Goal: Task Accomplishment & Management: Manage account settings

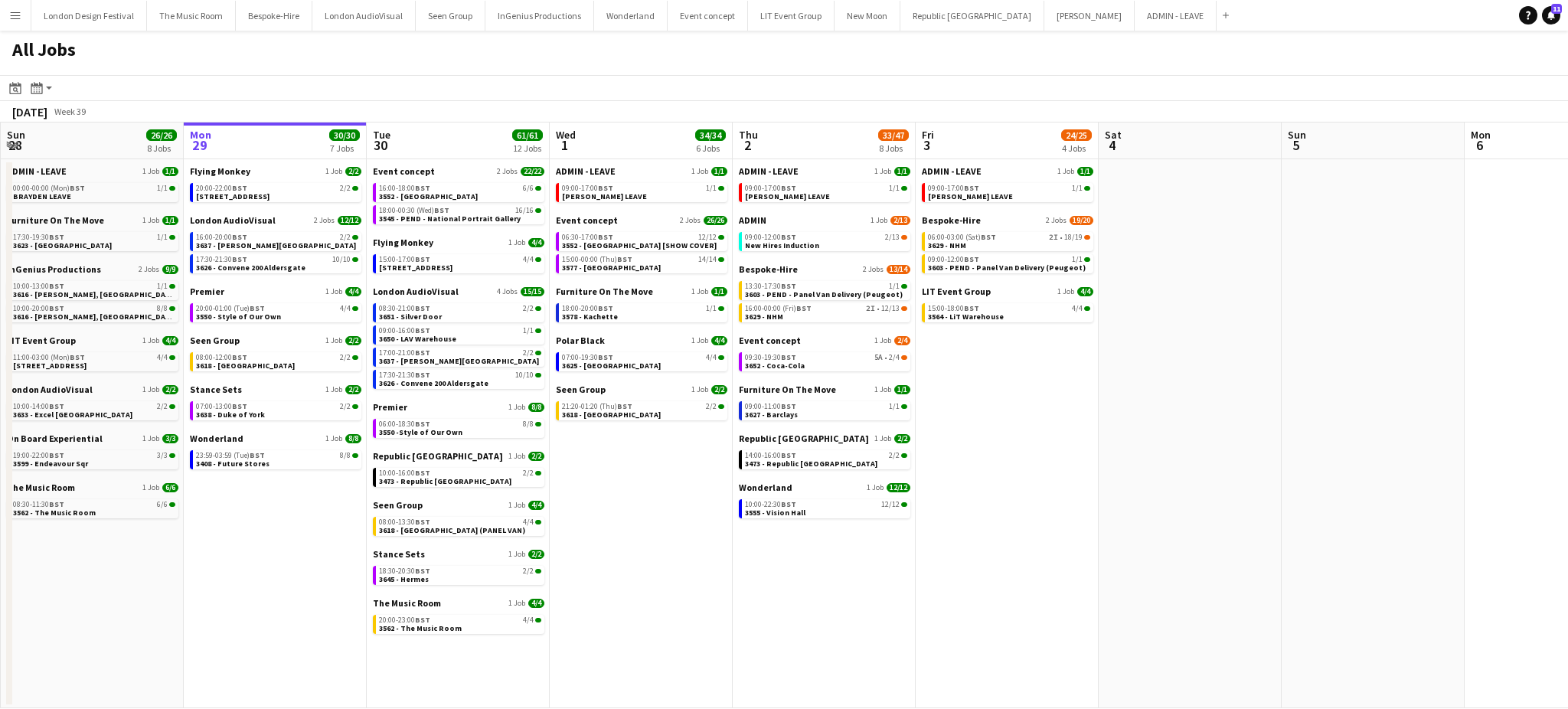
click at [8, 12] on button "Menu" at bounding box center [15, 15] width 30 height 30
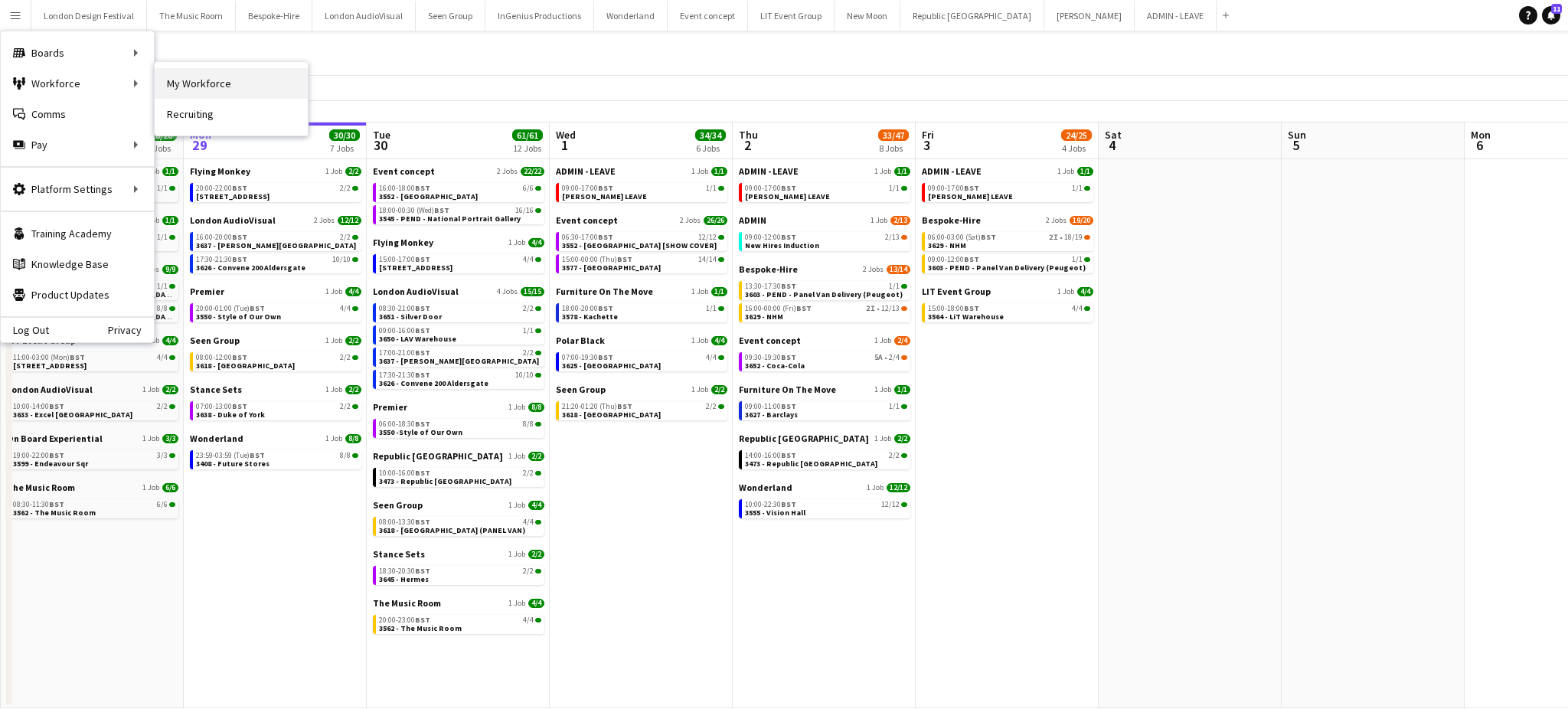
click at [182, 73] on link "My Workforce" at bounding box center [231, 83] width 153 height 30
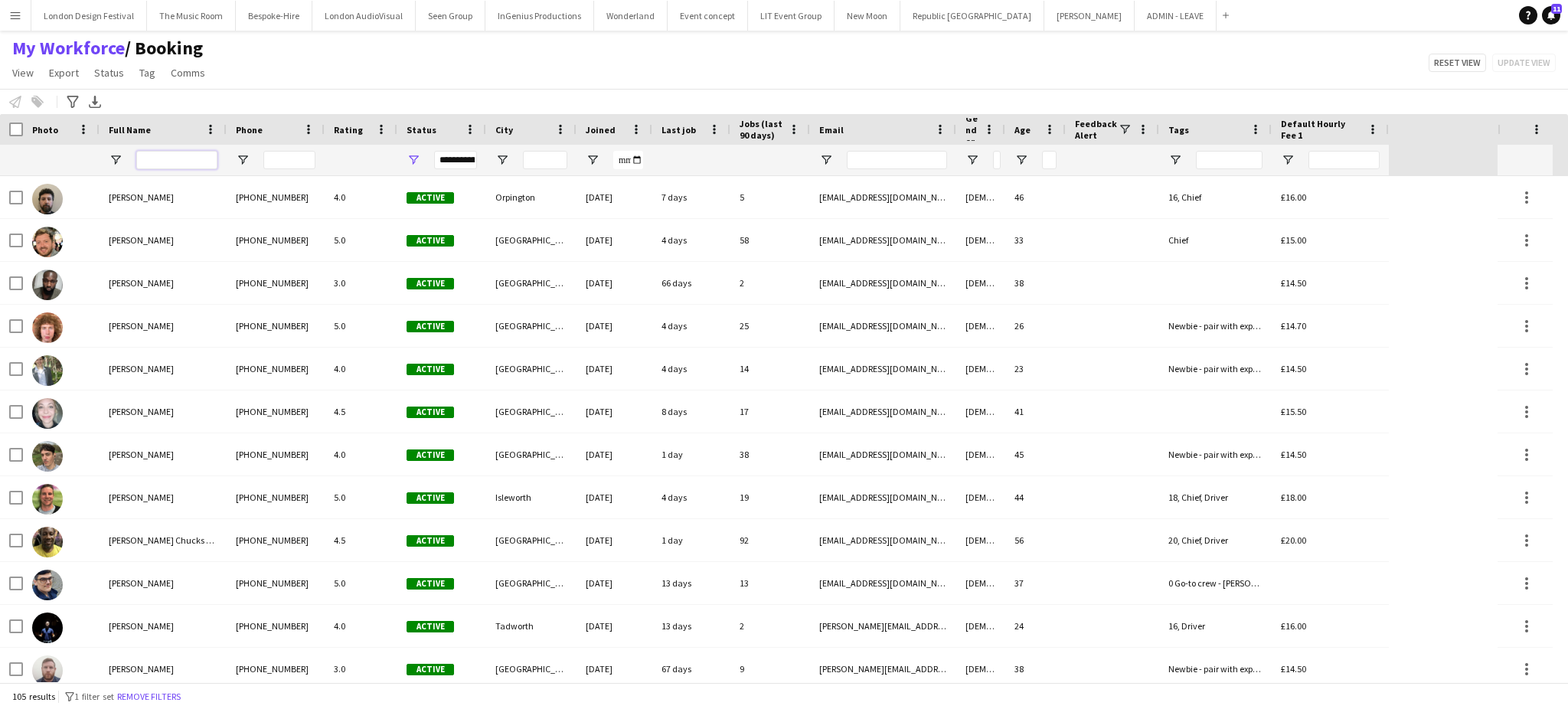
click at [185, 158] on input "Full Name Filter Input" at bounding box center [177, 159] width 81 height 18
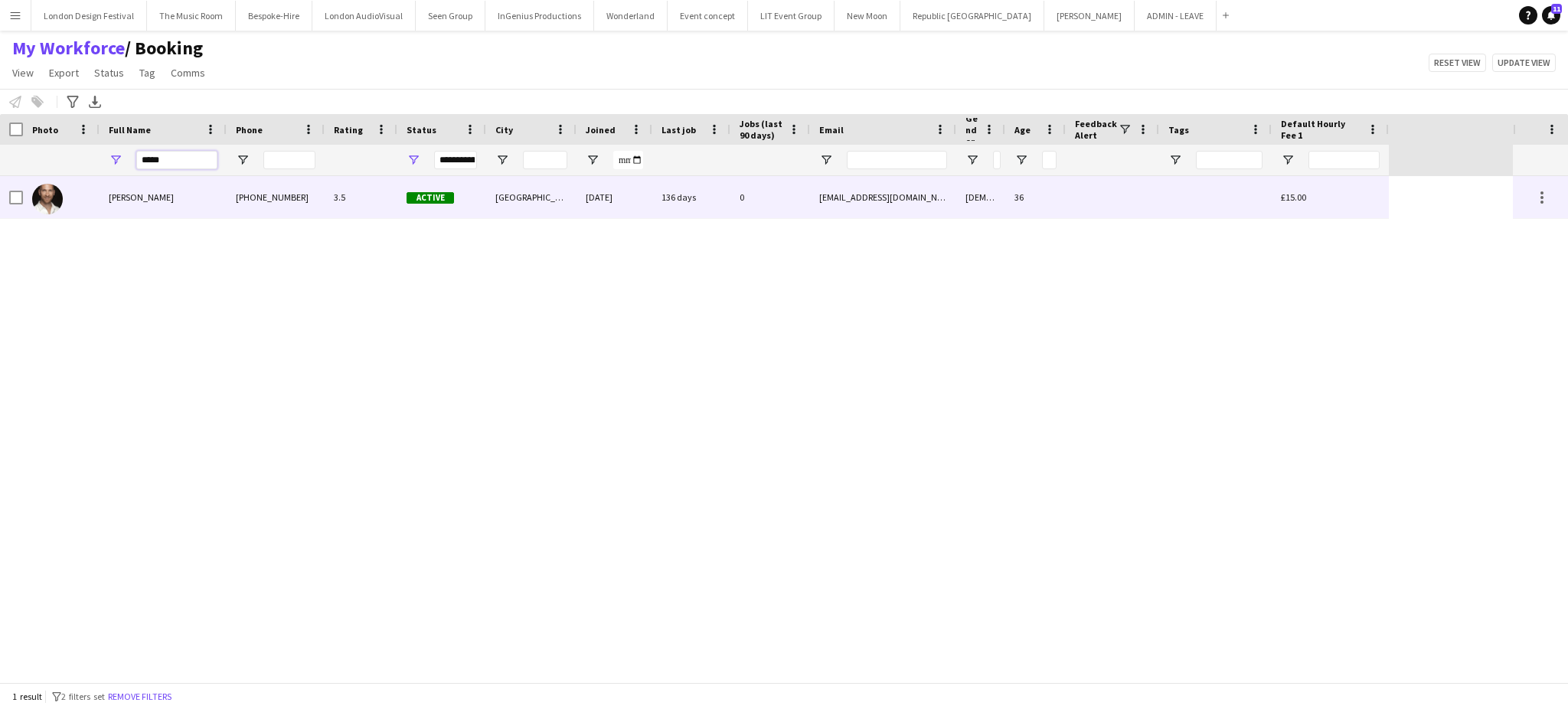
type input "*****"
click at [217, 193] on div "[PERSON_NAME]" at bounding box center [163, 197] width 127 height 42
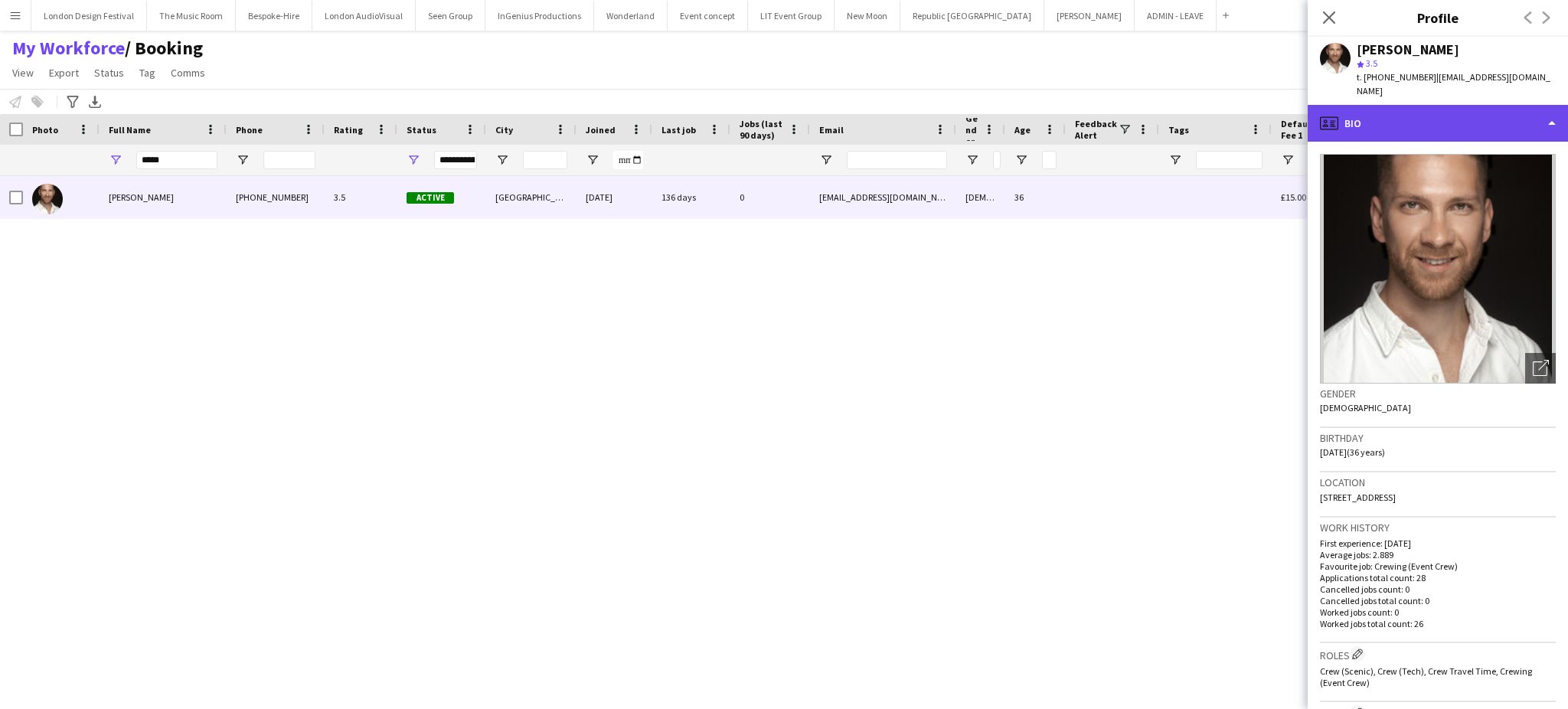
click at [1483, 108] on div "profile Bio" at bounding box center [1438, 123] width 261 height 36
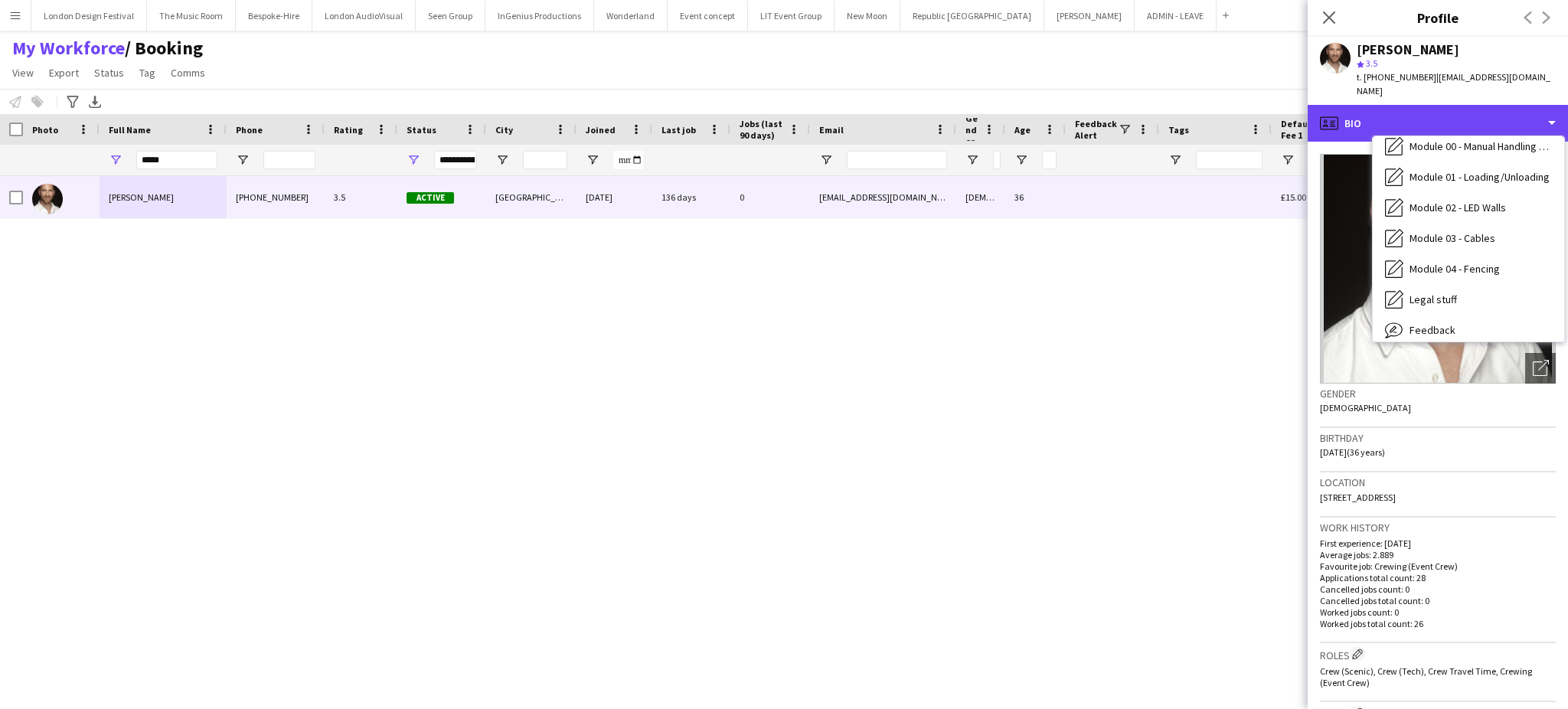
scroll to position [327, 0]
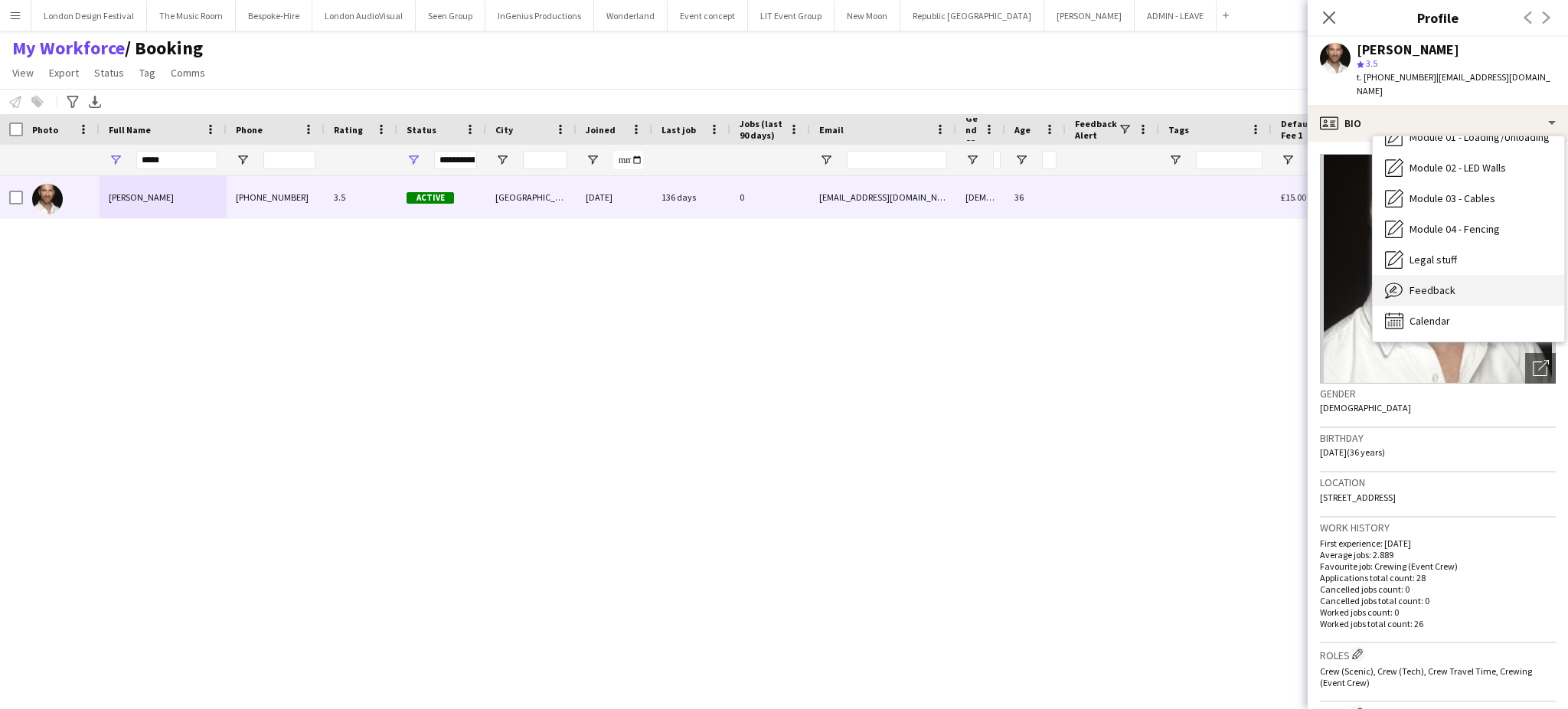
click at [1495, 275] on div "Feedback Feedback" at bounding box center [1468, 290] width 191 height 30
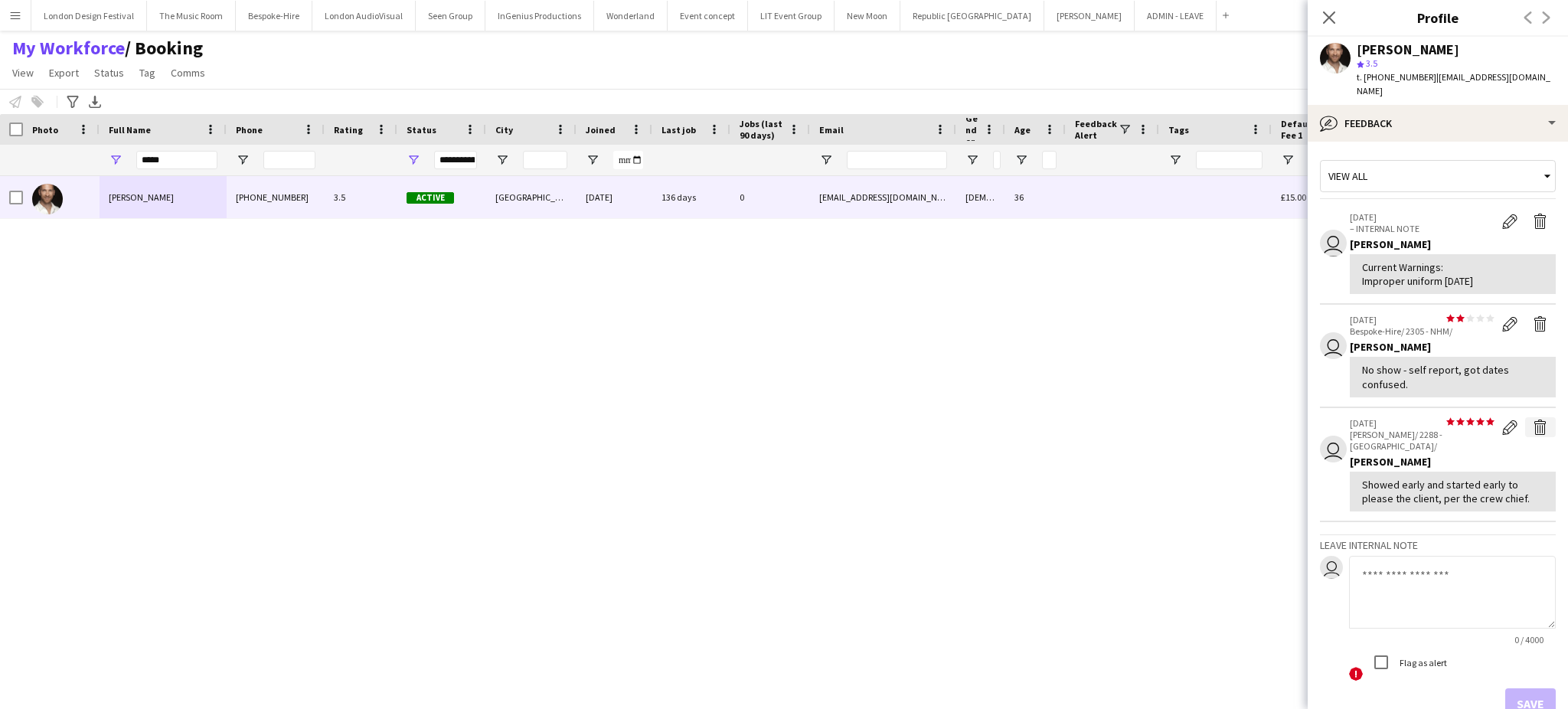
click at [1533, 420] on app-icon "Delete feedback" at bounding box center [1541, 428] width 16 height 16
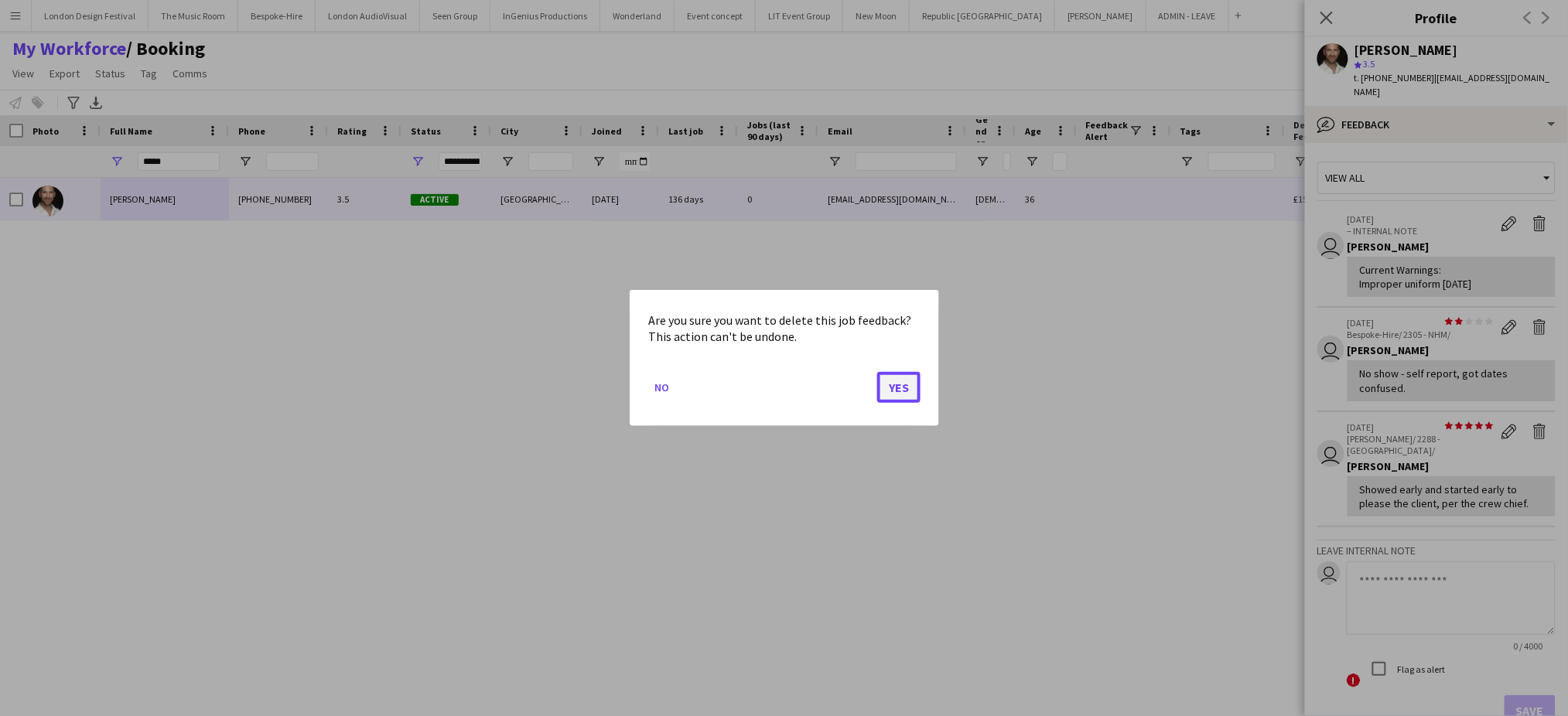
click at [911, 387] on button "Yes" at bounding box center [899, 386] width 44 height 31
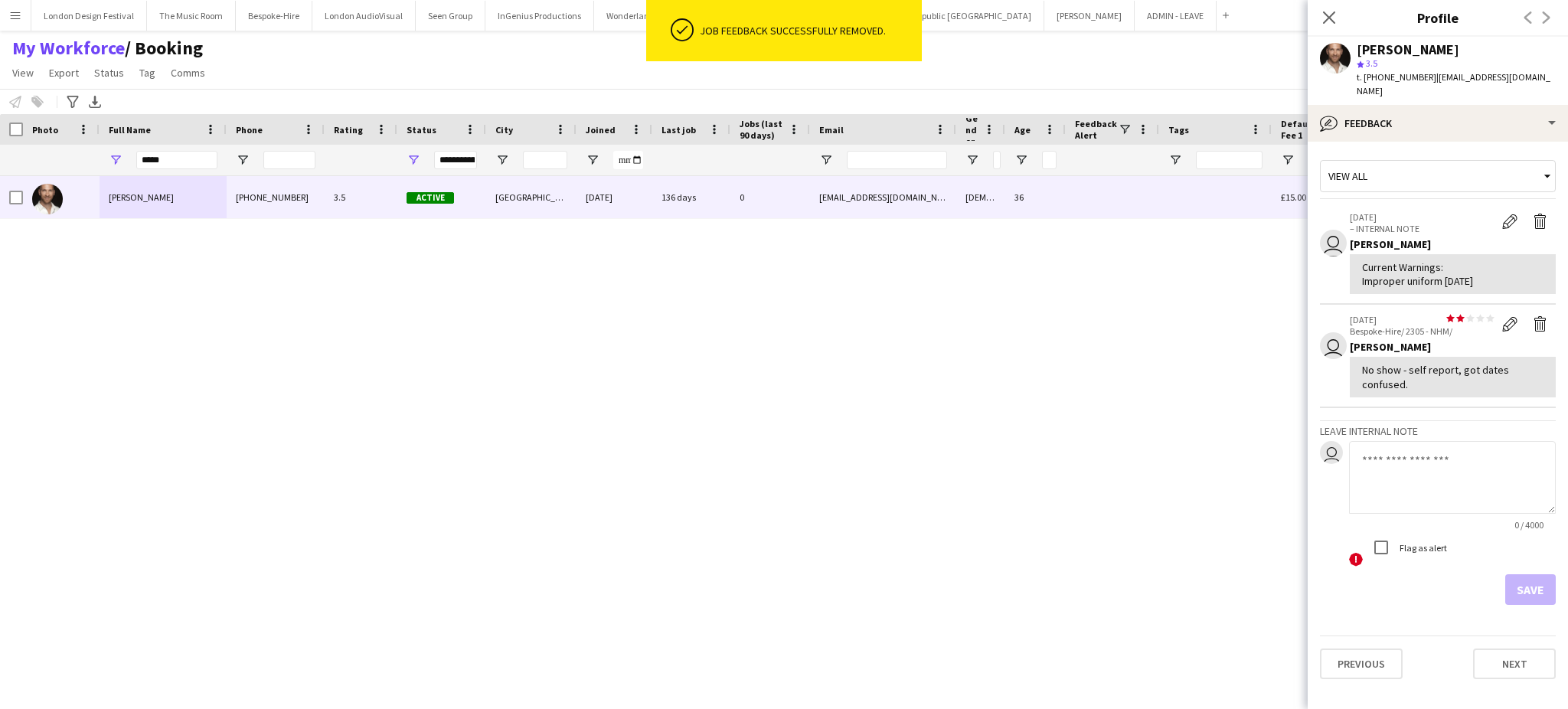
click at [1423, 475] on textarea at bounding box center [1452, 477] width 207 height 73
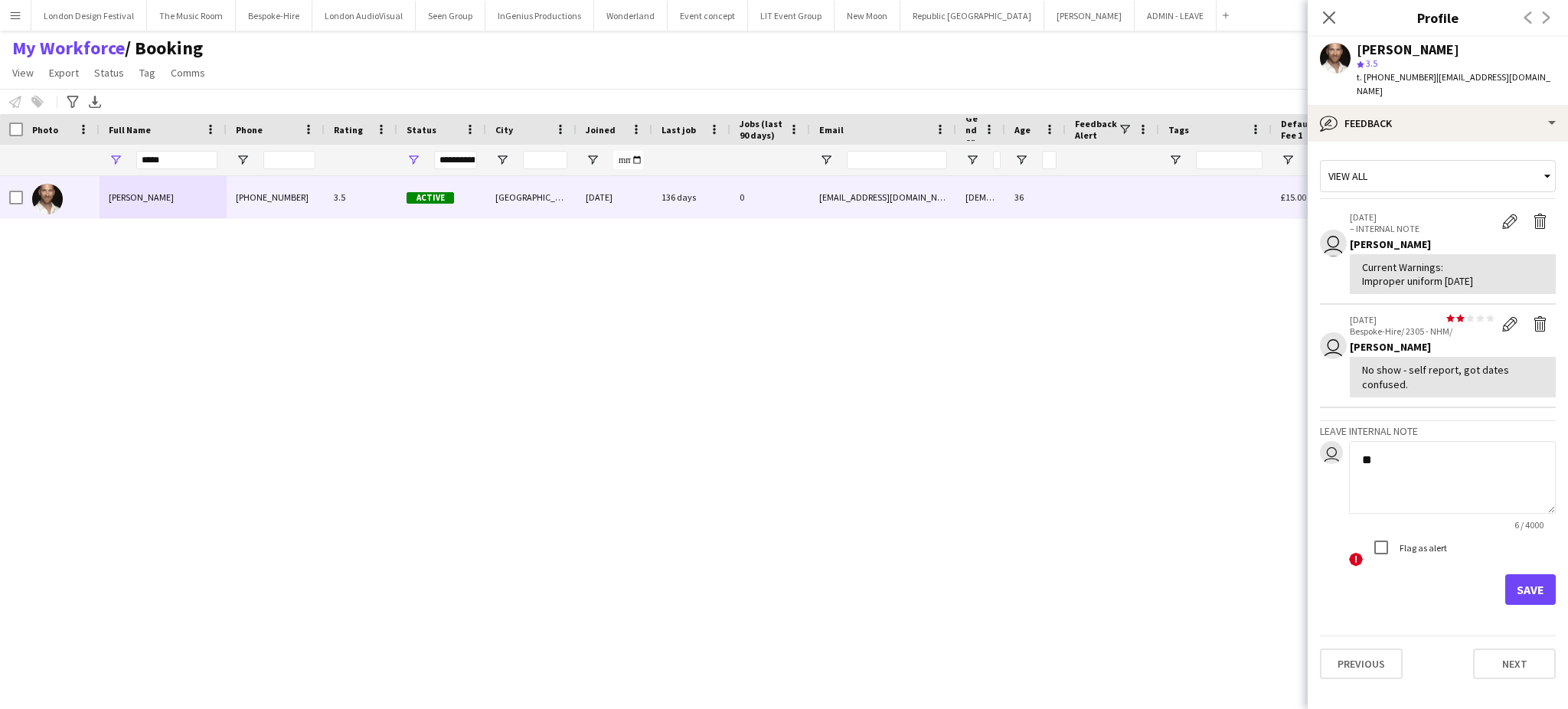
type textarea "*"
type textarea "**********"
click at [1533, 579] on button "Save" at bounding box center [1531, 589] width 50 height 30
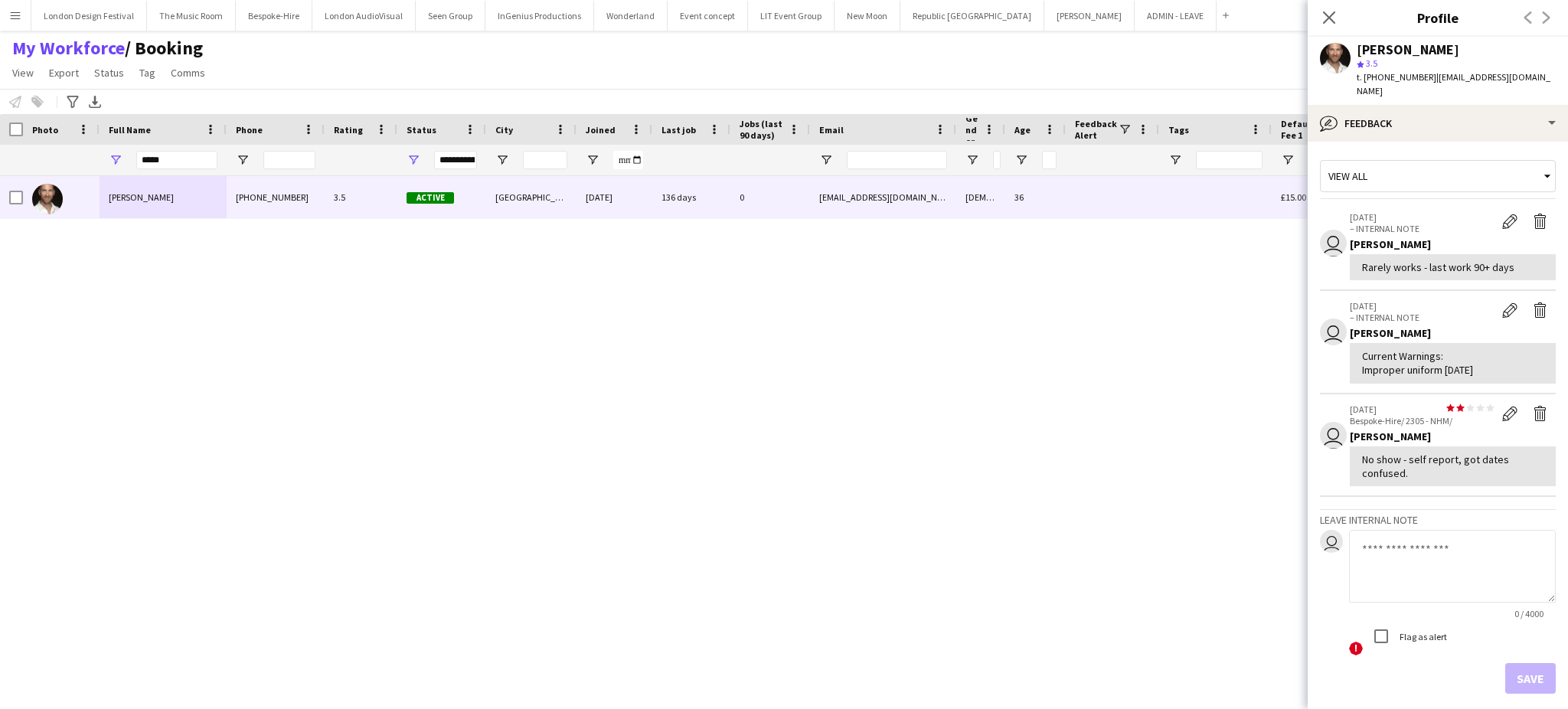
click at [1023, 414] on div "[PERSON_NAME] [PHONE_NUMBER] 3.5 Active [GEOGRAPHIC_DATA] [DATE] 136 days 0 [EM…" at bounding box center [757, 429] width 1513 height 506
click at [177, 159] on input "*****" at bounding box center [177, 159] width 81 height 18
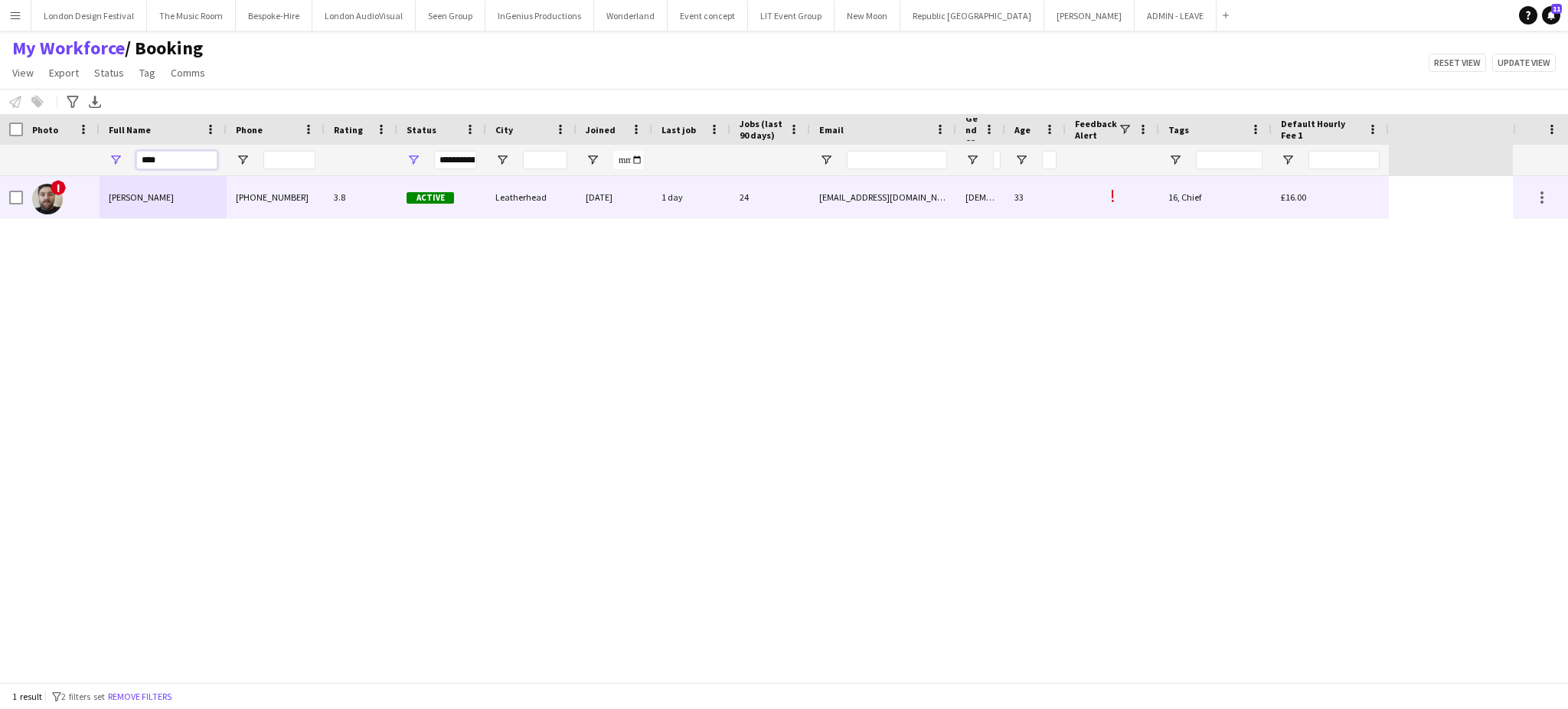
type input "****"
click at [201, 196] on div "[PERSON_NAME]" at bounding box center [163, 197] width 127 height 42
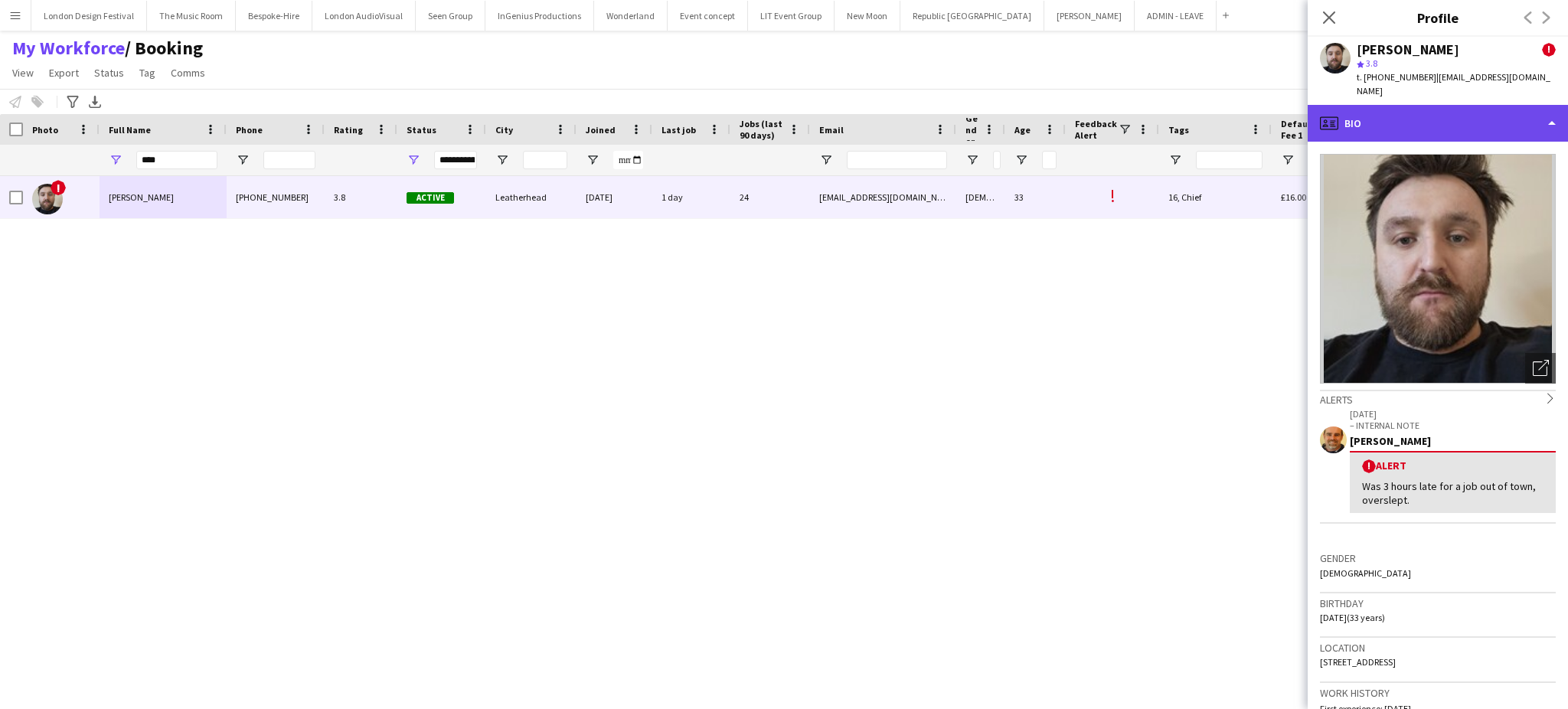
click at [1505, 127] on div "profile Bio" at bounding box center [1438, 123] width 261 height 36
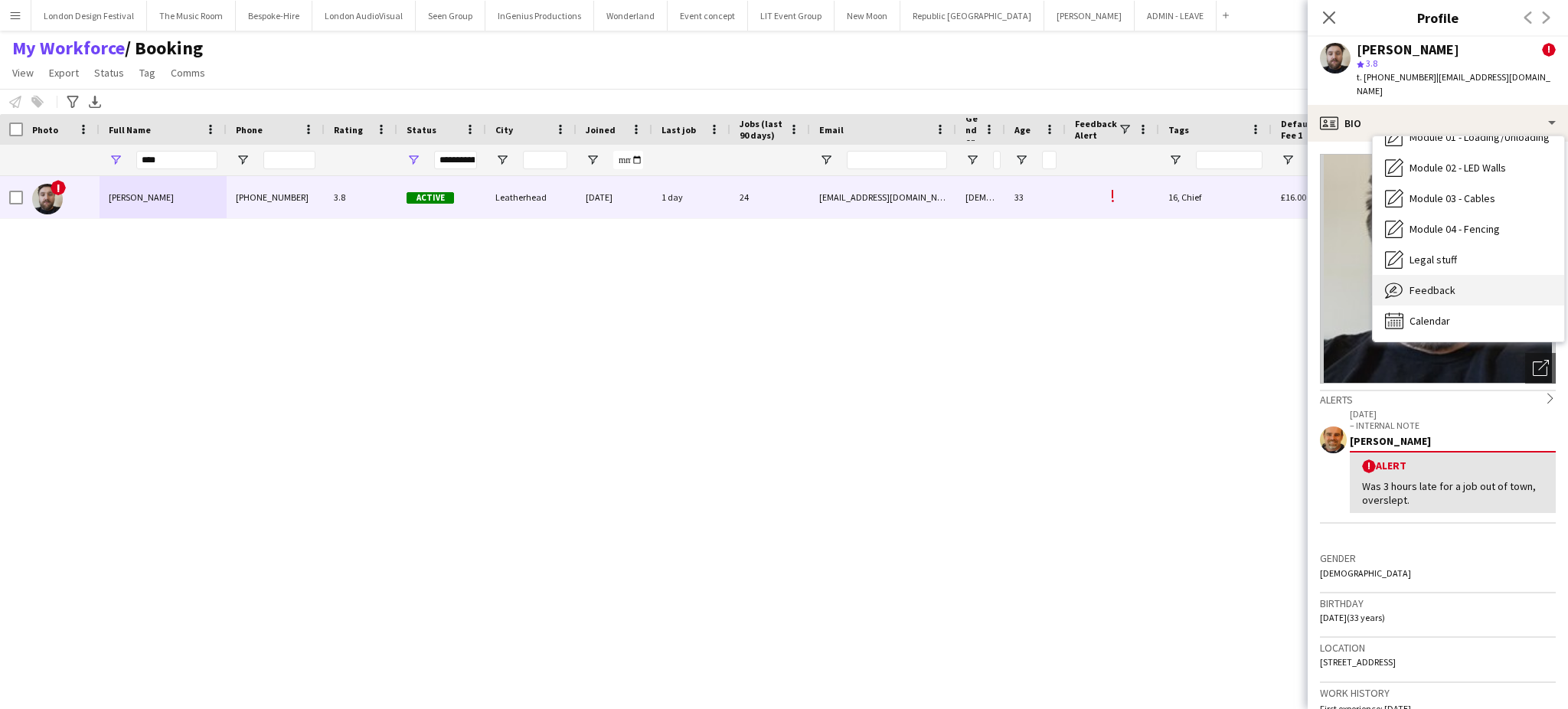
click at [1492, 280] on div "Feedback Feedback" at bounding box center [1468, 290] width 191 height 30
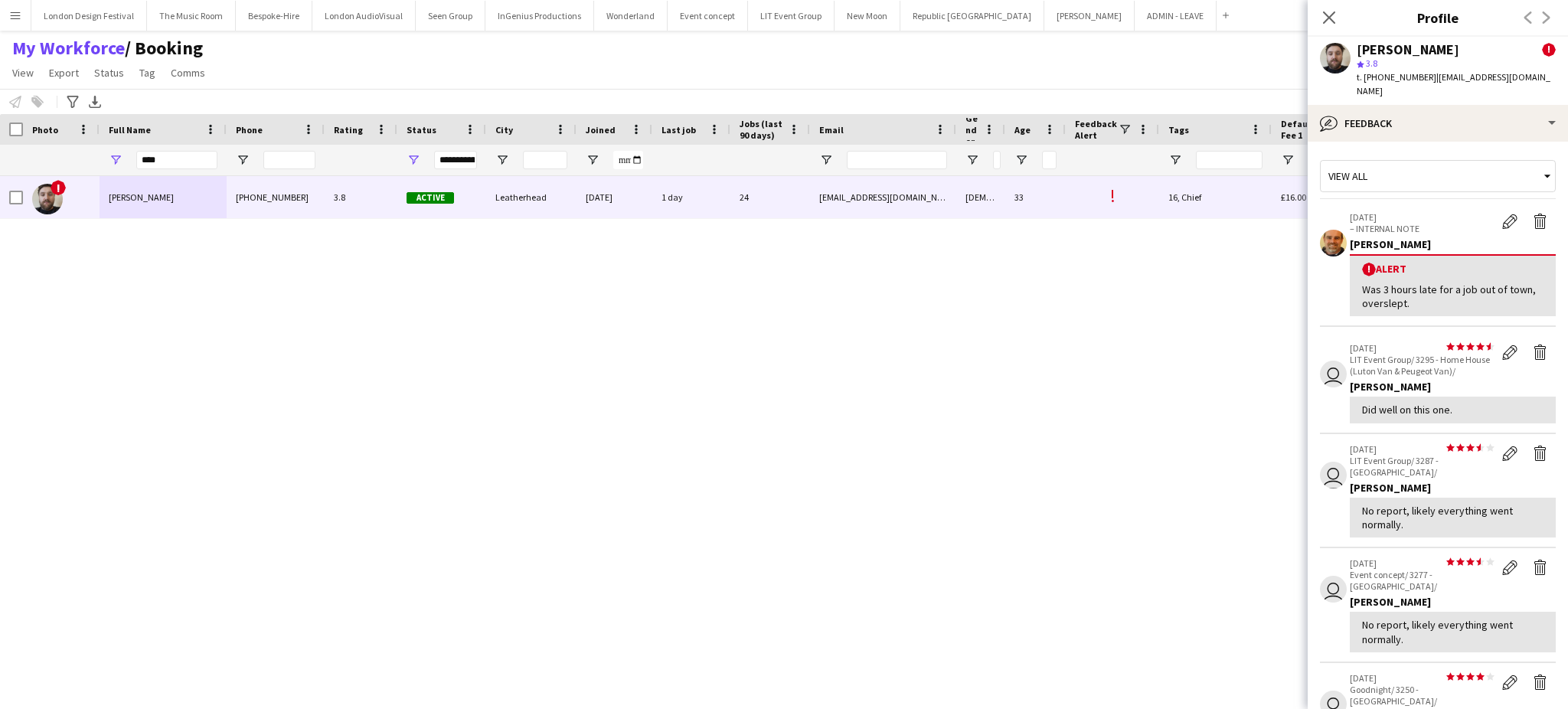
scroll to position [493, 0]
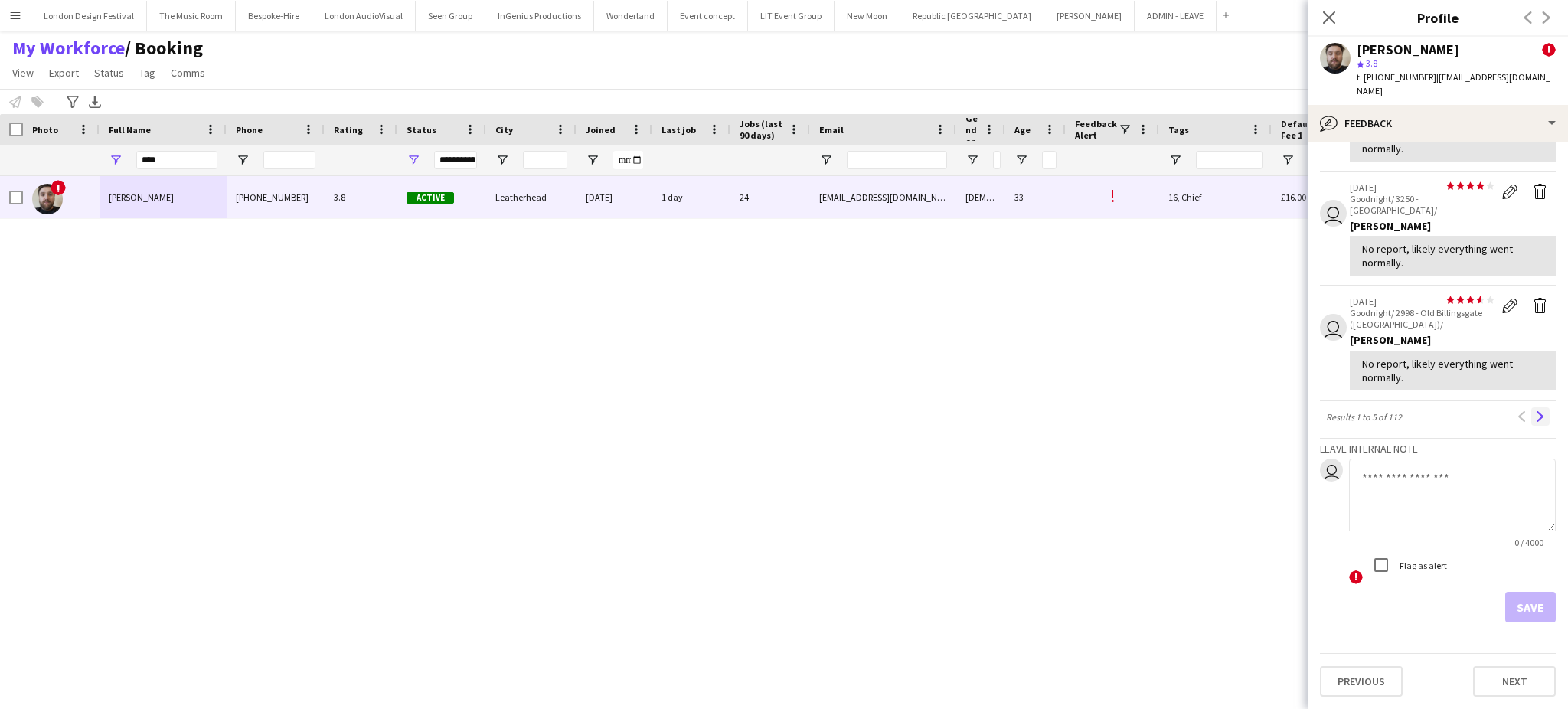
click at [1535, 418] on app-icon "Next" at bounding box center [1540, 416] width 10 height 10
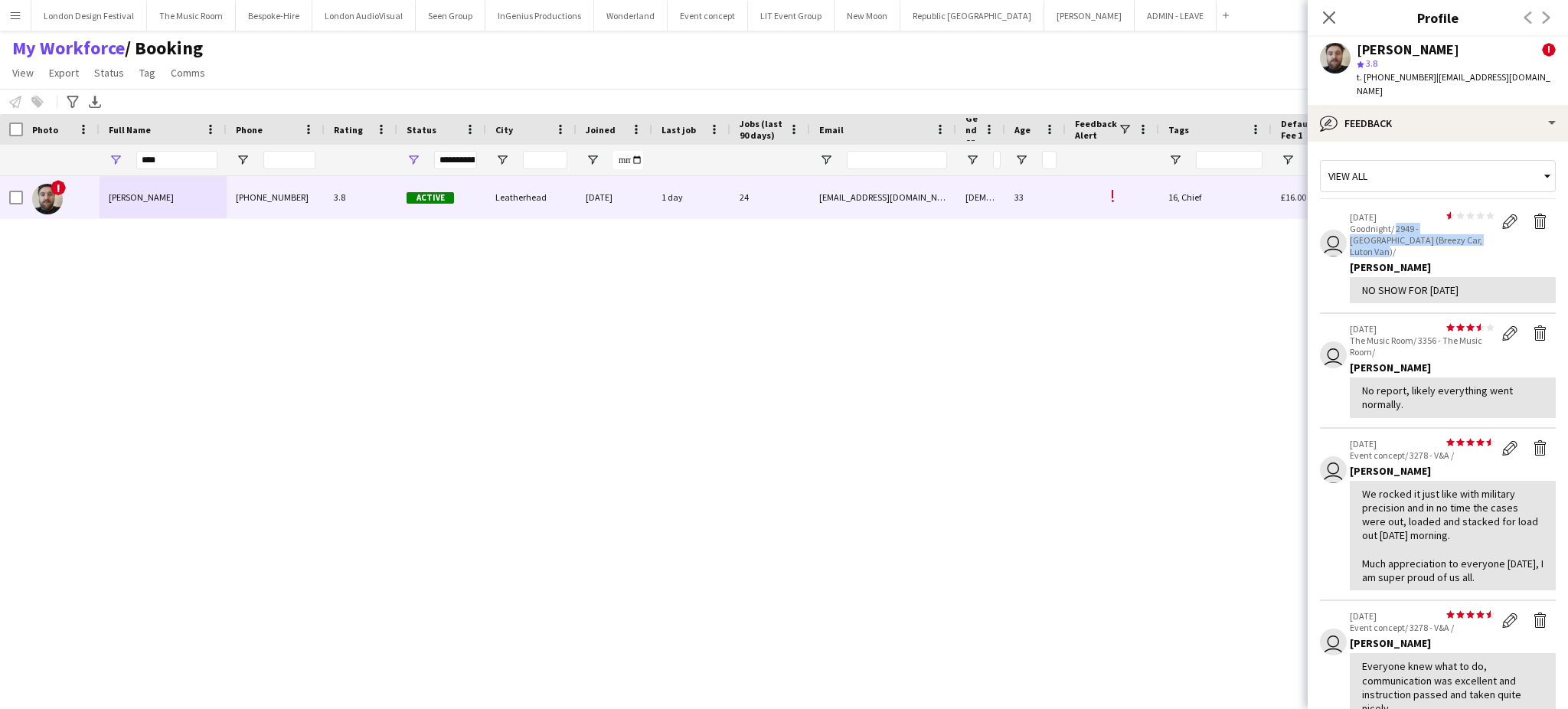
drag, startPoint x: 1395, startPoint y: 230, endPoint x: 1462, endPoint y: 242, distance: 68.1
click at [1462, 242] on p "Goodnight/ 2949 - [GEOGRAPHIC_DATA] (Breezy Car, Luton Van)/" at bounding box center [1422, 240] width 145 height 35
copy p "2949 - [GEOGRAPHIC_DATA] (Breezy Car, Luton Van)/"
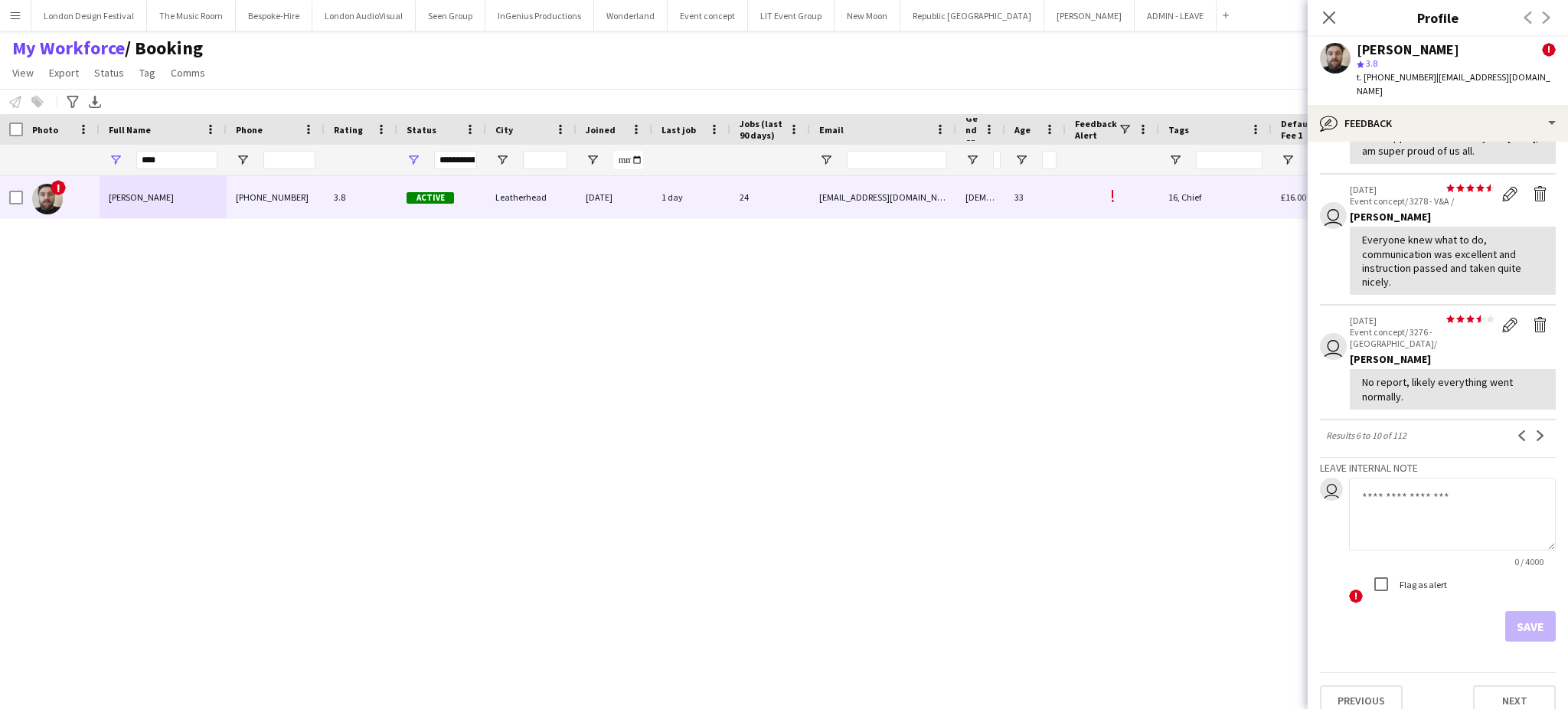
click at [1474, 485] on textarea at bounding box center [1452, 514] width 207 height 73
paste textarea "**********"
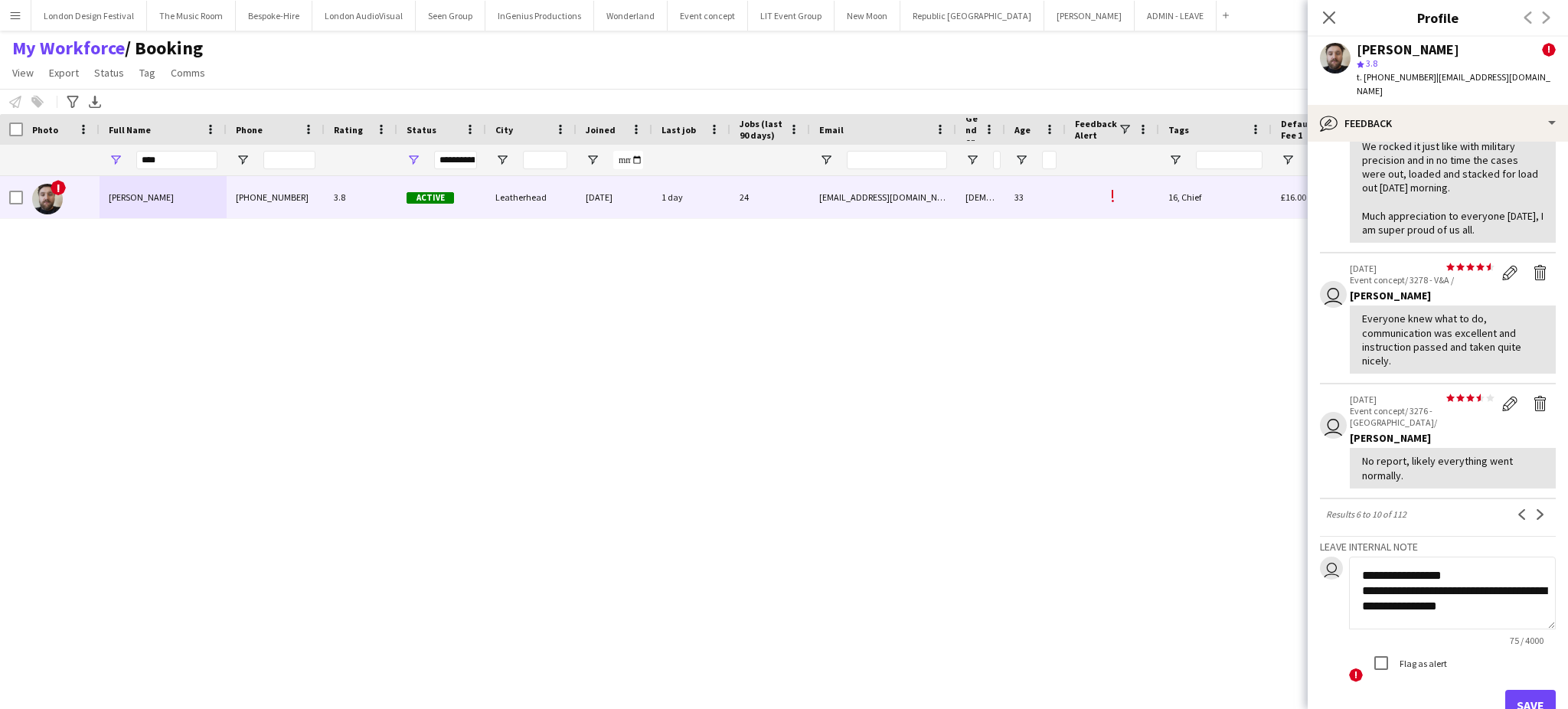
scroll to position [351, 0]
type textarea "**********"
click at [1514, 686] on button "Save" at bounding box center [1531, 701] width 50 height 30
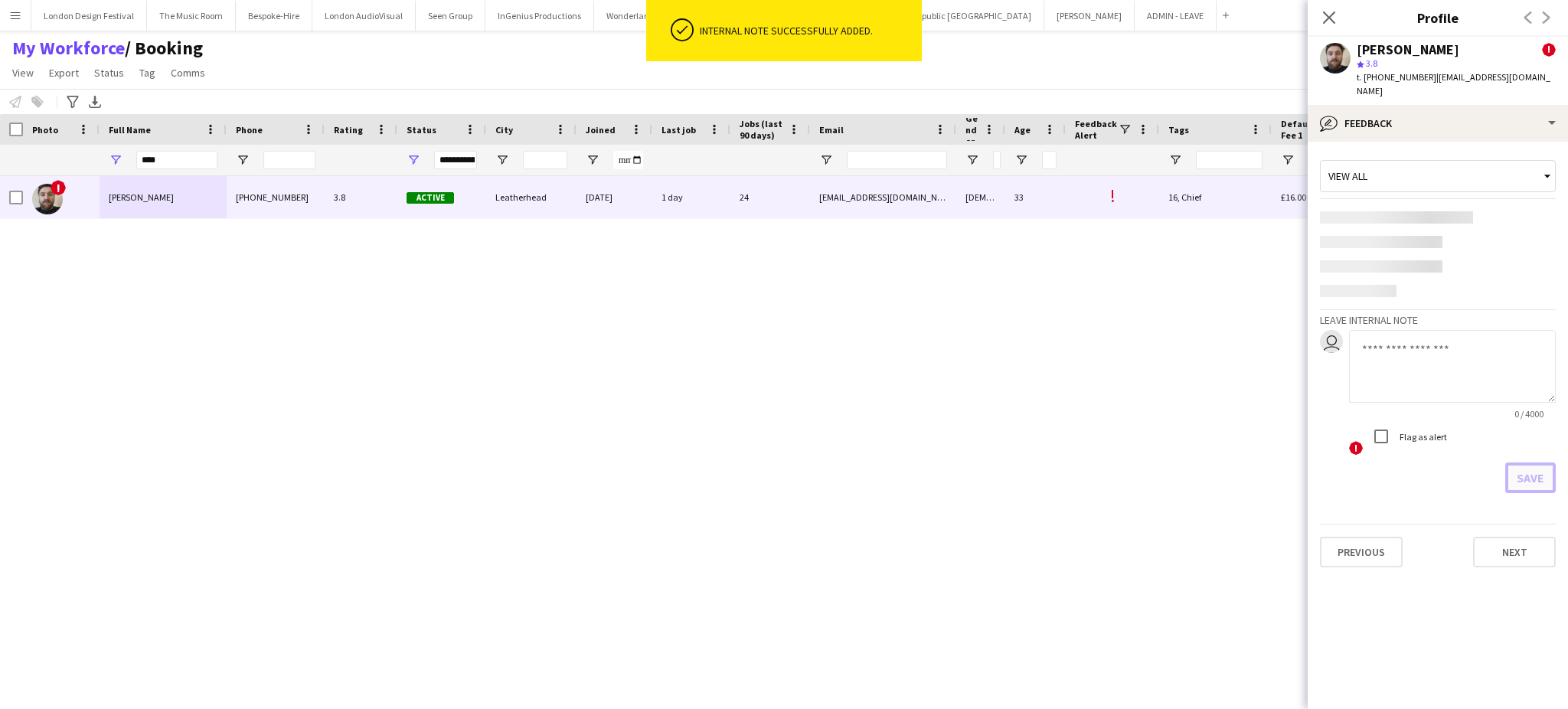
scroll to position [0, 0]
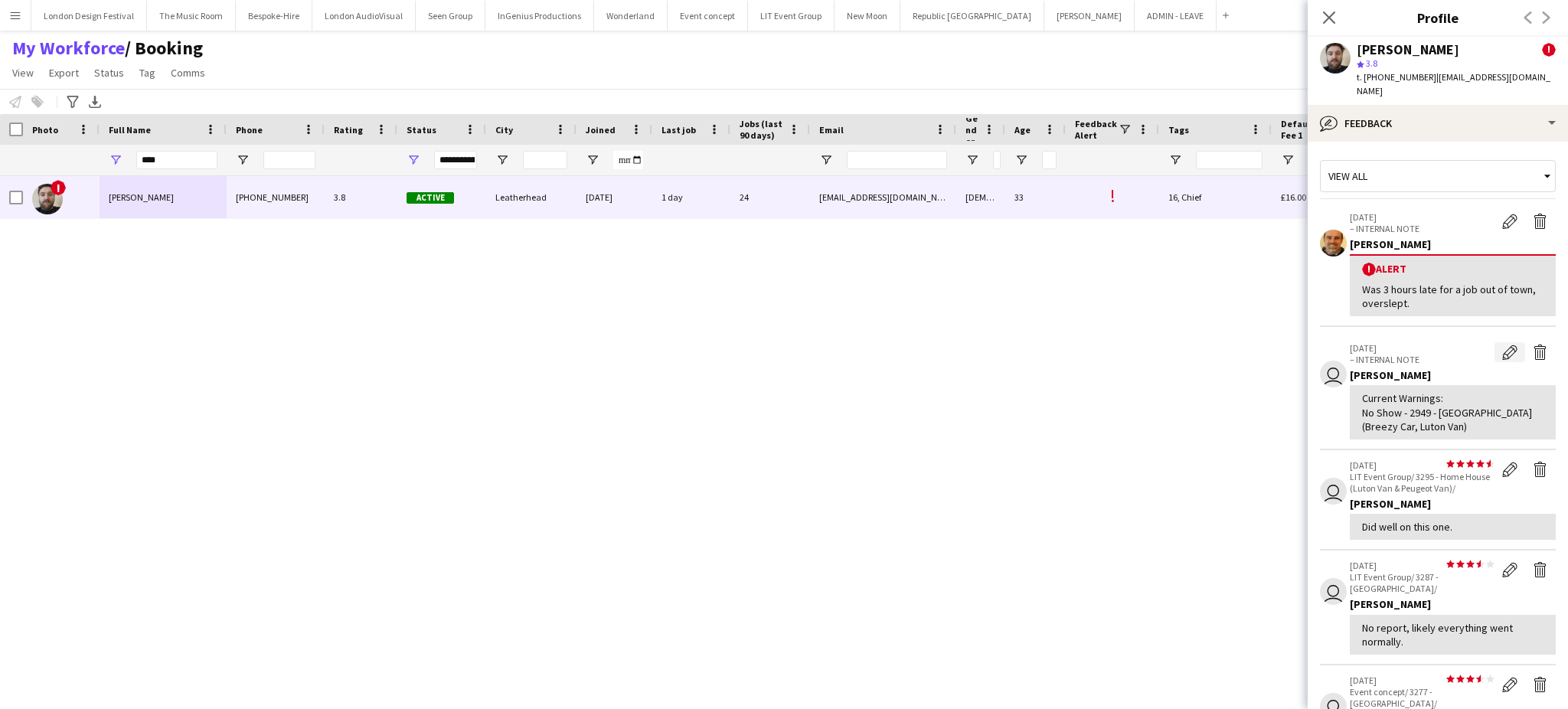
click at [1494, 353] on button "Edit internal note" at bounding box center [1509, 351] width 30 height 20
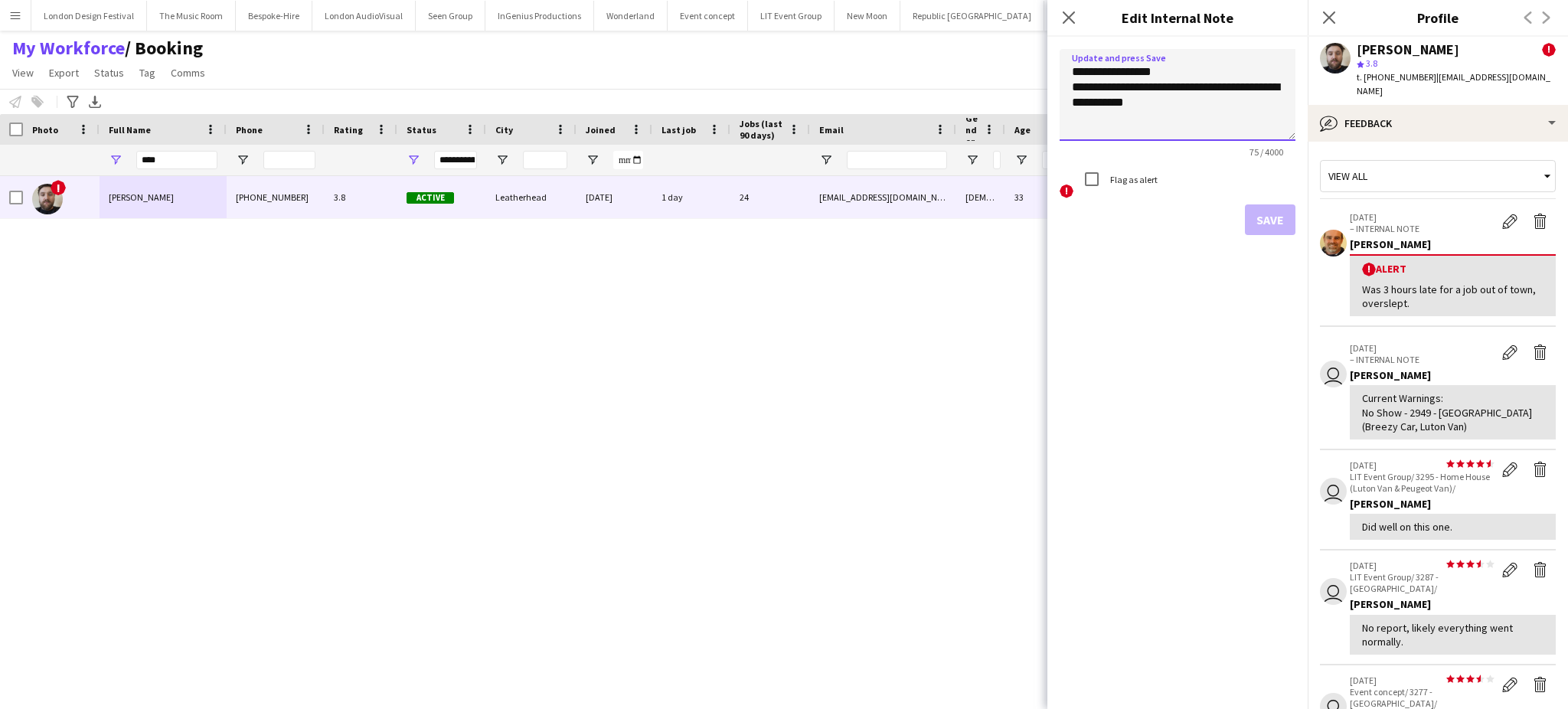
click at [1216, 117] on textarea "**********" at bounding box center [1178, 95] width 236 height 92
type textarea "**********"
click at [1259, 219] on button "Save" at bounding box center [1270, 219] width 50 height 30
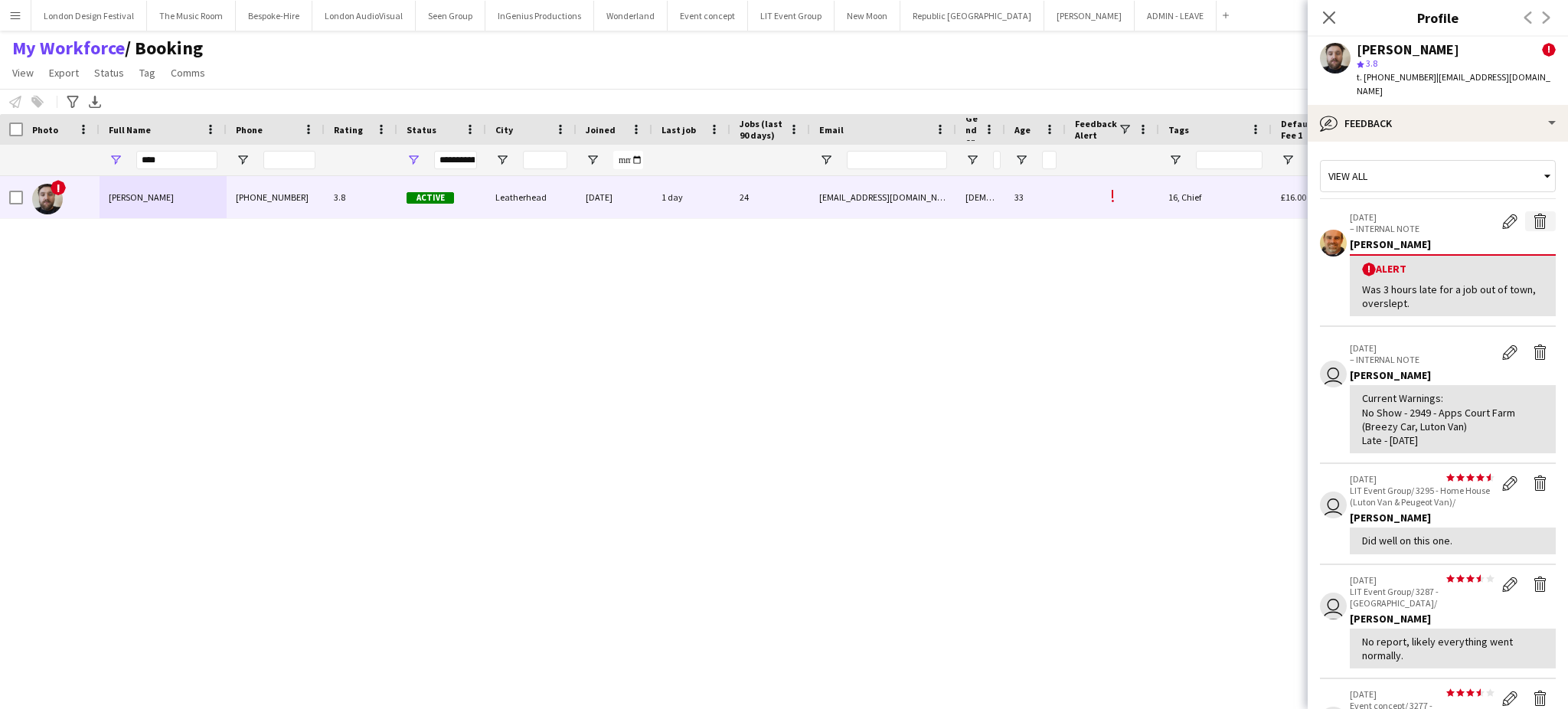
click at [1533, 220] on app-icon "Delete alert" at bounding box center [1541, 222] width 16 height 16
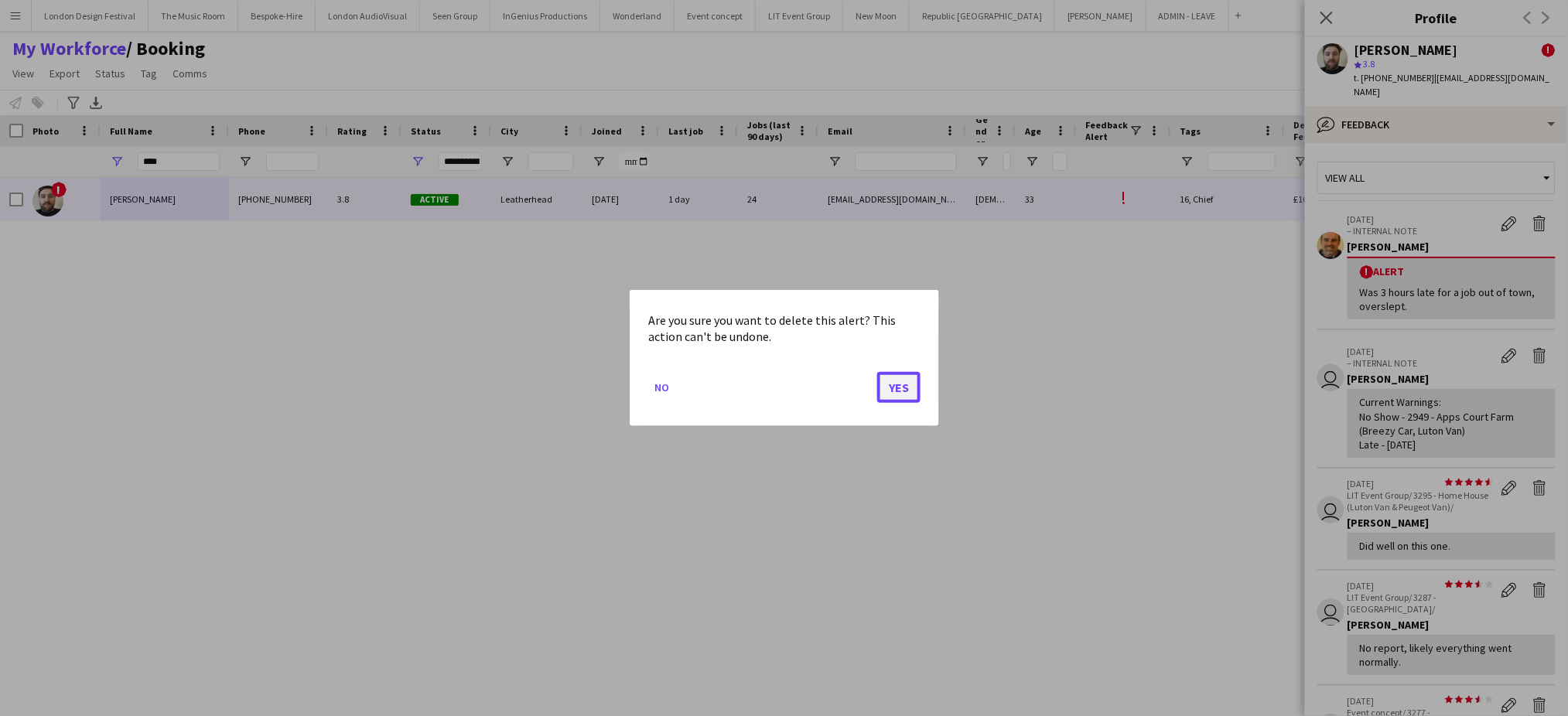
click at [900, 391] on button "Yes" at bounding box center [899, 386] width 44 height 31
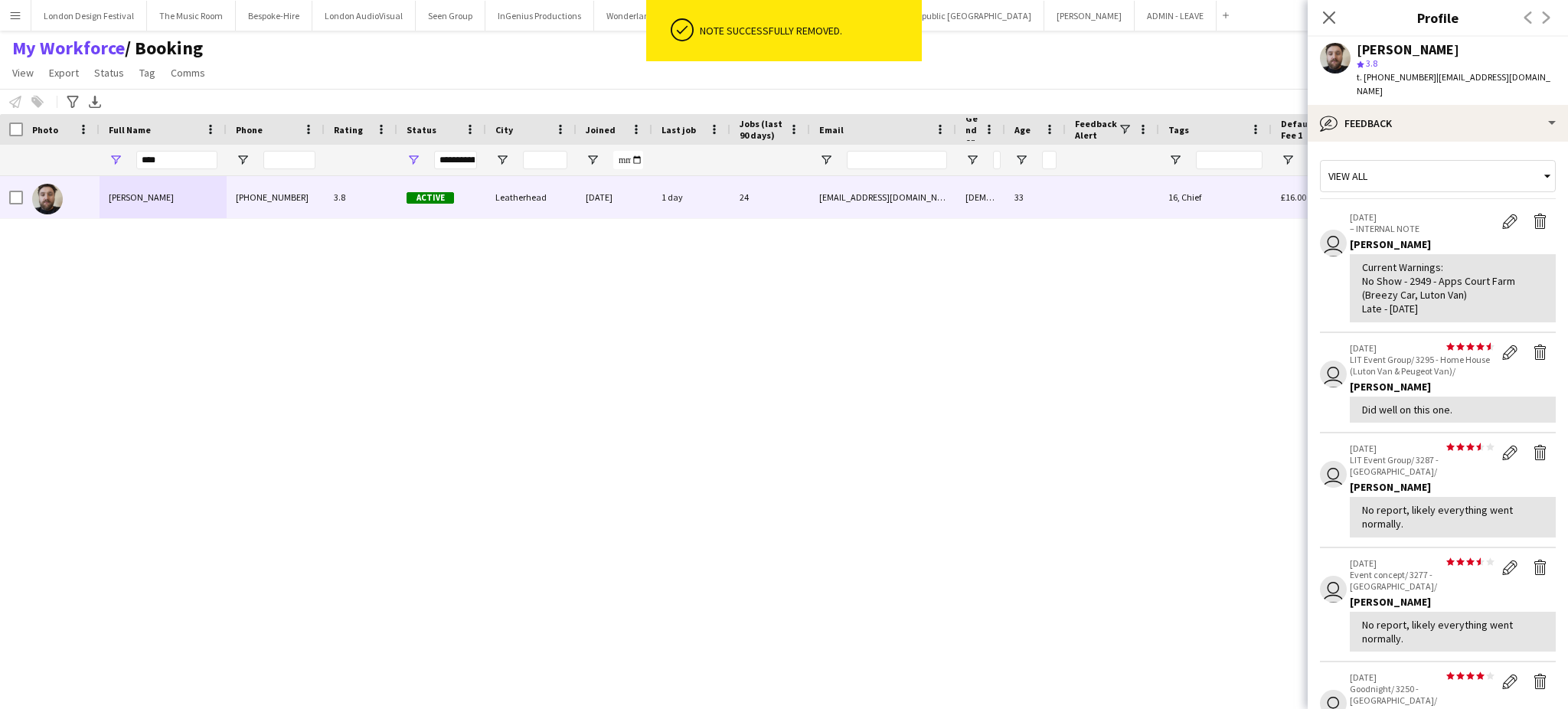
scroll to position [381, 0]
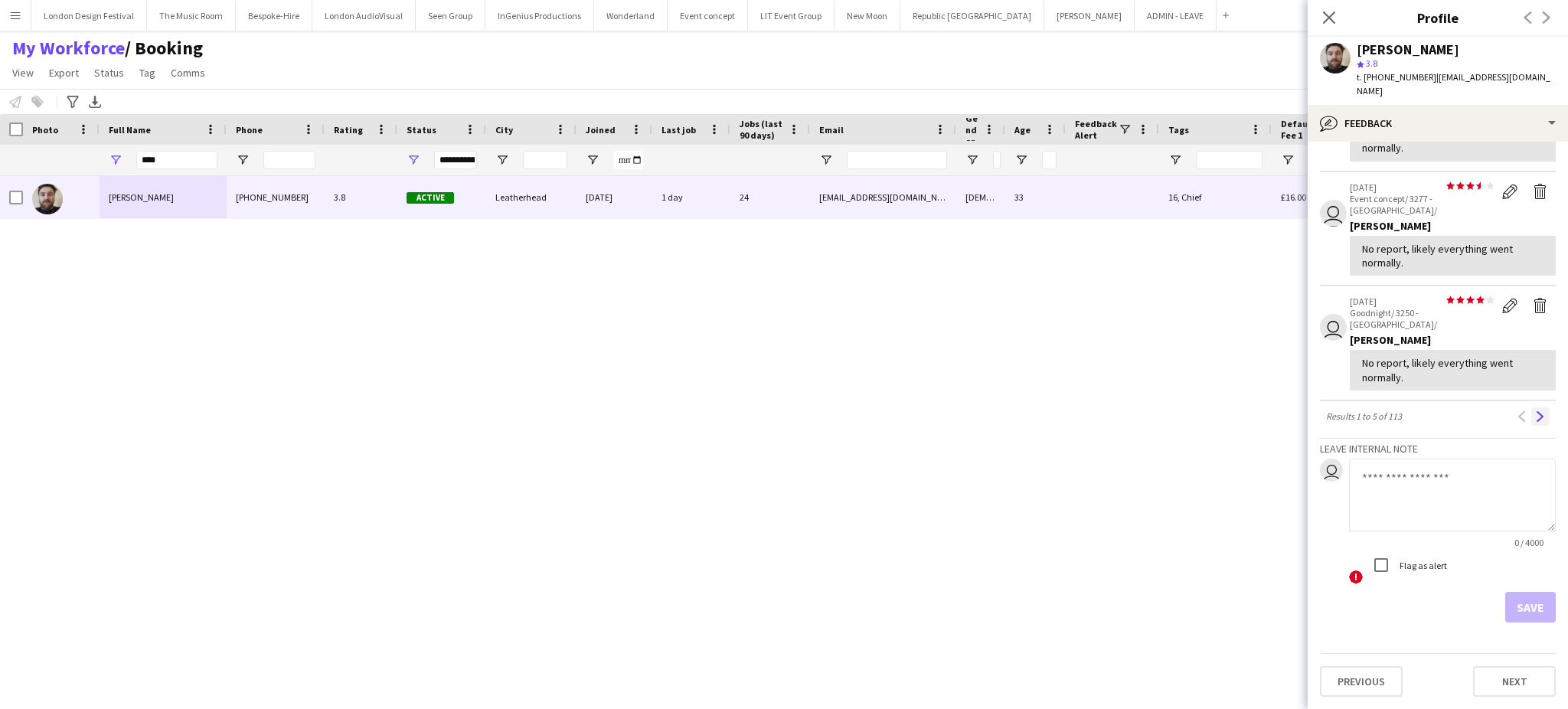
click at [1535, 418] on app-icon "Next" at bounding box center [1540, 416] width 10 height 10
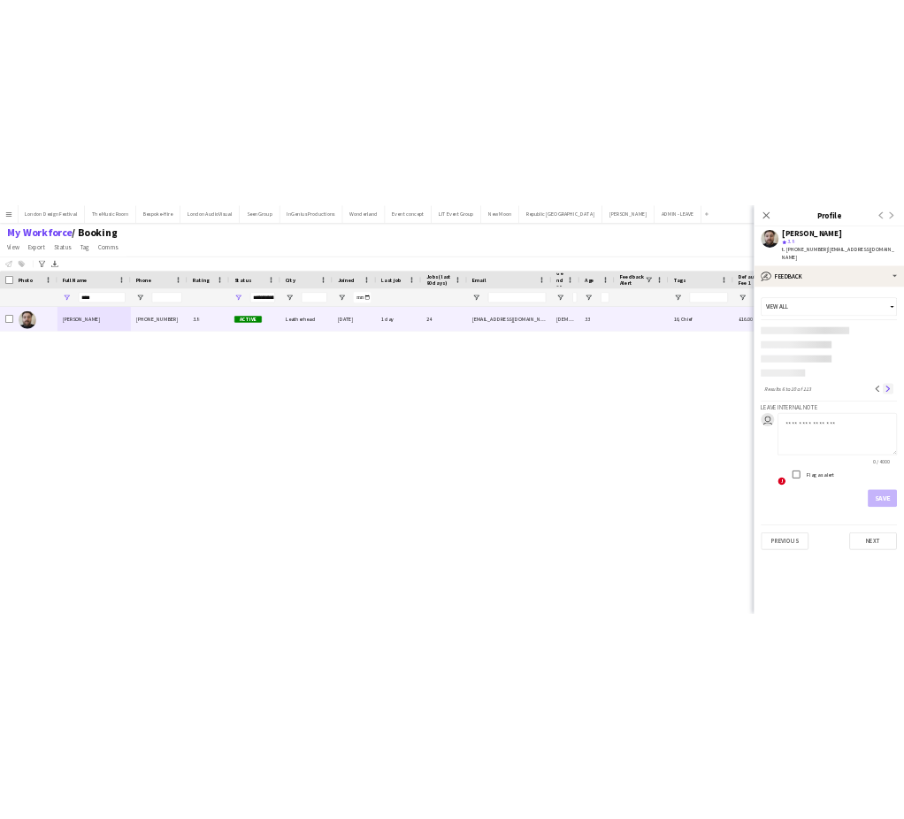
scroll to position [0, 0]
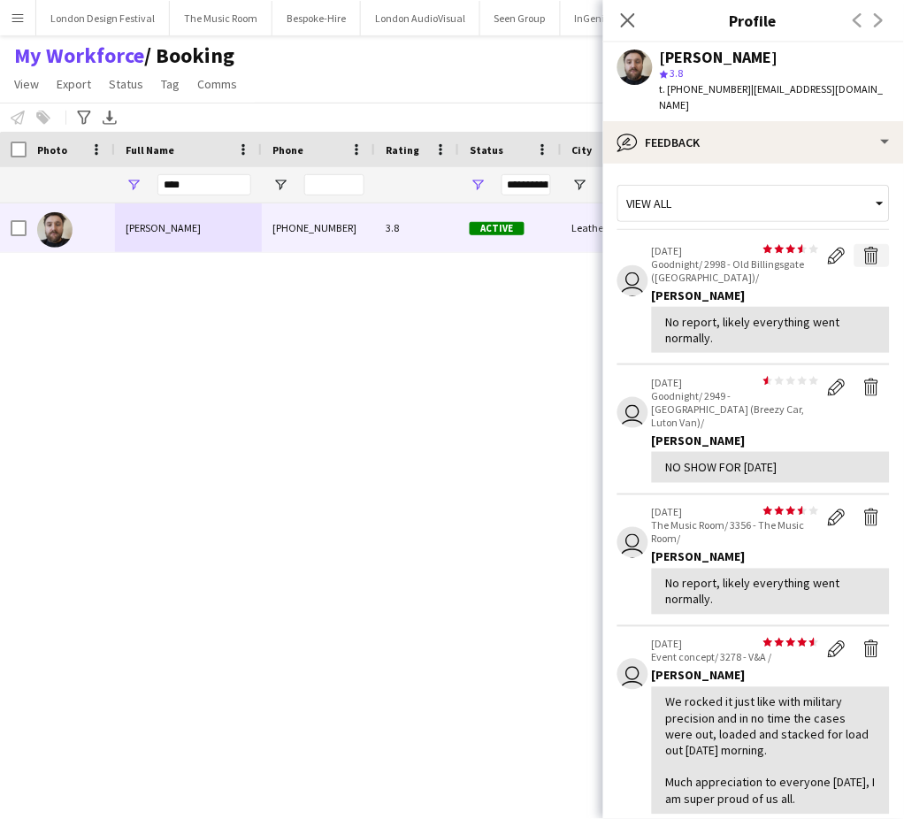
click at [863, 255] on app-icon "Delete feedback" at bounding box center [872, 256] width 18 height 18
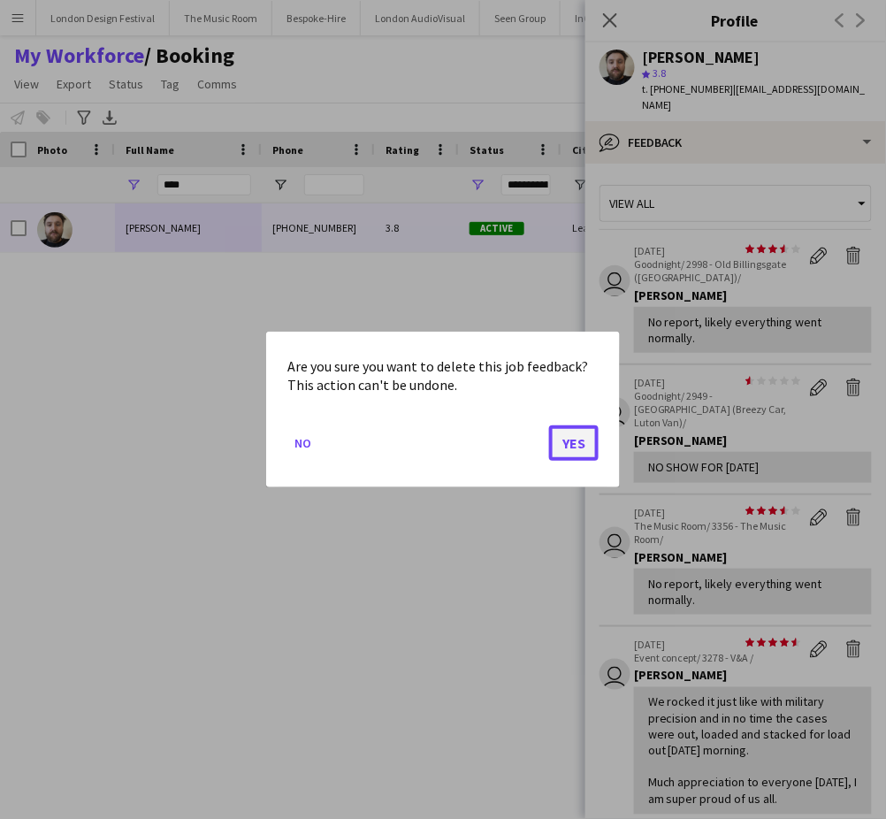
click at [577, 440] on button "Yes" at bounding box center [574, 442] width 50 height 35
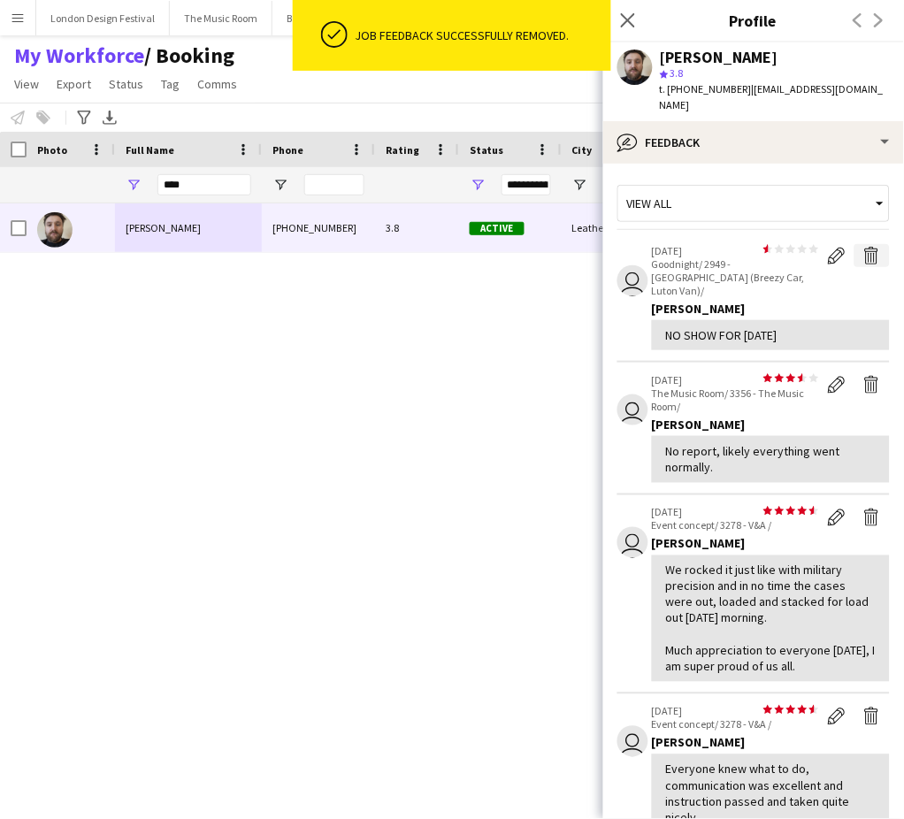
click at [863, 251] on app-icon "Delete feedback" at bounding box center [872, 256] width 18 height 18
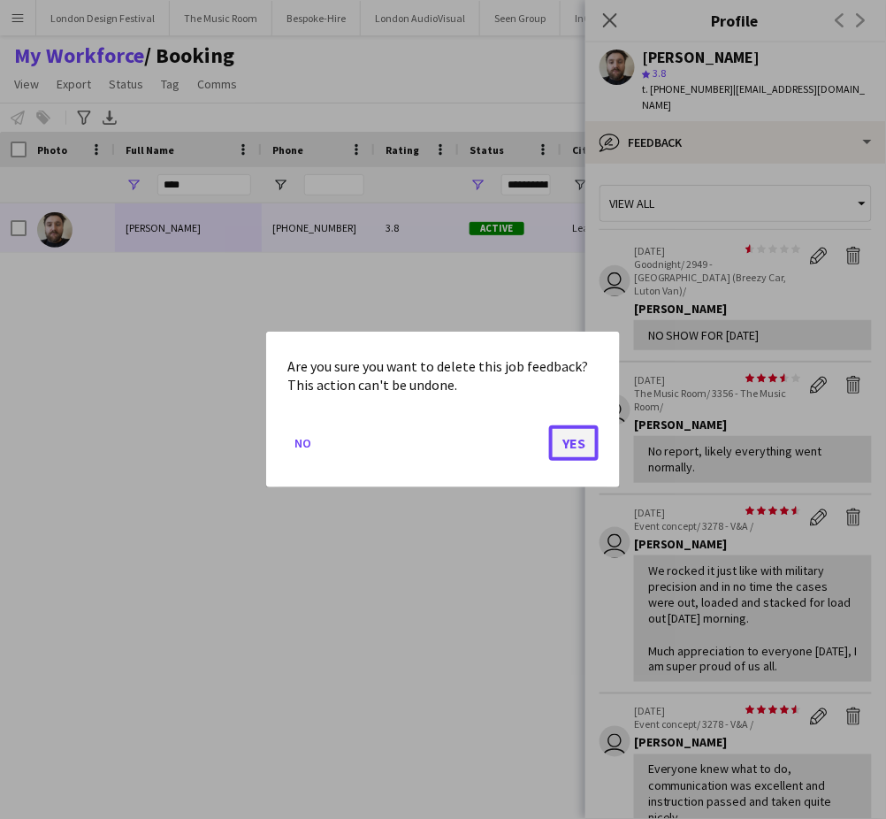
click at [570, 442] on button "Yes" at bounding box center [574, 442] width 50 height 35
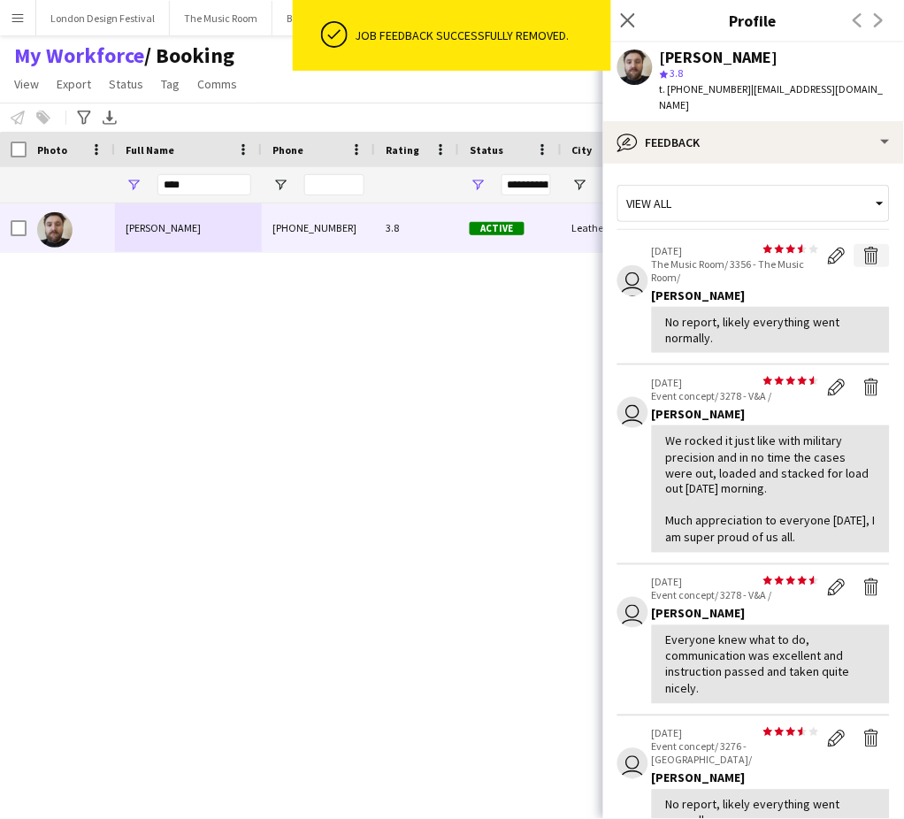
click at [863, 251] on app-icon "Delete feedback" at bounding box center [872, 256] width 18 height 18
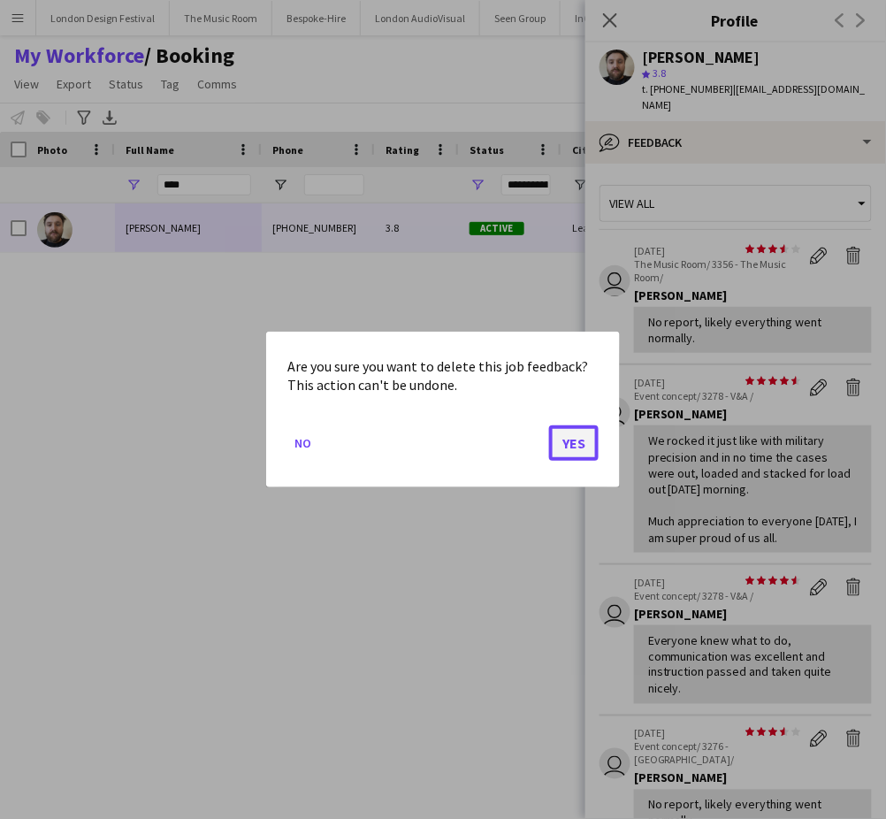
click at [576, 443] on button "Yes" at bounding box center [574, 442] width 50 height 35
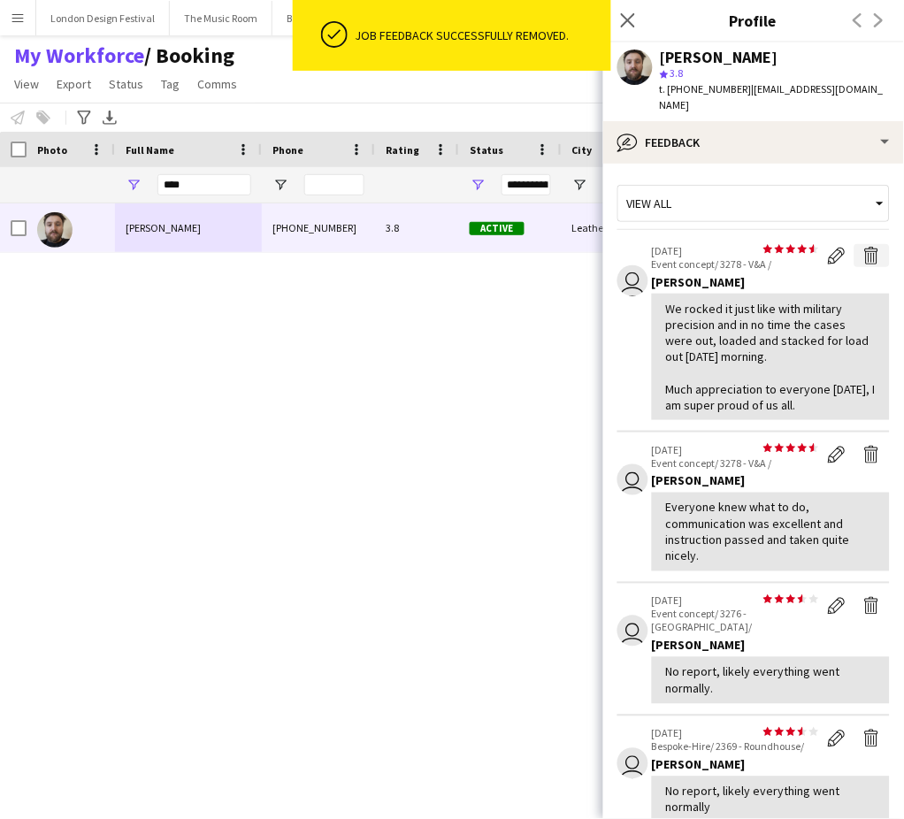
click at [863, 252] on app-icon "Delete feedback" at bounding box center [872, 256] width 18 height 18
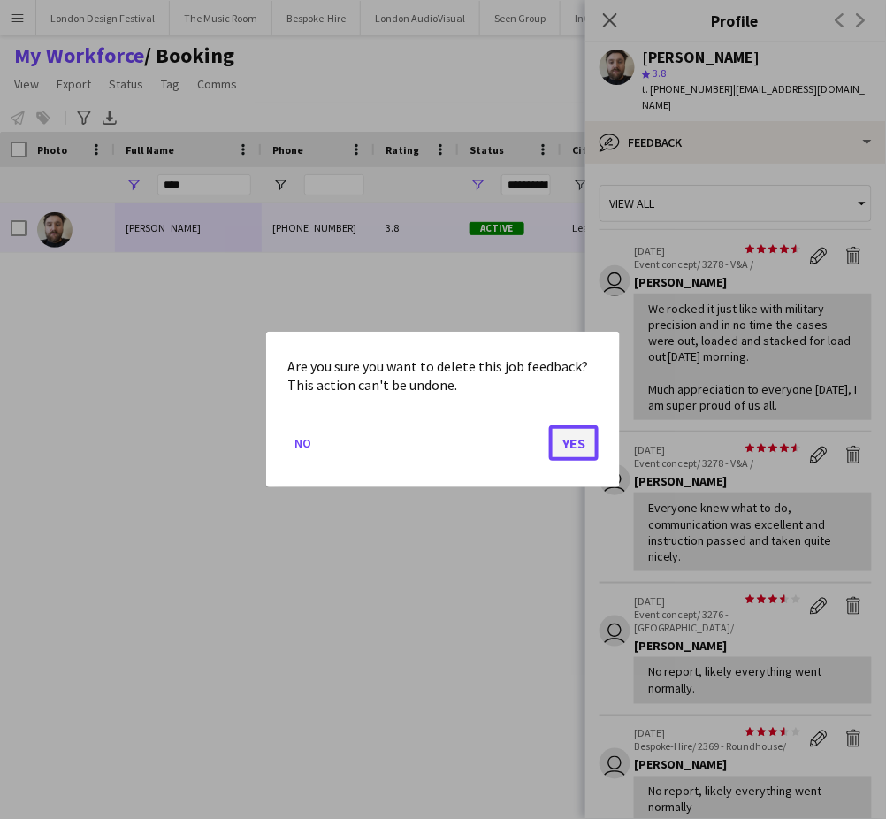
click at [570, 445] on button "Yes" at bounding box center [574, 442] width 50 height 35
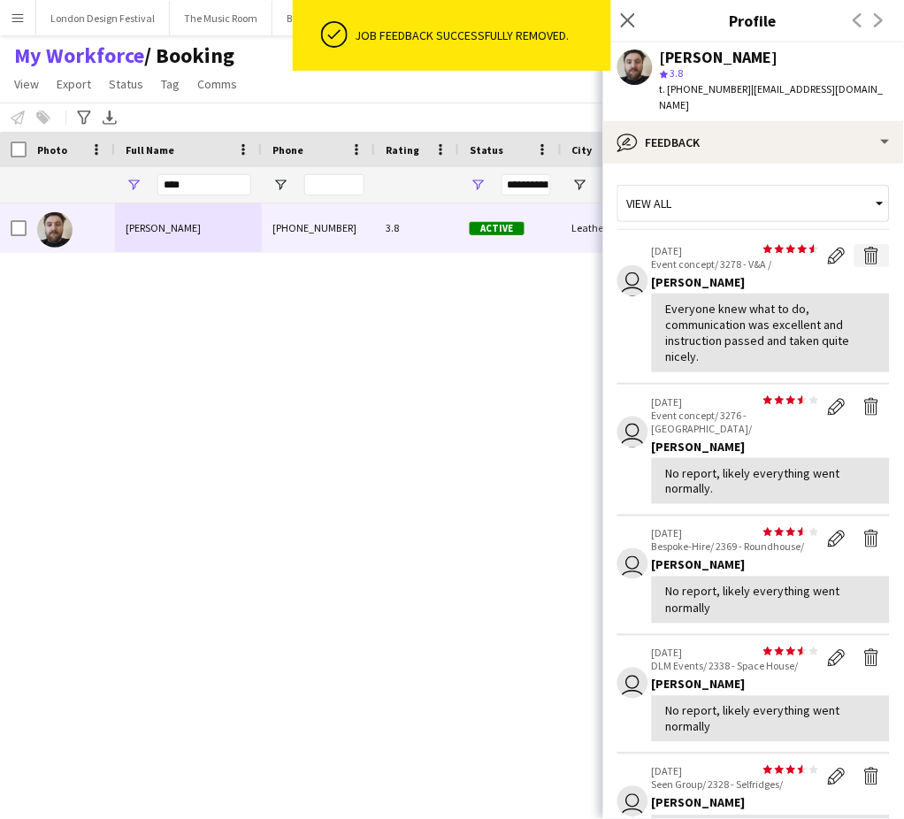
click at [863, 256] on app-icon "Delete feedback" at bounding box center [872, 256] width 18 height 18
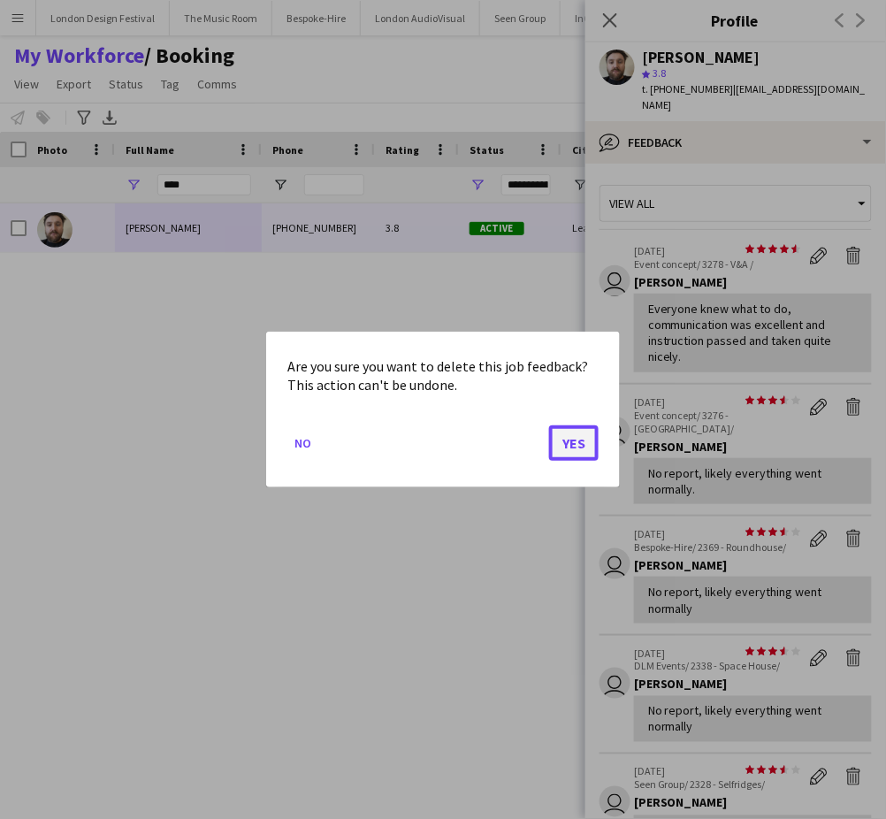
click at [571, 435] on button "Yes" at bounding box center [574, 442] width 50 height 35
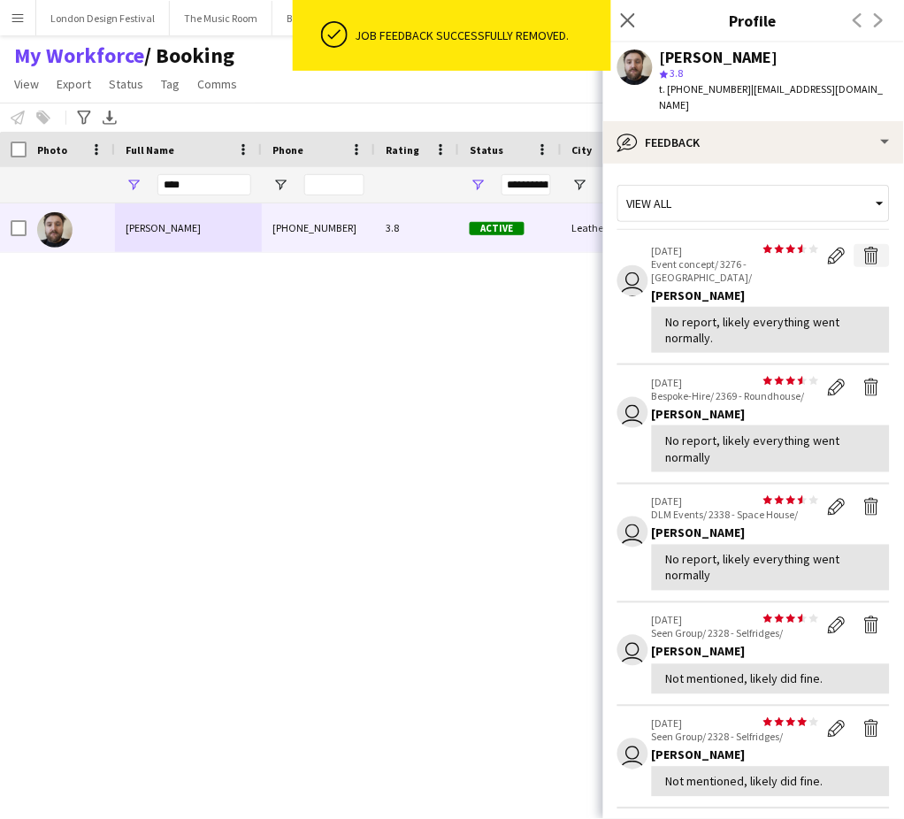
click at [863, 262] on app-icon "Delete feedback" at bounding box center [872, 256] width 18 height 18
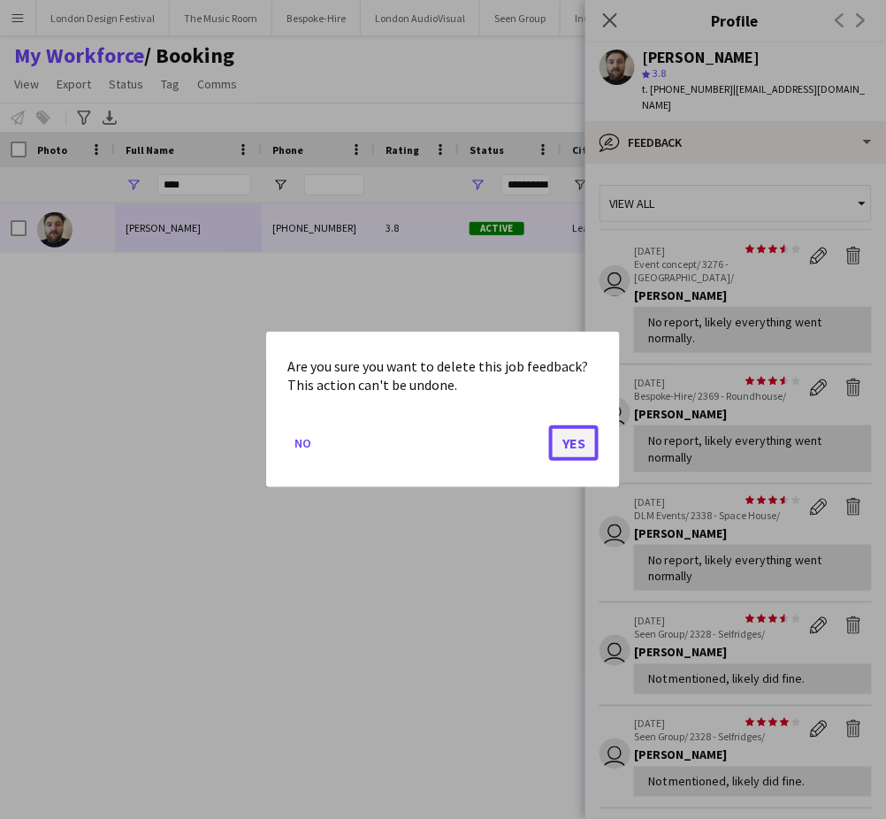
click at [568, 439] on button "Yes" at bounding box center [574, 442] width 50 height 35
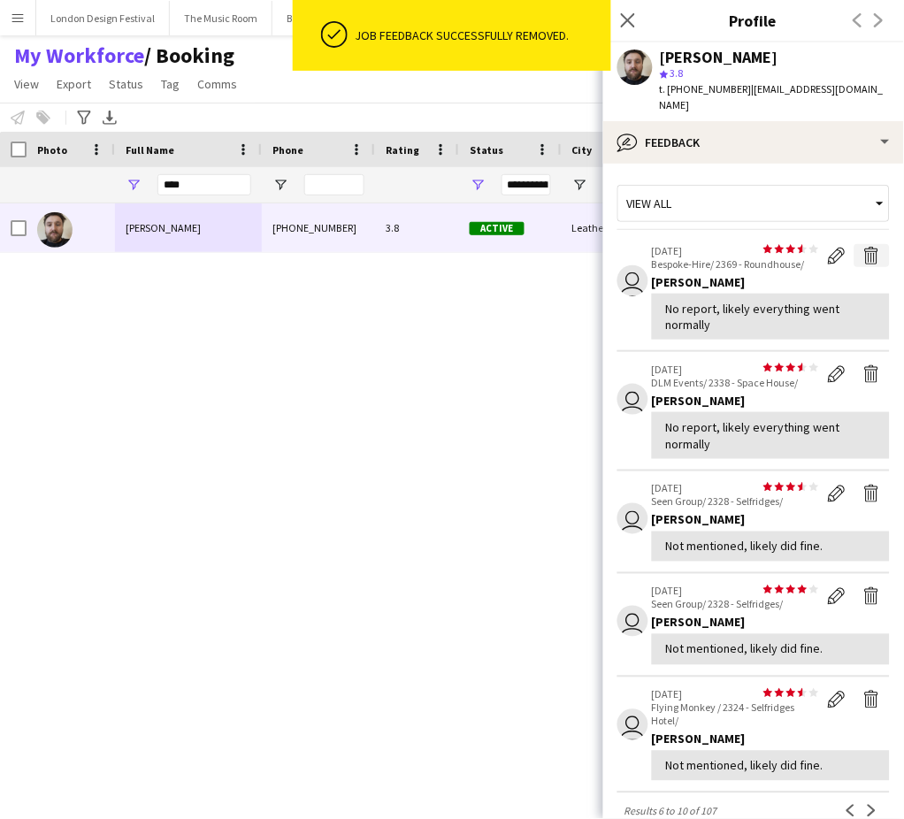
click at [863, 254] on app-icon "Delete feedback" at bounding box center [872, 256] width 18 height 18
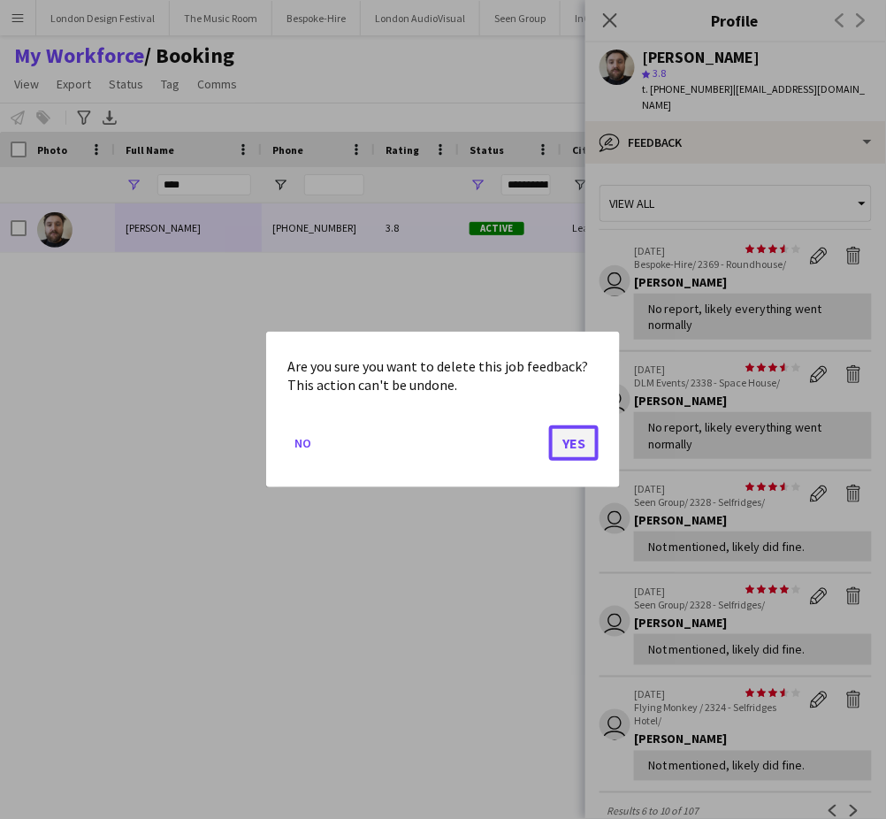
click at [573, 438] on button "Yes" at bounding box center [574, 442] width 50 height 35
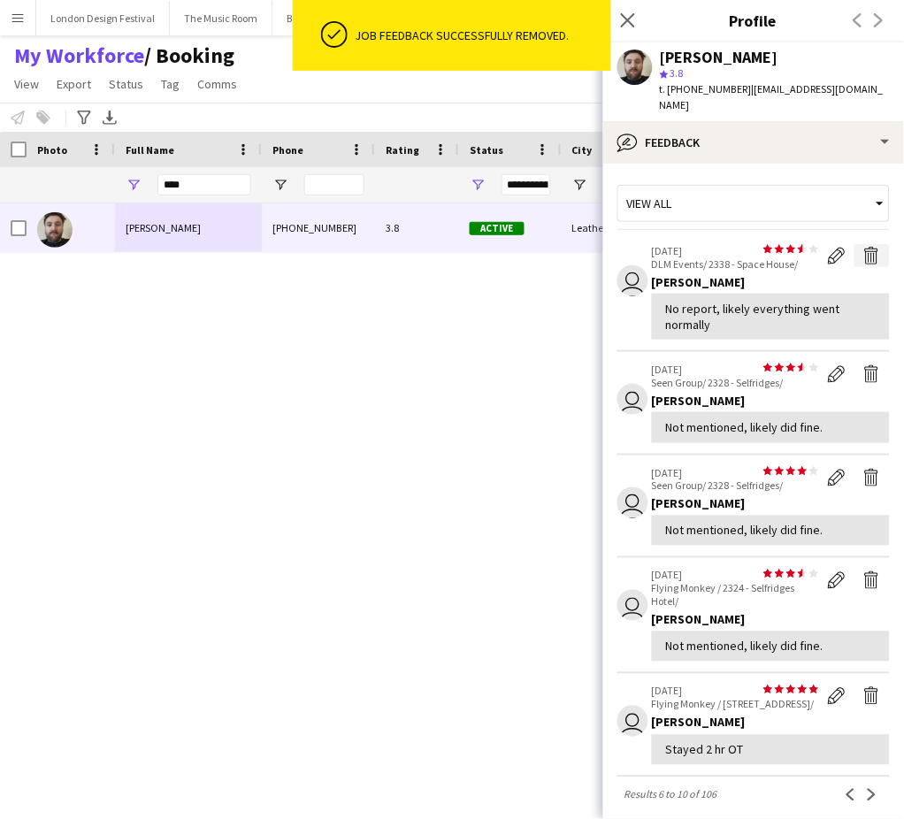
click at [863, 256] on app-icon "Delete feedback" at bounding box center [872, 256] width 18 height 18
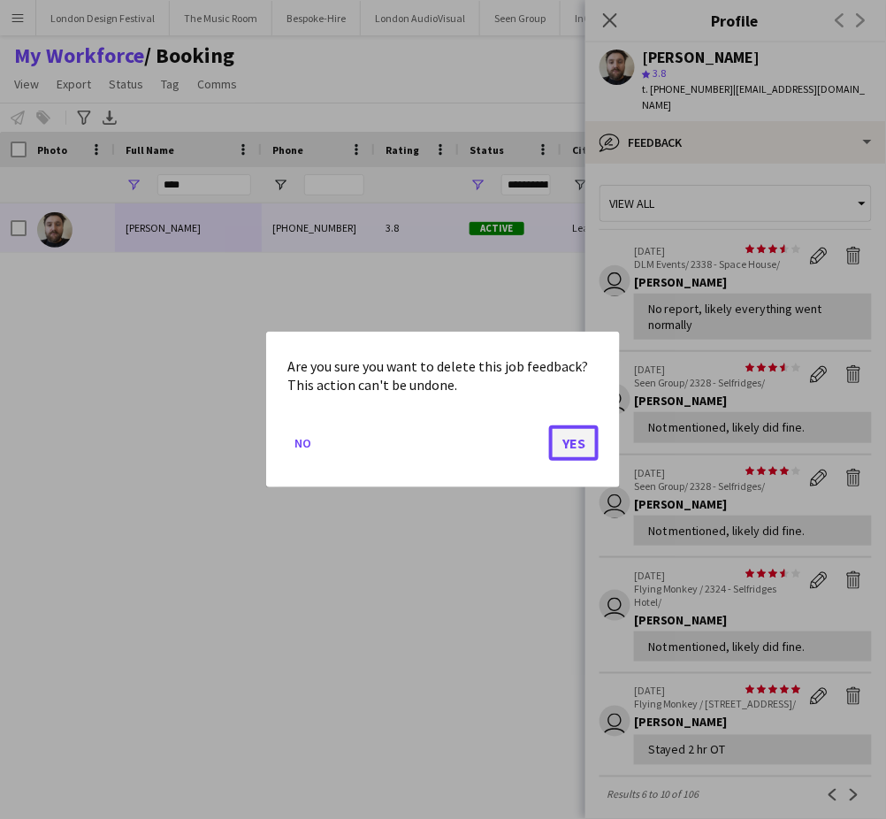
click at [576, 440] on button "Yes" at bounding box center [574, 442] width 50 height 35
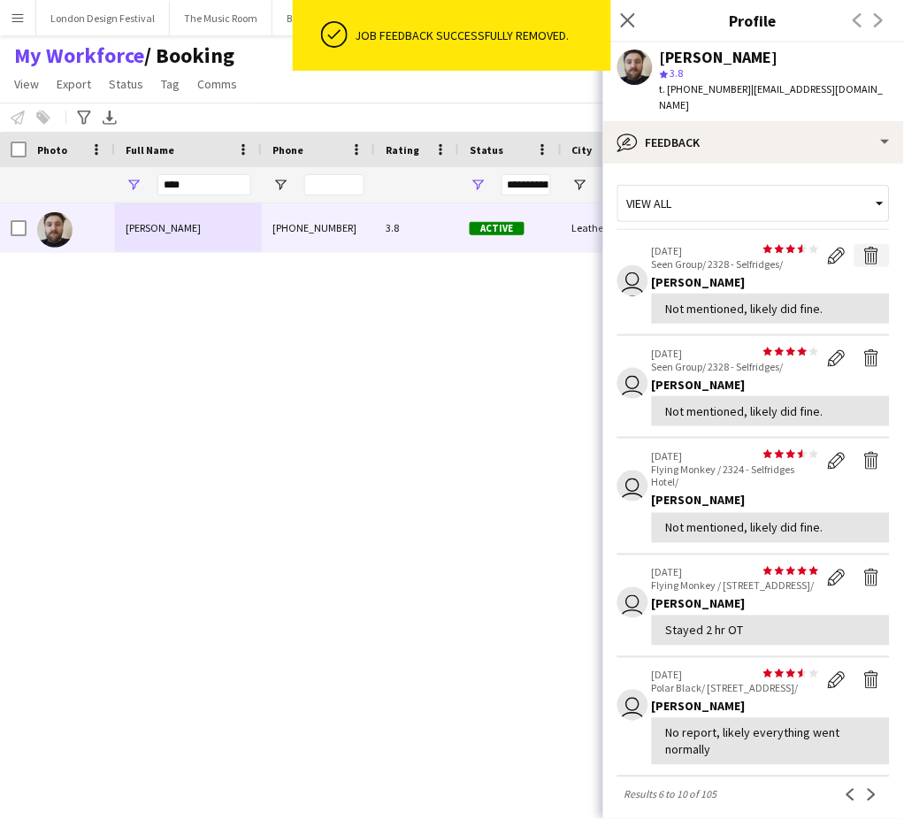
click at [863, 256] on app-icon "Delete feedback" at bounding box center [872, 256] width 18 height 18
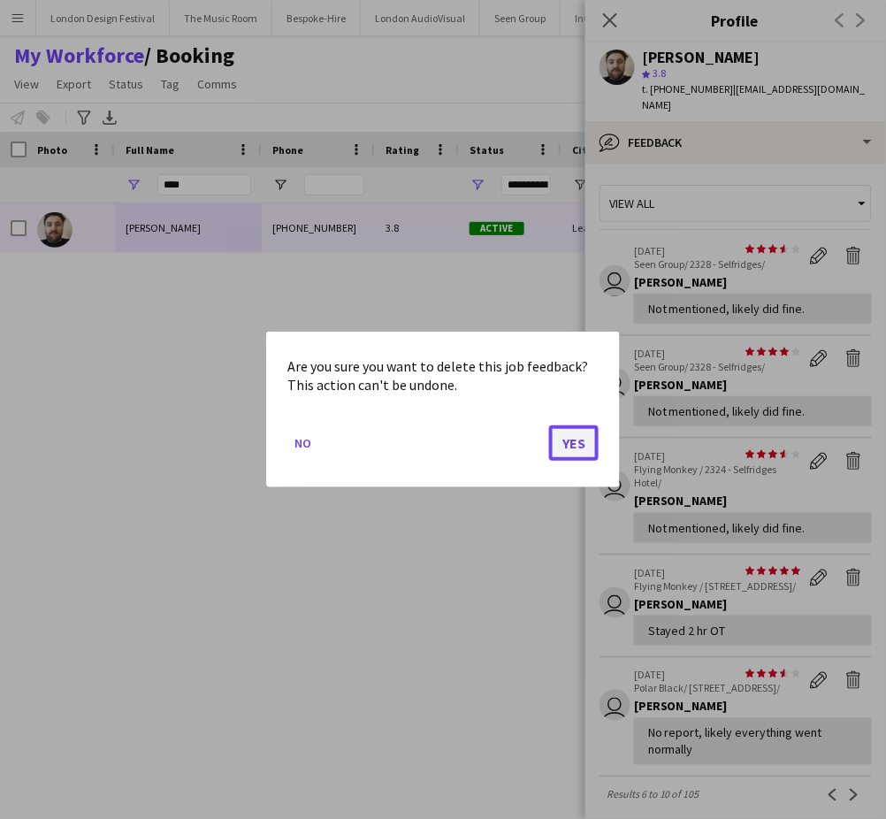
click at [574, 443] on button "Yes" at bounding box center [574, 442] width 50 height 35
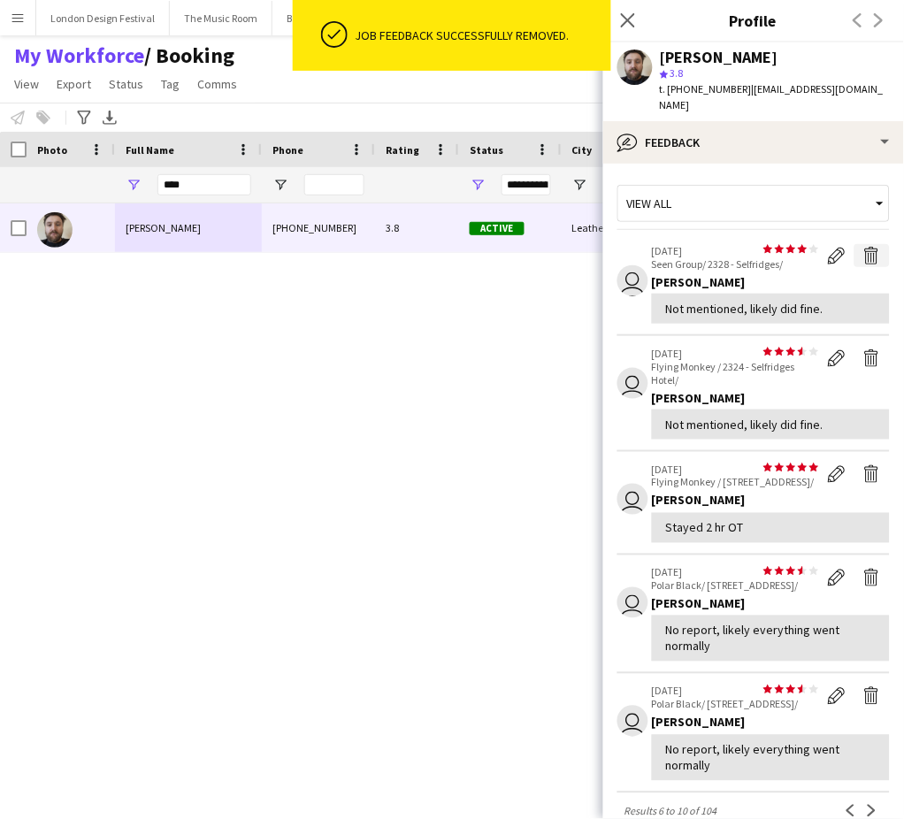
click at [863, 254] on app-icon "Delete feedback" at bounding box center [872, 256] width 18 height 18
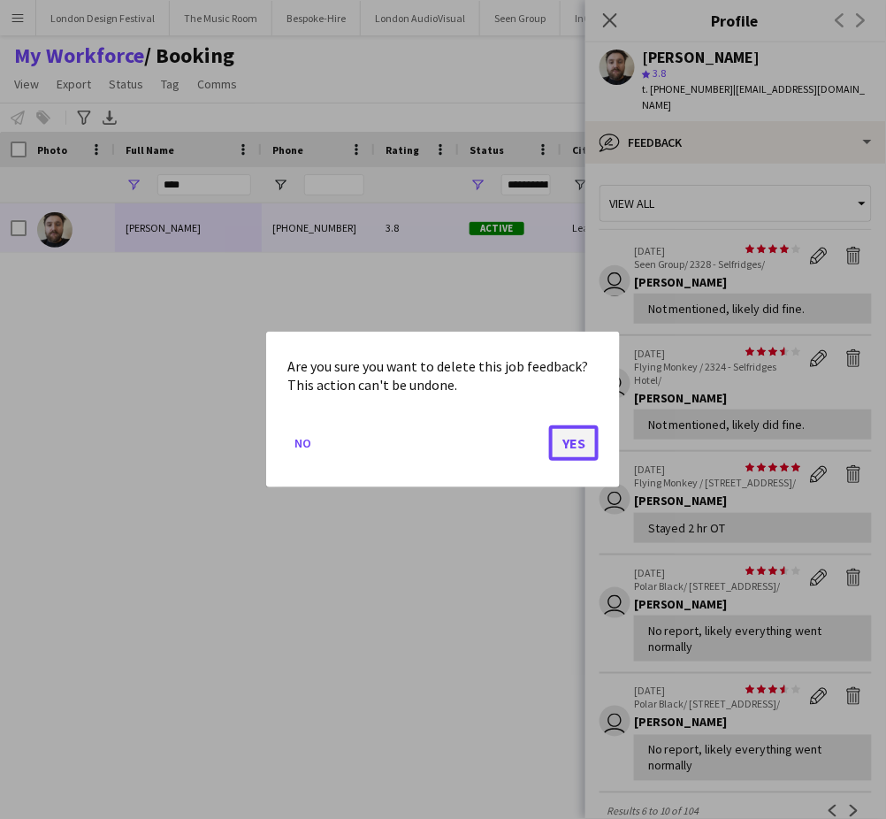
click at [573, 443] on button "Yes" at bounding box center [574, 442] width 50 height 35
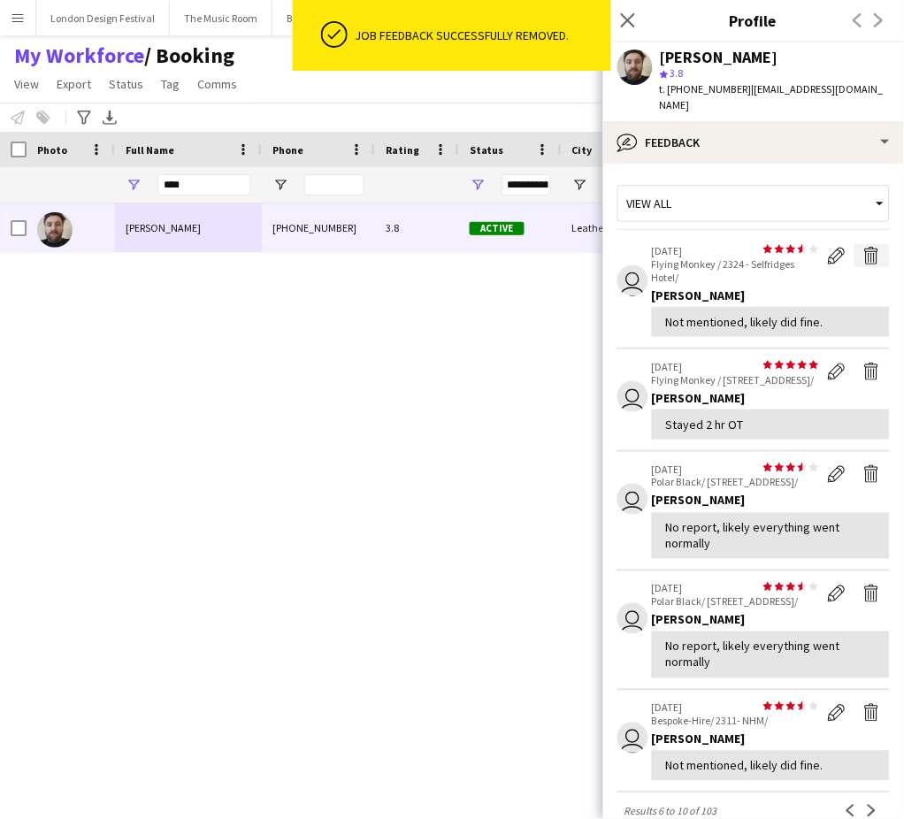
click at [863, 255] on app-icon "Delete feedback" at bounding box center [872, 256] width 18 height 18
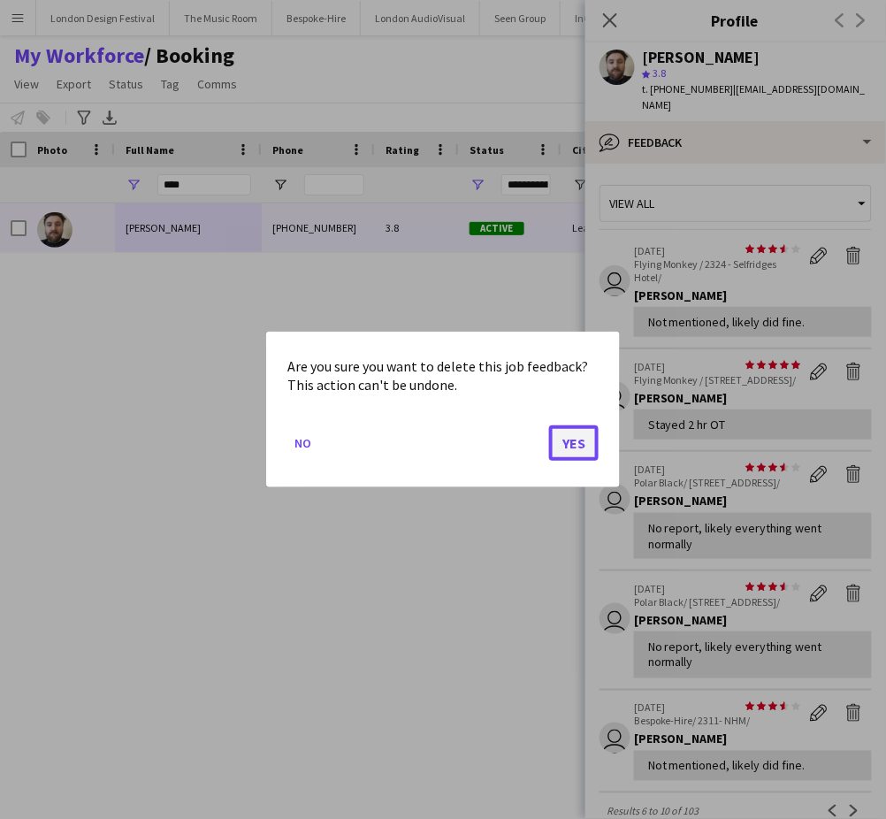
click at [573, 440] on button "Yes" at bounding box center [574, 442] width 50 height 35
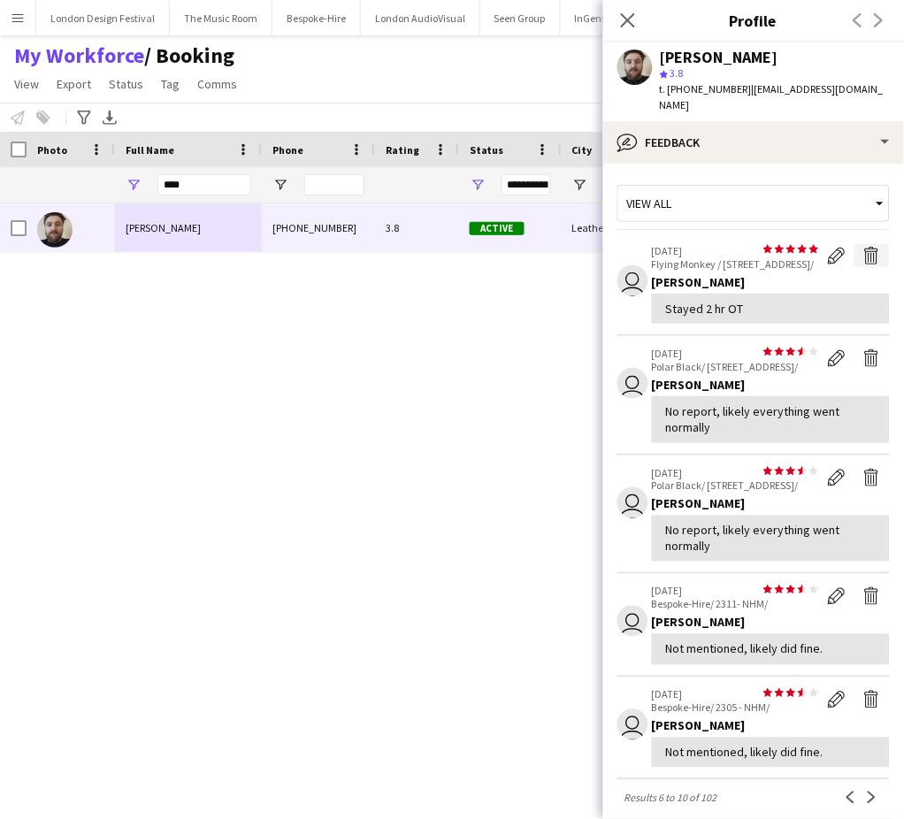
click at [863, 256] on app-icon "Delete feedback" at bounding box center [872, 256] width 18 height 18
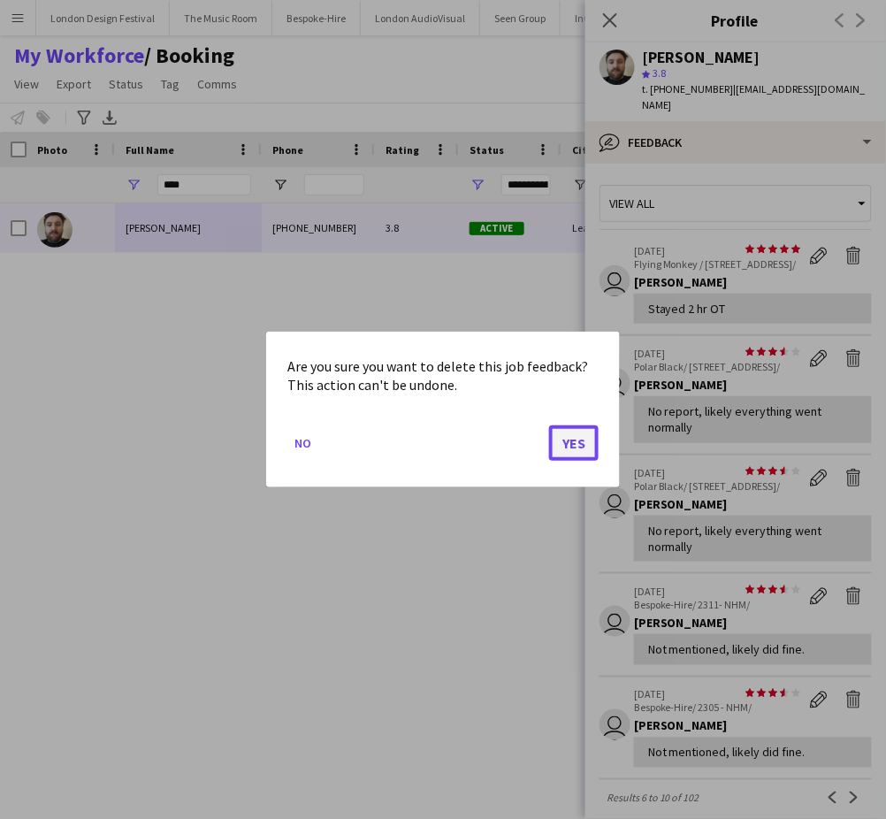
click at [577, 440] on button "Yes" at bounding box center [574, 442] width 50 height 35
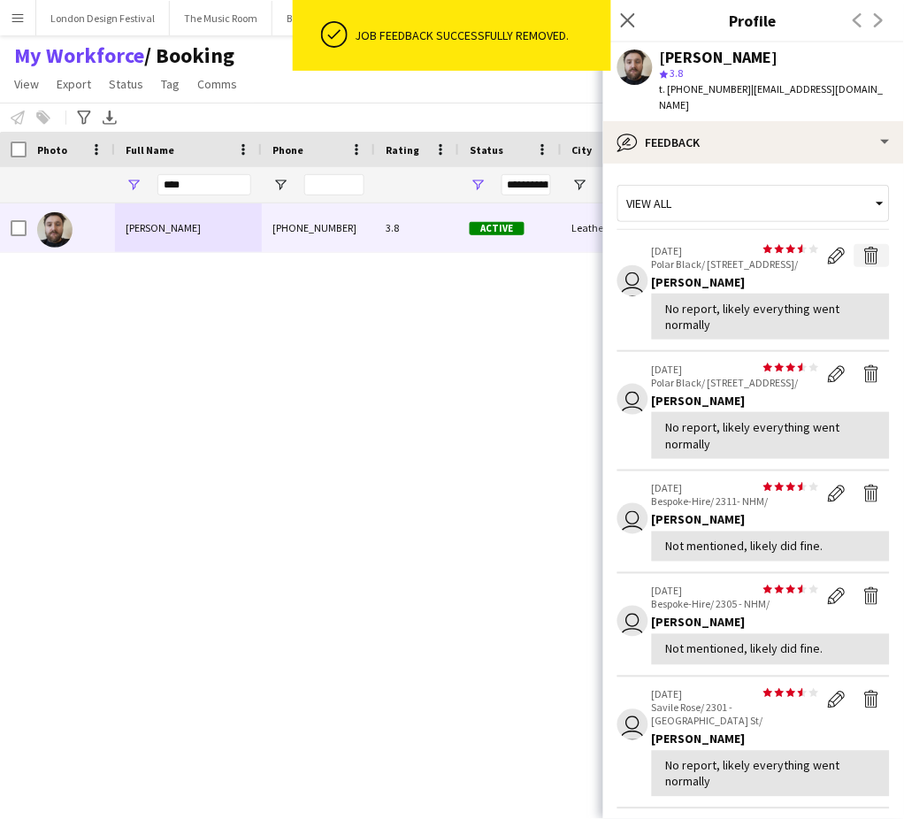
click at [863, 251] on app-icon "Delete feedback" at bounding box center [872, 256] width 18 height 18
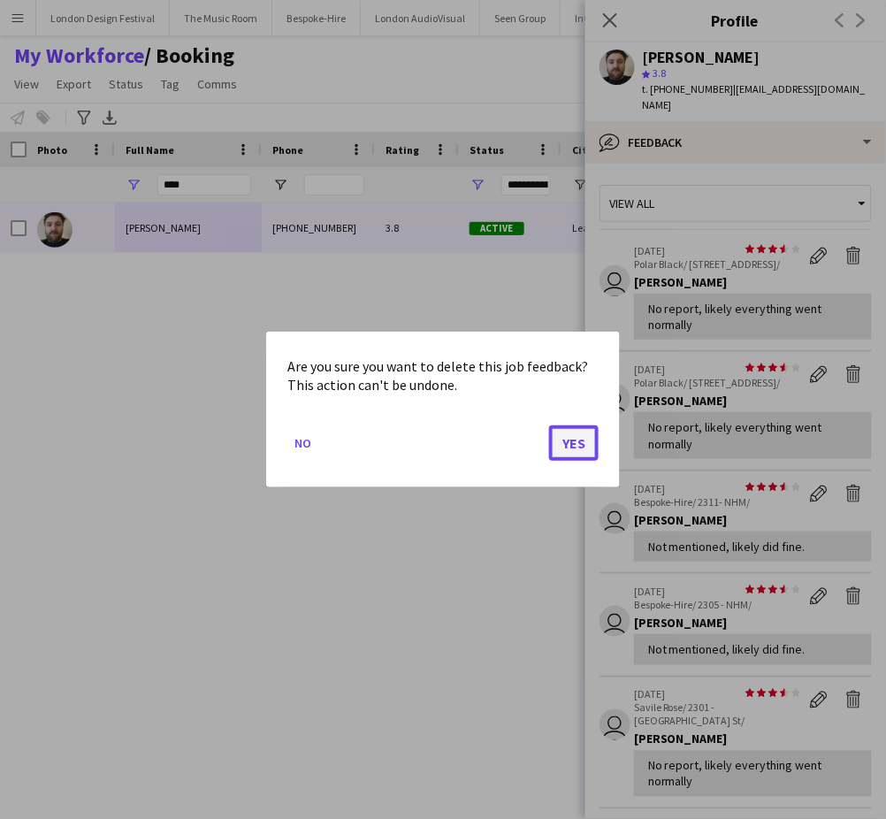
click at [570, 443] on button "Yes" at bounding box center [574, 442] width 50 height 35
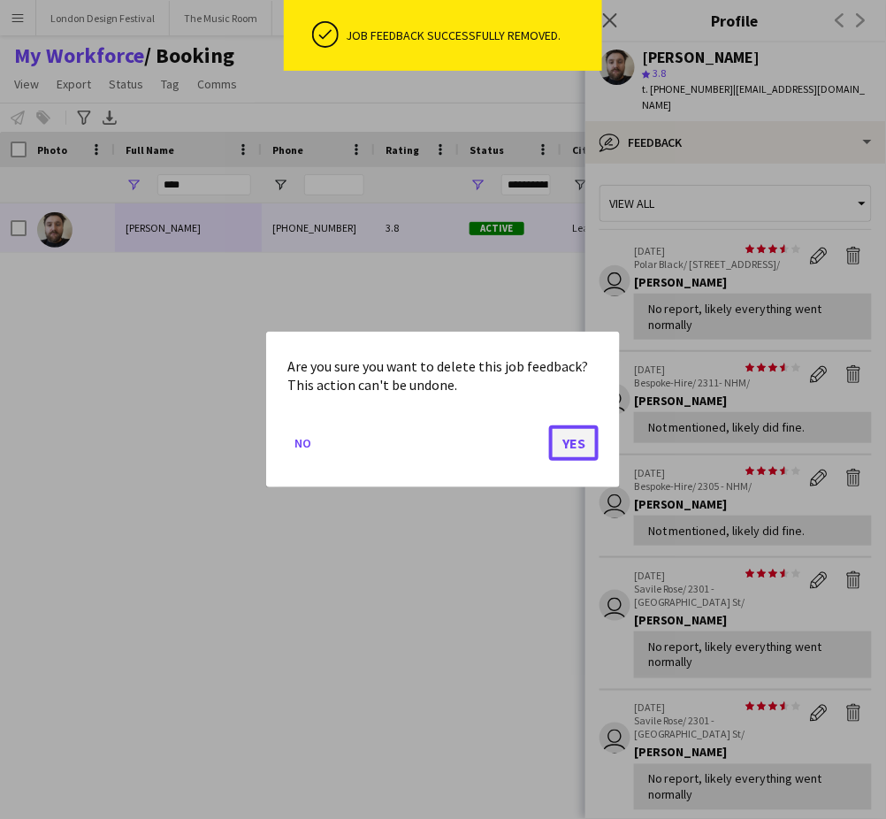
click at [577, 444] on button "Yes" at bounding box center [574, 442] width 50 height 35
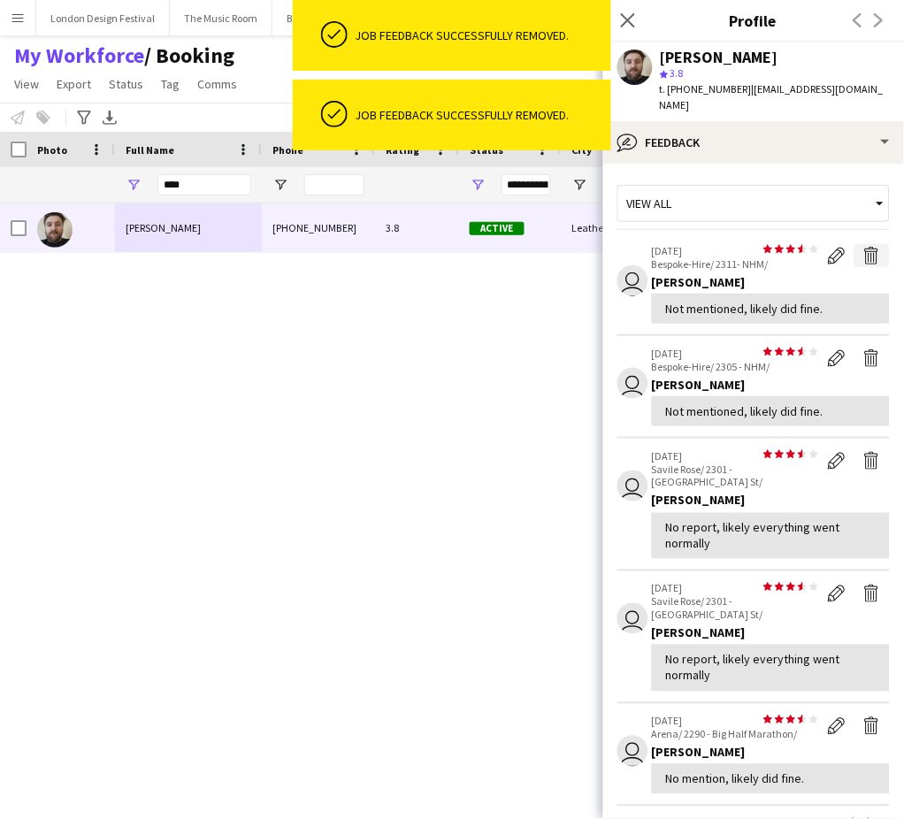
click at [863, 252] on app-icon "Delete feedback" at bounding box center [872, 256] width 18 height 18
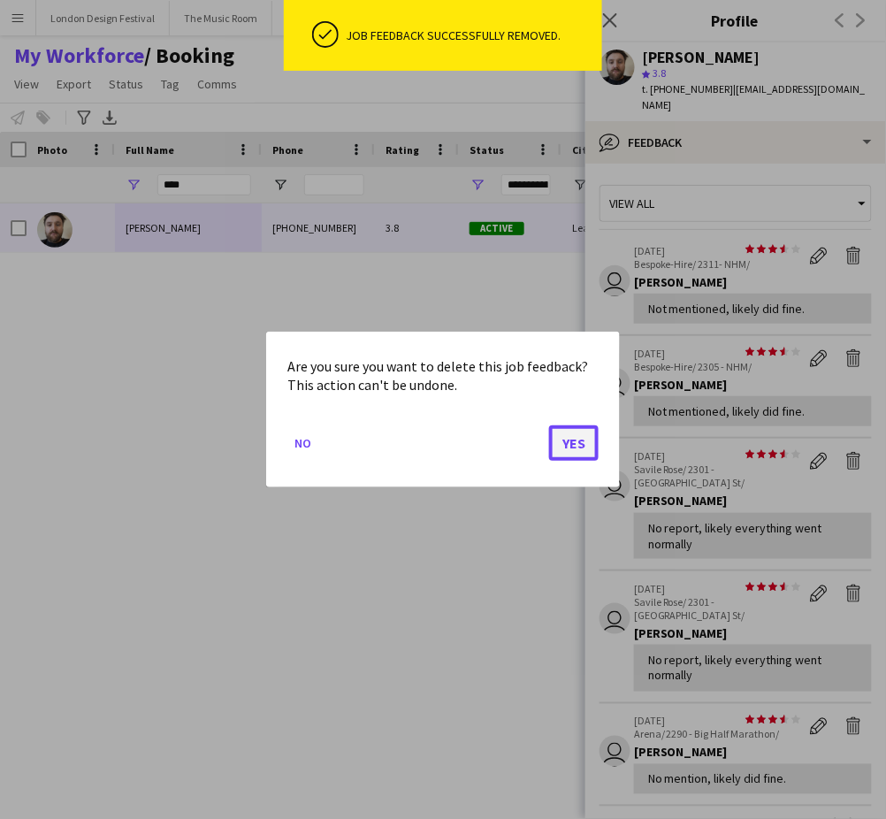
click at [571, 445] on button "Yes" at bounding box center [574, 442] width 50 height 35
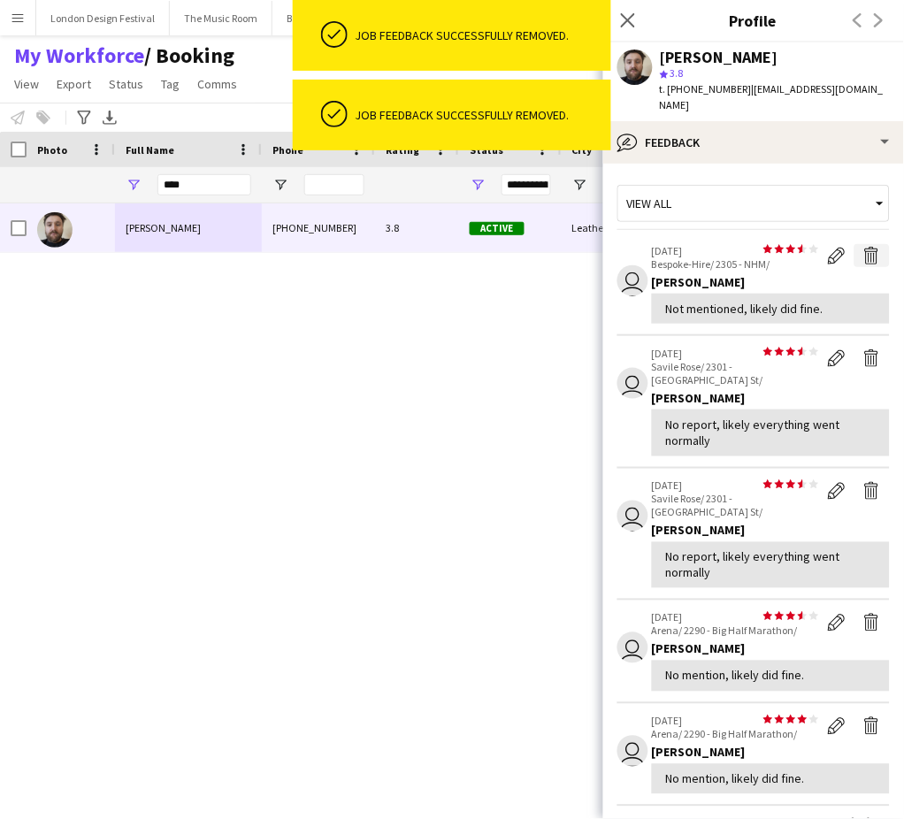
click at [863, 256] on app-icon "Delete feedback" at bounding box center [872, 256] width 18 height 18
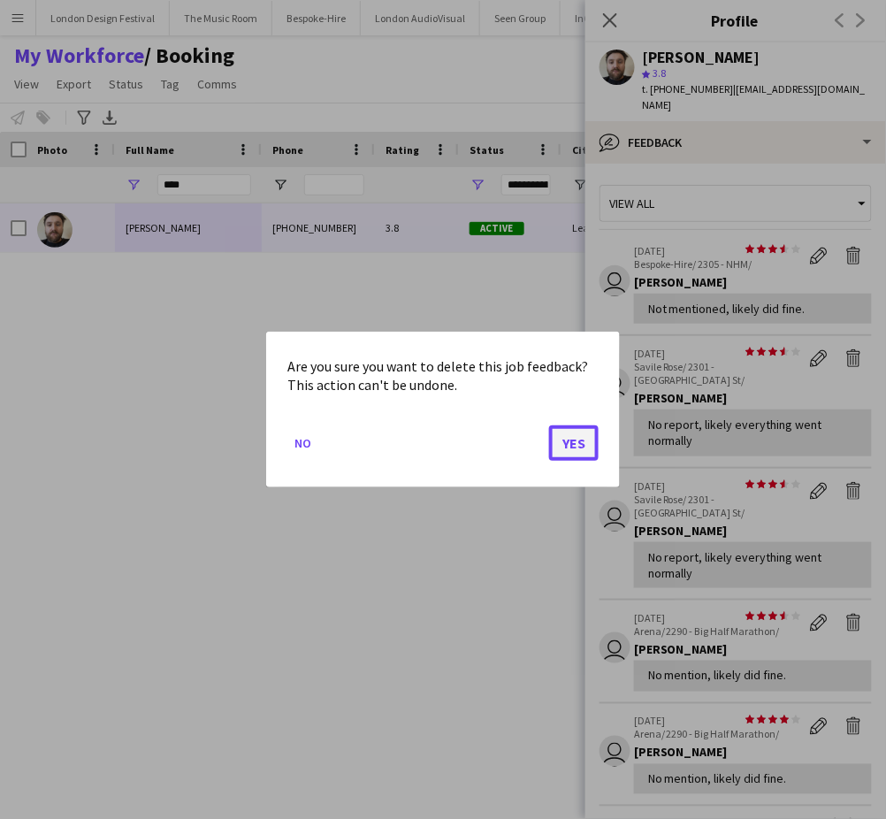
click at [572, 435] on button "Yes" at bounding box center [574, 442] width 50 height 35
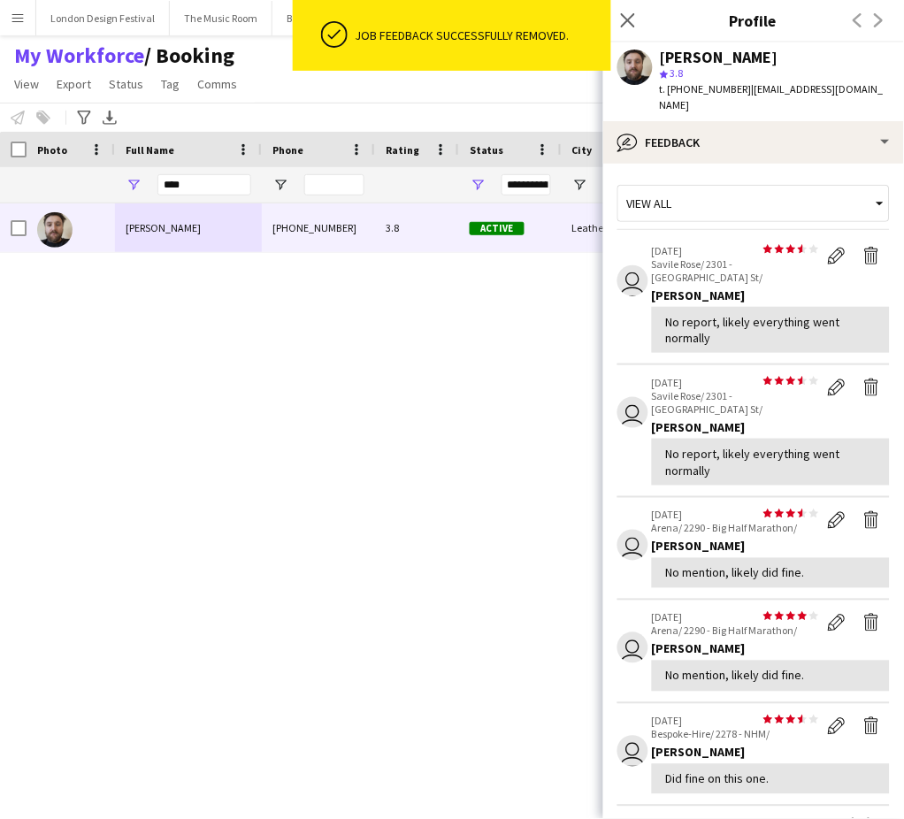
click at [863, 262] on app-icon "Delete feedback" at bounding box center [872, 256] width 18 height 18
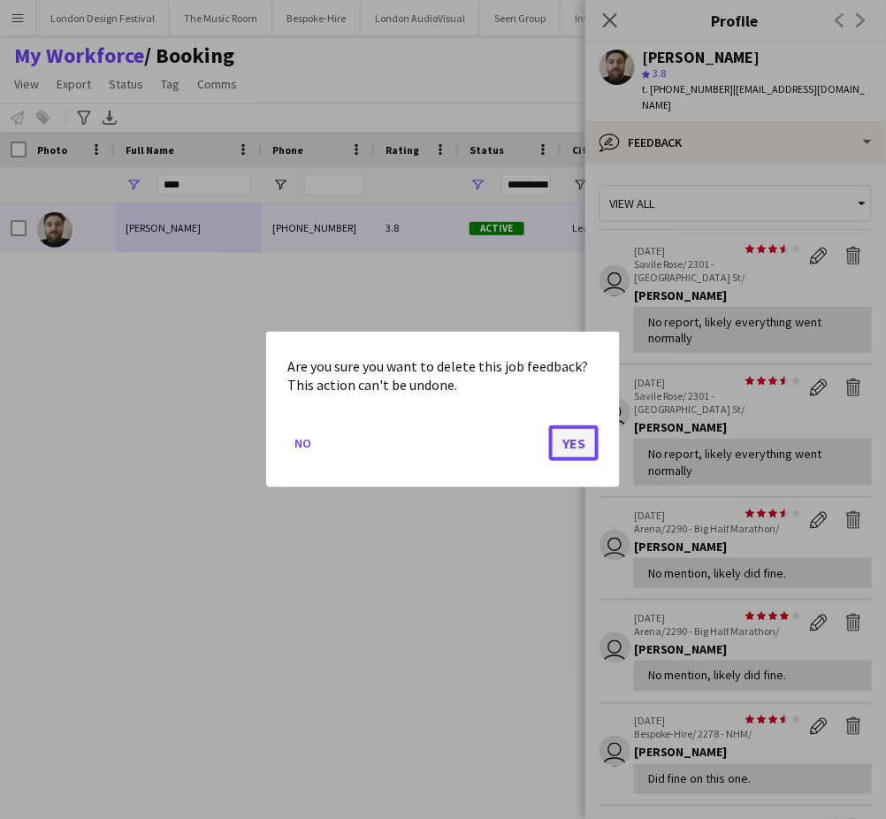
click at [568, 440] on button "Yes" at bounding box center [574, 442] width 50 height 35
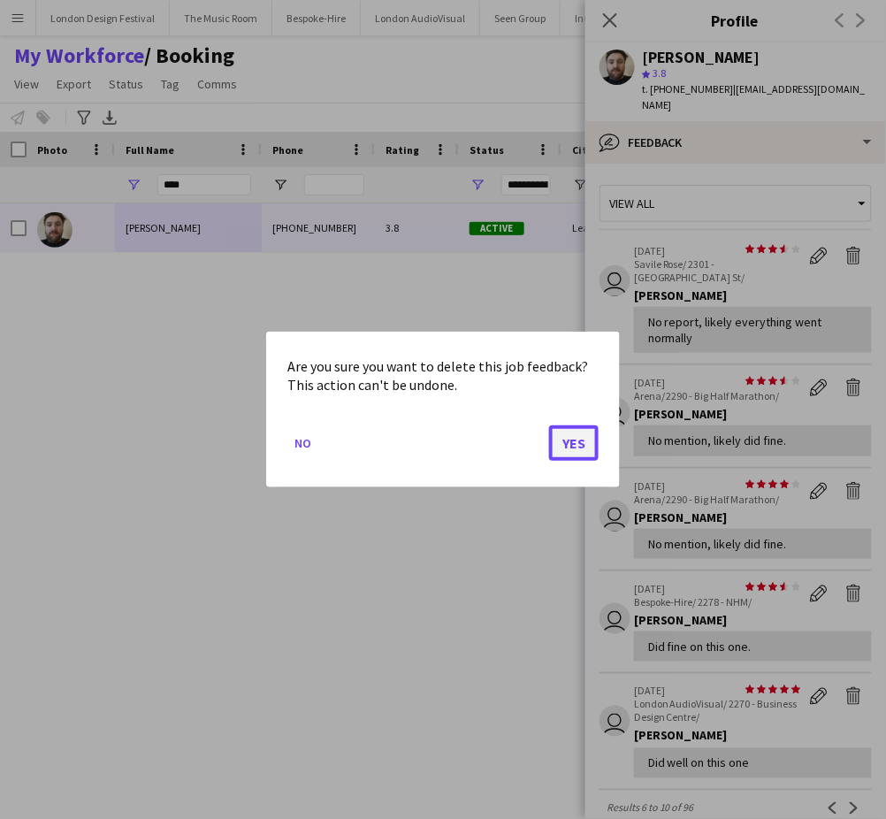
click at [573, 439] on button "Yes" at bounding box center [574, 442] width 50 height 35
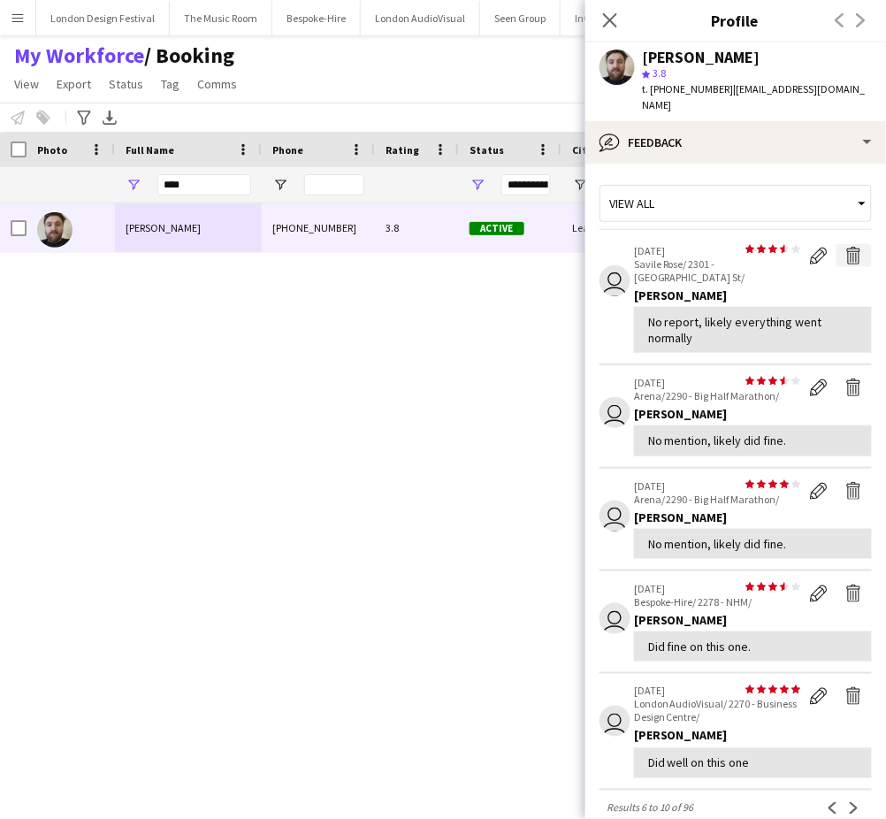
click at [855, 256] on app-icon "Delete feedback" at bounding box center [855, 256] width 18 height 18
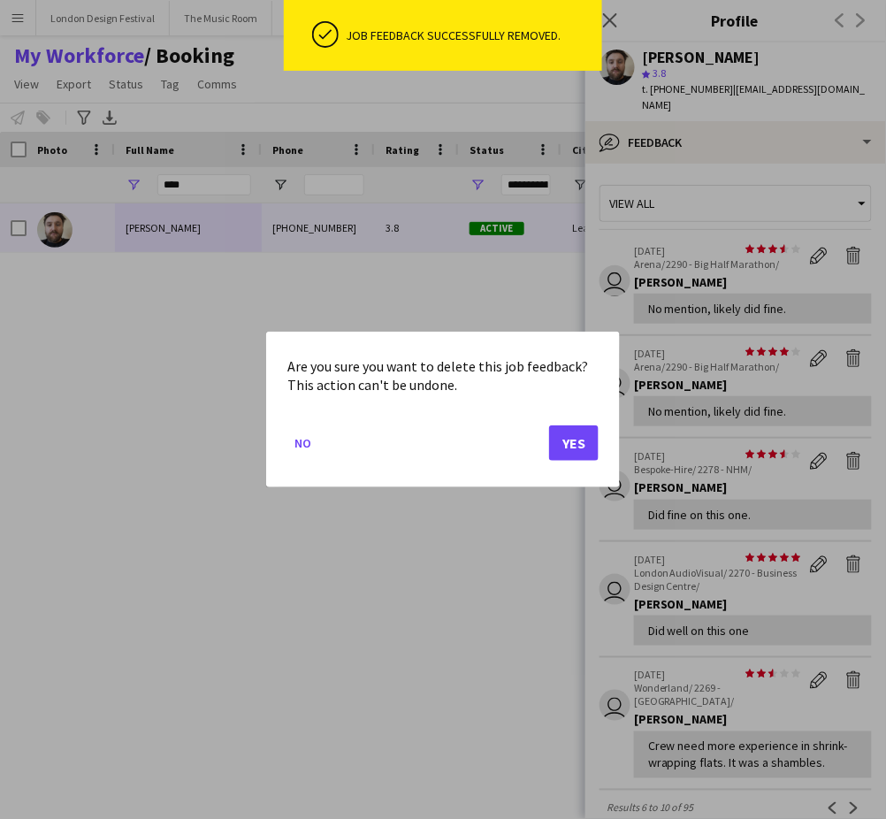
click at [859, 256] on div at bounding box center [443, 409] width 886 height 819
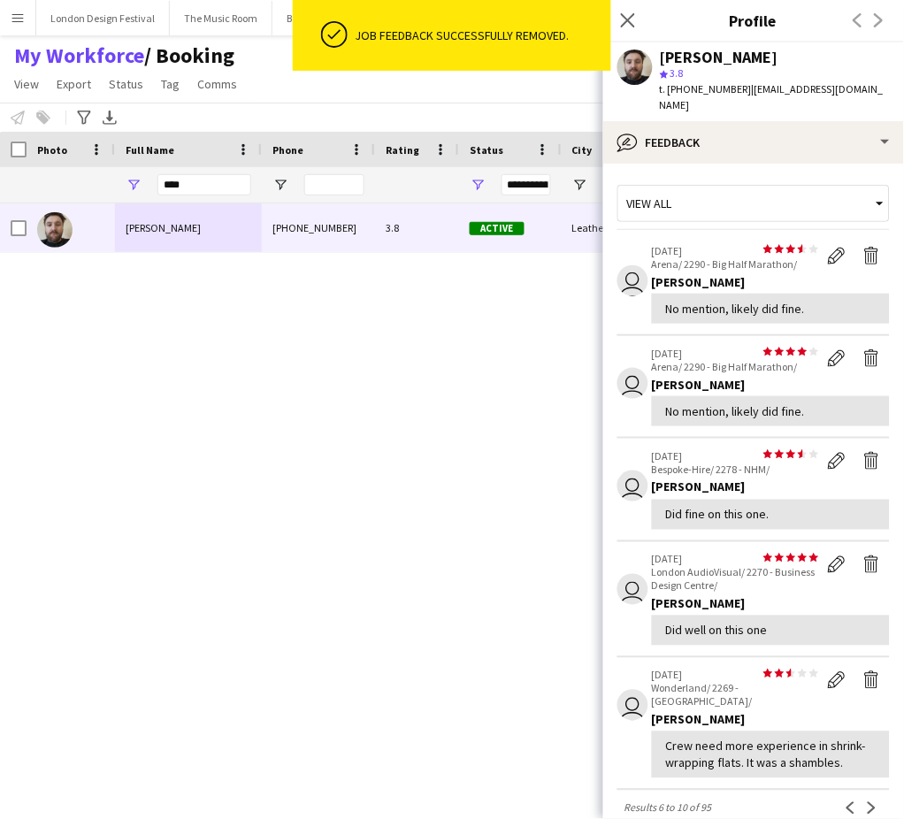
click at [575, 444] on div "[PERSON_NAME] [PHONE_NUMBER] 3.8 Active Leatherhead [DATE] 1 day 24 [EMAIL_ADDR…" at bounding box center [420, 486] width 840 height 567
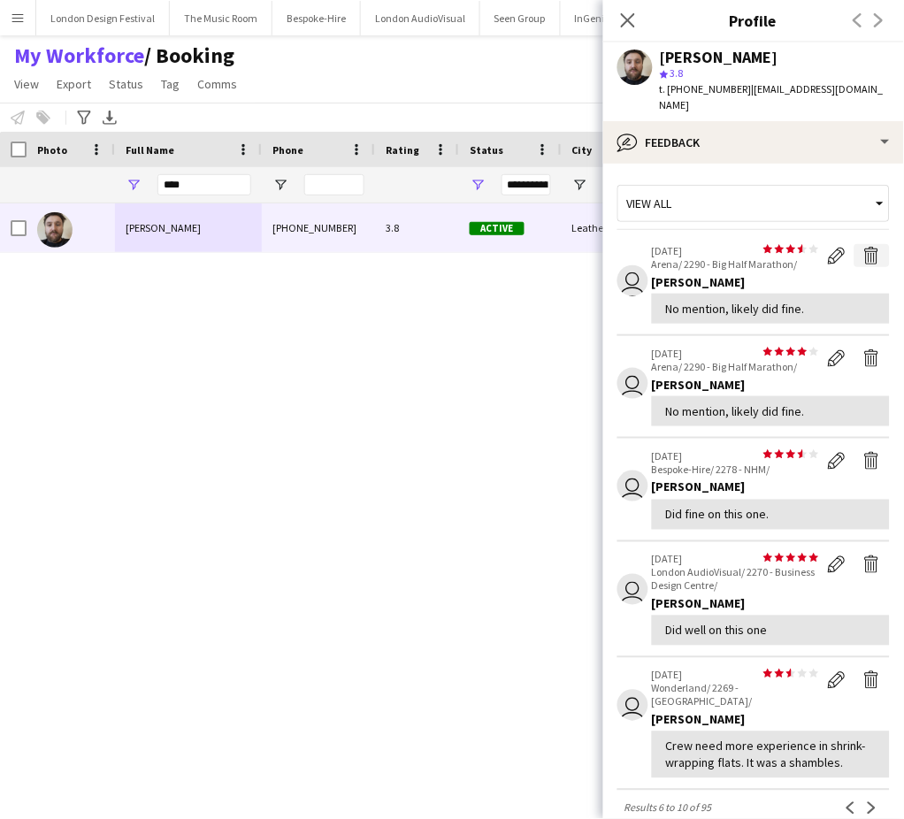
click at [863, 255] on app-icon "Delete feedback" at bounding box center [872, 256] width 18 height 18
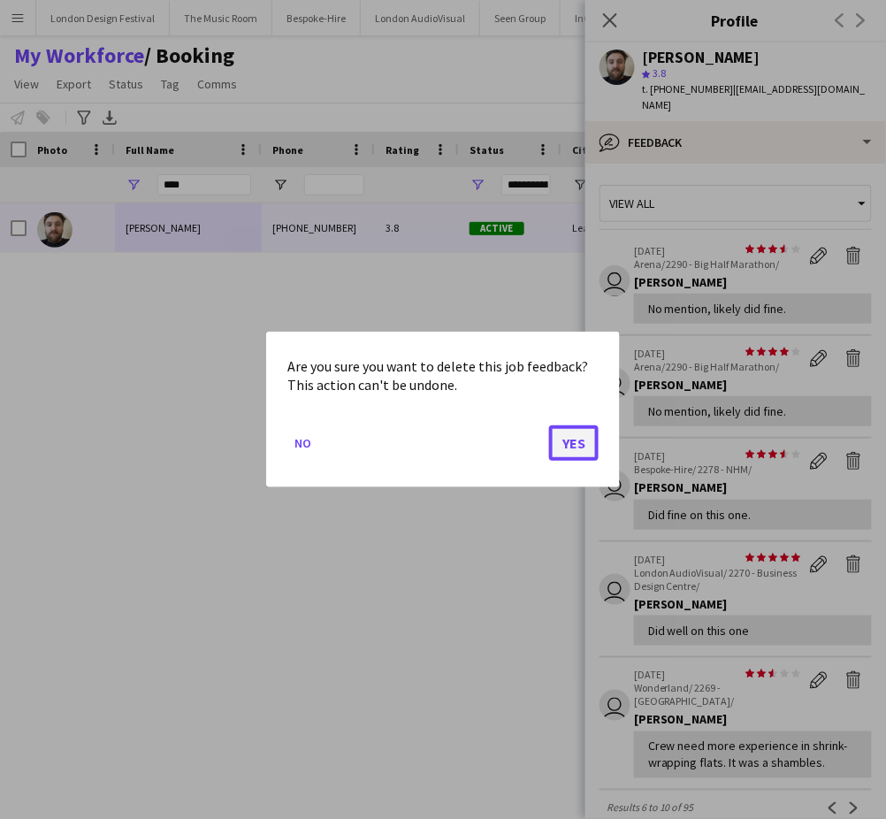
click at [573, 444] on button "Yes" at bounding box center [574, 442] width 50 height 35
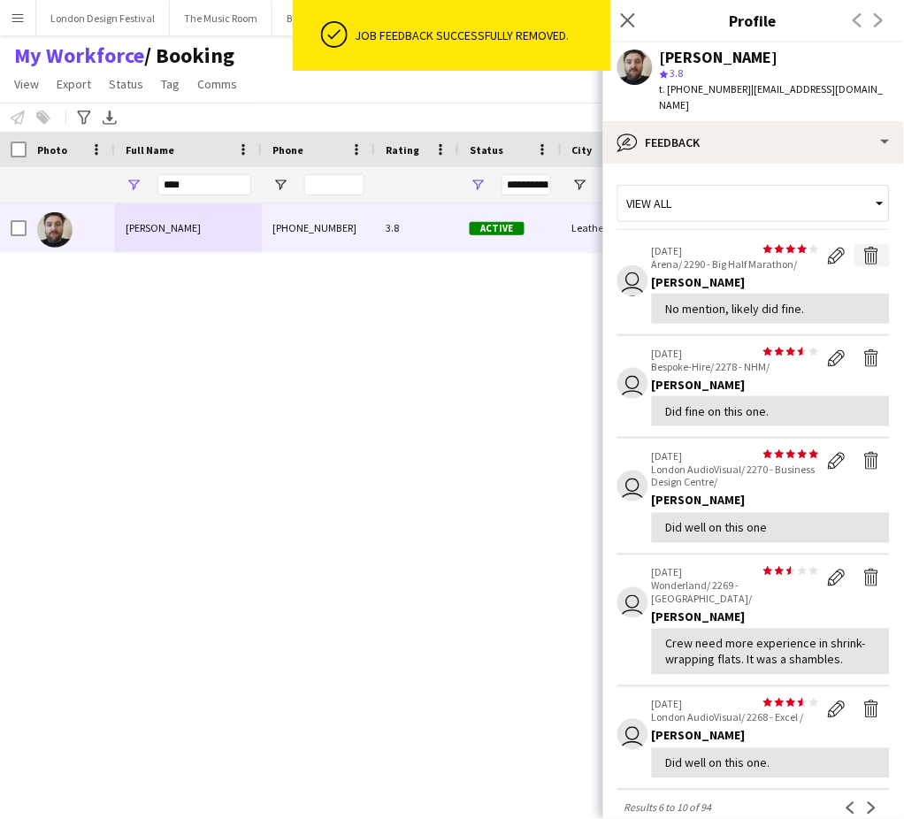
click at [863, 256] on app-icon "Delete feedback" at bounding box center [872, 256] width 18 height 18
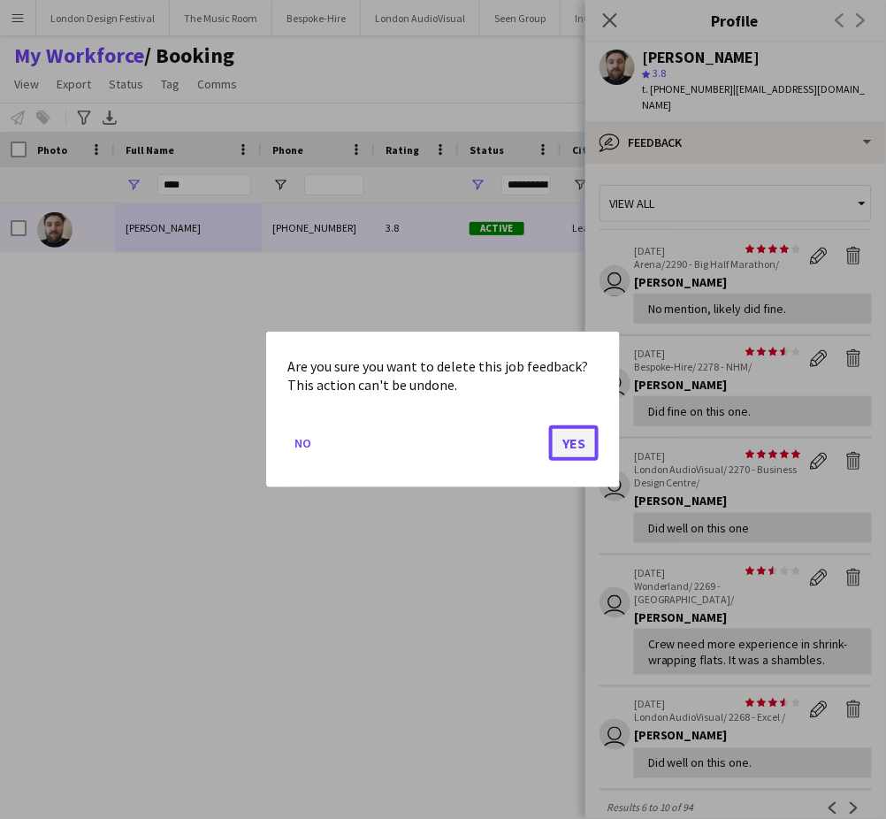
click at [573, 440] on button "Yes" at bounding box center [574, 442] width 50 height 35
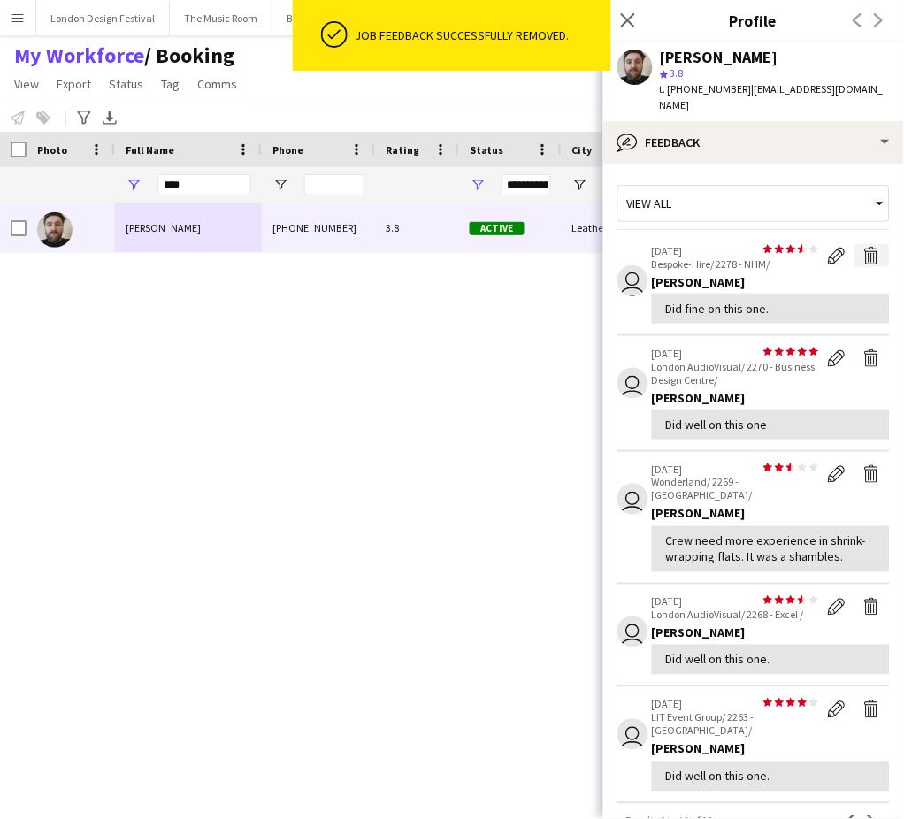
click at [863, 256] on app-icon "Delete feedback" at bounding box center [872, 256] width 18 height 18
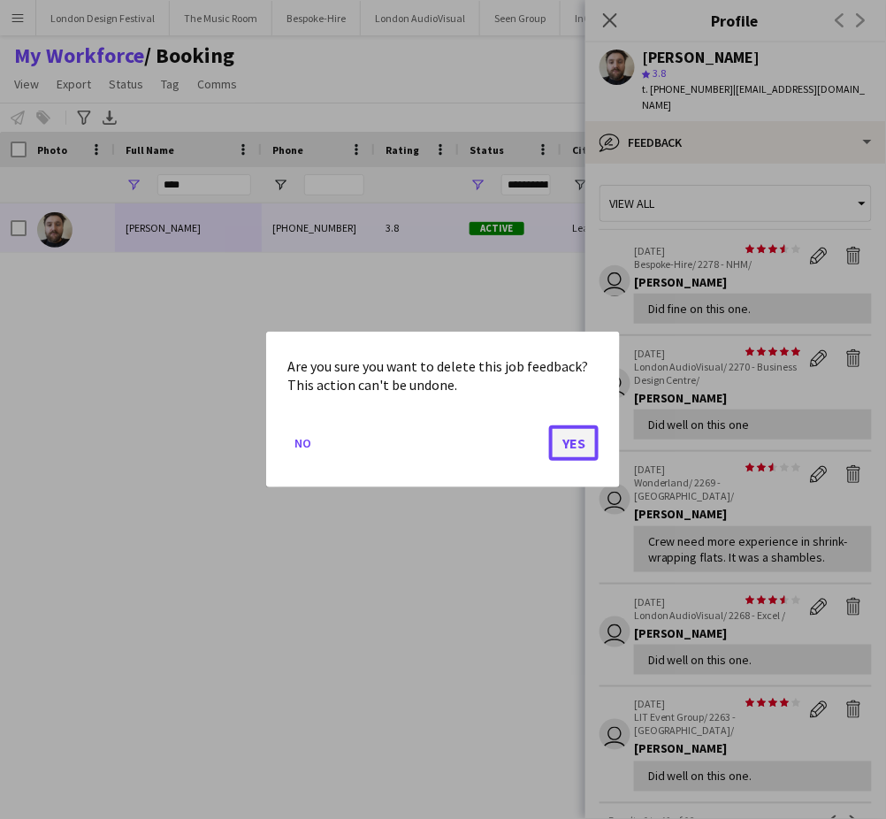
click at [577, 440] on button "Yes" at bounding box center [574, 442] width 50 height 35
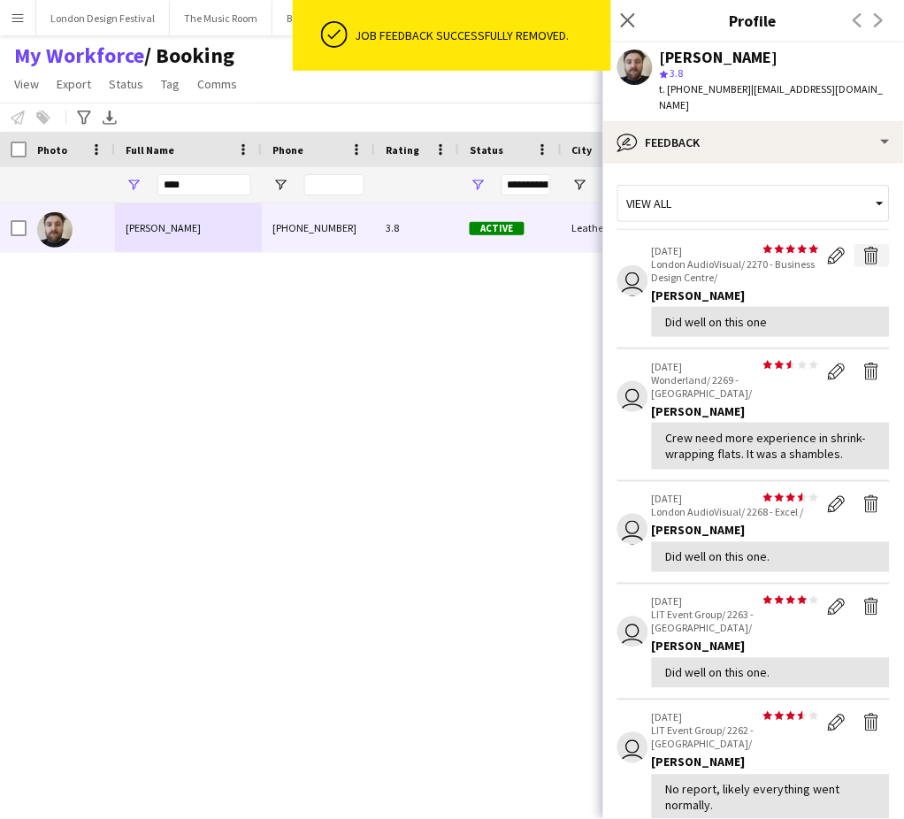
click at [863, 251] on app-icon "Delete feedback" at bounding box center [872, 256] width 18 height 18
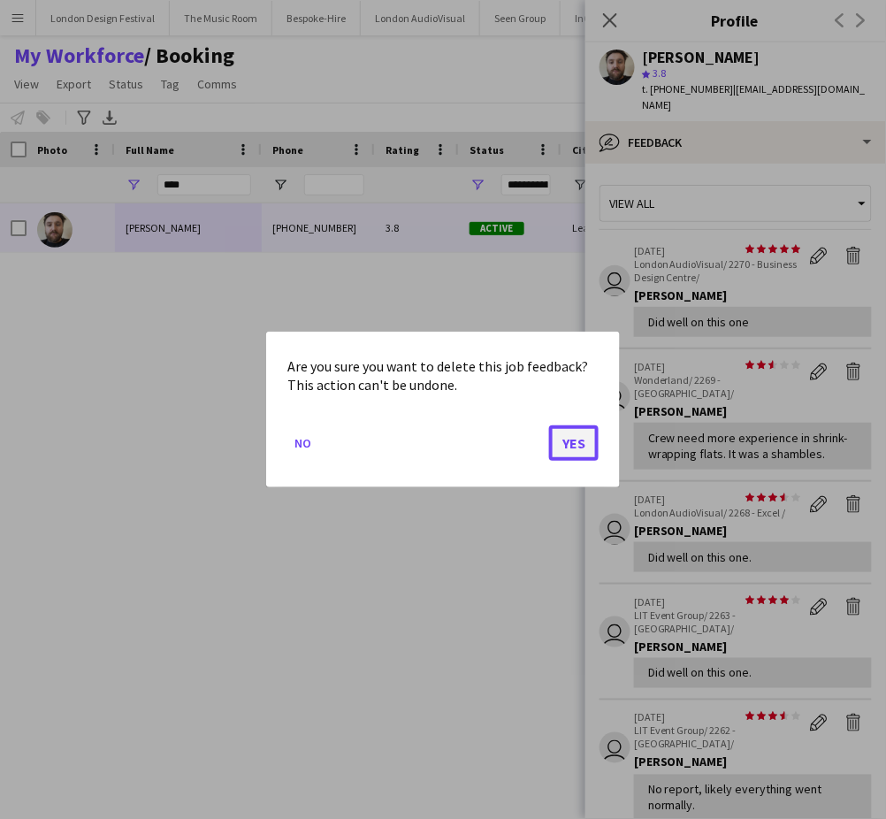
click at [570, 443] on button "Yes" at bounding box center [574, 442] width 50 height 35
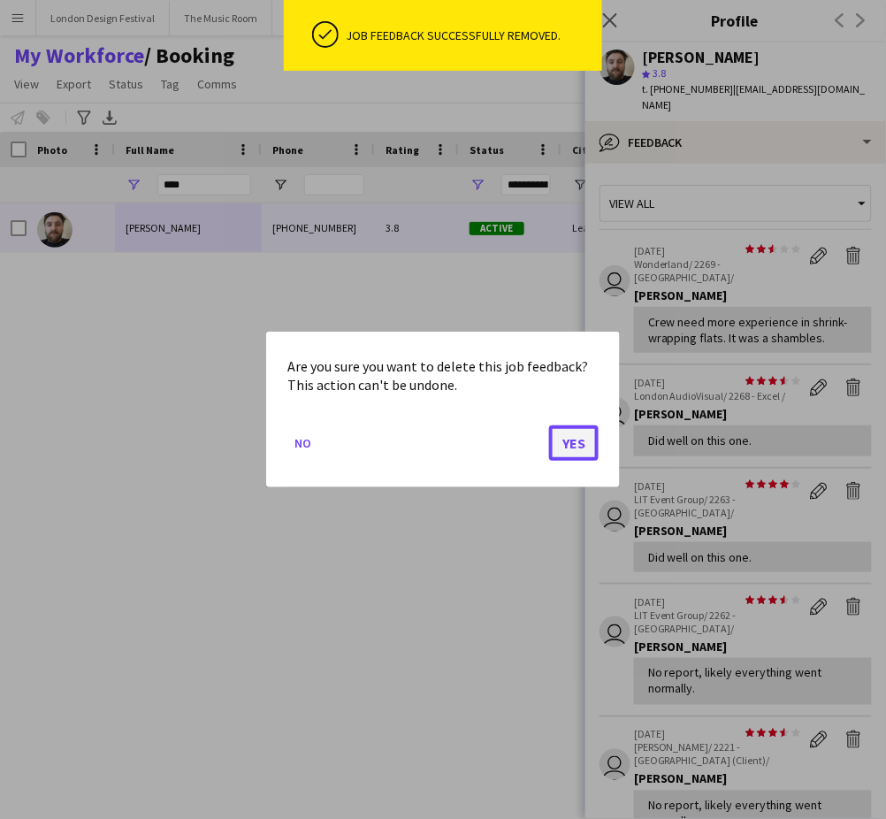
click at [577, 444] on button "Yes" at bounding box center [574, 442] width 50 height 35
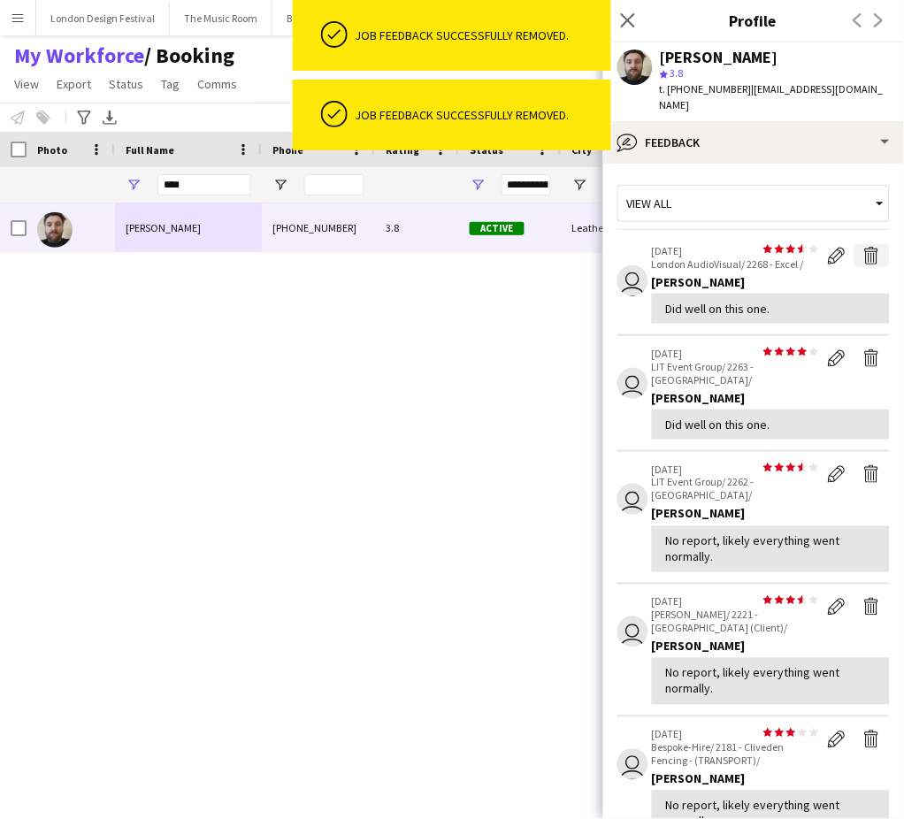
click at [863, 252] on app-icon "Delete feedback" at bounding box center [872, 256] width 18 height 18
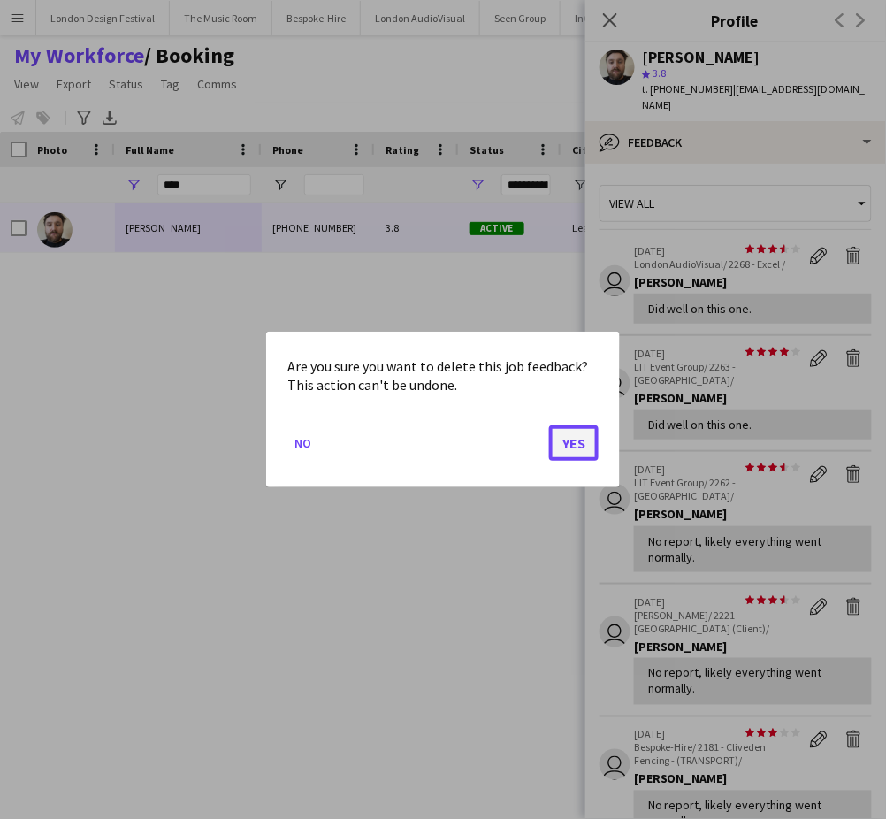
click at [571, 445] on button "Yes" at bounding box center [574, 442] width 50 height 35
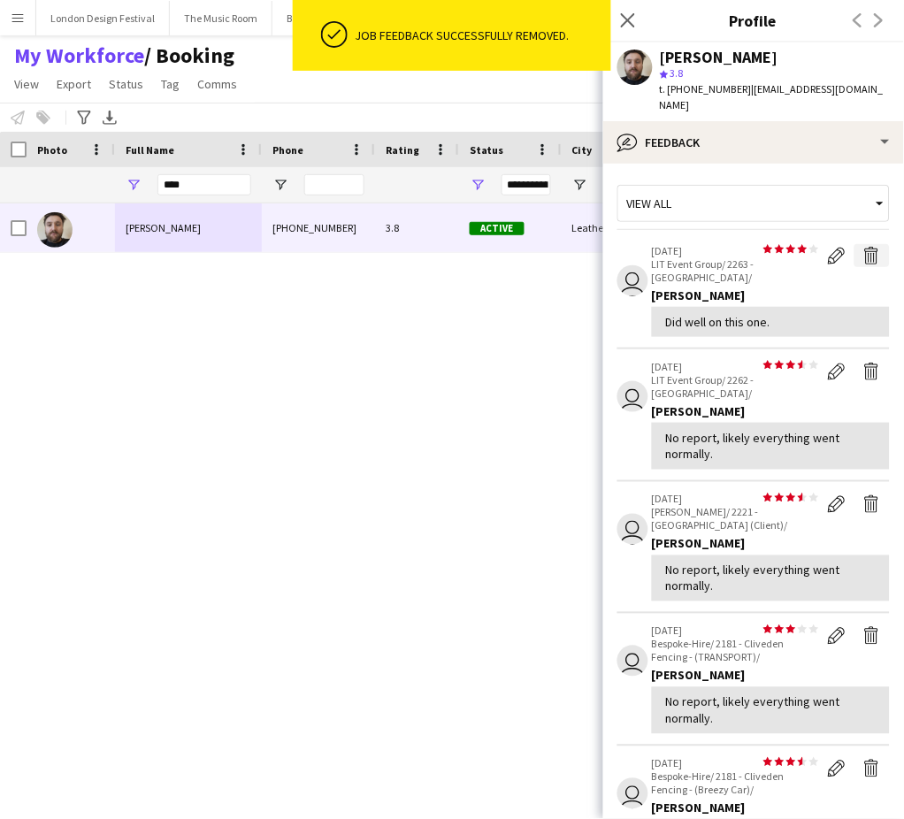
click at [863, 256] on app-icon "Delete feedback" at bounding box center [872, 256] width 18 height 18
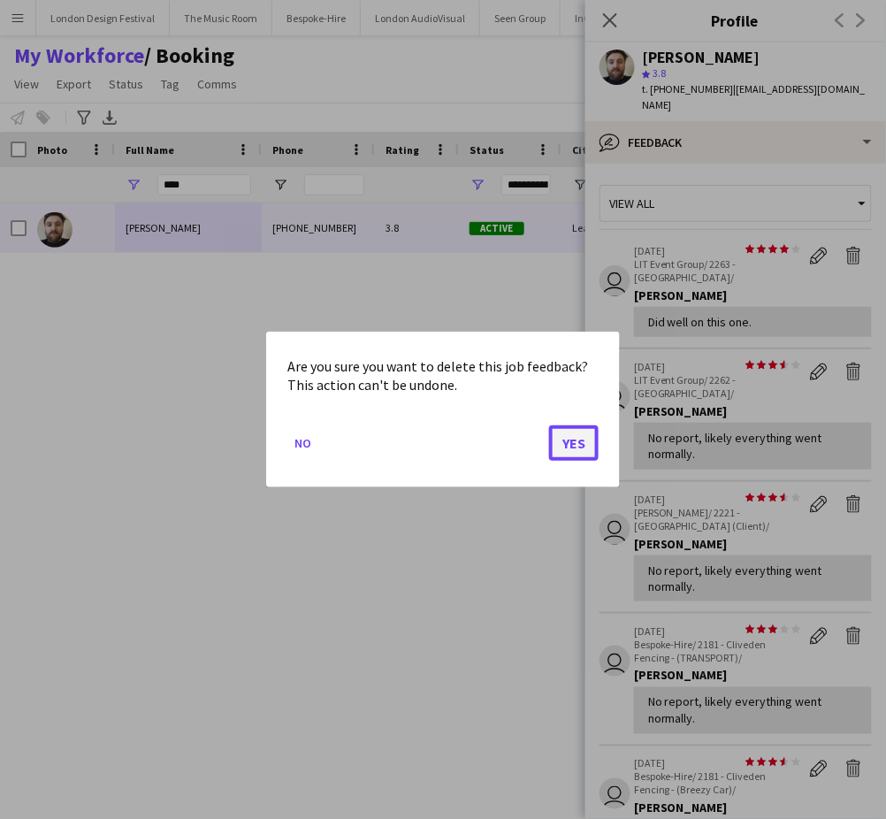
click at [572, 435] on button "Yes" at bounding box center [574, 442] width 50 height 35
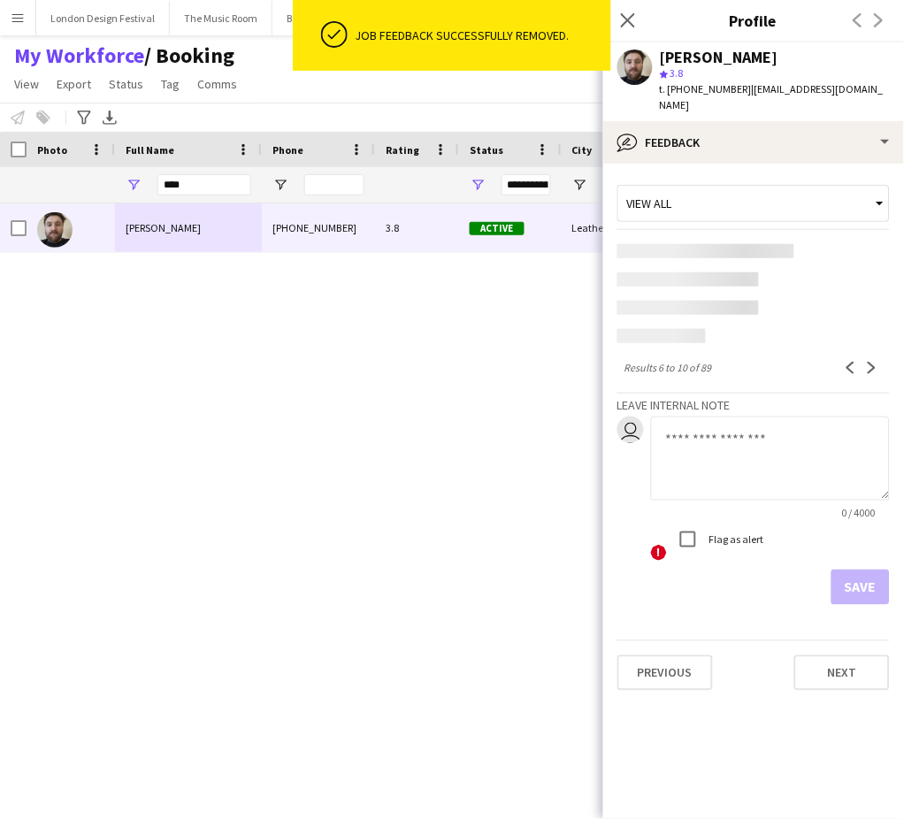
click at [851, 262] on app-content-placeholder-block at bounding box center [753, 293] width 272 height 99
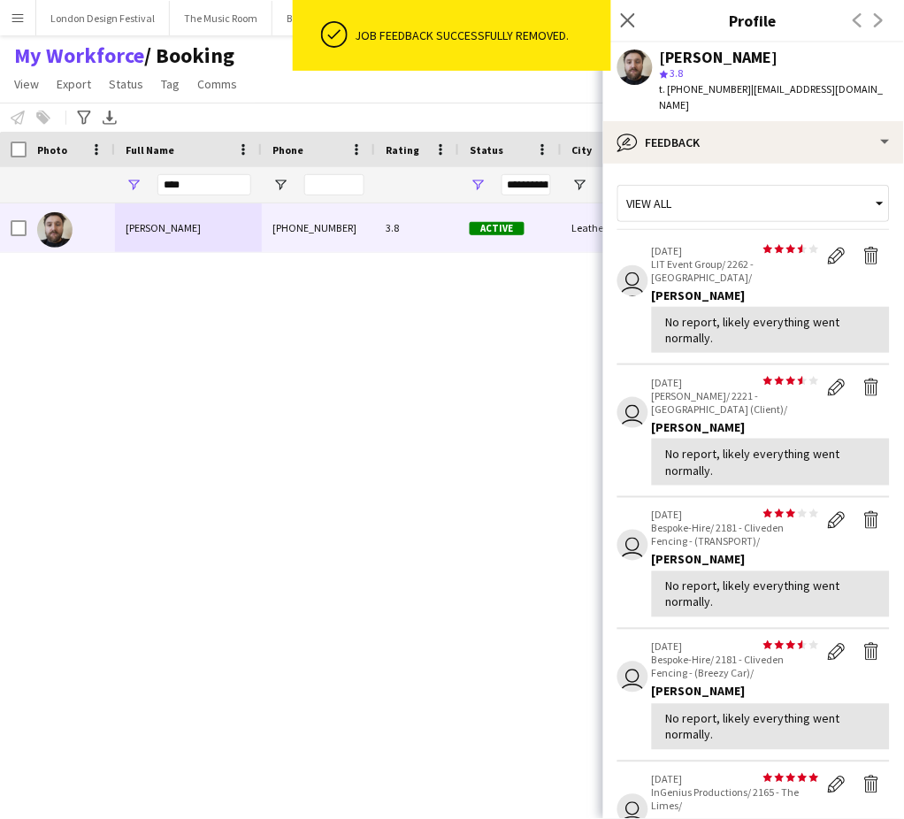
click at [568, 440] on div "[PERSON_NAME] [PHONE_NUMBER] 3.8 Active Leatherhead [DATE] 1 day 24 [EMAIL_ADDR…" at bounding box center [420, 486] width 840 height 567
click at [863, 255] on app-icon "Delete feedback" at bounding box center [872, 256] width 18 height 18
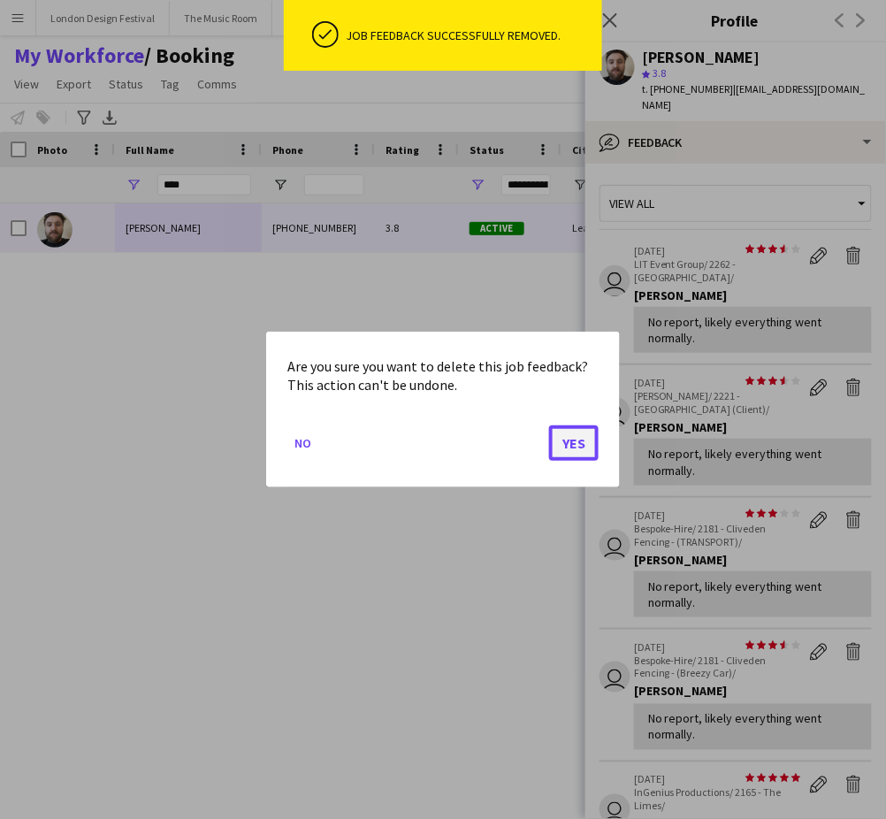
click at [573, 439] on button "Yes" at bounding box center [574, 442] width 50 height 35
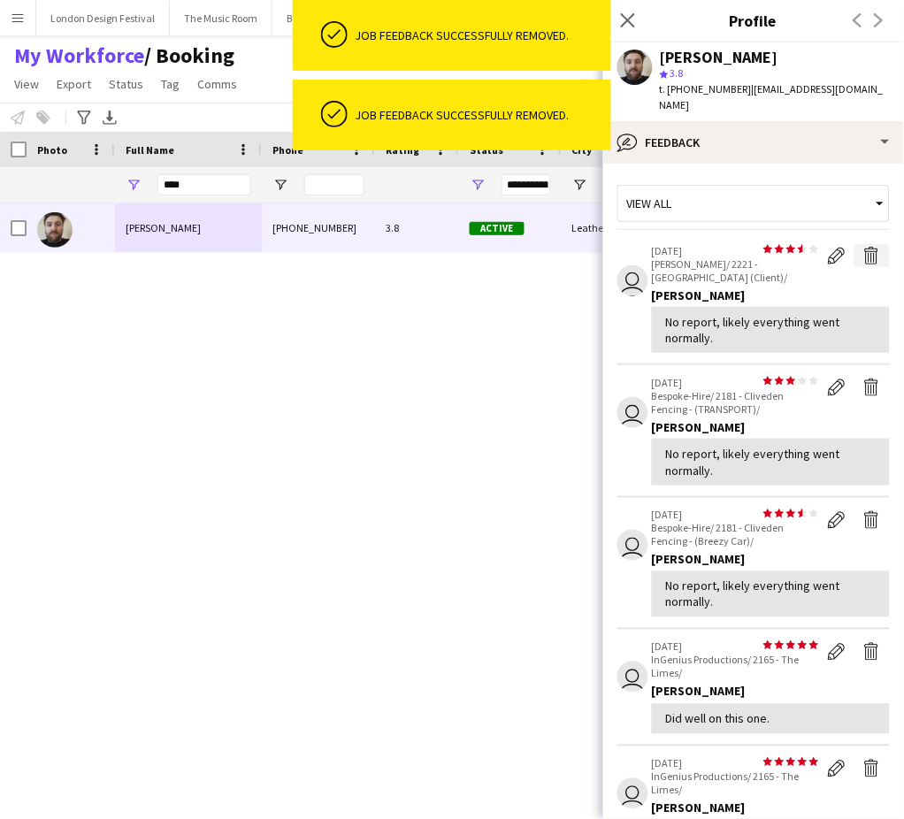
click at [863, 256] on app-icon "Delete feedback" at bounding box center [872, 256] width 18 height 18
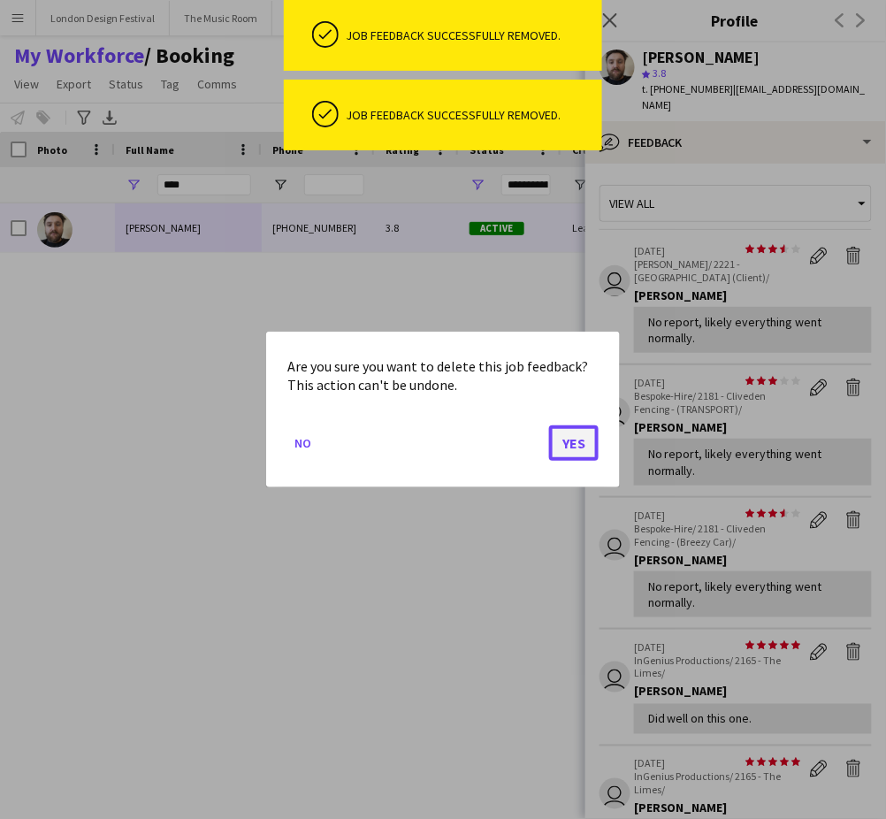
click at [577, 440] on button "Yes" at bounding box center [574, 442] width 50 height 35
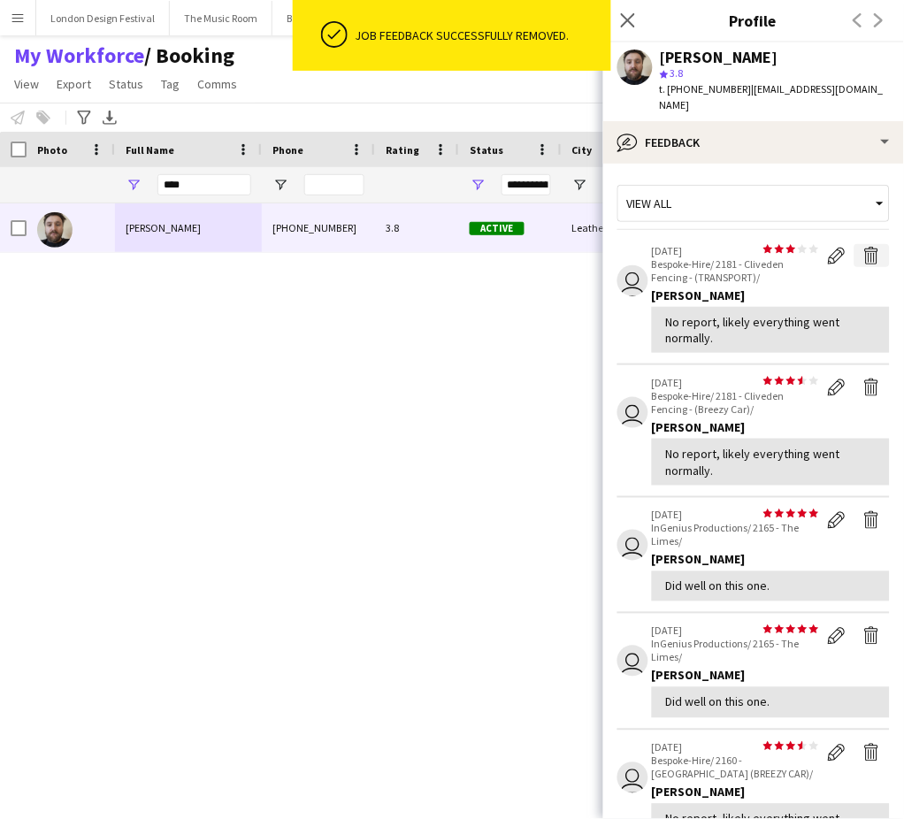
click at [863, 256] on app-icon "Delete feedback" at bounding box center [872, 256] width 18 height 18
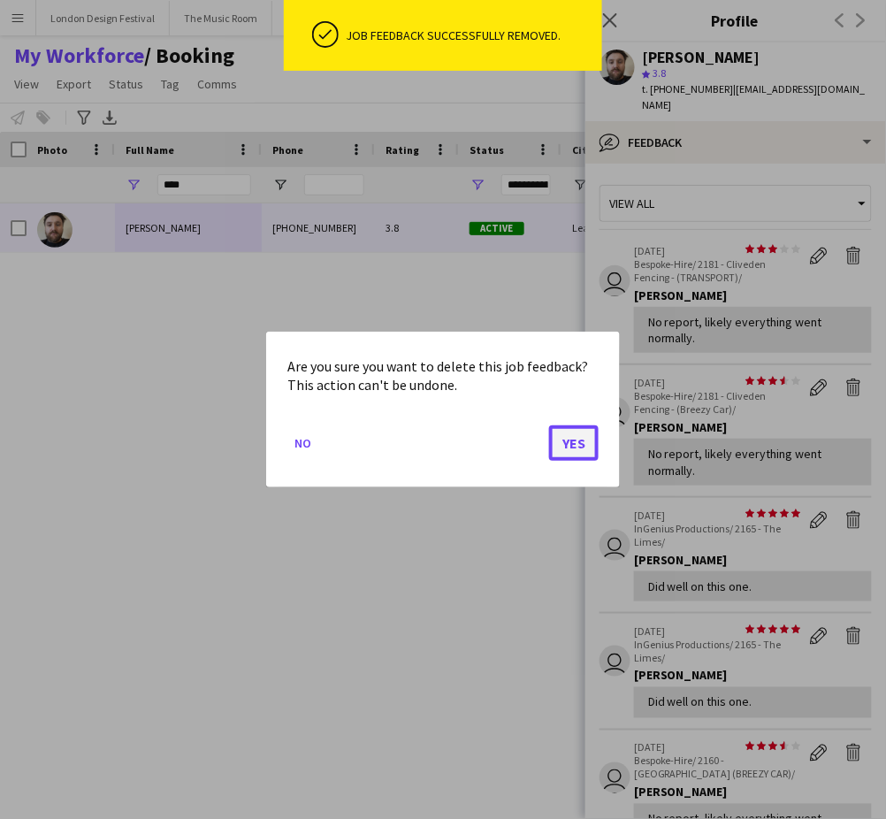
click at [575, 444] on button "Yes" at bounding box center [574, 442] width 50 height 35
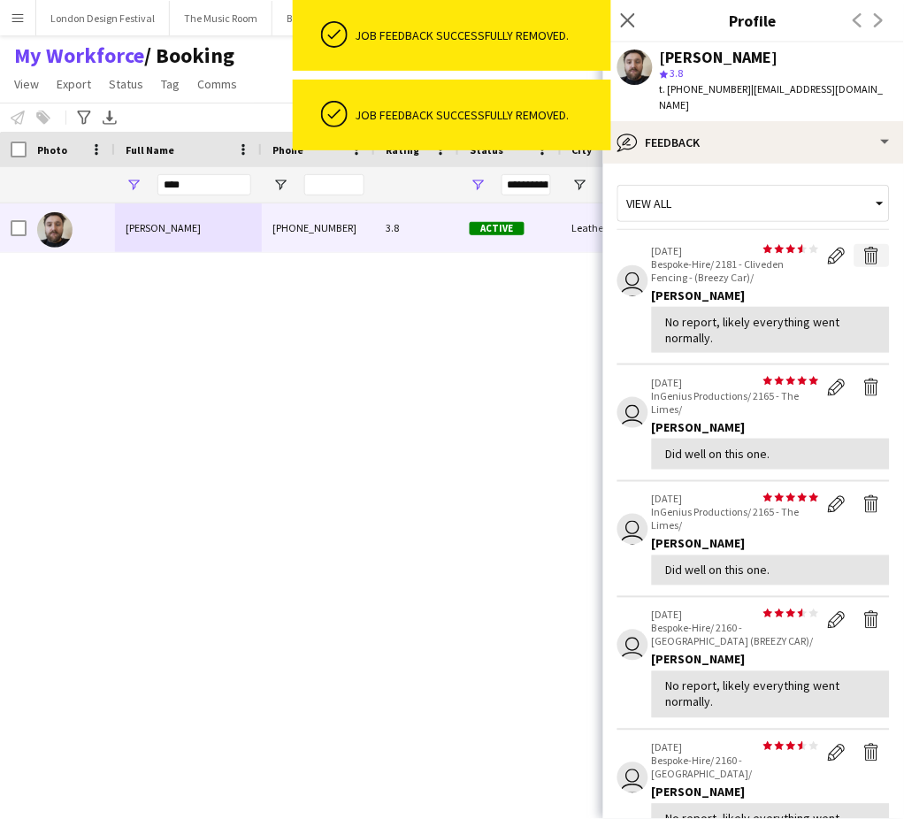
click at [863, 255] on app-icon "Delete feedback" at bounding box center [872, 256] width 18 height 18
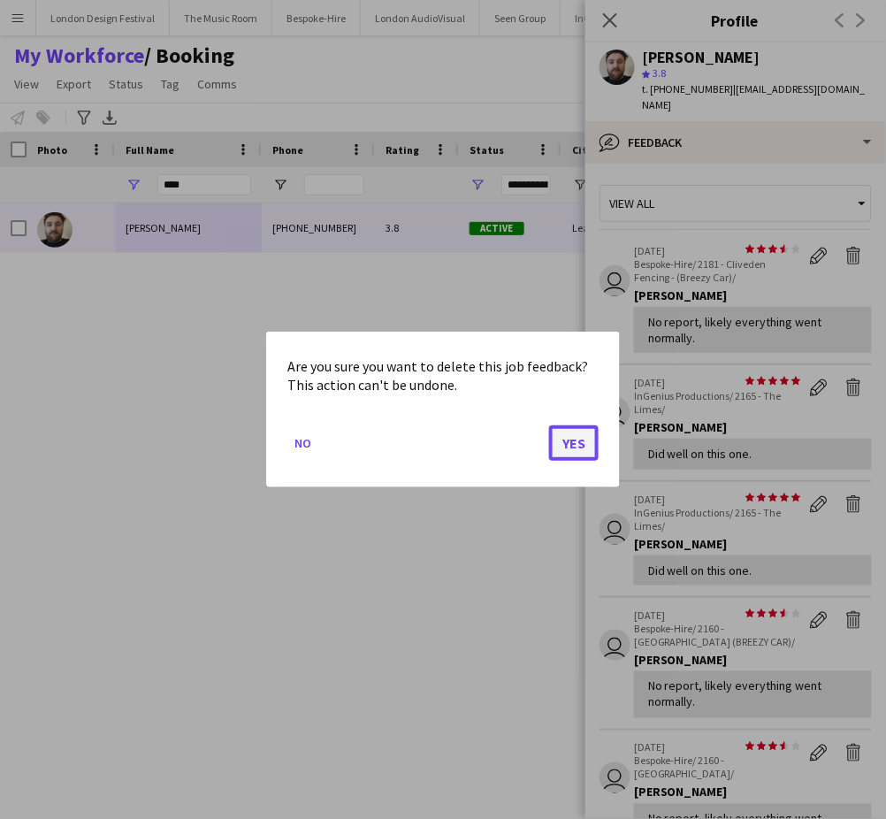
click at [573, 444] on button "Yes" at bounding box center [574, 442] width 50 height 35
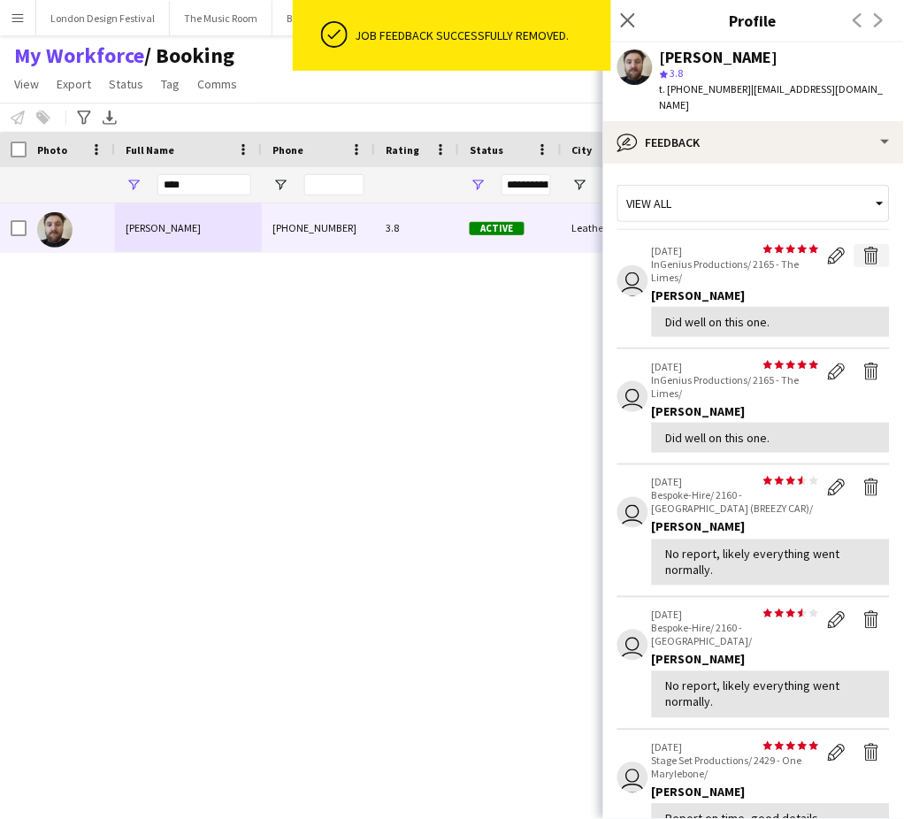
click at [863, 256] on app-icon "Delete feedback" at bounding box center [872, 256] width 18 height 18
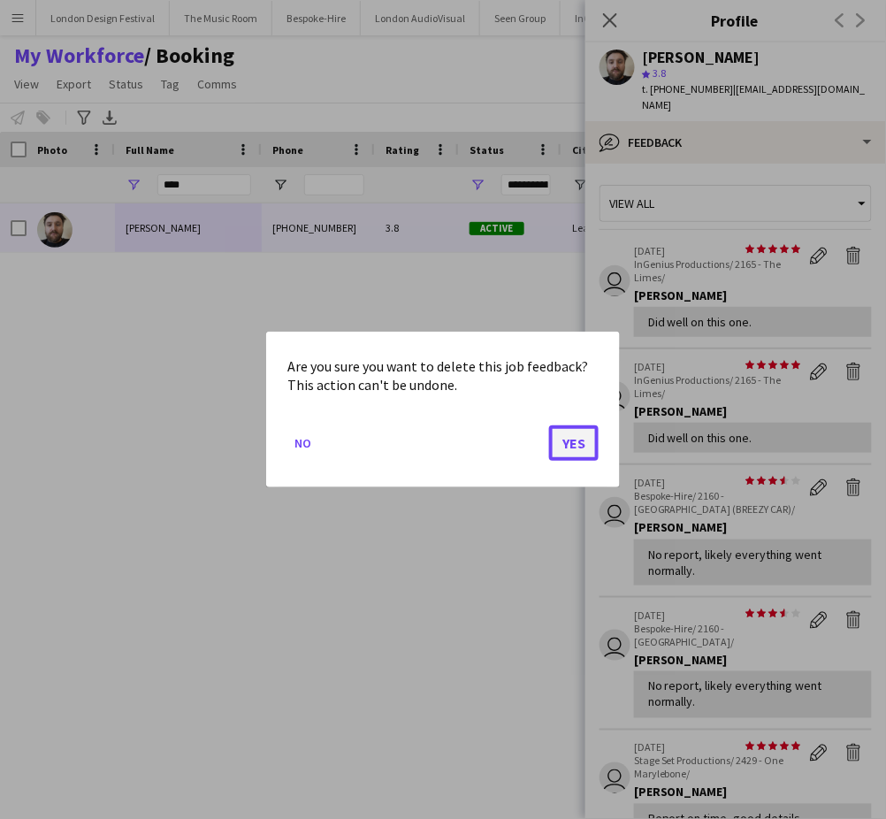
click at [573, 440] on button "Yes" at bounding box center [574, 442] width 50 height 35
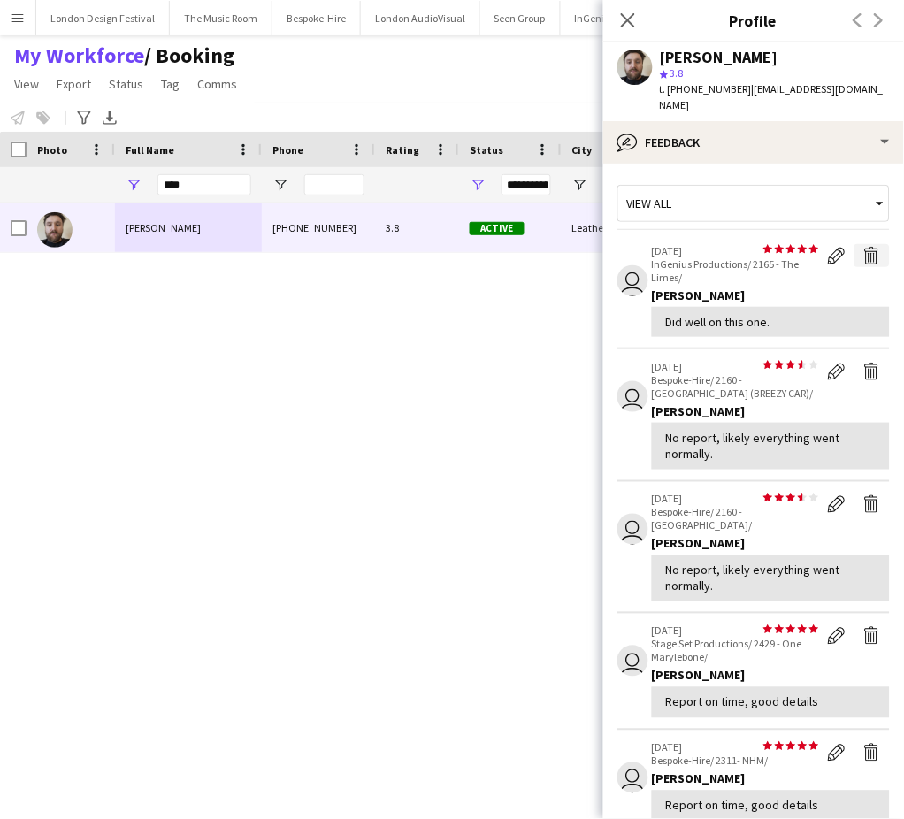
click at [863, 256] on app-icon "Delete feedback" at bounding box center [872, 256] width 18 height 18
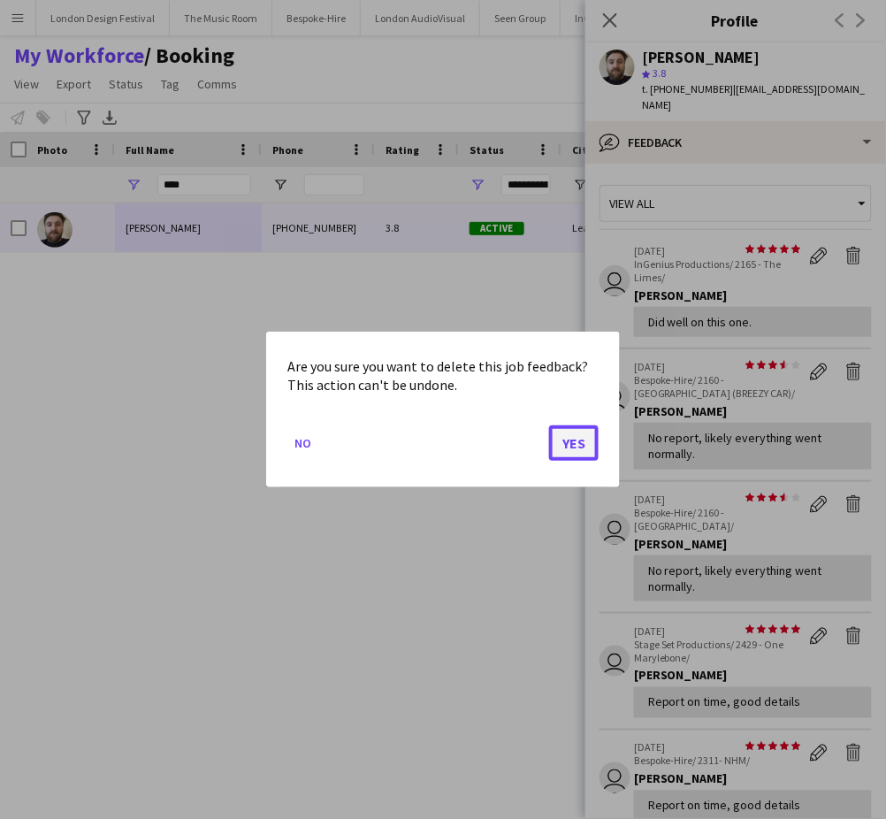
click at [577, 440] on button "Yes" at bounding box center [574, 442] width 50 height 35
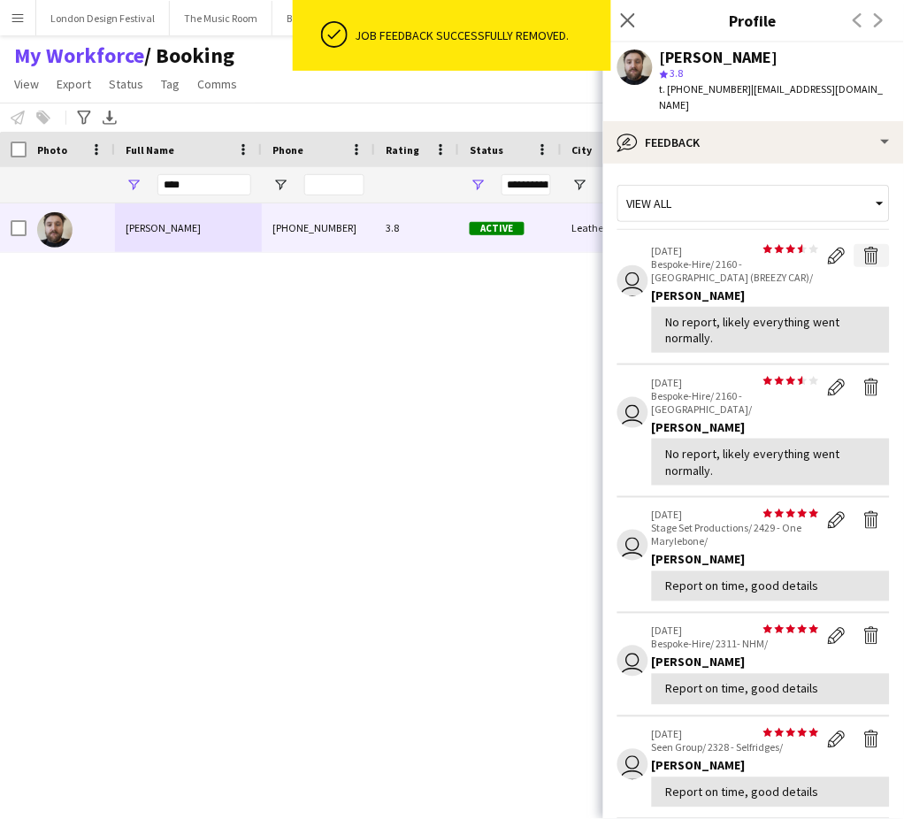
click at [863, 251] on app-icon "Delete feedback" at bounding box center [872, 256] width 18 height 18
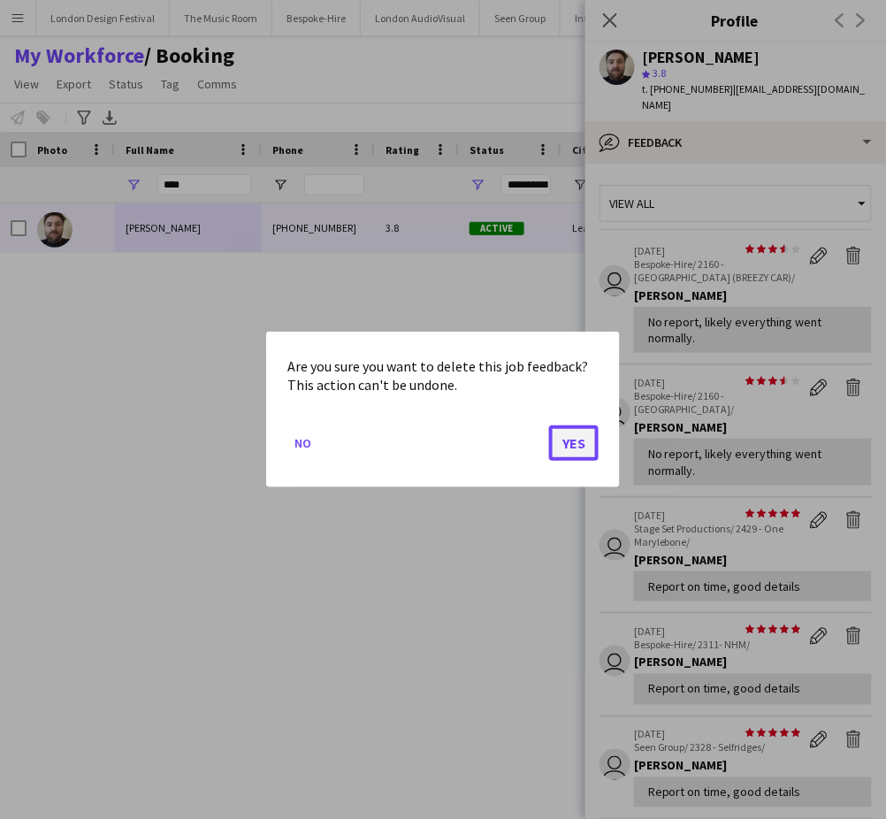
click at [570, 443] on button "Yes" at bounding box center [574, 442] width 50 height 35
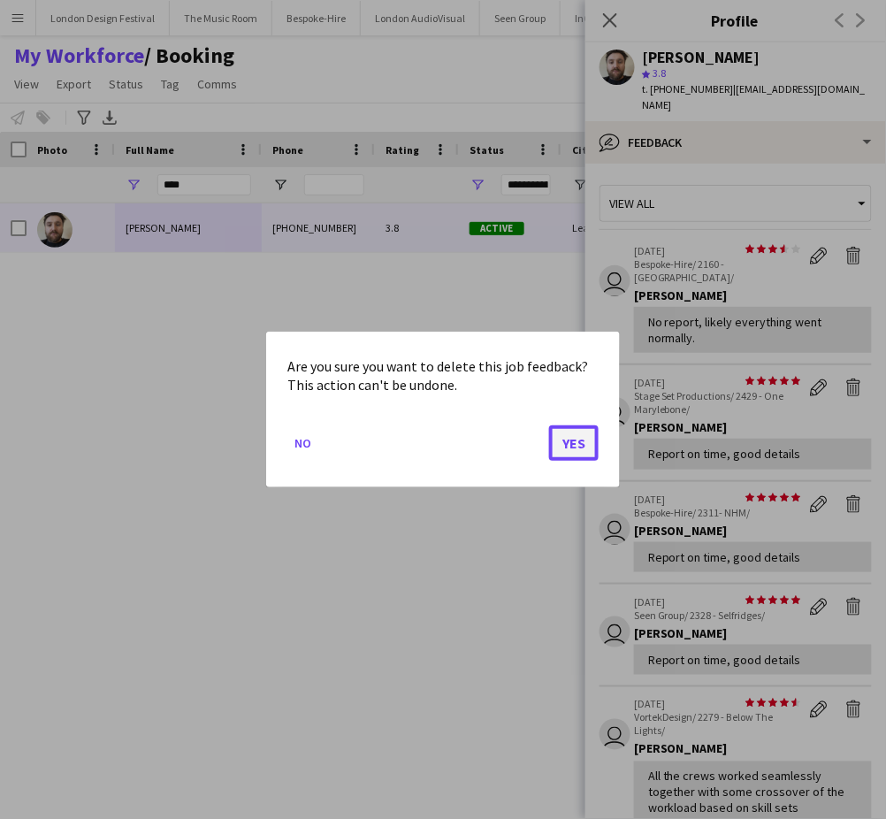
click at [577, 444] on button "Yes" at bounding box center [574, 442] width 50 height 35
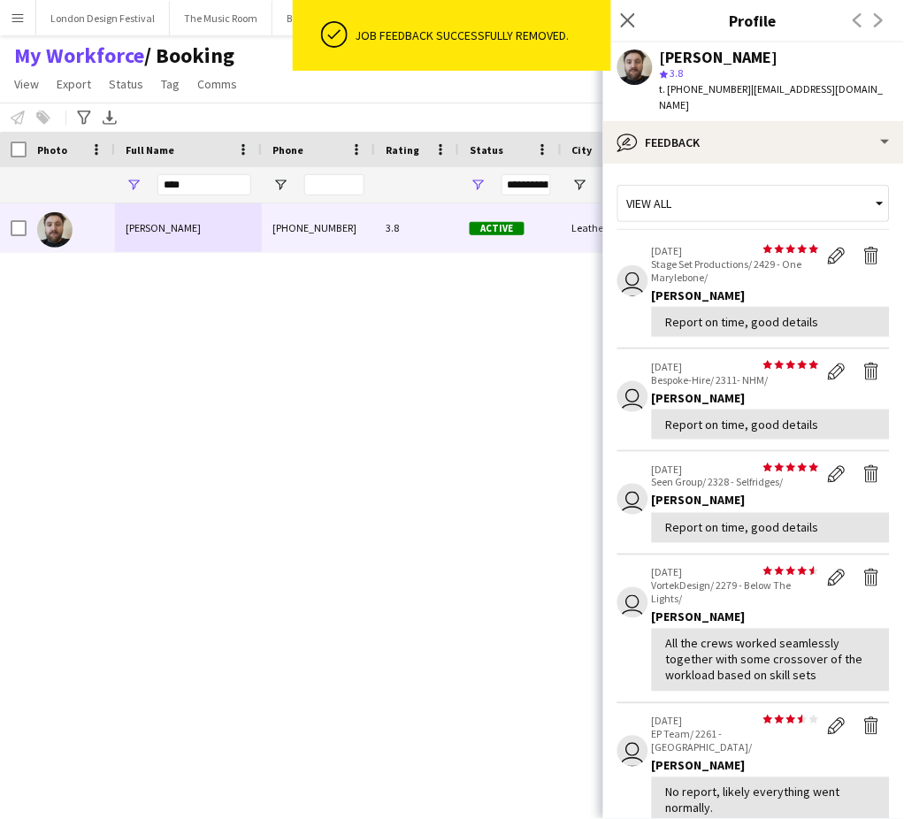
click at [863, 252] on app-icon "Delete feedback" at bounding box center [872, 256] width 18 height 18
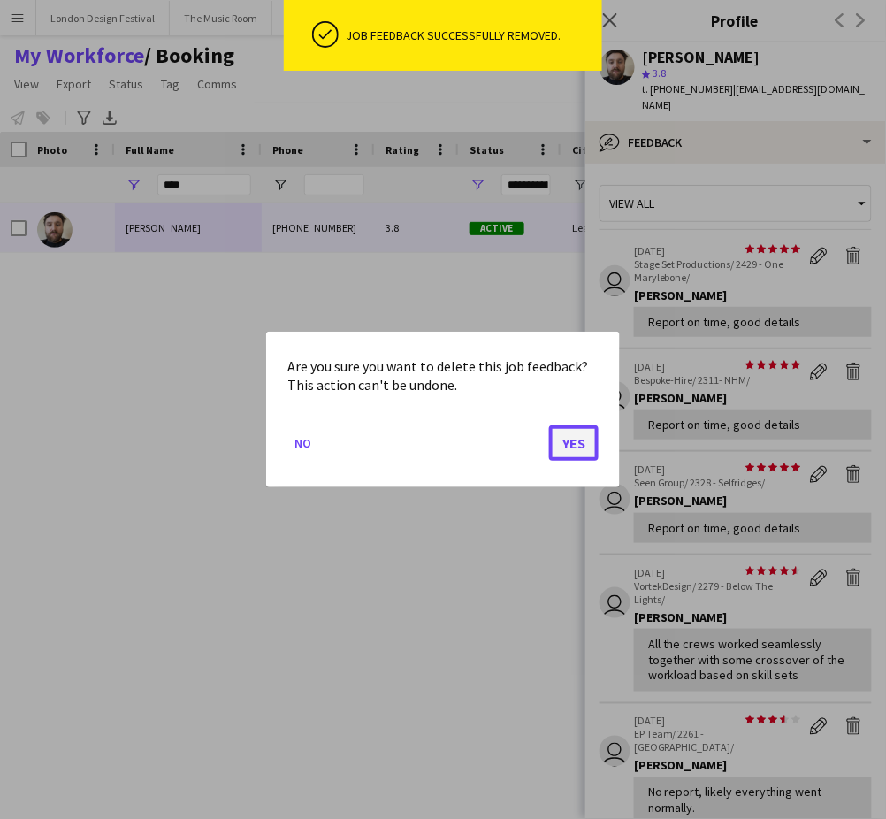
click at [571, 445] on button "Yes" at bounding box center [574, 442] width 50 height 35
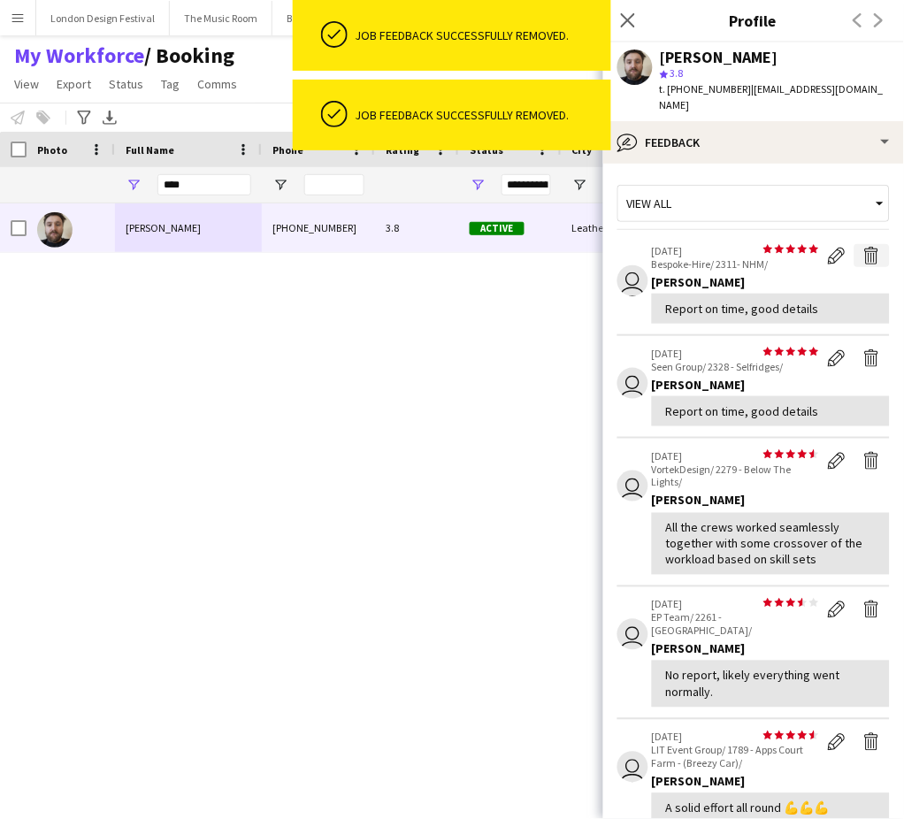
click at [863, 256] on app-icon "Delete feedback" at bounding box center [872, 256] width 18 height 18
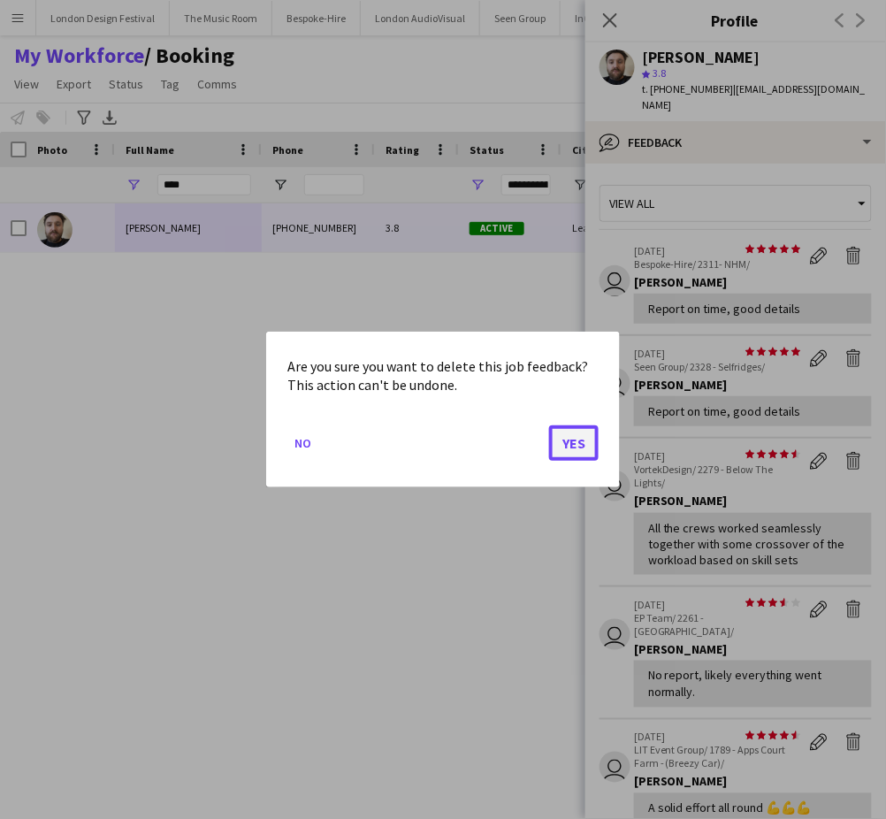
click at [572, 435] on button "Yes" at bounding box center [574, 442] width 50 height 35
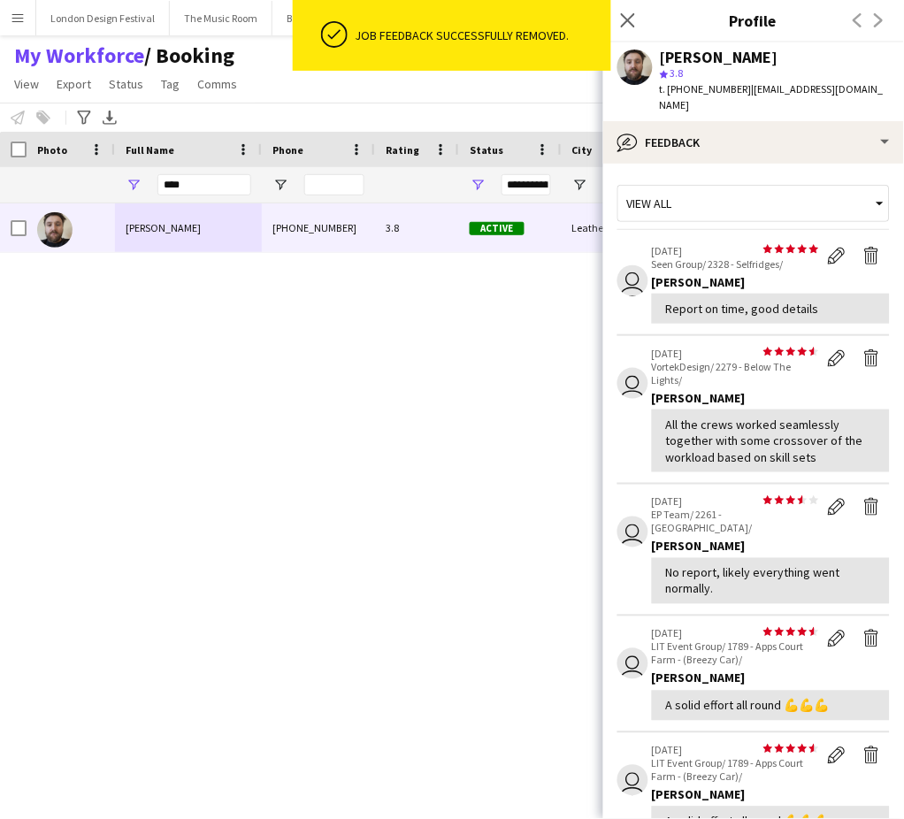
click at [863, 262] on app-icon "Delete feedback" at bounding box center [872, 256] width 18 height 18
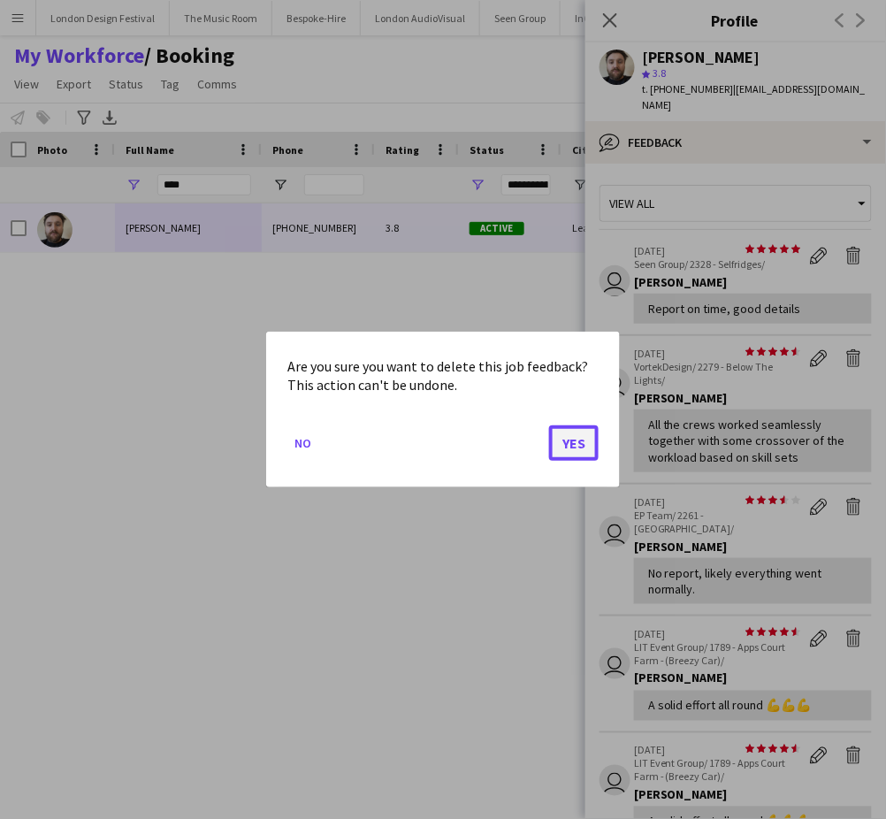
click at [568, 440] on button "Yes" at bounding box center [574, 442] width 50 height 35
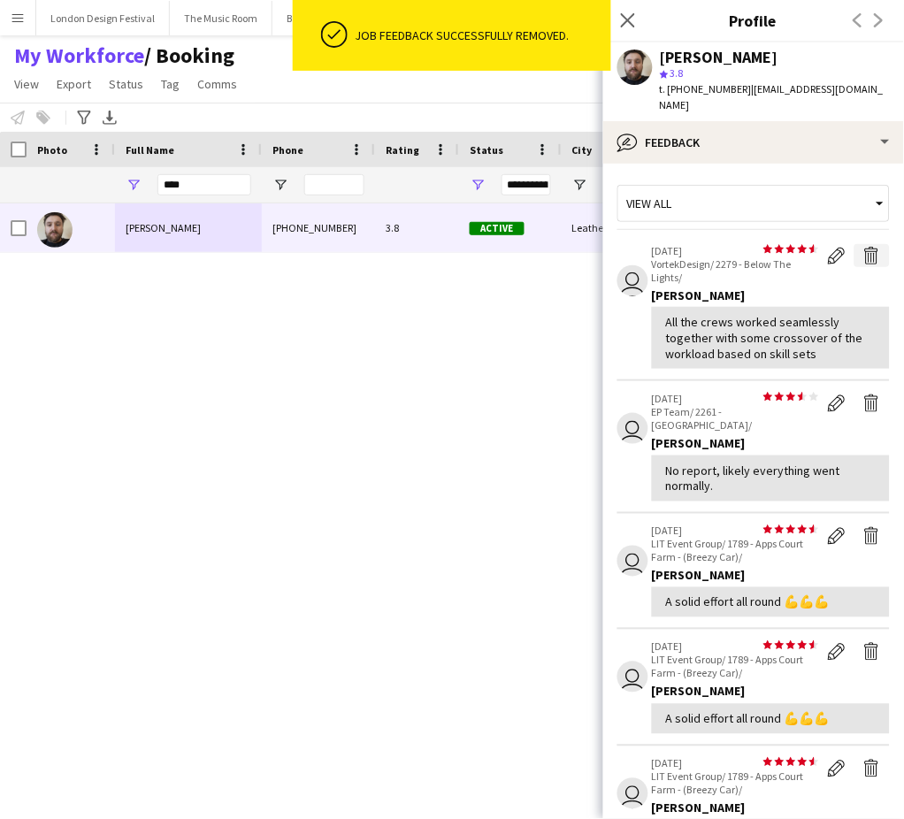
click at [863, 255] on app-icon "Delete feedback" at bounding box center [872, 256] width 18 height 18
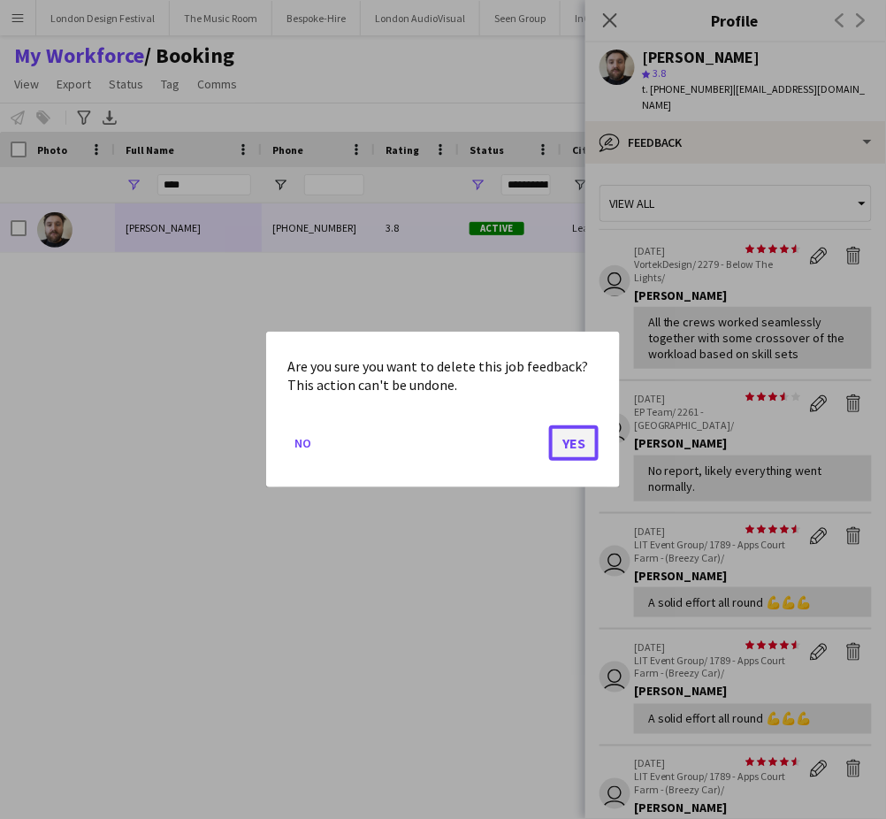
click at [573, 439] on button "Yes" at bounding box center [574, 442] width 50 height 35
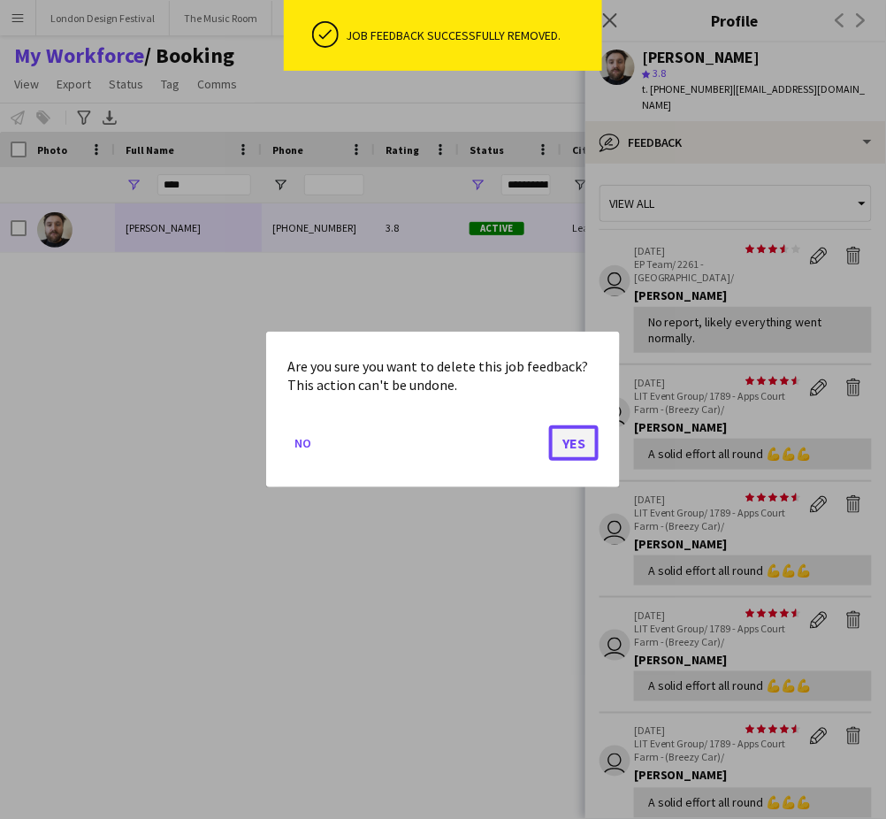
click at [577, 440] on button "Yes" at bounding box center [574, 442] width 50 height 35
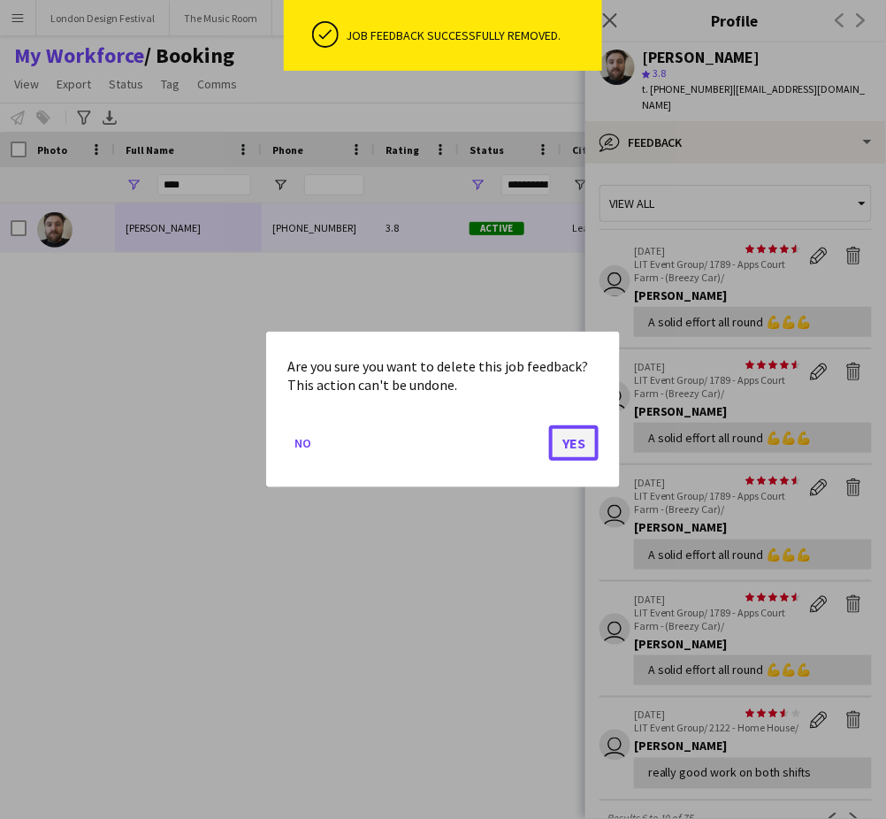
click at [575, 444] on button "Yes" at bounding box center [574, 442] width 50 height 35
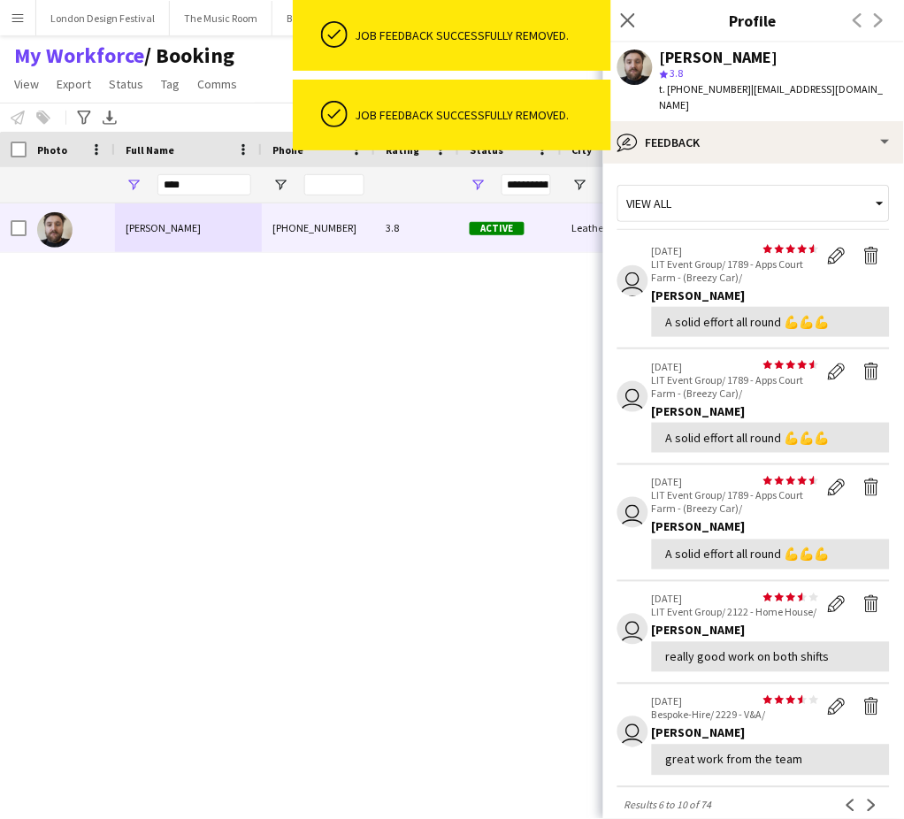
click at [863, 255] on app-icon "Delete feedback" at bounding box center [872, 256] width 18 height 18
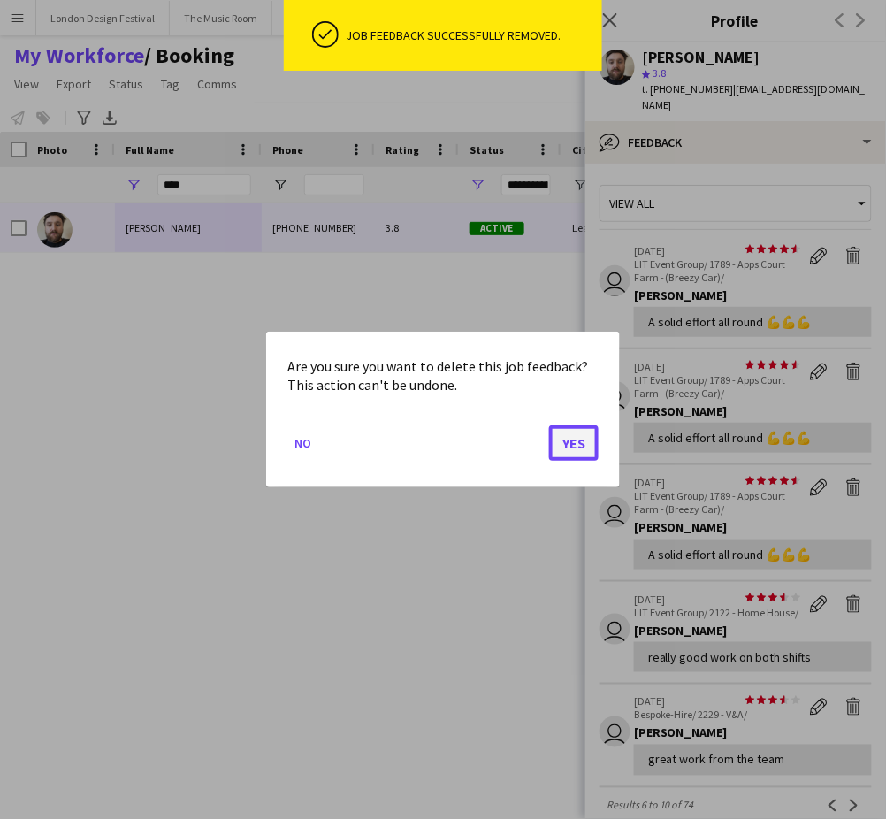
click at [573, 444] on button "Yes" at bounding box center [574, 442] width 50 height 35
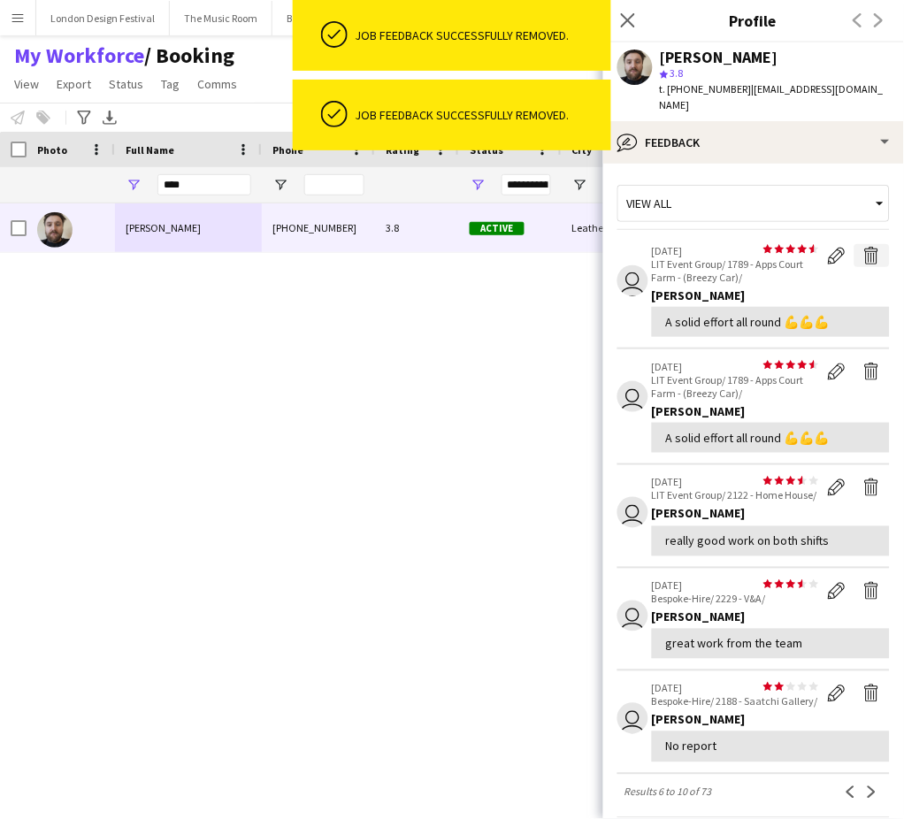
click at [863, 256] on app-icon "Delete feedback" at bounding box center [872, 256] width 18 height 18
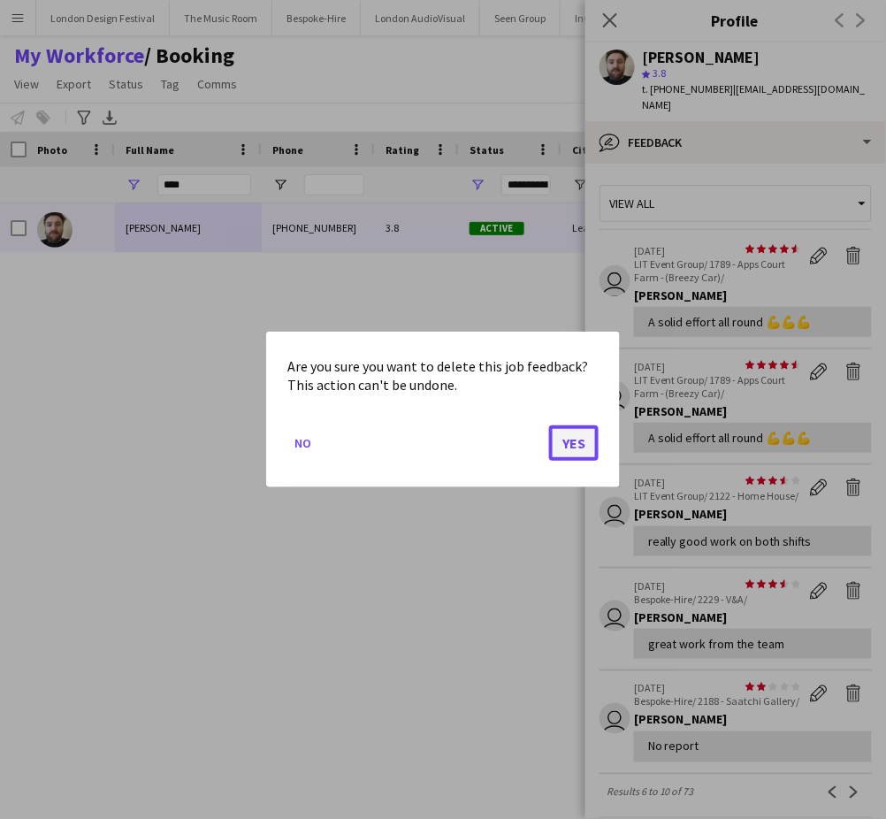
click at [573, 440] on button "Yes" at bounding box center [574, 442] width 50 height 35
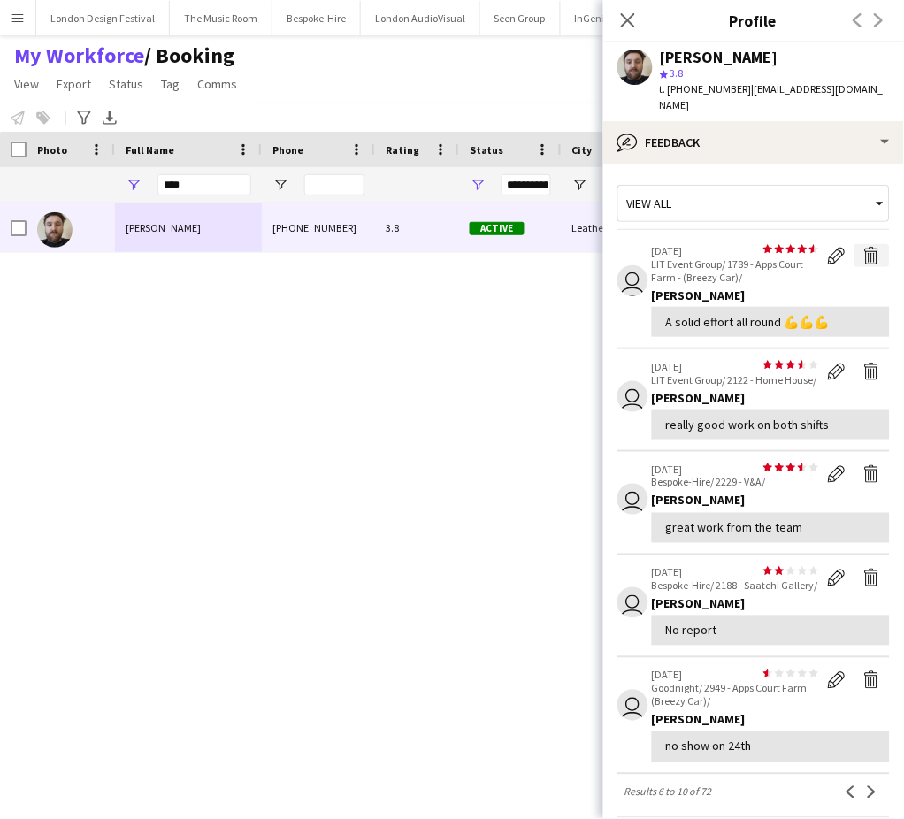
click at [863, 256] on app-icon "Delete feedback" at bounding box center [872, 256] width 18 height 18
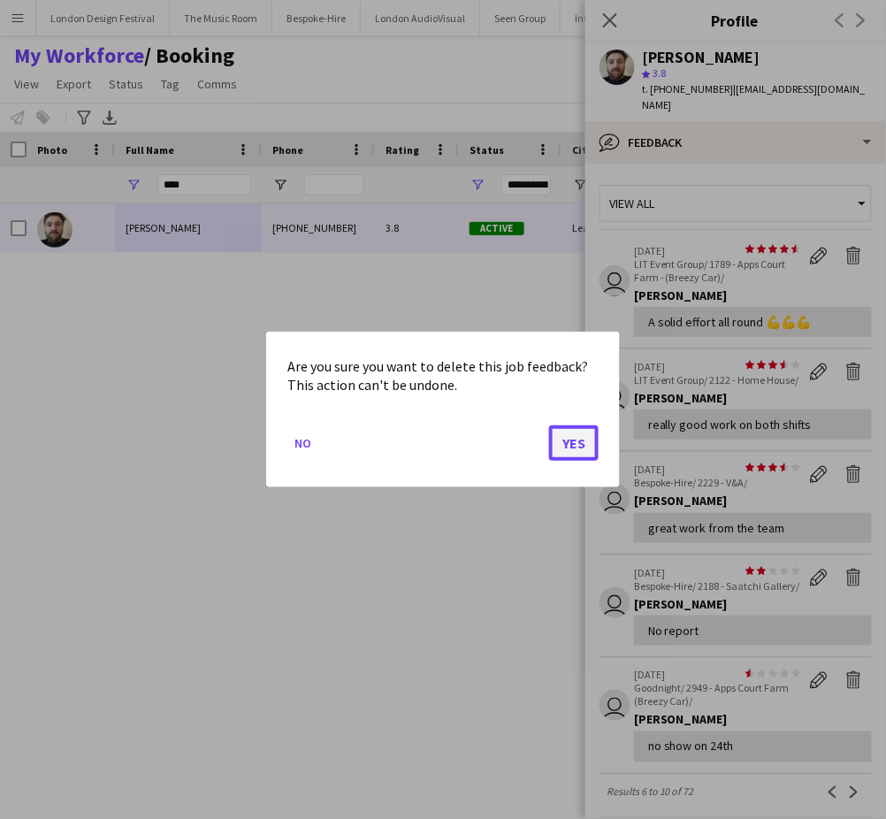
click at [577, 440] on button "Yes" at bounding box center [574, 442] width 50 height 35
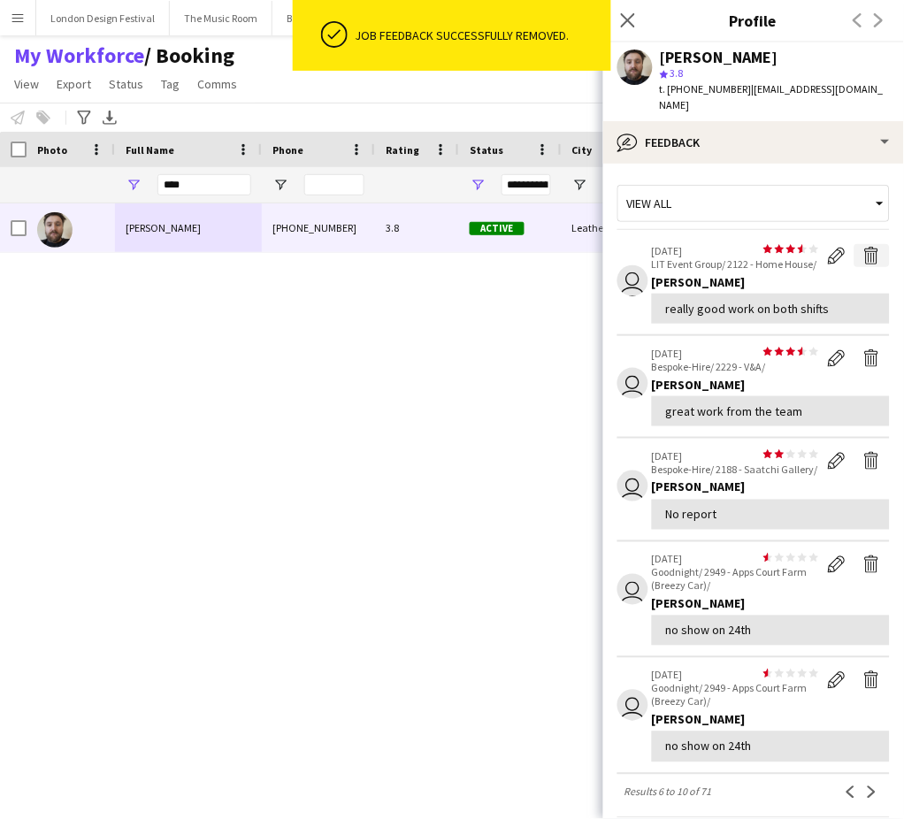
click at [863, 251] on app-icon "Delete feedback" at bounding box center [872, 256] width 18 height 18
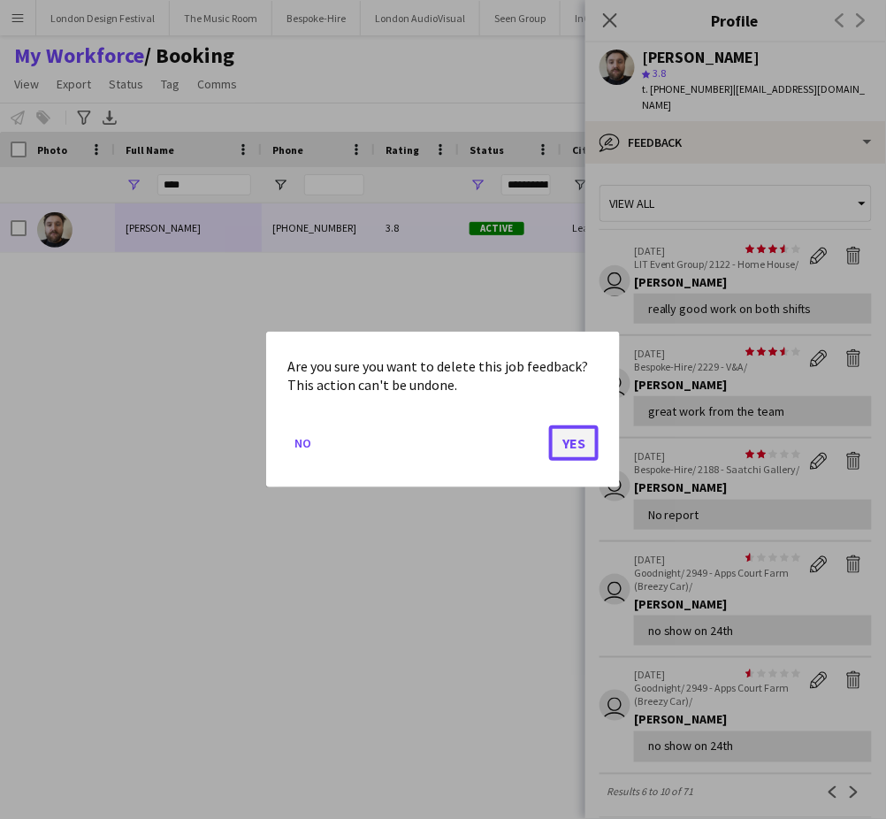
click at [570, 443] on button "Yes" at bounding box center [574, 442] width 50 height 35
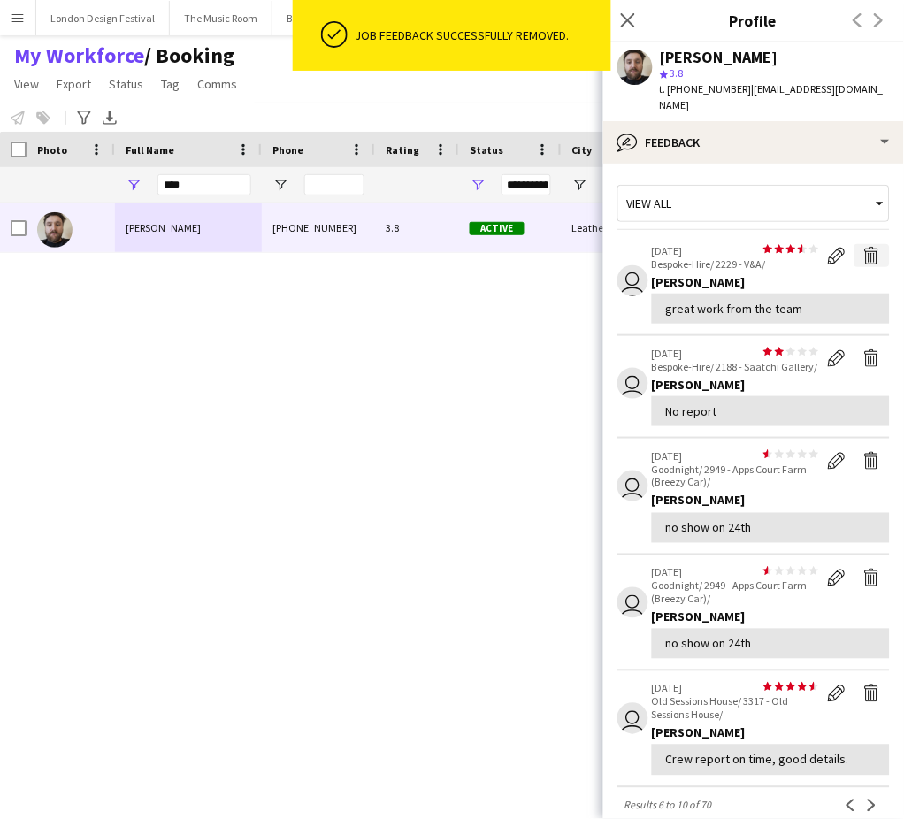
click at [863, 251] on app-icon "Delete feedback" at bounding box center [872, 256] width 18 height 18
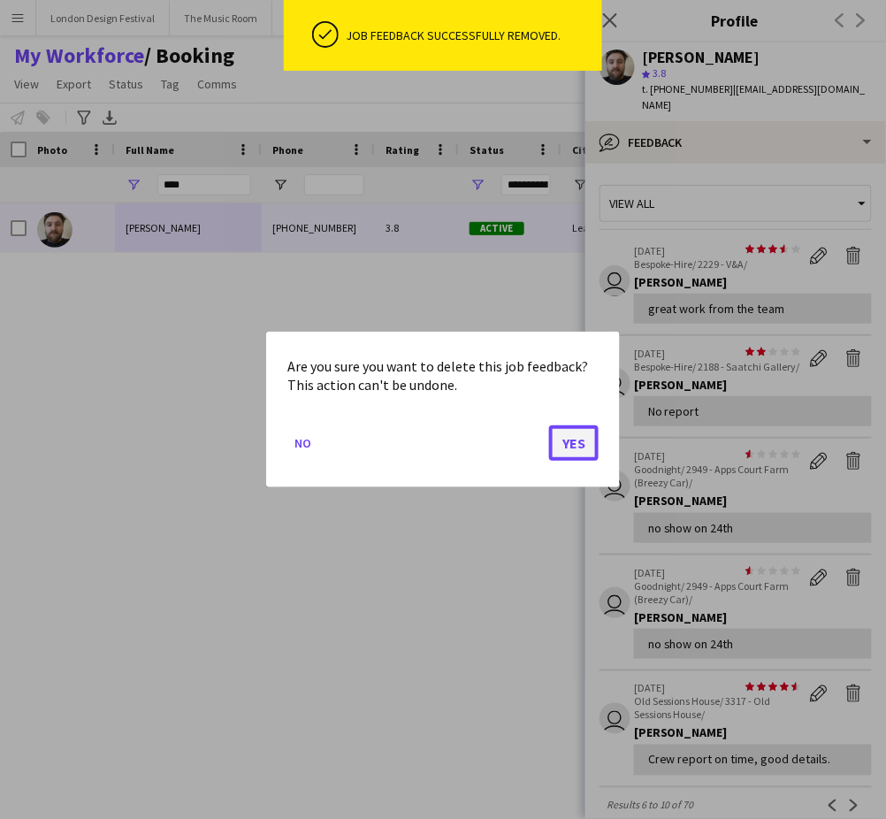
click at [577, 444] on button "Yes" at bounding box center [574, 442] width 50 height 35
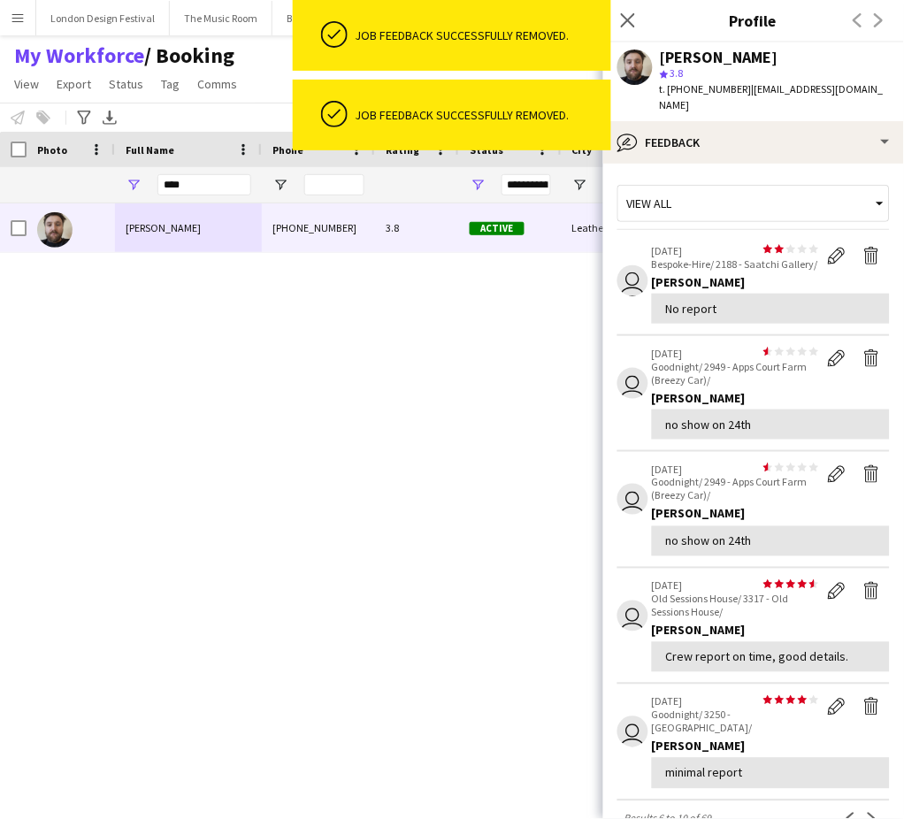
click at [571, 445] on div "[PERSON_NAME] [PHONE_NUMBER] 3.8 Active Leatherhead [DATE] 1 day 24 [EMAIL_ADDR…" at bounding box center [420, 486] width 840 height 567
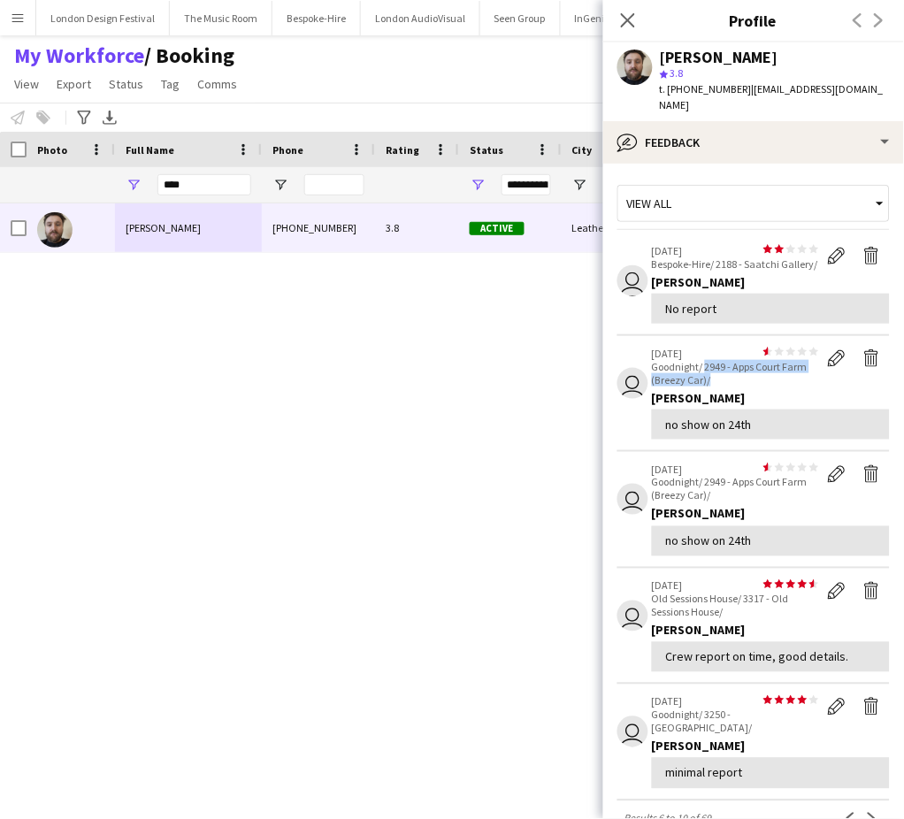
drag, startPoint x: 705, startPoint y: 377, endPoint x: 732, endPoint y: 393, distance: 31.7
click at [732, 386] on p "Goodnight/ 2949 - Apps Court Farm (Breezy Car)/" at bounding box center [735, 373] width 167 height 27
copy p "2949 - [GEOGRAPHIC_DATA] (Breezy Car)/"
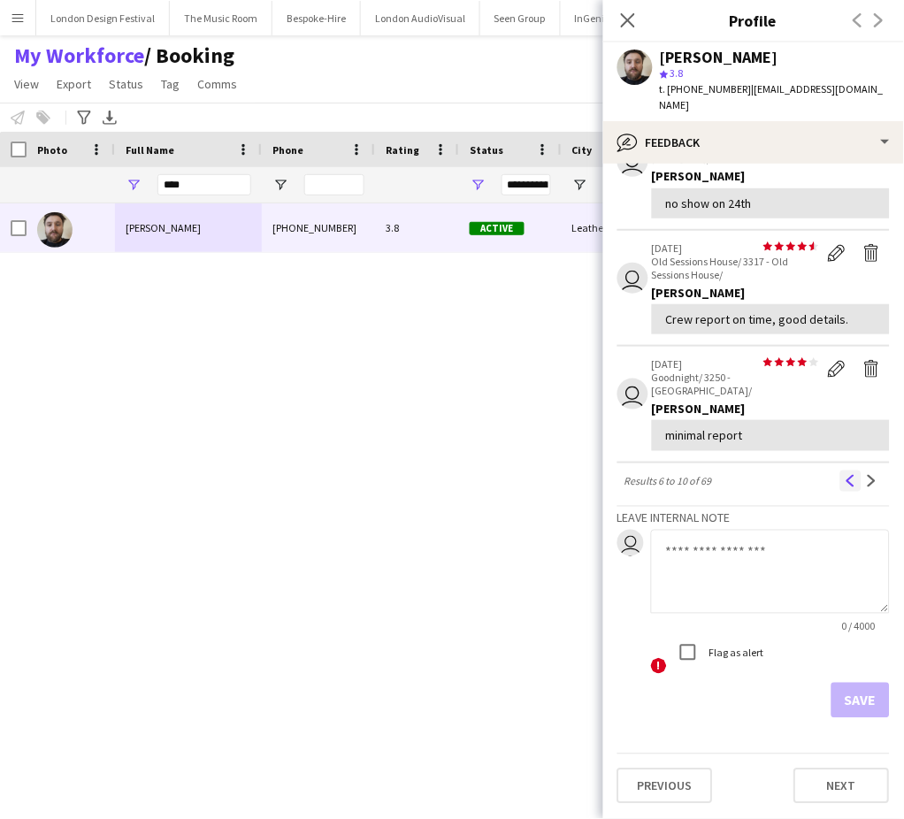
click at [845, 481] on app-icon "Previous" at bounding box center [851, 481] width 12 height 12
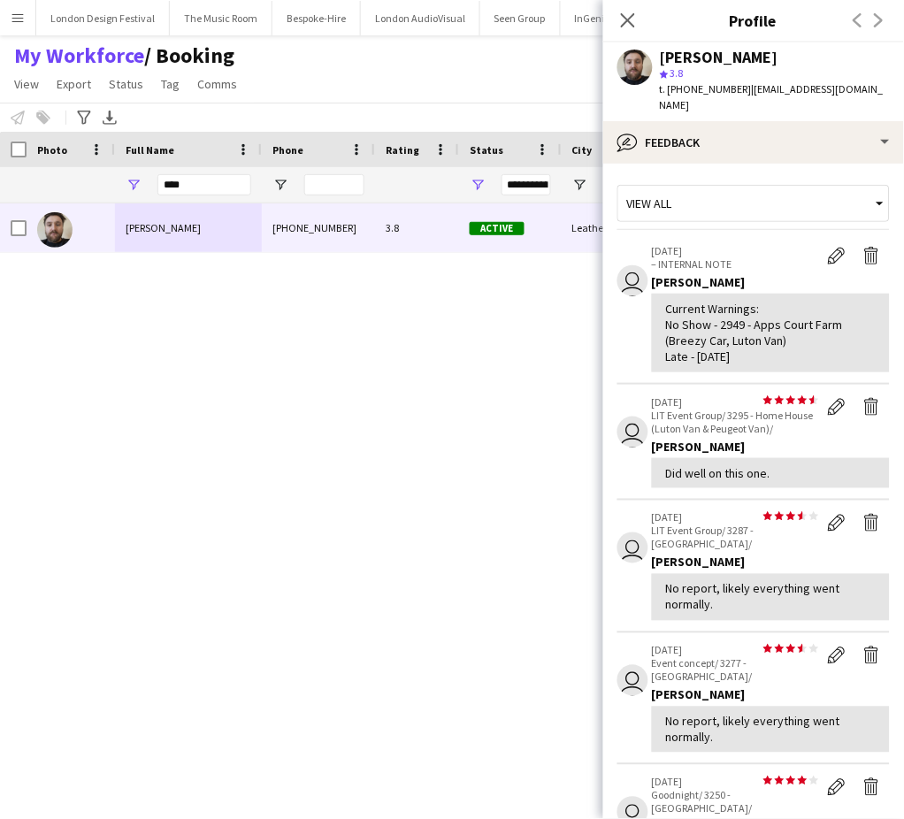
scroll to position [440, 0]
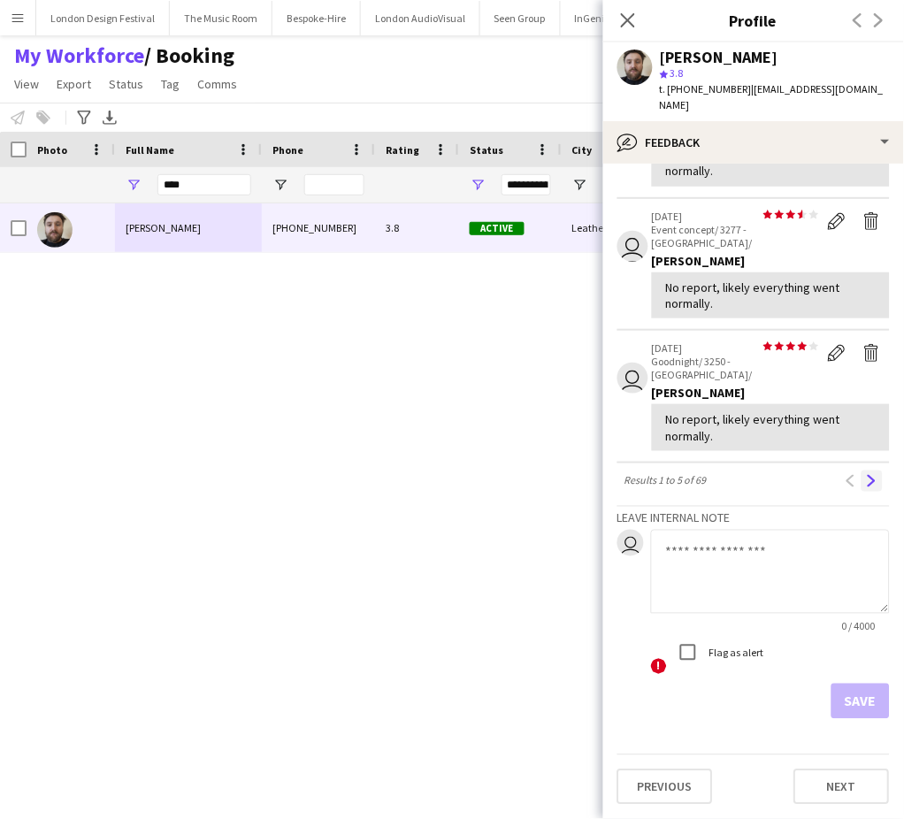
click at [847, 486] on div "Previous Next" at bounding box center [861, 481] width 57 height 21
click at [866, 486] on app-icon "Next" at bounding box center [872, 481] width 12 height 12
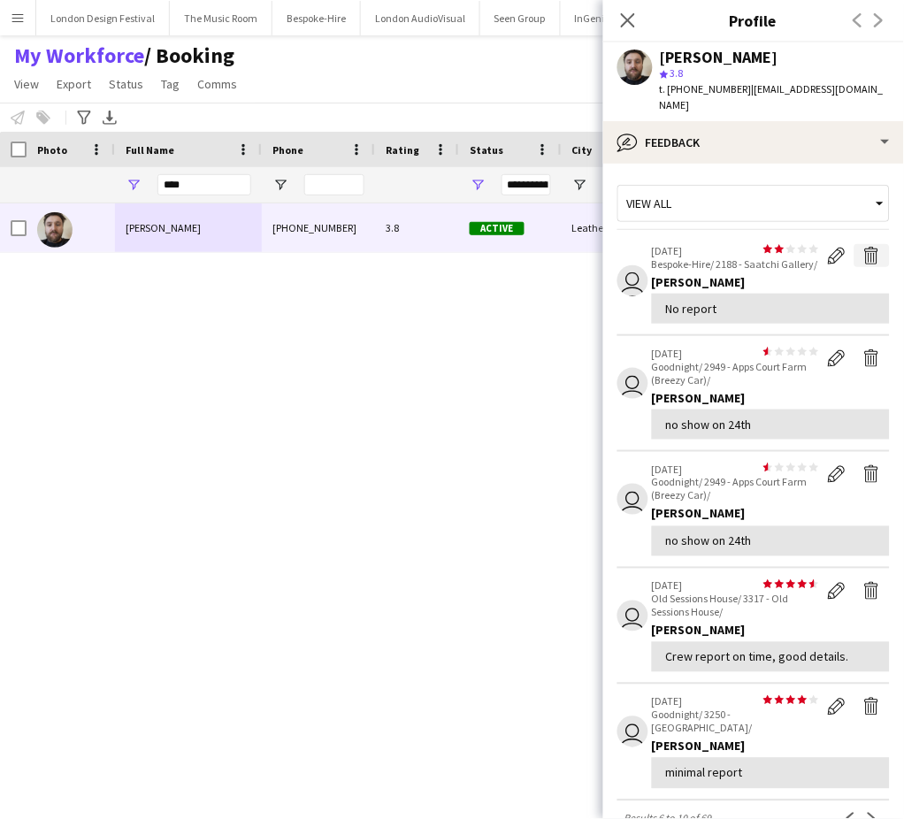
click at [863, 256] on app-icon "Delete feedback" at bounding box center [872, 256] width 18 height 18
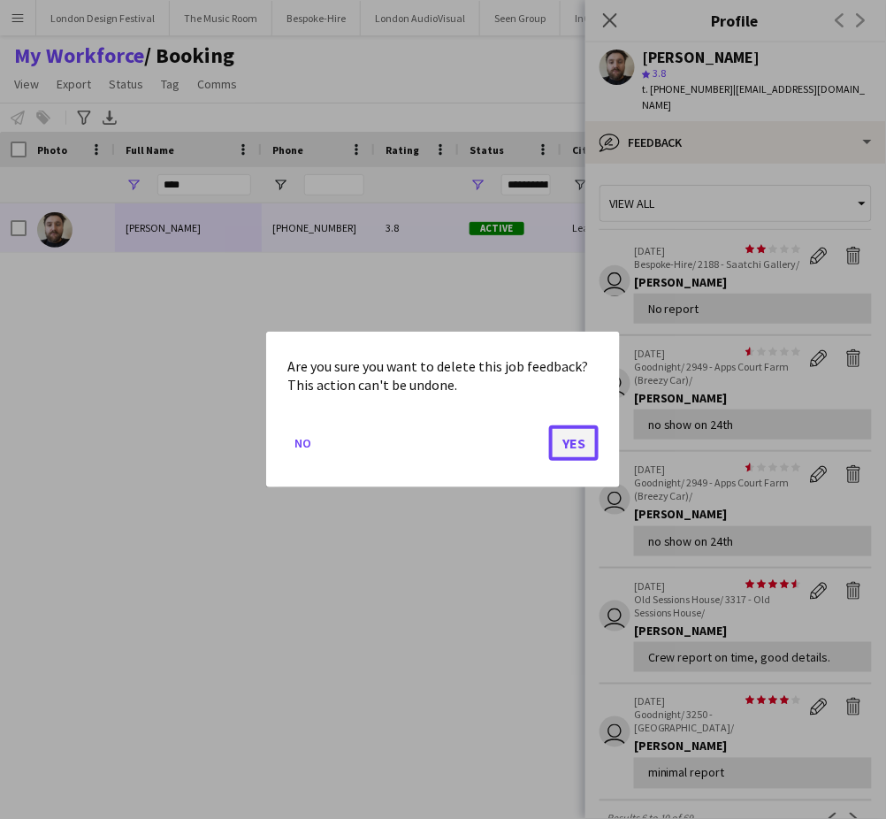
click at [577, 440] on button "Yes" at bounding box center [574, 442] width 50 height 35
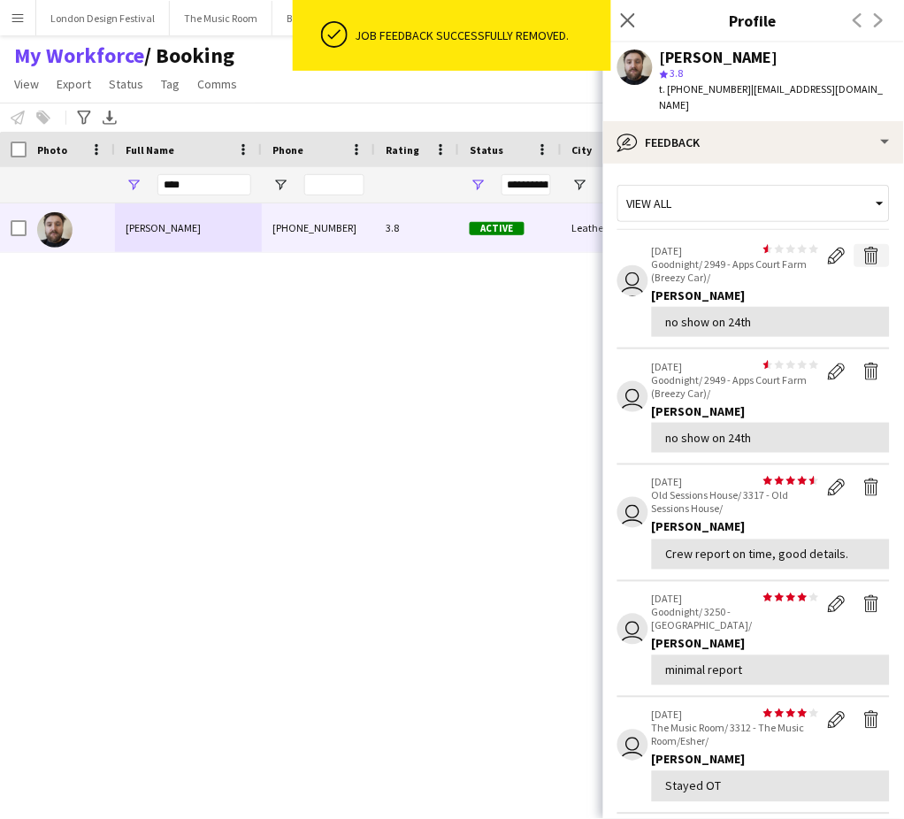
click at [863, 251] on app-icon "Delete feedback" at bounding box center [872, 256] width 18 height 18
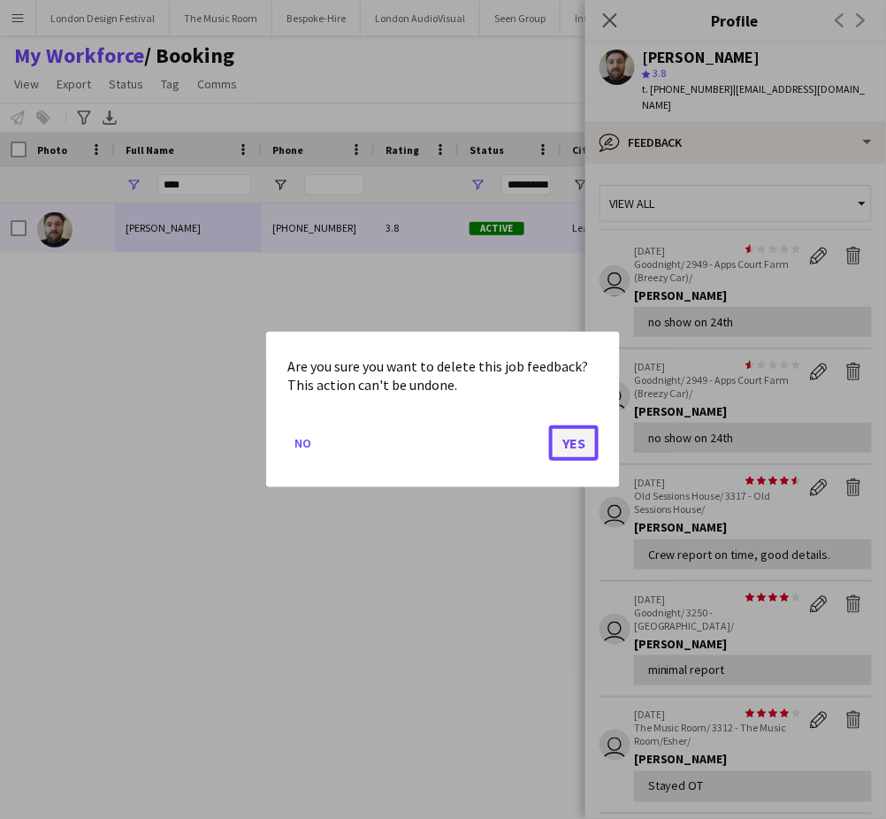
click at [570, 443] on button "Yes" at bounding box center [574, 442] width 50 height 35
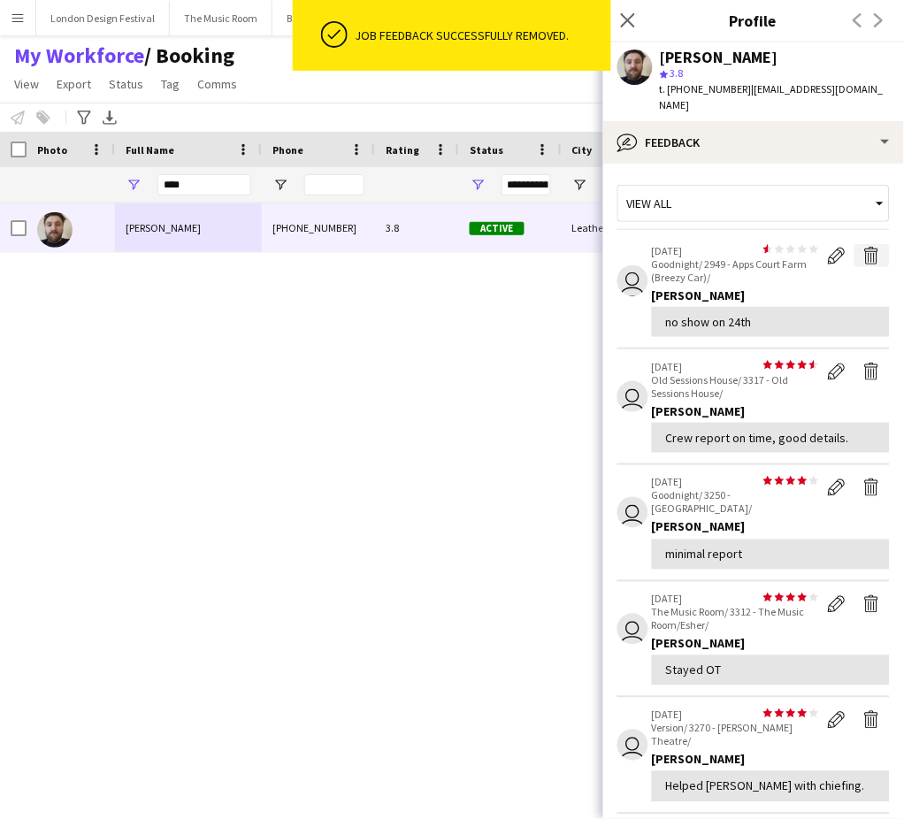
click at [863, 251] on app-icon "Delete feedback" at bounding box center [872, 256] width 18 height 18
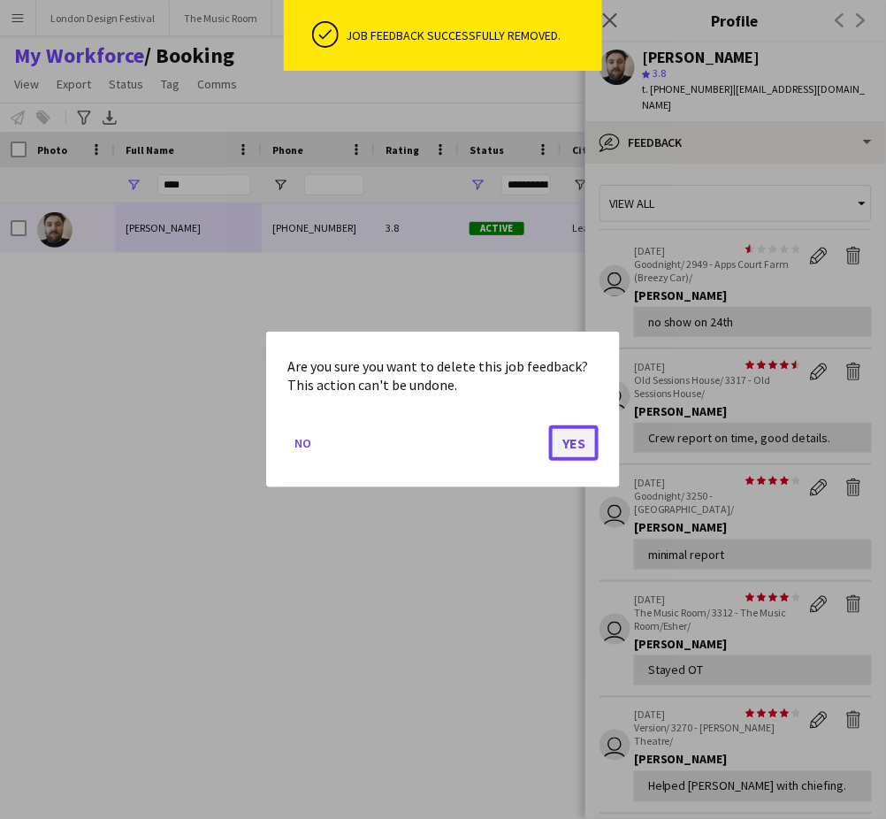
click at [577, 444] on button "Yes" at bounding box center [574, 442] width 50 height 35
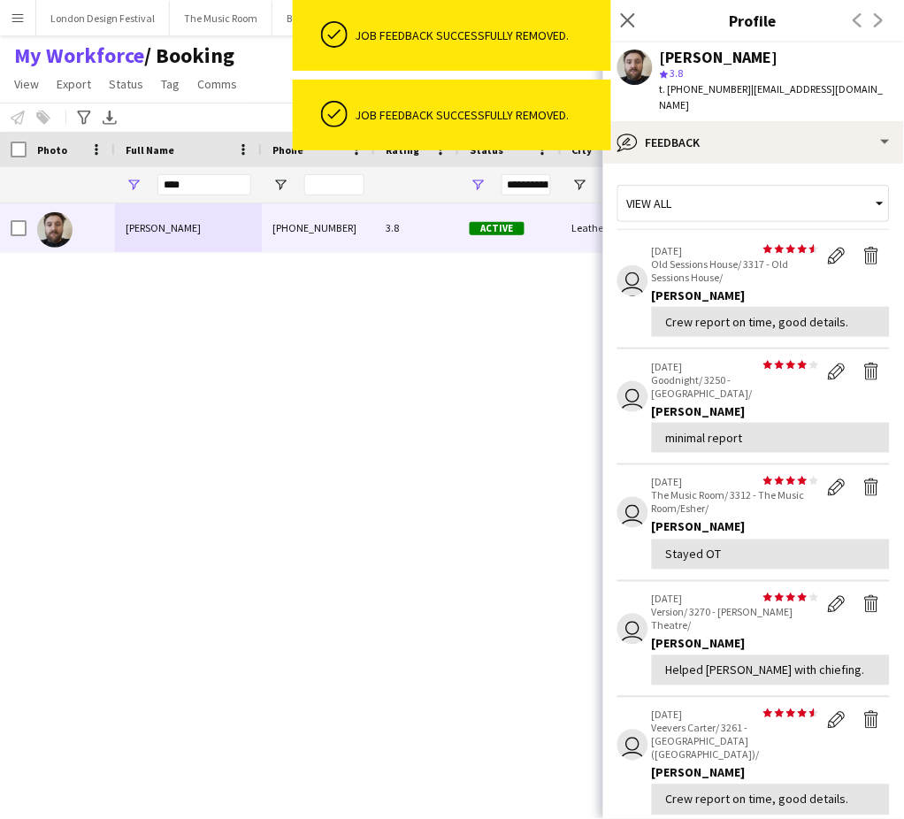
click at [571, 445] on div "[PERSON_NAME] [PHONE_NUMBER] 3.8 Active Leatherhead [DATE] 1 day 24 [EMAIL_ADDR…" at bounding box center [420, 486] width 840 height 567
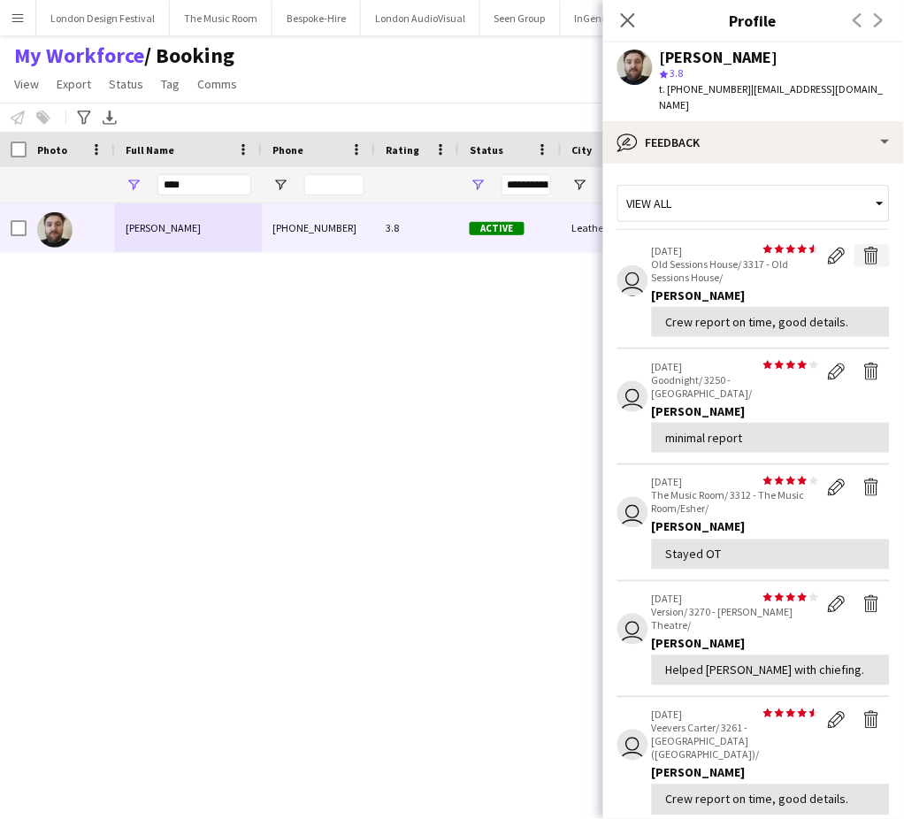
click at [863, 256] on app-icon "Delete feedback" at bounding box center [872, 256] width 18 height 18
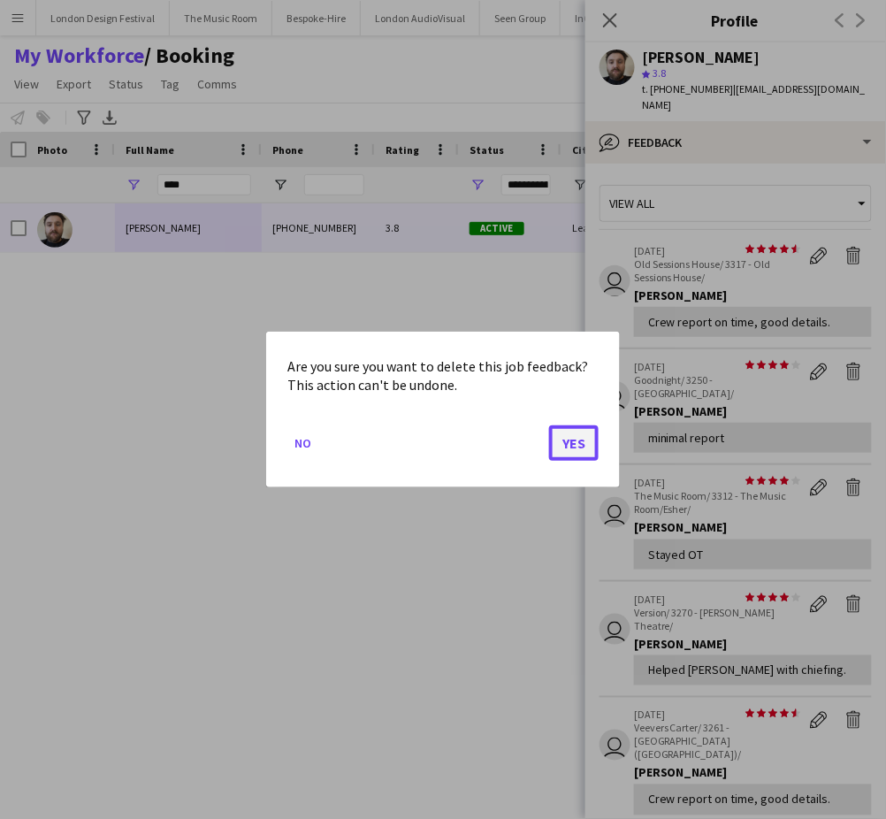
click at [572, 435] on button "Yes" at bounding box center [574, 442] width 50 height 35
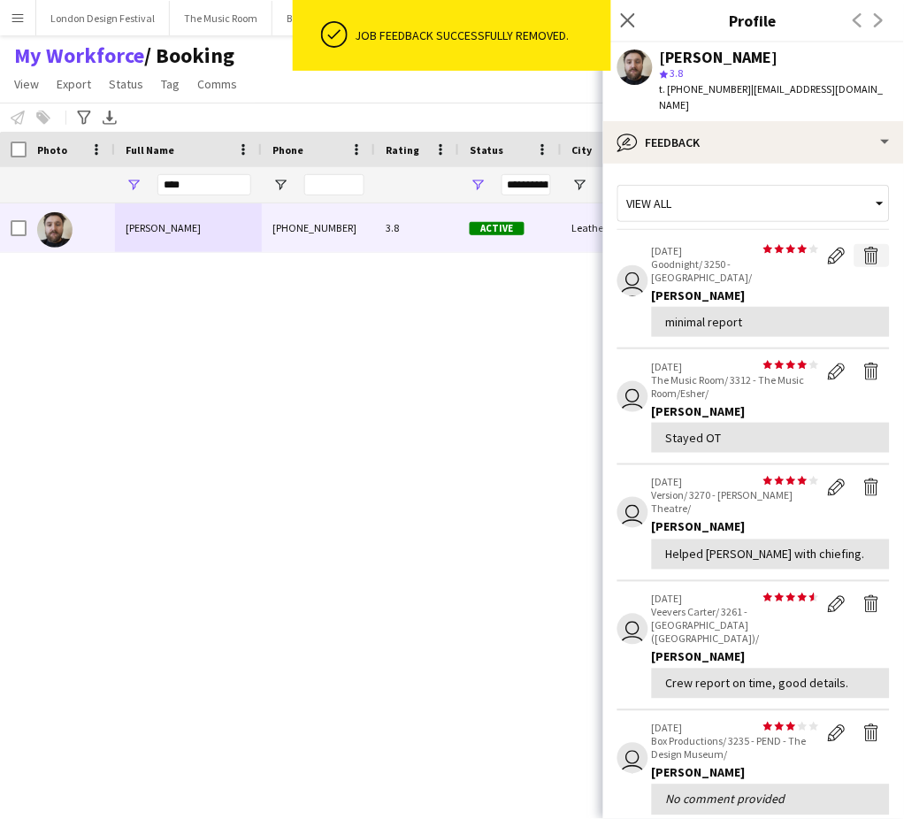
click at [863, 262] on app-icon "Delete feedback" at bounding box center [872, 256] width 18 height 18
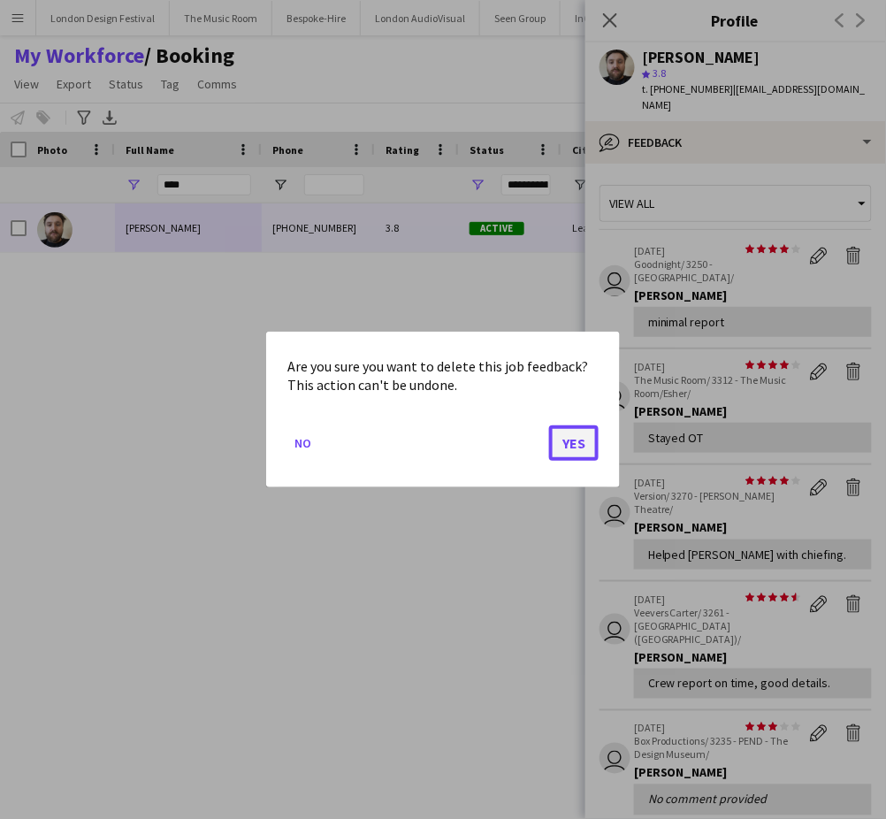
click at [568, 440] on button "Yes" at bounding box center [574, 442] width 50 height 35
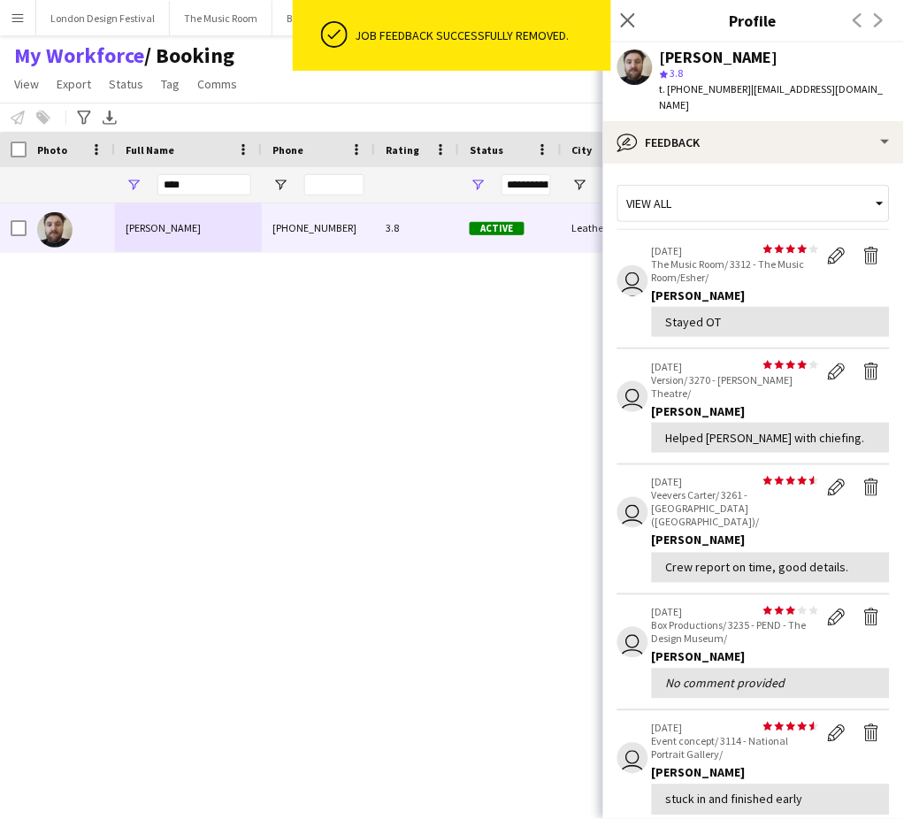
click at [863, 255] on app-icon "Delete feedback" at bounding box center [872, 256] width 18 height 18
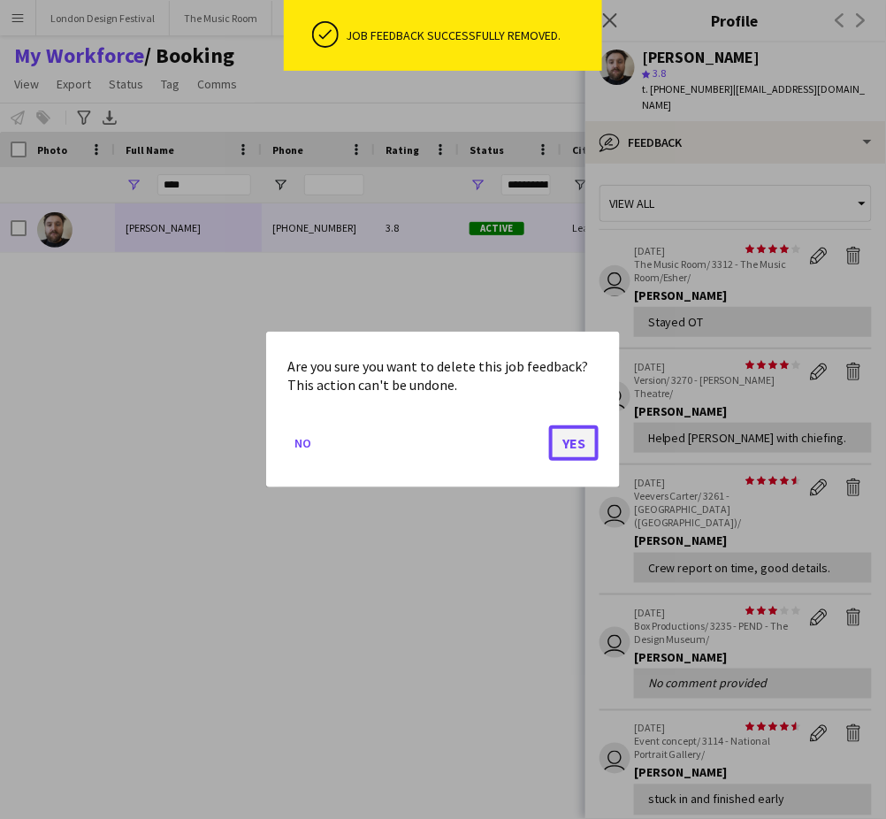
click at [573, 439] on button "Yes" at bounding box center [574, 442] width 50 height 35
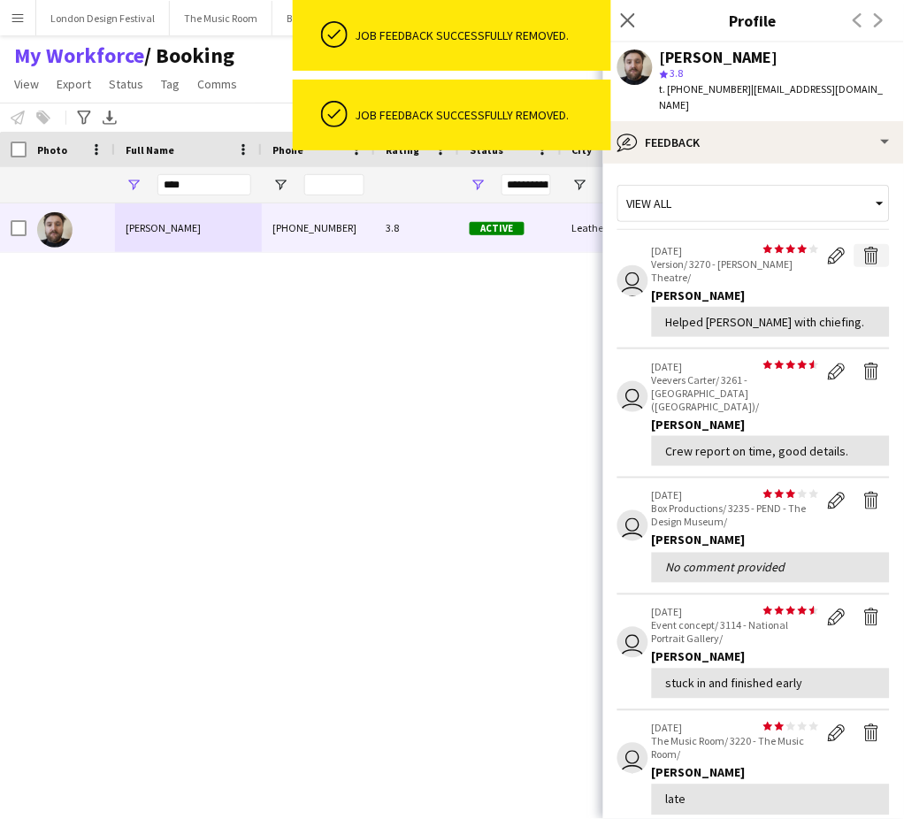
click at [863, 256] on app-icon "Delete feedback" at bounding box center [872, 256] width 18 height 18
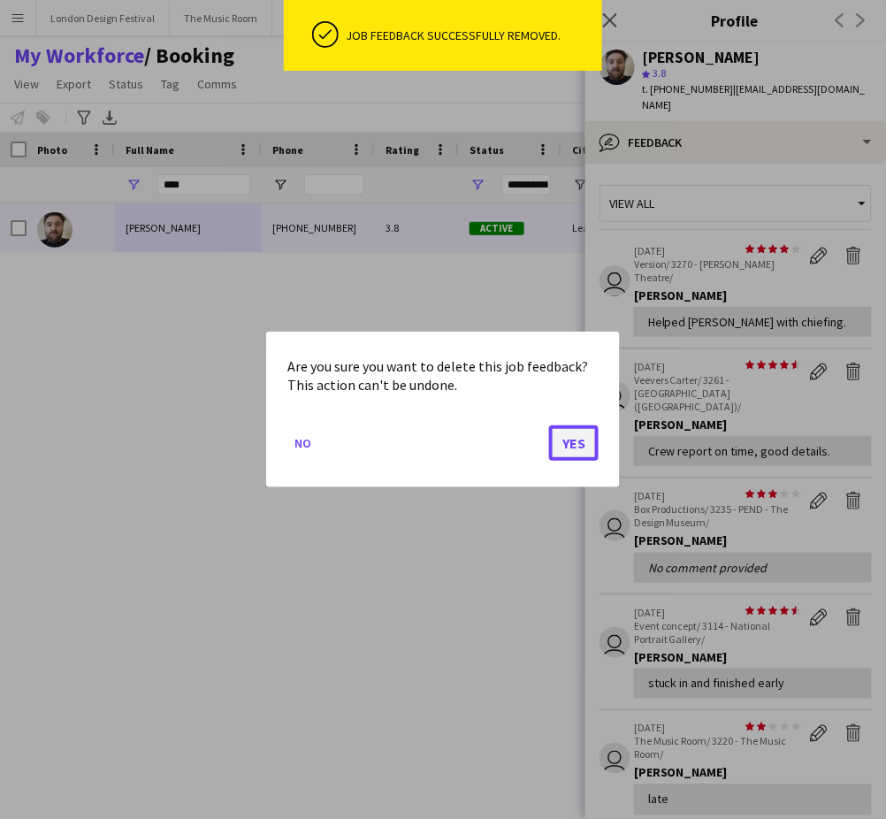
click at [577, 440] on button "Yes" at bounding box center [574, 442] width 50 height 35
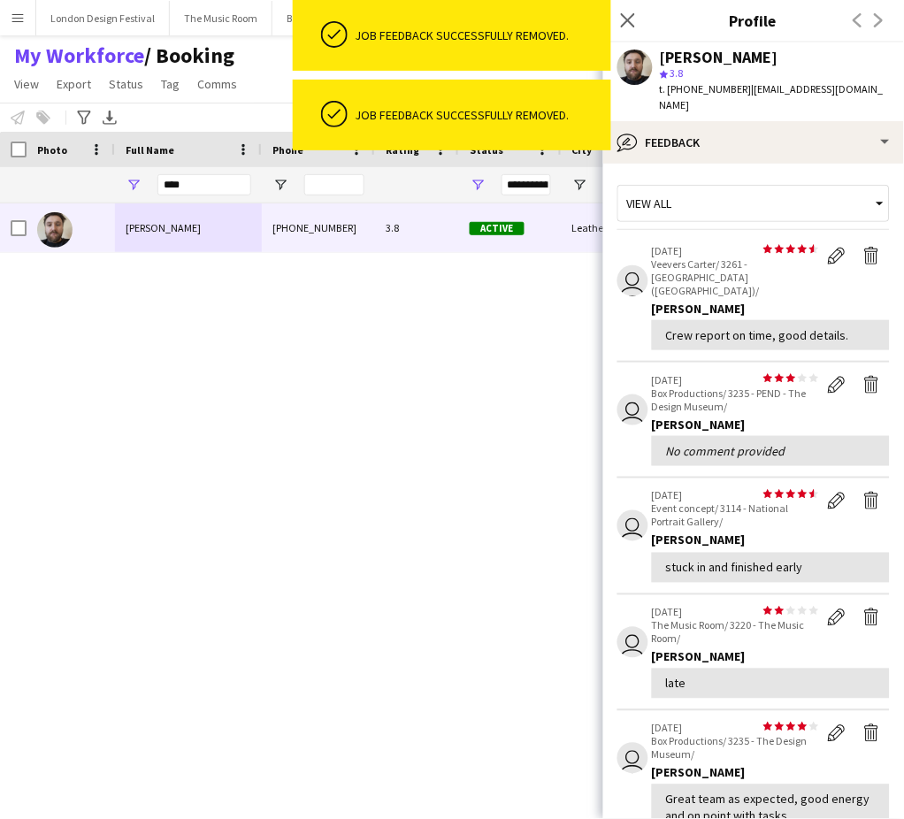
click at [575, 444] on div "[PERSON_NAME] [PHONE_NUMBER] 3.8 Active Leatherhead [DATE] 1 day 24 [EMAIL_ADDR…" at bounding box center [420, 486] width 840 height 567
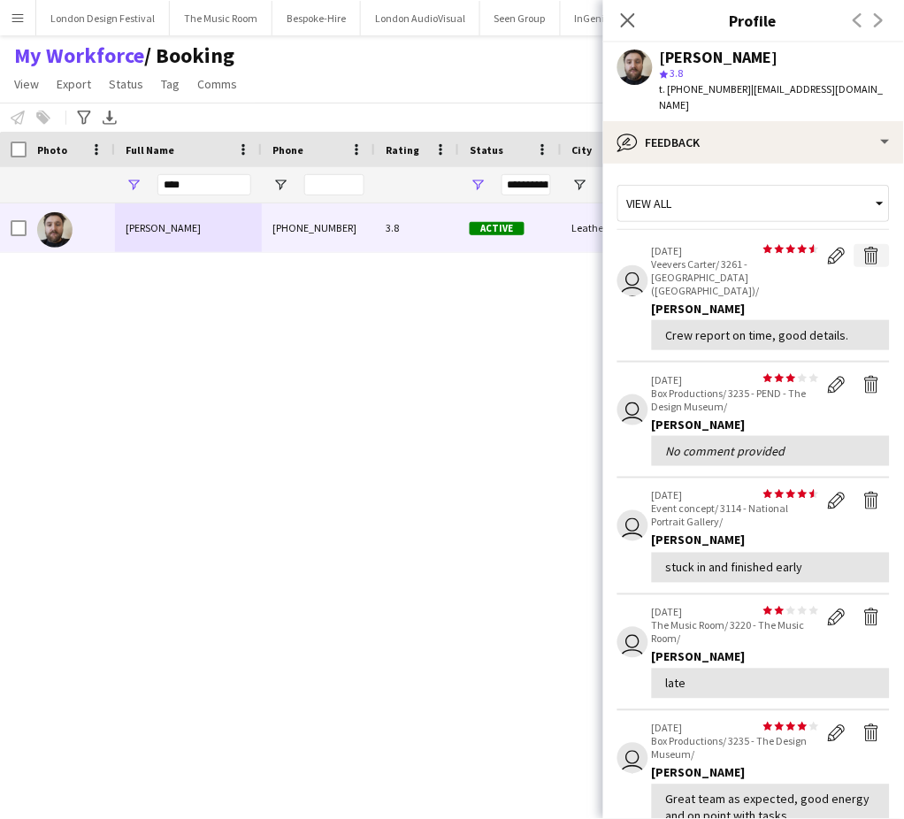
click at [863, 255] on app-icon "Delete feedback" at bounding box center [872, 256] width 18 height 18
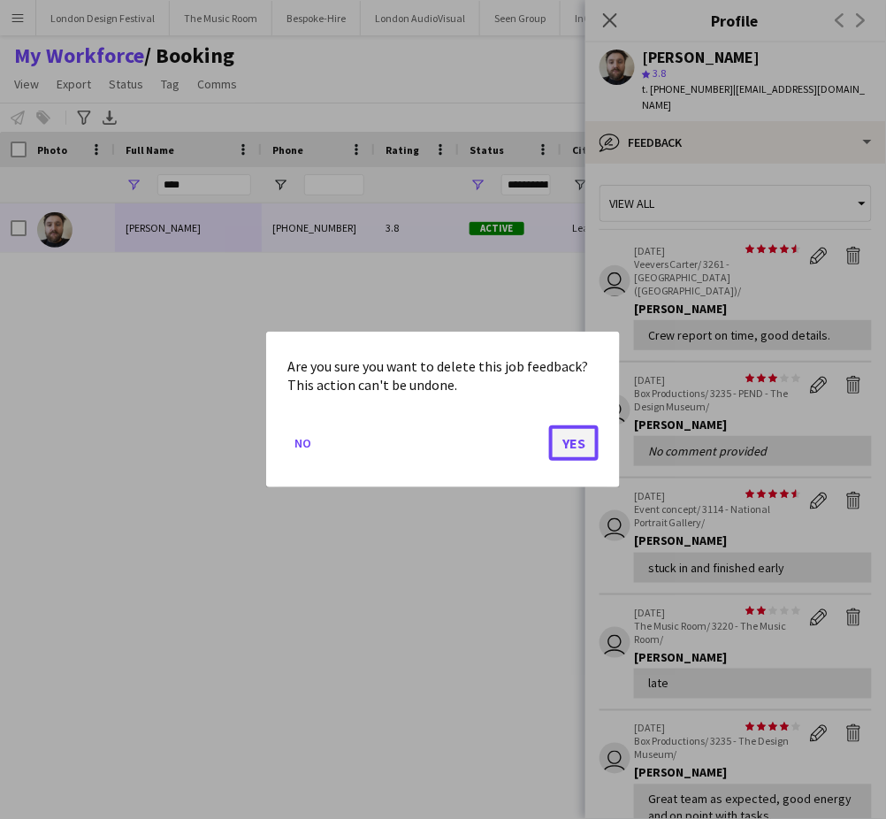
click at [573, 444] on button "Yes" at bounding box center [574, 442] width 50 height 35
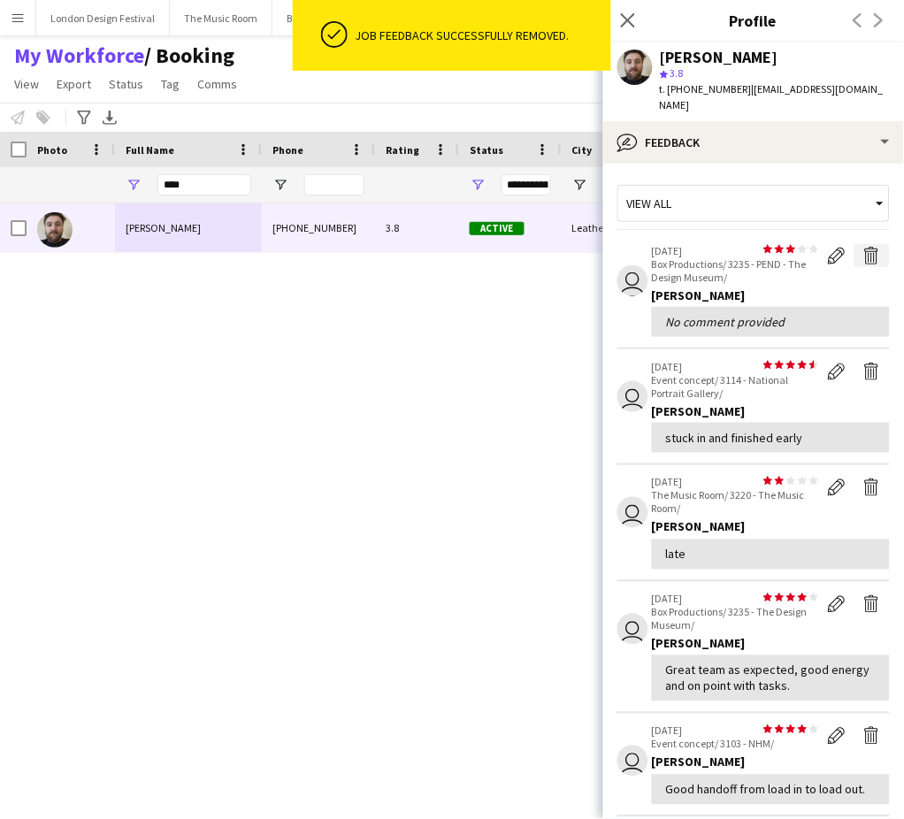
click at [863, 256] on app-icon "Delete feedback" at bounding box center [872, 256] width 18 height 18
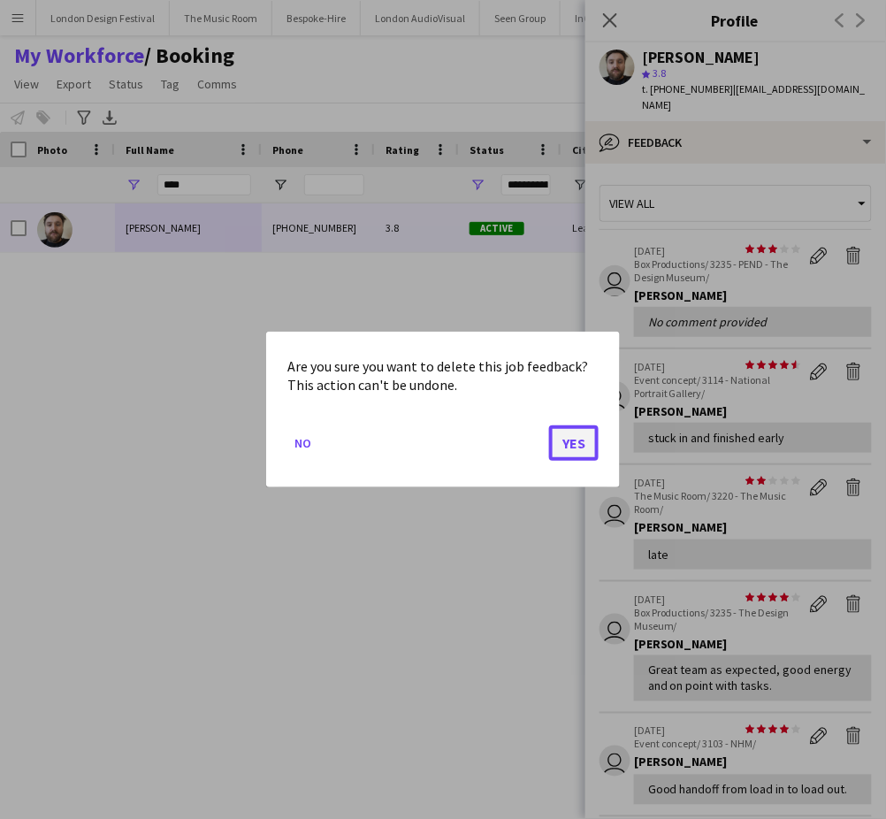
click at [573, 440] on button "Yes" at bounding box center [574, 442] width 50 height 35
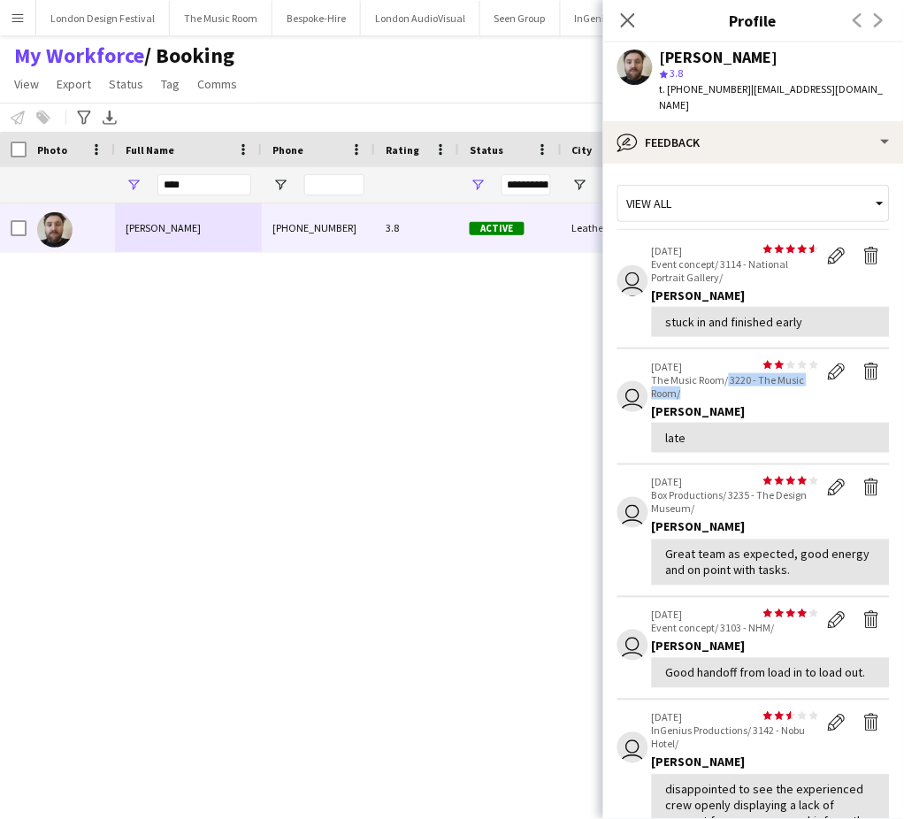
drag, startPoint x: 728, startPoint y: 375, endPoint x: 742, endPoint y: 392, distance: 22.0
click at [742, 392] on p "The Music Room/ 3220 - The Music Room/" at bounding box center [735, 386] width 167 height 27
copy p "3220 - The Music Room/"
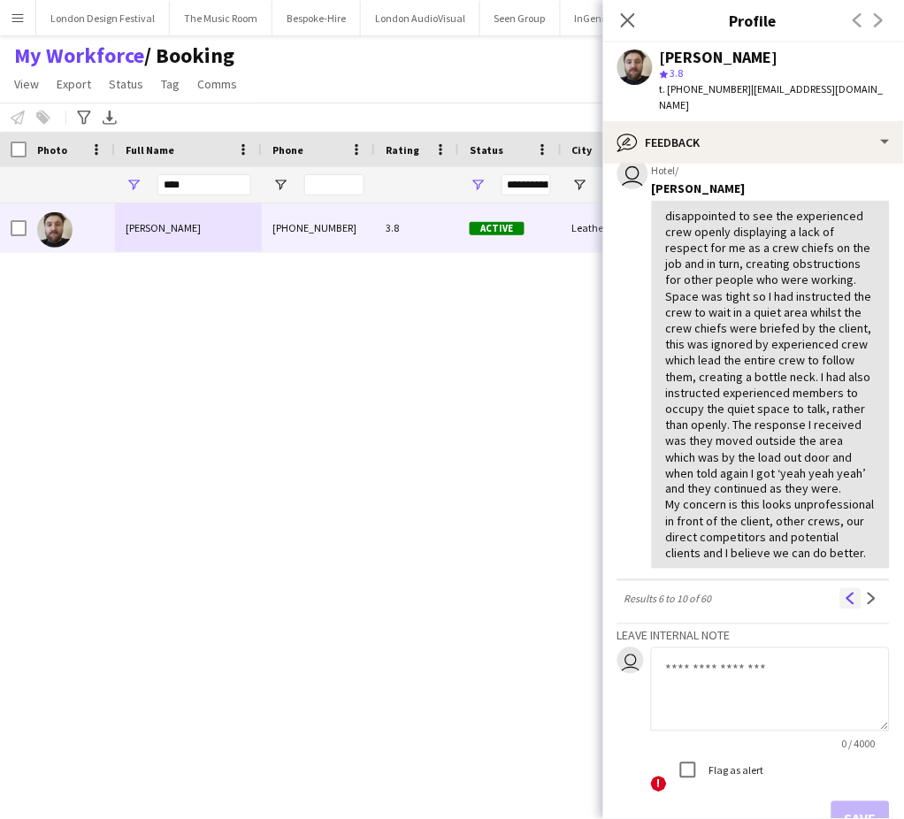
click at [845, 605] on app-icon "Previous" at bounding box center [851, 599] width 12 height 12
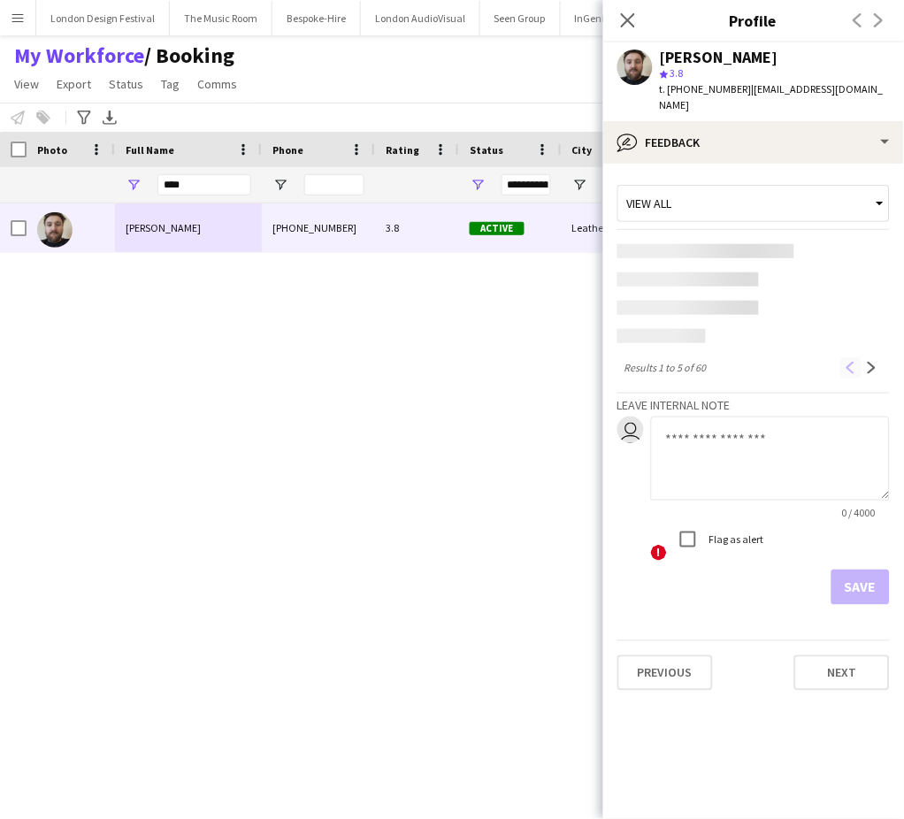
scroll to position [0, 0]
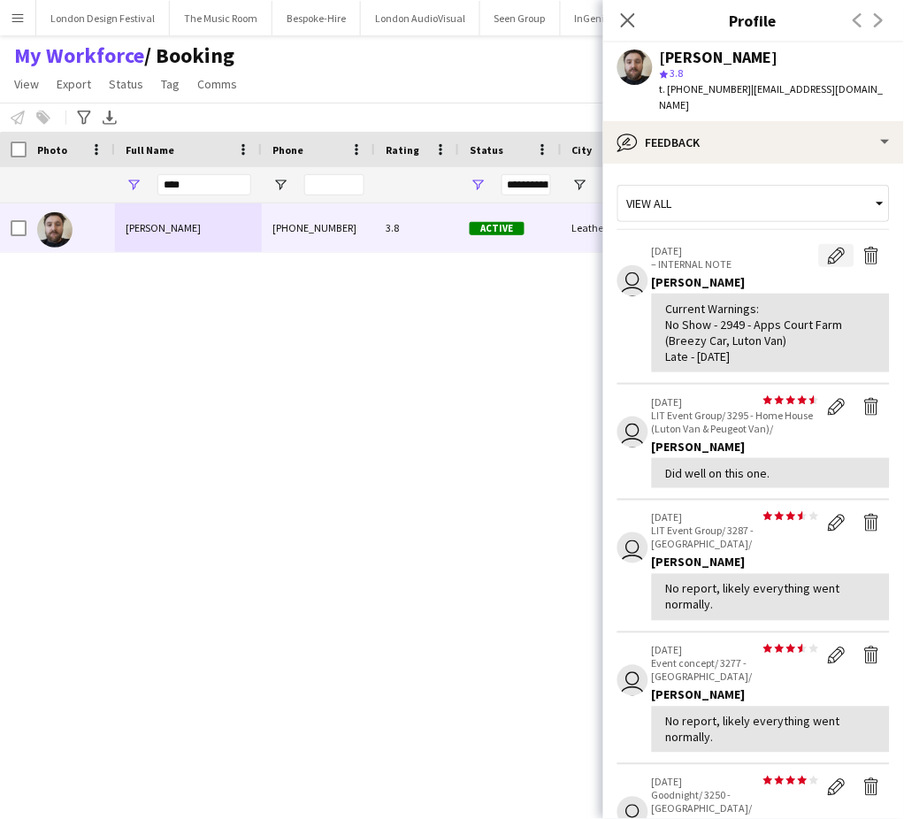
click at [828, 247] on app-icon "Edit internal note" at bounding box center [837, 256] width 18 height 18
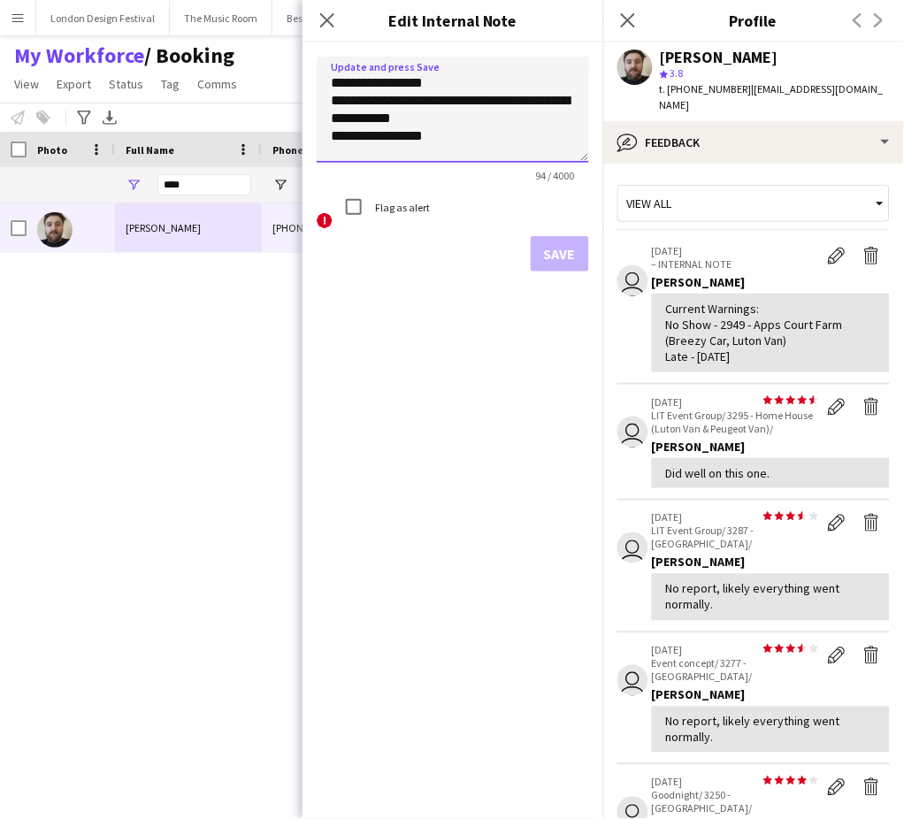
click at [526, 134] on textarea "**********" at bounding box center [453, 110] width 272 height 106
paste textarea "**********"
type textarea "**********"
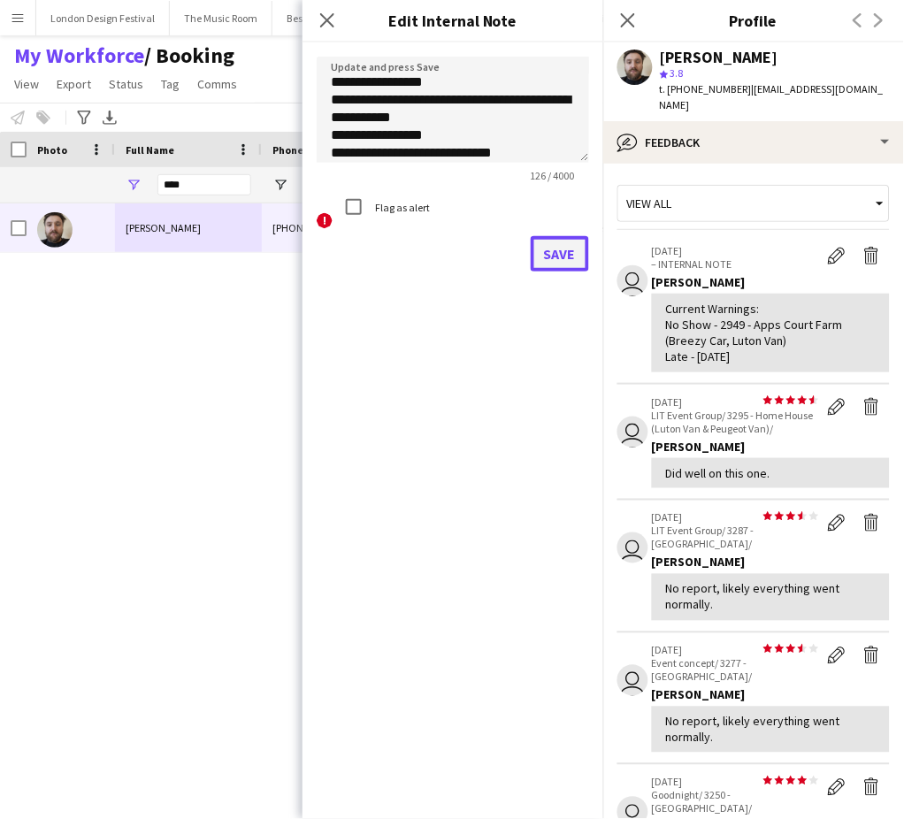
click at [547, 248] on button "Save" at bounding box center [560, 253] width 58 height 35
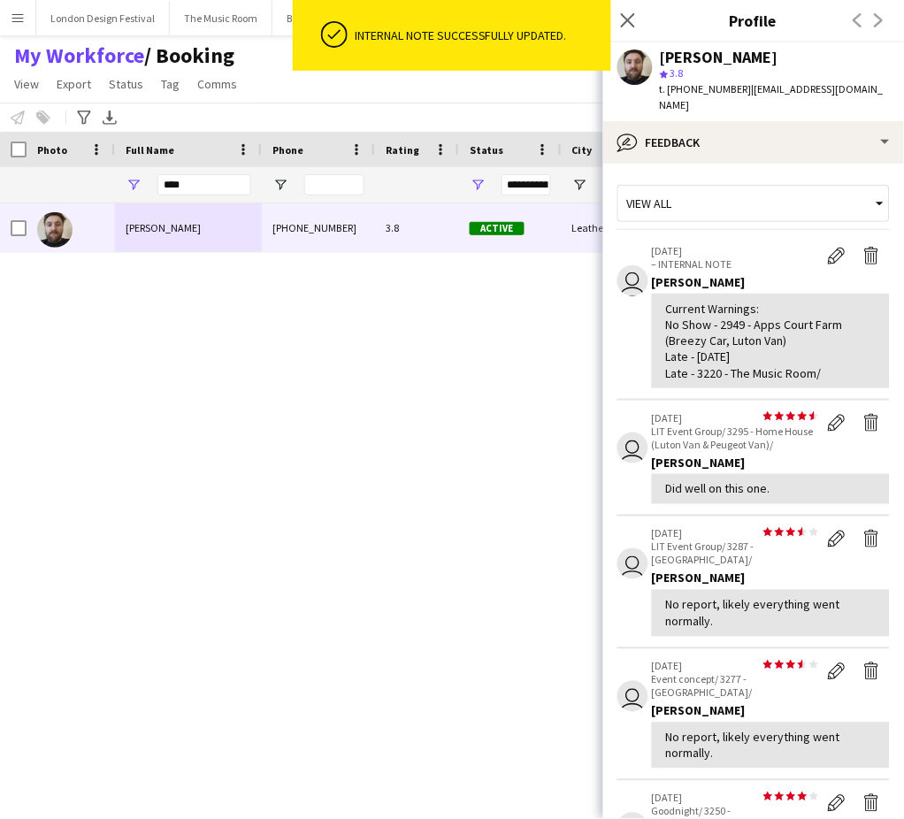
scroll to position [455, 0]
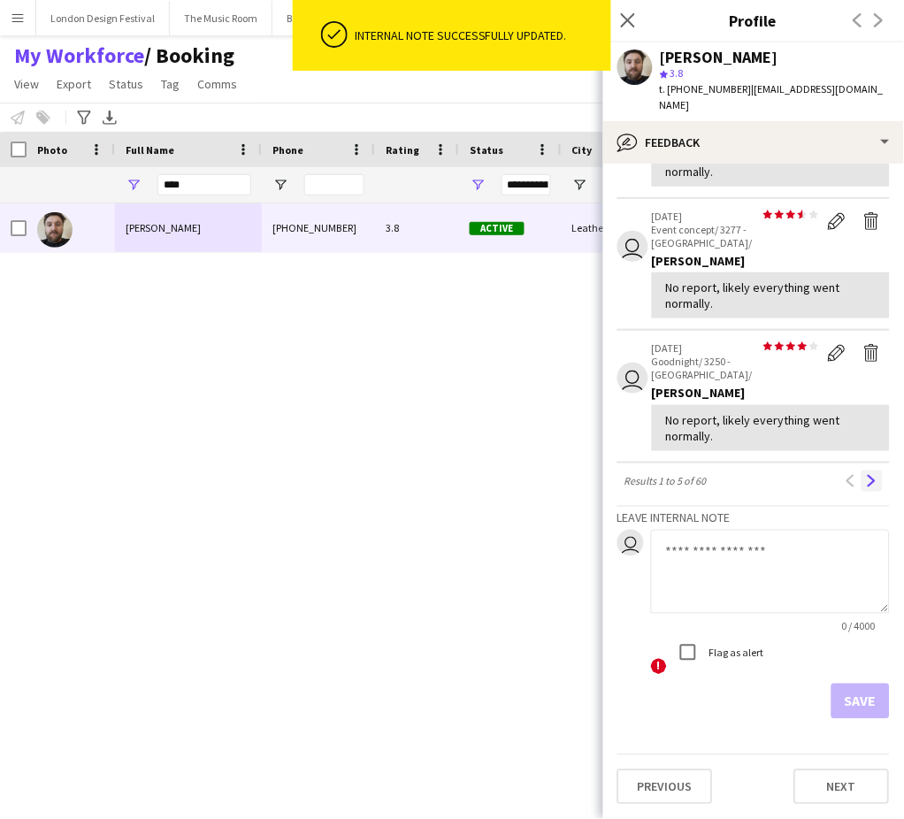
click at [866, 486] on app-icon "Next" at bounding box center [872, 481] width 12 height 12
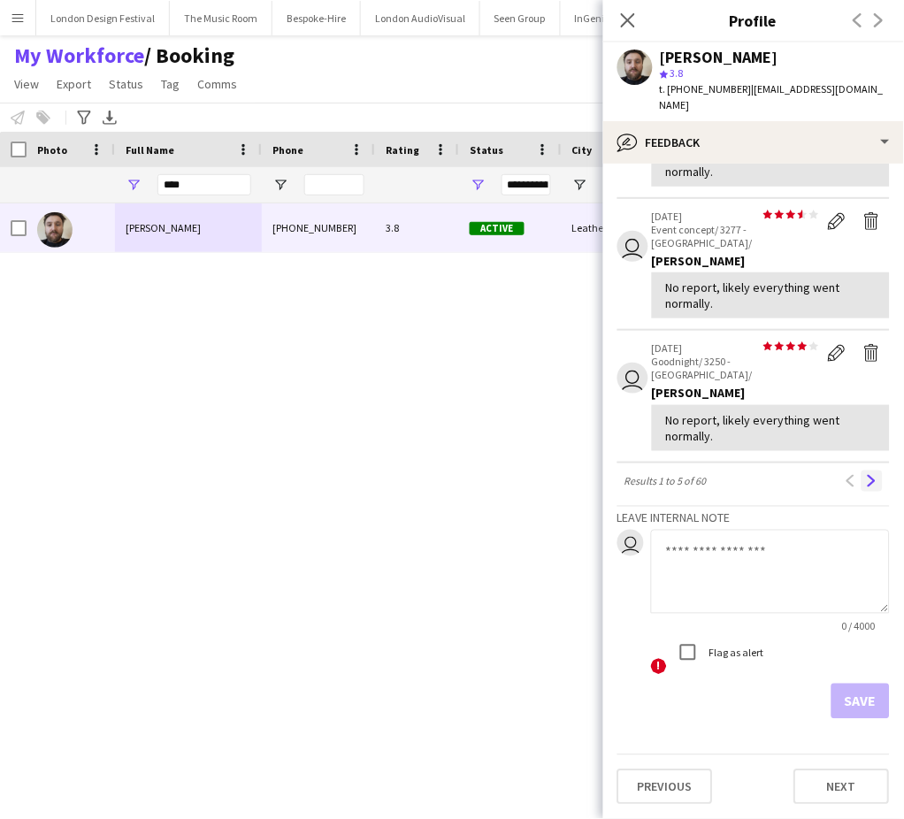
scroll to position [0, 0]
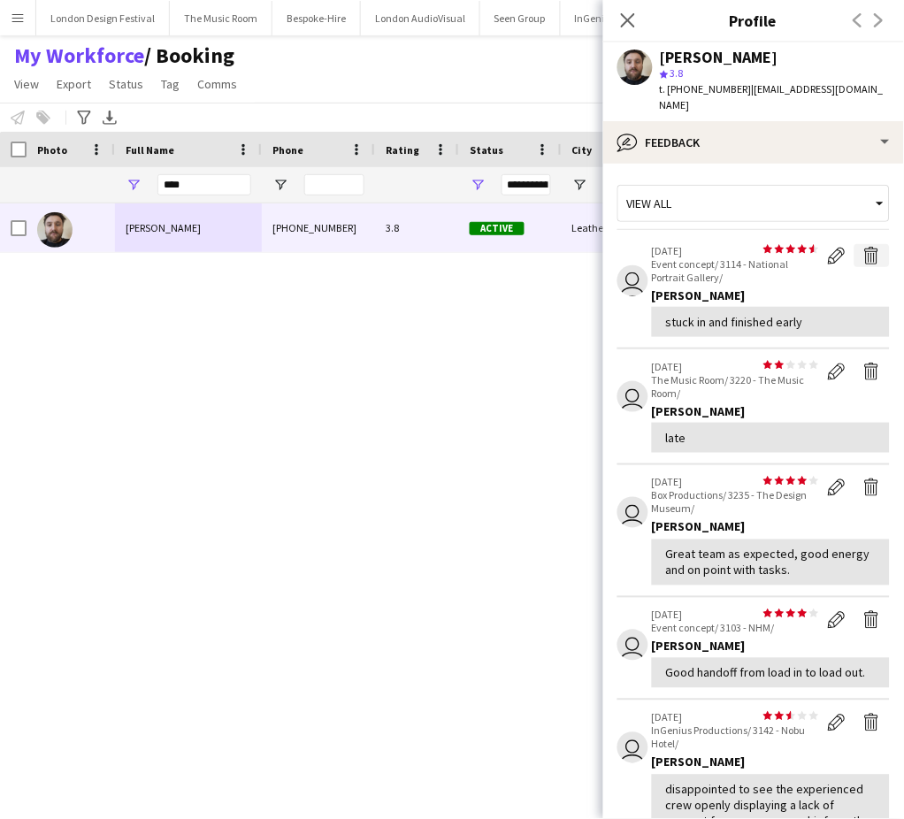
click at [863, 256] on app-icon "Delete feedback" at bounding box center [872, 256] width 18 height 18
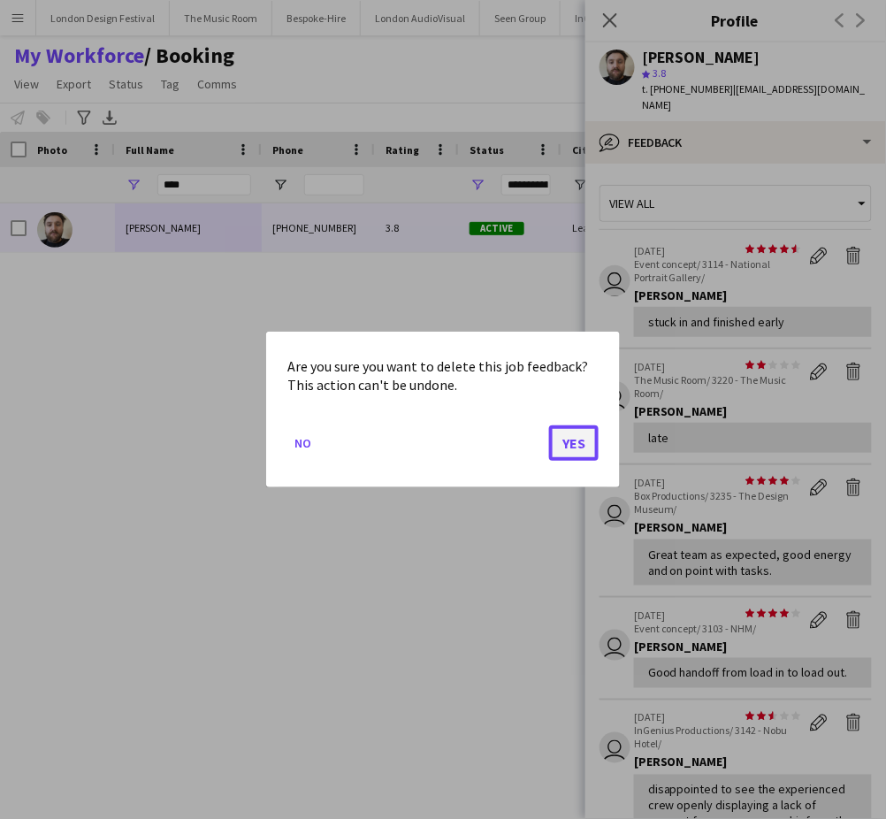
click at [577, 440] on button "Yes" at bounding box center [574, 442] width 50 height 35
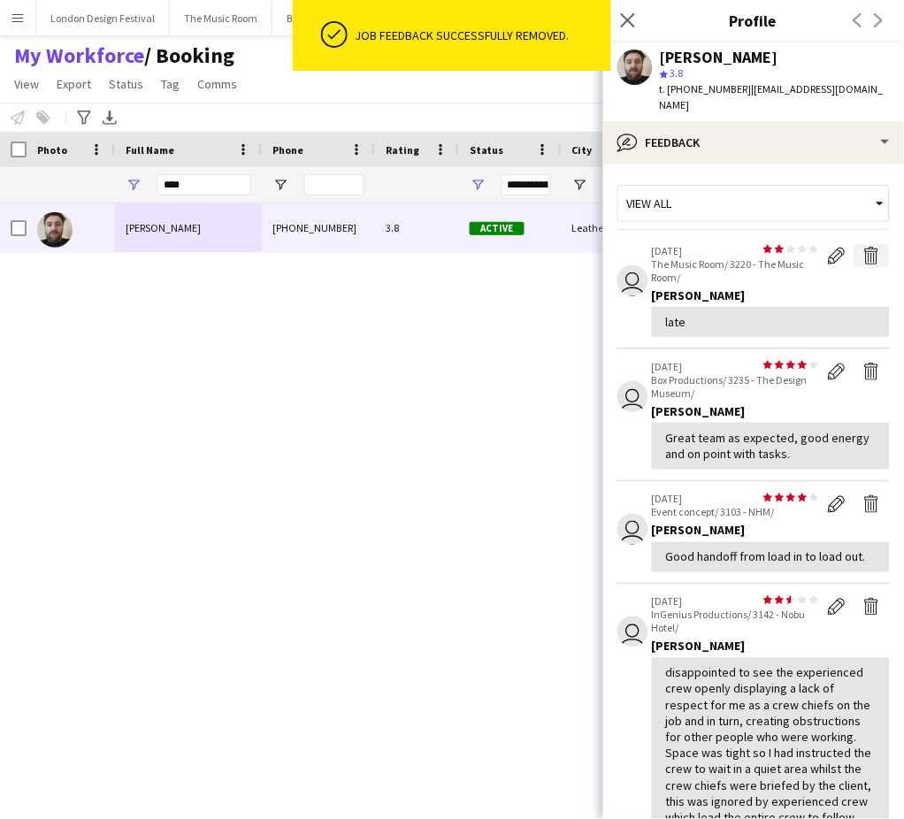
click at [863, 251] on app-icon "Delete feedback" at bounding box center [872, 256] width 18 height 18
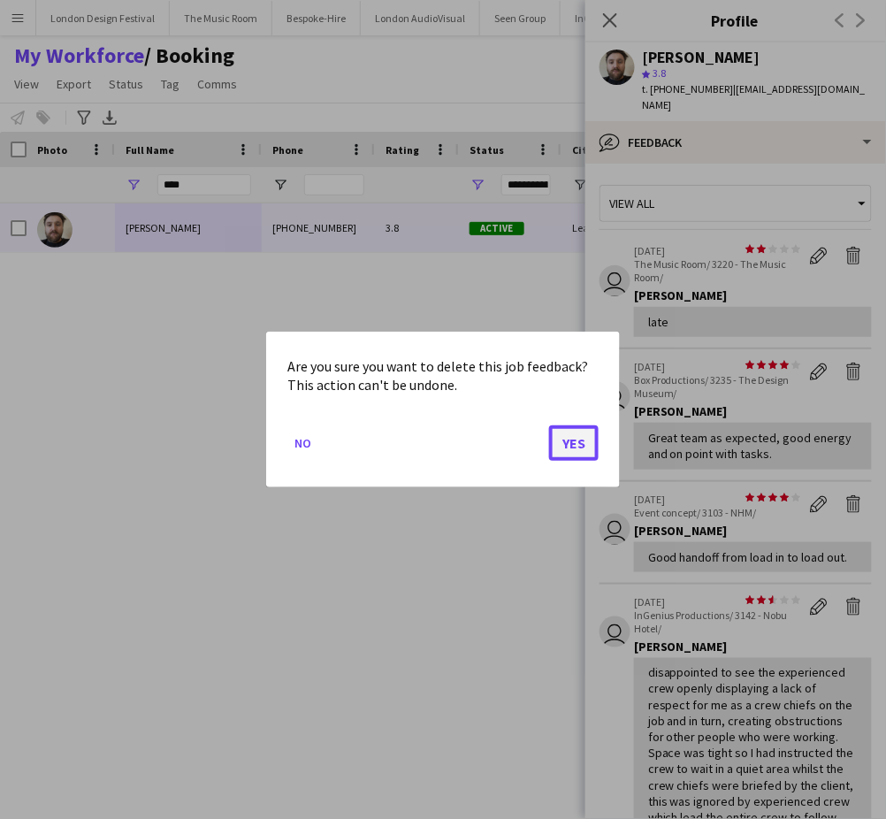
click at [570, 443] on button "Yes" at bounding box center [574, 442] width 50 height 35
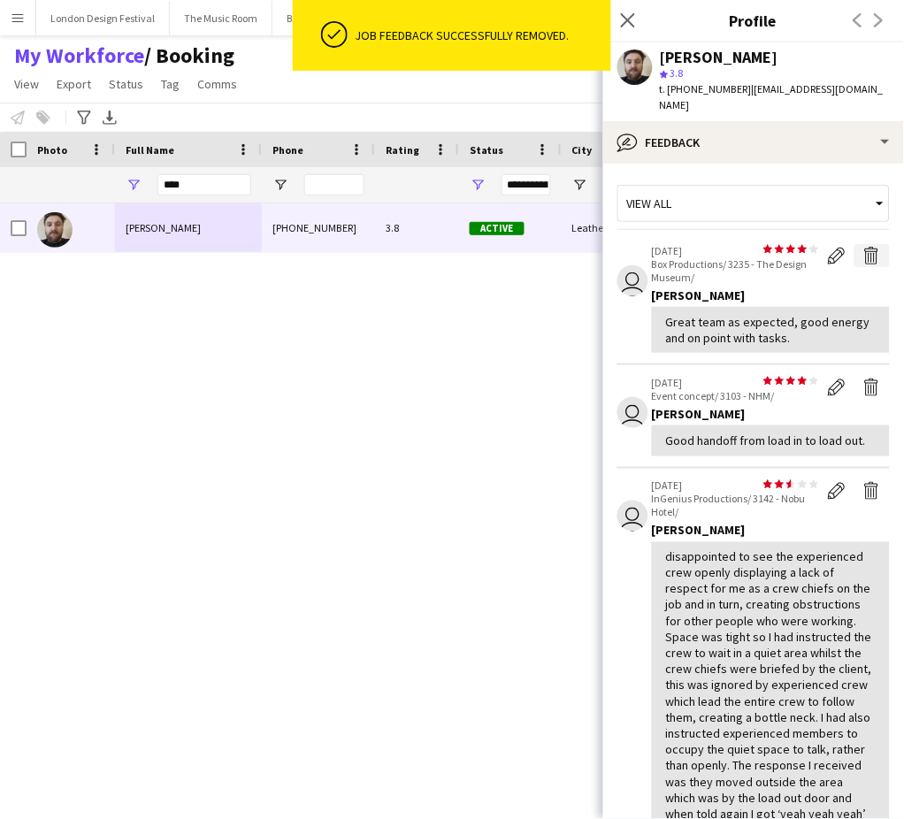
click at [863, 251] on app-icon "Delete feedback" at bounding box center [872, 256] width 18 height 18
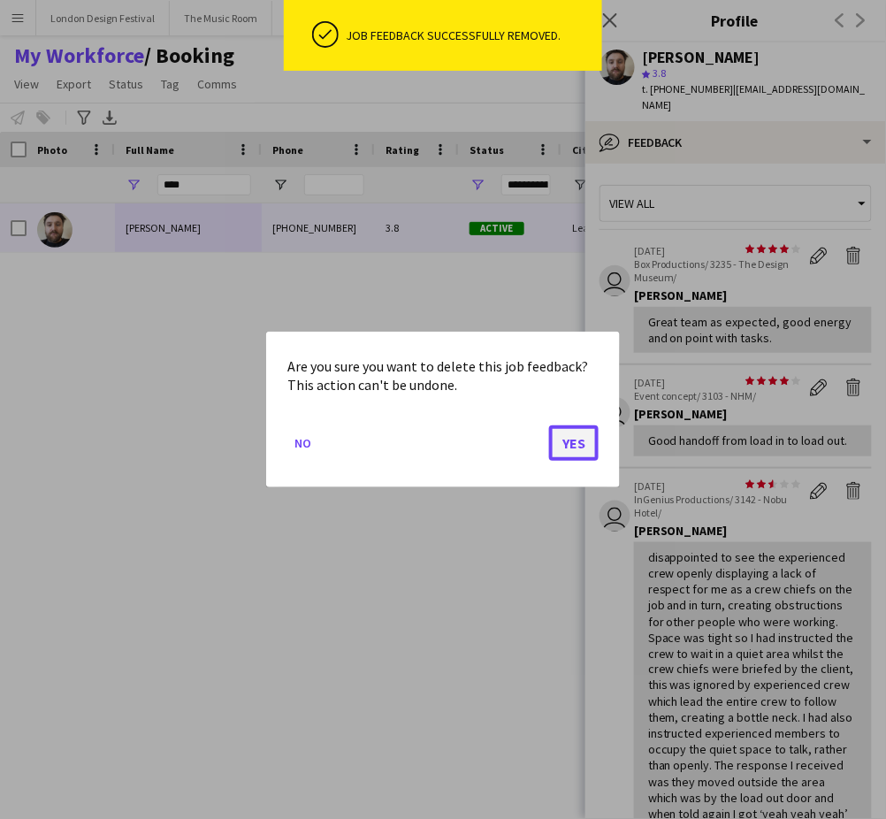
click at [577, 444] on button "Yes" at bounding box center [574, 442] width 50 height 35
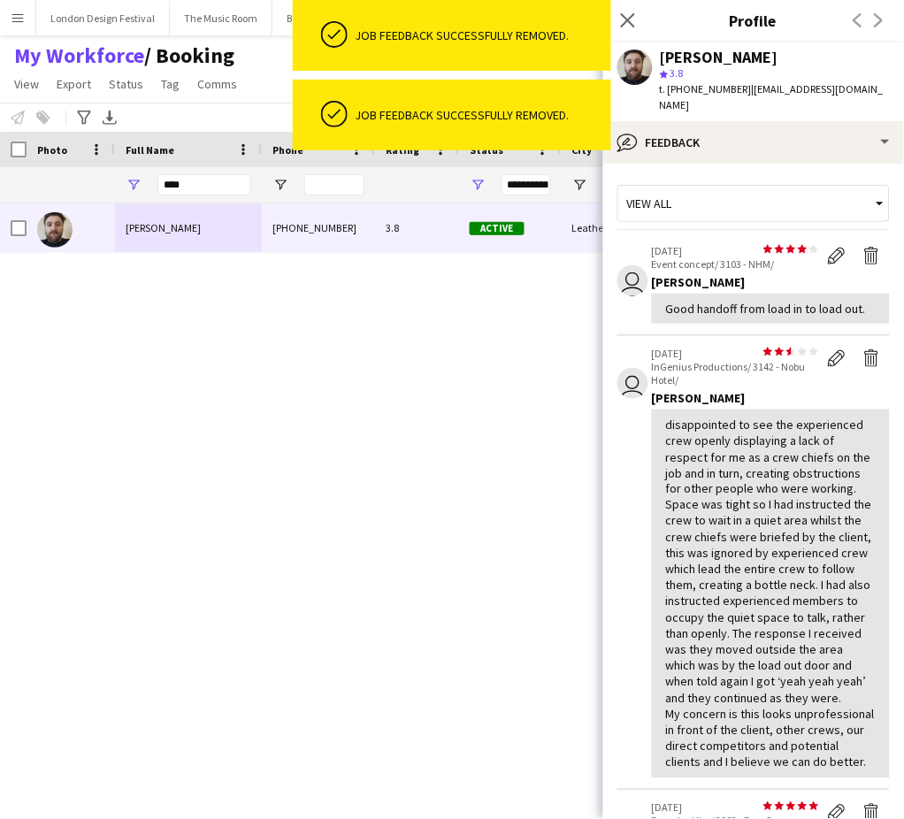
click at [863, 252] on app-icon "Delete feedback" at bounding box center [872, 256] width 18 height 18
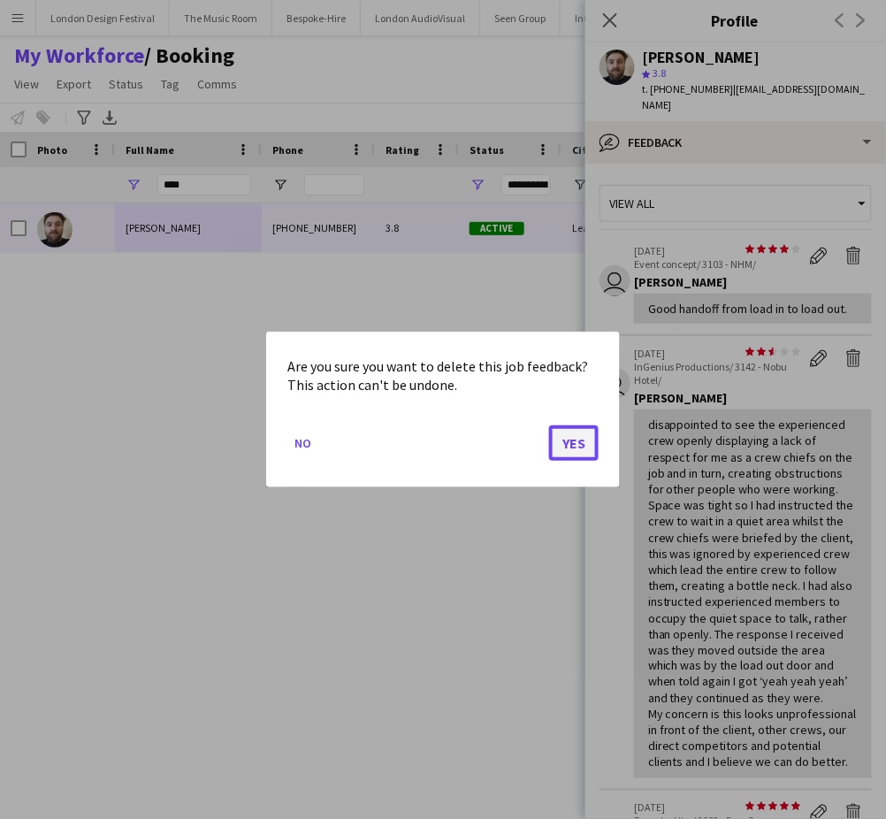
click at [571, 445] on button "Yes" at bounding box center [574, 442] width 50 height 35
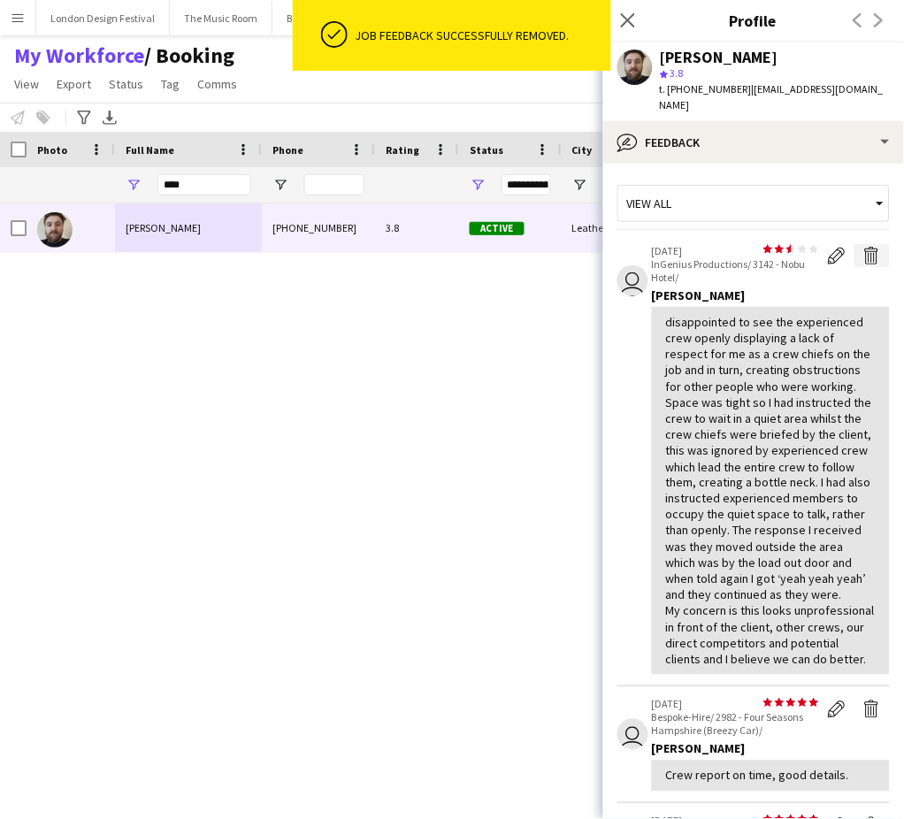
click at [863, 256] on app-icon "Delete feedback" at bounding box center [872, 256] width 18 height 18
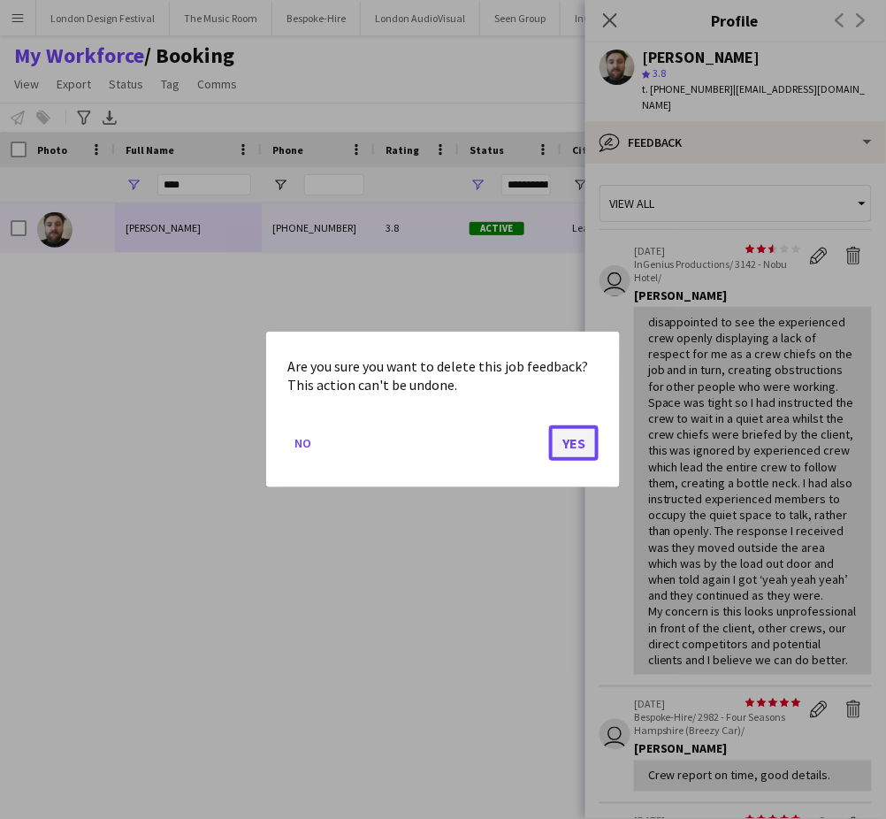
click at [572, 435] on button "Yes" at bounding box center [574, 442] width 50 height 35
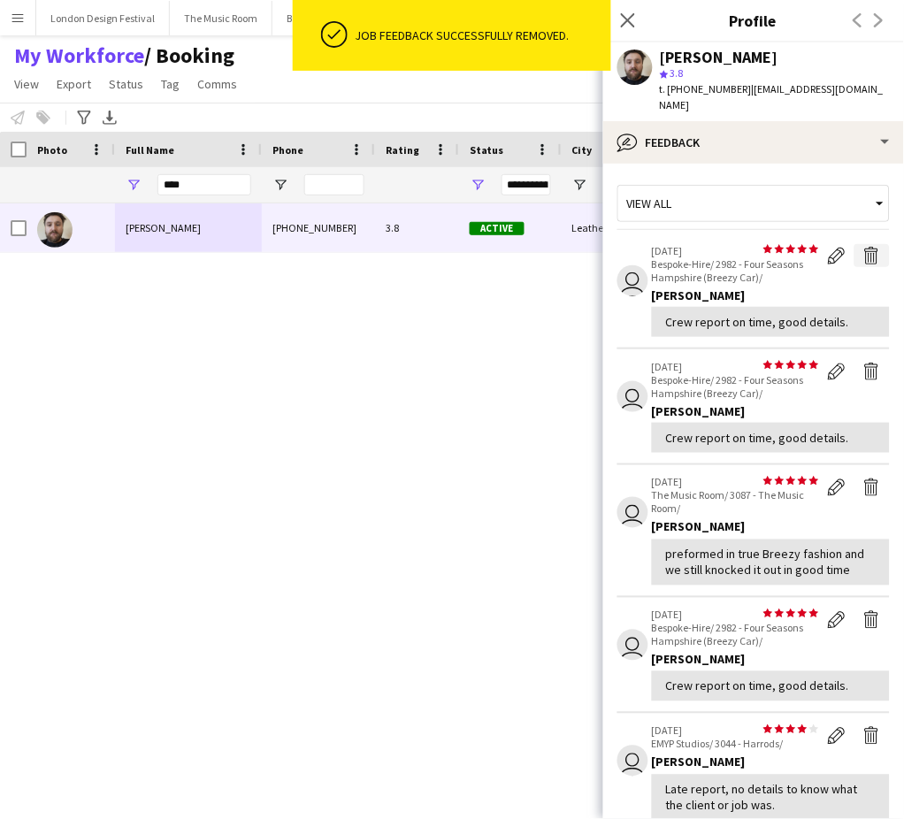
click at [863, 262] on app-icon "Delete feedback" at bounding box center [872, 256] width 18 height 18
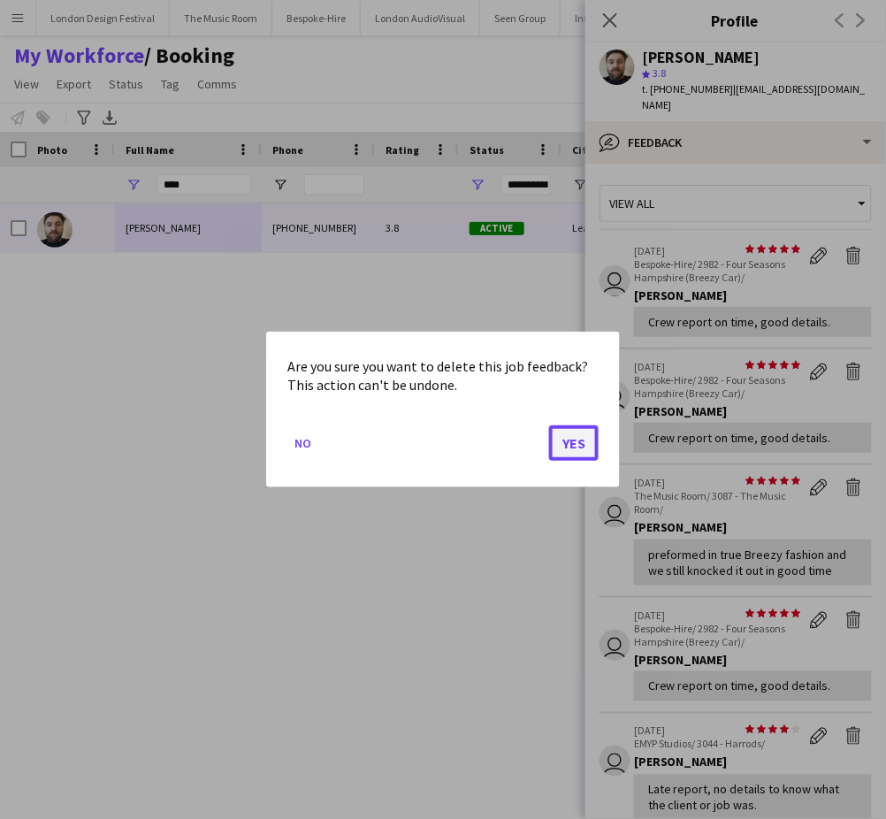
click at [568, 440] on button "Yes" at bounding box center [574, 442] width 50 height 35
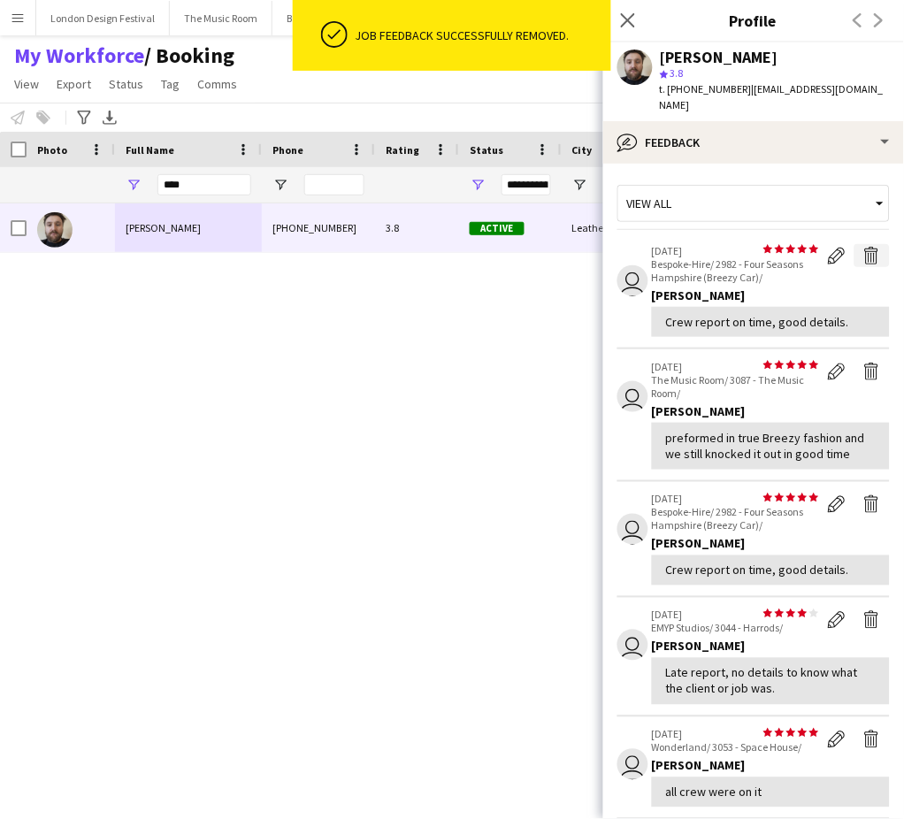
click at [863, 255] on app-icon "Delete feedback" at bounding box center [872, 256] width 18 height 18
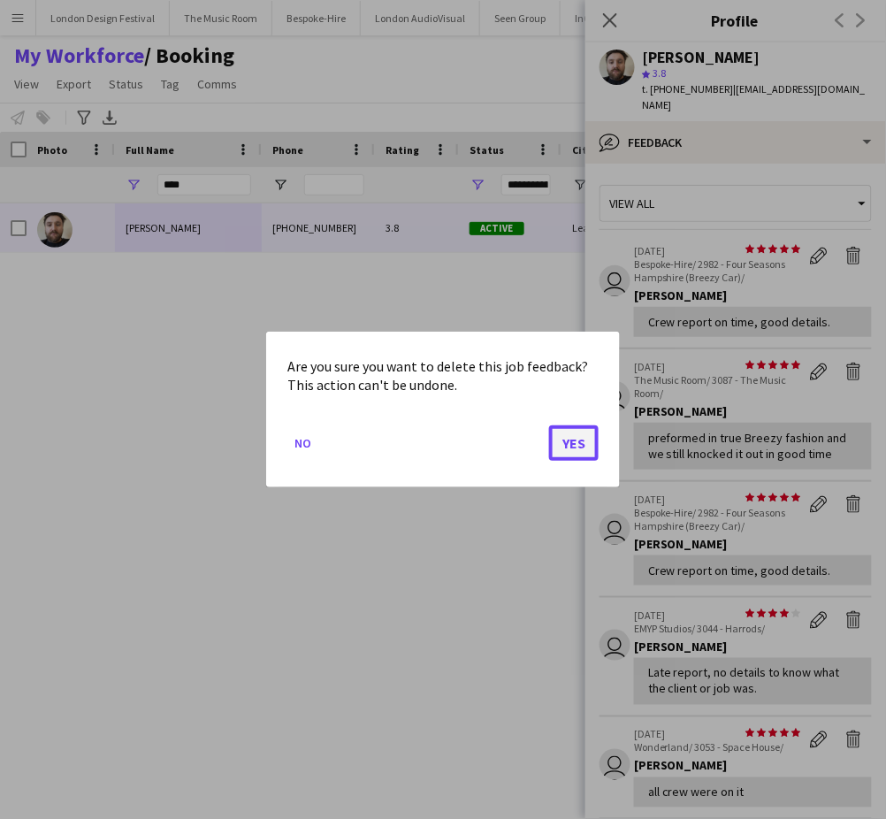
click at [573, 439] on button "Yes" at bounding box center [574, 442] width 50 height 35
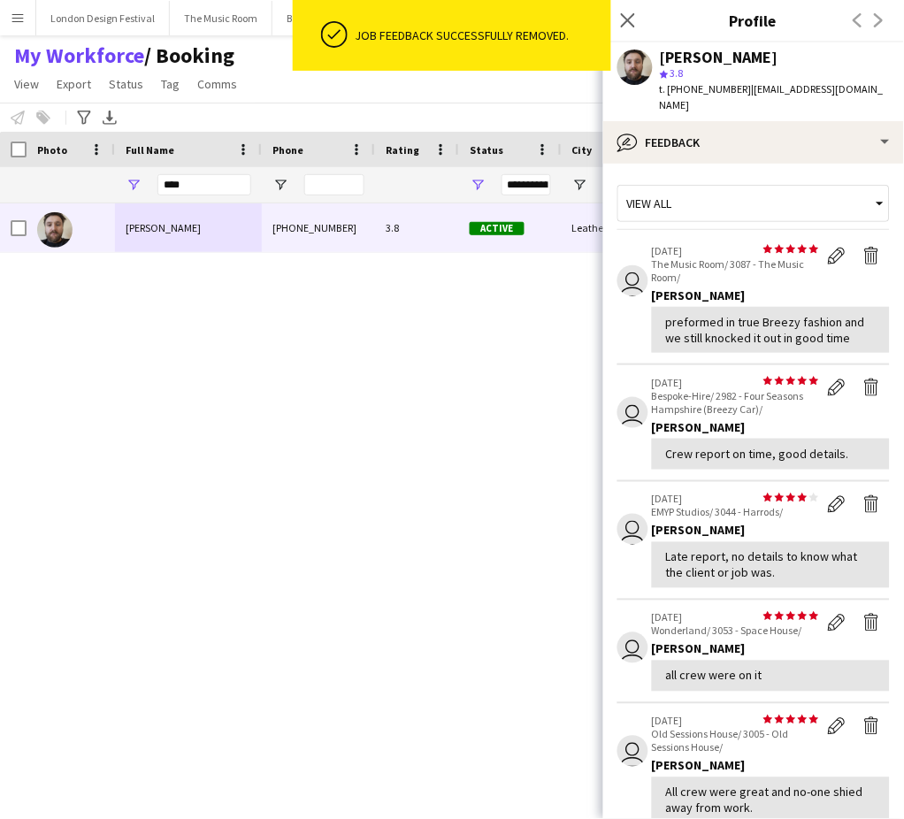
click at [577, 440] on div "[PERSON_NAME] [PHONE_NUMBER] 3.8 Active Leatherhead [DATE] 1 day 24 [EMAIL_ADDR…" at bounding box center [420, 486] width 840 height 567
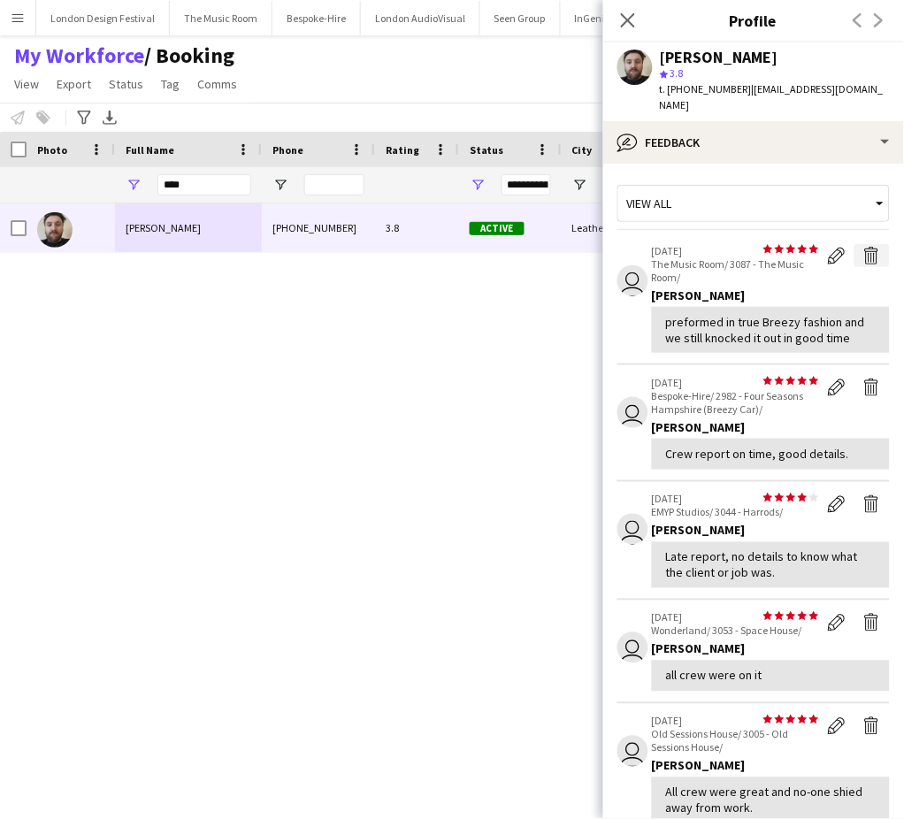
click at [863, 256] on app-icon "Delete feedback" at bounding box center [872, 256] width 18 height 18
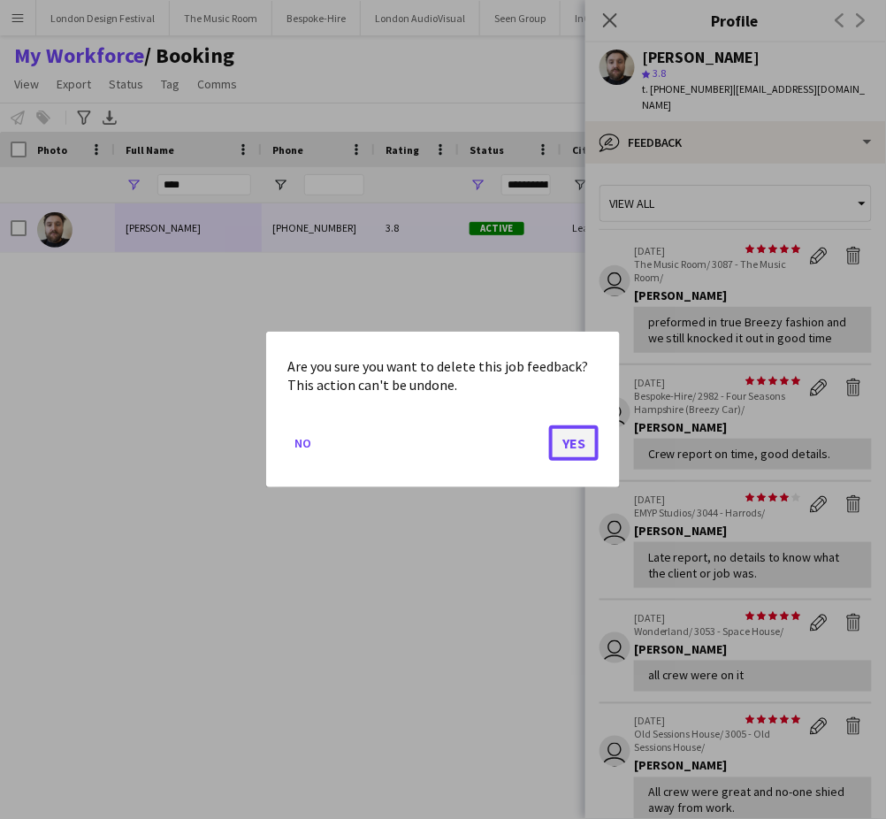
click at [575, 444] on button "Yes" at bounding box center [574, 442] width 50 height 35
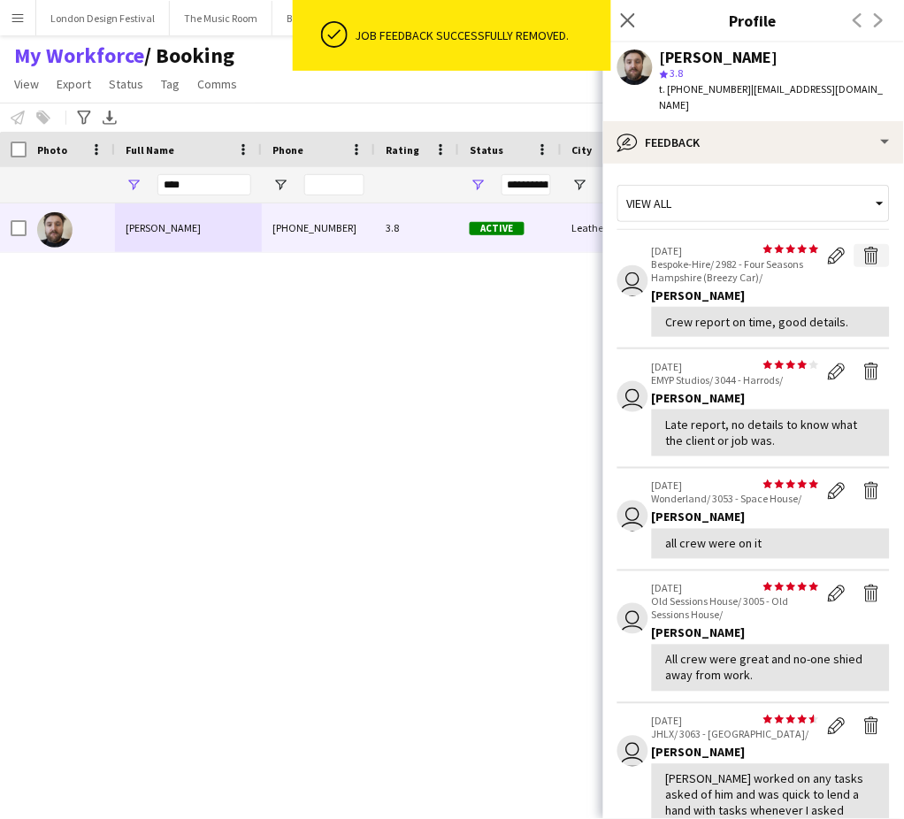
click at [863, 255] on app-icon "Delete feedback" at bounding box center [872, 256] width 18 height 18
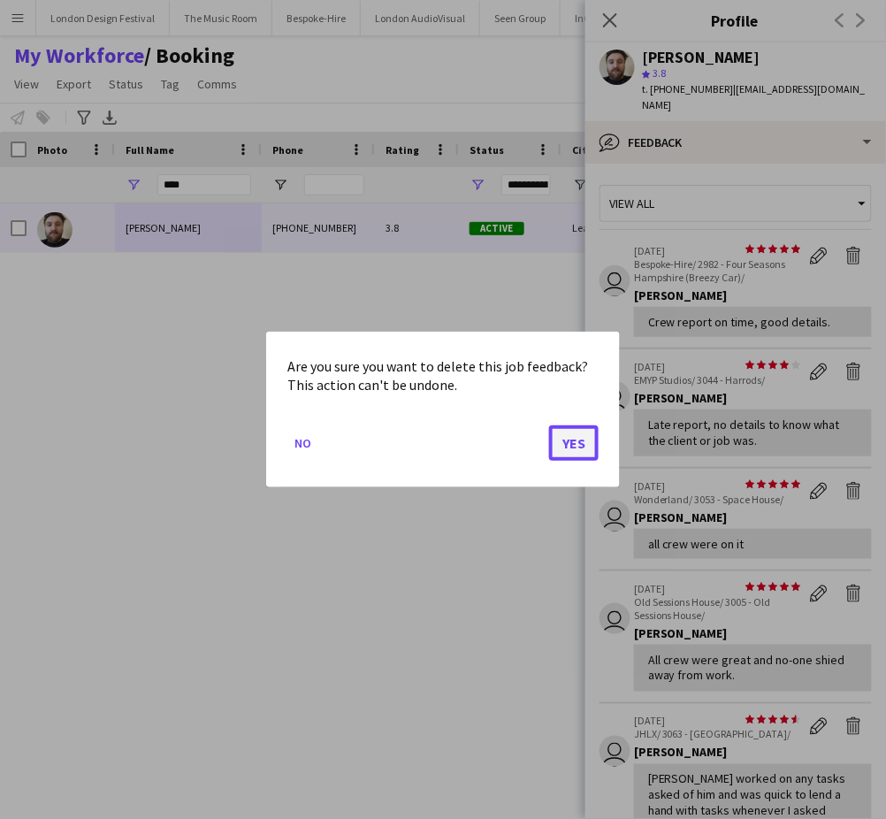
click at [573, 444] on button "Yes" at bounding box center [574, 442] width 50 height 35
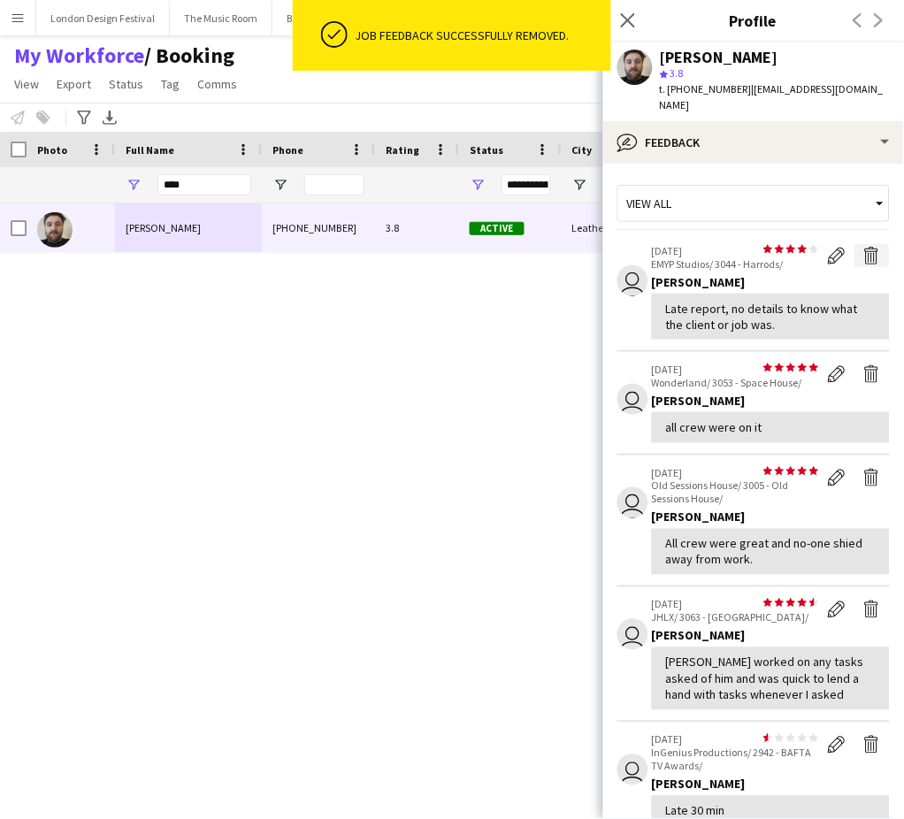
click at [863, 256] on app-icon "Delete feedback" at bounding box center [872, 256] width 18 height 18
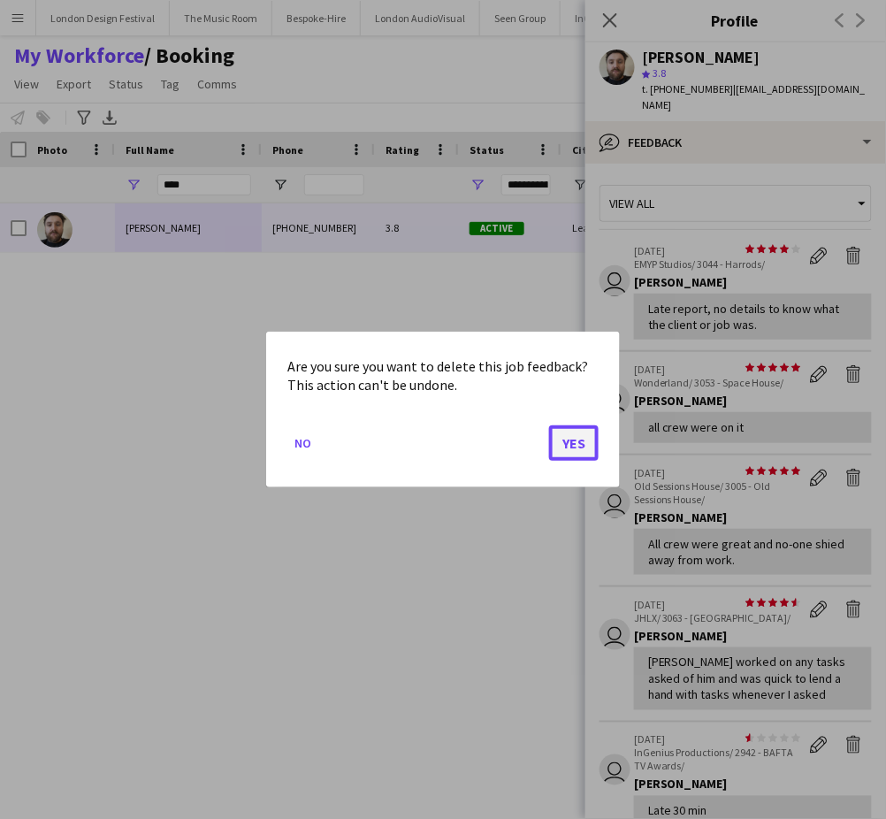
click at [573, 440] on button "Yes" at bounding box center [574, 442] width 50 height 35
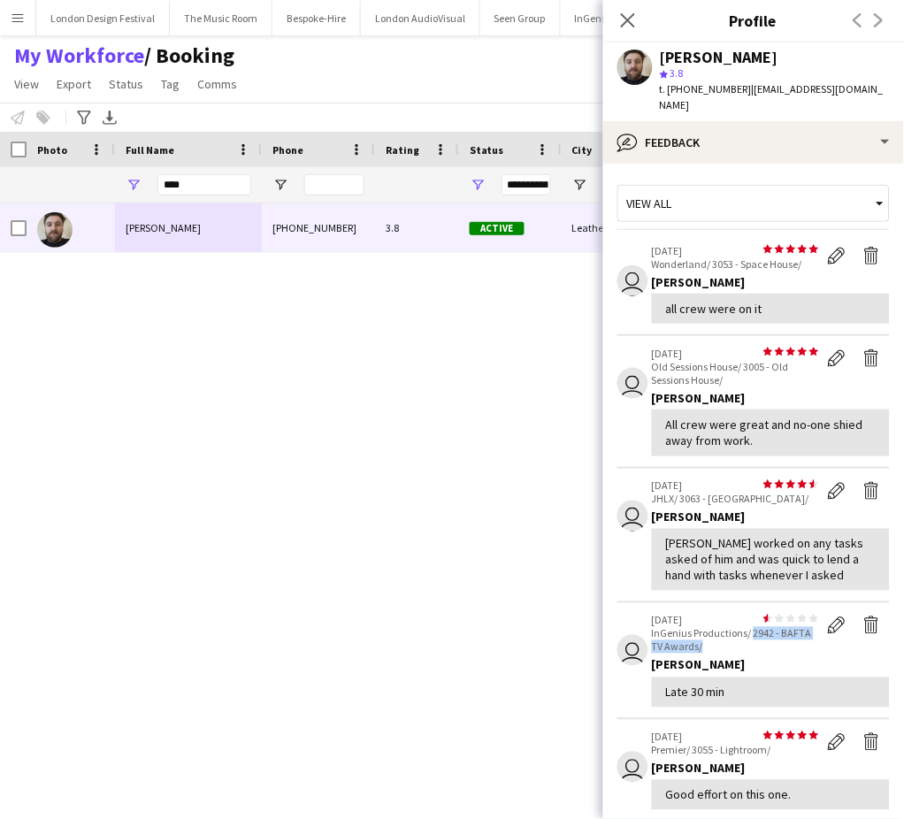
drag, startPoint x: 754, startPoint y: 644, endPoint x: 747, endPoint y: 658, distance: 15.4
click at [747, 654] on p "InGenius Productions/ 2942 - BAFTA TV Awards/" at bounding box center [735, 640] width 167 height 27
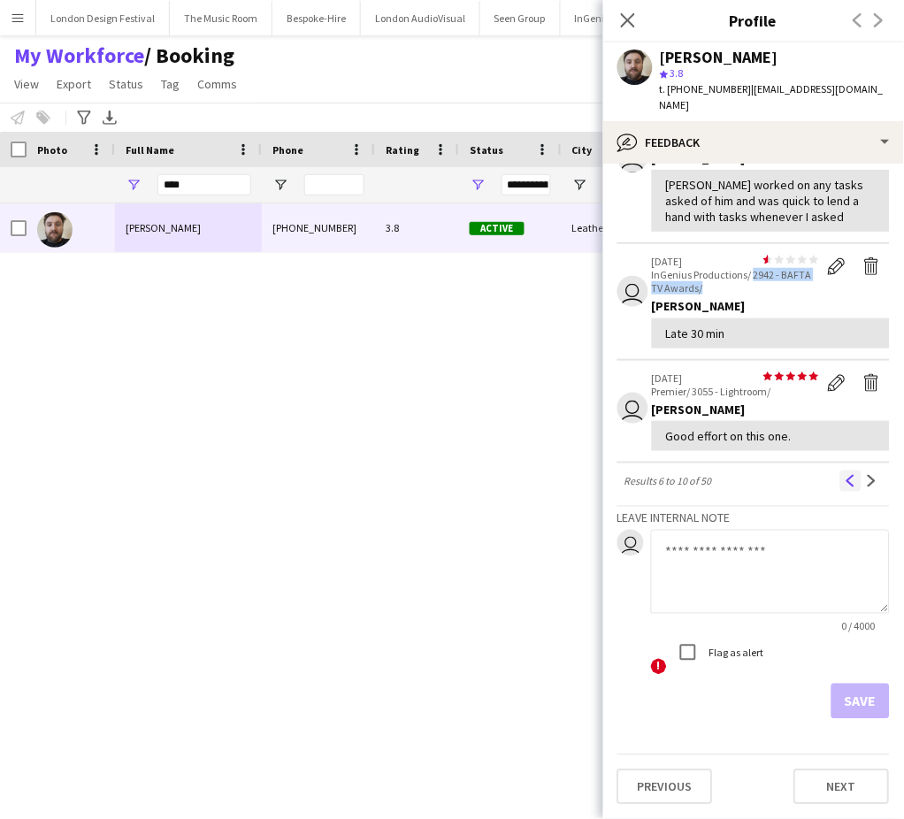
click at [845, 483] on app-icon "Previous" at bounding box center [851, 481] width 12 height 12
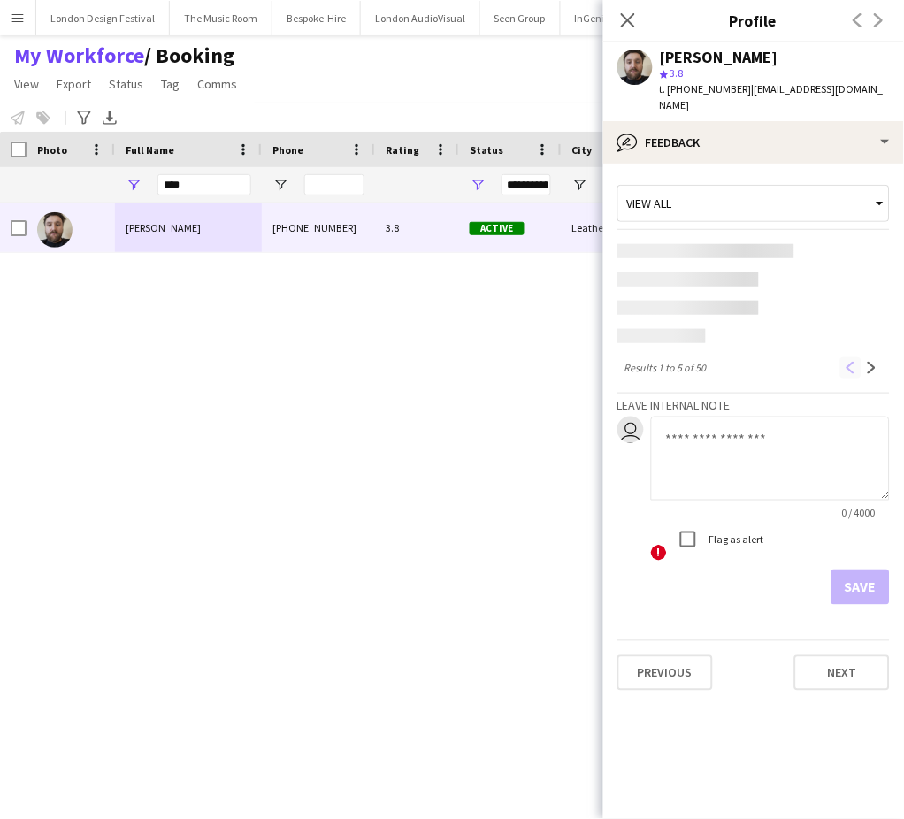
scroll to position [0, 0]
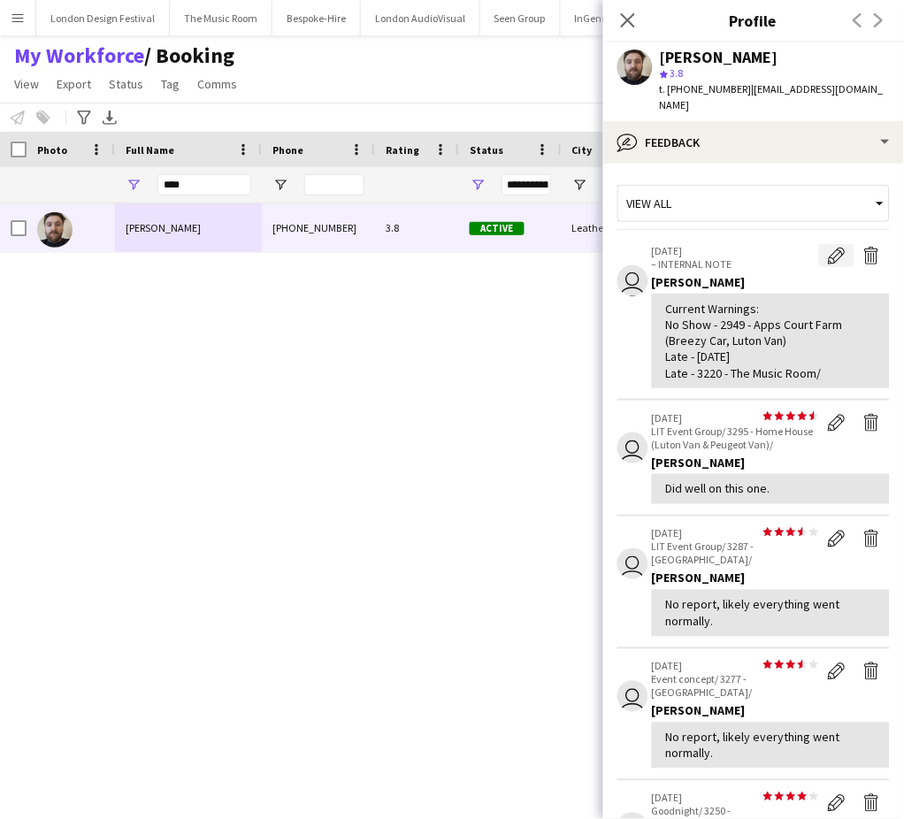
click at [828, 250] on app-icon "Edit internal note" at bounding box center [837, 256] width 18 height 18
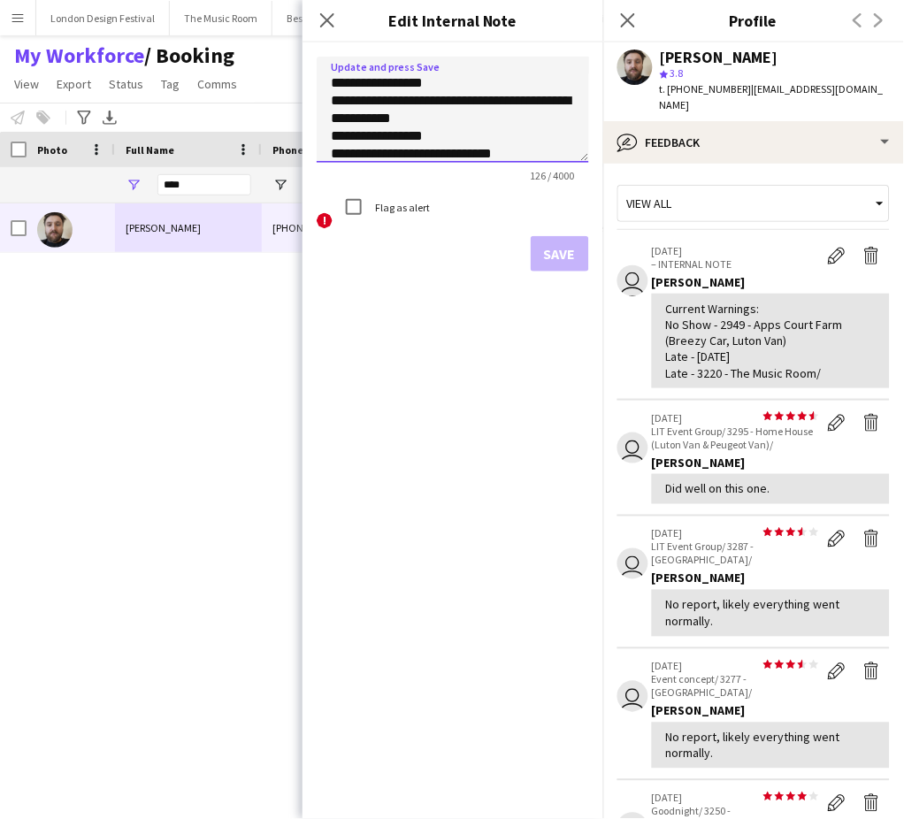
click at [549, 157] on textarea "**********" at bounding box center [453, 110] width 272 height 106
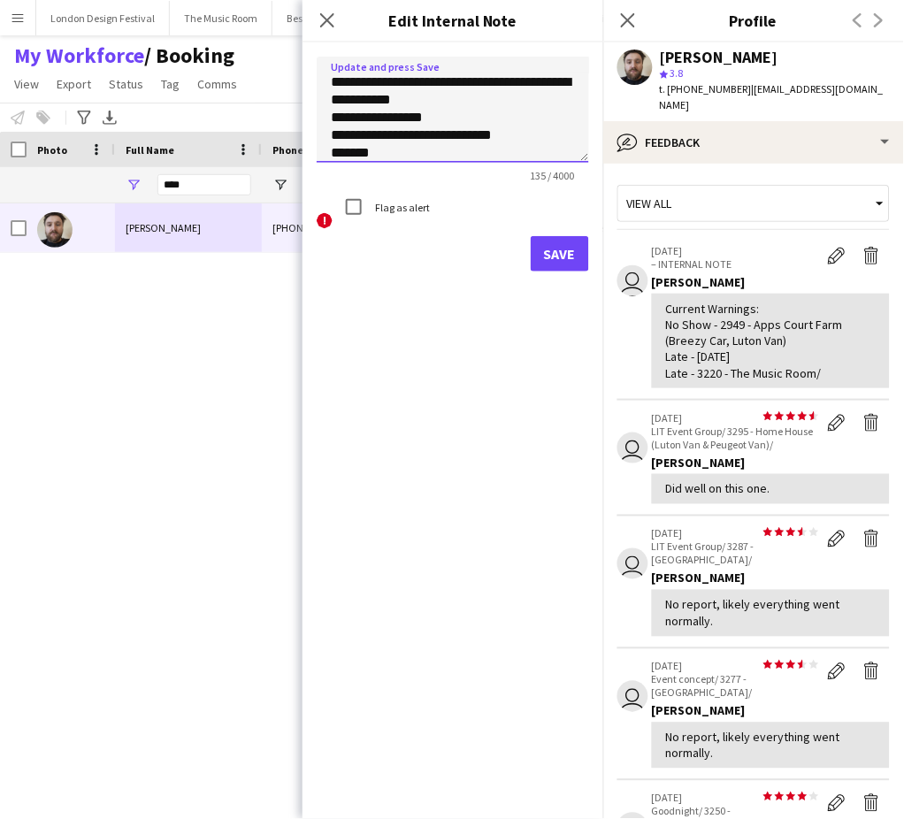
paste textarea "**********"
type textarea "**********"
click at [554, 249] on button "Save" at bounding box center [560, 253] width 58 height 35
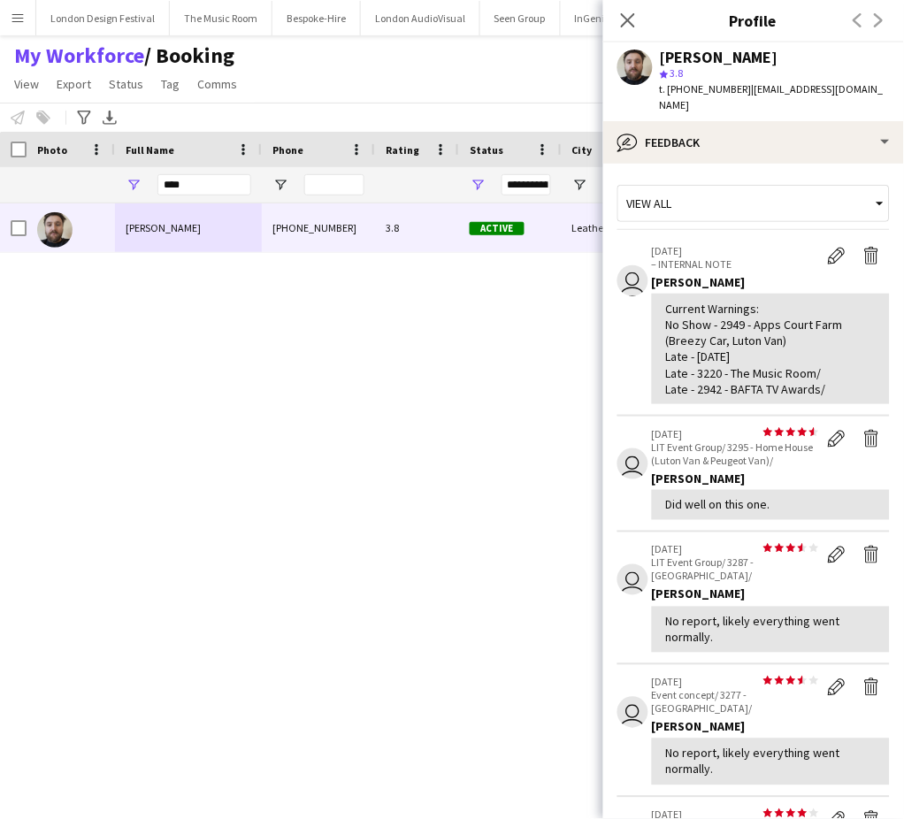
scroll to position [471, 0]
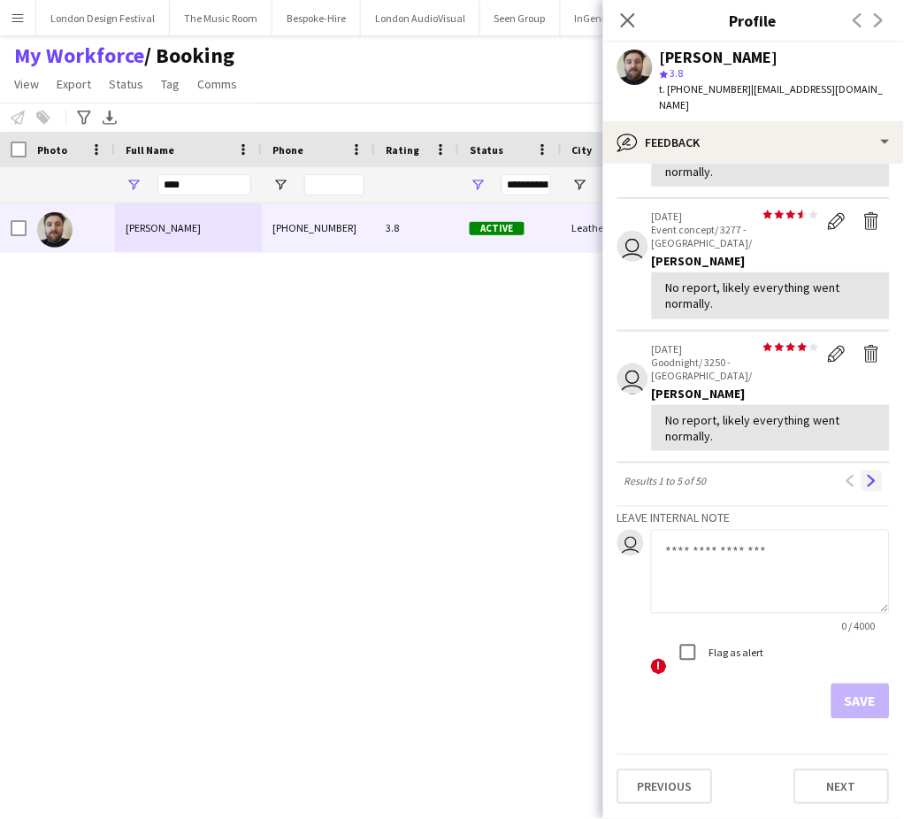
click at [866, 487] on app-icon "Next" at bounding box center [872, 481] width 12 height 12
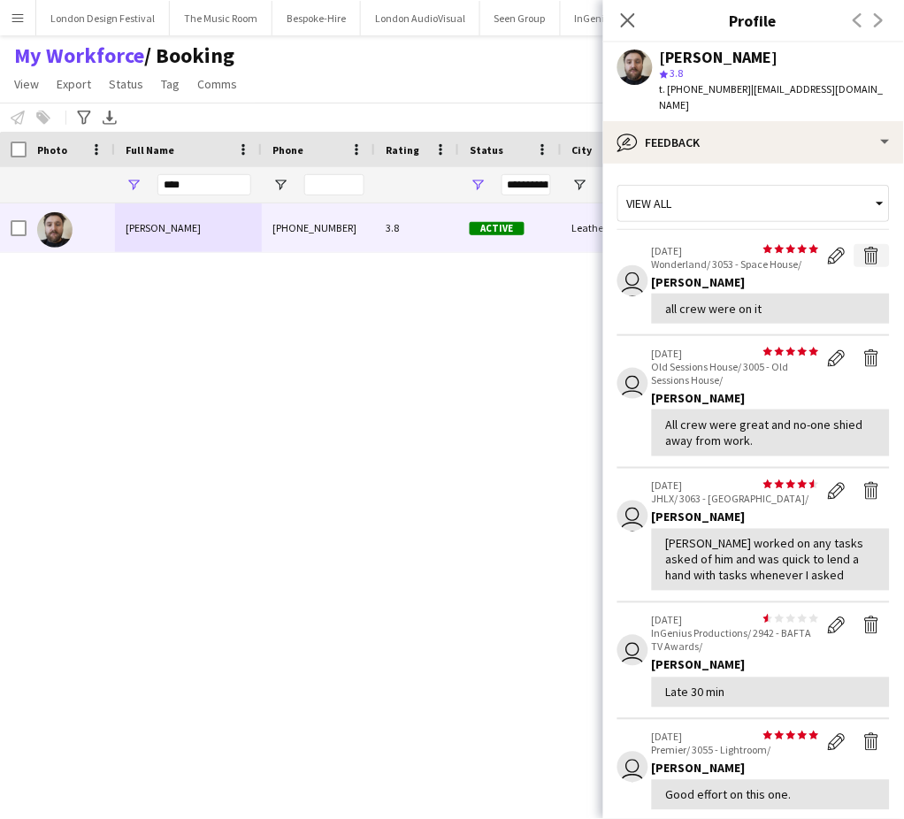
click at [863, 256] on app-icon "Delete feedback" at bounding box center [872, 256] width 18 height 18
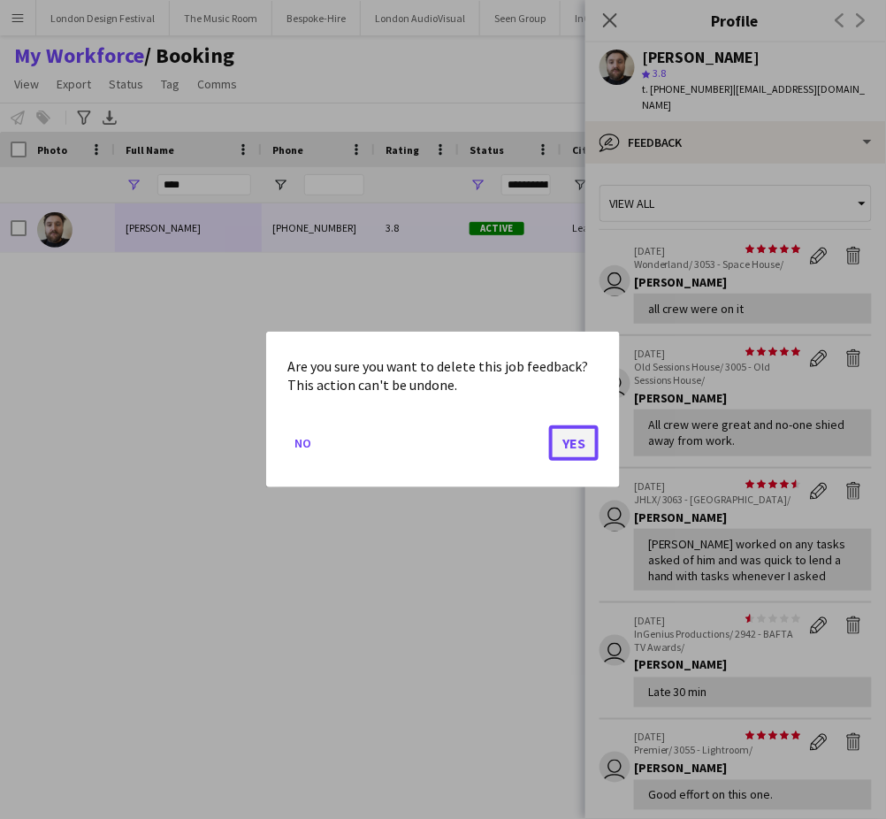
click at [577, 440] on button "Yes" at bounding box center [574, 442] width 50 height 35
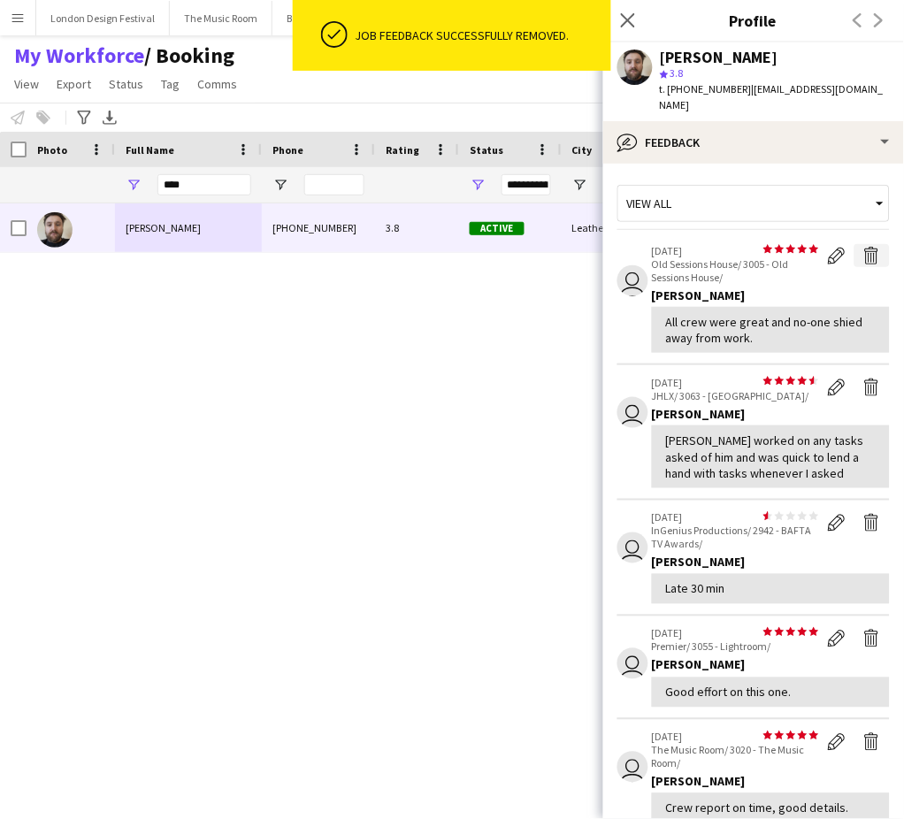
click at [863, 251] on app-icon "Delete feedback" at bounding box center [872, 256] width 18 height 18
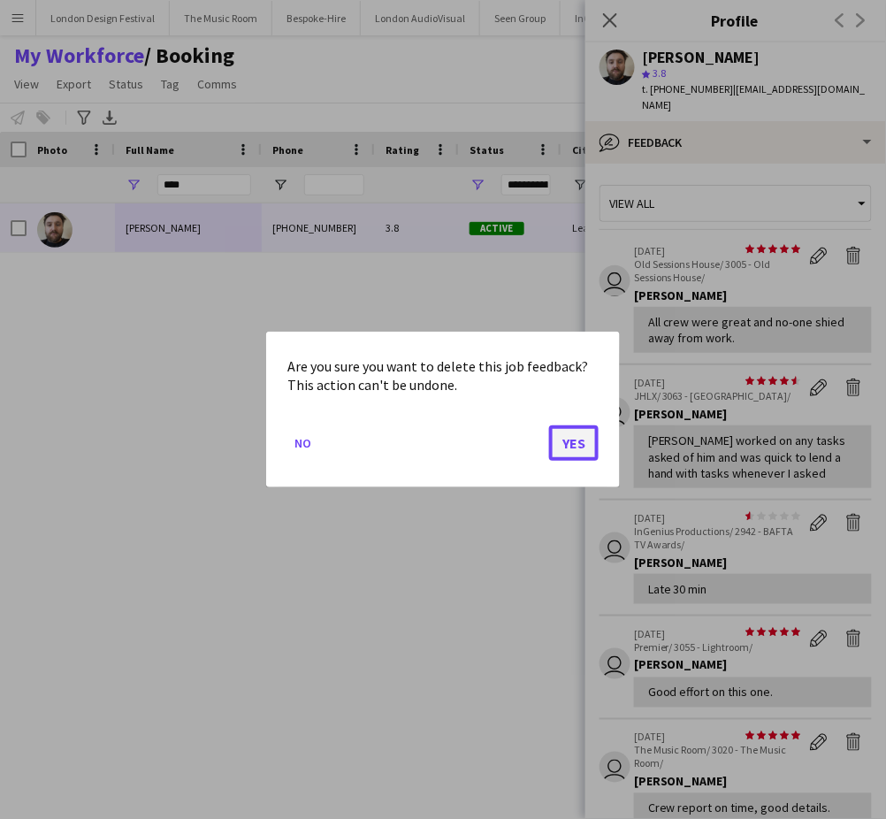
click at [570, 443] on button "Yes" at bounding box center [574, 442] width 50 height 35
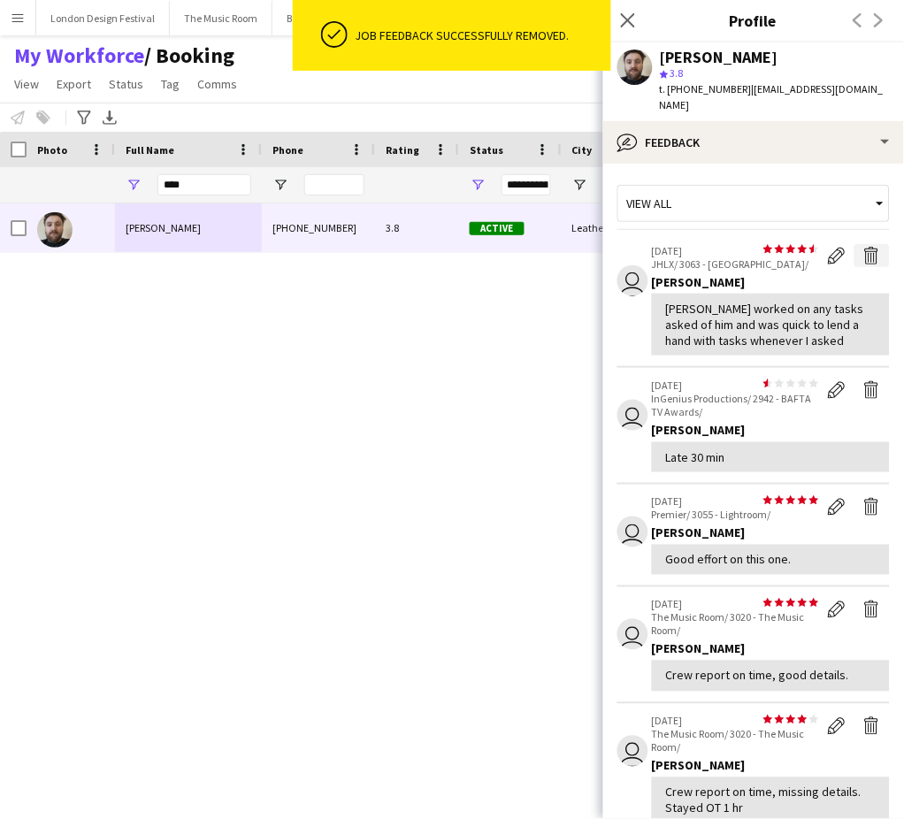
click at [863, 251] on app-icon "Delete feedback" at bounding box center [872, 256] width 18 height 18
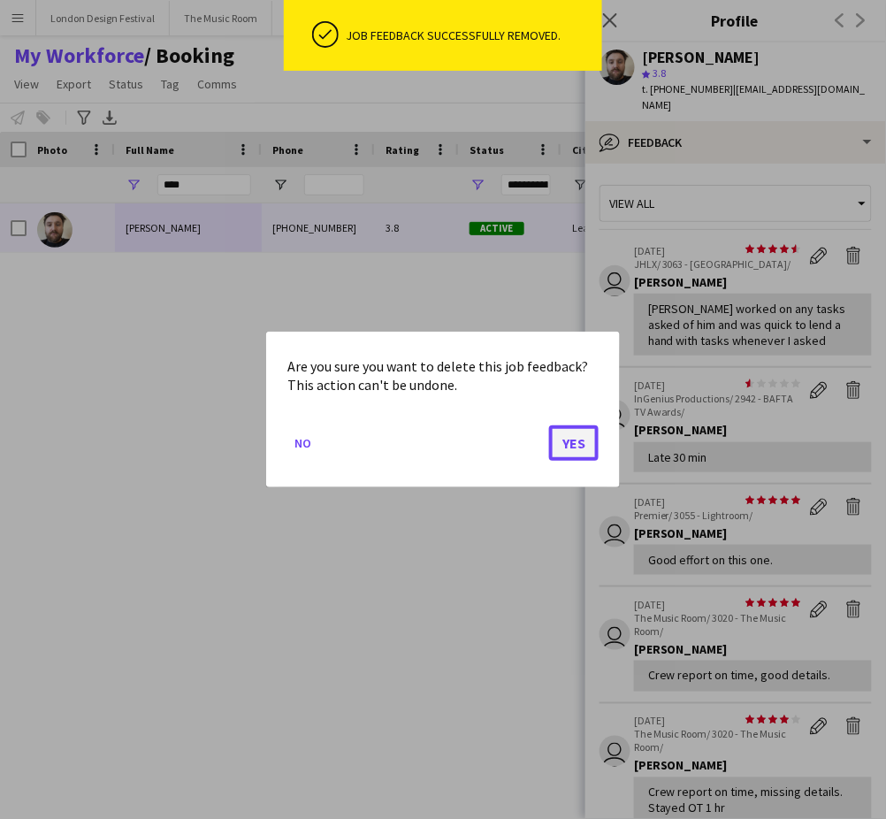
click at [577, 444] on button "Yes" at bounding box center [574, 442] width 50 height 35
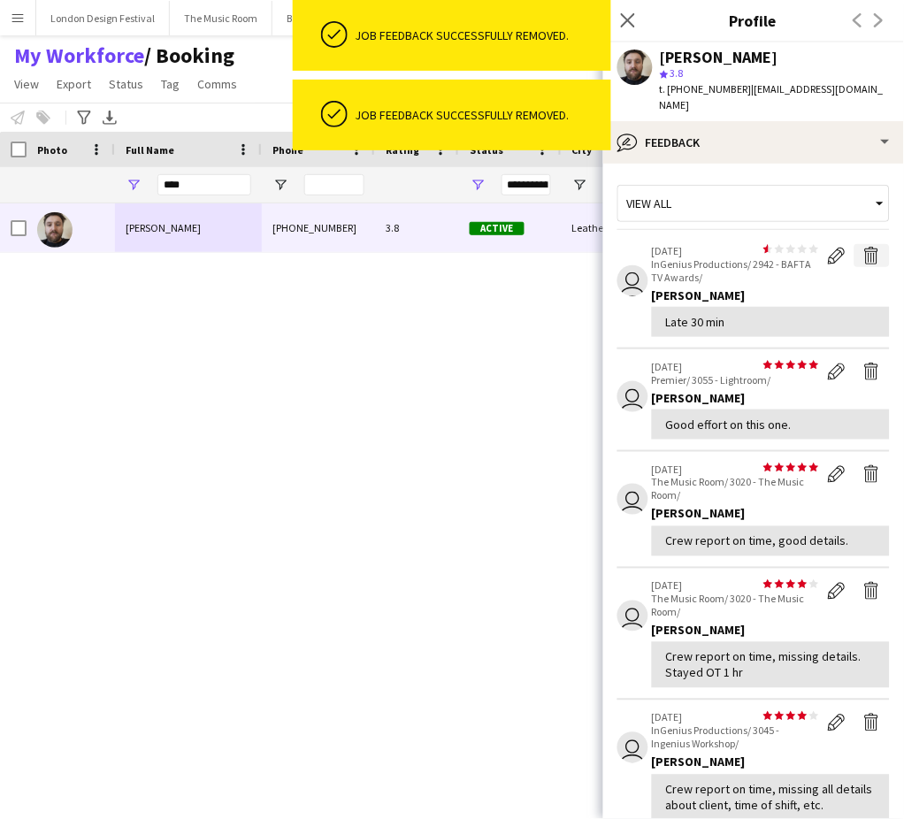
click at [863, 252] on app-icon "Delete feedback" at bounding box center [872, 256] width 18 height 18
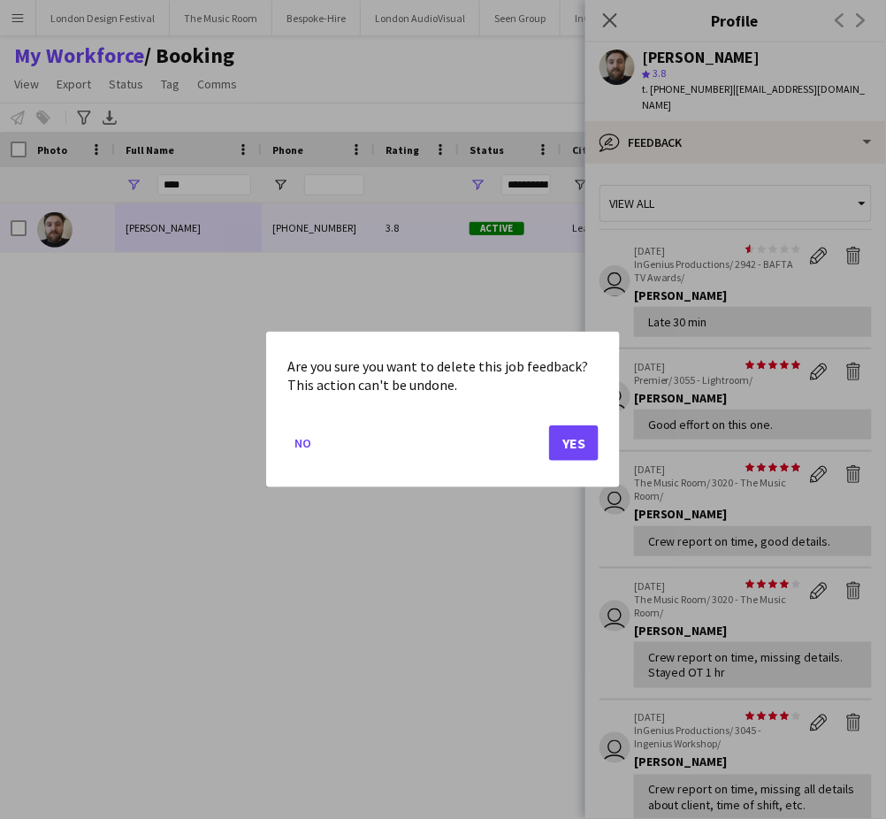
click at [571, 445] on button "Yes" at bounding box center [574, 442] width 50 height 35
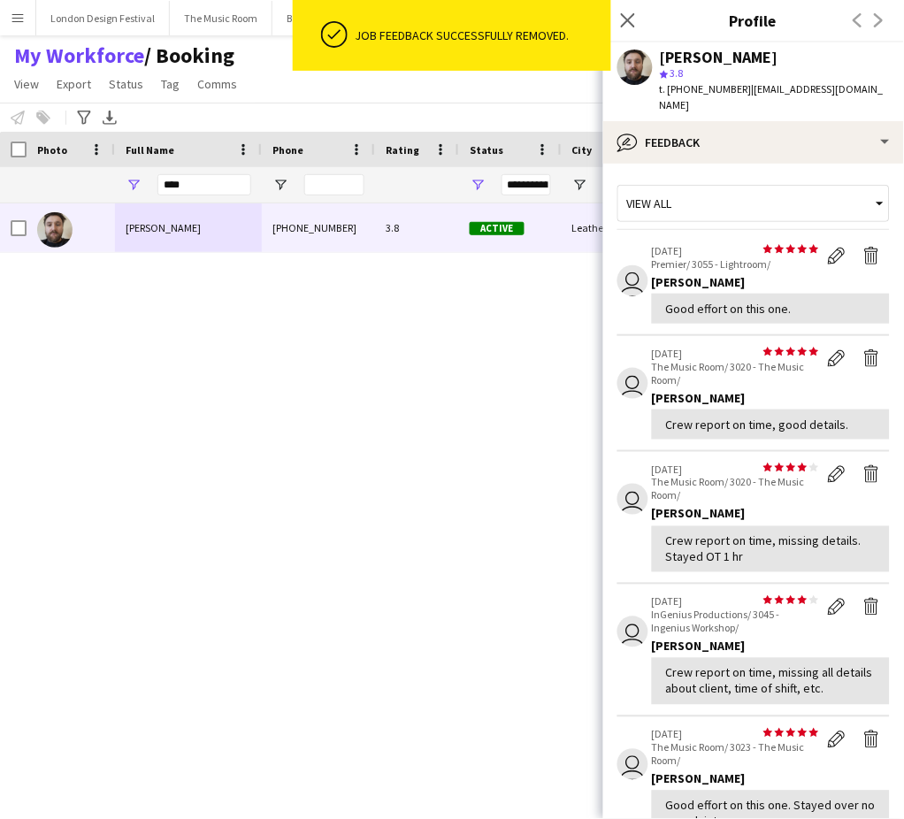
click at [863, 256] on app-icon "Delete feedback" at bounding box center [872, 256] width 18 height 18
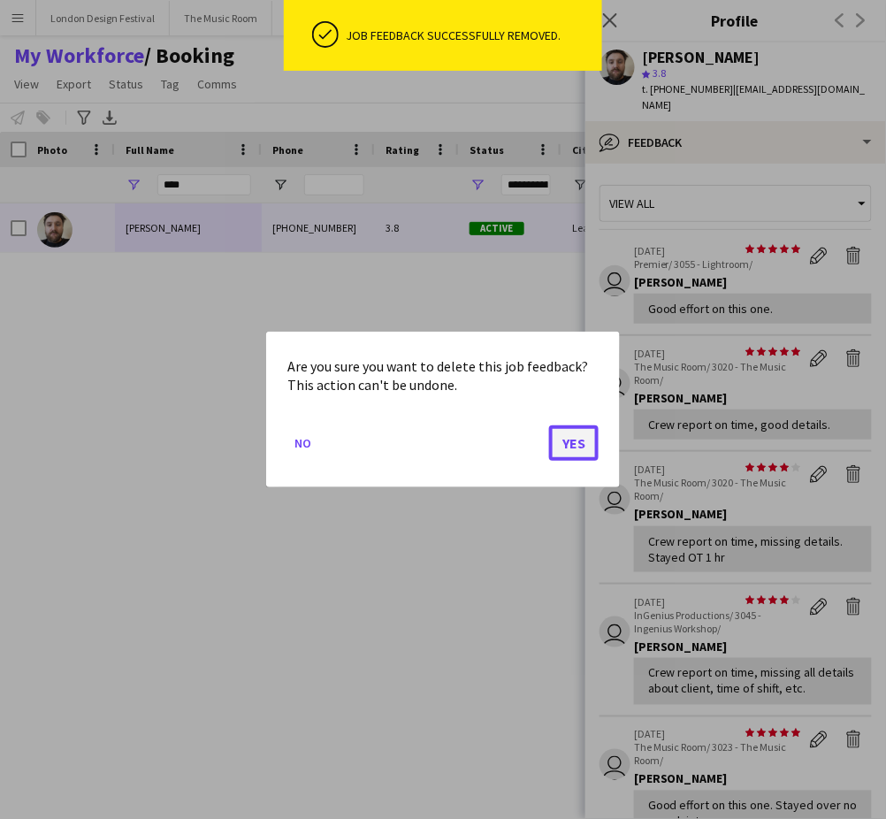
click at [572, 435] on button "Yes" at bounding box center [574, 442] width 50 height 35
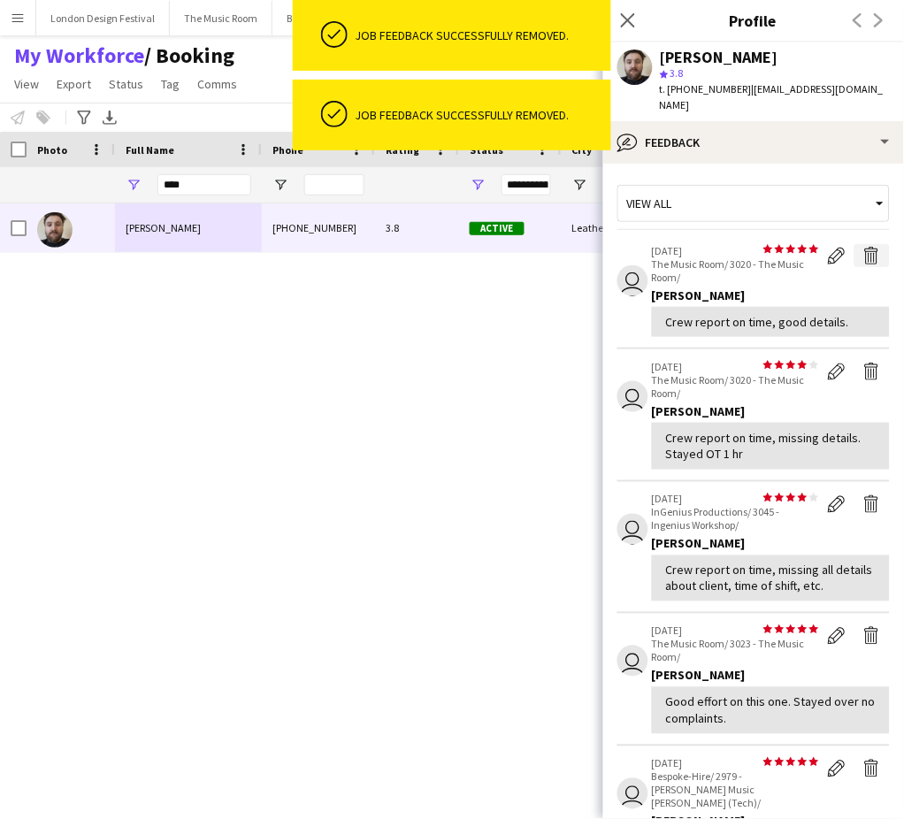
click at [863, 262] on app-icon "Delete feedback" at bounding box center [872, 256] width 18 height 18
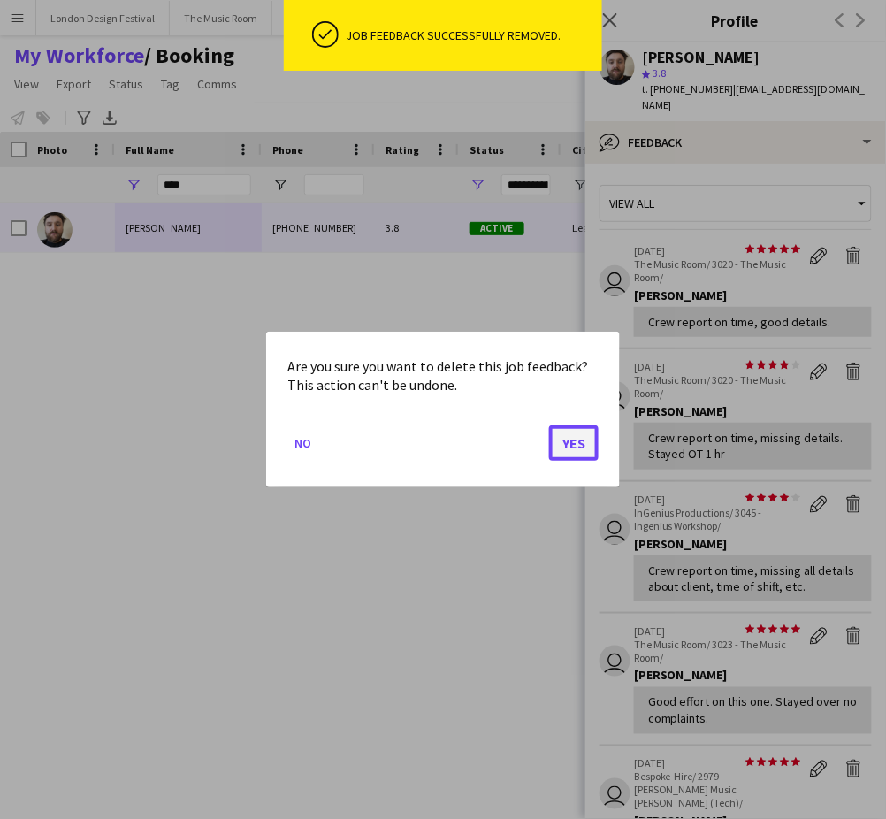
click at [568, 440] on button "Yes" at bounding box center [574, 442] width 50 height 35
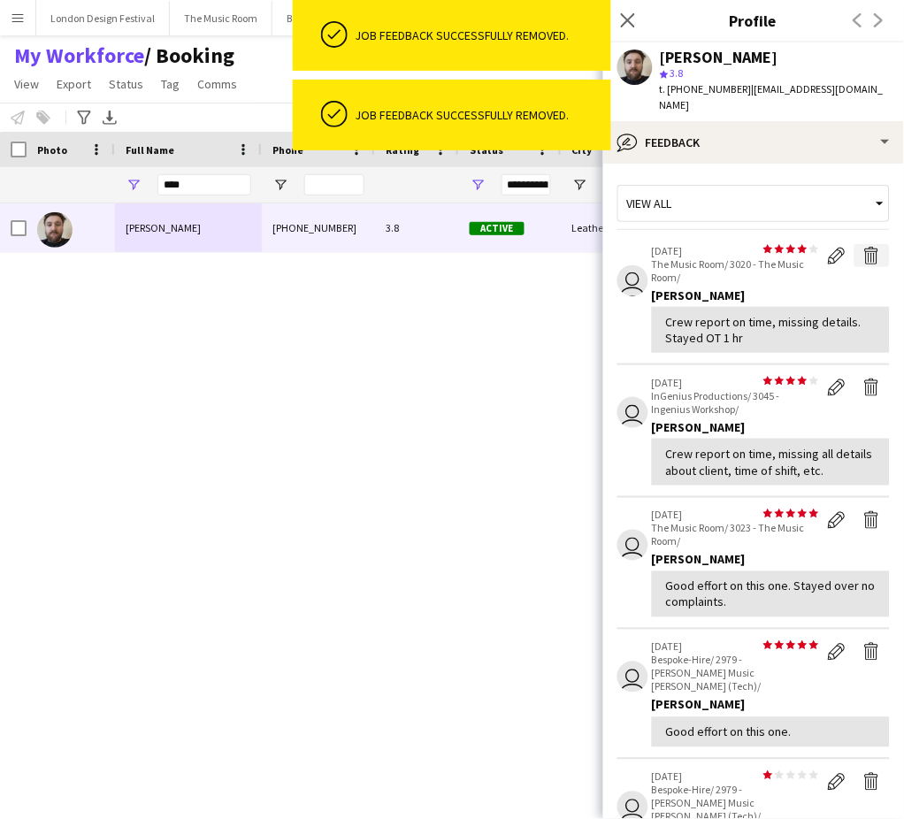
click at [863, 255] on app-icon "Delete feedback" at bounding box center [872, 256] width 18 height 18
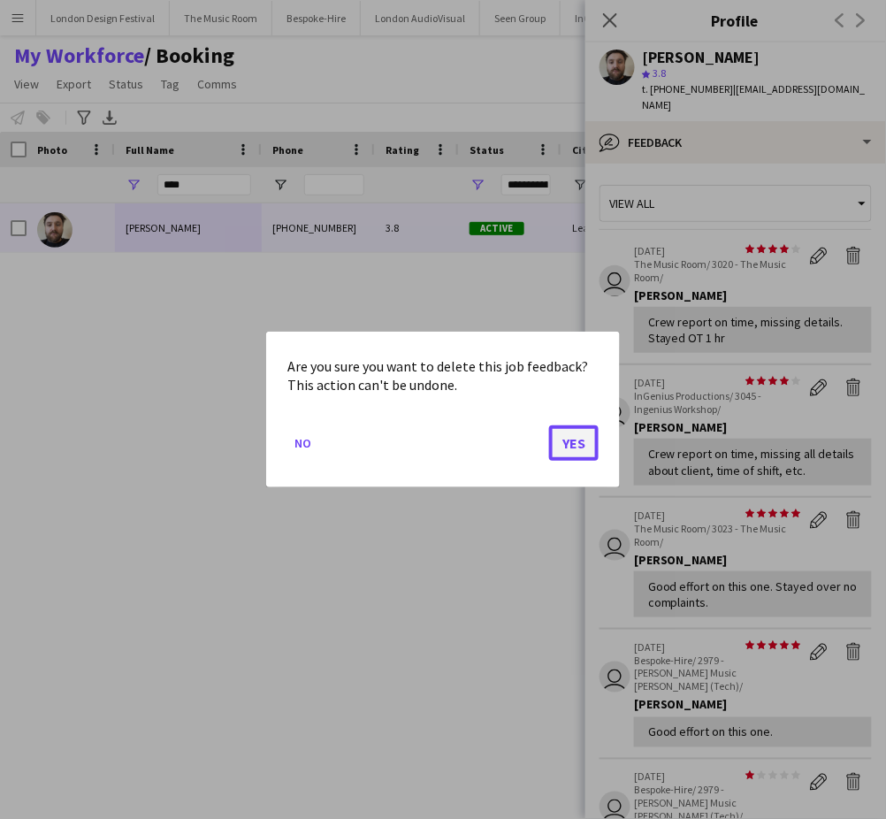
click at [573, 439] on button "Yes" at bounding box center [574, 442] width 50 height 35
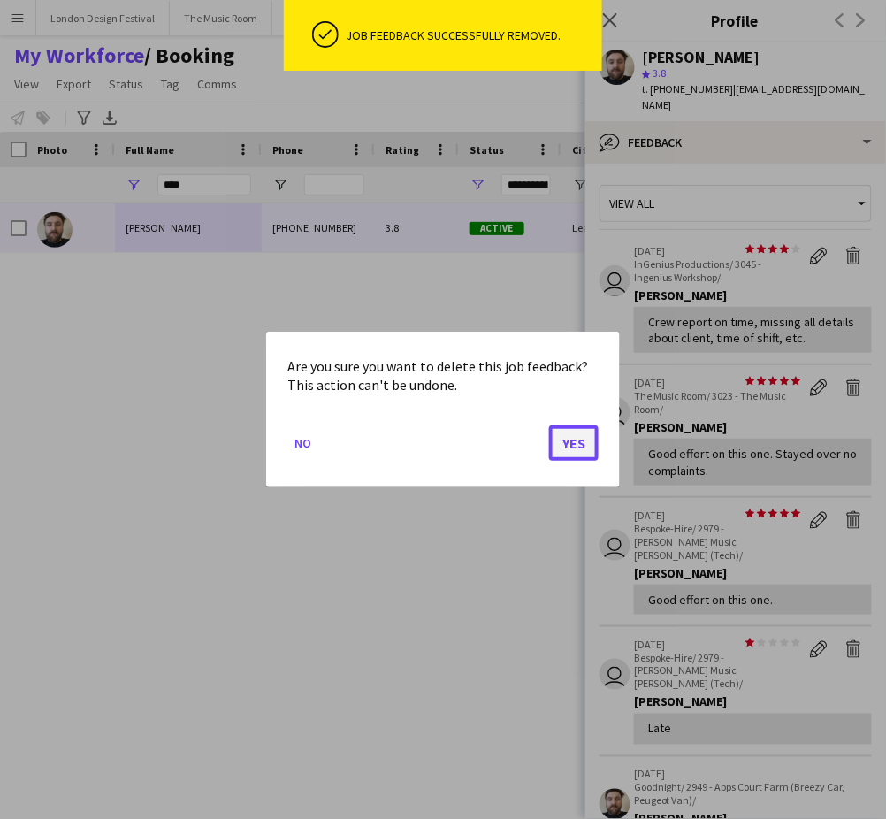
click at [577, 440] on button "Yes" at bounding box center [574, 442] width 50 height 35
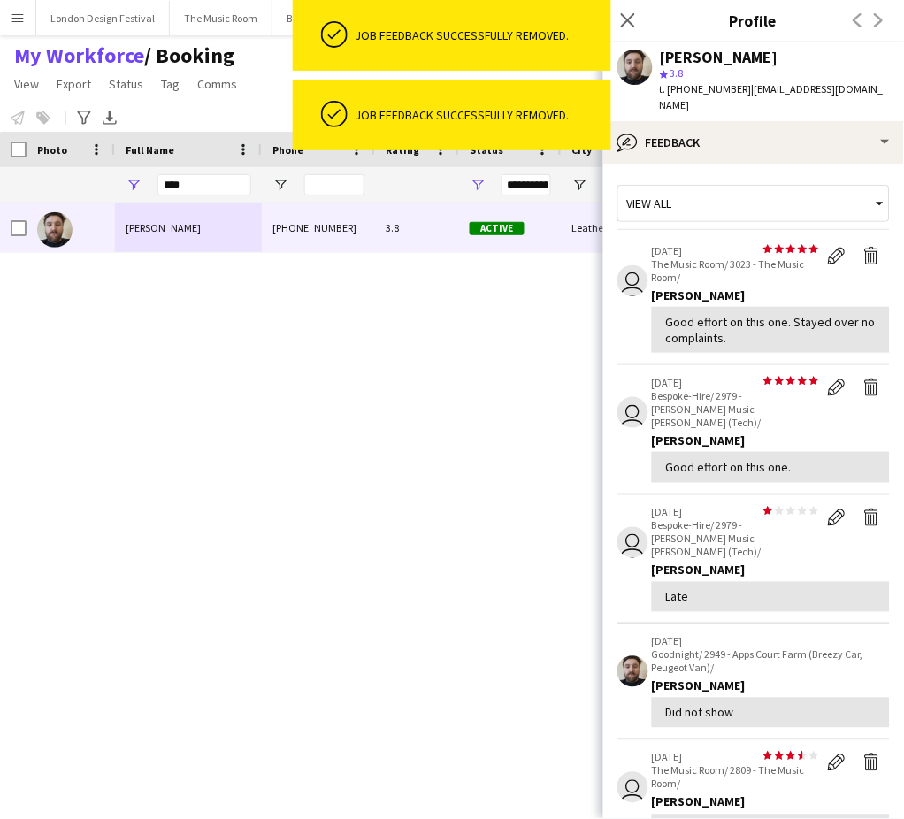
click at [575, 444] on div "[PERSON_NAME] [PHONE_NUMBER] 3.8 Active Leatherhead [DATE] 1 day 24 [EMAIL_ADDR…" at bounding box center [420, 486] width 840 height 567
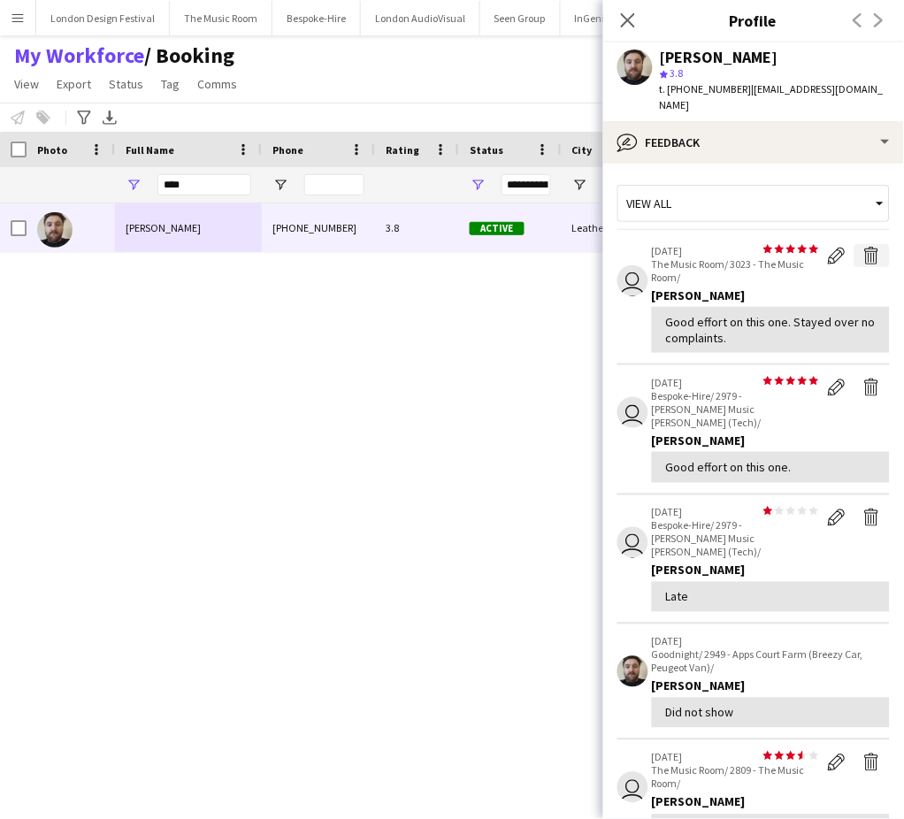
click at [863, 255] on app-icon "Delete feedback" at bounding box center [872, 256] width 18 height 18
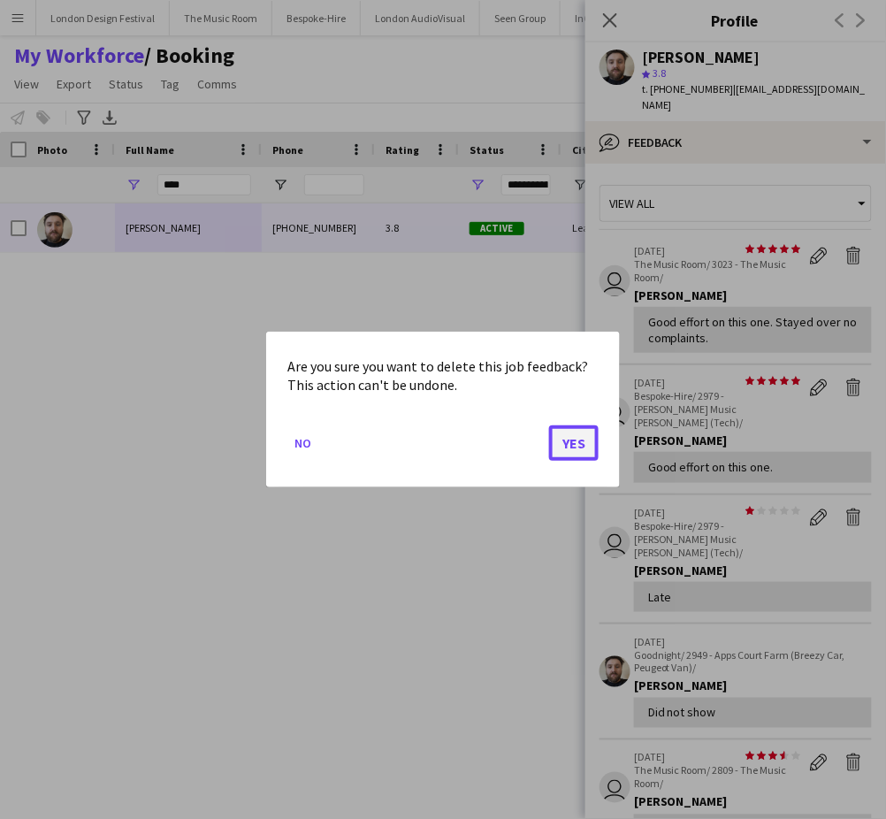
click at [573, 444] on button "Yes" at bounding box center [574, 442] width 50 height 35
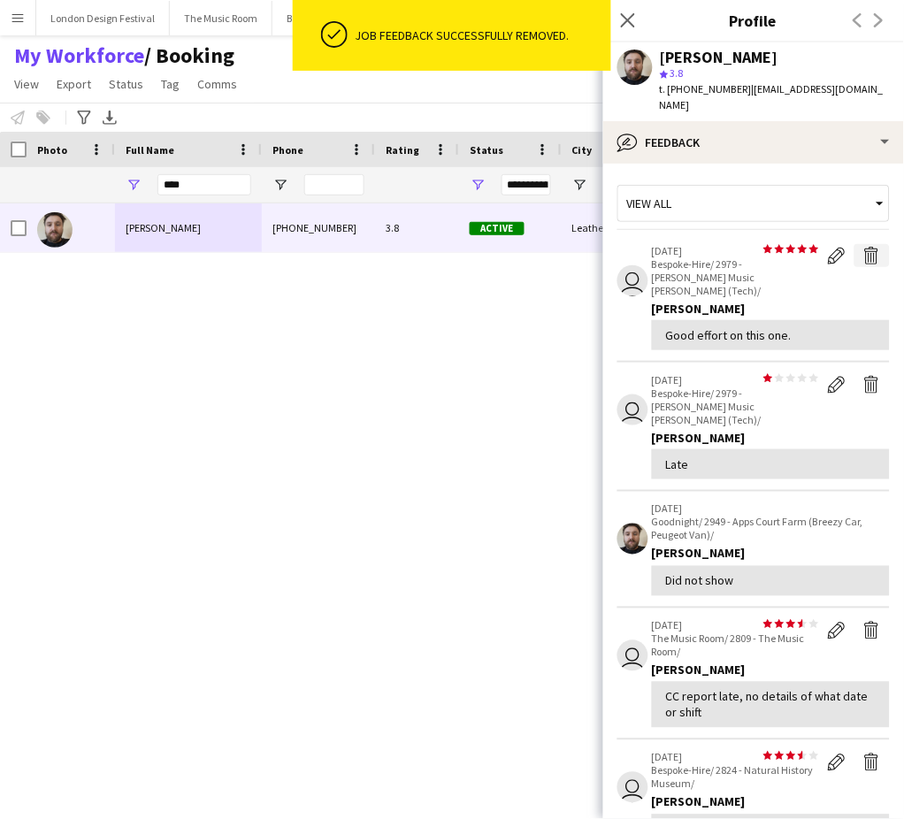
click at [863, 256] on app-icon "Delete feedback" at bounding box center [872, 256] width 18 height 18
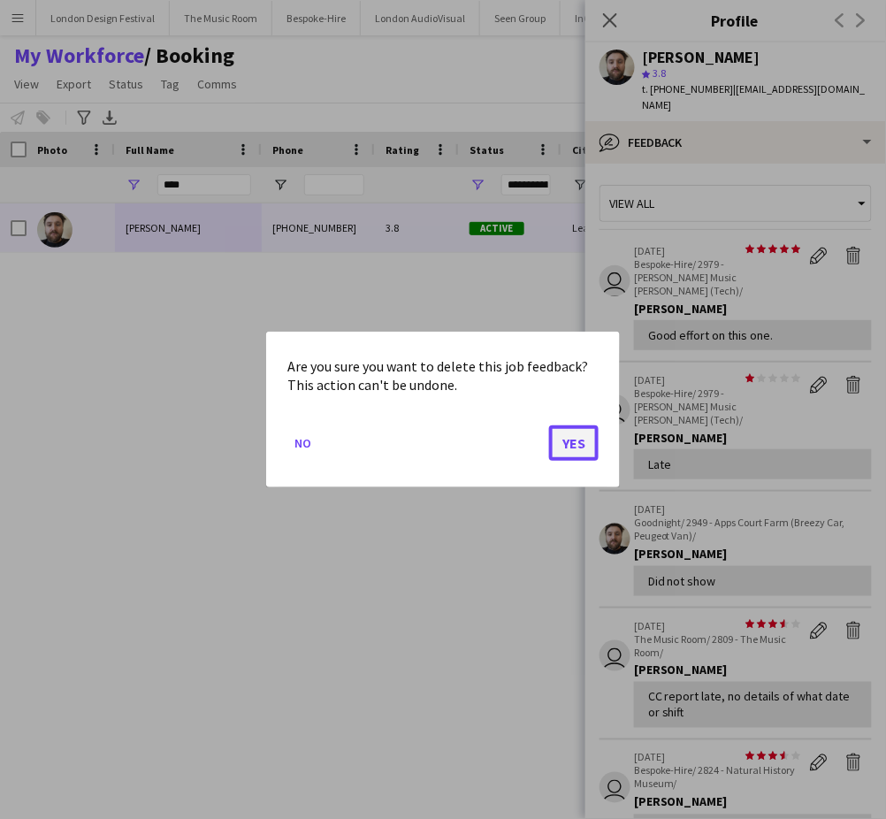
click at [573, 440] on button "Yes" at bounding box center [574, 442] width 50 height 35
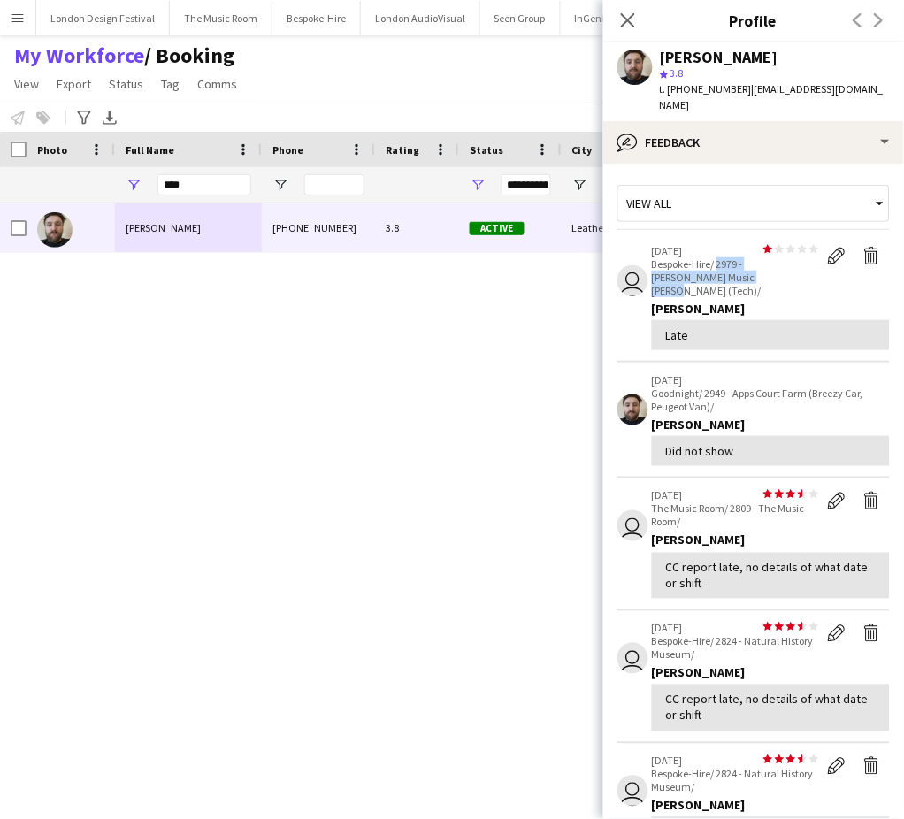
drag, startPoint x: 717, startPoint y: 263, endPoint x: 734, endPoint y: 273, distance: 19.9
click at [734, 273] on p "Bespoke-Hire/ 2979 - [PERSON_NAME] Music [PERSON_NAME] (Tech)/" at bounding box center [735, 277] width 167 height 40
copy p "2979 - [PERSON_NAME] Music [PERSON_NAME] (Tech)/"
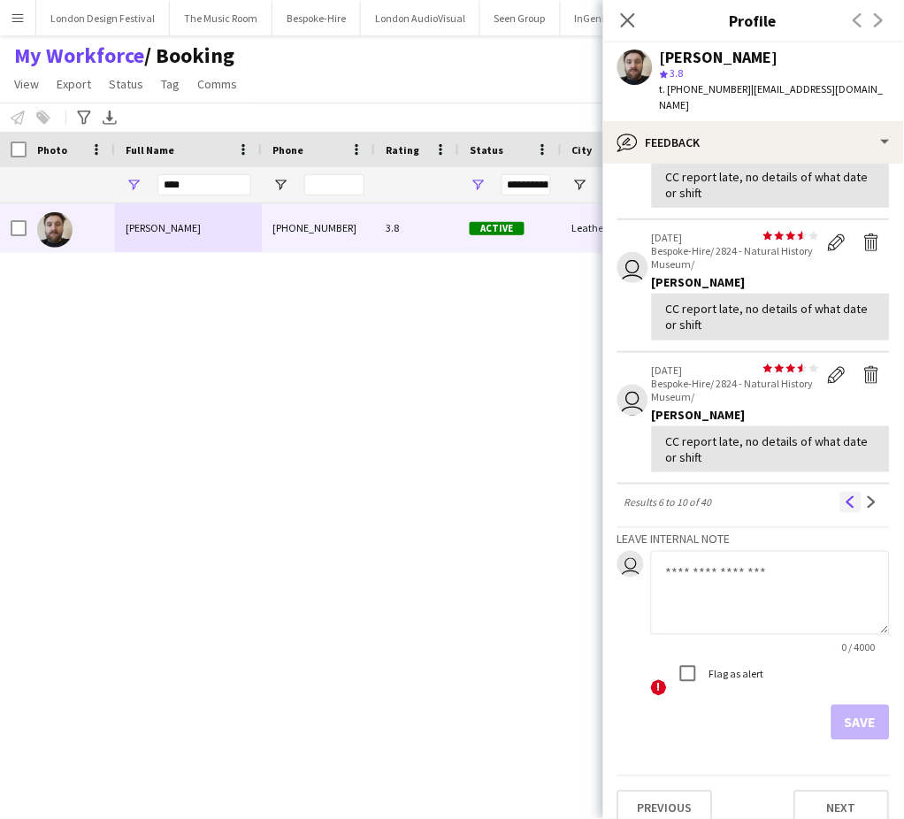
click at [845, 496] on app-icon "Previous" at bounding box center [851, 502] width 12 height 12
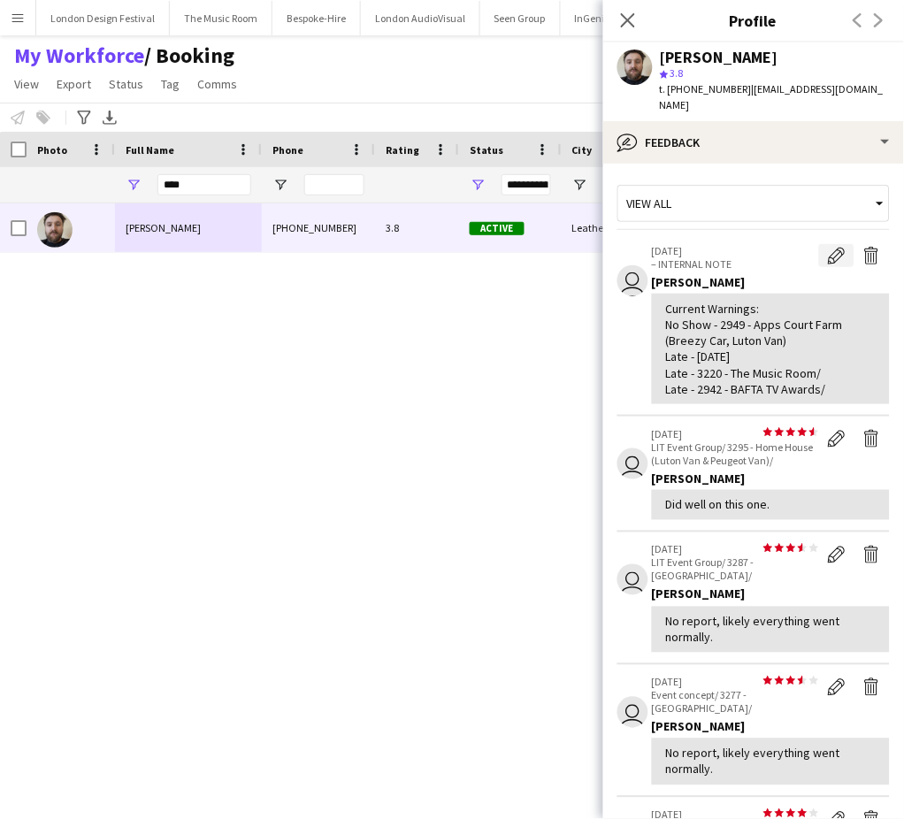
click at [819, 247] on button "Edit internal note" at bounding box center [836, 255] width 35 height 23
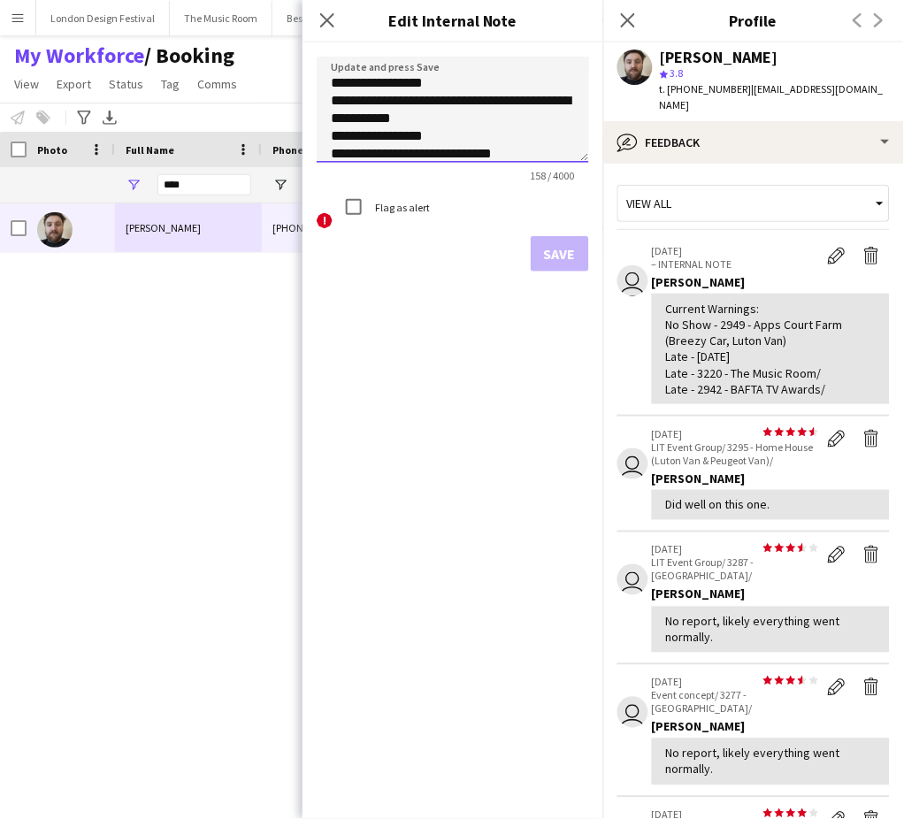
click at [536, 149] on textarea "**********" at bounding box center [453, 110] width 272 height 106
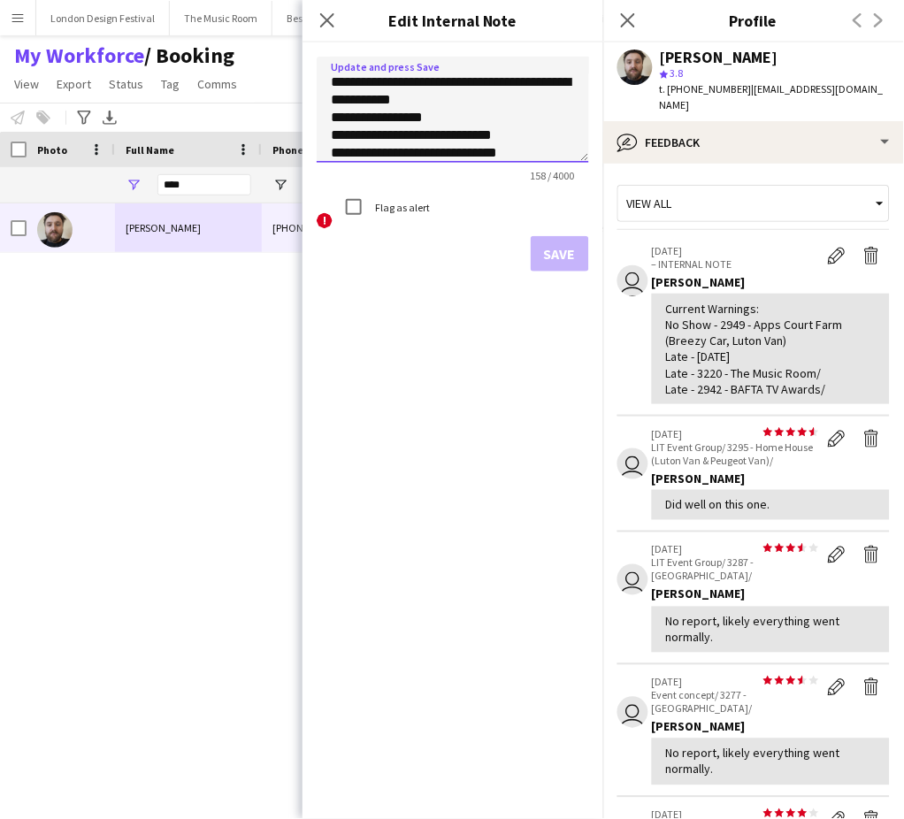
scroll to position [36, 0]
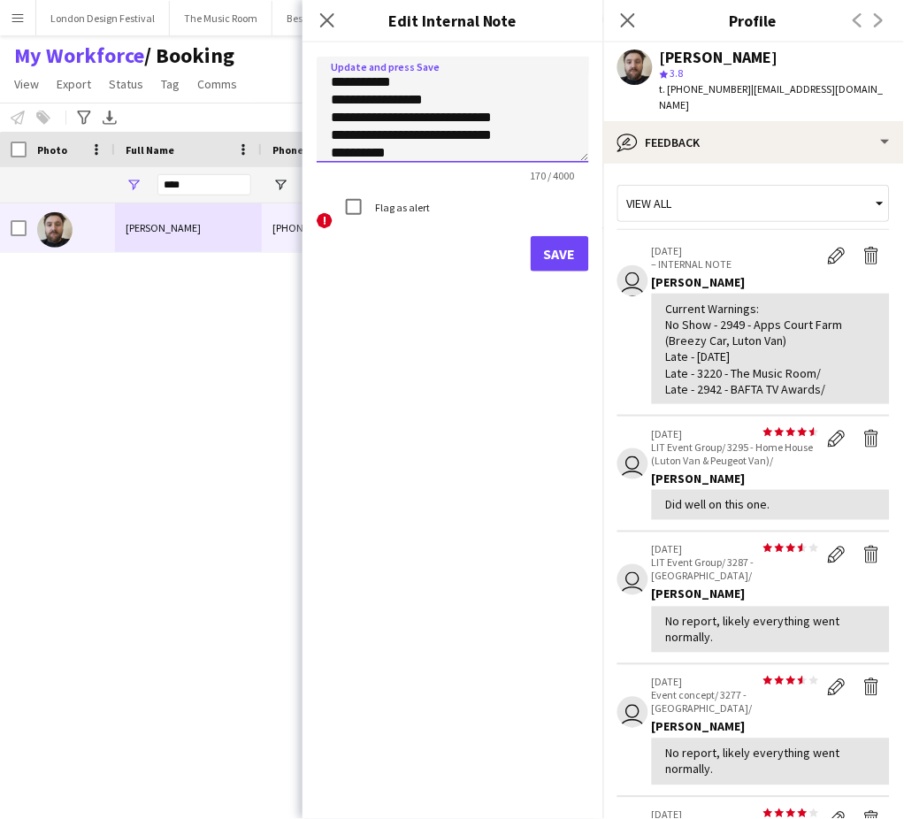
paste textarea "**********"
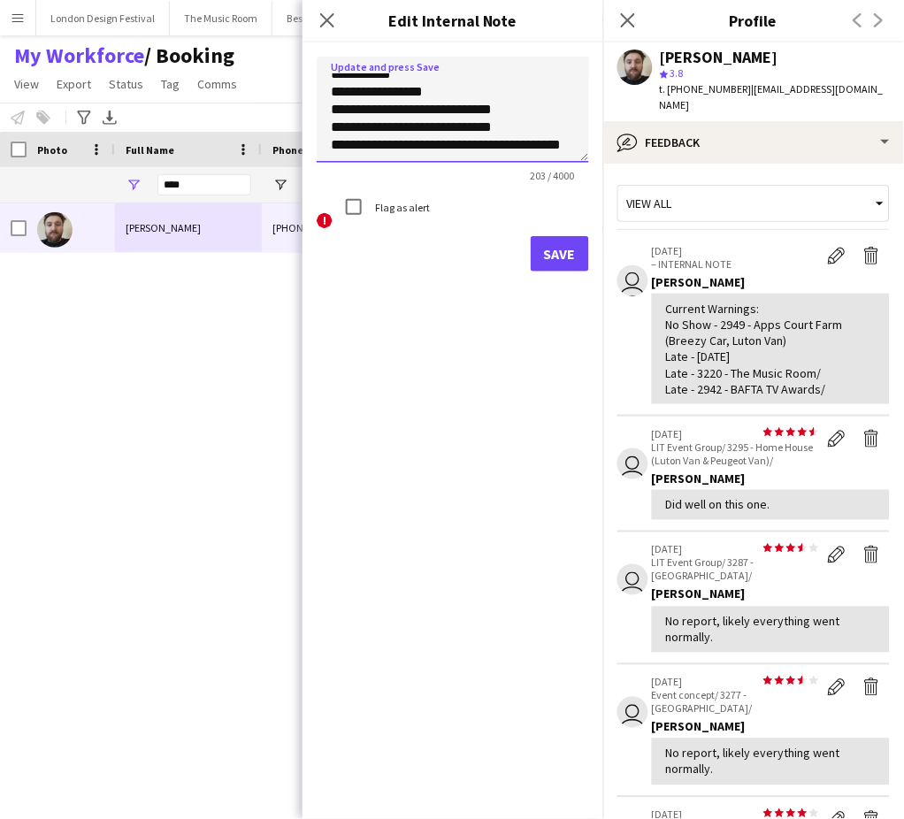
type textarea "**********"
click at [557, 252] on button "Save" at bounding box center [560, 253] width 58 height 35
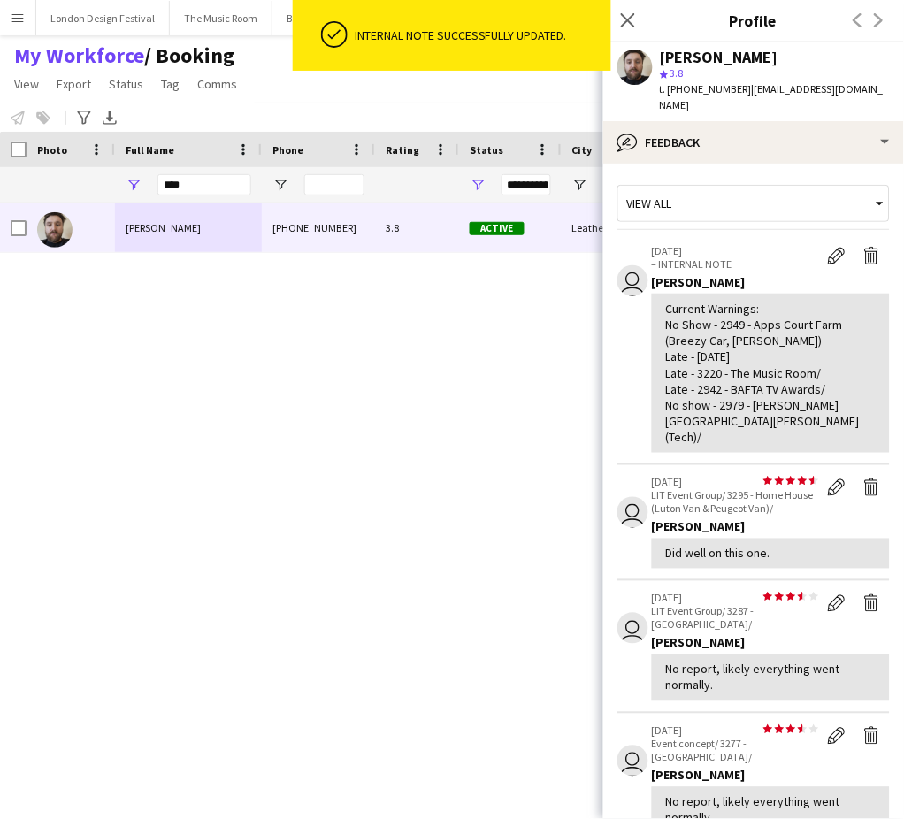
scroll to position [503, 0]
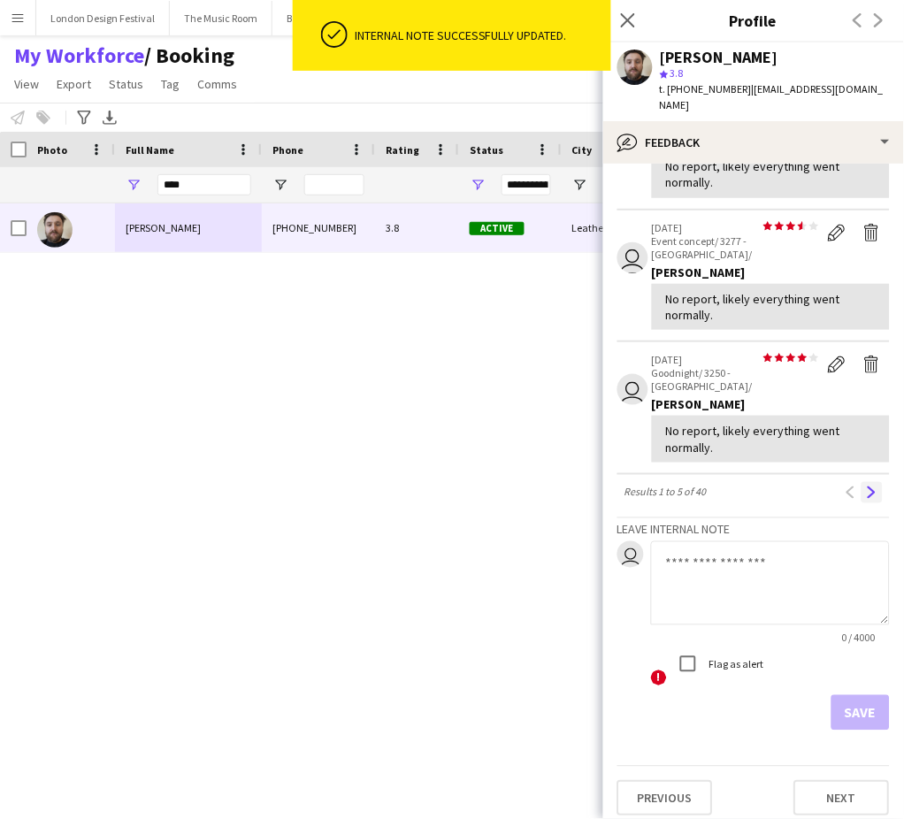
click at [866, 486] on app-icon "Next" at bounding box center [872, 492] width 12 height 12
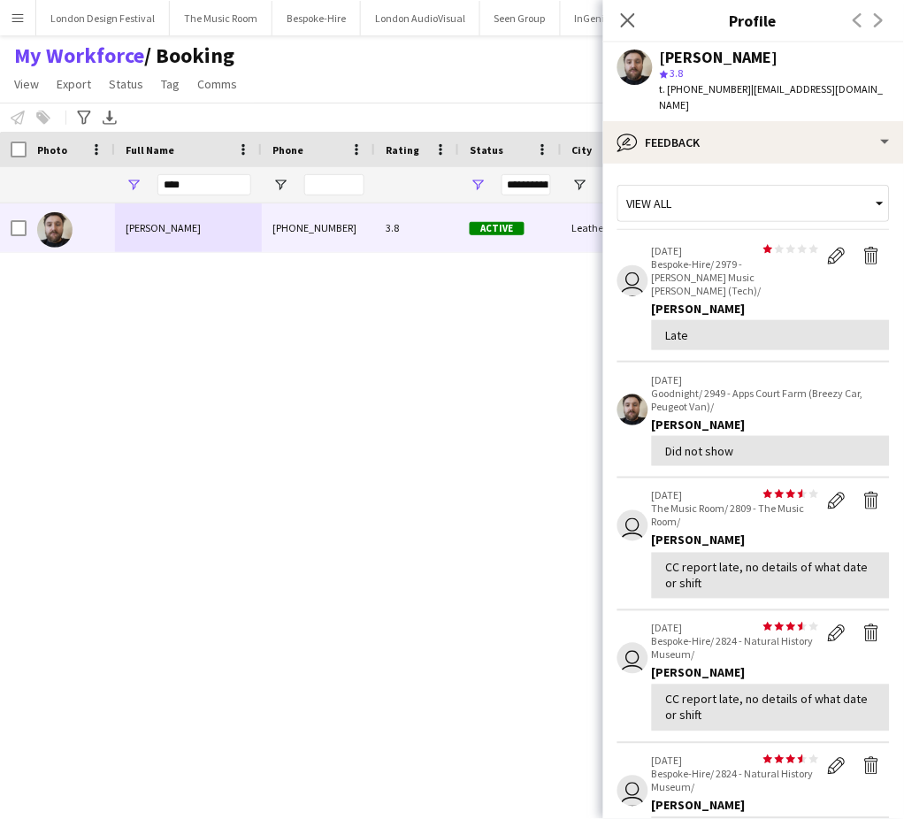
scroll to position [391, 0]
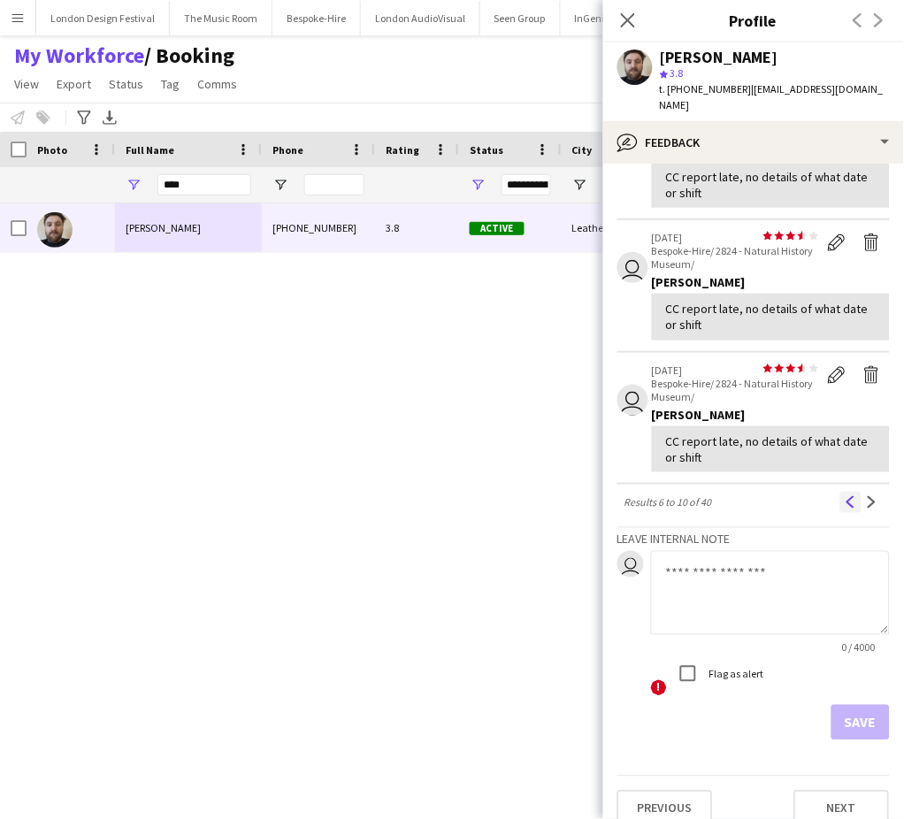
click at [845, 496] on app-icon "Previous" at bounding box center [851, 502] width 12 height 12
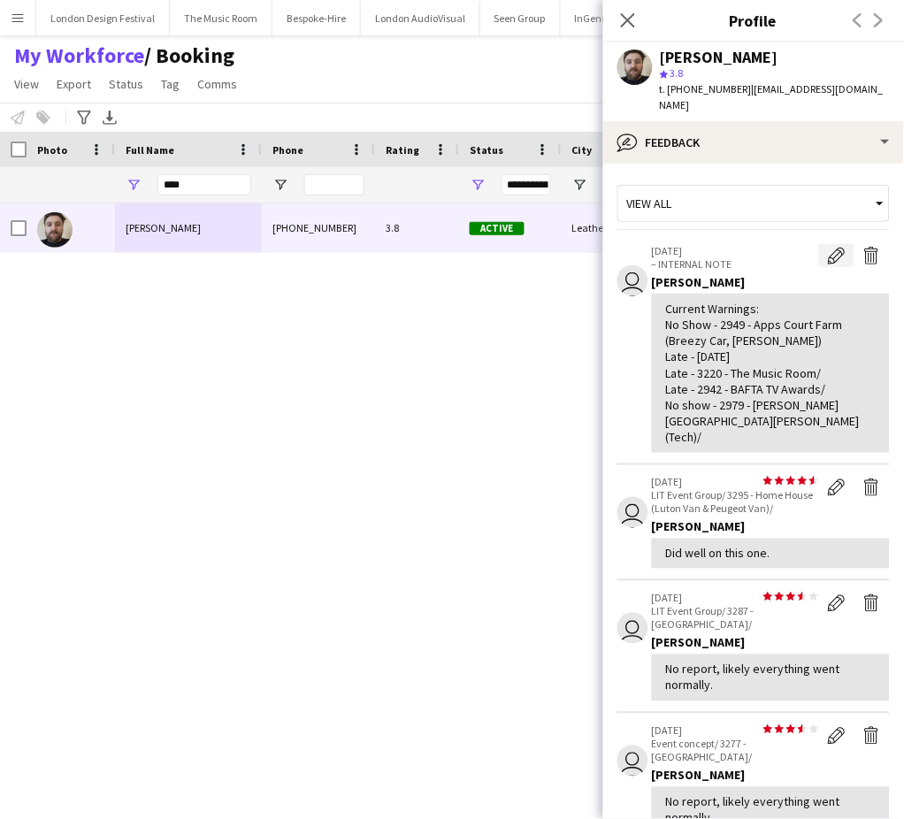
click at [819, 259] on button "Edit internal note" at bounding box center [836, 255] width 35 height 23
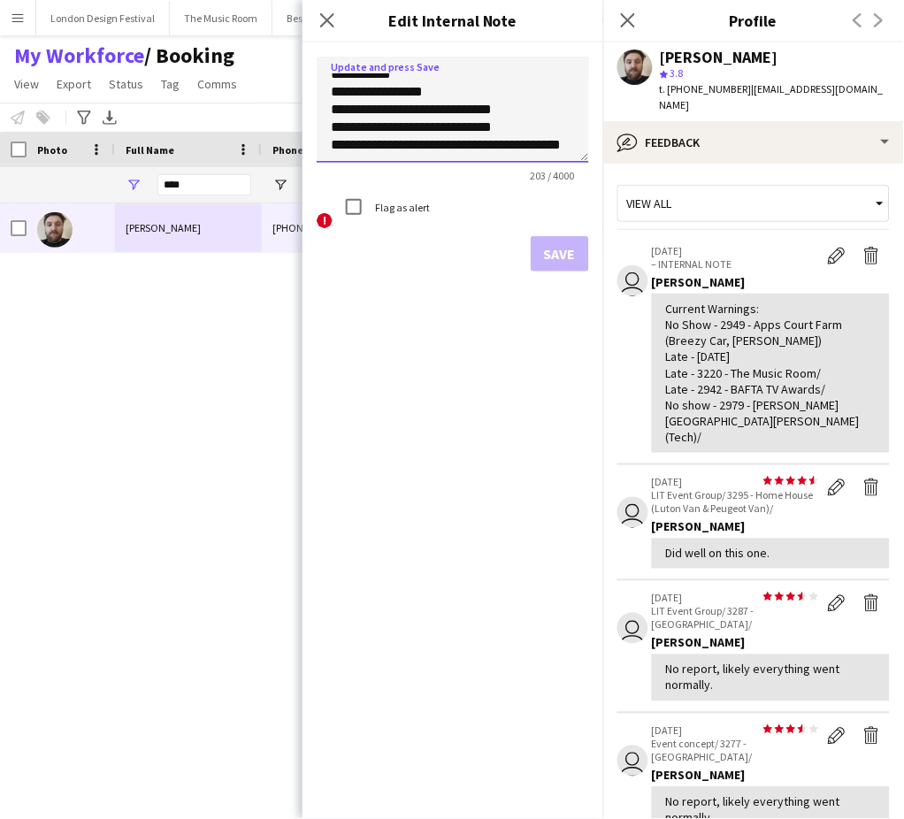
scroll to position [60, 0]
click at [357, 131] on textarea "**********" at bounding box center [453, 110] width 272 height 106
type textarea "**********"
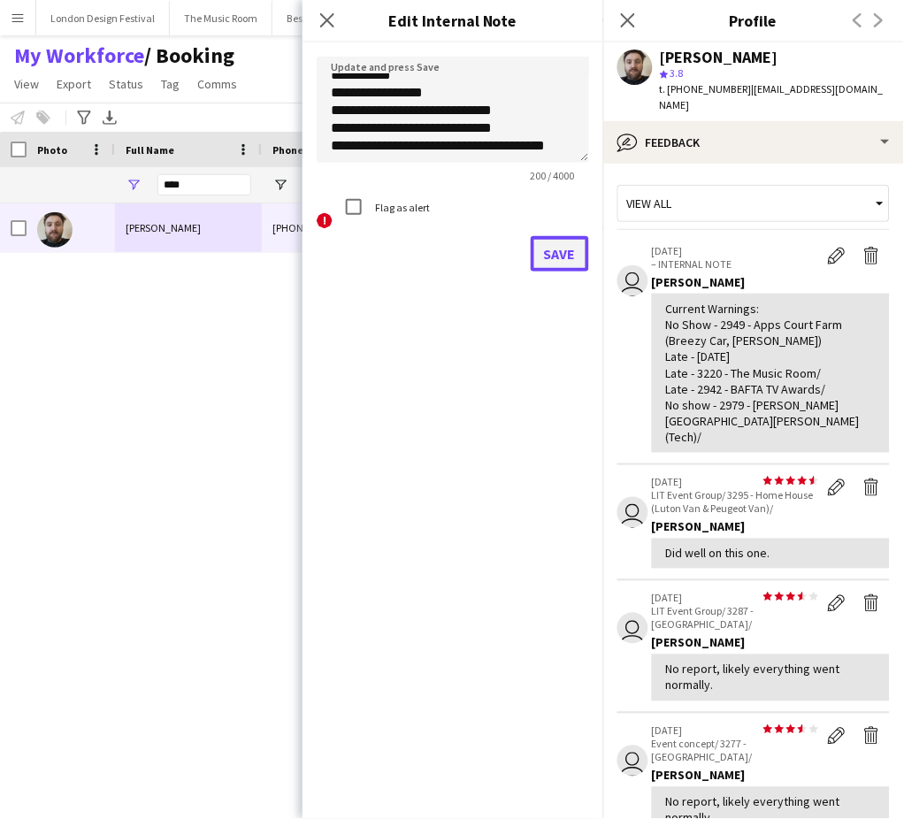
click at [561, 249] on button "Save" at bounding box center [560, 253] width 58 height 35
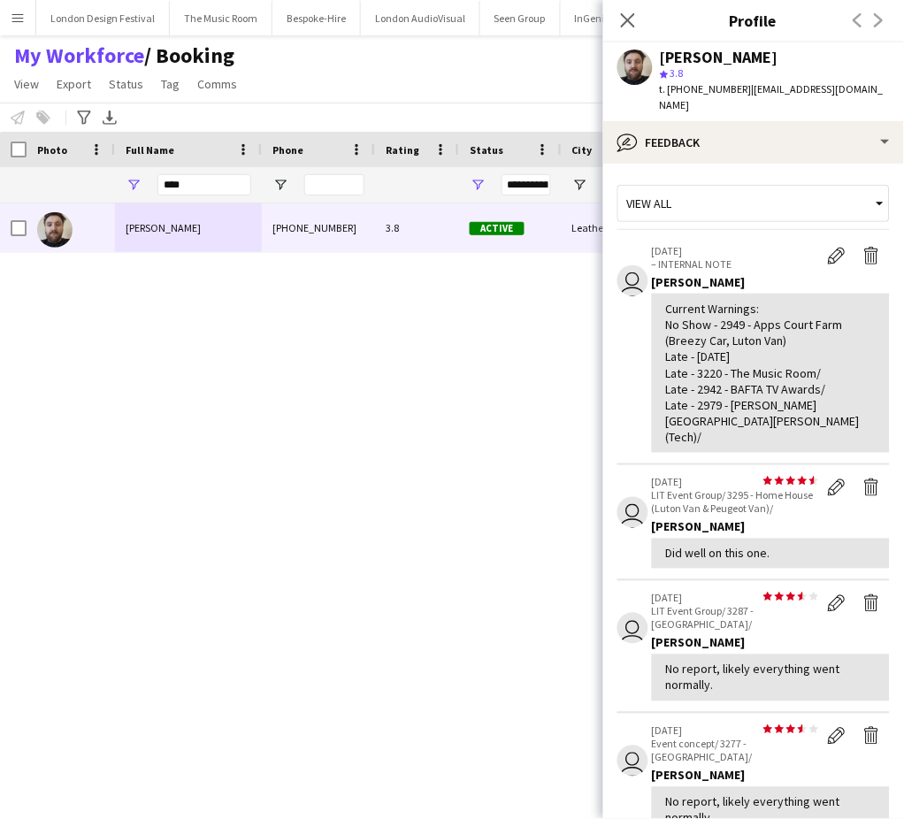
scroll to position [503, 0]
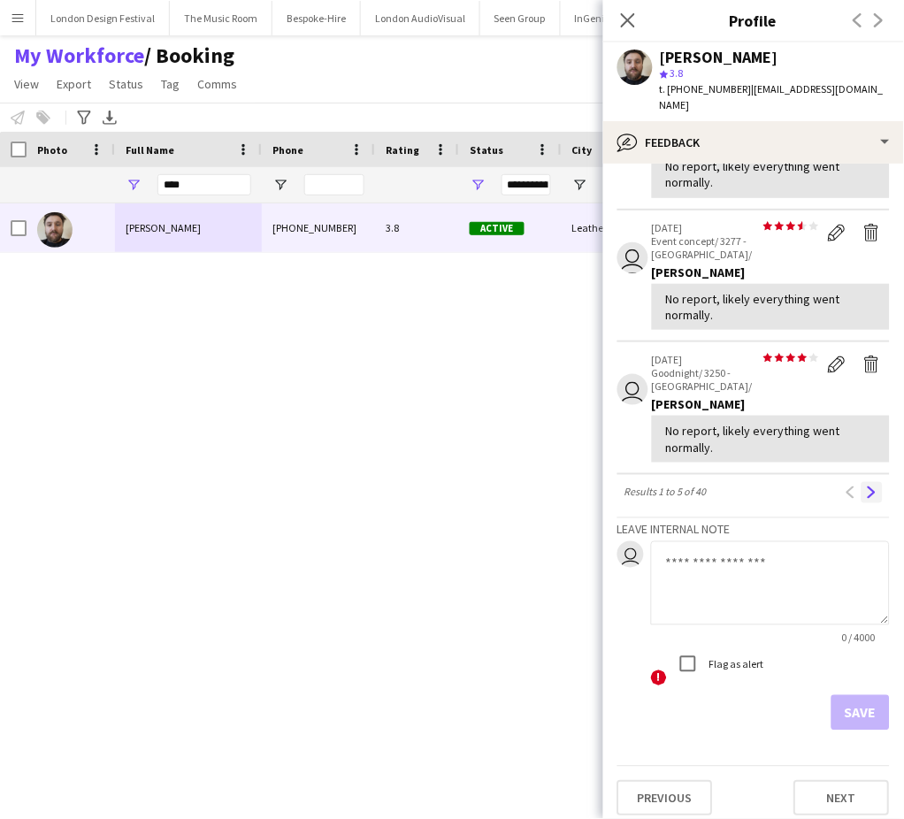
click at [861, 482] on button "Next" at bounding box center [871, 492] width 21 height 21
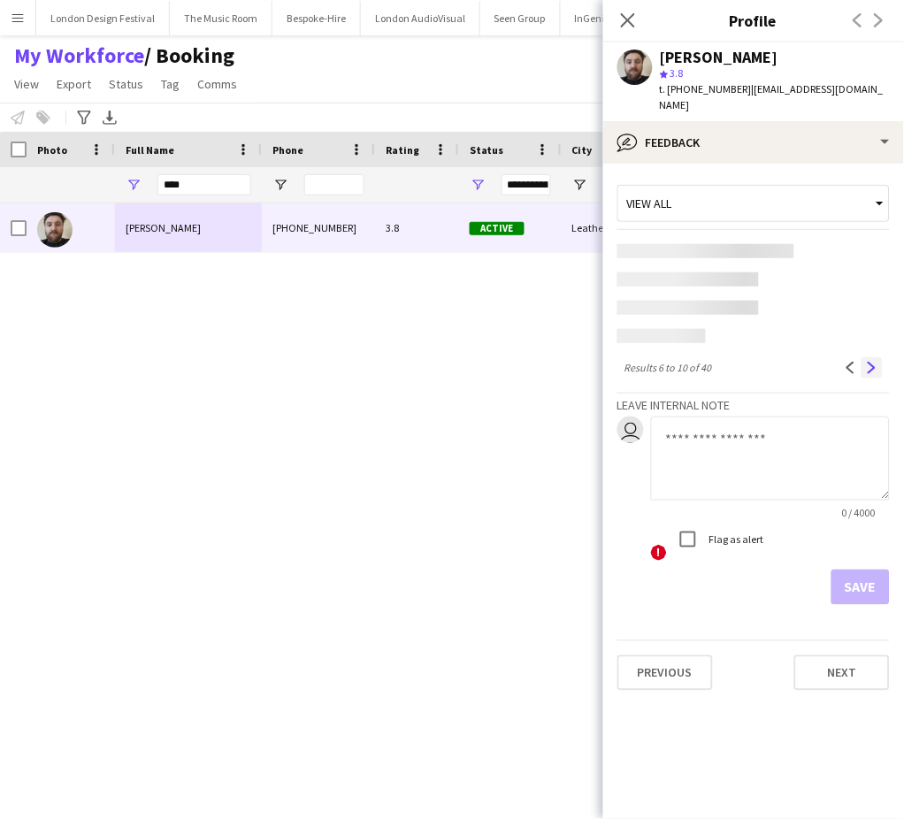
scroll to position [0, 0]
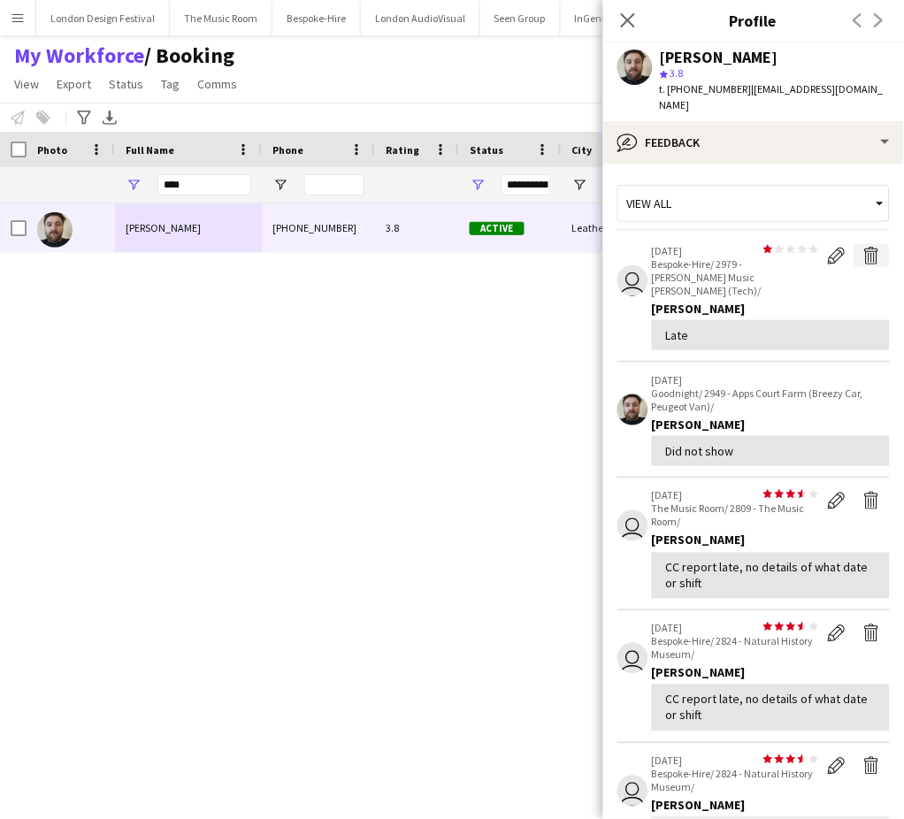
click at [863, 256] on app-icon "Delete feedback" at bounding box center [872, 256] width 18 height 18
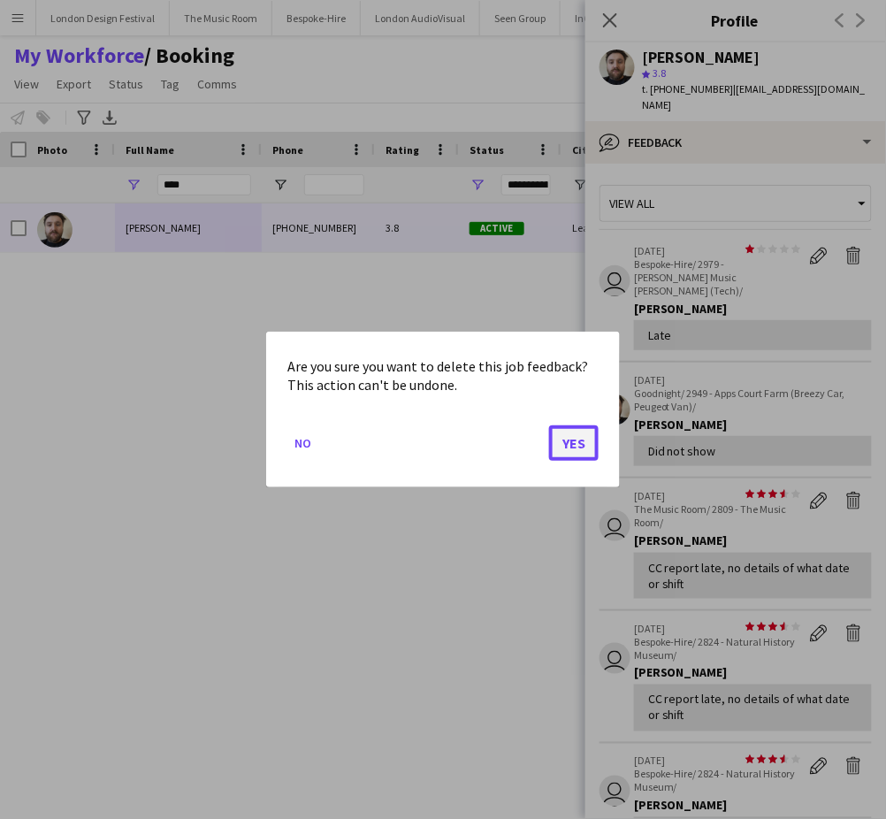
click at [577, 440] on button "Yes" at bounding box center [574, 442] width 50 height 35
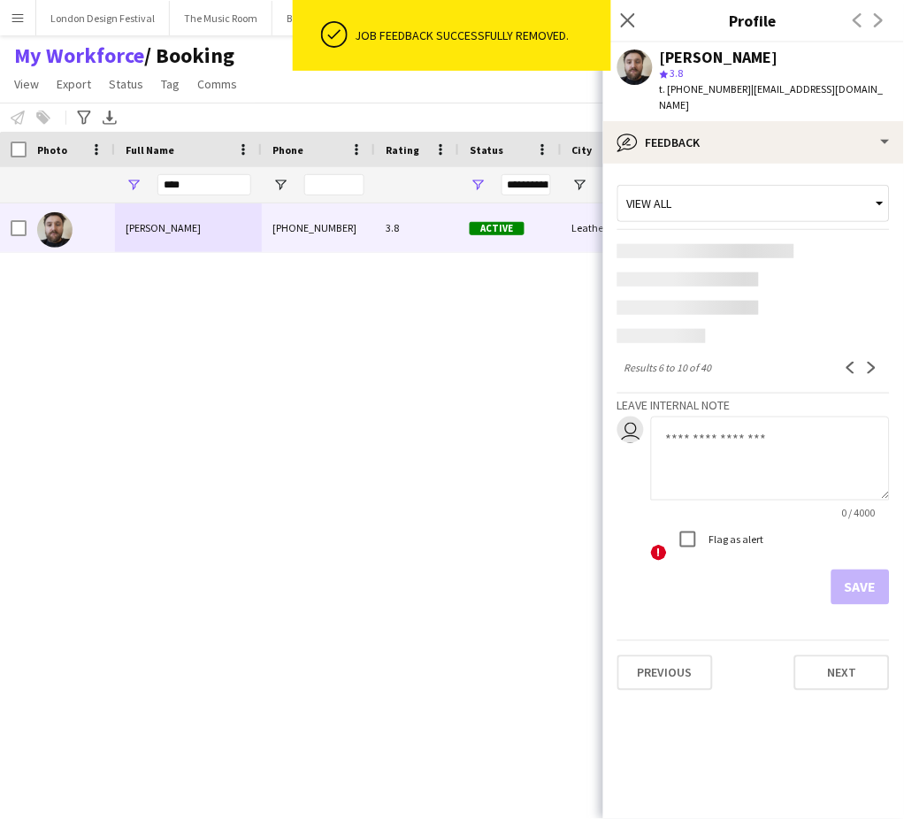
click at [854, 251] on app-content-placeholder at bounding box center [753, 251] width 272 height 14
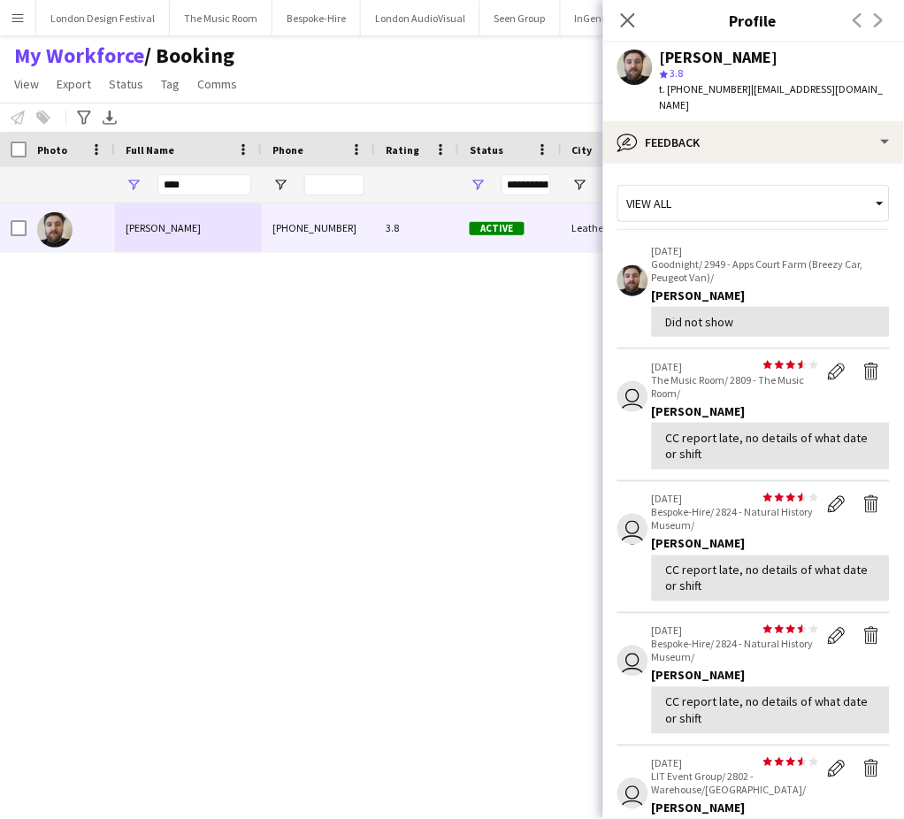
click at [570, 443] on div "[PERSON_NAME] [PHONE_NUMBER] 3.8 Active Leatherhead [DATE] 1 day 24 [EMAIL_ADDR…" at bounding box center [420, 486] width 840 height 567
click at [858, 251] on p "[DATE]" at bounding box center [771, 250] width 238 height 13
click at [577, 444] on div "[PERSON_NAME] [PHONE_NUMBER] 3.8 Active Leatherhead [DATE] 1 day 24 [EMAIL_ADDR…" at bounding box center [420, 486] width 840 height 567
click at [851, 252] on p "[DATE]" at bounding box center [771, 250] width 238 height 13
click at [571, 445] on div "[PERSON_NAME] [PHONE_NUMBER] 3.8 Active Leatherhead [DATE] 1 day 24 [EMAIL_ADDR…" at bounding box center [420, 486] width 840 height 567
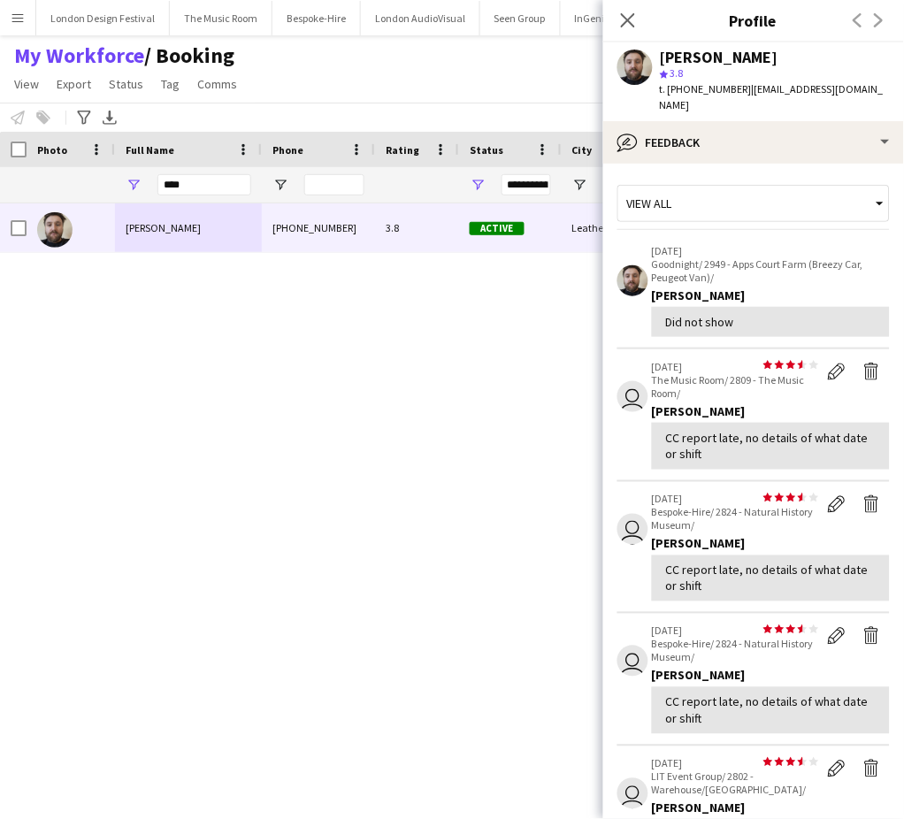
click at [855, 257] on p "Goodnight/ 2949 - Apps Court Farm (Breezy Car, Peugeot Van)/" at bounding box center [771, 270] width 238 height 27
click at [572, 435] on div "[PERSON_NAME] [PHONE_NUMBER] 3.8 Active Leatherhead [DATE] 1 day 24 [EMAIL_ADDR…" at bounding box center [420, 486] width 840 height 567
click at [851, 262] on p "Goodnight/ 2949 - Apps Court Farm (Breezy Car, Peugeot Van)/" at bounding box center [771, 270] width 238 height 27
click at [568, 440] on div "[PERSON_NAME] [PHONE_NUMBER] 3.8 Active Leatherhead [DATE] 1 day 24 [EMAIL_ADDR…" at bounding box center [420, 486] width 840 height 567
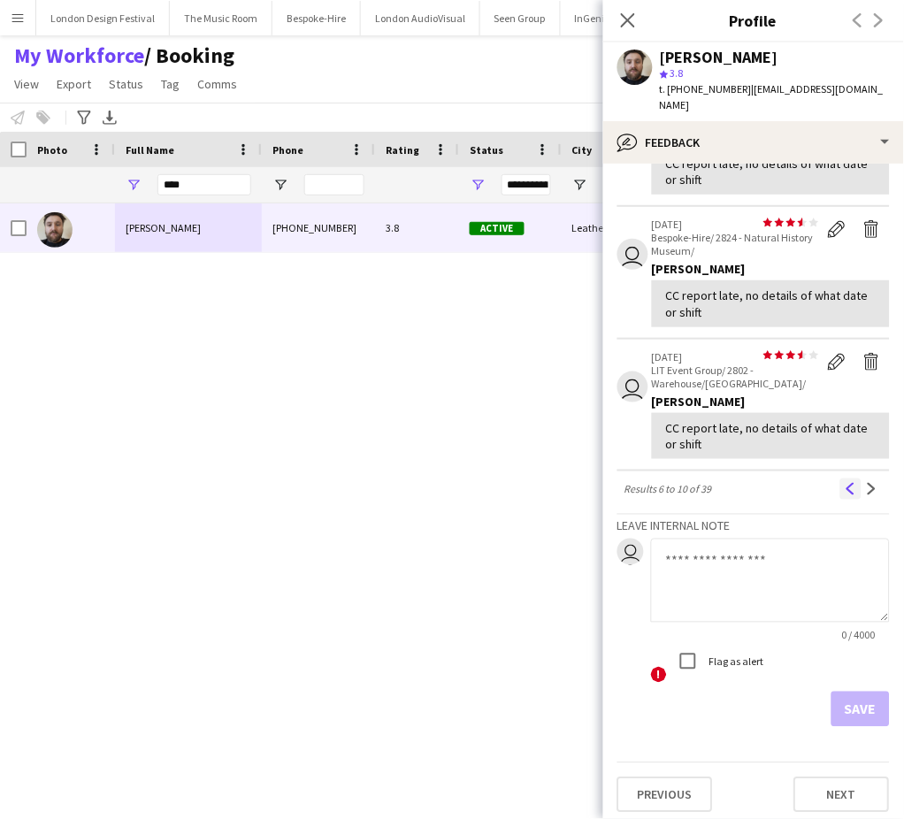
click at [840, 478] on button "Previous" at bounding box center [850, 488] width 21 height 21
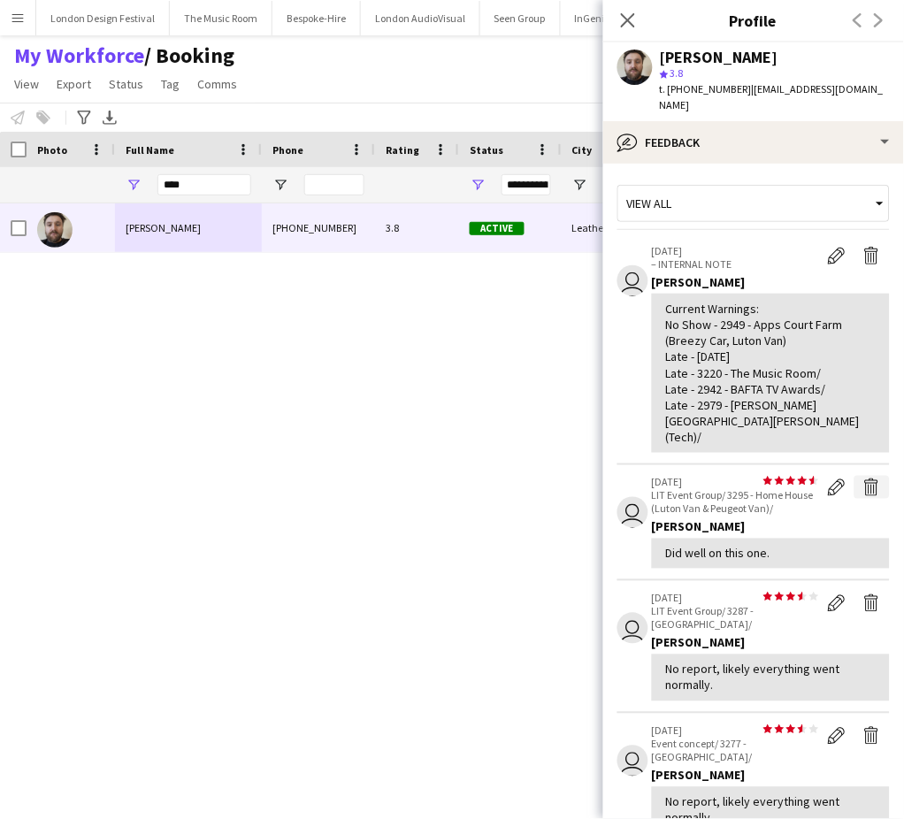
click at [863, 478] on app-icon "Delete feedback" at bounding box center [872, 487] width 18 height 18
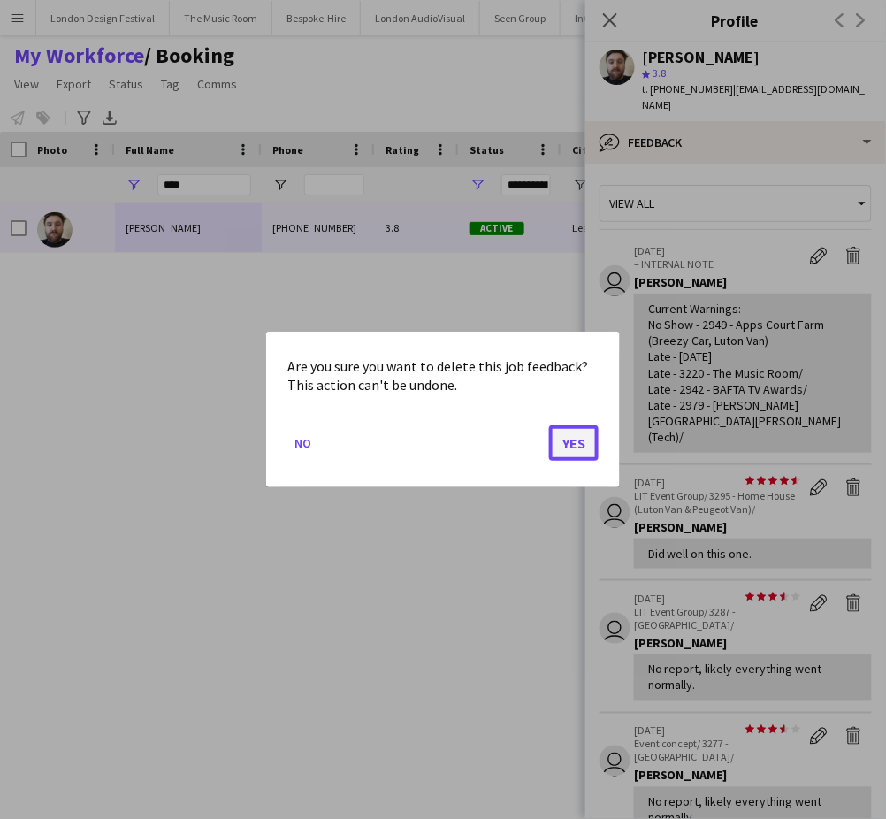
click at [590, 435] on button "Yes" at bounding box center [574, 442] width 50 height 35
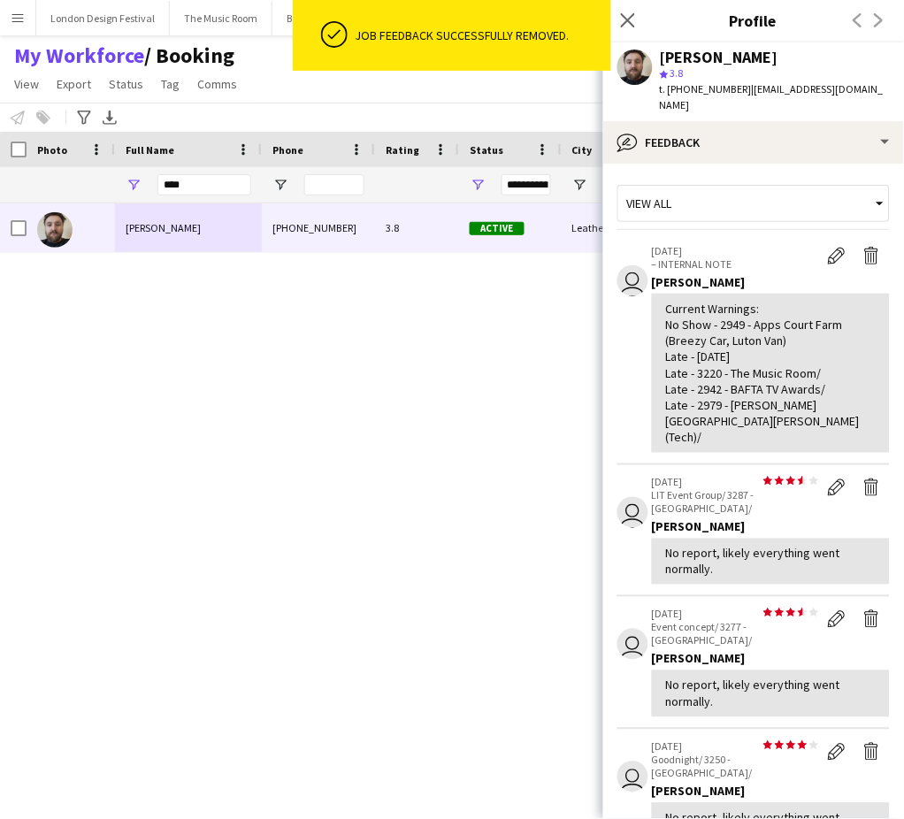
scroll to position [490, 0]
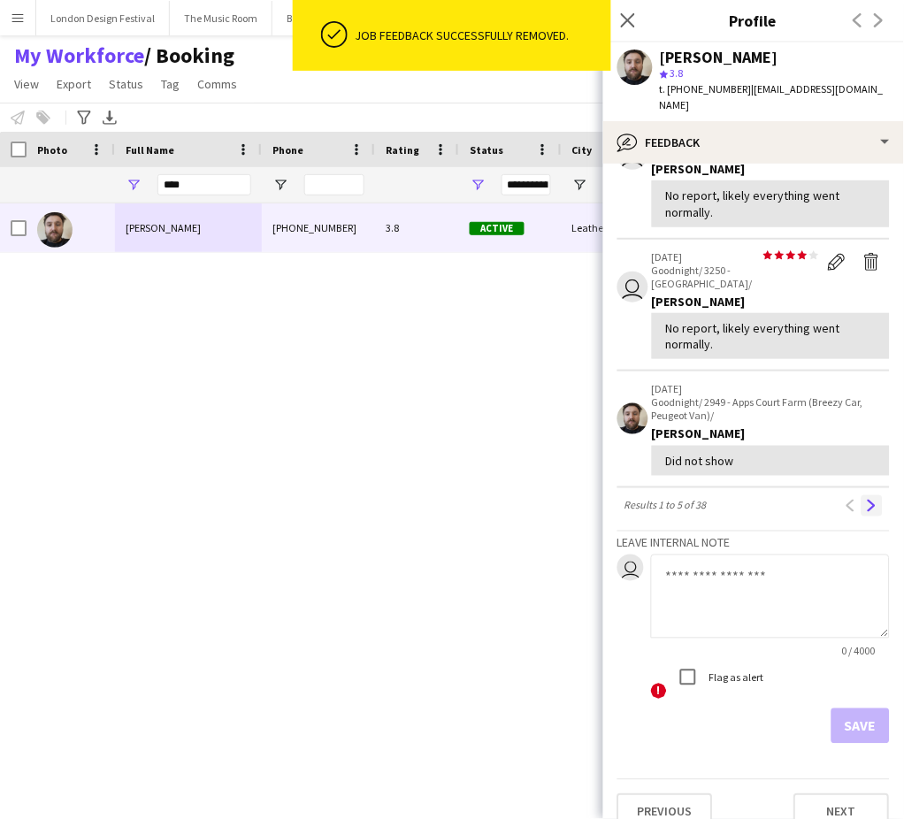
click at [866, 500] on app-icon "Next" at bounding box center [872, 506] width 12 height 12
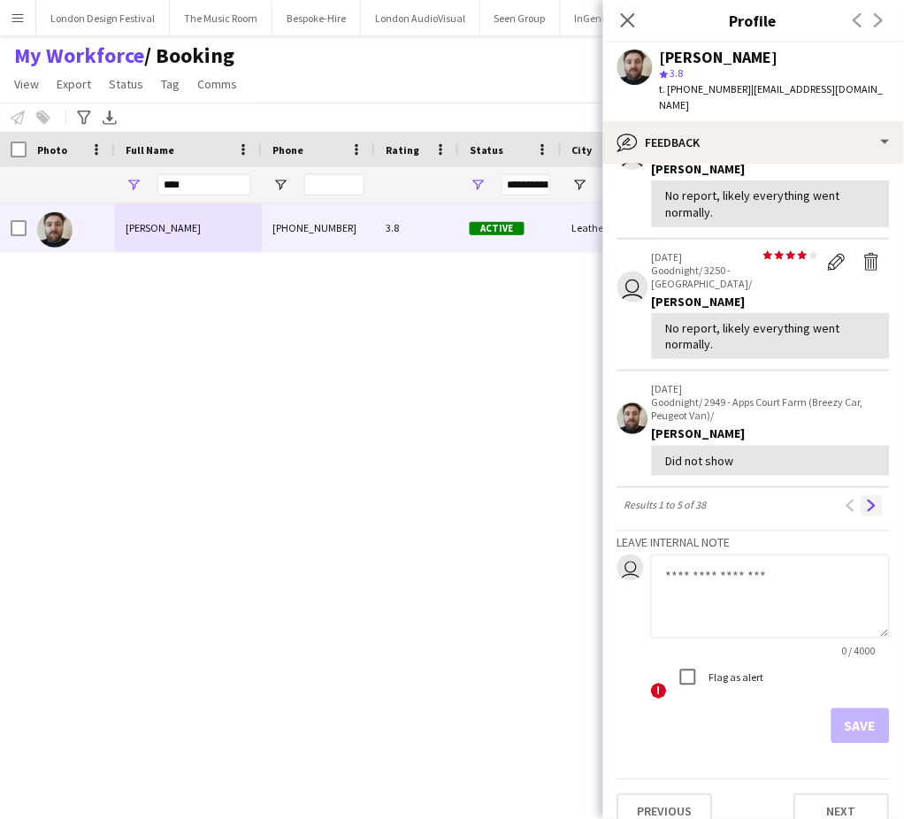
scroll to position [0, 0]
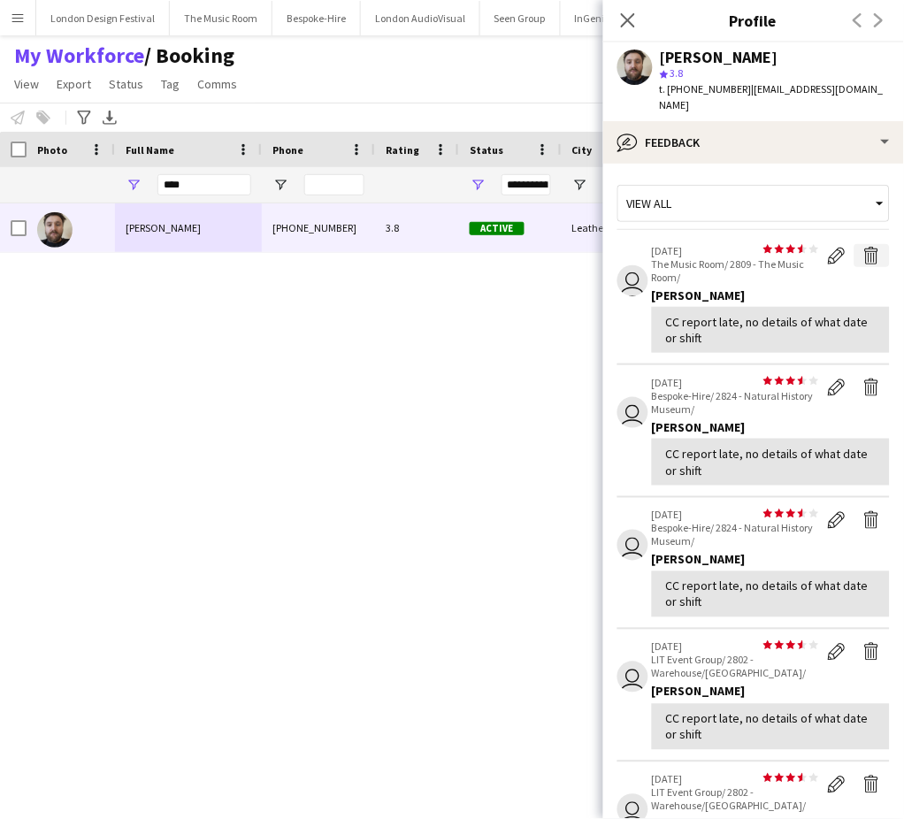
click at [863, 256] on app-icon "Delete feedback" at bounding box center [872, 256] width 18 height 18
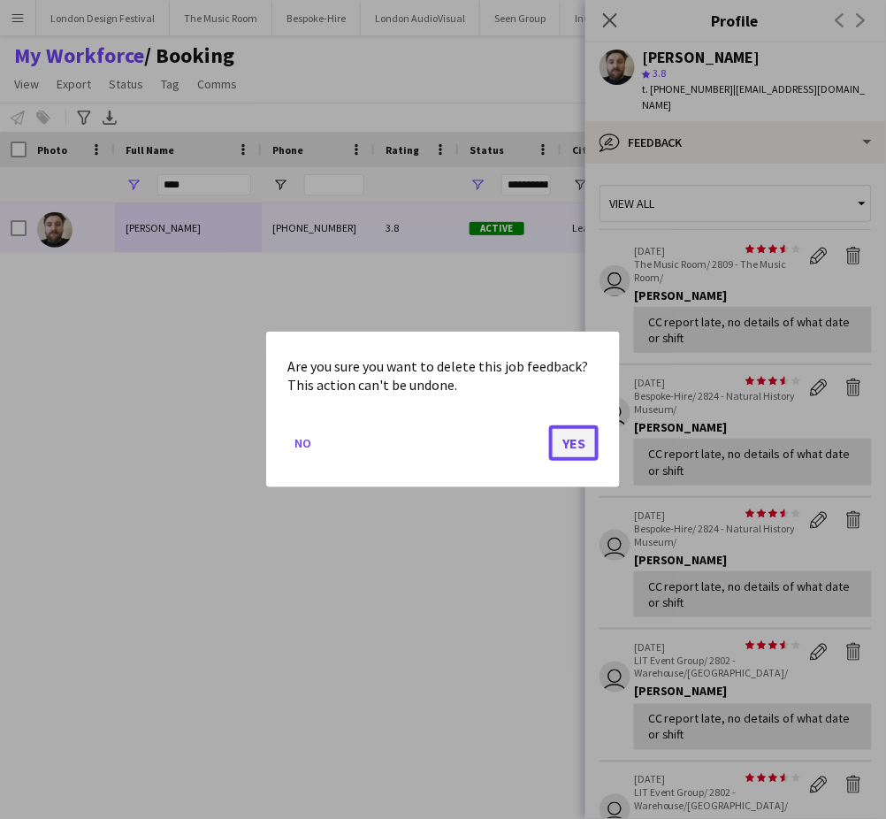
click at [577, 440] on button "Yes" at bounding box center [574, 442] width 50 height 35
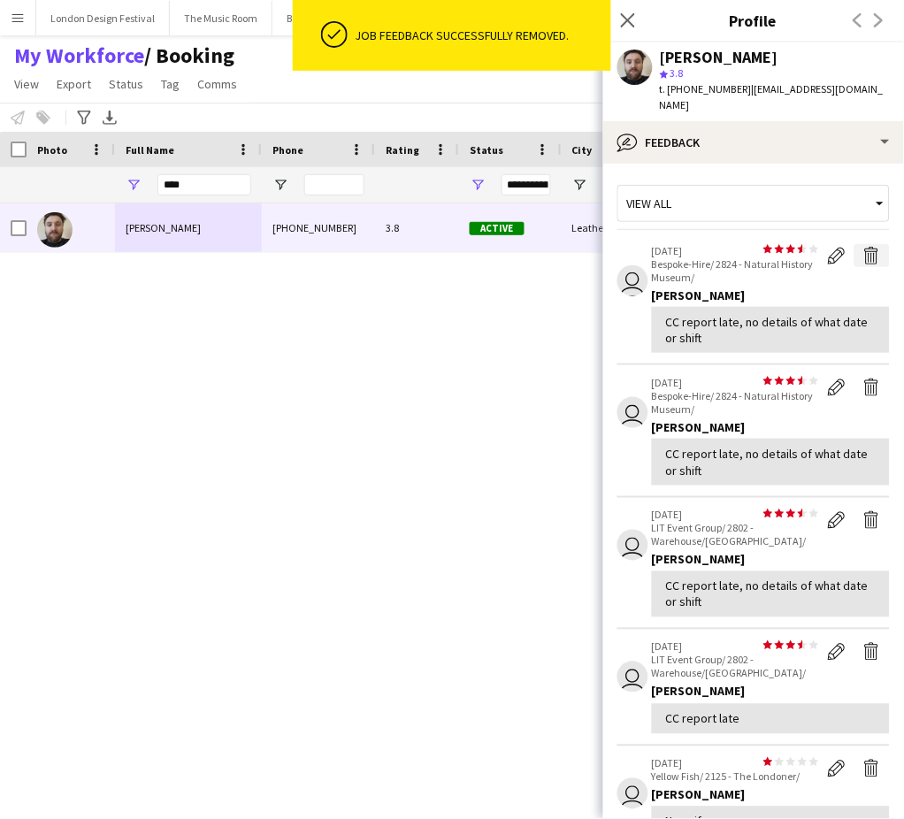
click at [863, 251] on app-icon "Delete feedback" at bounding box center [872, 256] width 18 height 18
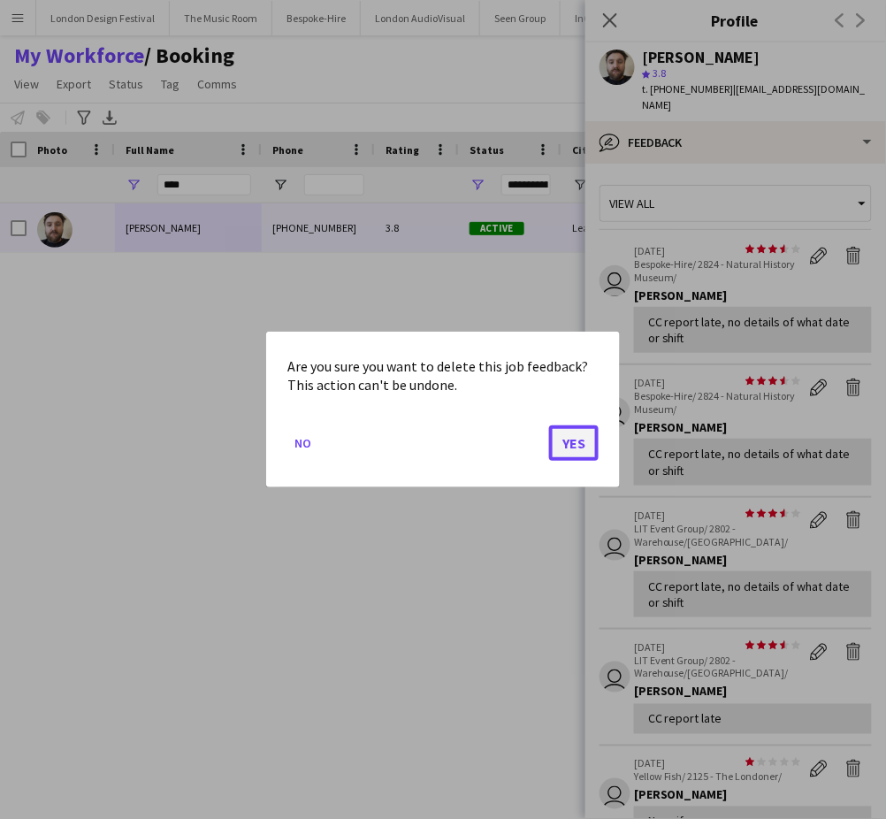
click at [570, 443] on button "Yes" at bounding box center [574, 442] width 50 height 35
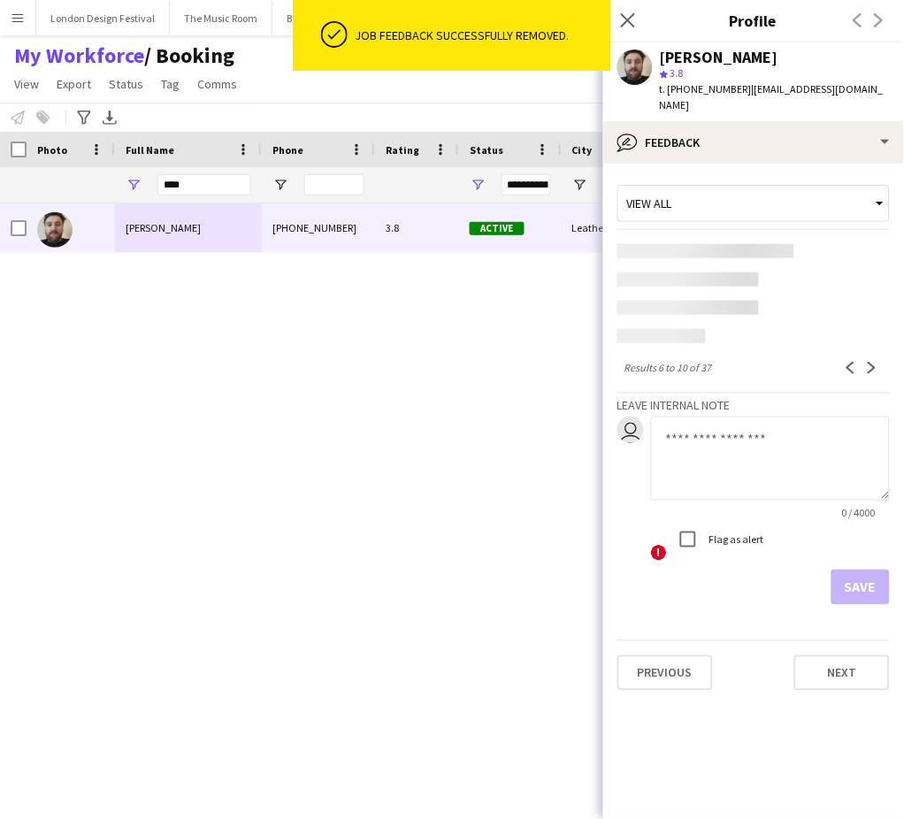
click at [858, 251] on app-content-placeholder at bounding box center [753, 251] width 272 height 14
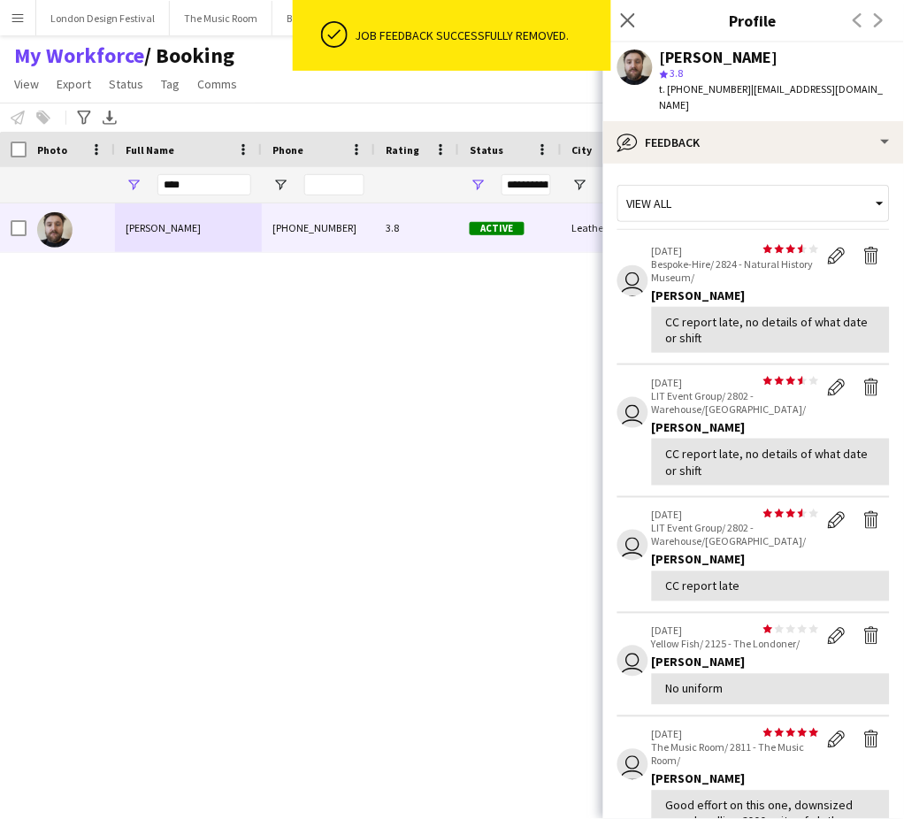
click at [577, 444] on div "[PERSON_NAME] [PHONE_NUMBER] 3.8 Active Leatherhead [DATE] 1 day 24 [EMAIL_ADDR…" at bounding box center [420, 486] width 840 height 567
click at [863, 252] on app-icon "Delete feedback" at bounding box center [872, 256] width 18 height 18
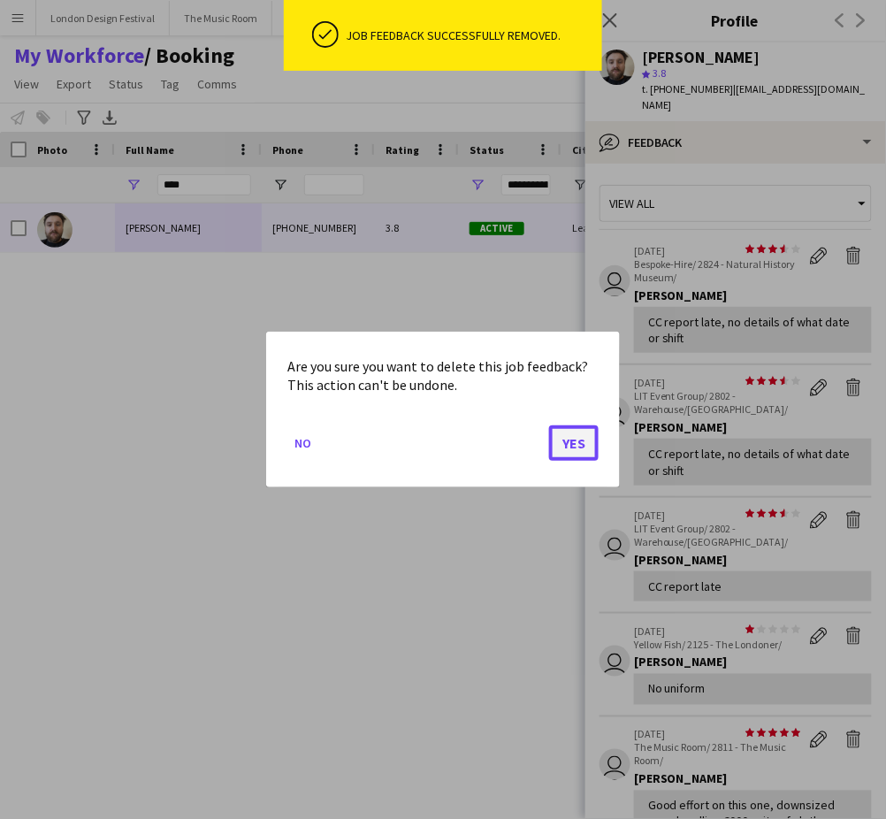
click at [571, 445] on button "Yes" at bounding box center [574, 442] width 50 height 35
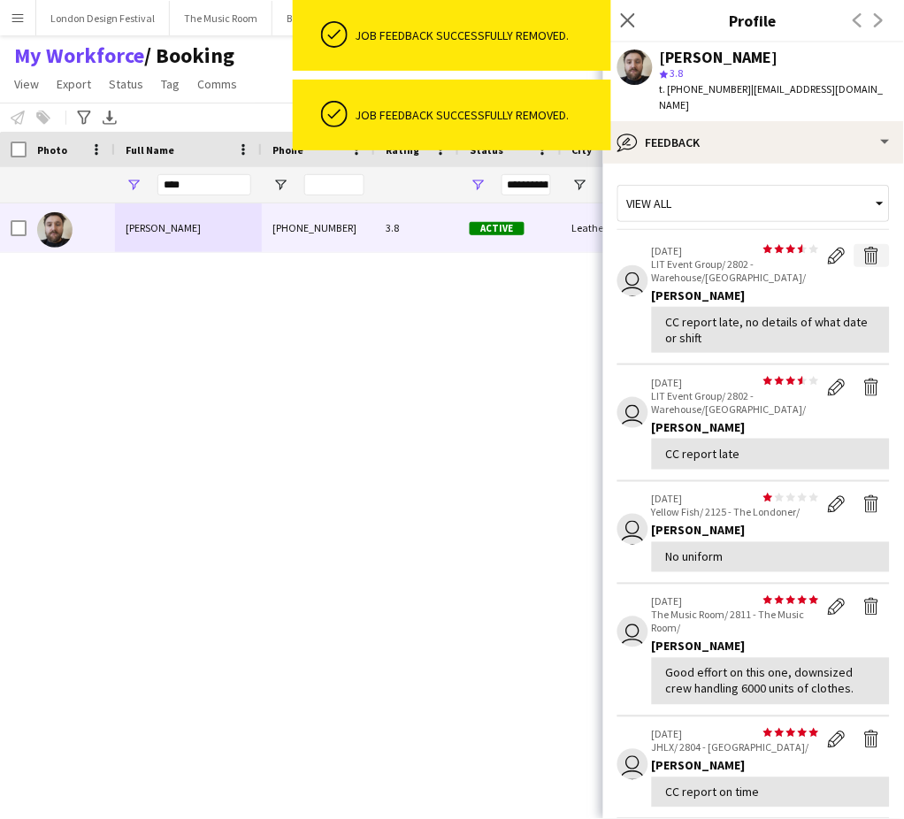
click at [863, 256] on app-icon "Delete feedback" at bounding box center [872, 256] width 18 height 18
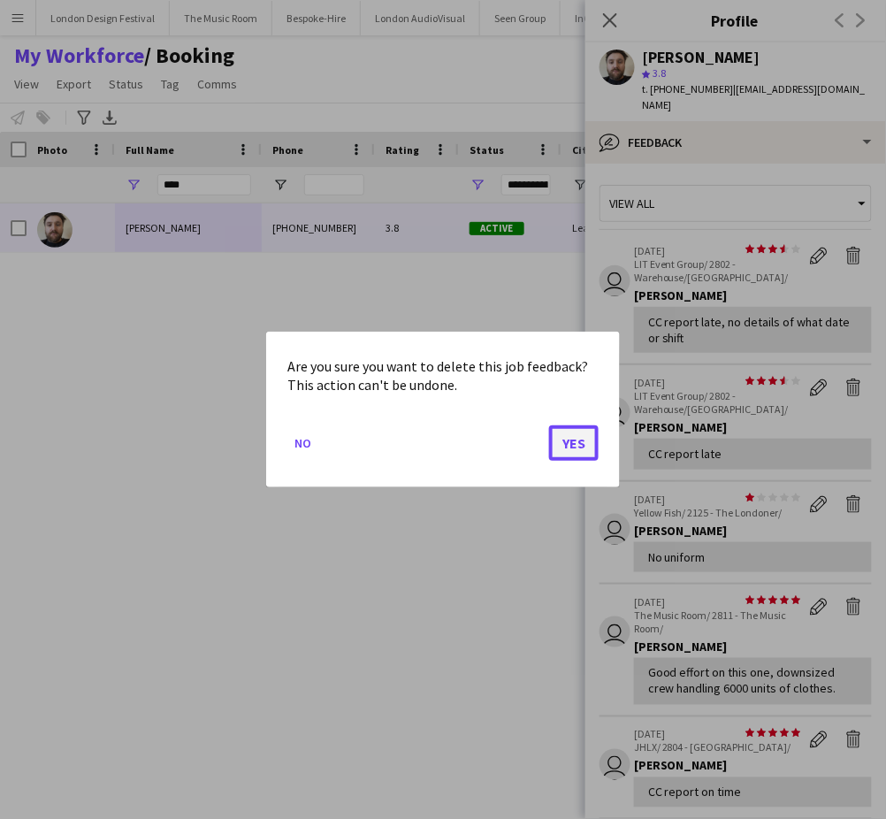
click at [572, 435] on button "Yes" at bounding box center [574, 442] width 50 height 35
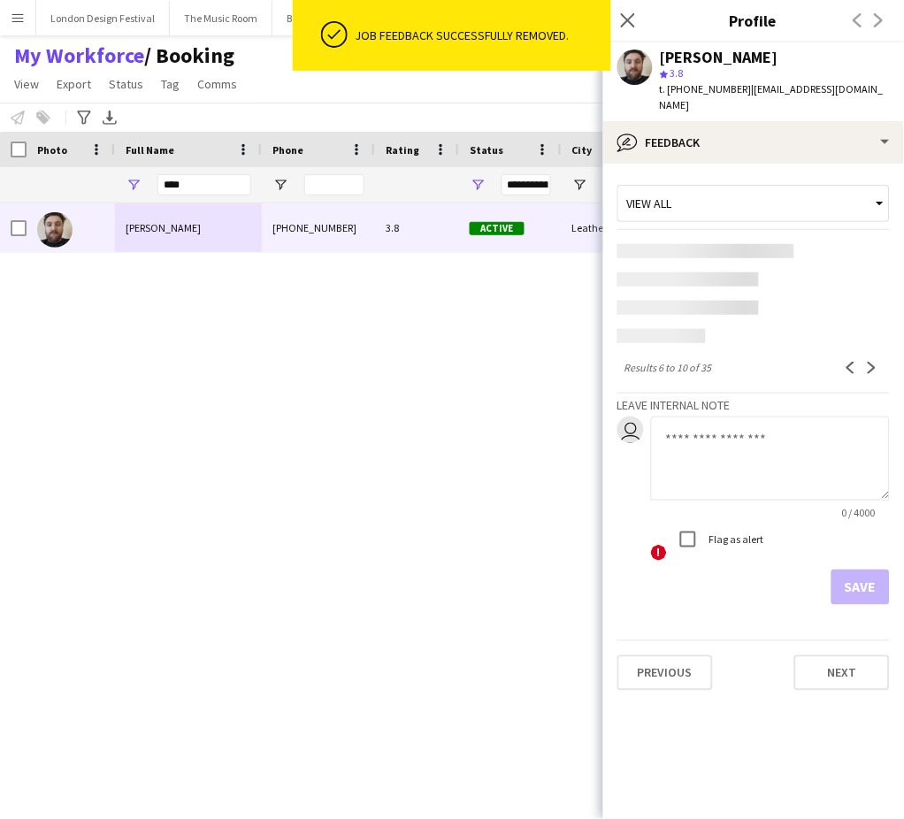
click at [851, 262] on app-content-placeholder-block at bounding box center [753, 293] width 272 height 99
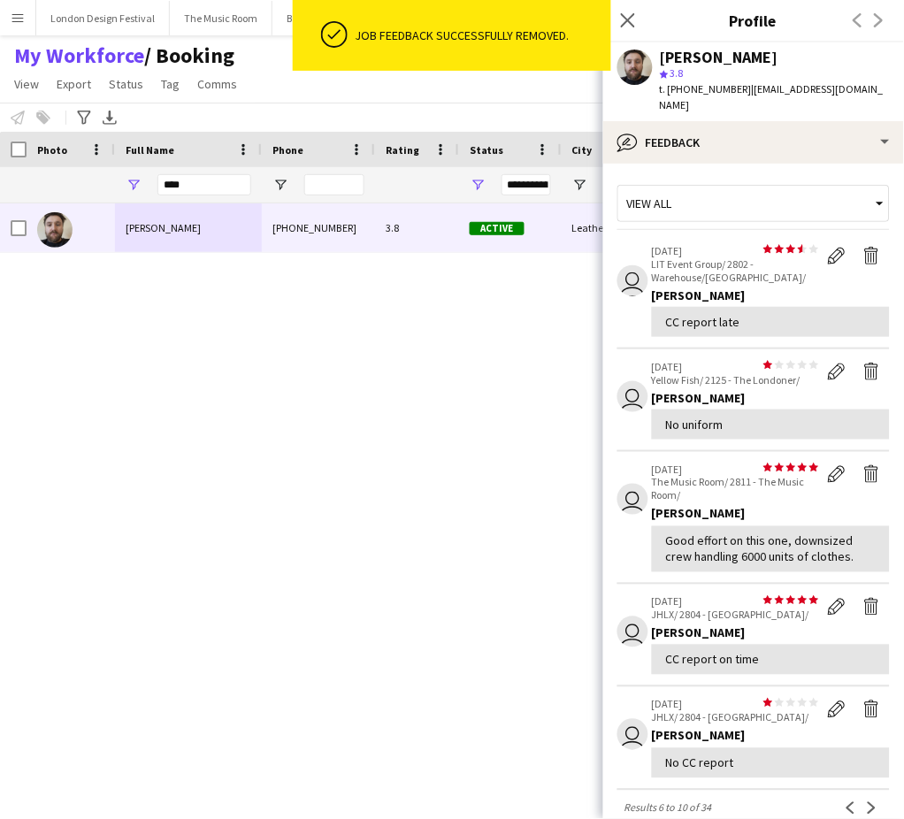
click at [568, 440] on div "[PERSON_NAME] [PHONE_NUMBER] 3.8 Active Leatherhead [DATE] 1 day 24 [EMAIL_ADDR…" at bounding box center [420, 486] width 840 height 567
click at [863, 255] on app-icon "Delete feedback" at bounding box center [872, 256] width 18 height 18
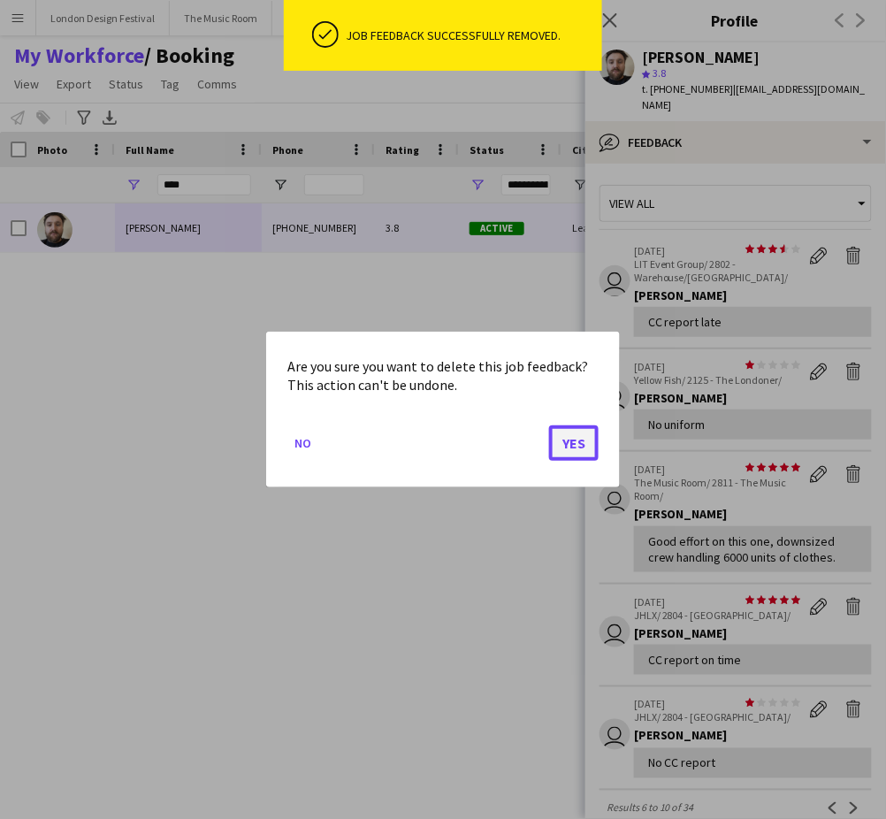
click at [573, 438] on button "Yes" at bounding box center [574, 442] width 50 height 35
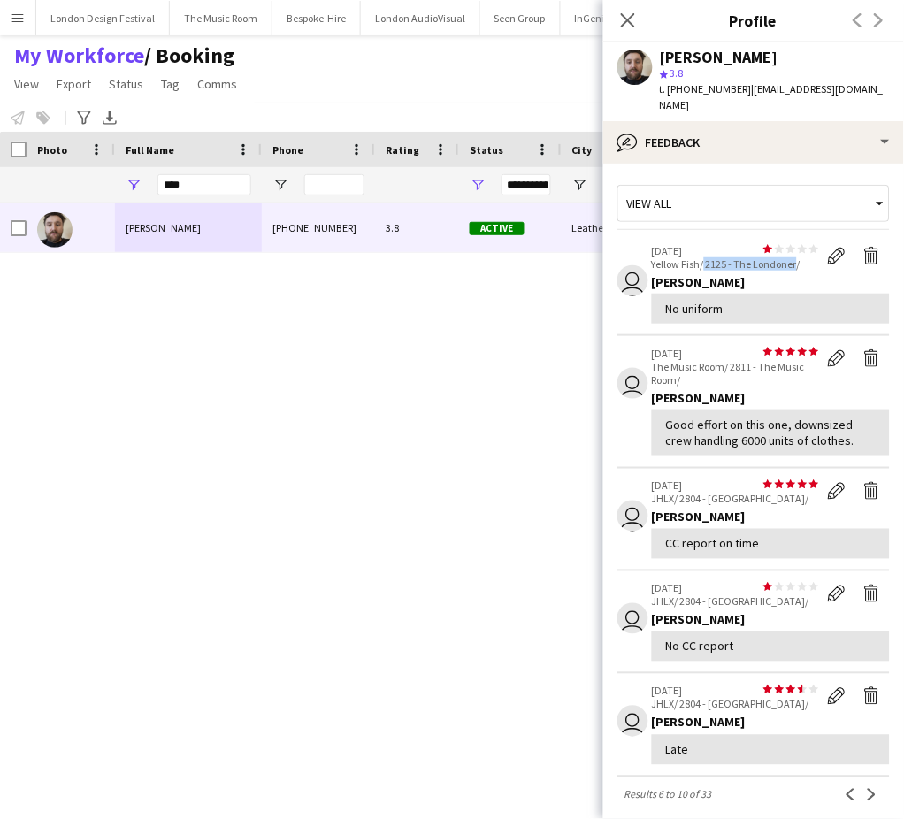
drag, startPoint x: 705, startPoint y: 264, endPoint x: 797, endPoint y: 264, distance: 92.0
click at [797, 264] on p "Yellow Fish/ 2125 - The Londoner/" at bounding box center [735, 263] width 167 height 13
copy p "2125 - The Londoner"
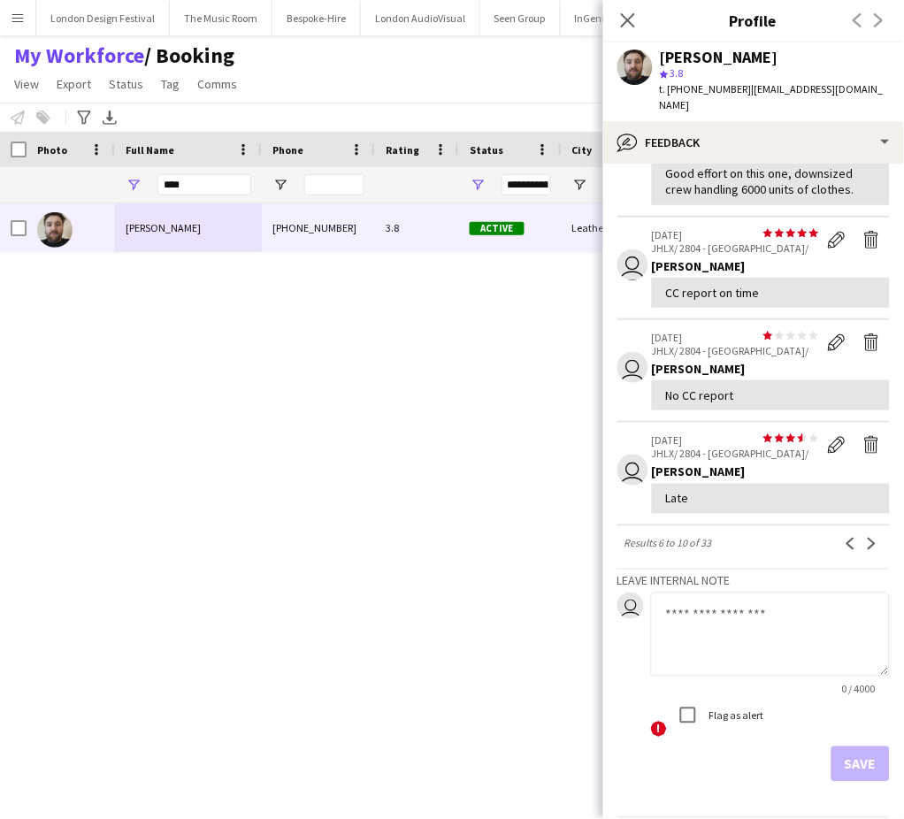
scroll to position [306, 0]
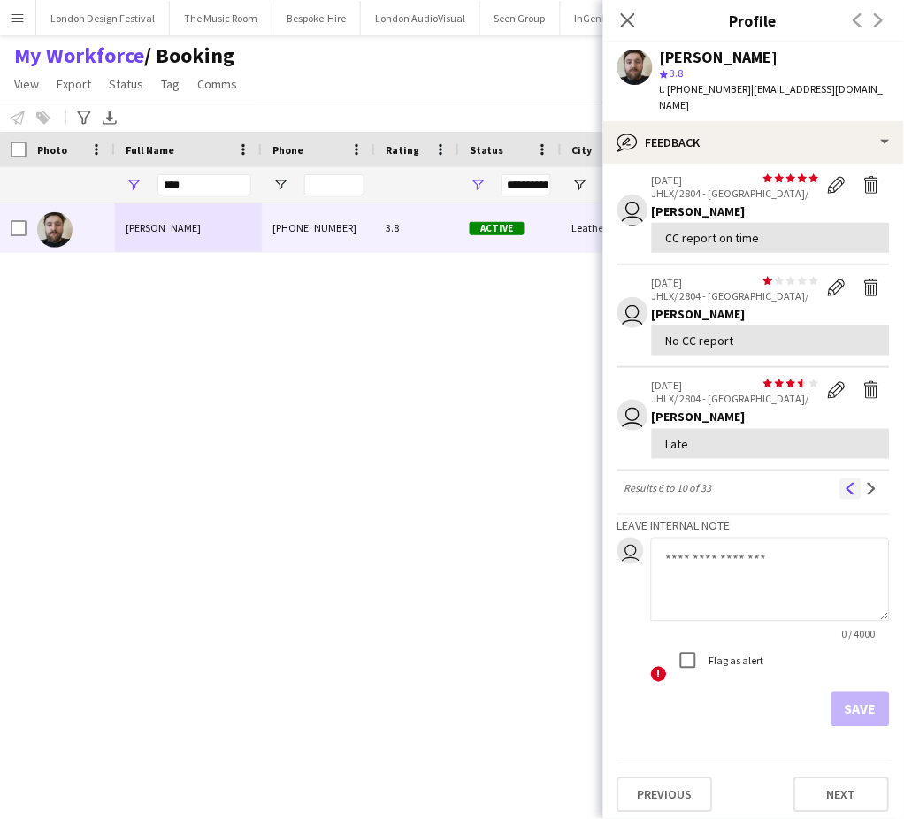
click at [845, 483] on app-icon "Previous" at bounding box center [851, 489] width 12 height 12
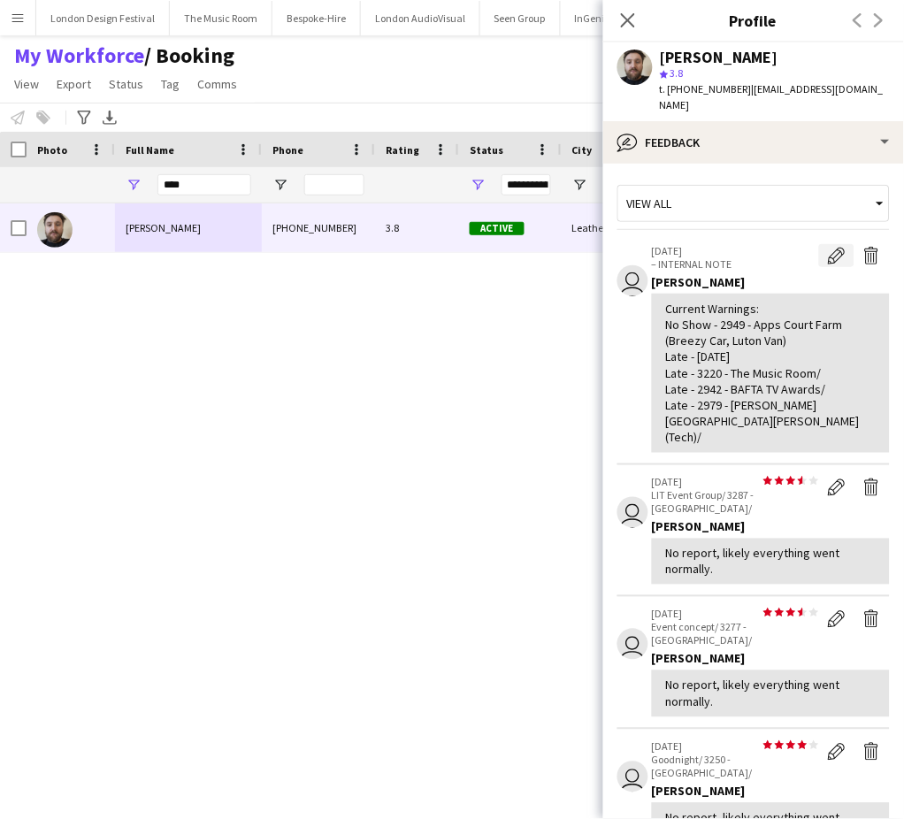
click at [828, 251] on app-icon "Edit internal note" at bounding box center [837, 256] width 18 height 18
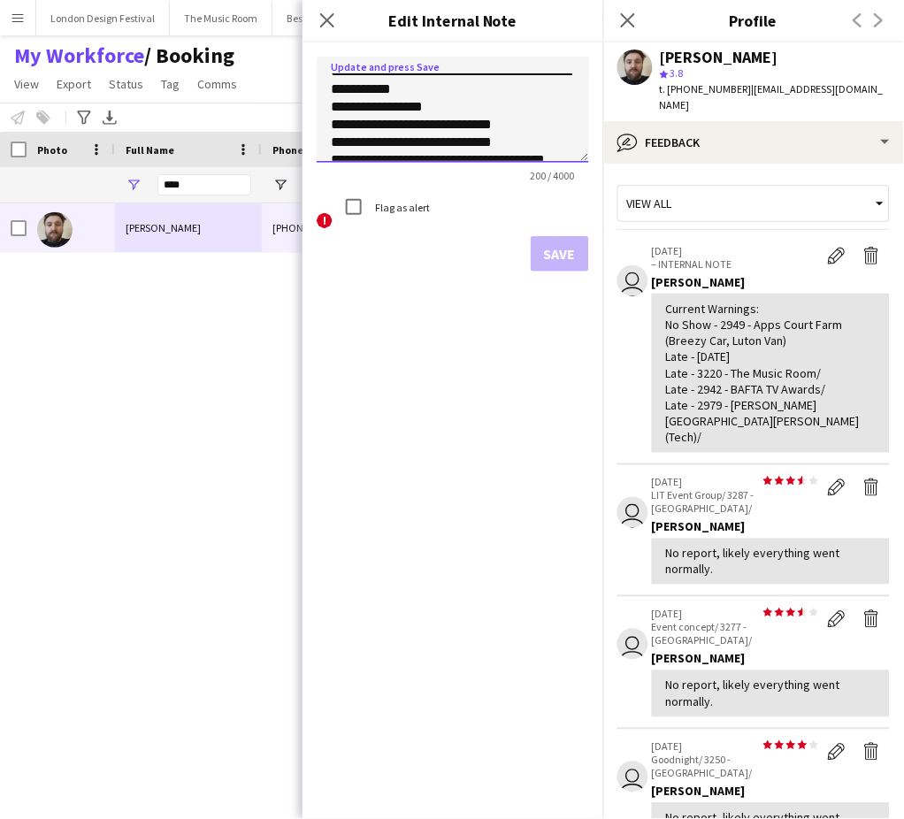
scroll to position [43, 0]
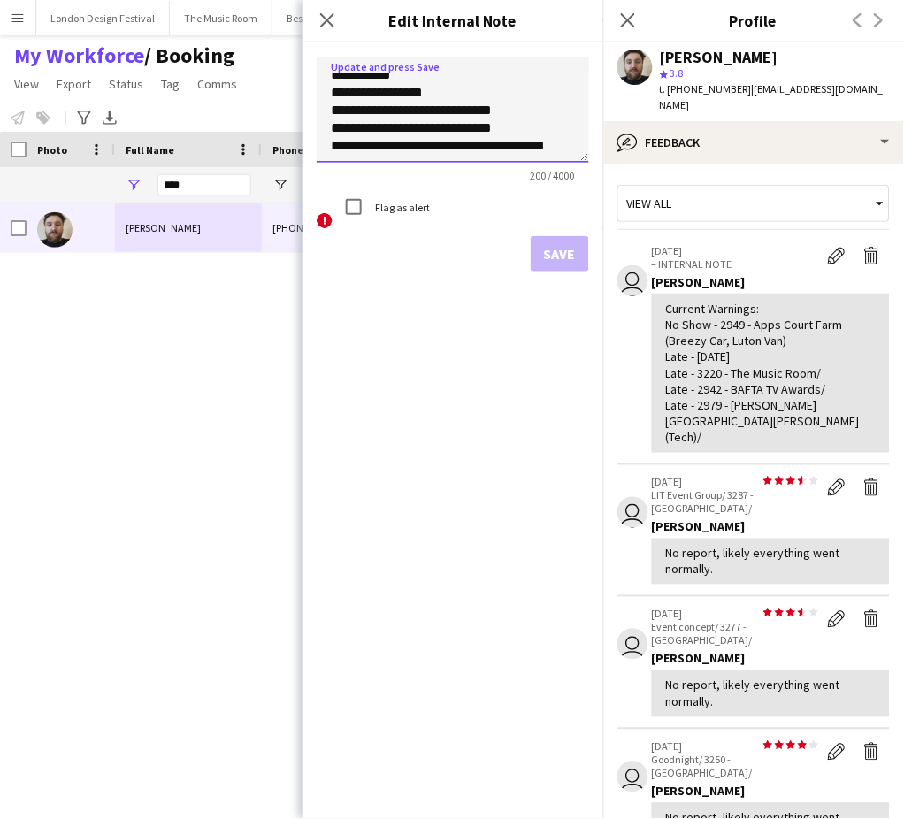
click at [556, 148] on textarea "**********" at bounding box center [453, 110] width 272 height 106
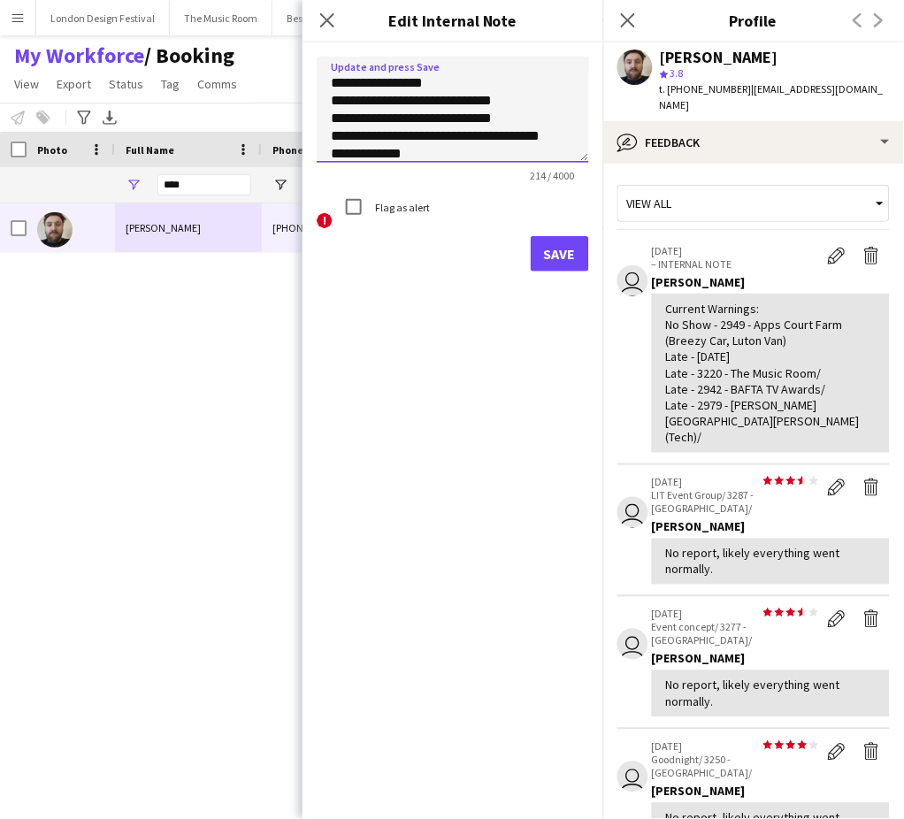
paste textarea "**********"
type textarea "**********"
click at [567, 239] on button "Save" at bounding box center [560, 253] width 58 height 35
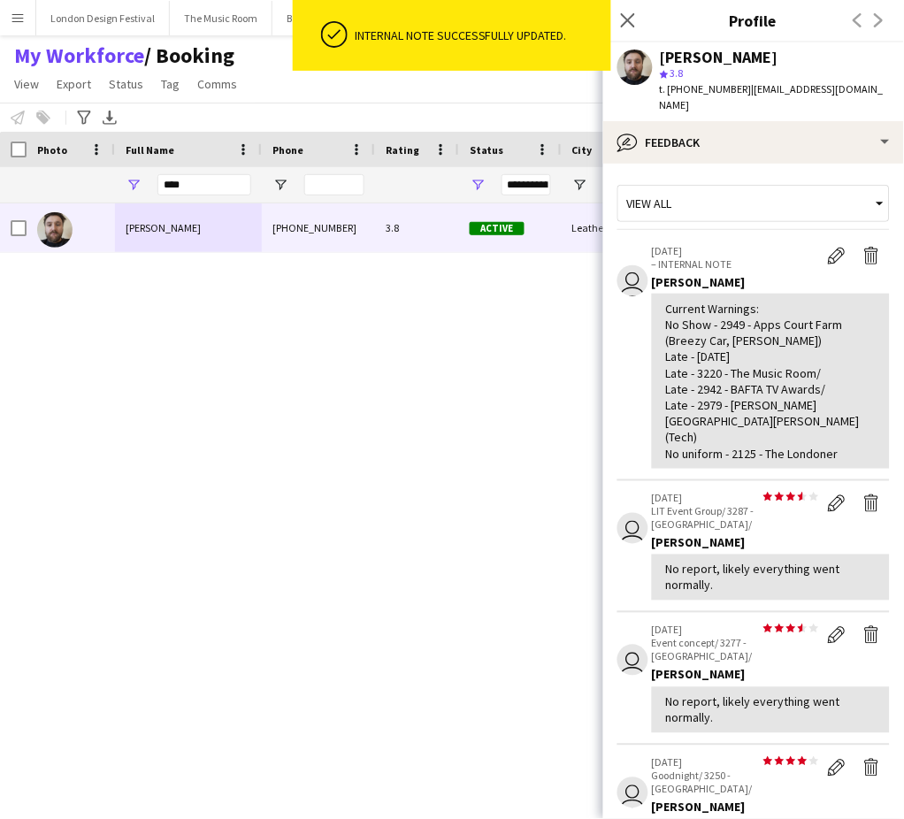
scroll to position [490, 0]
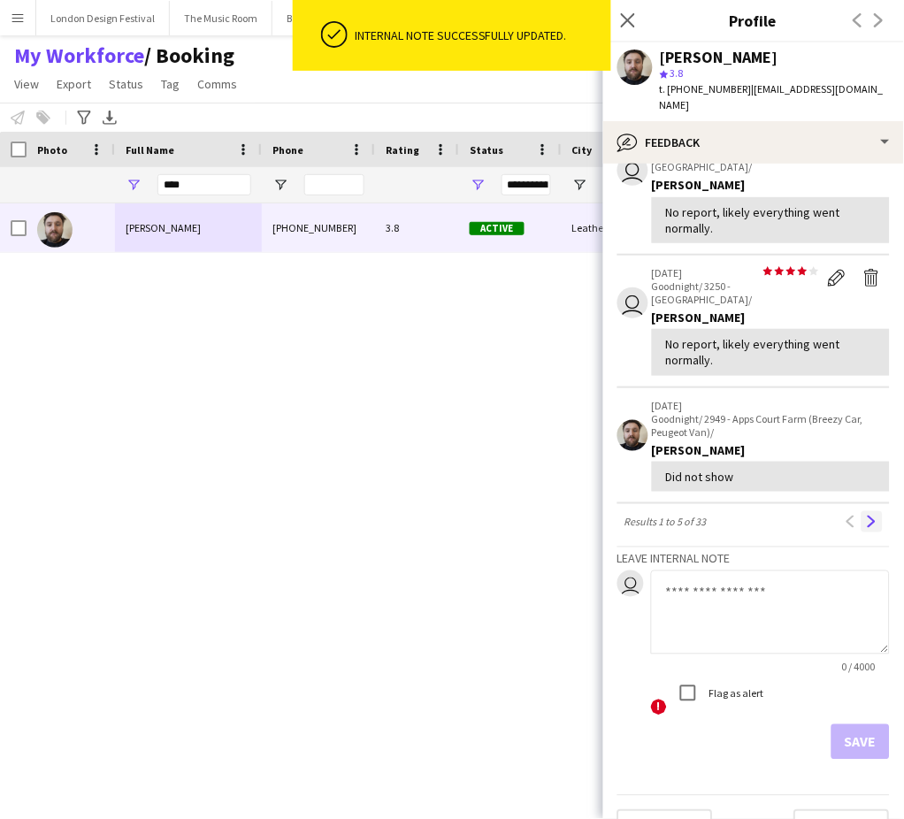
click at [866, 516] on app-icon "Next" at bounding box center [872, 522] width 12 height 12
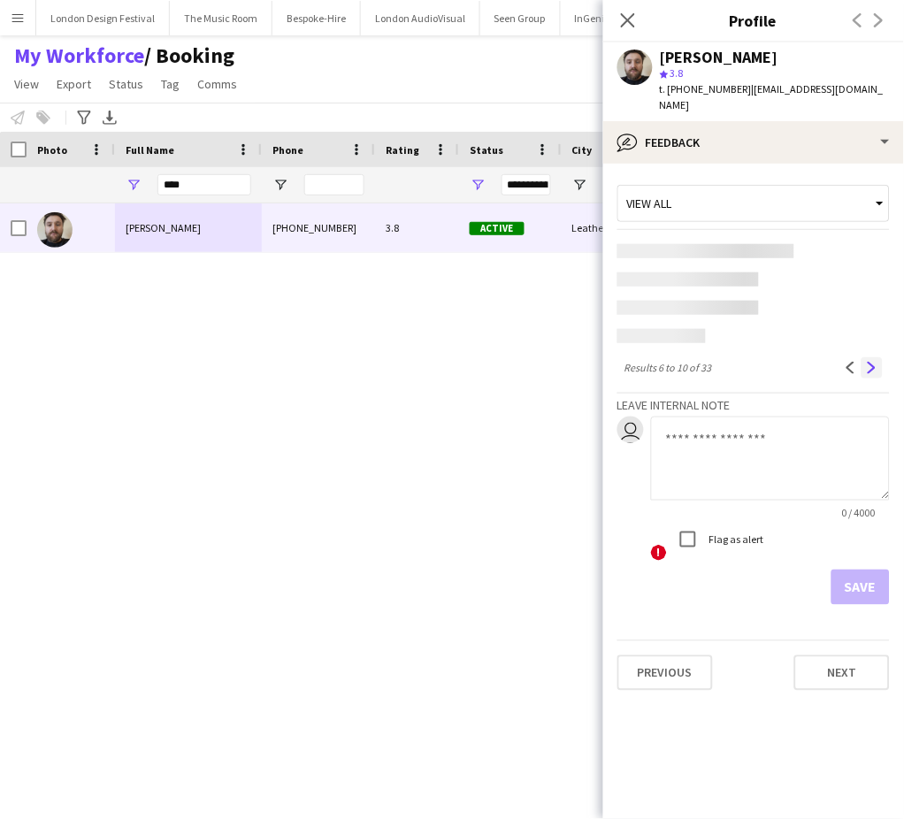
scroll to position [0, 0]
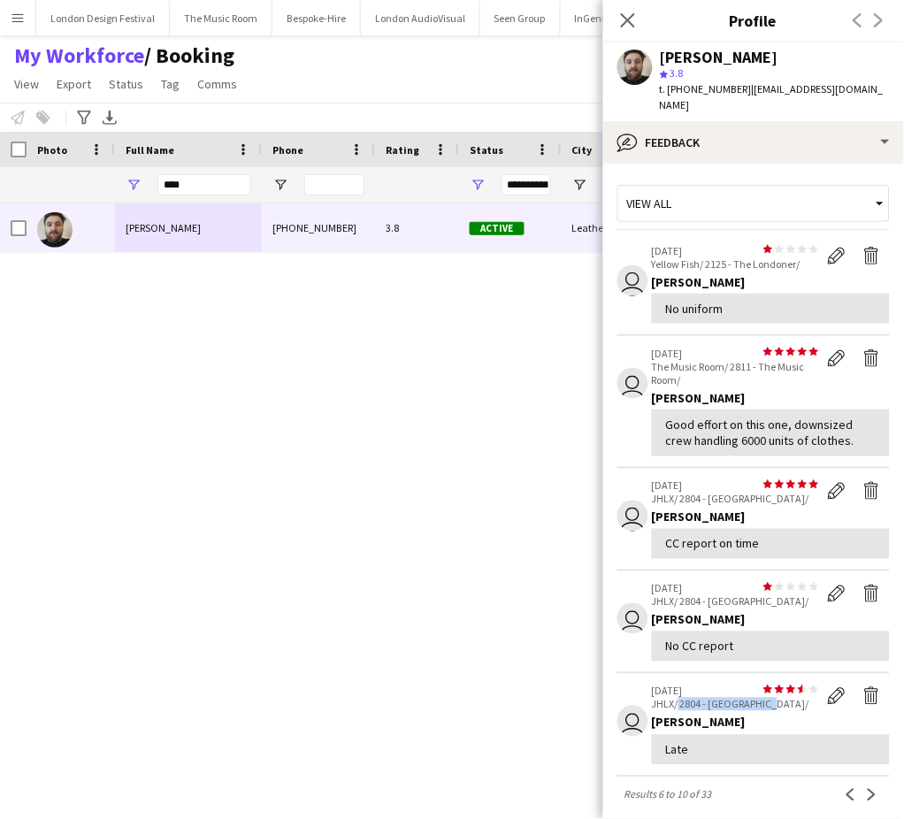
drag, startPoint x: 677, startPoint y: 702, endPoint x: 762, endPoint y: 701, distance: 84.9
click at [762, 701] on p "JHLX/ 2804 - [GEOGRAPHIC_DATA]/" at bounding box center [735, 704] width 167 height 13
copy p "2804 - [GEOGRAPHIC_DATA]/"
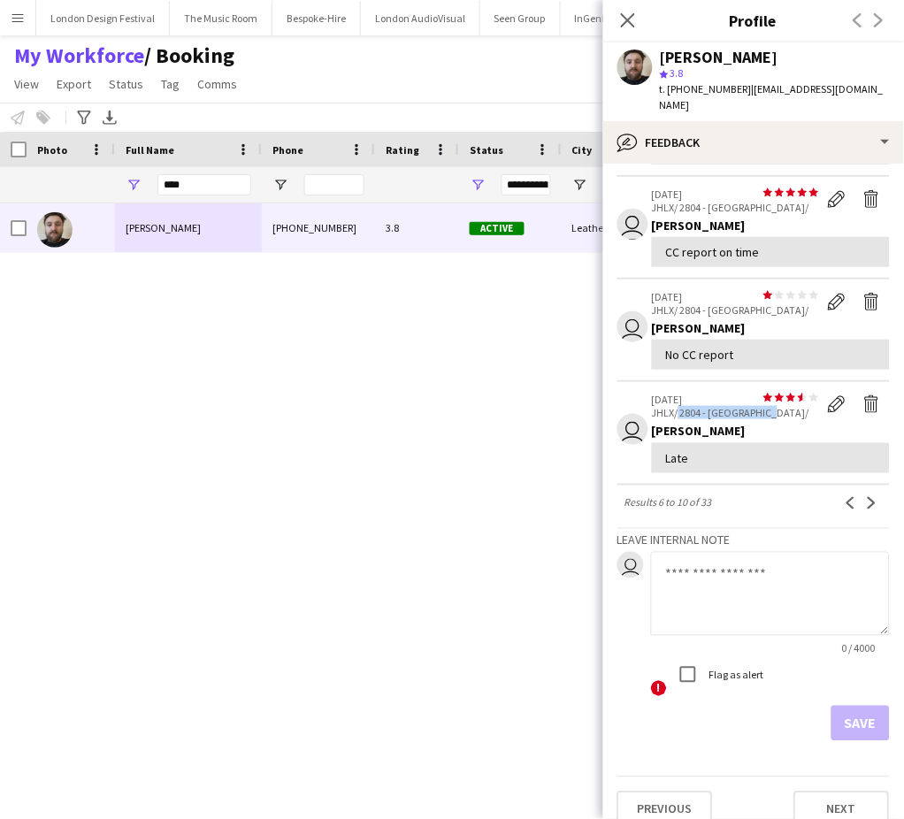
scroll to position [306, 0]
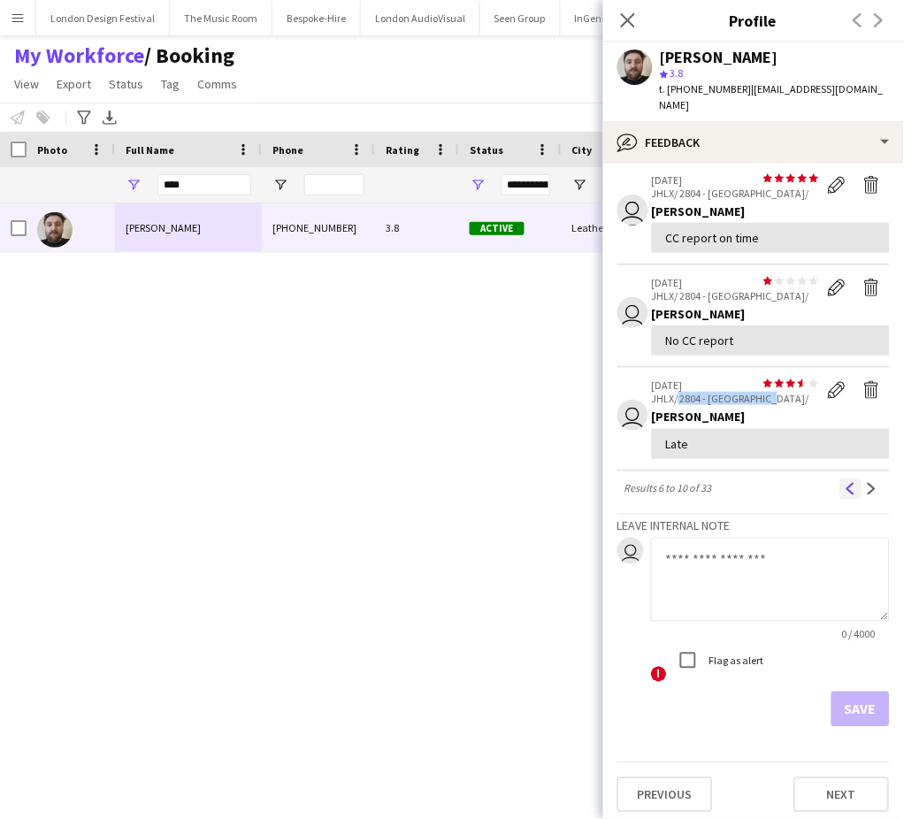
click at [845, 486] on app-icon "Previous" at bounding box center [851, 489] width 12 height 12
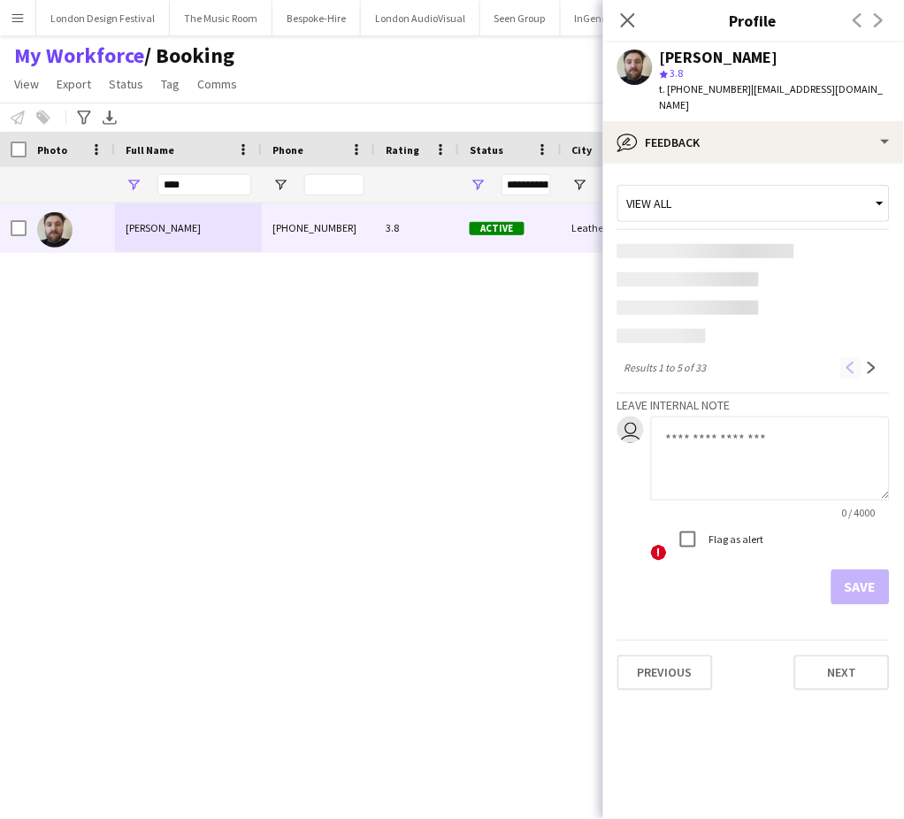
scroll to position [0, 0]
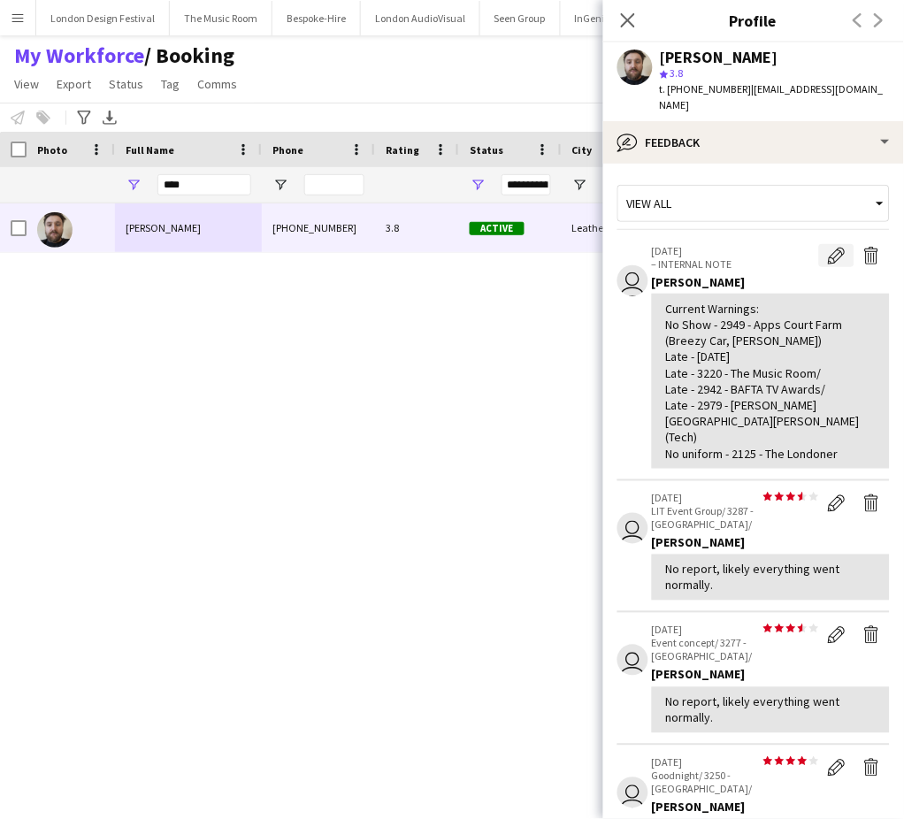
click at [822, 245] on button "Edit internal note" at bounding box center [836, 255] width 35 height 23
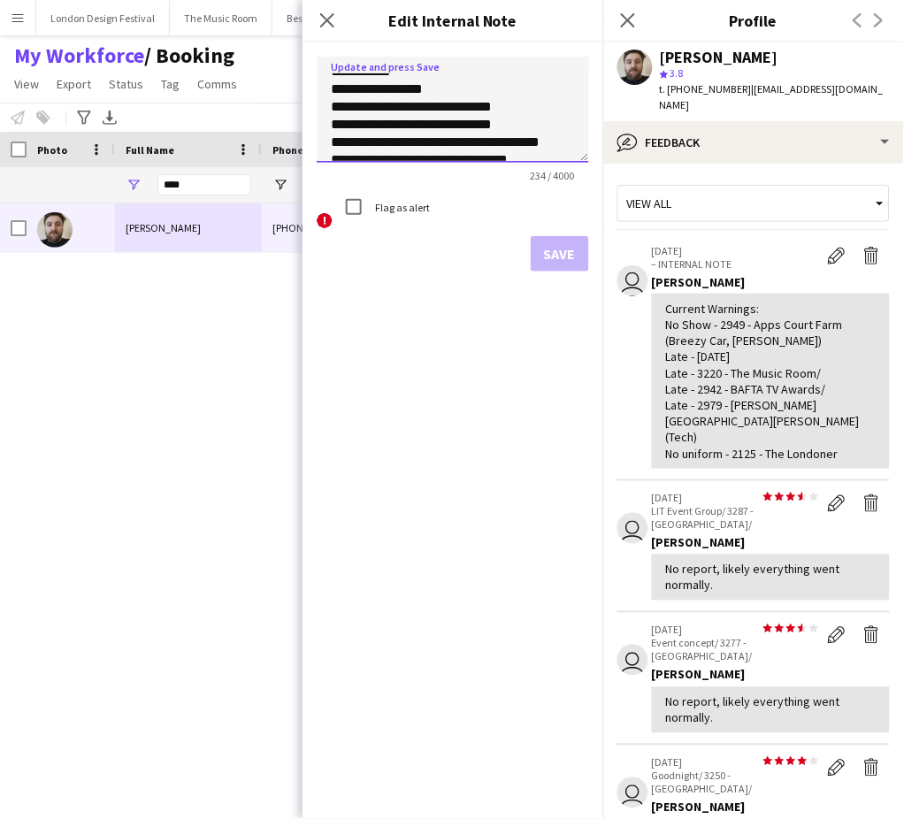
scroll to position [60, 0]
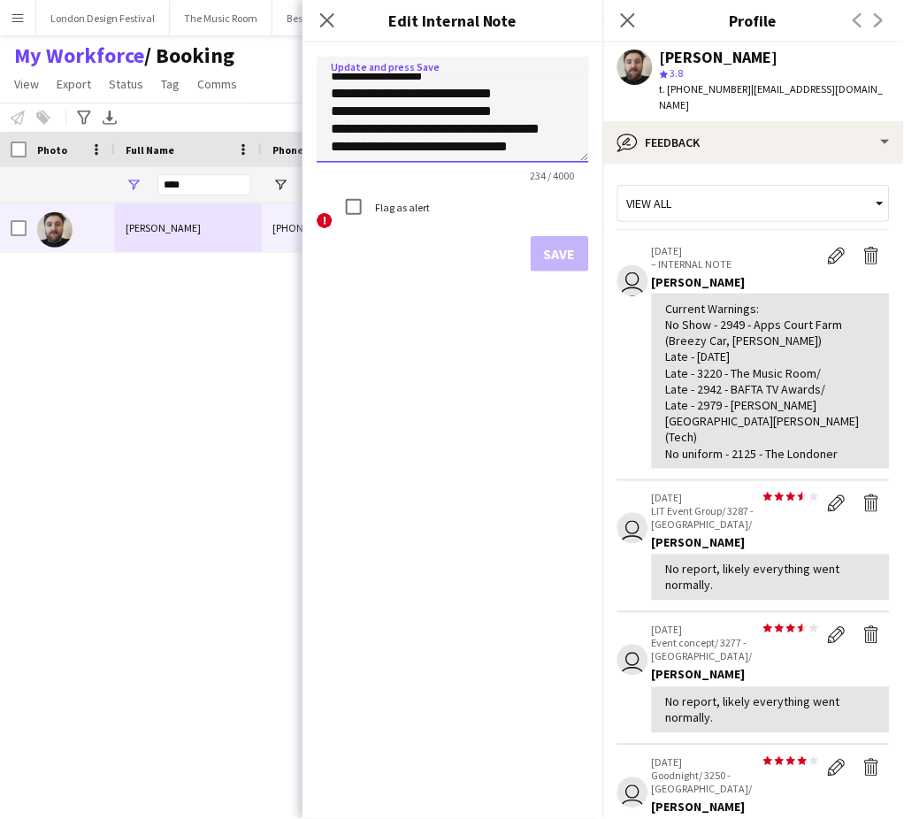
click at [547, 143] on textarea "**********" at bounding box center [453, 110] width 272 height 106
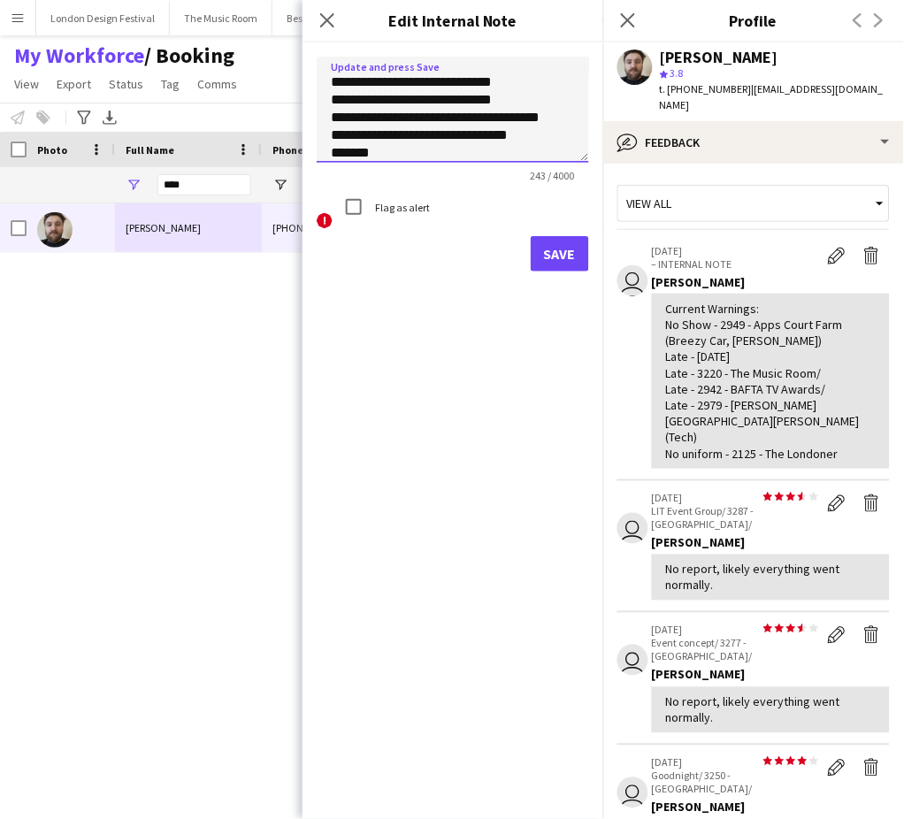
paste textarea "**********"
type textarea "**********"
click at [558, 254] on button "Save" at bounding box center [560, 253] width 58 height 35
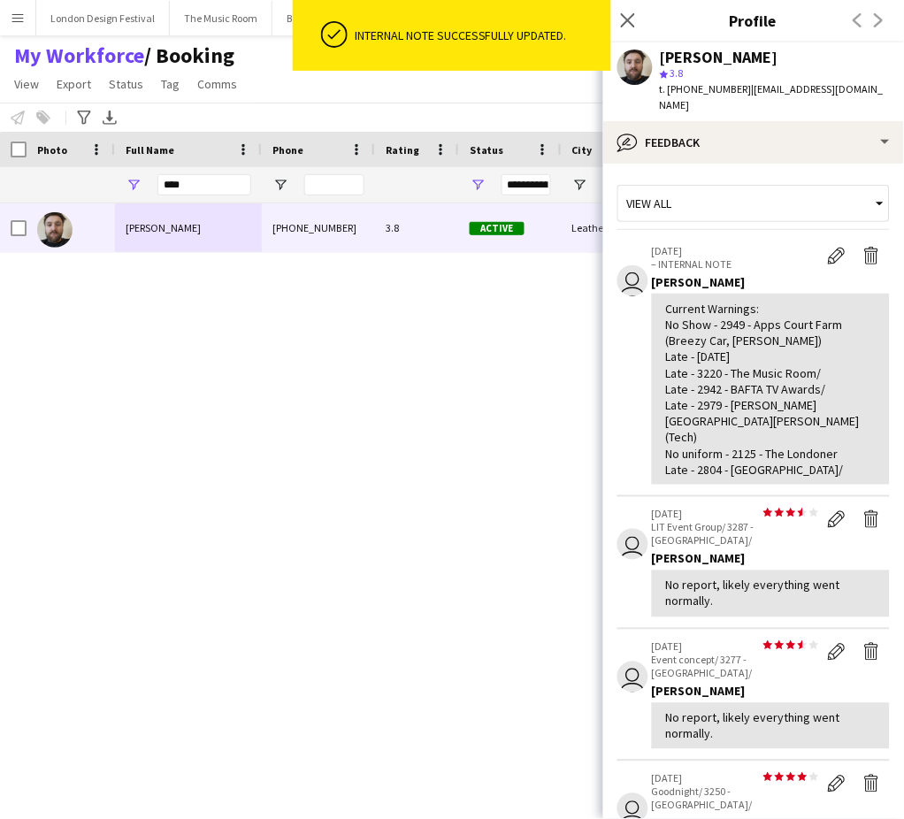
scroll to position [506, 0]
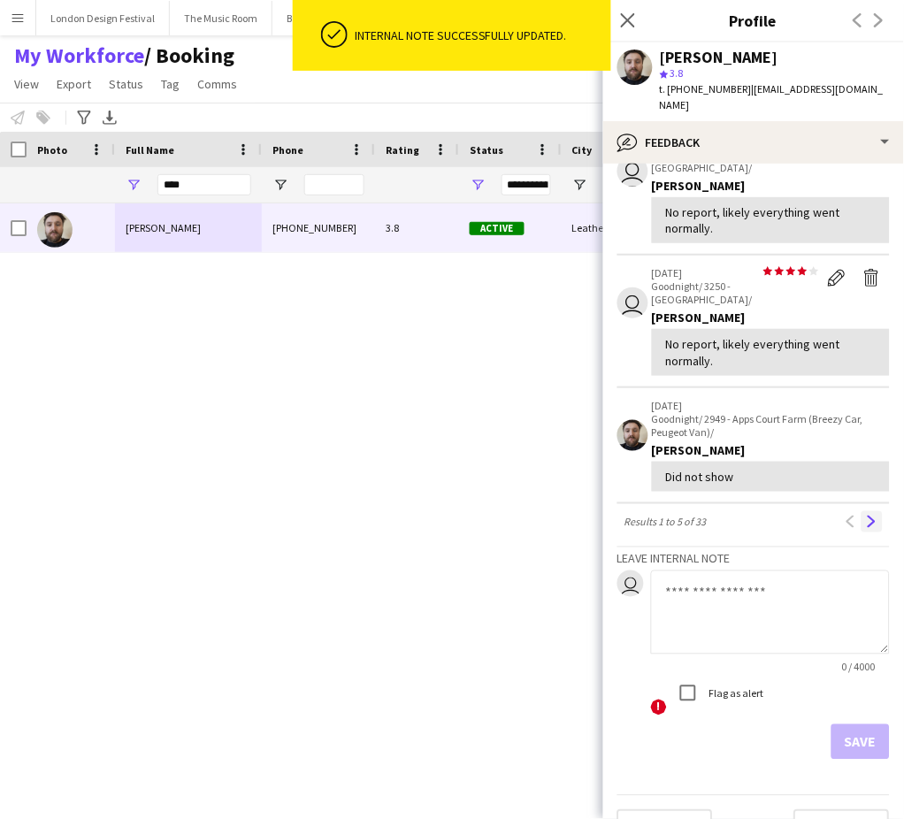
click at [866, 516] on app-icon "Next" at bounding box center [872, 522] width 12 height 12
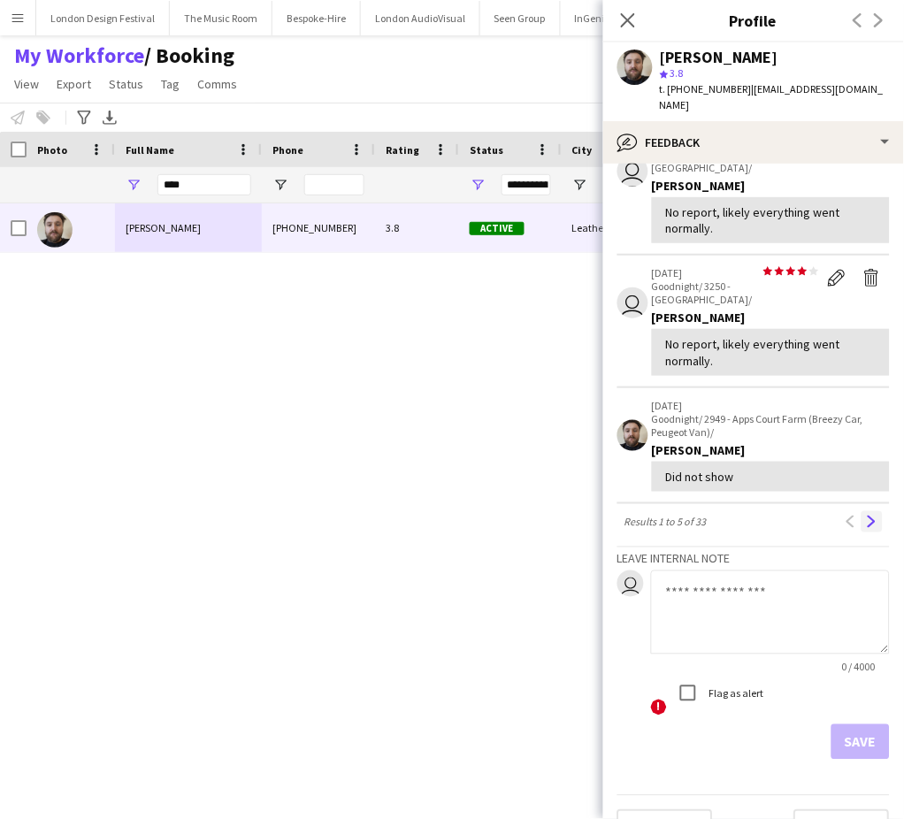
scroll to position [0, 0]
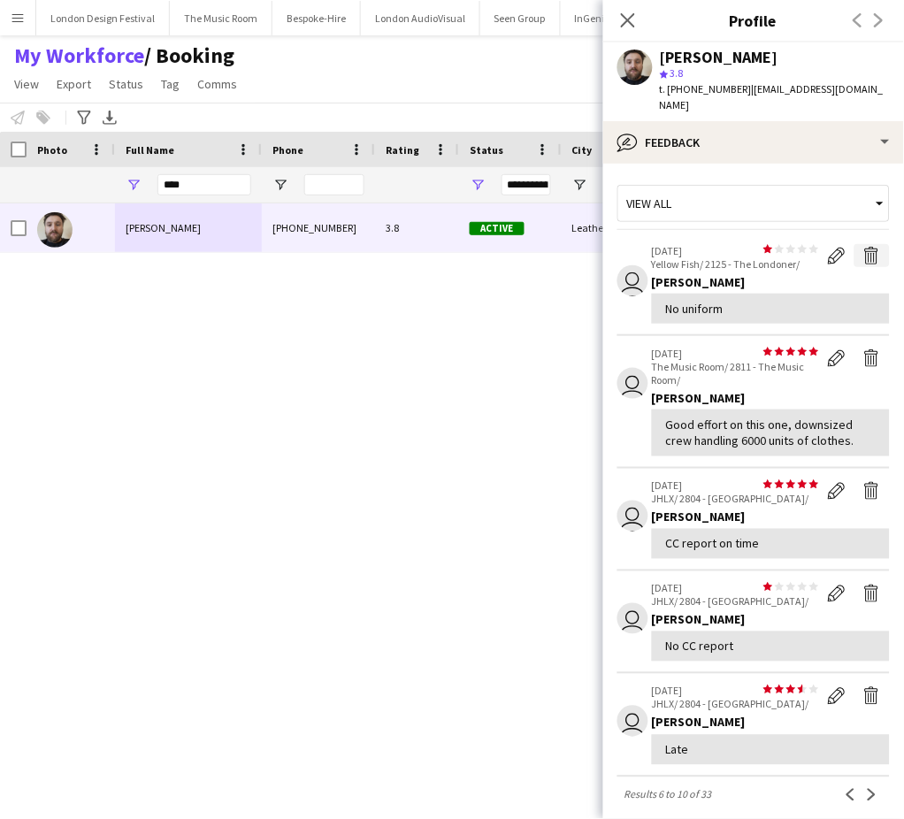
click at [863, 256] on app-icon "Delete feedback" at bounding box center [872, 256] width 18 height 18
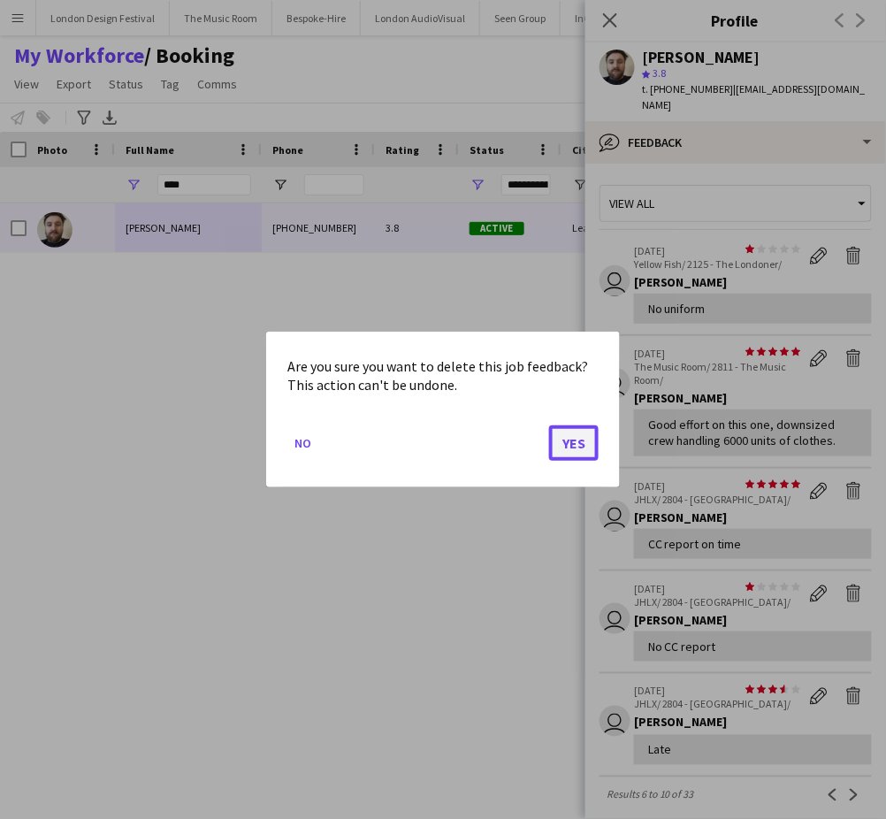
click at [577, 440] on button "Yes" at bounding box center [574, 442] width 50 height 35
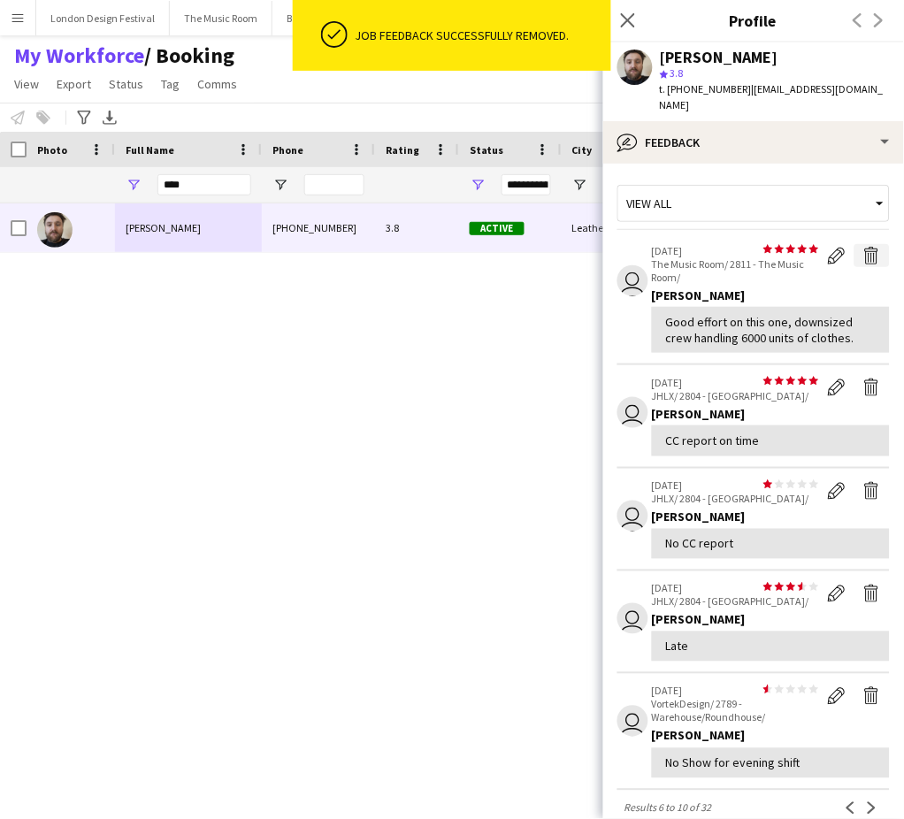
click at [863, 251] on app-icon "Delete feedback" at bounding box center [872, 256] width 18 height 18
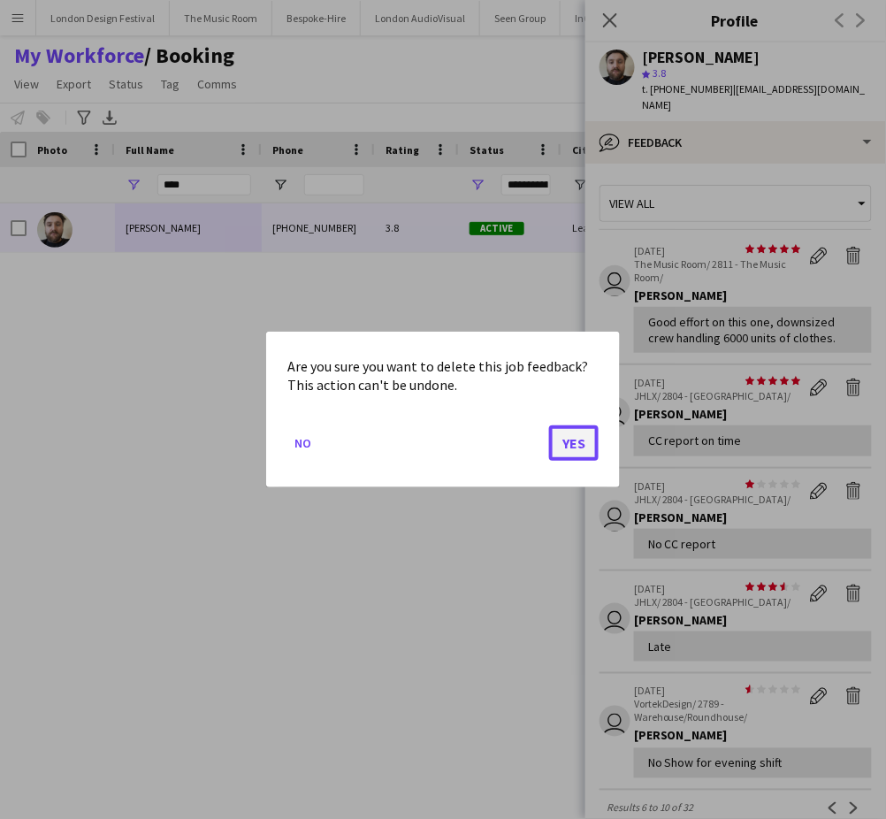
click at [570, 443] on button "Yes" at bounding box center [574, 442] width 50 height 35
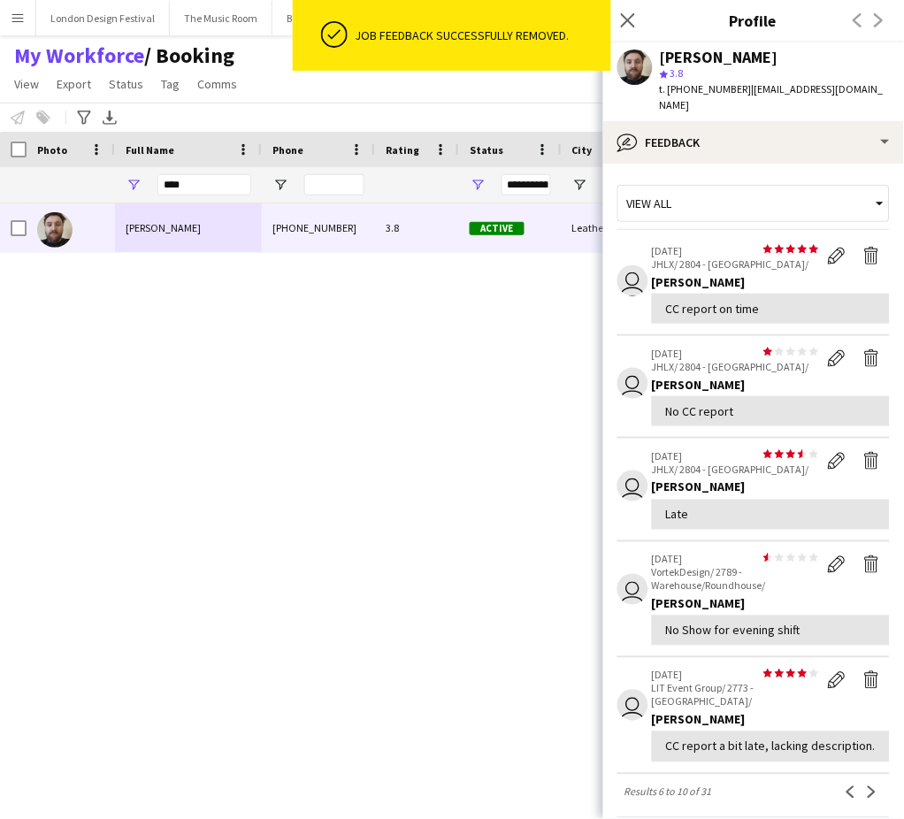
click at [577, 444] on div "[PERSON_NAME] [PHONE_NUMBER] 3.8 Active Leatherhead [DATE] 1 day 24 [EMAIL_ADDR…" at bounding box center [420, 486] width 840 height 567
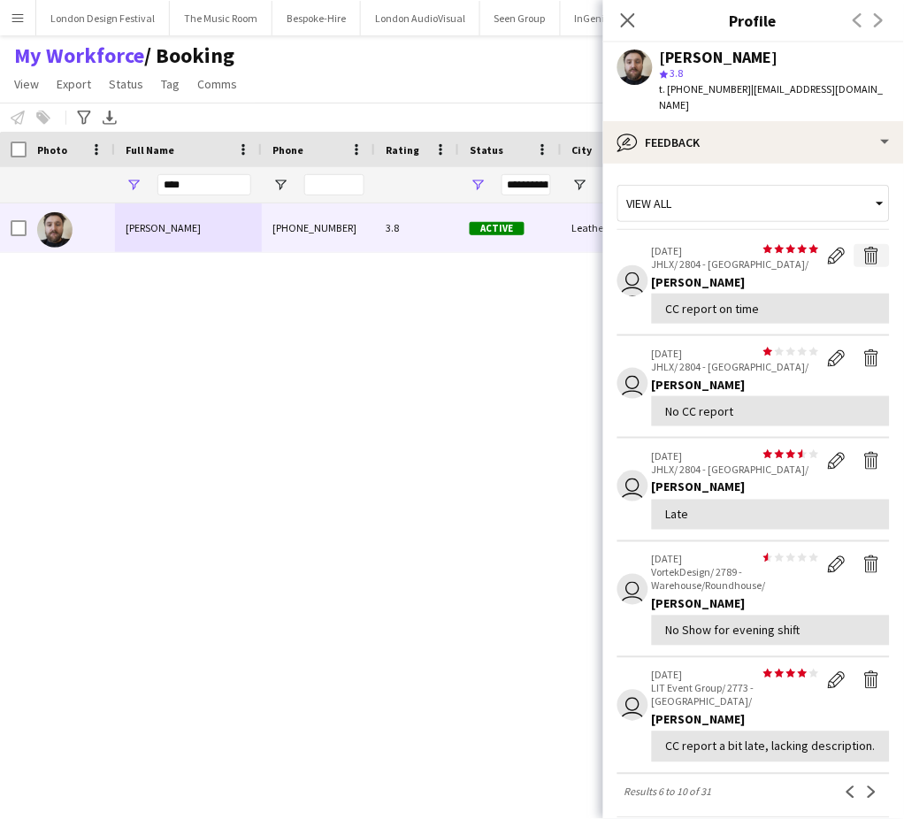
click at [863, 252] on app-icon "Delete feedback" at bounding box center [872, 256] width 18 height 18
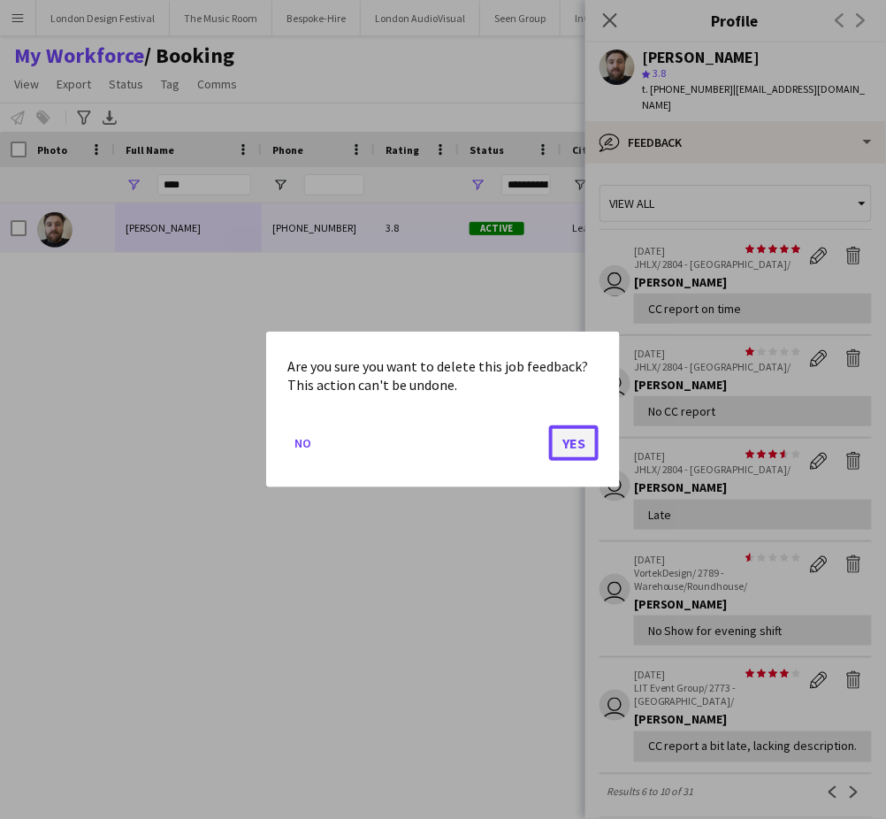
click at [571, 445] on button "Yes" at bounding box center [574, 442] width 50 height 35
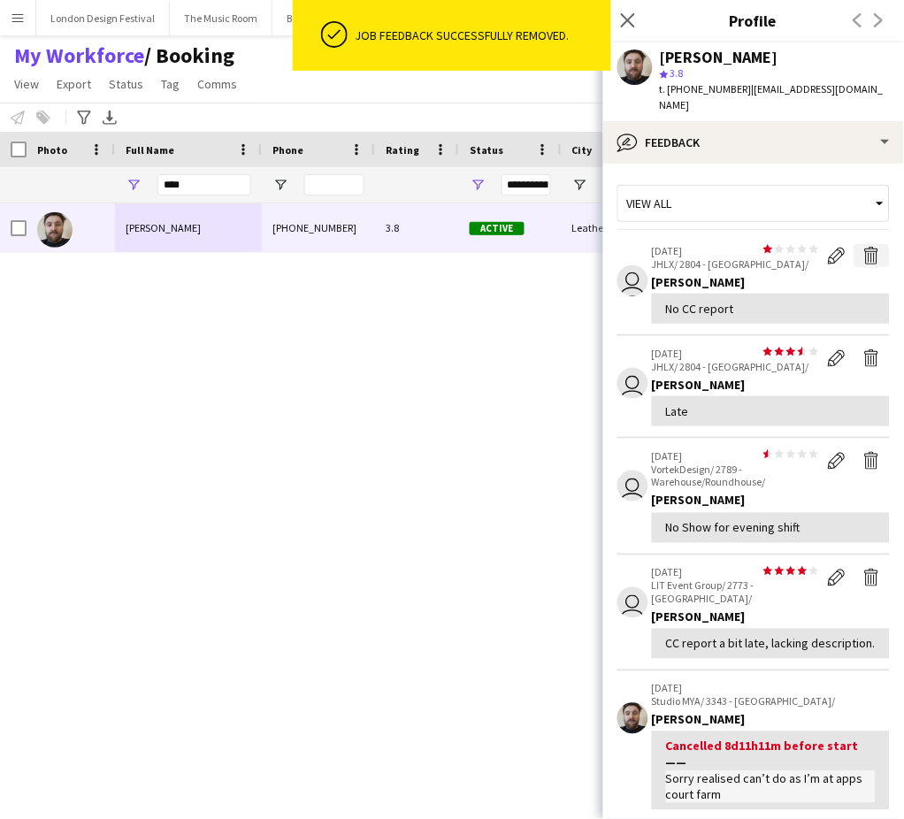
click at [863, 256] on app-icon "Delete feedback" at bounding box center [872, 256] width 18 height 18
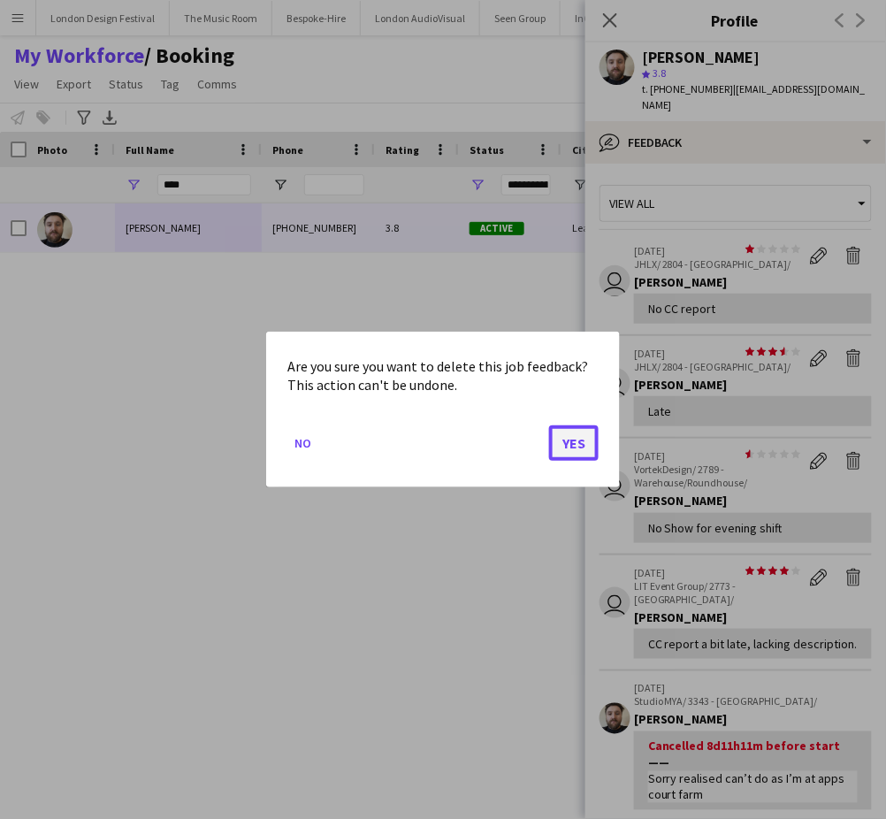
click at [572, 435] on button "Yes" at bounding box center [574, 442] width 50 height 35
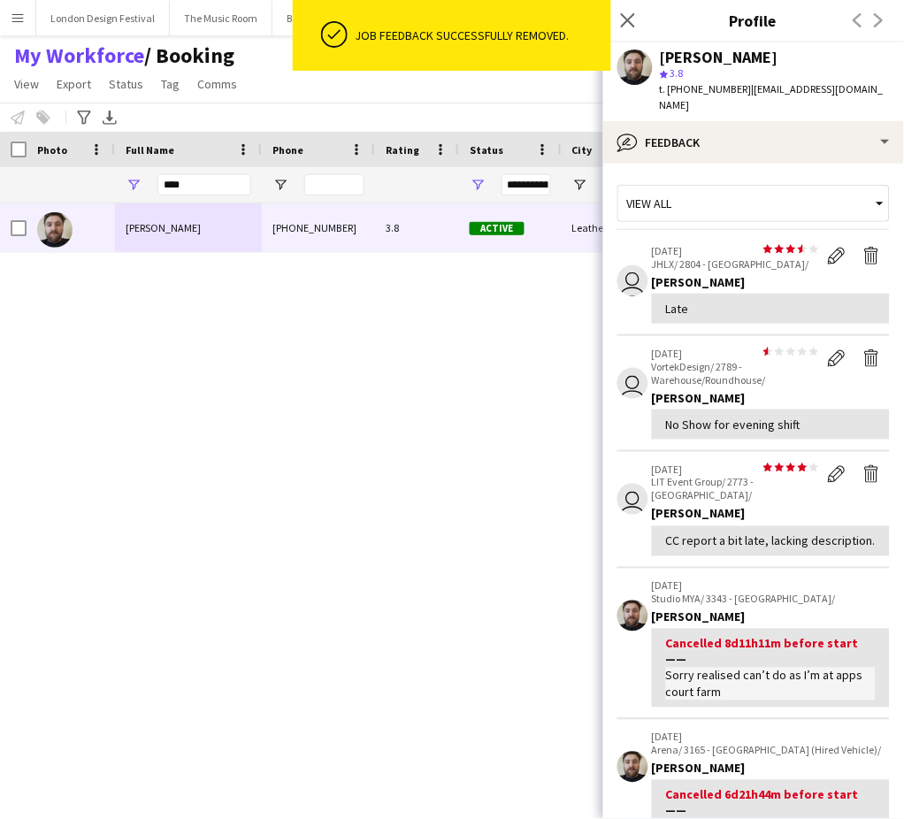
click at [863, 262] on app-icon "Delete feedback" at bounding box center [872, 256] width 18 height 18
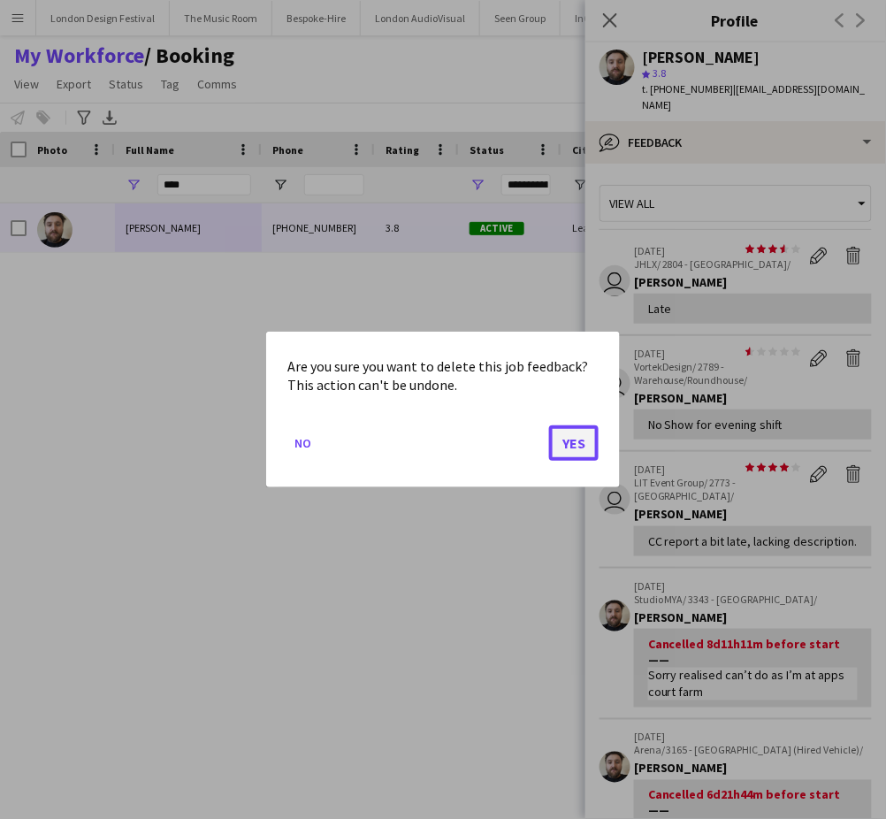
click at [568, 440] on button "Yes" at bounding box center [574, 442] width 50 height 35
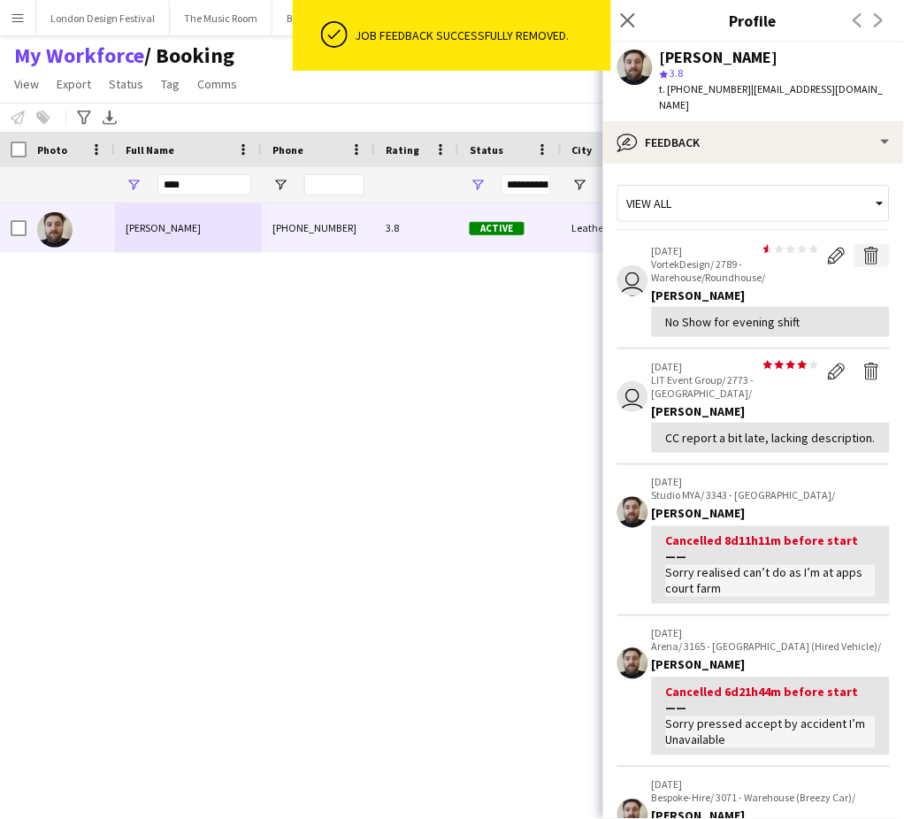
click at [863, 255] on app-icon "Delete feedback" at bounding box center [872, 256] width 18 height 18
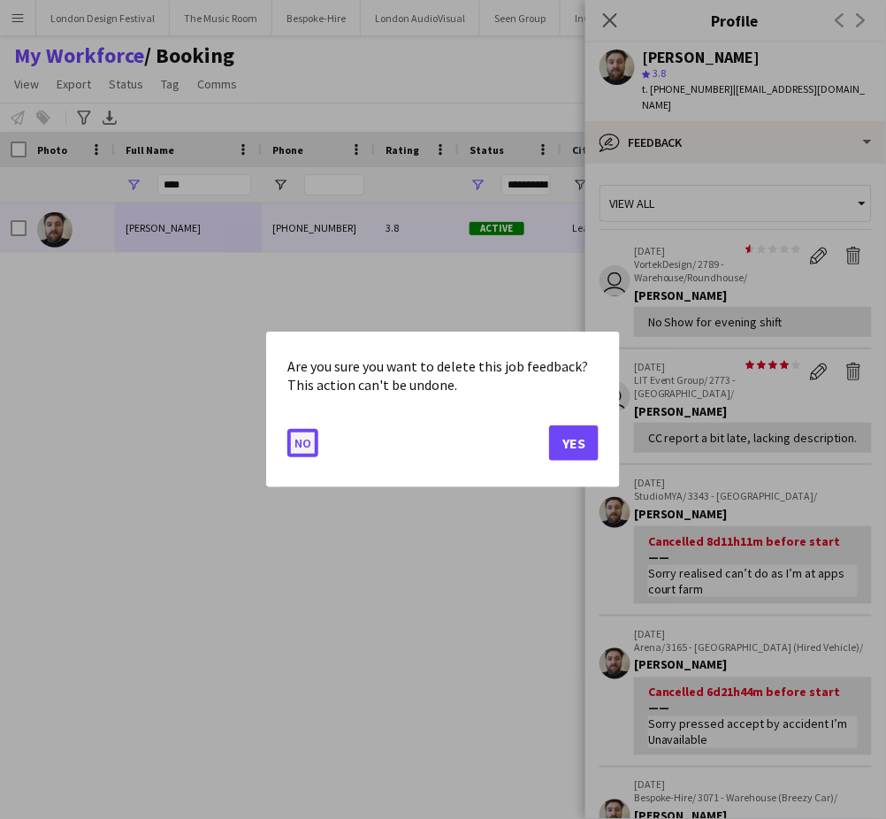
click at [293, 440] on button "No" at bounding box center [302, 443] width 31 height 28
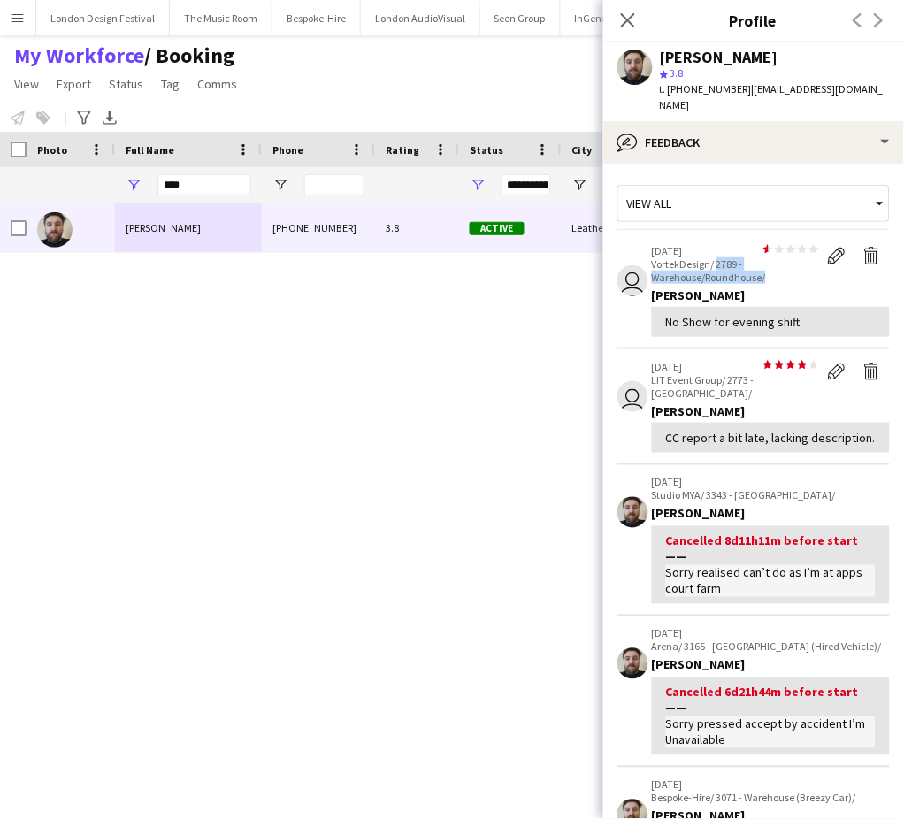
drag, startPoint x: 716, startPoint y: 265, endPoint x: 765, endPoint y: 279, distance: 50.7
click at [765, 279] on p "VortekDesign/ 2789 - Warehouse/Roundhouse/" at bounding box center [735, 270] width 167 height 27
copy p "2789 - Warehouse/Roundhouse/"
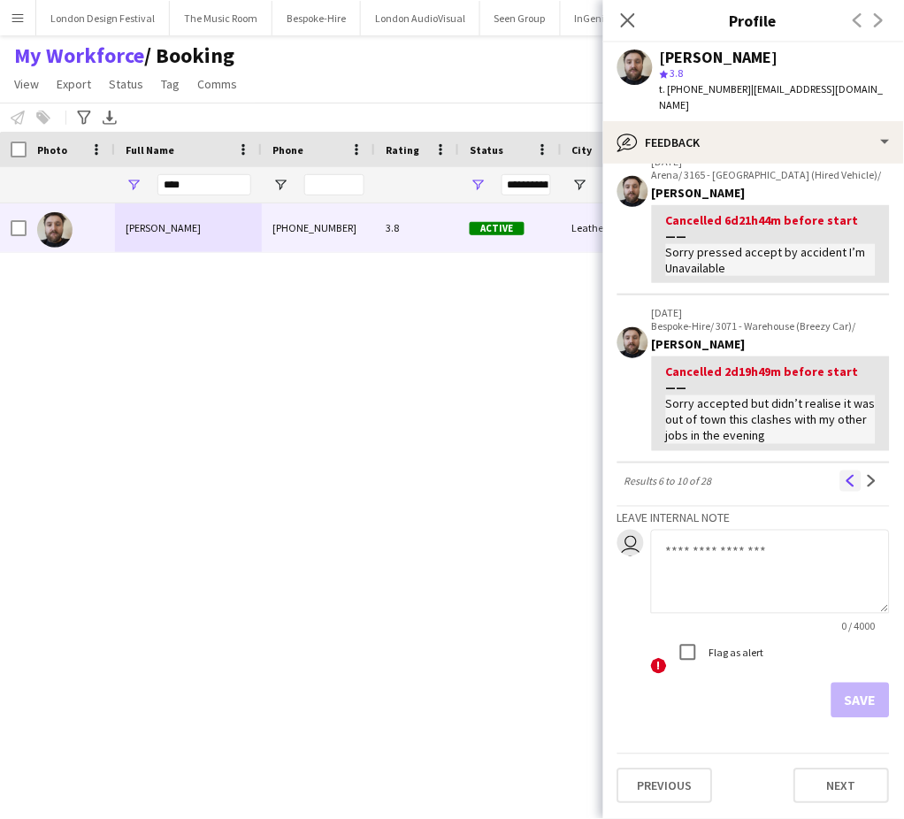
click at [845, 486] on app-icon "Previous" at bounding box center [851, 481] width 12 height 12
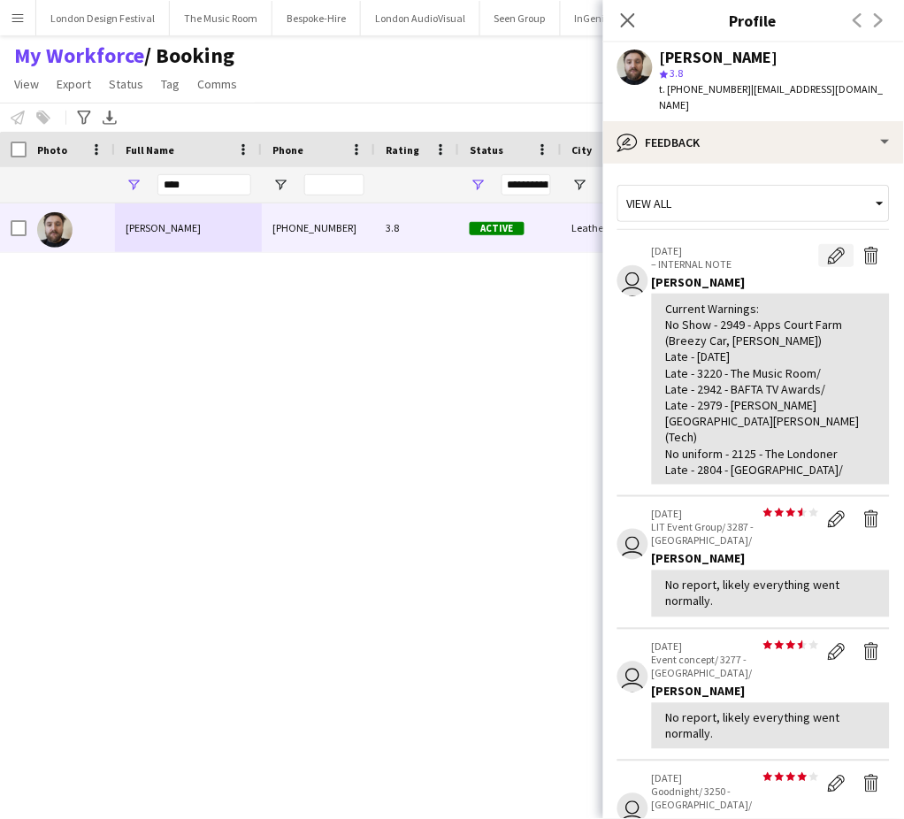
click at [828, 253] on app-icon "Edit internal note" at bounding box center [837, 256] width 18 height 18
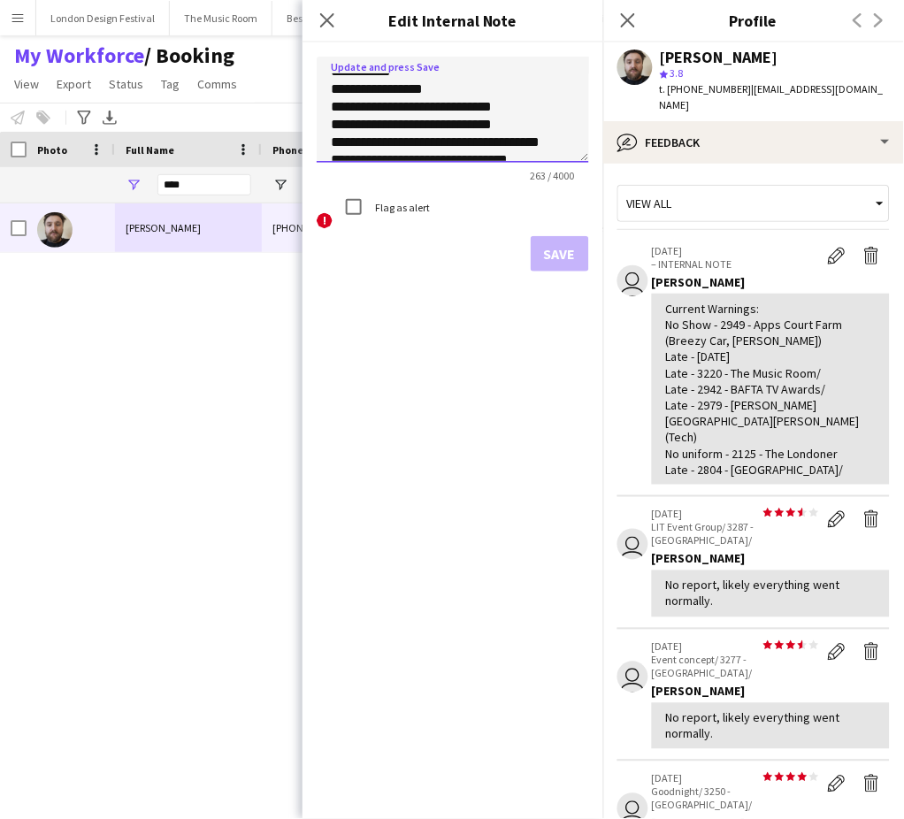
scroll to position [78, 0]
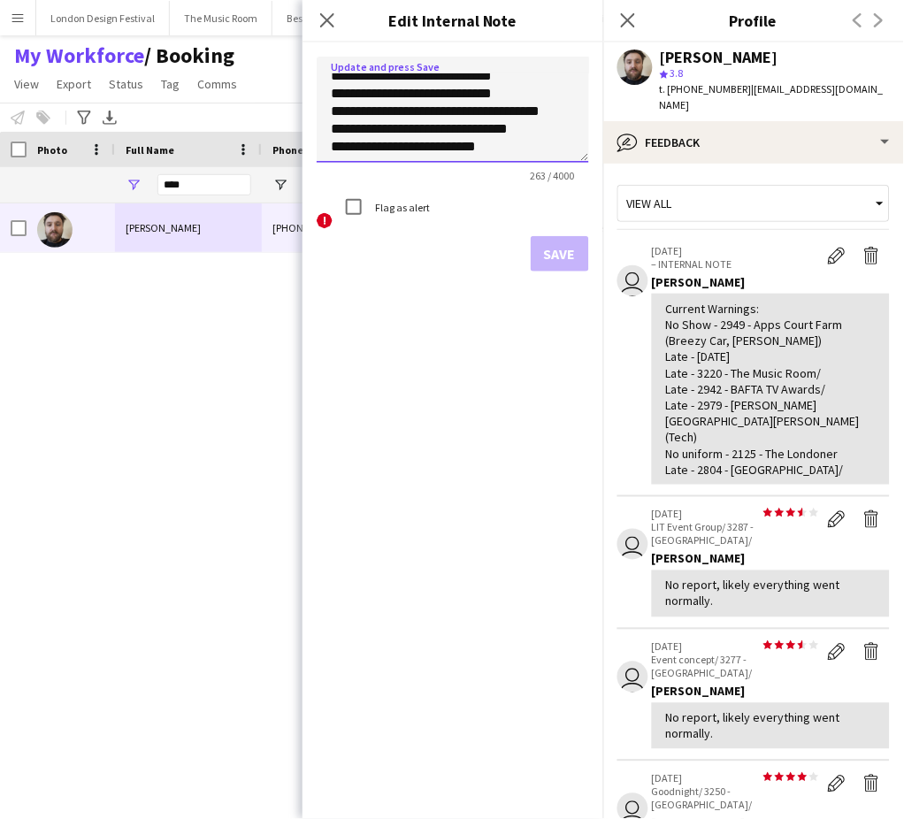
click at [533, 147] on textarea "**********" at bounding box center [453, 110] width 272 height 106
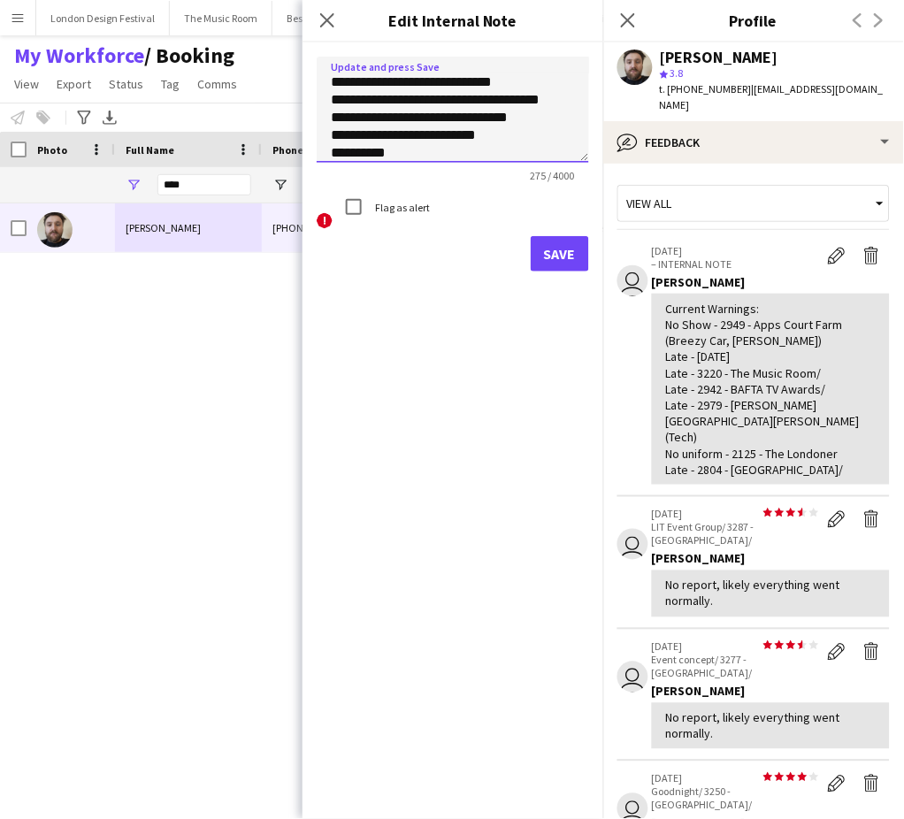
paste textarea "**********"
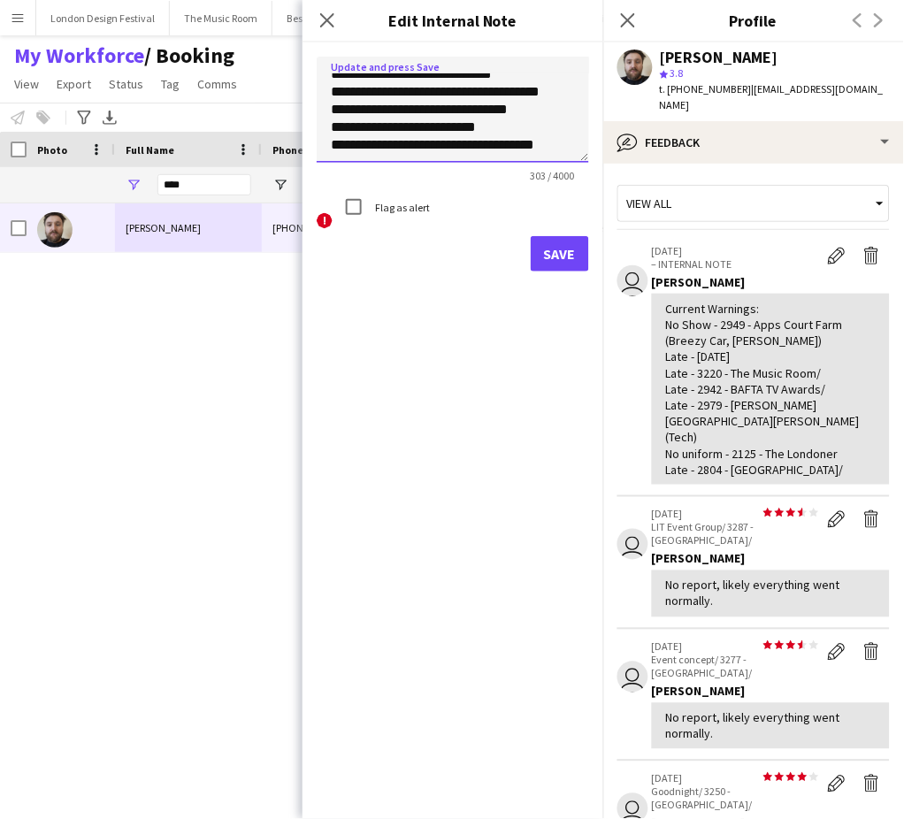
type textarea "**********"
click at [563, 253] on button "Save" at bounding box center [560, 253] width 58 height 35
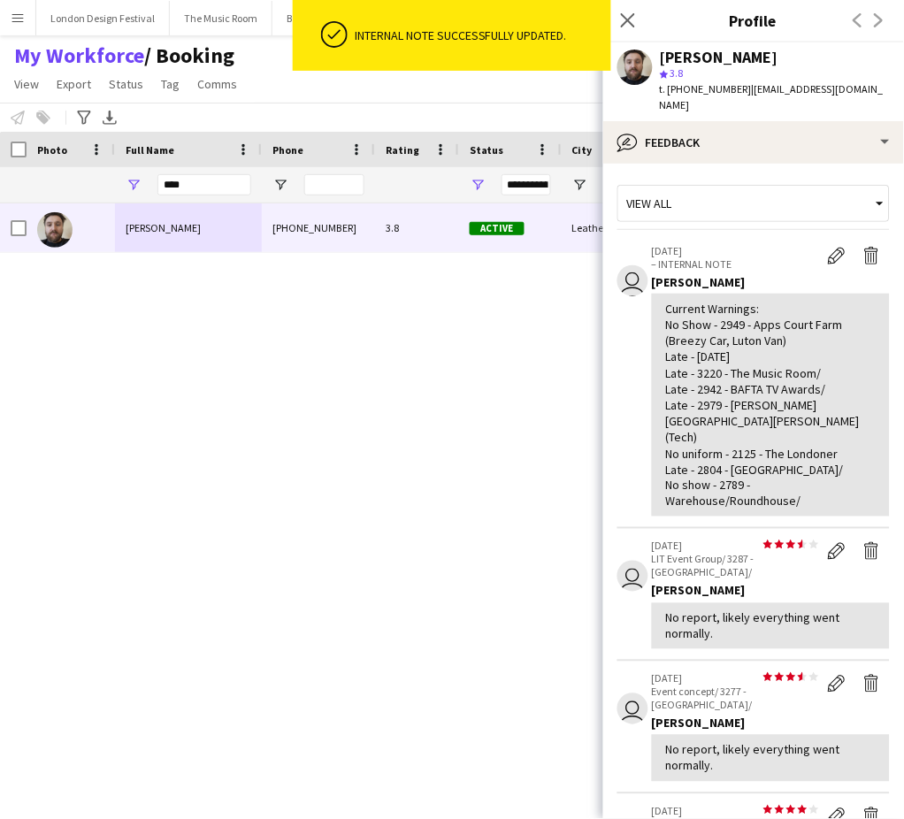
scroll to position [539, 0]
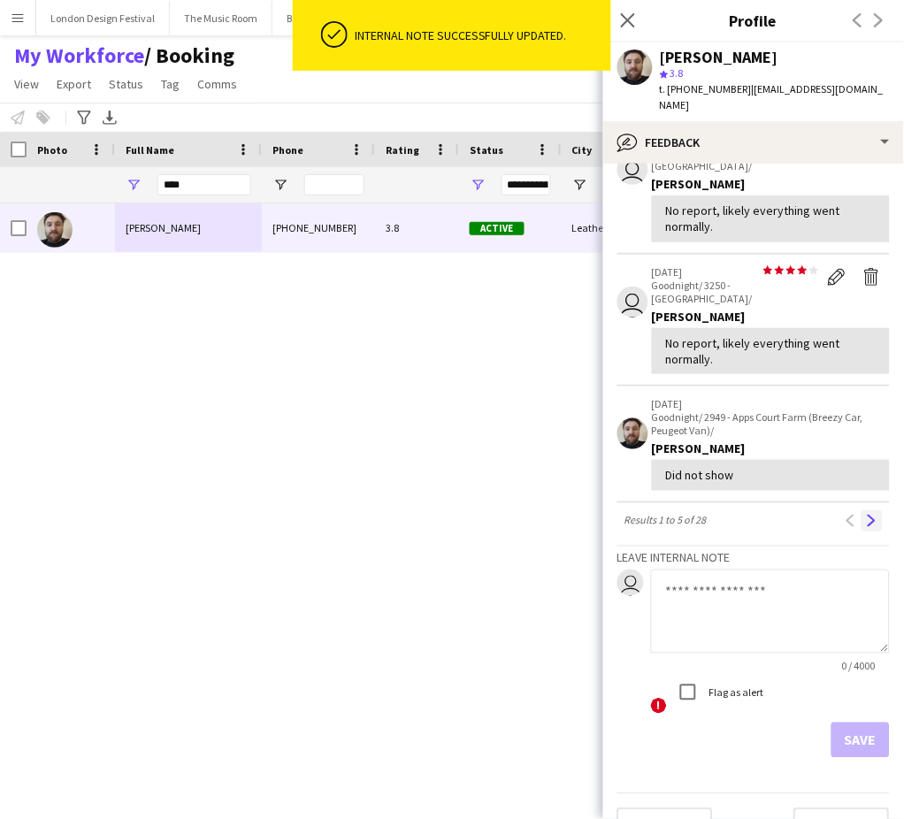
click at [866, 515] on app-icon "Next" at bounding box center [872, 521] width 12 height 12
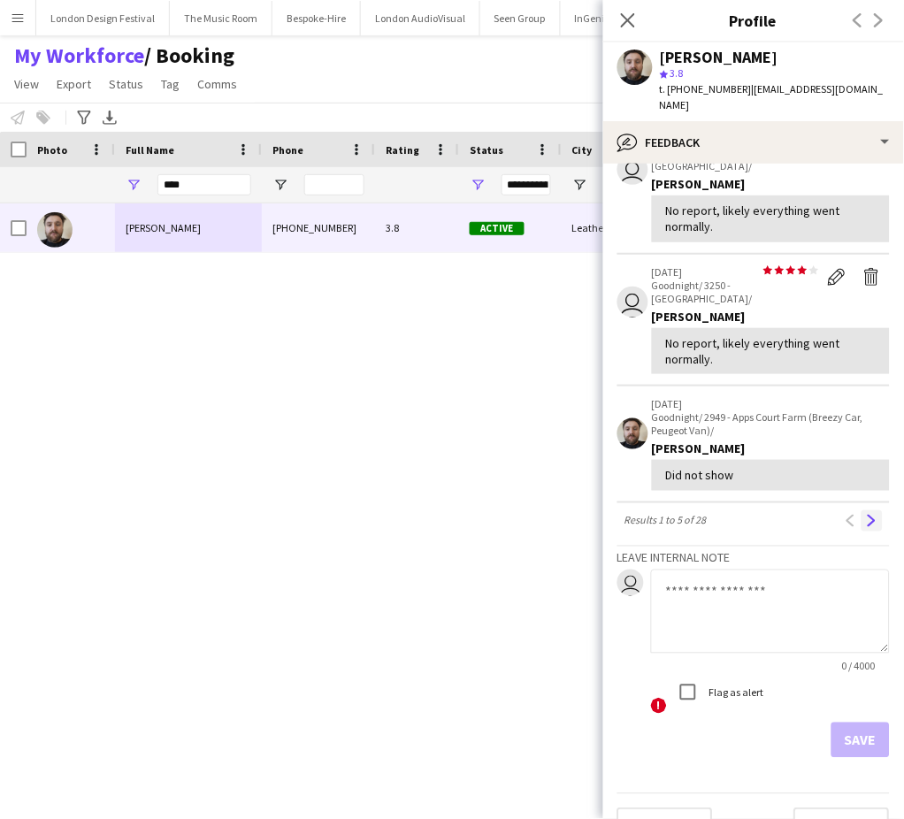
scroll to position [0, 0]
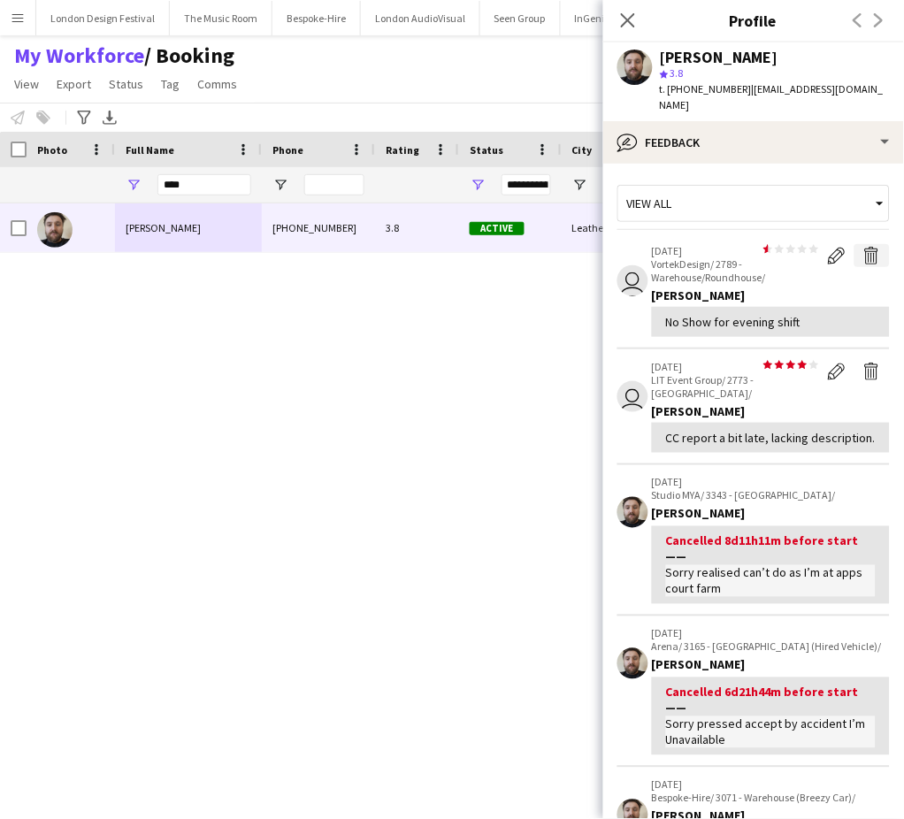
click at [863, 251] on app-icon "Delete feedback" at bounding box center [872, 256] width 18 height 18
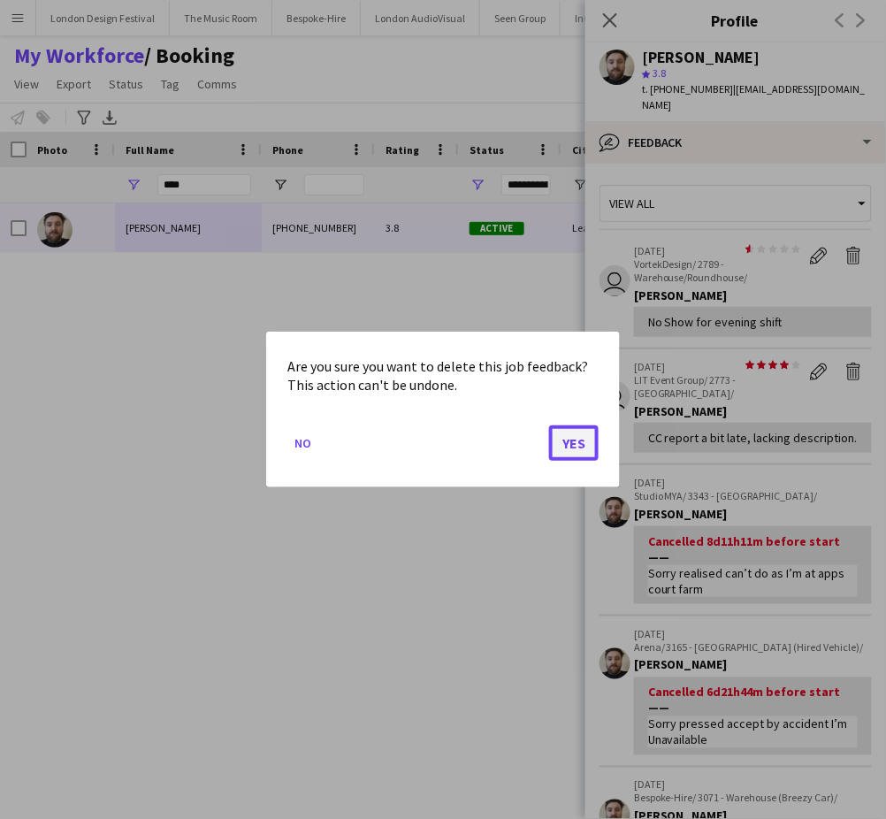
click at [578, 443] on button "Yes" at bounding box center [574, 442] width 50 height 35
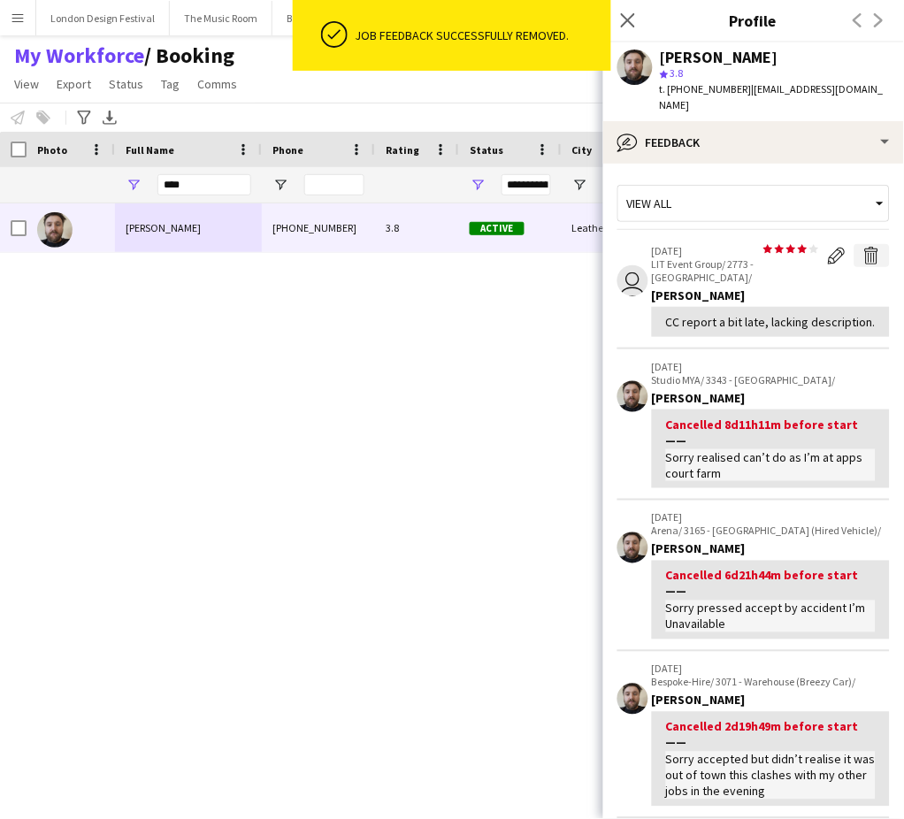
click at [863, 259] on app-icon "Delete feedback" at bounding box center [872, 256] width 18 height 18
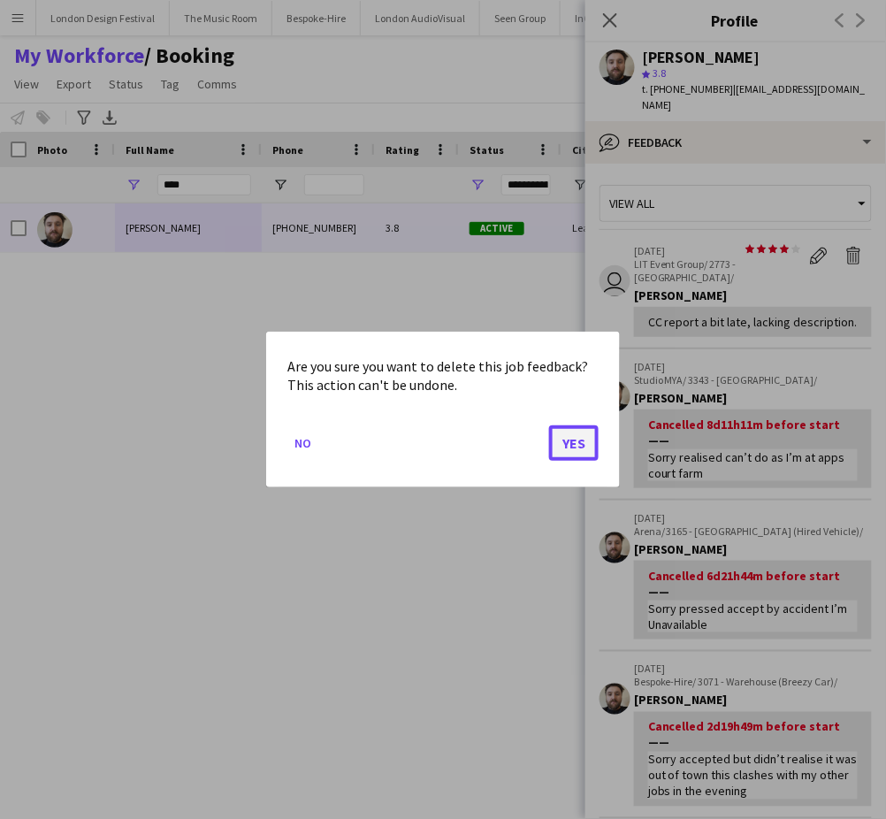
click at [574, 438] on button "Yes" at bounding box center [574, 442] width 50 height 35
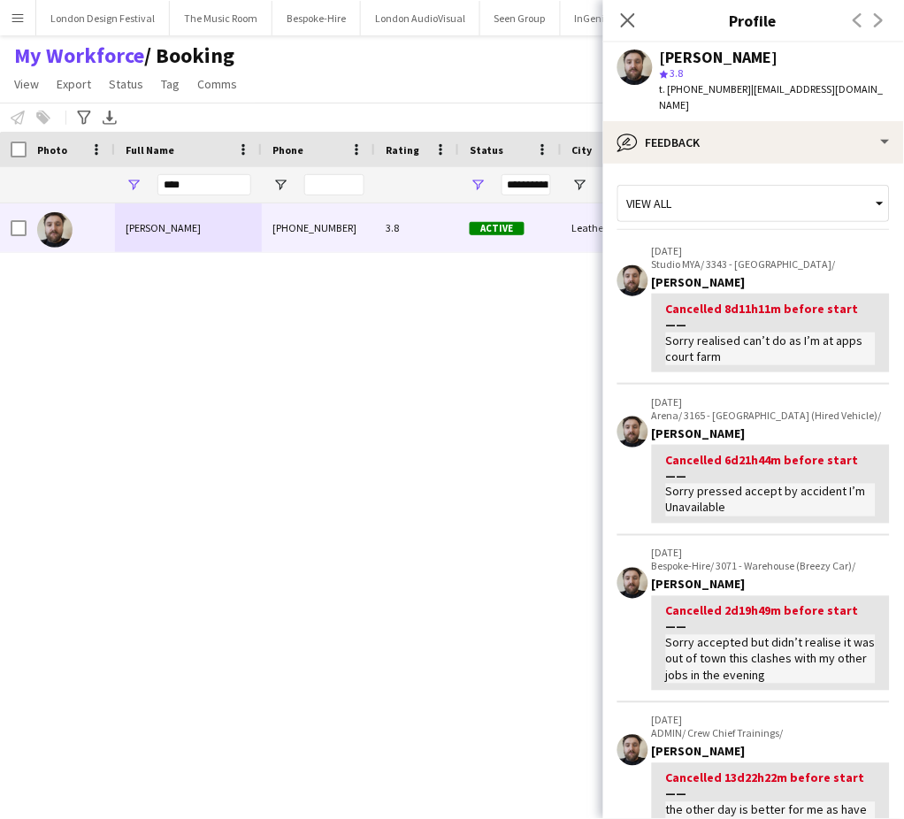
scroll to position [533, 0]
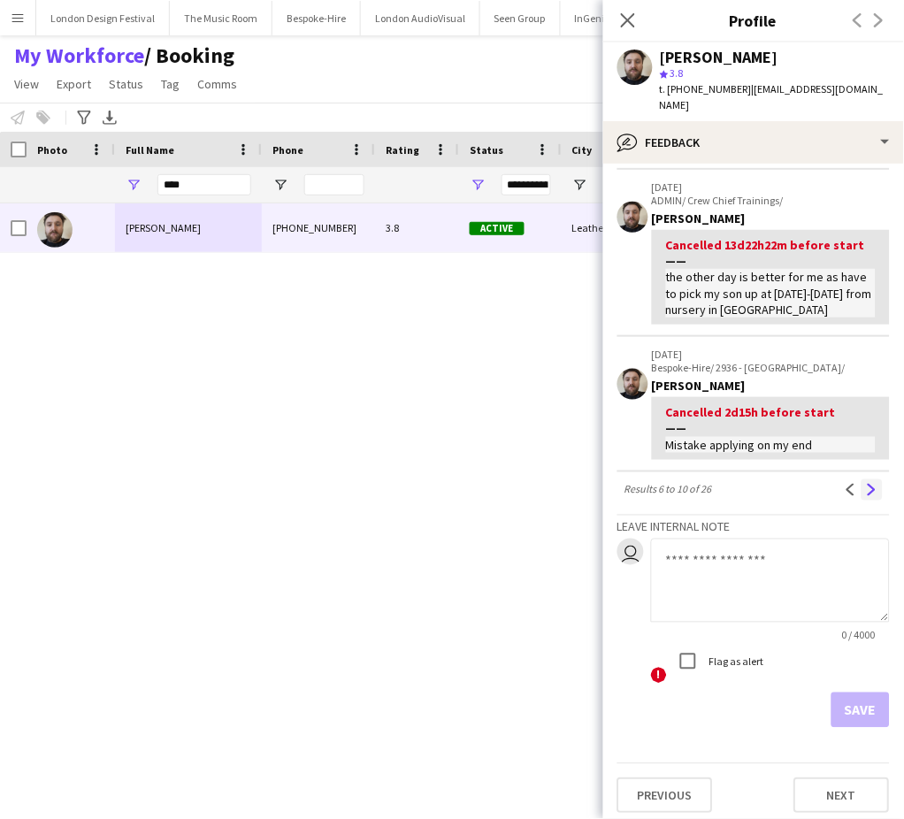
click at [866, 486] on app-icon "Next" at bounding box center [872, 490] width 12 height 12
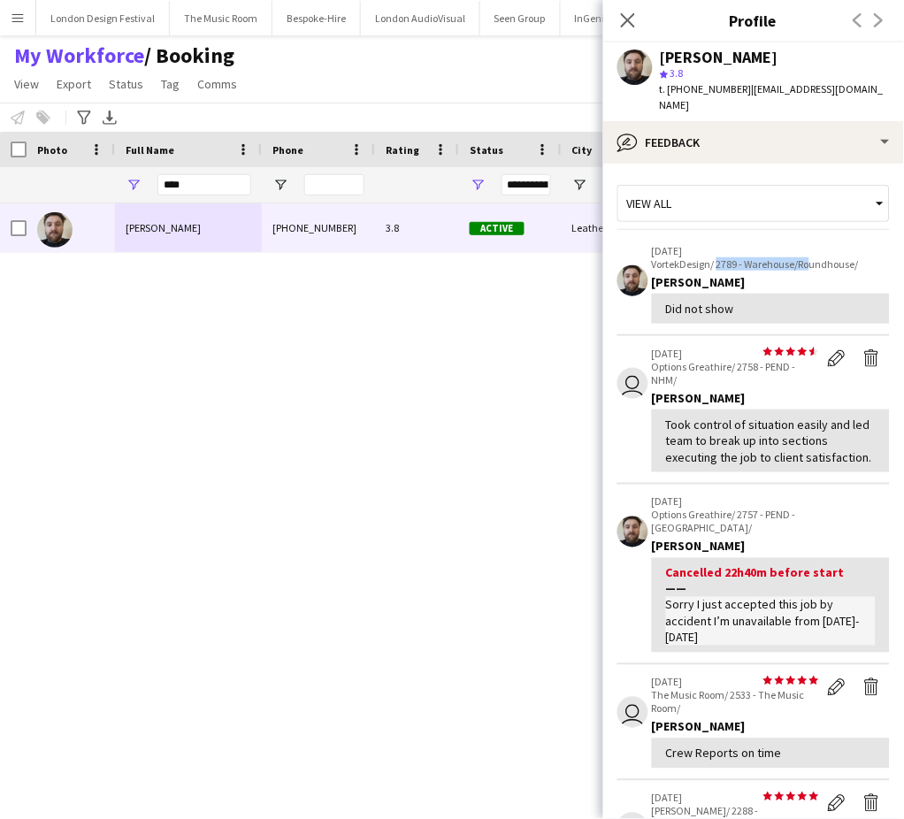
drag, startPoint x: 718, startPoint y: 261, endPoint x: 813, endPoint y: 268, distance: 94.9
click at [813, 268] on p "VortekDesign/ 2789 - Warehouse/Roundhouse/" at bounding box center [771, 263] width 238 height 13
click at [863, 361] on app-icon "Delete feedback" at bounding box center [872, 358] width 18 height 18
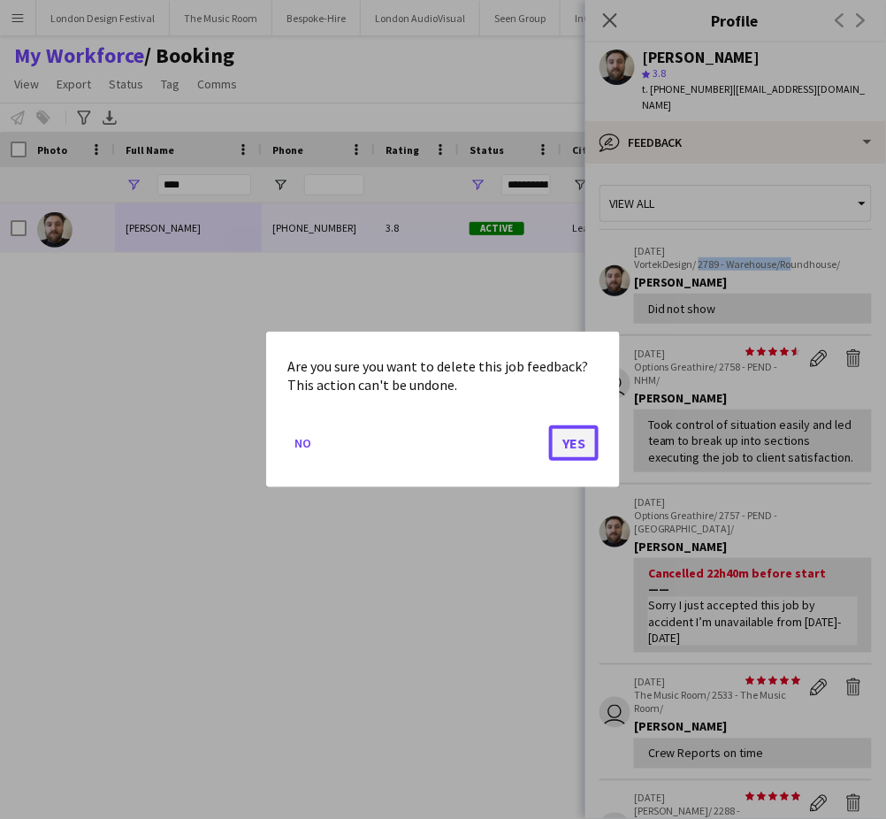
click at [581, 440] on button "Yes" at bounding box center [574, 442] width 50 height 35
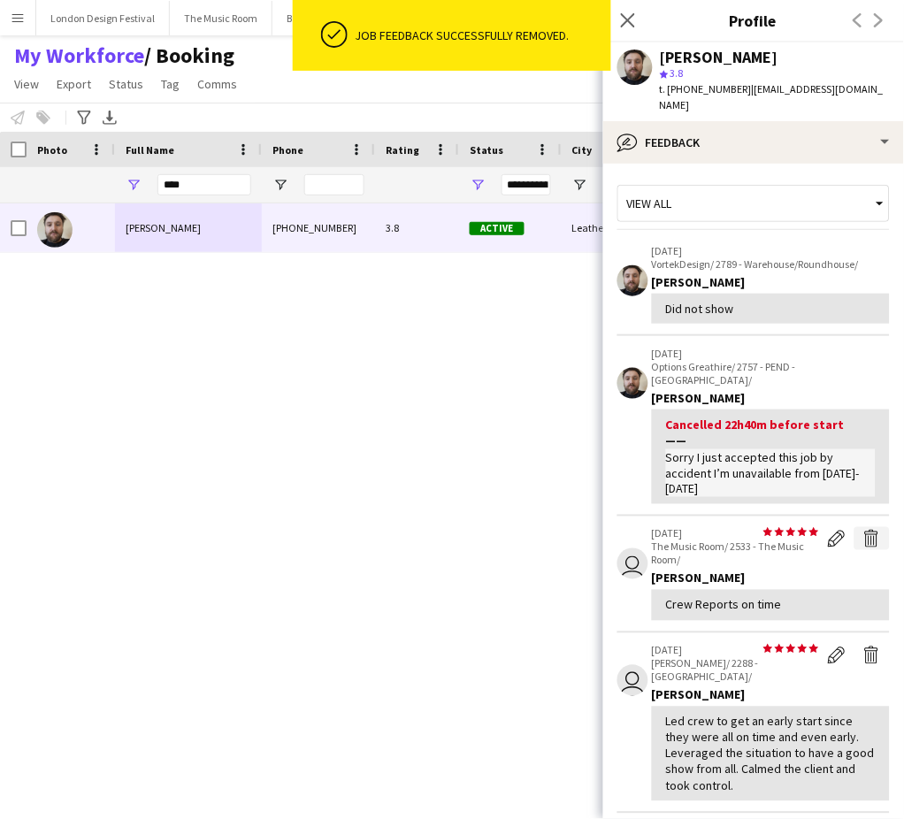
click at [864, 527] on button "Delete feedback" at bounding box center [871, 538] width 35 height 23
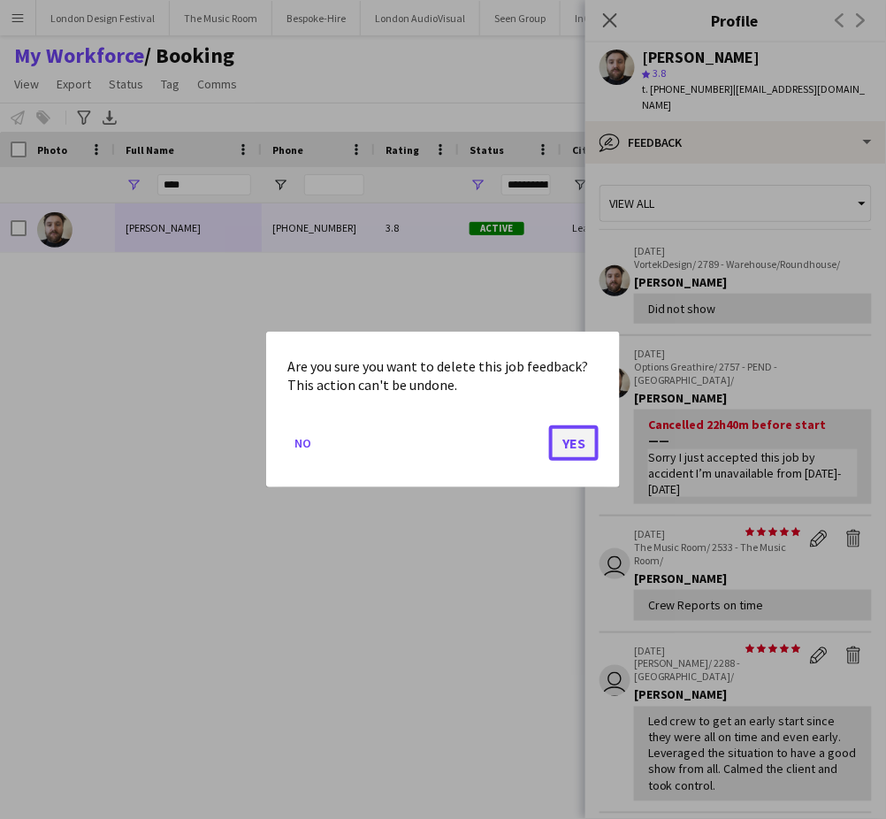
click at [569, 435] on button "Yes" at bounding box center [574, 442] width 50 height 35
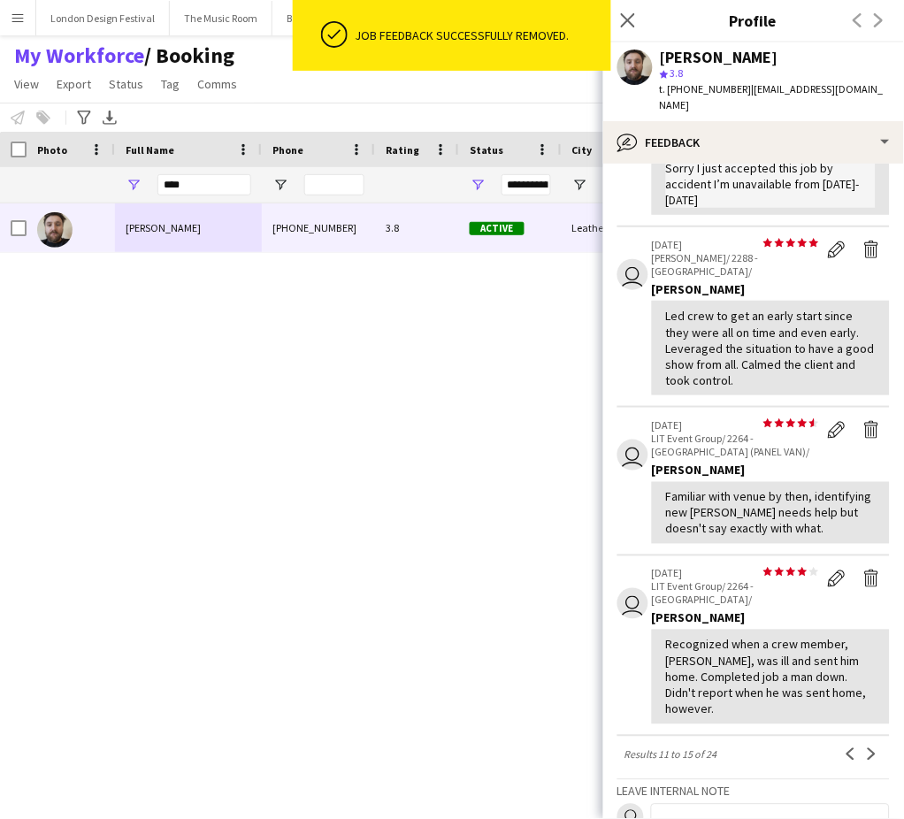
scroll to position [366, 0]
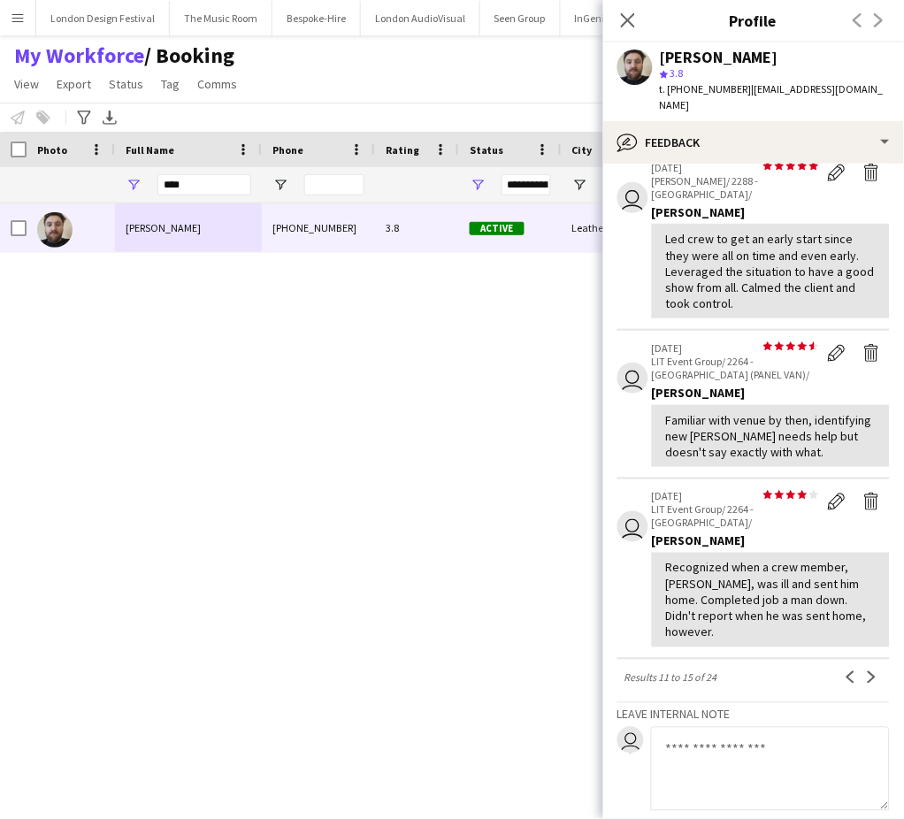
click at [331, 520] on div "[PERSON_NAME] [PHONE_NUMBER] 3.8 Active Leatherhead [DATE] 1 day 24 [EMAIL_ADDR…" at bounding box center [420, 486] width 840 height 567
click at [863, 344] on app-icon "Delete feedback" at bounding box center [872, 353] width 18 height 18
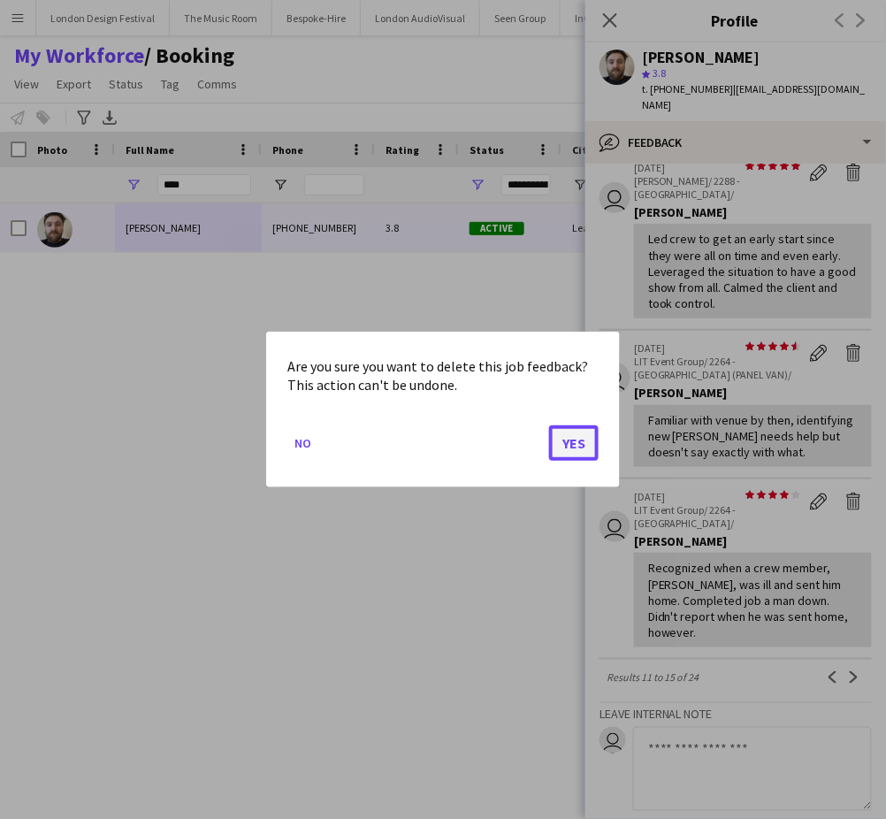
click at [570, 451] on button "Yes" at bounding box center [574, 442] width 50 height 35
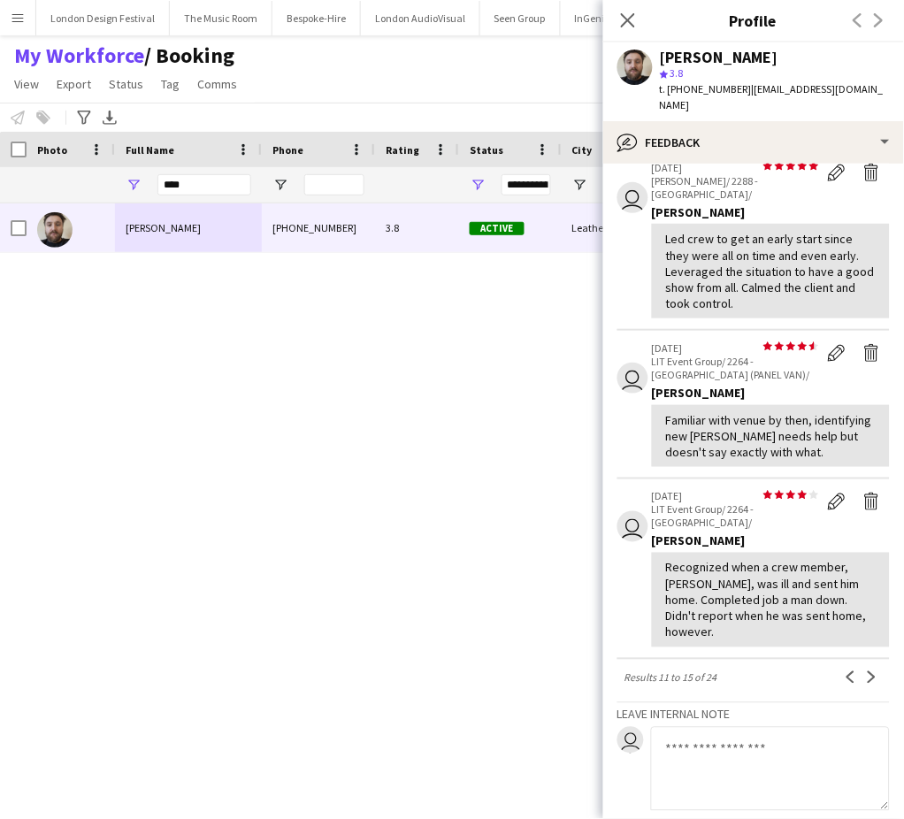
scroll to position [0, 0]
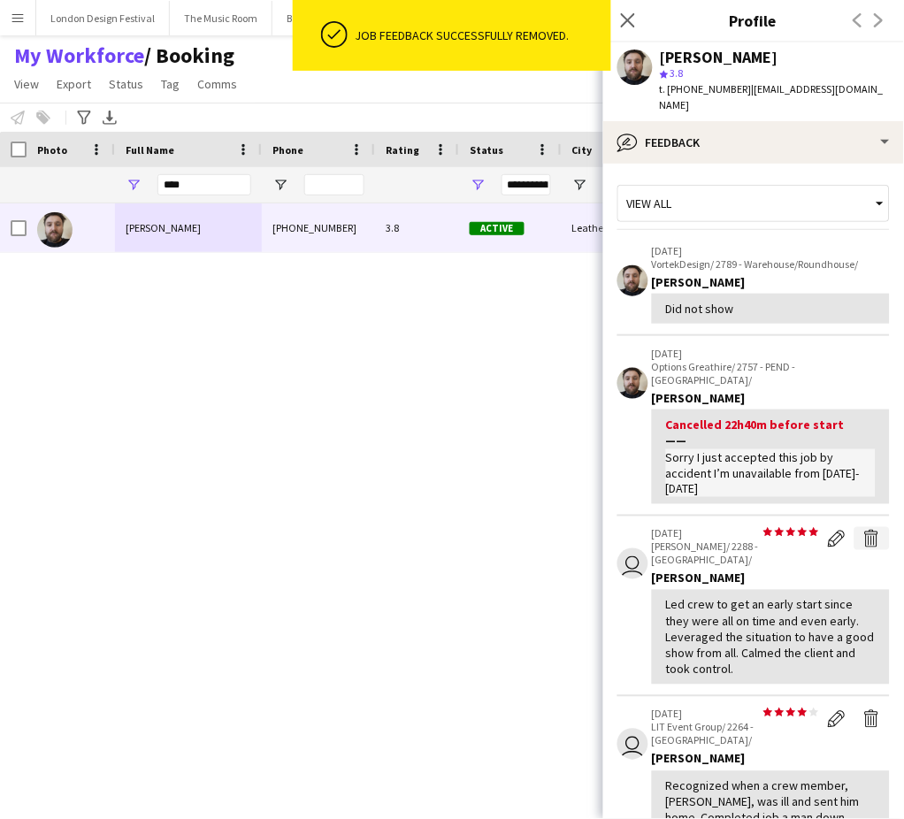
click at [863, 530] on app-icon "Delete feedback" at bounding box center [872, 539] width 18 height 18
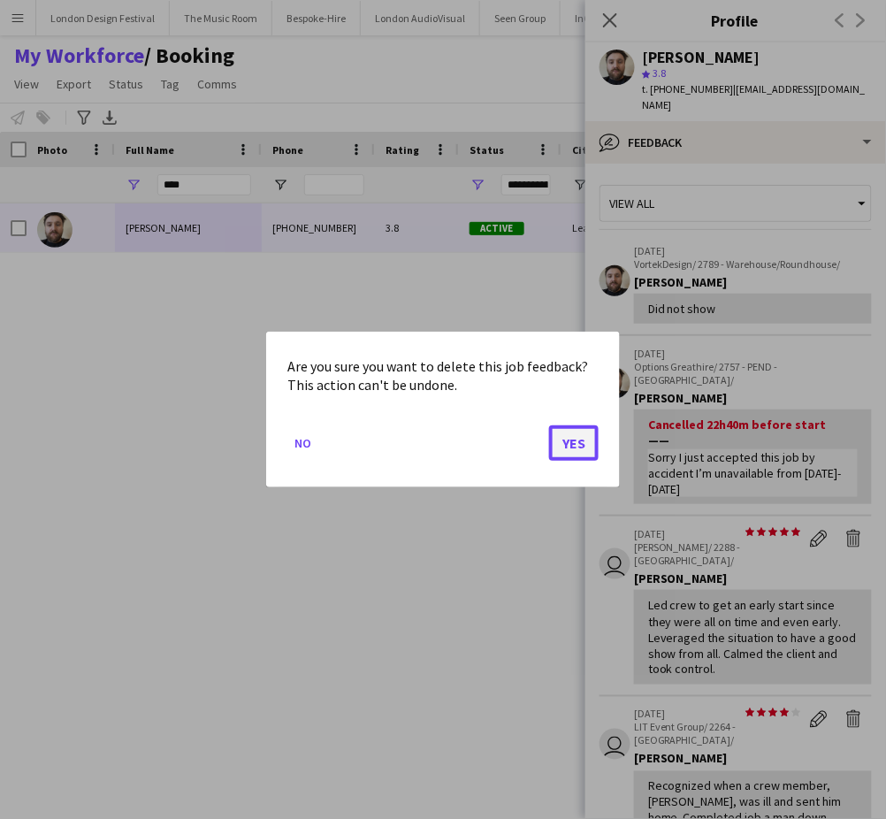
click at [578, 439] on button "Yes" at bounding box center [574, 442] width 50 height 35
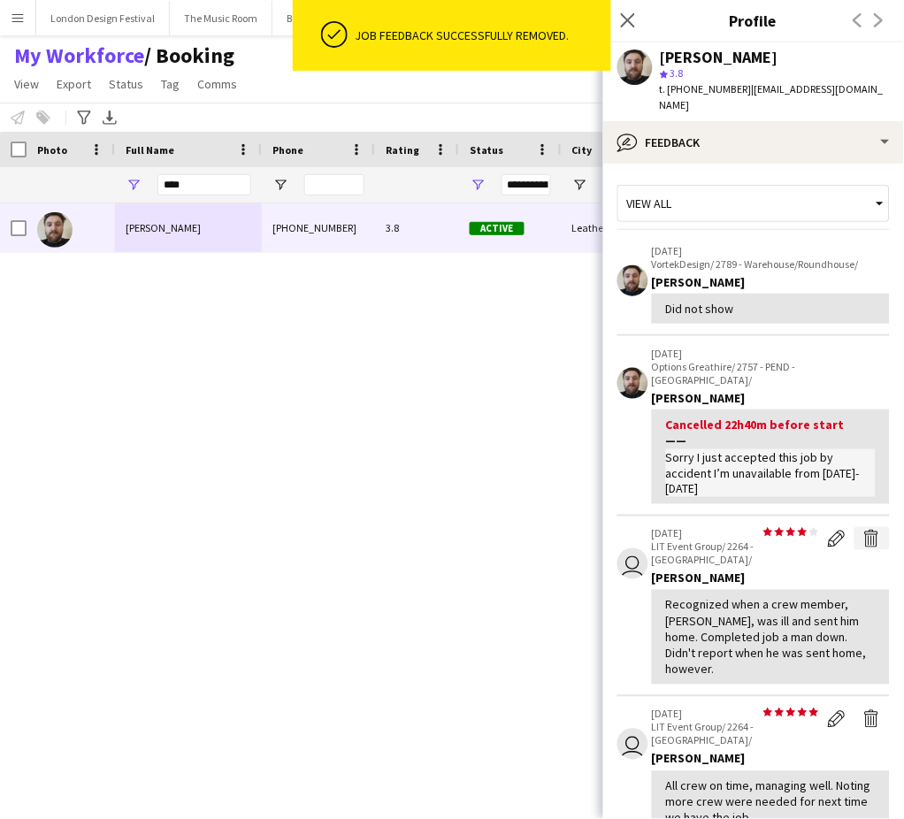
click at [863, 530] on app-icon "Delete feedback" at bounding box center [872, 539] width 18 height 18
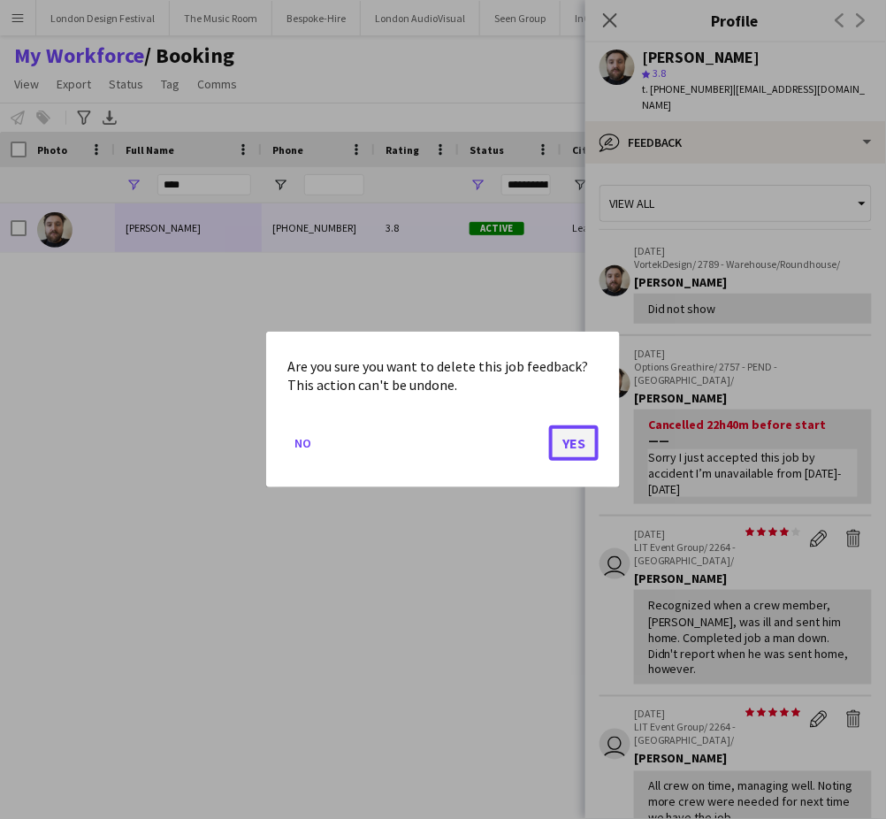
click at [581, 428] on button "Yes" at bounding box center [574, 442] width 50 height 35
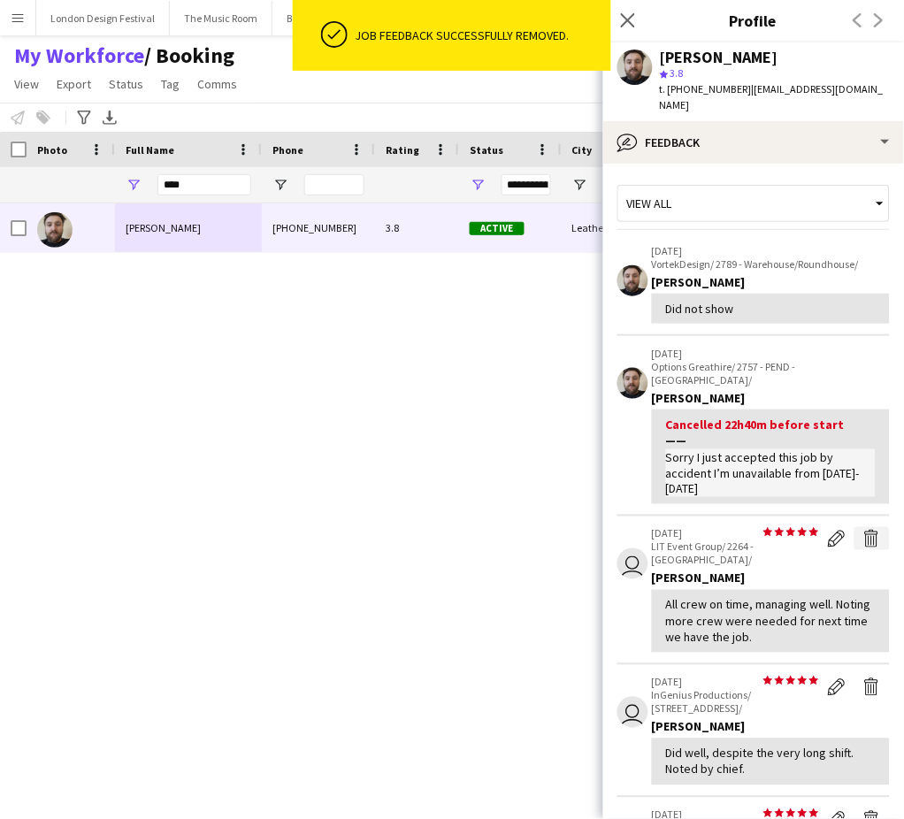
click at [863, 532] on app-icon "Delete feedback" at bounding box center [872, 539] width 18 height 18
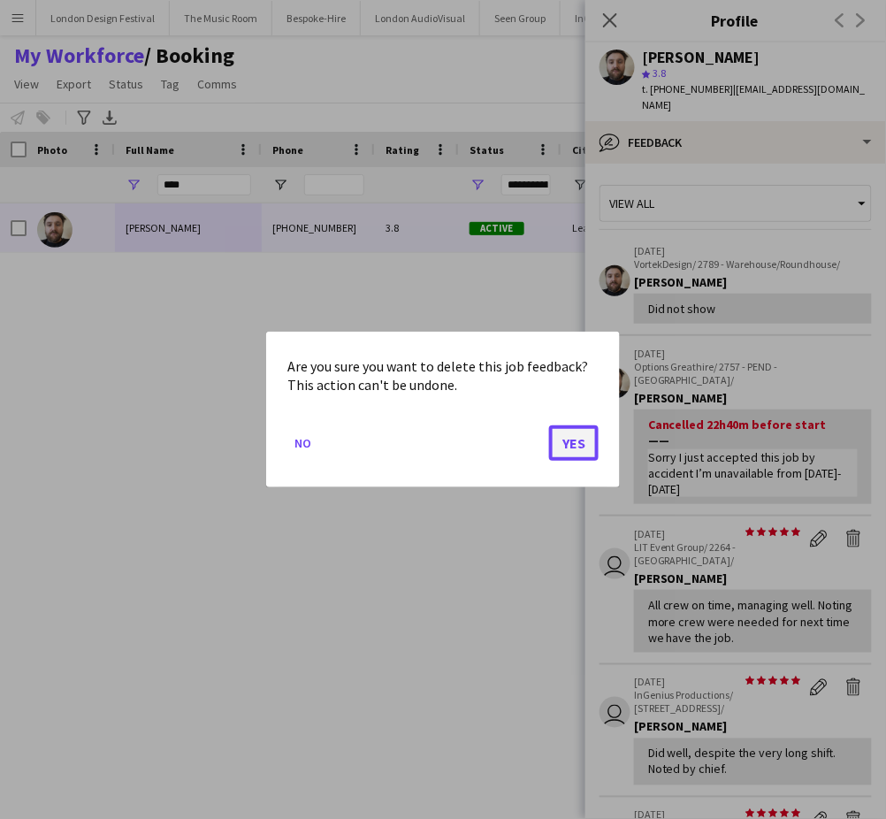
click at [583, 443] on button "Yes" at bounding box center [574, 442] width 50 height 35
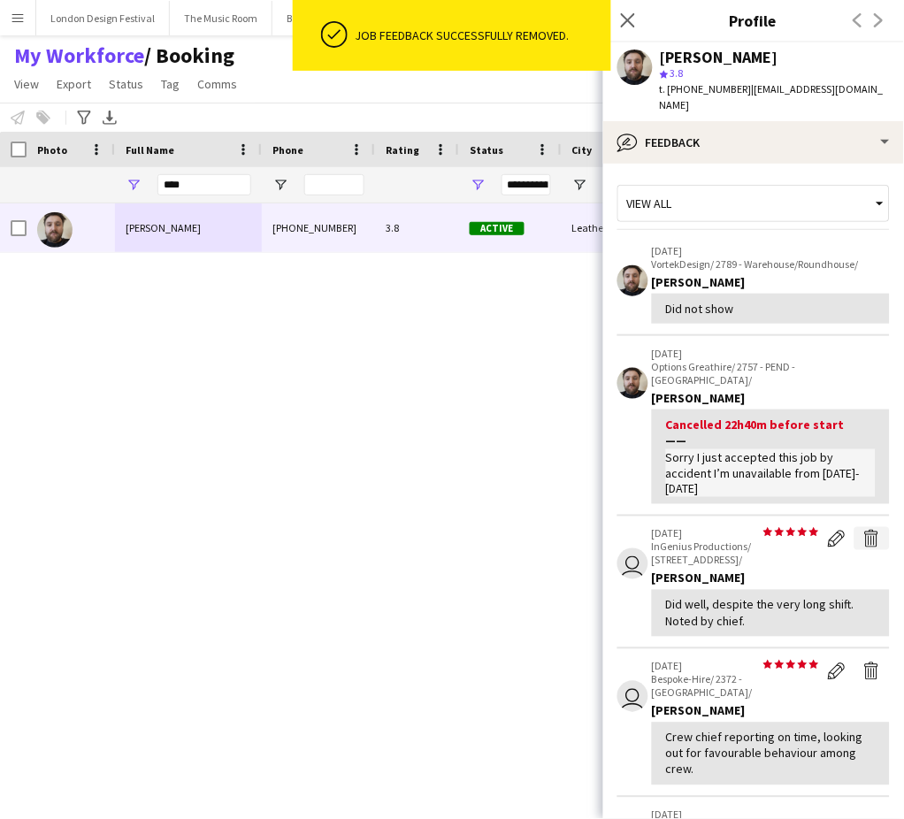
click at [854, 527] on button "Delete feedback" at bounding box center [871, 538] width 35 height 23
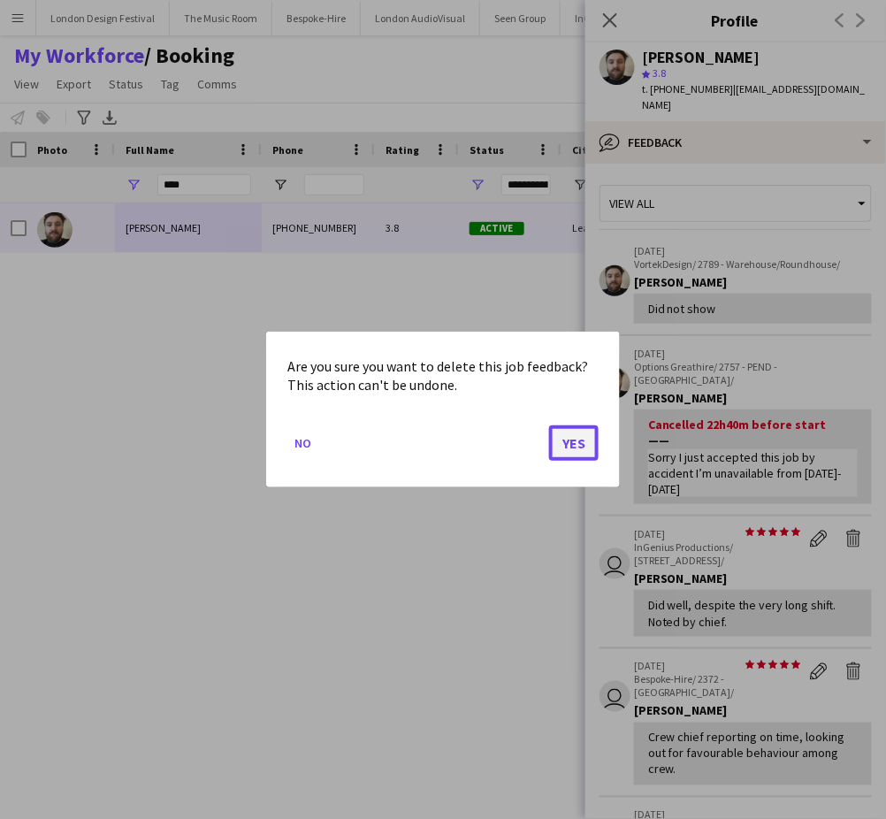
click at [576, 439] on button "Yes" at bounding box center [574, 442] width 50 height 35
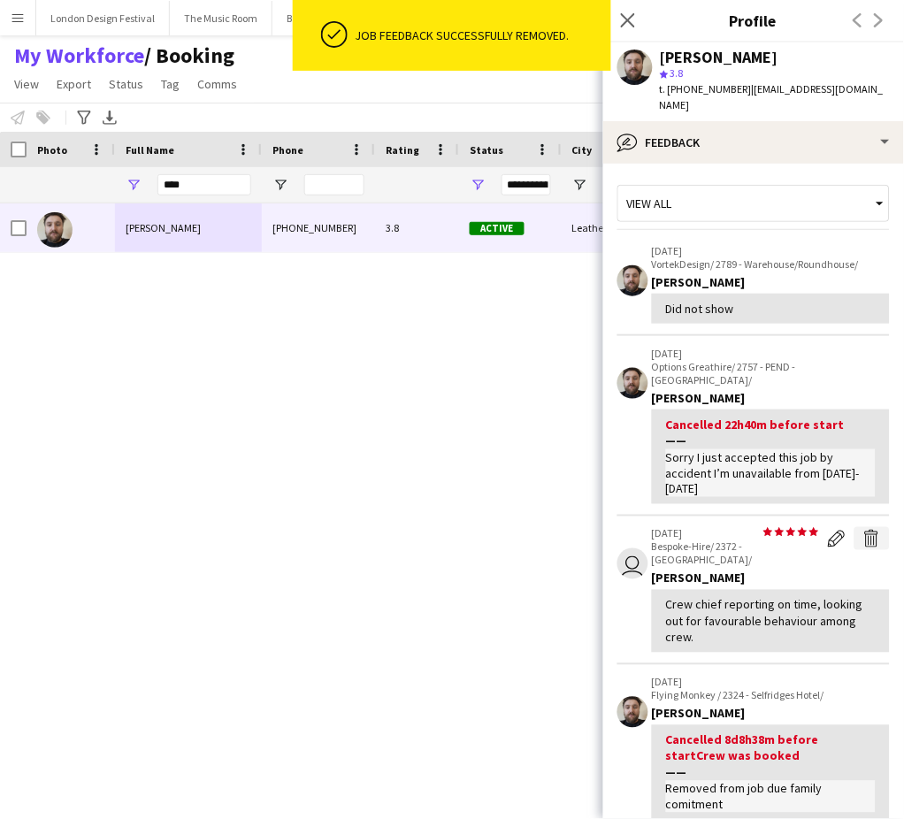
click at [863, 530] on app-icon "Delete feedback" at bounding box center [872, 539] width 18 height 18
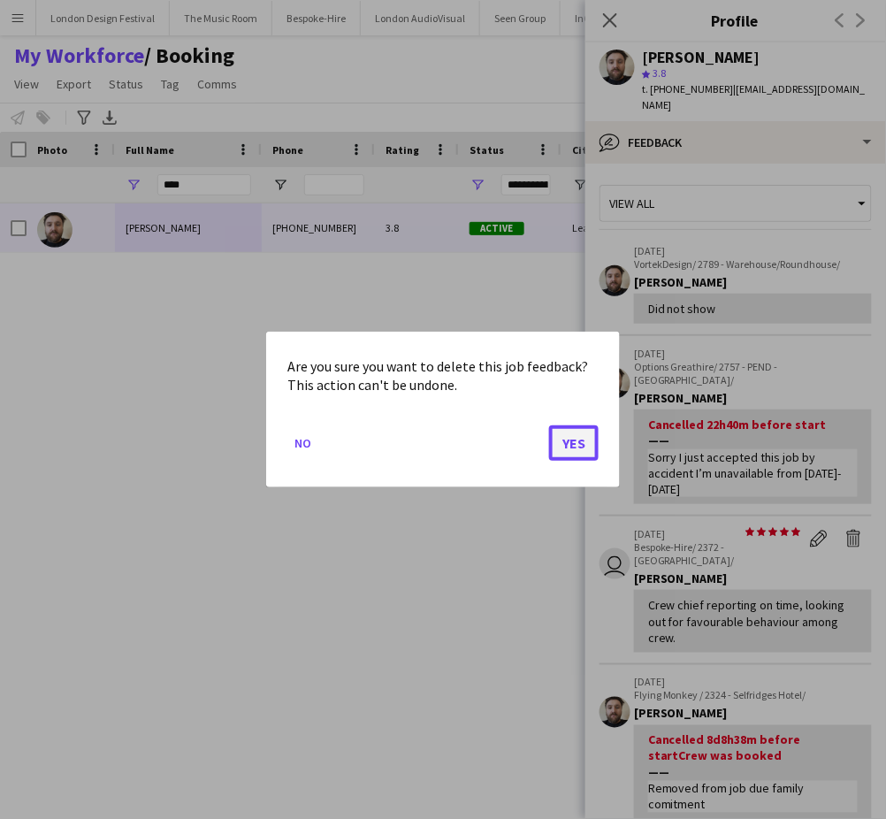
click at [570, 440] on button "Yes" at bounding box center [574, 442] width 50 height 35
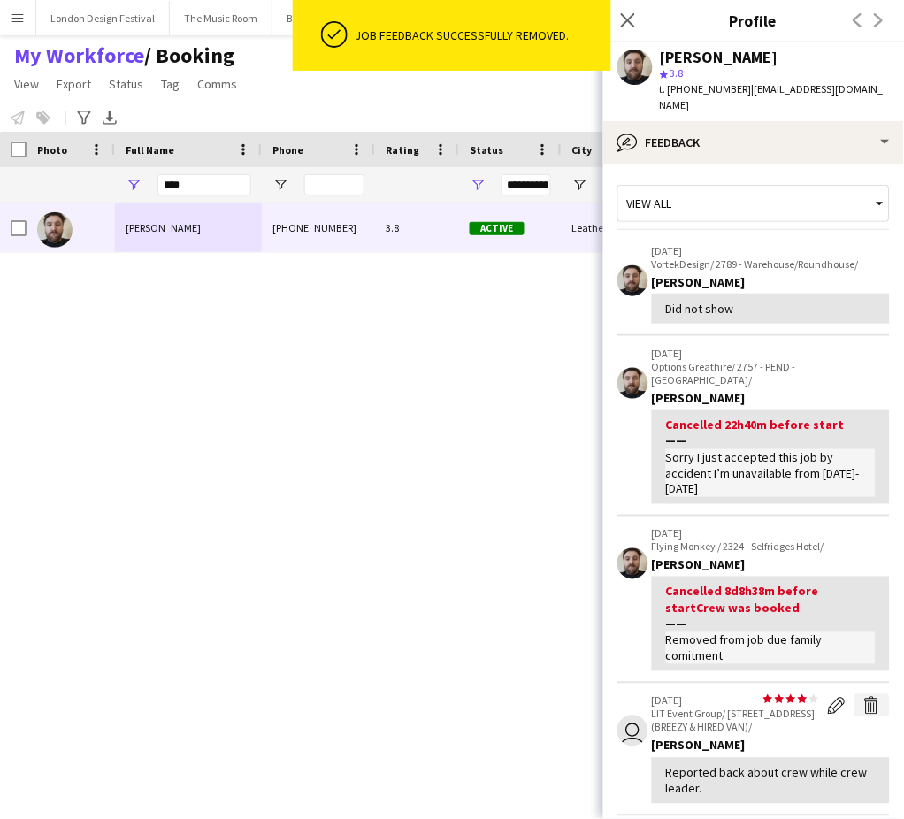
click at [863, 697] on app-icon "Delete feedback" at bounding box center [872, 706] width 18 height 18
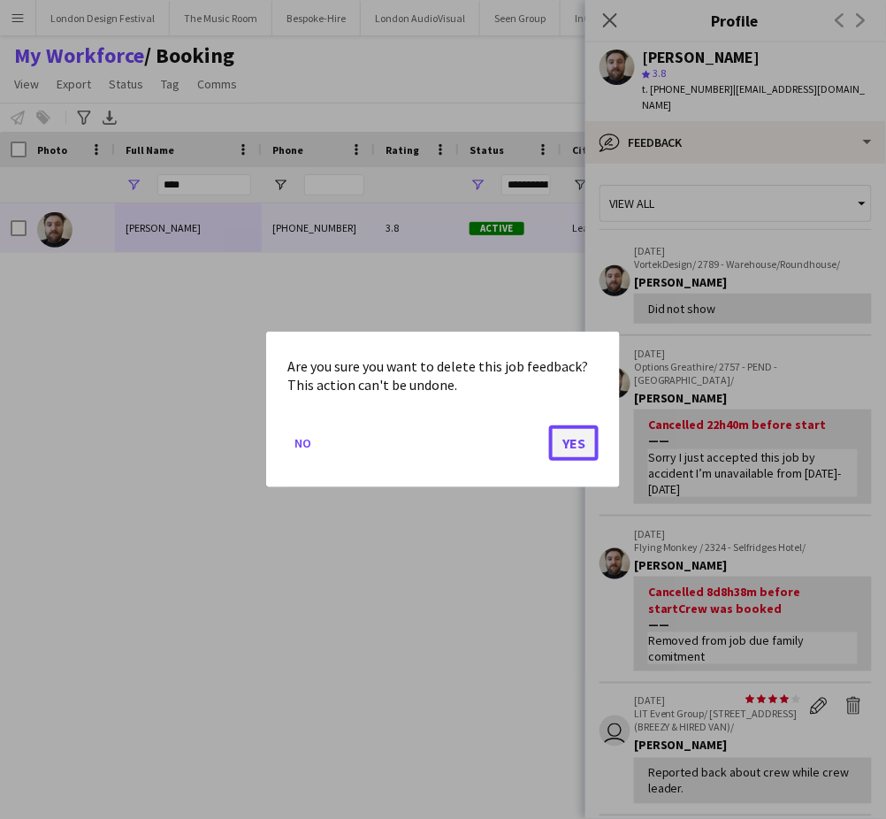
click at [580, 436] on button "Yes" at bounding box center [574, 442] width 50 height 35
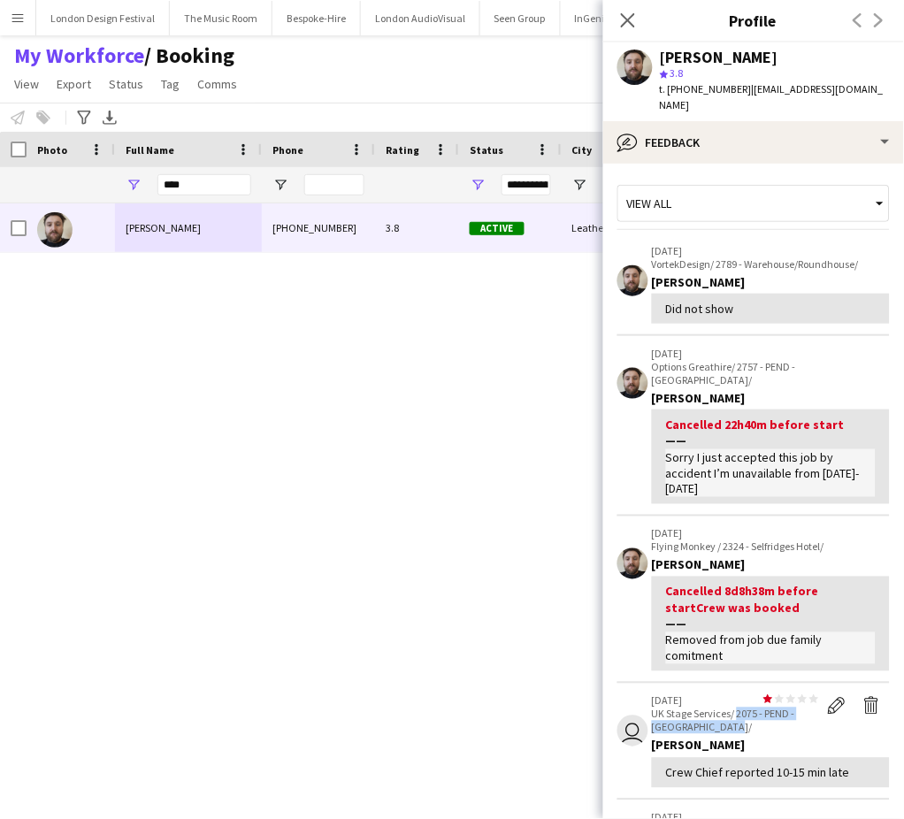
drag, startPoint x: 737, startPoint y: 699, endPoint x: 755, endPoint y: 711, distance: 22.3
click at [755, 711] on p "UK Stage Services/ 2075 - PEND - [GEOGRAPHIC_DATA]/" at bounding box center [735, 721] width 167 height 27
copy p "2075 - PEND - [GEOGRAPHIC_DATA]/"
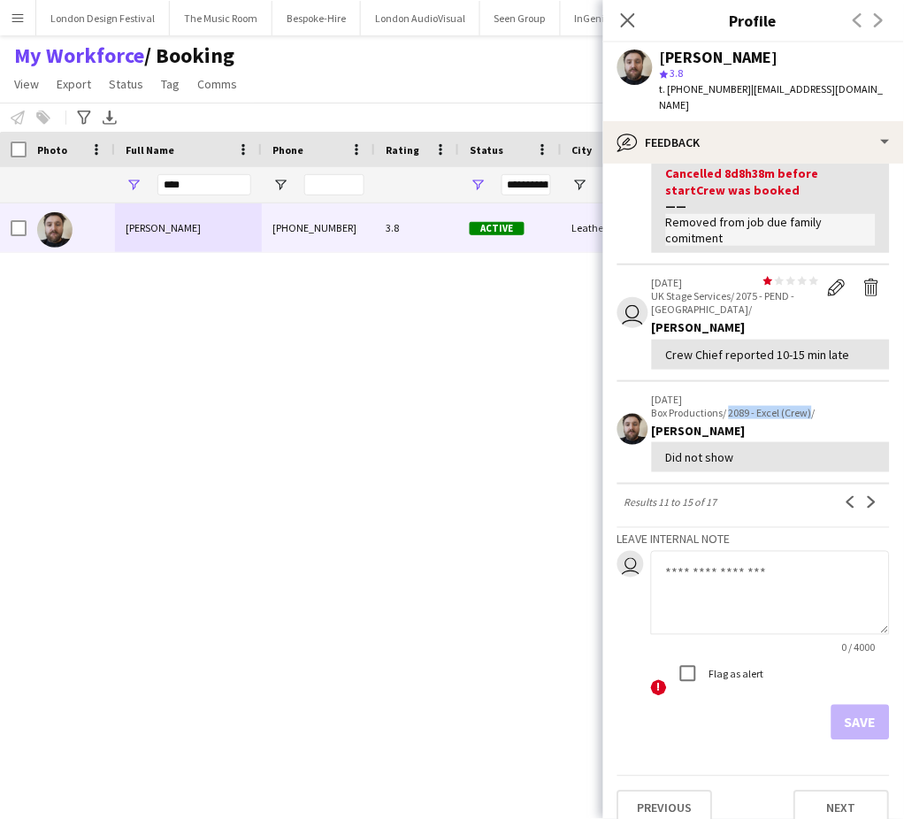
drag, startPoint x: 731, startPoint y: 393, endPoint x: 812, endPoint y: 394, distance: 80.5
click at [812, 406] on p "Box Productions/ 2089 - Excel (Crew)/" at bounding box center [771, 412] width 238 height 13
copy p "2089 - Excel (Crew)"
click at [845, 496] on app-icon "Previous" at bounding box center [851, 502] width 12 height 12
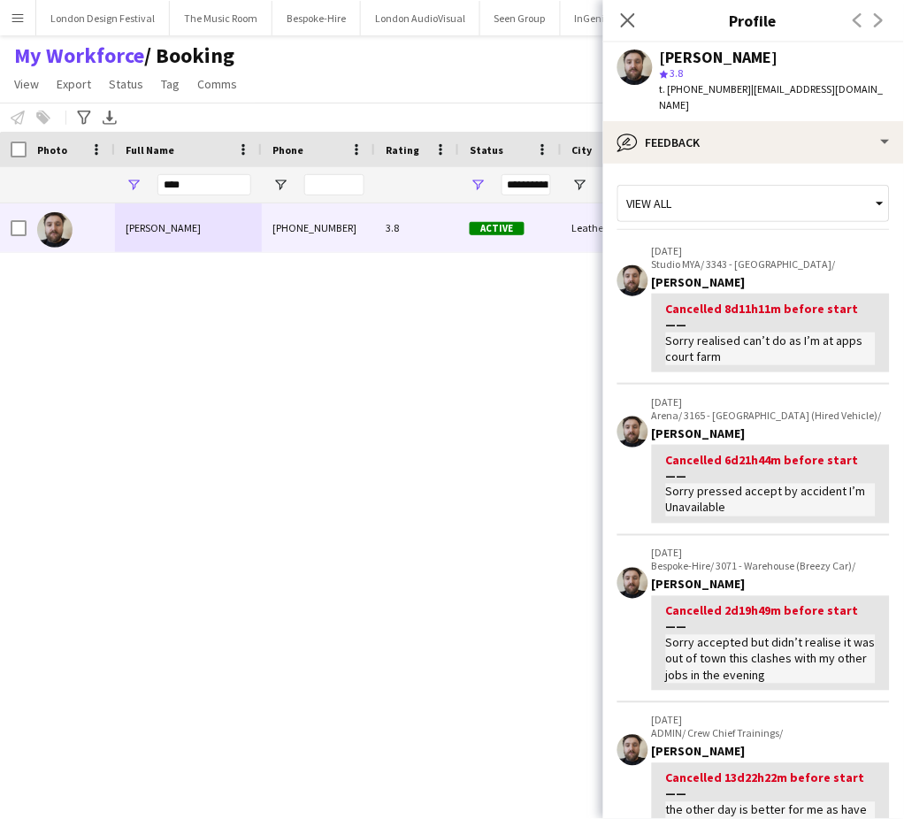
scroll to position [533, 0]
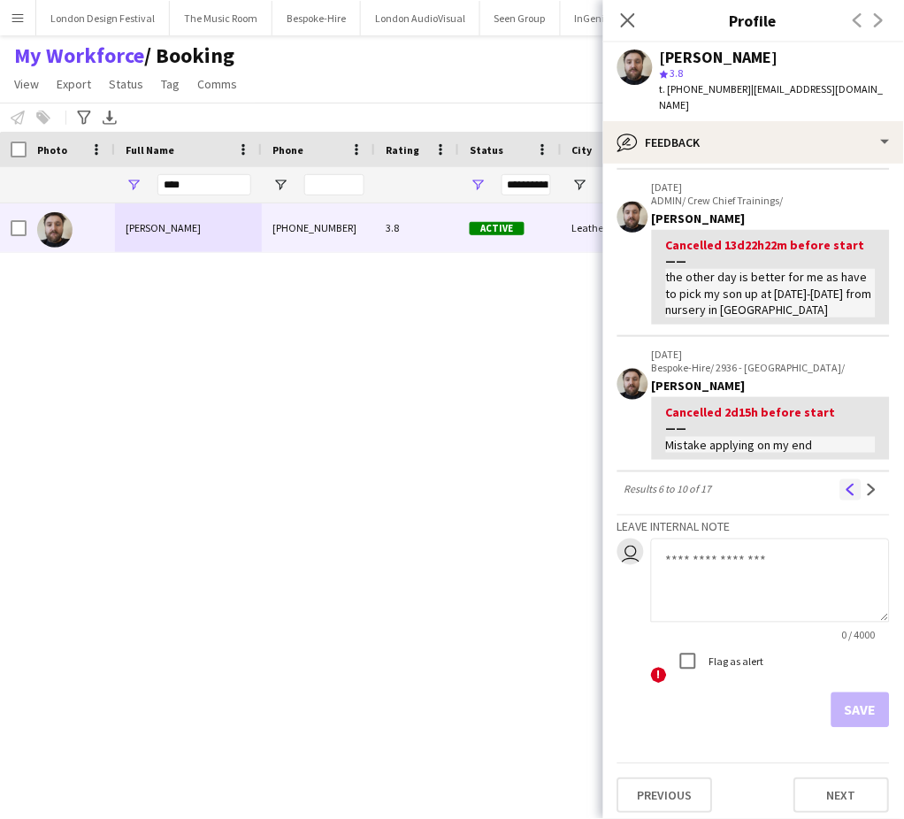
click at [845, 488] on app-icon "Previous" at bounding box center [851, 490] width 12 height 12
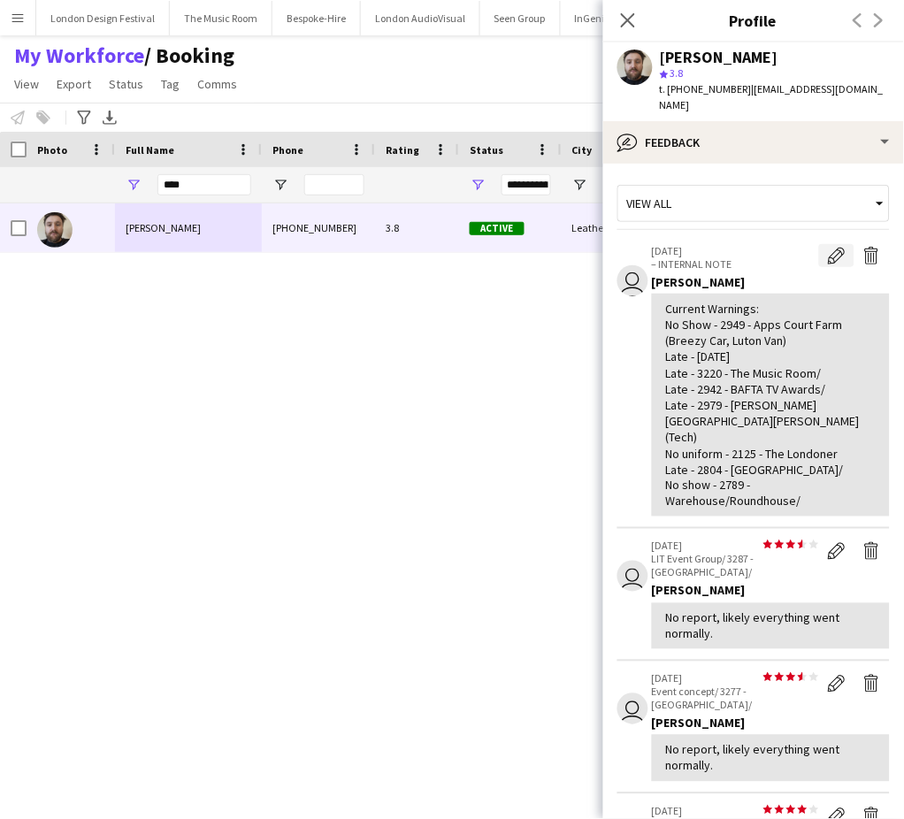
click at [828, 250] on app-icon "Edit internal note" at bounding box center [837, 256] width 18 height 18
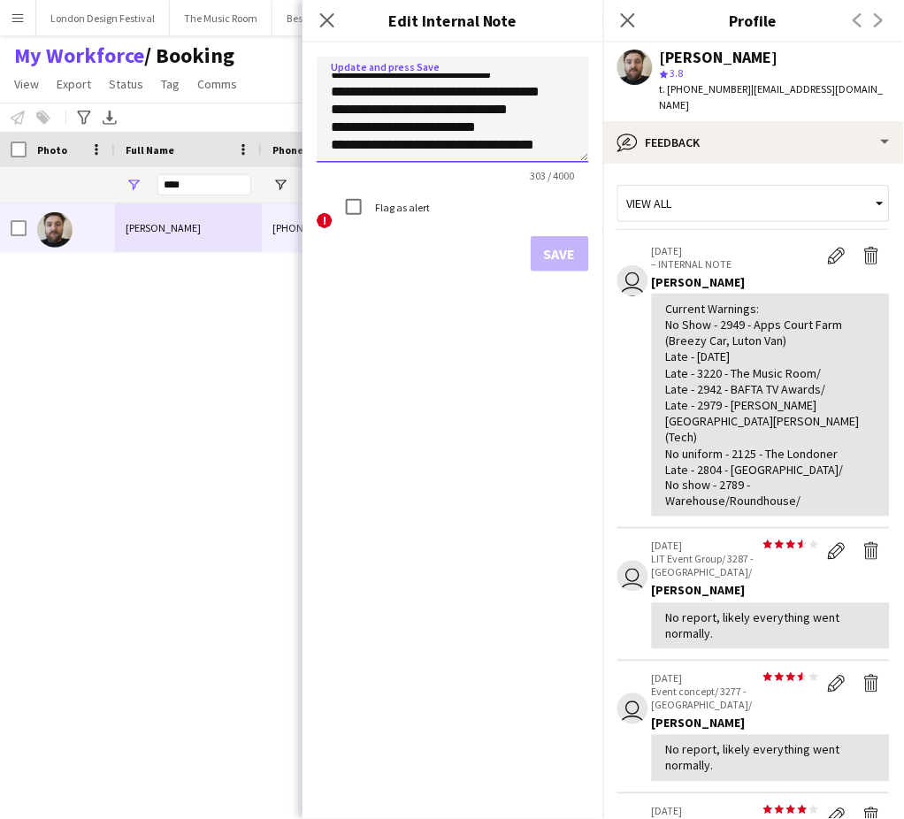
scroll to position [114, 0]
click at [532, 142] on textarea "**********" at bounding box center [453, 110] width 272 height 106
paste textarea "**********"
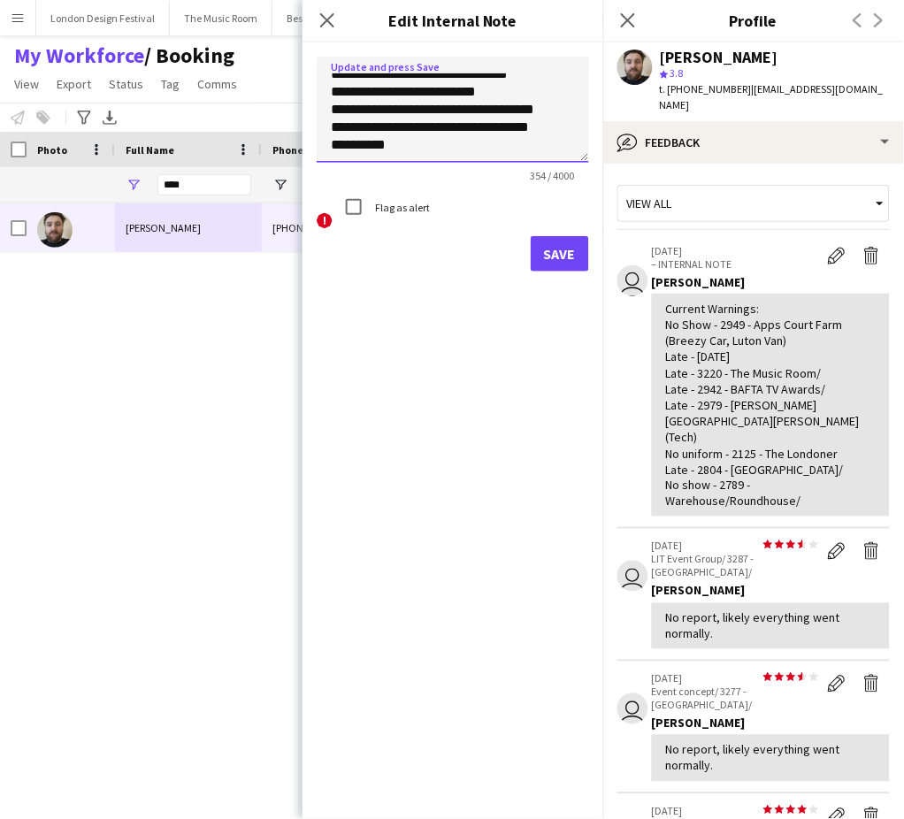
paste textarea "**********"
type textarea "**********"
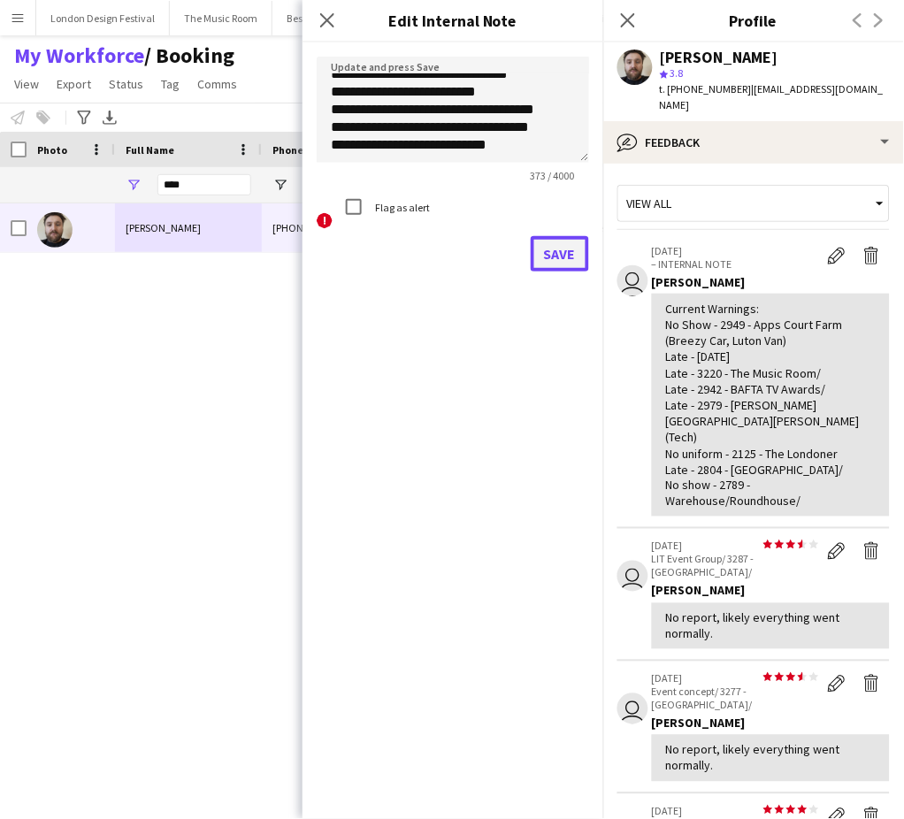
click at [558, 245] on button "Save" at bounding box center [560, 253] width 58 height 35
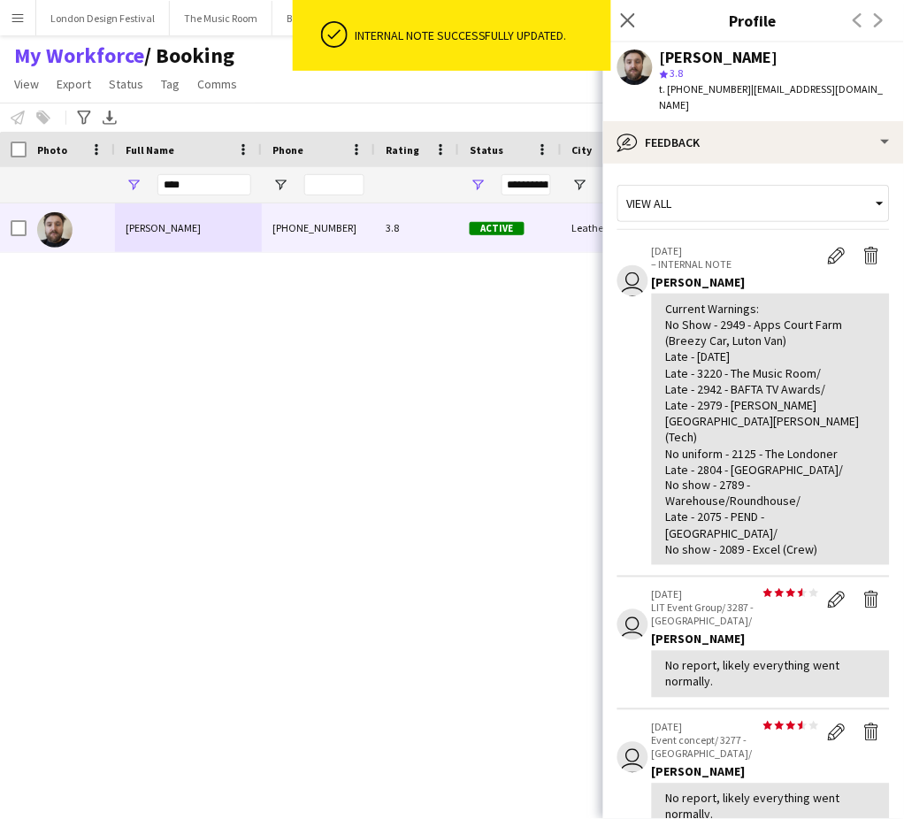
scroll to position [574, 0]
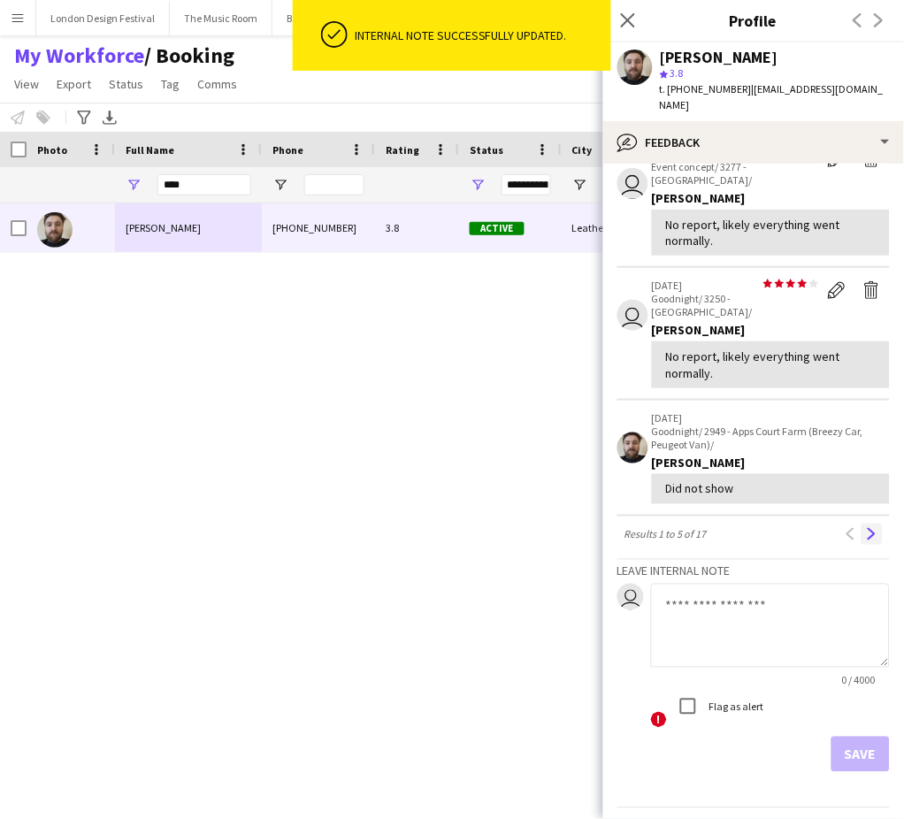
click at [866, 528] on app-icon "Next" at bounding box center [872, 534] width 12 height 12
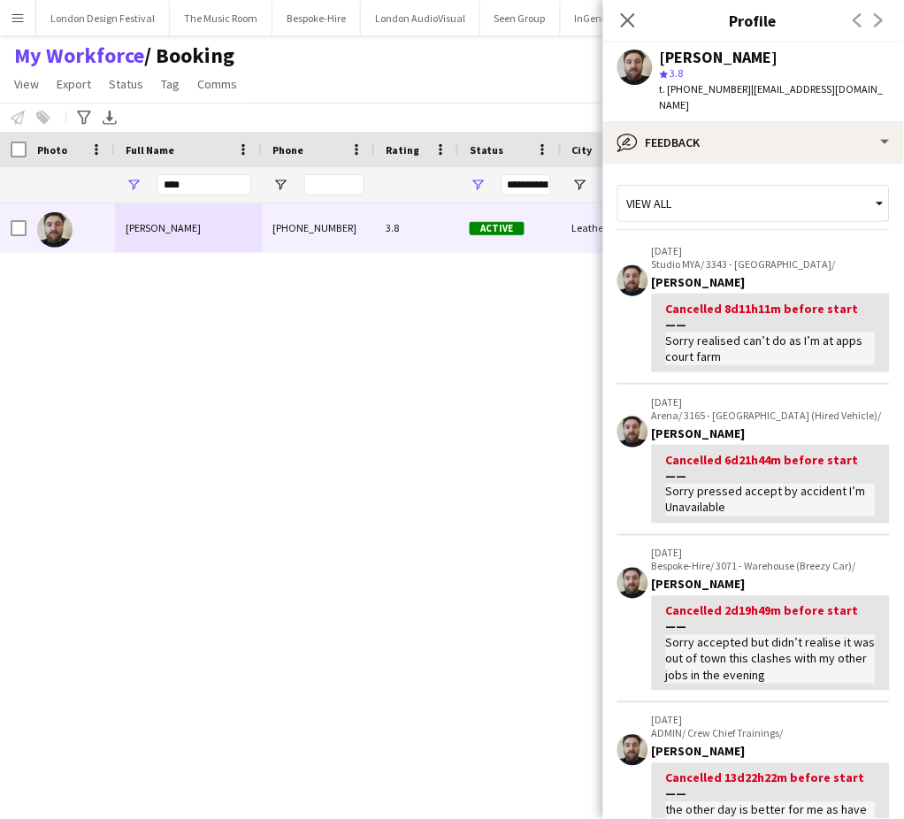
scroll to position [533, 0]
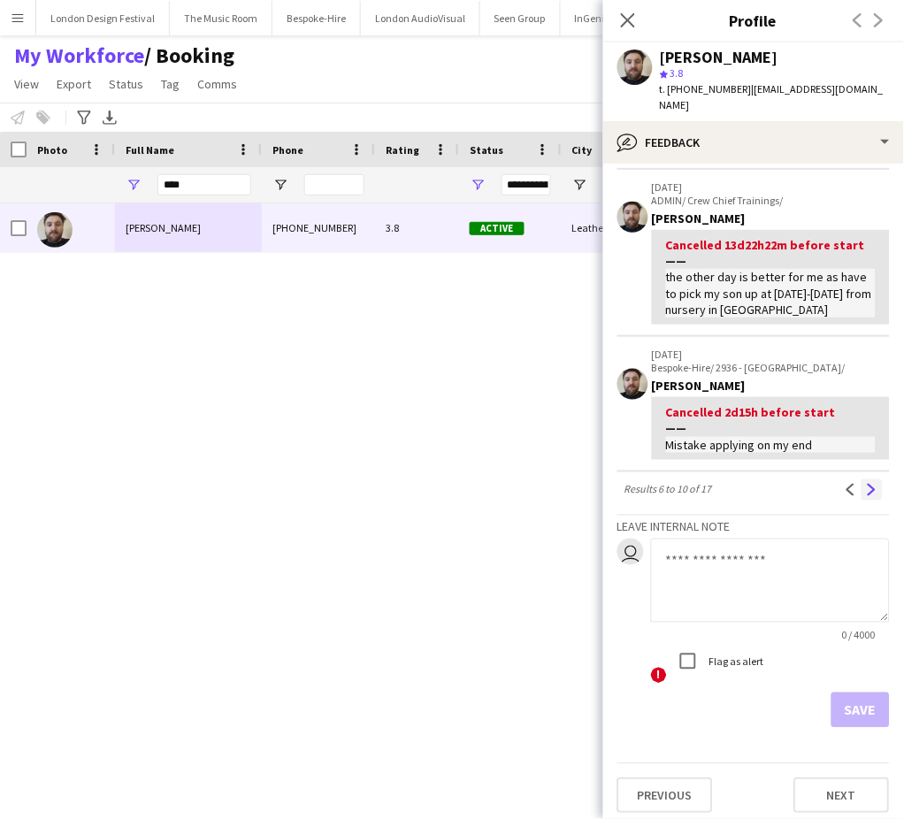
click at [861, 492] on button "Next" at bounding box center [871, 489] width 21 height 21
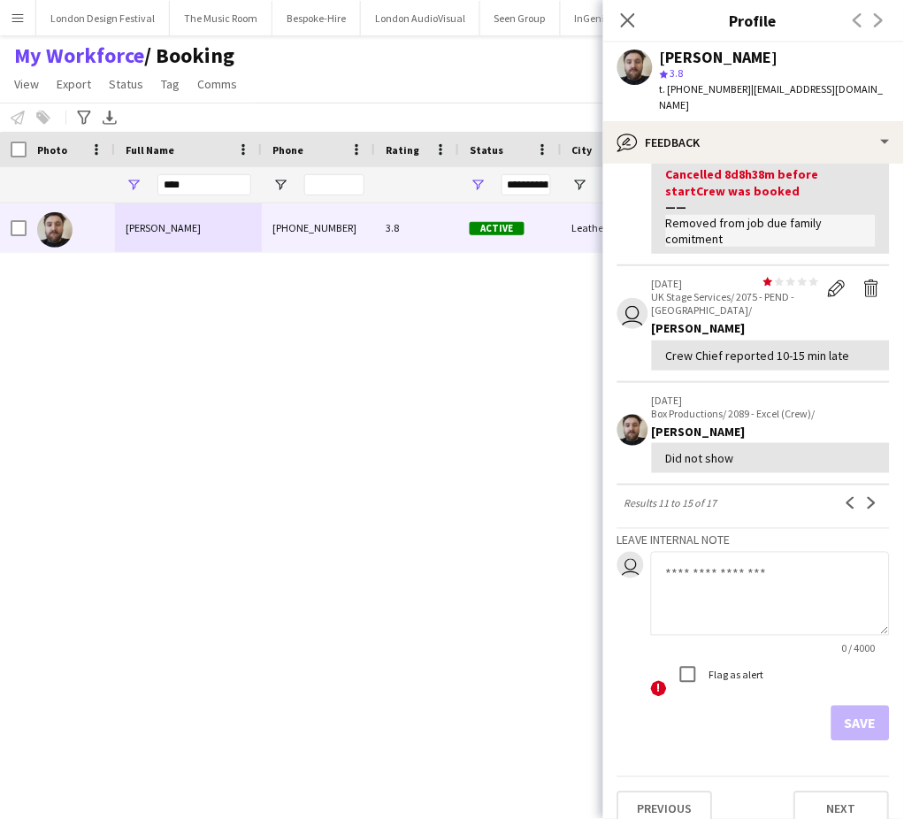
scroll to position [418, 0]
click at [863, 279] on app-icon "Delete feedback" at bounding box center [872, 288] width 18 height 18
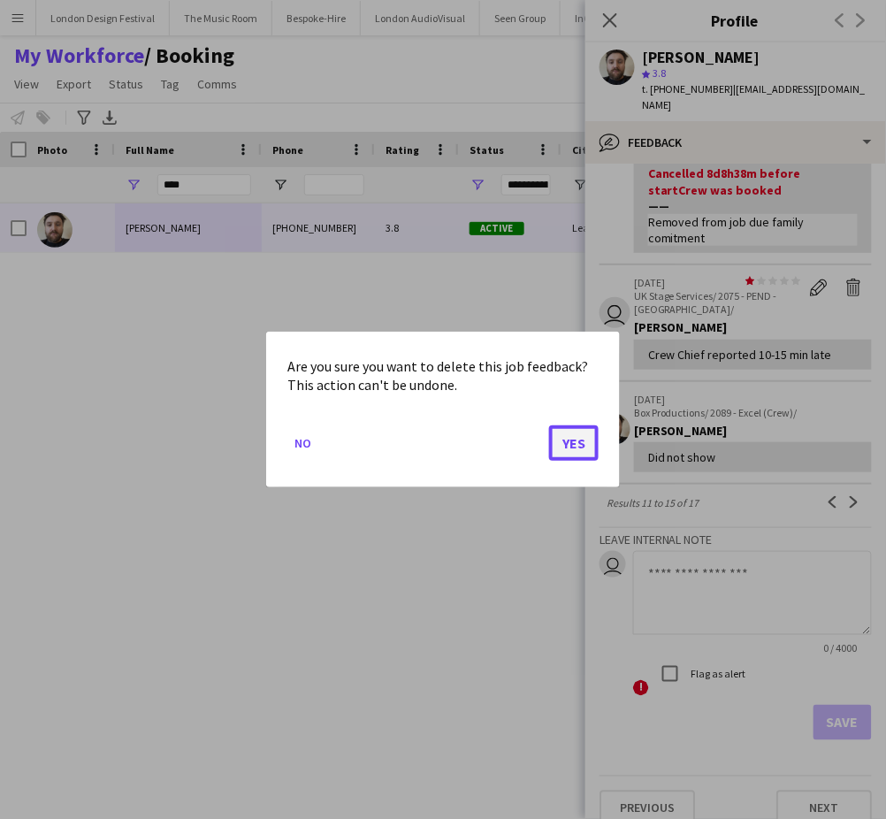
click at [578, 447] on button "Yes" at bounding box center [574, 442] width 50 height 35
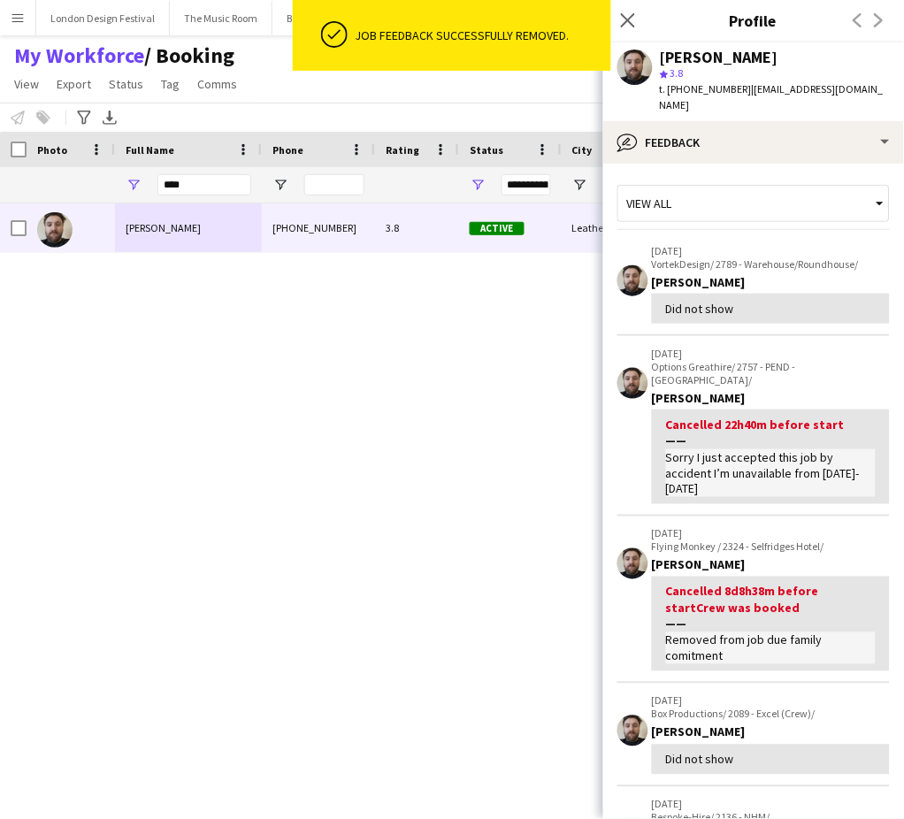
scroll to position [470, 0]
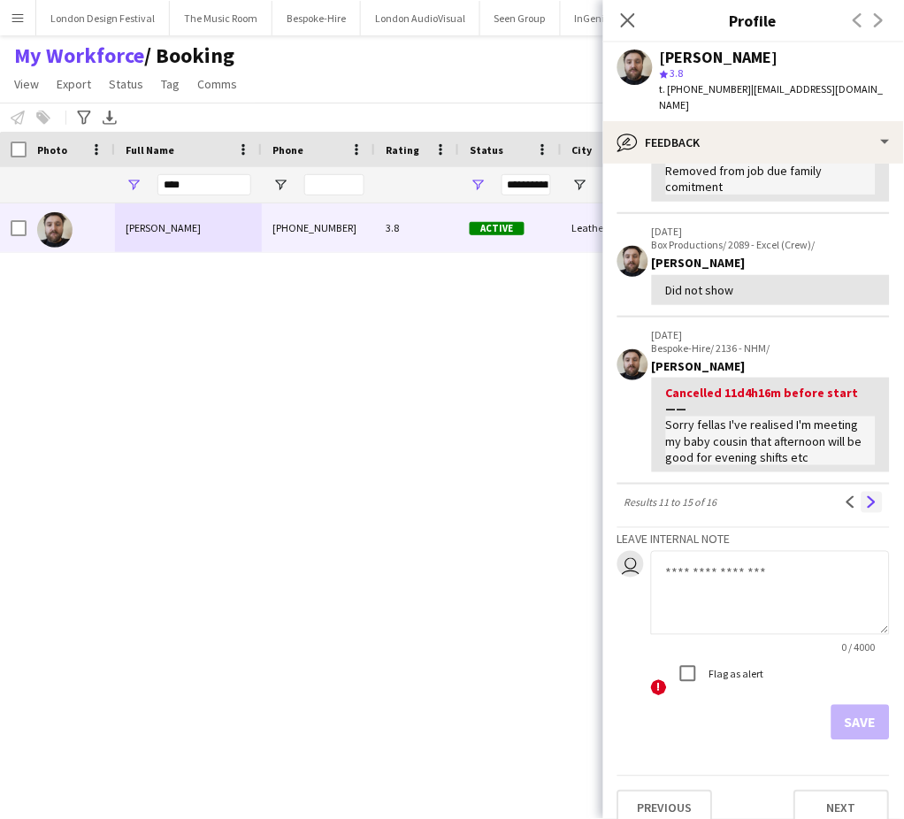
click at [861, 494] on button "Next" at bounding box center [871, 502] width 21 height 21
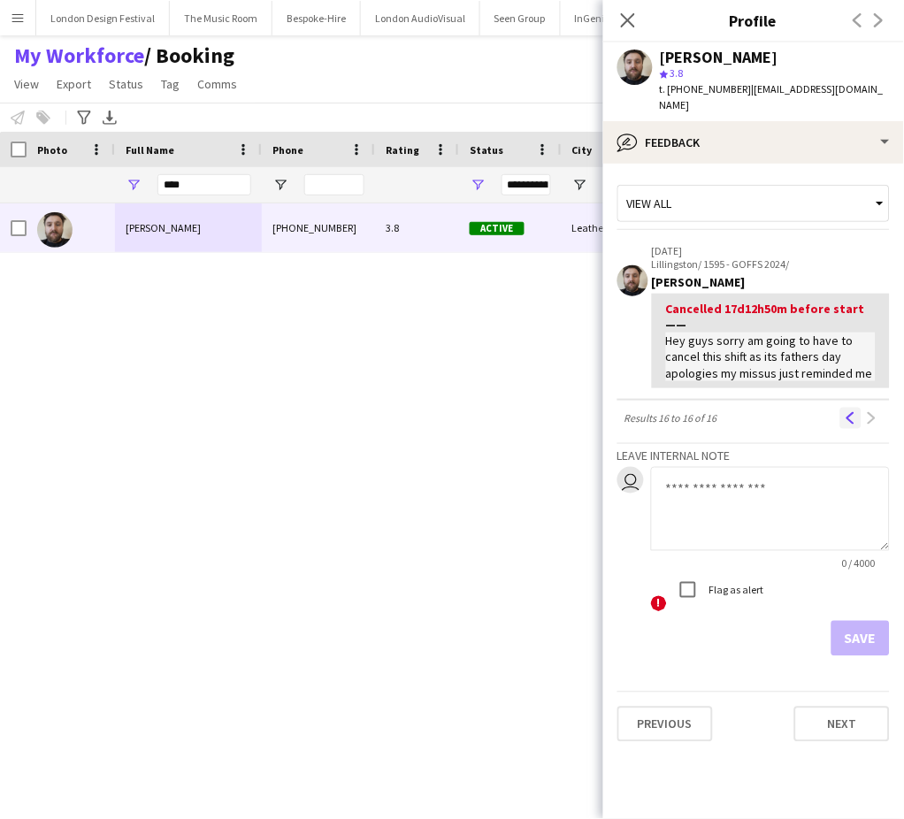
click at [842, 420] on button "Previous" at bounding box center [850, 418] width 21 height 21
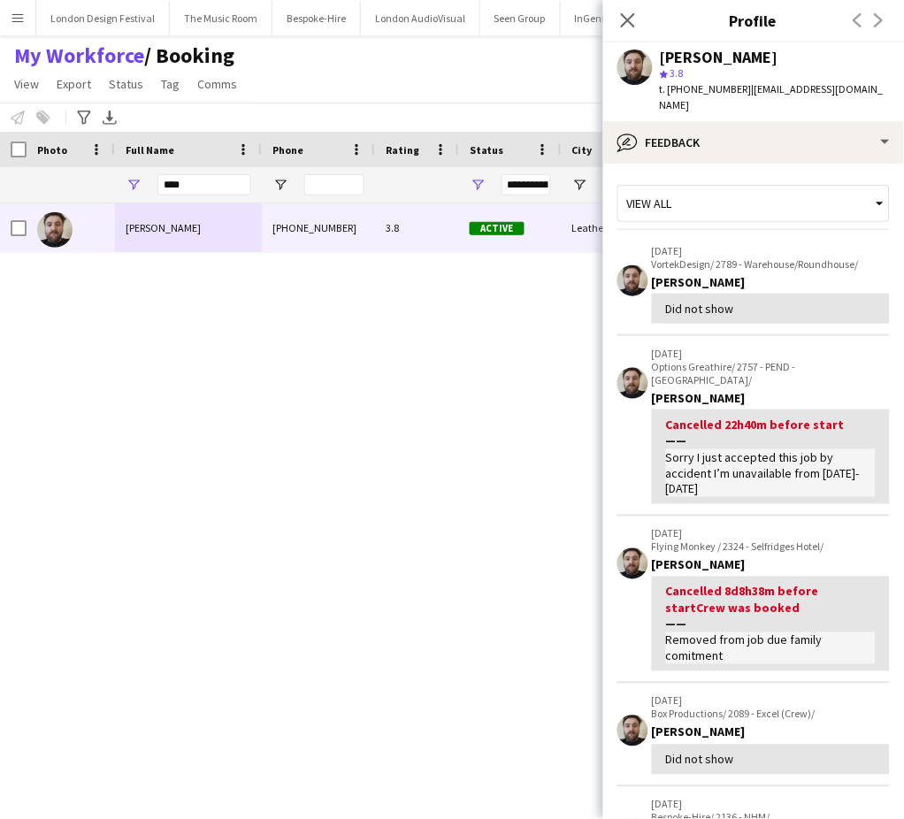
scroll to position [470, 0]
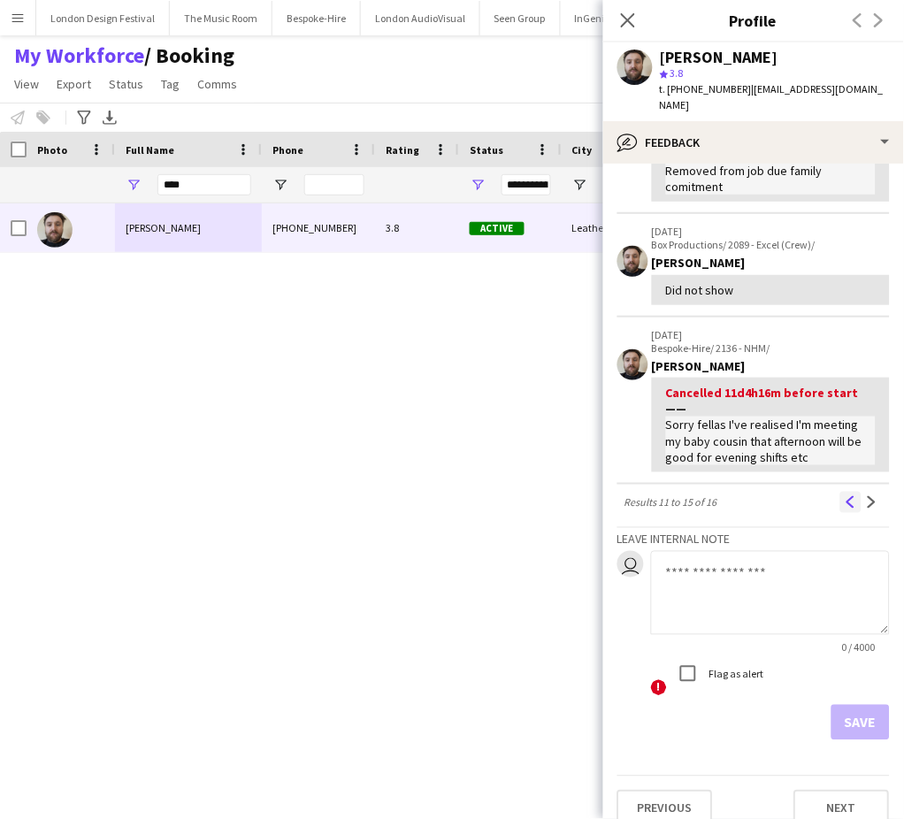
click at [840, 492] on button "Previous" at bounding box center [850, 502] width 21 height 21
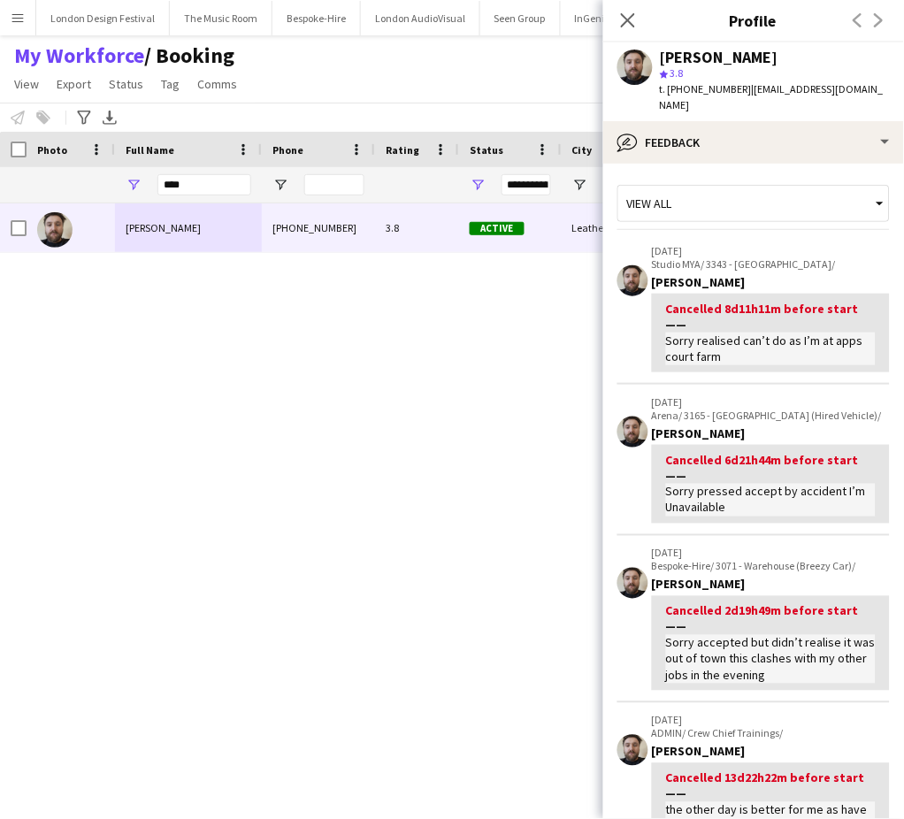
scroll to position [533, 0]
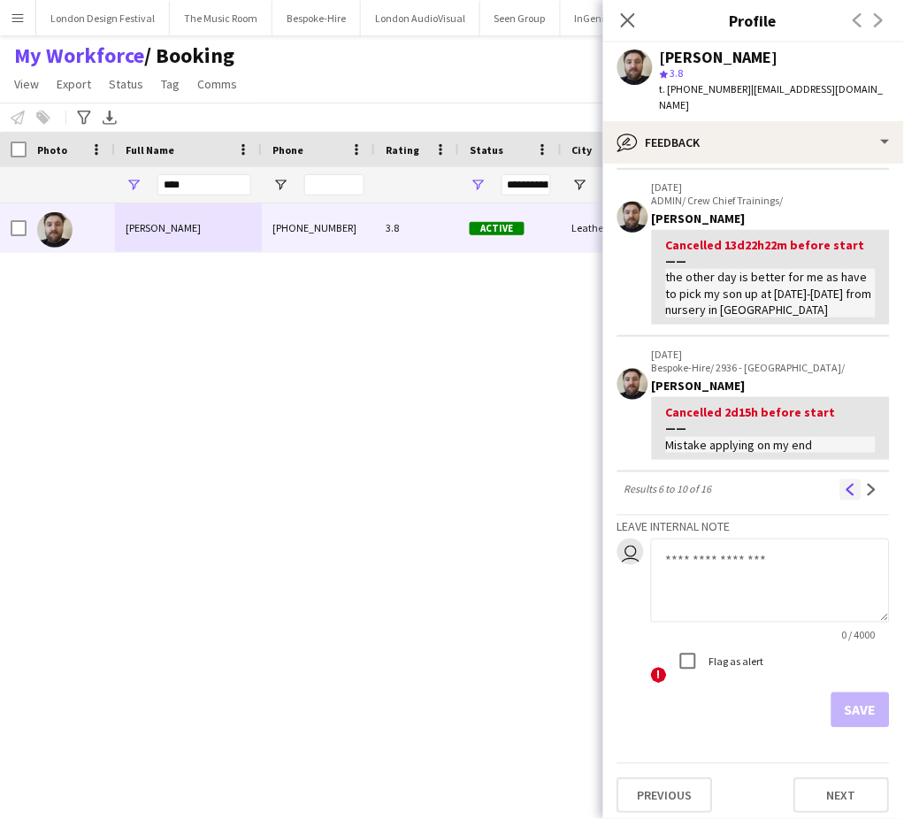
click at [845, 484] on app-icon "Previous" at bounding box center [851, 490] width 12 height 12
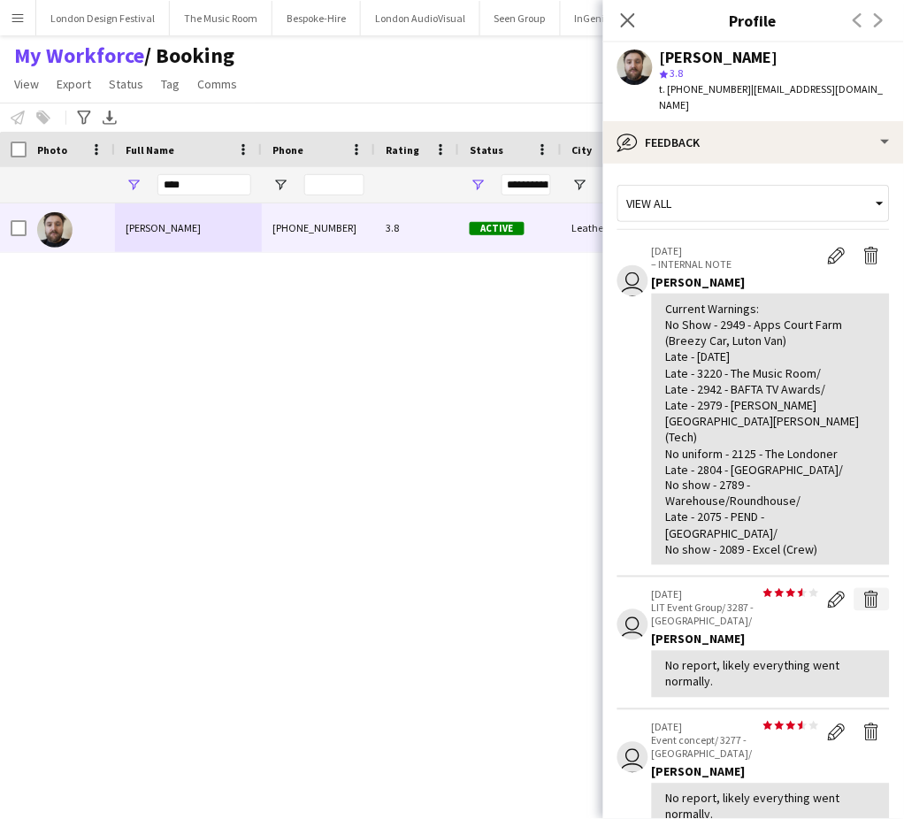
click at [863, 591] on app-icon "Delete feedback" at bounding box center [872, 600] width 18 height 18
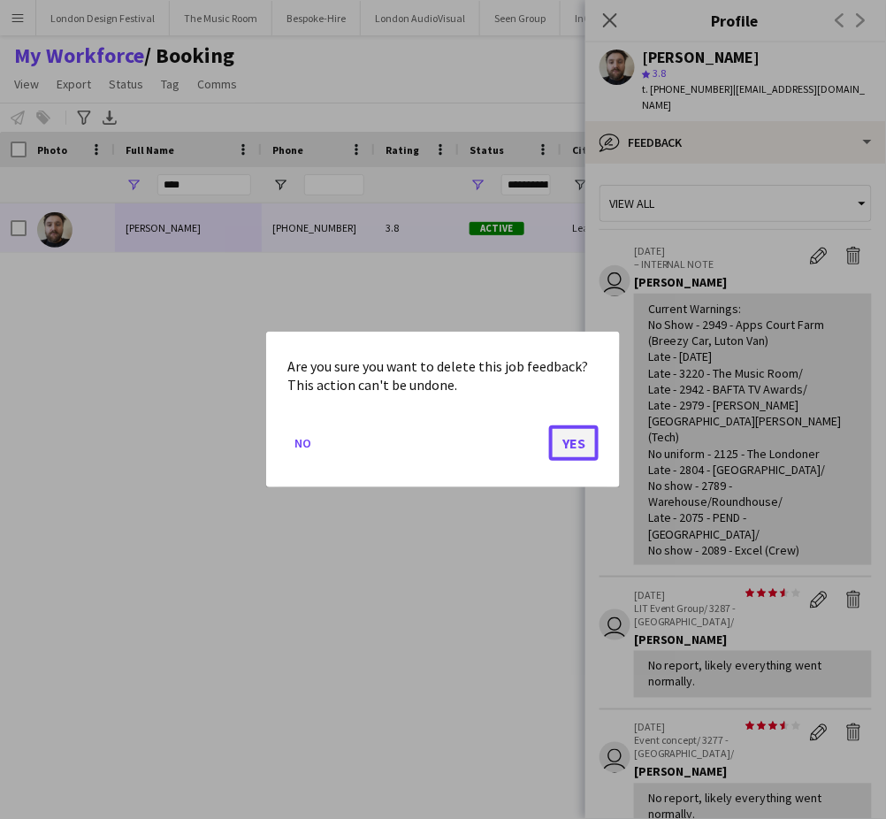
click at [575, 431] on button "Yes" at bounding box center [574, 442] width 50 height 35
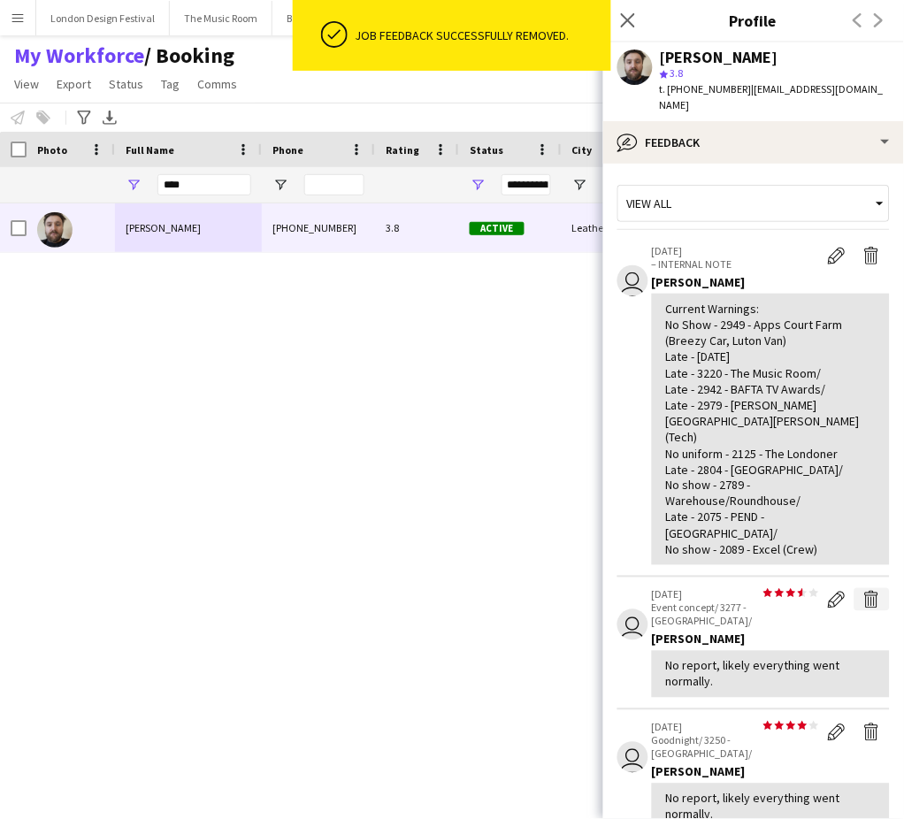
click at [863, 591] on app-icon "Delete feedback" at bounding box center [872, 600] width 18 height 18
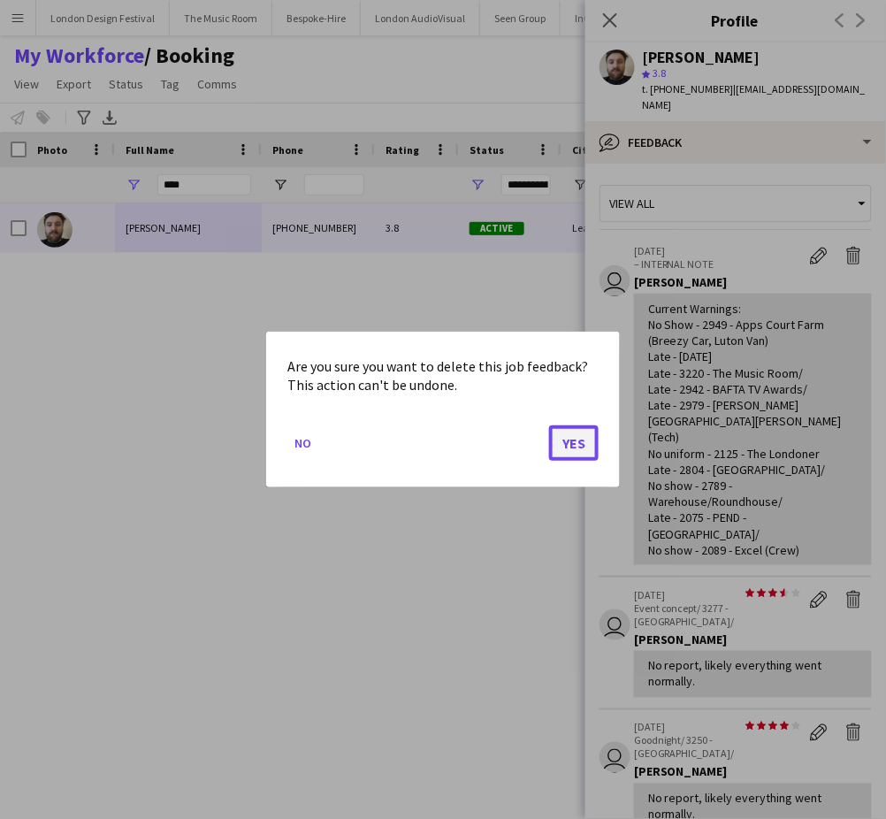
click at [570, 448] on button "Yes" at bounding box center [574, 442] width 50 height 35
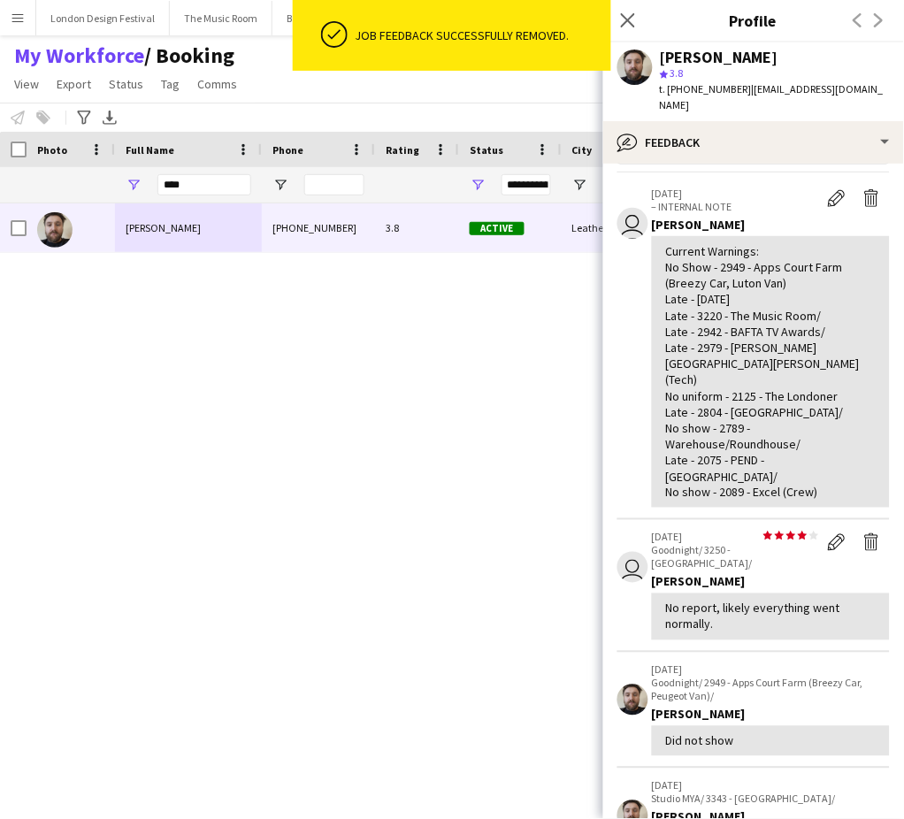
scroll to position [51, 0]
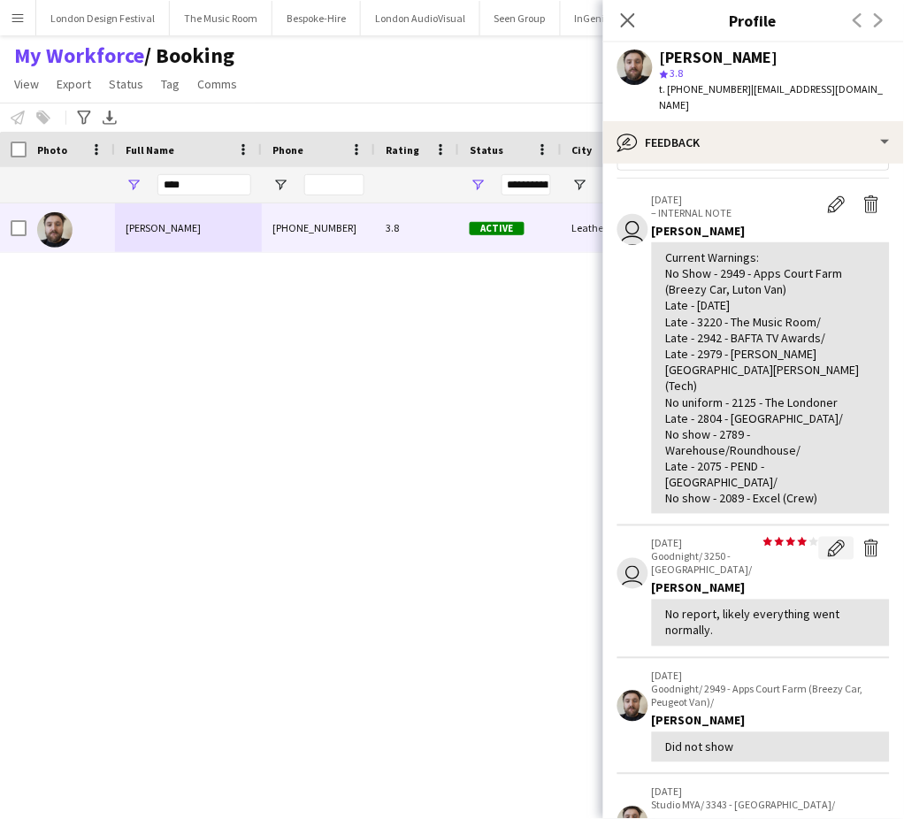
click at [828, 539] on app-icon "Edit feedback" at bounding box center [837, 548] width 18 height 18
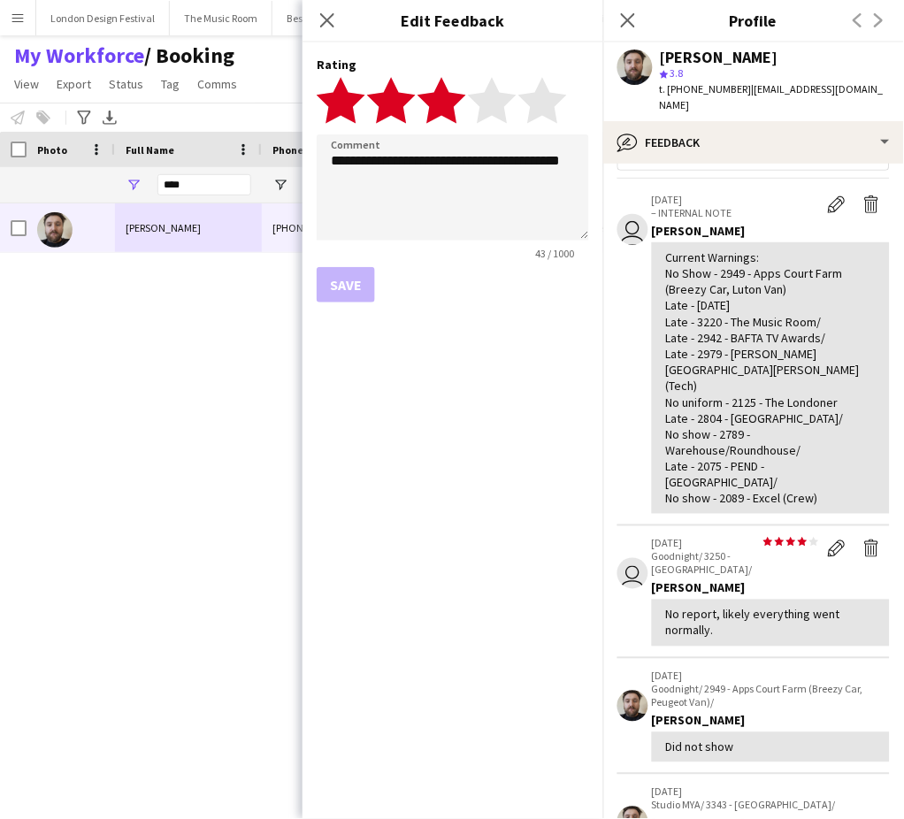
click at [451, 101] on polygon at bounding box center [441, 100] width 49 height 46
click at [450, 189] on textarea "**********" at bounding box center [453, 187] width 272 height 106
type textarea "******"
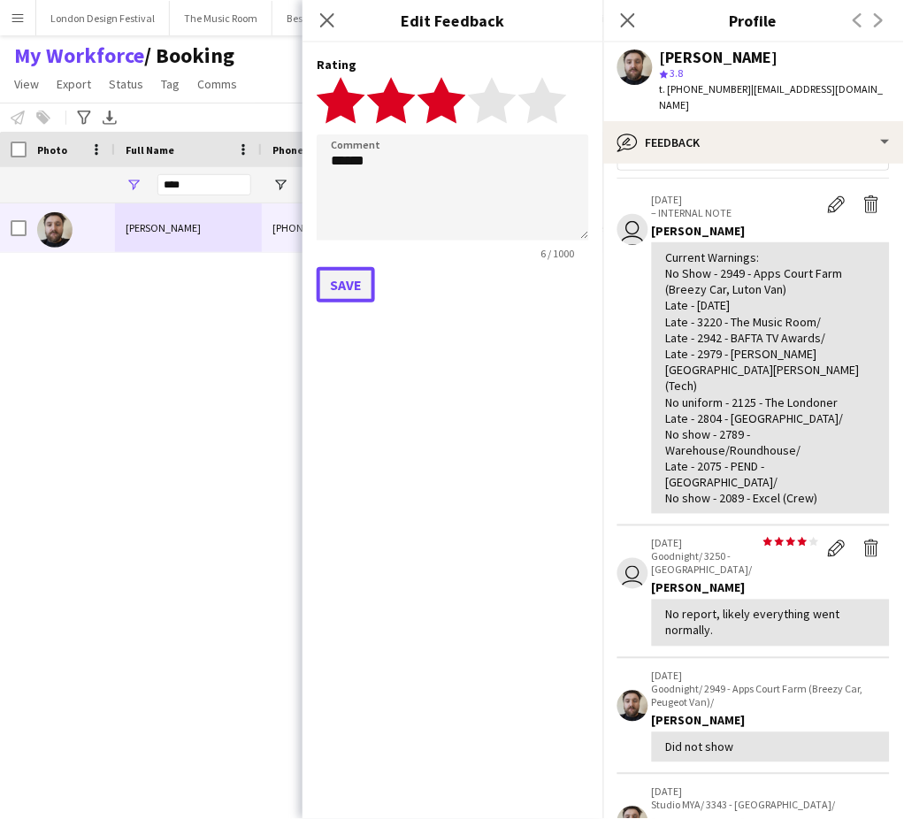
click at [363, 283] on button "Save" at bounding box center [346, 284] width 58 height 35
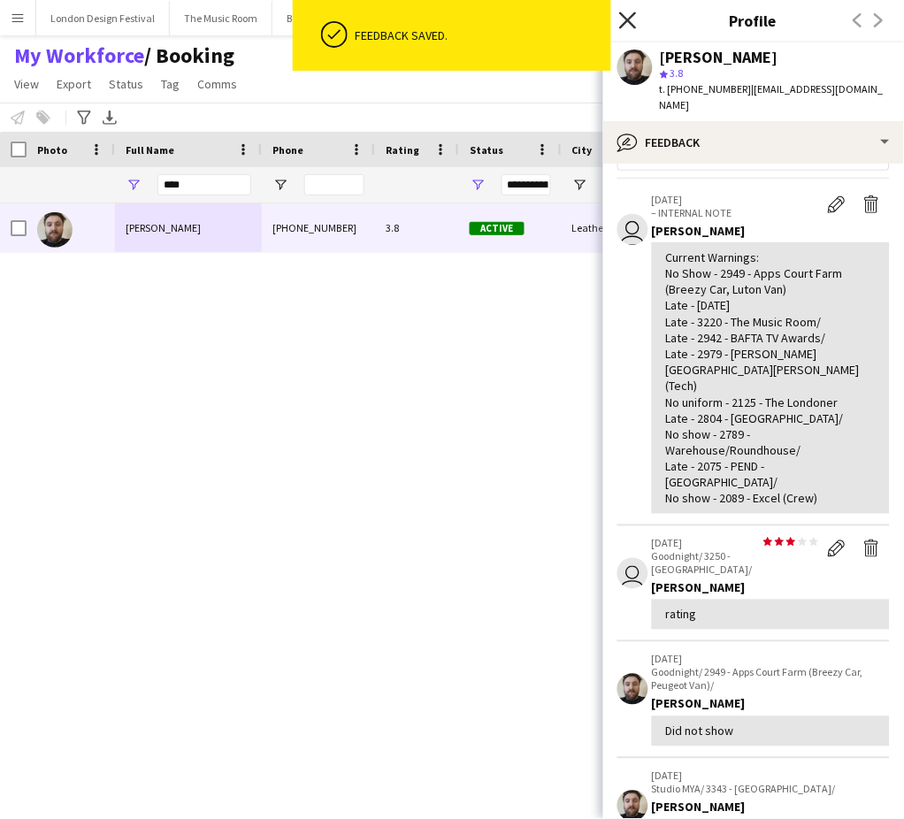
click at [629, 19] on icon "Close pop-in" at bounding box center [627, 19] width 17 height 17
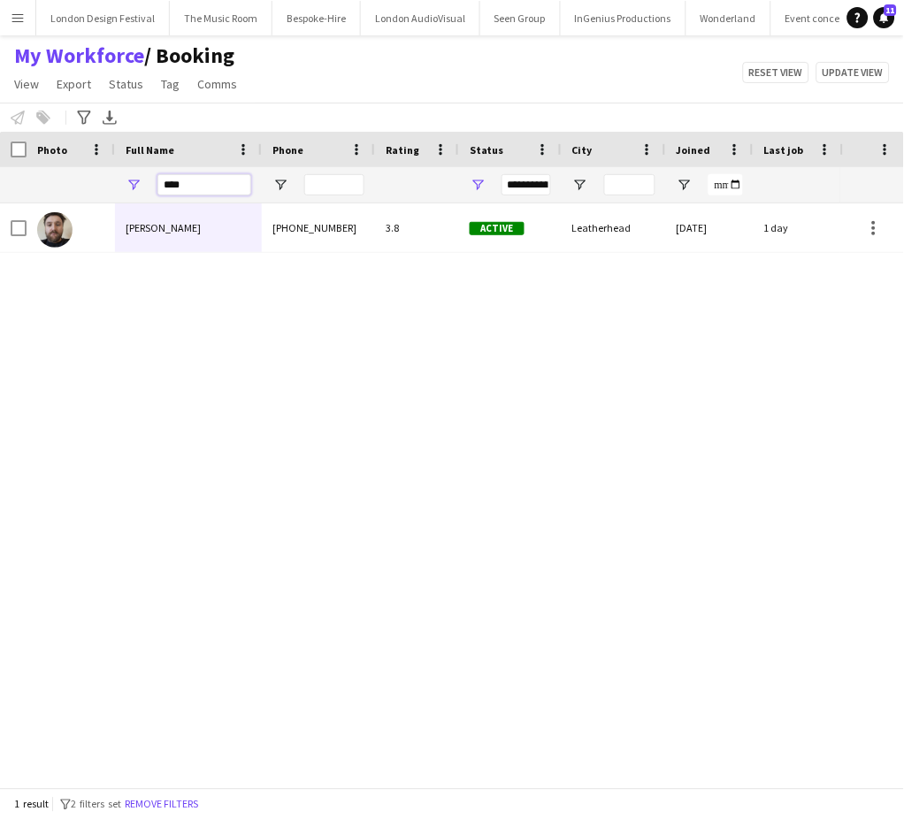
click at [202, 180] on input "****" at bounding box center [204, 184] width 94 height 21
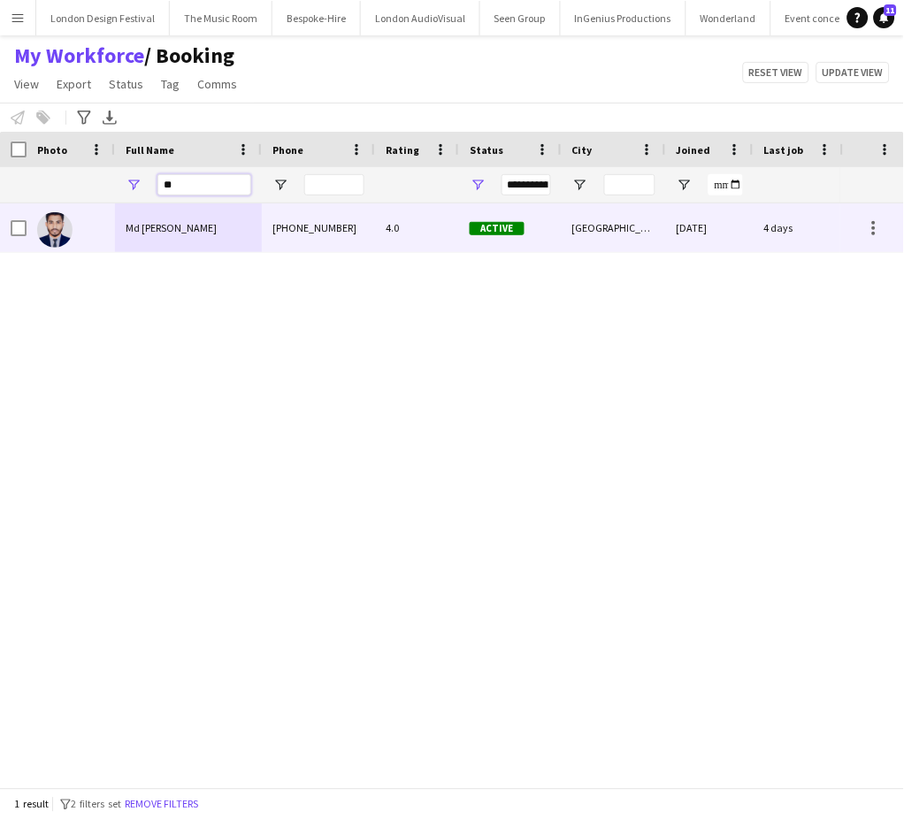
type input "**"
click at [375, 218] on div "4.0" at bounding box center [417, 227] width 84 height 49
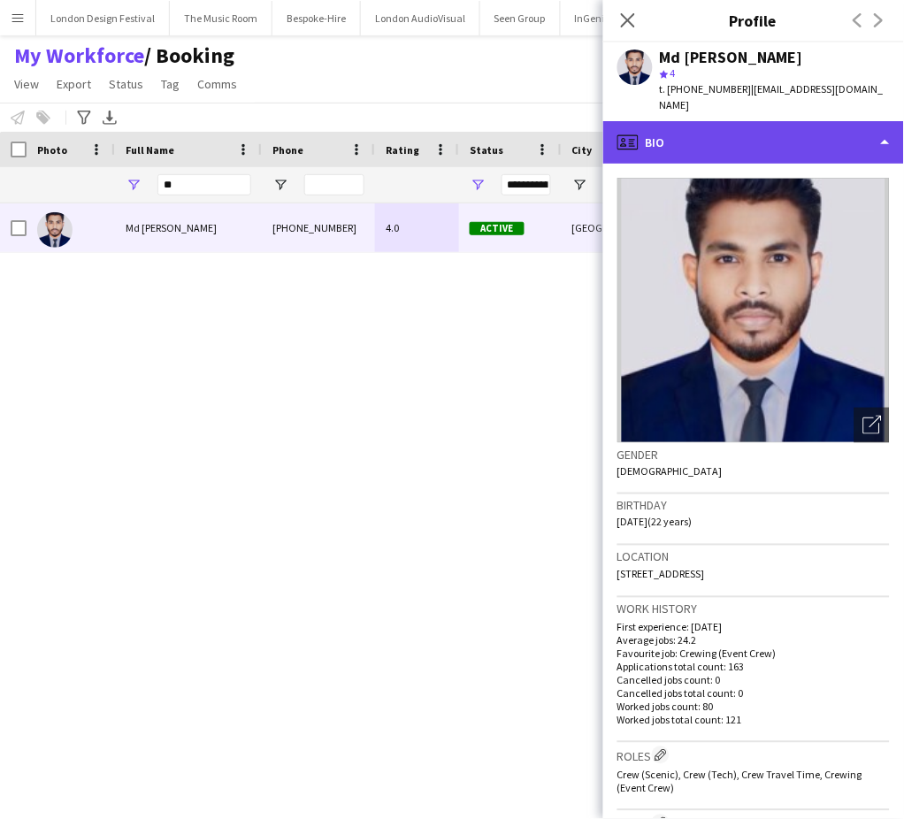
click at [789, 121] on div "profile Bio" at bounding box center [753, 142] width 301 height 42
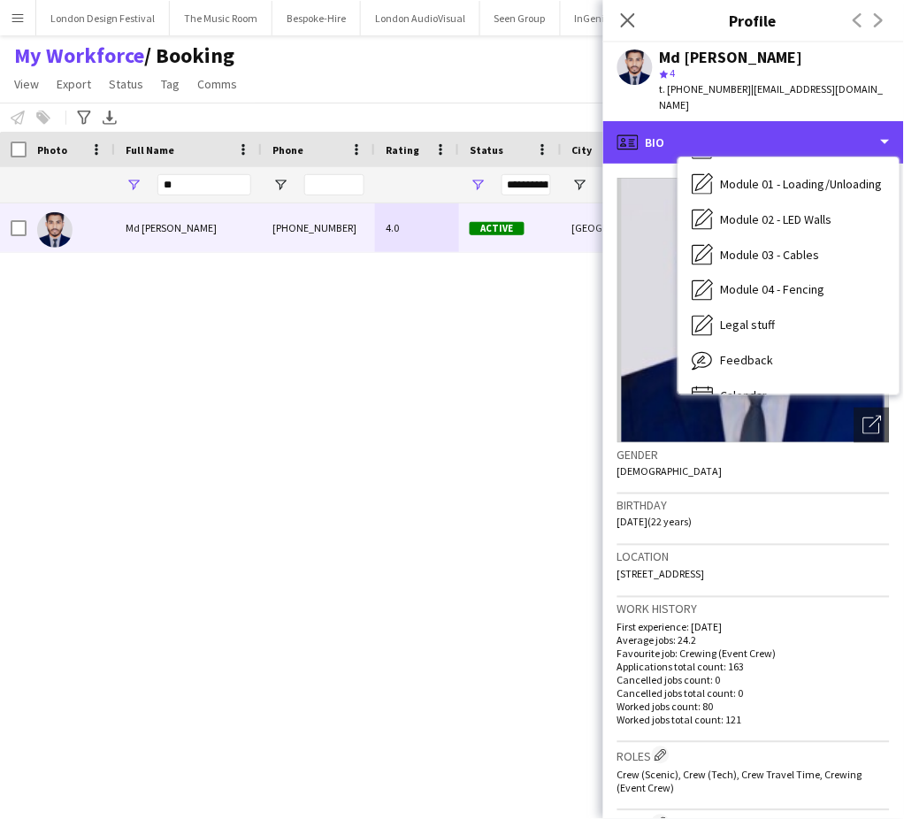
scroll to position [378, 0]
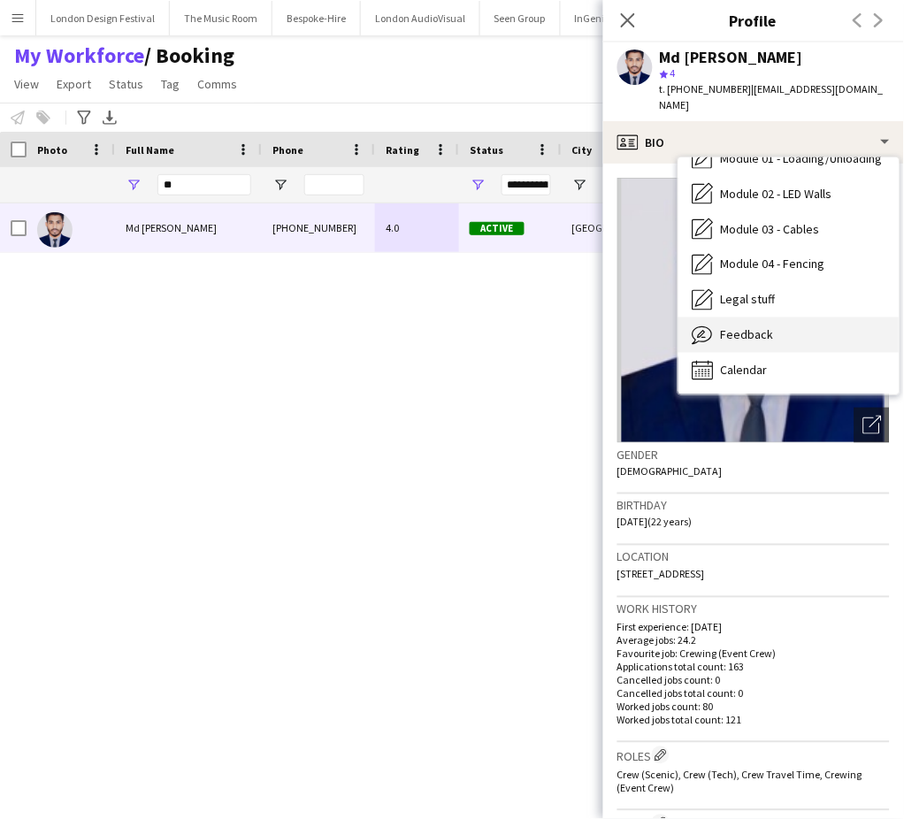
click at [838, 318] on div "Feedback Feedback" at bounding box center [788, 335] width 221 height 35
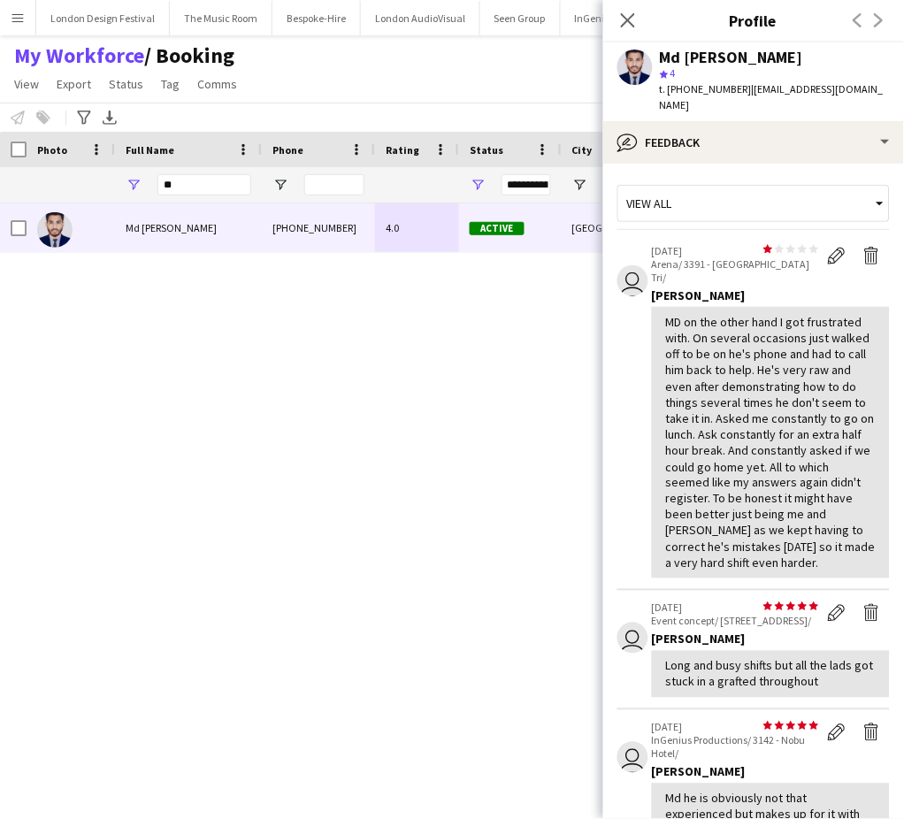
scroll to position [587, 0]
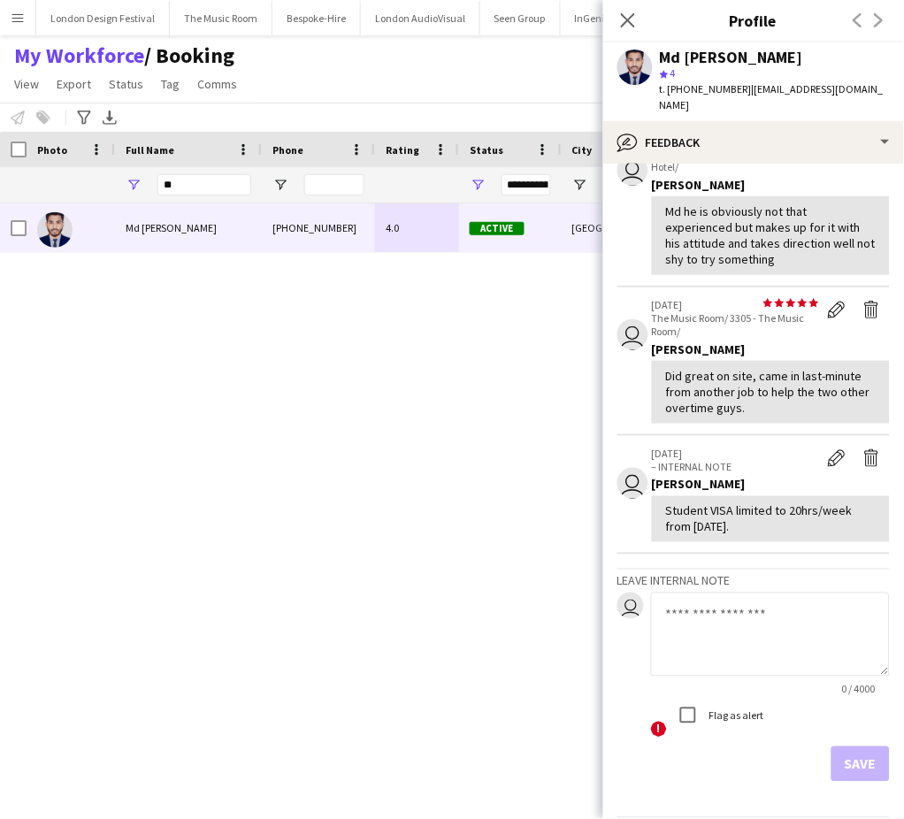
click at [758, 602] on textarea at bounding box center [770, 635] width 239 height 84
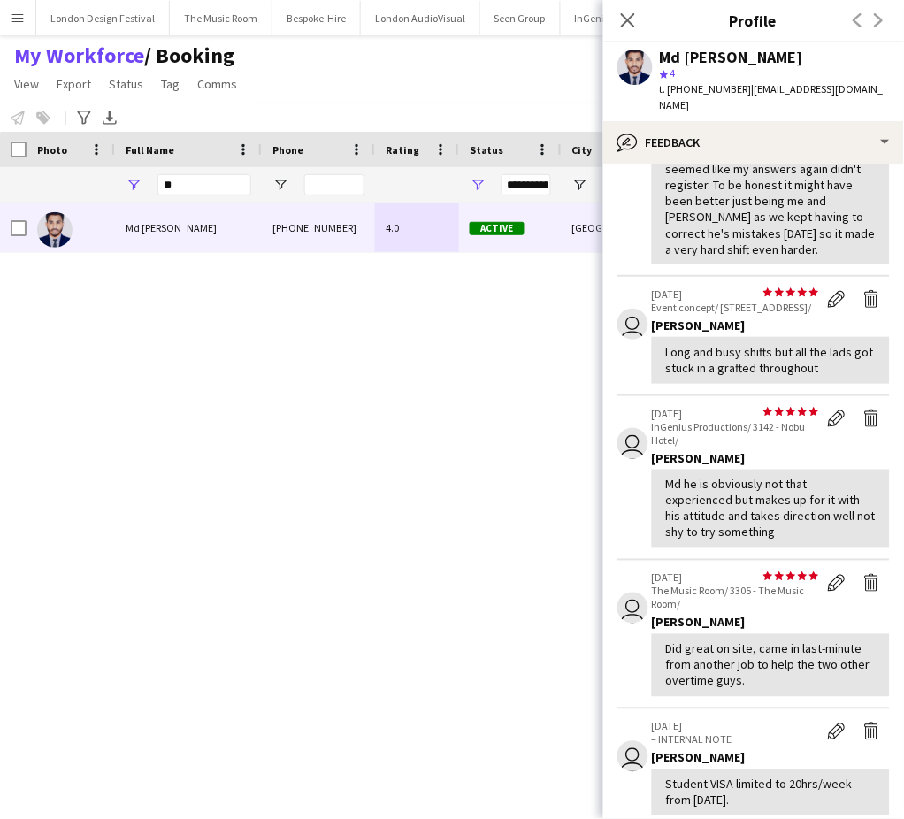
scroll to position [308, 0]
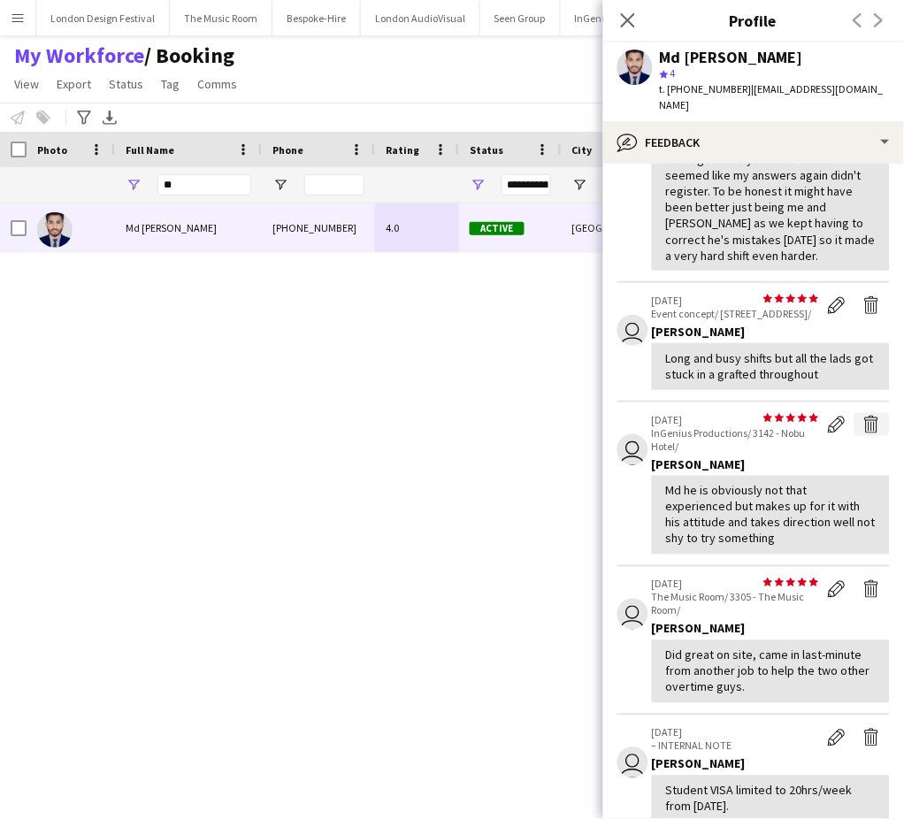
click at [863, 424] on app-icon "Delete feedback" at bounding box center [872, 425] width 18 height 18
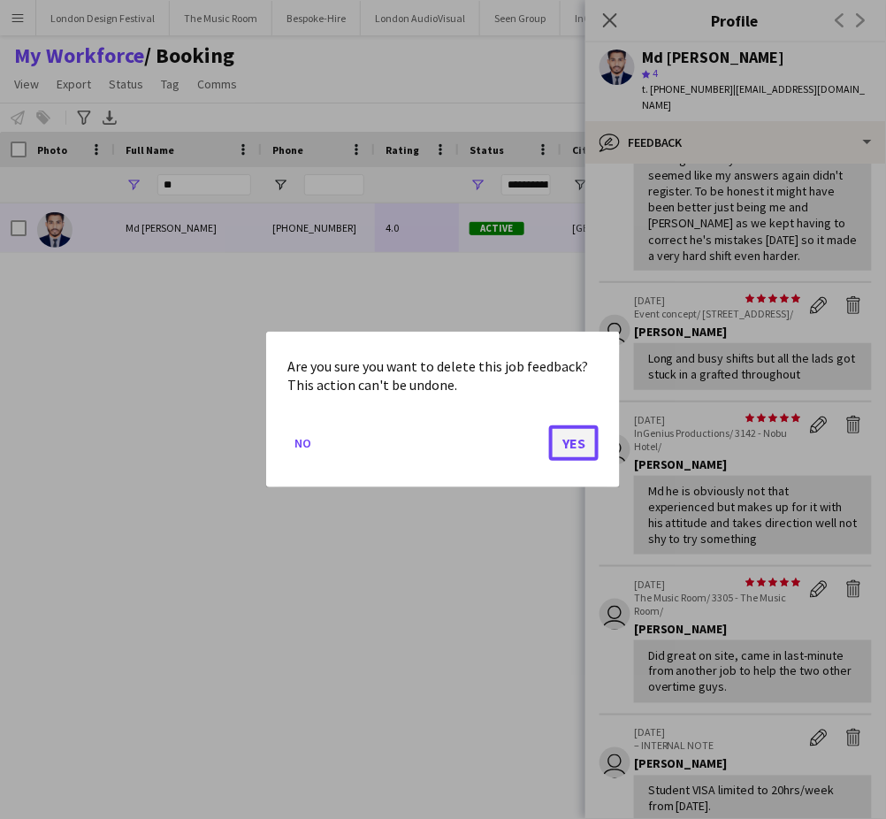
click at [577, 442] on button "Yes" at bounding box center [574, 442] width 50 height 35
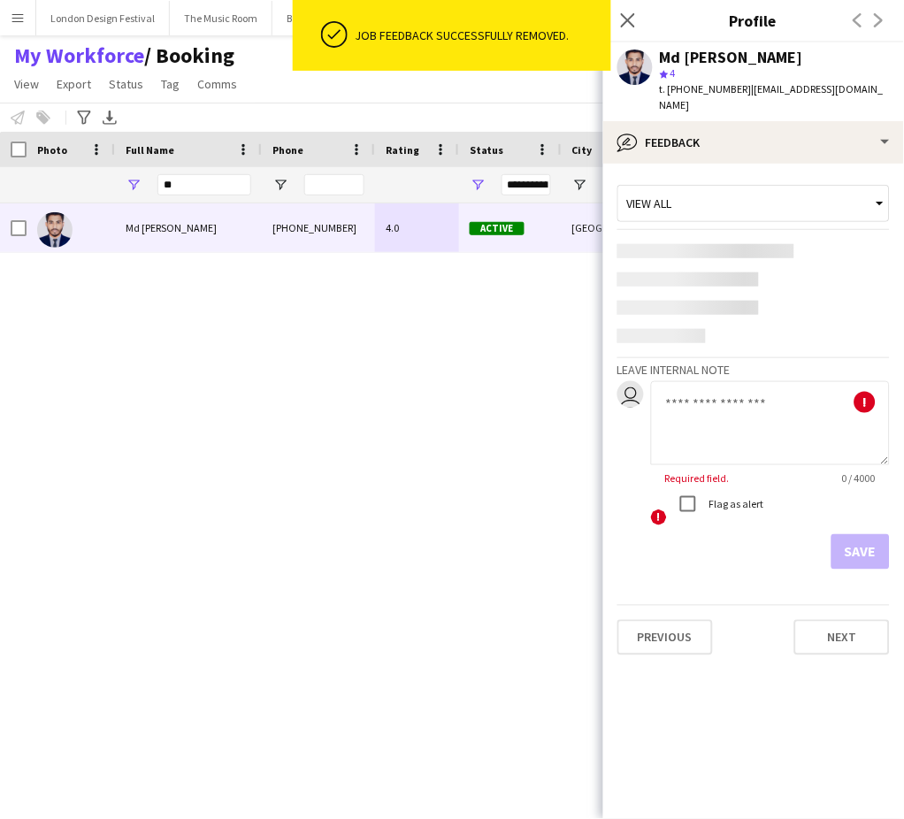
scroll to position [0, 0]
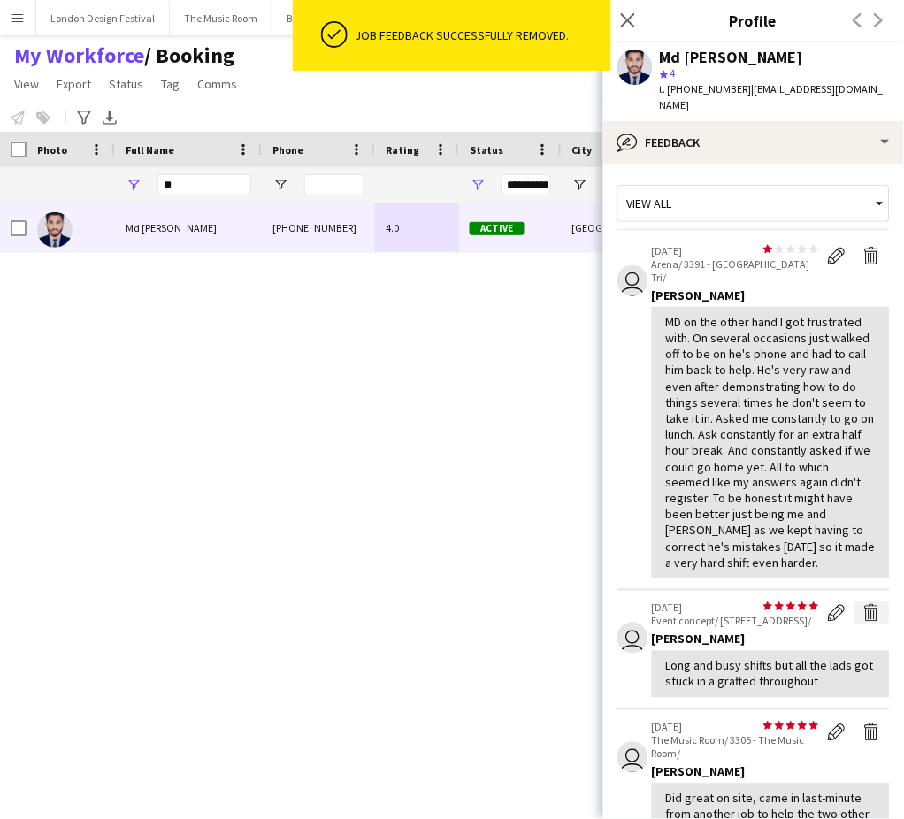
click at [863, 604] on app-icon "Delete feedback" at bounding box center [872, 613] width 18 height 18
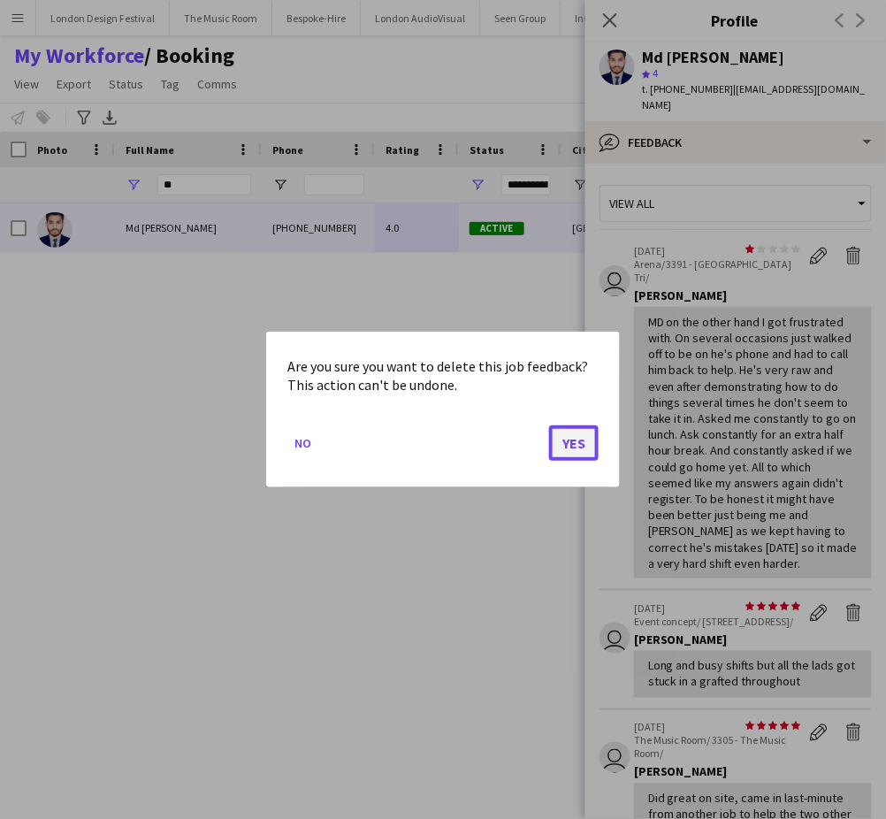
click at [586, 436] on button "Yes" at bounding box center [574, 442] width 50 height 35
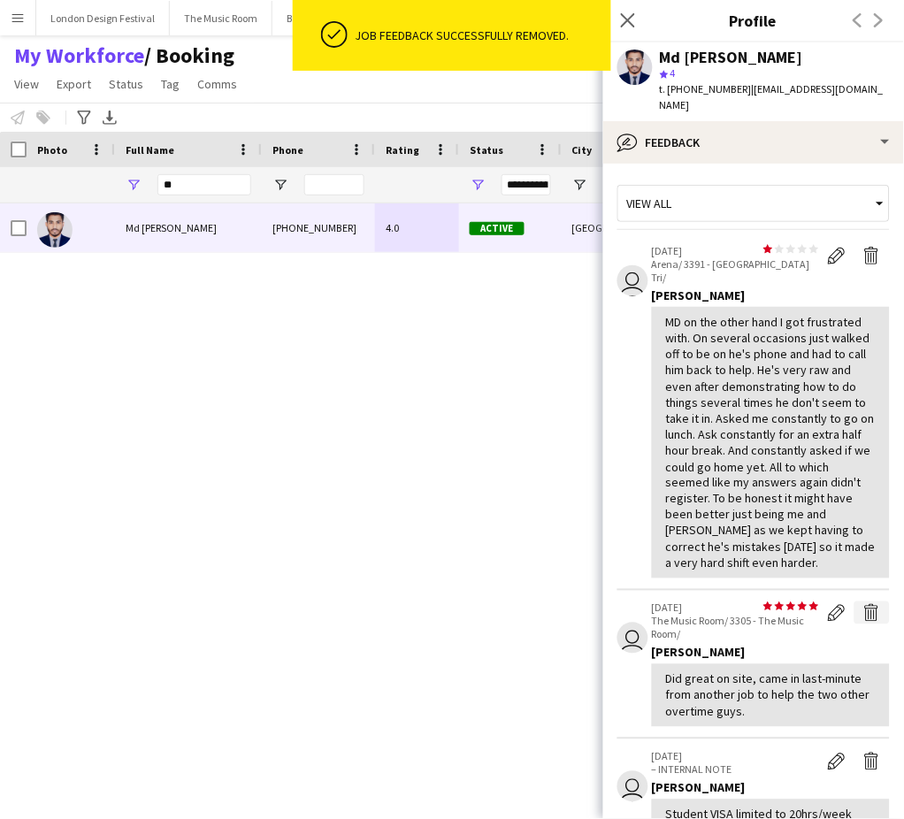
click at [854, 601] on button "Delete feedback" at bounding box center [871, 612] width 35 height 23
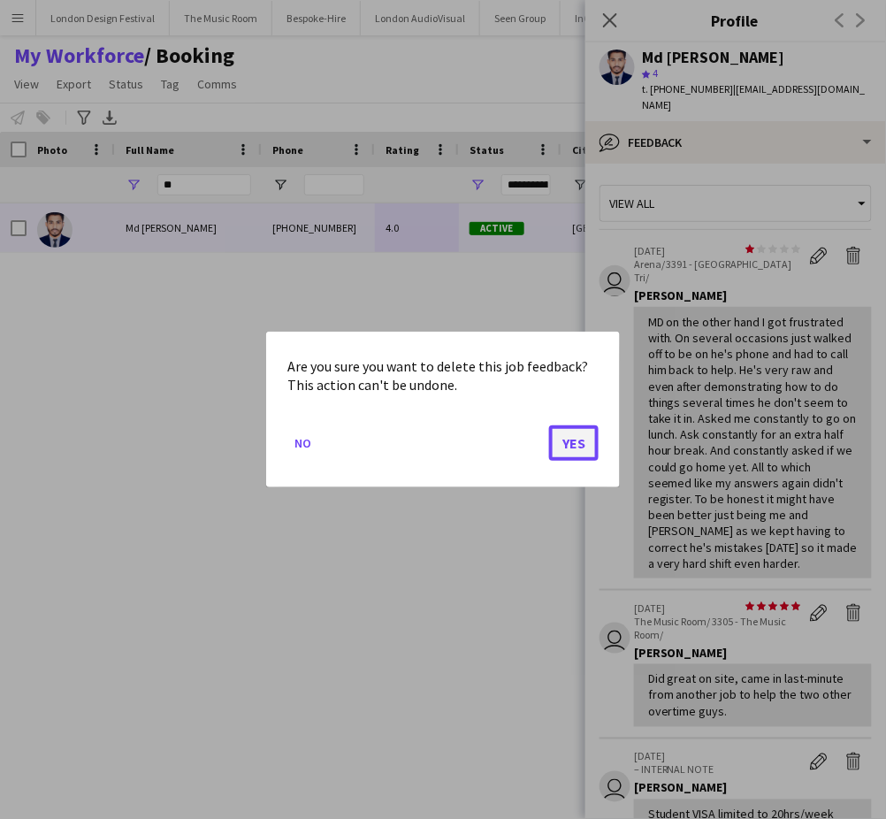
click at [570, 433] on button "Yes" at bounding box center [574, 442] width 50 height 35
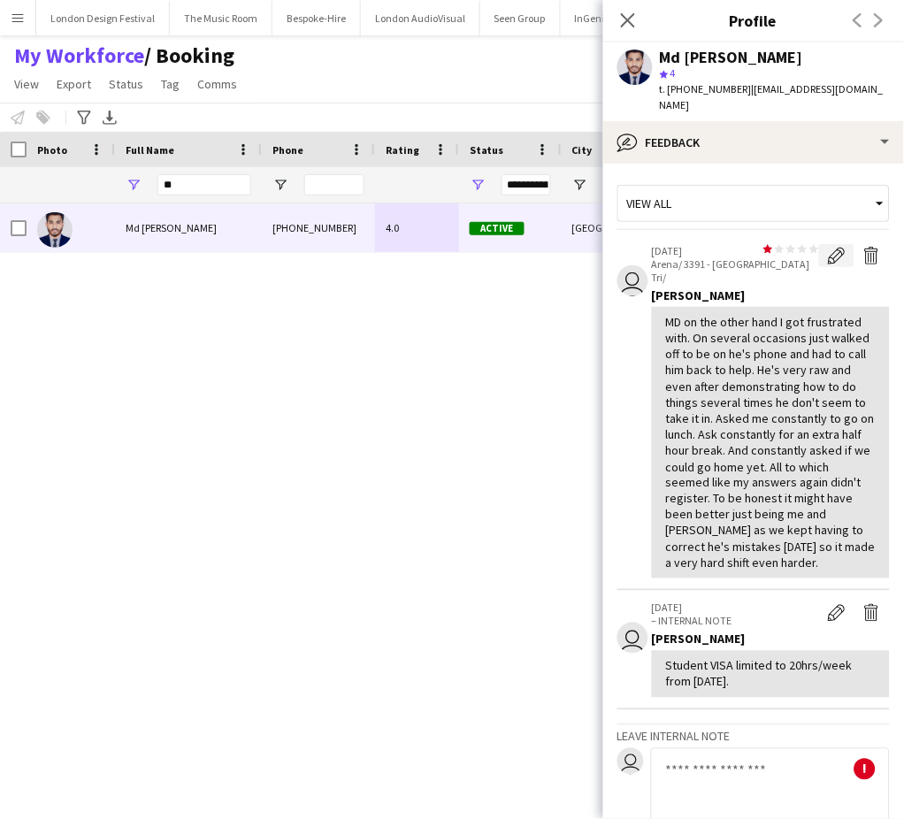
click at [828, 248] on app-icon "Edit feedback" at bounding box center [837, 256] width 18 height 18
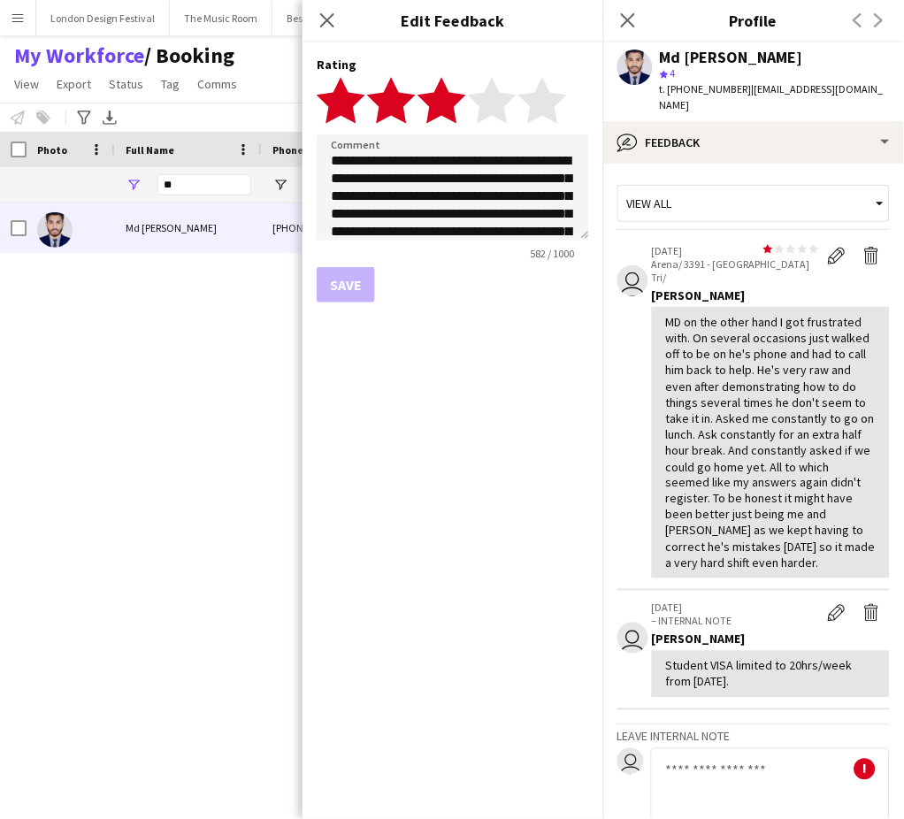
click at [449, 98] on polygon at bounding box center [441, 100] width 49 height 46
click at [462, 191] on textarea "**********" at bounding box center [453, 187] width 272 height 106
type textarea "**********"
click at [356, 280] on button "Save" at bounding box center [346, 284] width 58 height 35
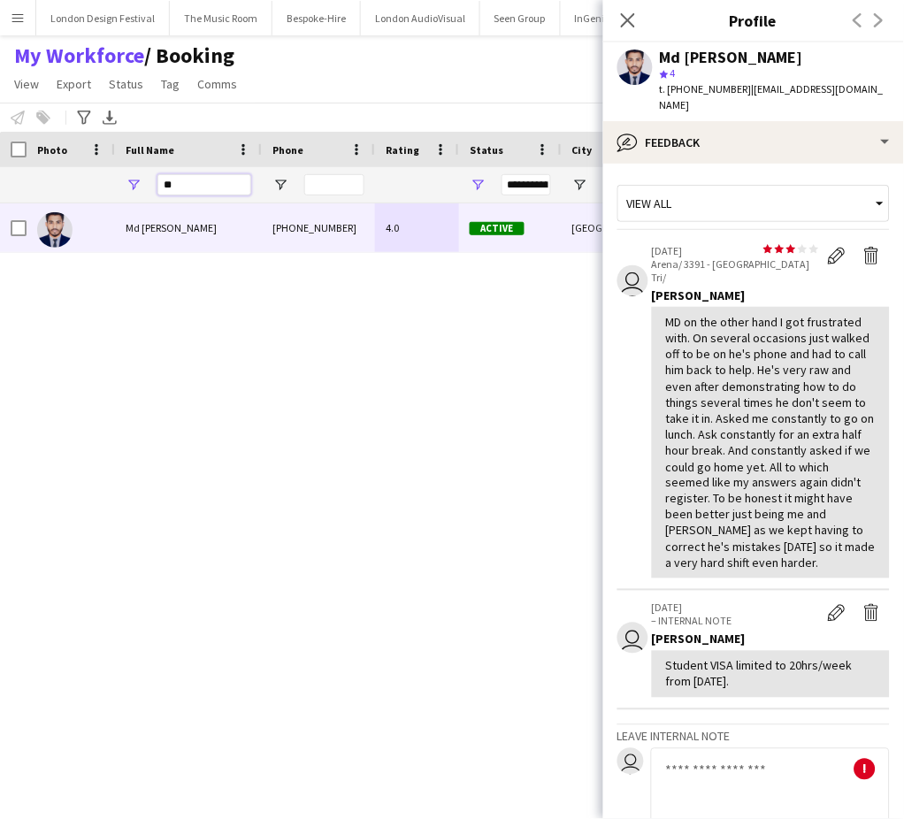
click at [219, 185] on input "**" at bounding box center [204, 184] width 94 height 21
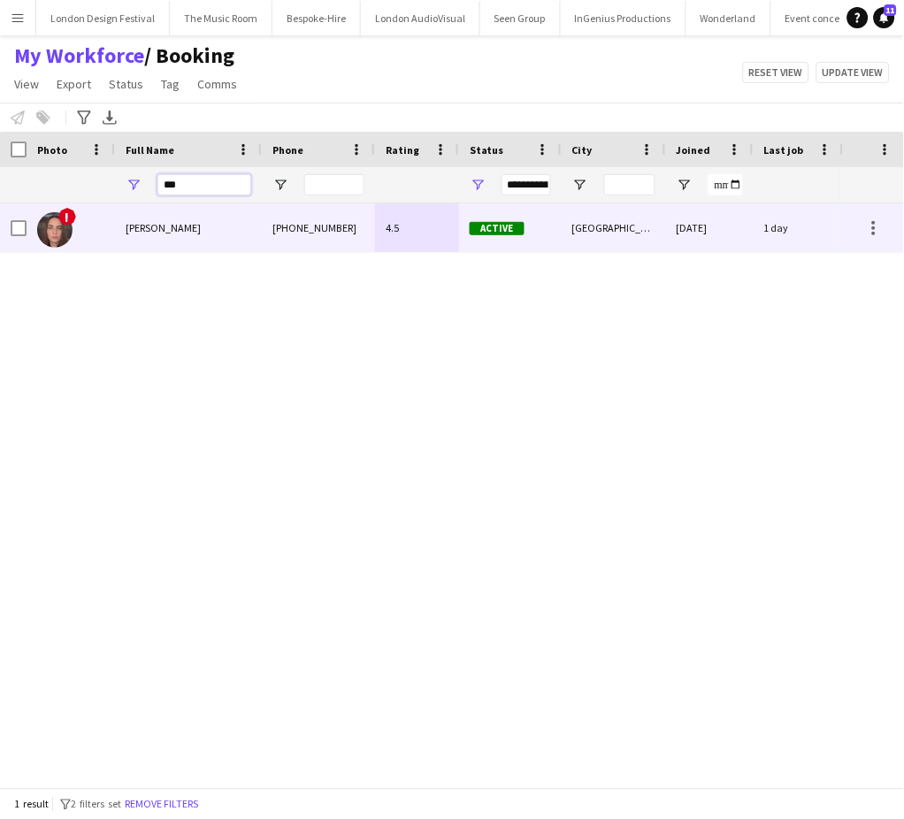
type input "***"
click at [279, 225] on div "[PHONE_NUMBER]" at bounding box center [318, 227] width 113 height 49
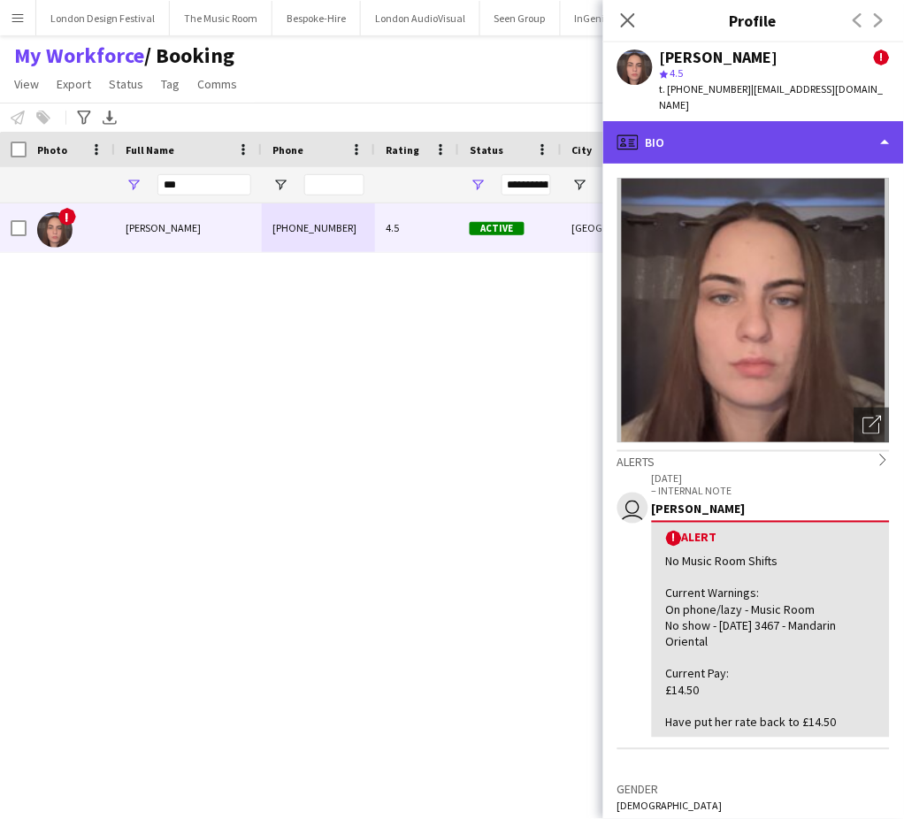
click at [830, 127] on div "profile Bio" at bounding box center [753, 142] width 301 height 42
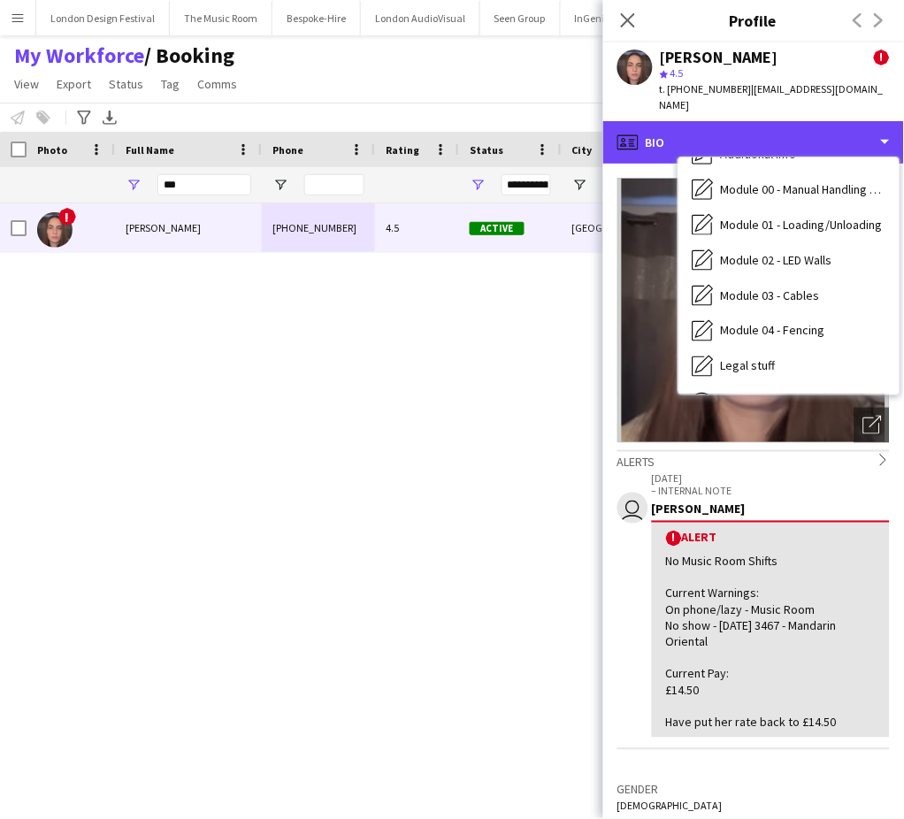
scroll to position [378, 0]
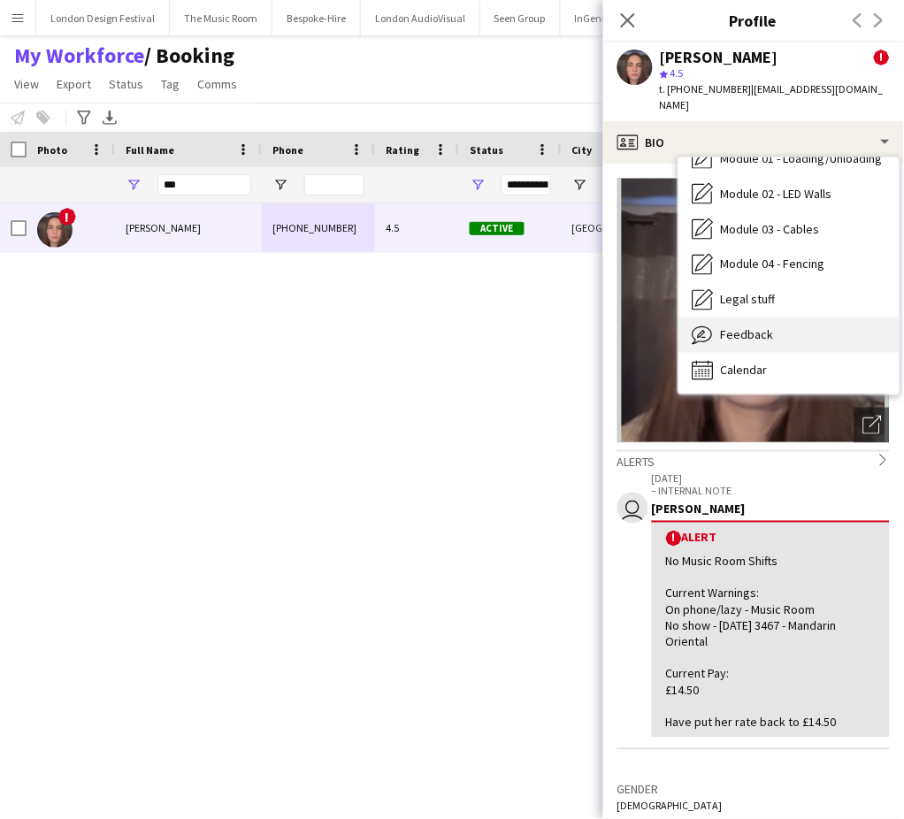
click at [817, 318] on div "Feedback Feedback" at bounding box center [788, 335] width 221 height 35
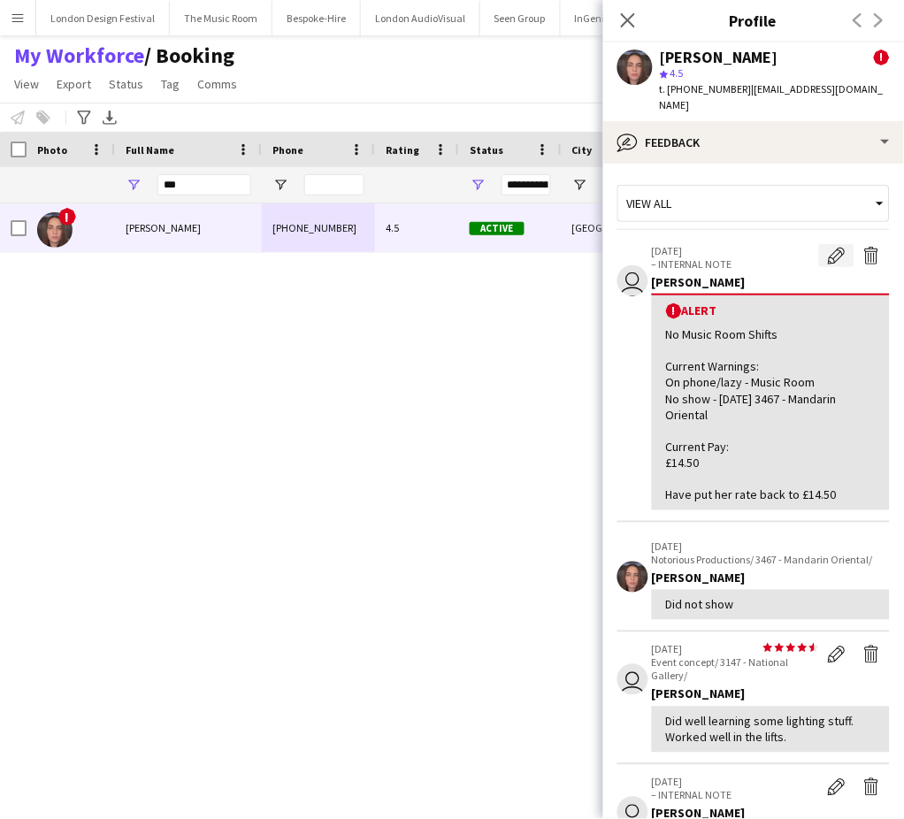
click at [828, 247] on app-icon "Edit alert" at bounding box center [837, 256] width 18 height 18
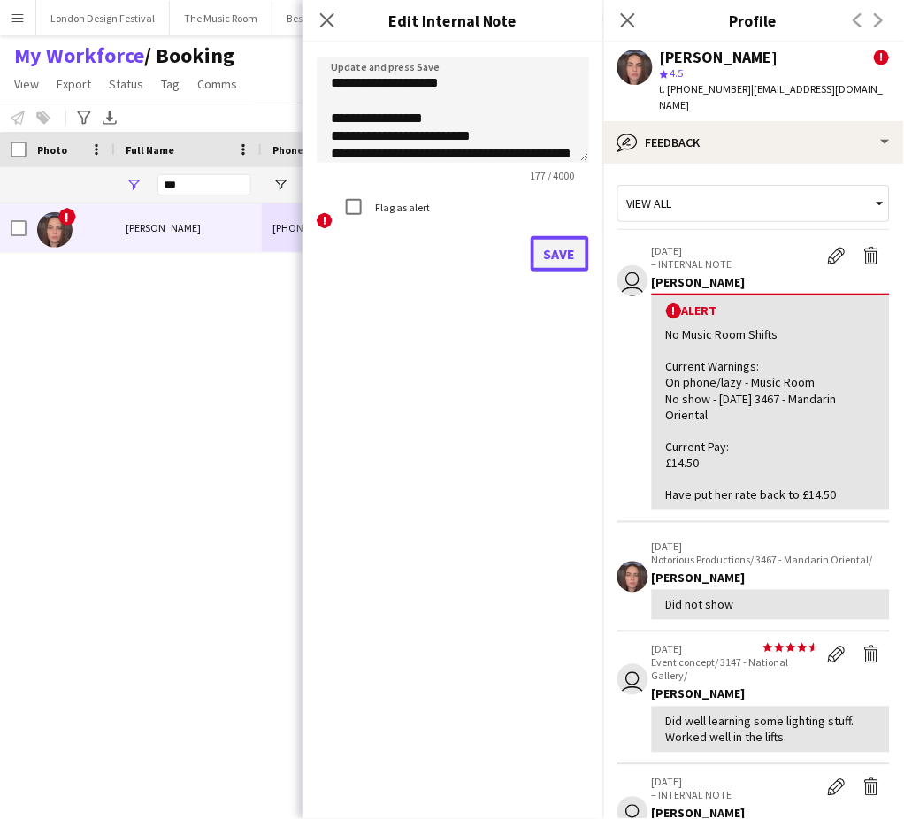
click at [560, 251] on button "Save" at bounding box center [560, 253] width 58 height 35
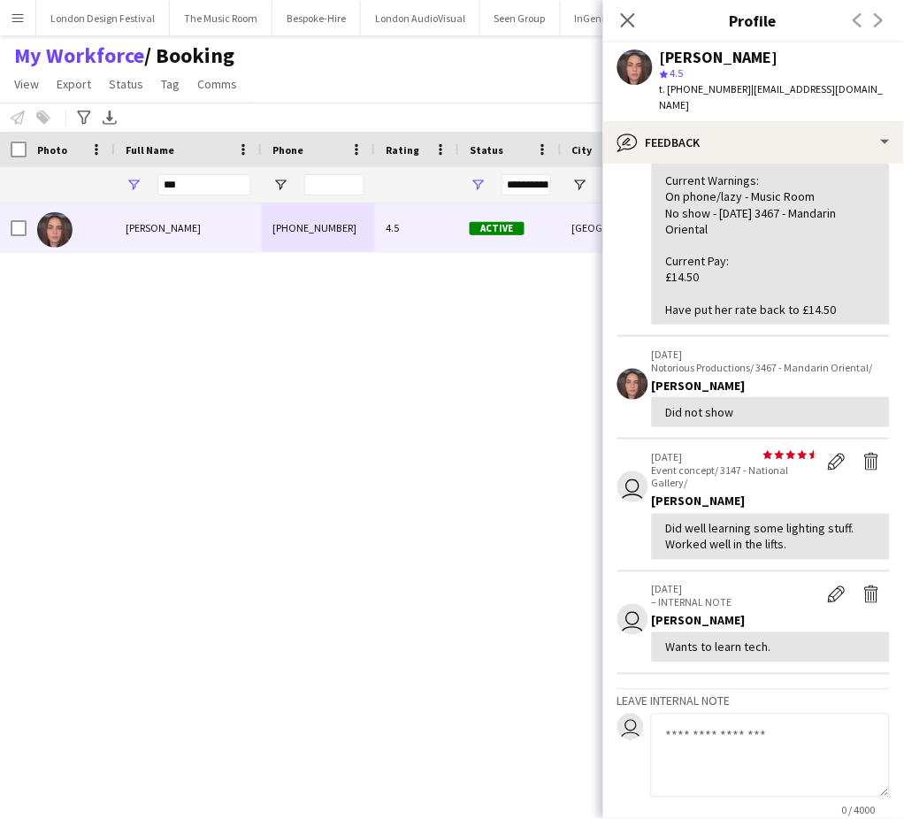
scroll to position [0, 0]
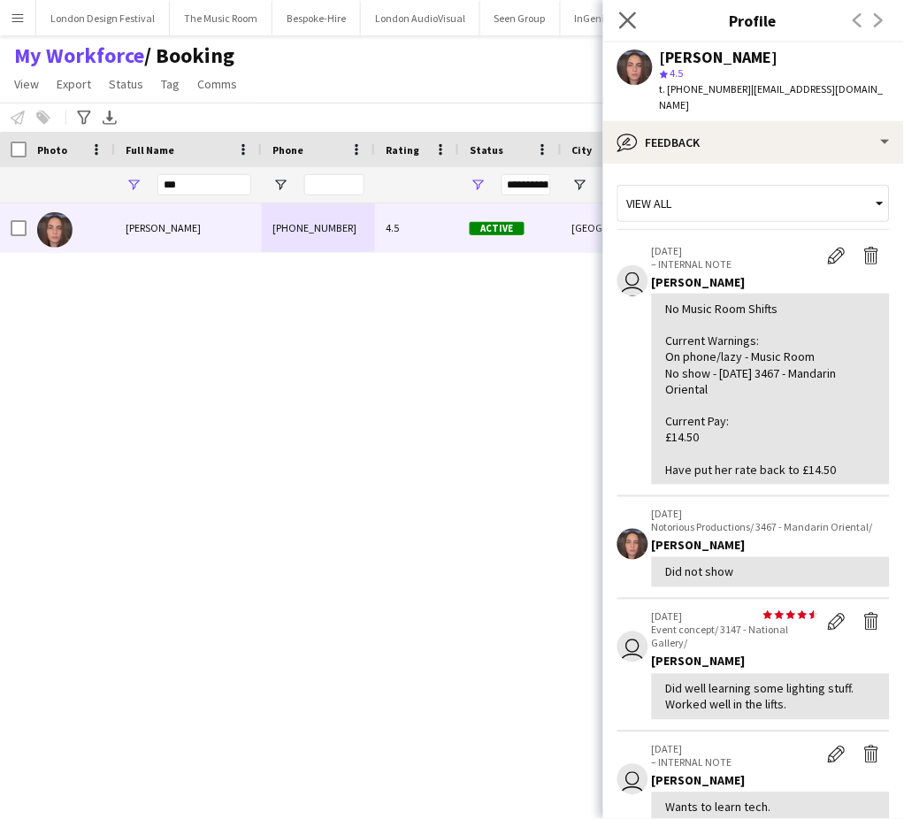
click at [628, 8] on app-icon "Close pop-in" at bounding box center [629, 21] width 26 height 26
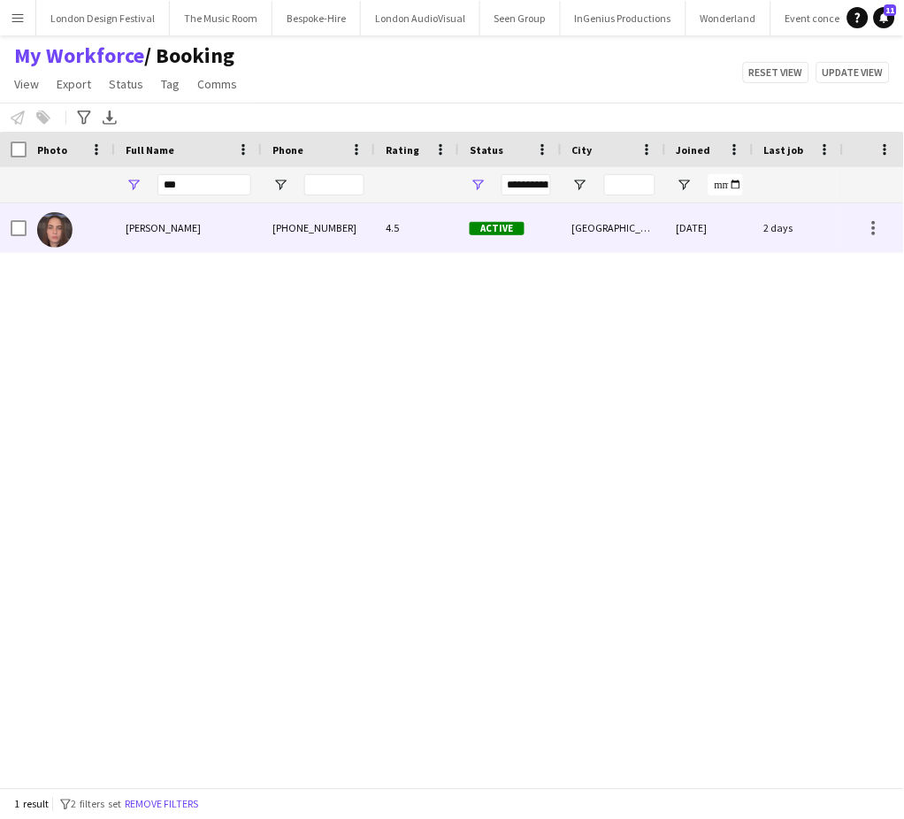
click at [631, 228] on div "[GEOGRAPHIC_DATA]" at bounding box center [614, 227] width 104 height 49
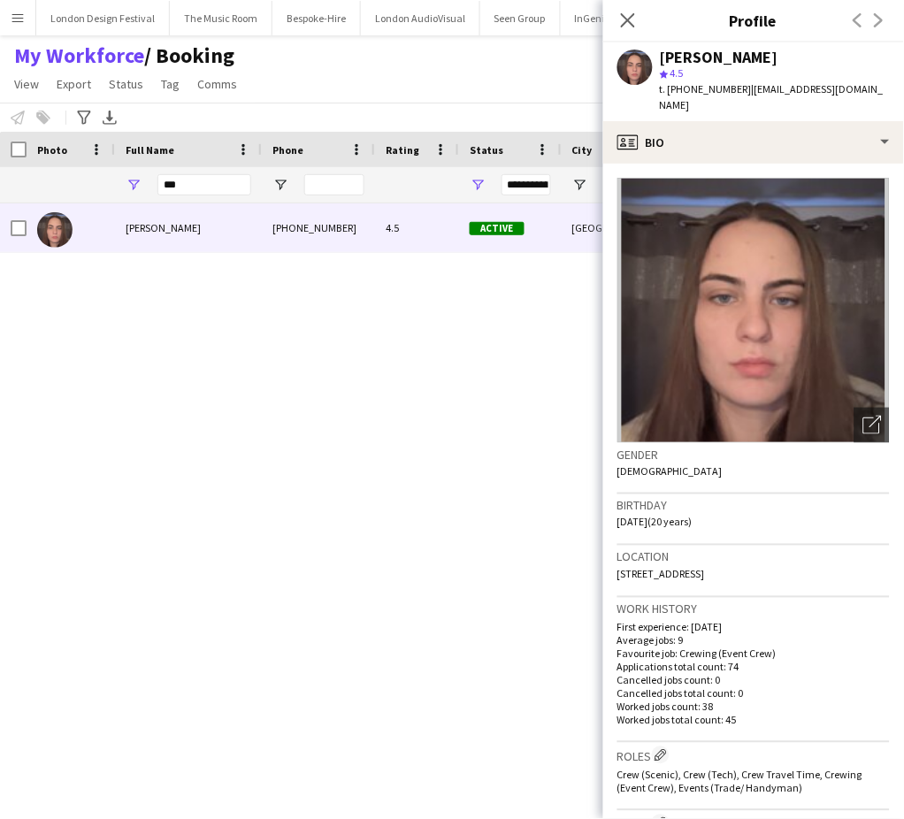
scroll to position [587, 0]
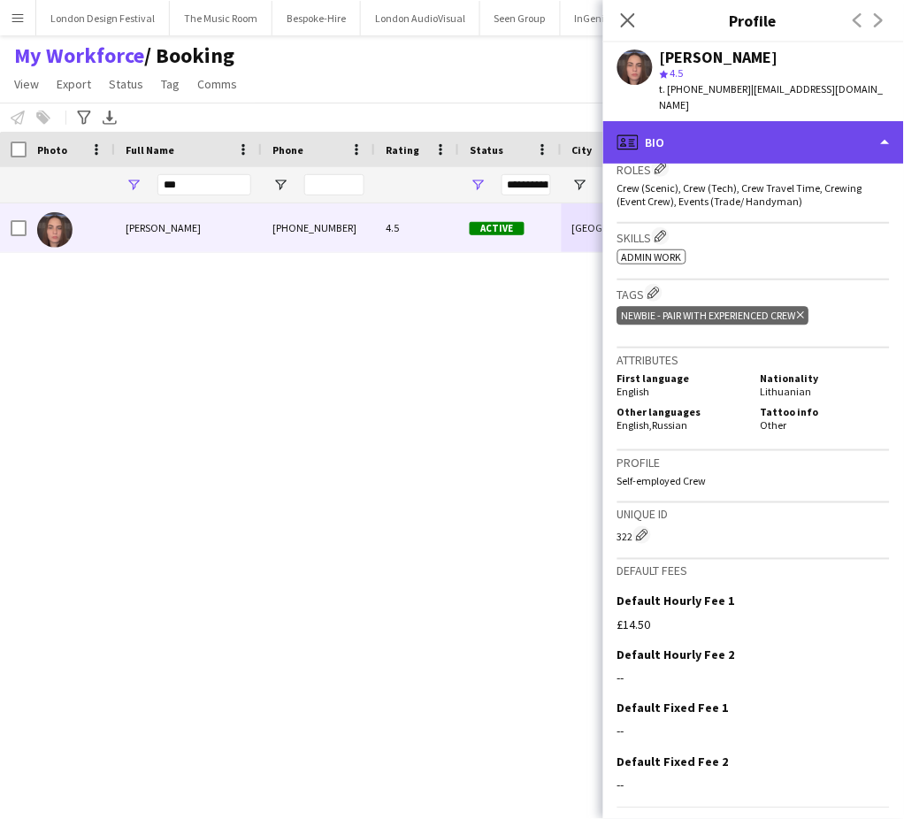
click at [812, 146] on div "profile Bio" at bounding box center [753, 142] width 301 height 42
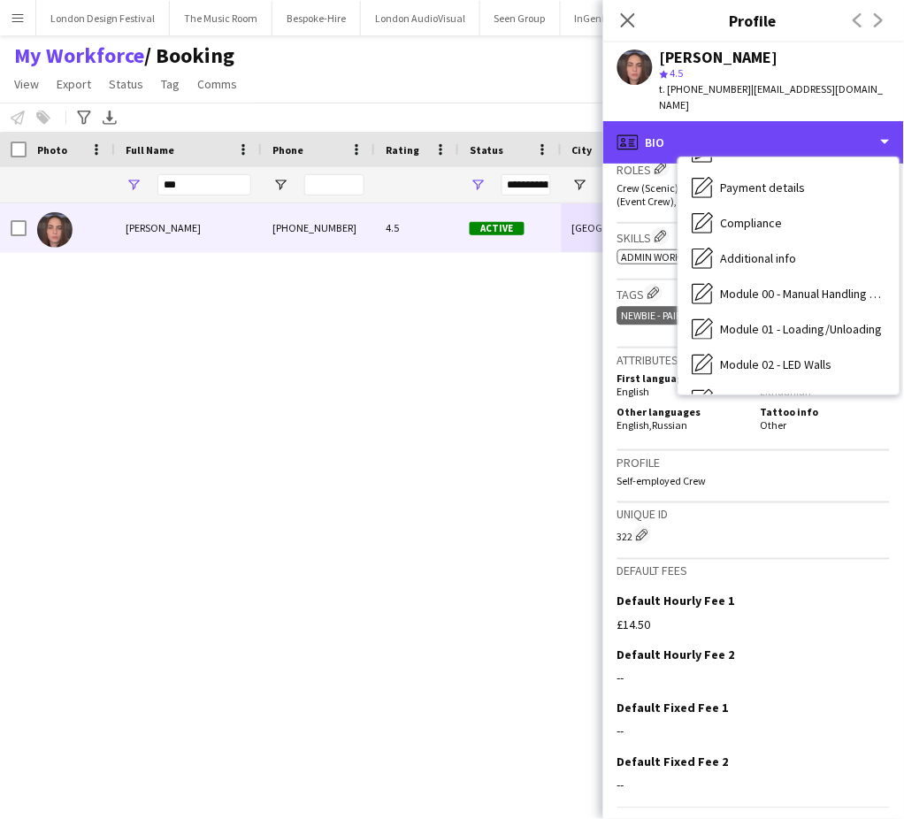
scroll to position [378, 0]
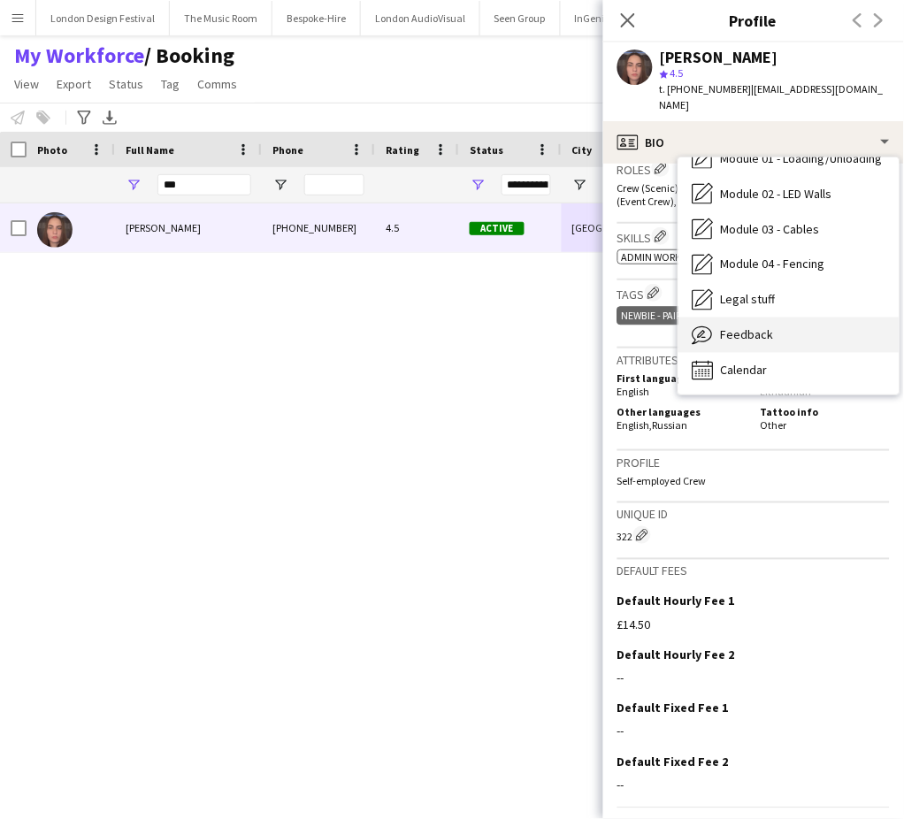
click at [802, 318] on div "Feedback Feedback" at bounding box center [788, 335] width 221 height 35
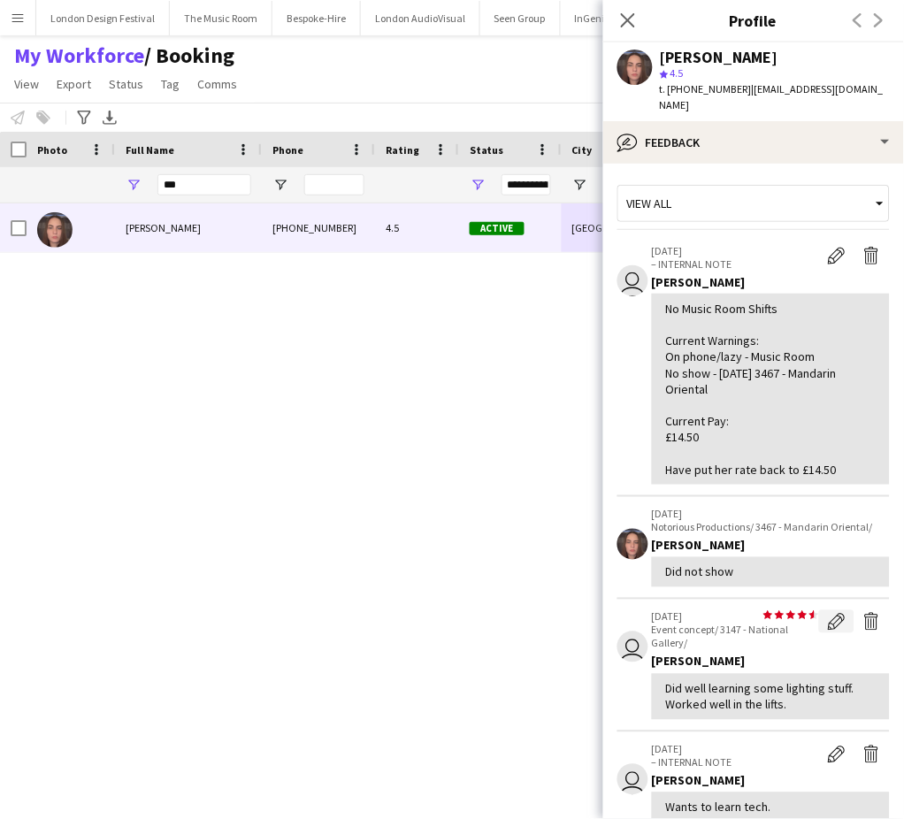
click at [828, 613] on app-icon "Edit feedback" at bounding box center [837, 622] width 18 height 18
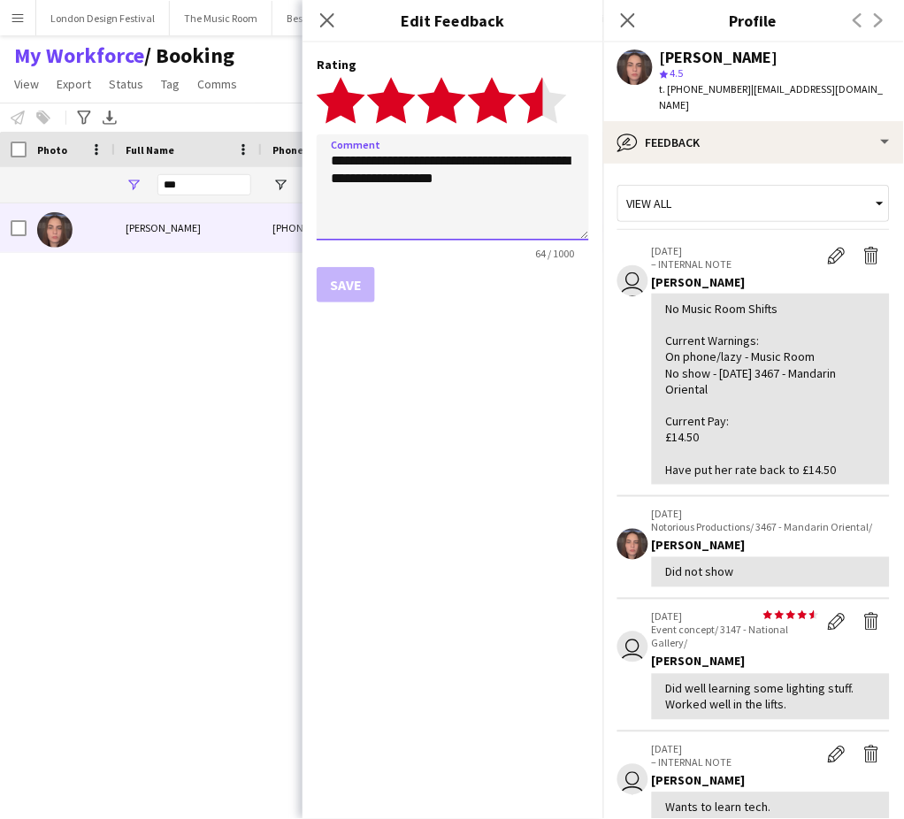
click at [330, 160] on textarea "**********" at bounding box center [453, 187] width 272 height 106
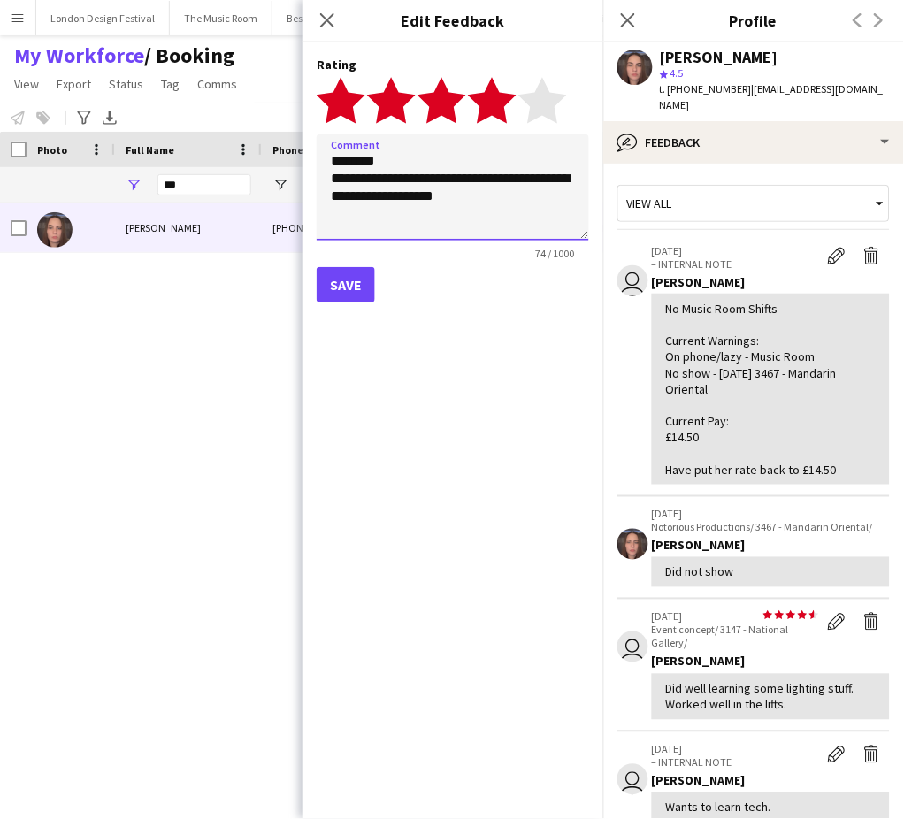
type textarea "**********"
click at [500, 103] on polygon at bounding box center [492, 100] width 49 height 46
click at [361, 287] on button "Save" at bounding box center [346, 284] width 58 height 35
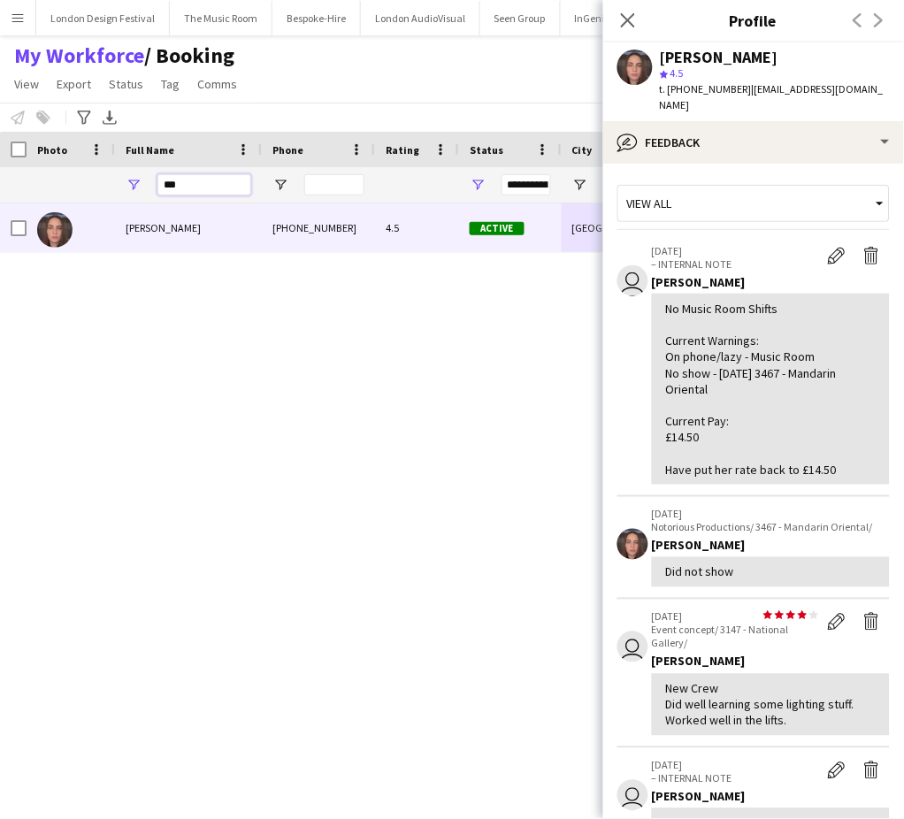
click at [218, 184] on input "***" at bounding box center [204, 184] width 94 height 21
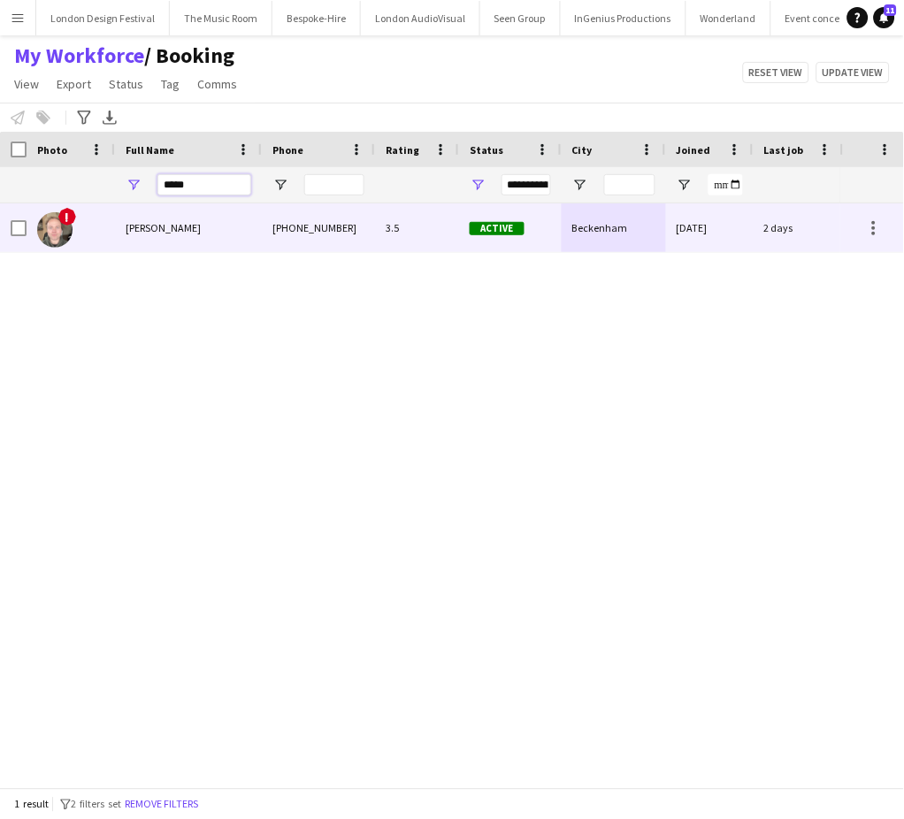
type input "*****"
click at [459, 226] on div "Active" at bounding box center [510, 227] width 103 height 49
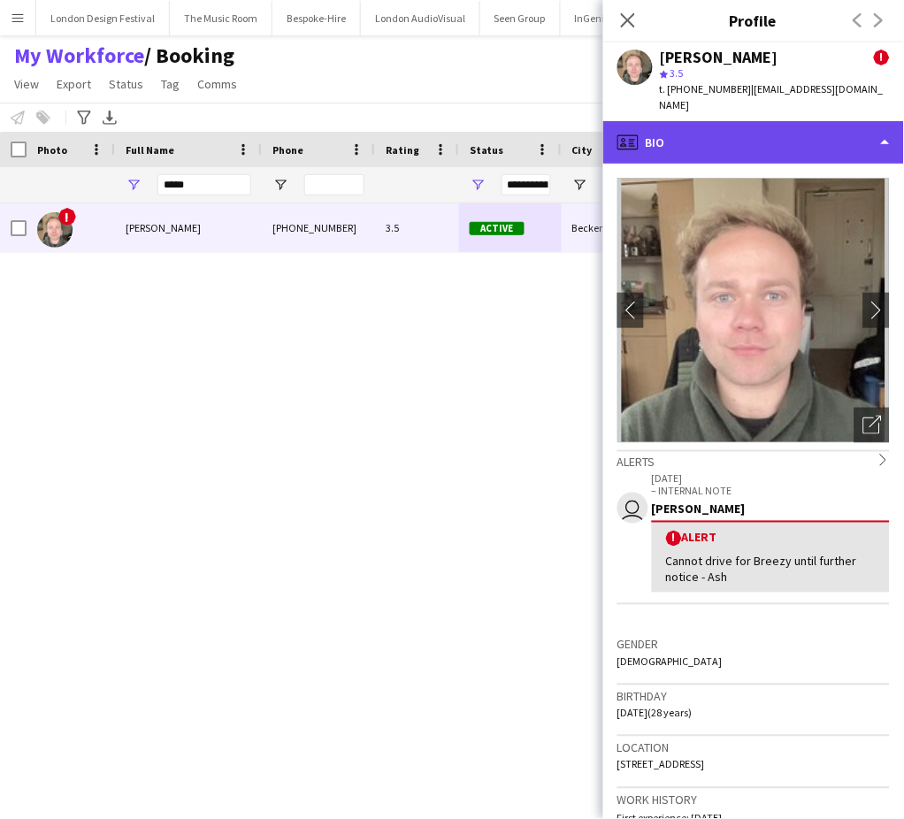
click at [815, 134] on div "profile Bio" at bounding box center [753, 142] width 301 height 42
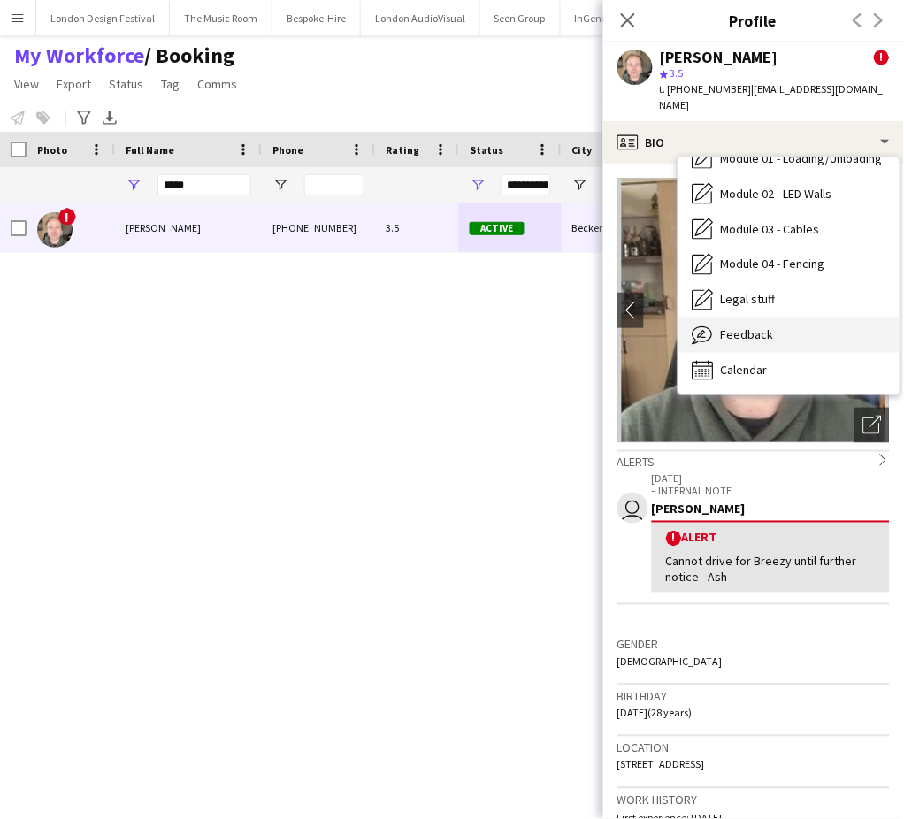
click at [837, 319] on div "Feedback Feedback" at bounding box center [788, 335] width 221 height 35
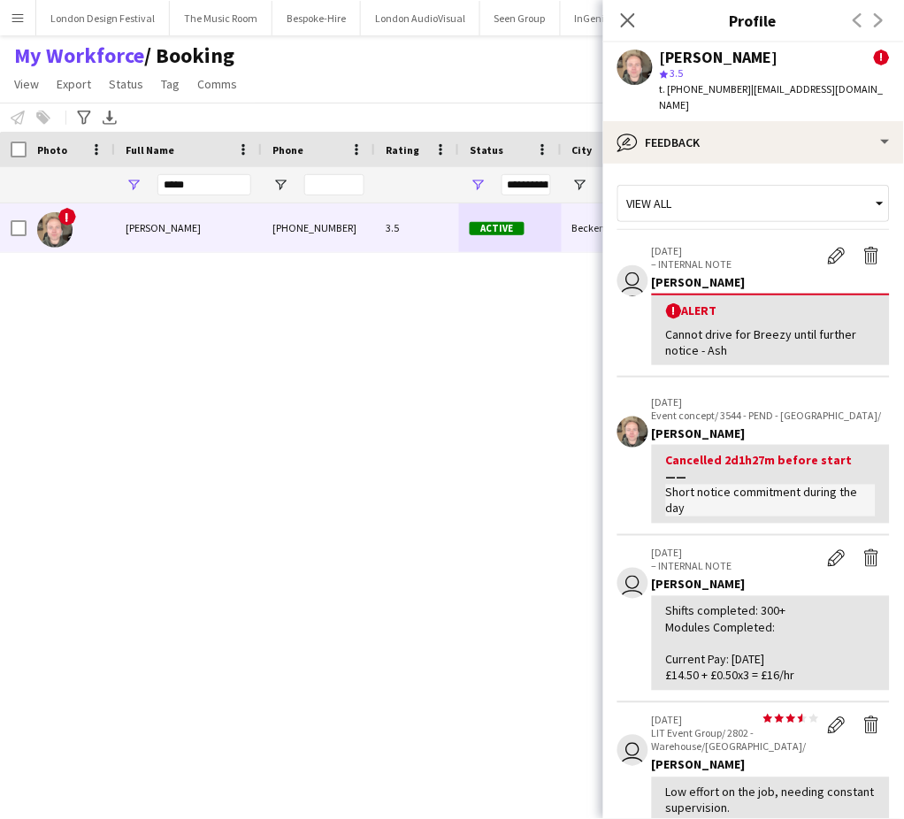
scroll to position [587, 0]
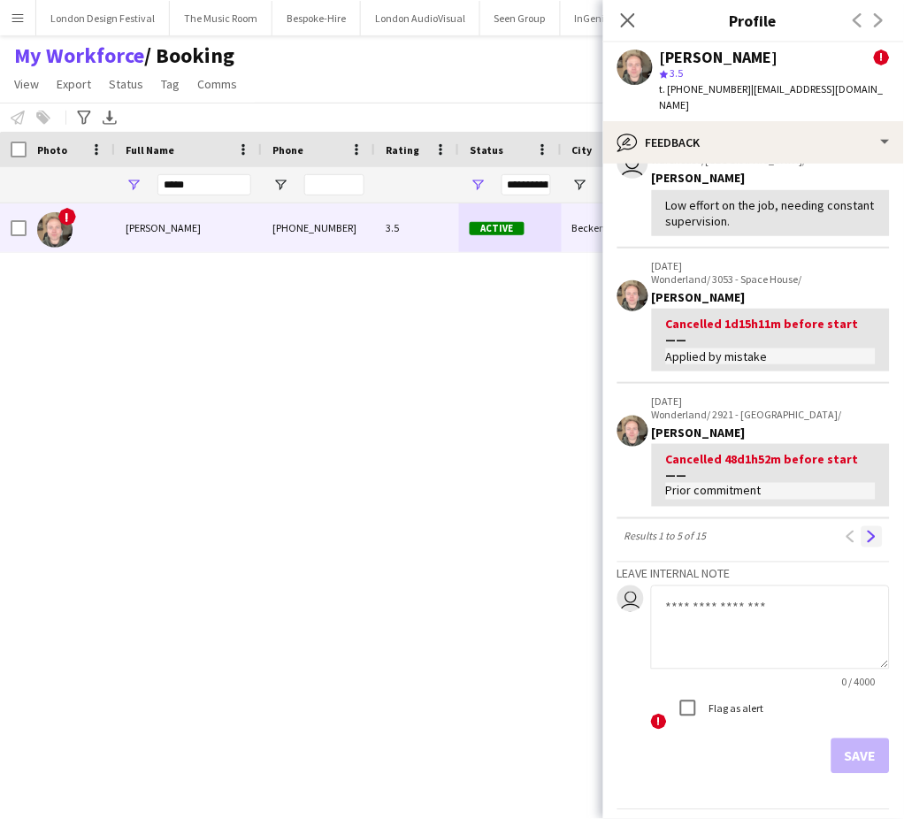
click at [866, 531] on app-icon "Next" at bounding box center [872, 537] width 12 height 12
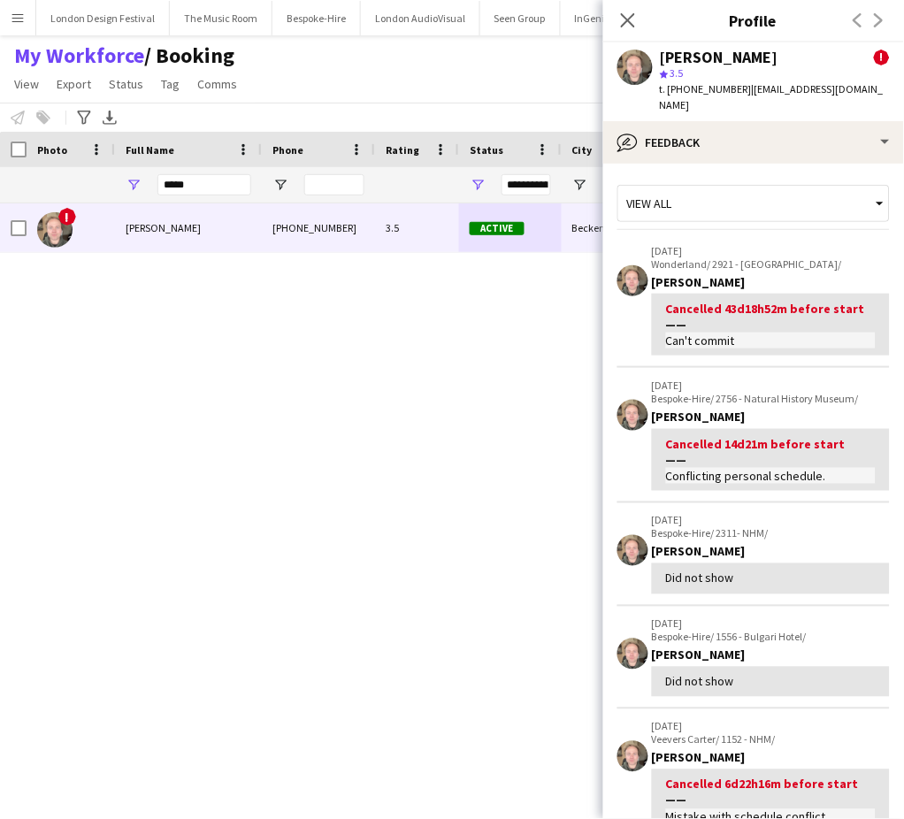
scroll to position [357, 0]
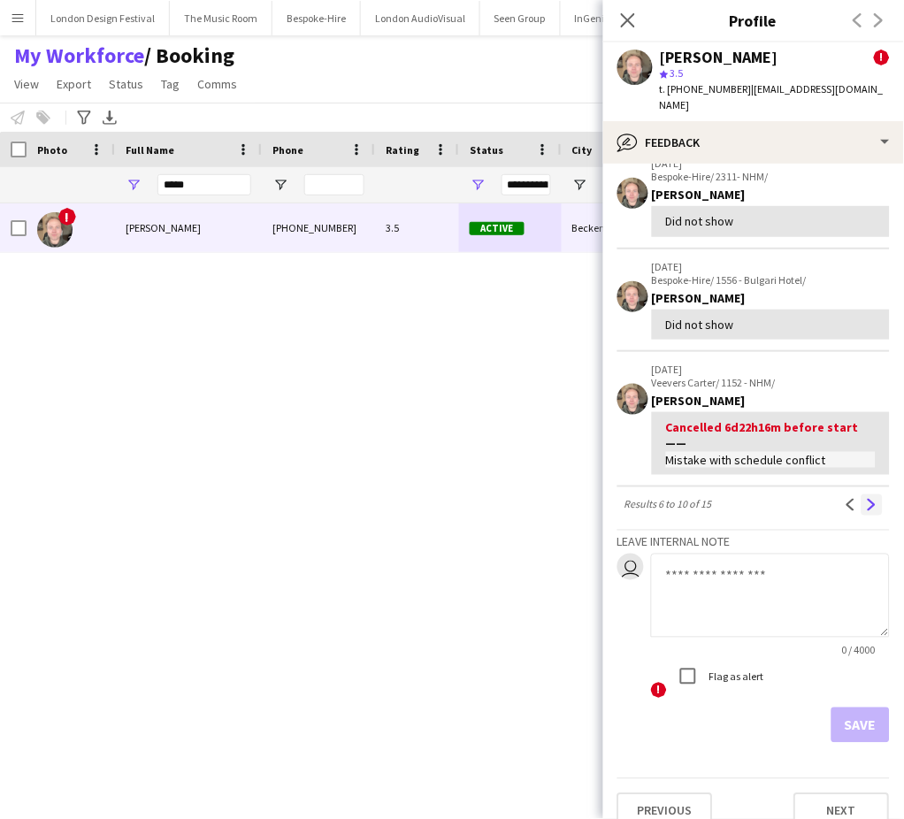
click at [866, 499] on app-icon "Next" at bounding box center [872, 505] width 12 height 12
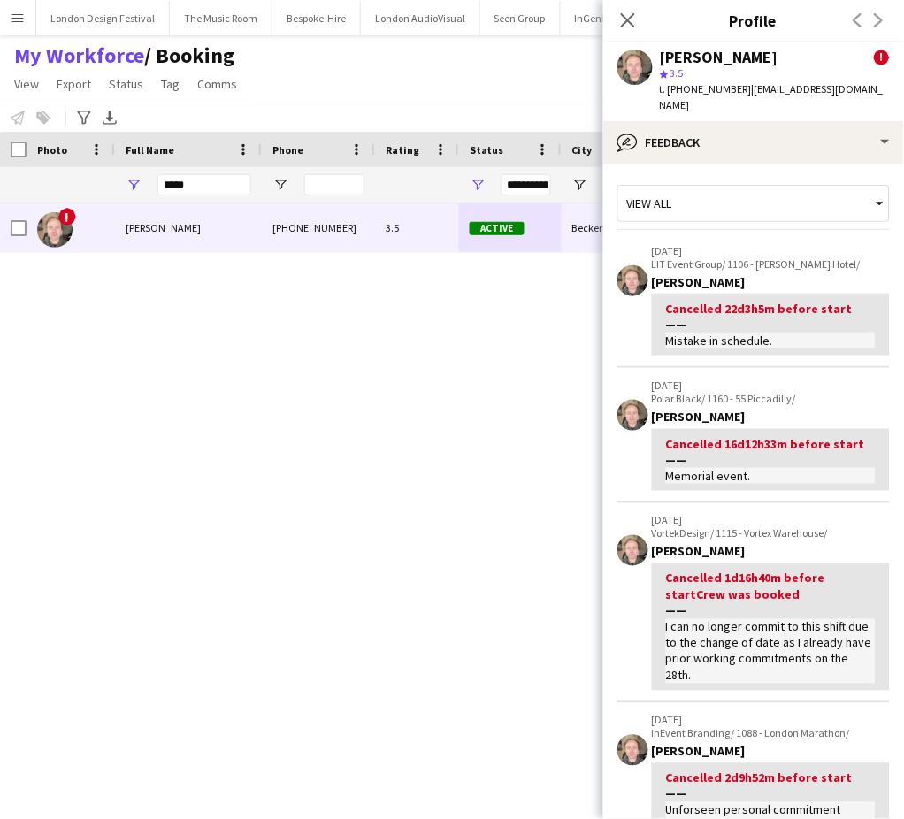
scroll to position [486, 0]
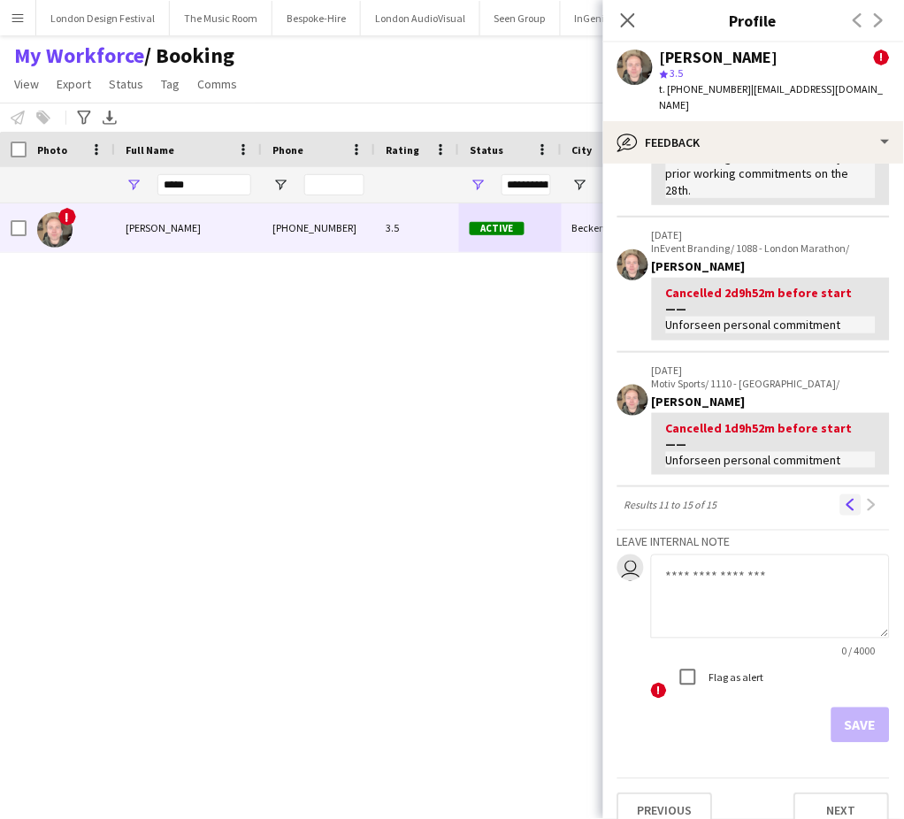
click at [840, 494] on button "Previous" at bounding box center [850, 504] width 21 height 21
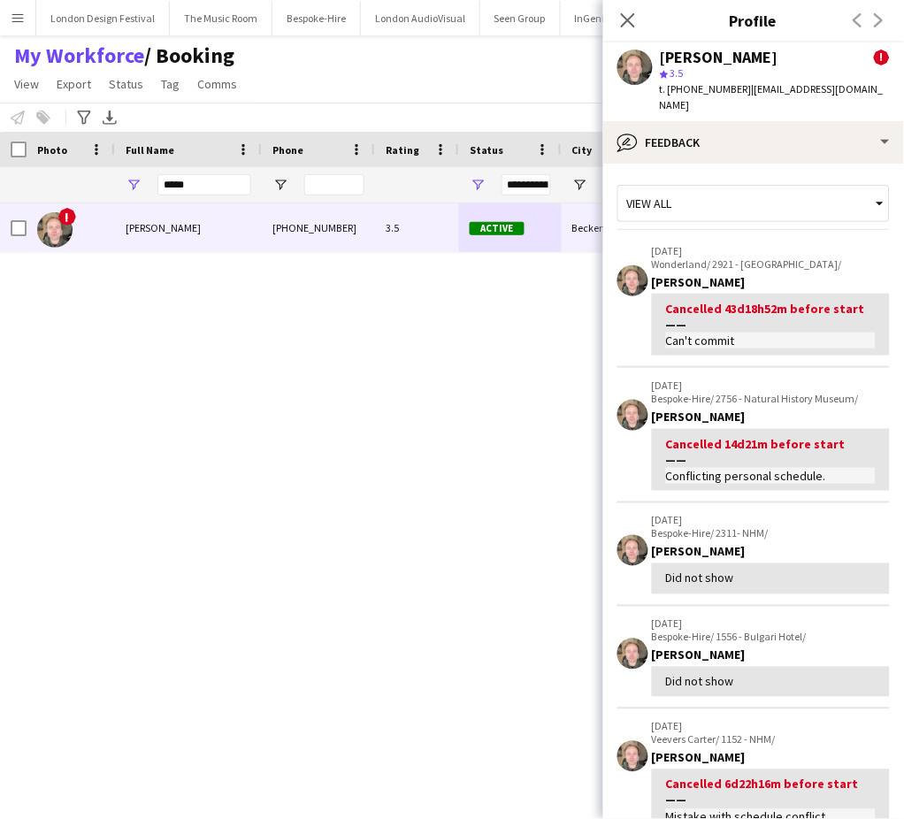
scroll to position [357, 0]
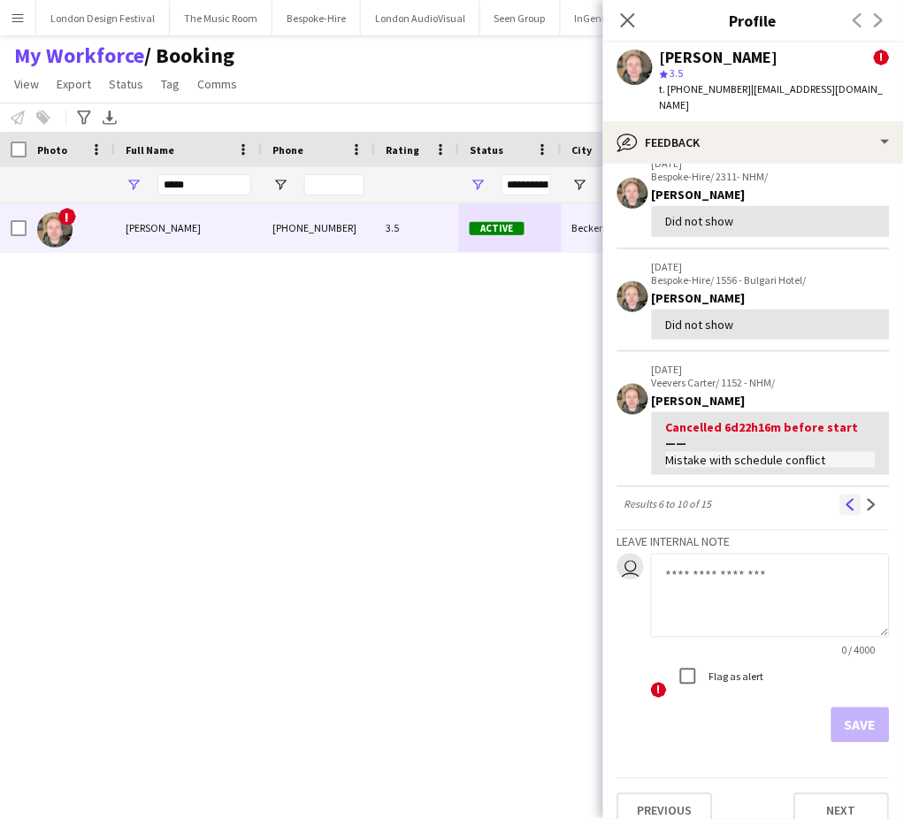
click at [845, 499] on app-icon "Previous" at bounding box center [851, 505] width 12 height 12
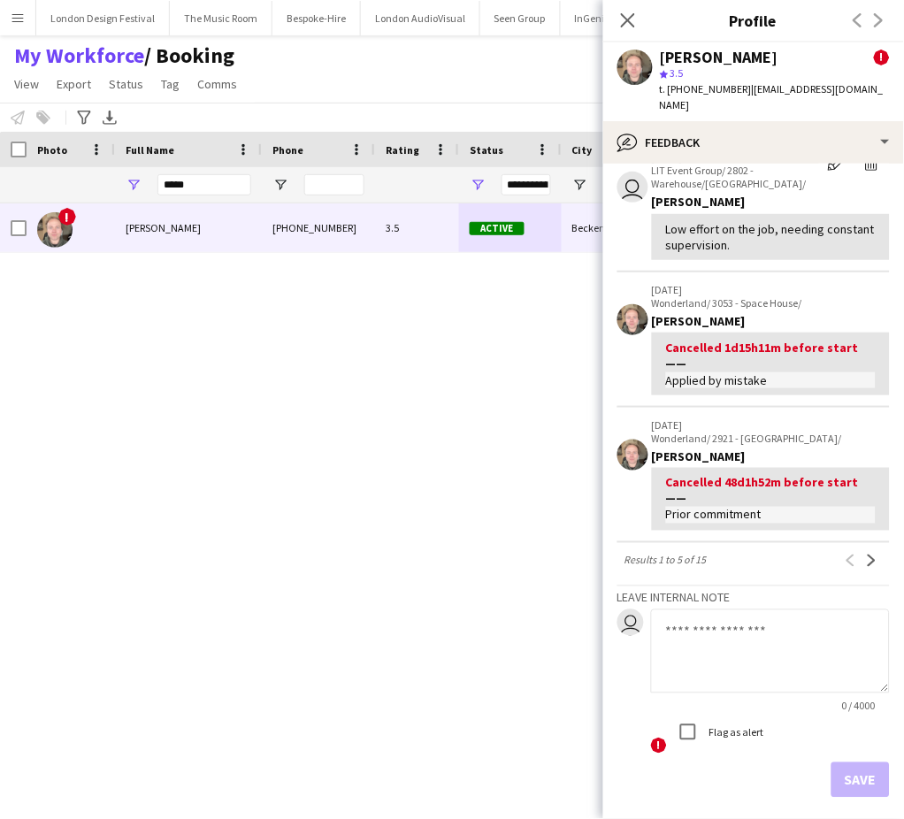
scroll to position [571, 0]
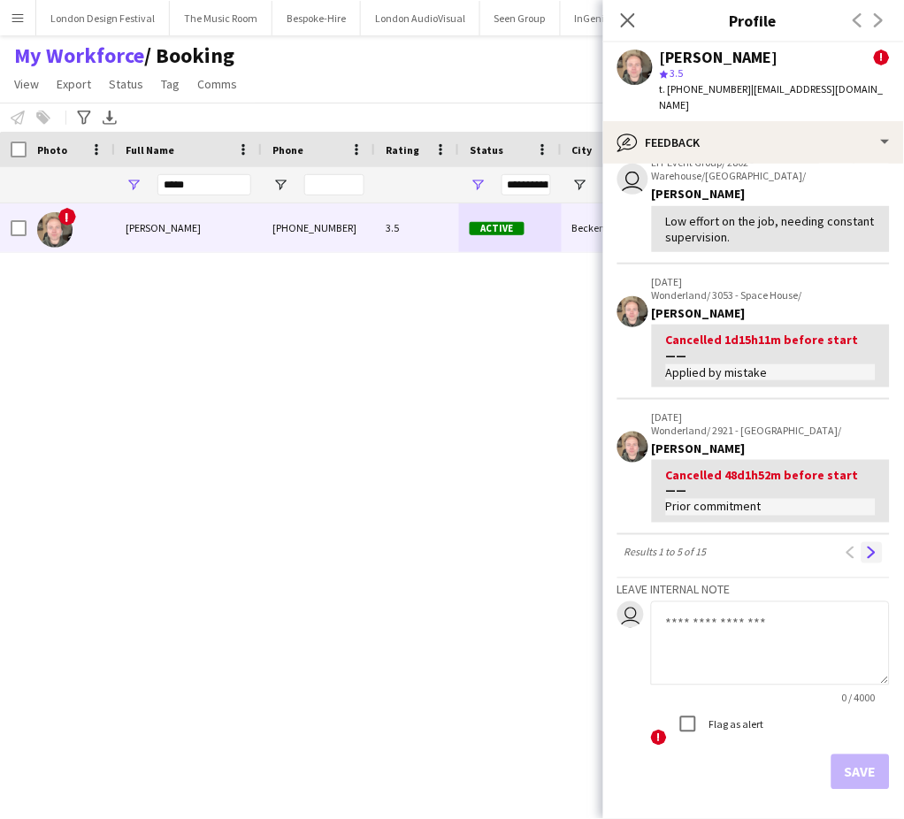
click at [866, 547] on app-icon "Next" at bounding box center [872, 553] width 12 height 12
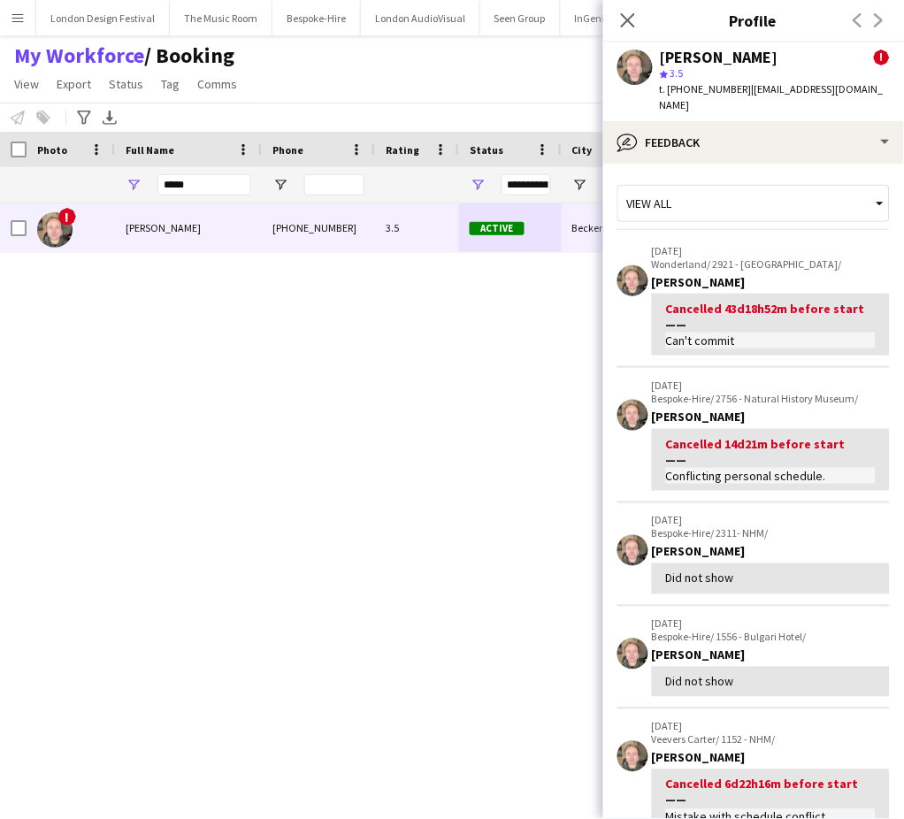
scroll to position [357, 0]
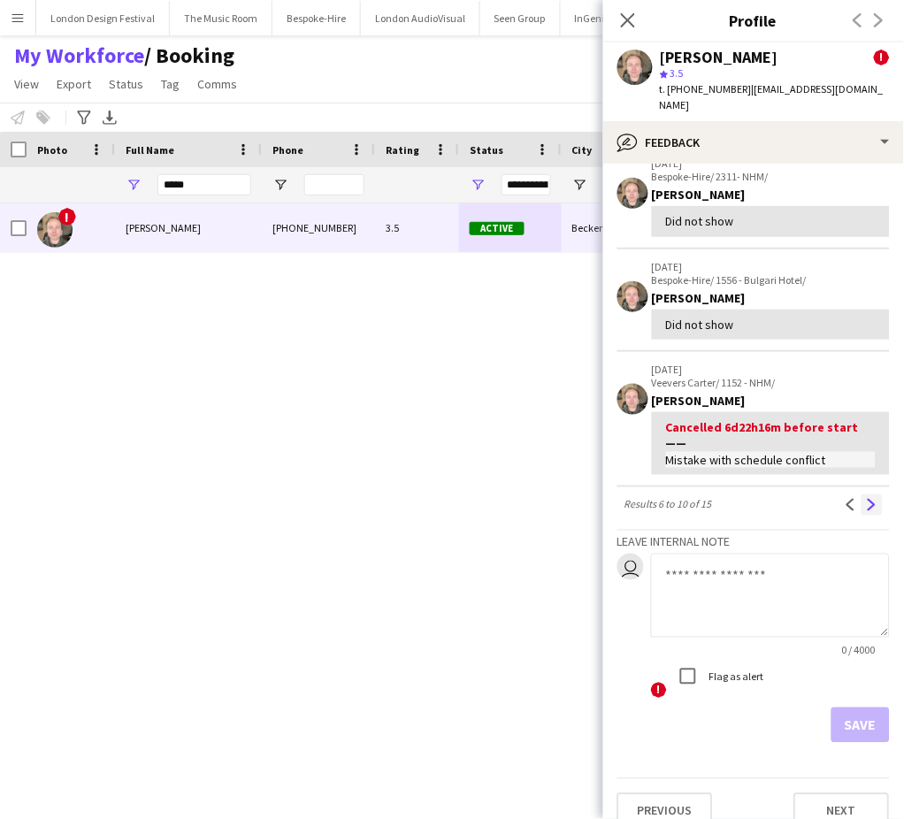
click at [866, 499] on app-icon "Next" at bounding box center [872, 505] width 12 height 12
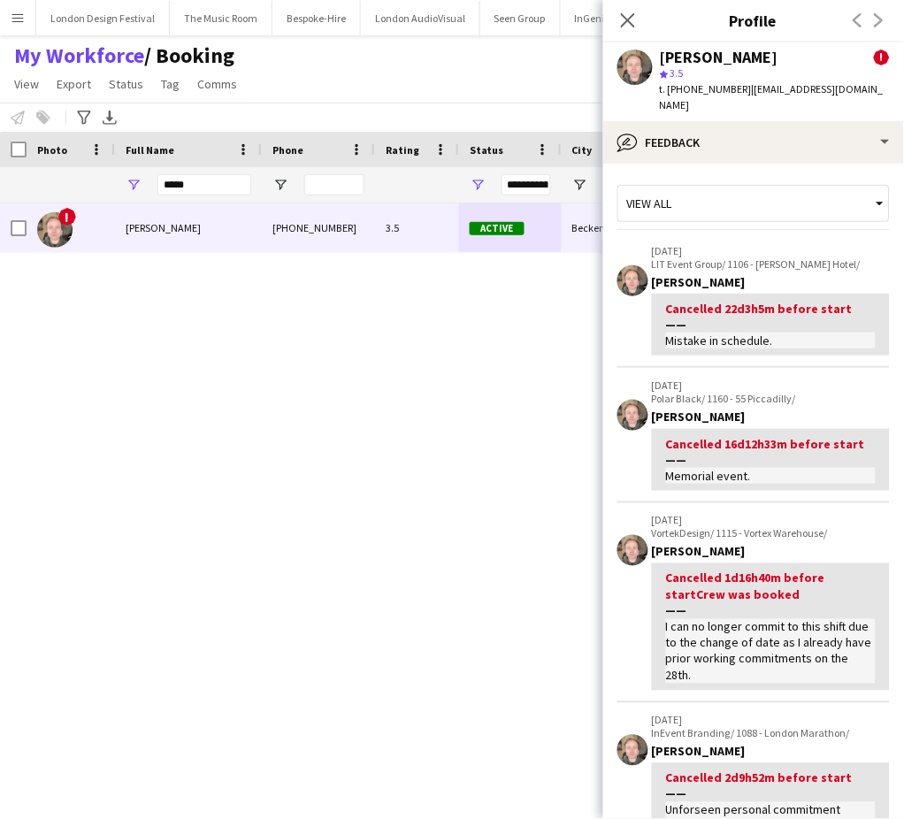
scroll to position [486, 0]
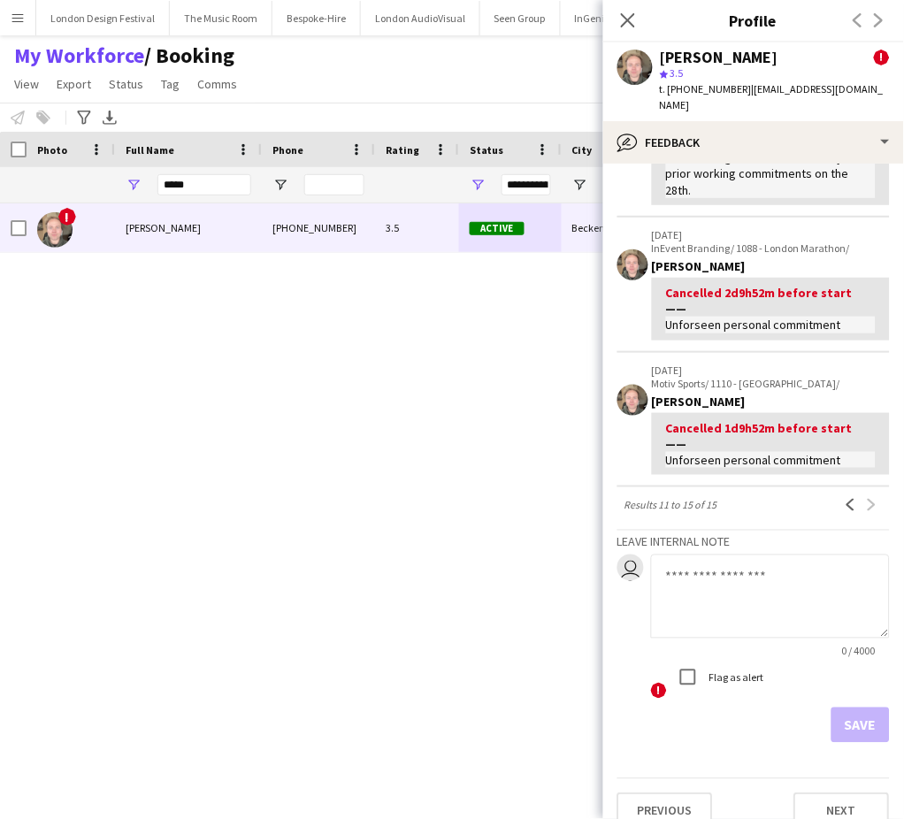
click at [853, 494] on div "Previous Next" at bounding box center [861, 504] width 57 height 21
click at [434, 306] on div "! [PERSON_NAME] [PHONE_NUMBER] 3.5 Active Beckenham [DATE] 2 days 32 [EMAIL_ADD…" at bounding box center [420, 486] width 840 height 567
click at [486, 362] on div "! [PERSON_NAME] [PHONE_NUMBER] 3.5 Active Beckenham [DATE] 2 days 32 [EMAIL_ADD…" at bounding box center [420, 486] width 840 height 567
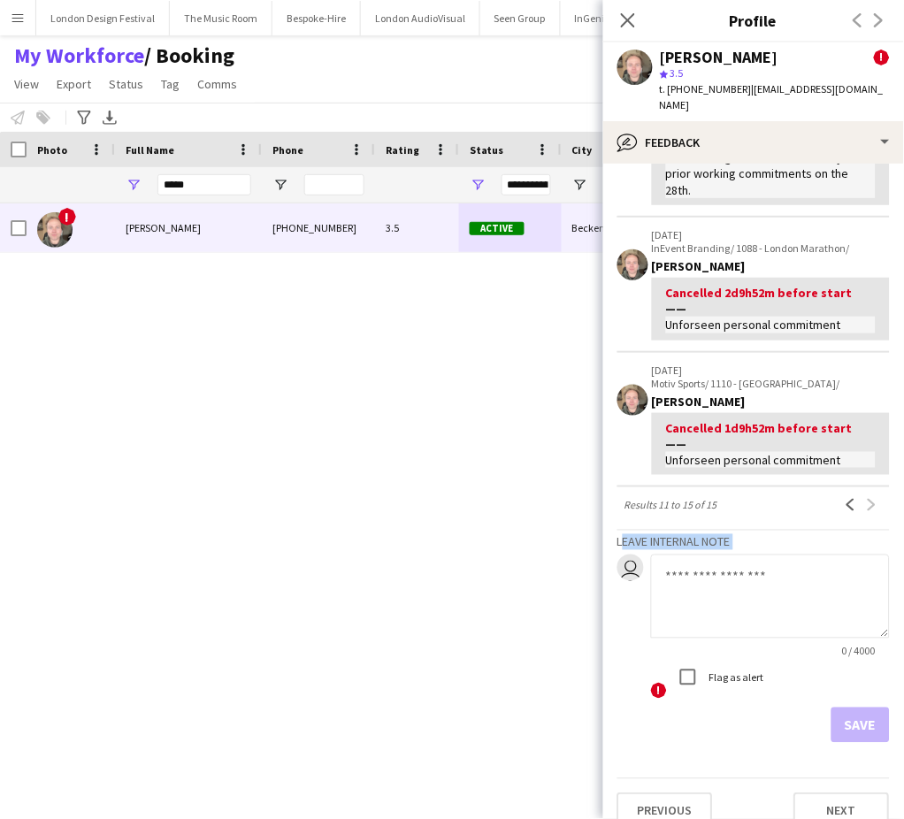
click at [486, 362] on div "! [PERSON_NAME] [PHONE_NUMBER] 3.5 Active Beckenham [DATE] 2 days 32 [EMAIL_ADD…" at bounding box center [420, 486] width 840 height 567
click at [631, 22] on icon at bounding box center [627, 19] width 17 height 17
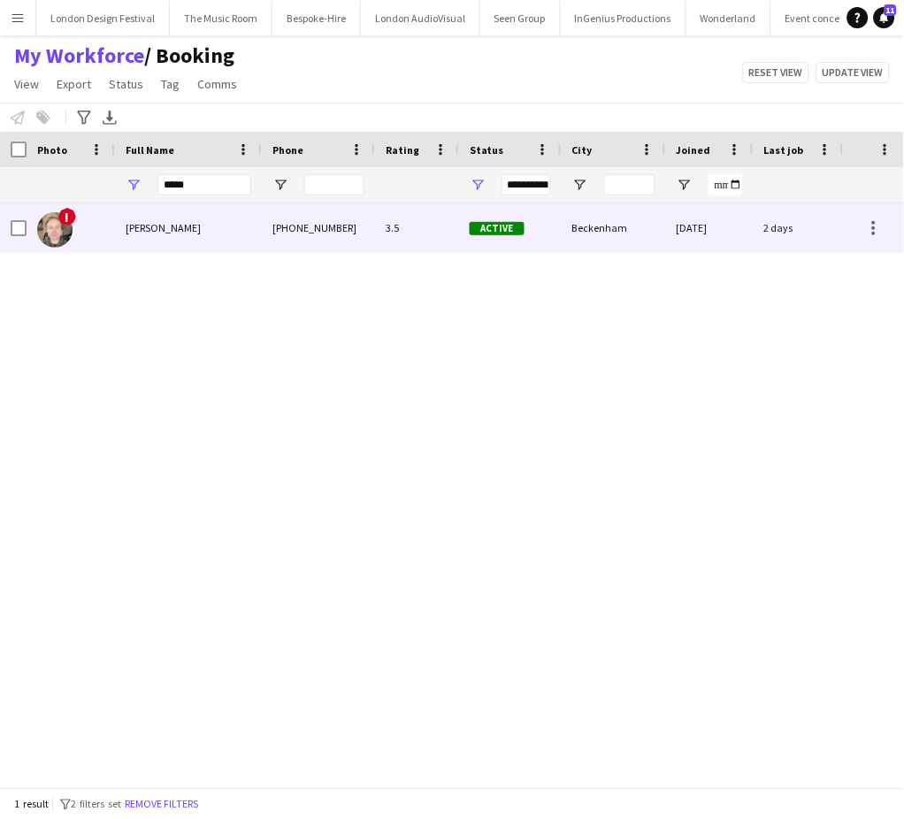
click at [583, 224] on div "Beckenham" at bounding box center [614, 227] width 104 height 49
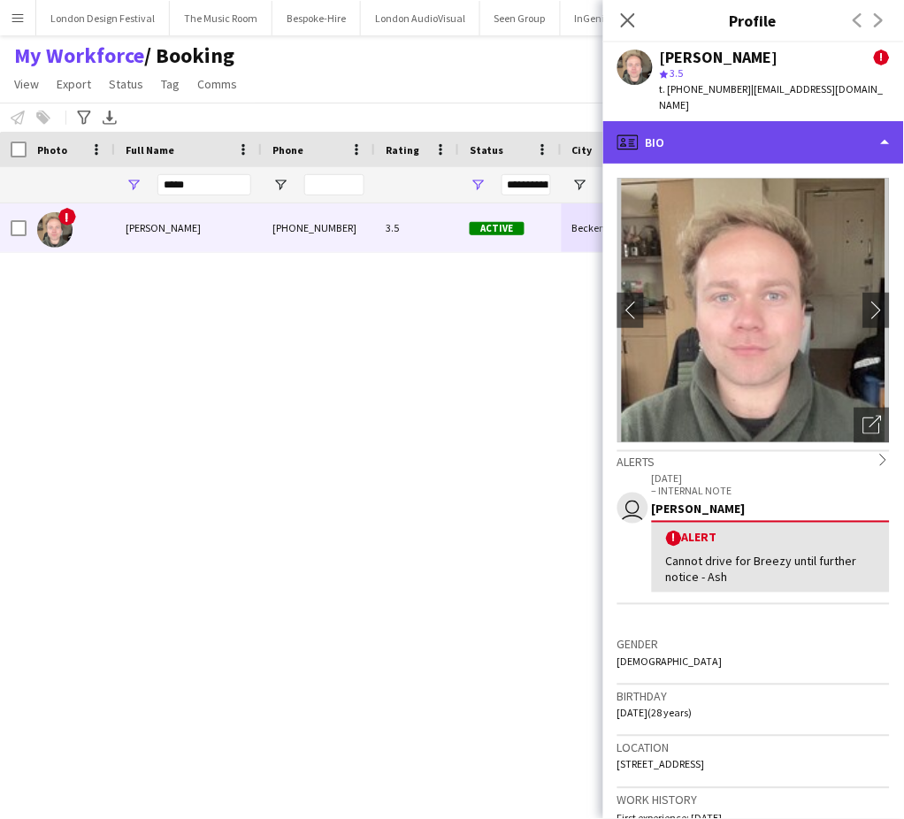
click at [817, 129] on div "profile Bio" at bounding box center [753, 142] width 301 height 42
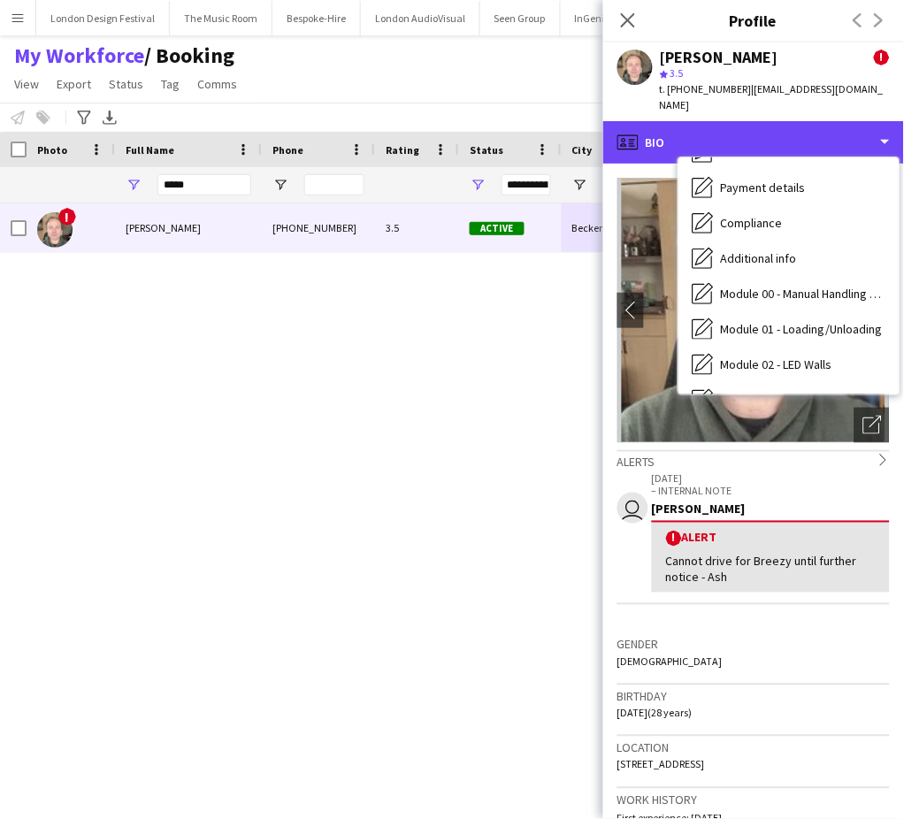
scroll to position [378, 0]
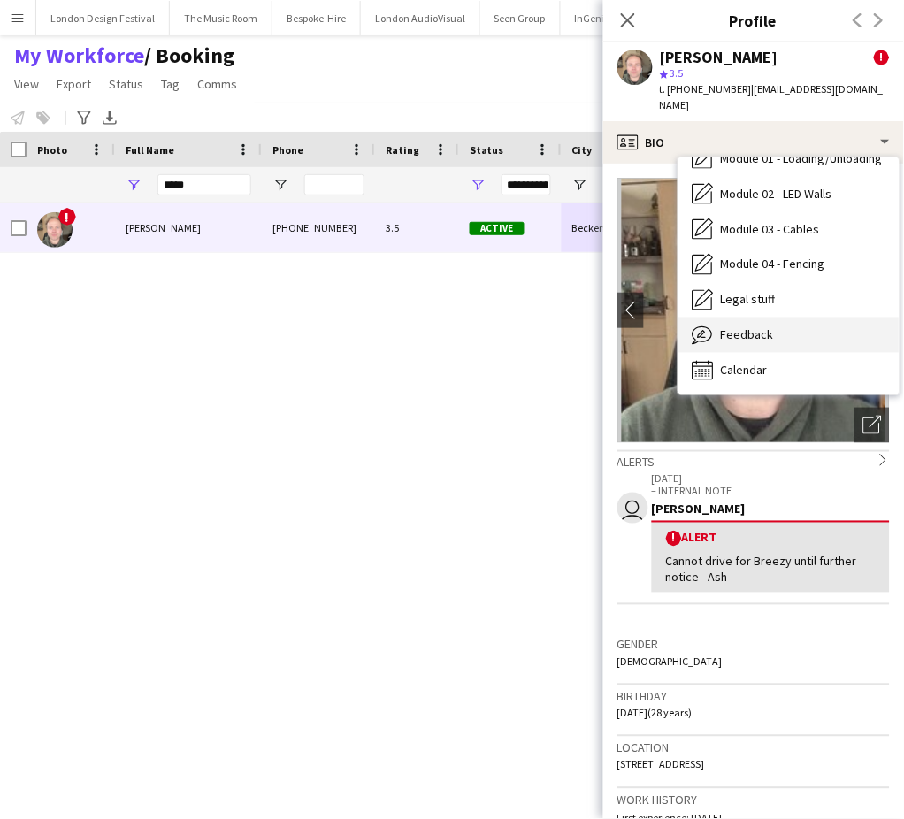
click at [816, 318] on div "Feedback Feedback" at bounding box center [788, 335] width 221 height 35
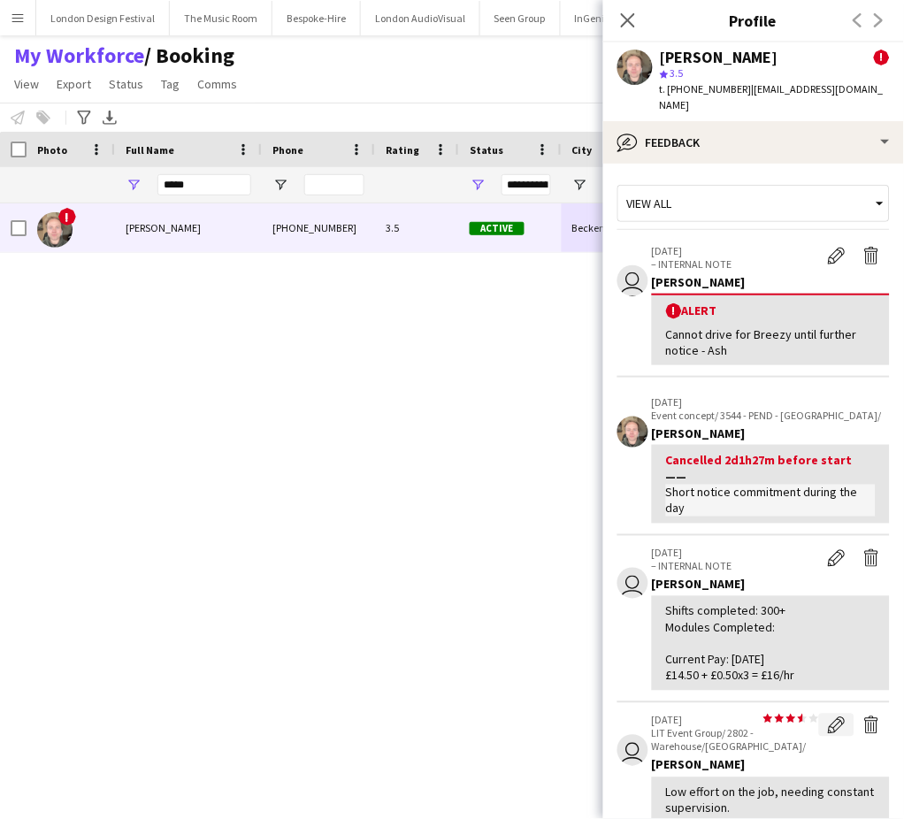
click at [828, 716] on app-icon "Edit feedback" at bounding box center [837, 725] width 18 height 18
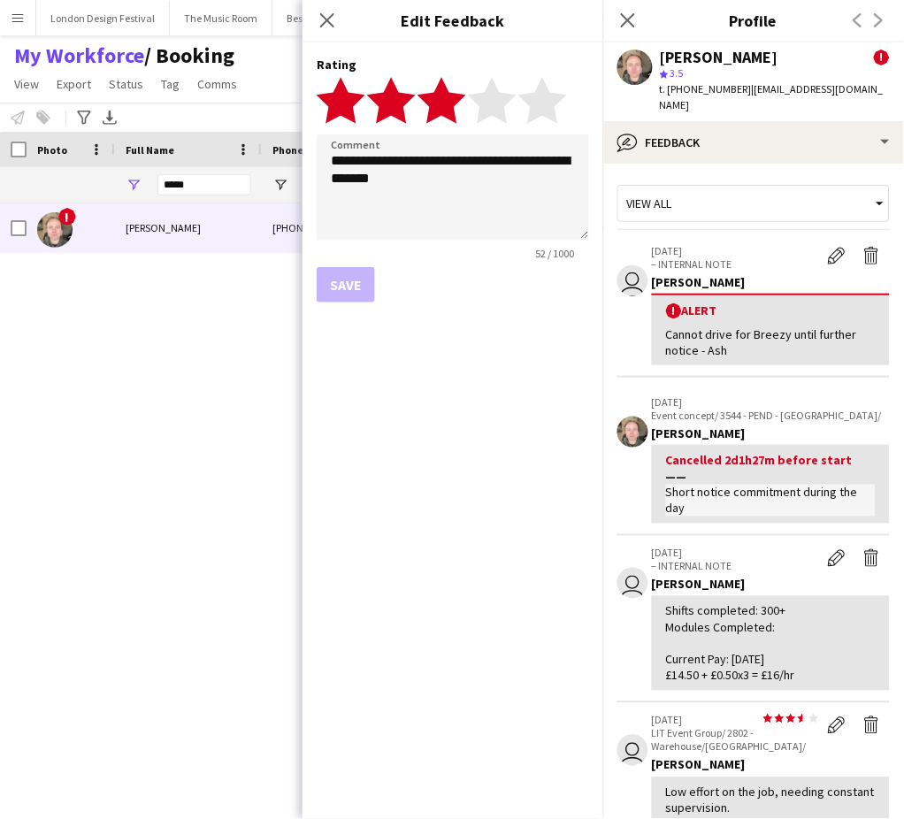
click at [449, 107] on polygon at bounding box center [441, 100] width 49 height 46
click at [474, 195] on textarea "**********" at bounding box center [453, 187] width 272 height 106
type textarea "**********"
click at [361, 280] on button "Save" at bounding box center [346, 284] width 58 height 35
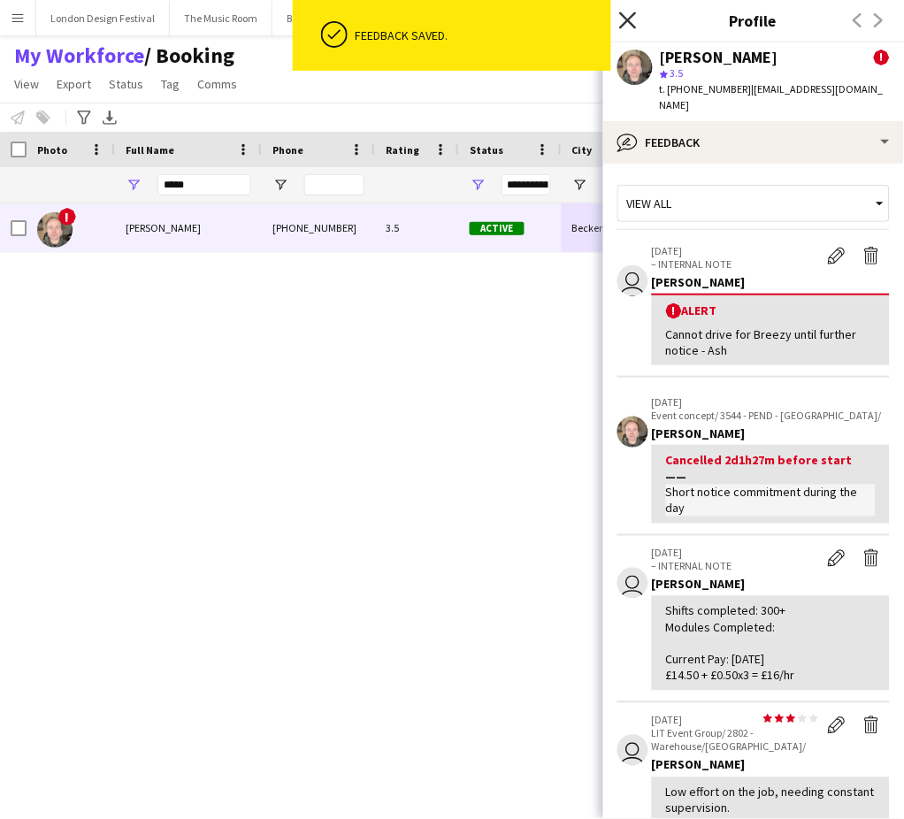
click at [625, 13] on icon "Close pop-in" at bounding box center [627, 19] width 17 height 17
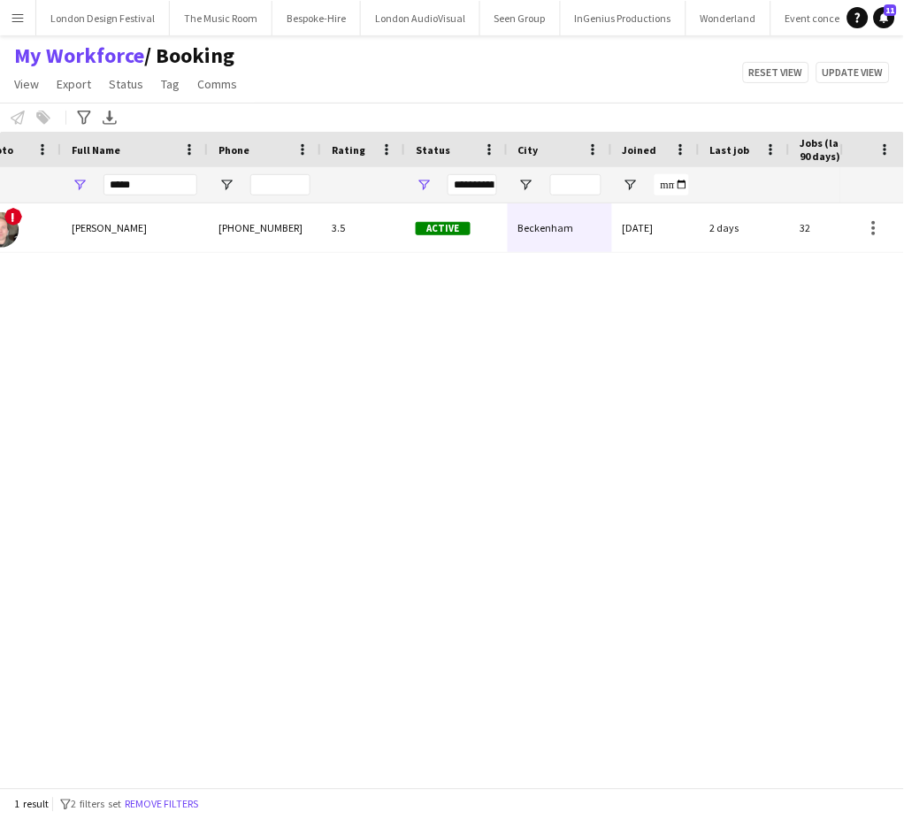
scroll to position [0, 0]
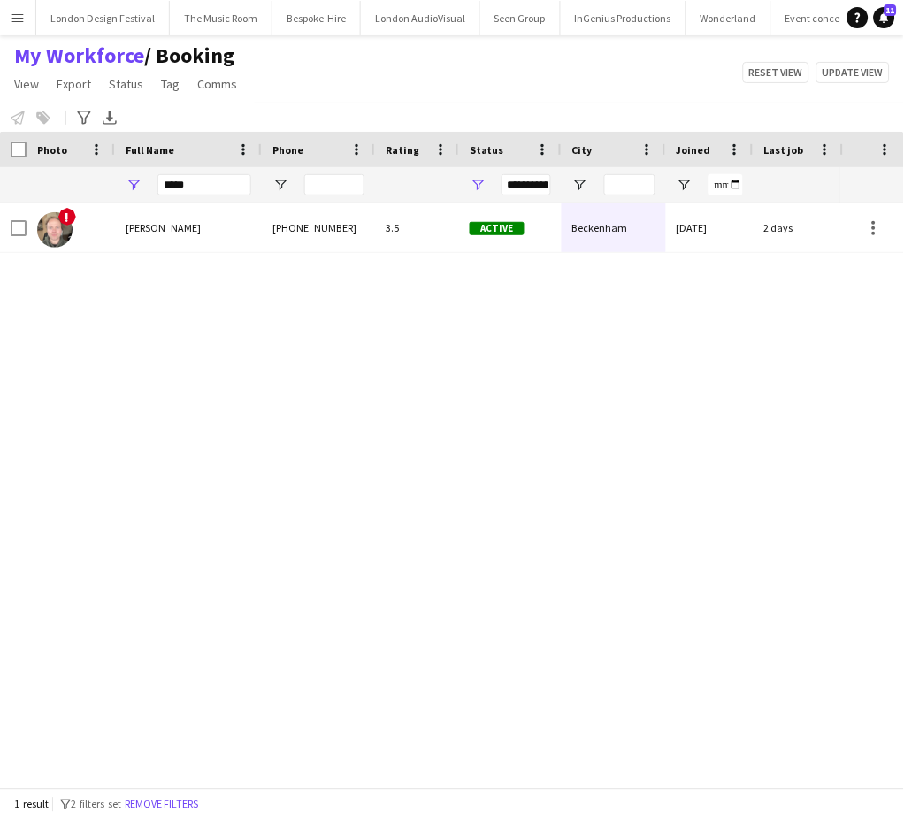
click at [198, 171] on div "*****" at bounding box center [204, 184] width 94 height 35
drag, startPoint x: 198, startPoint y: 171, endPoint x: 205, endPoint y: 185, distance: 15.8
click at [205, 185] on div "*****" at bounding box center [204, 184] width 94 height 35
click at [205, 185] on input "*****" at bounding box center [204, 184] width 94 height 21
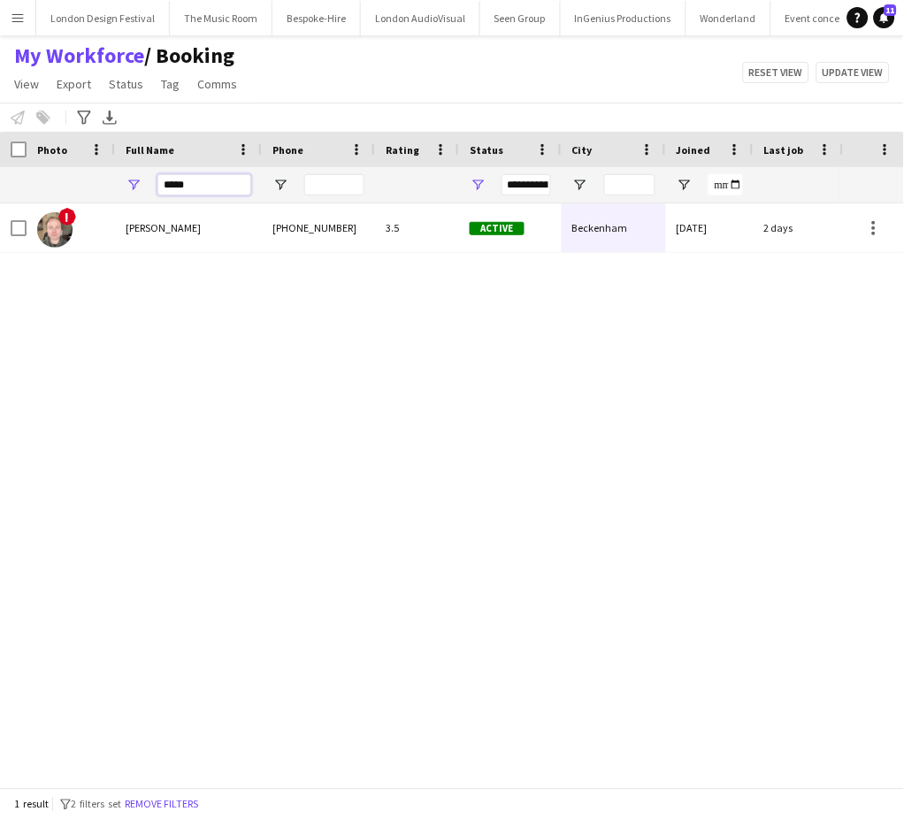
click at [205, 185] on input "*****" at bounding box center [204, 184] width 94 height 21
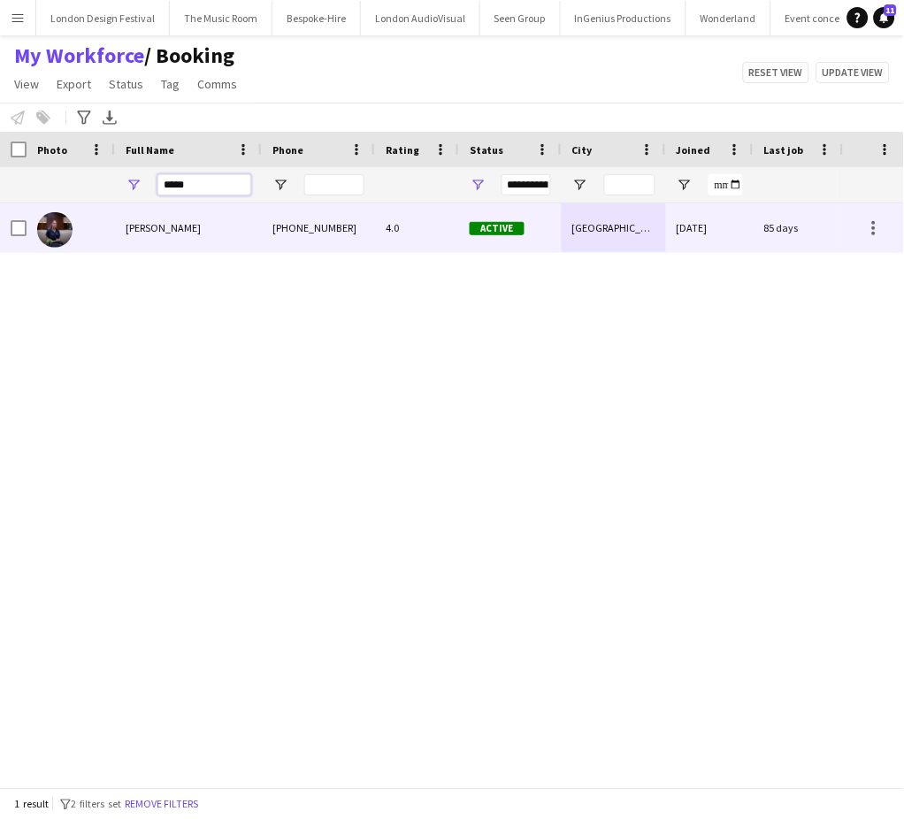
type input "*****"
click at [407, 232] on div "4.0" at bounding box center [417, 227] width 84 height 49
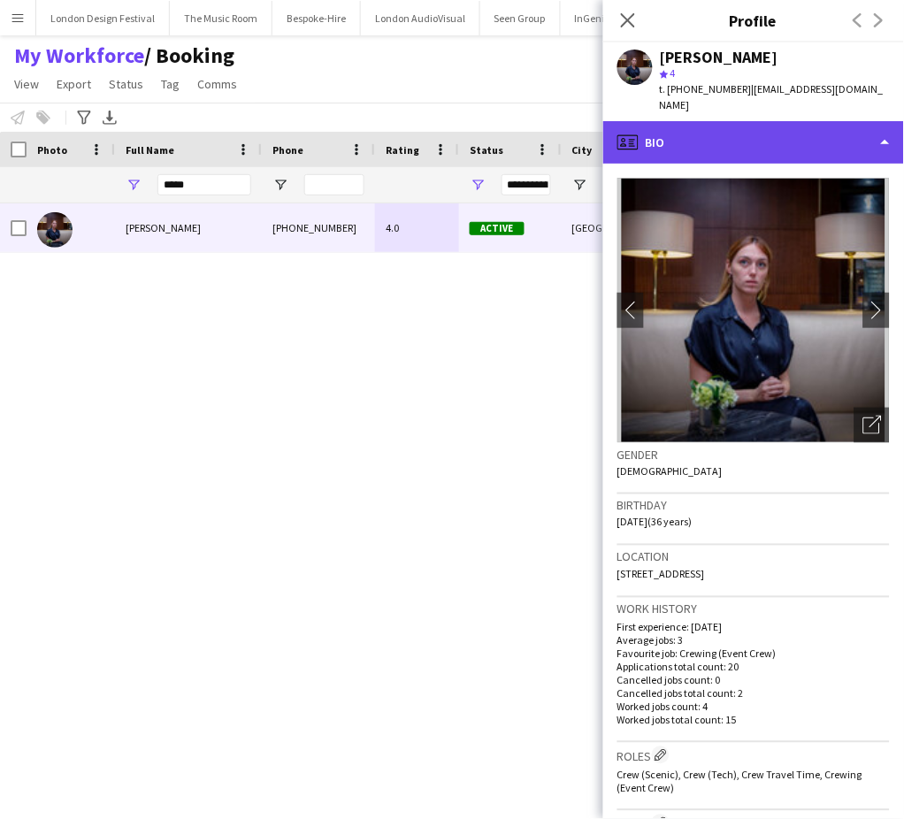
click at [798, 121] on div "profile Bio" at bounding box center [753, 142] width 301 height 42
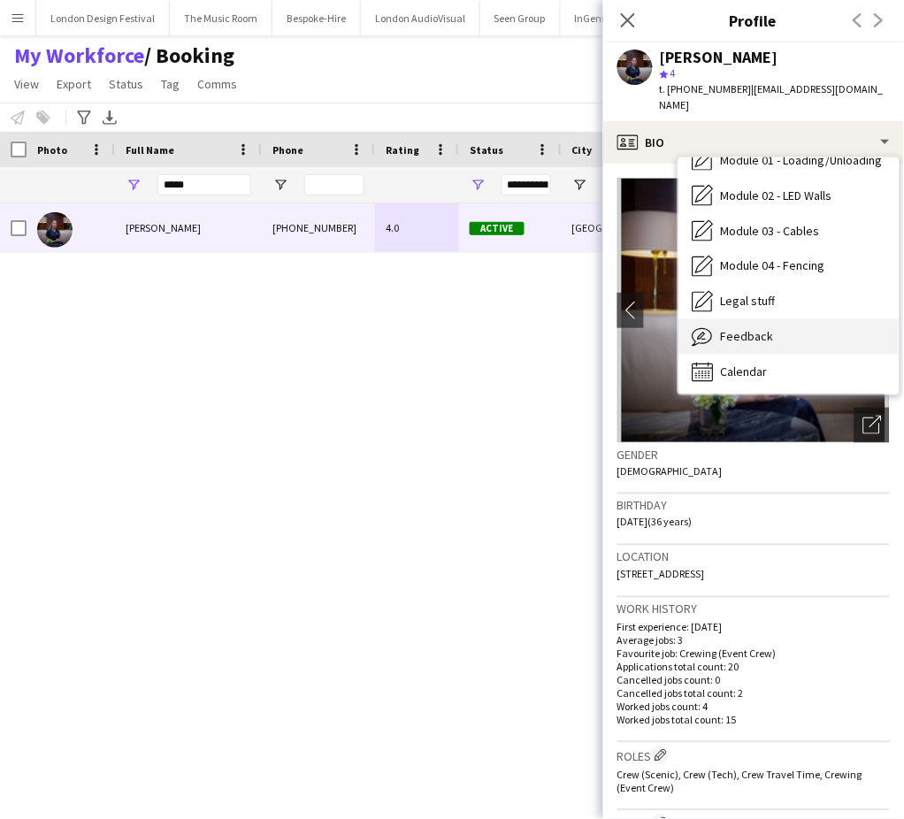
click at [830, 325] on div "Feedback Feedback" at bounding box center [788, 336] width 221 height 35
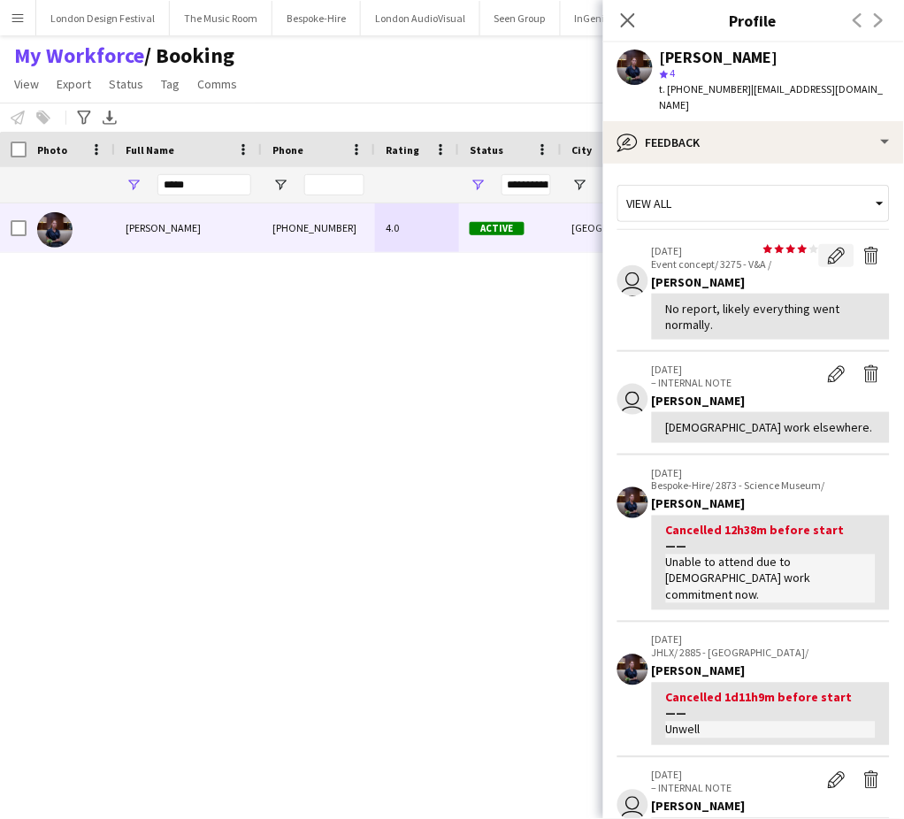
click at [828, 247] on app-icon "Edit feedback" at bounding box center [837, 256] width 18 height 18
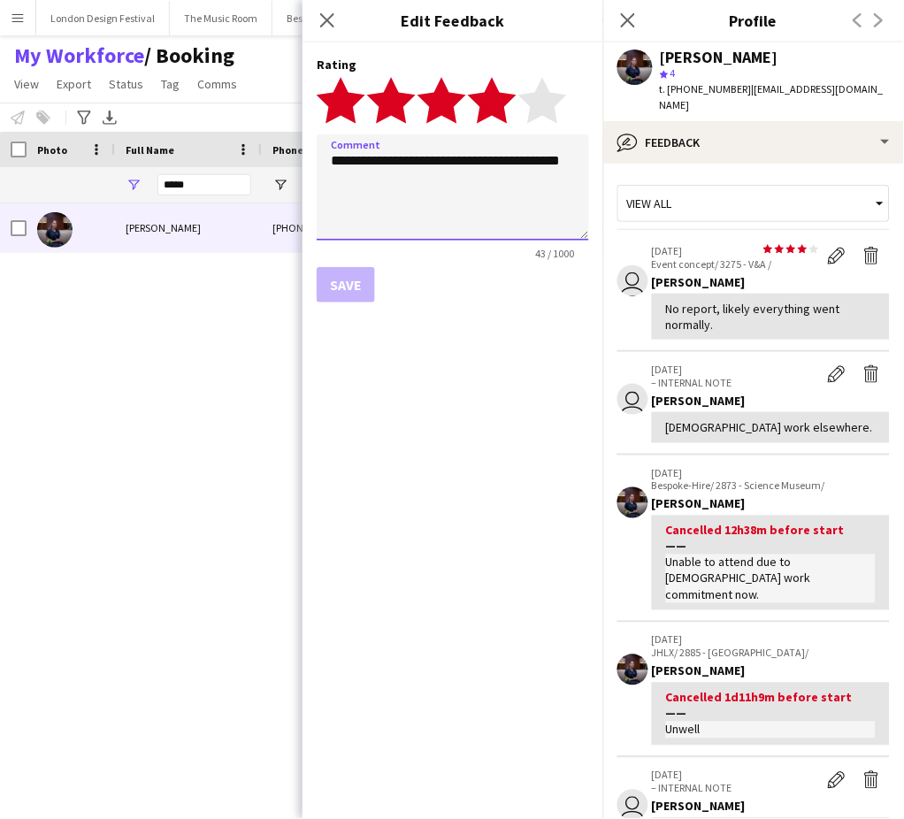
click at [467, 183] on textarea "**********" at bounding box center [453, 187] width 272 height 106
type textarea "**********"
click at [448, 99] on polygon at bounding box center [441, 100] width 49 height 46
click at [357, 276] on button "Save" at bounding box center [346, 284] width 58 height 35
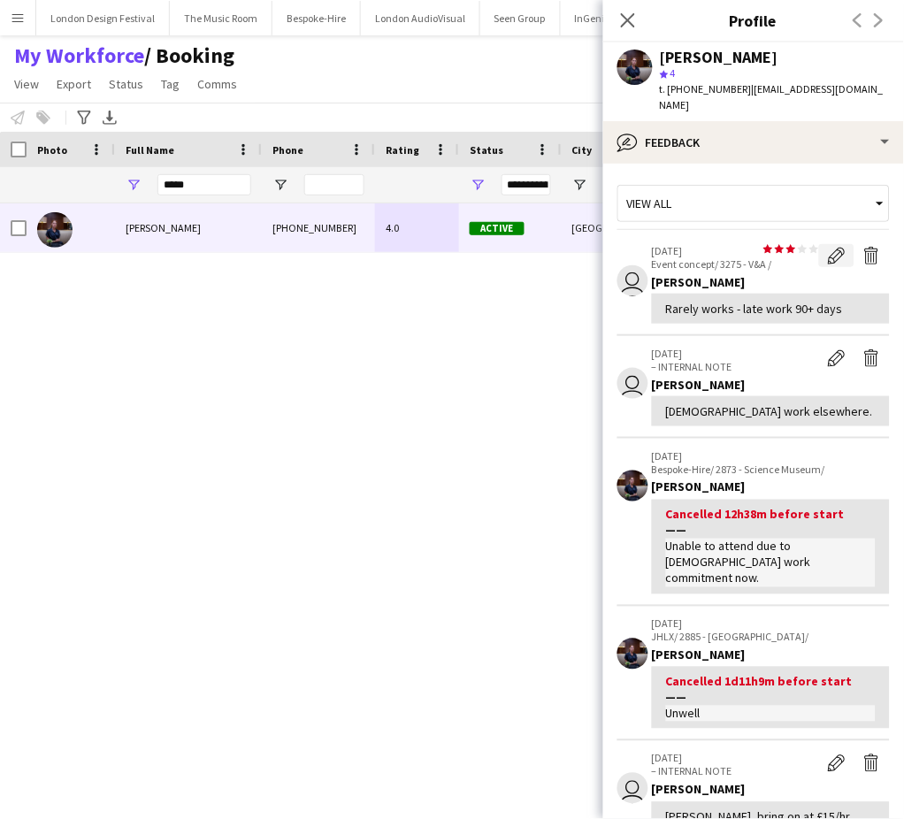
click at [828, 247] on app-icon "Edit feedback" at bounding box center [837, 256] width 18 height 18
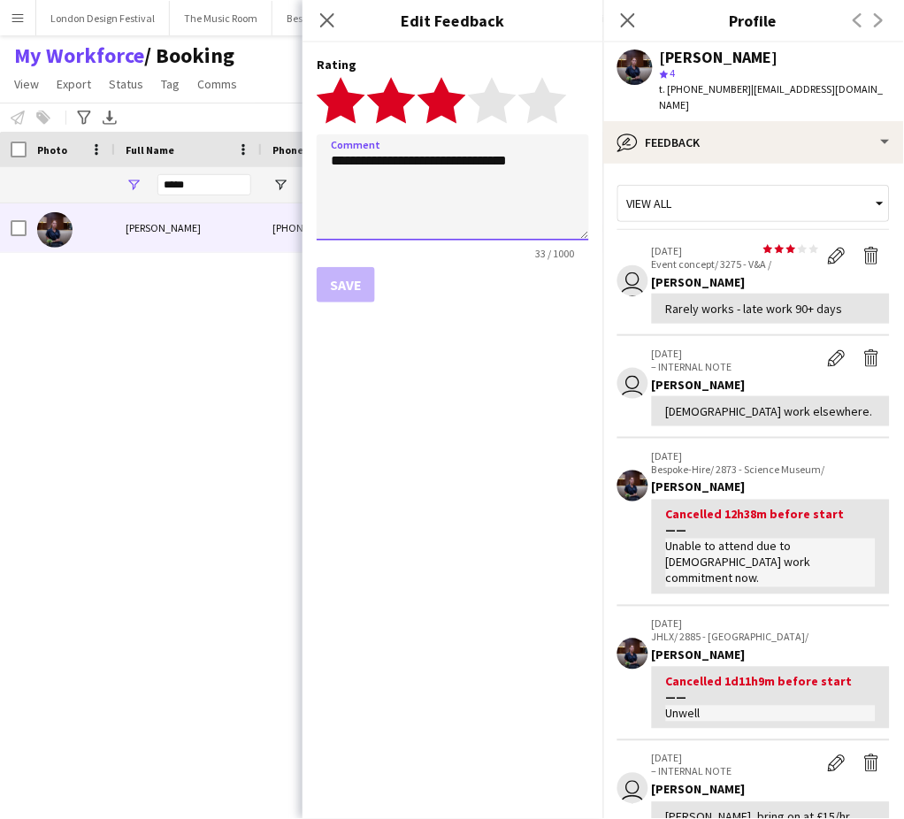
click at [432, 153] on textarea "**********" at bounding box center [453, 187] width 272 height 106
type textarea "**********"
click at [357, 295] on button "Save" at bounding box center [346, 284] width 58 height 35
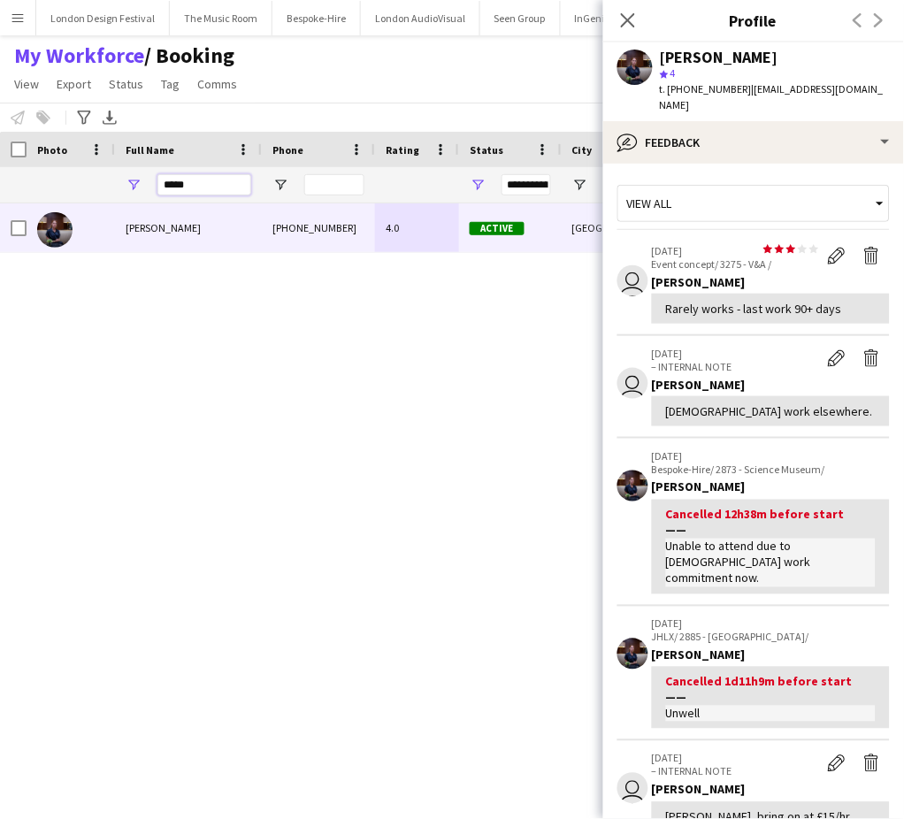
click at [218, 180] on input "*****" at bounding box center [204, 184] width 94 height 21
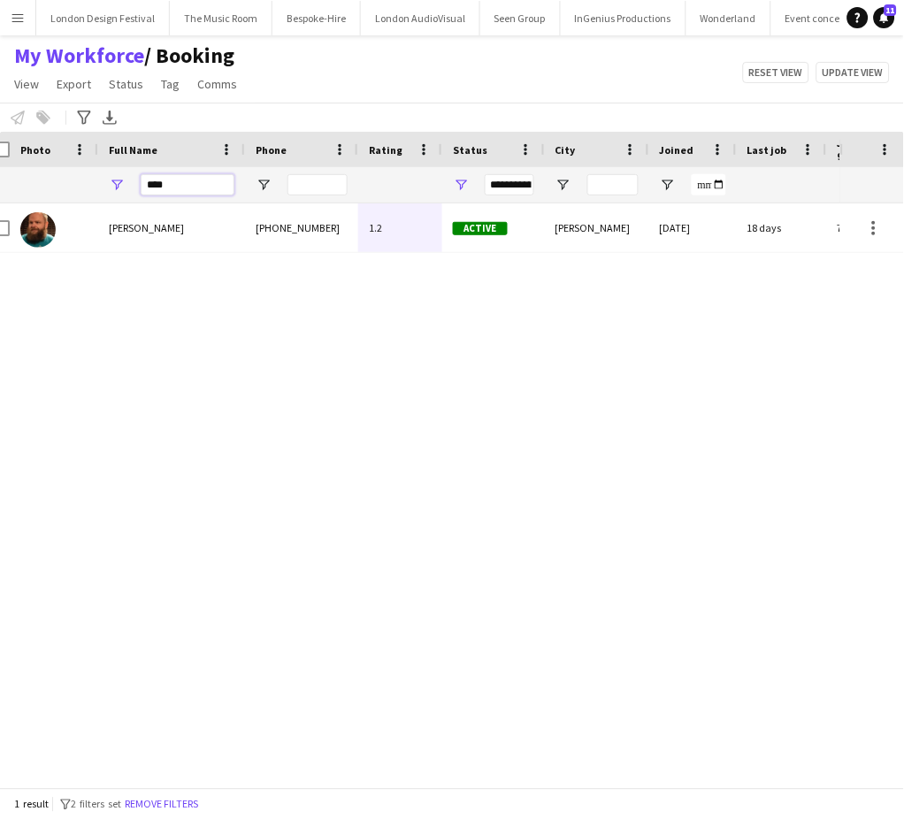
scroll to position [0, 30]
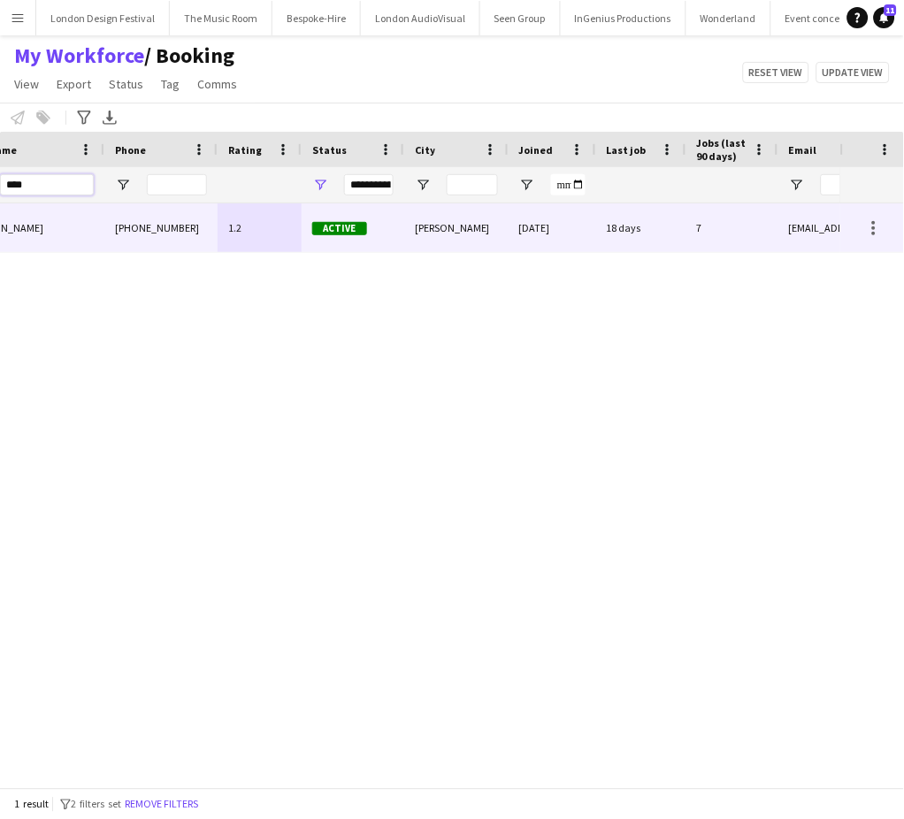
type input "****"
click at [630, 233] on div "18 days" at bounding box center [641, 227] width 90 height 49
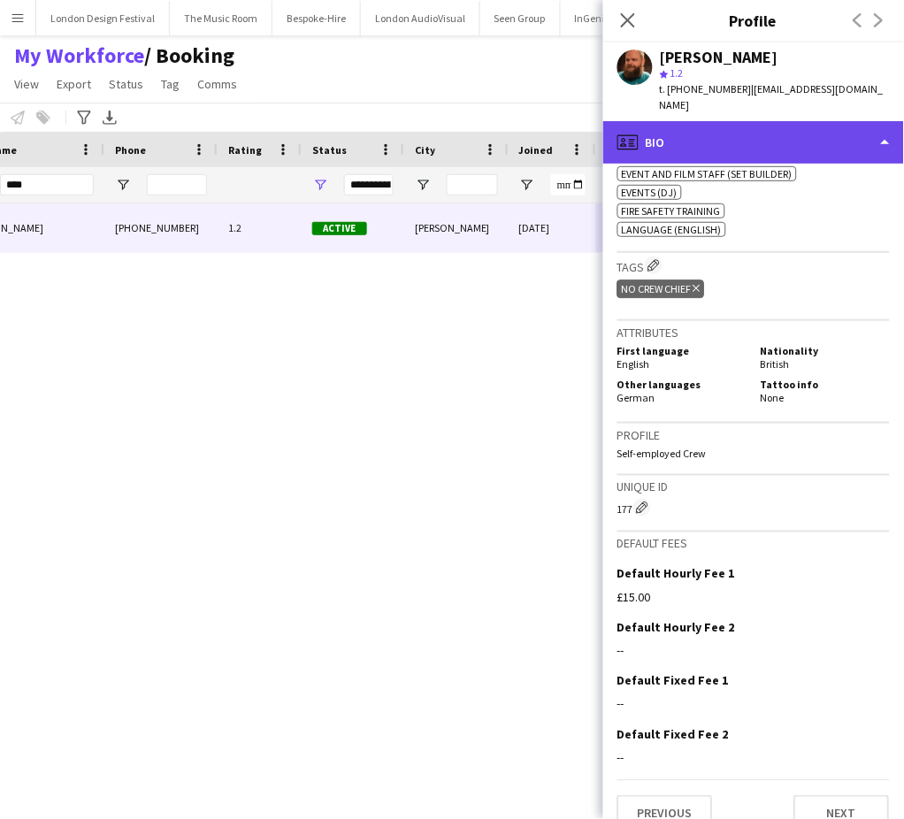
click at [850, 123] on div "profile Bio" at bounding box center [753, 142] width 301 height 42
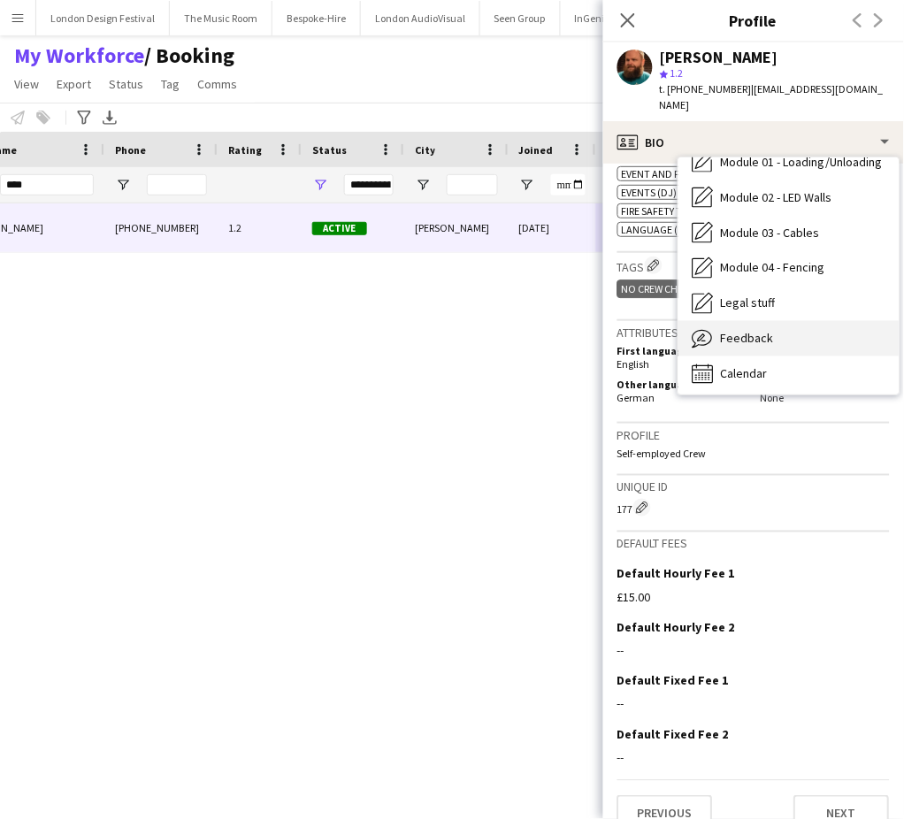
click at [825, 325] on div "Feedback Feedback" at bounding box center [788, 338] width 221 height 35
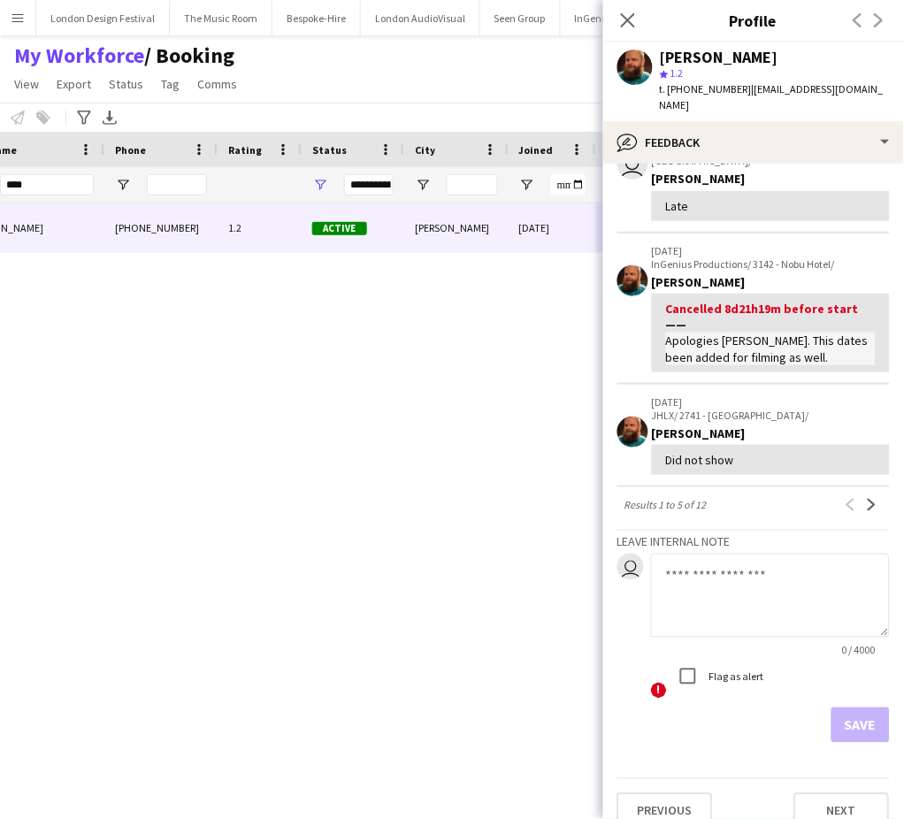
click at [776, 561] on textarea at bounding box center [770, 596] width 239 height 84
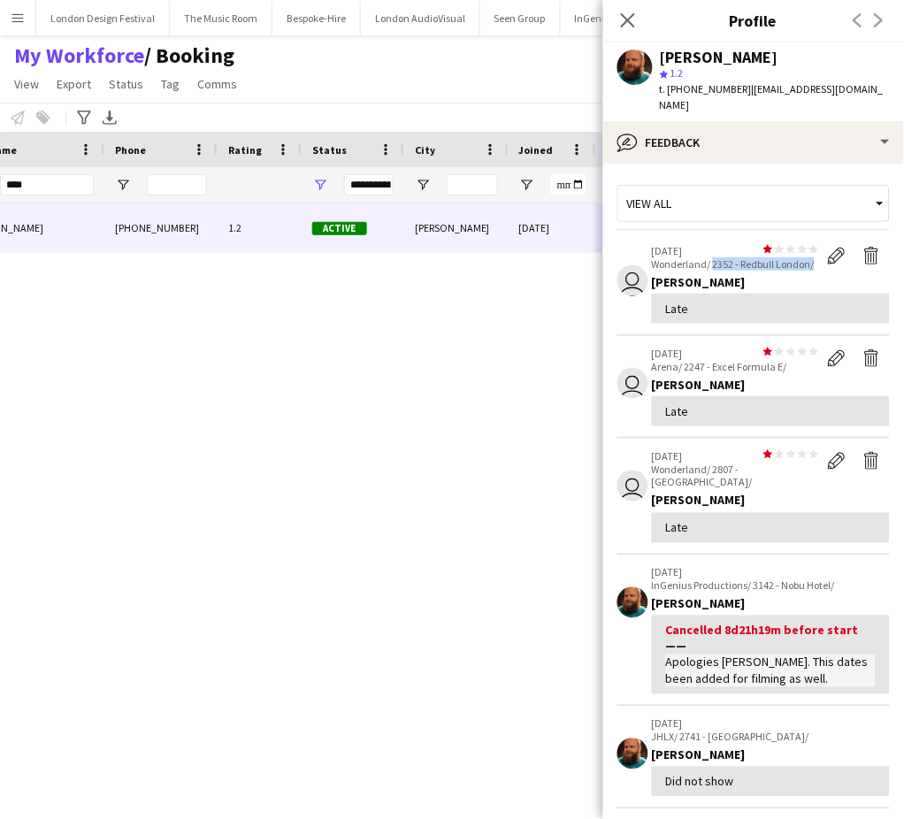
drag, startPoint x: 712, startPoint y: 242, endPoint x: 775, endPoint y: 261, distance: 65.5
click at [775, 261] on p "Wonderland/ 2352 - Redbull London/" at bounding box center [735, 263] width 167 height 13
copy p "2352 - Redbull London/"
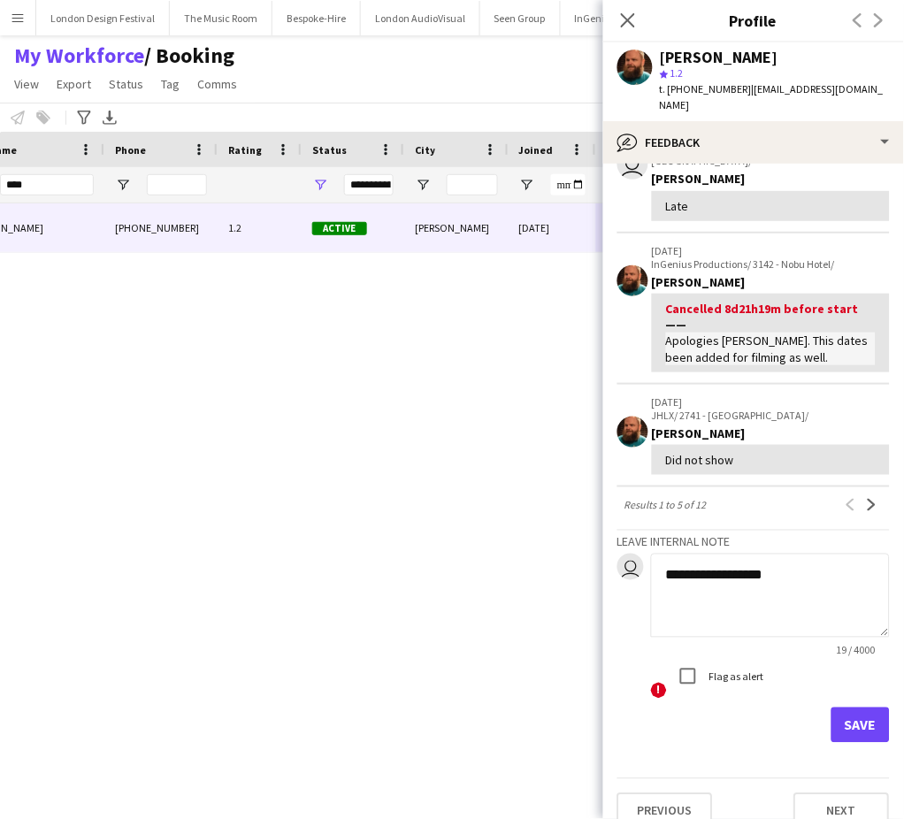
click at [769, 584] on textarea "**********" at bounding box center [770, 596] width 239 height 84
paste textarea "**********"
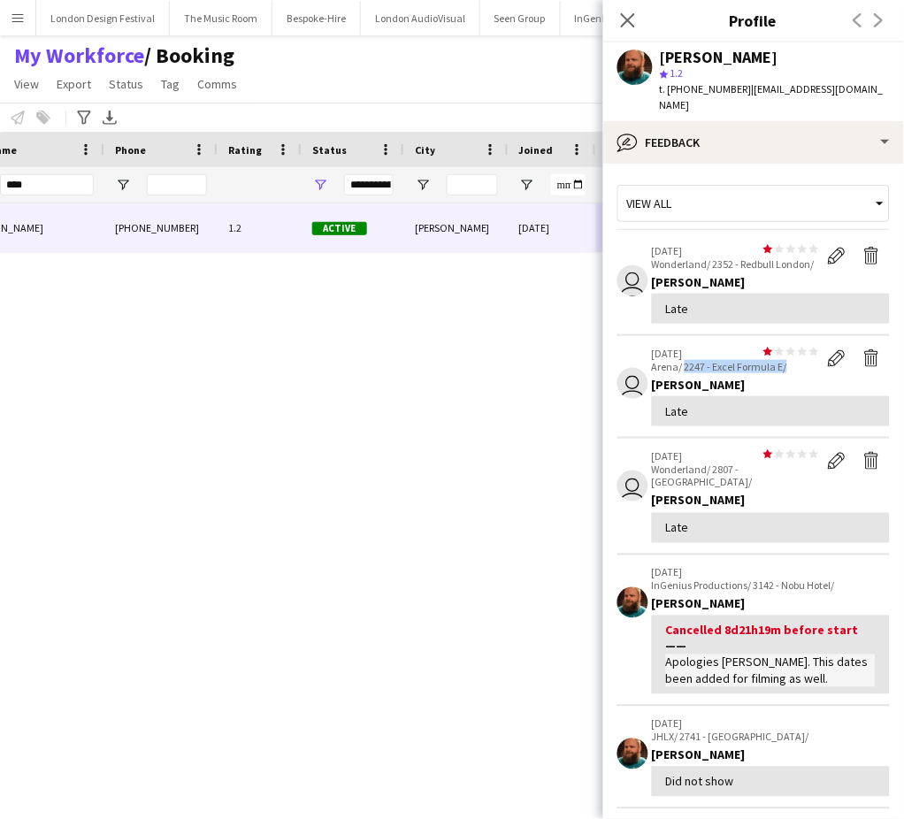
drag, startPoint x: 685, startPoint y: 363, endPoint x: 798, endPoint y: 364, distance: 113.2
click at [798, 364] on p "Arena/ 2247 - Excel Formula E/" at bounding box center [735, 366] width 167 height 13
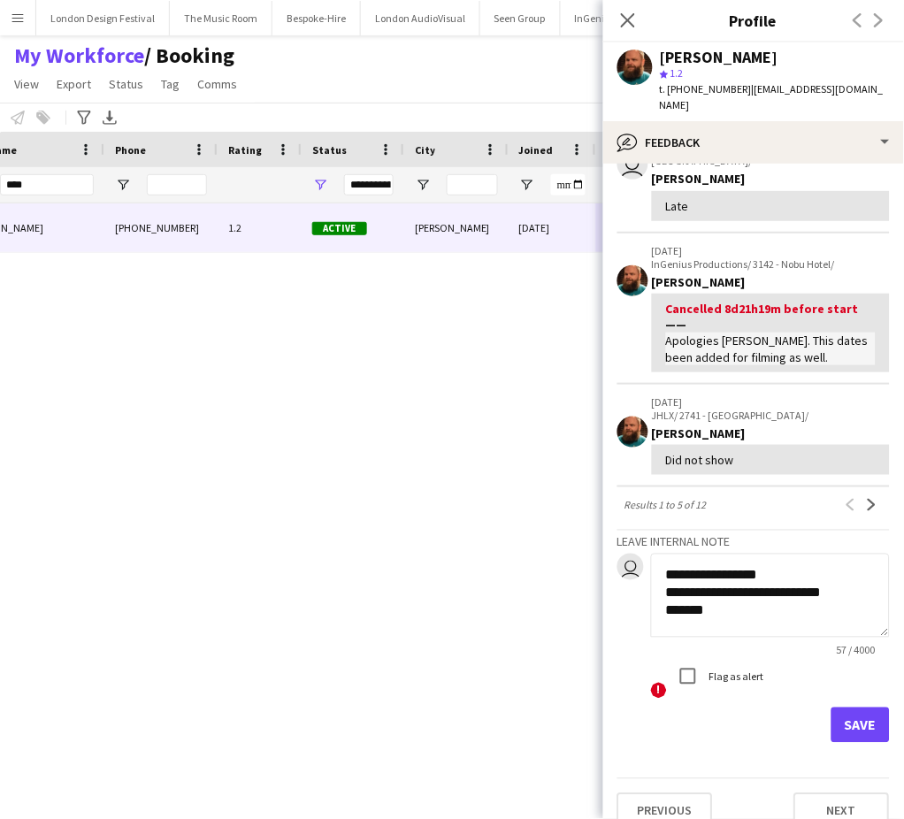
click at [751, 601] on textarea "**********" at bounding box center [770, 596] width 239 height 84
paste textarea "**********"
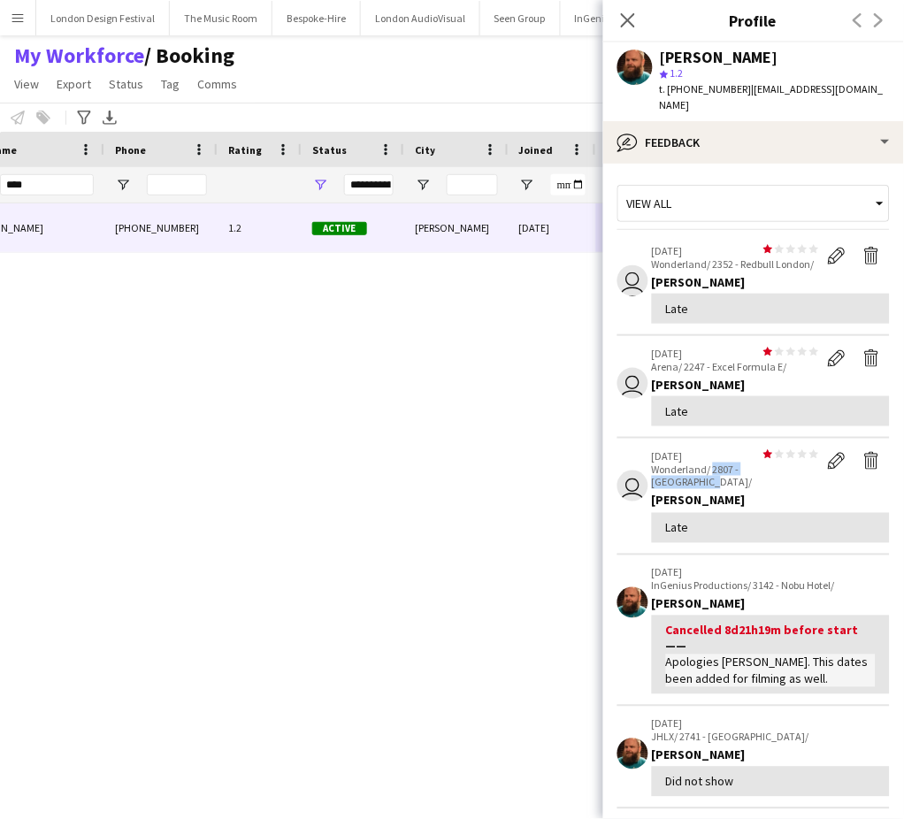
drag, startPoint x: 713, startPoint y: 466, endPoint x: 796, endPoint y: 469, distance: 83.2
click at [796, 469] on p "Wonderland/ 2807 - [GEOGRAPHIC_DATA]/" at bounding box center [735, 476] width 167 height 27
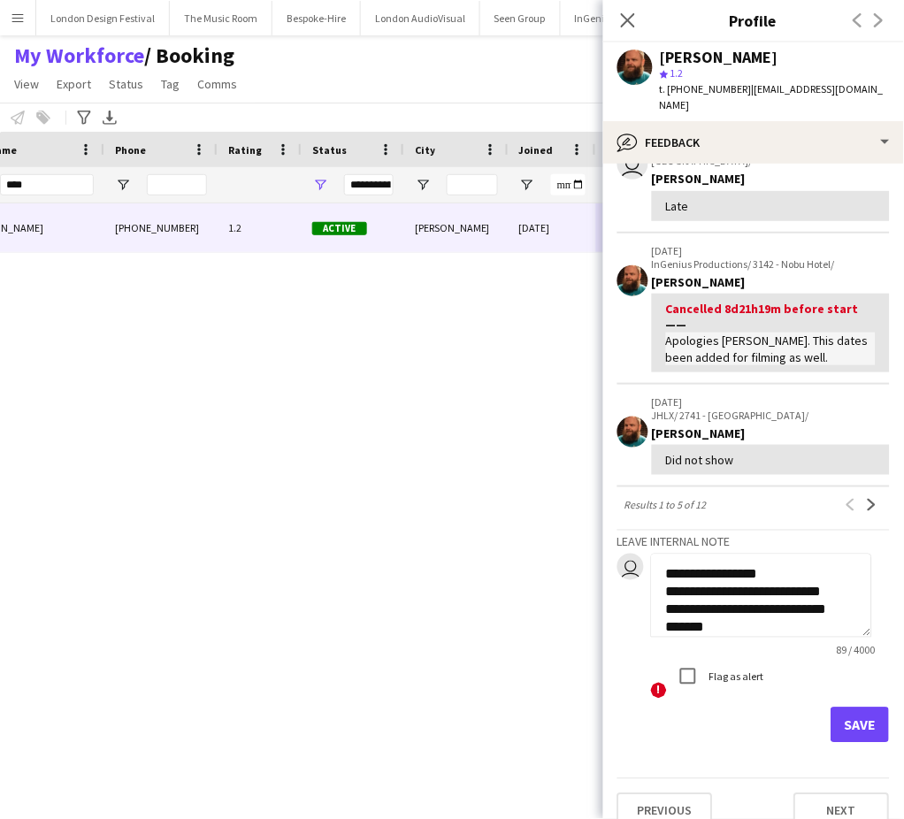
click at [814, 614] on textarea "**********" at bounding box center [761, 596] width 221 height 84
paste textarea "**********"
drag, startPoint x: 680, startPoint y: 394, endPoint x: 758, endPoint y: 394, distance: 77.8
click at [758, 409] on p "JHLX/ 2741 - [GEOGRAPHIC_DATA]/" at bounding box center [771, 415] width 238 height 13
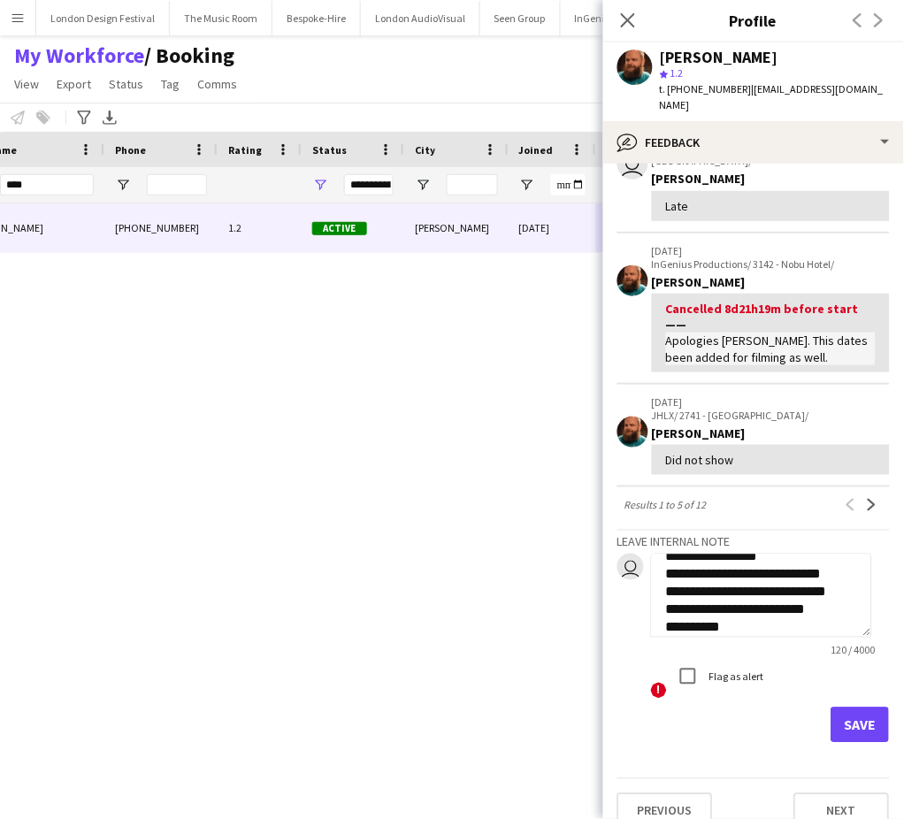
click at [753, 616] on textarea "**********" at bounding box center [761, 596] width 221 height 84
paste textarea "**********"
type textarea "**********"
click at [837, 708] on button "Save" at bounding box center [860, 725] width 58 height 35
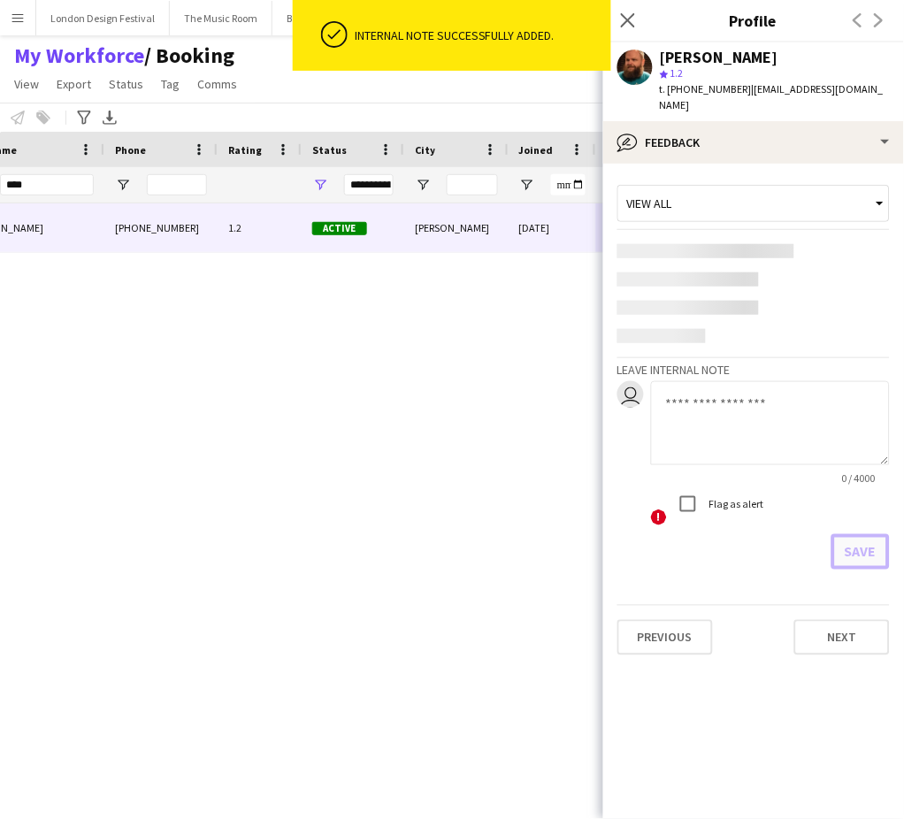
scroll to position [0, 0]
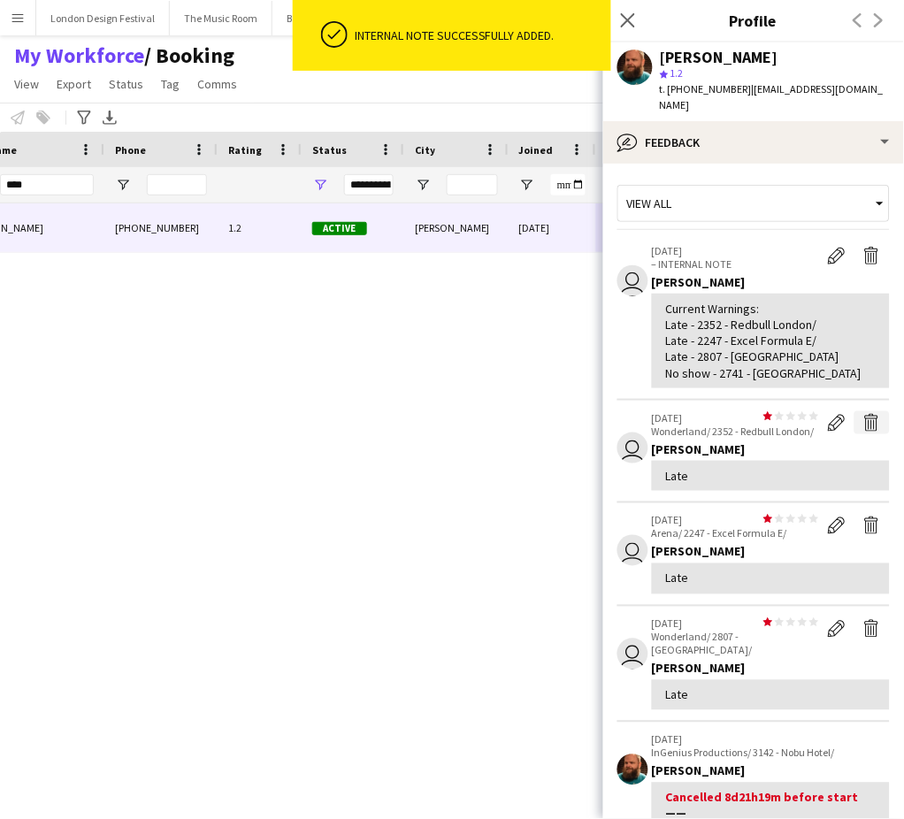
click at [863, 414] on app-icon "Delete feedback" at bounding box center [872, 423] width 18 height 18
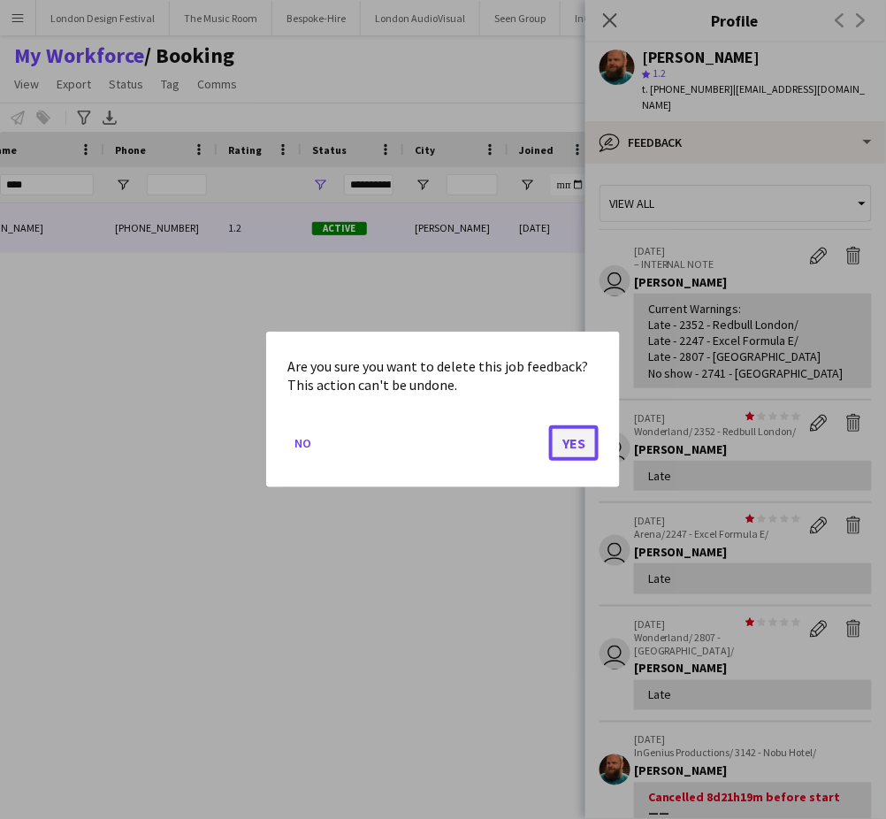
click at [585, 439] on button "Yes" at bounding box center [574, 442] width 50 height 35
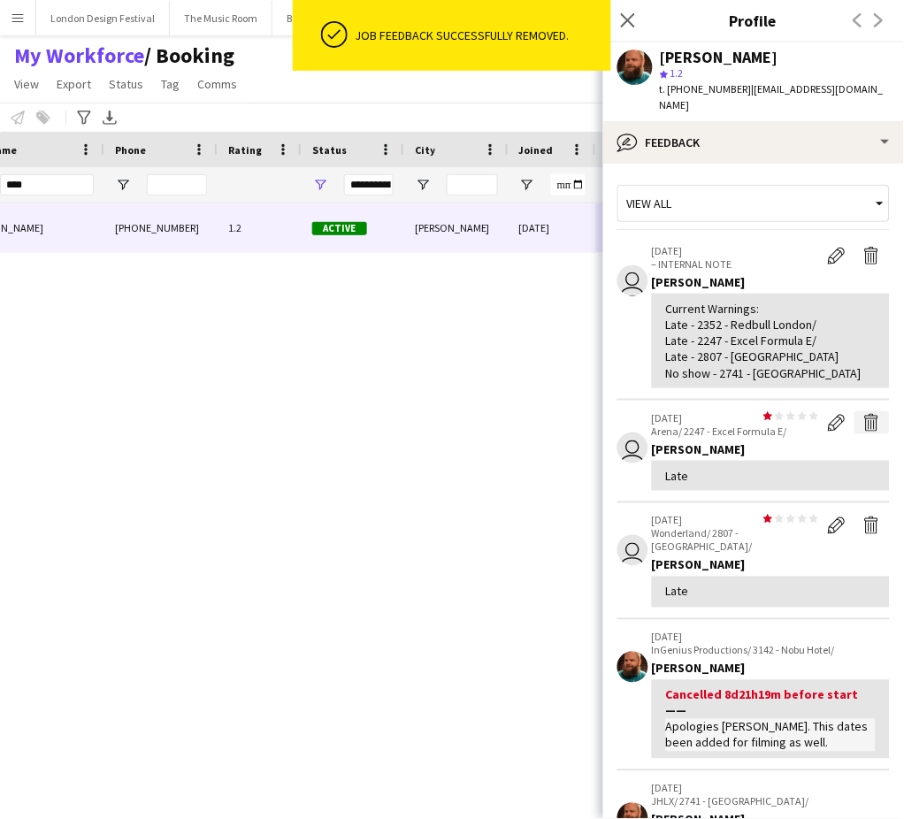
click at [863, 414] on app-icon "Delete feedback" at bounding box center [872, 423] width 18 height 18
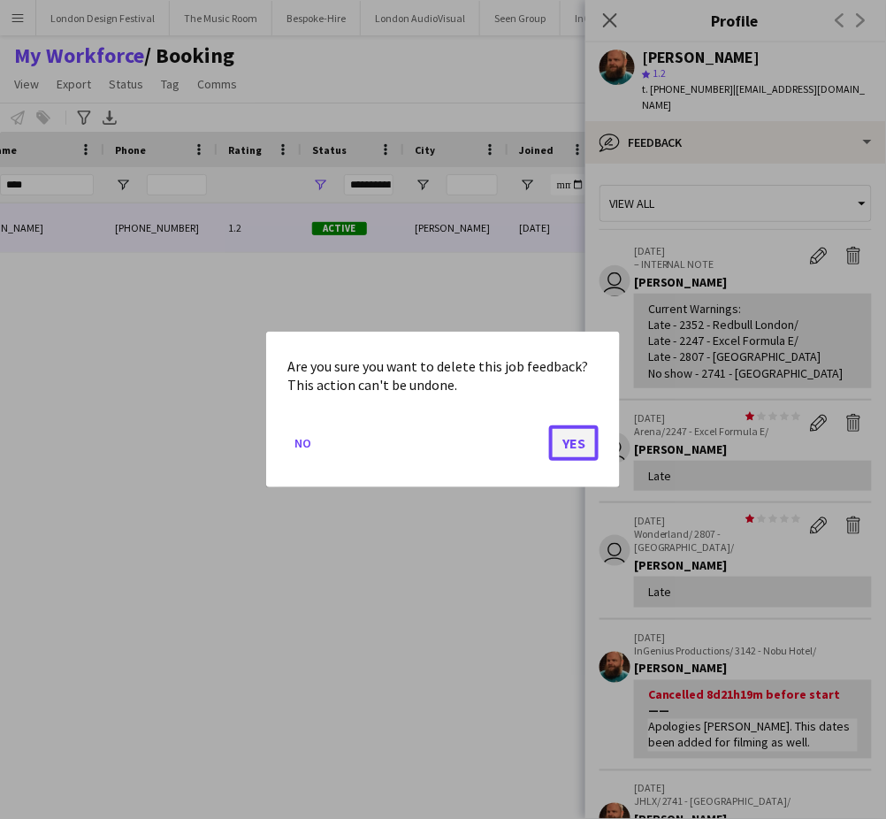
click at [580, 437] on button "Yes" at bounding box center [574, 442] width 50 height 35
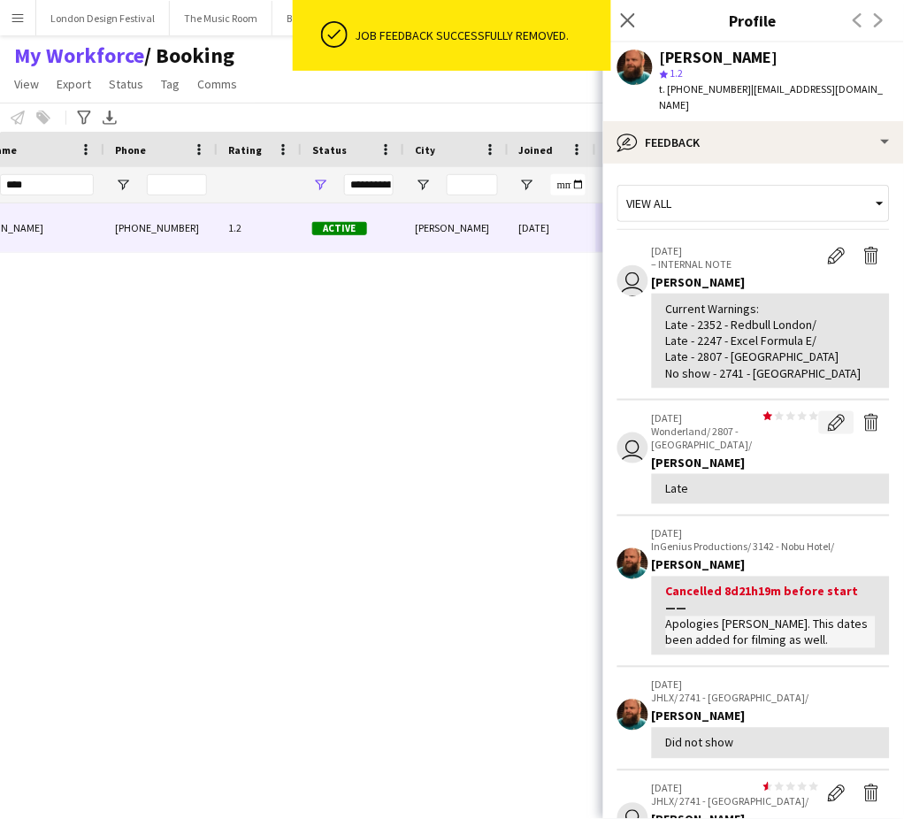
click at [828, 414] on app-icon "Edit feedback" at bounding box center [837, 423] width 18 height 18
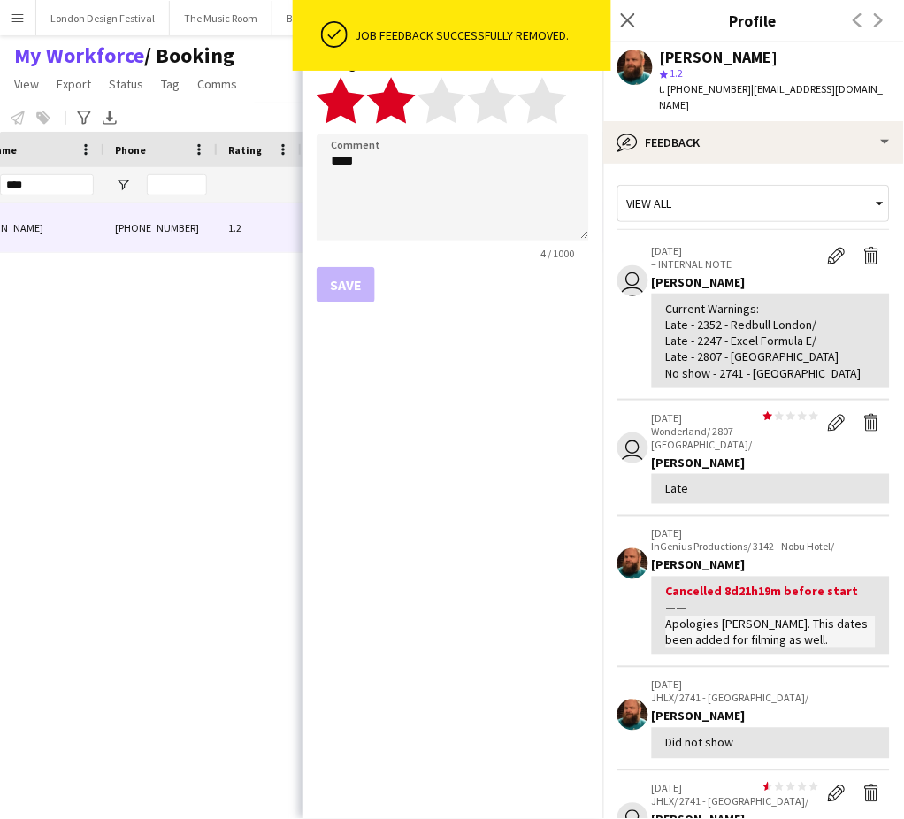
click at [398, 103] on polygon at bounding box center [391, 100] width 49 height 46
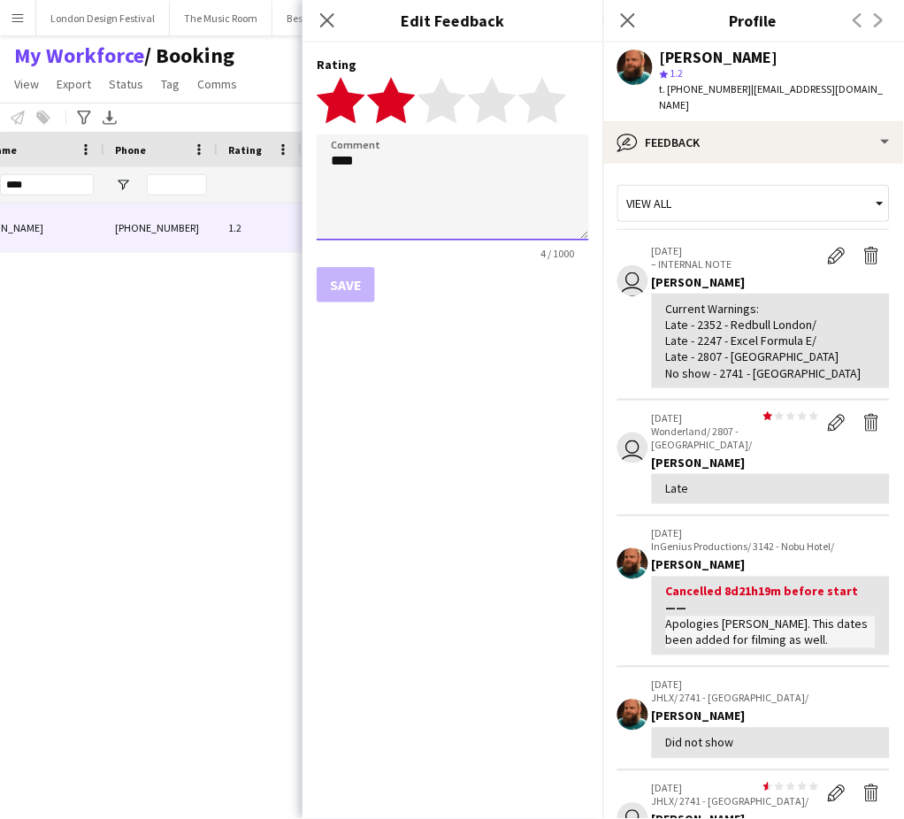
click at [414, 188] on textarea "****" at bounding box center [453, 187] width 272 height 106
type textarea "**********"
click at [359, 279] on button "Save" at bounding box center [346, 284] width 58 height 35
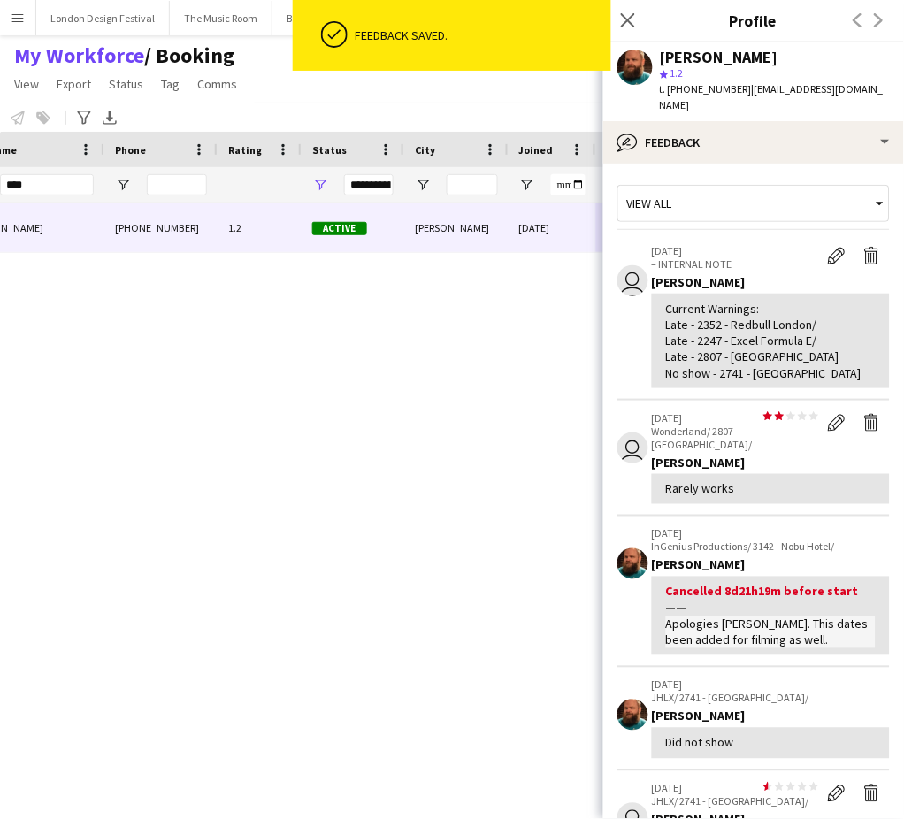
scroll to position [373, 0]
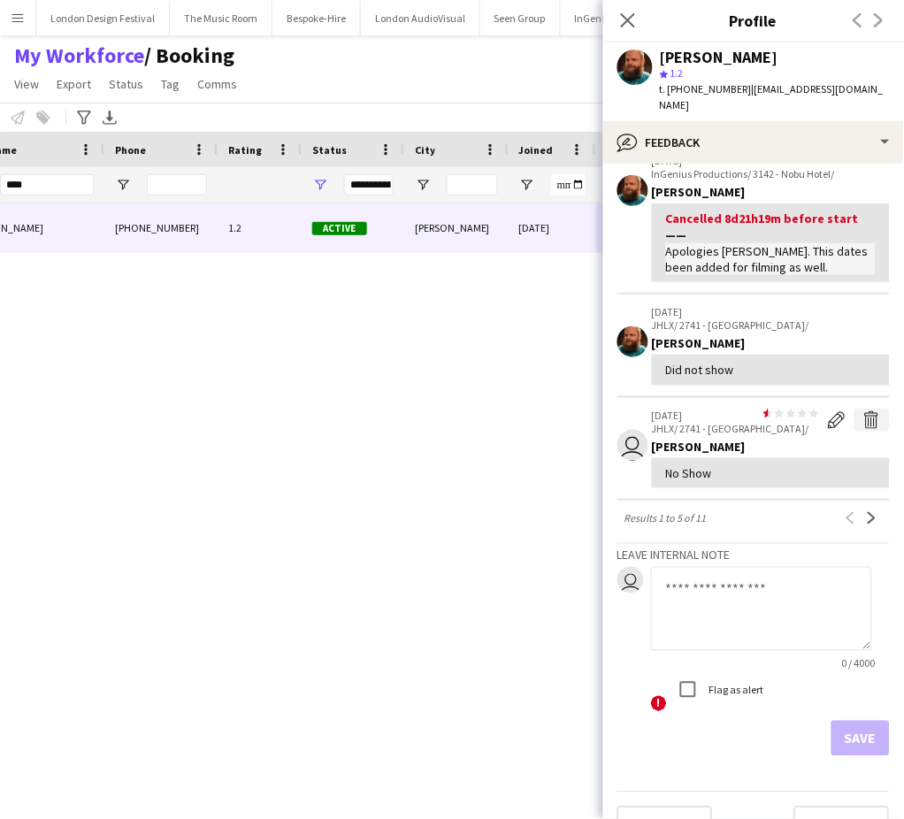
click at [863, 411] on app-icon "Delete feedback" at bounding box center [872, 420] width 18 height 18
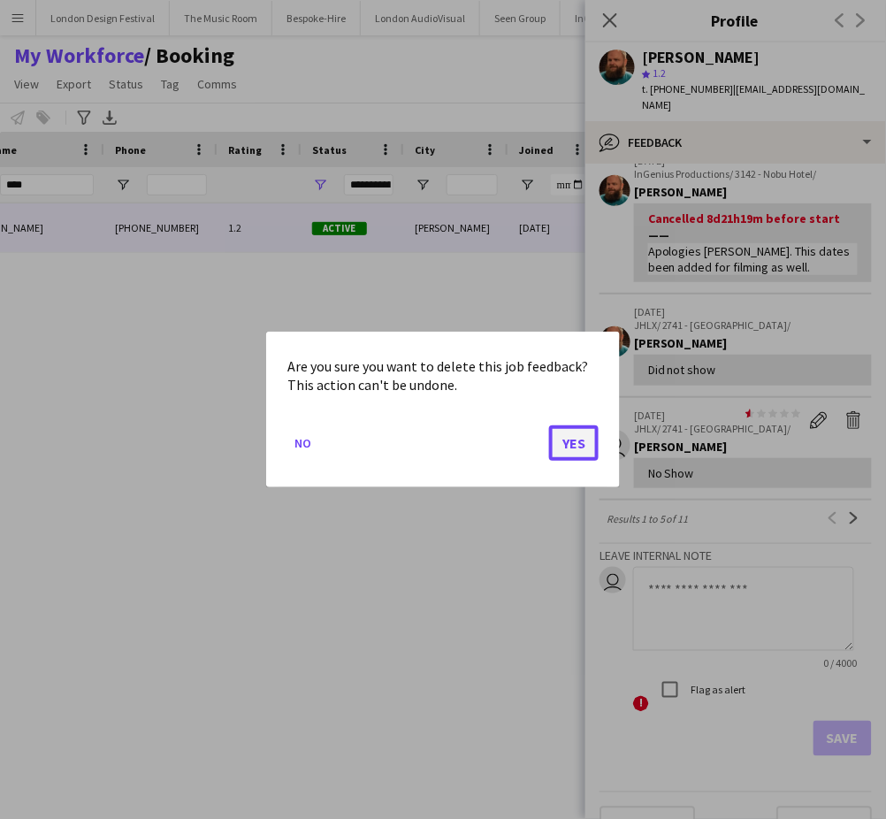
click at [576, 432] on button "Yes" at bounding box center [574, 442] width 50 height 35
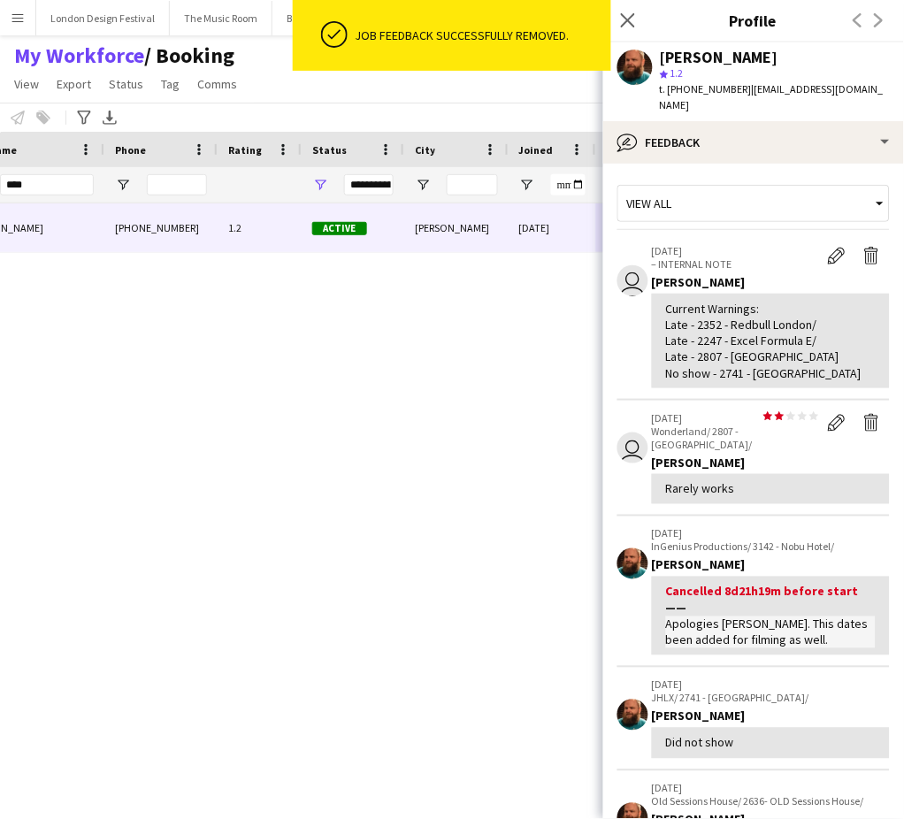
scroll to position [421, 0]
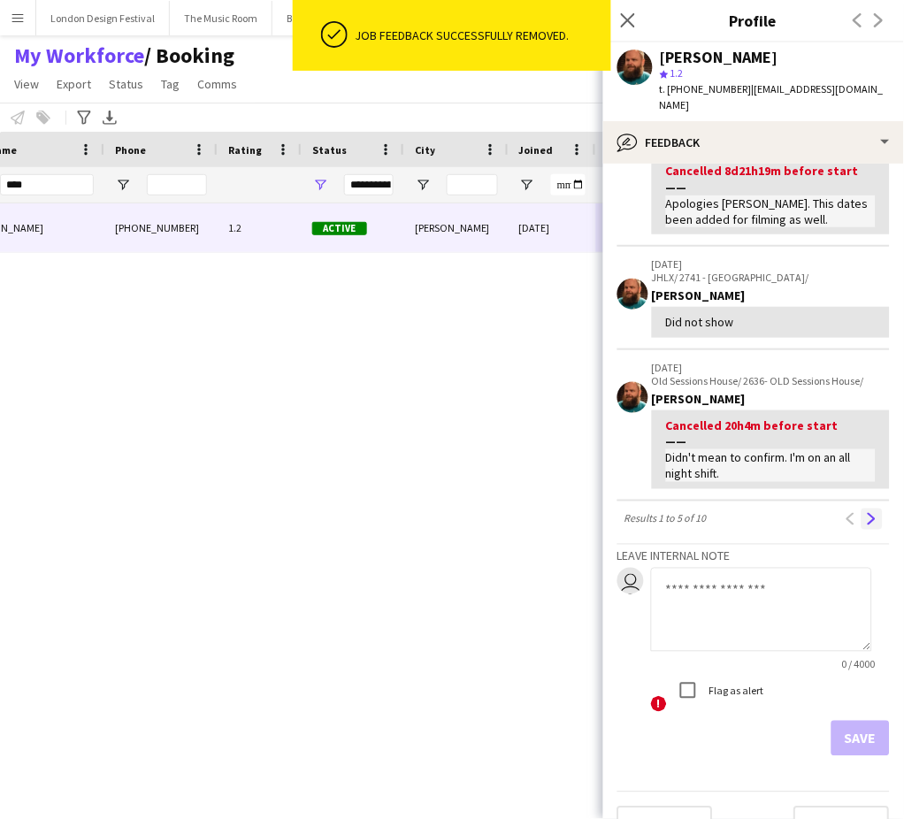
click at [861, 509] on button "Next" at bounding box center [871, 519] width 21 height 21
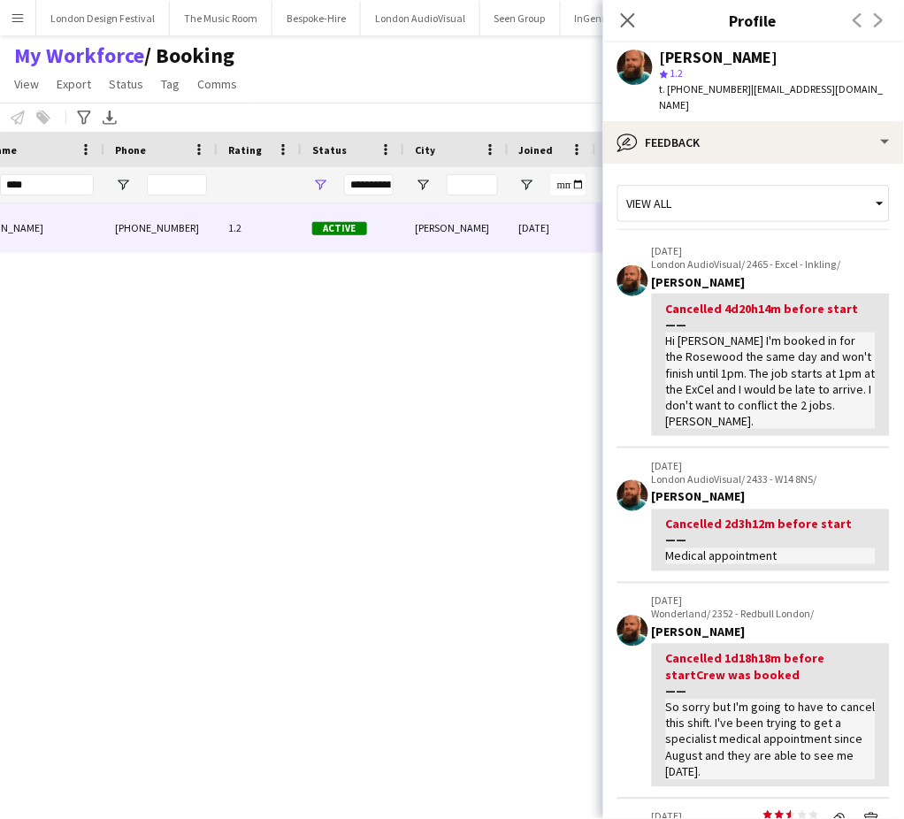
scroll to position [587, 0]
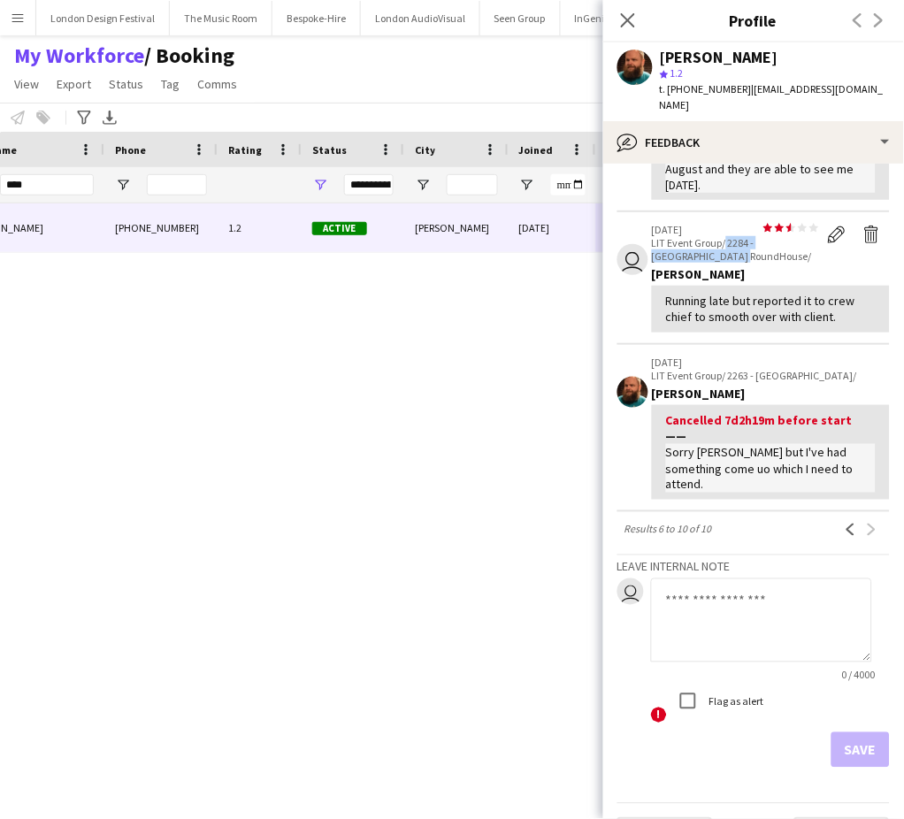
drag, startPoint x: 726, startPoint y: 240, endPoint x: 746, endPoint y: 252, distance: 23.8
click at [746, 252] on p "LIT Event Group/ 2284 - [GEOGRAPHIC_DATA] RoundHouse/" at bounding box center [735, 249] width 167 height 27
click at [863, 235] on app-icon "Delete feedback" at bounding box center [872, 235] width 18 height 18
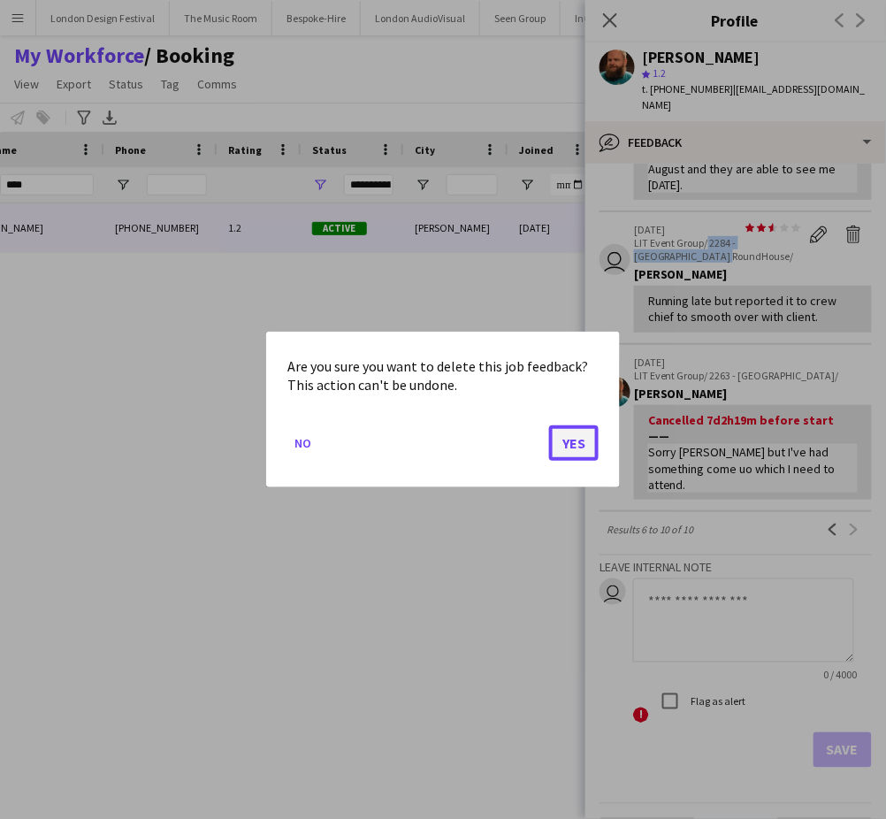
click at [564, 440] on button "Yes" at bounding box center [574, 442] width 50 height 35
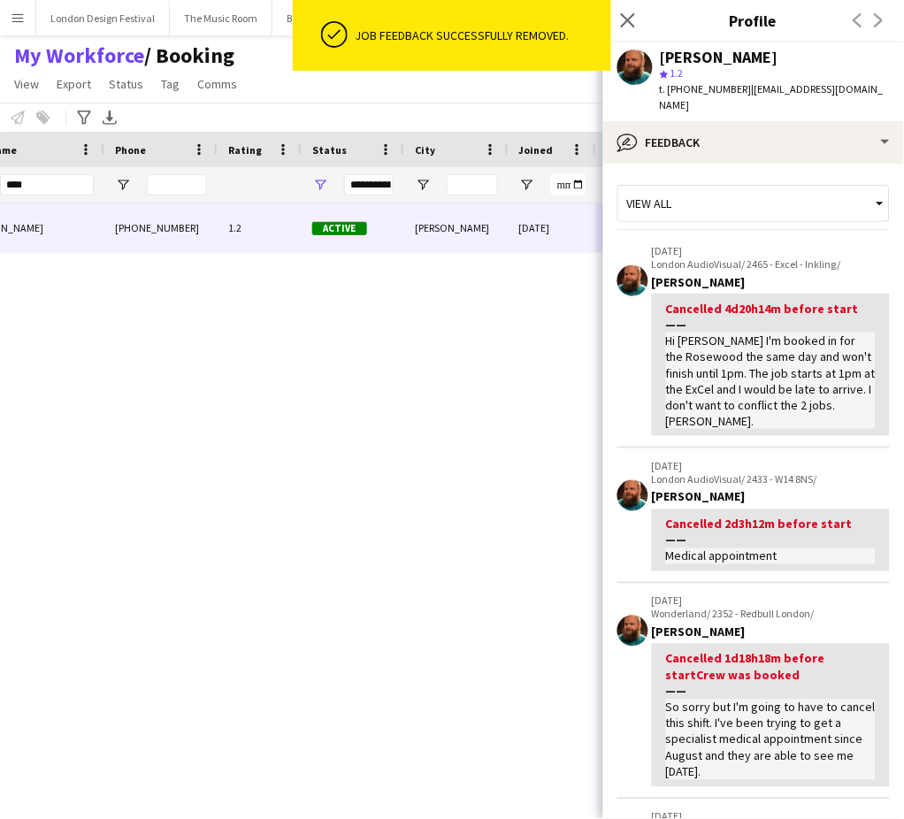
scroll to position [497, 0]
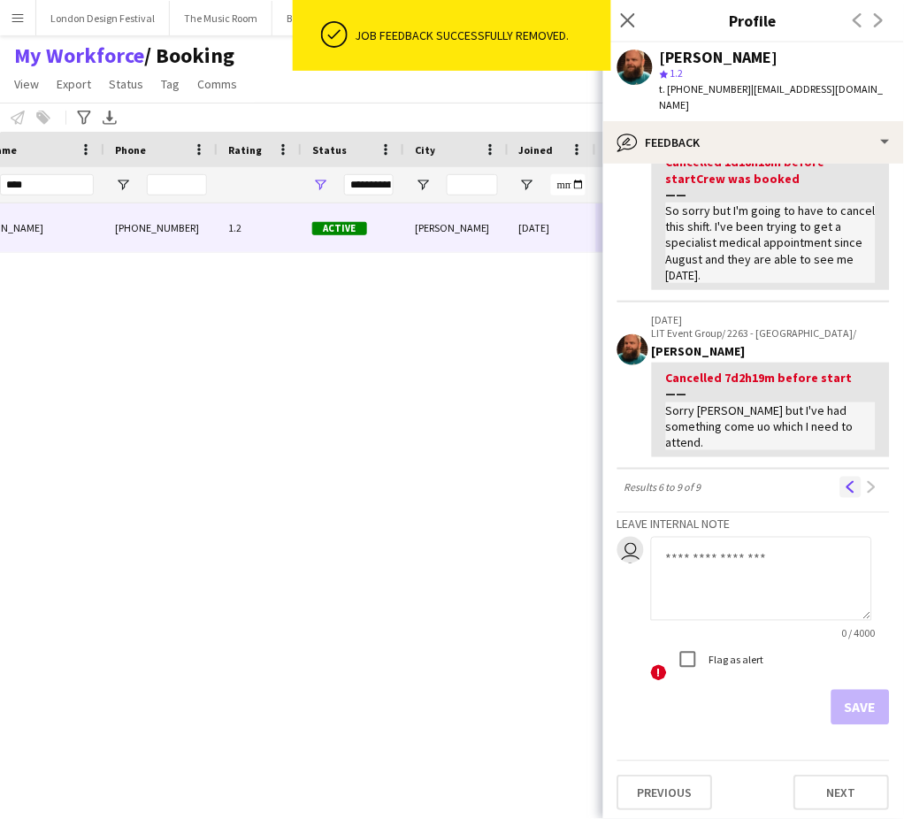
click at [845, 483] on app-icon "Previous" at bounding box center [851, 487] width 12 height 12
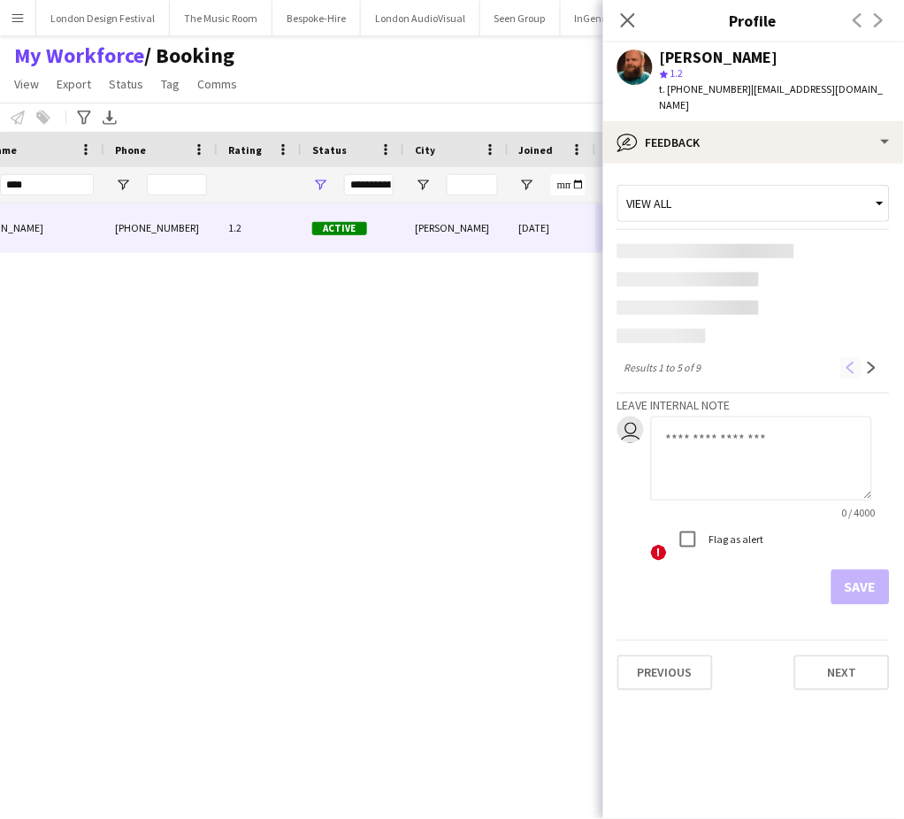
scroll to position [0, 0]
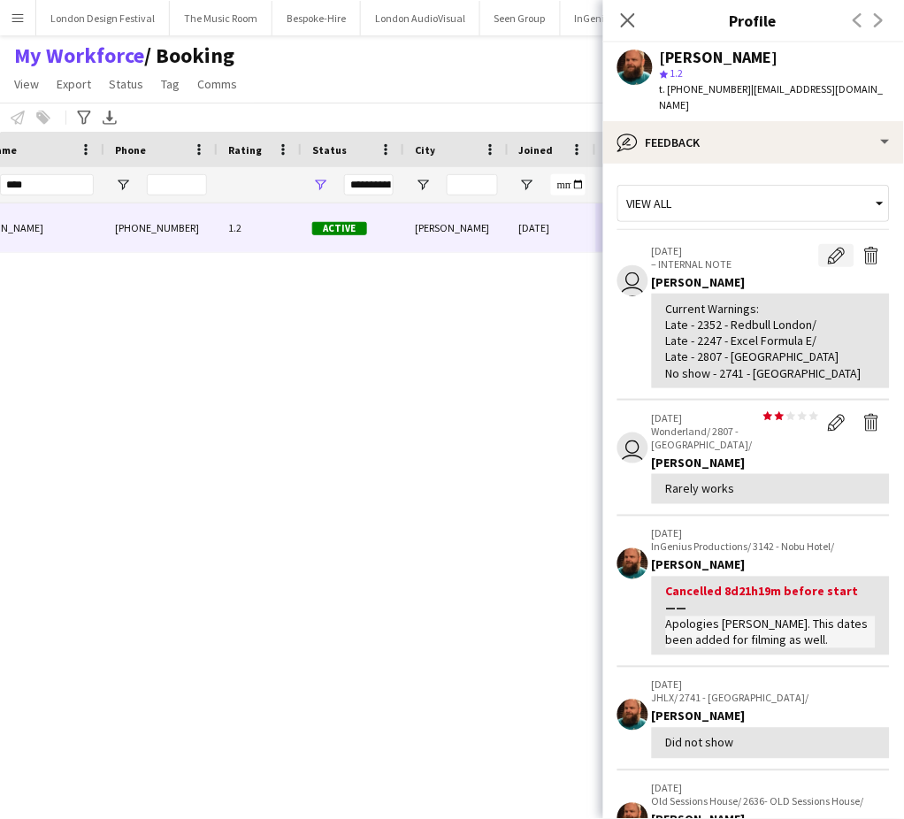
drag, startPoint x: 816, startPoint y: 223, endPoint x: 816, endPoint y: 233, distance: 9.7
click at [816, 233] on app-crew-profile-feedback-item "user [DATE] – INTERNAL NOTE Edit internal note Delete internal note [PERSON_NAM…" at bounding box center [753, 316] width 272 height 167
click at [828, 247] on app-icon "Edit internal note" at bounding box center [837, 256] width 18 height 18
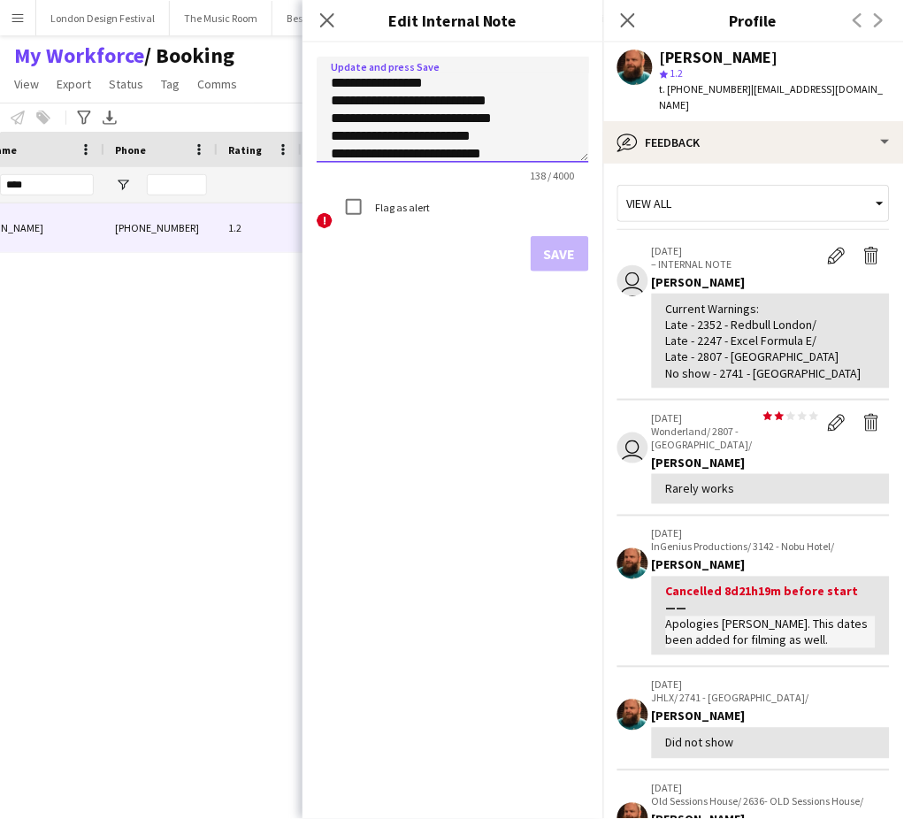
scroll to position [7, 0]
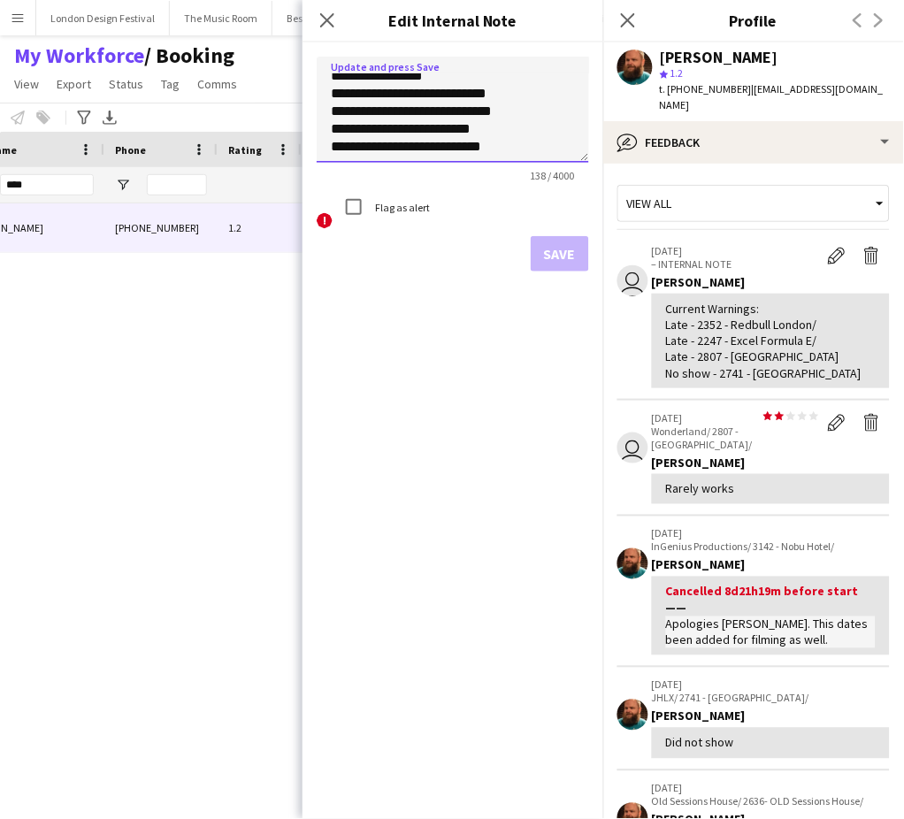
click at [538, 147] on textarea "**********" at bounding box center [453, 110] width 272 height 106
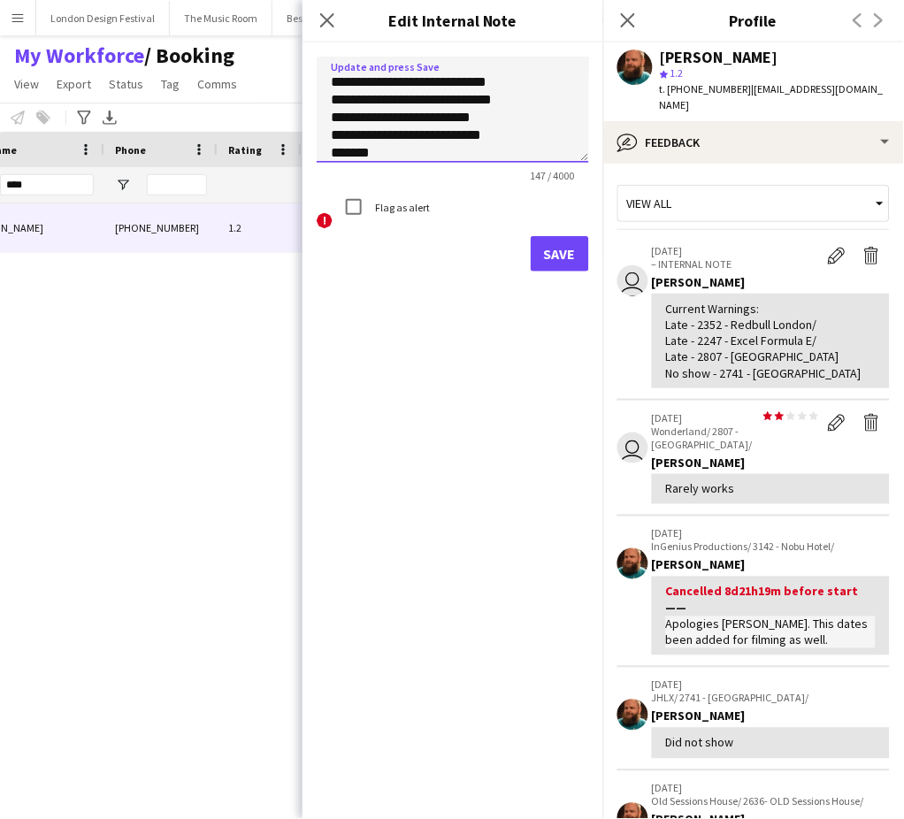
paste textarea "**********"
type textarea "**********"
click at [549, 249] on button "Save" at bounding box center [560, 253] width 58 height 35
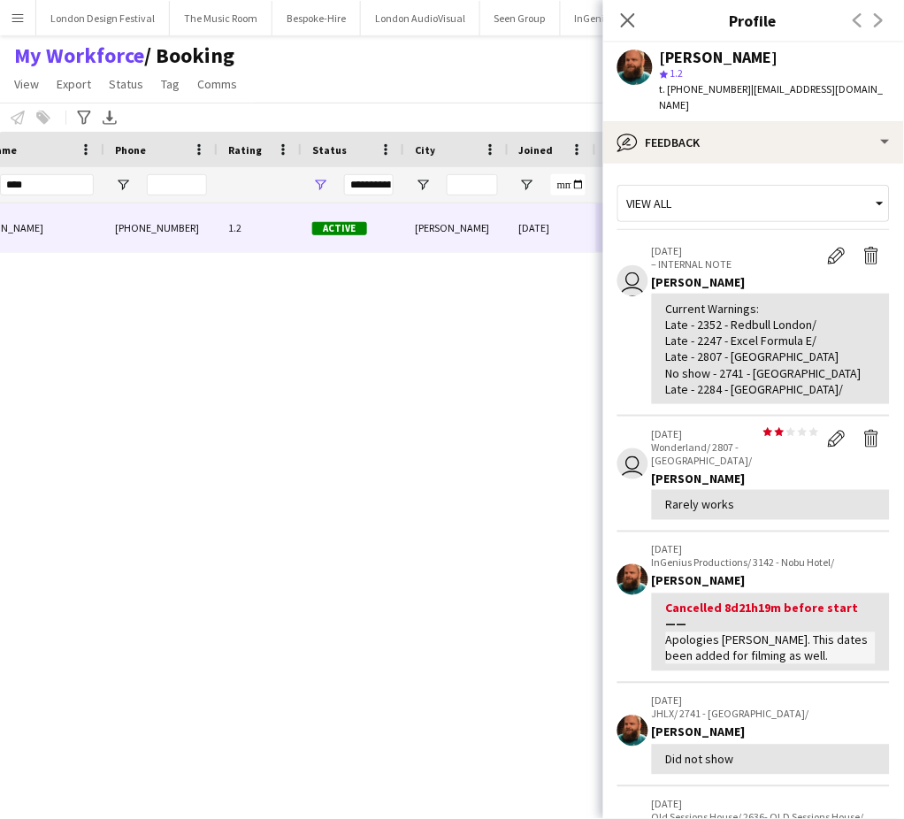
scroll to position [437, 0]
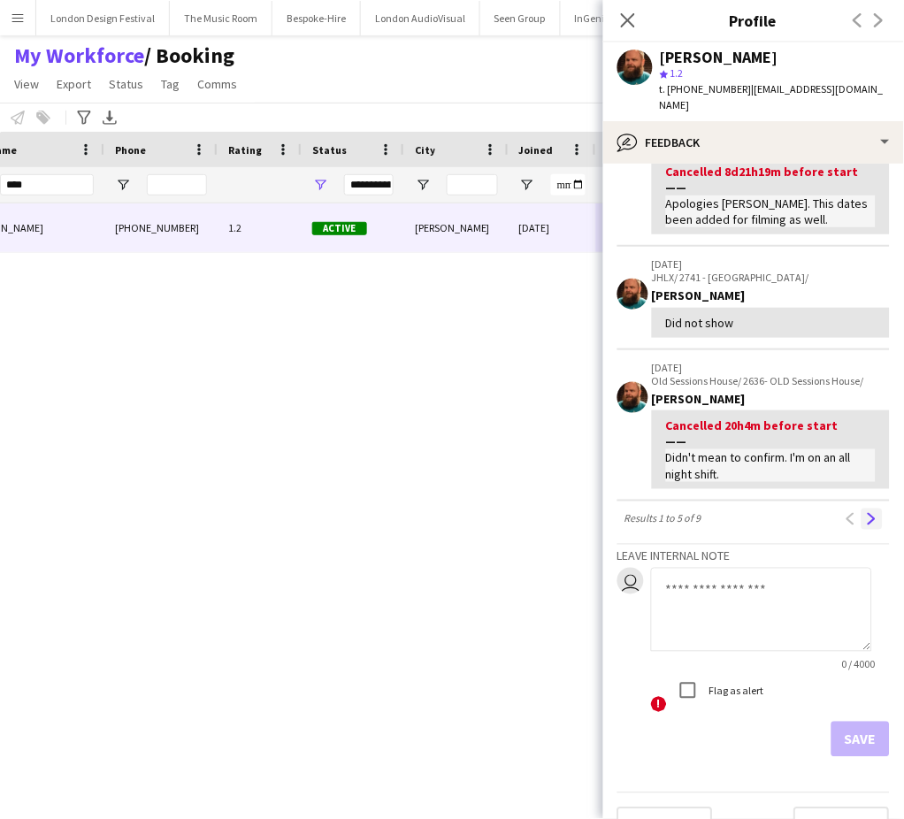
click at [866, 513] on app-icon "Next" at bounding box center [872, 519] width 12 height 12
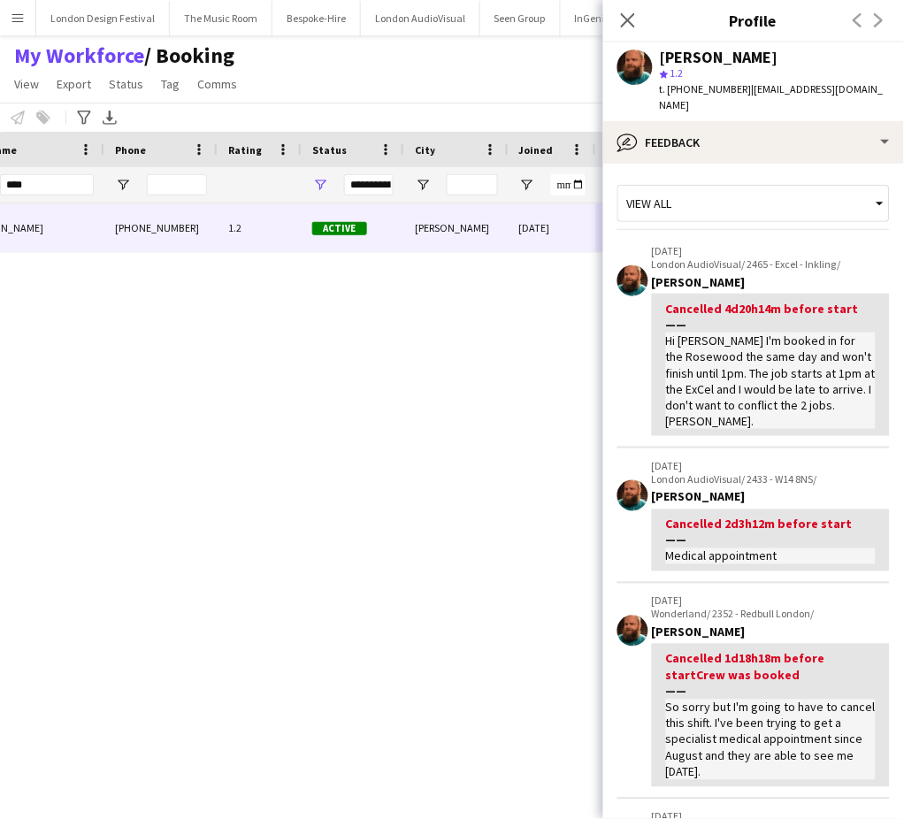
scroll to position [497, 0]
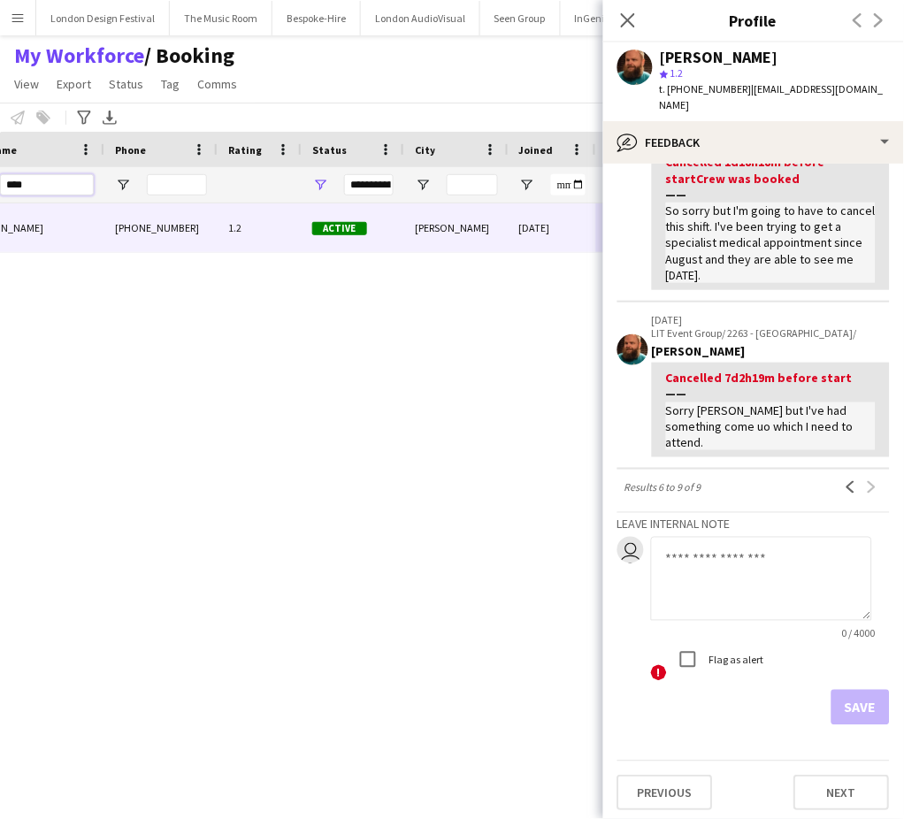
click at [62, 184] on input "****" at bounding box center [47, 184] width 94 height 21
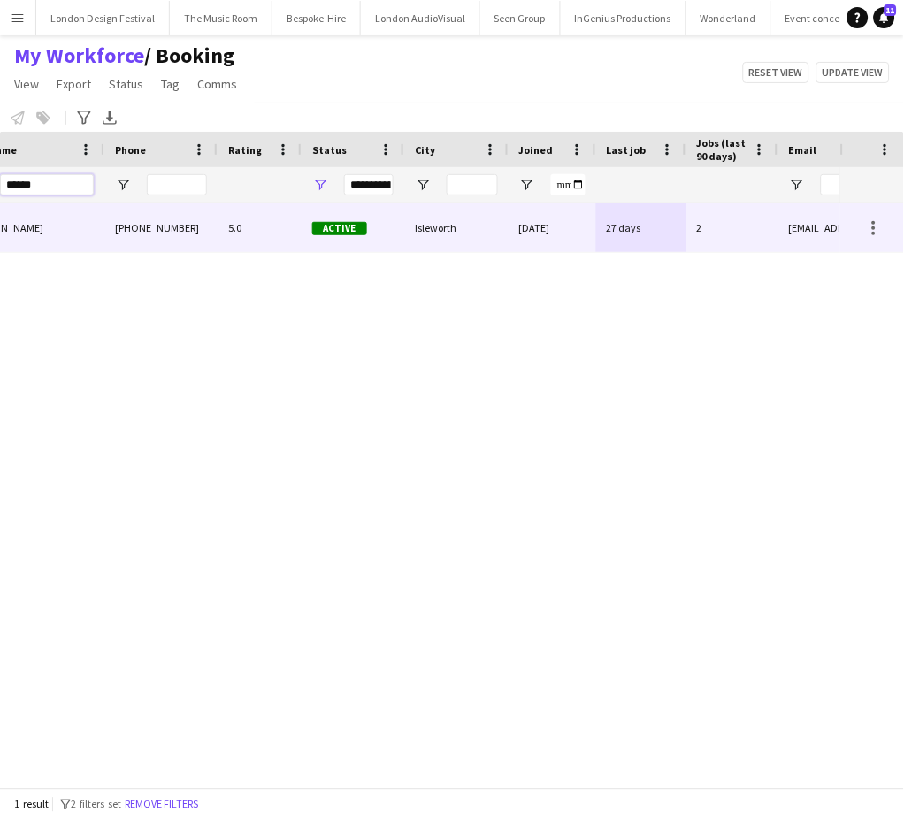
type input "******"
click at [483, 241] on div "Isleworth" at bounding box center [456, 227] width 104 height 49
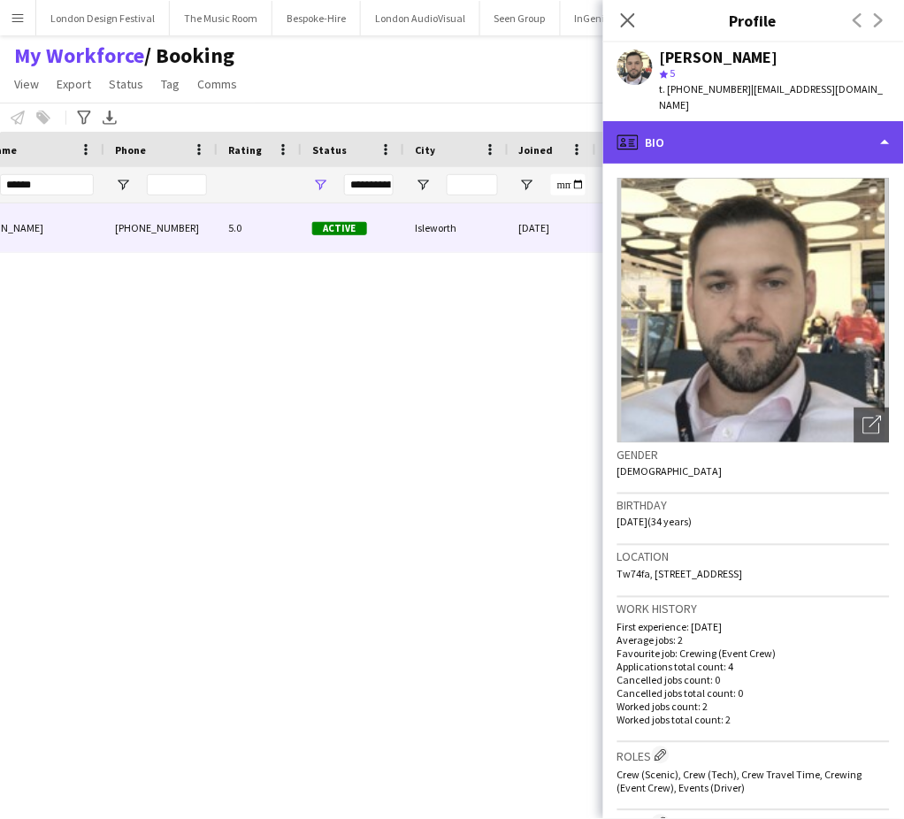
click at [837, 136] on div "profile Bio" at bounding box center [753, 142] width 301 height 42
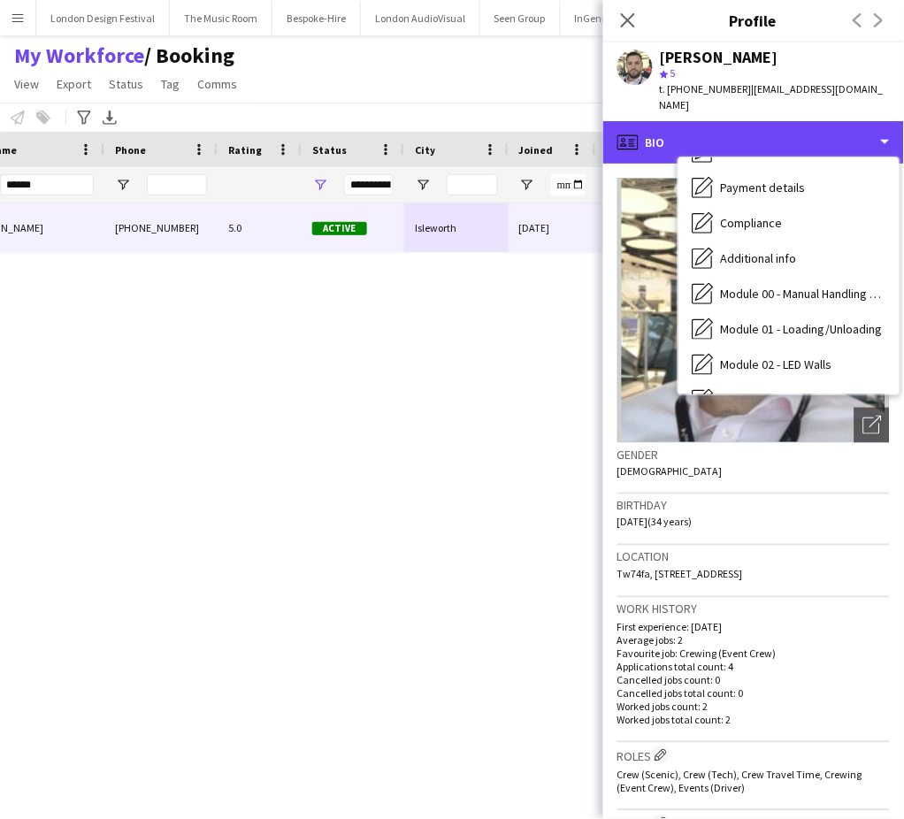
scroll to position [378, 0]
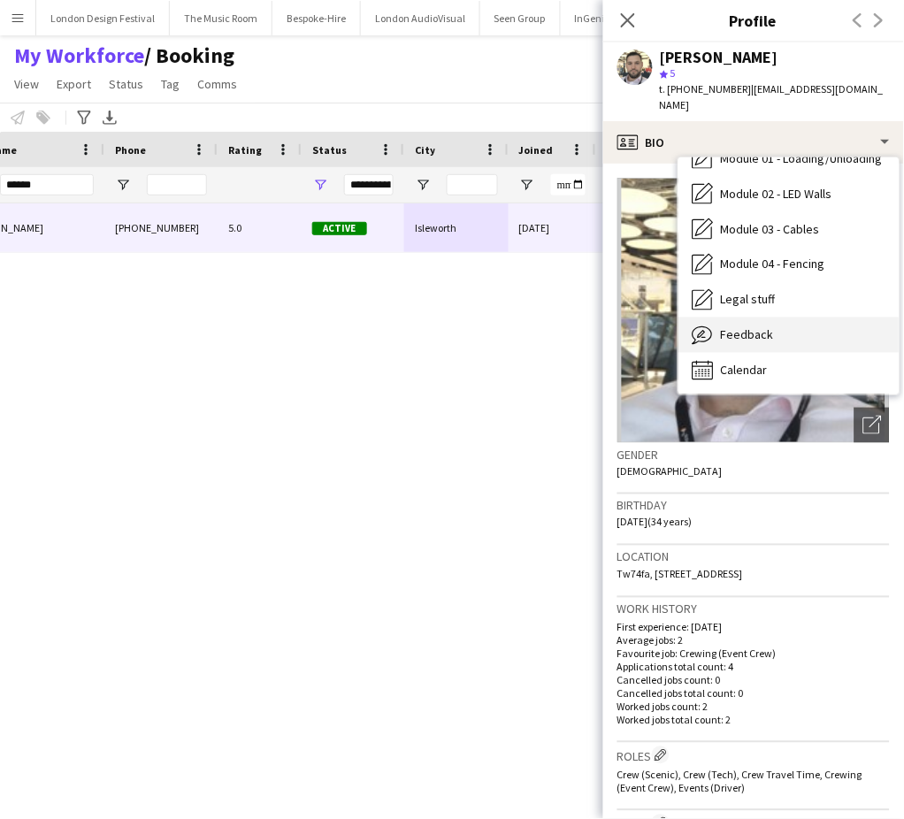
click at [805, 318] on div "Feedback Feedback" at bounding box center [788, 335] width 221 height 35
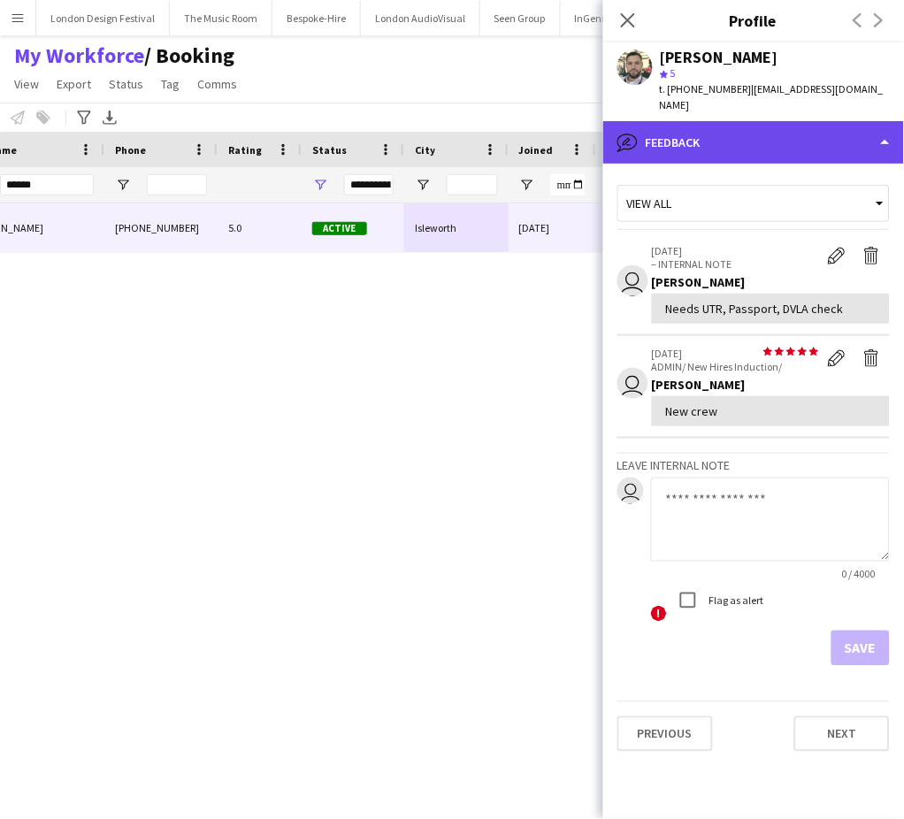
click at [803, 122] on div "bubble-pencil Feedback" at bounding box center [753, 142] width 301 height 42
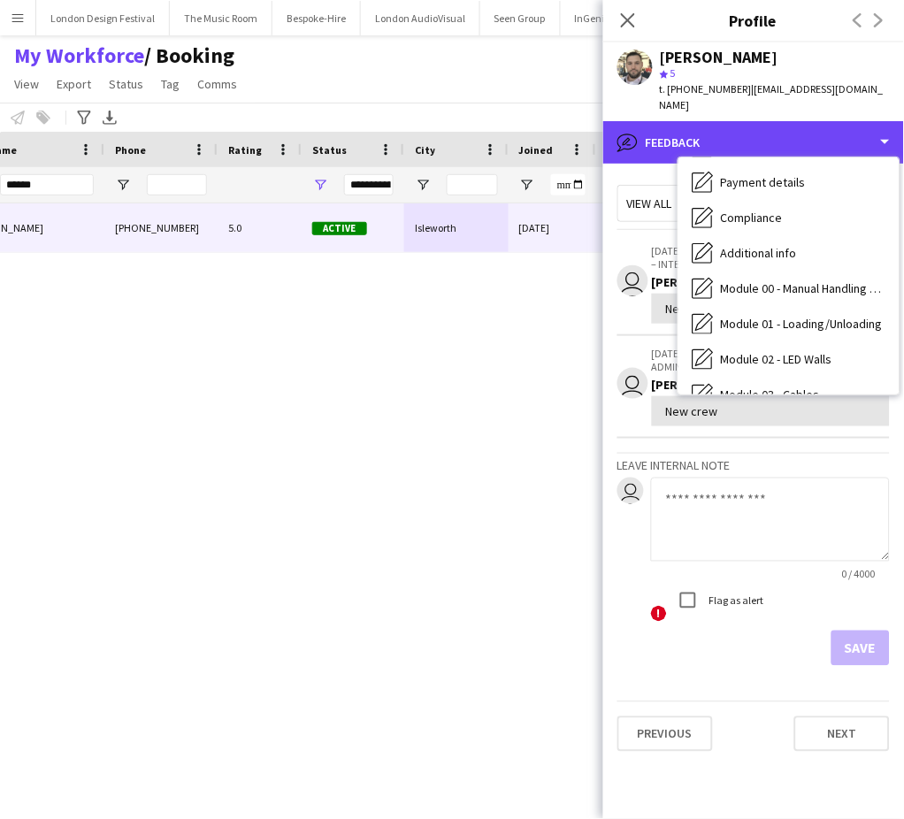
scroll to position [171, 0]
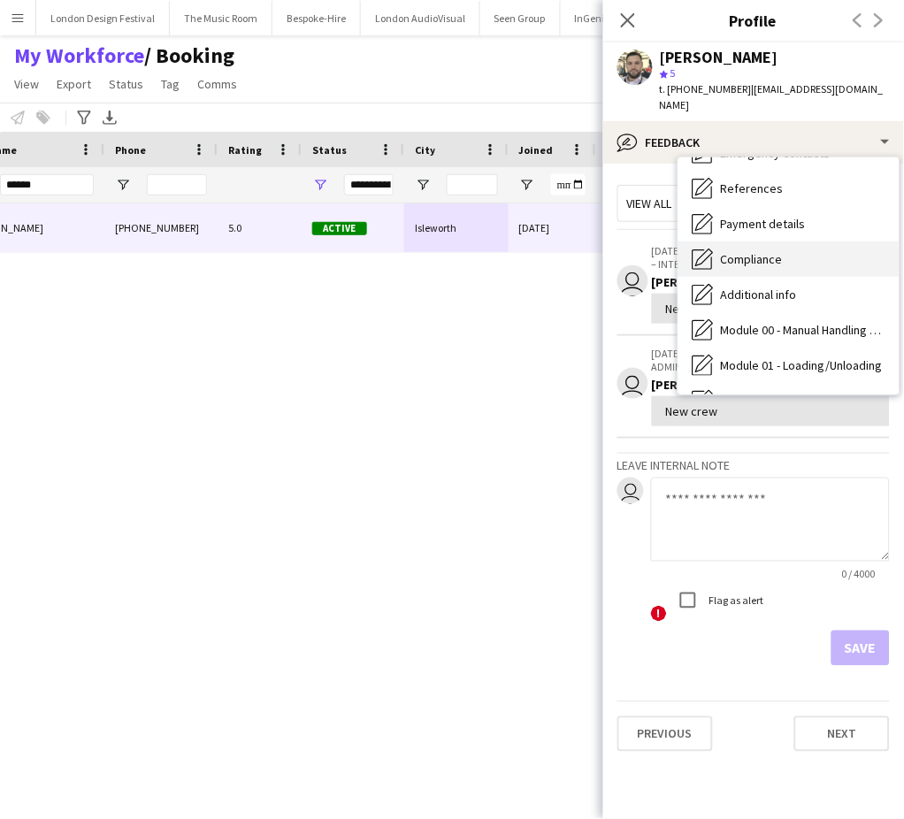
click at [837, 241] on div "Compliance Compliance" at bounding box center [788, 258] width 221 height 35
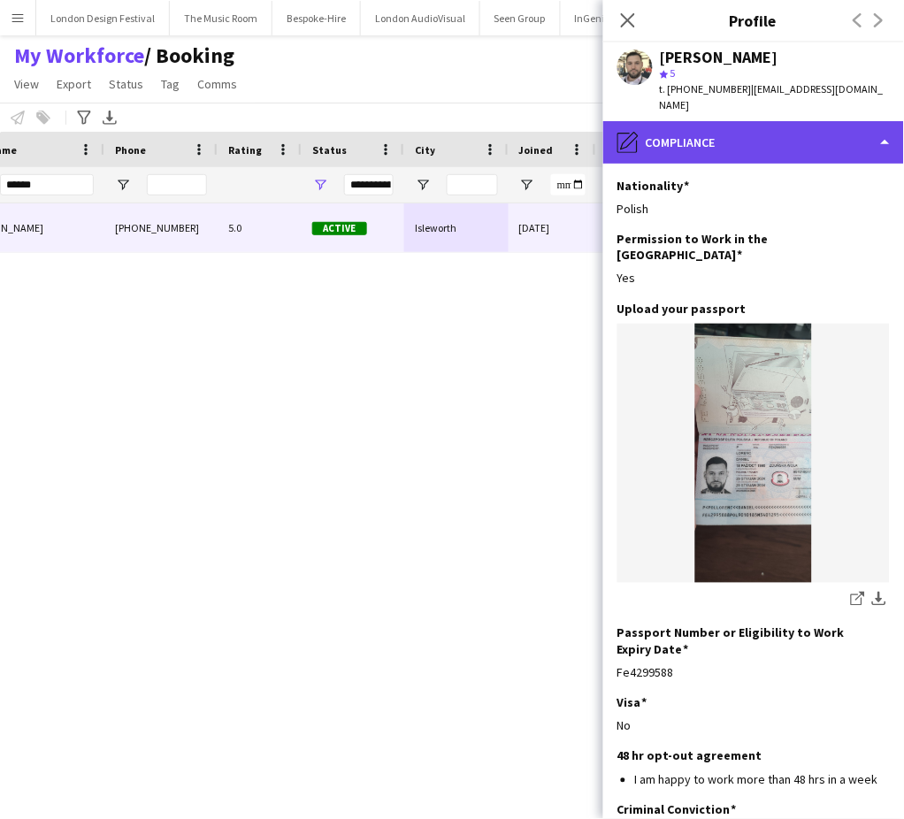
click at [823, 121] on div "pencil4 Compliance" at bounding box center [753, 142] width 301 height 42
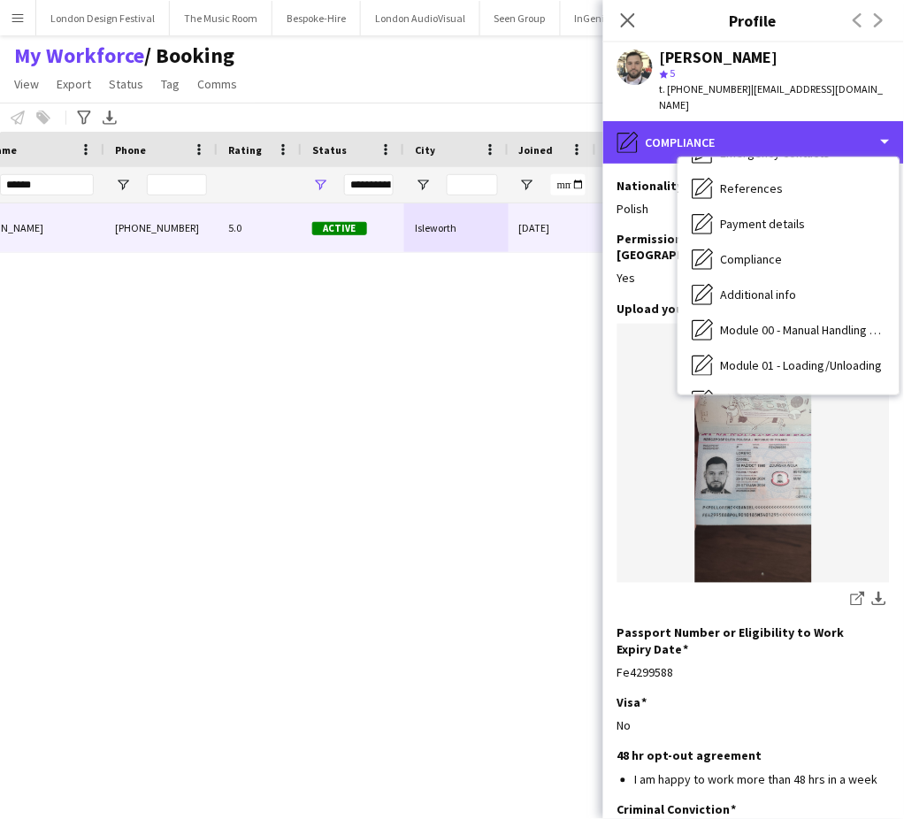
scroll to position [0, 0]
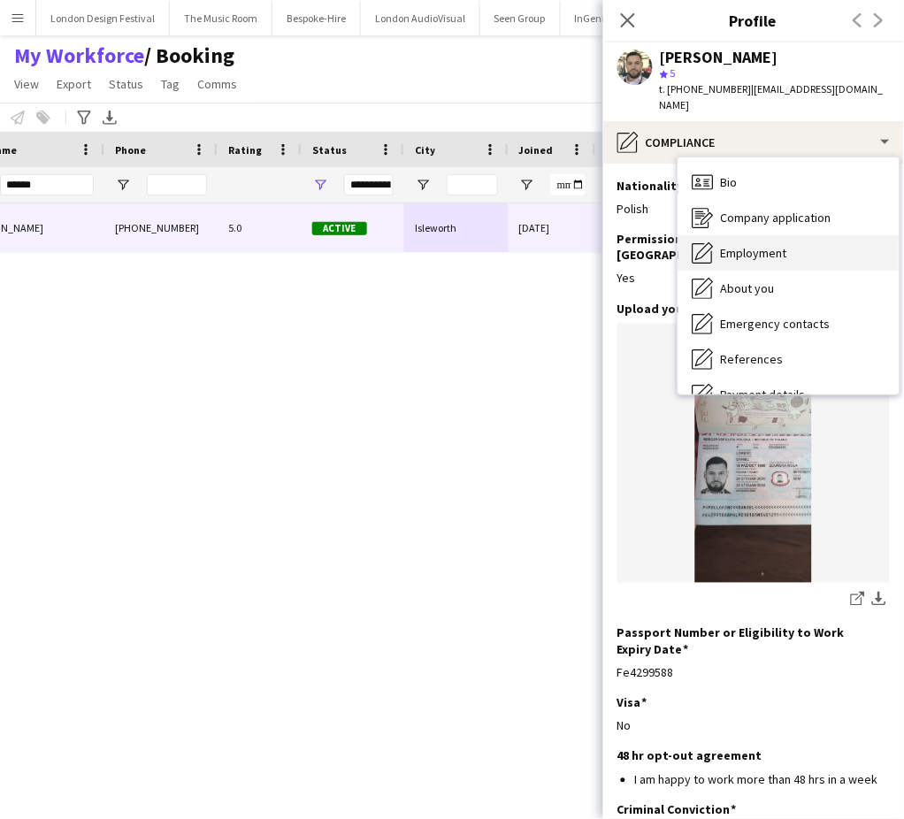
click at [832, 235] on div "Employment Employment" at bounding box center [788, 252] width 221 height 35
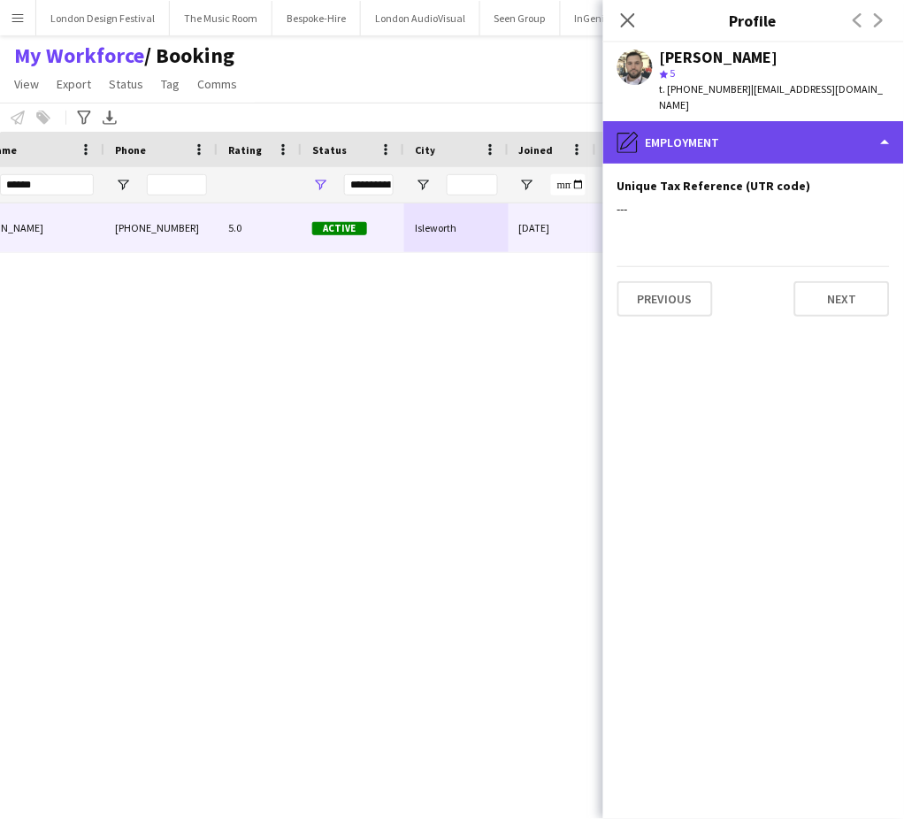
click at [853, 122] on div "pencil4 Employment" at bounding box center [753, 142] width 301 height 42
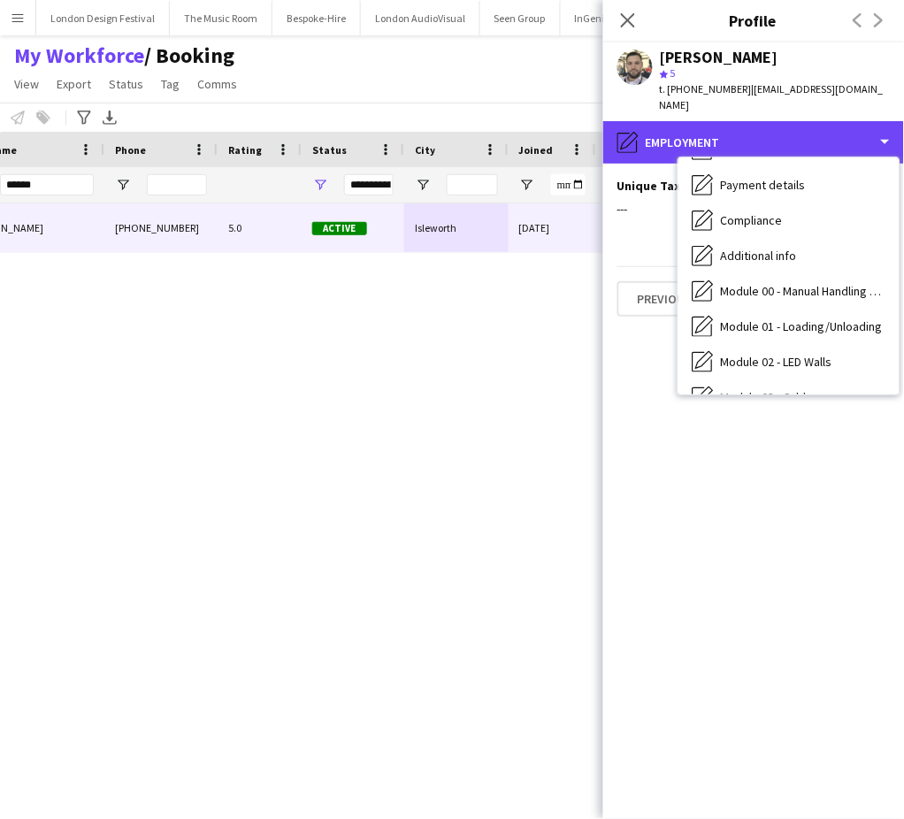
scroll to position [378, 0]
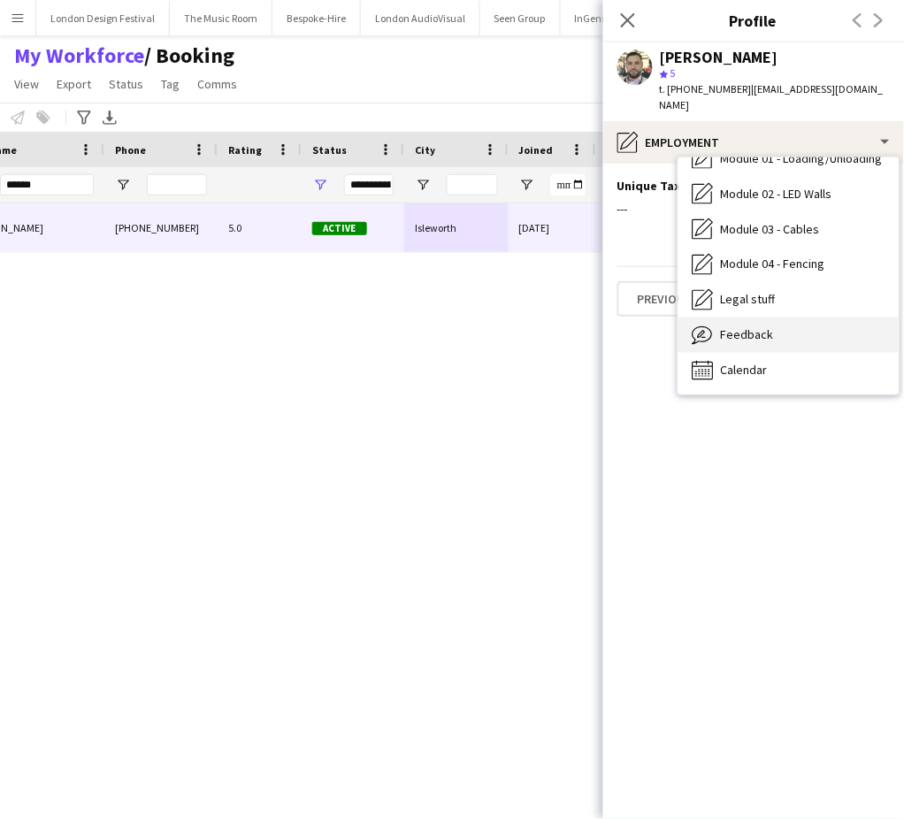
click at [815, 318] on div "Feedback Feedback" at bounding box center [788, 335] width 221 height 35
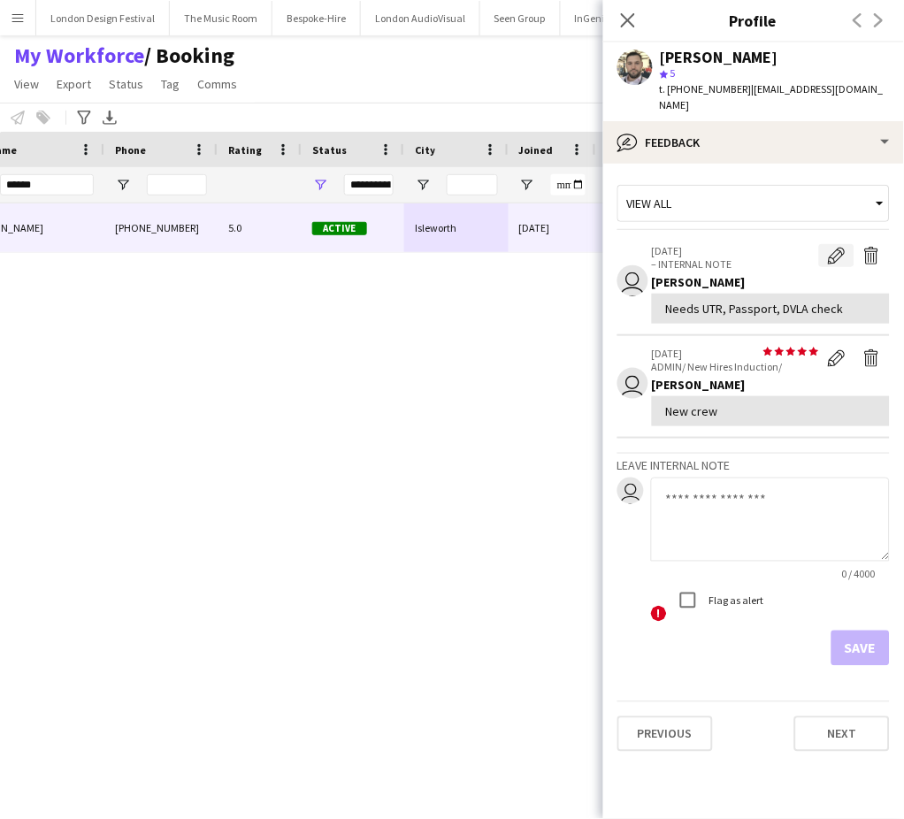
click at [830, 247] on app-icon "Edit internal note" at bounding box center [837, 256] width 18 height 18
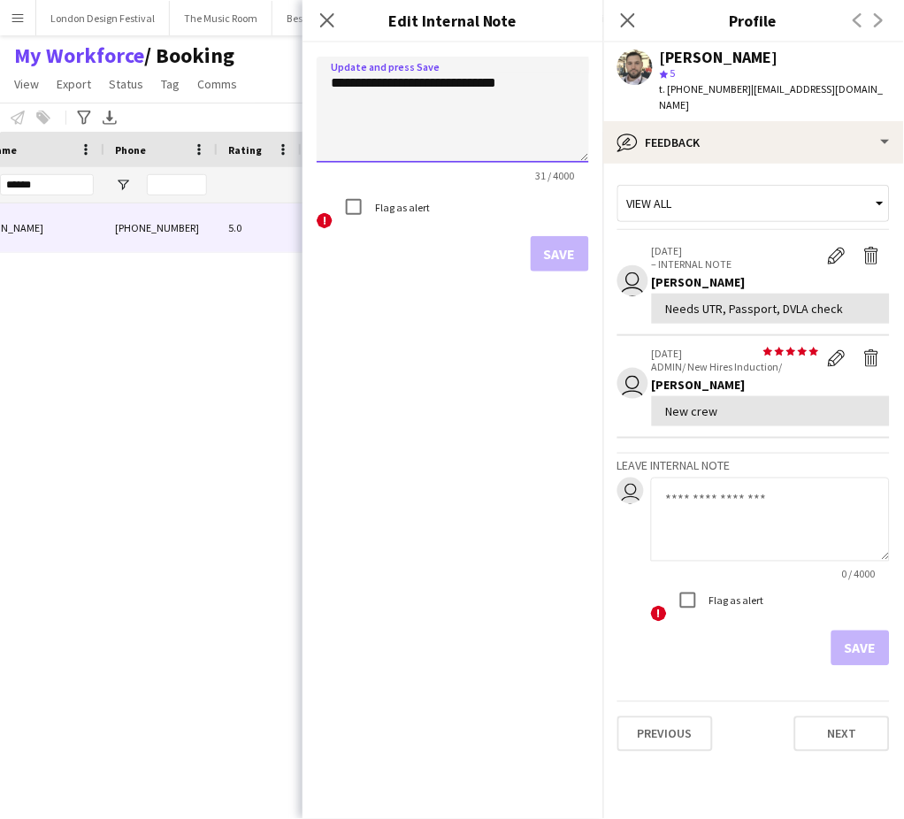
click at [432, 80] on textarea "**********" at bounding box center [453, 110] width 272 height 106
type textarea "**********"
click at [569, 250] on button "Save" at bounding box center [560, 253] width 58 height 35
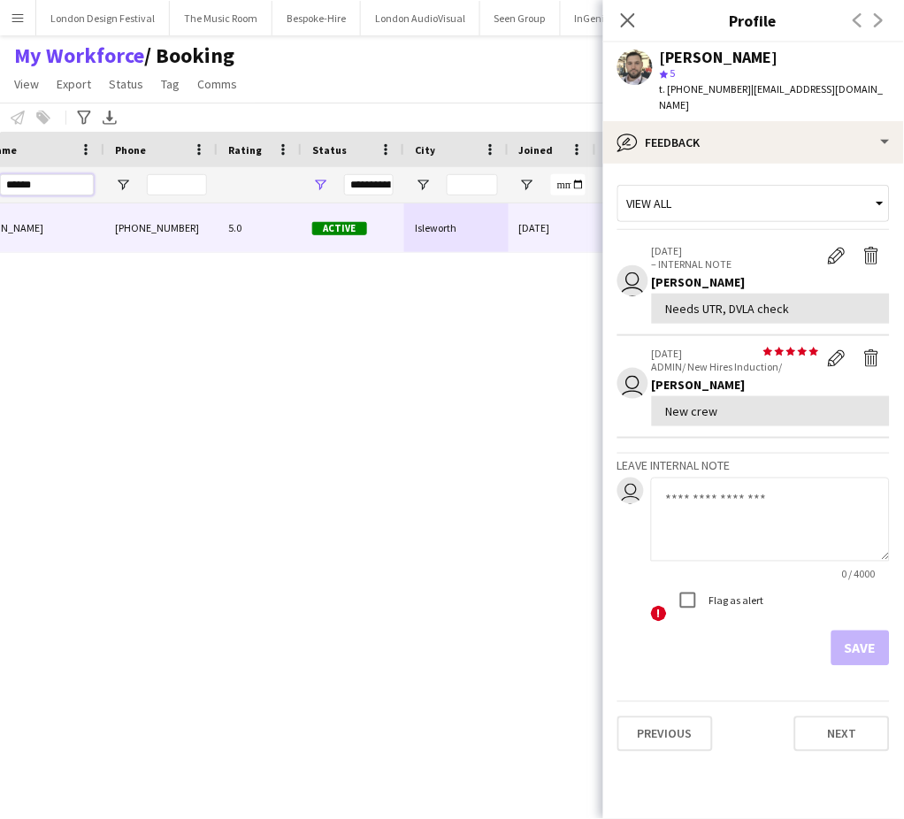
click at [61, 187] on input "******" at bounding box center [47, 184] width 94 height 21
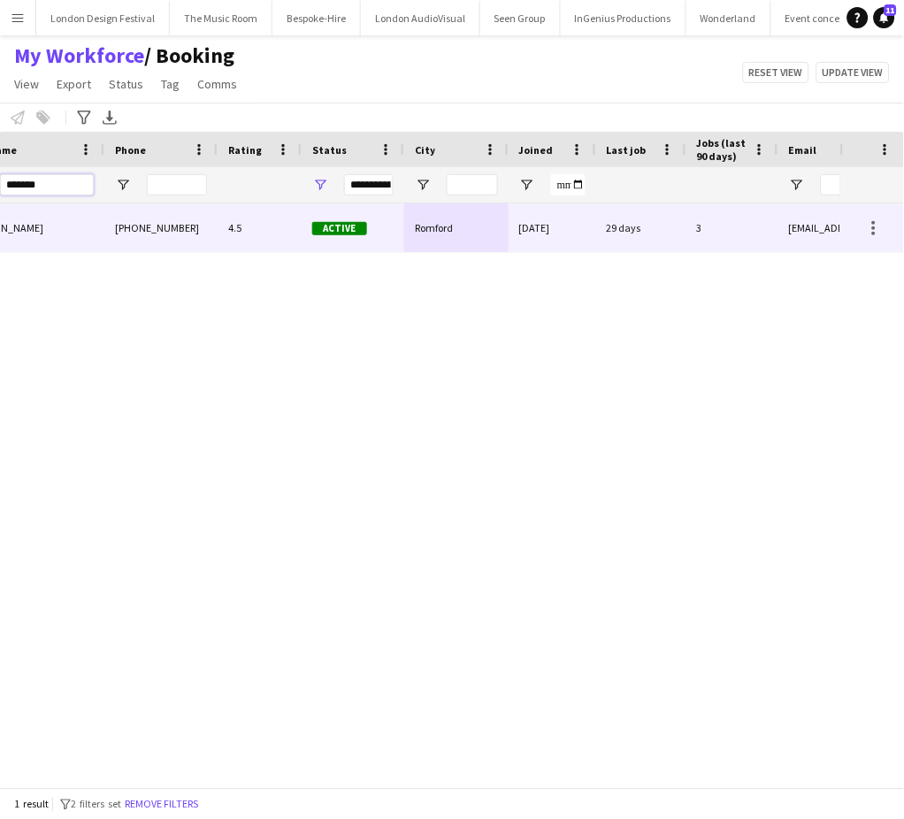
type input "*******"
click at [552, 232] on div "[DATE]" at bounding box center [553, 227] width 88 height 49
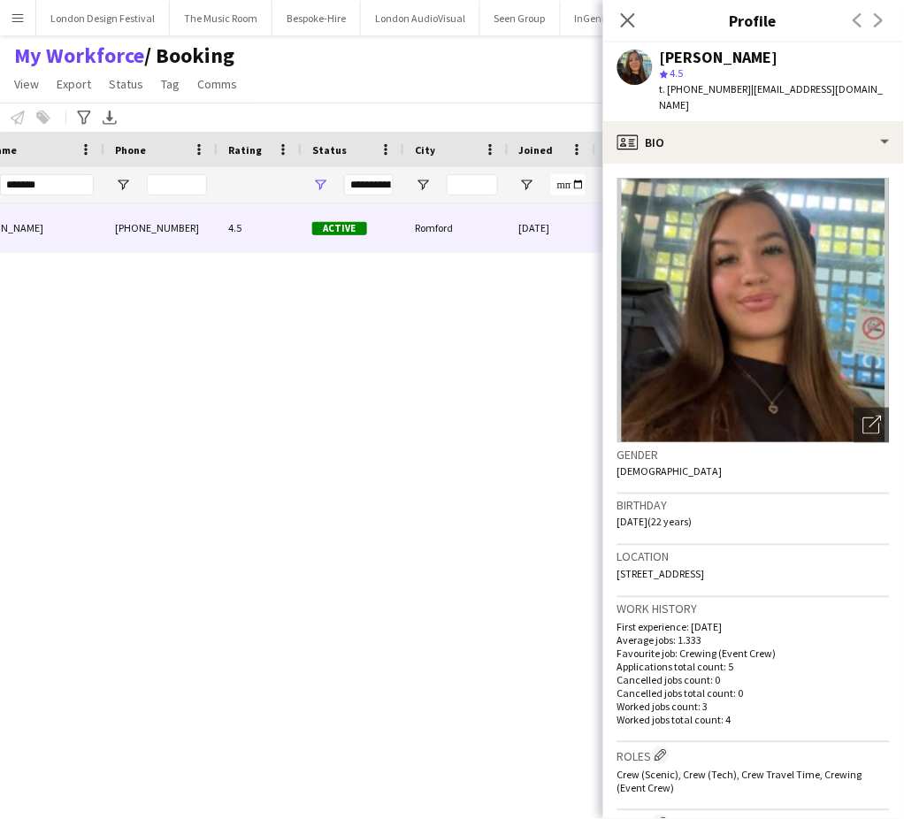
scroll to position [587, 0]
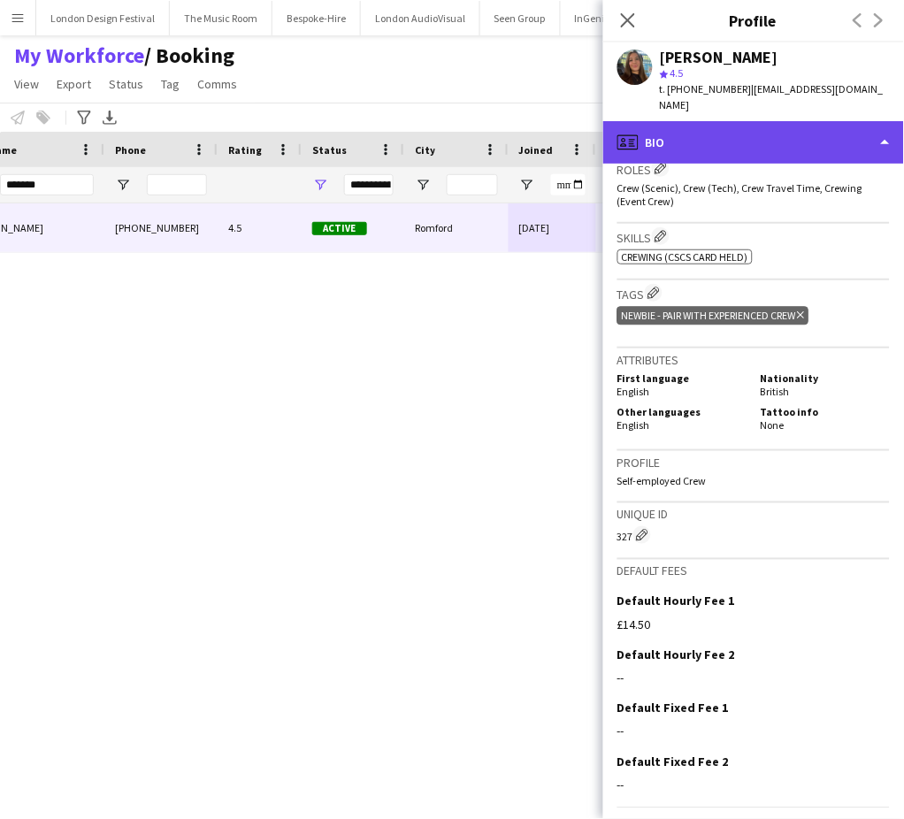
click at [855, 121] on div "profile Bio" at bounding box center [753, 142] width 301 height 42
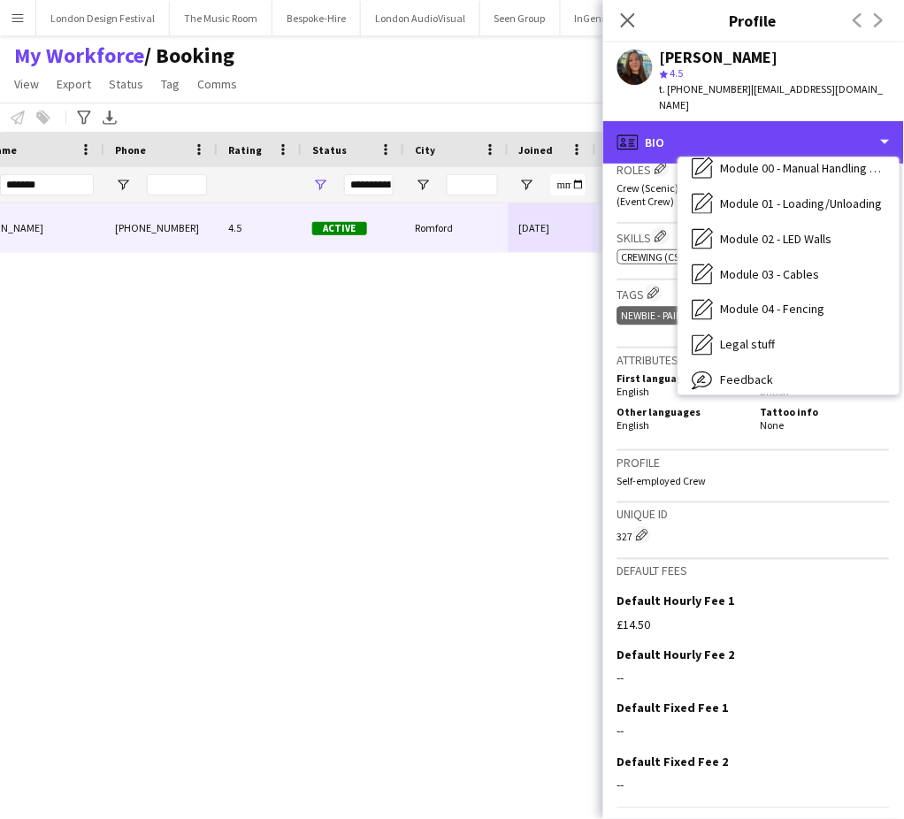
scroll to position [378, 0]
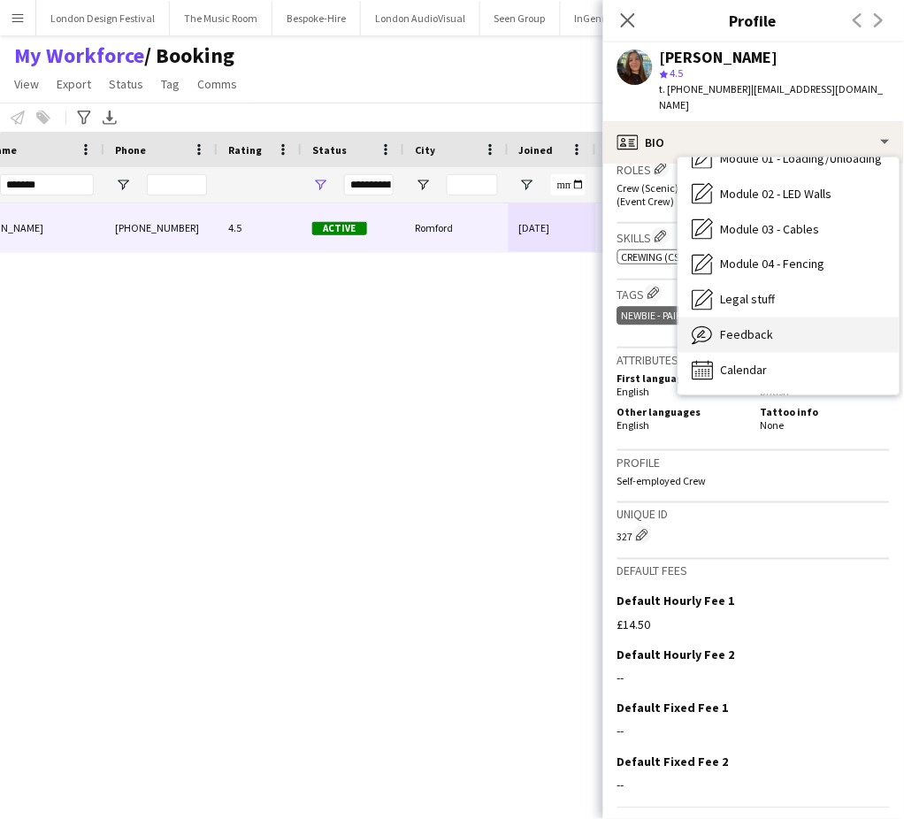
click at [808, 318] on div "Feedback Feedback" at bounding box center [788, 335] width 221 height 35
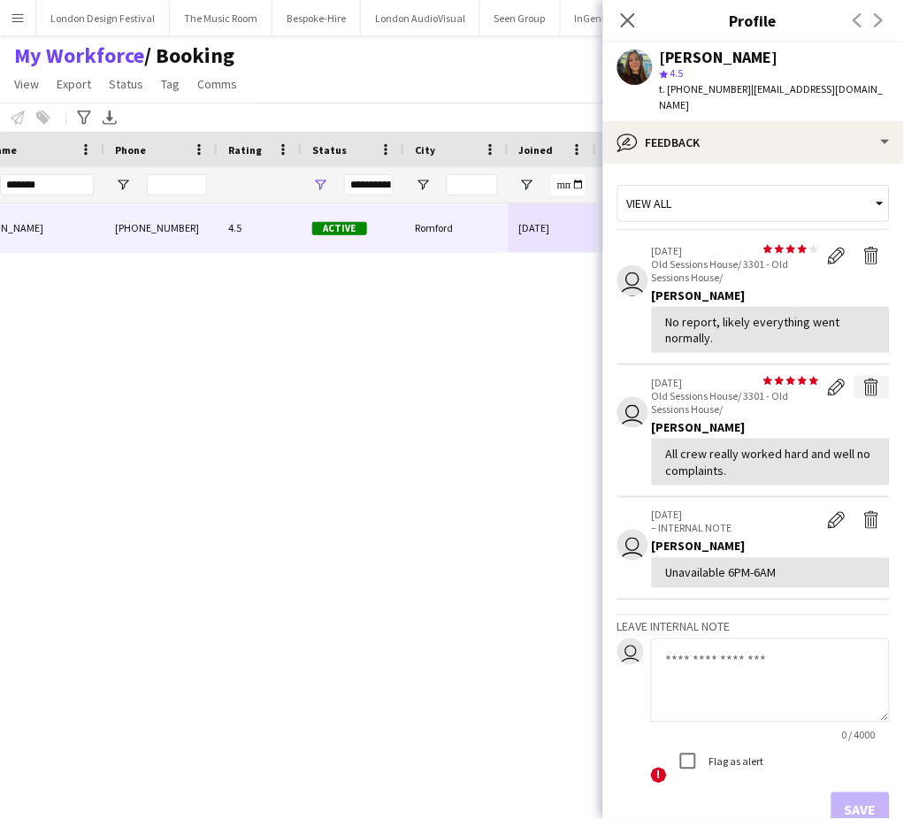
click at [863, 379] on app-icon "Delete feedback" at bounding box center [872, 388] width 18 height 18
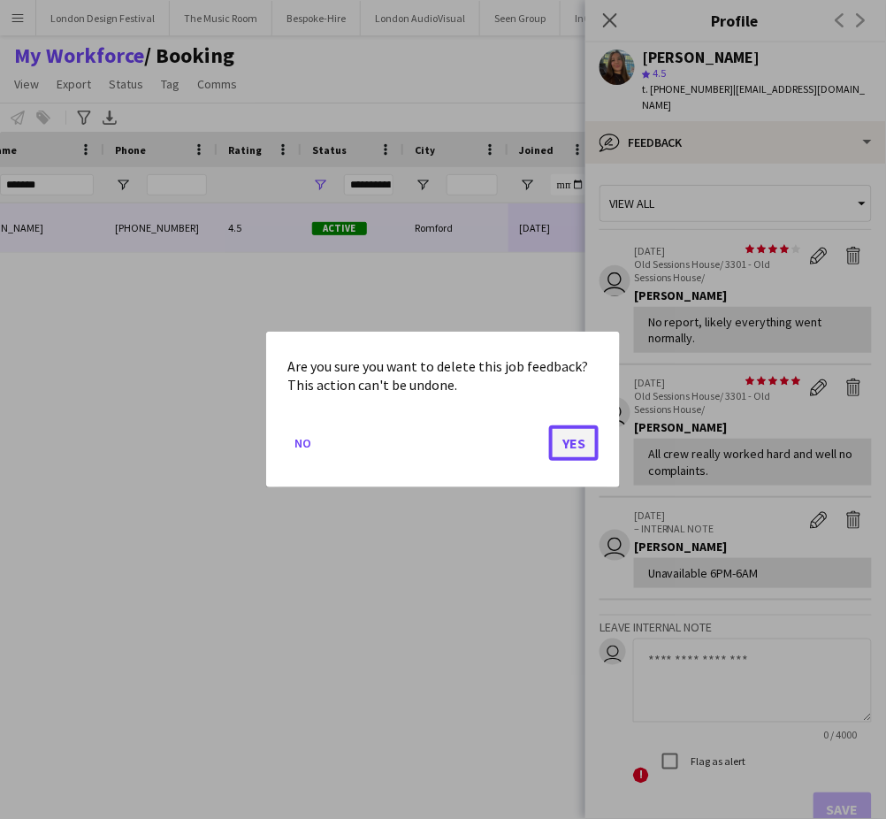
click at [592, 440] on button "Yes" at bounding box center [574, 442] width 50 height 35
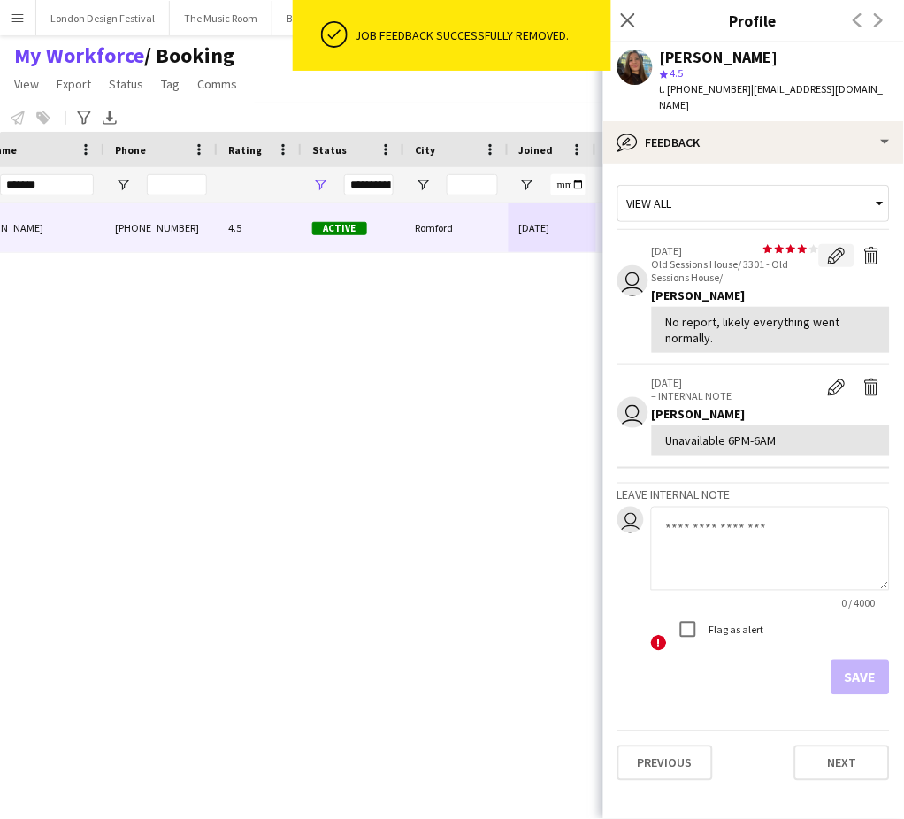
click at [831, 247] on app-icon "Edit feedback" at bounding box center [837, 256] width 18 height 18
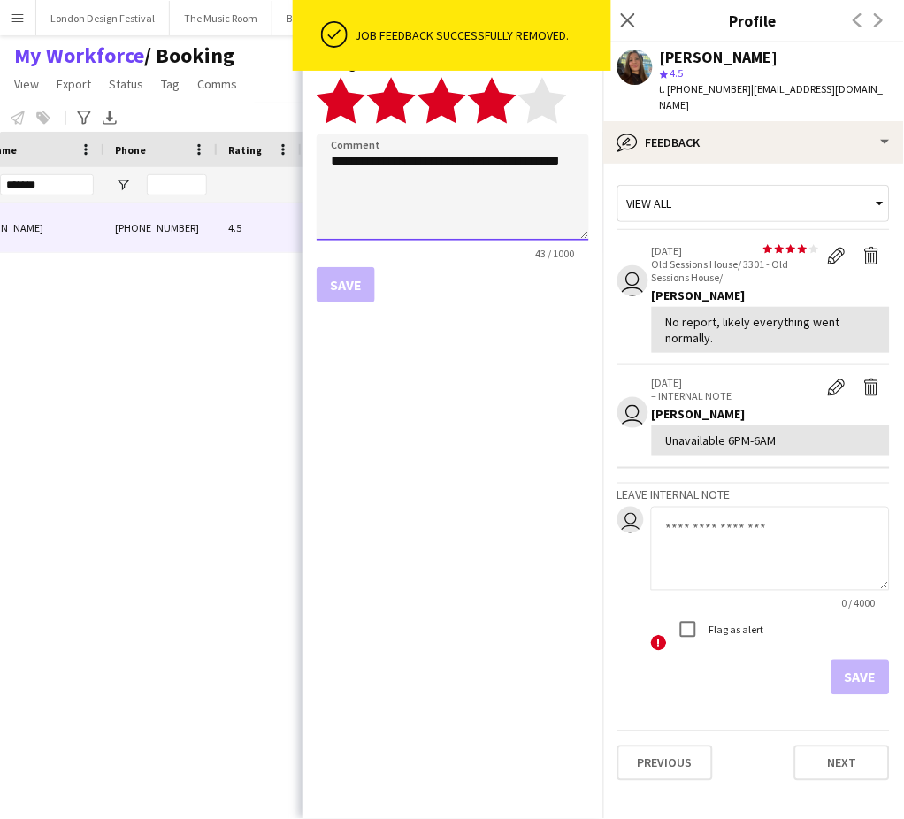
click at [442, 184] on textarea "**********" at bounding box center [453, 187] width 272 height 106
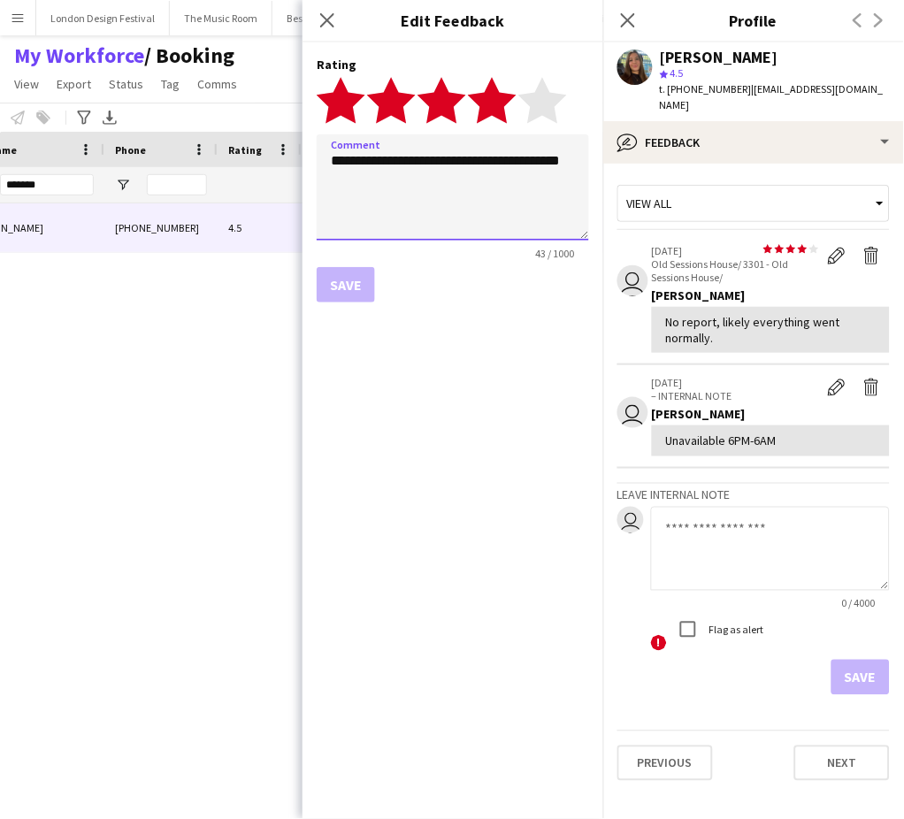
click at [442, 184] on textarea "**********" at bounding box center [453, 187] width 272 height 106
type textarea "********"
click at [369, 288] on button "Save" at bounding box center [346, 284] width 58 height 35
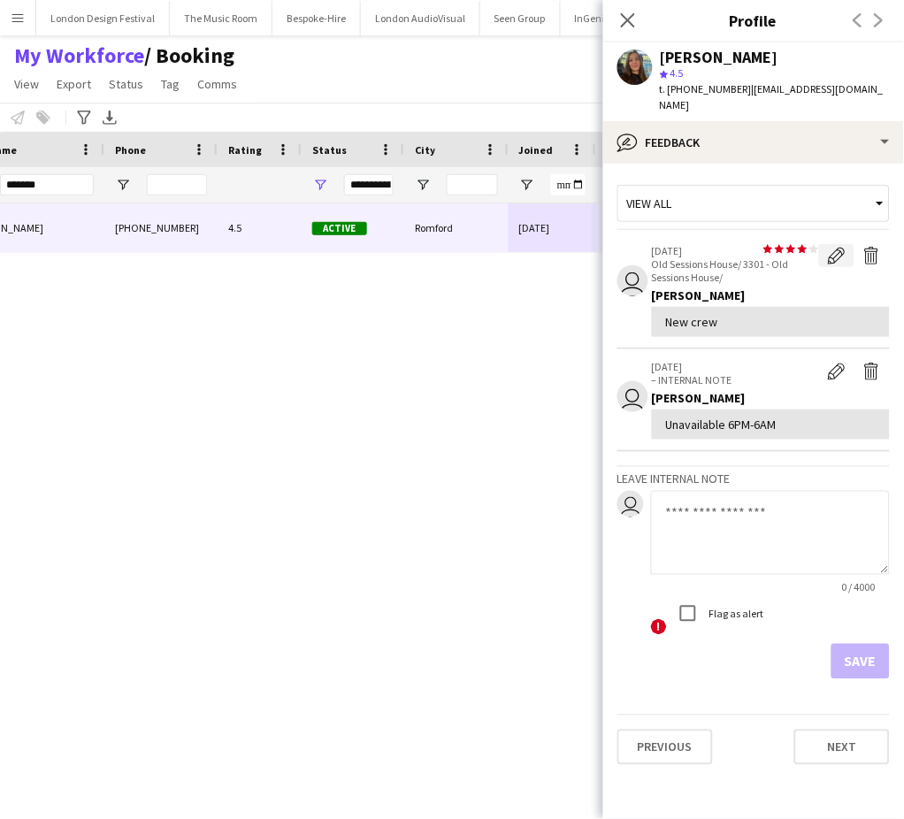
click at [830, 247] on app-icon "Edit feedback" at bounding box center [837, 256] width 18 height 18
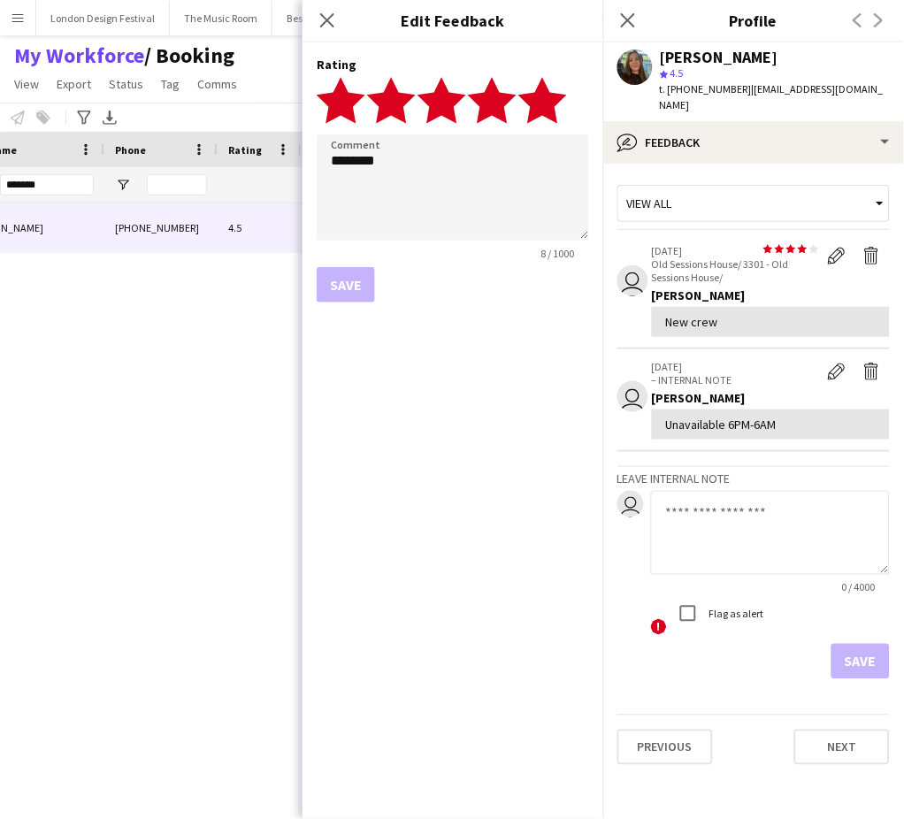
click at [554, 104] on polygon at bounding box center [542, 100] width 49 height 46
click at [434, 197] on textarea "********" at bounding box center [453, 187] width 272 height 106
type textarea "********"
click at [359, 284] on button "Save" at bounding box center [346, 284] width 58 height 35
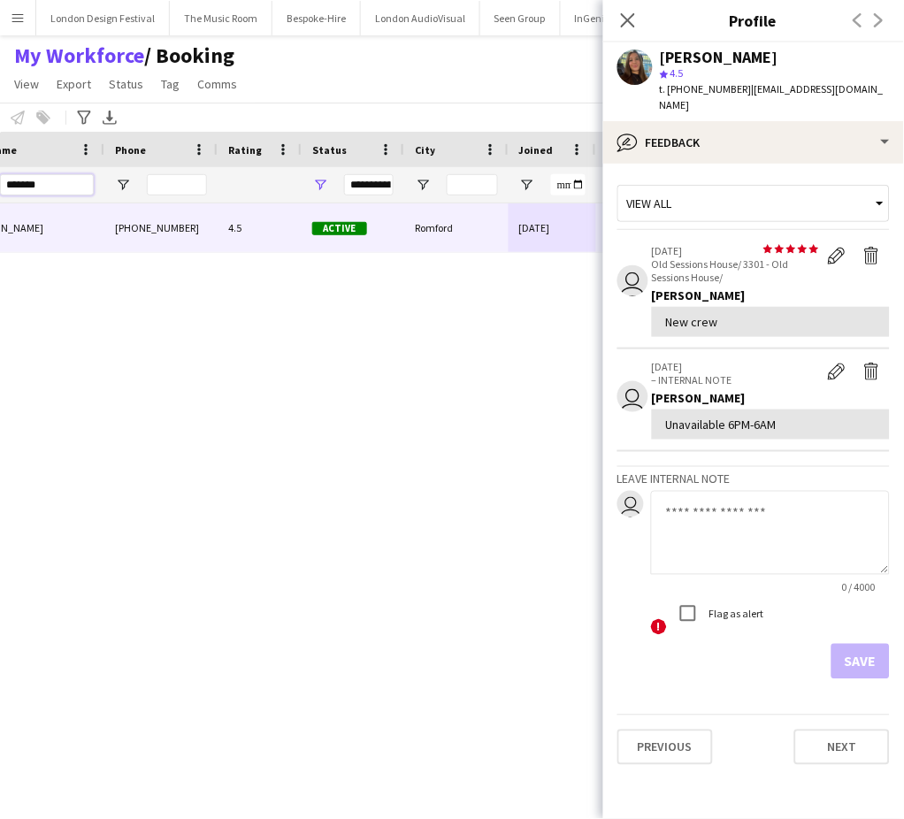
click at [68, 181] on input "*******" at bounding box center [47, 184] width 94 height 21
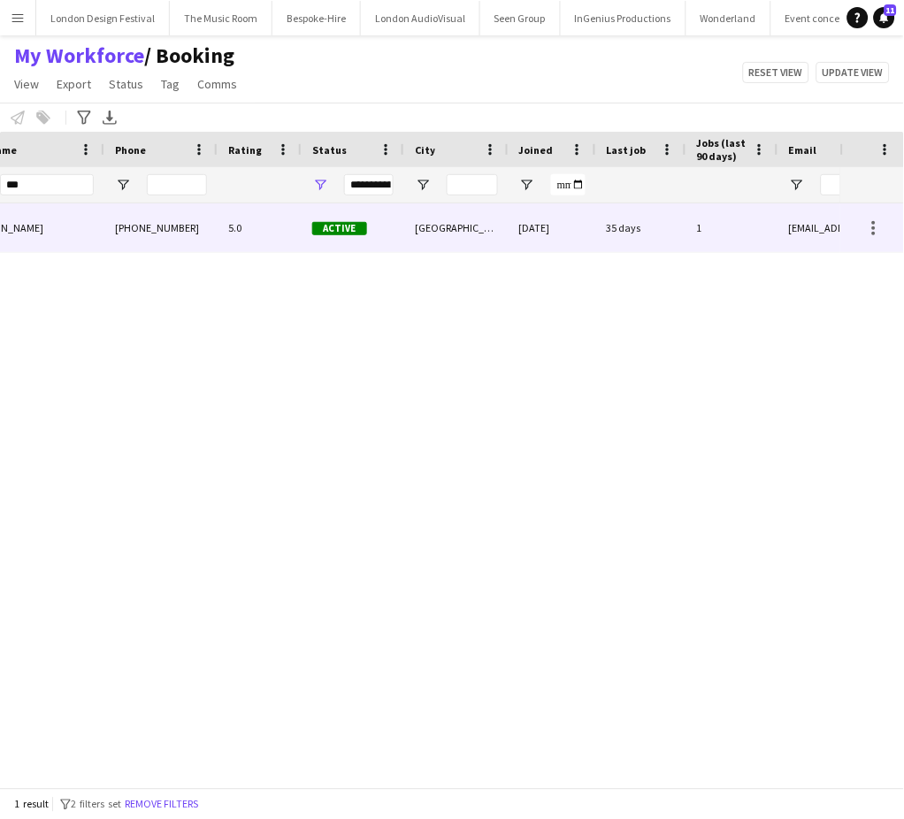
click at [468, 226] on div "[GEOGRAPHIC_DATA]" at bounding box center [456, 227] width 104 height 49
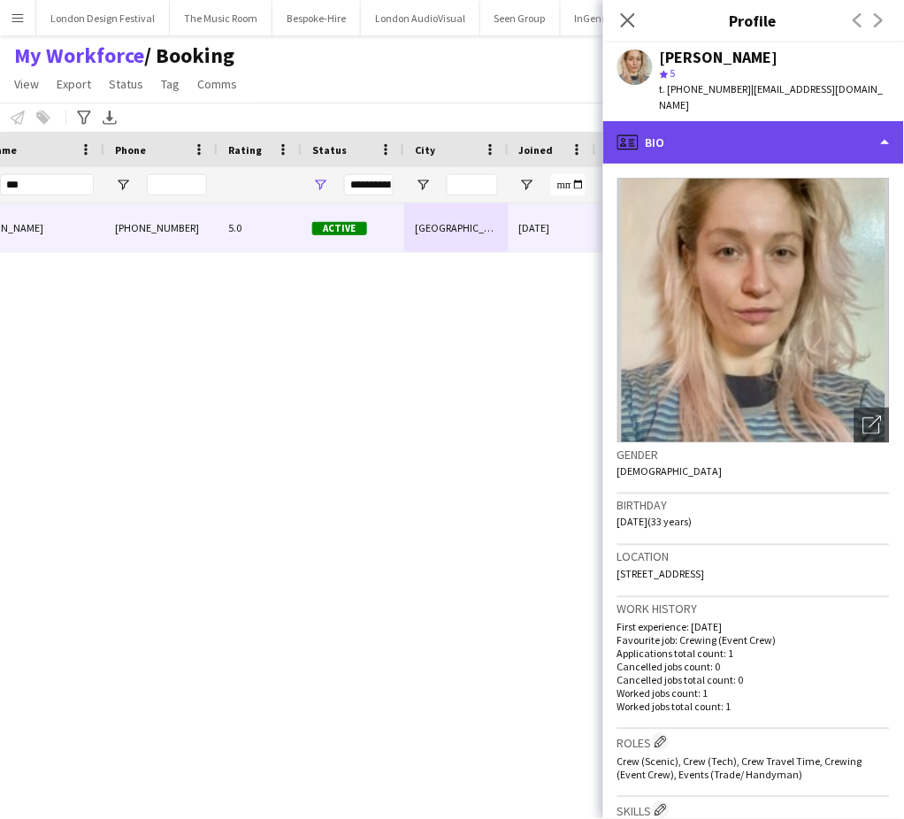
click at [833, 122] on div "profile Bio" at bounding box center [753, 142] width 301 height 42
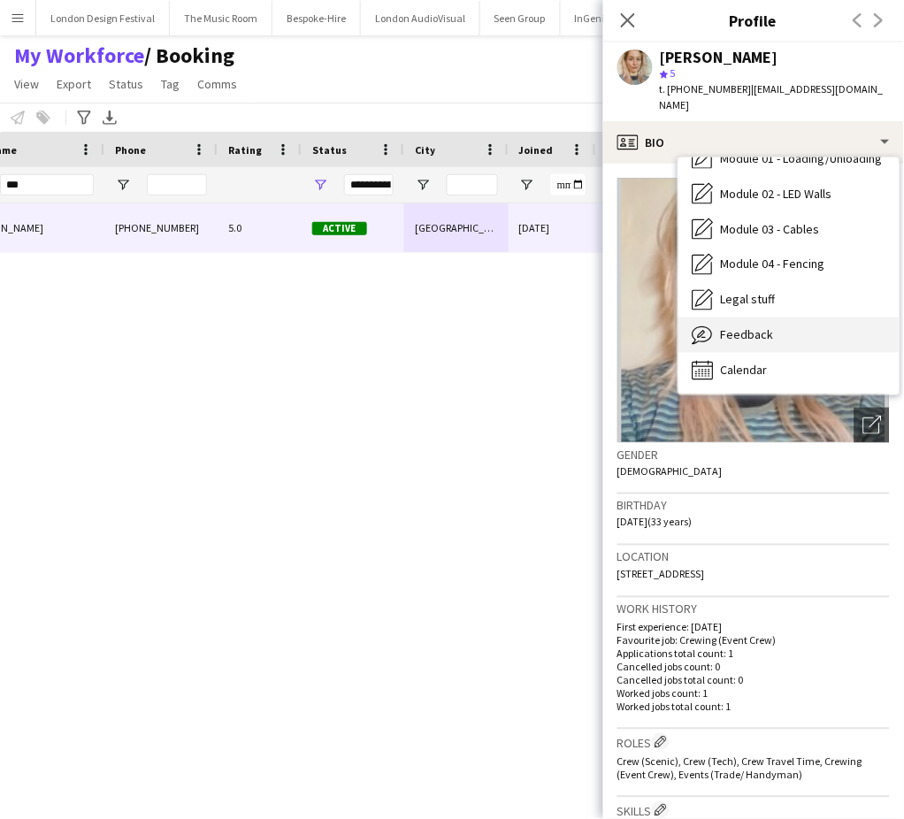
click at [821, 324] on div "Feedback Feedback" at bounding box center [788, 335] width 221 height 35
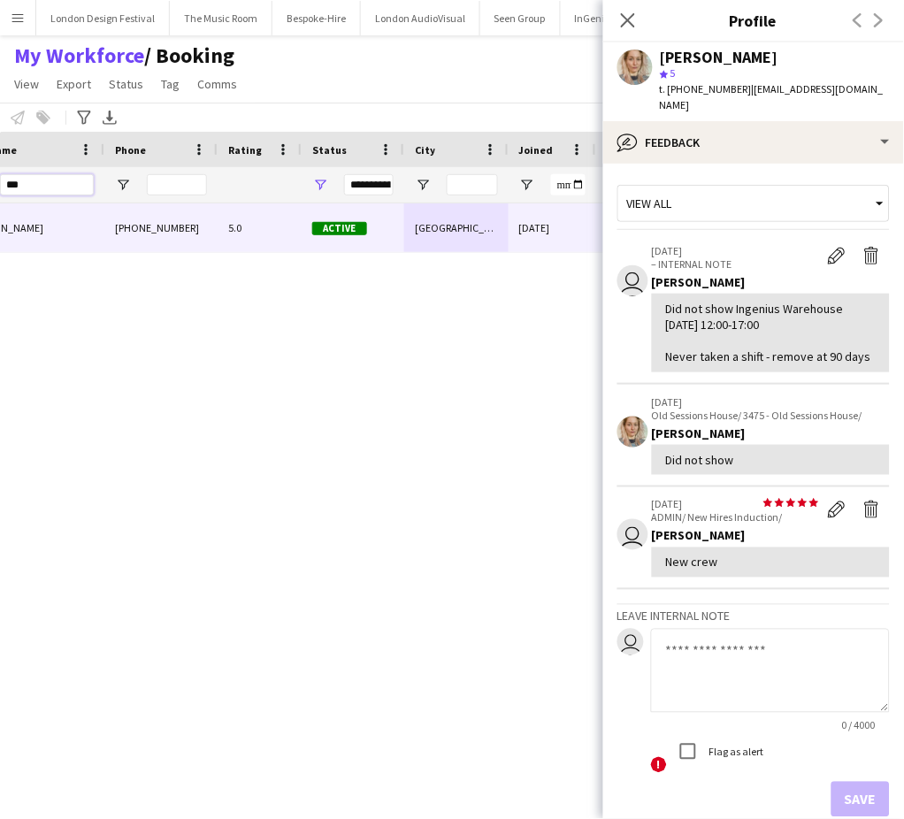
click at [67, 179] on input "***" at bounding box center [47, 184] width 94 height 21
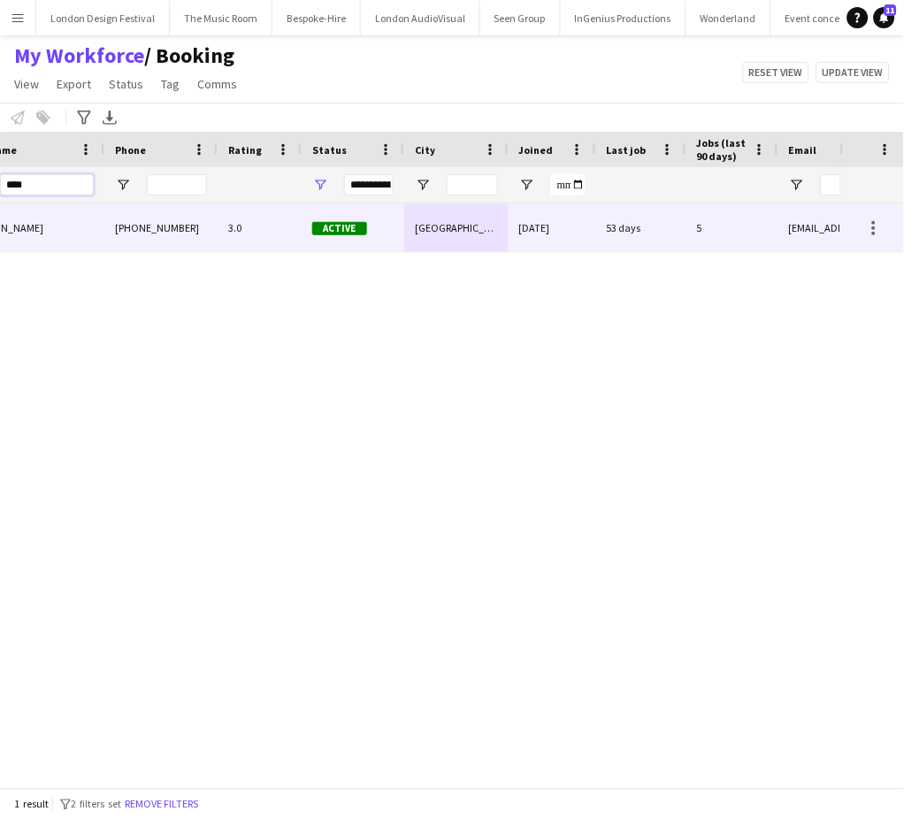
type input "****"
click at [536, 231] on div "[DATE]" at bounding box center [553, 227] width 88 height 49
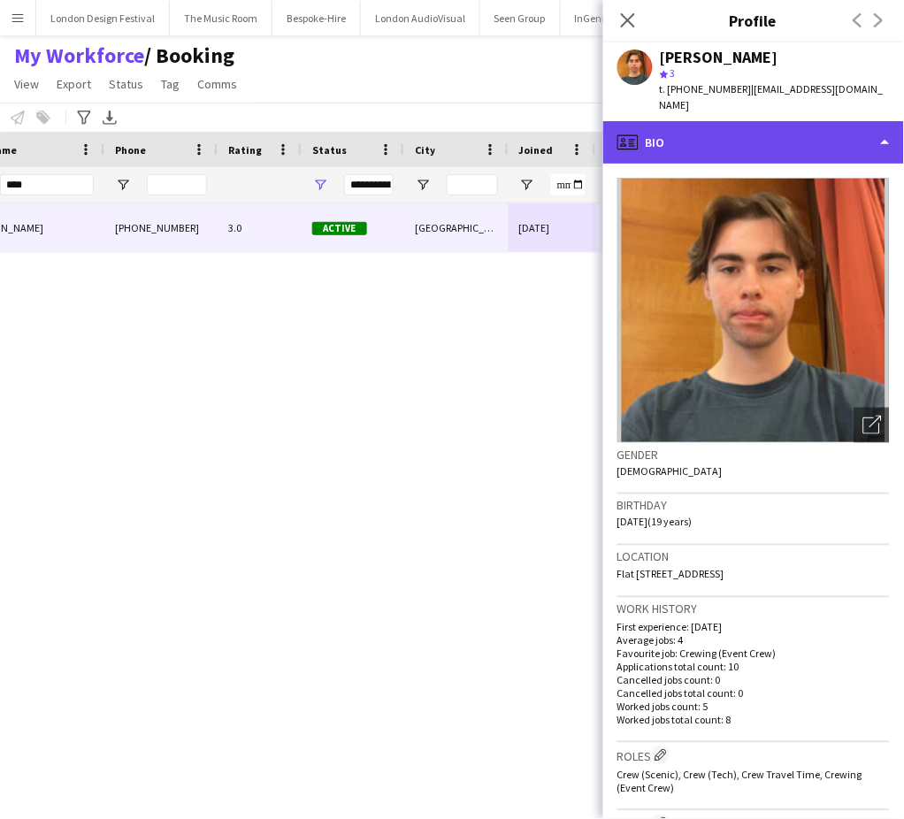
click at [854, 121] on div "profile Bio" at bounding box center [753, 142] width 301 height 42
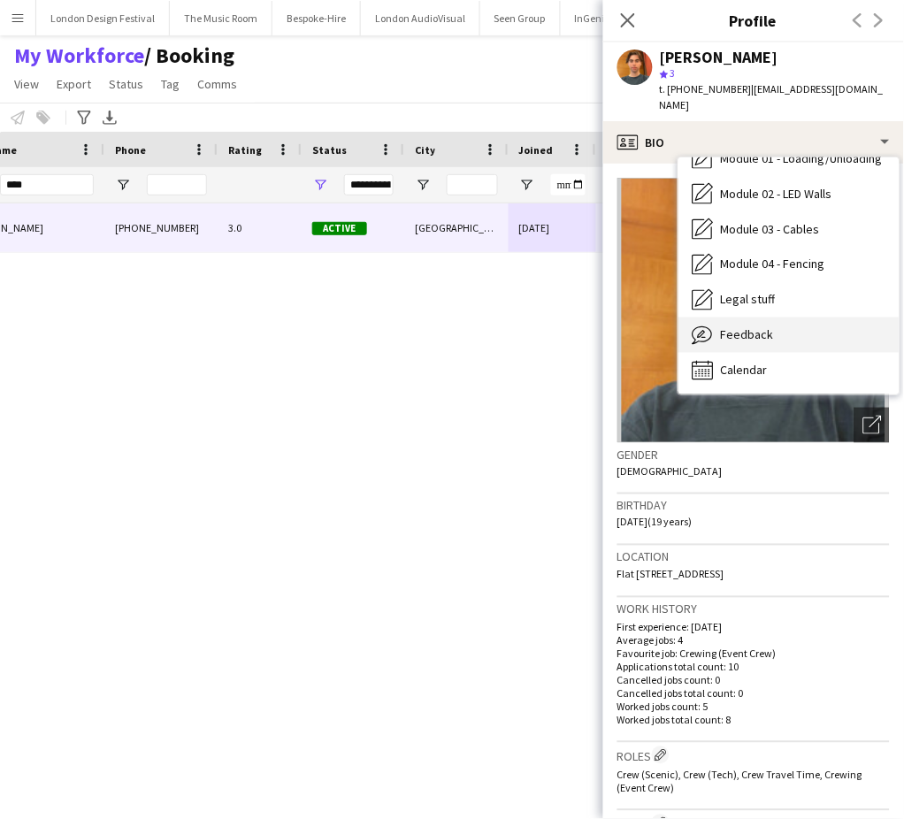
click at [842, 325] on div "Feedback Feedback" at bounding box center [788, 335] width 221 height 35
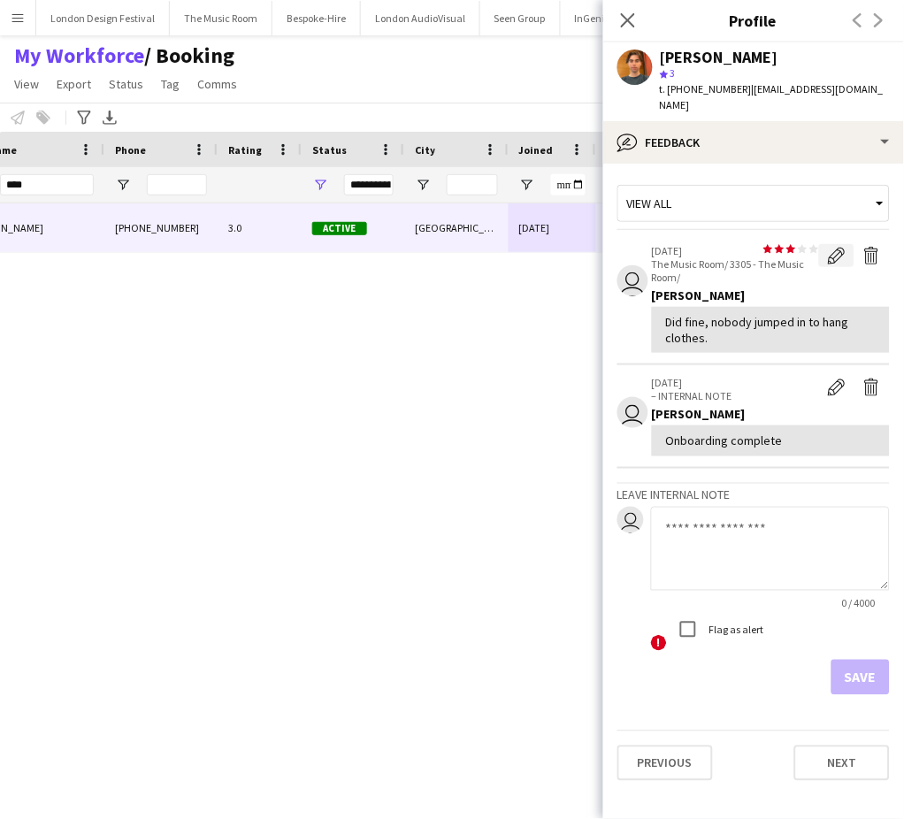
click at [831, 247] on app-icon "Edit feedback" at bounding box center [837, 256] width 18 height 18
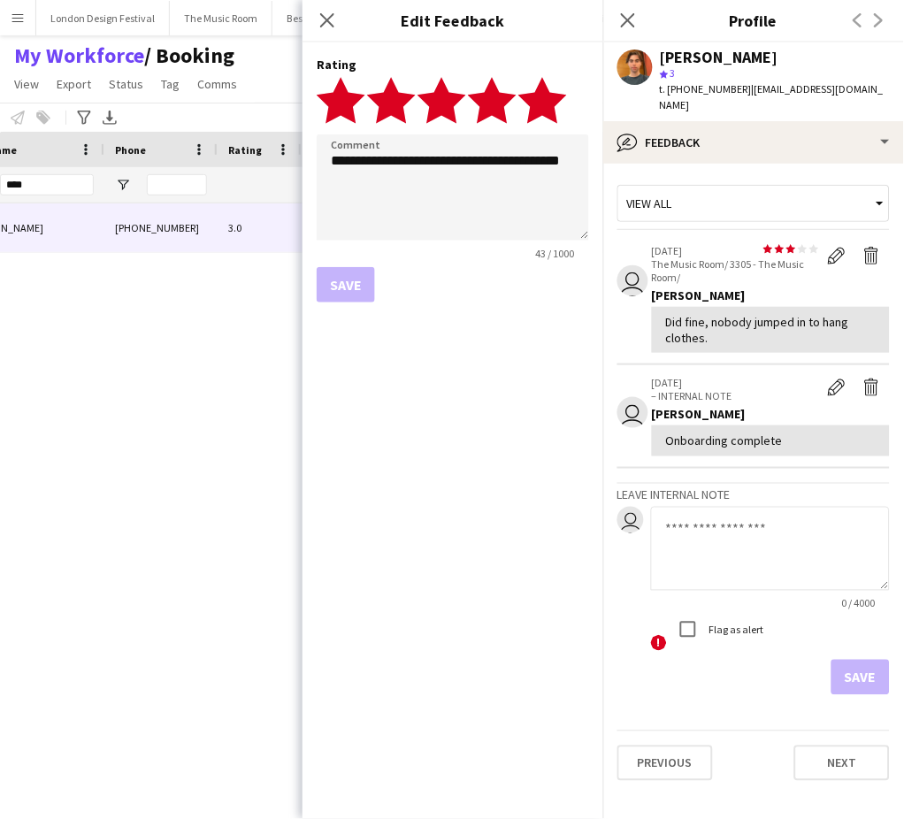
click at [546, 104] on polygon at bounding box center [542, 100] width 49 height 46
click at [453, 191] on textarea "**********" at bounding box center [453, 187] width 272 height 106
type textarea "********"
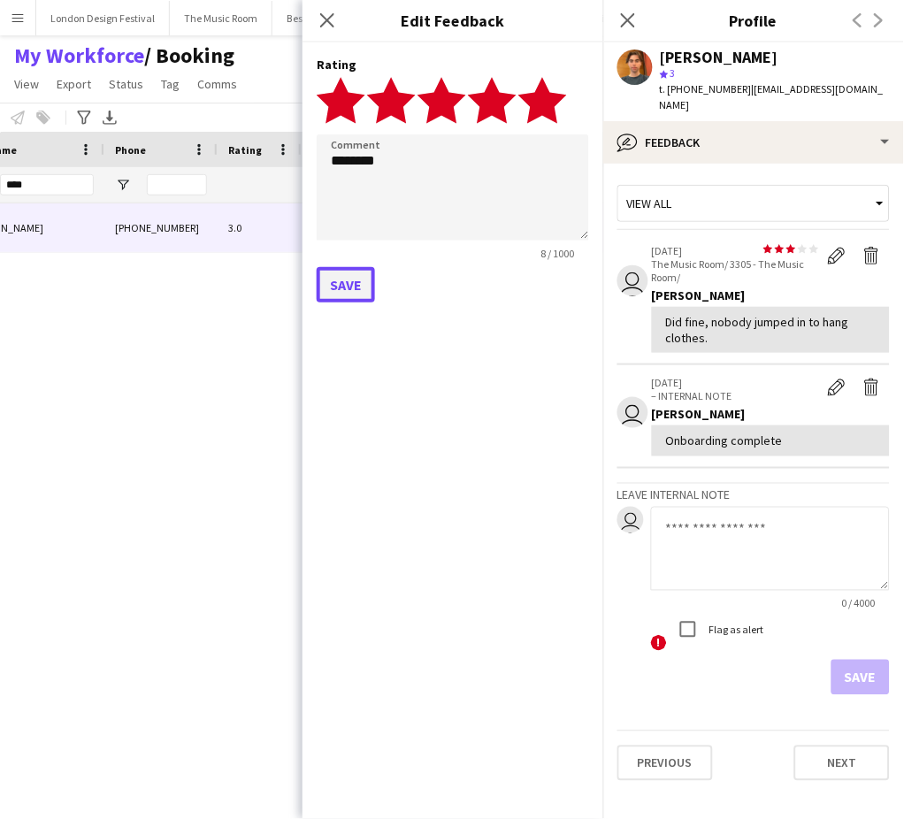
click at [363, 283] on button "Save" at bounding box center [346, 284] width 58 height 35
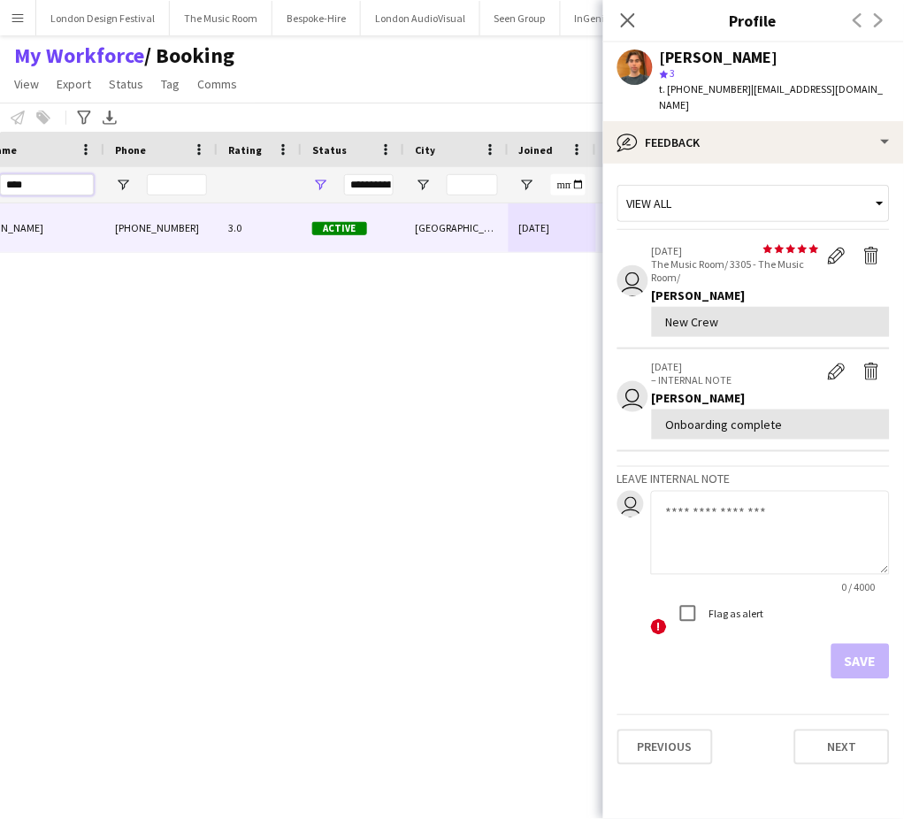
click at [61, 177] on input "****" at bounding box center [47, 184] width 94 height 21
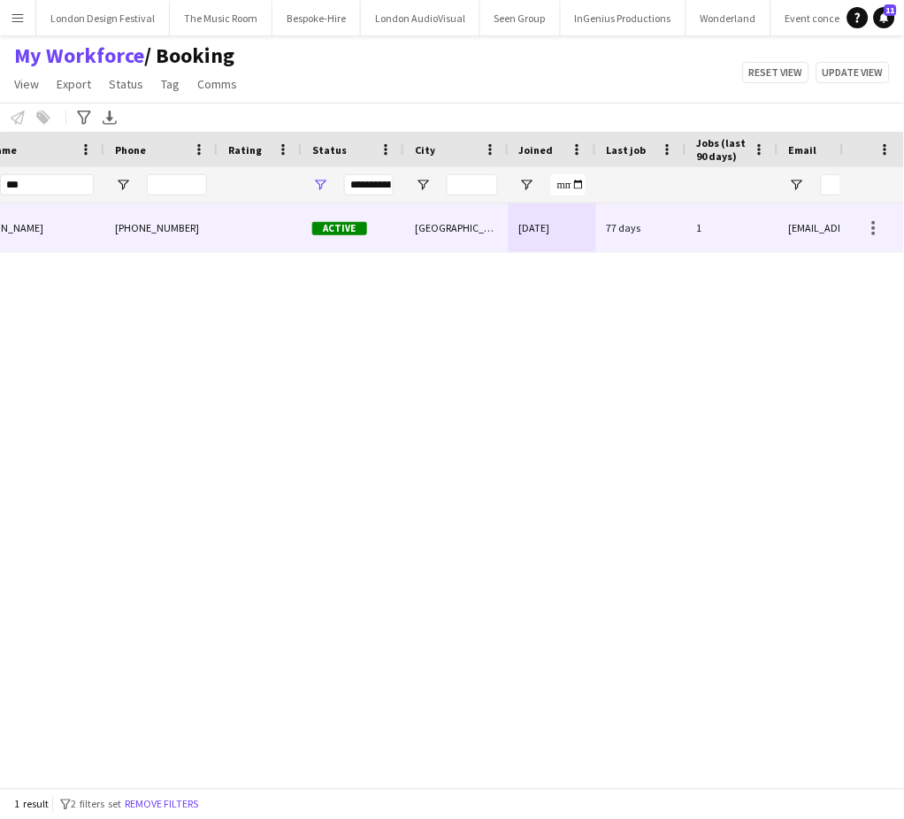
click at [544, 232] on div "[DATE]" at bounding box center [553, 227] width 88 height 49
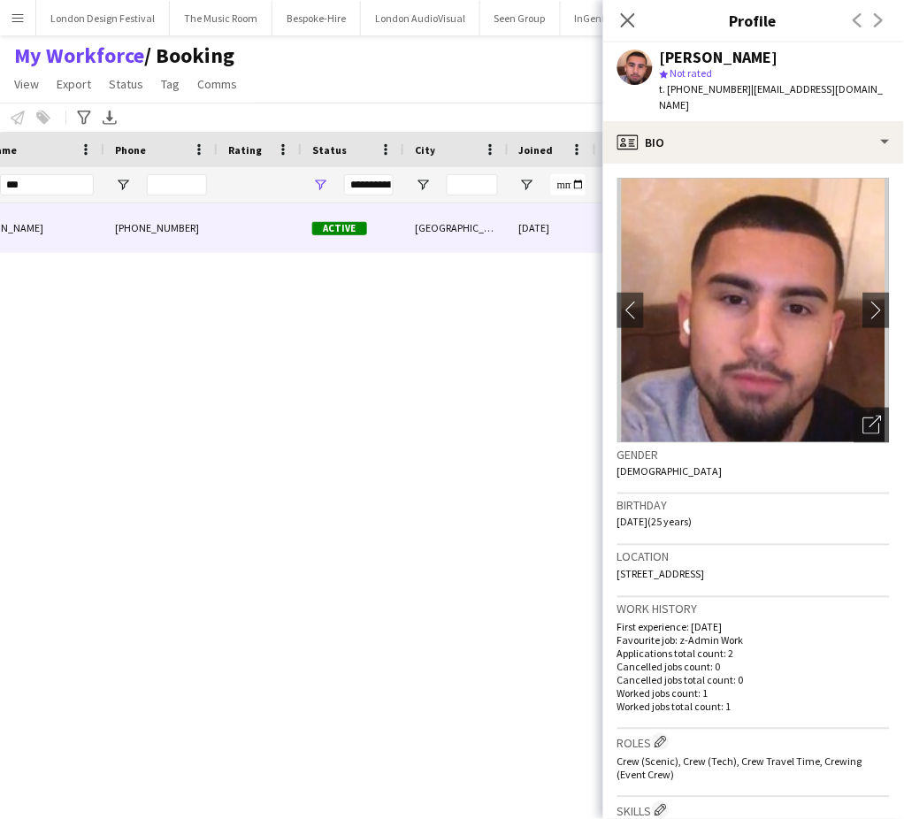
scroll to position [587, 0]
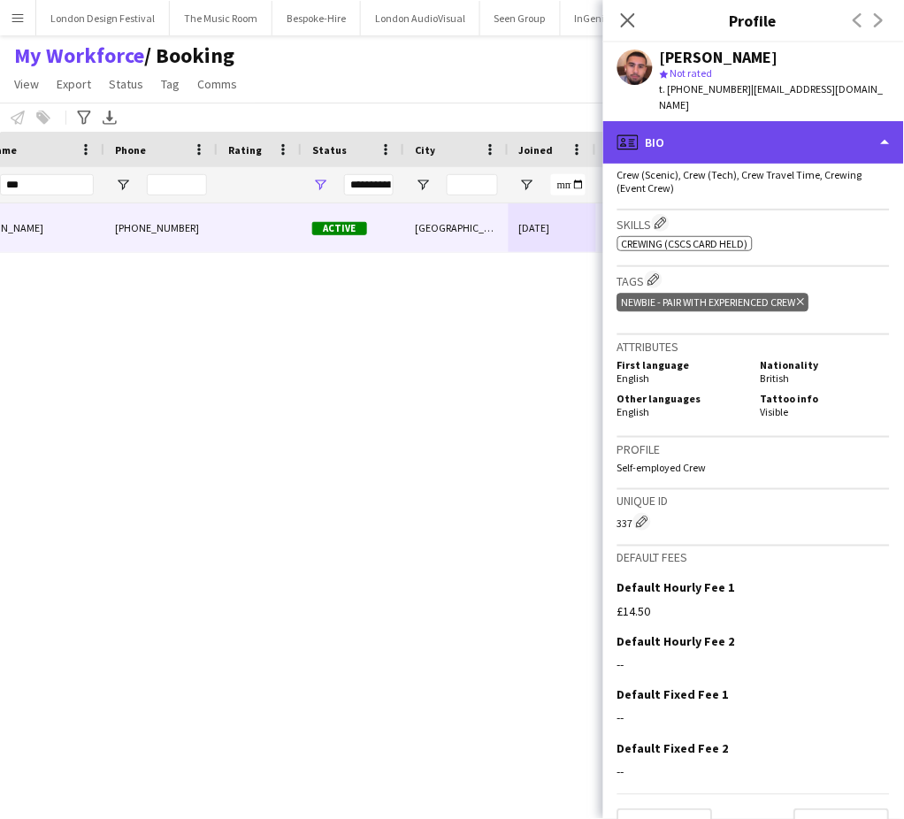
click at [851, 128] on div "profile Bio" at bounding box center [753, 142] width 301 height 42
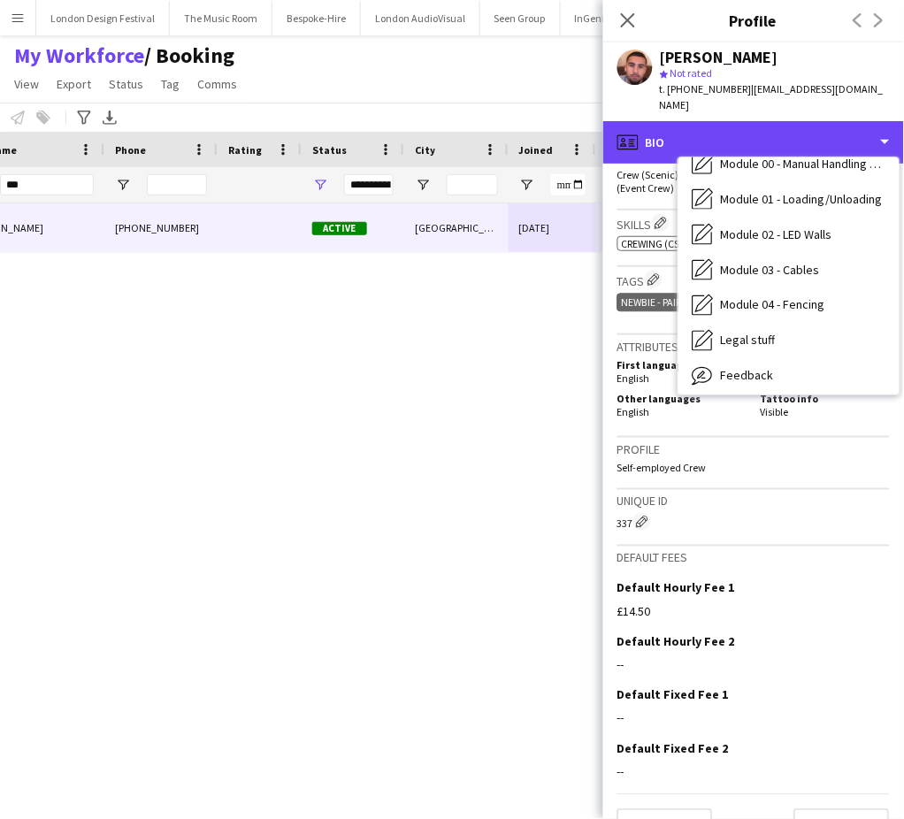
scroll to position [378, 0]
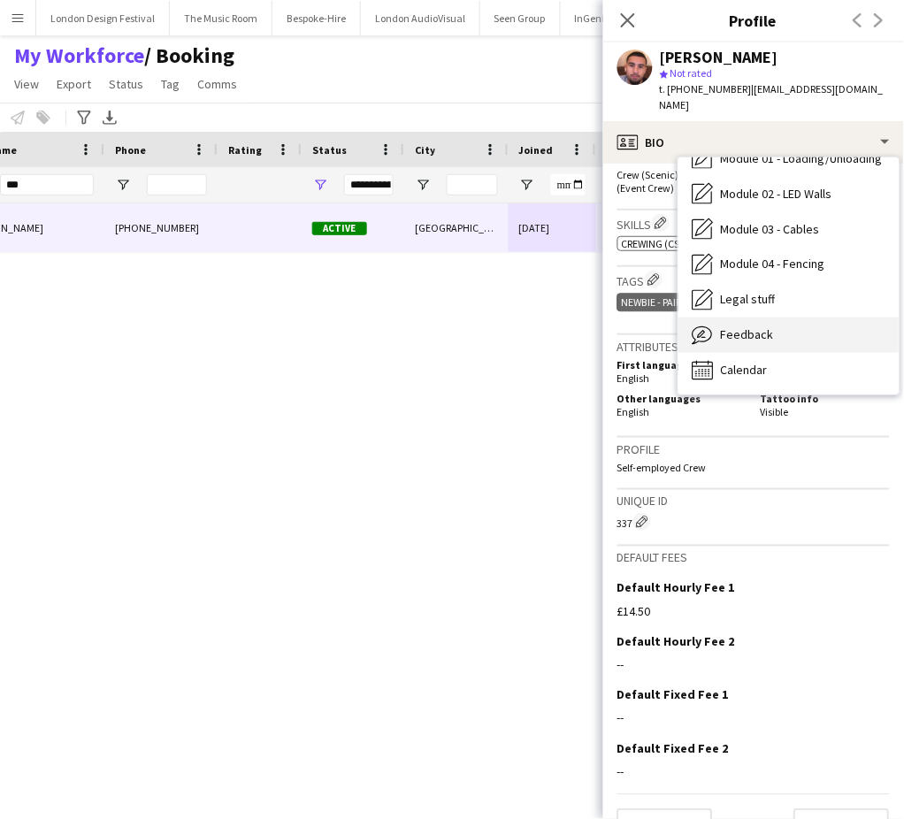
click at [824, 320] on div "Feedback Feedback" at bounding box center [788, 335] width 221 height 35
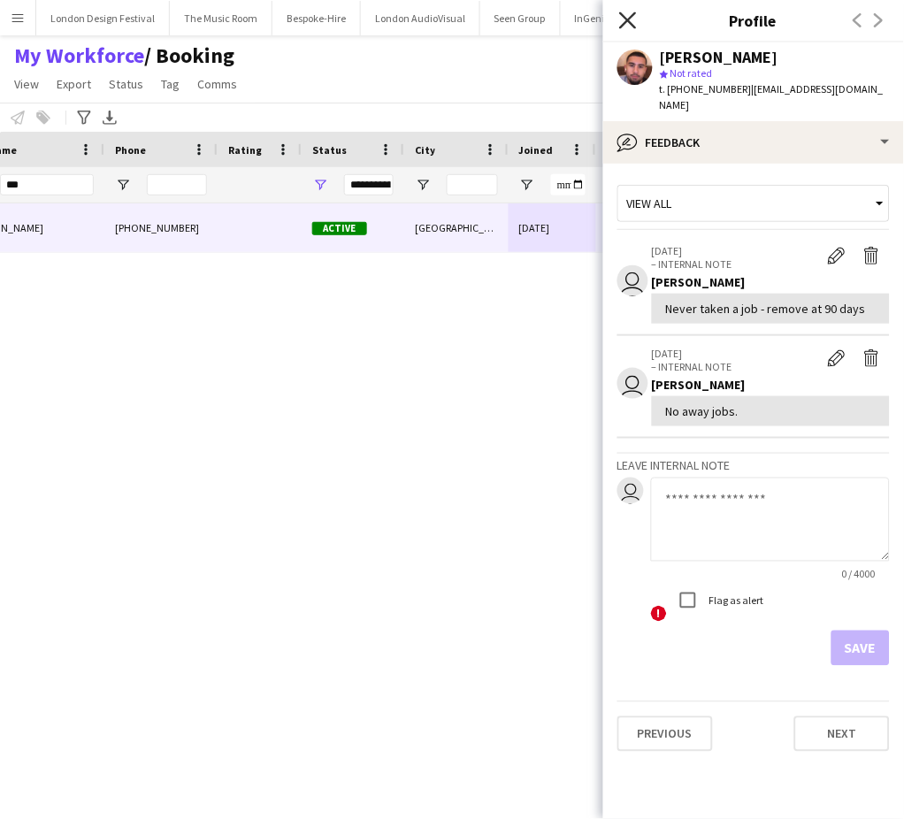
click at [623, 15] on icon at bounding box center [627, 19] width 17 height 17
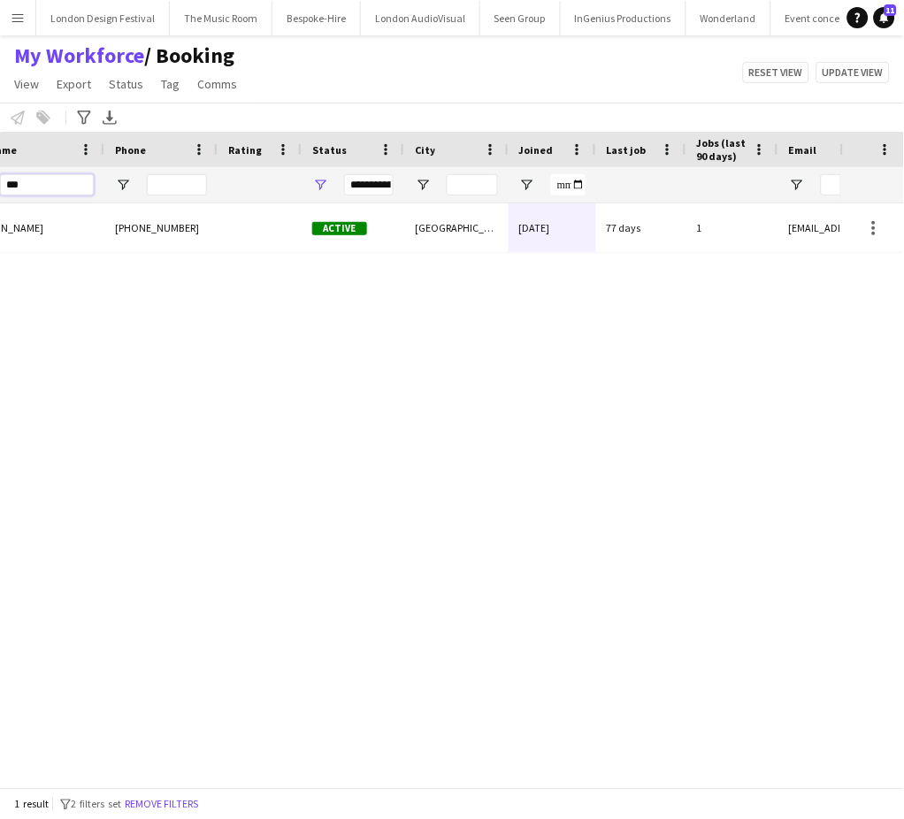
click at [38, 186] on input "***" at bounding box center [47, 184] width 94 height 21
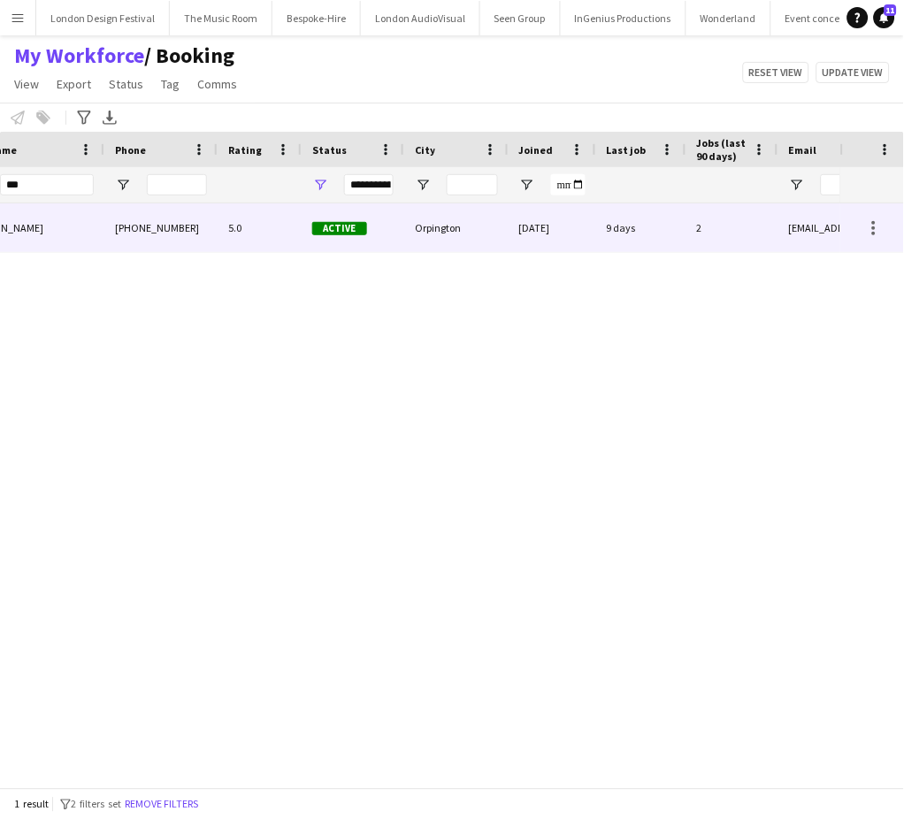
click at [619, 230] on div "9 days" at bounding box center [641, 227] width 90 height 49
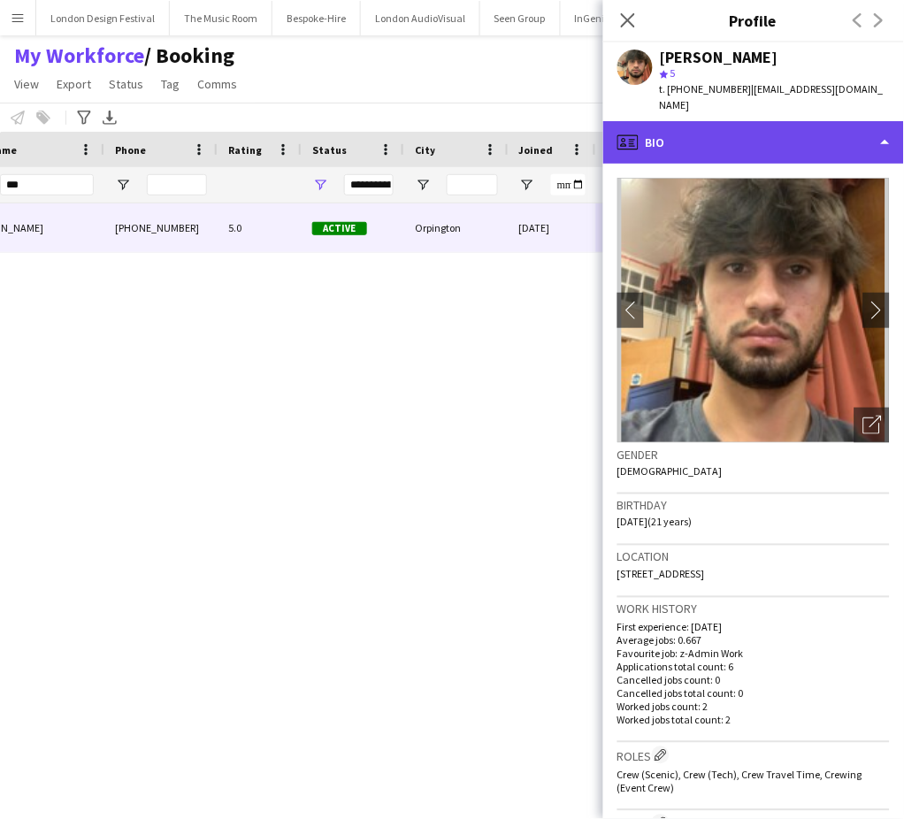
click at [855, 134] on div "profile Bio" at bounding box center [753, 142] width 301 height 42
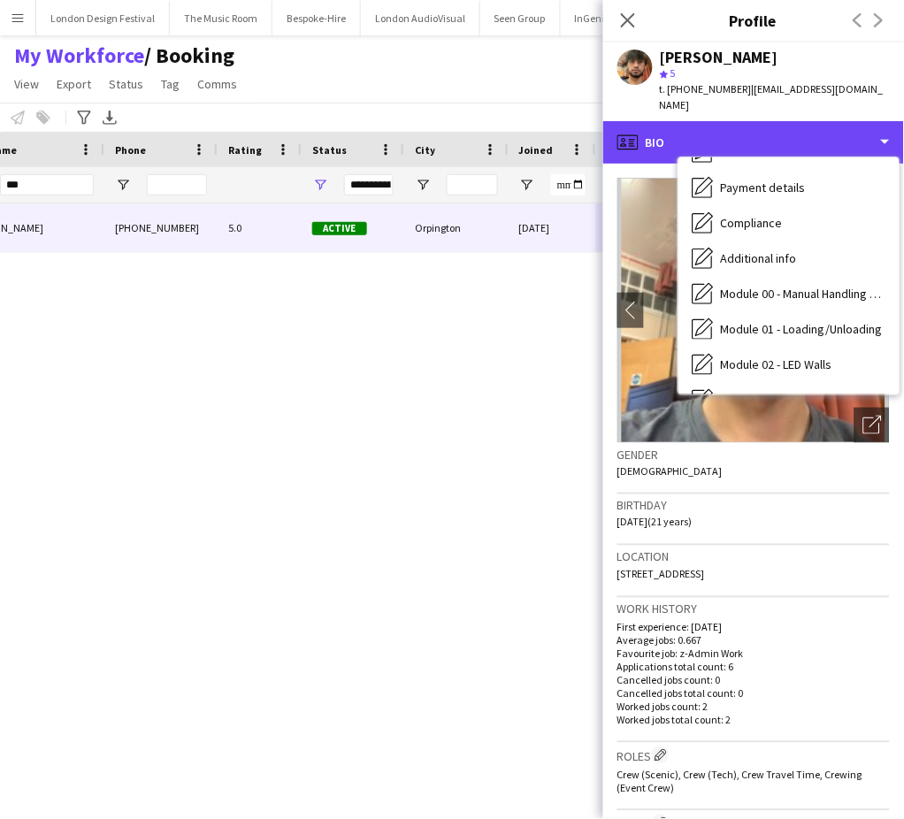
scroll to position [352, 0]
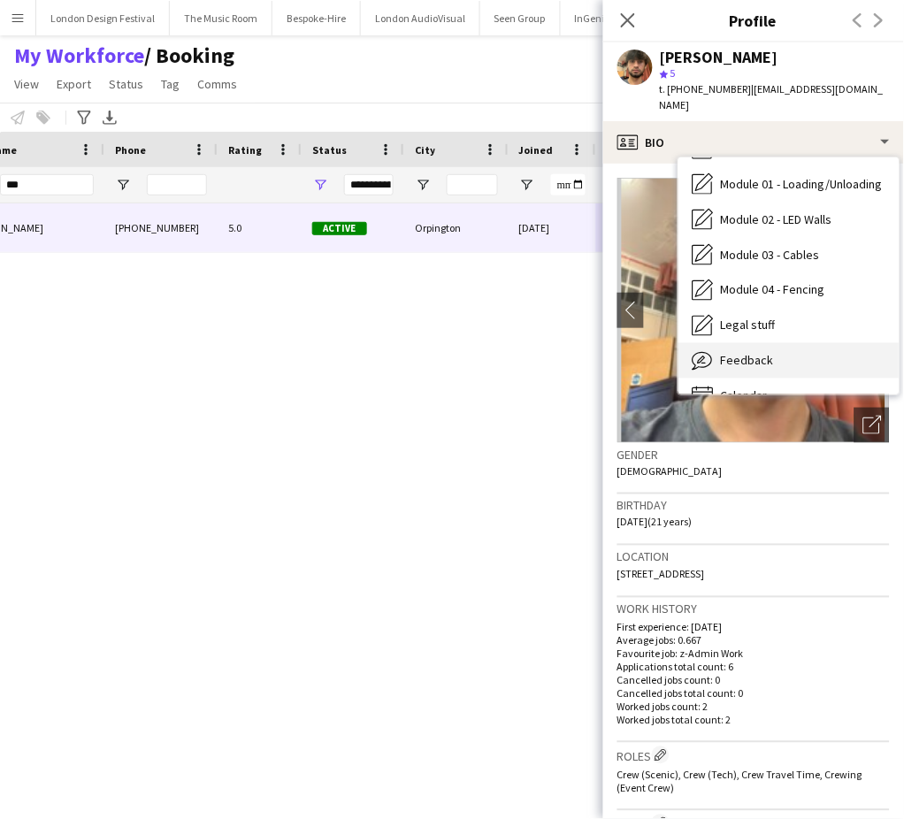
click at [830, 343] on div "Feedback Feedback" at bounding box center [788, 360] width 221 height 35
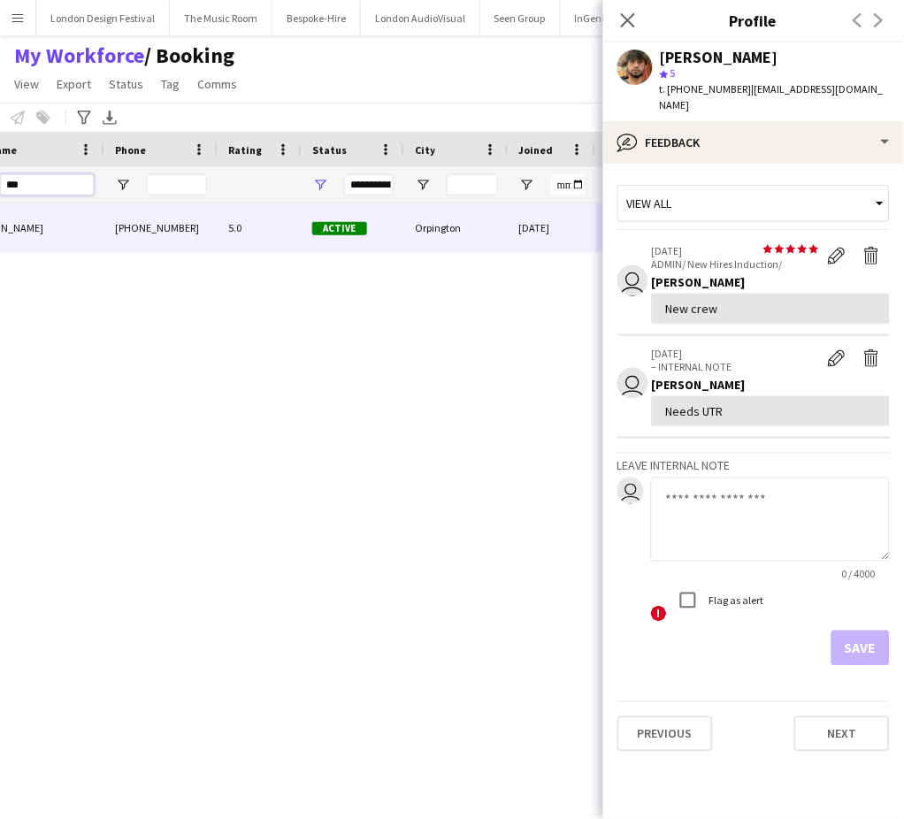
click at [47, 191] on input "***" at bounding box center [47, 184] width 94 height 21
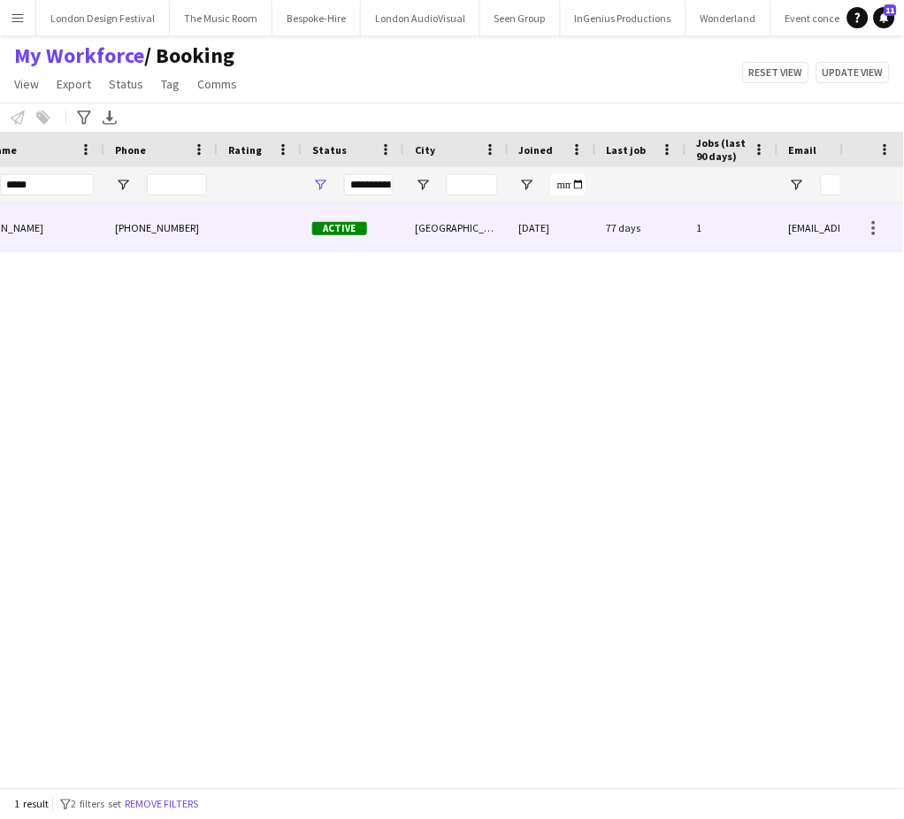
click at [473, 226] on div "[GEOGRAPHIC_DATA]" at bounding box center [456, 227] width 104 height 49
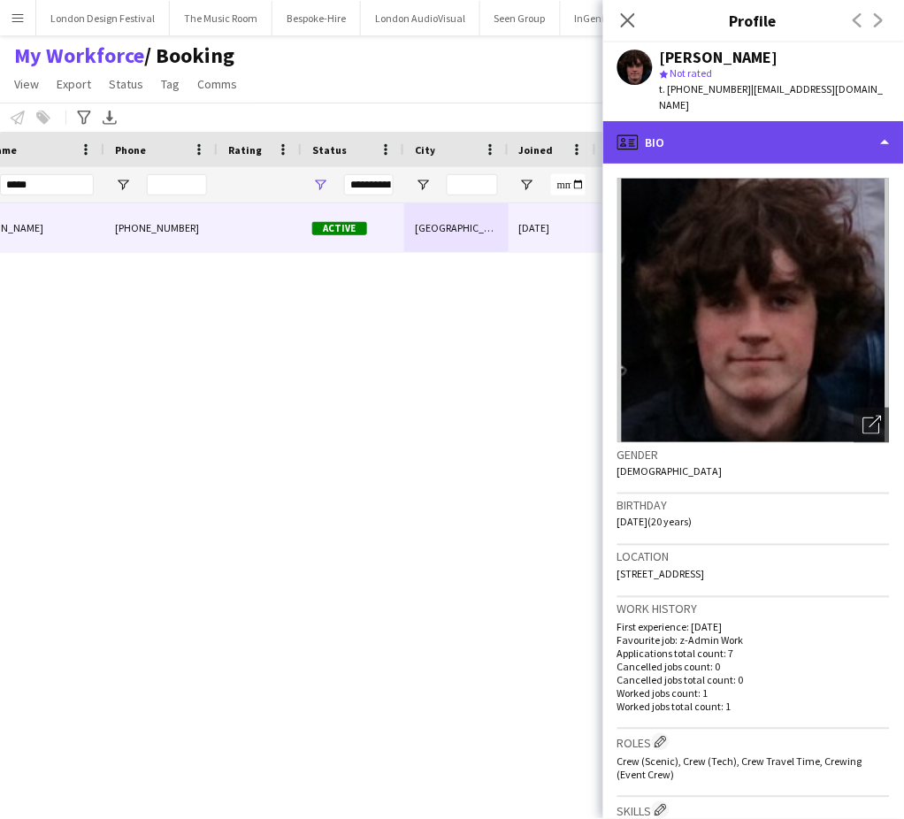
click at [783, 134] on div "profile Bio" at bounding box center [753, 142] width 301 height 42
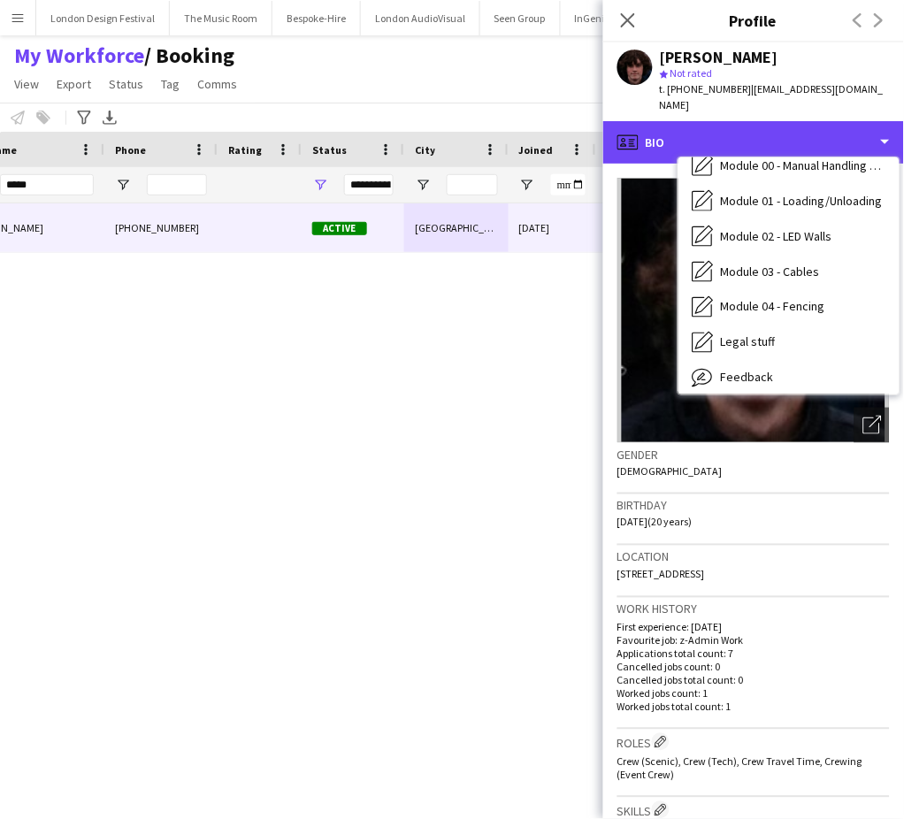
scroll to position [378, 0]
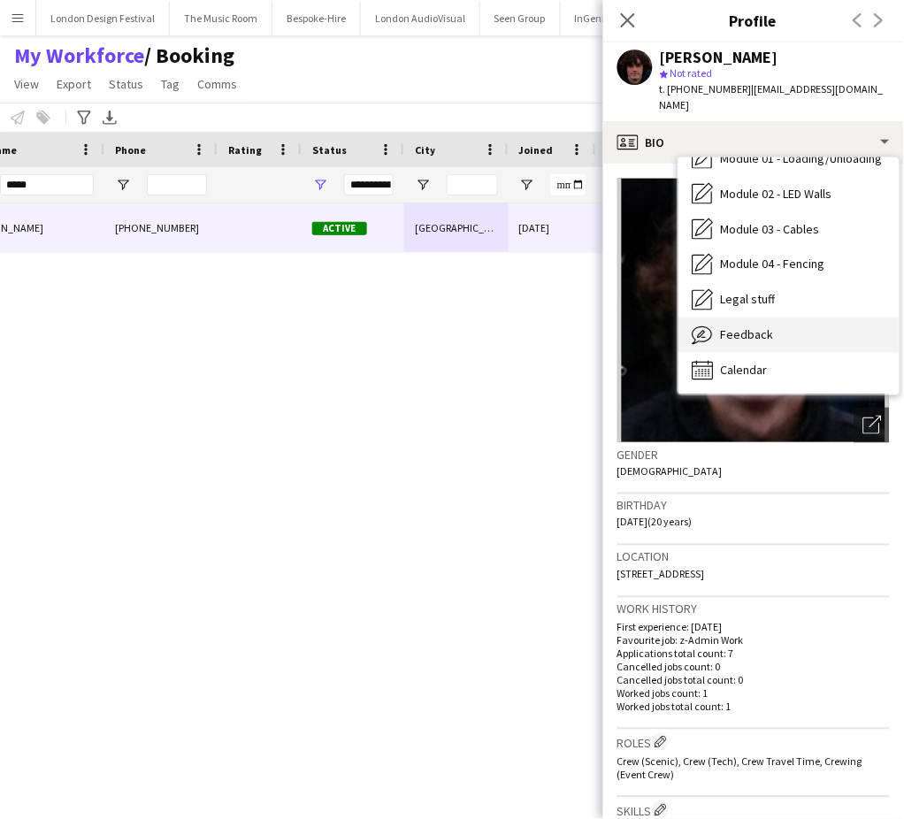
click at [821, 318] on div "Feedback Feedback" at bounding box center [788, 335] width 221 height 35
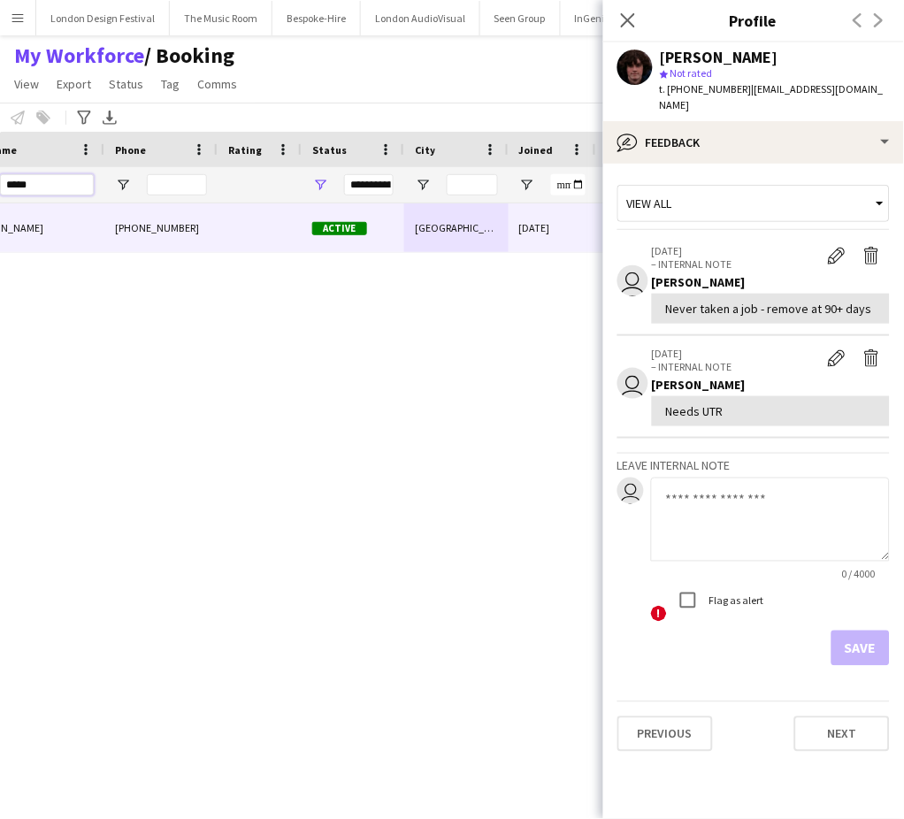
click at [42, 190] on input "*****" at bounding box center [47, 184] width 94 height 21
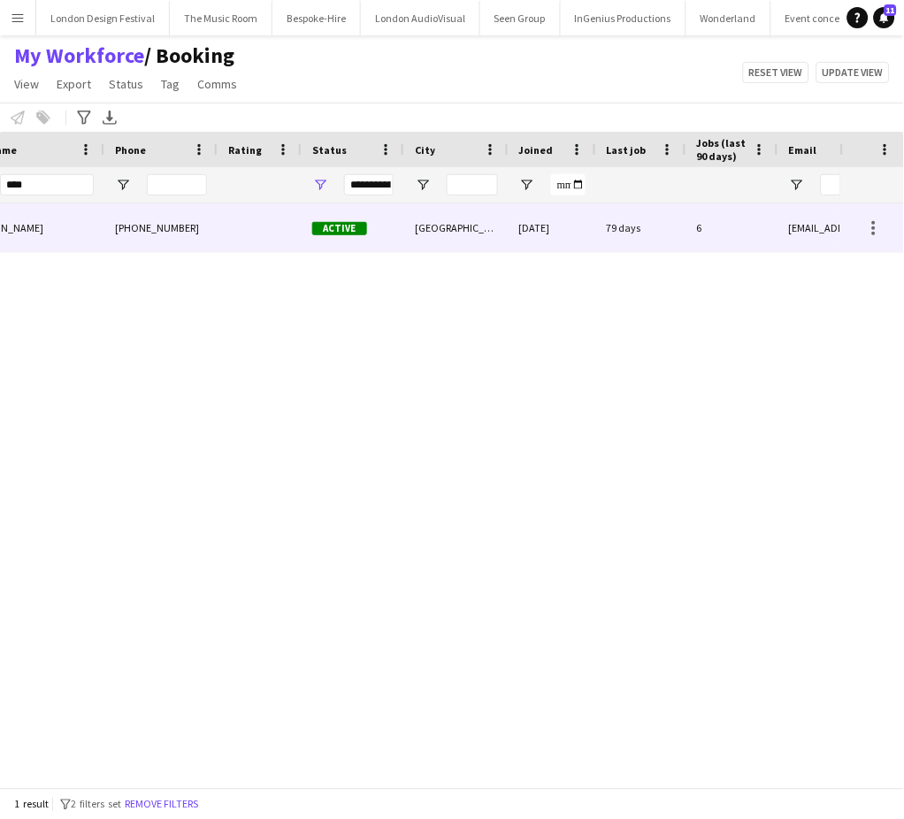
click at [601, 223] on div "79 days" at bounding box center [641, 227] width 90 height 49
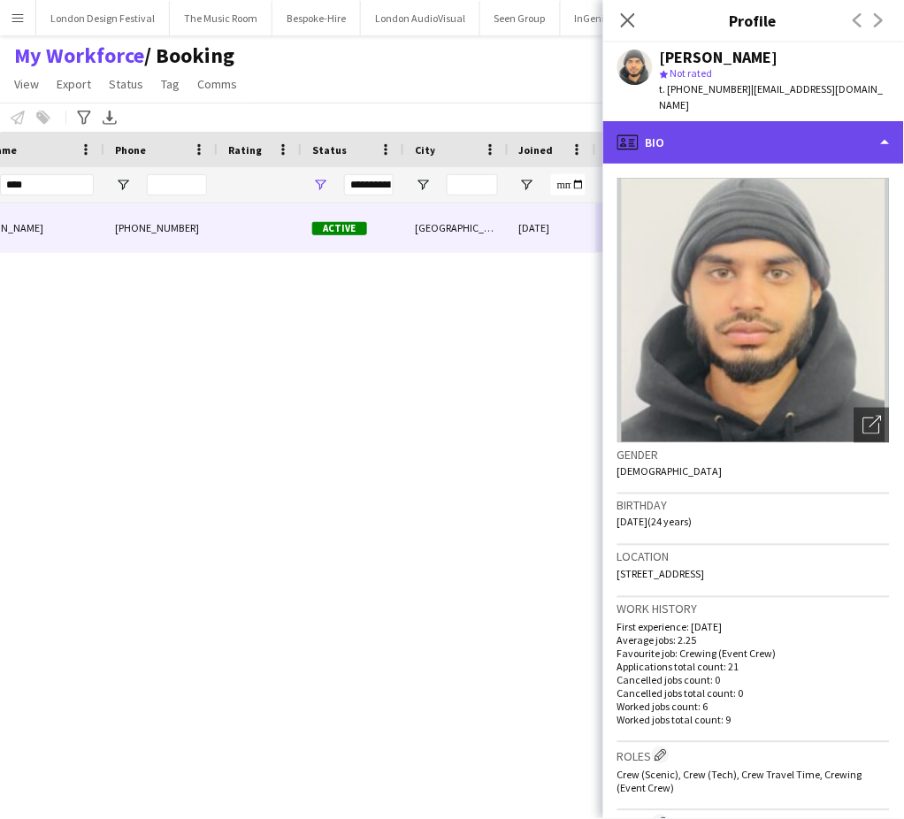
click at [843, 134] on div "profile Bio" at bounding box center [753, 142] width 301 height 42
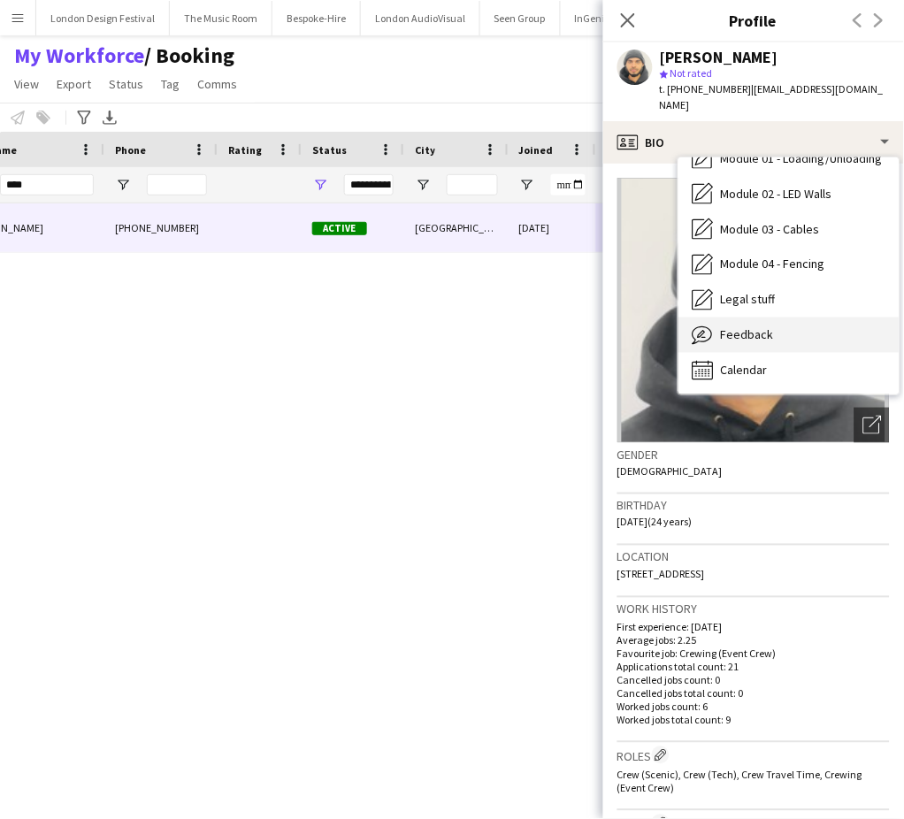
click at [823, 325] on div "Feedback Feedback" at bounding box center [788, 335] width 221 height 35
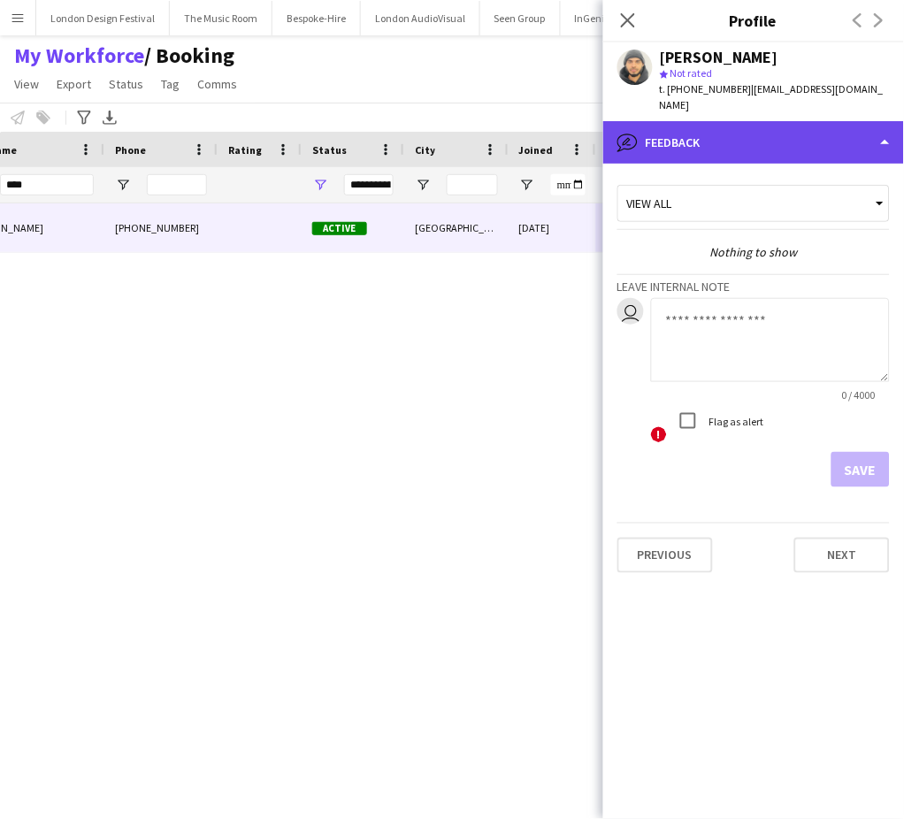
click at [792, 125] on div "bubble-pencil Feedback" at bounding box center [753, 142] width 301 height 42
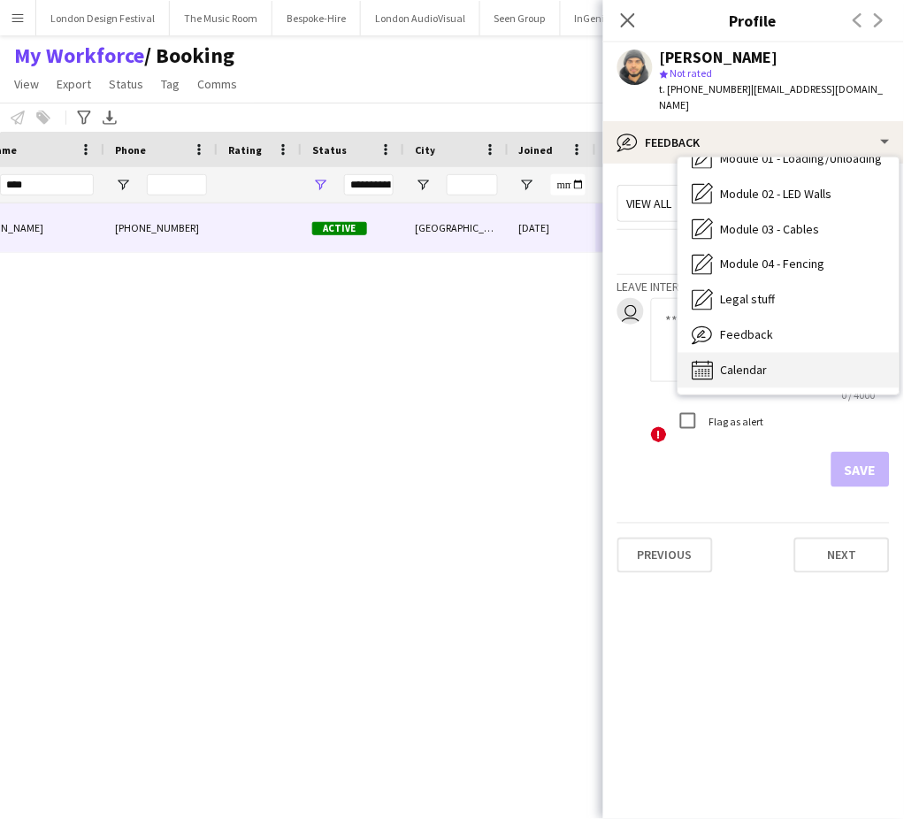
click at [810, 358] on div "Calendar Calendar" at bounding box center [788, 370] width 221 height 35
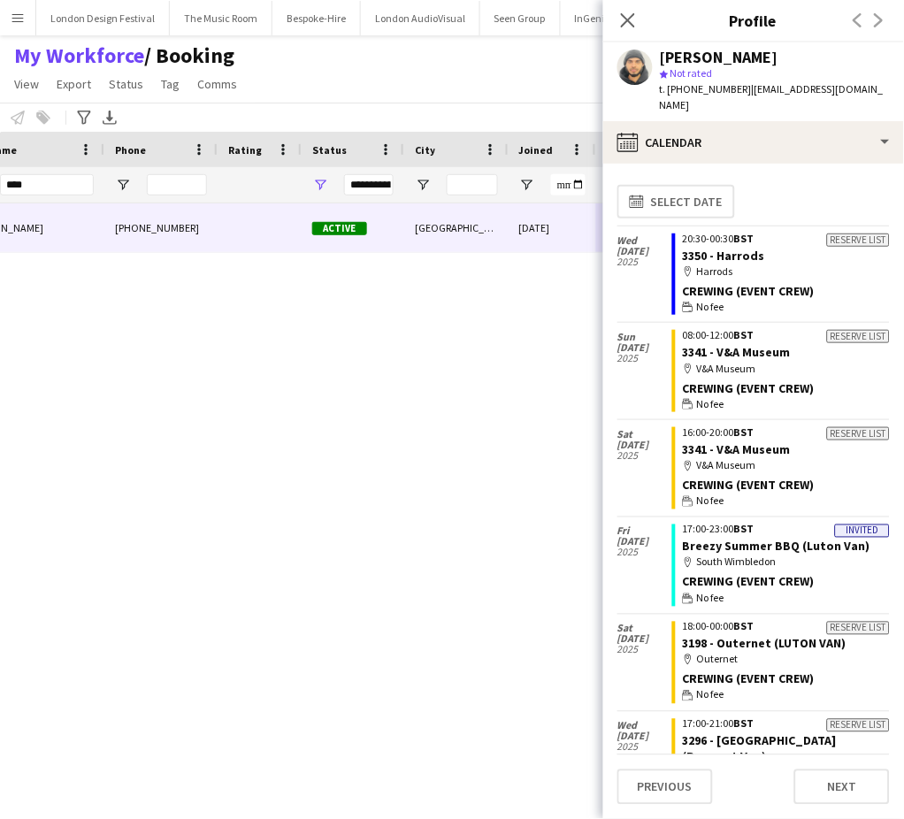
scroll to position [440, 0]
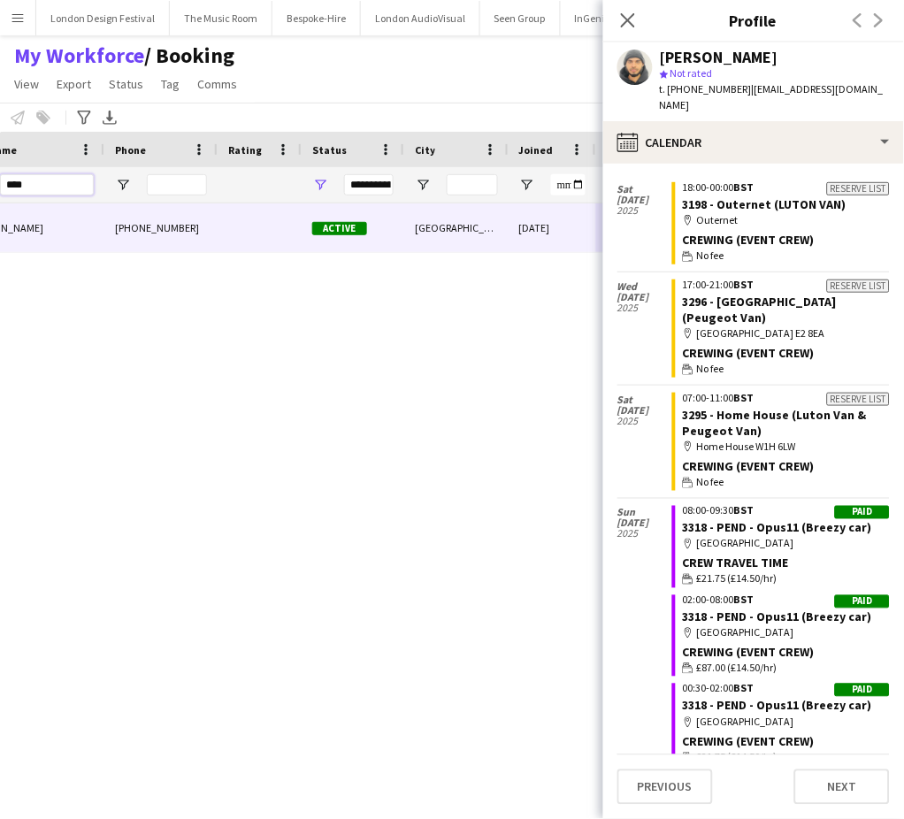
click at [55, 180] on input "****" at bounding box center [47, 184] width 94 height 21
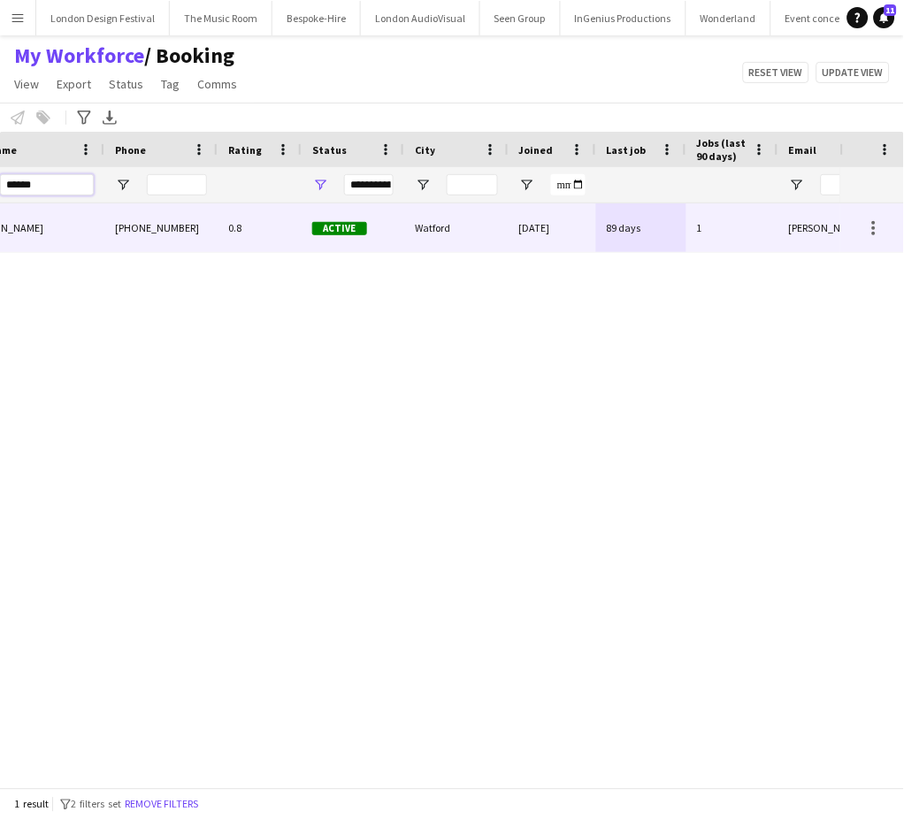
type input "******"
click at [602, 232] on div "89 days" at bounding box center [641, 227] width 90 height 49
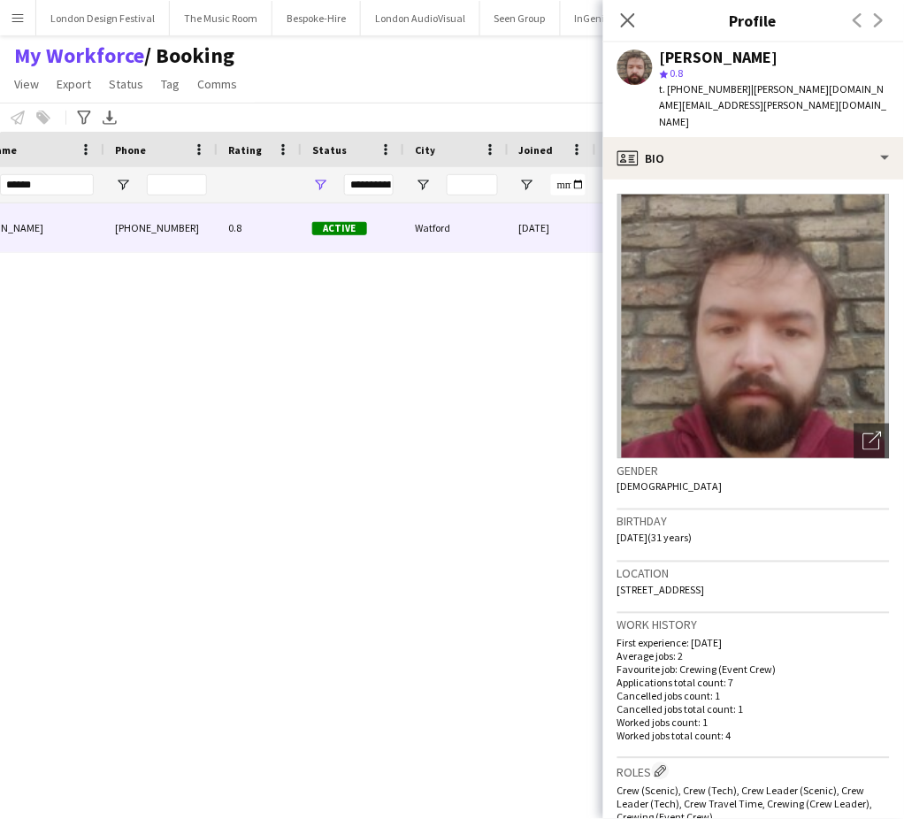
scroll to position [587, 0]
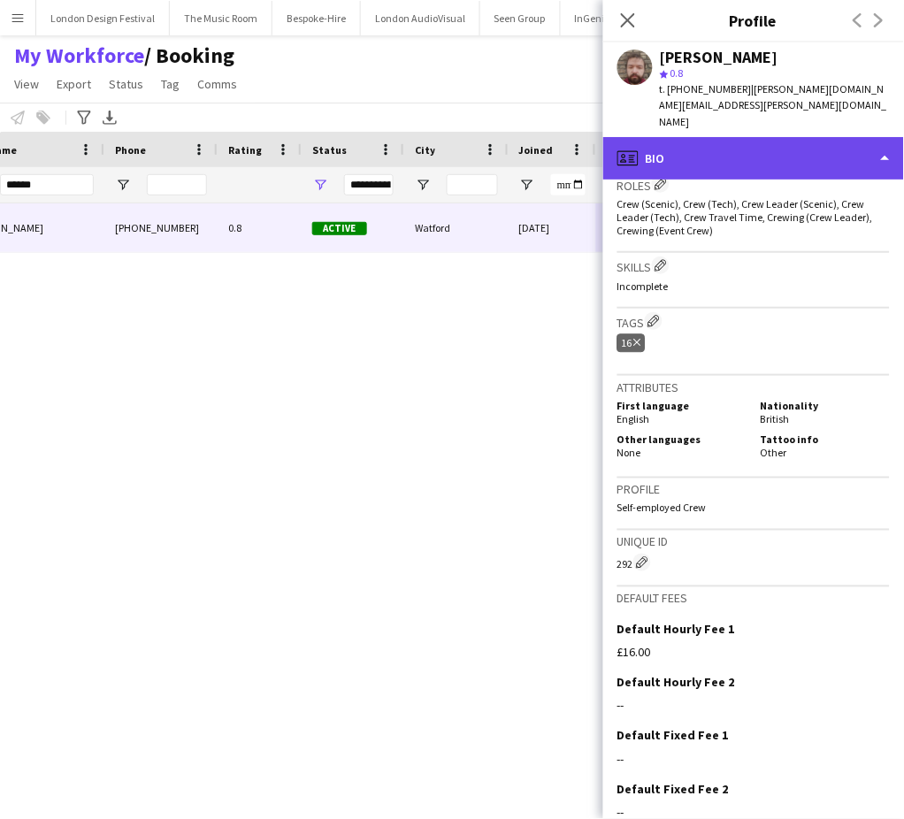
click at [846, 137] on div "profile Bio" at bounding box center [753, 158] width 301 height 42
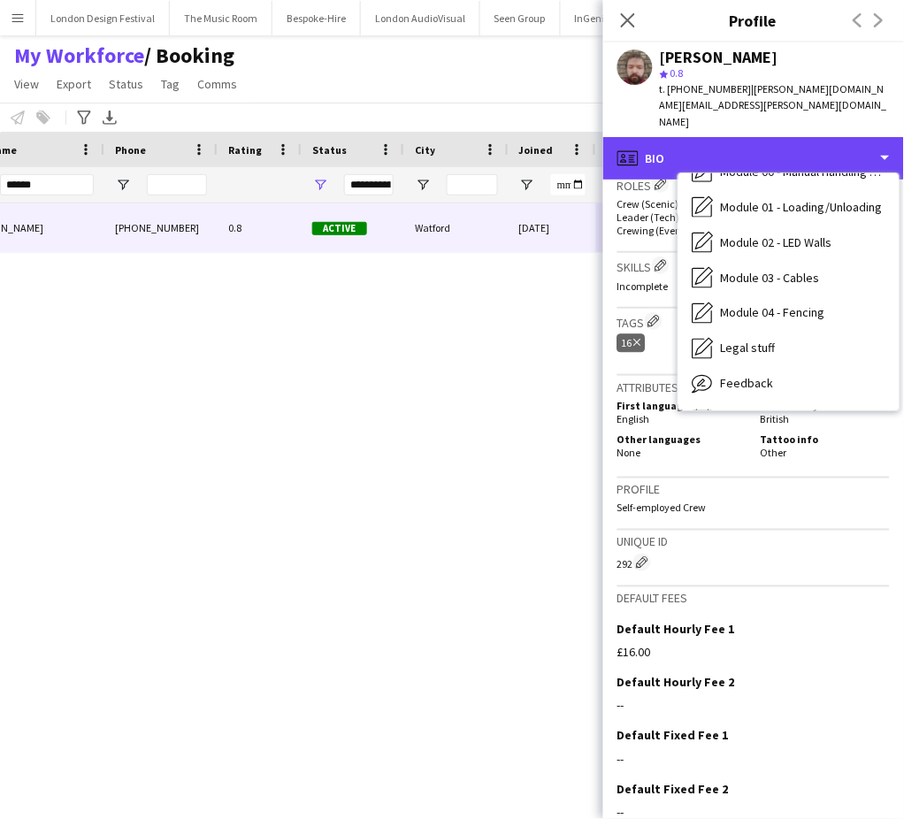
scroll to position [378, 0]
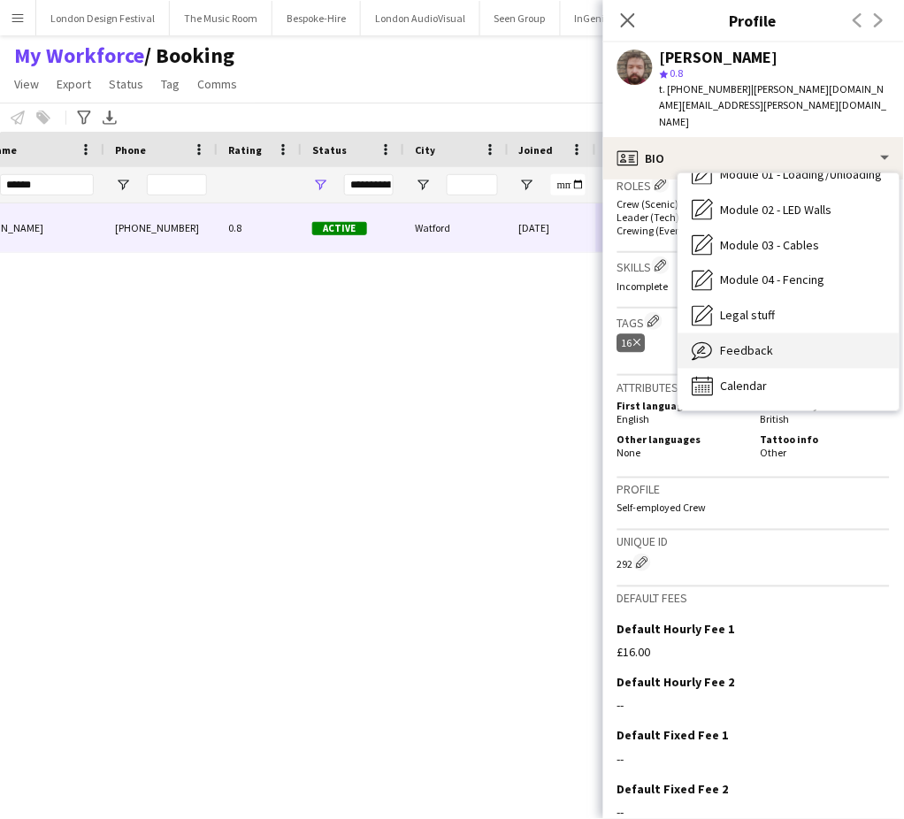
click at [825, 333] on div "Feedback Feedback" at bounding box center [788, 350] width 221 height 35
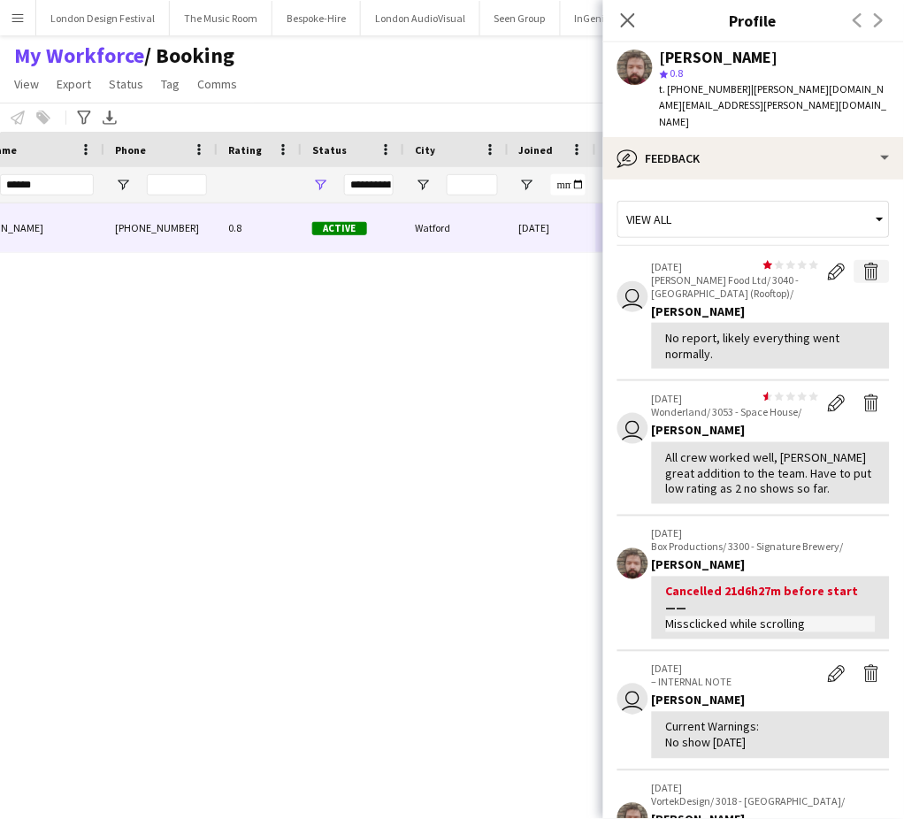
click at [863, 263] on app-icon "Delete feedback" at bounding box center [872, 272] width 18 height 18
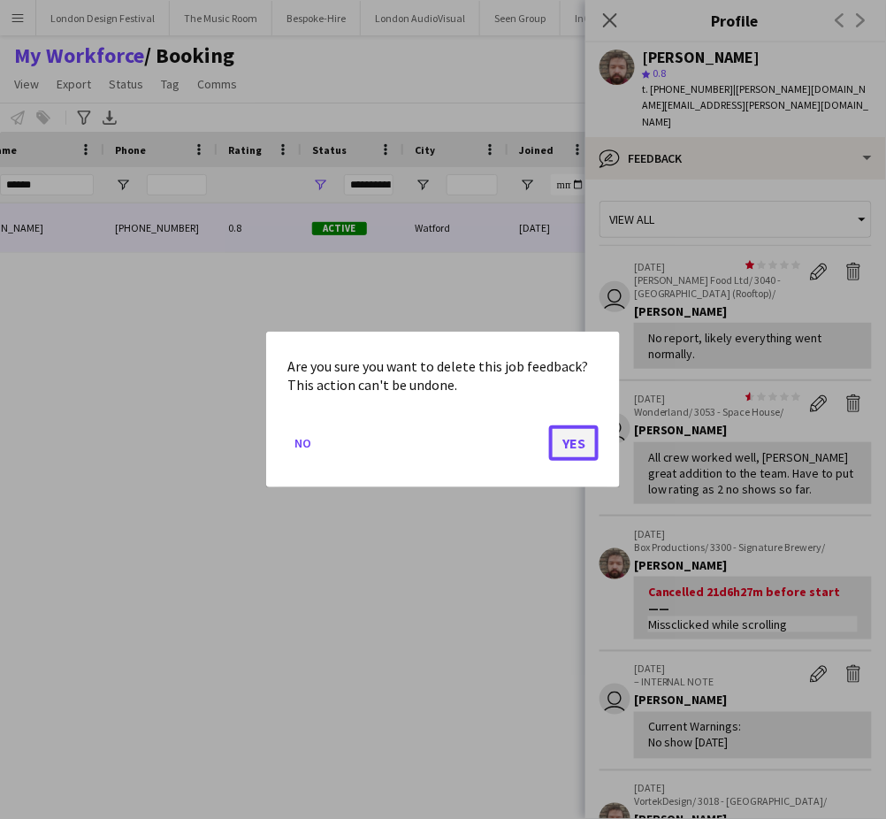
click at [577, 442] on button "Yes" at bounding box center [574, 442] width 50 height 35
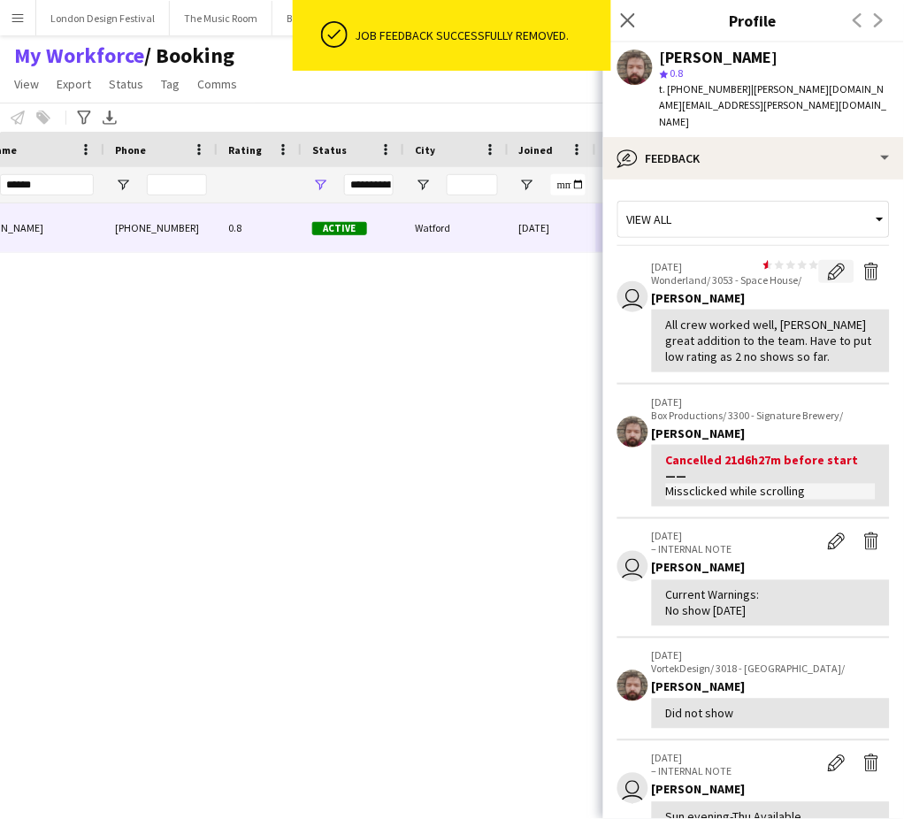
click at [828, 263] on app-icon "Edit feedback" at bounding box center [837, 272] width 18 height 18
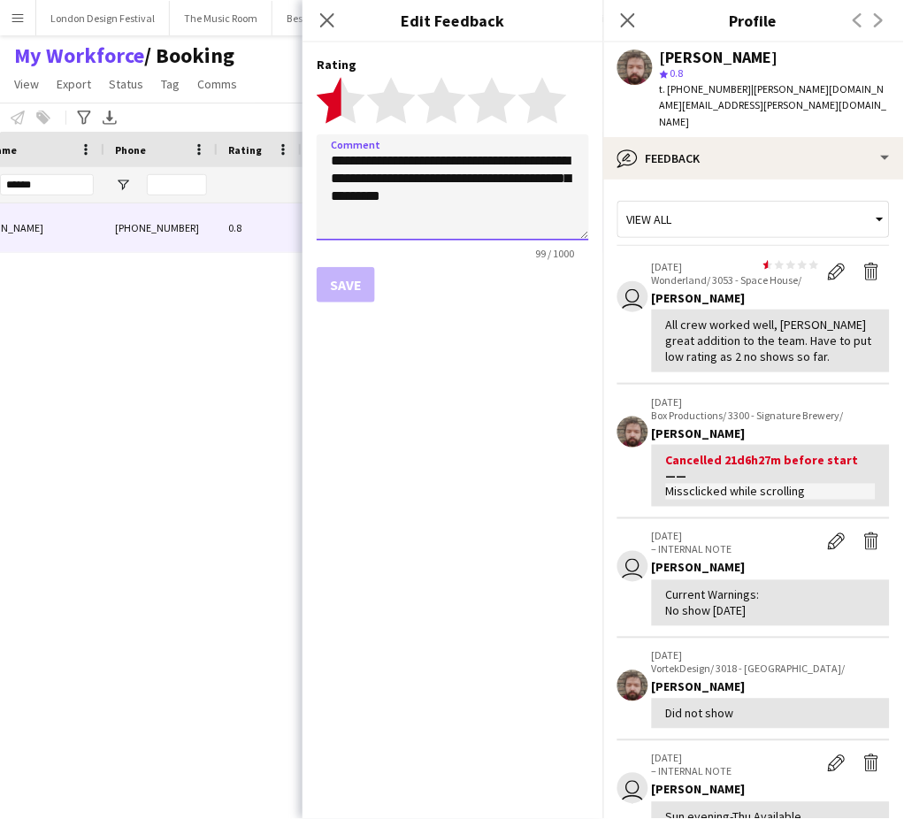
click at [447, 190] on textarea "**********" at bounding box center [453, 187] width 272 height 106
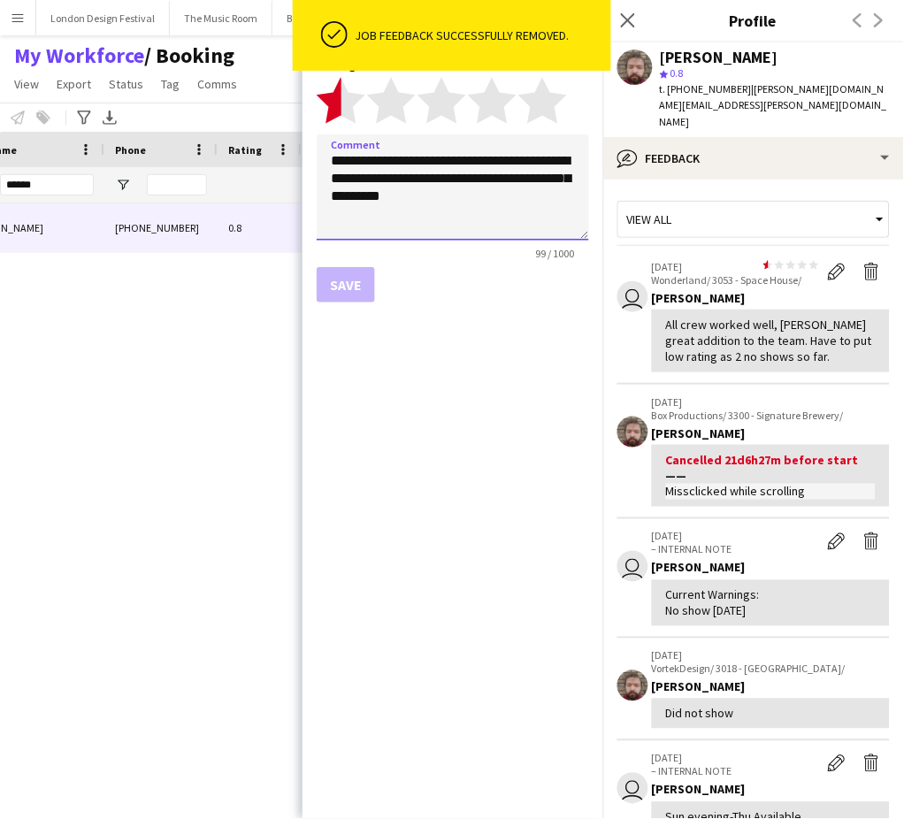
click at [447, 190] on textarea "**********" at bounding box center [453, 187] width 272 height 106
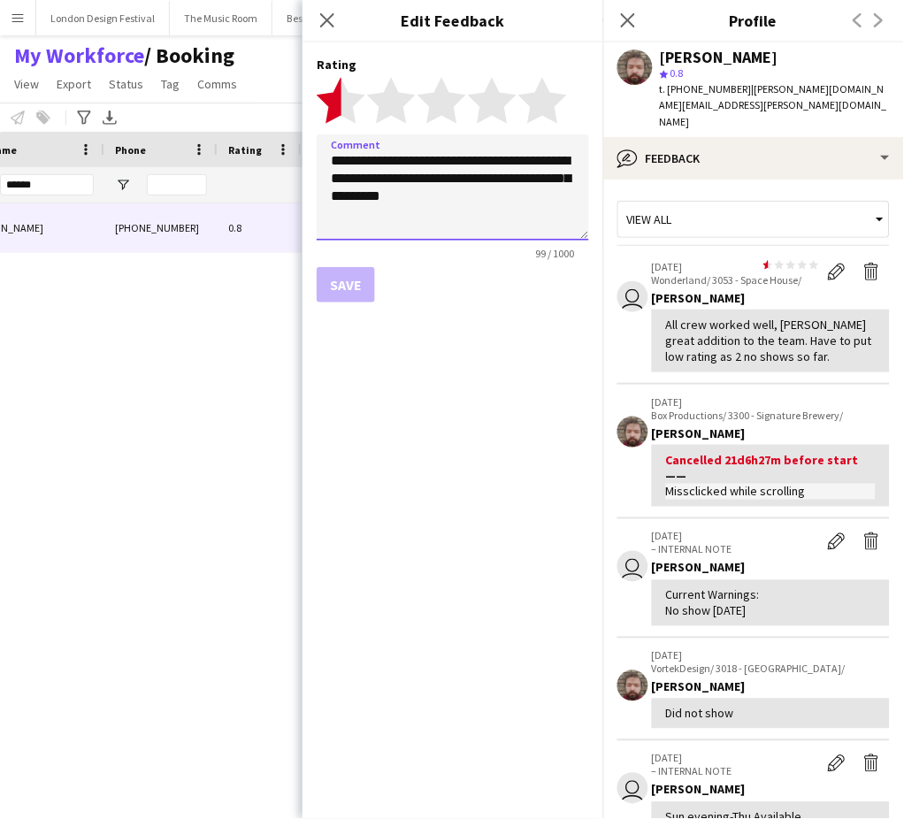
click at [447, 190] on textarea "**********" at bounding box center [453, 187] width 272 height 106
type textarea "**********"
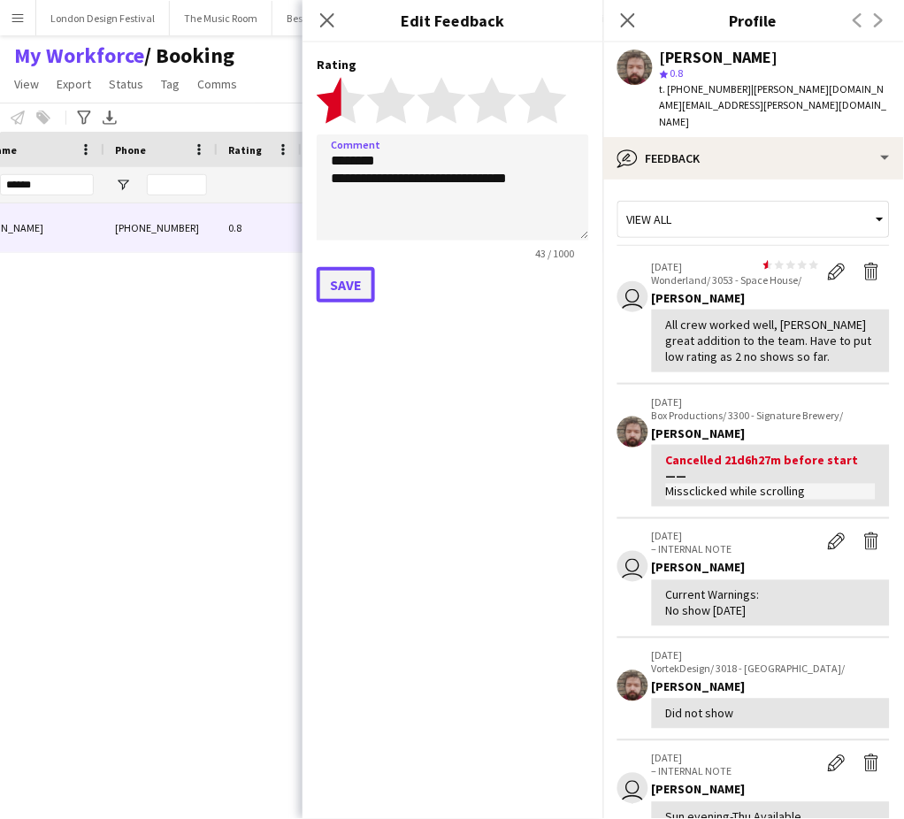
click at [352, 289] on button "Save" at bounding box center [346, 284] width 58 height 35
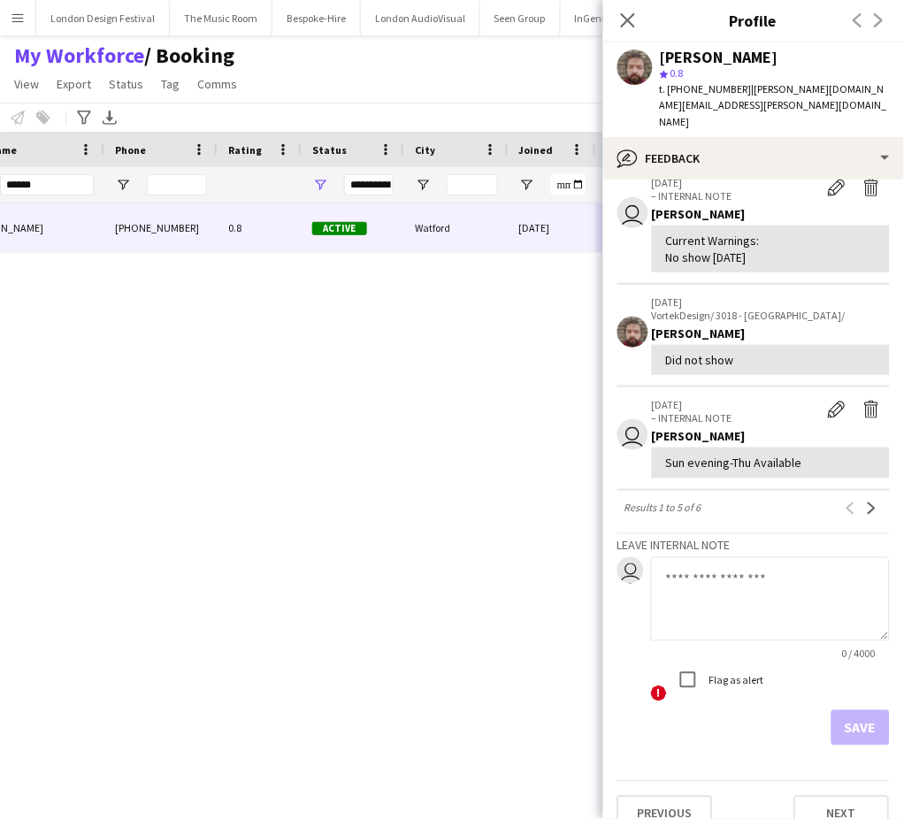
scroll to position [0, 0]
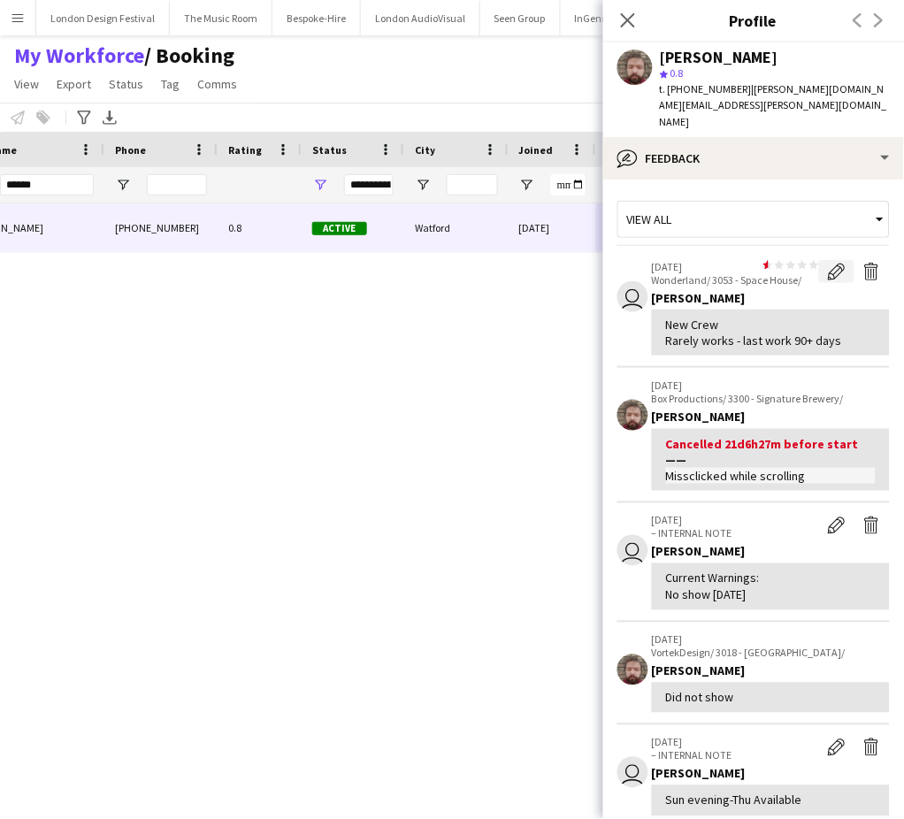
click at [828, 263] on app-icon "Edit feedback" at bounding box center [837, 272] width 18 height 18
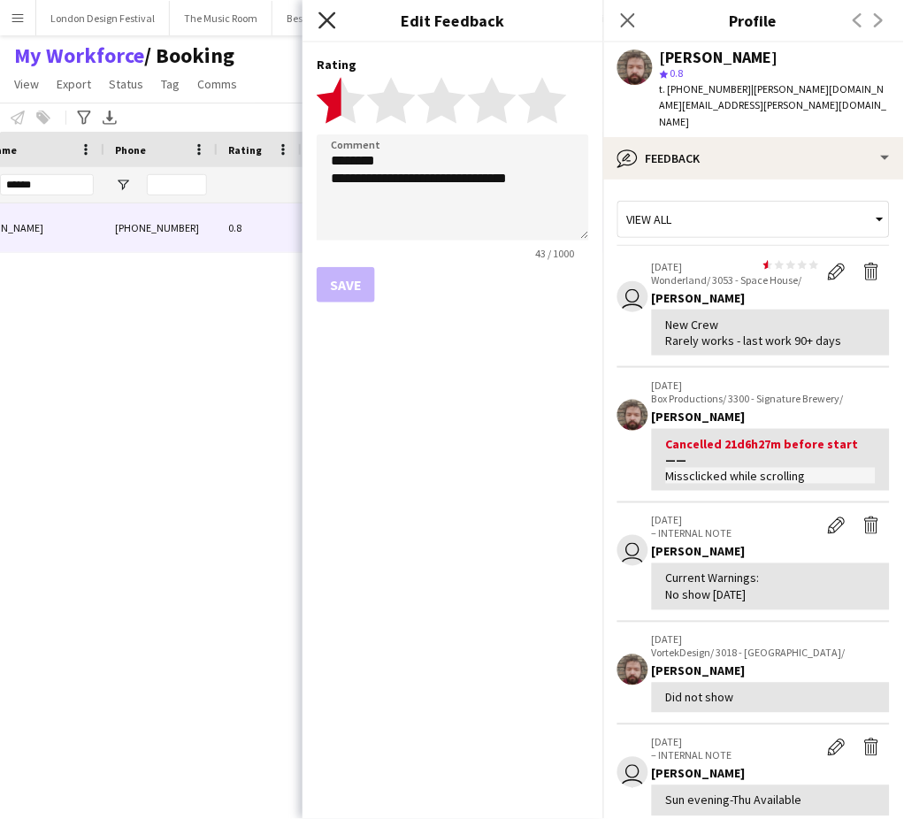
click at [321, 19] on icon "Close pop-in" at bounding box center [326, 19] width 17 height 17
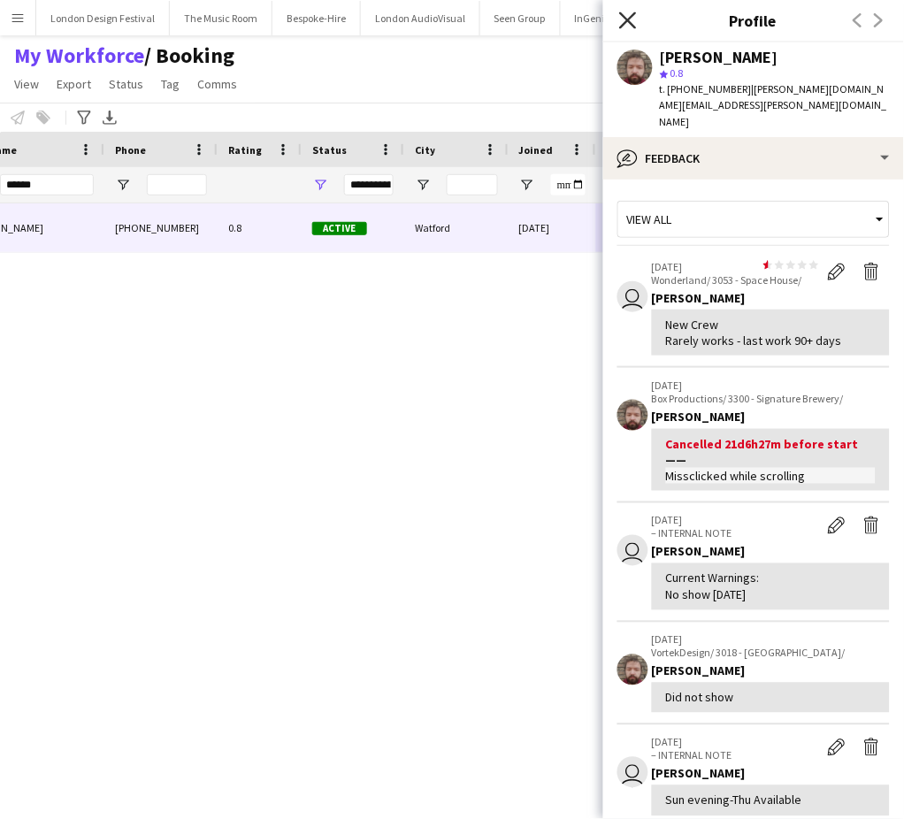
click at [620, 19] on icon "Close pop-in" at bounding box center [627, 19] width 17 height 17
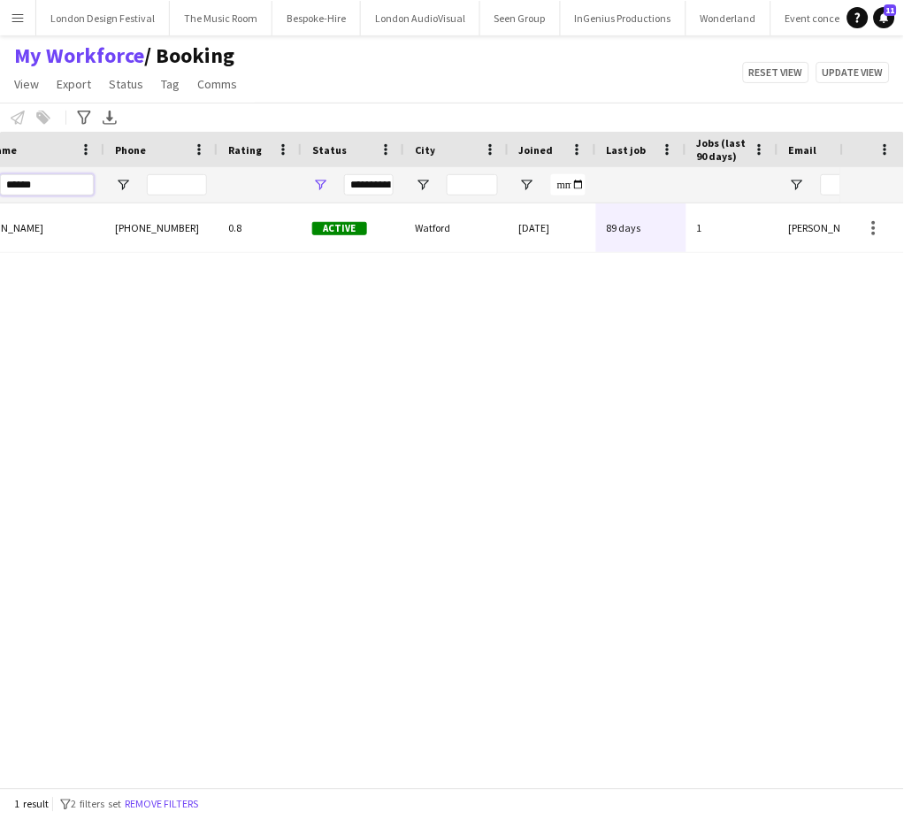
click at [59, 179] on input "******" at bounding box center [47, 184] width 94 height 21
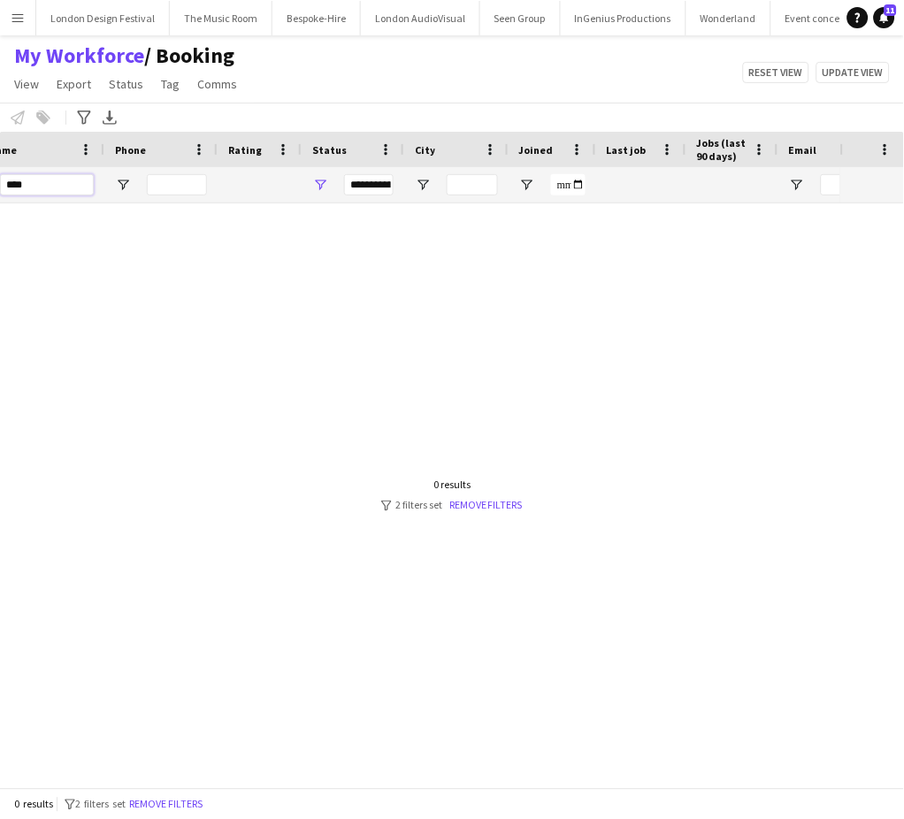
click at [42, 181] on input "****" at bounding box center [47, 184] width 94 height 21
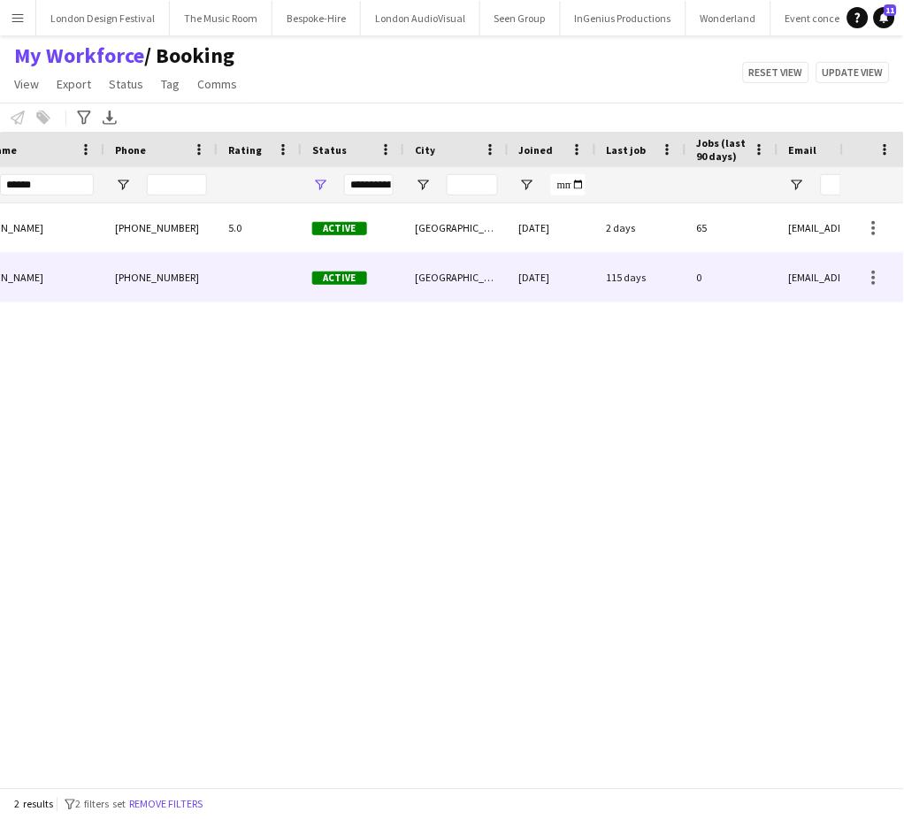
click at [39, 277] on div "[PERSON_NAME]" at bounding box center [31, 277] width 147 height 49
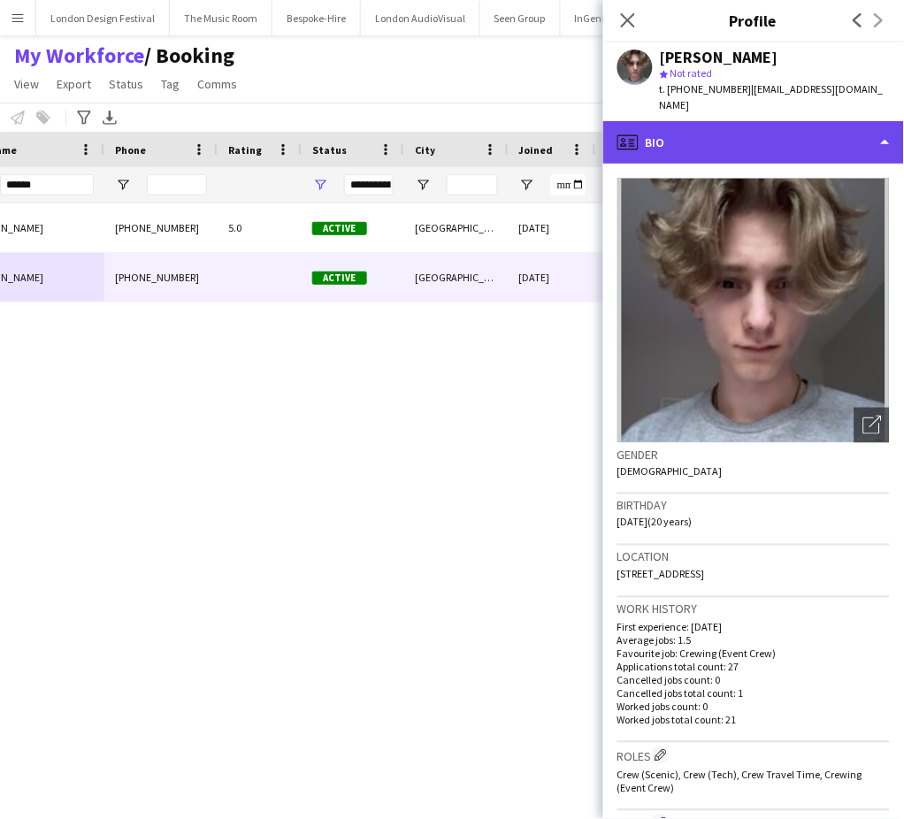
click at [791, 133] on div "profile Bio" at bounding box center [753, 142] width 301 height 42
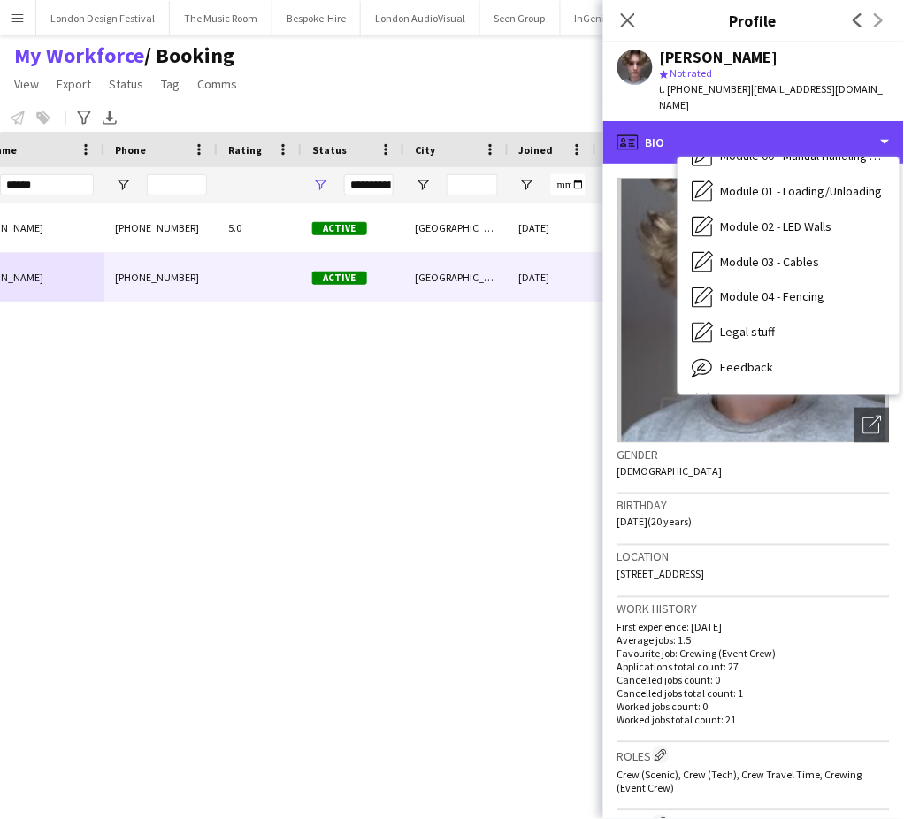
scroll to position [378, 0]
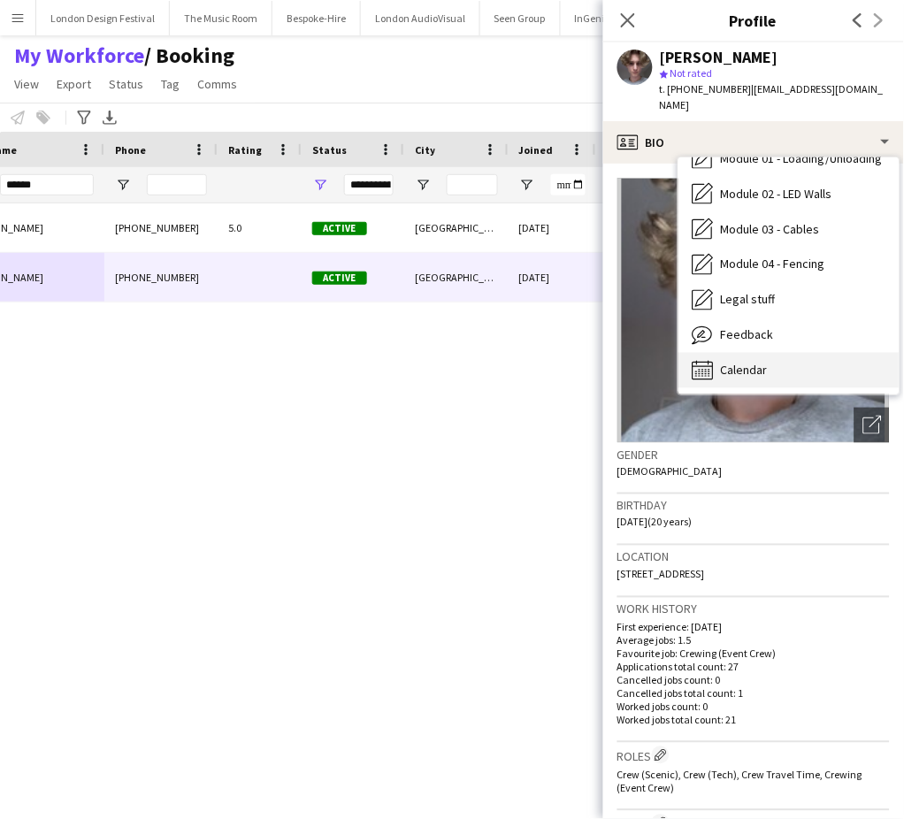
click at [835, 353] on div "Calendar Calendar" at bounding box center [788, 370] width 221 height 35
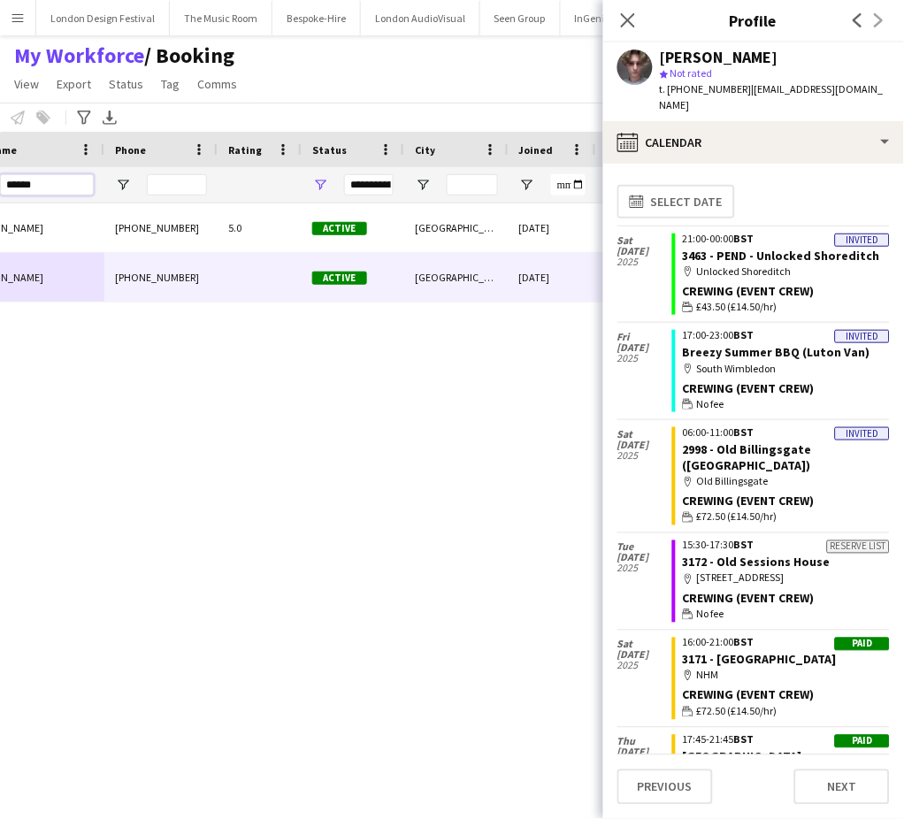
click at [46, 181] on input "******" at bounding box center [47, 184] width 94 height 21
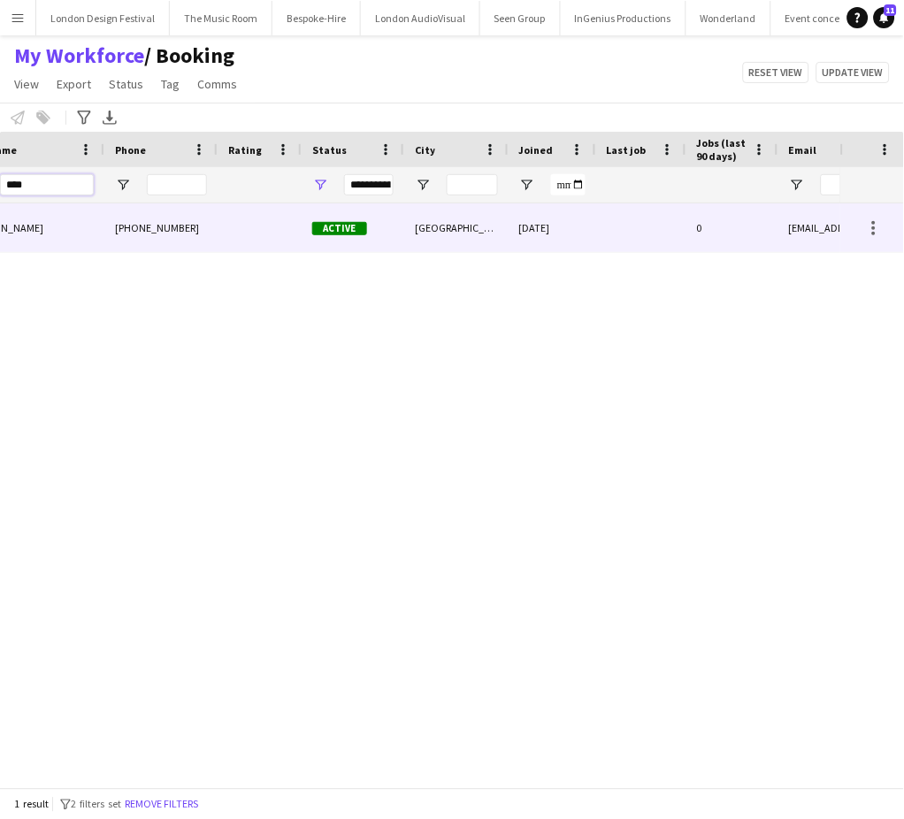
type input "****"
click at [560, 227] on div "[DATE]" at bounding box center [553, 227] width 88 height 49
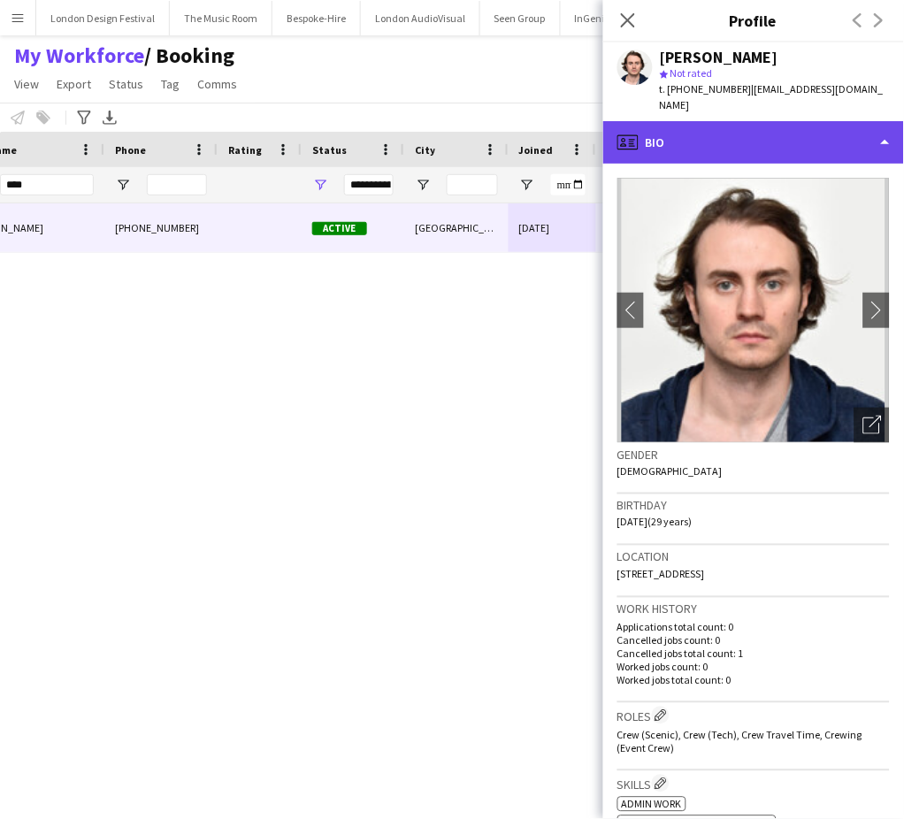
click at [779, 149] on div "profile Bio" at bounding box center [753, 142] width 301 height 42
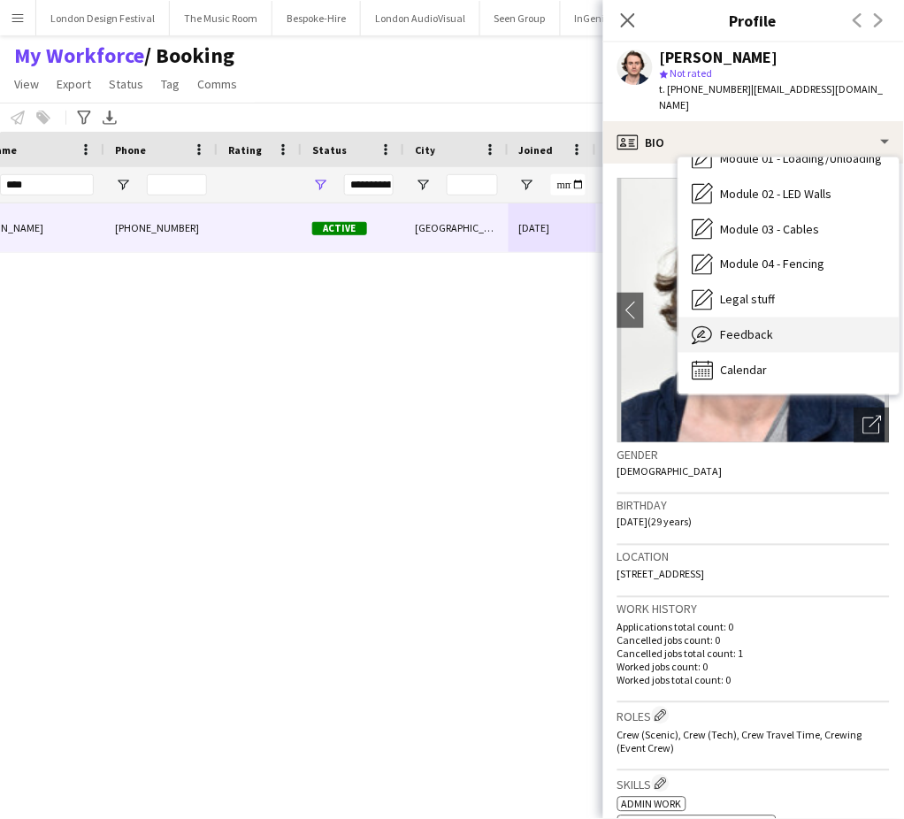
click at [824, 339] on div "Feedback Feedback" at bounding box center [788, 335] width 221 height 35
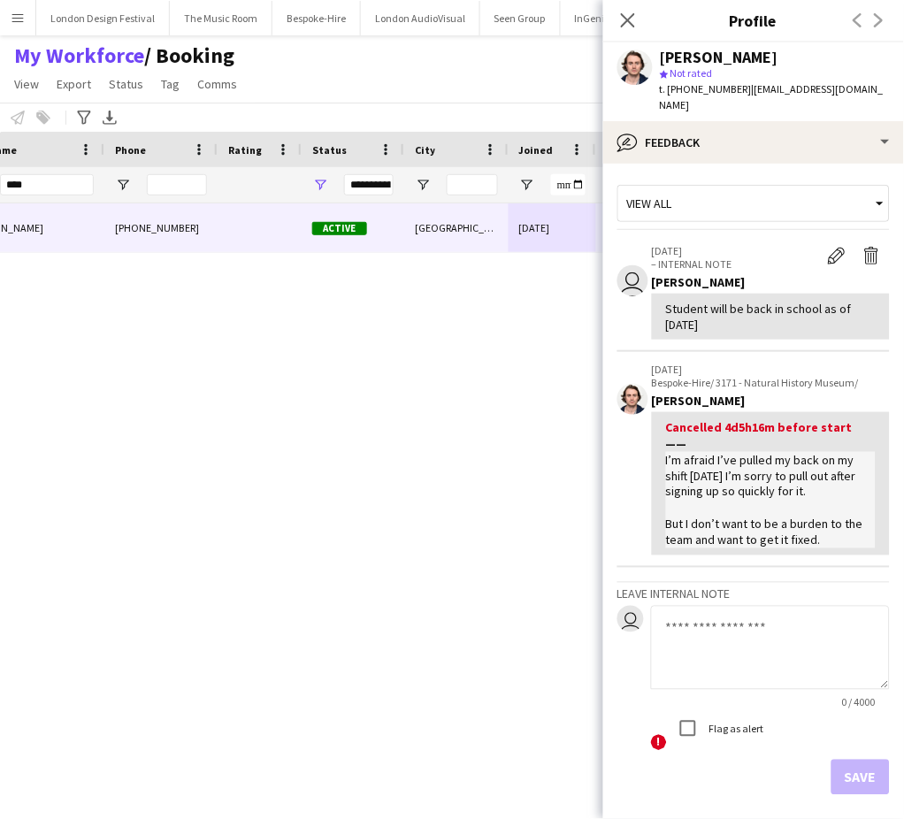
click at [731, 639] on textarea at bounding box center [770, 648] width 239 height 84
type textarea "**********"
click at [842, 772] on button "Save" at bounding box center [860, 777] width 58 height 35
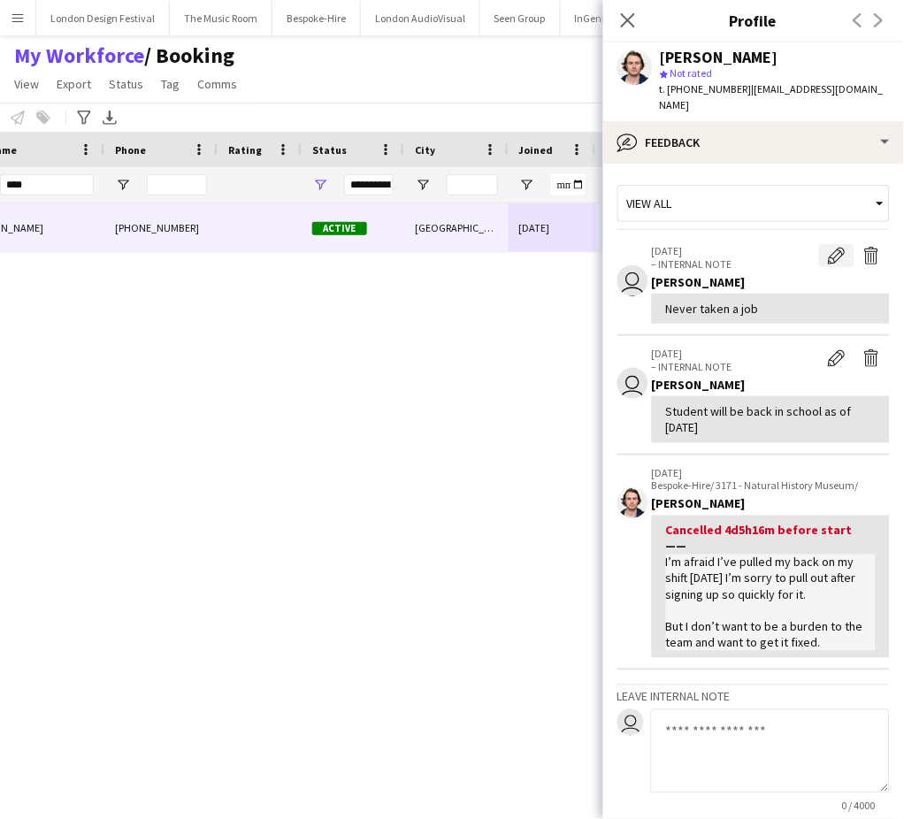
click at [828, 256] on app-icon "Edit internal note" at bounding box center [837, 256] width 18 height 18
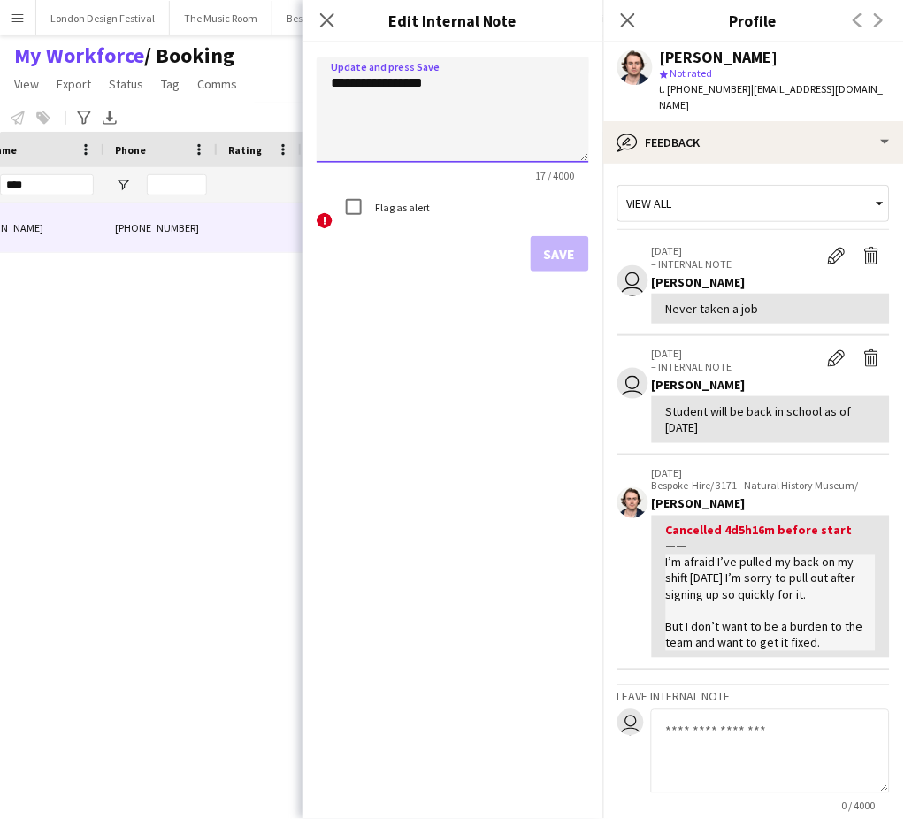
click at [507, 113] on textarea "**********" at bounding box center [453, 110] width 272 height 106
type textarea "**********"
click at [569, 247] on button "Save" at bounding box center [560, 253] width 58 height 35
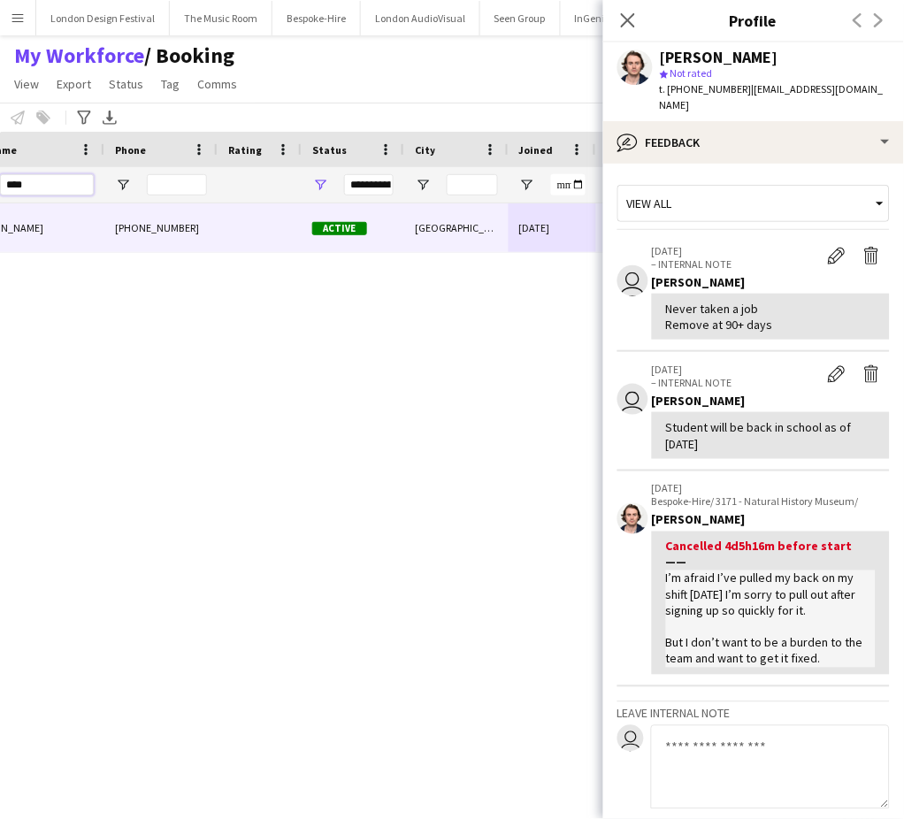
drag, startPoint x: 42, startPoint y: 180, endPoint x: 34, endPoint y: 195, distance: 17.8
click at [34, 195] on div "****" at bounding box center [47, 184] width 94 height 35
type input "*"
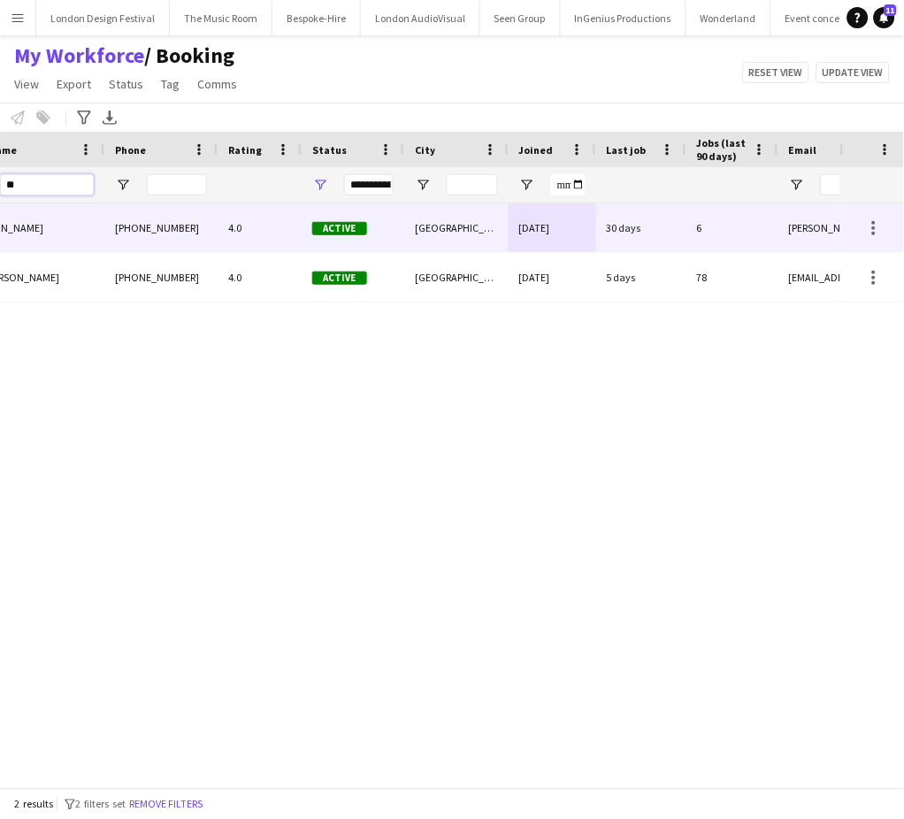
type input "*"
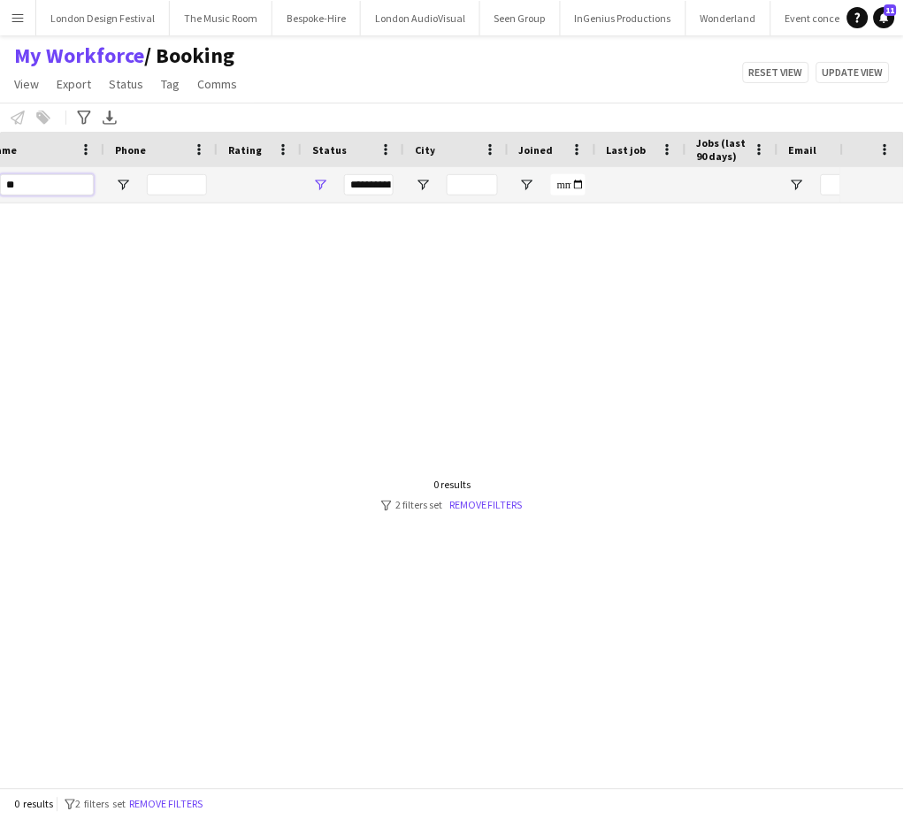
type input "*"
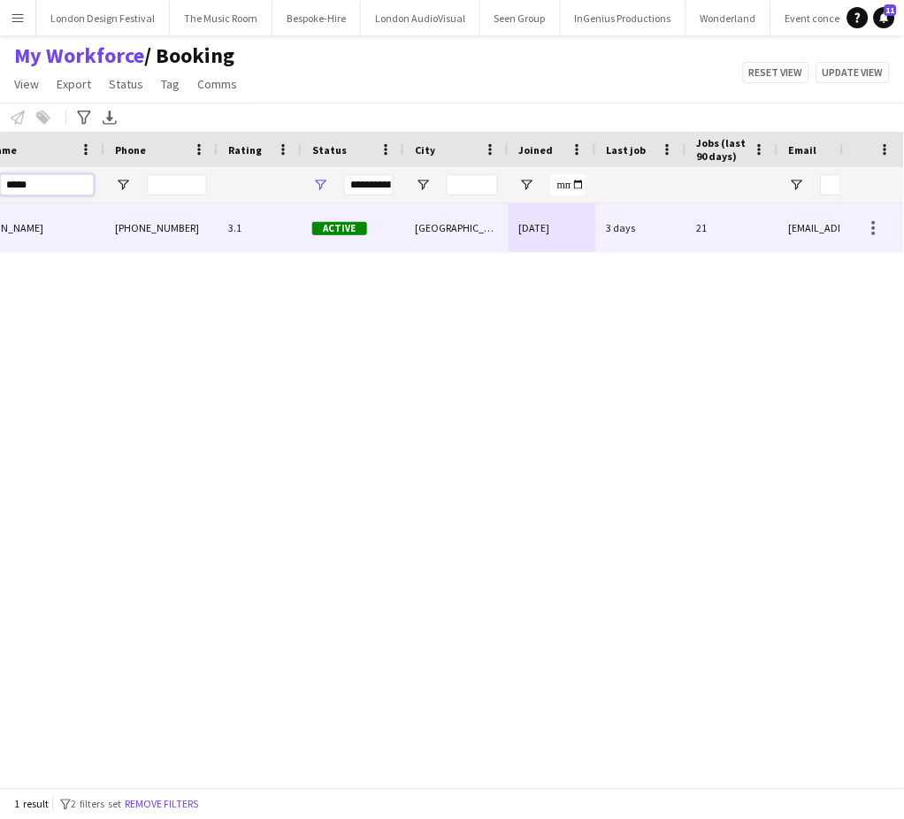
type input "*****"
click at [455, 235] on div "[GEOGRAPHIC_DATA]" at bounding box center [456, 227] width 104 height 49
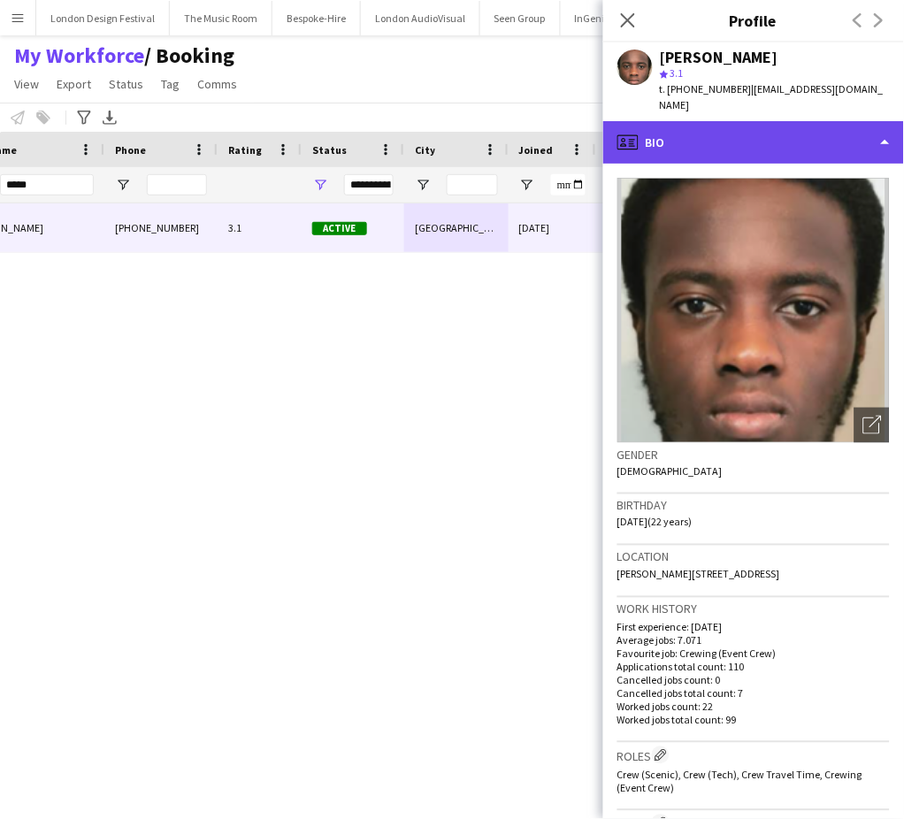
click at [812, 135] on div "profile Bio" at bounding box center [753, 142] width 301 height 42
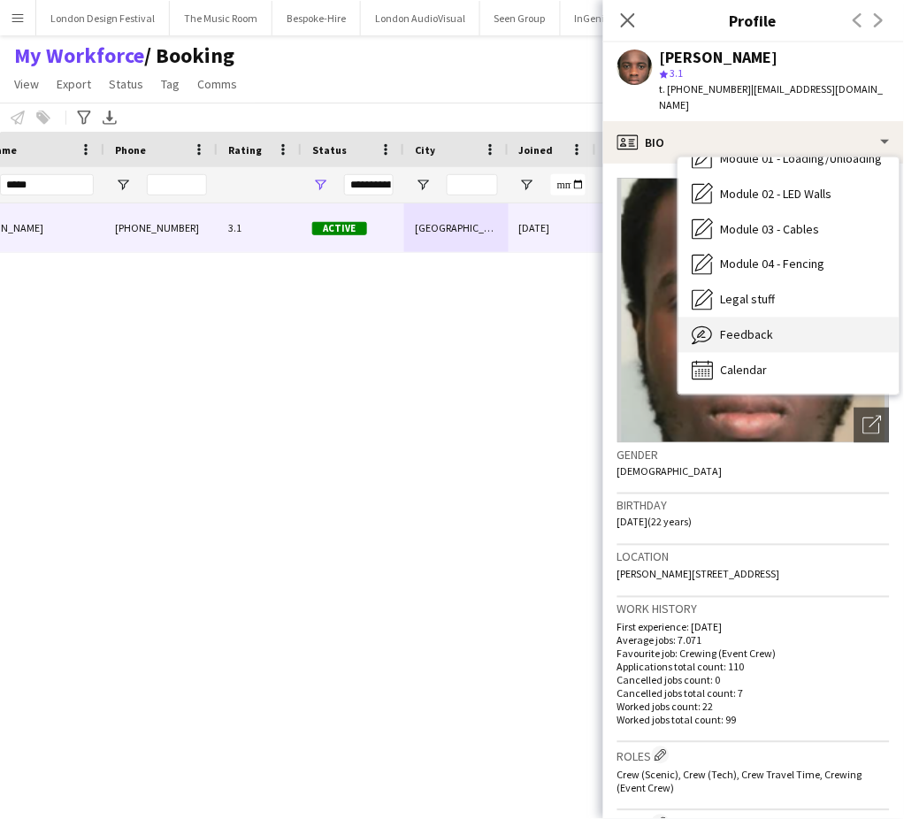
click at [825, 326] on div "Feedback Feedback" at bounding box center [788, 335] width 221 height 35
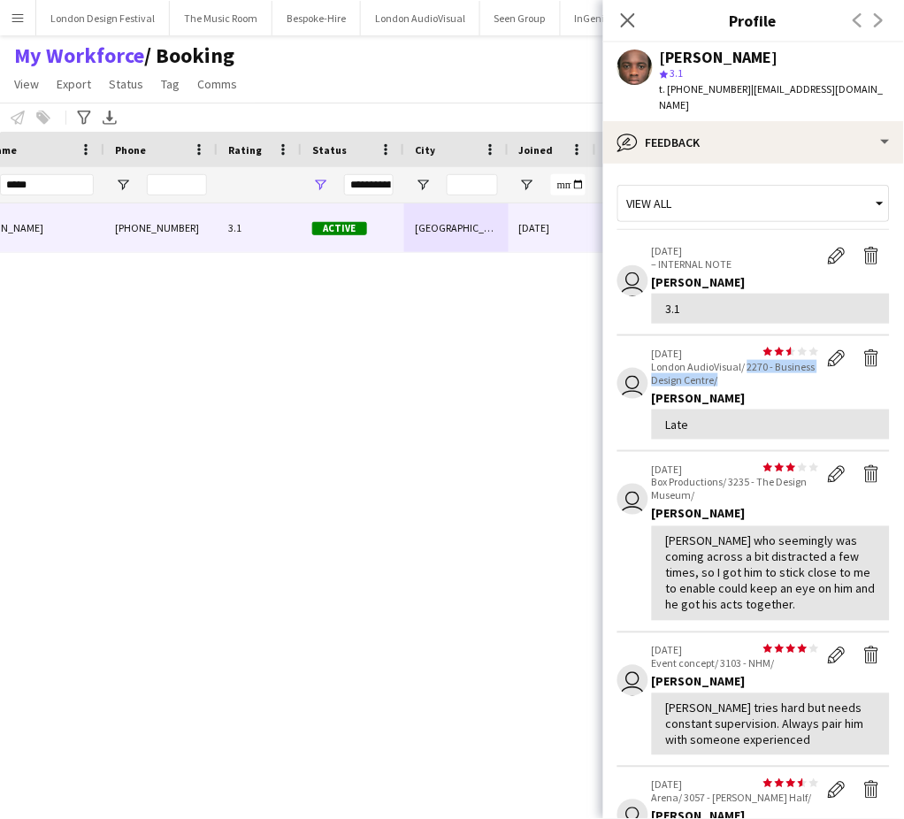
drag, startPoint x: 745, startPoint y: 343, endPoint x: 765, endPoint y: 362, distance: 27.5
click at [765, 362] on p "London AudioVisual/ 2270 - Business Design Centre/" at bounding box center [735, 373] width 167 height 27
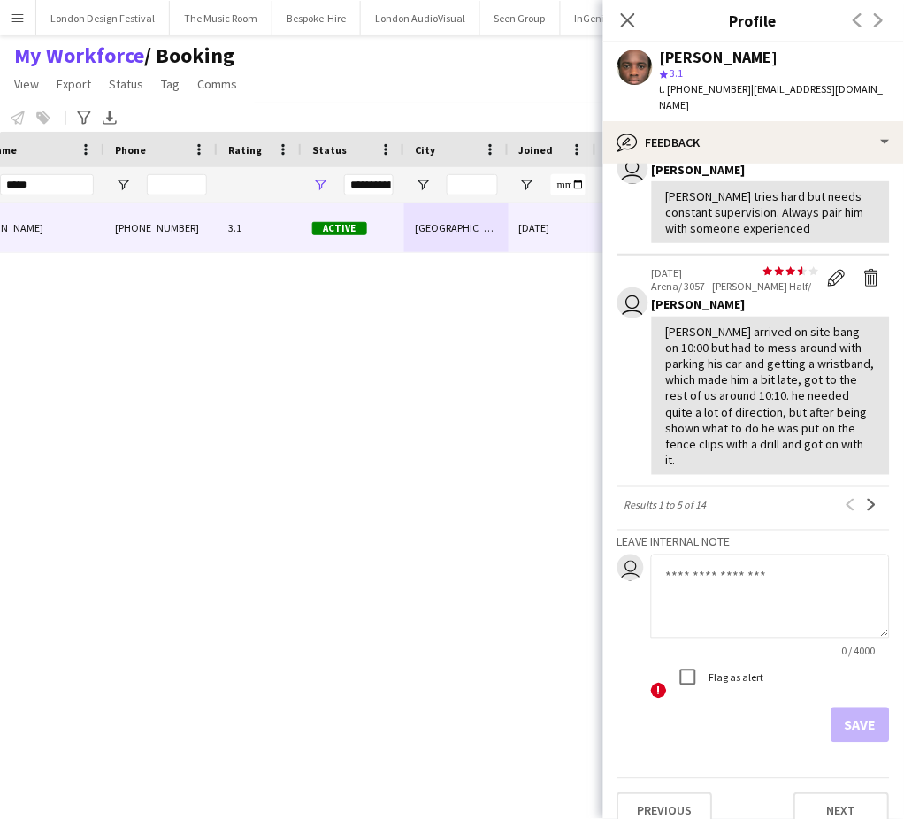
click at [795, 555] on textarea at bounding box center [770, 597] width 239 height 84
paste textarea "**********"
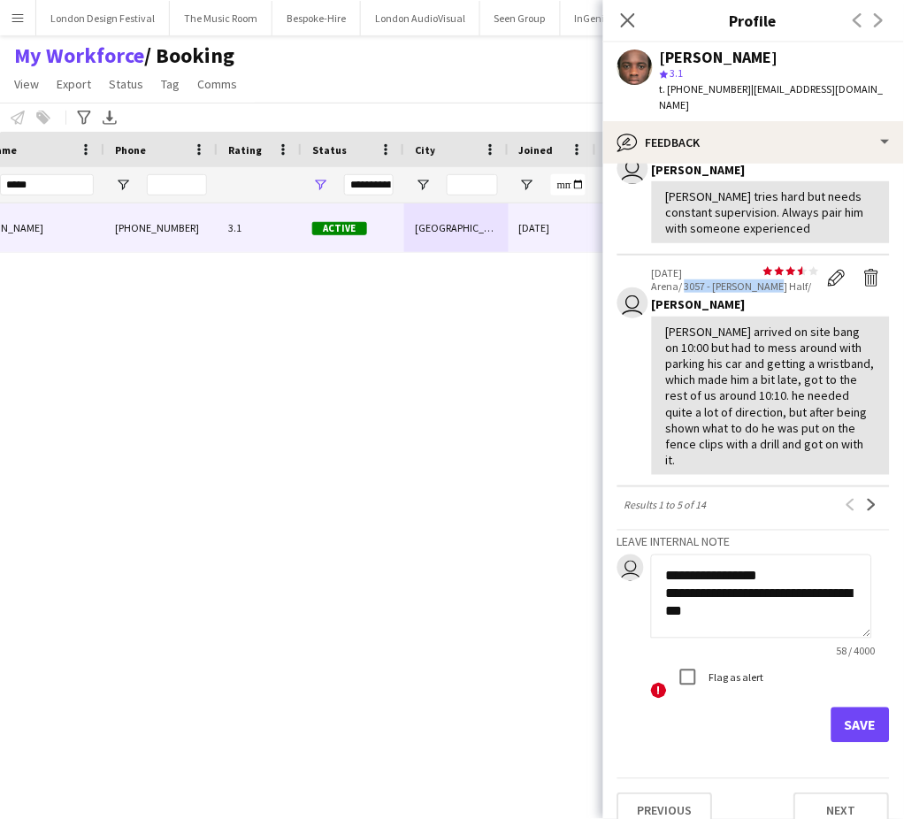
drag, startPoint x: 683, startPoint y: 266, endPoint x: 770, endPoint y: 268, distance: 87.6
click at [770, 279] on p "Arena/ 3057 - [PERSON_NAME] Half/" at bounding box center [735, 285] width 167 height 13
click at [736, 601] on textarea "**********" at bounding box center [761, 597] width 221 height 84
paste textarea "**********"
type textarea "**********"
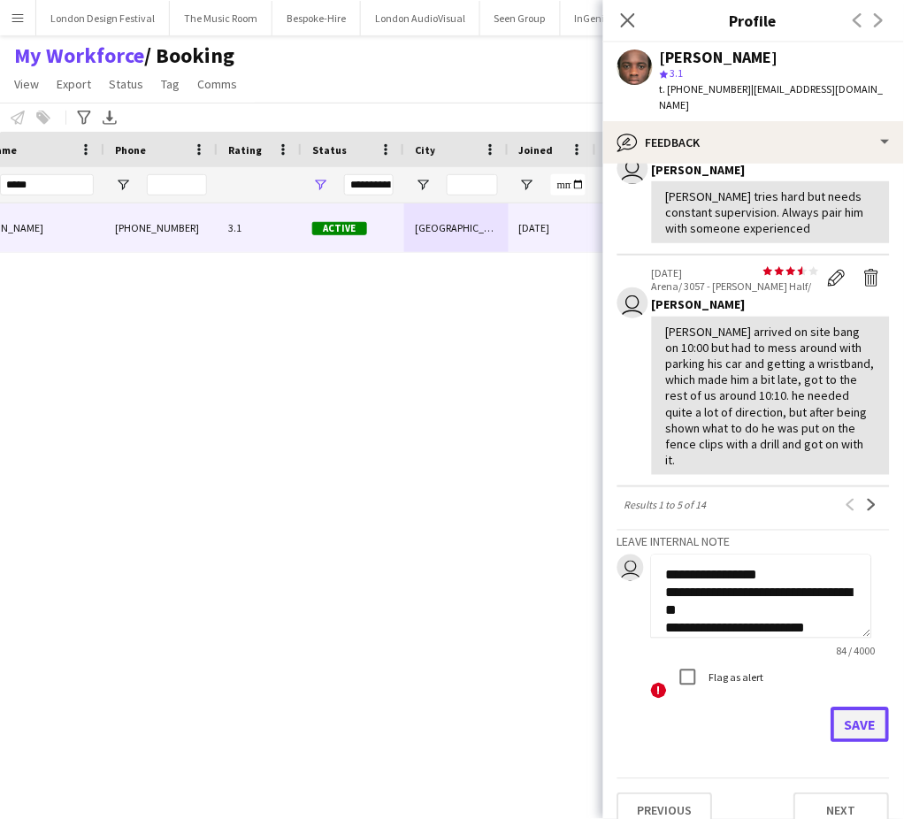
click at [838, 708] on button "Save" at bounding box center [860, 725] width 58 height 35
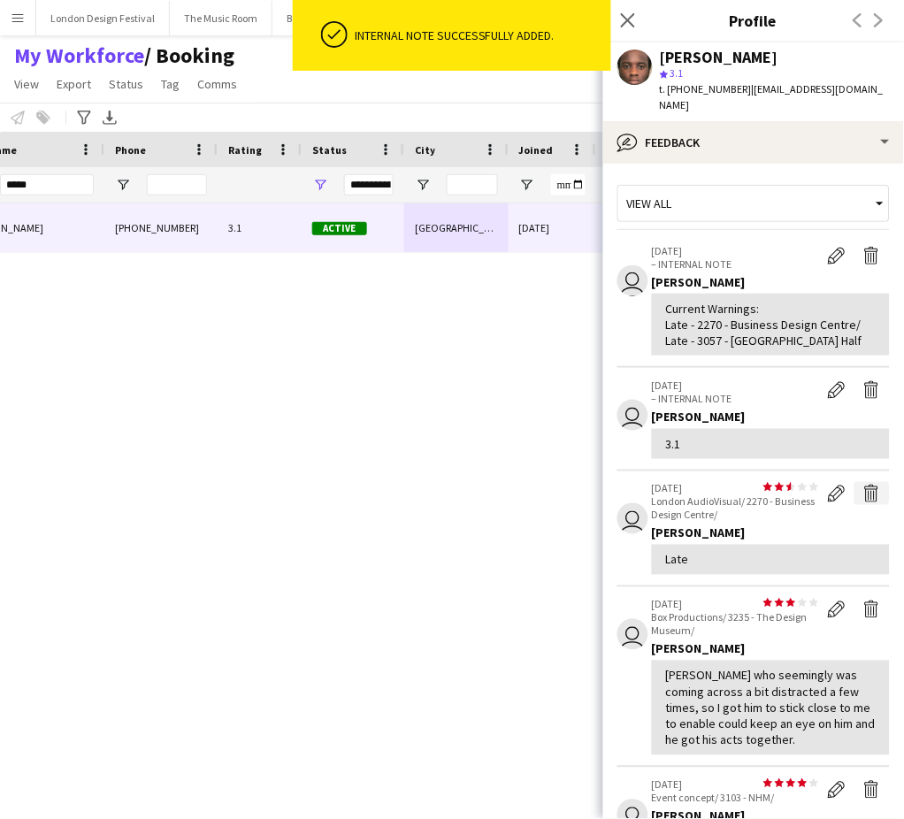
click at [863, 485] on app-icon "Delete feedback" at bounding box center [872, 494] width 18 height 18
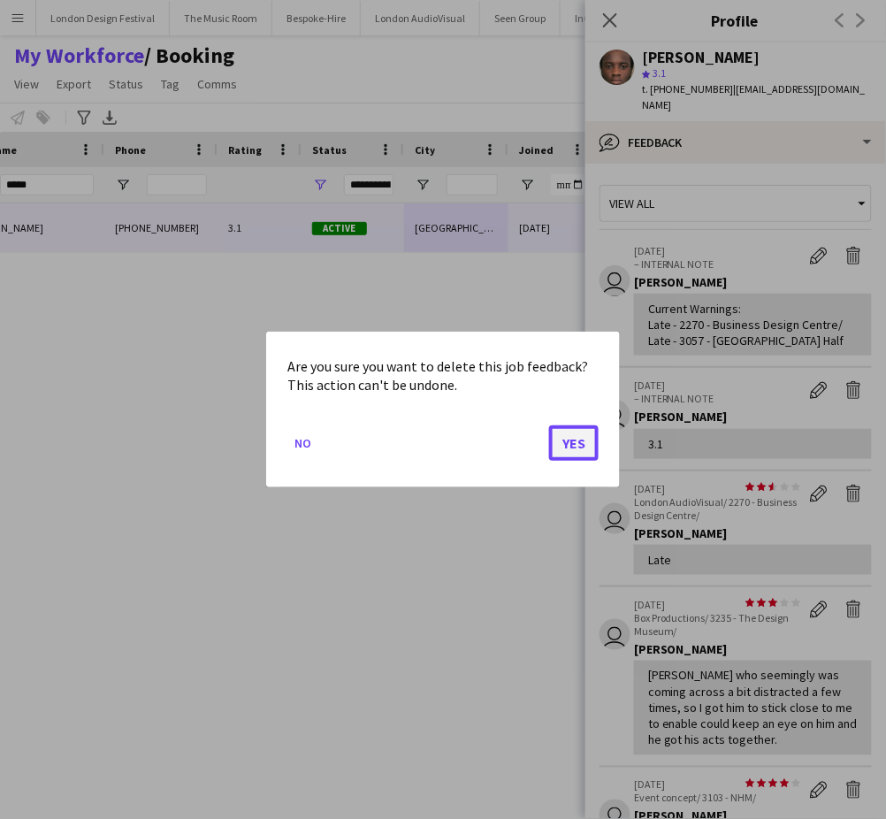
click at [571, 440] on button "Yes" at bounding box center [574, 442] width 50 height 35
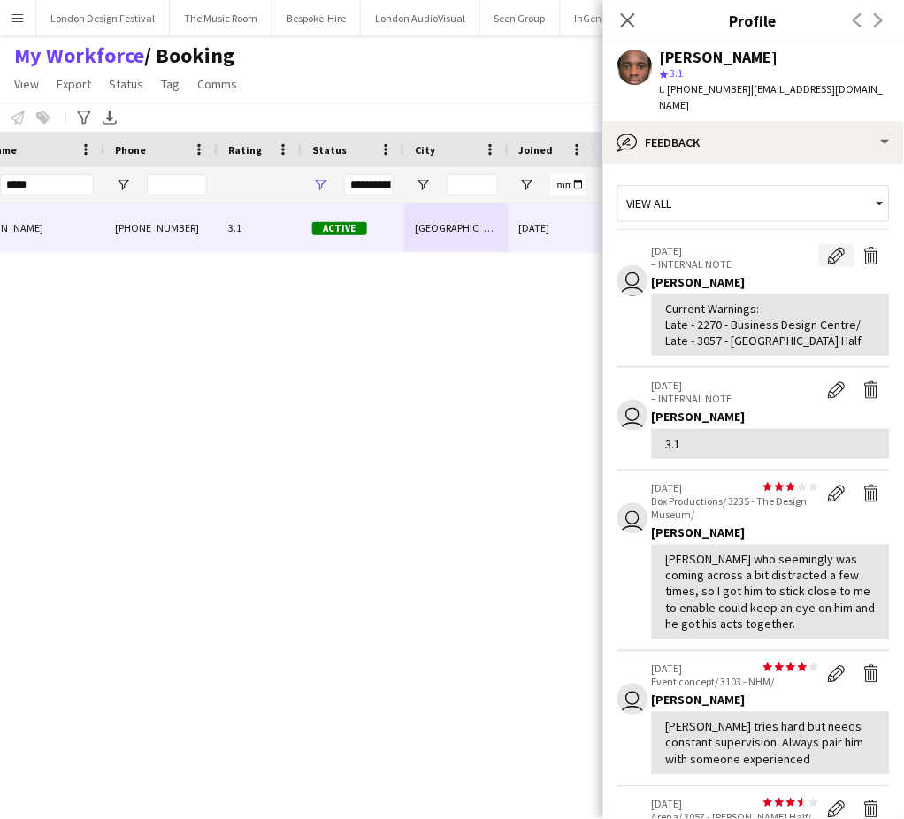
click at [828, 247] on app-icon "Edit internal note" at bounding box center [837, 256] width 18 height 18
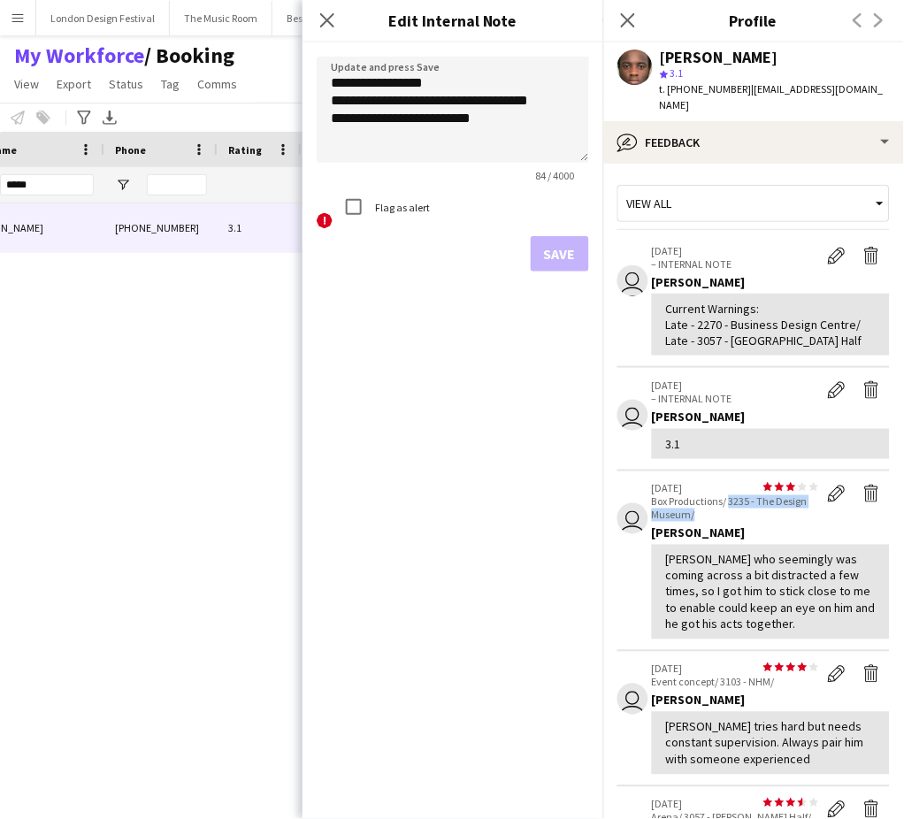
drag, startPoint x: 730, startPoint y: 487, endPoint x: 741, endPoint y: 495, distance: 14.0
click at [741, 495] on p "Box Productions/ 3235 - The Design Museum/" at bounding box center [735, 508] width 167 height 27
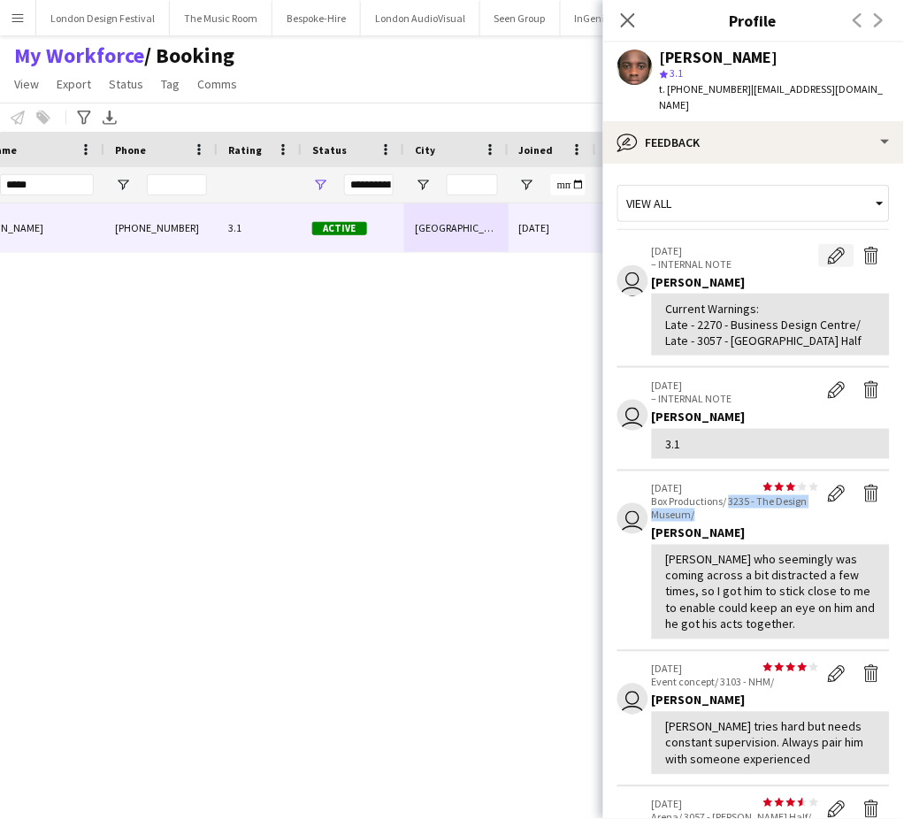
click at [819, 244] on button "Edit internal note" at bounding box center [836, 255] width 35 height 23
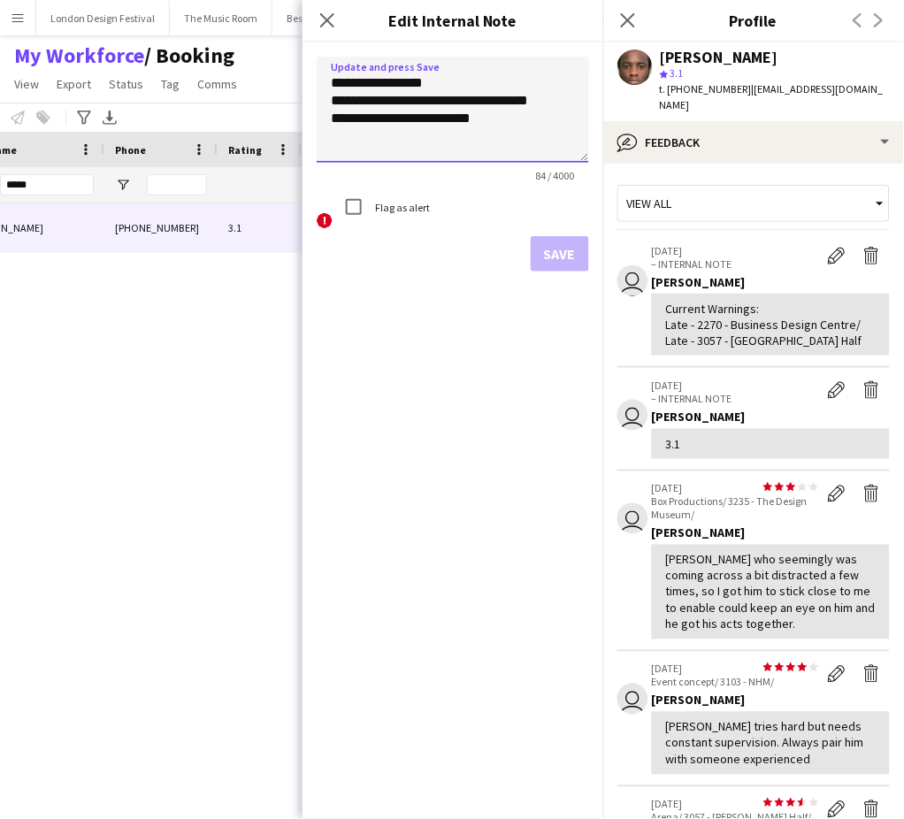
click at [539, 139] on textarea "**********" at bounding box center [453, 110] width 272 height 106
paste textarea "**********"
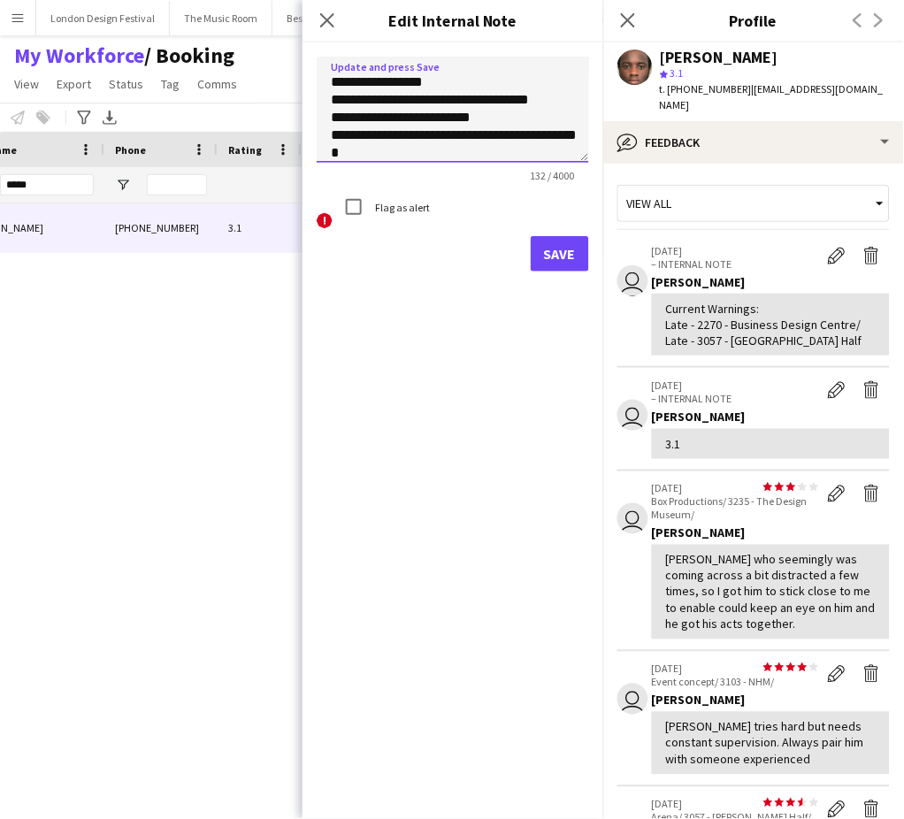
type textarea "**********"
click at [561, 249] on button "Save" at bounding box center [560, 253] width 58 height 35
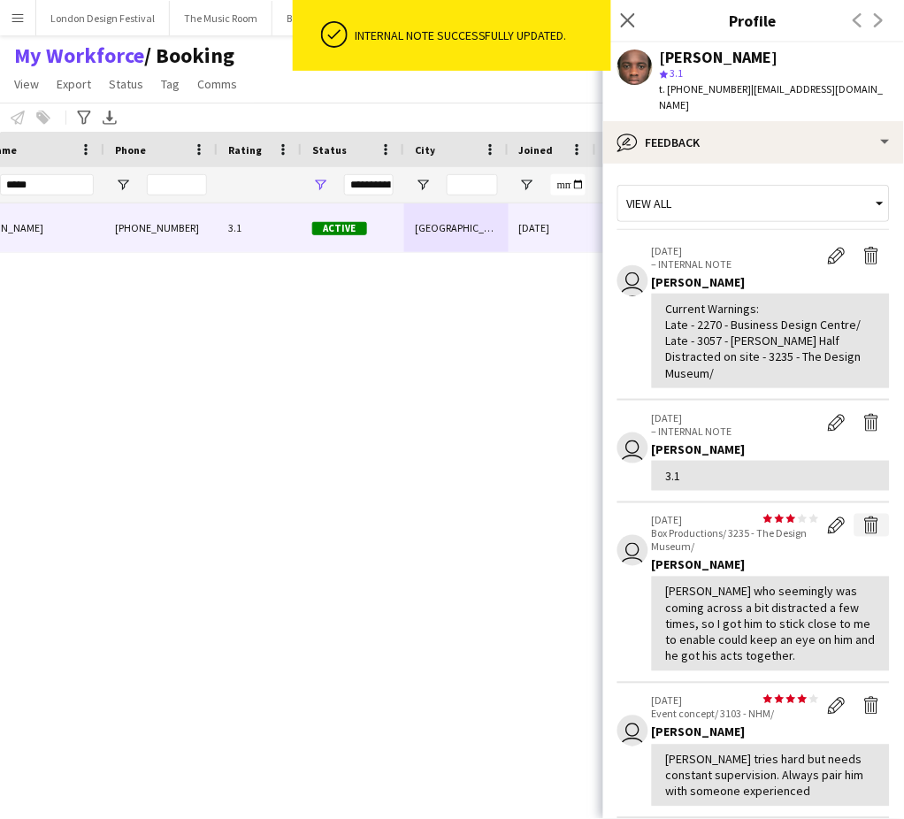
click at [863, 517] on app-icon "Delete feedback" at bounding box center [872, 526] width 18 height 18
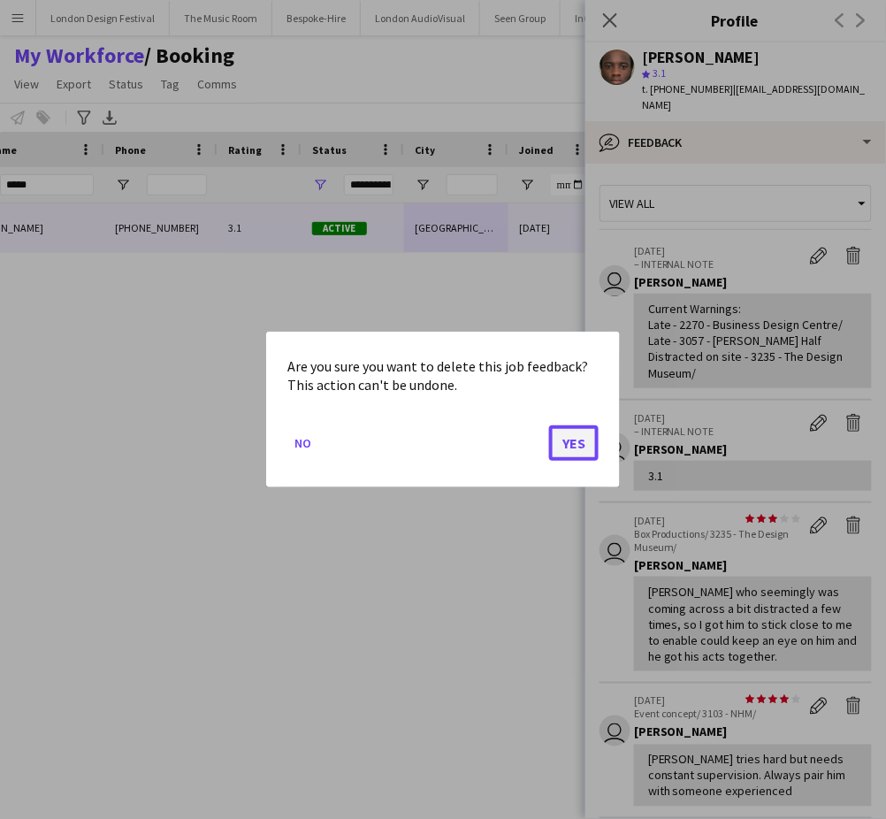
click at [578, 448] on button "Yes" at bounding box center [574, 442] width 50 height 35
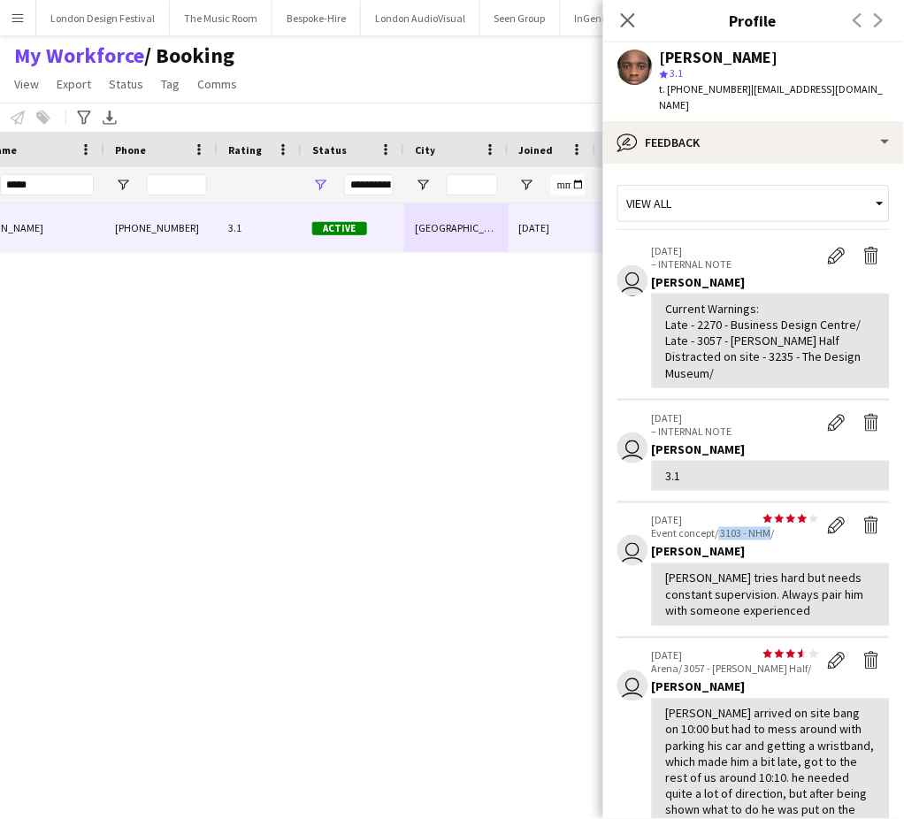
drag, startPoint x: 719, startPoint y: 516, endPoint x: 771, endPoint y: 516, distance: 52.2
click at [771, 527] on p "Event concept/ 3103 - NHM/" at bounding box center [735, 533] width 167 height 13
click at [828, 247] on app-icon "Edit internal note" at bounding box center [837, 256] width 18 height 18
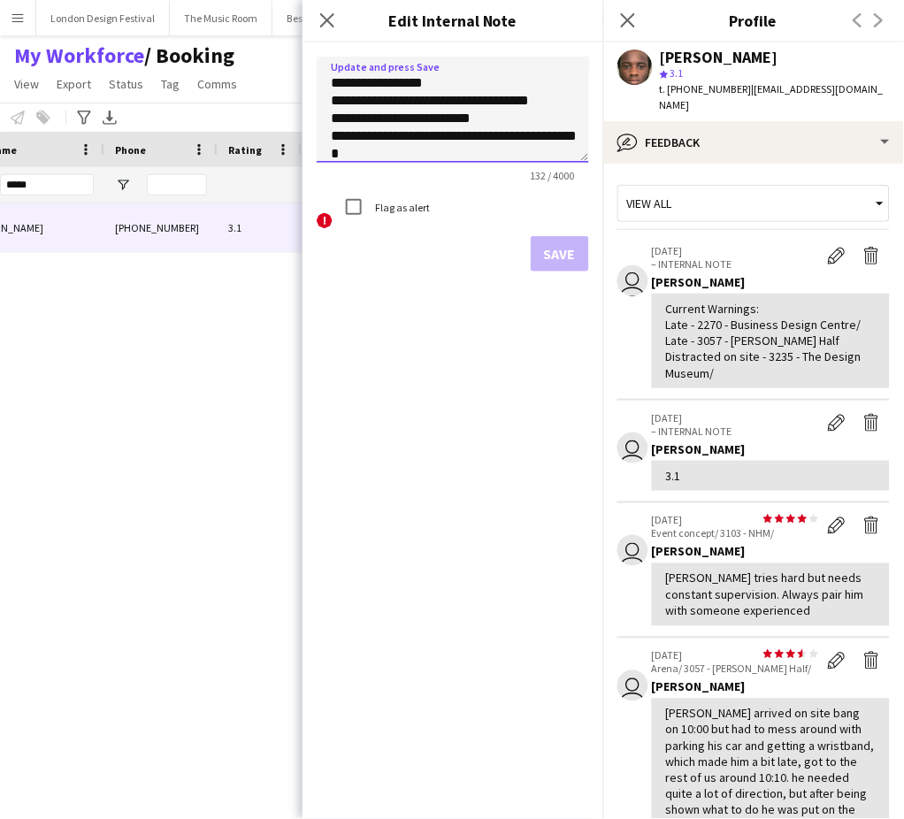
click at [529, 157] on textarea "**********" at bounding box center [453, 110] width 272 height 106
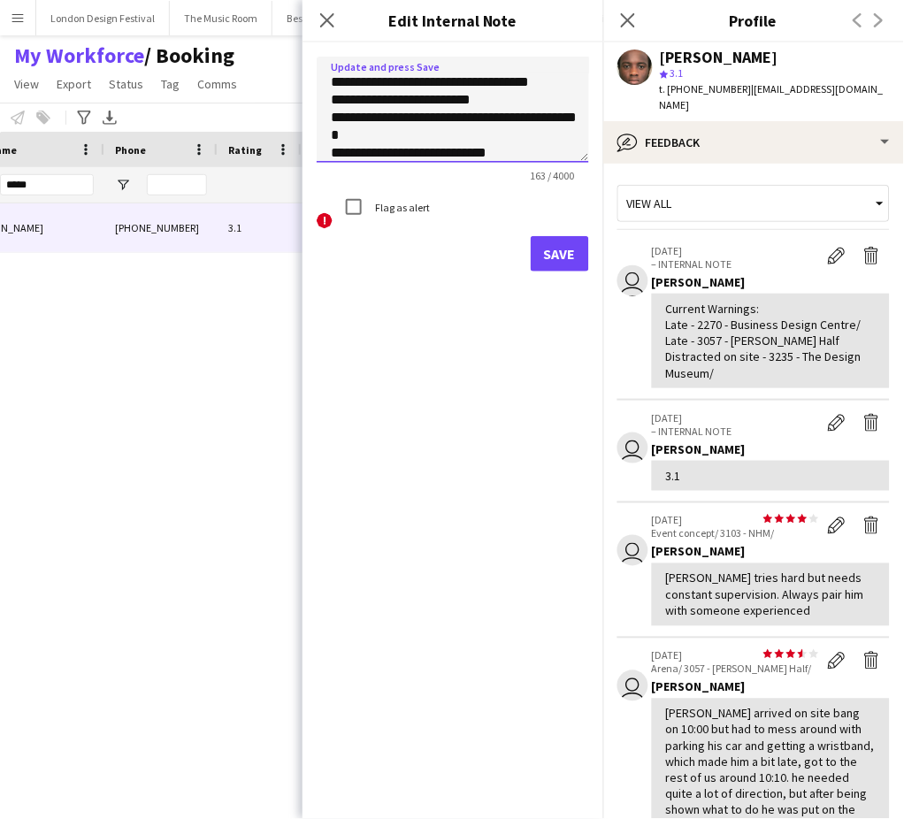
paste textarea "**********"
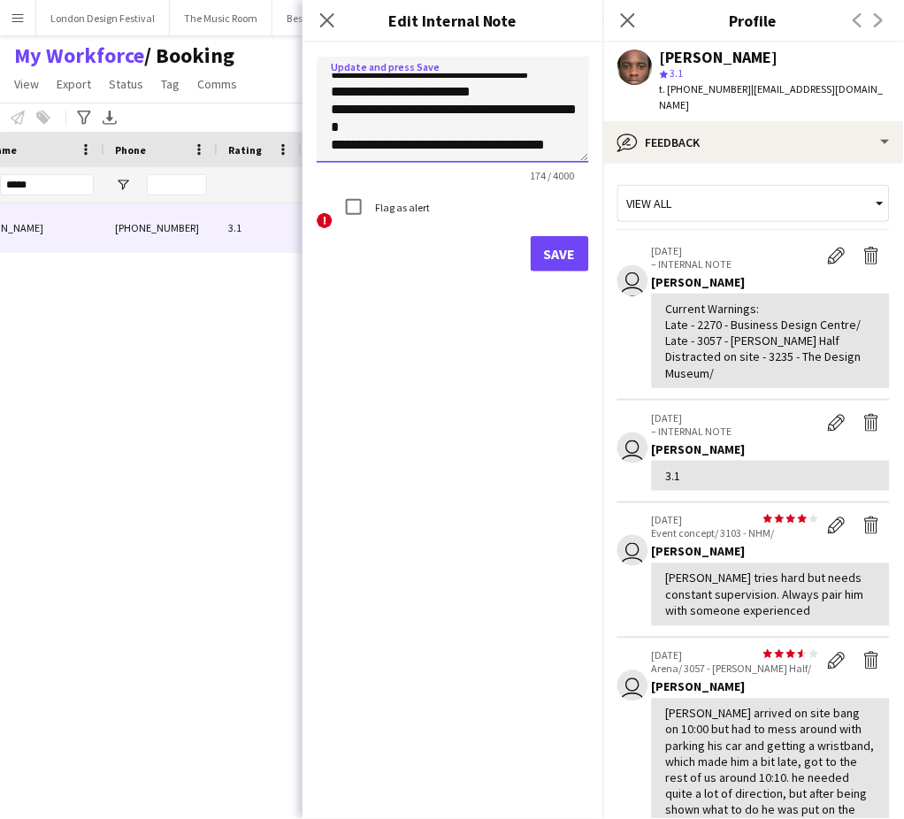
type textarea "**********"
click at [553, 256] on button "Save" at bounding box center [560, 253] width 58 height 35
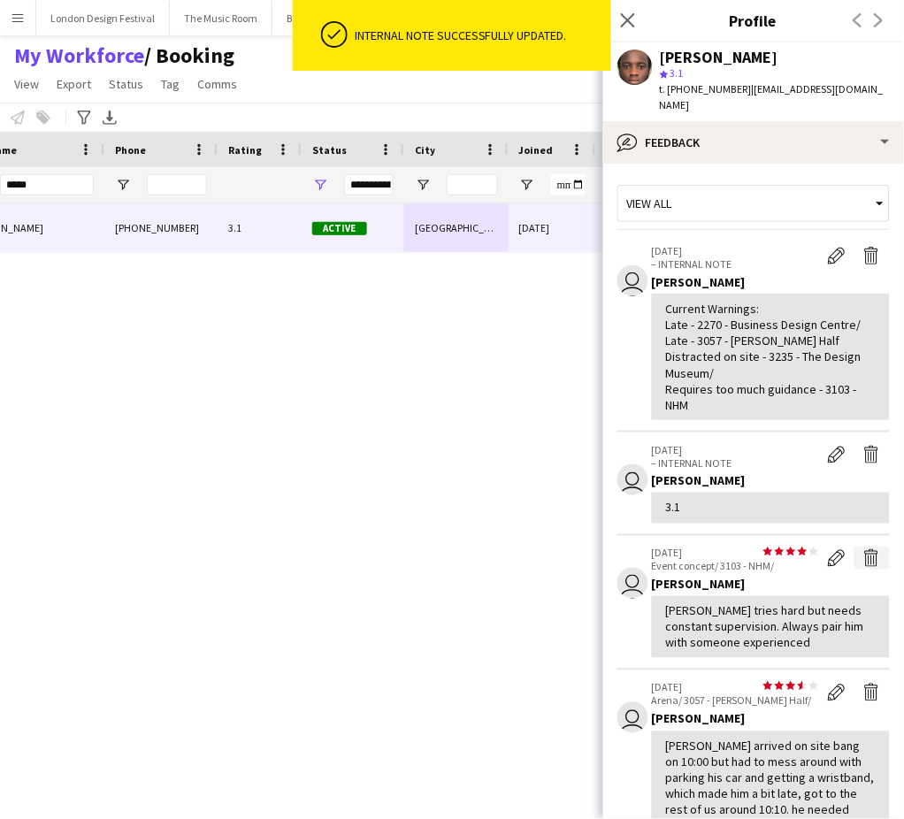
click at [863, 549] on app-icon "Delete feedback" at bounding box center [872, 558] width 18 height 18
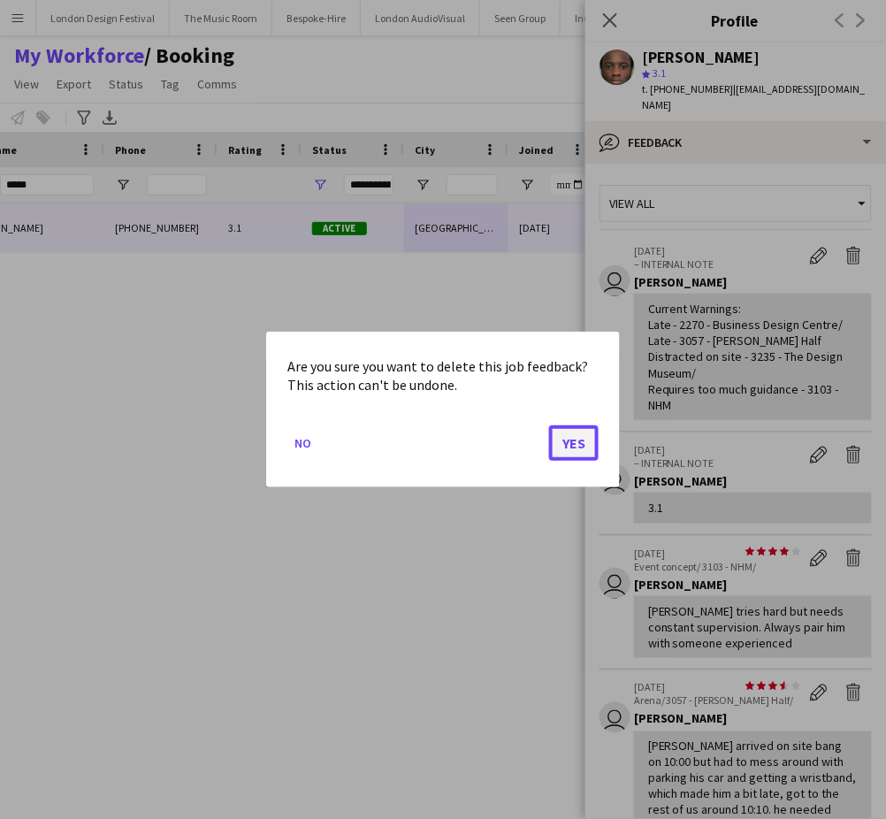
click at [578, 430] on button "Yes" at bounding box center [574, 442] width 50 height 35
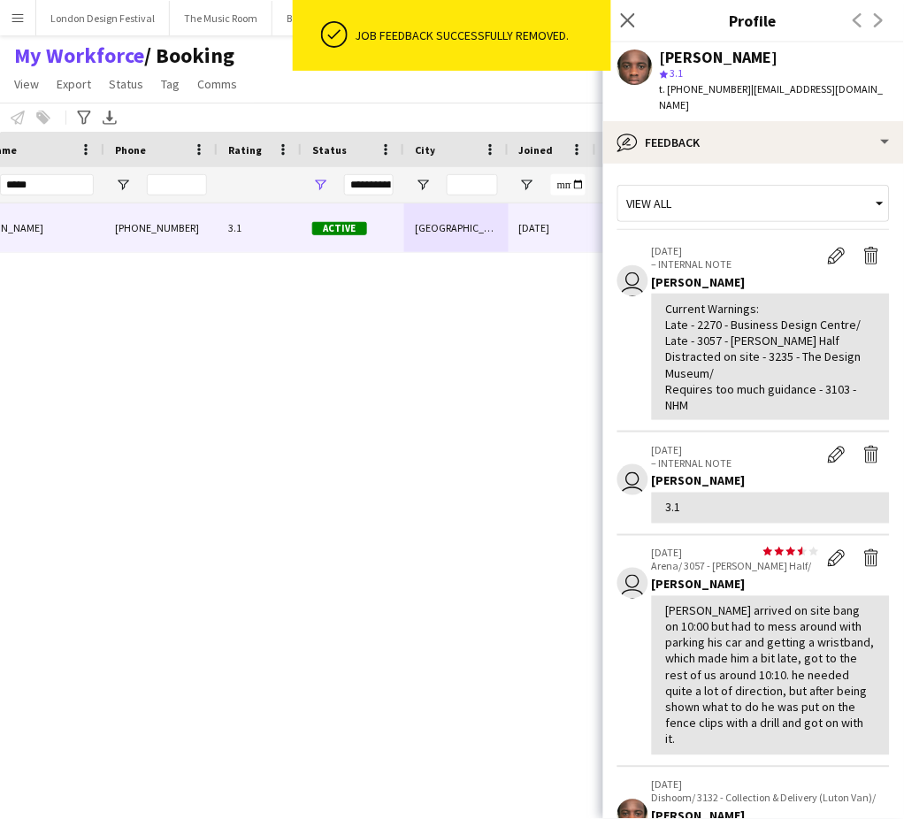
scroll to position [587, 0]
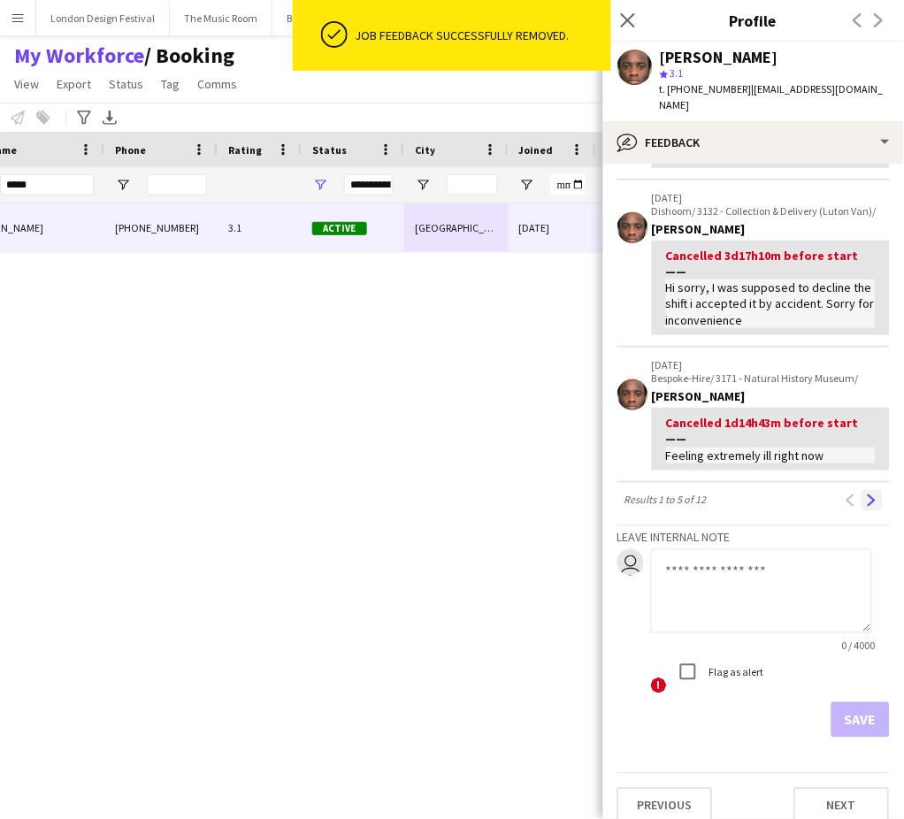
click at [866, 496] on app-icon "Next" at bounding box center [872, 500] width 12 height 12
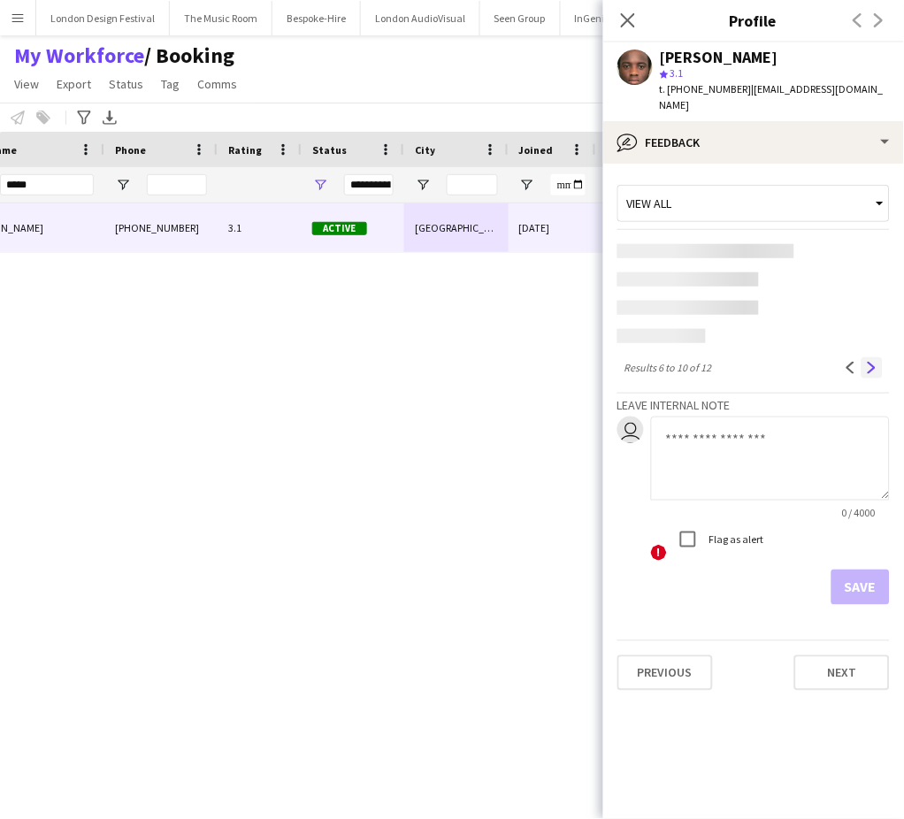
scroll to position [0, 0]
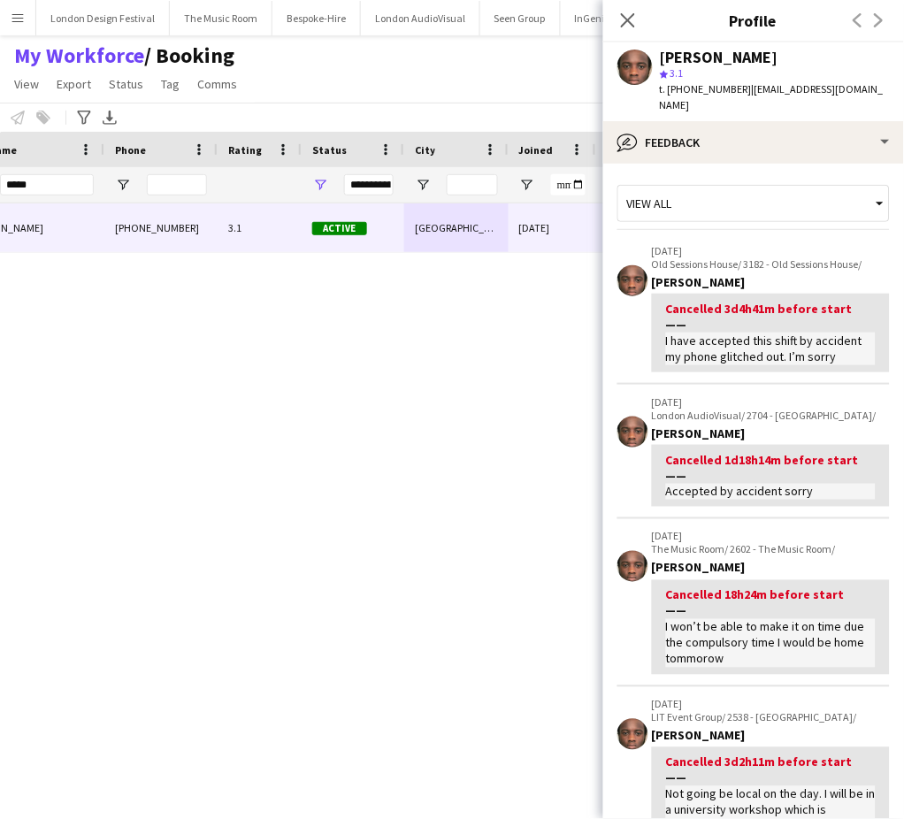
click at [884, 539] on app-crew-profile-feedback-tab "View all [DATE] Old Sessions House/ 3182 - Old Sessions House/ [PERSON_NAME] Ca…" at bounding box center [753, 491] width 301 height 655
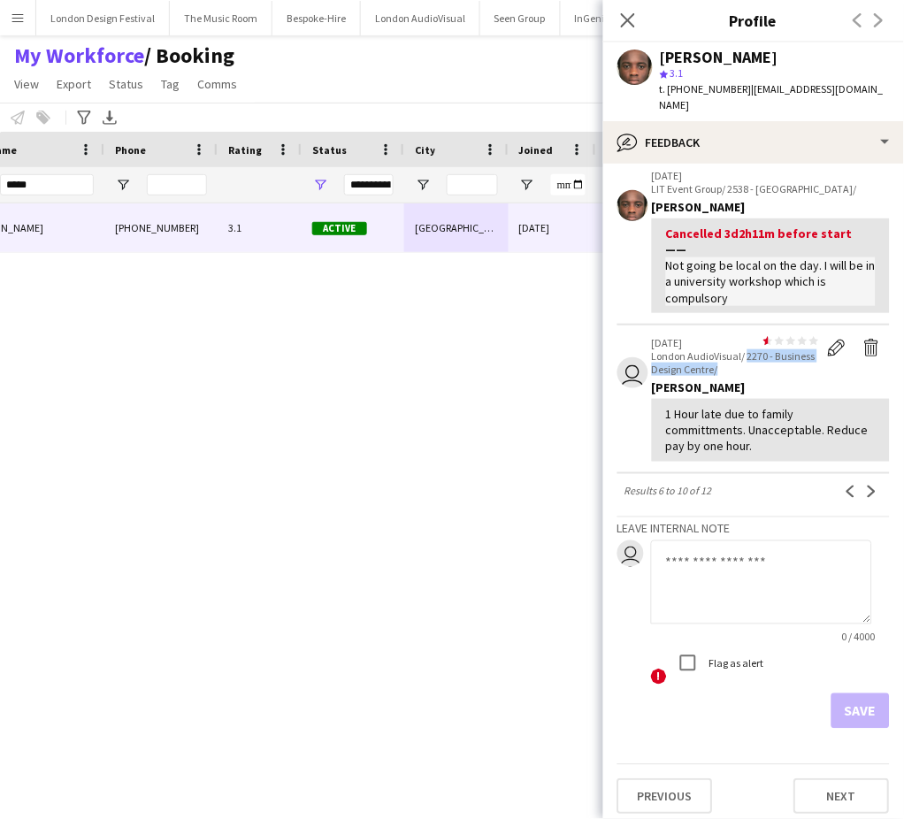
drag, startPoint x: 746, startPoint y: 347, endPoint x: 762, endPoint y: 363, distance: 22.5
click at [762, 363] on p "London AudioVisual/ 2270 - Business Design Centre/" at bounding box center [735, 362] width 167 height 27
click at [863, 339] on app-icon "Delete feedback" at bounding box center [872, 348] width 18 height 18
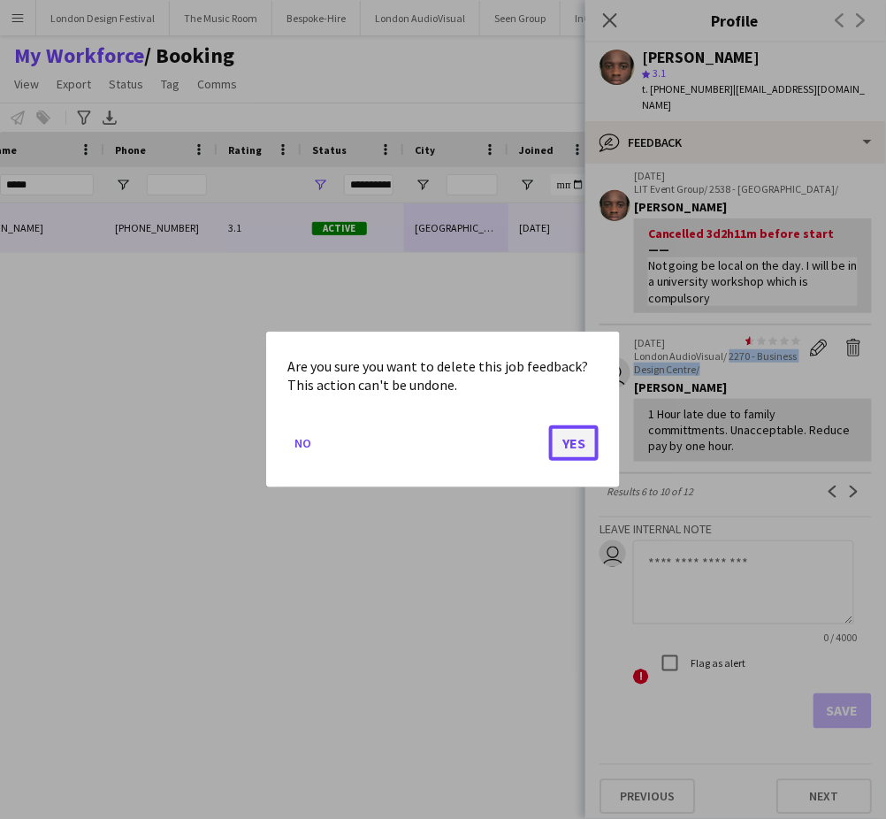
click at [578, 435] on button "Yes" at bounding box center [574, 442] width 50 height 35
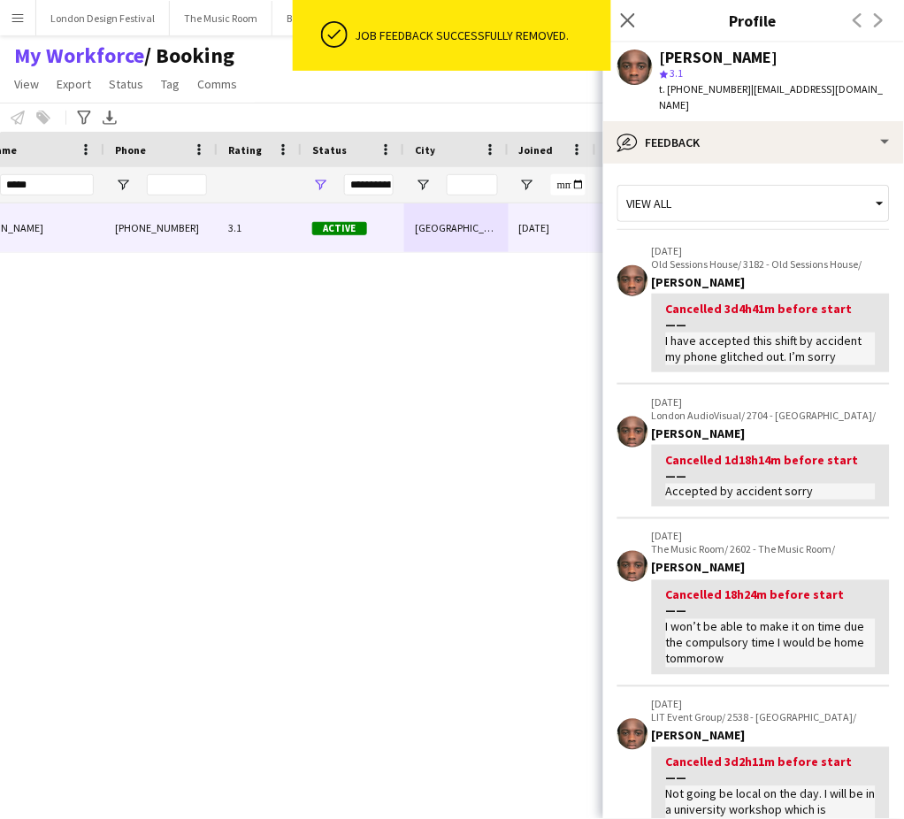
scroll to position [545, 0]
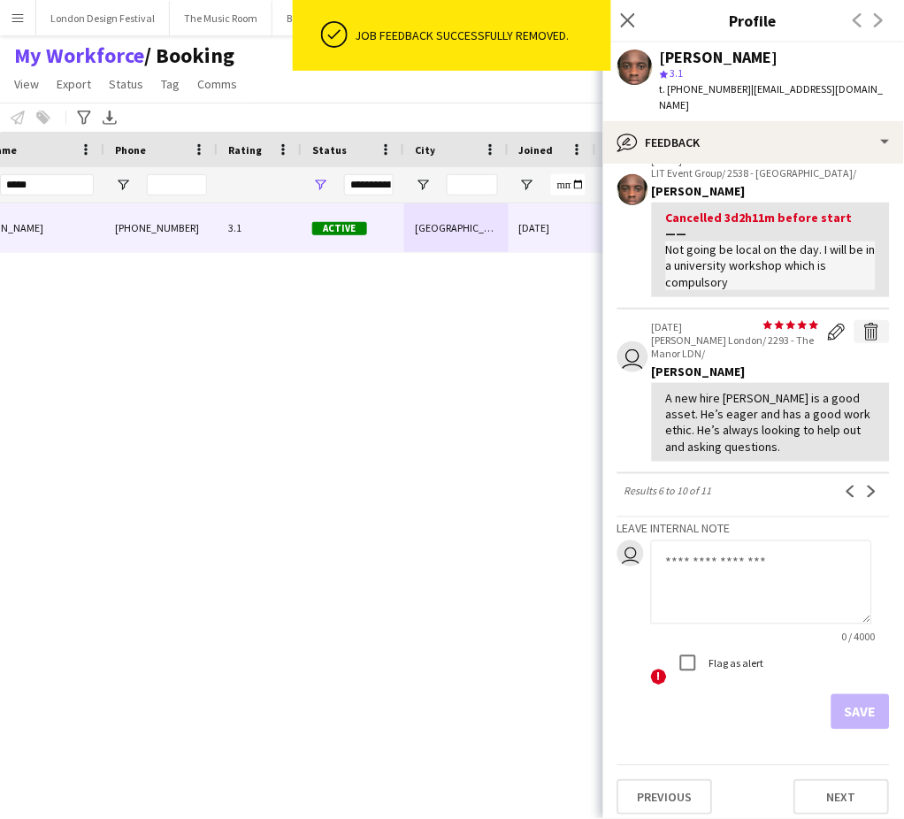
click at [863, 323] on app-icon "Delete feedback" at bounding box center [872, 332] width 18 height 18
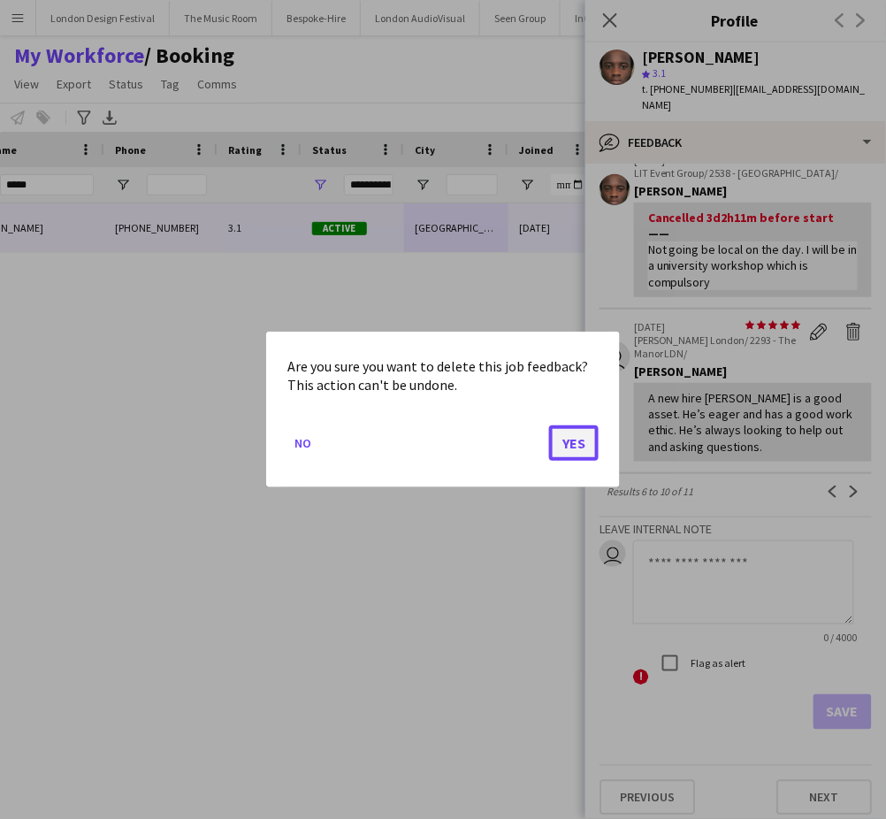
click at [575, 439] on button "Yes" at bounding box center [574, 442] width 50 height 35
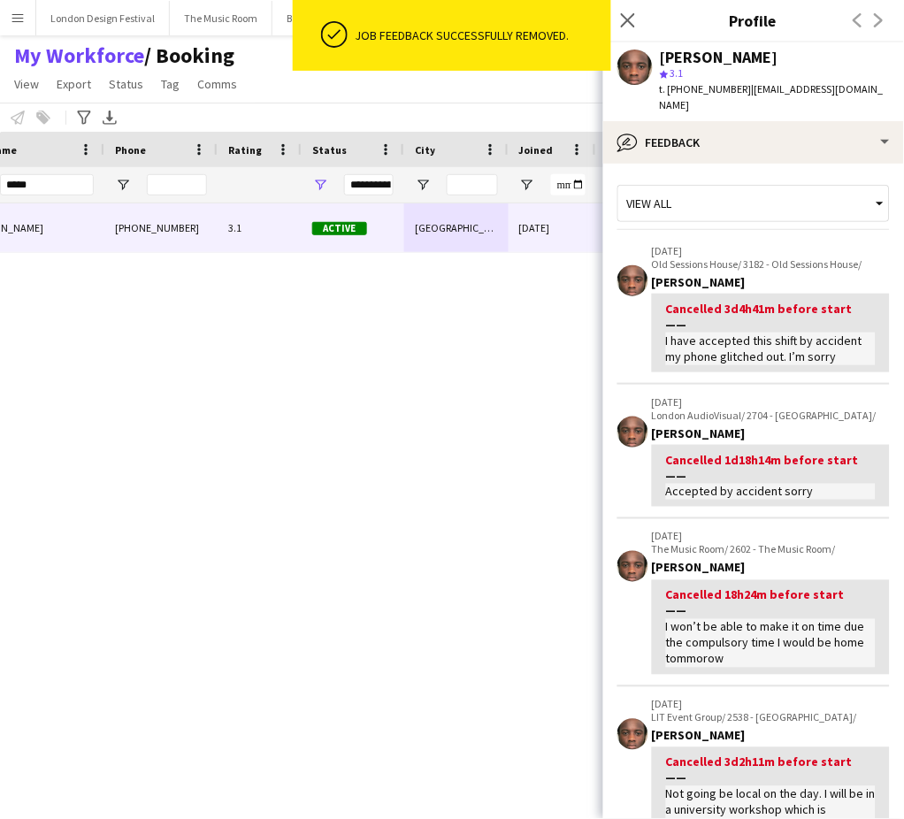
scroll to position [532, 0]
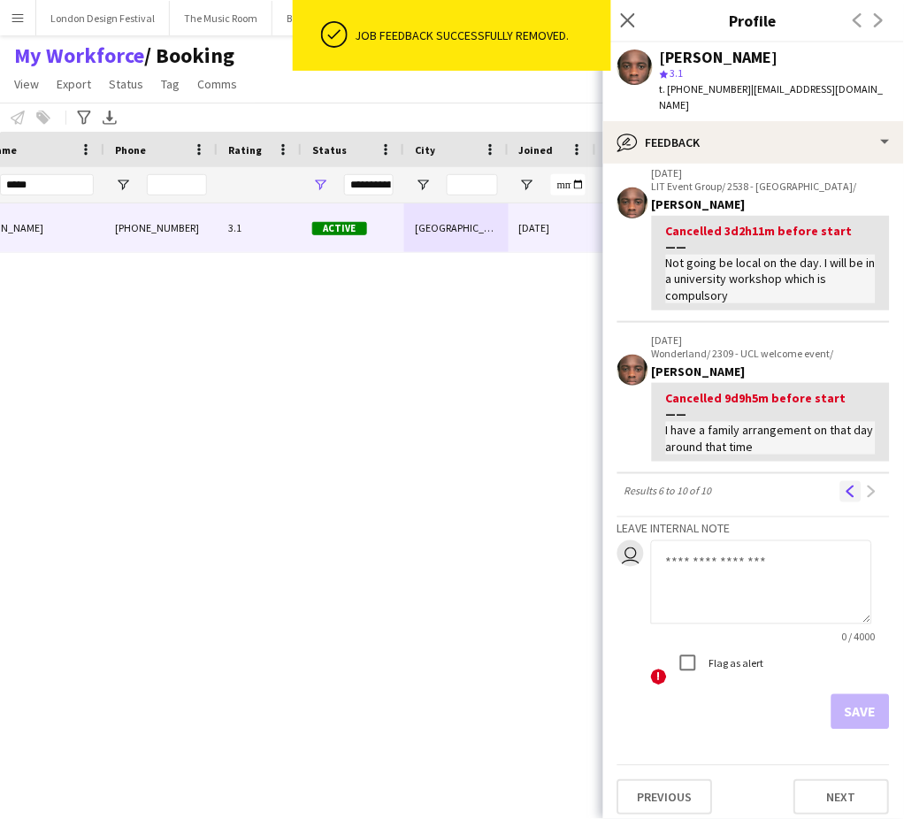
click at [845, 486] on app-icon "Previous" at bounding box center [851, 492] width 12 height 12
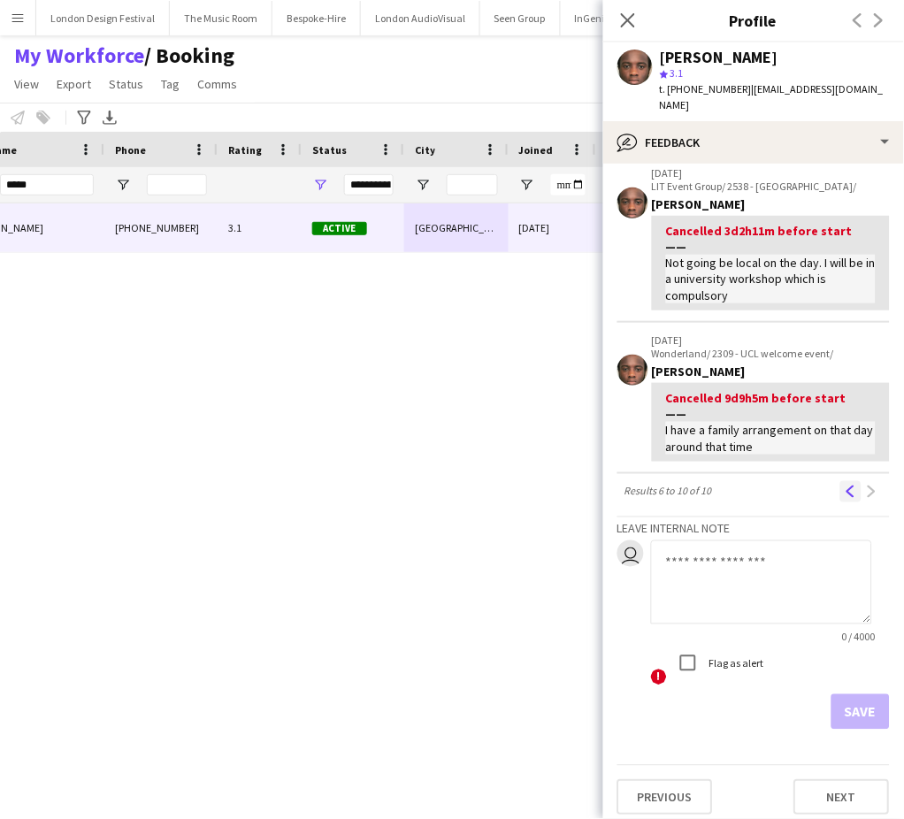
scroll to position [0, 0]
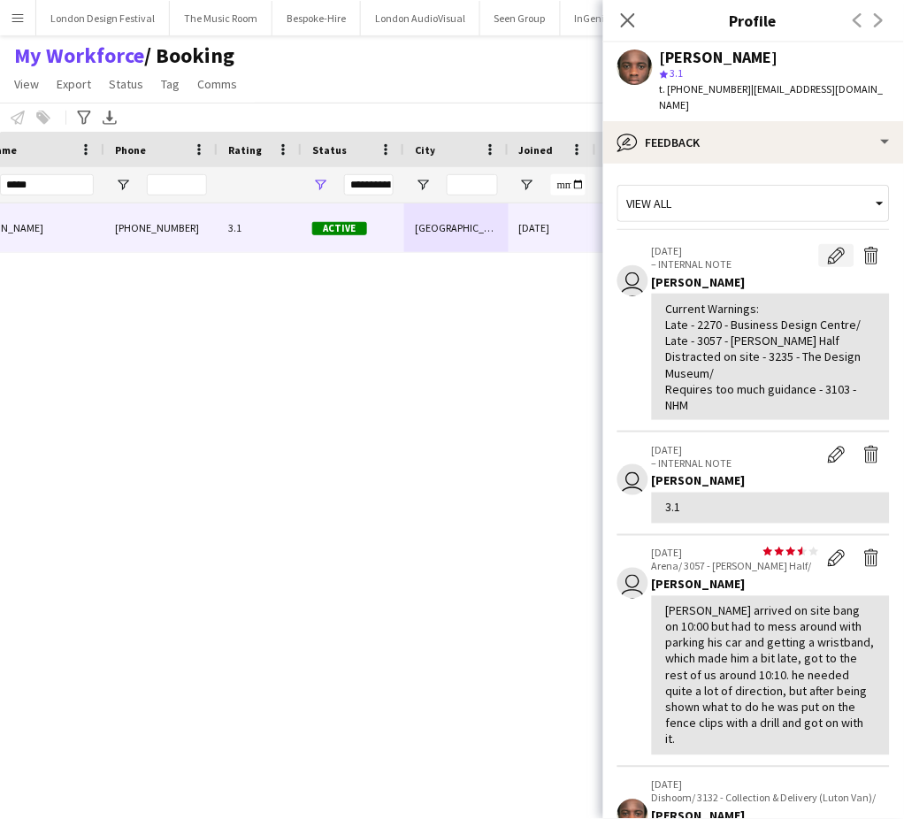
click at [819, 245] on button "Edit internal note" at bounding box center [836, 255] width 35 height 23
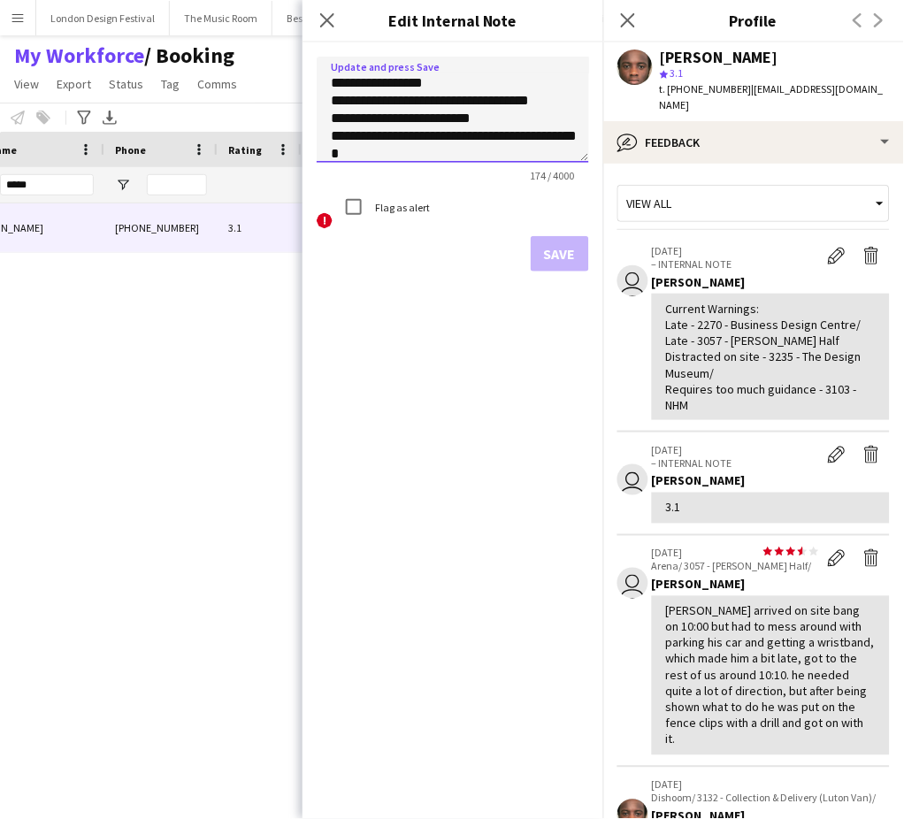
click at [500, 154] on textarea "**********" at bounding box center [453, 110] width 272 height 106
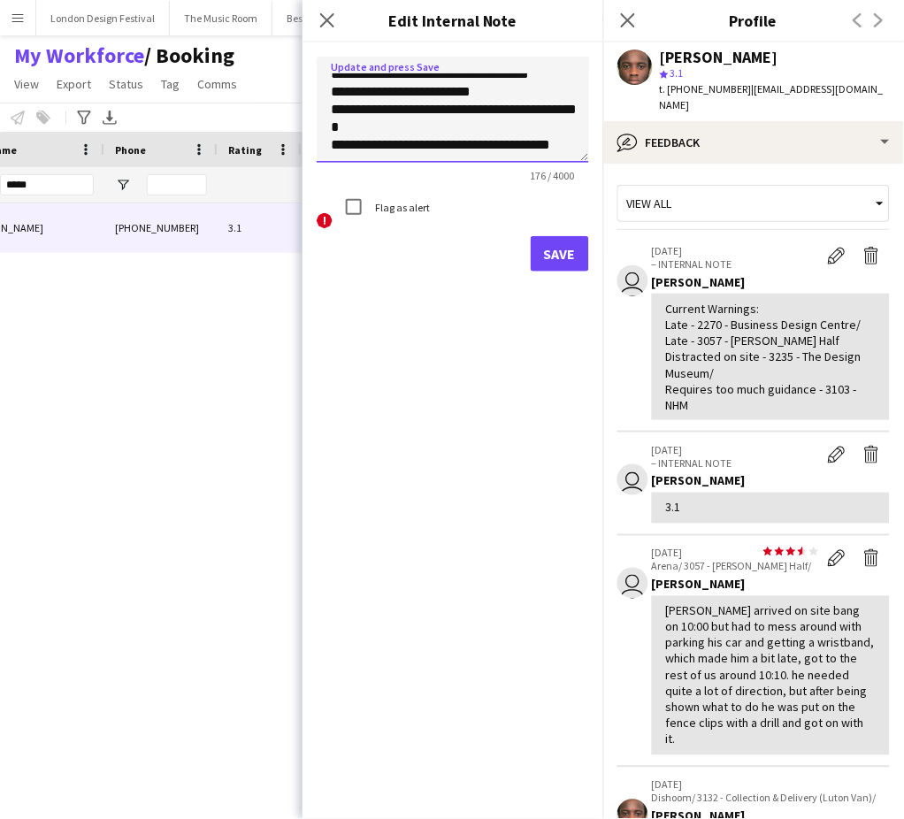
scroll to position [53, 0]
paste textarea "**********"
type textarea "**********"
click at [555, 245] on button "Save" at bounding box center [560, 253] width 58 height 35
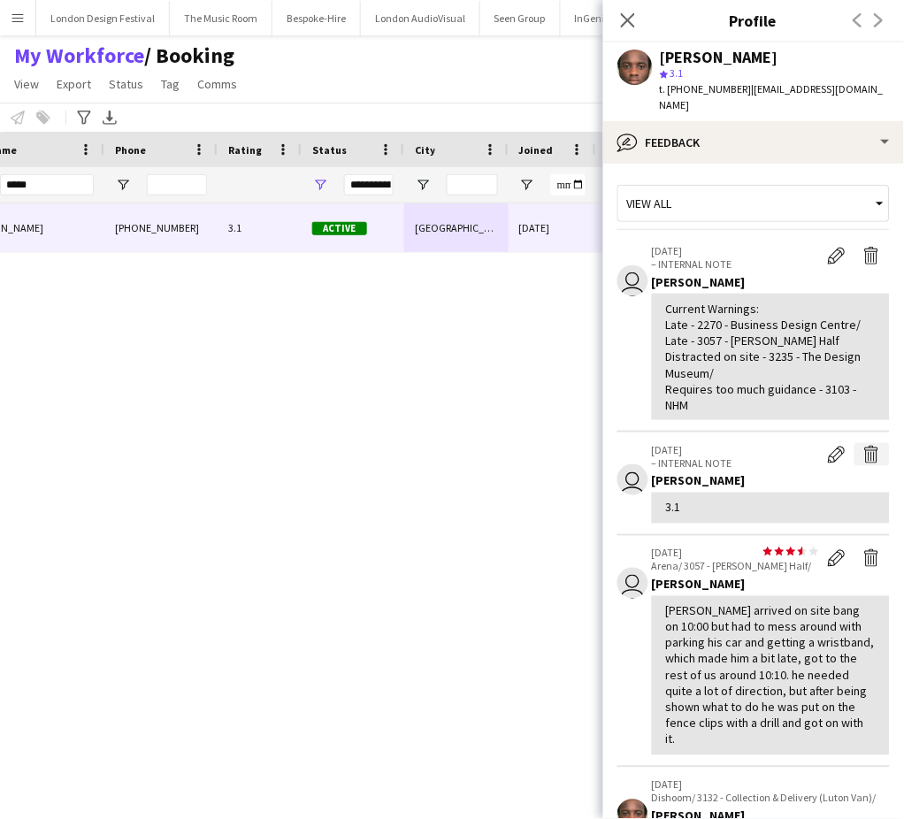
click at [854, 448] on button "Delete internal note" at bounding box center [871, 454] width 35 height 23
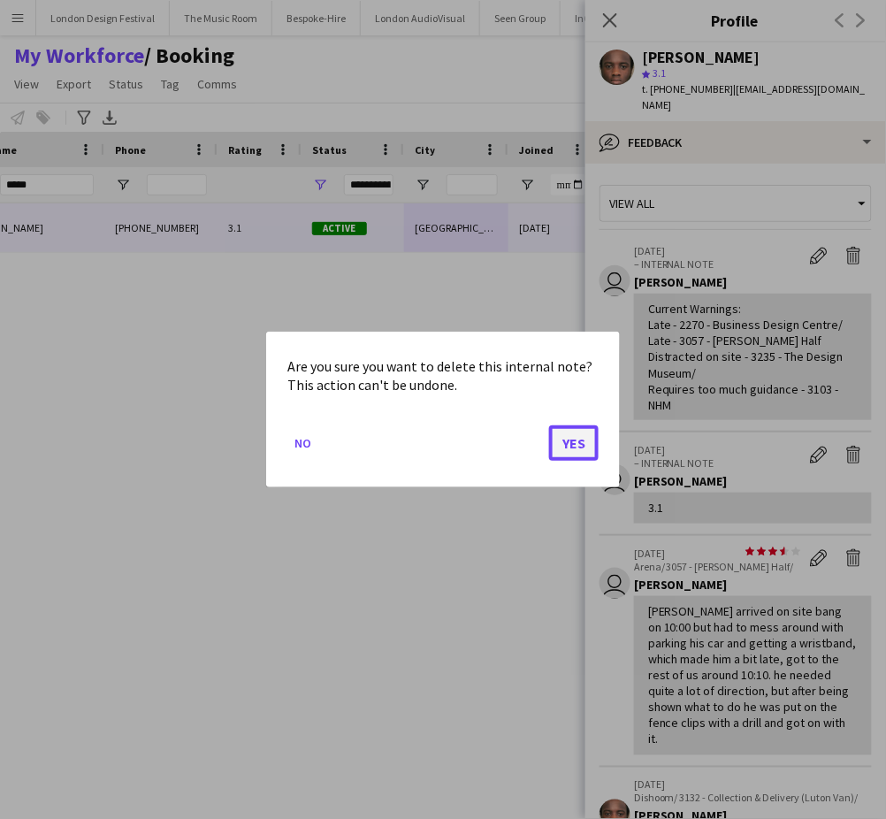
click at [574, 438] on button "Yes" at bounding box center [574, 442] width 50 height 35
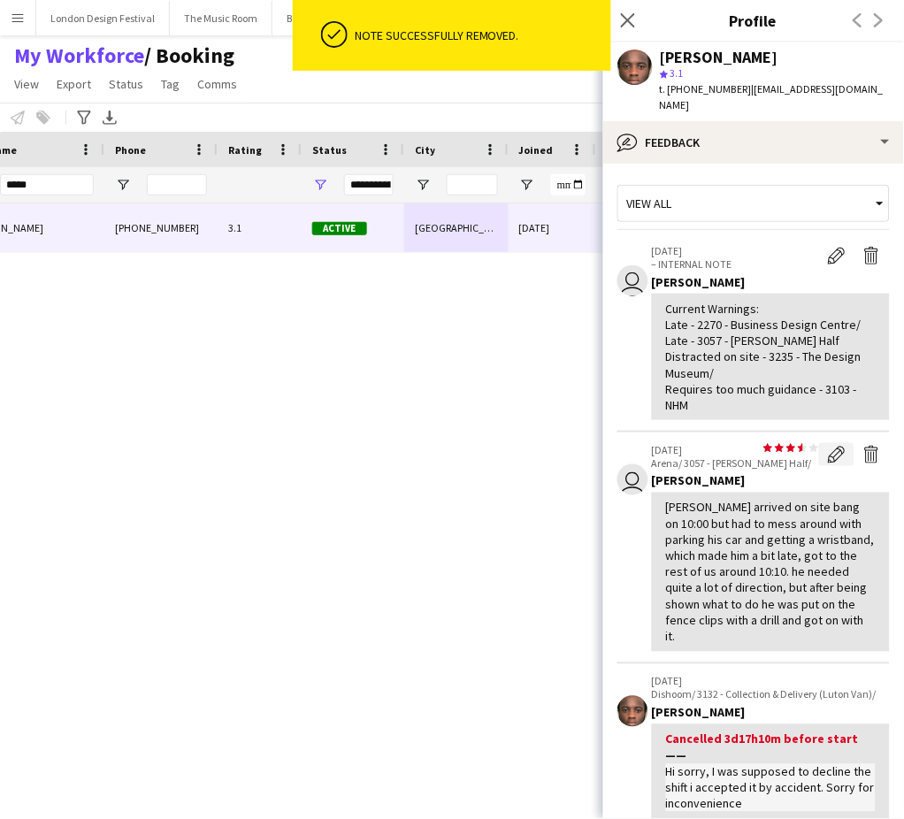
click at [828, 446] on app-icon "Edit feedback" at bounding box center [837, 455] width 18 height 18
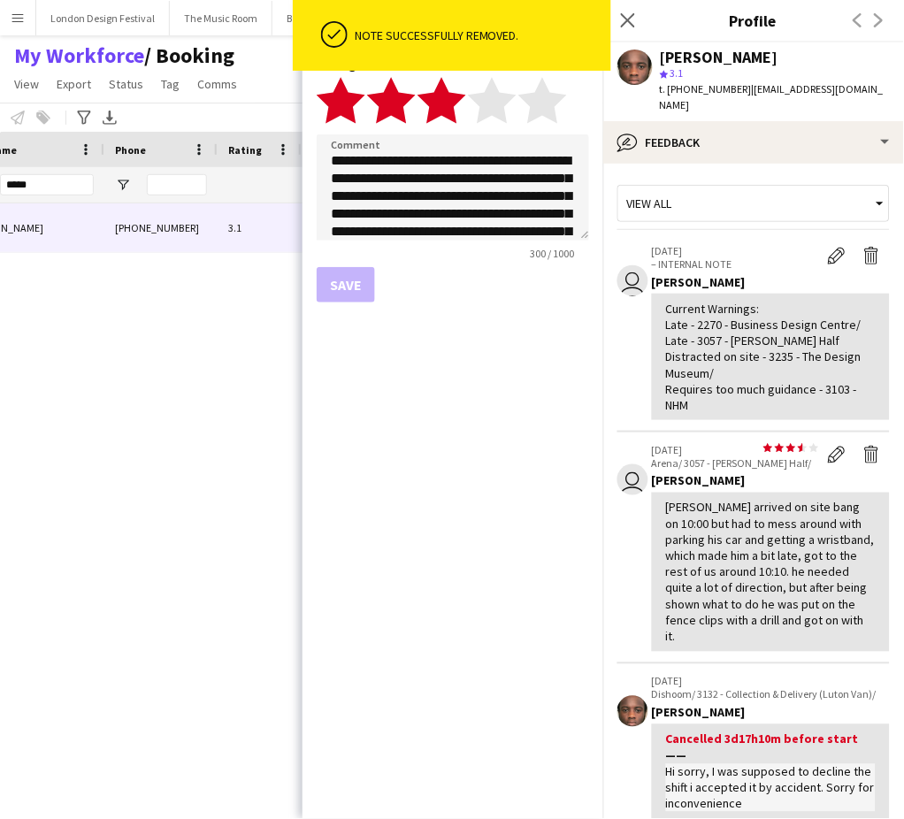
click at [448, 100] on polygon at bounding box center [441, 100] width 49 height 46
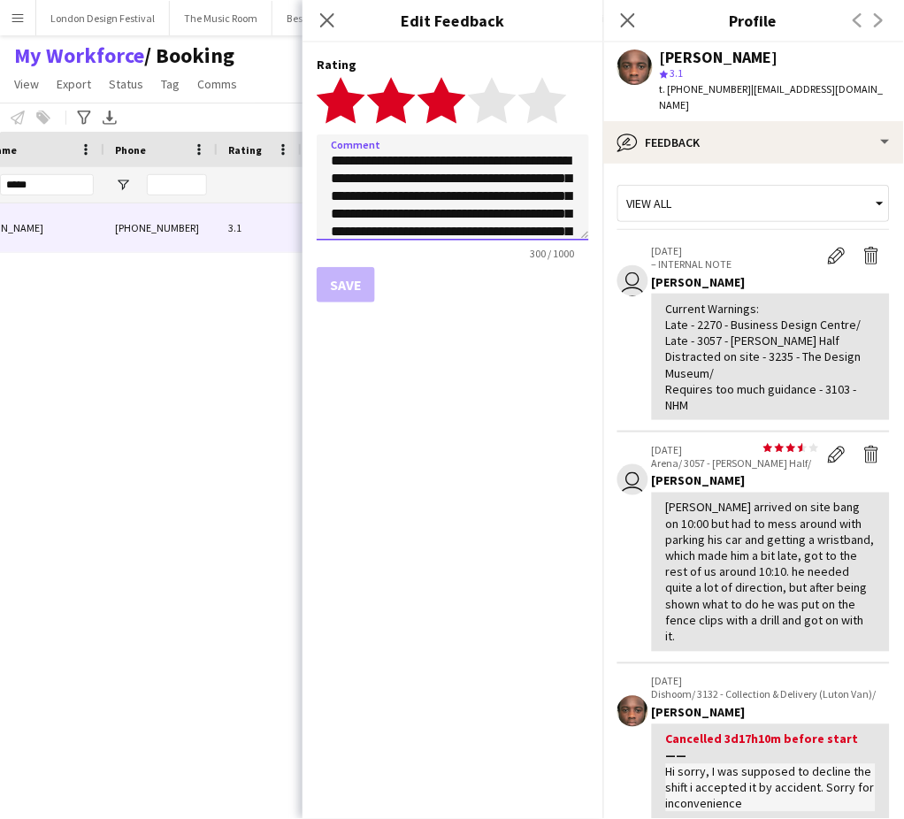
click at [455, 199] on textarea "**********" at bounding box center [453, 187] width 272 height 106
type textarea "**********"
click at [359, 277] on button "Save" at bounding box center [346, 284] width 58 height 35
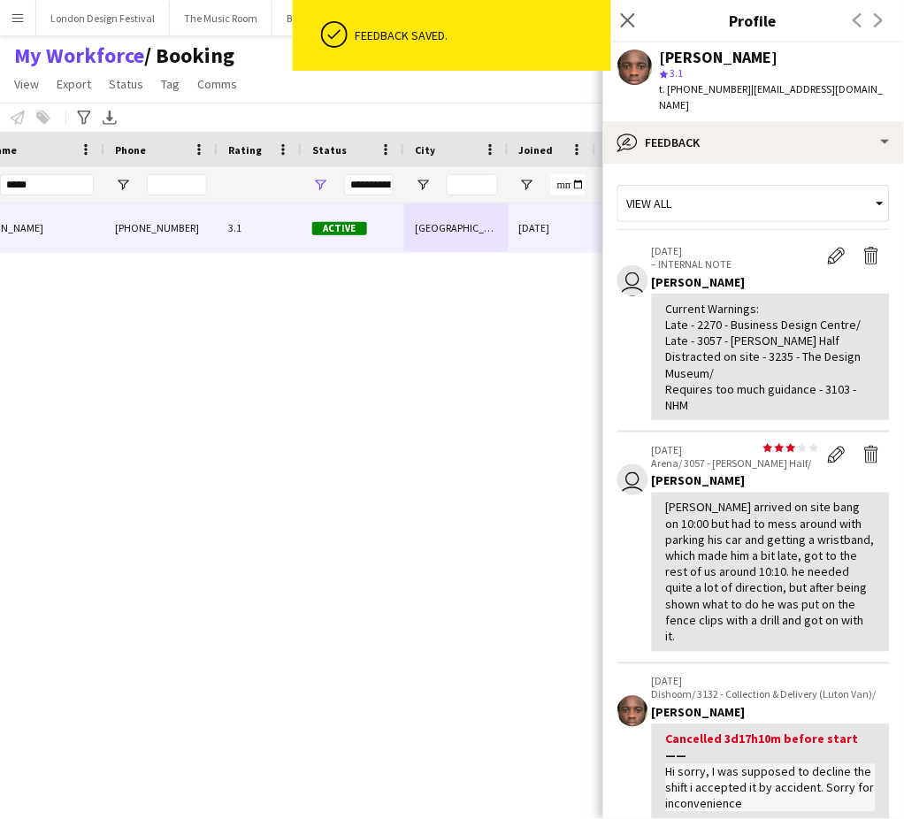
scroll to position [587, 0]
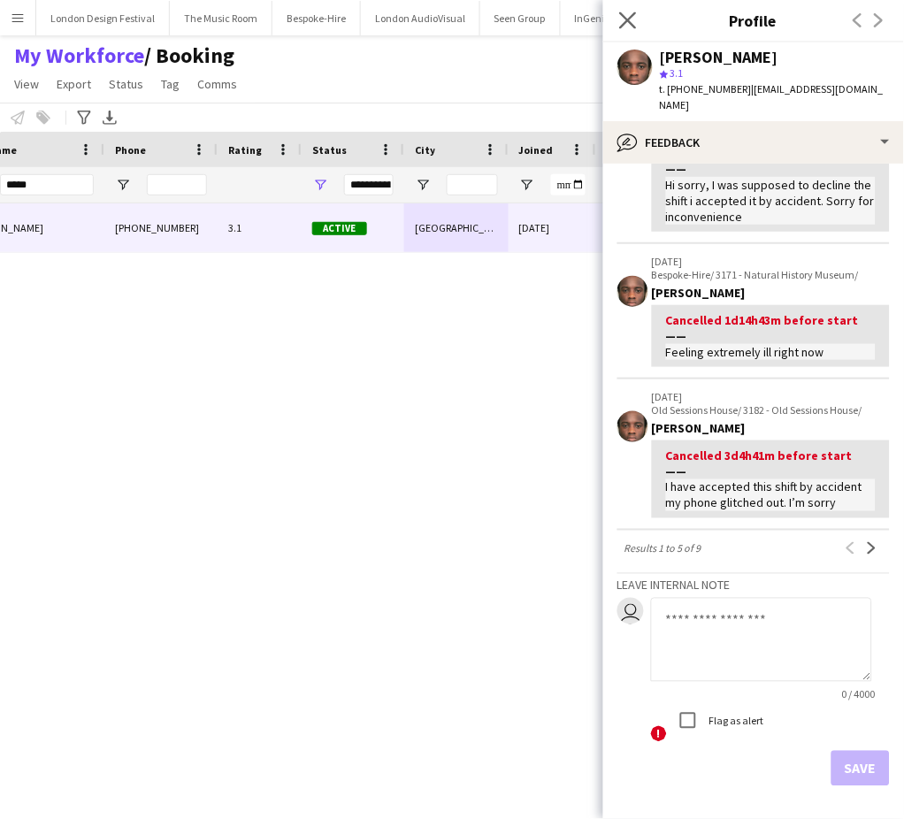
click at [638, 28] on app-icon "Close pop-in" at bounding box center [629, 21] width 26 height 26
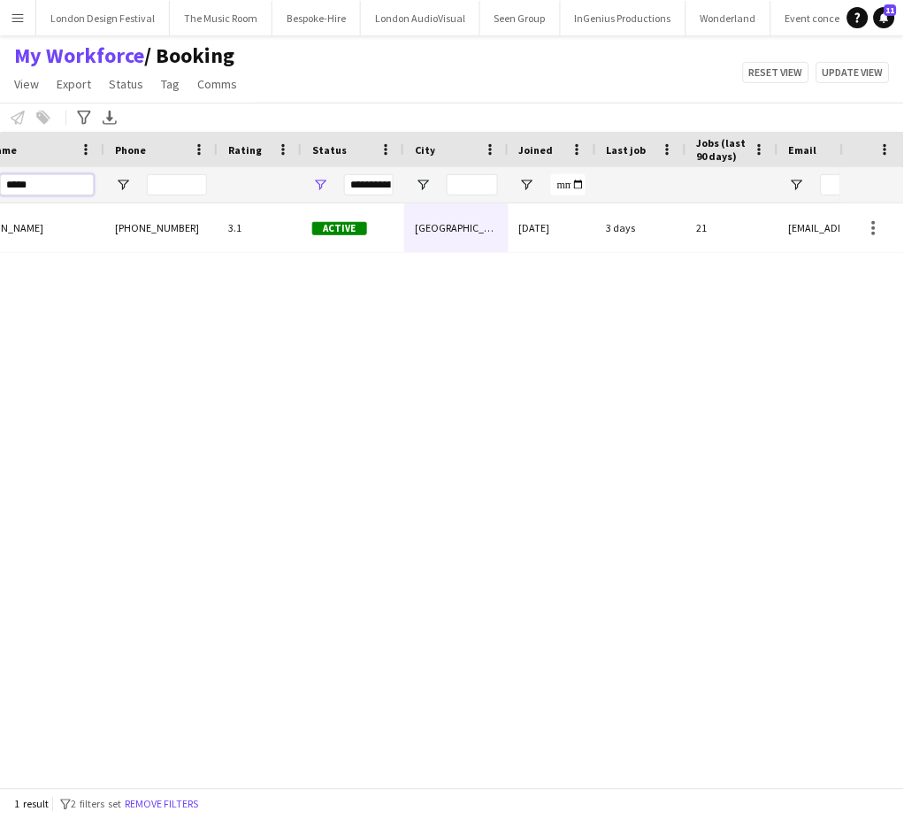
click at [80, 187] on input "*****" at bounding box center [47, 184] width 94 height 21
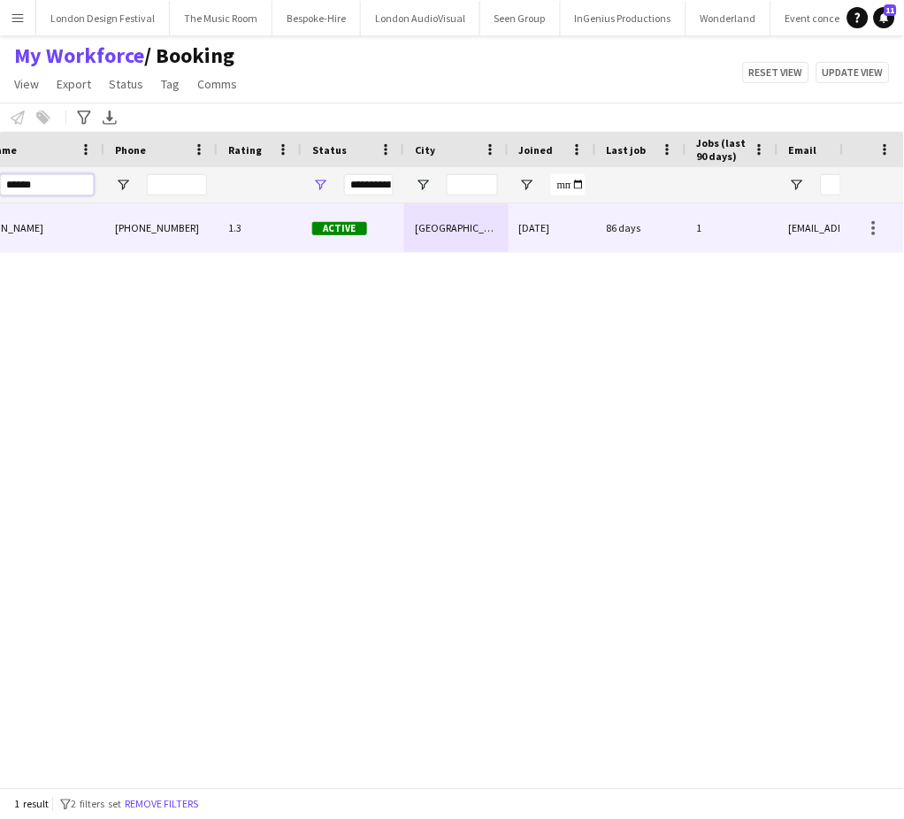
type input "******"
click at [601, 228] on div "86 days" at bounding box center [641, 227] width 90 height 49
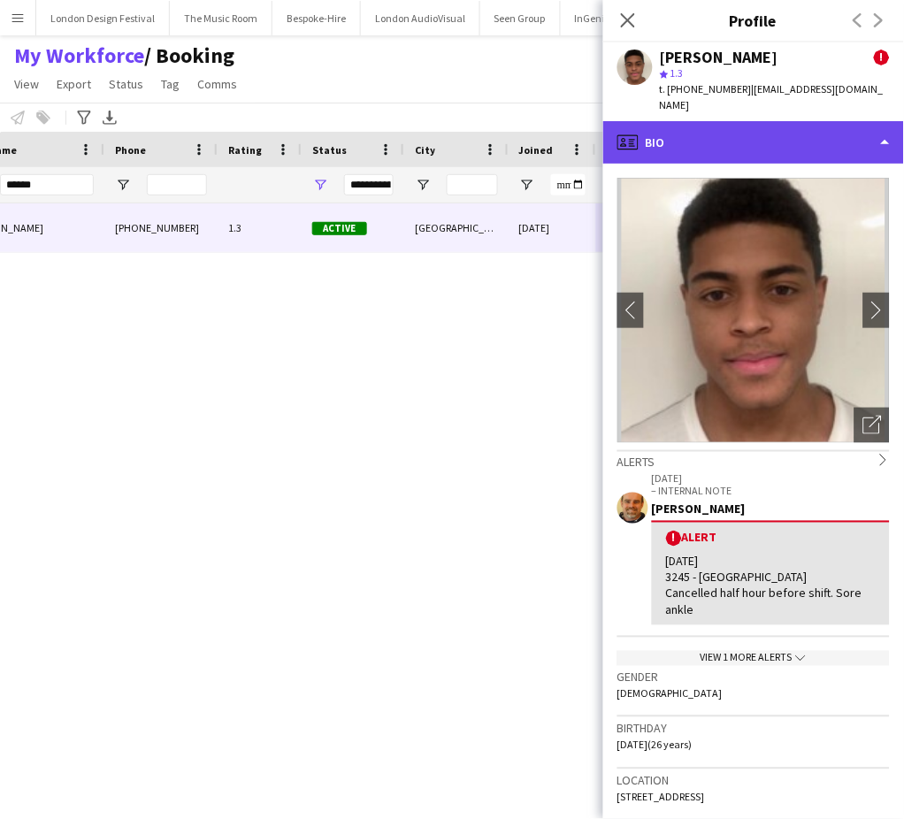
click at [838, 121] on div "profile Bio" at bounding box center [753, 142] width 301 height 42
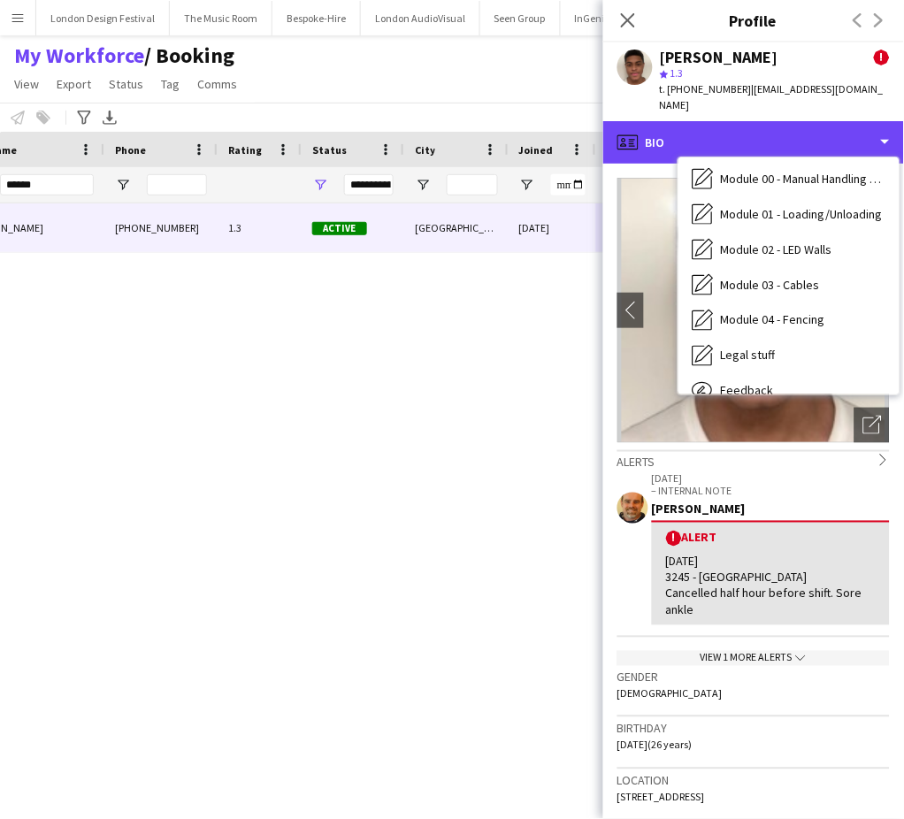
scroll to position [378, 0]
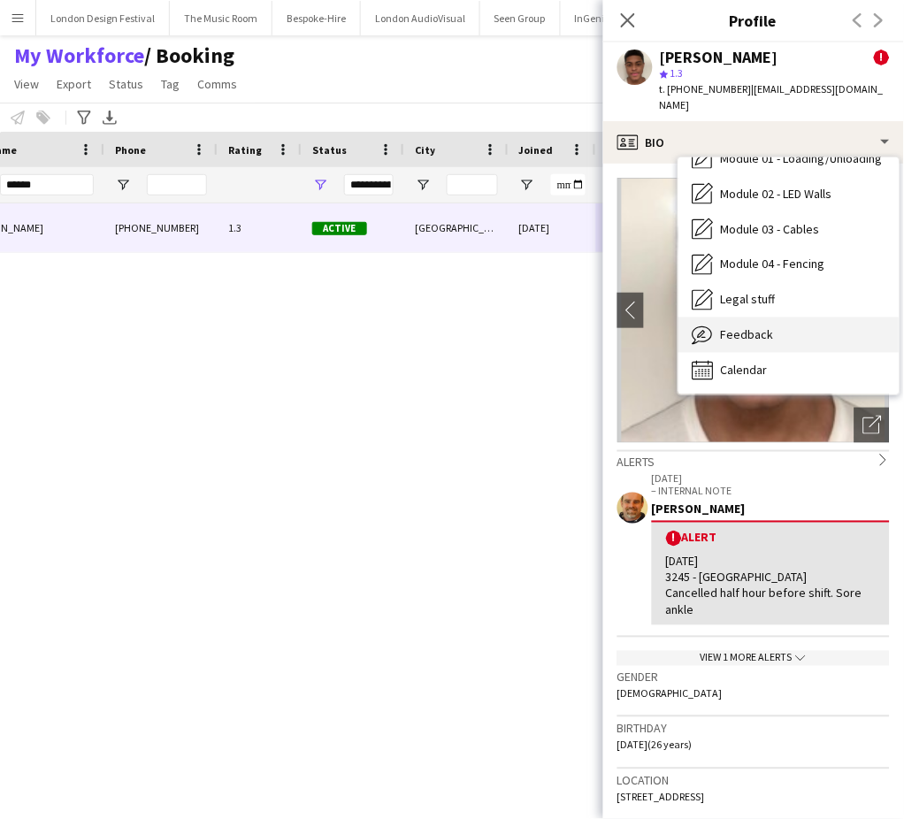
click at [836, 318] on div "Feedback Feedback" at bounding box center [788, 335] width 221 height 35
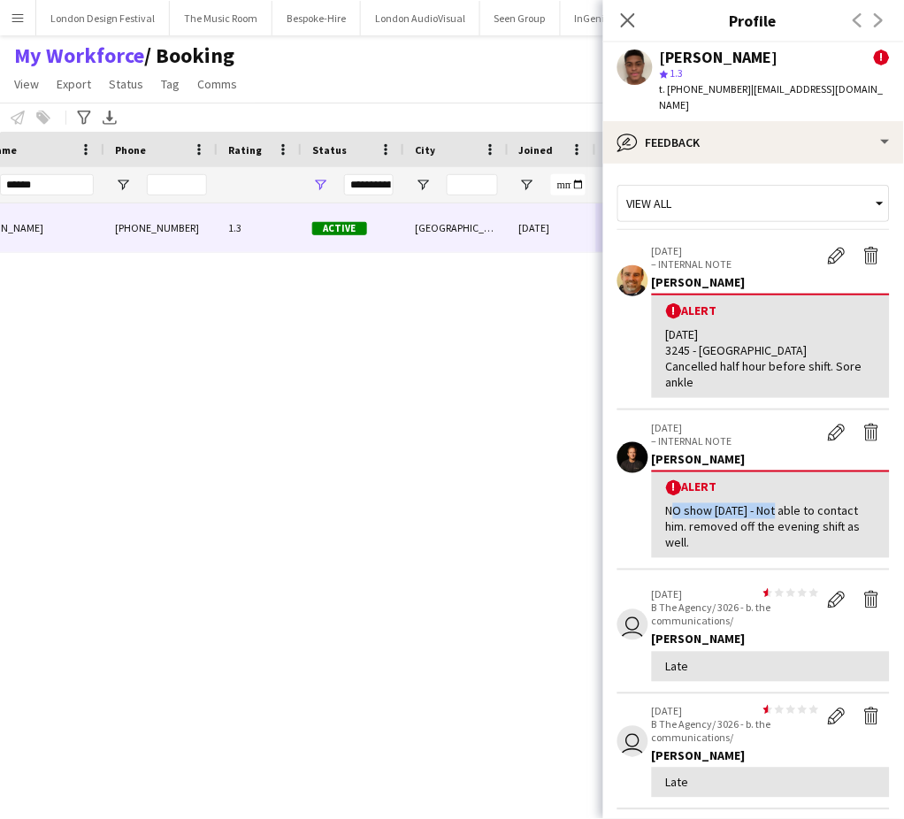
drag, startPoint x: 668, startPoint y: 491, endPoint x: 772, endPoint y: 491, distance: 104.4
click at [772, 503] on div "NO show [DATE] - Not able to contact him. removed off the evening shift as well." at bounding box center [771, 527] width 210 height 49
click at [863, 424] on app-icon "Delete alert" at bounding box center [872, 433] width 18 height 18
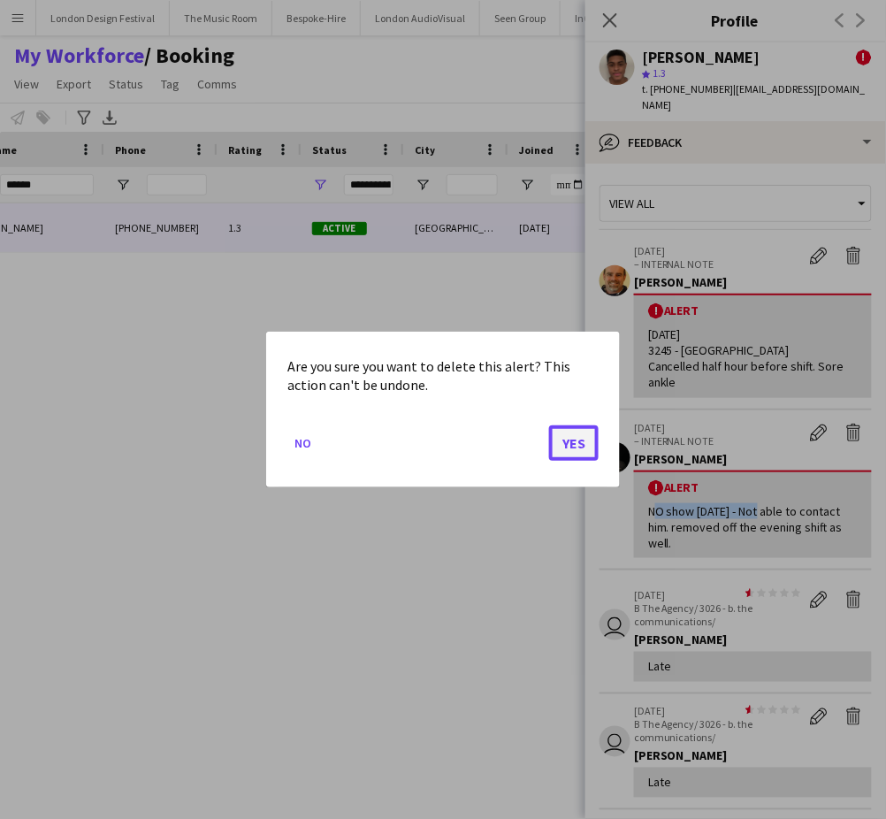
click at [582, 444] on button "Yes" at bounding box center [574, 442] width 50 height 35
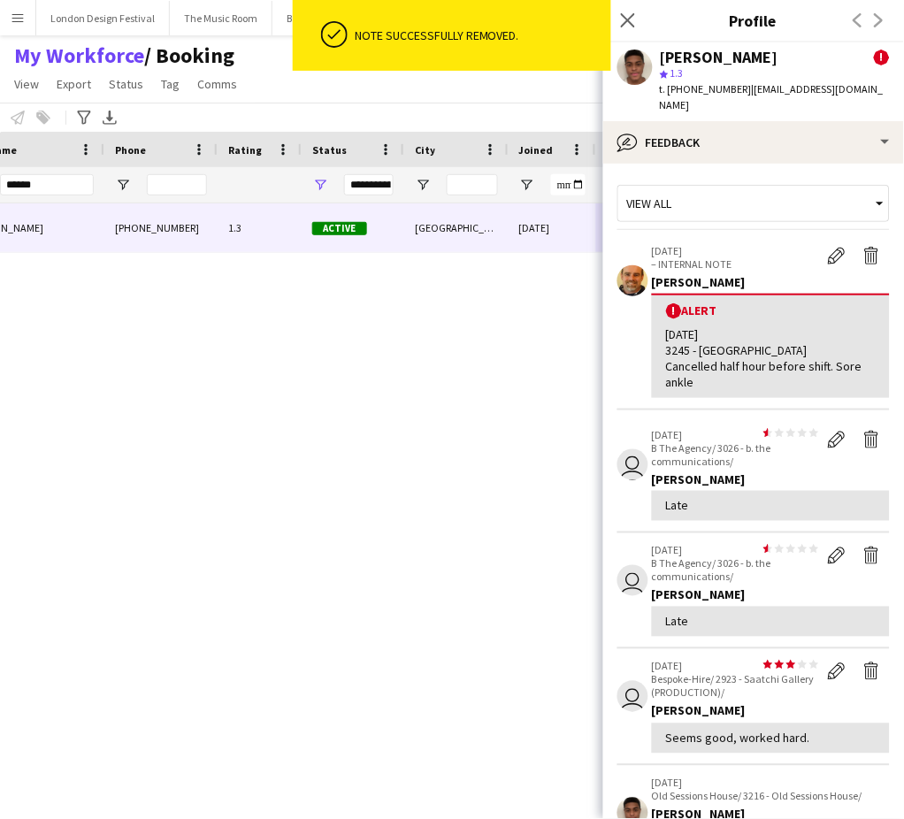
scroll to position [351, 0]
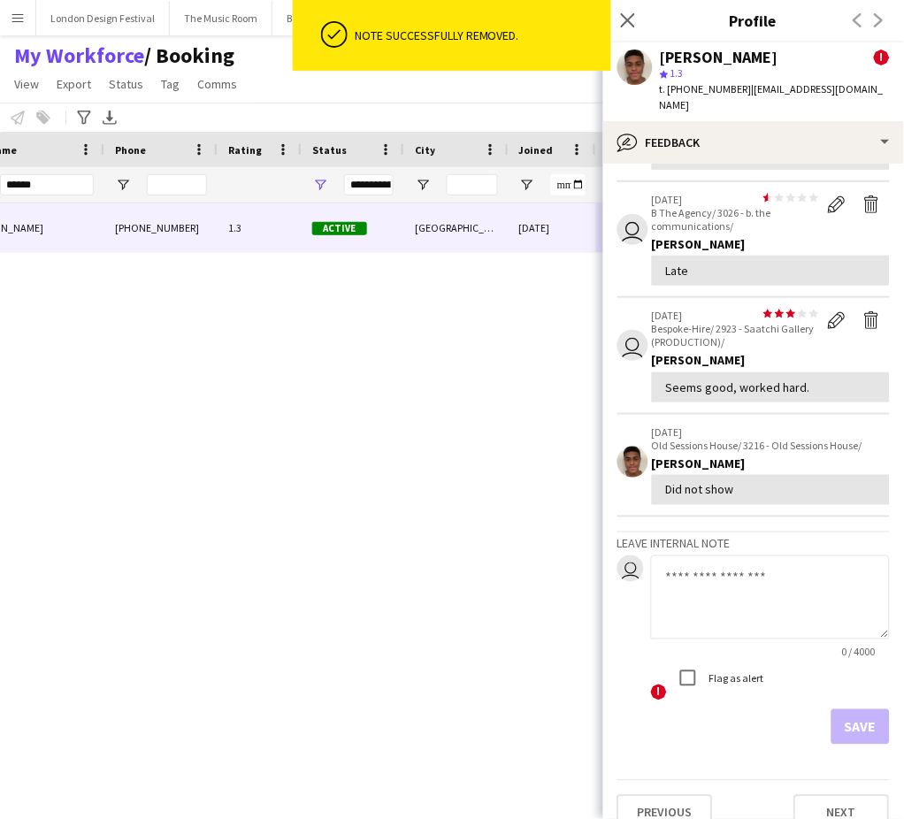
click at [792, 580] on textarea at bounding box center [770, 597] width 239 height 84
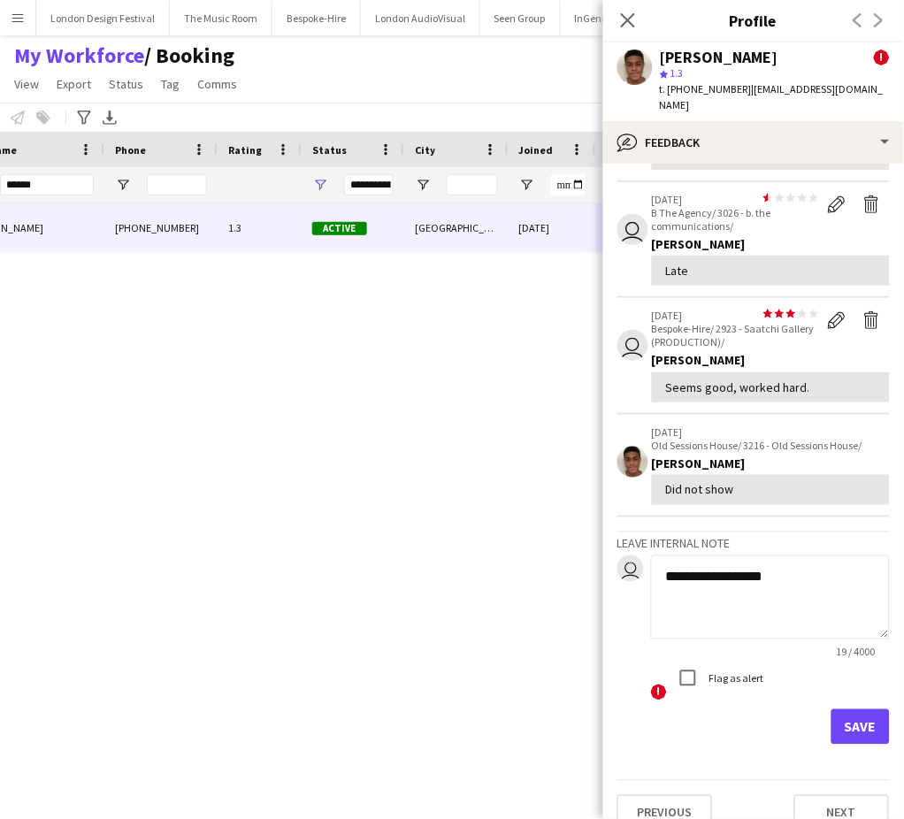
paste textarea "**********"
click at [738, 571] on textarea "**********" at bounding box center [770, 597] width 239 height 84
click at [719, 571] on textarea "**********" at bounding box center [770, 597] width 239 height 84
drag, startPoint x: 719, startPoint y: 187, endPoint x: 742, endPoint y: 206, distance: 29.6
click at [742, 206] on p "B The Agency/ 3026 - b. the communications/" at bounding box center [735, 219] width 167 height 27
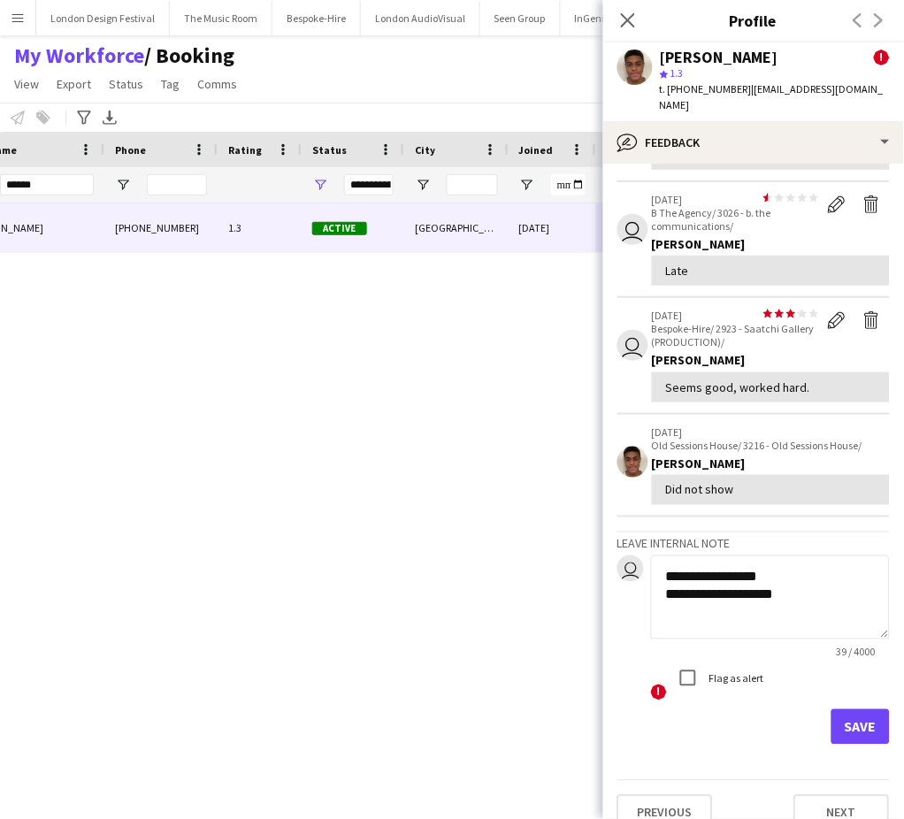
click at [823, 584] on textarea "**********" at bounding box center [770, 597] width 239 height 84
paste textarea "**********"
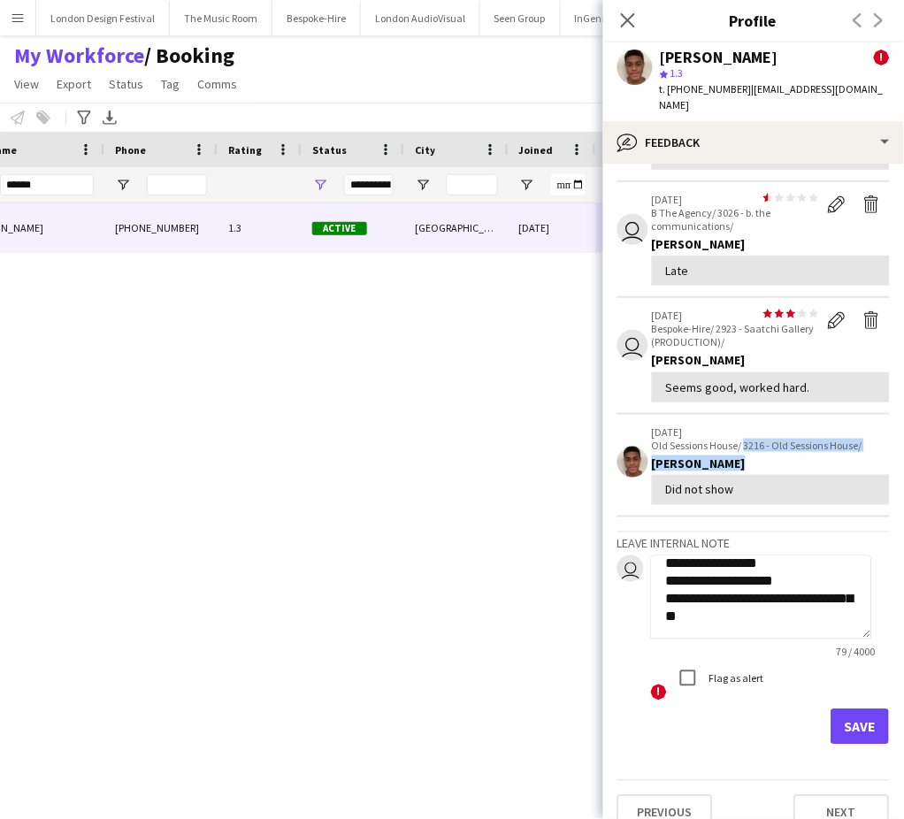
drag, startPoint x: 744, startPoint y: 422, endPoint x: 852, endPoint y: 432, distance: 108.3
click at [852, 432] on div "[DATE] Old Sessions House/ 3216 - Old Sessions House/ [PERSON_NAME] Did not show" at bounding box center [771, 465] width 238 height 80
click at [799, 592] on textarea "**********" at bounding box center [761, 597] width 221 height 84
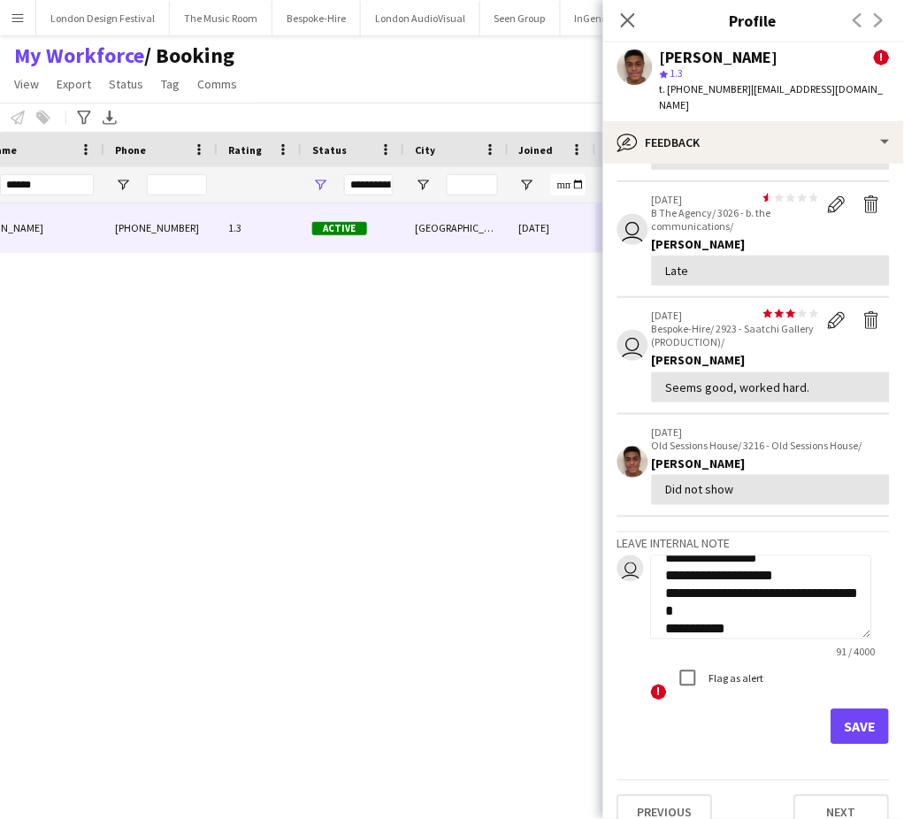
paste textarea "**********"
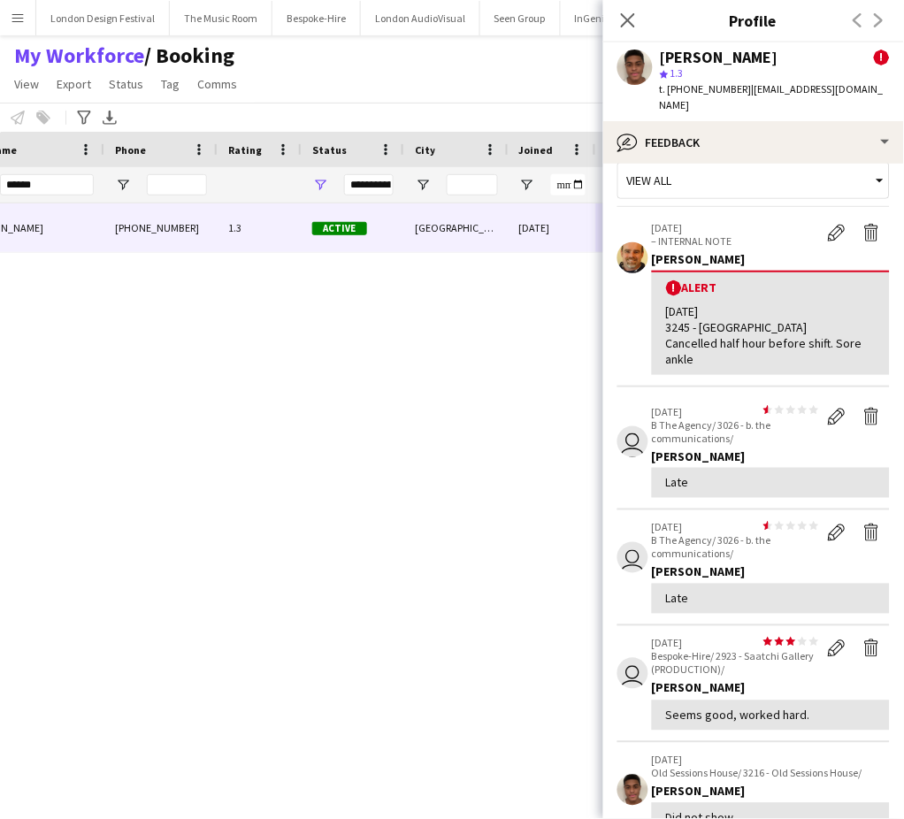
scroll to position [20, 0]
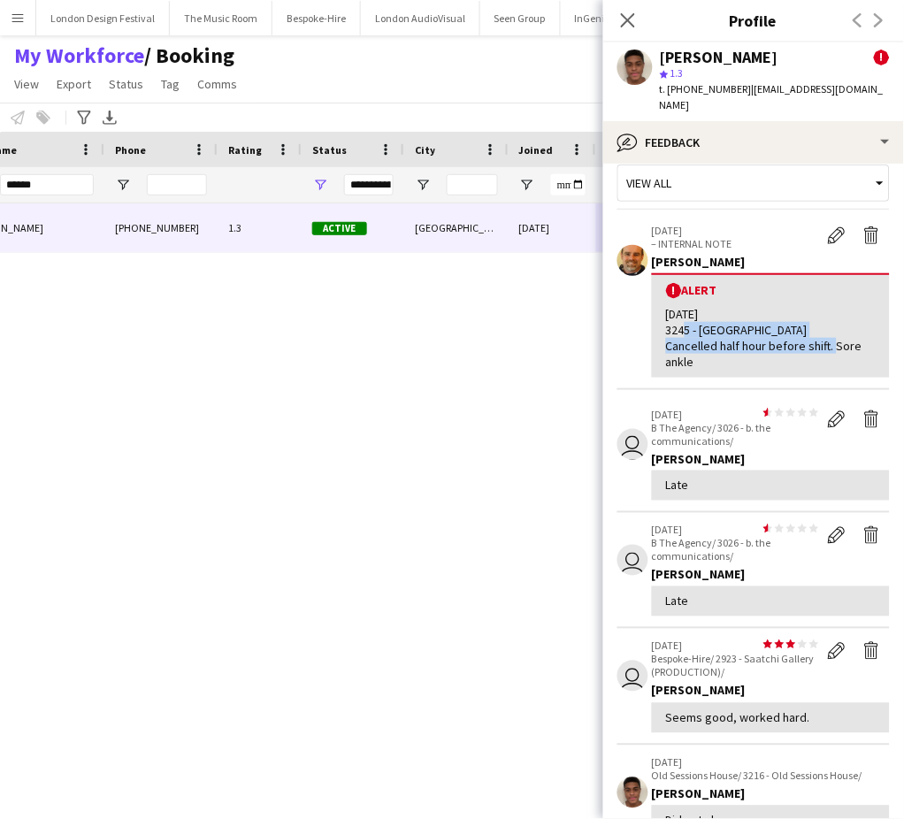
drag, startPoint x: 668, startPoint y: 309, endPoint x: 829, endPoint y: 324, distance: 161.7
click at [829, 324] on div "[DATE] 3245 - [GEOGRAPHIC_DATA] Cancelled half hour before shift. Sore ankle" at bounding box center [771, 338] width 210 height 65
click at [863, 226] on app-icon "Delete alert" at bounding box center [872, 235] width 18 height 18
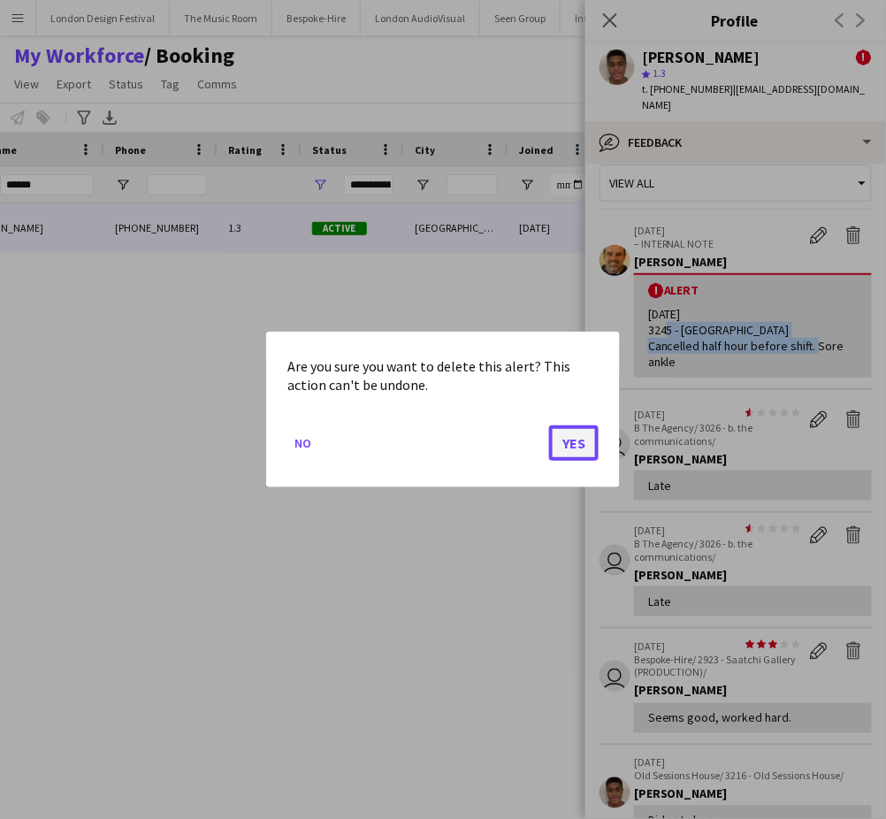
click at [578, 440] on button "Yes" at bounding box center [574, 442] width 50 height 35
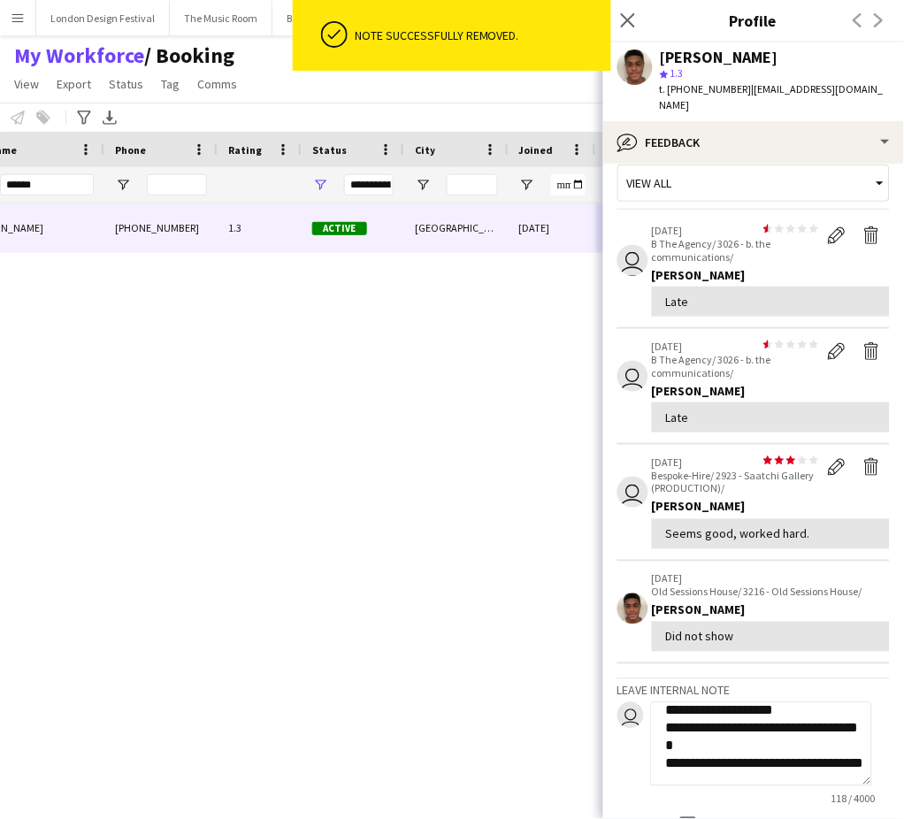
click at [808, 731] on textarea "**********" at bounding box center [761, 744] width 221 height 84
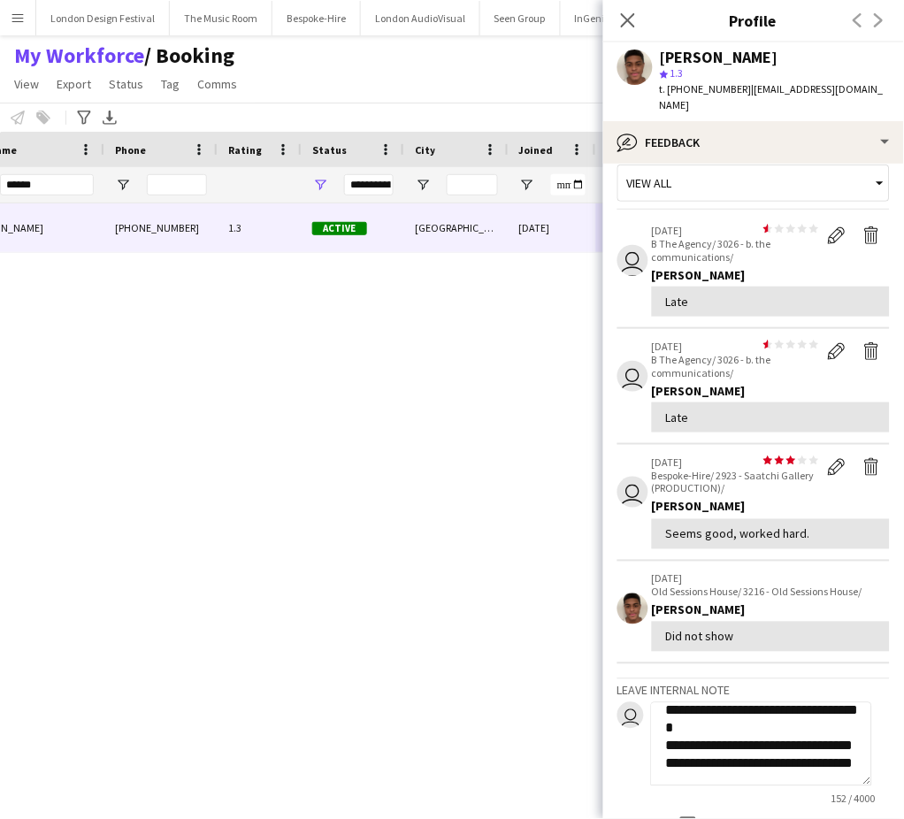
paste textarea "**********"
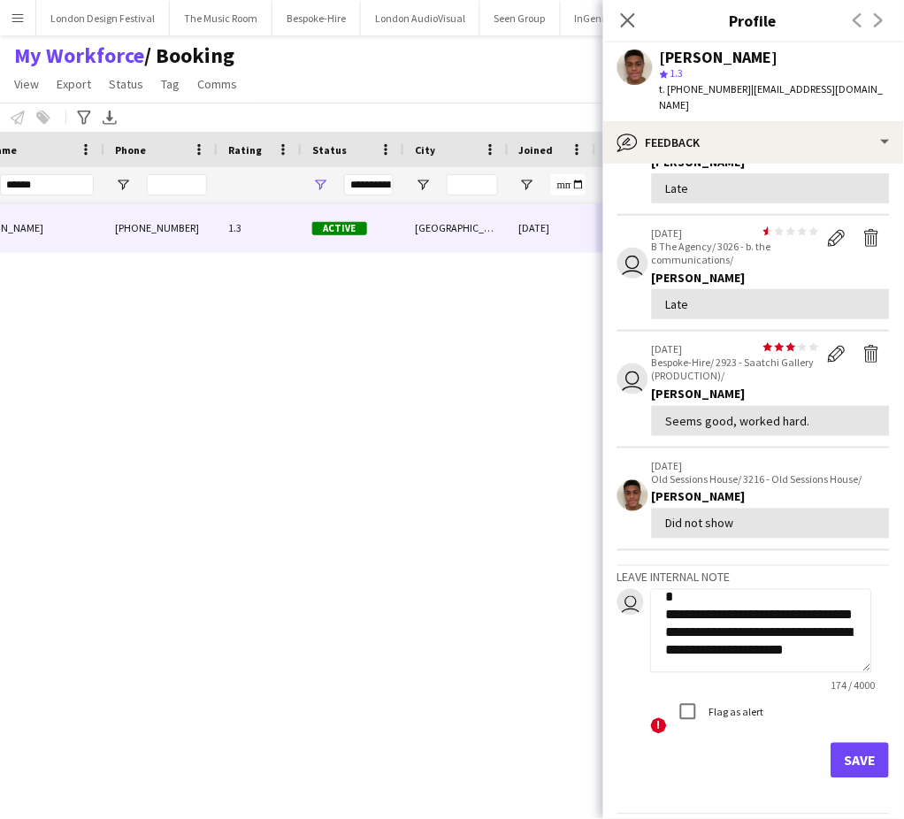
scroll to position [142, 0]
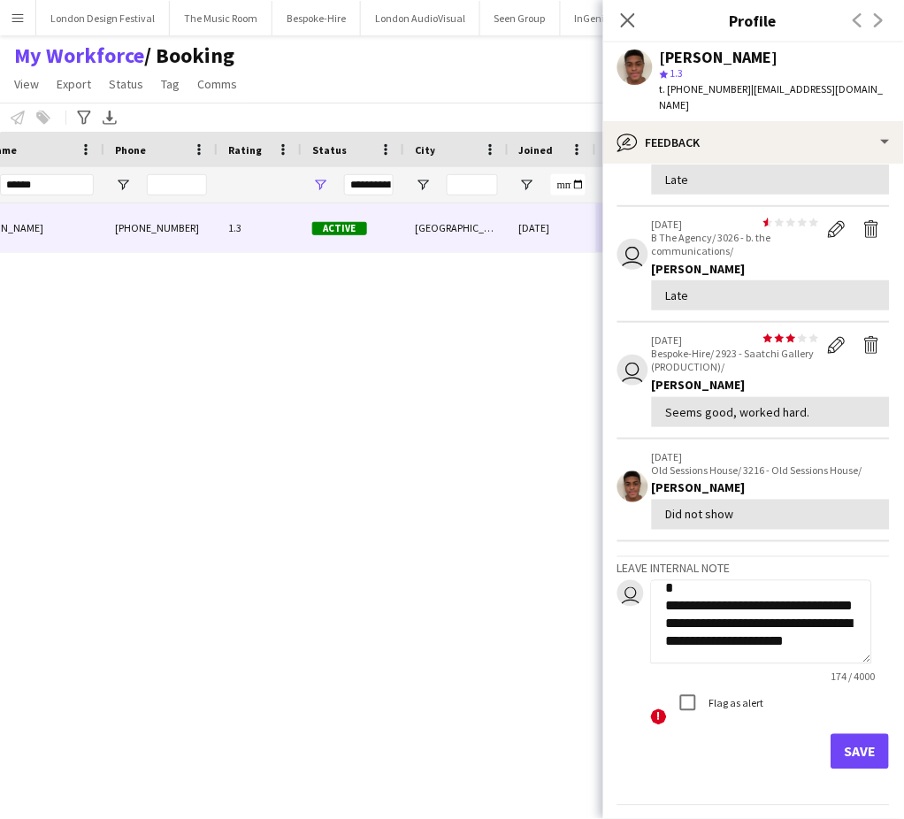
type textarea "**********"
click at [851, 734] on button "Save" at bounding box center [860, 751] width 58 height 35
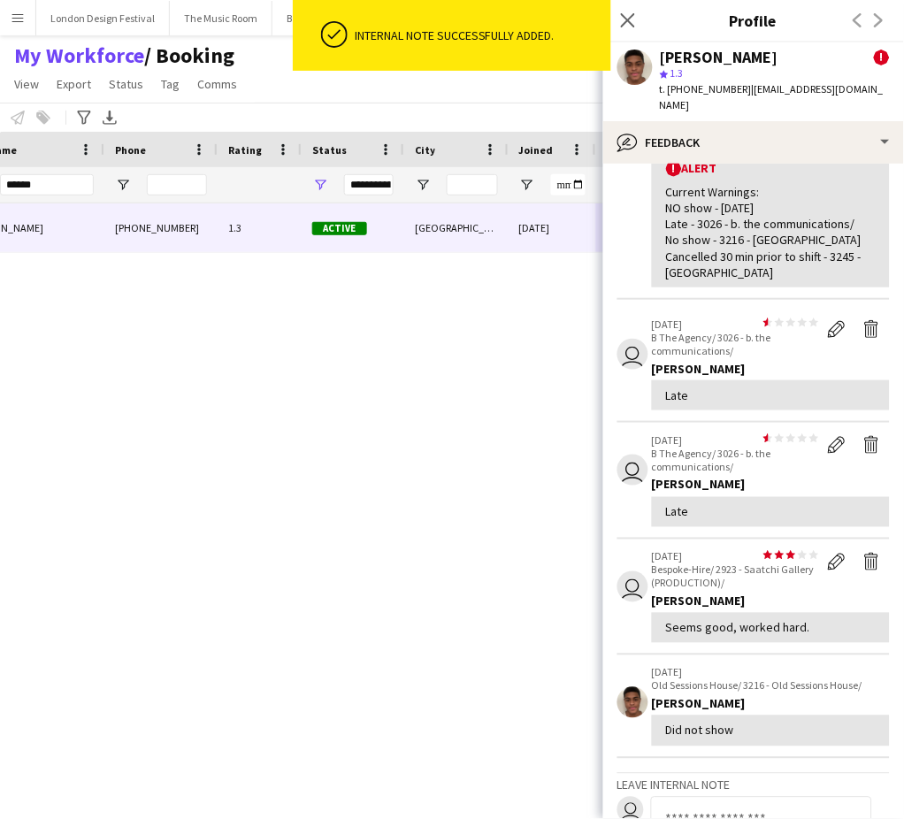
scroll to position [356, 0]
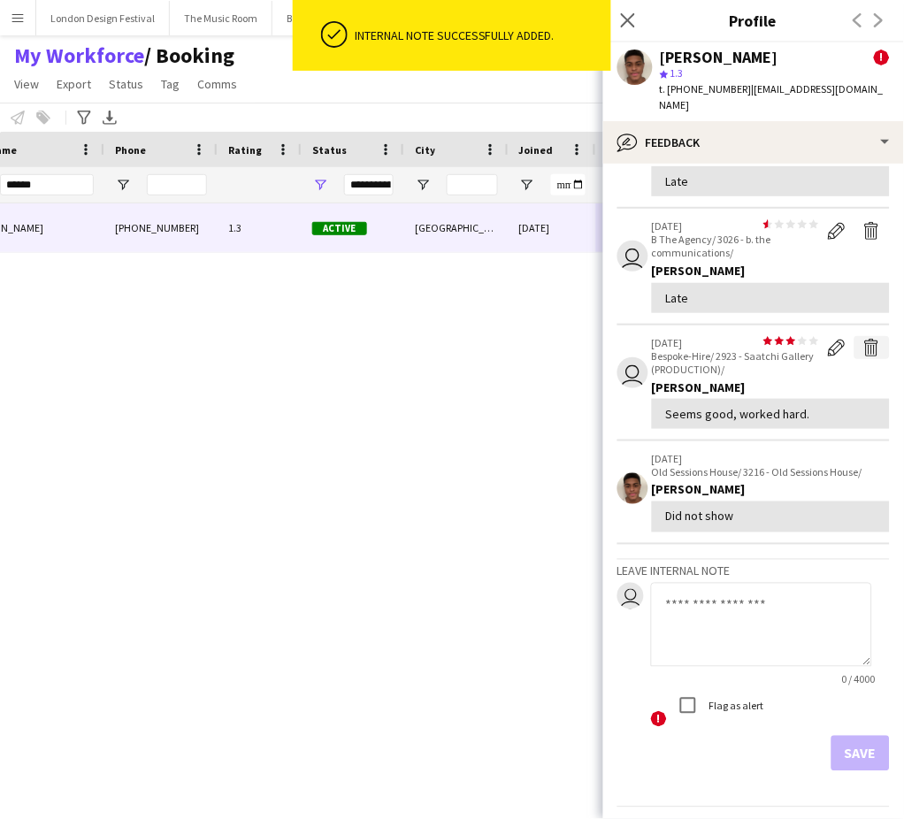
click at [863, 339] on app-icon "Delete feedback" at bounding box center [872, 348] width 18 height 18
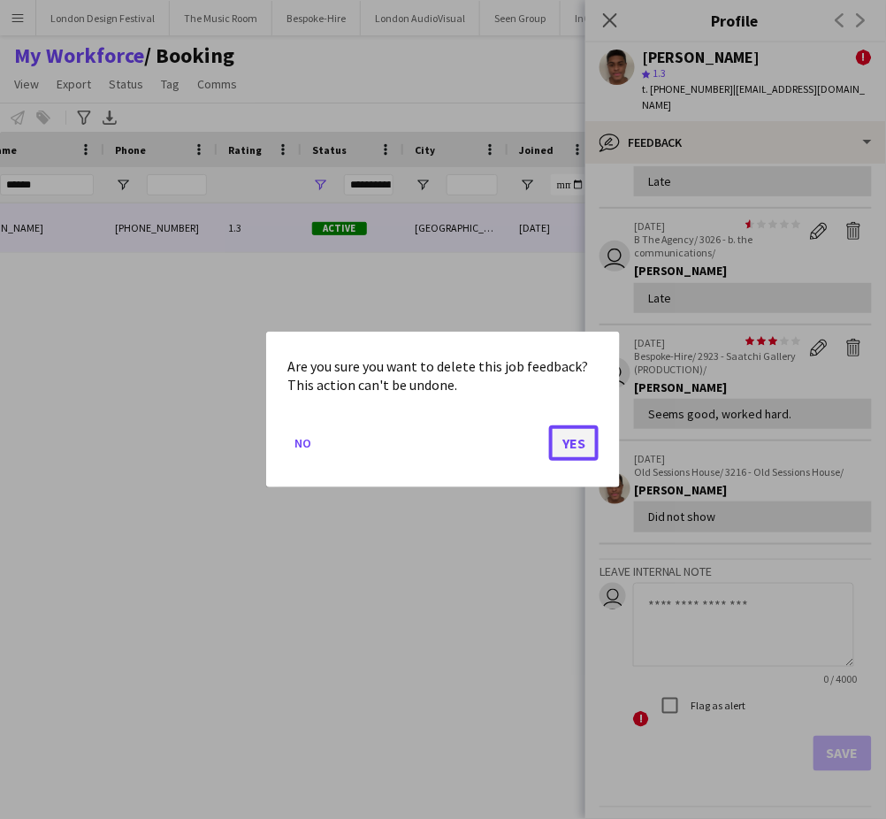
click at [575, 437] on button "Yes" at bounding box center [574, 442] width 50 height 35
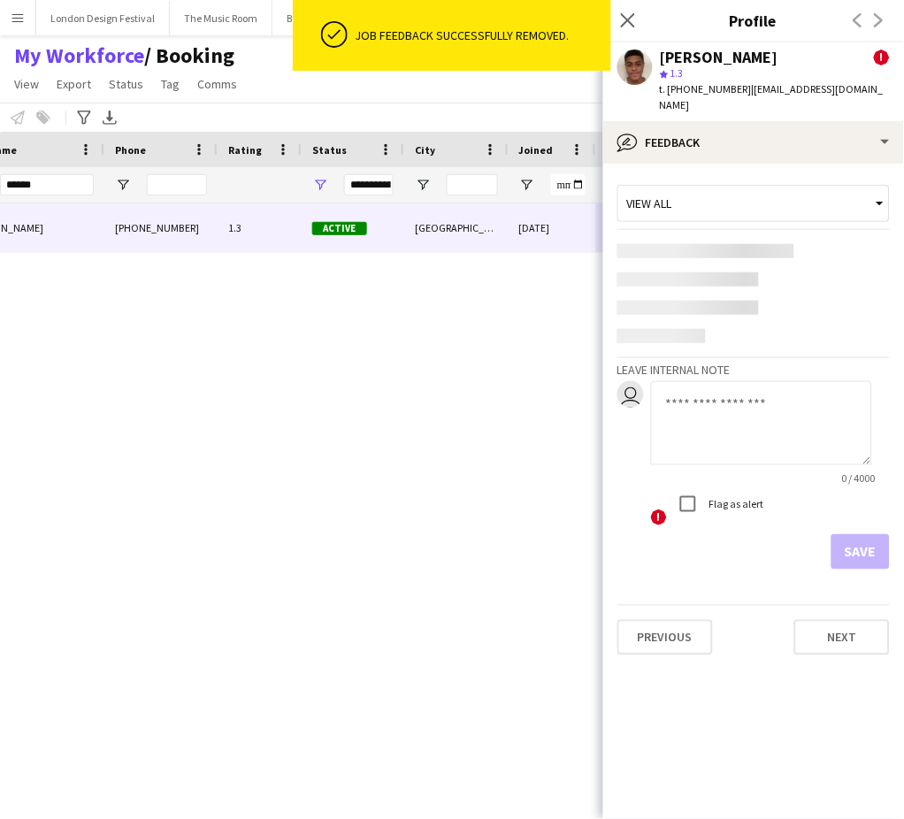
scroll to position [0, 0]
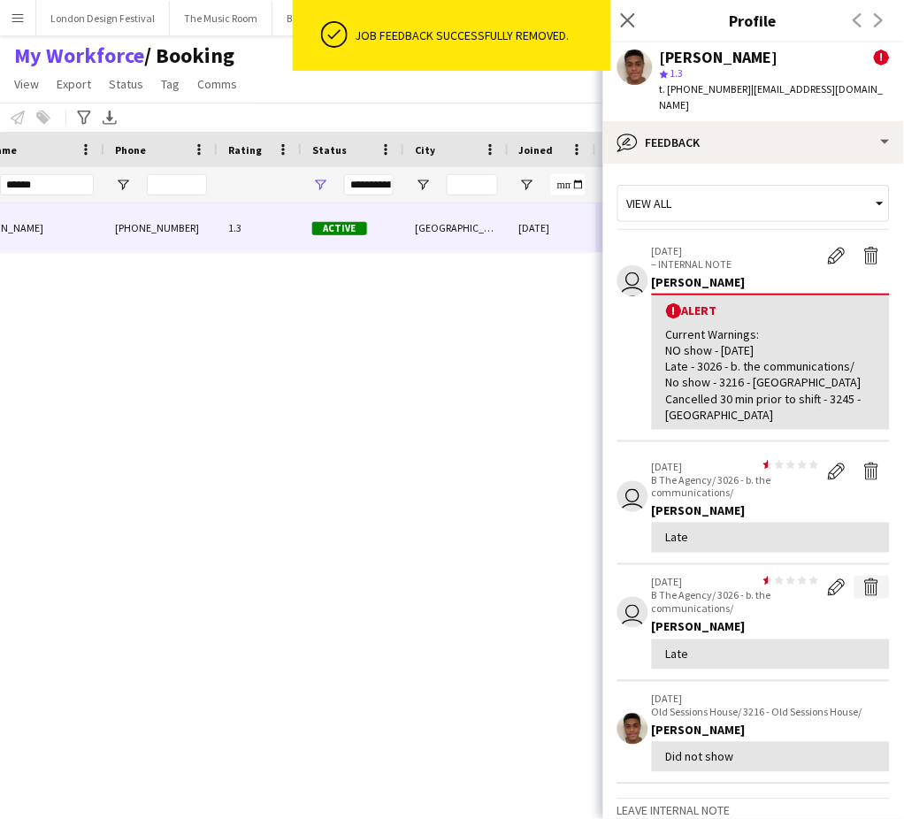
click at [863, 578] on app-icon "Delete feedback" at bounding box center [872, 587] width 18 height 18
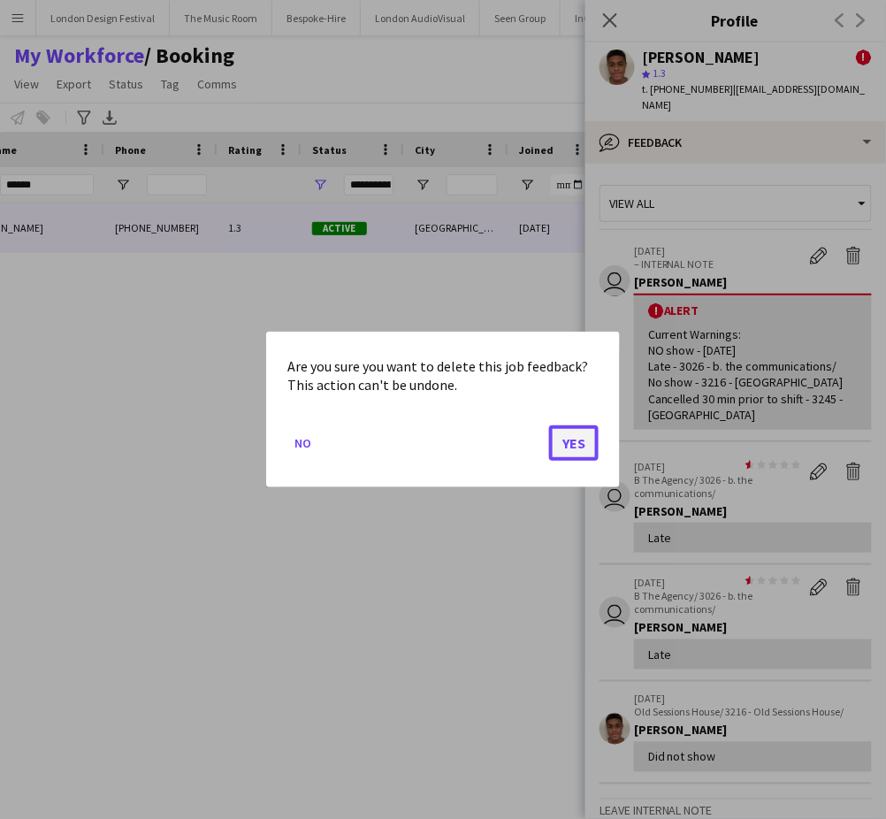
click at [557, 440] on button "Yes" at bounding box center [574, 442] width 50 height 35
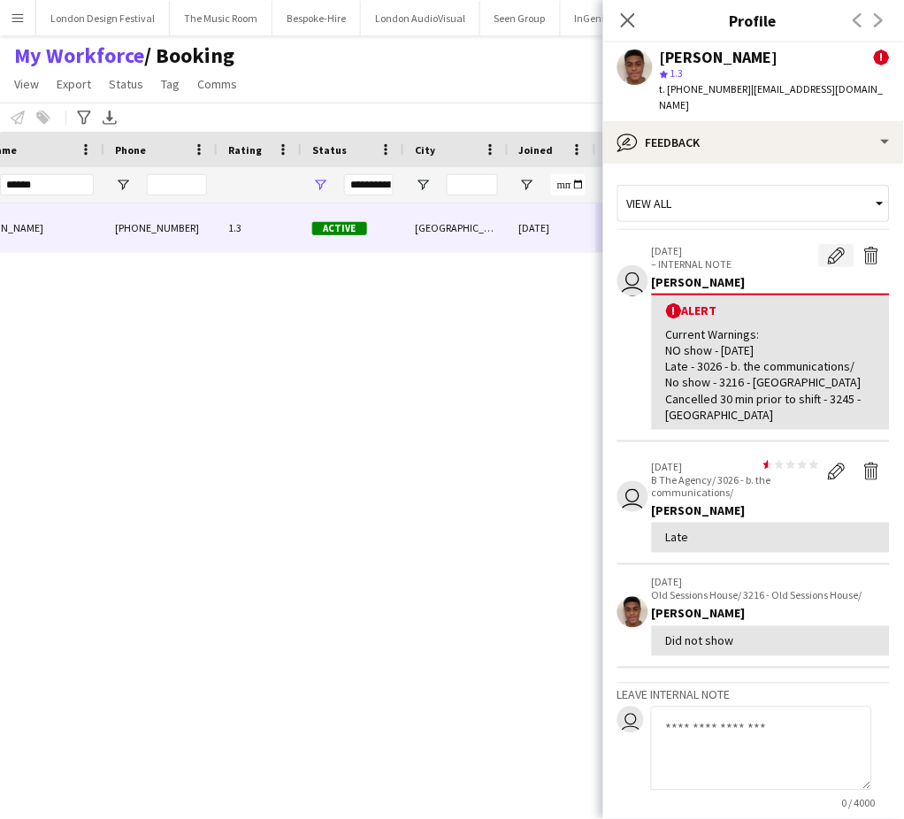
click at [828, 247] on app-icon "Edit alert" at bounding box center [837, 256] width 18 height 18
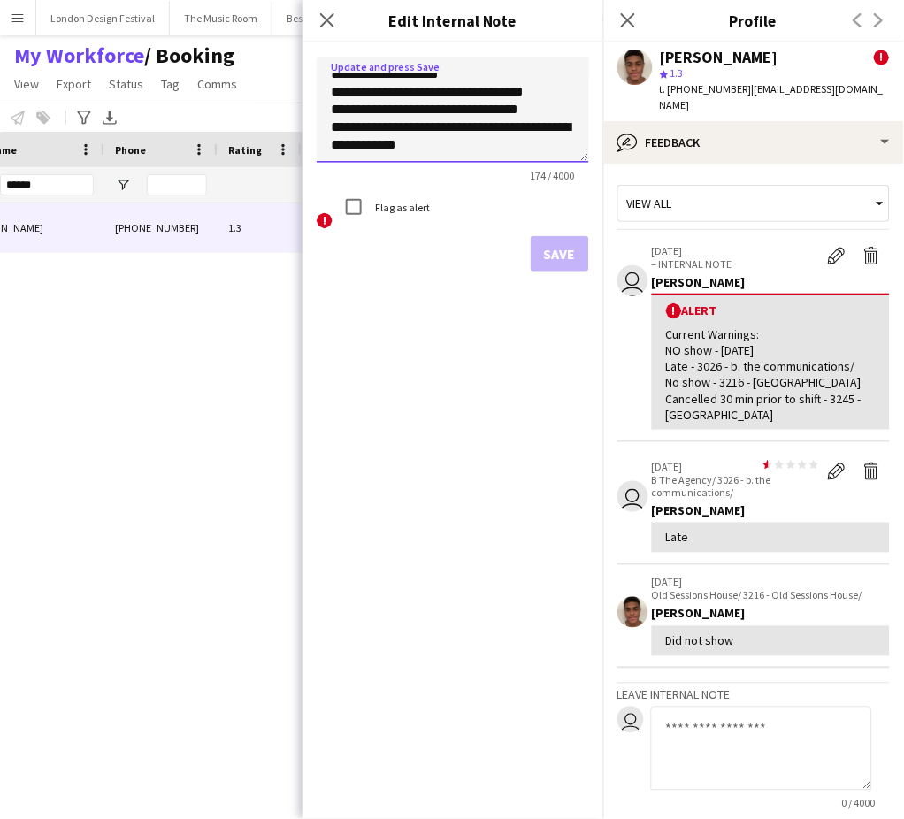
scroll to position [43, 0]
click at [540, 134] on textarea "**********" at bounding box center [453, 110] width 272 height 106
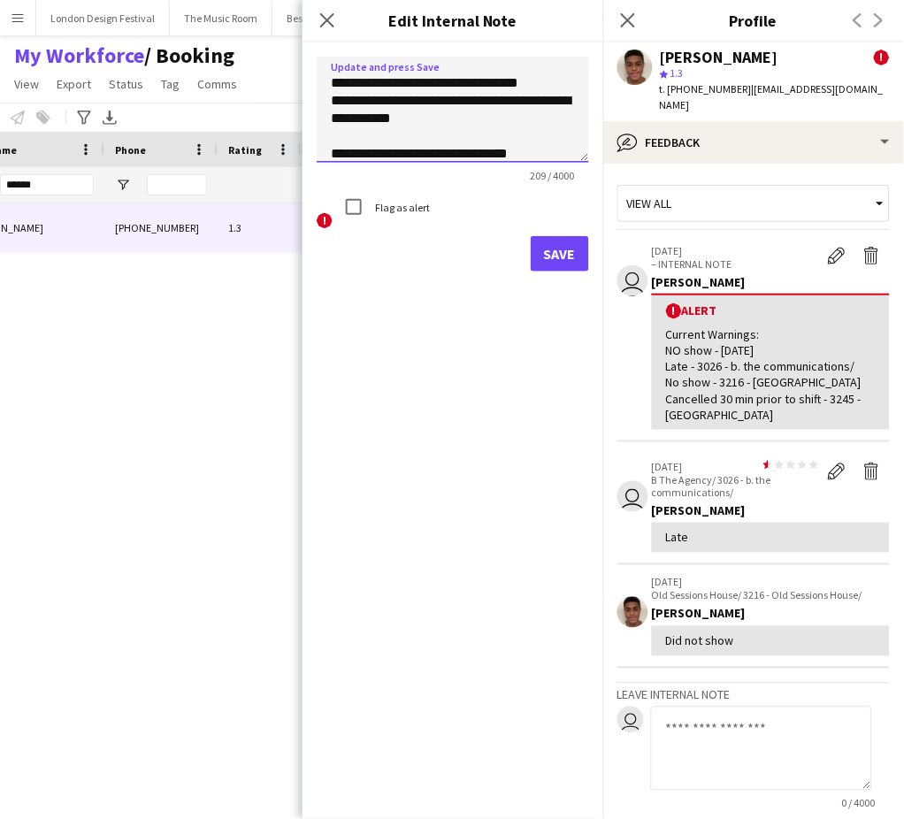
type textarea "**********"
click at [561, 255] on button "Save" at bounding box center [560, 253] width 58 height 35
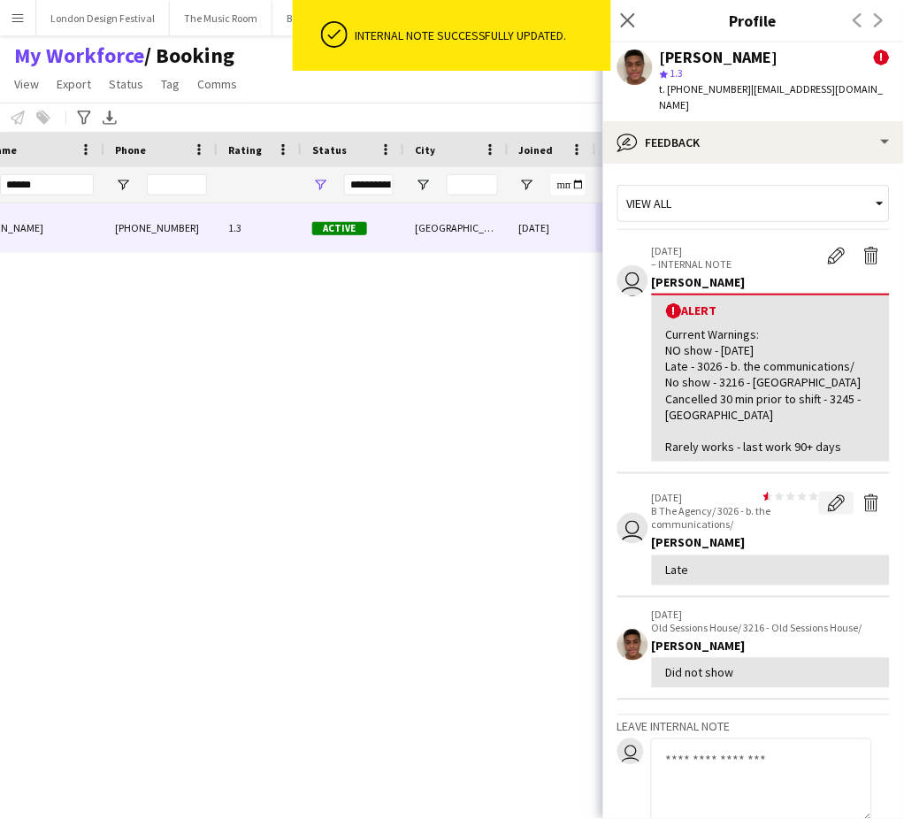
click at [828, 494] on app-icon "Edit feedback" at bounding box center [837, 503] width 18 height 18
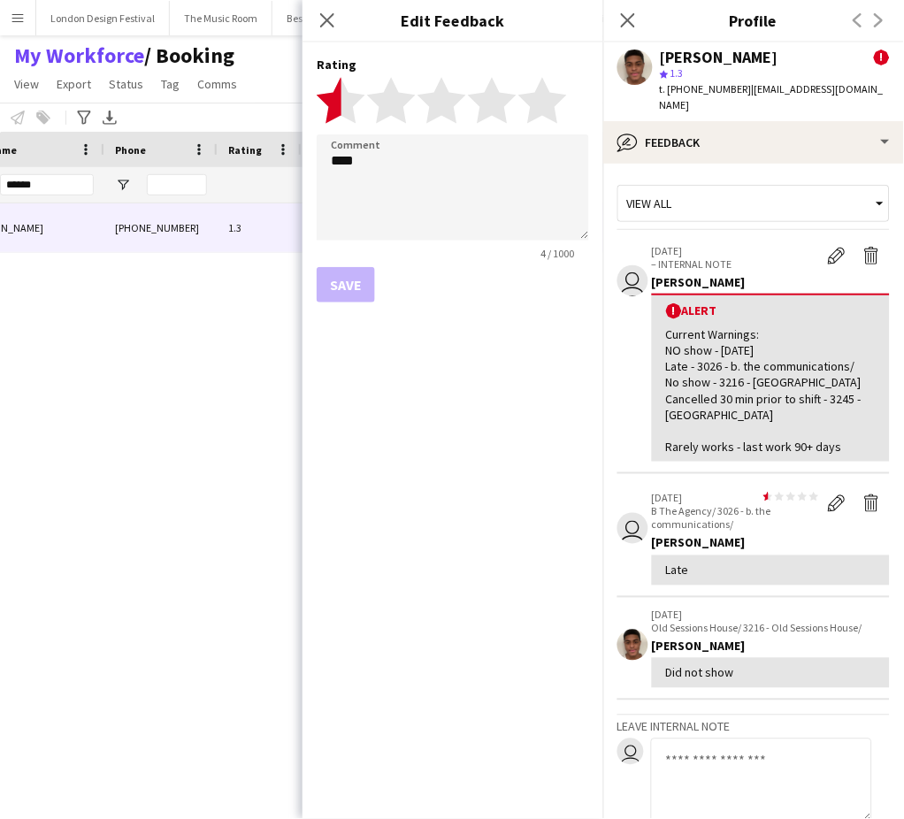
click at [816, 688] on div "View all user [DATE] – INTERNAL NOTE Edit alert Delete alert [PERSON_NAME] ! Al…" at bounding box center [753, 553] width 272 height 750
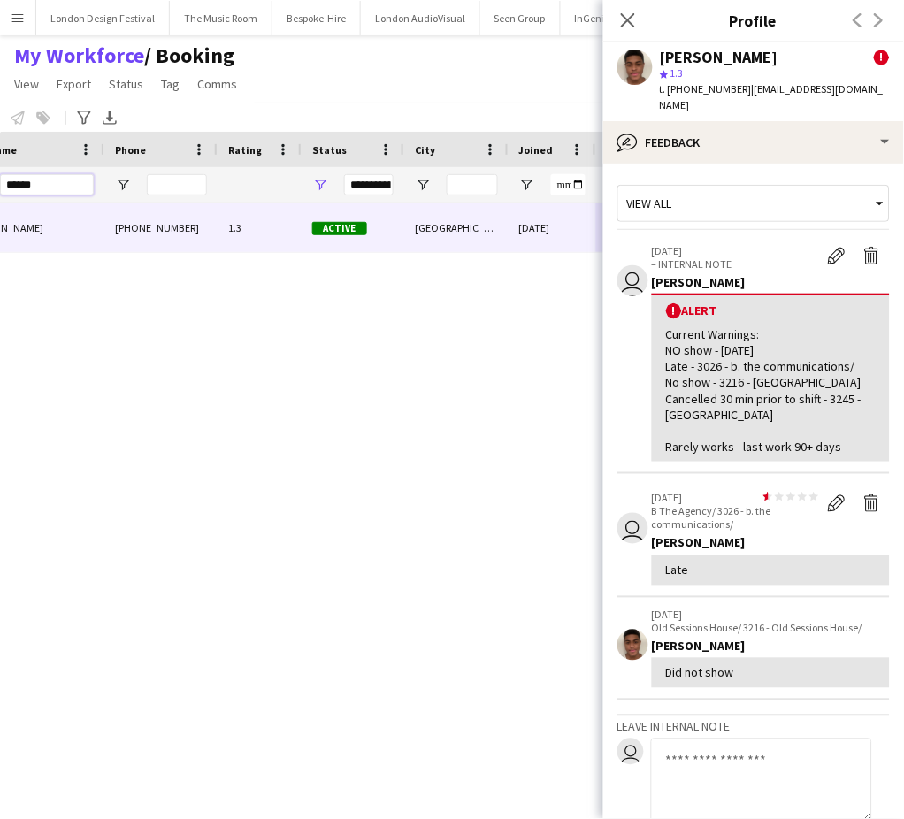
click at [57, 174] on input "******" at bounding box center [47, 184] width 94 height 21
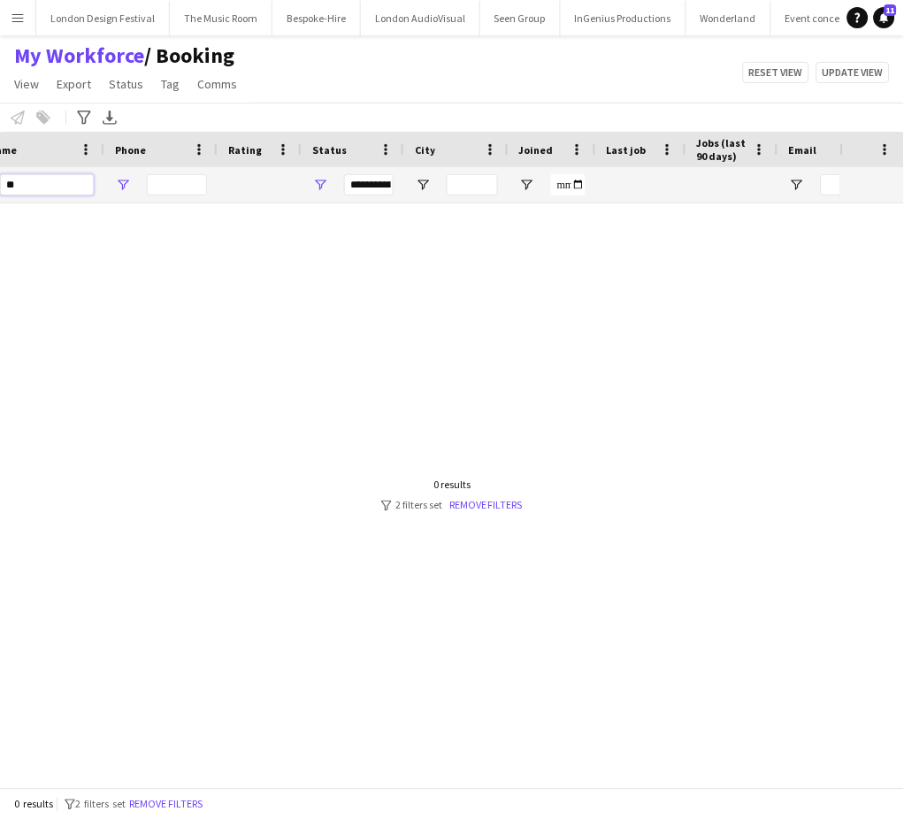
type input "*"
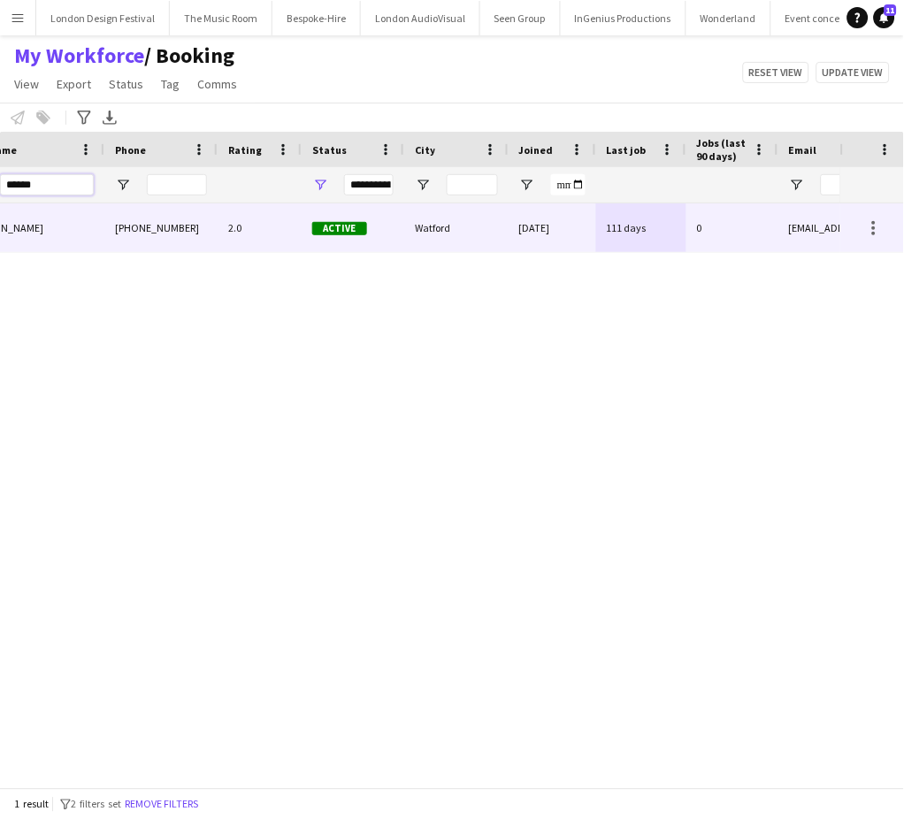
type input "******"
click at [527, 230] on div "[DATE]" at bounding box center [553, 227] width 88 height 49
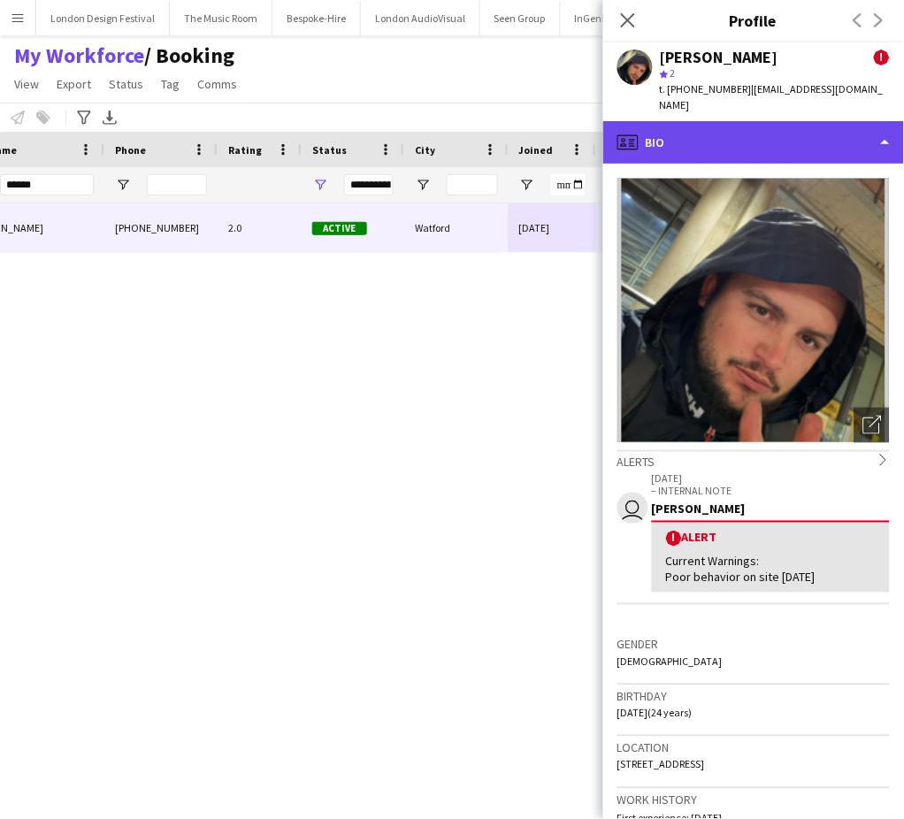
click at [824, 135] on div "profile Bio" at bounding box center [753, 142] width 301 height 42
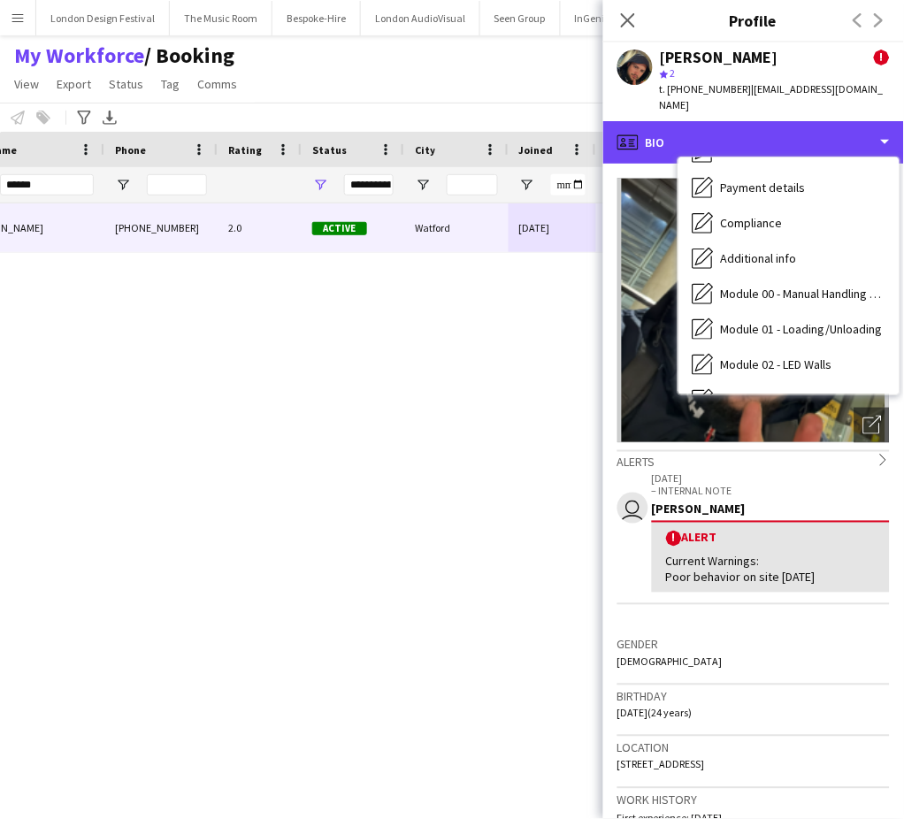
scroll to position [378, 0]
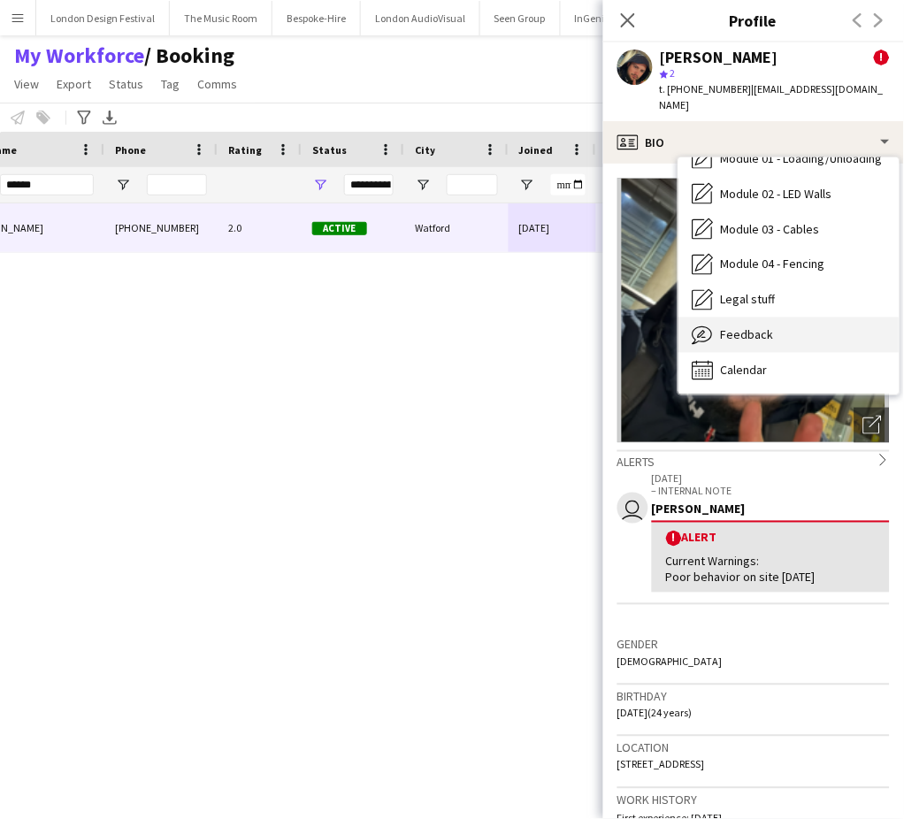
click at [812, 323] on div "Feedback Feedback" at bounding box center [788, 335] width 221 height 35
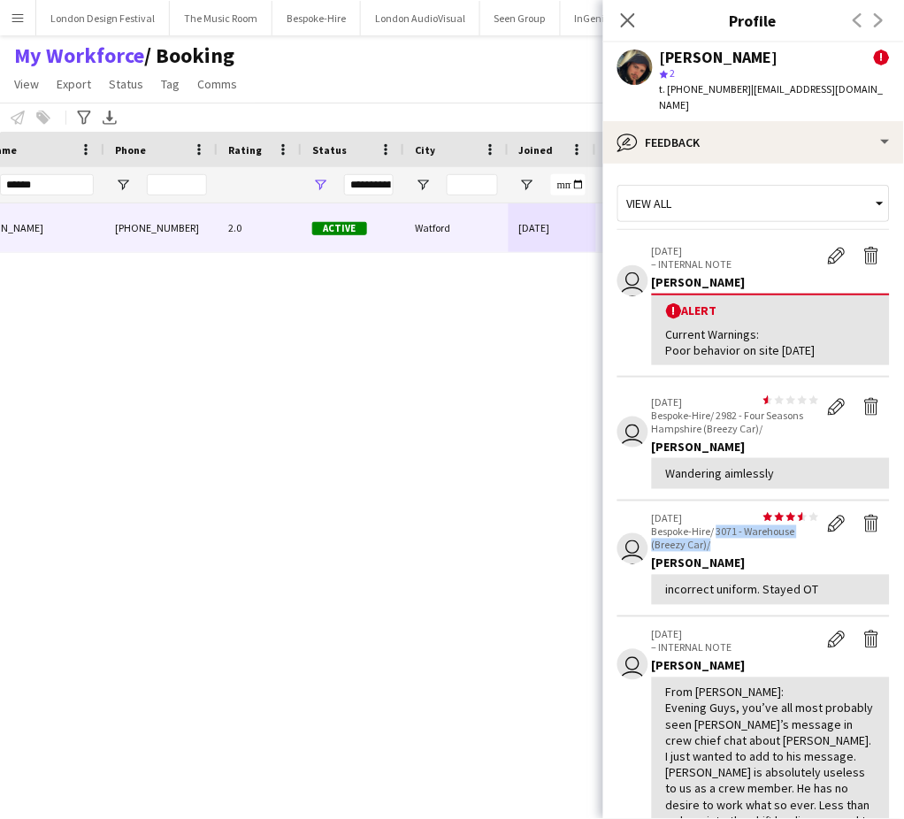
drag, startPoint x: 717, startPoint y: 511, endPoint x: 741, endPoint y: 529, distance: 29.7
click at [741, 529] on p "Bespoke-Hire/ 3071 - Warehouse (Breezy Car)/" at bounding box center [735, 538] width 167 height 27
click at [828, 247] on app-icon "Edit alert" at bounding box center [837, 256] width 18 height 18
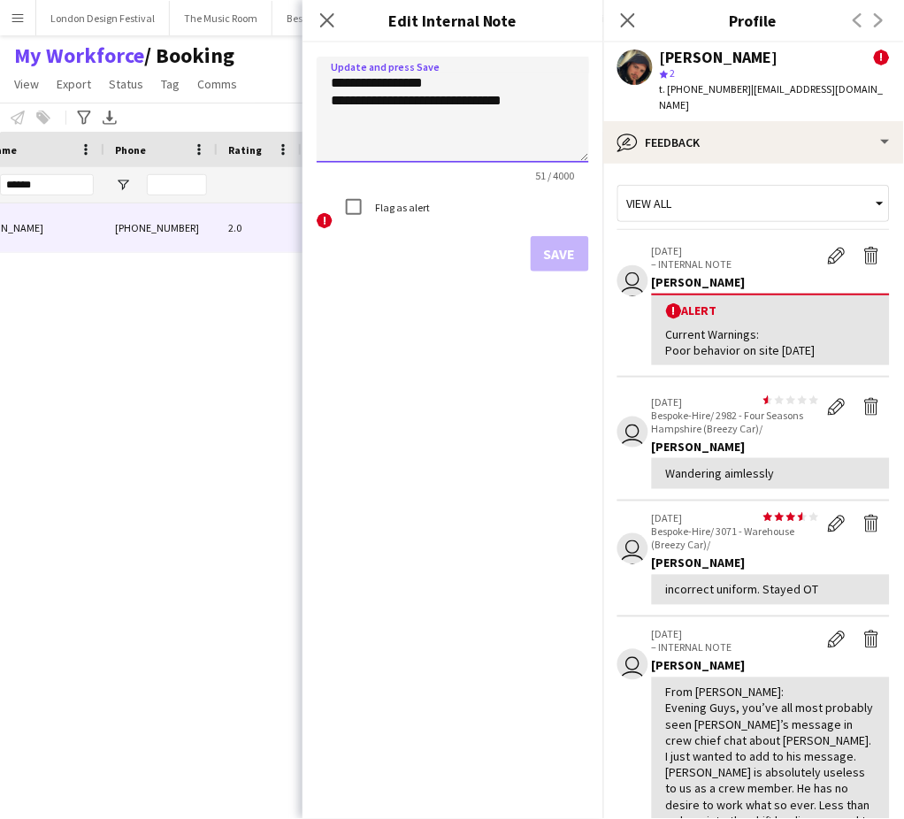
click at [536, 119] on textarea "**********" at bounding box center [453, 110] width 272 height 106
paste textarea "**********"
type textarea "**********"
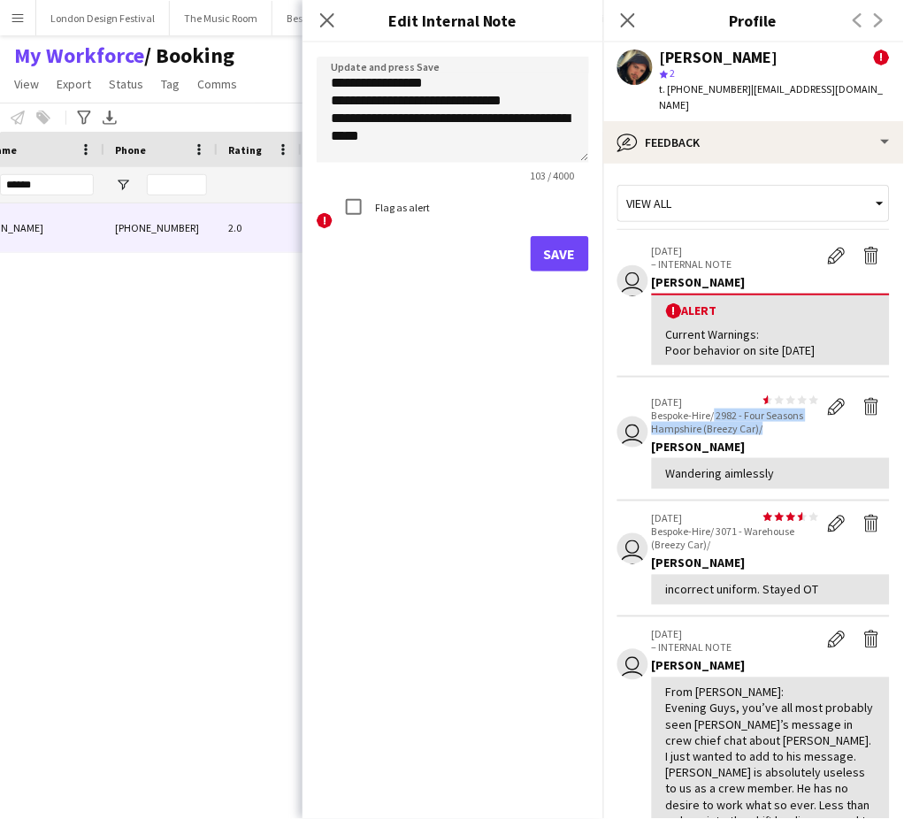
drag, startPoint x: 715, startPoint y: 397, endPoint x: 800, endPoint y: 416, distance: 86.9
click at [800, 416] on div "star star star star star star star star star star [DATE] Bespoke-Hire/ 2982 - […" at bounding box center [771, 415] width 238 height 40
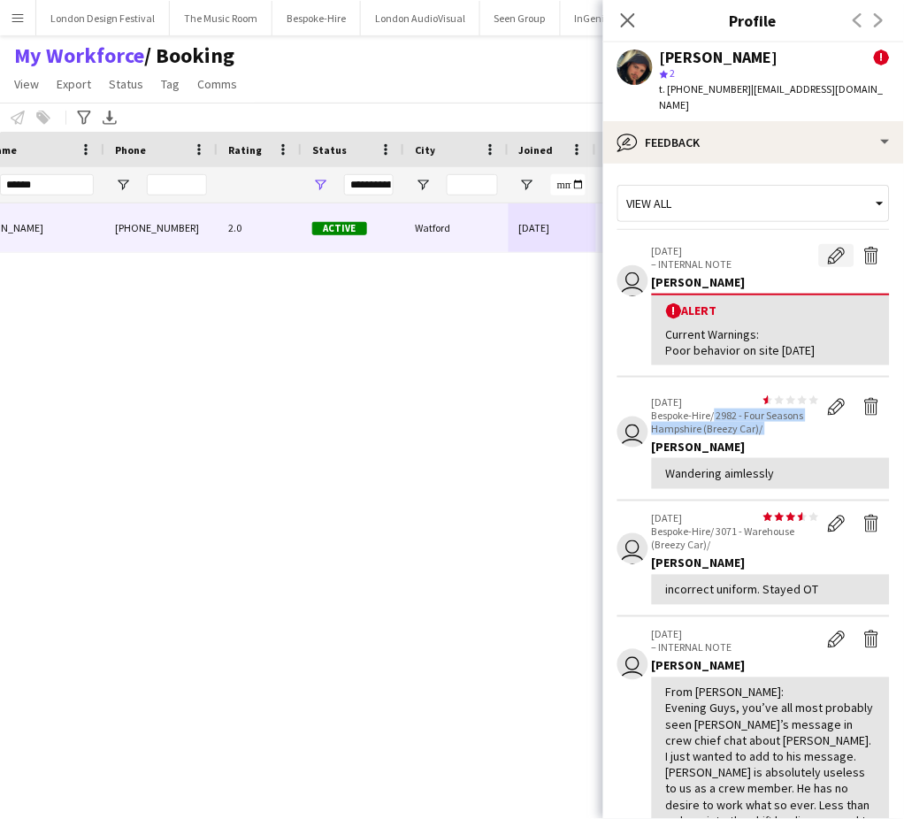
click at [828, 247] on app-icon "Edit alert" at bounding box center [837, 256] width 18 height 18
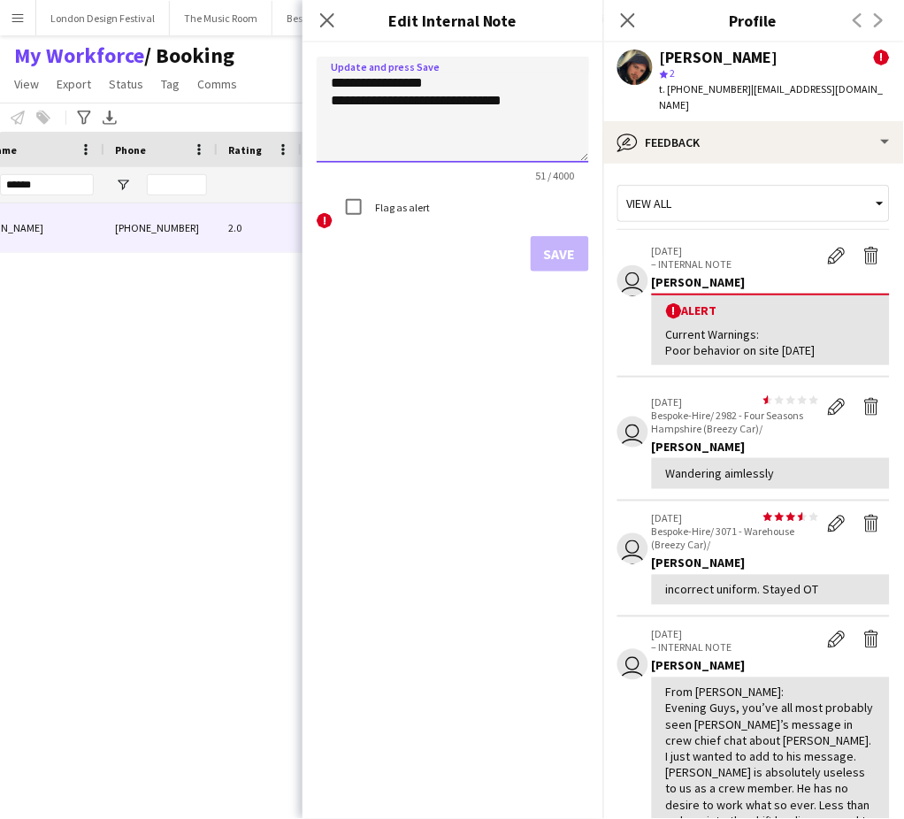
click at [543, 123] on textarea "**********" at bounding box center [453, 110] width 272 height 106
paste textarea "**********"
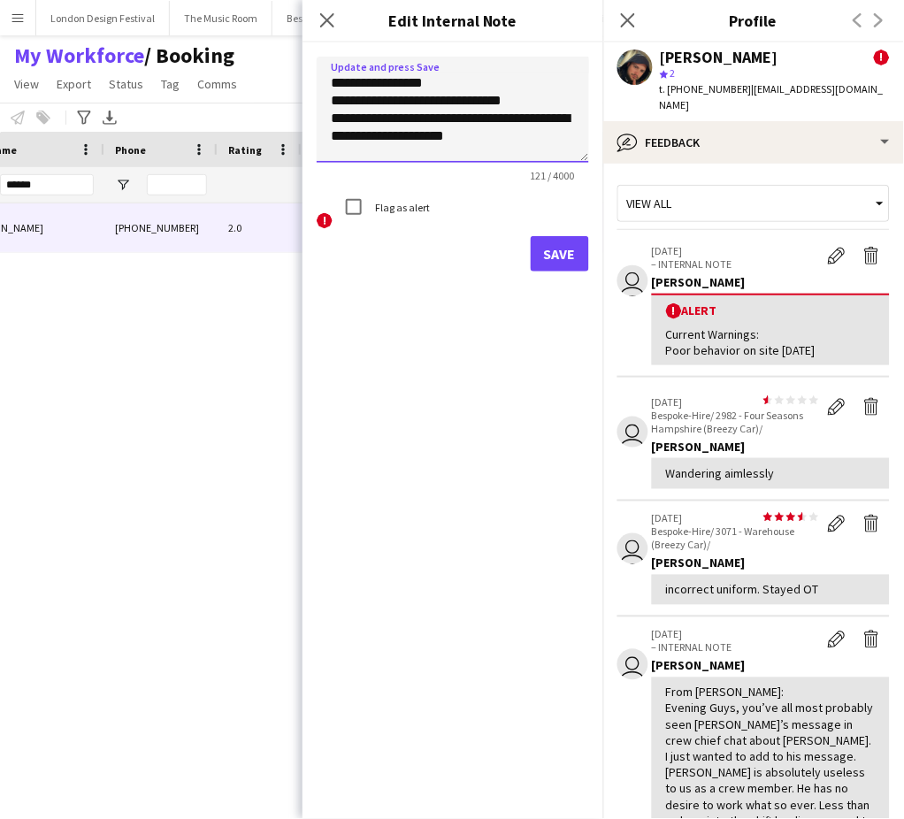
scroll to position [0, 0]
click at [539, 103] on textarea "**********" at bounding box center [453, 110] width 272 height 106
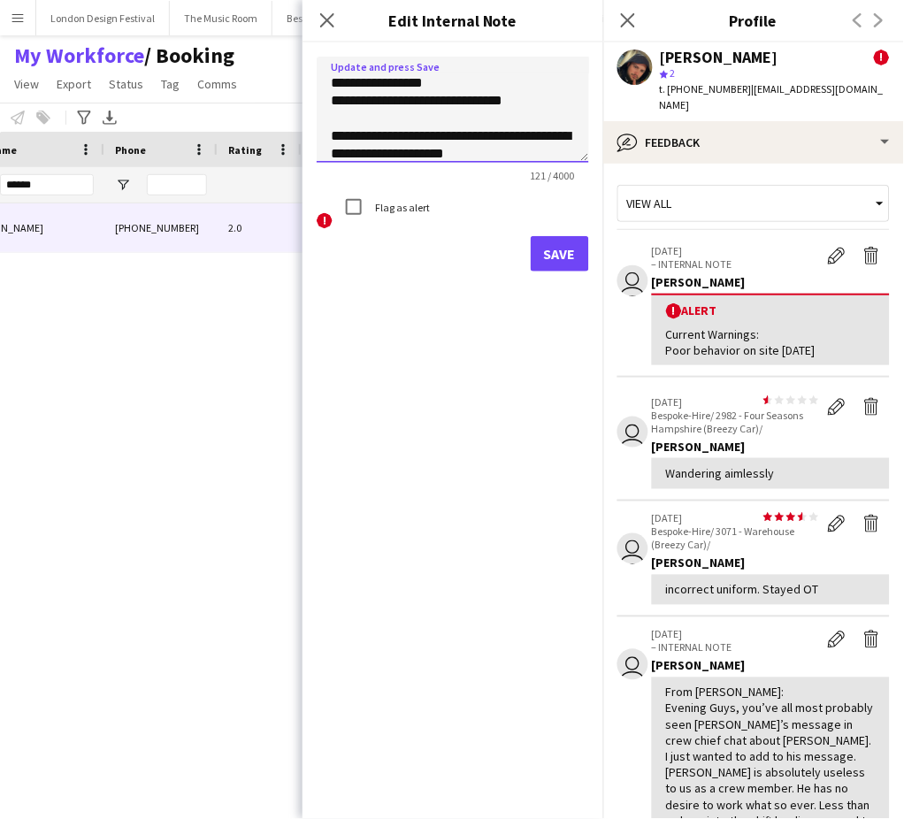
paste textarea "**********"
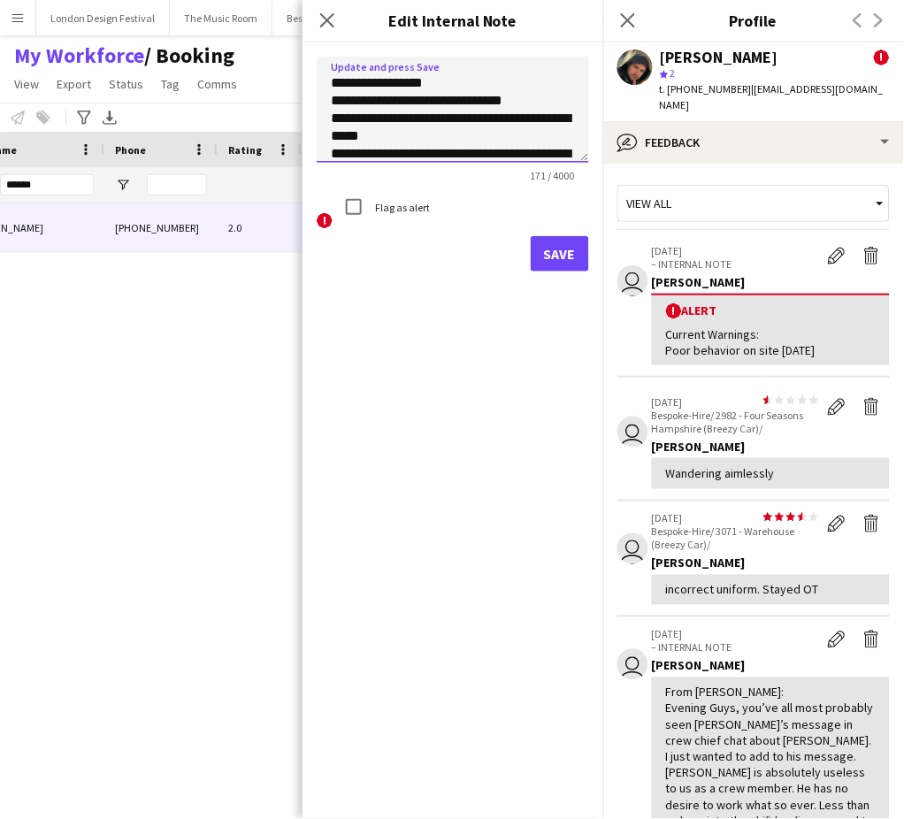
type textarea "**********"
click at [555, 250] on button "Save" at bounding box center [560, 253] width 58 height 35
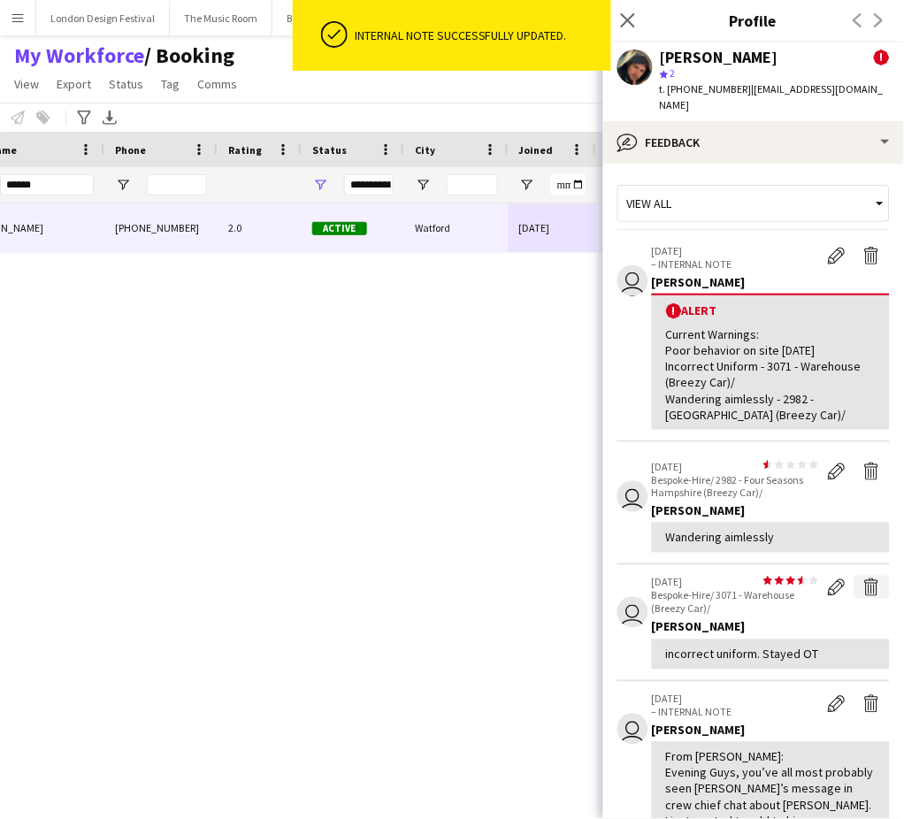
click at [863, 578] on app-icon "Delete feedback" at bounding box center [872, 587] width 18 height 18
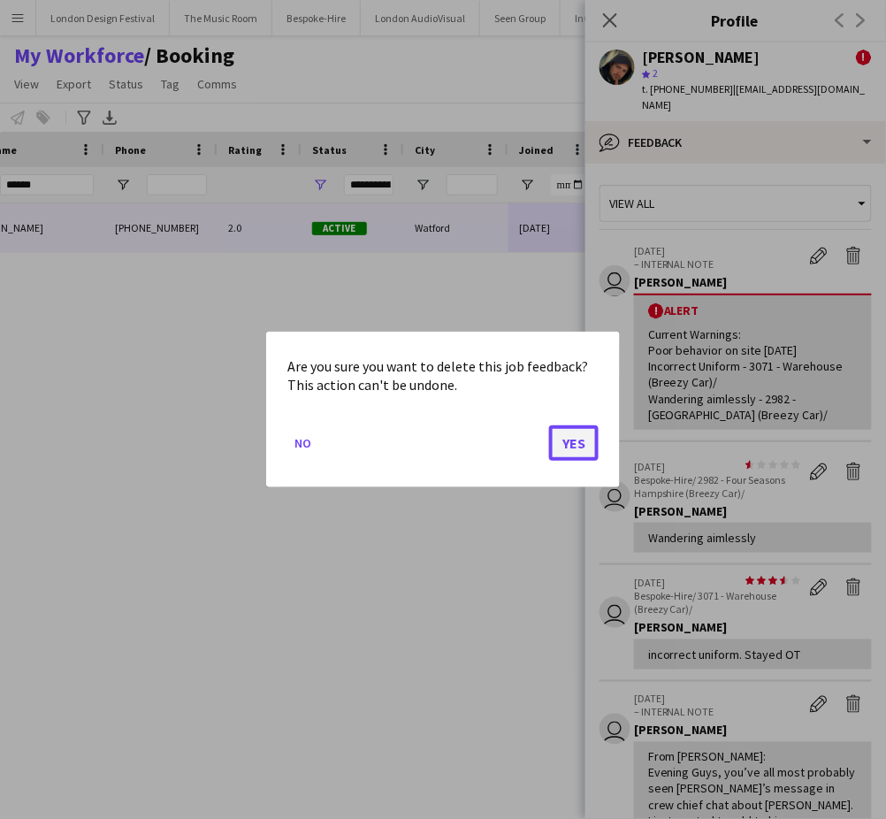
click at [577, 442] on button "Yes" at bounding box center [574, 442] width 50 height 35
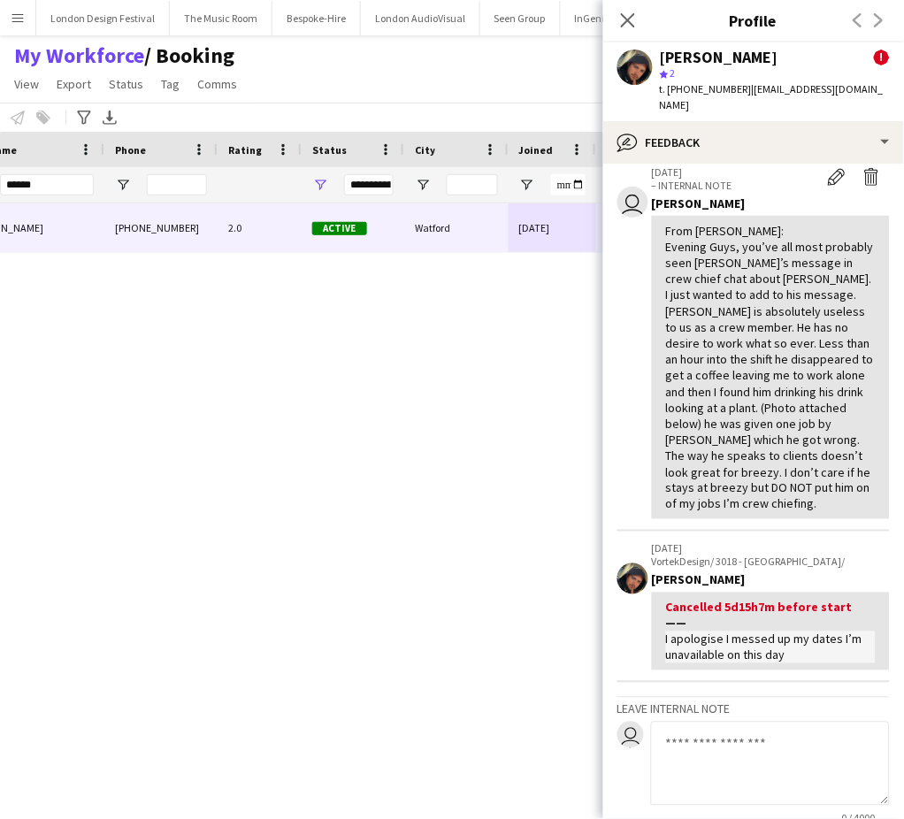
scroll to position [412, 0]
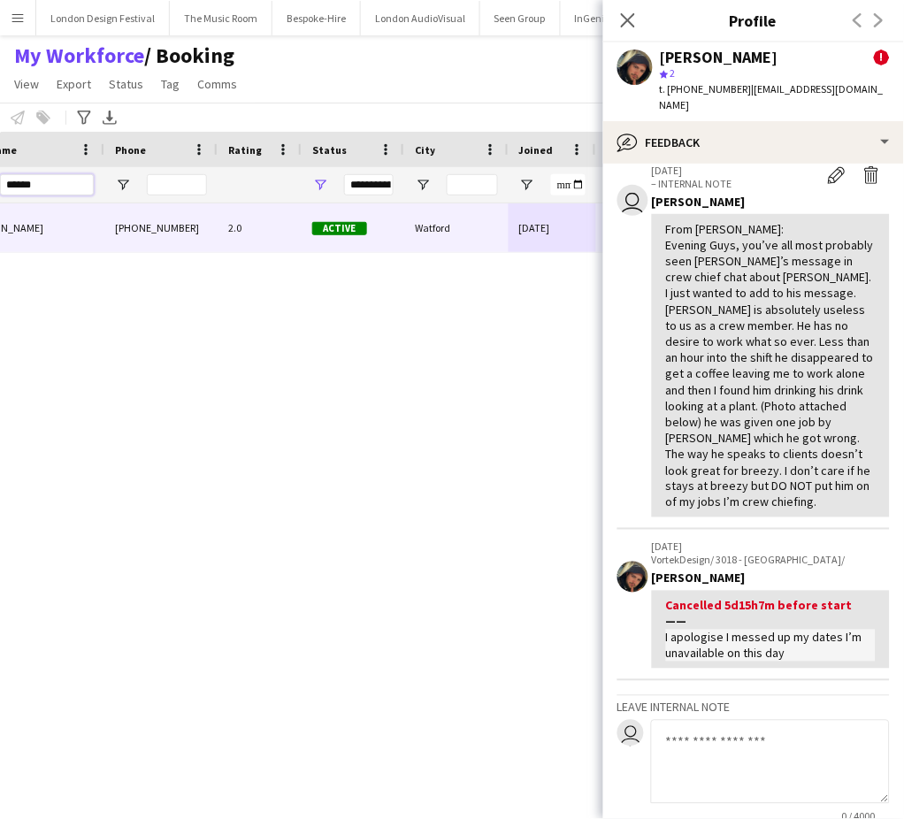
click at [62, 180] on input "******" at bounding box center [47, 184] width 94 height 21
type input "*****"
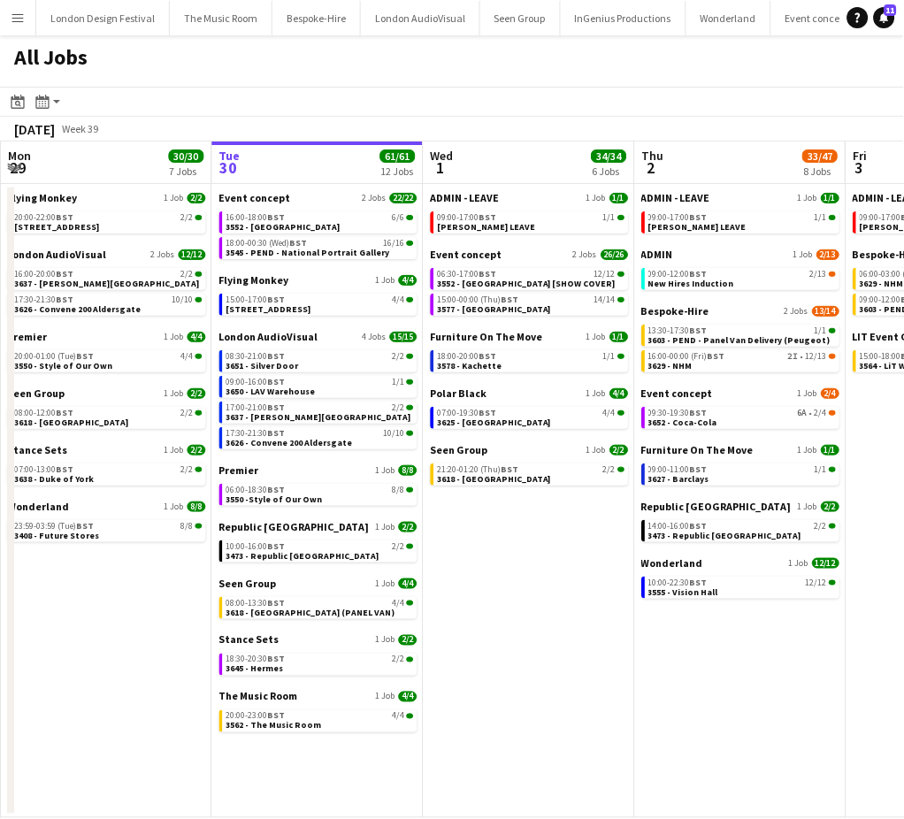
click at [27, 11] on button "Menu" at bounding box center [17, 17] width 35 height 35
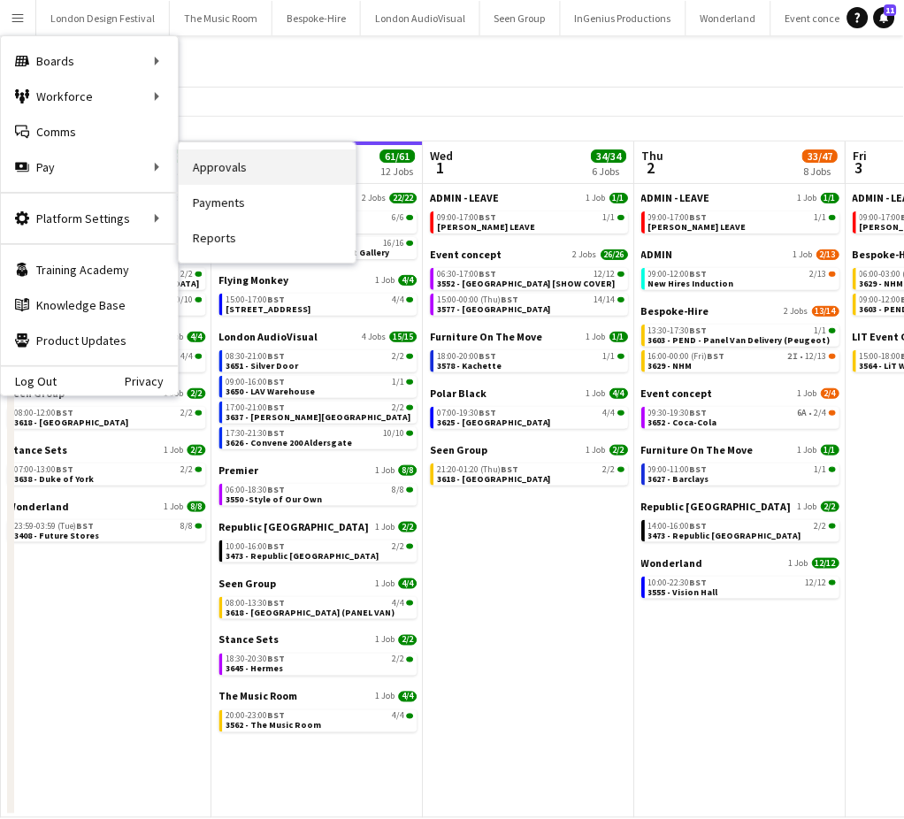
click at [206, 170] on link "Approvals" at bounding box center [267, 166] width 177 height 35
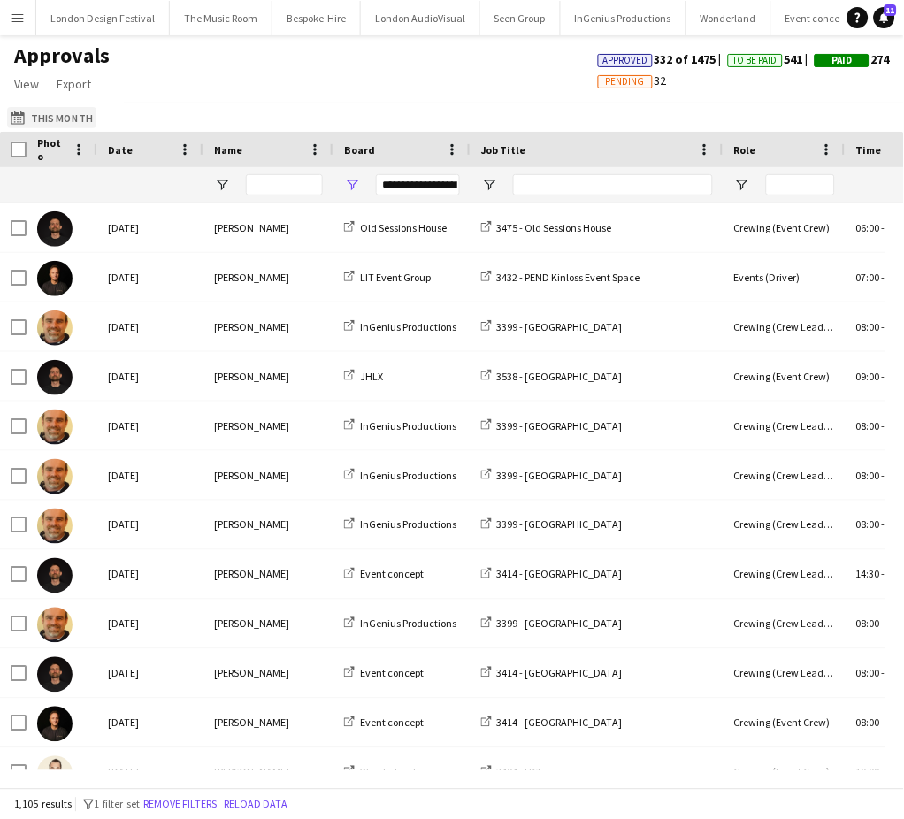
click at [33, 110] on button "This Month This Month" at bounding box center [51, 117] width 89 height 21
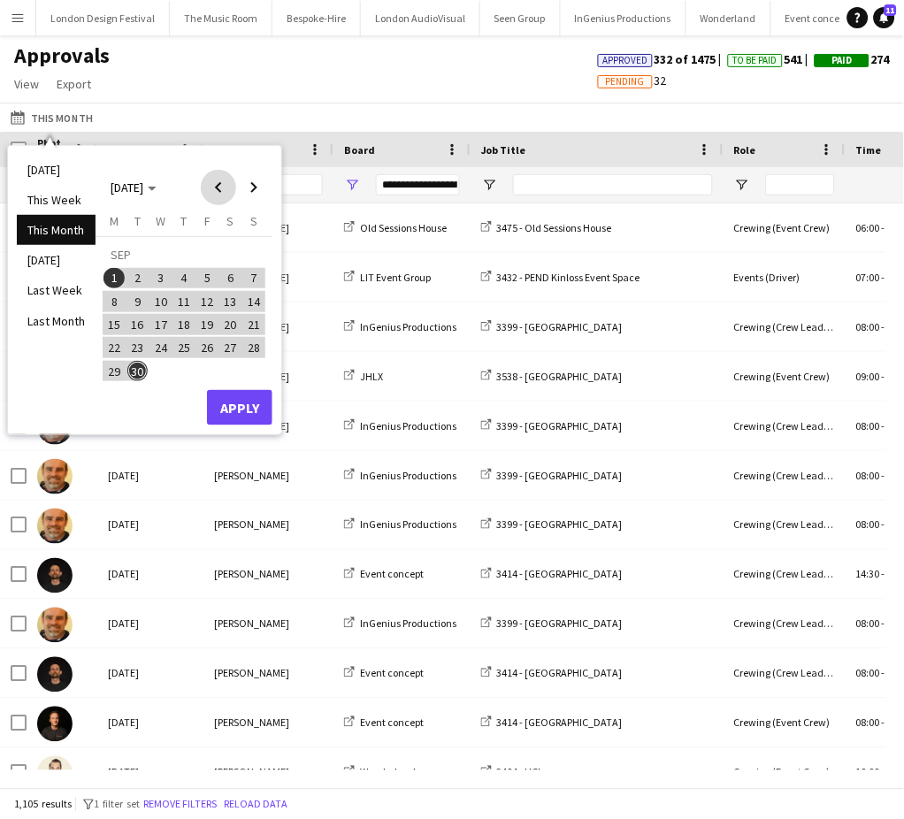
click at [216, 182] on span "Previous month" at bounding box center [218, 187] width 35 height 35
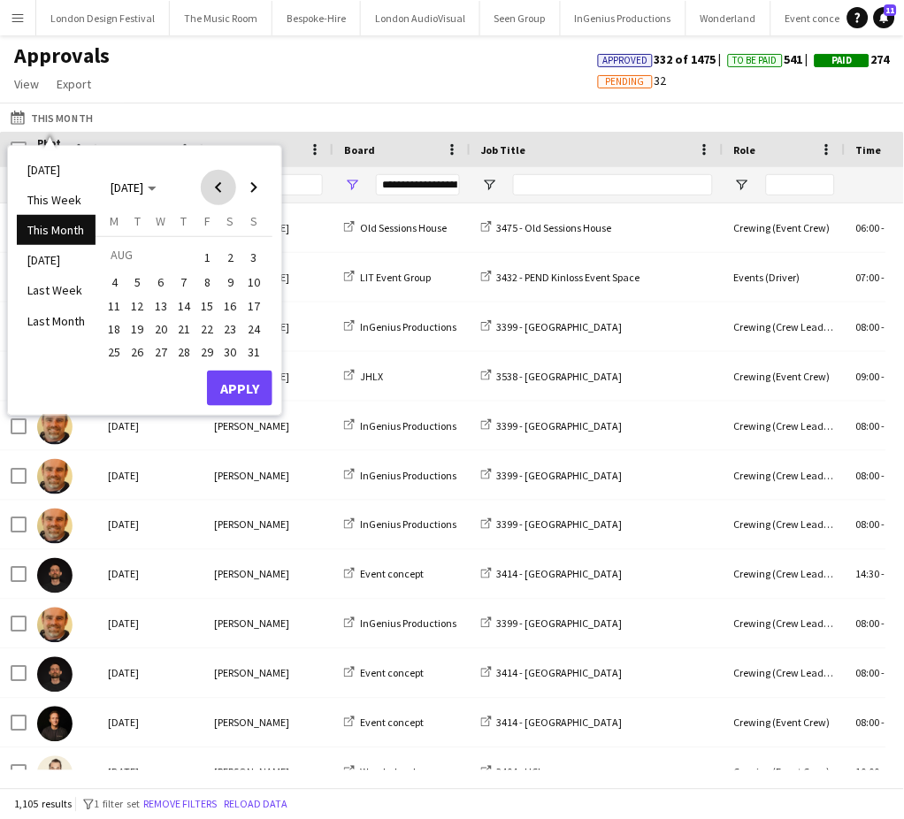
click at [216, 182] on span "Previous month" at bounding box center [218, 187] width 35 height 35
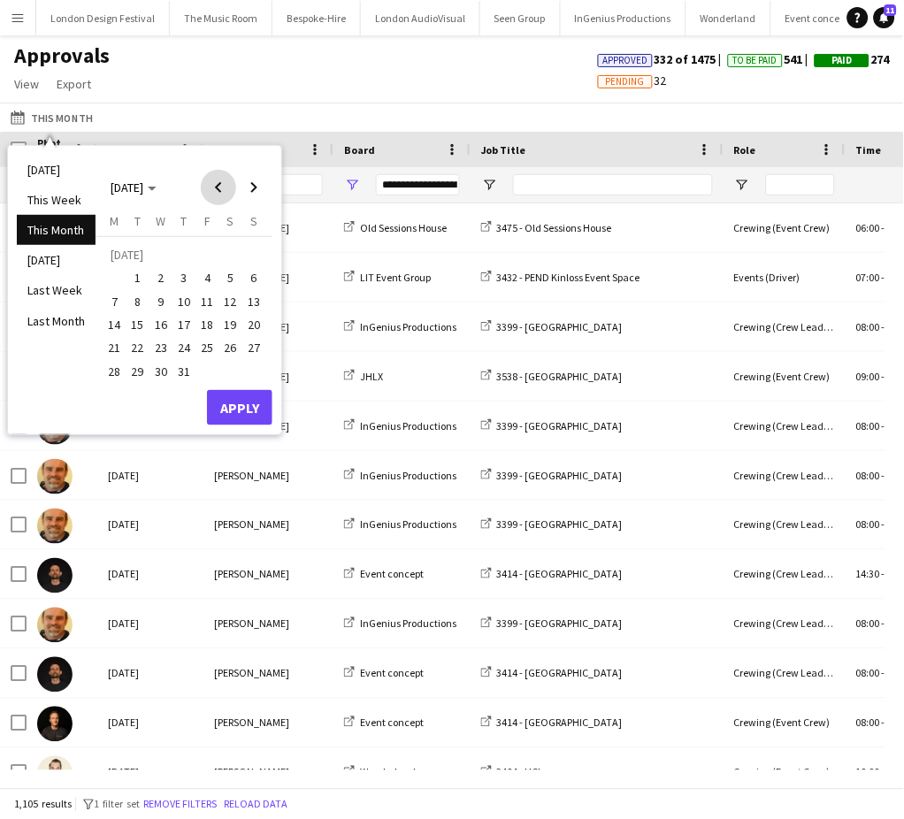
click at [215, 188] on span "Previous month" at bounding box center [218, 187] width 35 height 35
click at [111, 372] on span "30" at bounding box center [113, 375] width 21 height 21
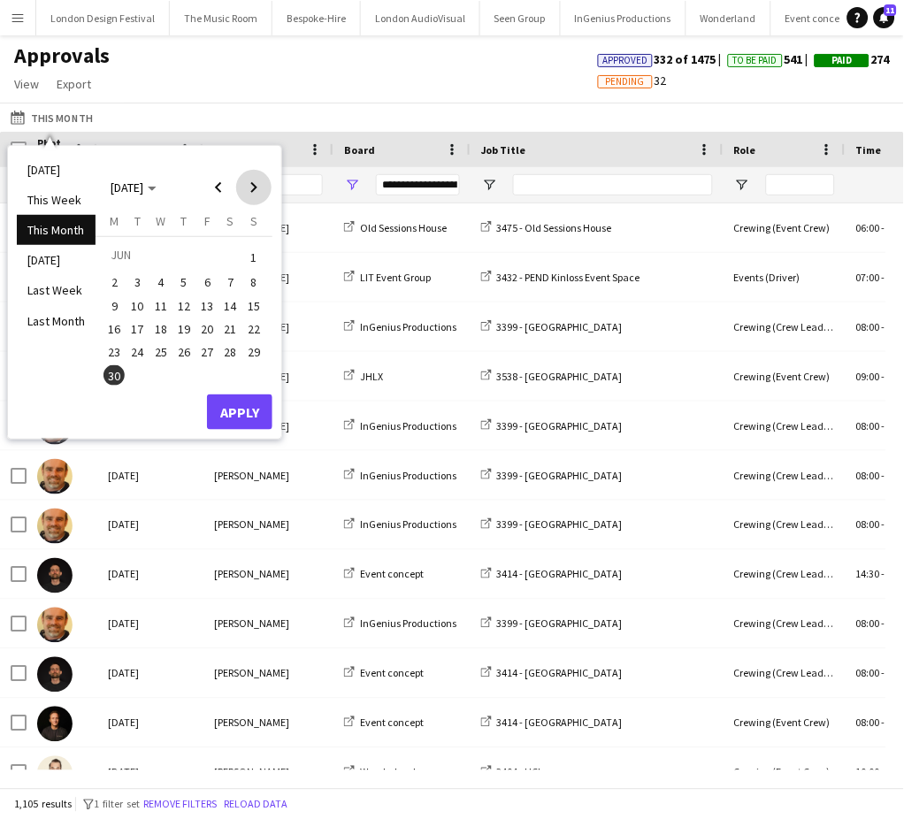
click at [255, 172] on span "Next month" at bounding box center [253, 187] width 35 height 35
click at [180, 367] on span "31" at bounding box center [183, 371] width 21 height 21
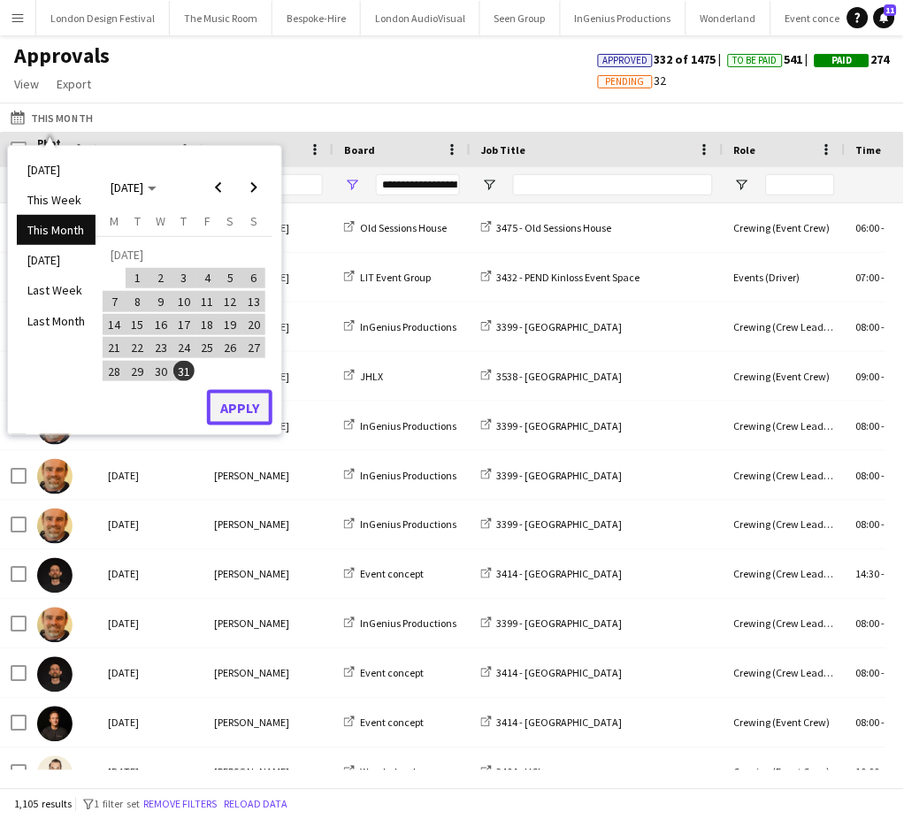
click at [246, 410] on button "Apply" at bounding box center [239, 407] width 65 height 35
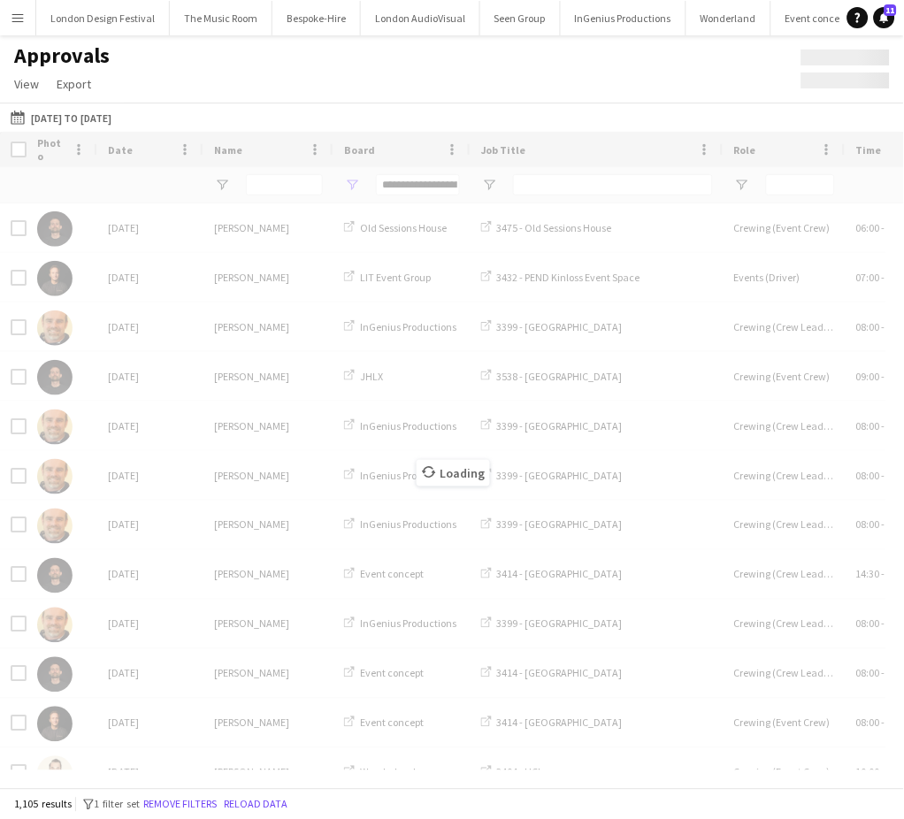
type input "**********"
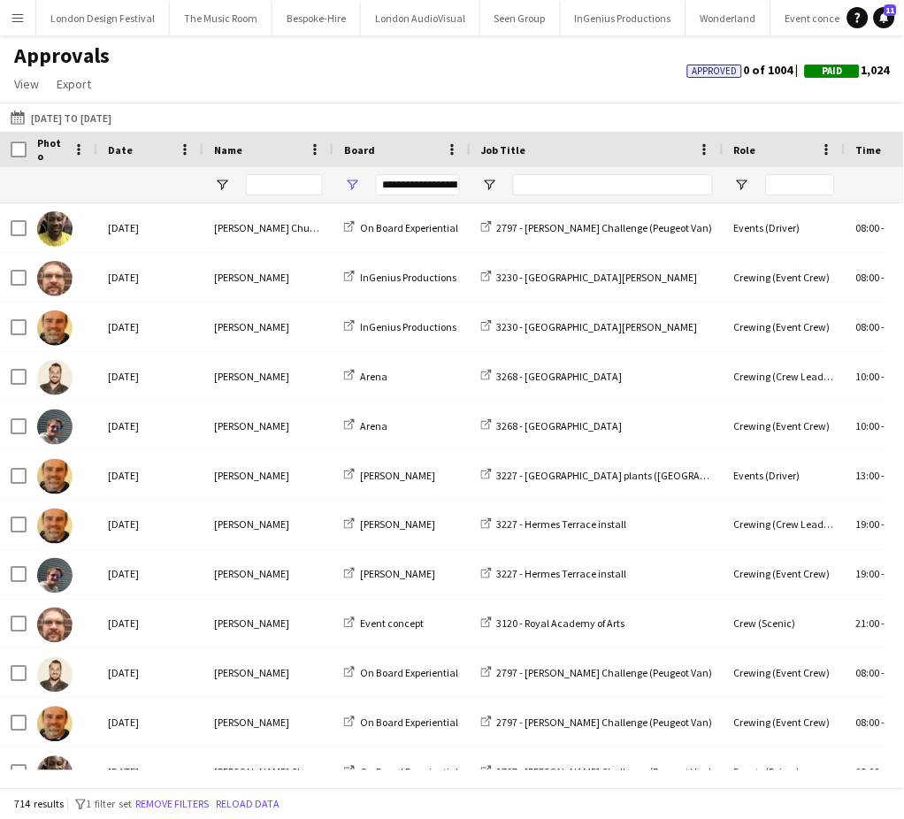
click at [392, 180] on div "**********" at bounding box center [418, 184] width 84 height 21
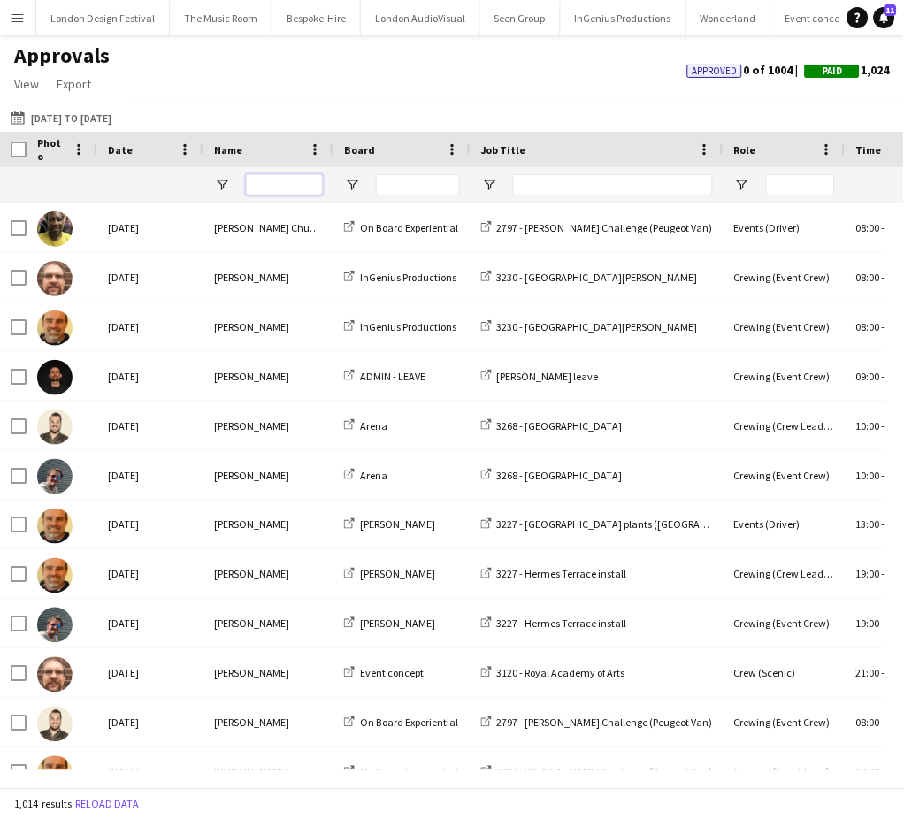
click at [285, 190] on input "Name Filter Input" at bounding box center [284, 184] width 77 height 21
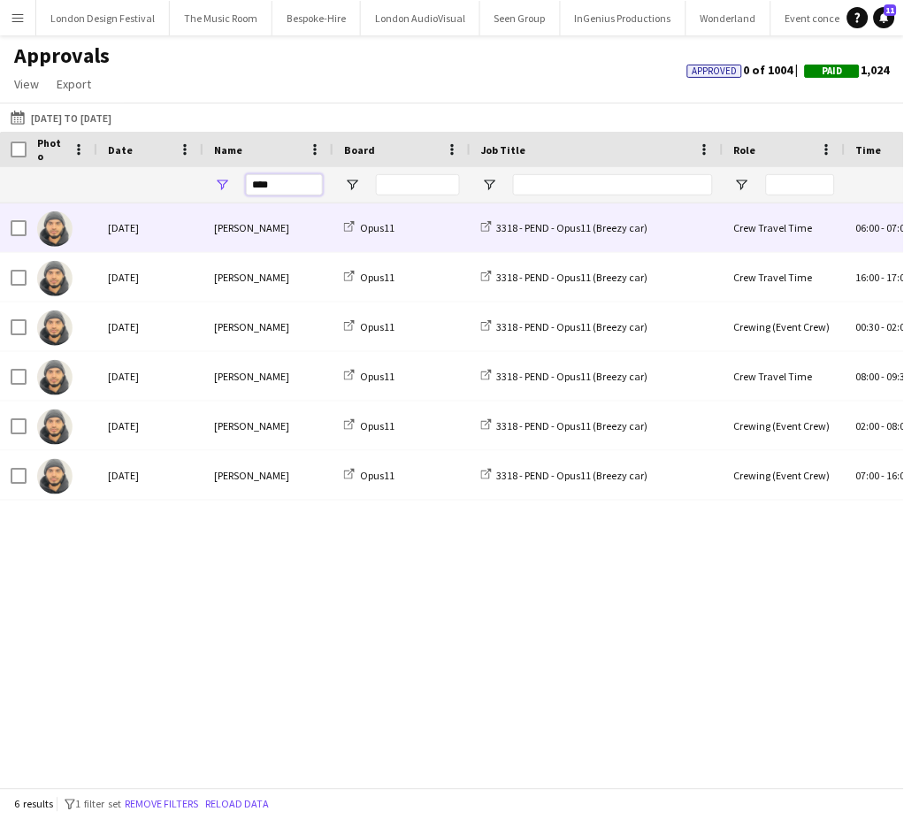
type input "****"
click at [738, 227] on div "Crew Travel Time" at bounding box center [784, 227] width 122 height 49
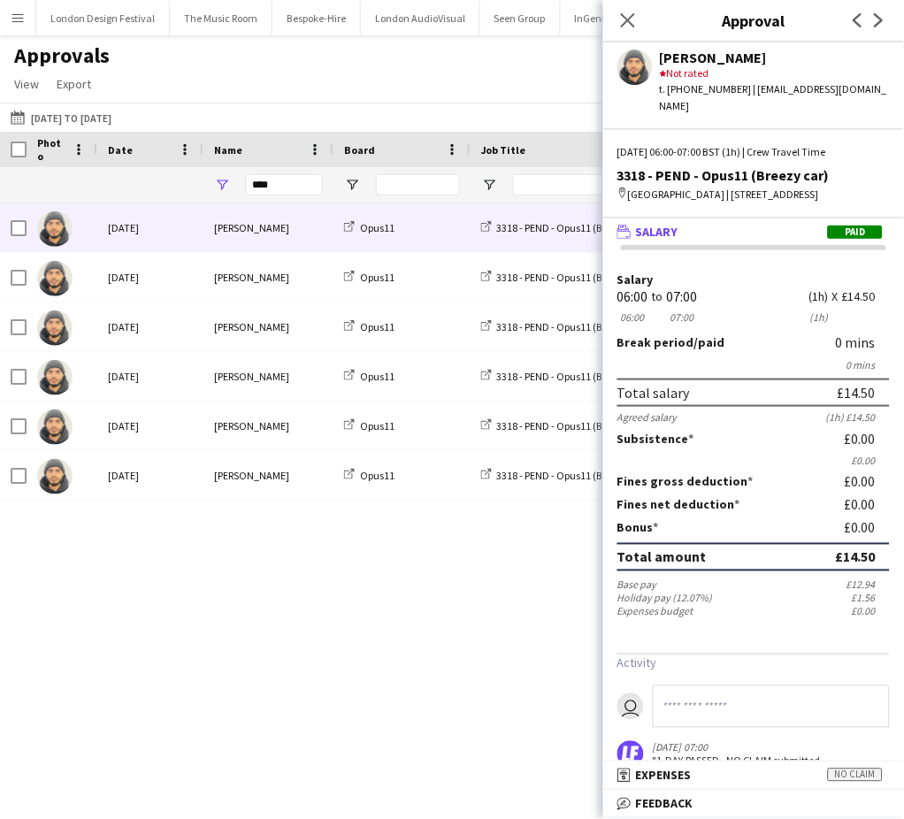
scroll to position [73, 0]
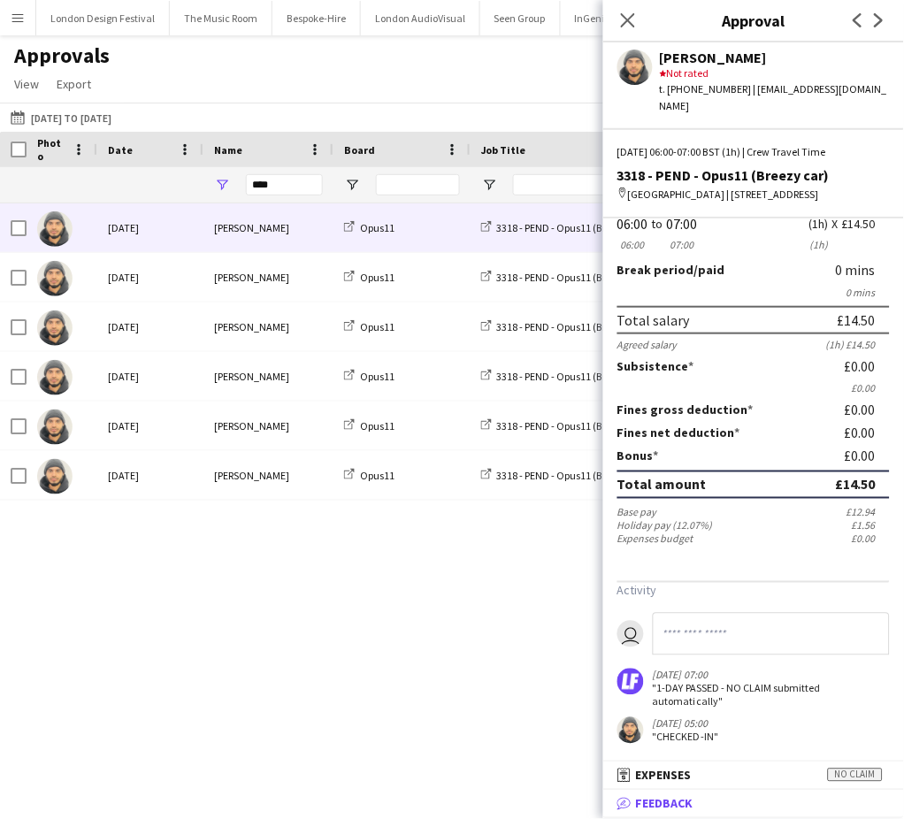
click at [690, 803] on span "Feedback" at bounding box center [664, 804] width 57 height 16
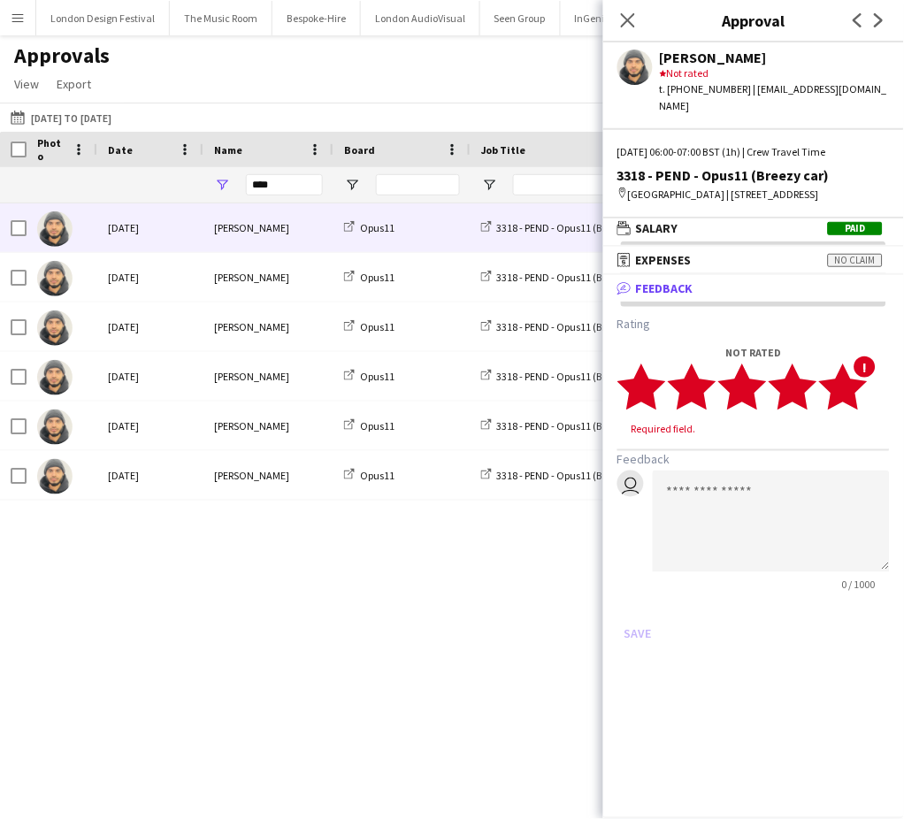
click at [851, 373] on icon "star" at bounding box center [843, 387] width 49 height 49
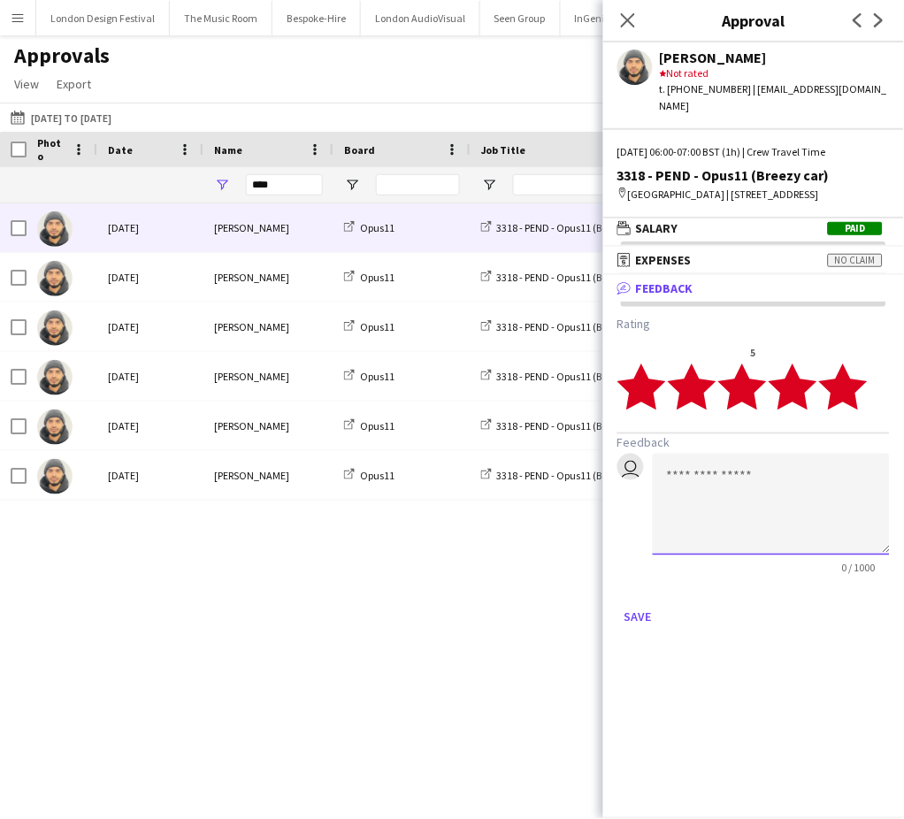
click at [748, 467] on textarea at bounding box center [771, 505] width 237 height 102
type textarea "**********"
click at [633, 608] on button "Save" at bounding box center [638, 617] width 42 height 28
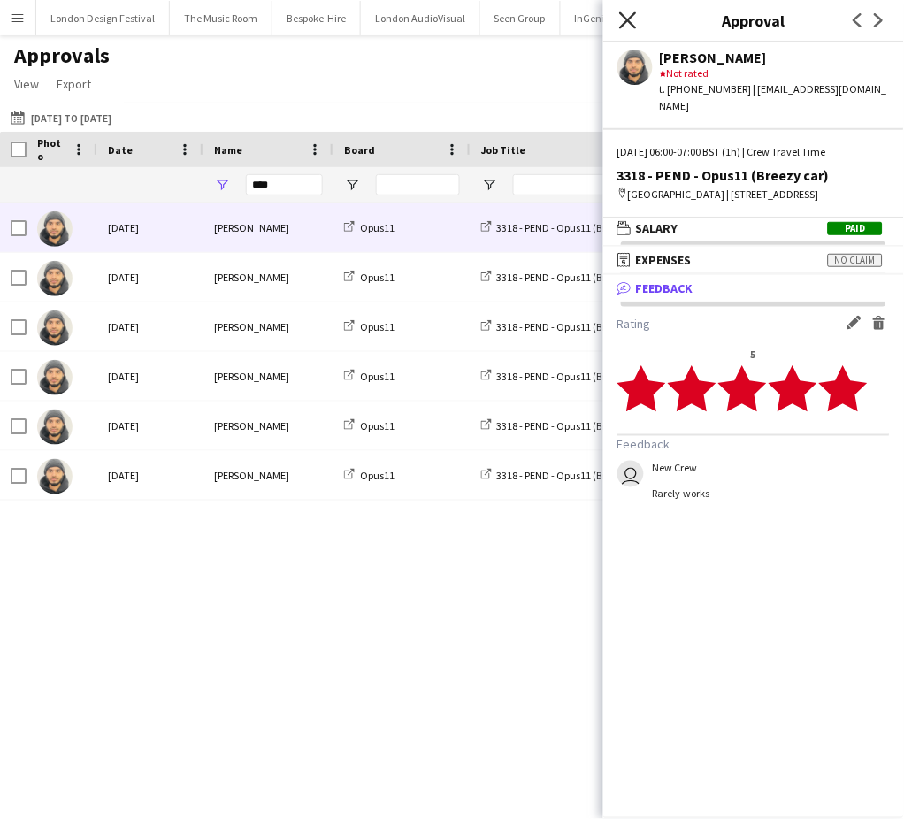
click at [631, 14] on icon "Close pop-in" at bounding box center [627, 19] width 17 height 17
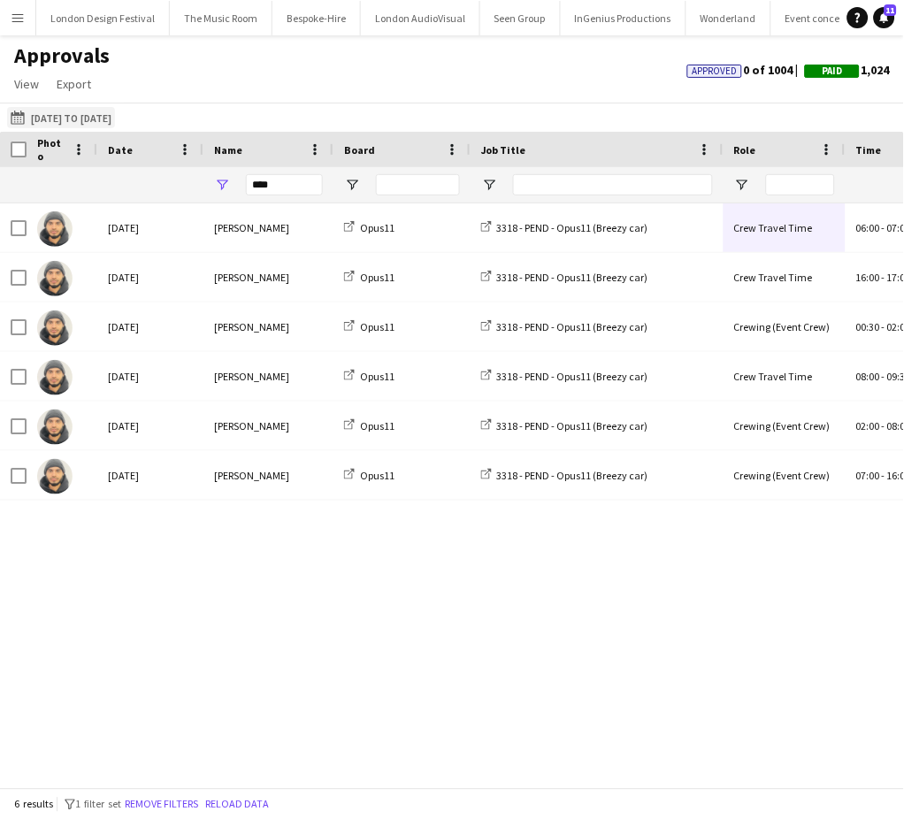
click at [103, 112] on button "This Month 30-06-2025 to 31-07-2025" at bounding box center [61, 117] width 108 height 21
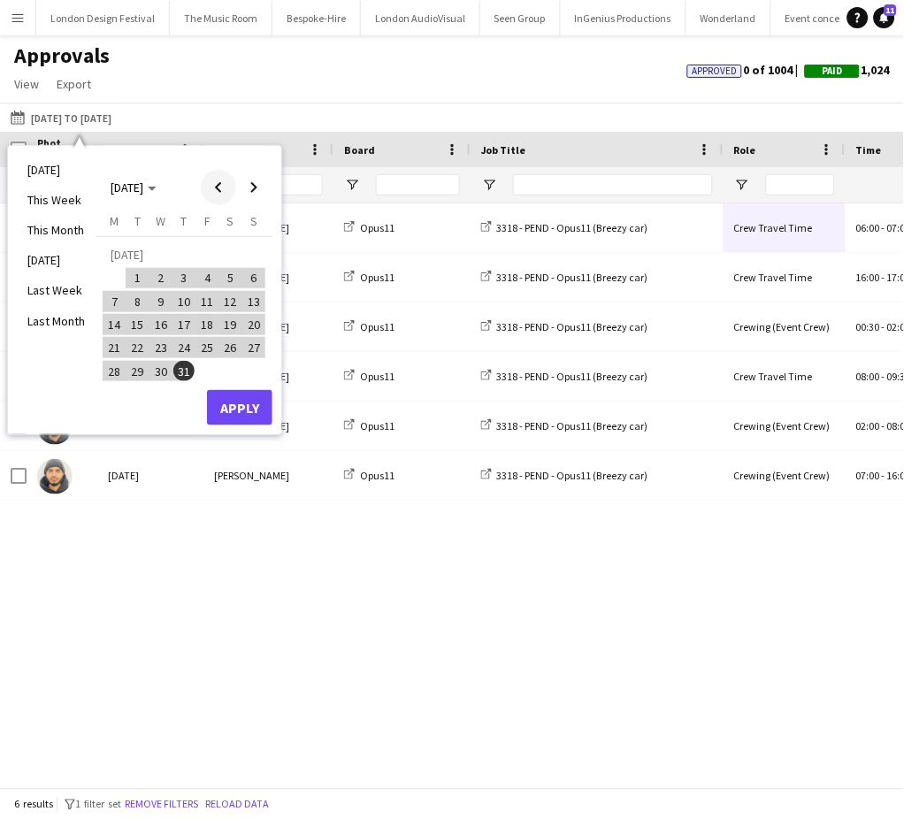
click at [218, 184] on span "Previous month" at bounding box center [218, 187] width 35 height 35
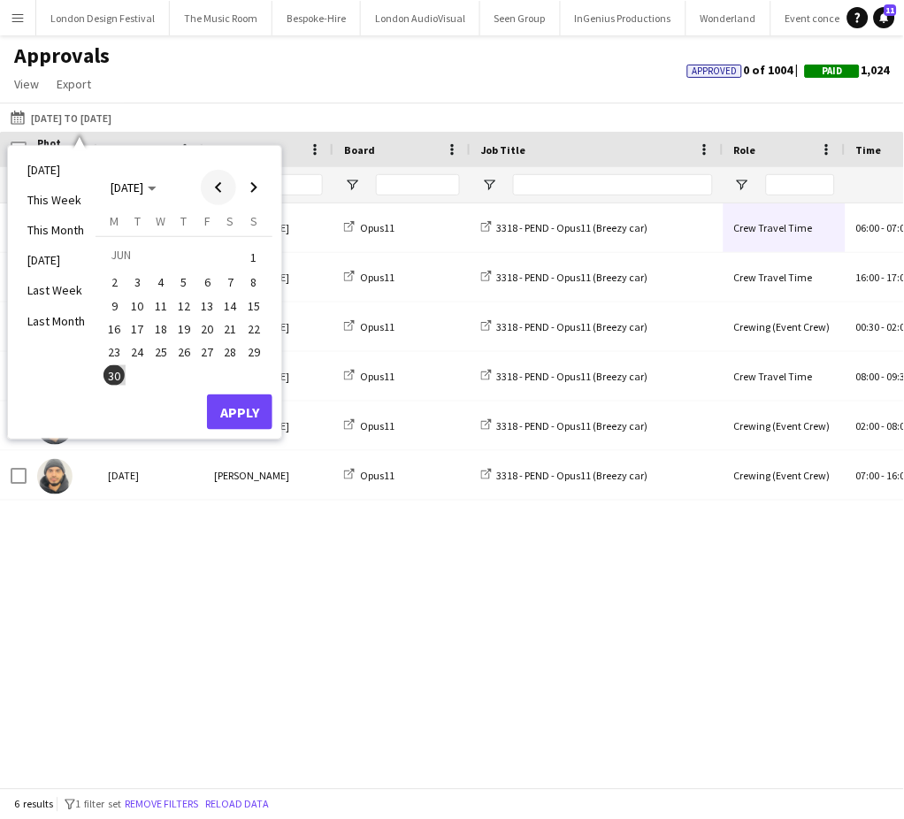
click at [218, 184] on span "Previous month" at bounding box center [218, 187] width 35 height 35
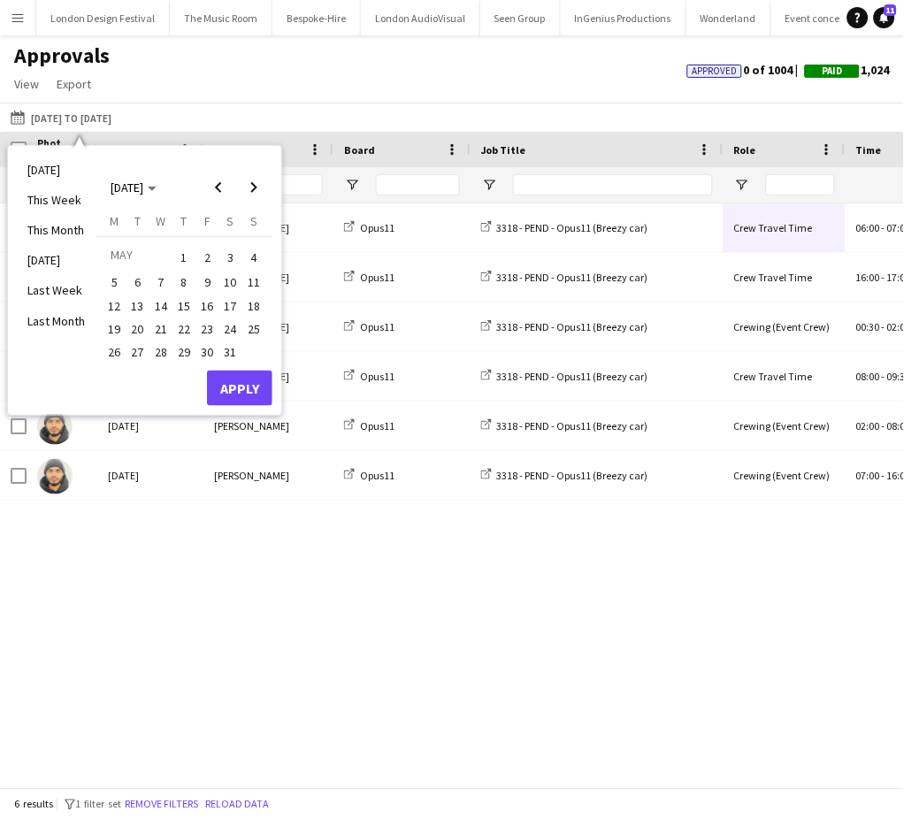
click at [119, 355] on span "26" at bounding box center [113, 351] width 21 height 21
click at [249, 194] on span "Next month" at bounding box center [253, 187] width 35 height 35
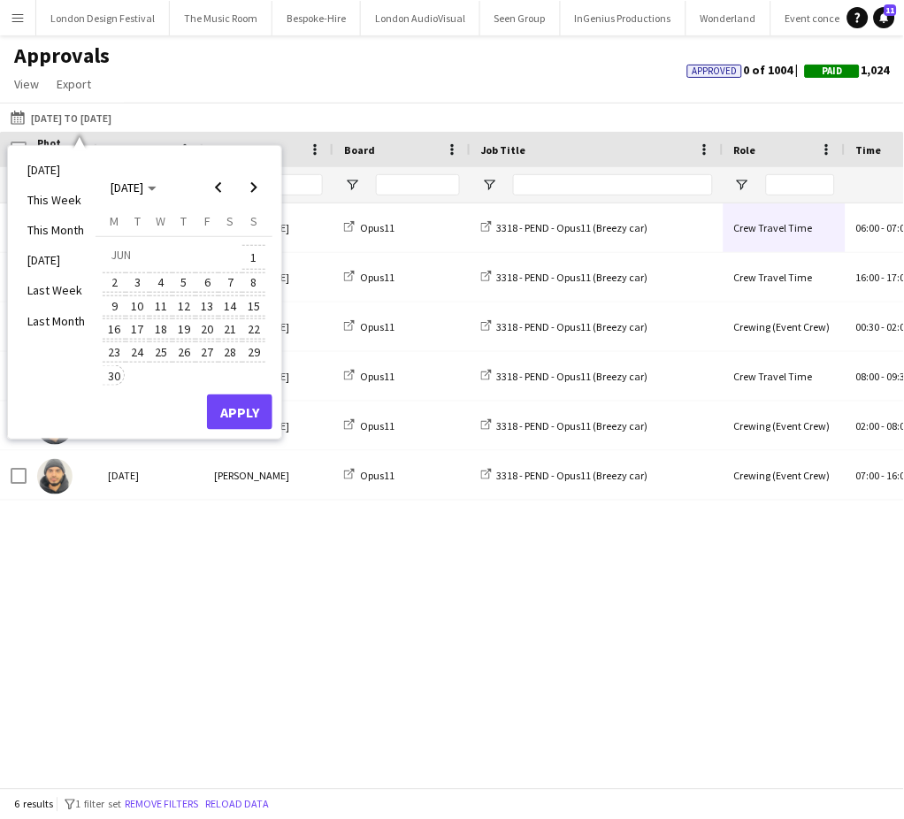
click at [108, 373] on span "30" at bounding box center [113, 375] width 21 height 21
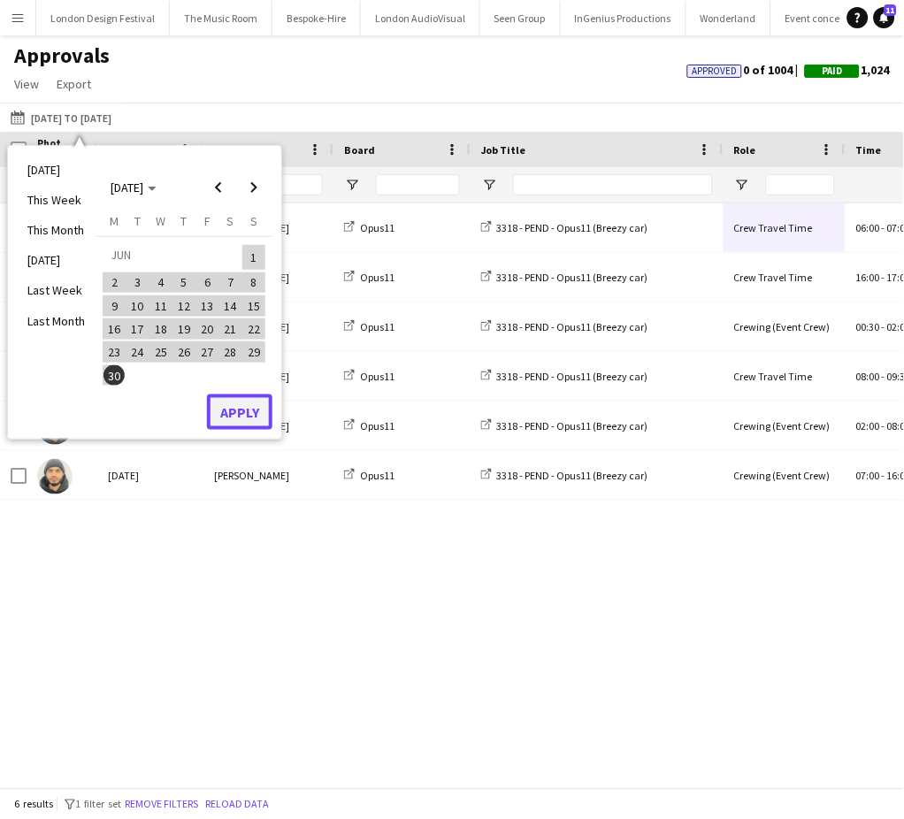
click at [232, 410] on button "Apply" at bounding box center [239, 411] width 65 height 35
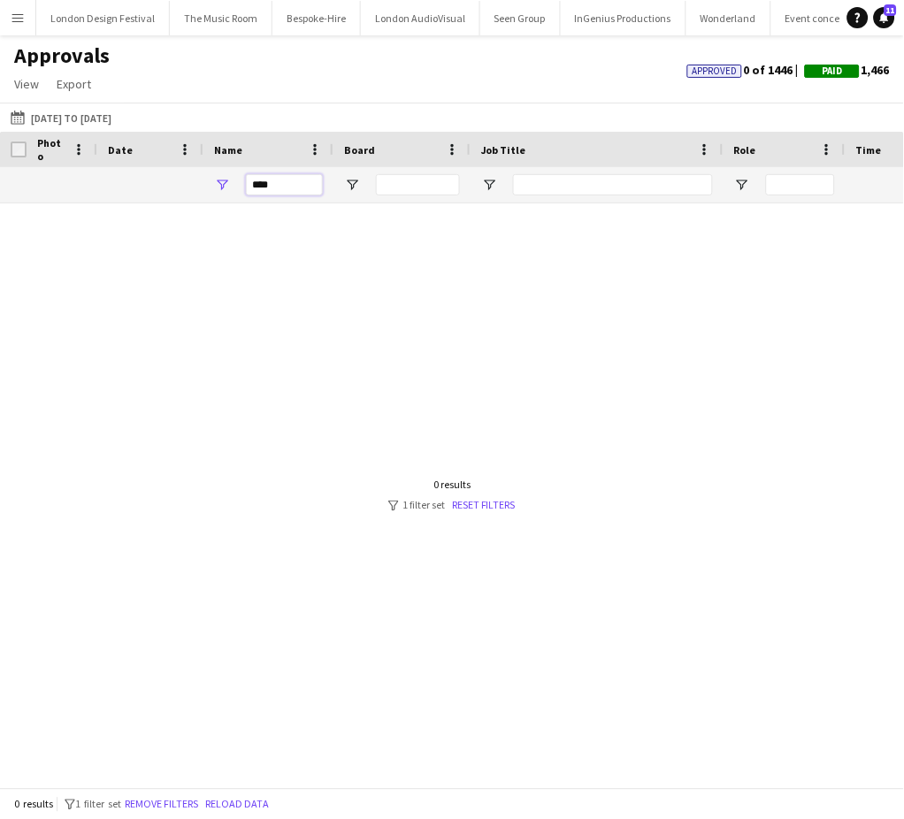
click at [274, 191] on input "****" at bounding box center [284, 184] width 77 height 21
click at [274, 191] on input "*" at bounding box center [284, 184] width 77 height 21
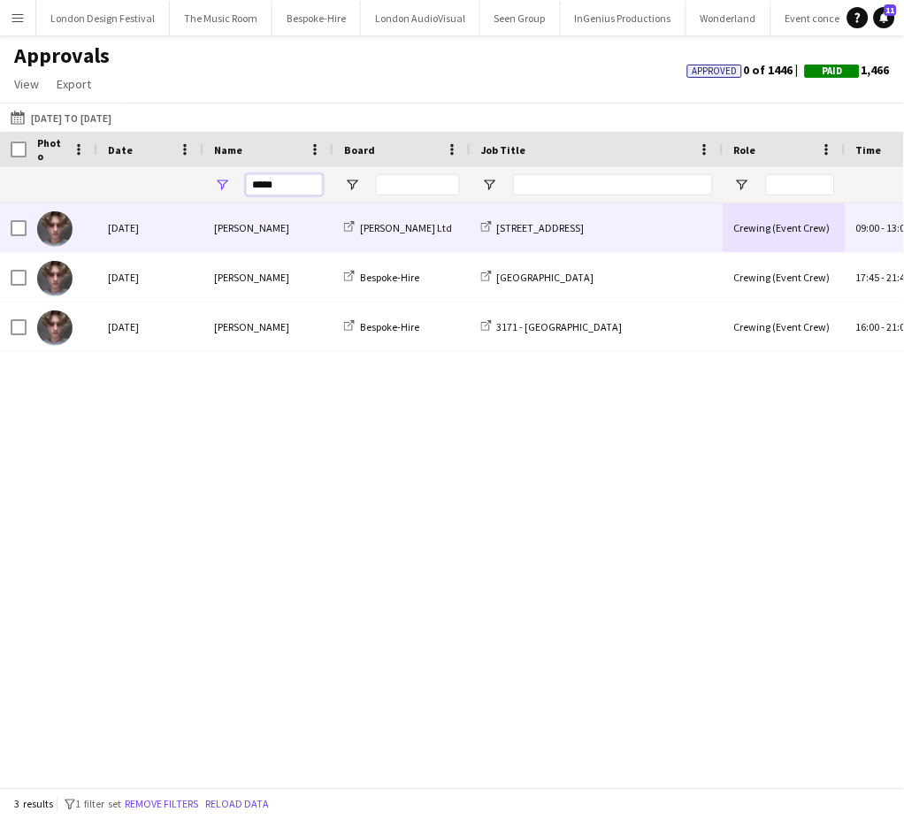
type input "*****"
click at [671, 226] on div "[STREET_ADDRESS]" at bounding box center [597, 227] width 253 height 49
click at [753, 237] on div "Crewing (Event Crew)" at bounding box center [784, 227] width 122 height 49
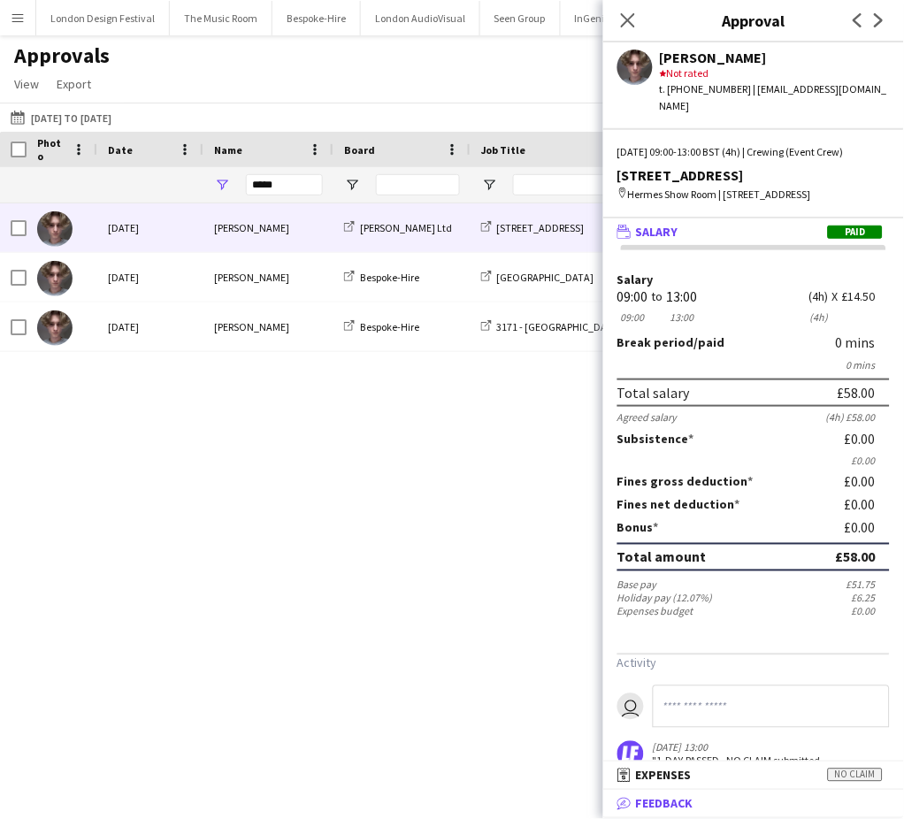
click at [681, 799] on span "Feedback" at bounding box center [664, 804] width 57 height 16
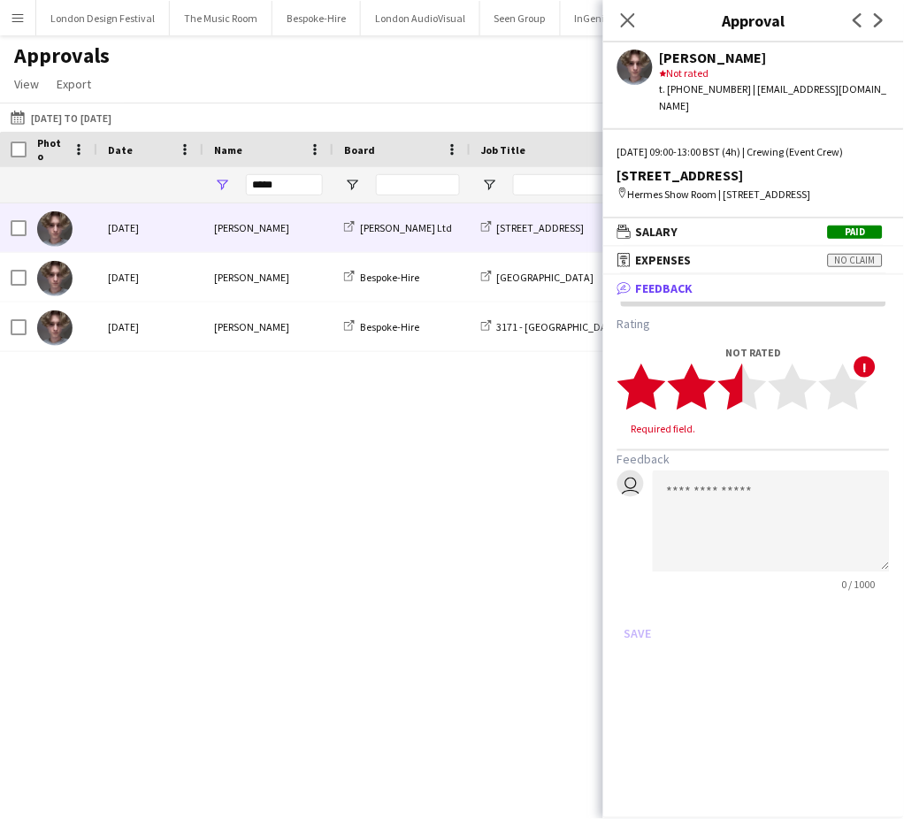
click at [743, 370] on polygon at bounding box center [742, 387] width 49 height 46
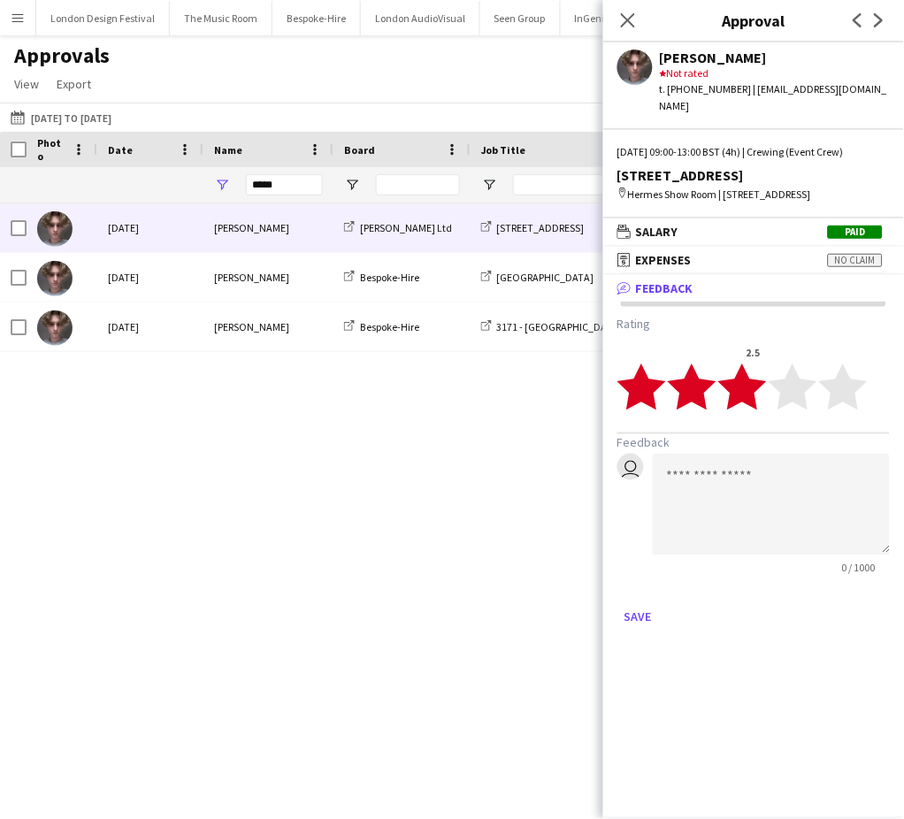
click at [751, 370] on polygon at bounding box center [742, 387] width 49 height 46
click at [739, 463] on textarea at bounding box center [771, 505] width 237 height 102
type textarea "**********"
click at [642, 603] on button "Save" at bounding box center [638, 617] width 42 height 28
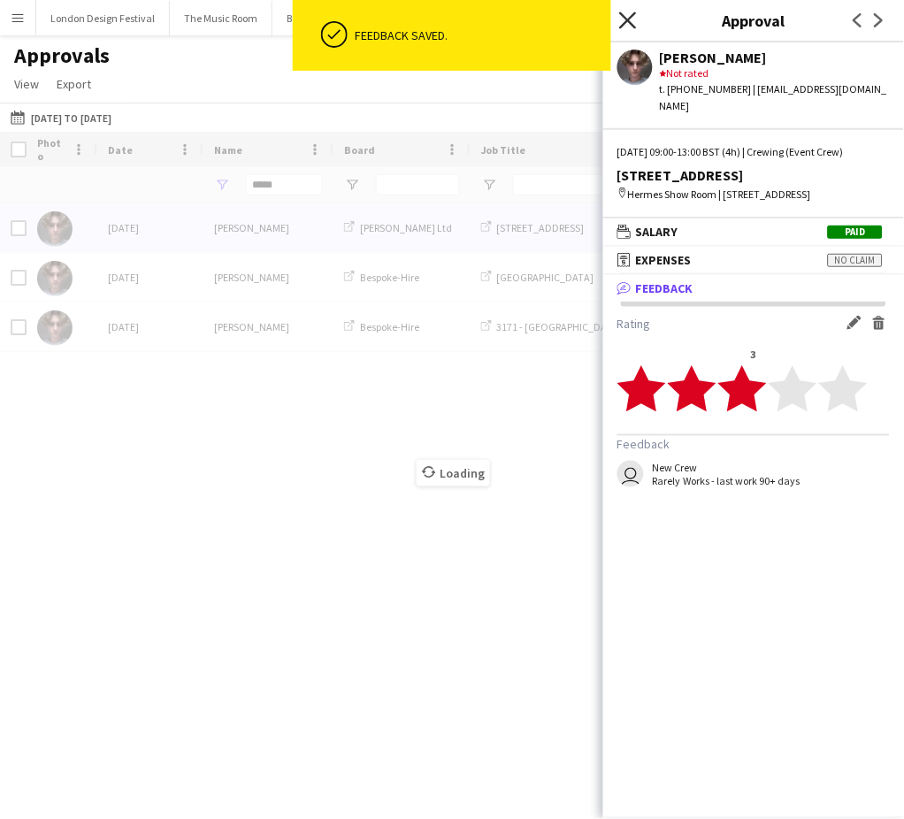
click at [629, 22] on icon at bounding box center [627, 19] width 17 height 17
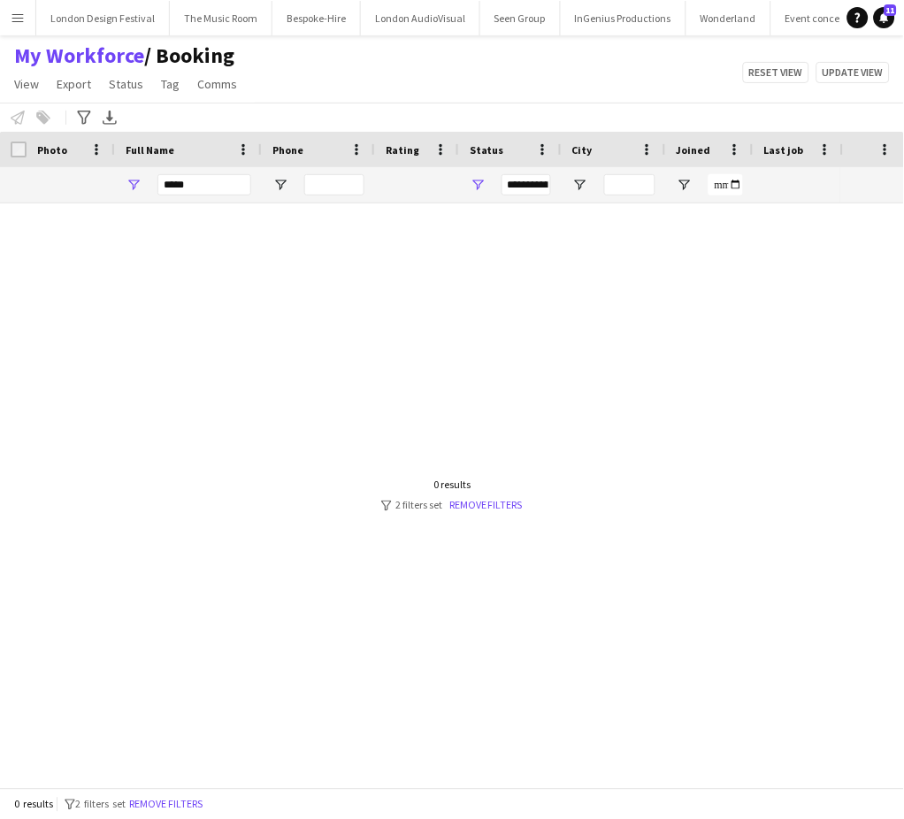
scroll to position [0, 157]
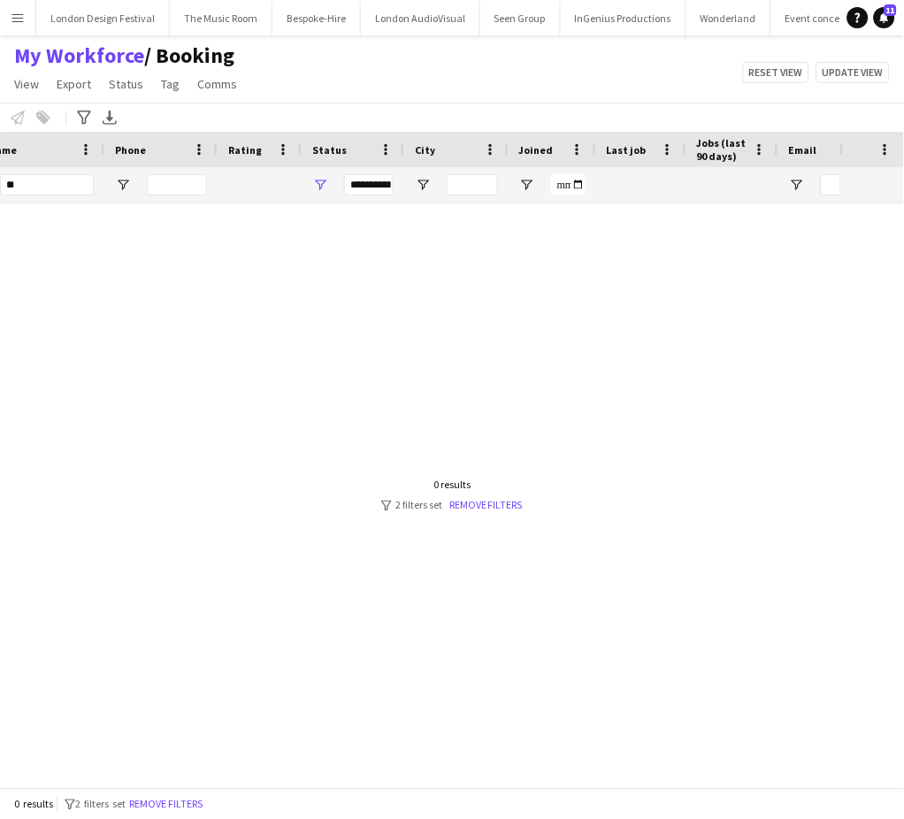
type input "*"
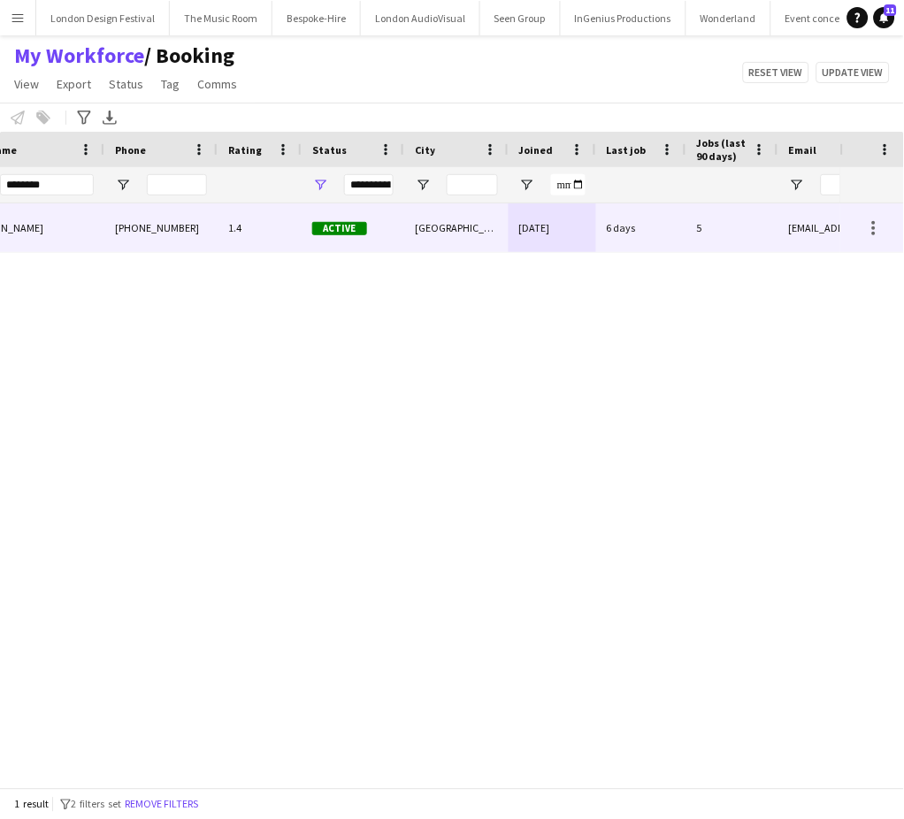
type input "********"
click at [423, 230] on div "[GEOGRAPHIC_DATA]" at bounding box center [456, 227] width 104 height 49
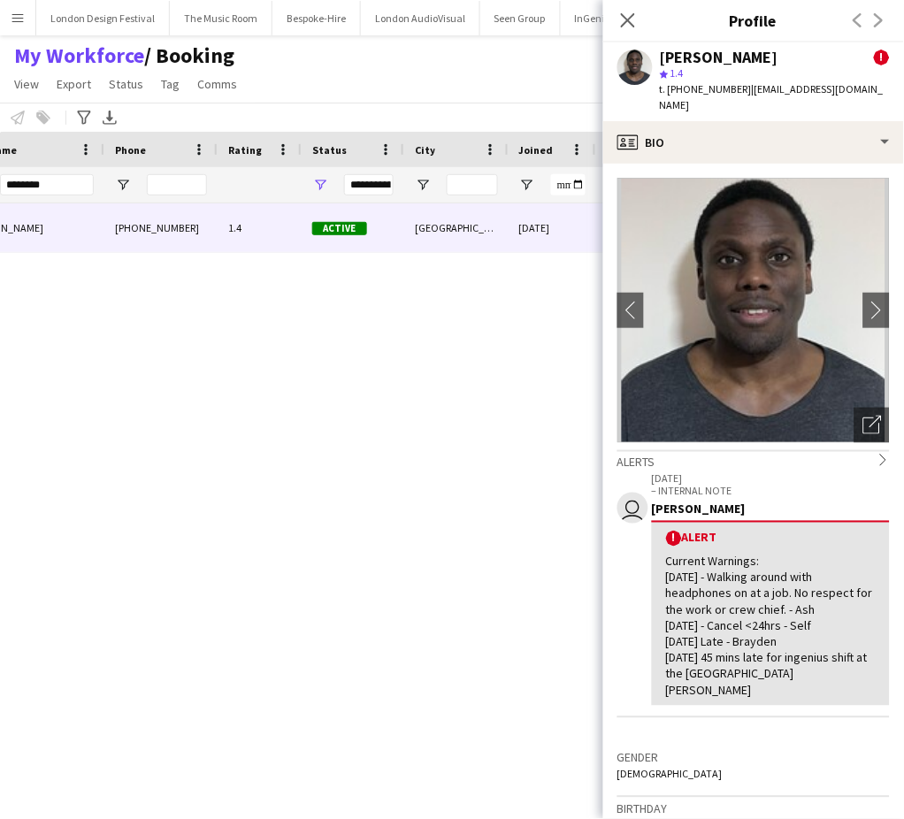
scroll to position [587, 0]
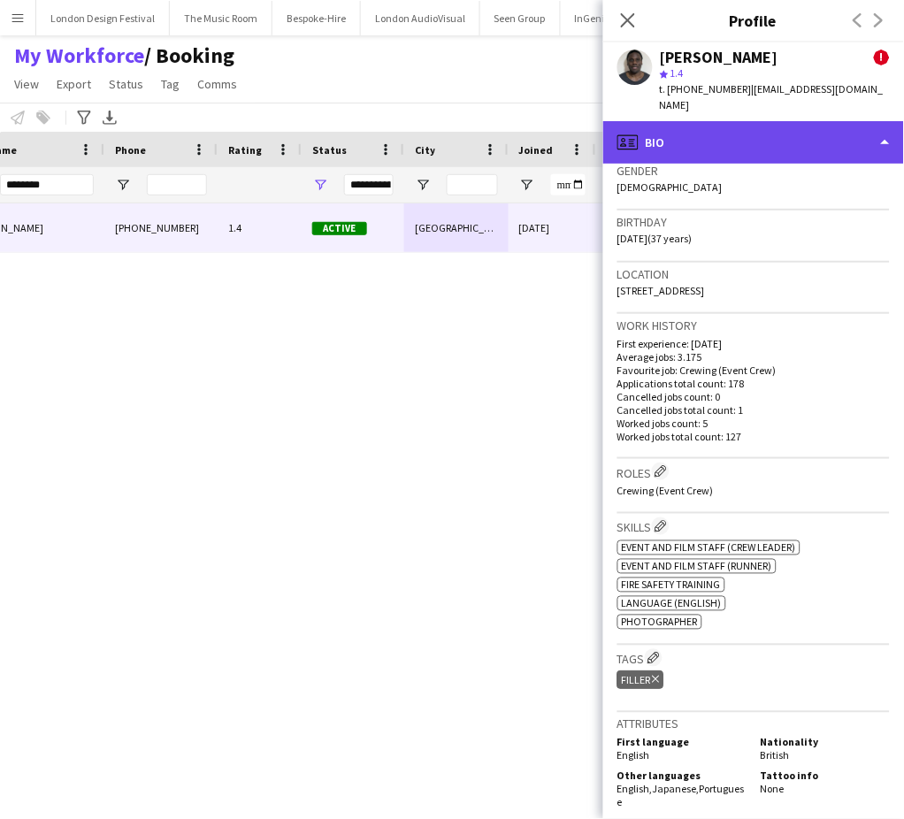
click at [805, 121] on div "profile Bio" at bounding box center [753, 142] width 301 height 42
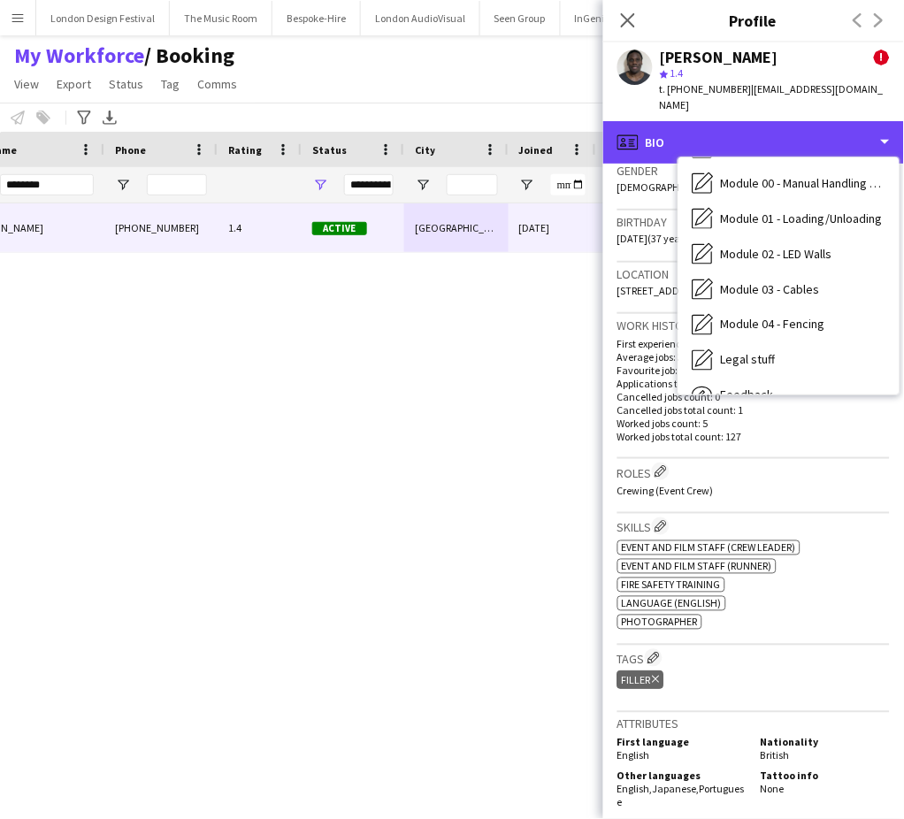
scroll to position [378, 0]
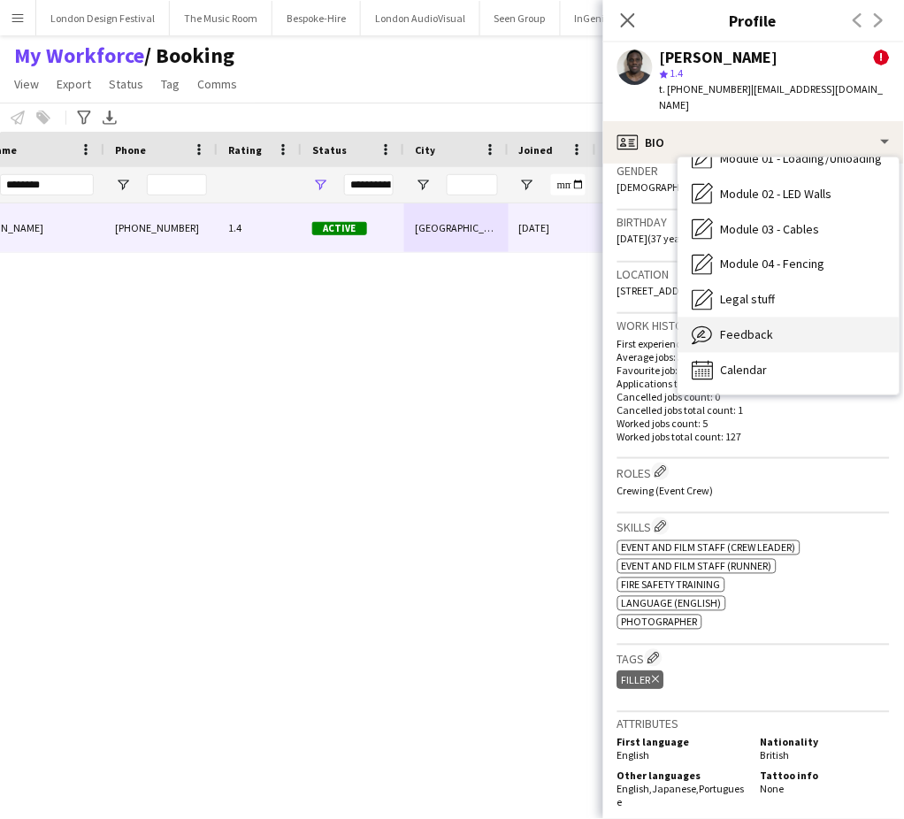
click at [832, 325] on div "Feedback Feedback" at bounding box center [788, 335] width 221 height 35
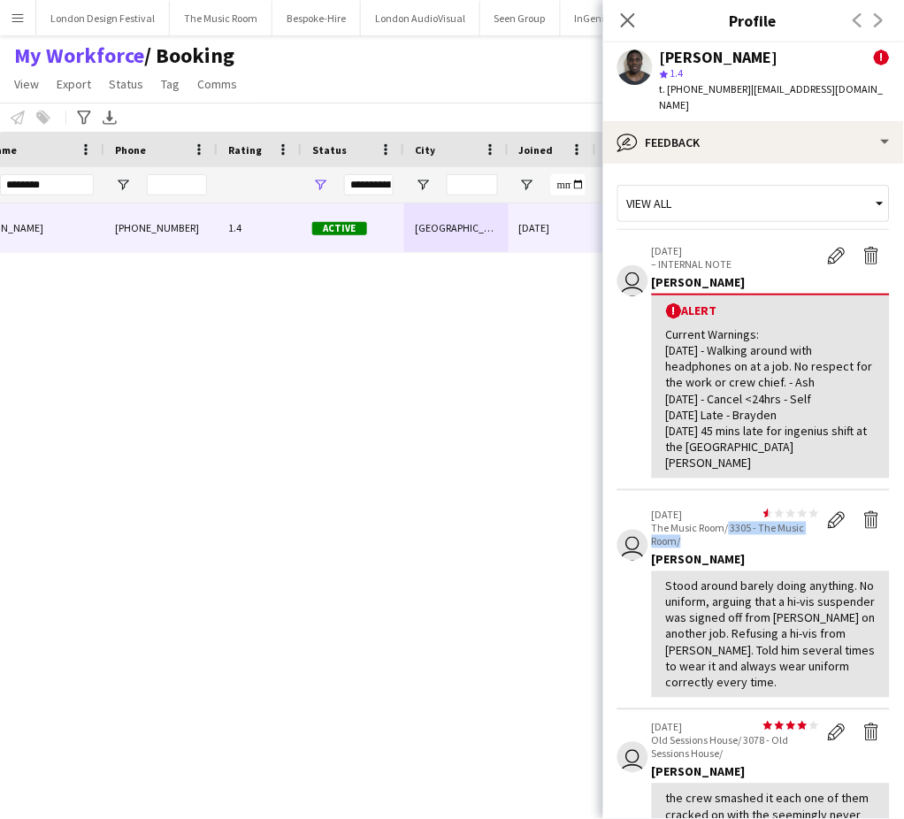
drag, startPoint x: 728, startPoint y: 490, endPoint x: 741, endPoint y: 502, distance: 18.1
click at [741, 522] on p "The Music Room/ 3305 - The Music Room/" at bounding box center [735, 535] width 167 height 27
copy p "3305 - The Music Room/"
click at [817, 233] on app-crew-profile-feedback-alert "user 03-06-2025 – INTERNAL NOTE Edit alert Delete alert Andrew Boatright ! Aler…" at bounding box center [753, 361] width 272 height 257
click at [828, 247] on app-icon "Edit alert" at bounding box center [837, 256] width 18 height 18
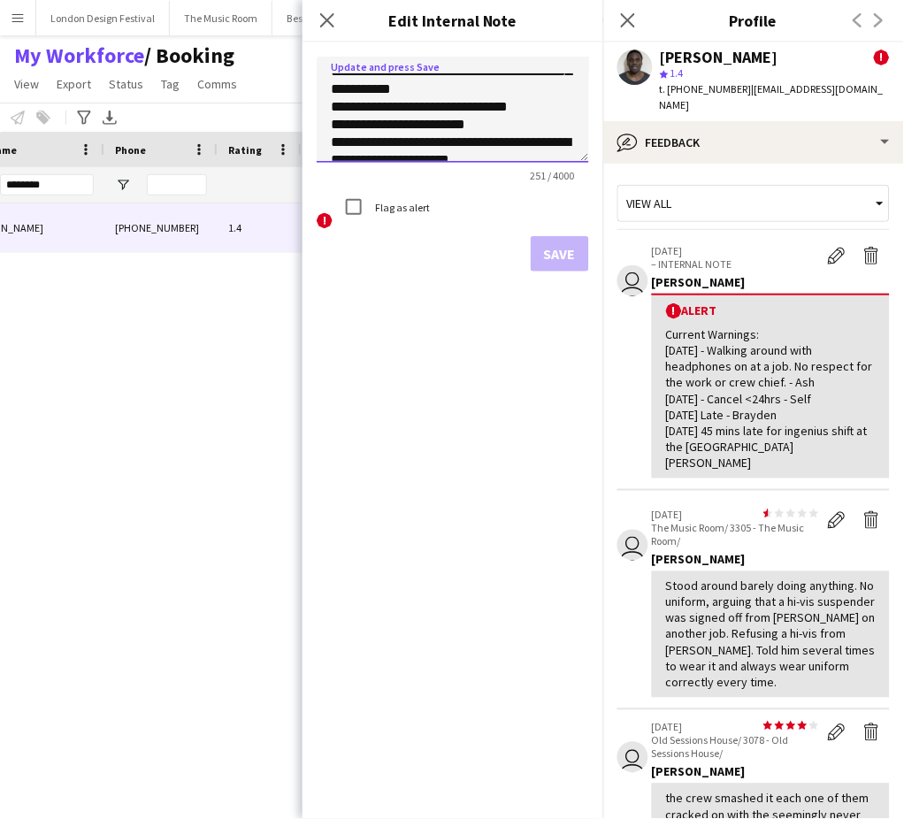
scroll to position [60, 0]
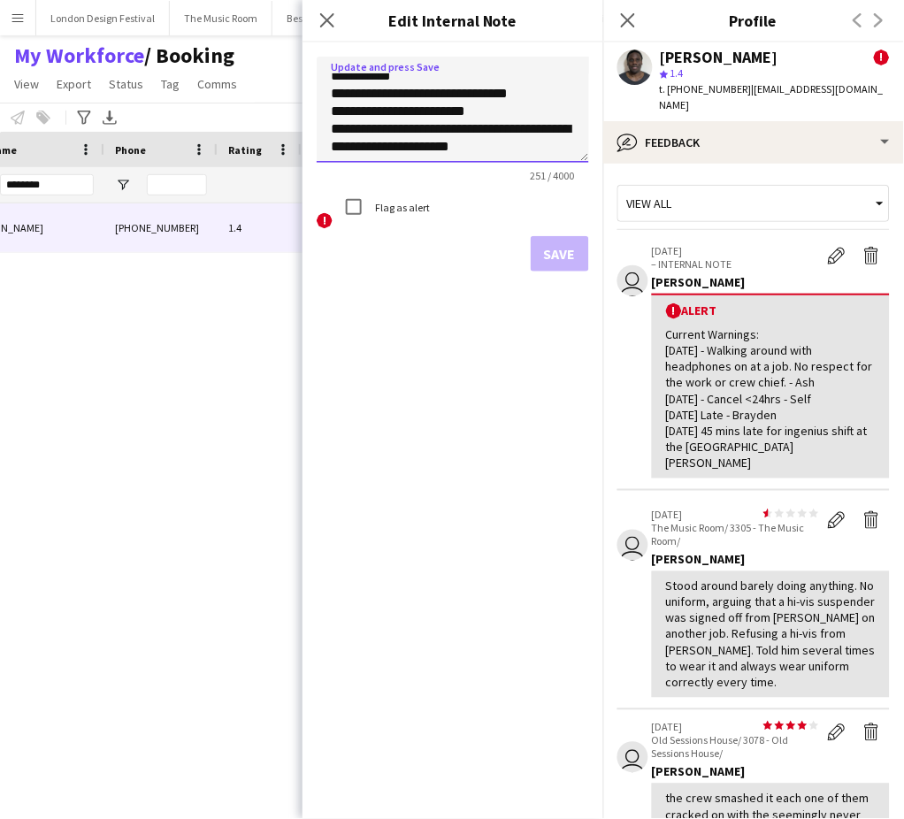
click at [534, 149] on textarea "**********" at bounding box center [453, 110] width 272 height 106
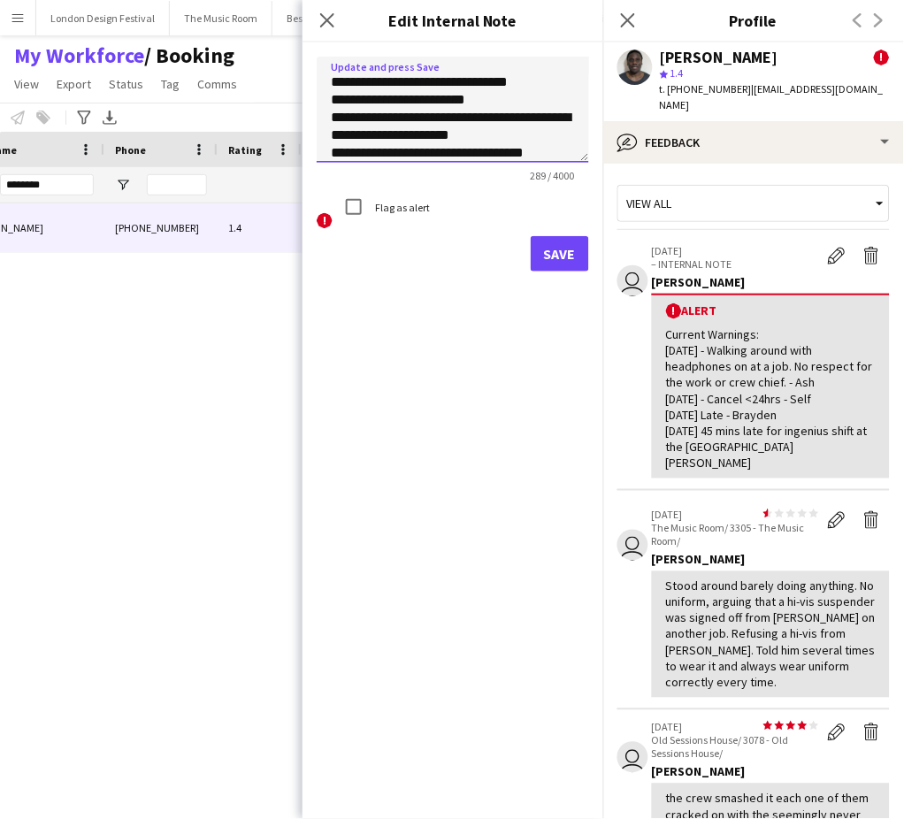
paste textarea "**********"
type textarea "**********"
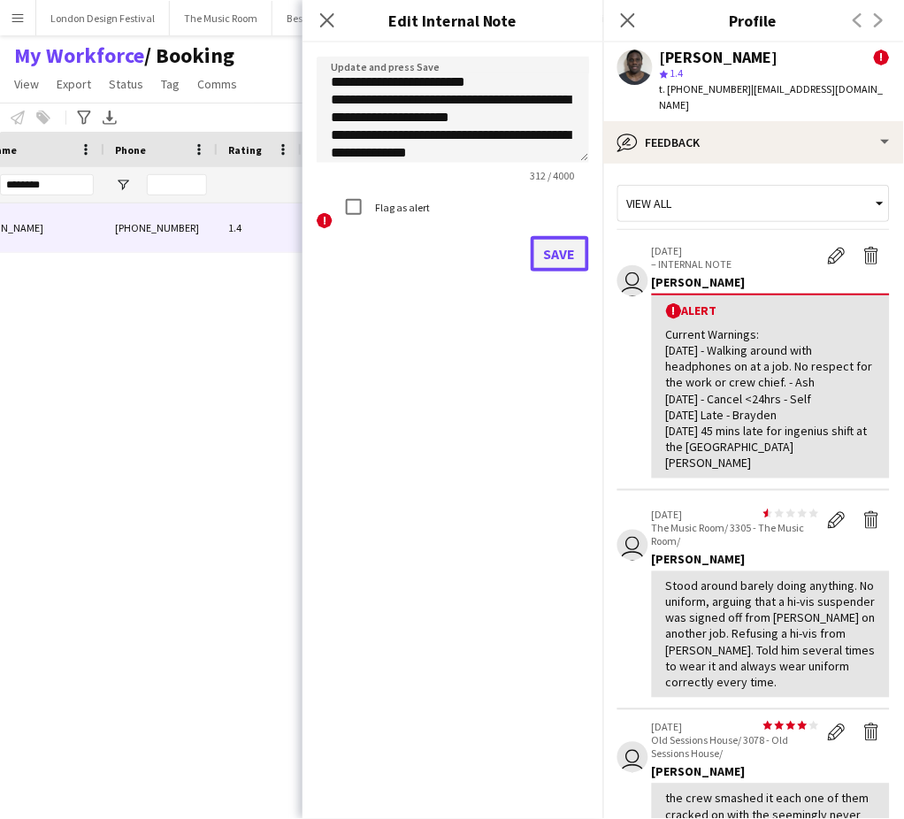
click at [567, 249] on button "Save" at bounding box center [560, 253] width 58 height 35
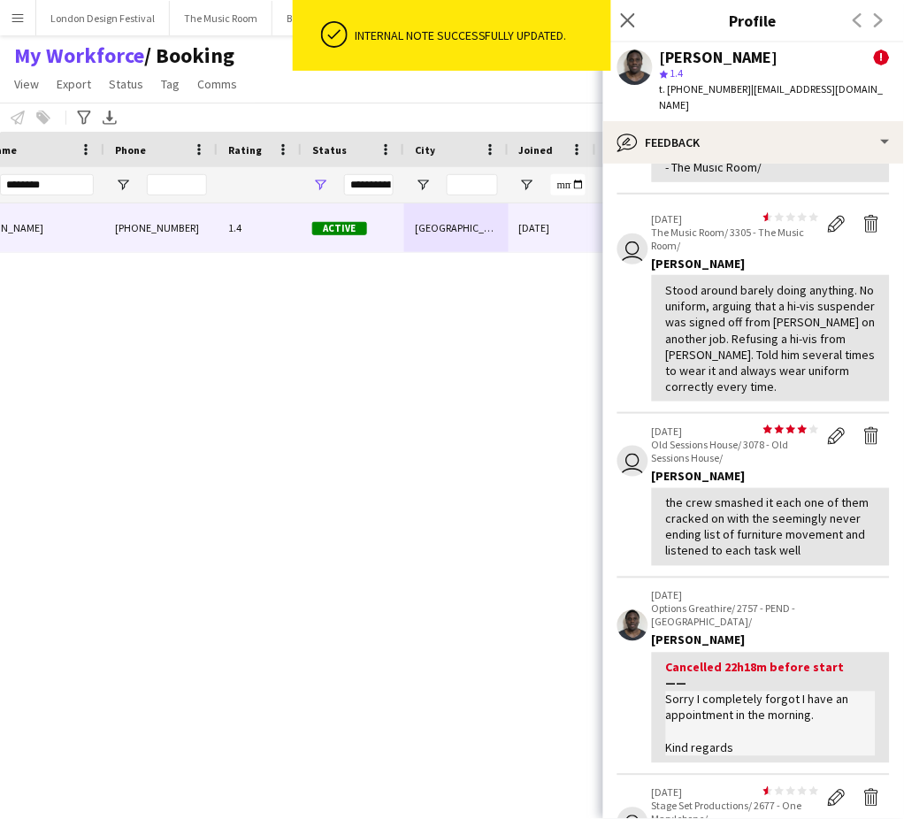
scroll to position [342, 0]
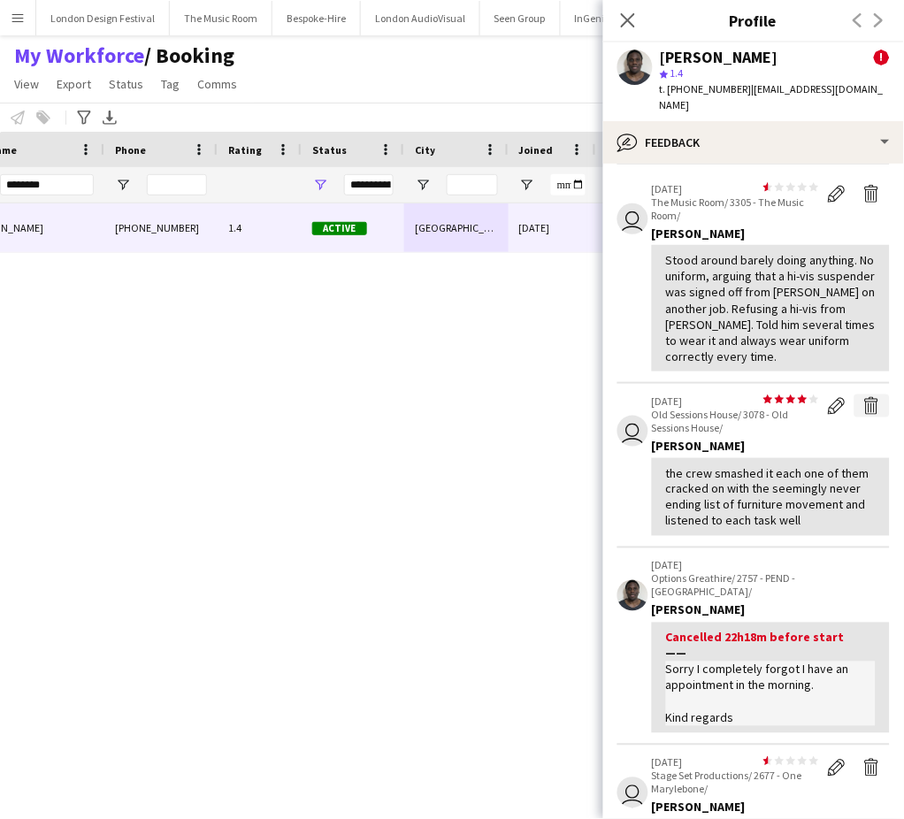
click at [863, 397] on app-icon "Delete feedback" at bounding box center [872, 406] width 18 height 18
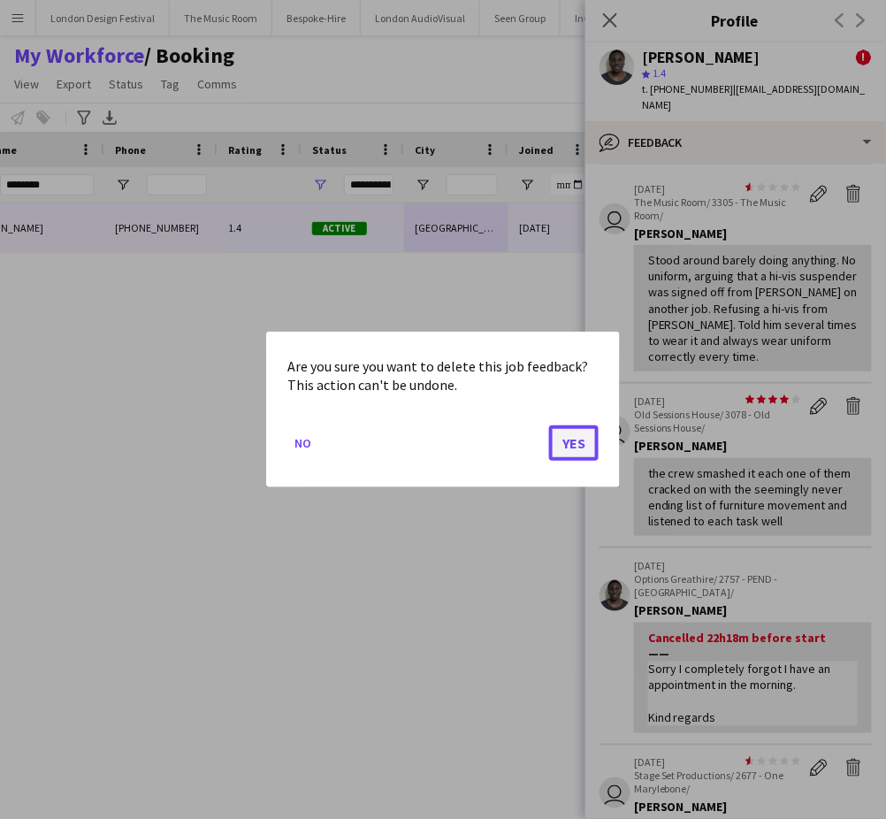
click at [575, 445] on button "Yes" at bounding box center [574, 442] width 50 height 35
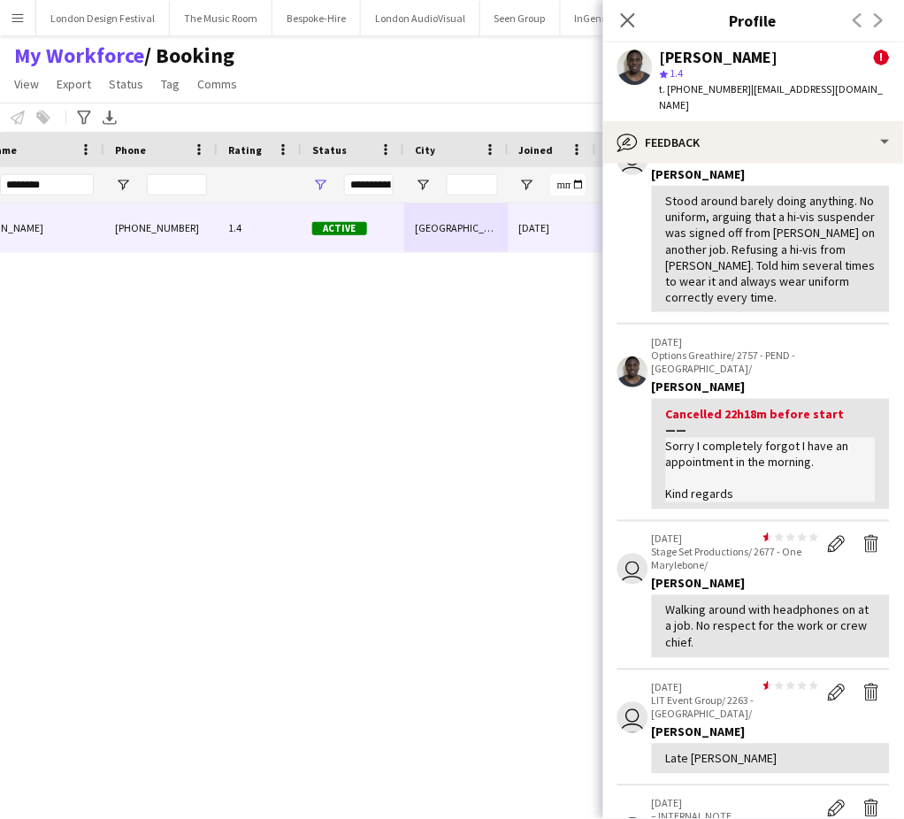
scroll to position [431, 0]
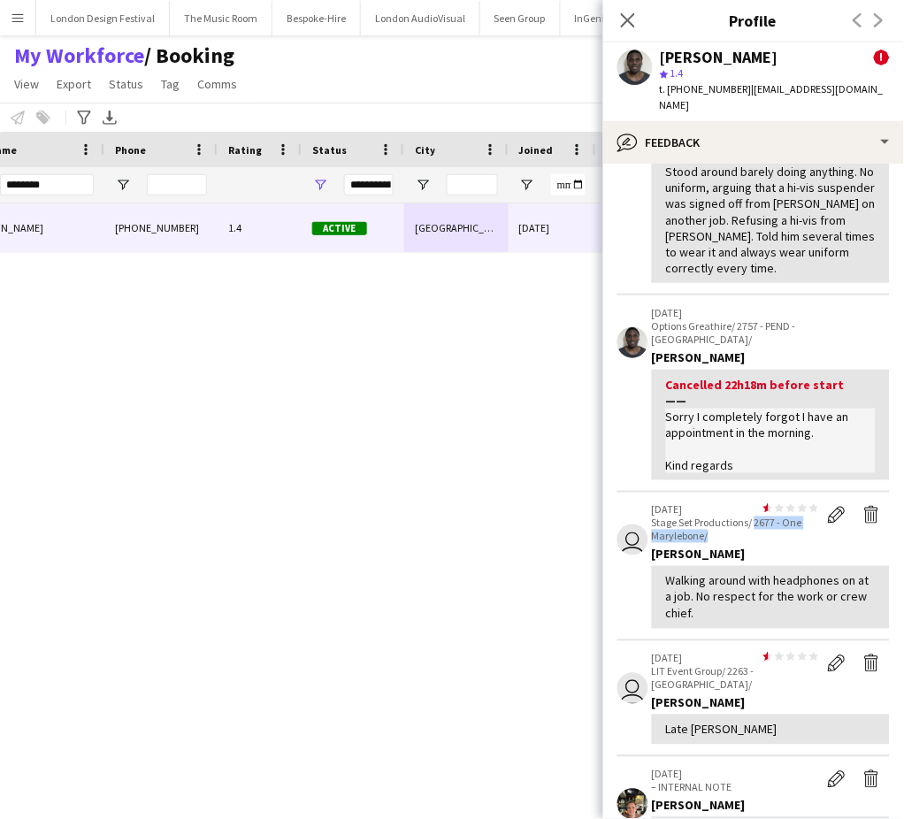
drag, startPoint x: 755, startPoint y: 486, endPoint x: 771, endPoint y: 501, distance: 21.3
click at [771, 517] on p "Stage Set Productions/ 2677 - One Marylebone/" at bounding box center [735, 530] width 167 height 27
copy p "2677 - One Marylebone/"
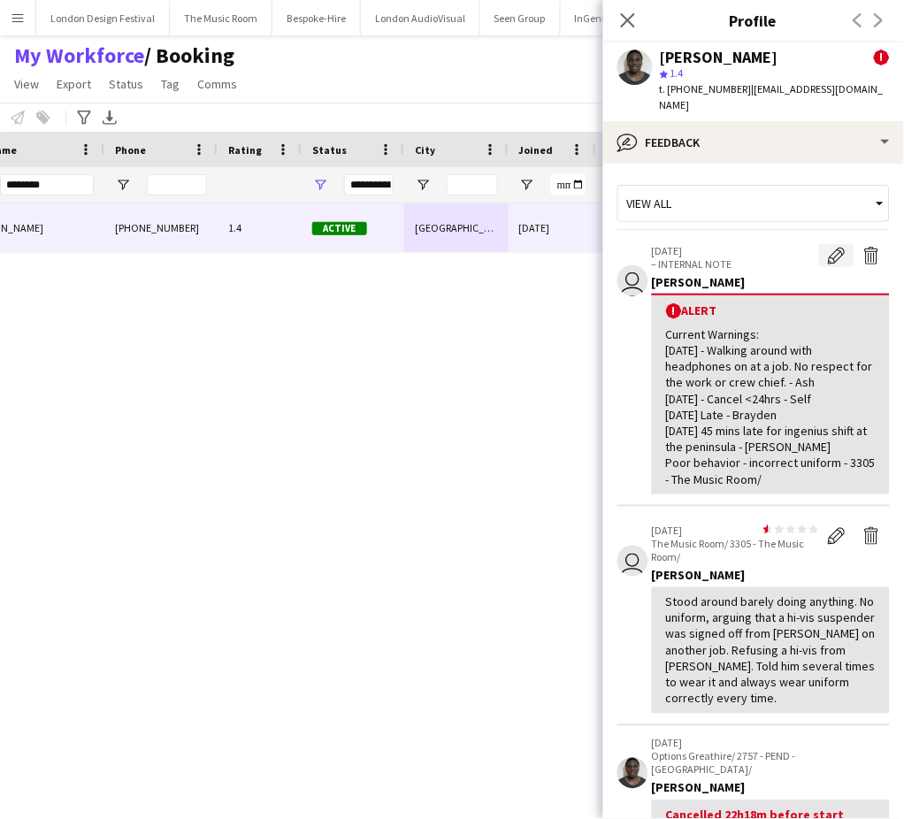
click at [828, 247] on app-icon "Edit alert" at bounding box center [837, 256] width 18 height 18
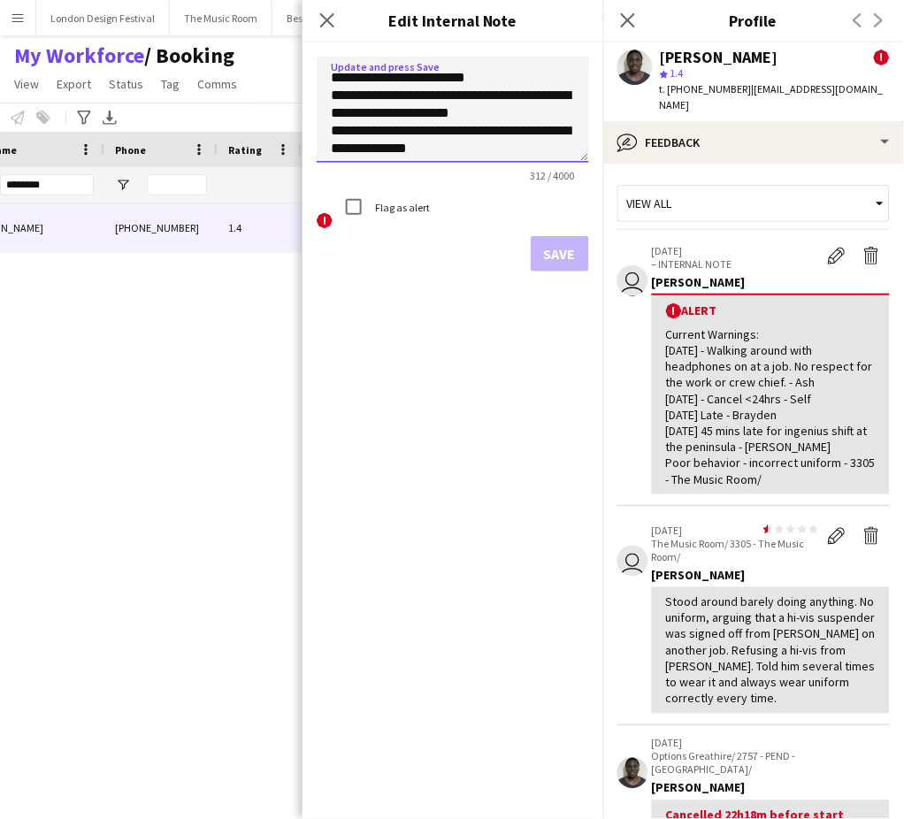
scroll to position [96, 0]
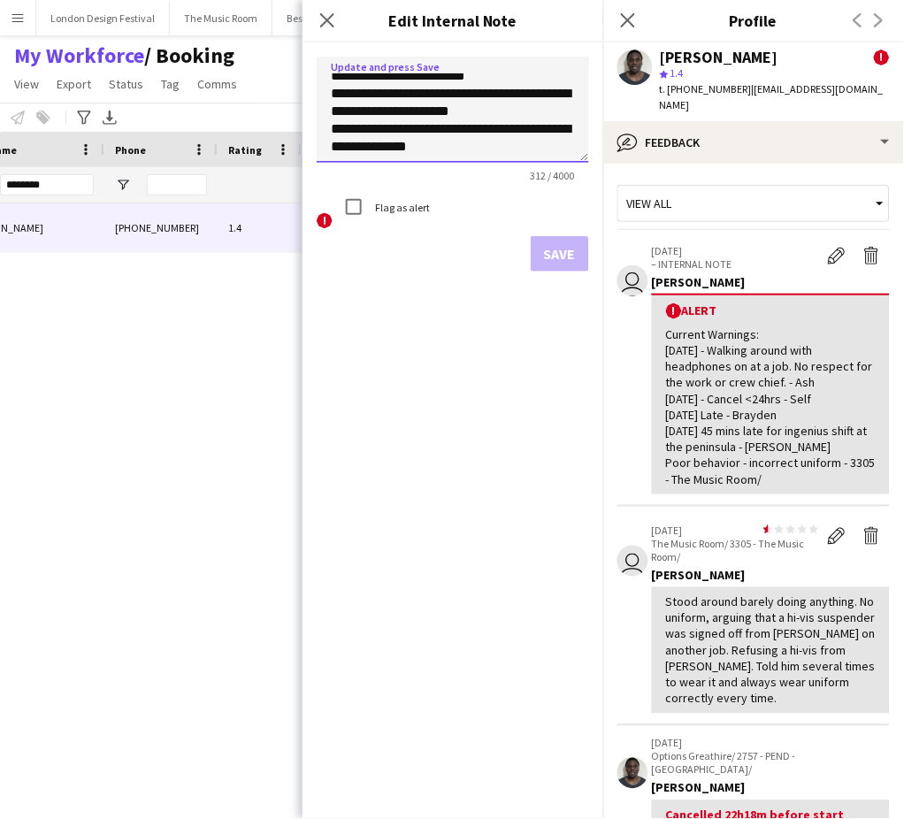
click at [517, 155] on textarea "**********" at bounding box center [453, 110] width 272 height 106
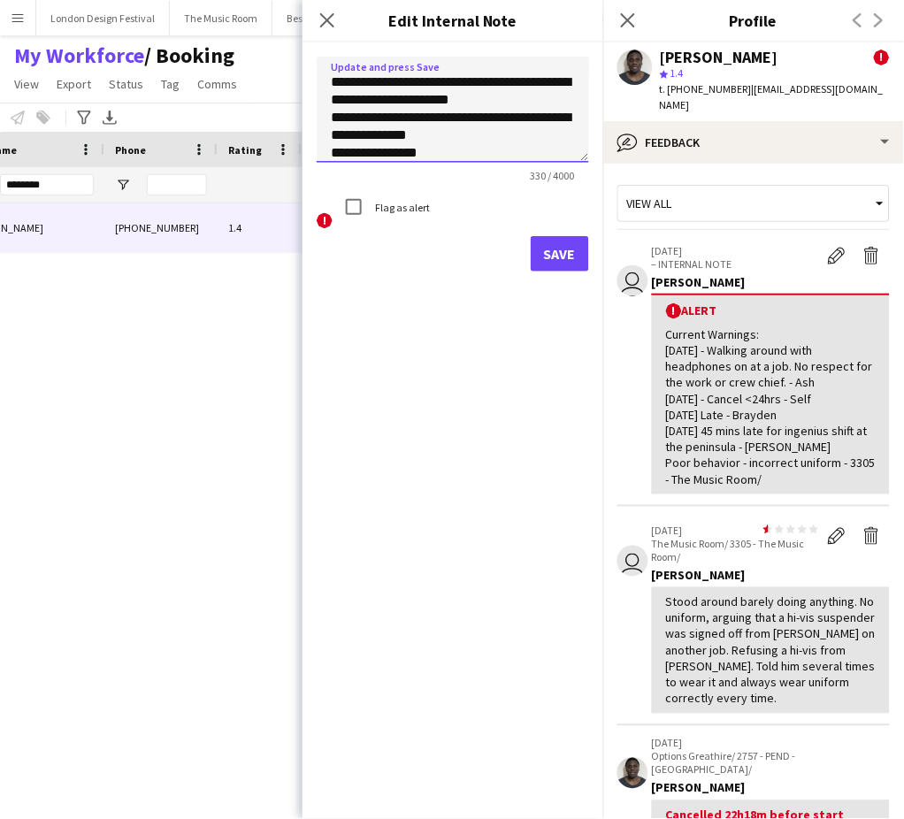
paste textarea "**********"
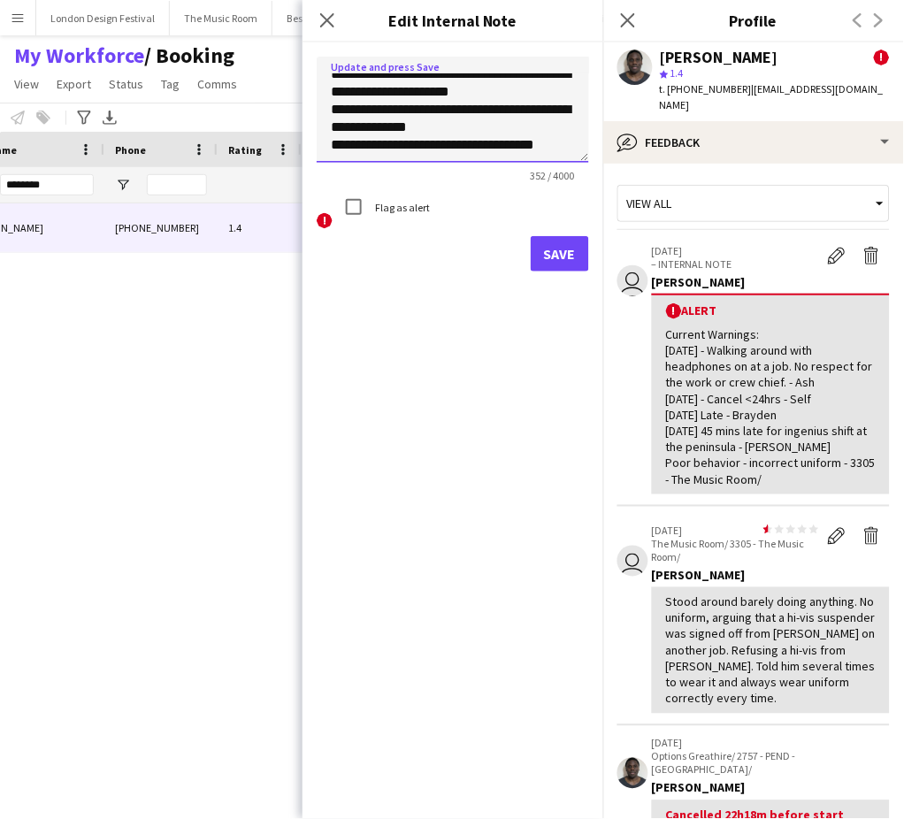
type textarea "**********"
click at [562, 261] on button "Save" at bounding box center [560, 253] width 58 height 35
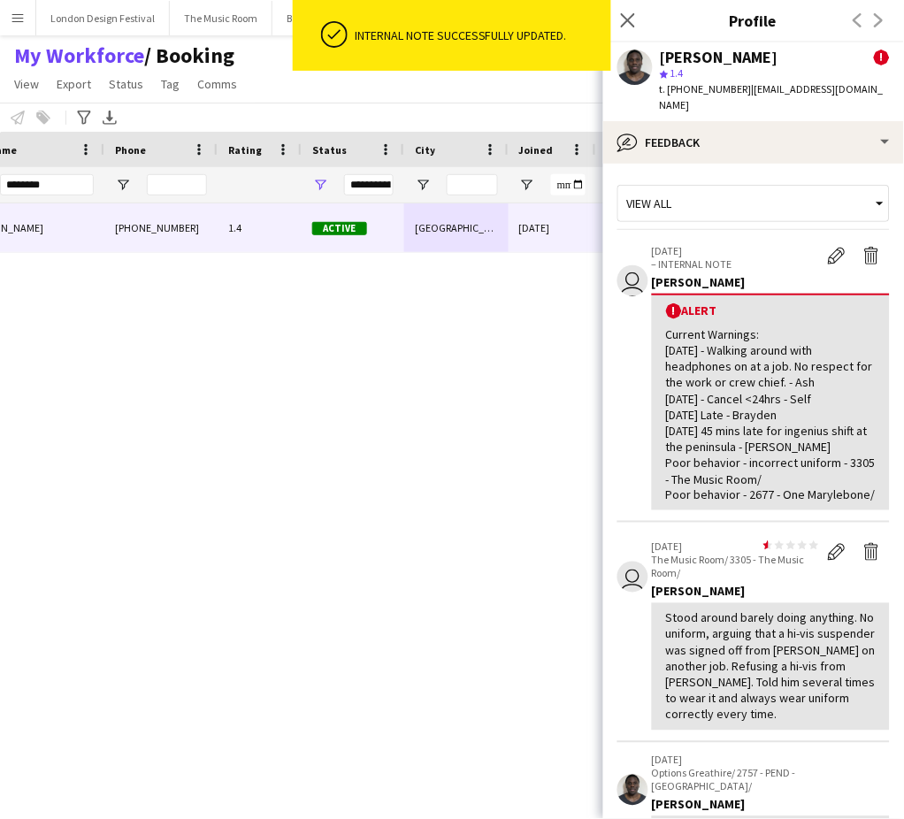
scroll to position [587, 0]
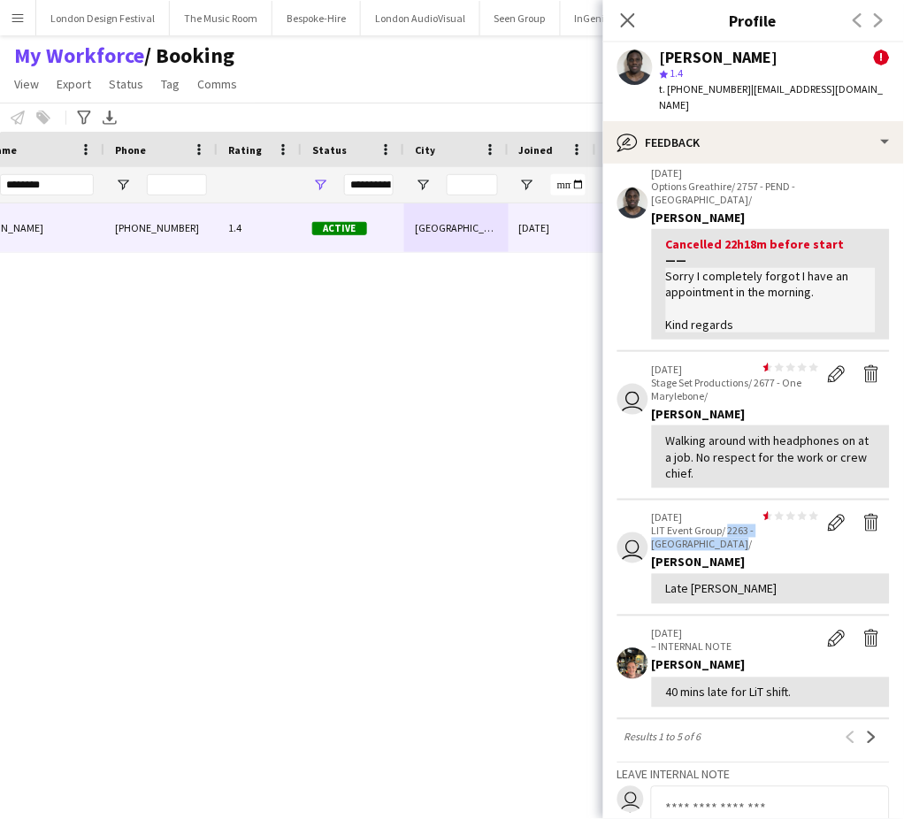
drag, startPoint x: 728, startPoint y: 514, endPoint x: 746, endPoint y: 522, distance: 20.2
click at [746, 524] on p "LIT Event Group/ 2263 - The Garden House/" at bounding box center [735, 537] width 167 height 27
copy p "2263 - The Garden House/"
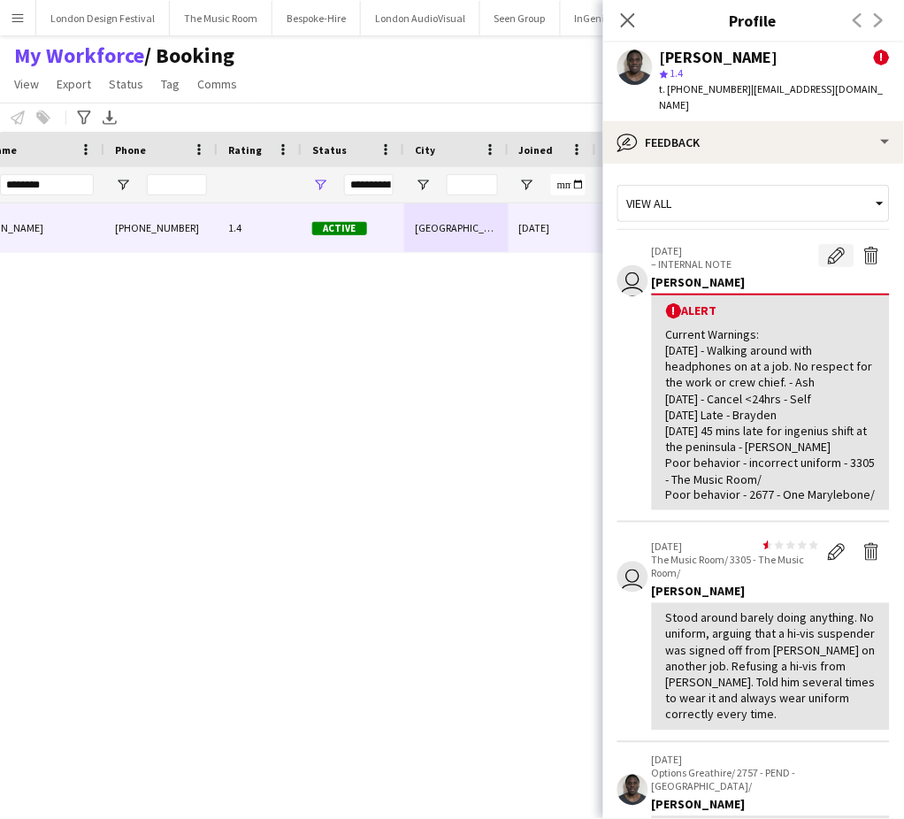
click at [828, 247] on app-icon "Edit alert" at bounding box center [837, 256] width 18 height 18
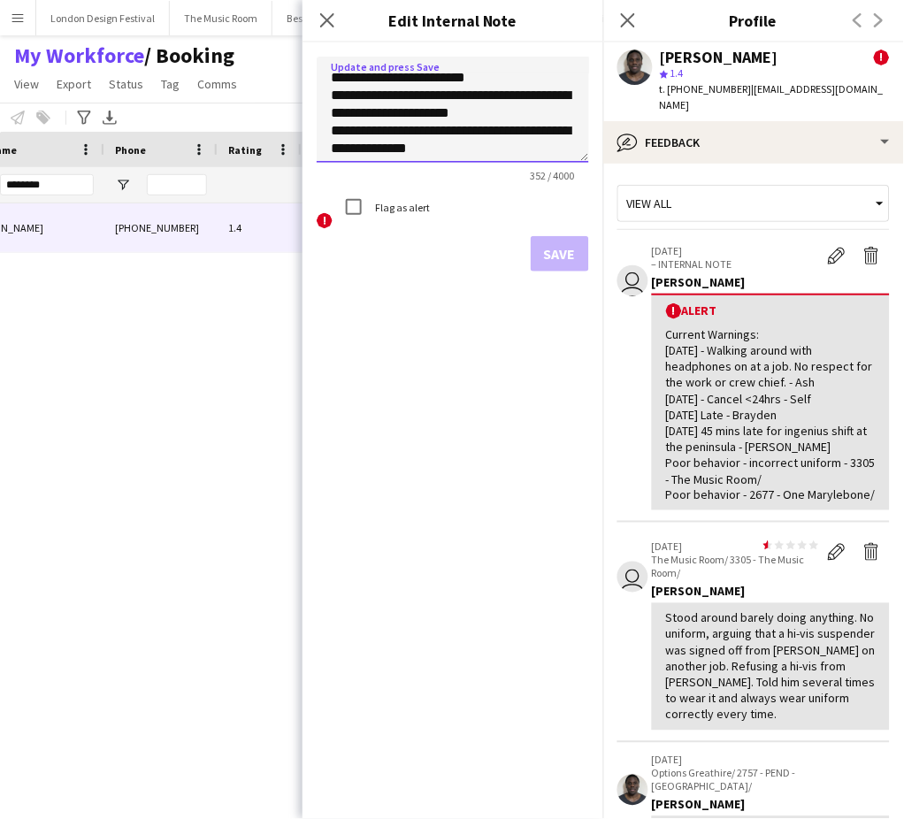
scroll to position [131, 0]
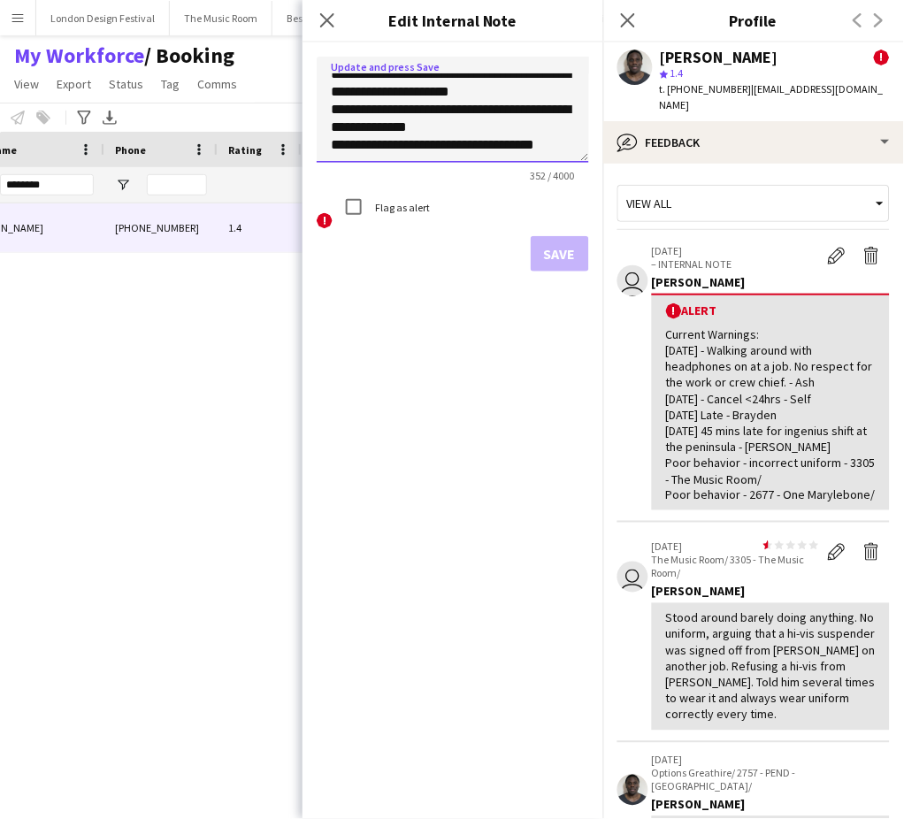
click at [524, 148] on textarea "**********" at bounding box center [453, 110] width 272 height 106
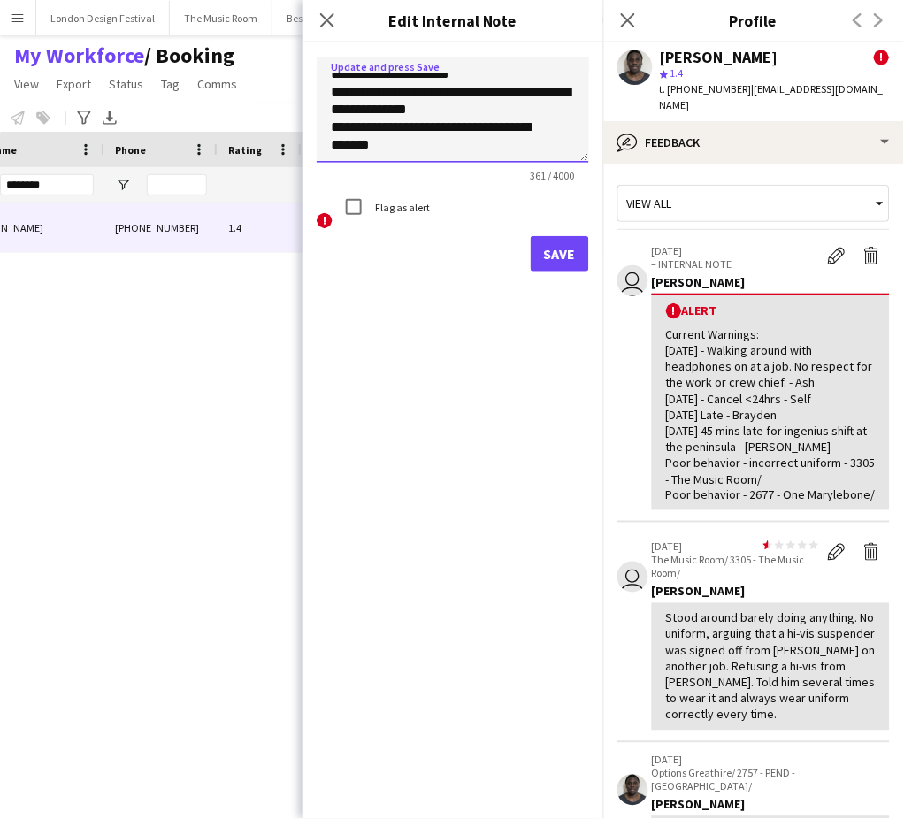
paste textarea "**********"
type textarea "**********"
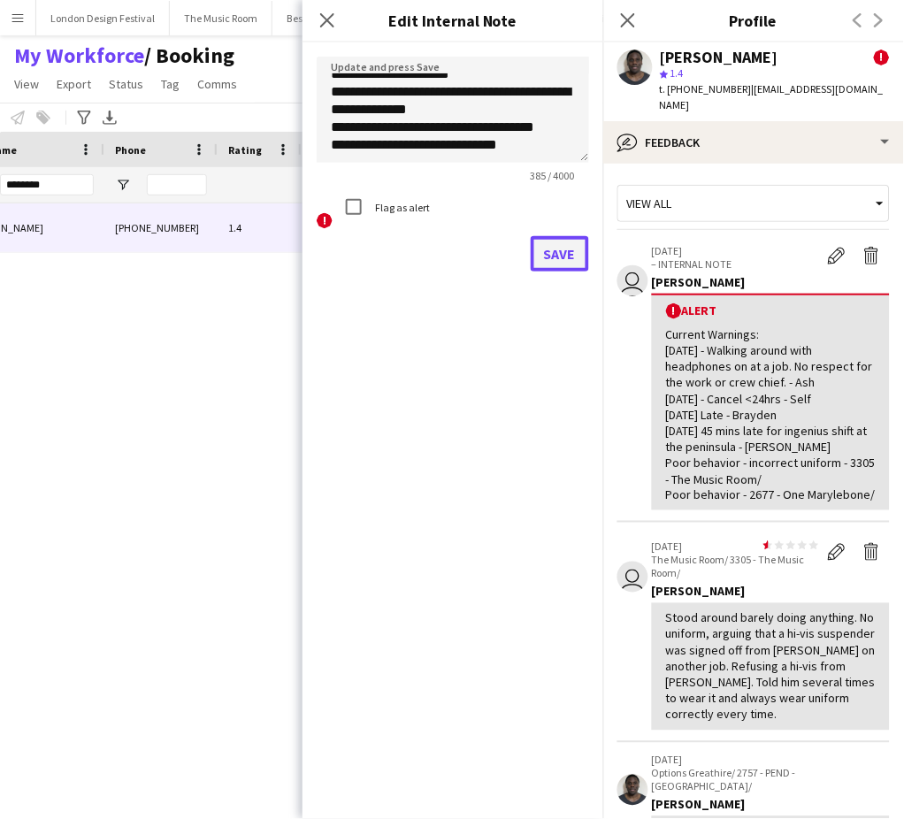
click at [578, 250] on button "Save" at bounding box center [560, 253] width 58 height 35
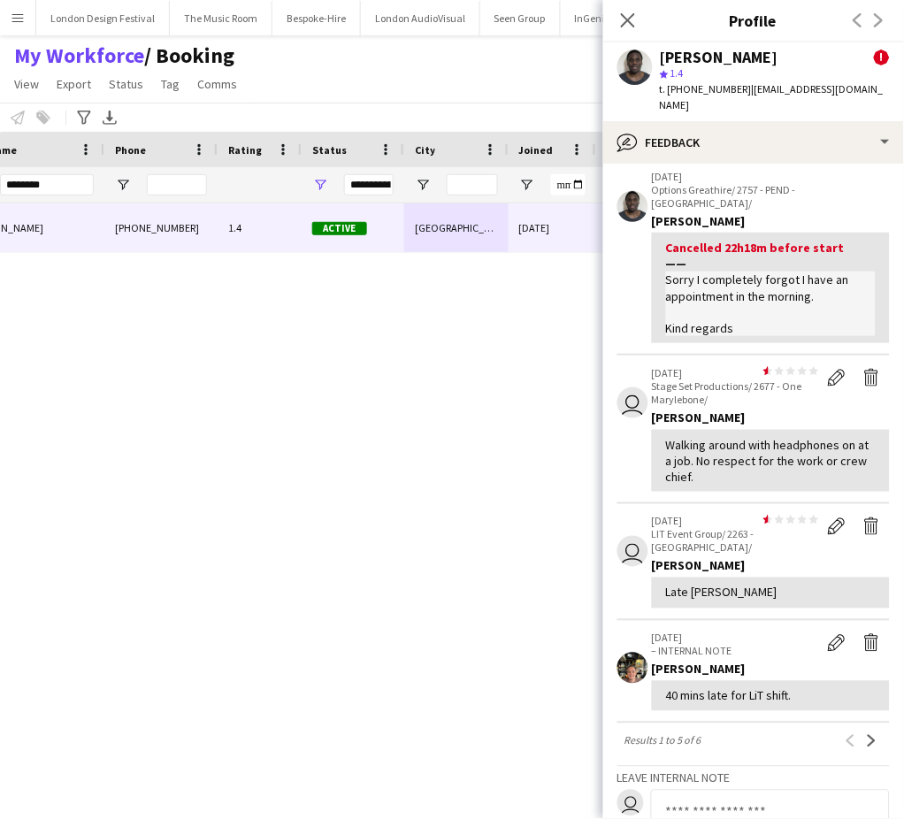
scroll to position [611, 0]
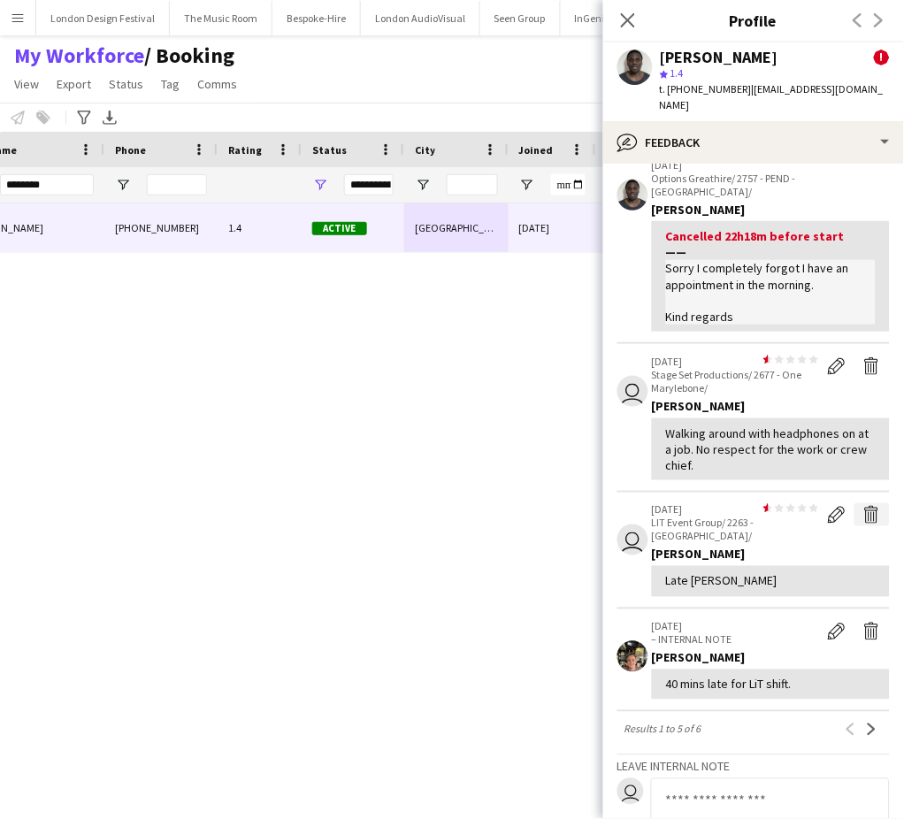
click at [863, 506] on app-icon "Delete feedback" at bounding box center [872, 515] width 18 height 18
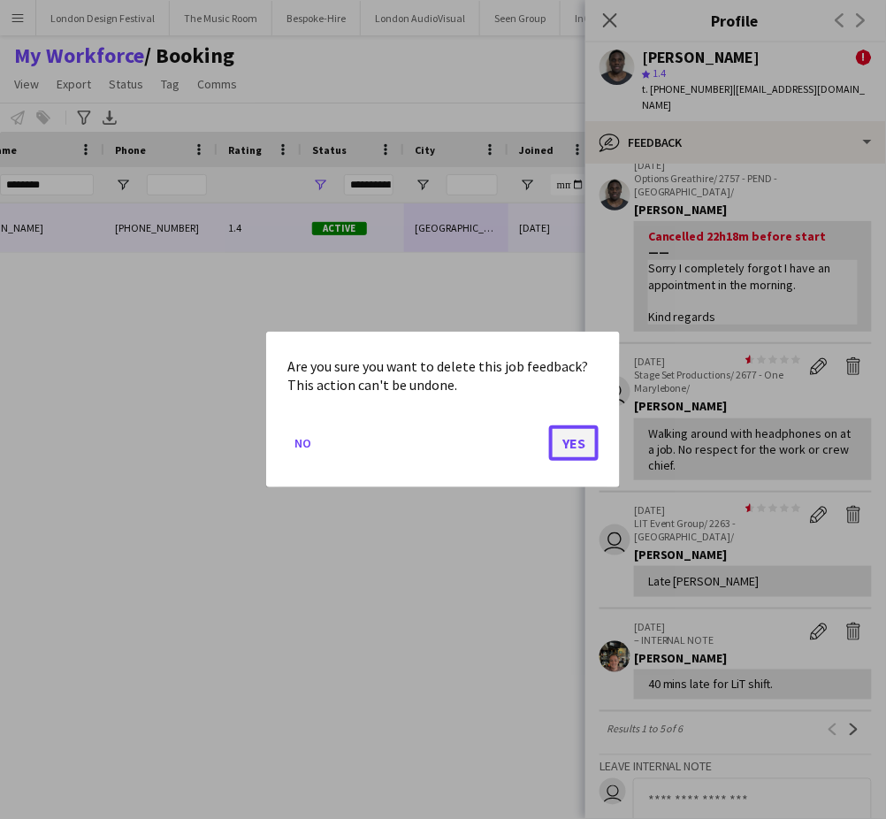
click at [578, 440] on button "Yes" at bounding box center [574, 442] width 50 height 35
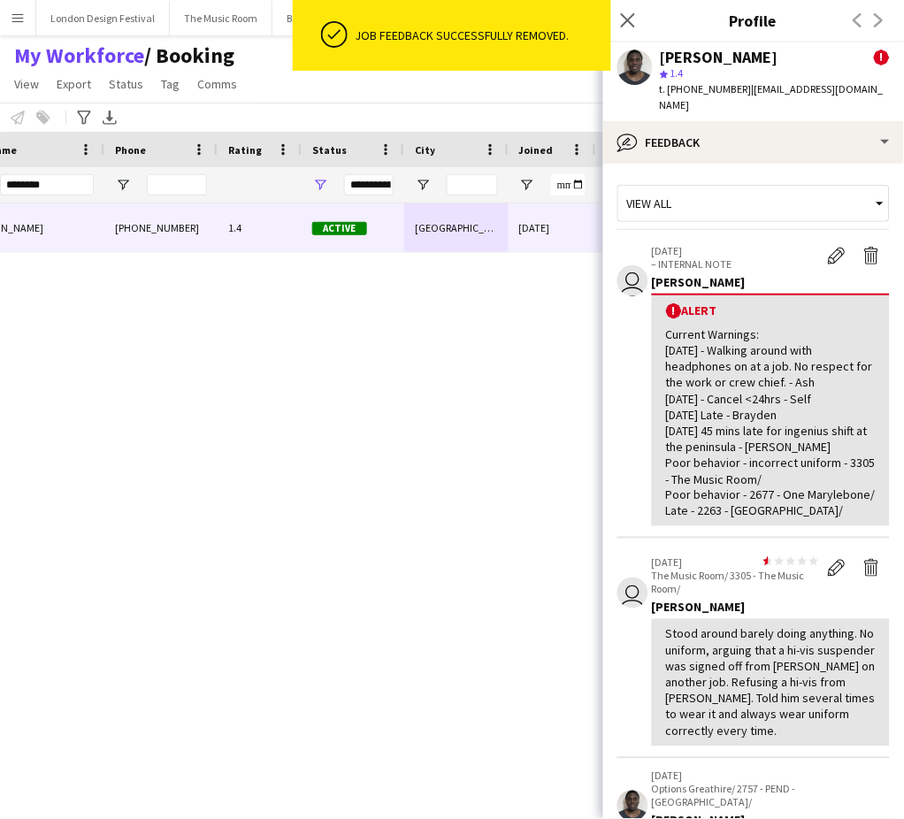
scroll to position [587, 0]
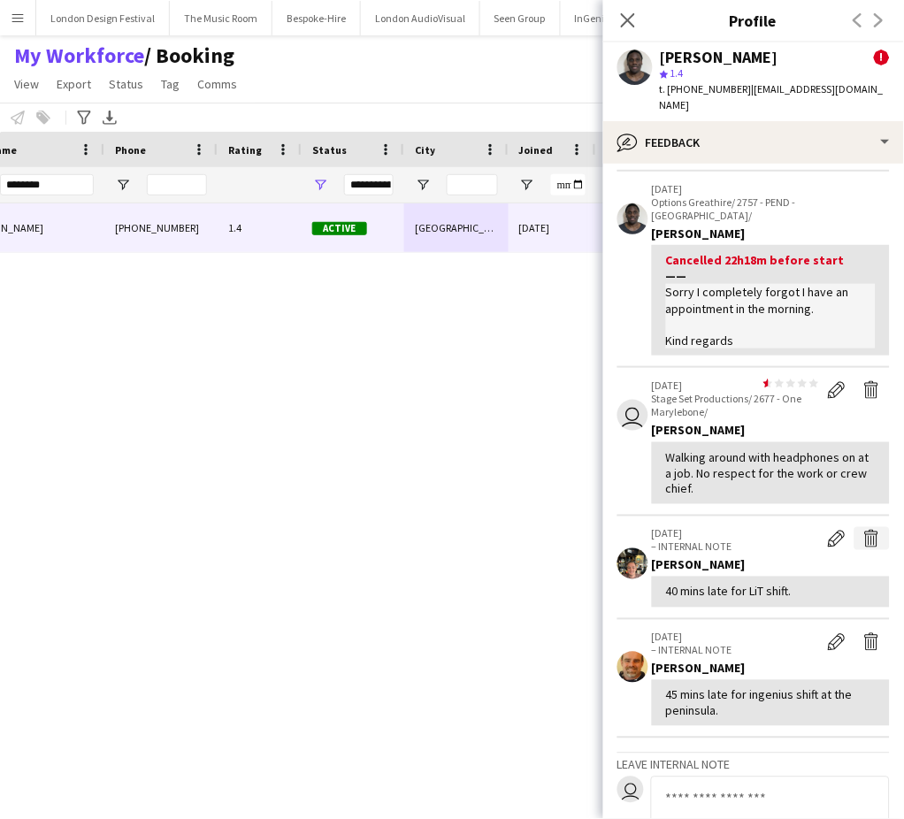
click at [863, 530] on app-icon "Delete internal note" at bounding box center [872, 539] width 18 height 18
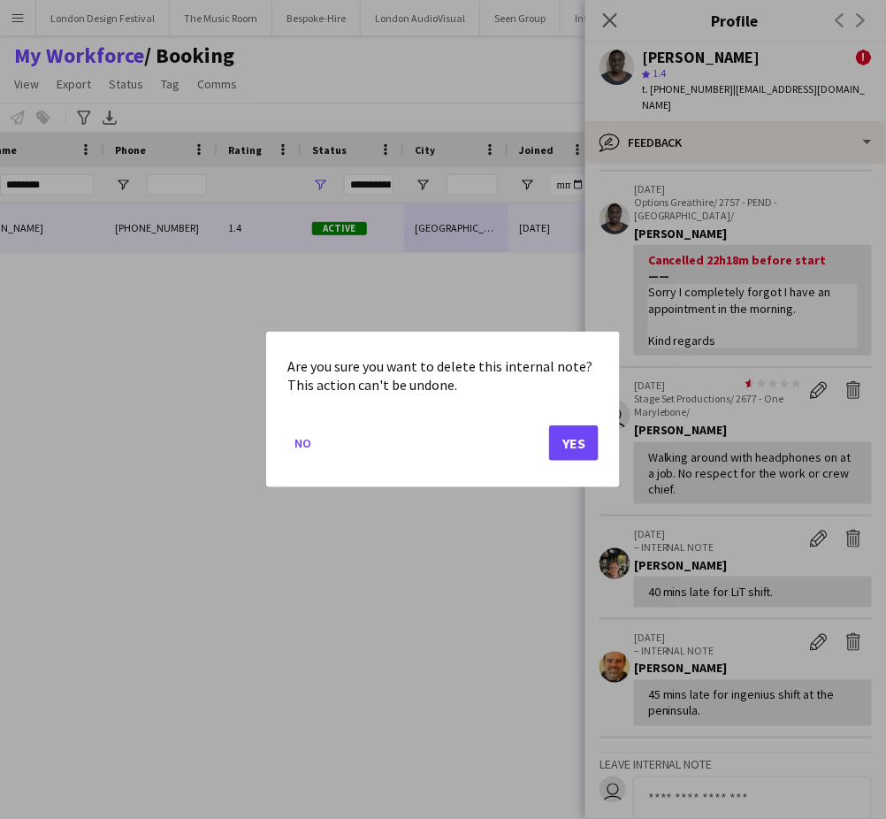
click at [873, 721] on div at bounding box center [443, 409] width 886 height 819
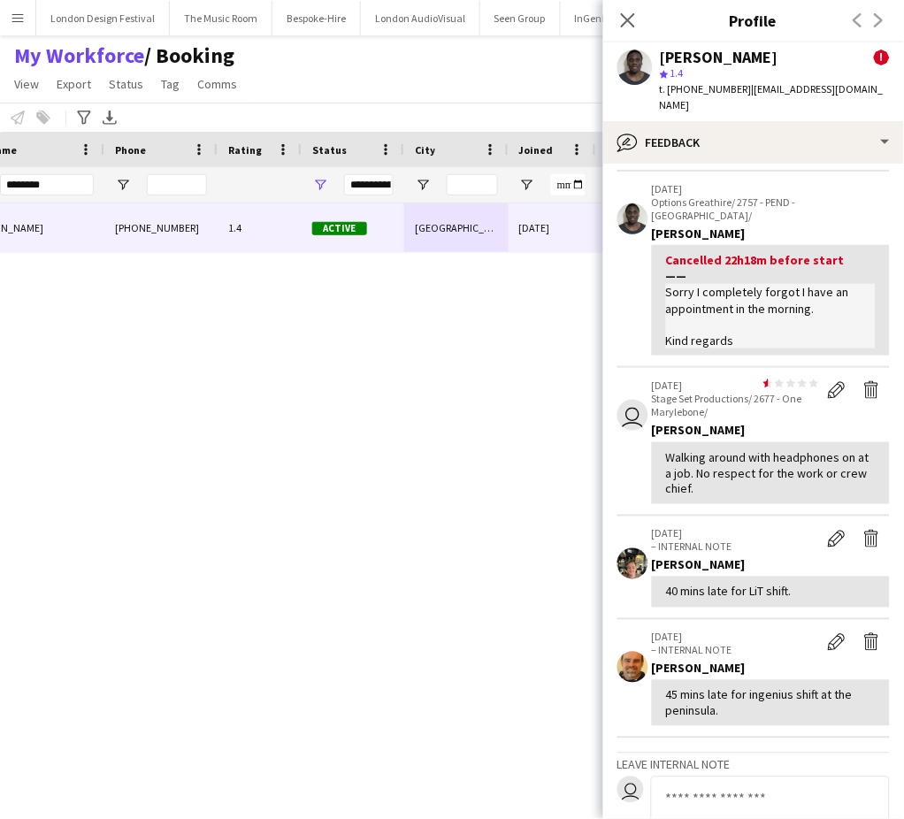
scroll to position [0, 0]
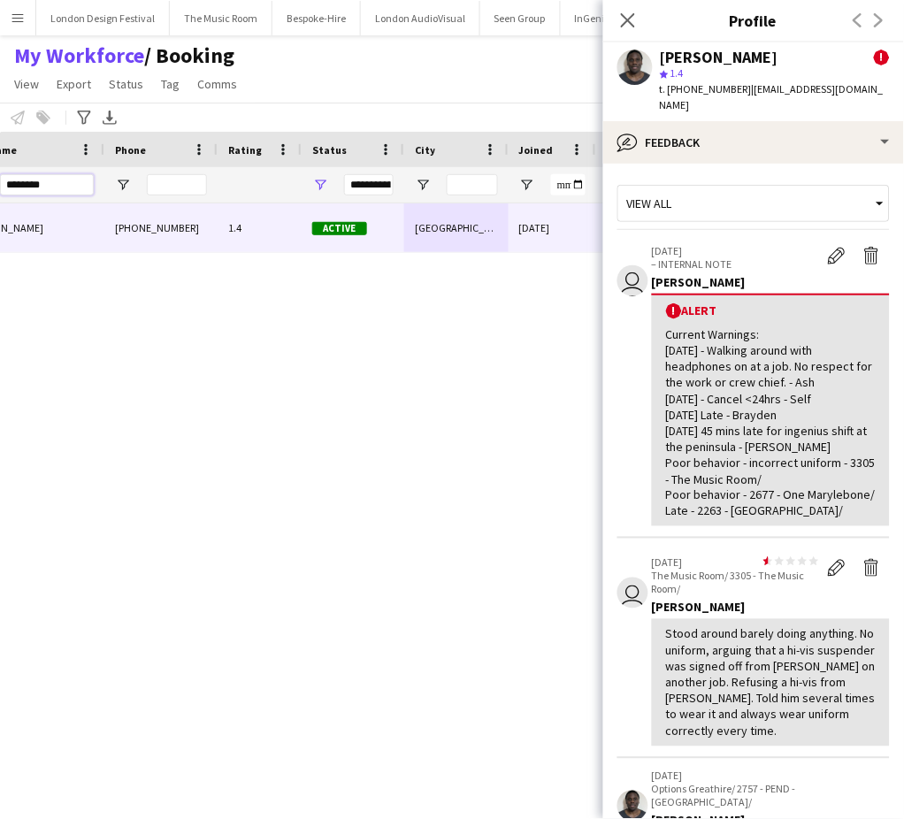
click at [60, 180] on input "********" at bounding box center [47, 184] width 94 height 21
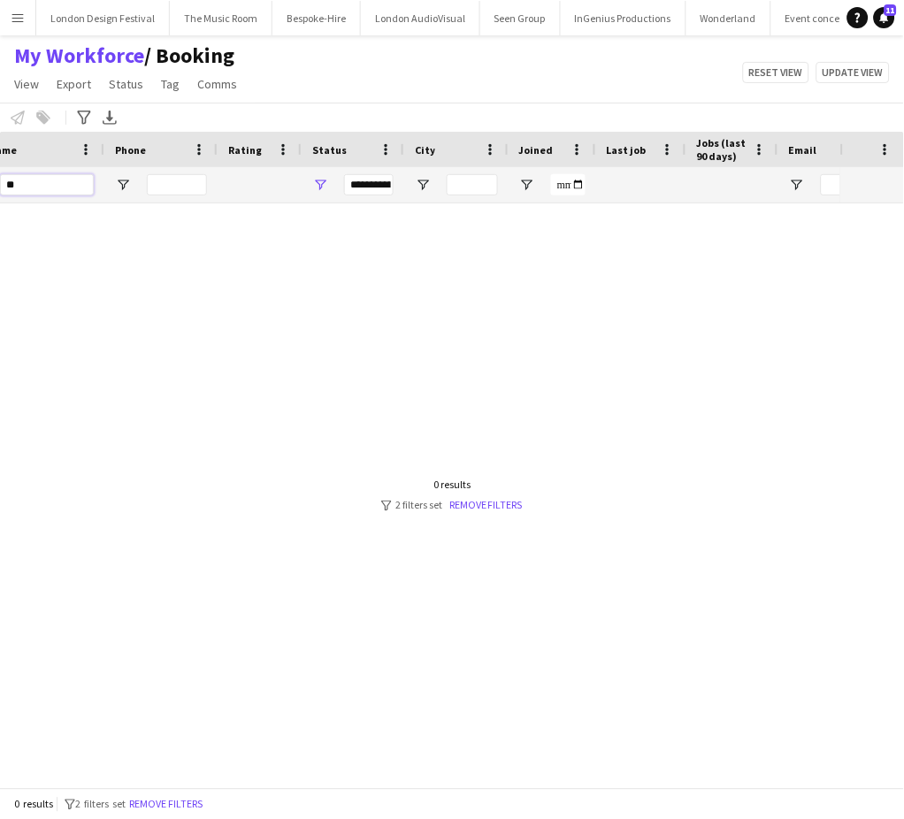
type input "*"
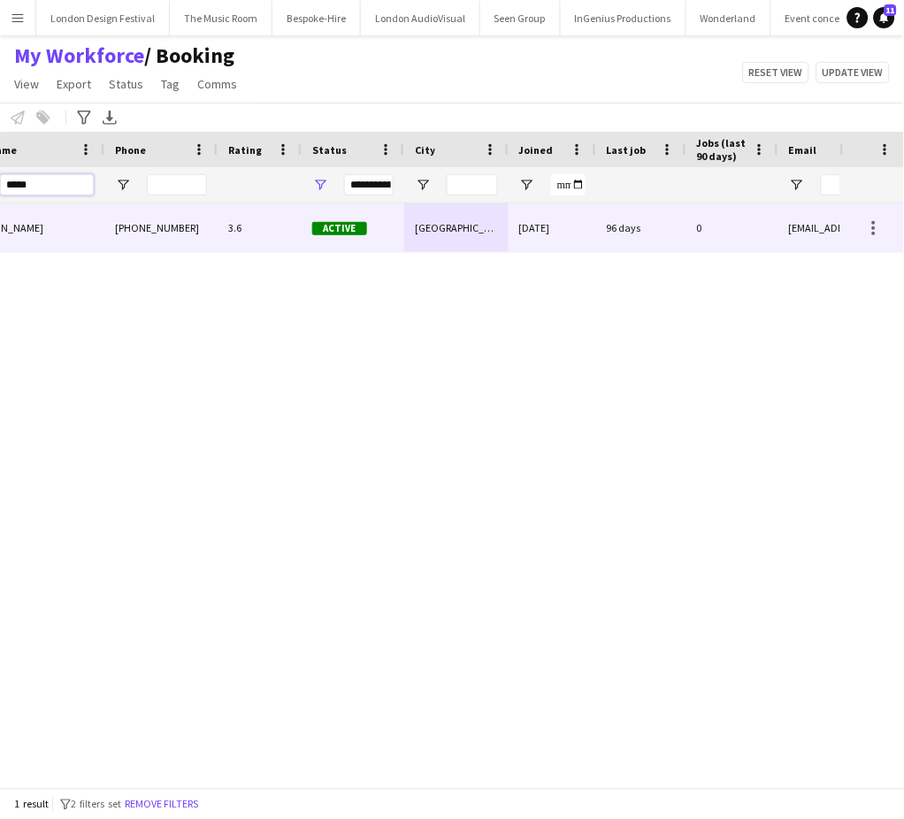
type input "*****"
click at [487, 234] on div "[GEOGRAPHIC_DATA]" at bounding box center [456, 227] width 104 height 49
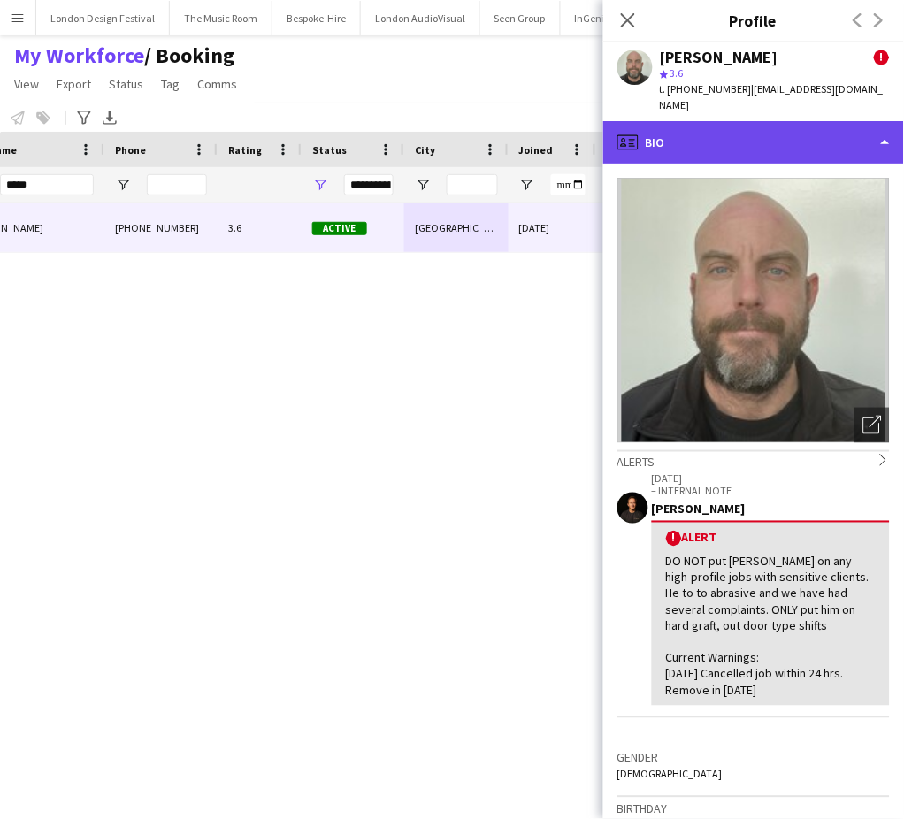
click at [827, 129] on div "profile Bio" at bounding box center [753, 142] width 301 height 42
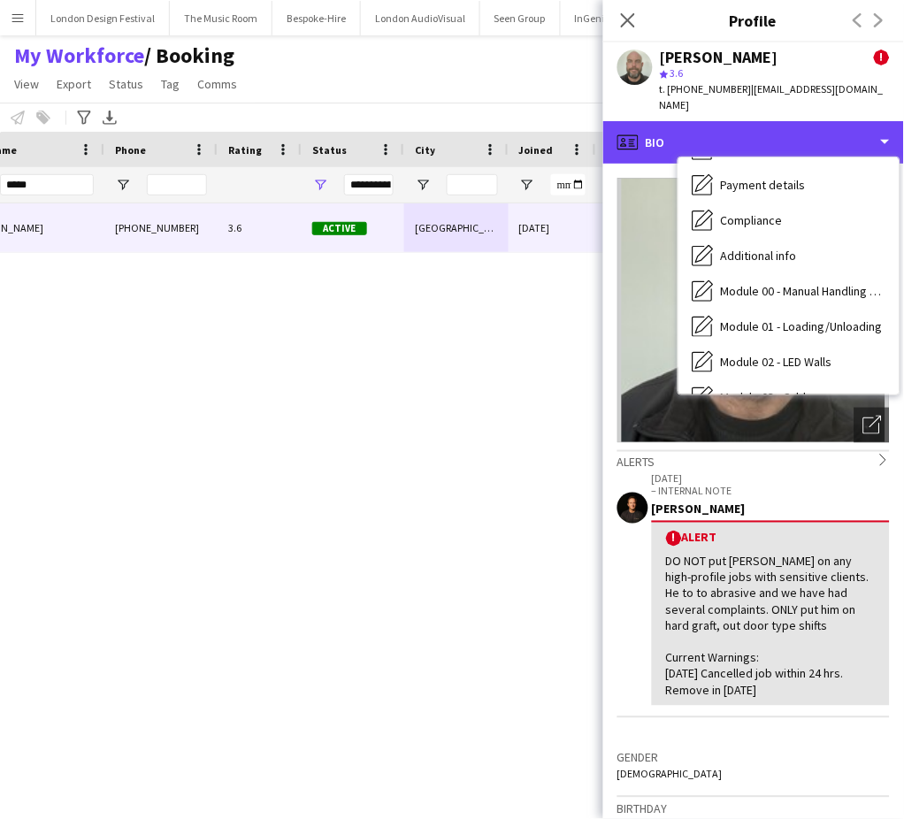
scroll to position [378, 0]
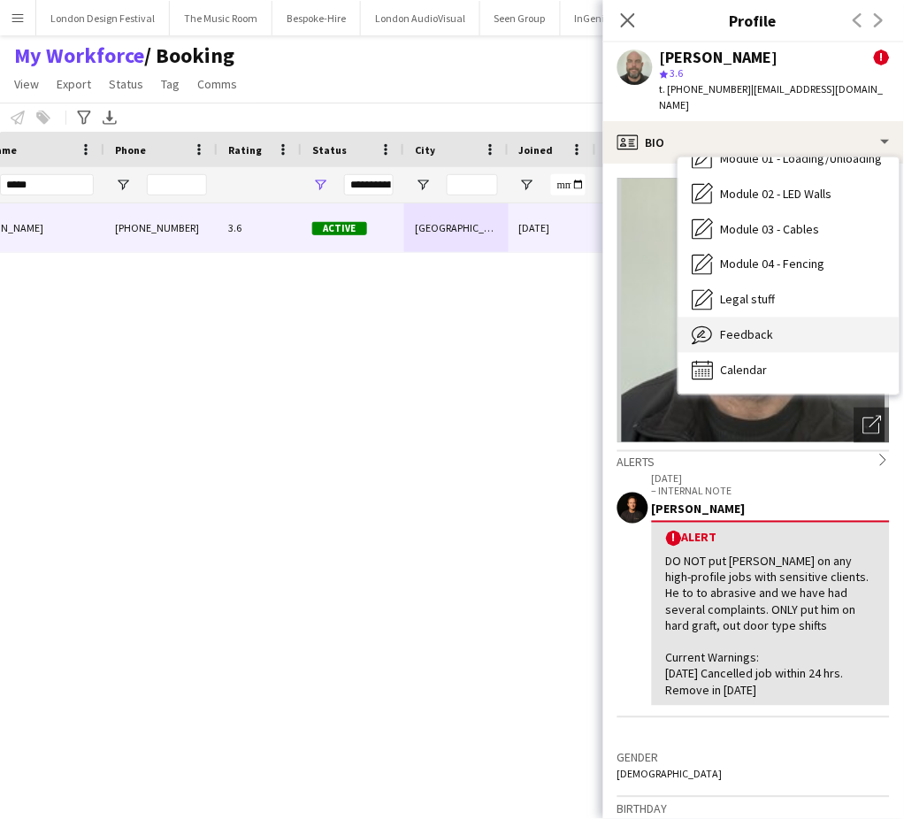
click at [825, 324] on div "Feedback Feedback" at bounding box center [788, 335] width 221 height 35
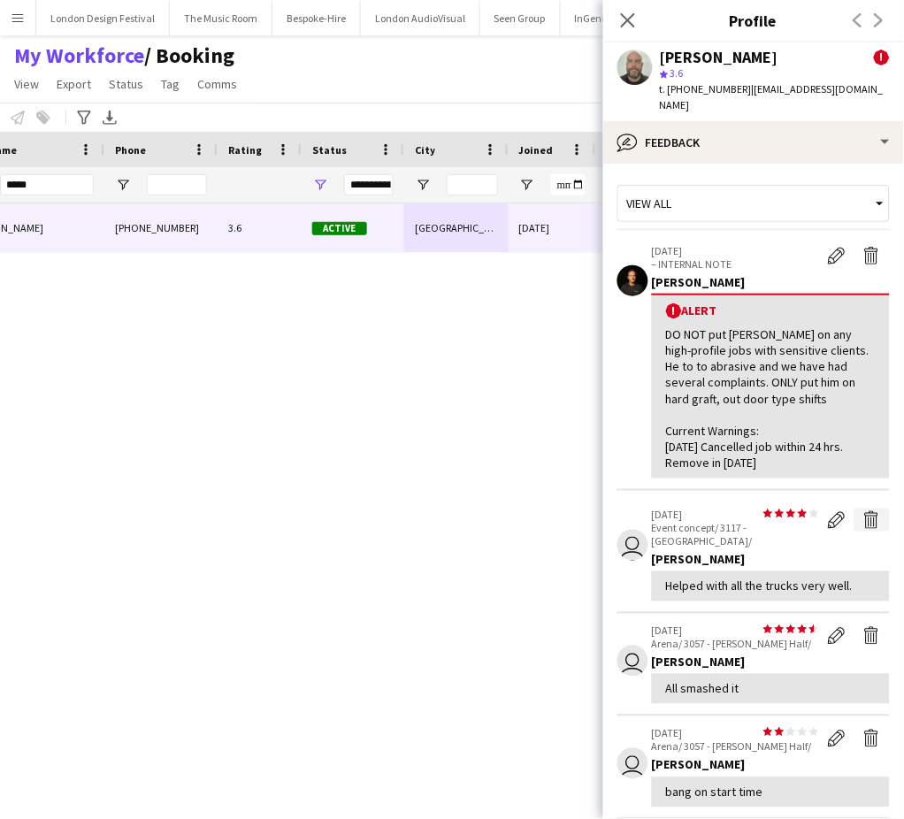
click at [863, 511] on app-icon "Delete feedback" at bounding box center [872, 520] width 18 height 18
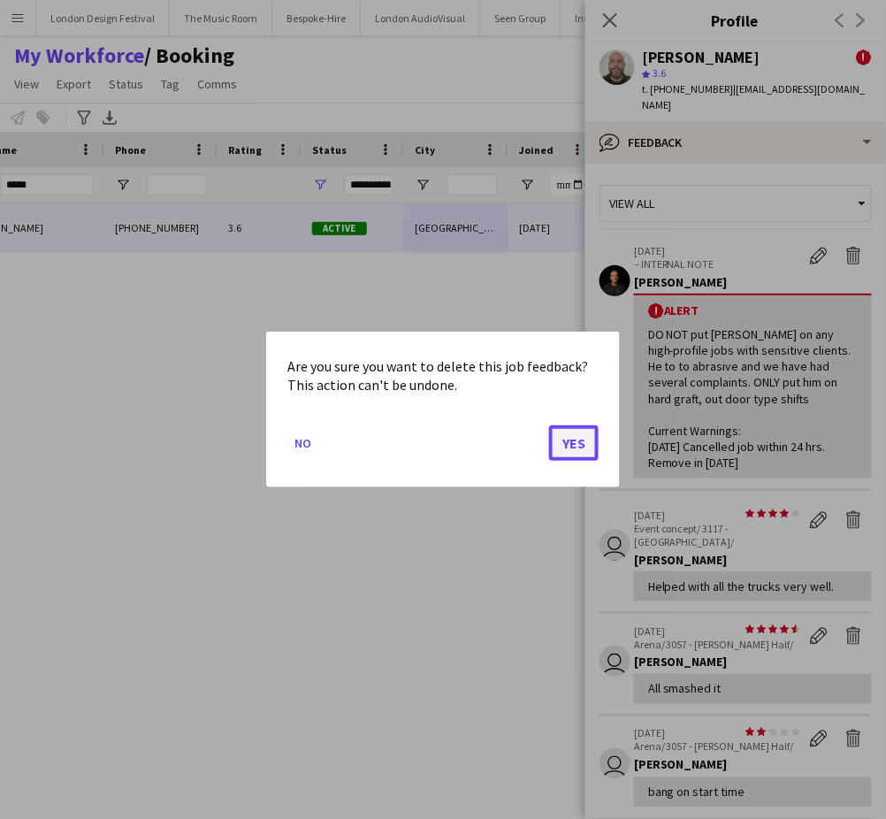
click at [578, 440] on button "Yes" at bounding box center [574, 442] width 50 height 35
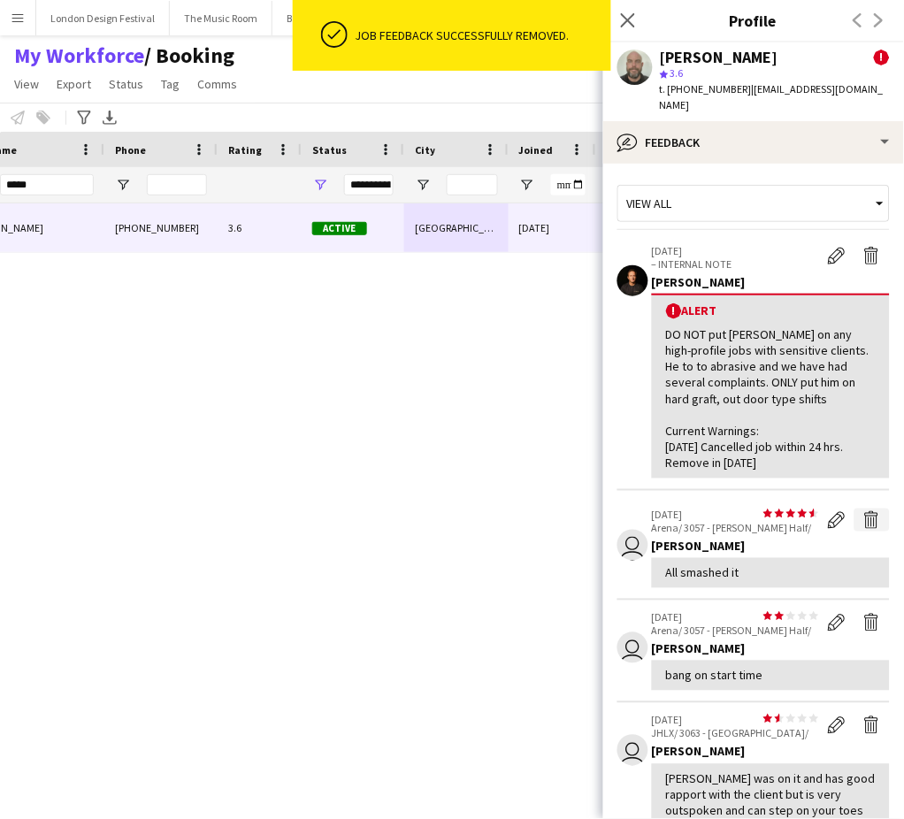
click at [863, 511] on app-icon "Delete feedback" at bounding box center [872, 520] width 18 height 18
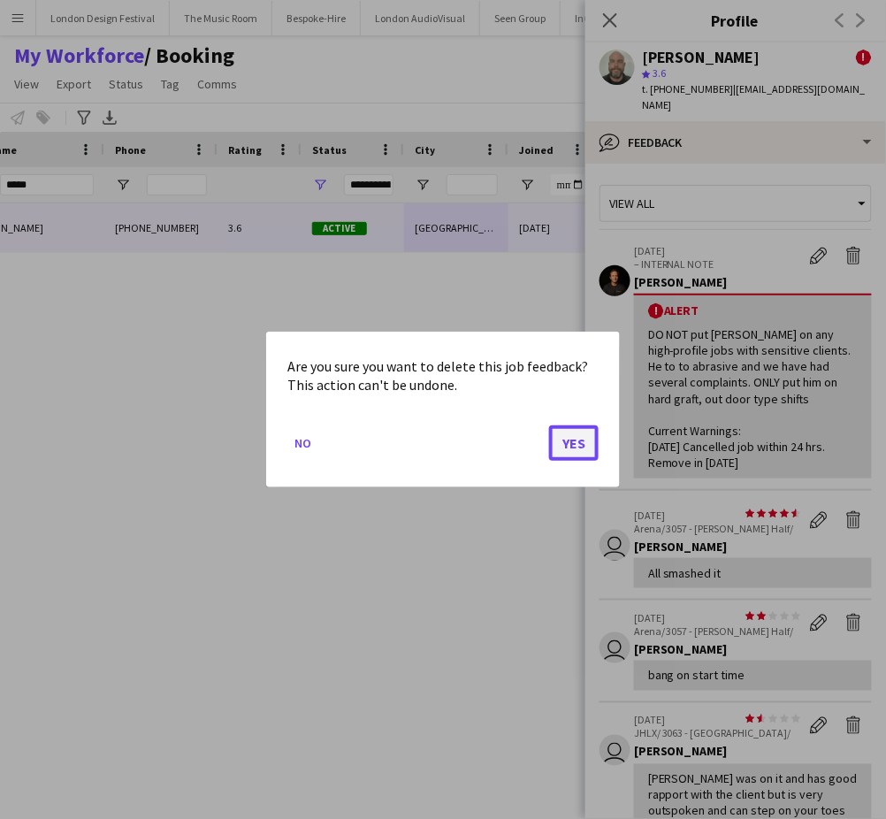
click at [584, 445] on button "Yes" at bounding box center [574, 442] width 50 height 35
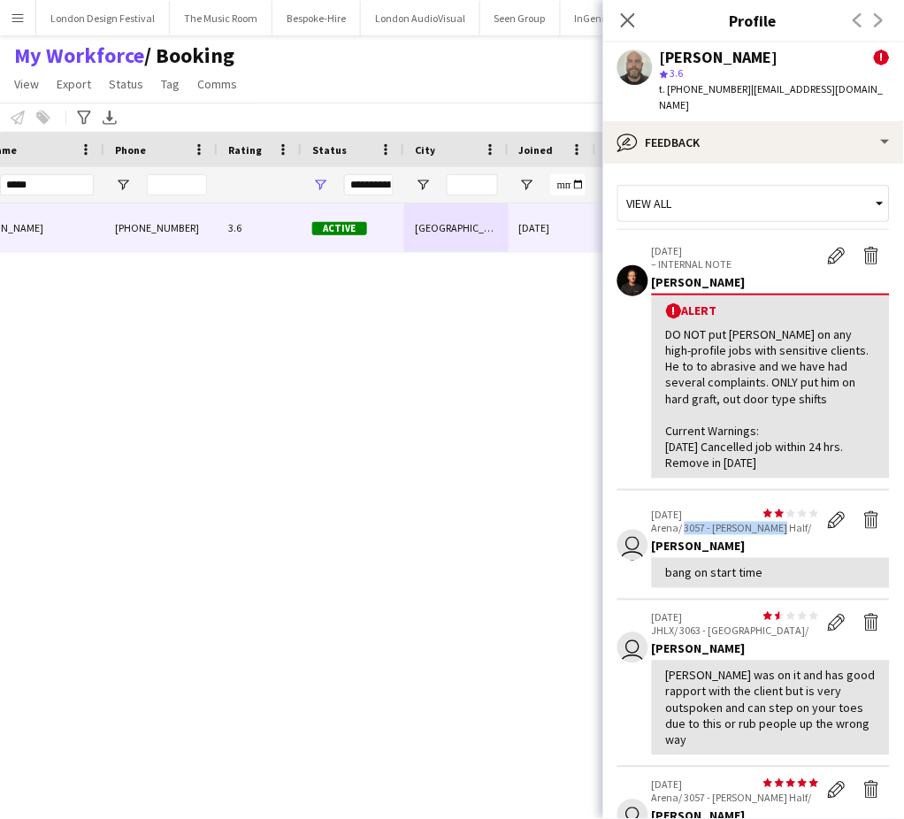
drag, startPoint x: 685, startPoint y: 506, endPoint x: 776, endPoint y: 509, distance: 91.2
click at [776, 522] on p "Arena/ 3057 - [PERSON_NAME] Half/" at bounding box center [735, 528] width 167 height 13
copy p "3057 - Hackney Half/"
click at [828, 247] on app-icon "Edit alert" at bounding box center [837, 256] width 18 height 18
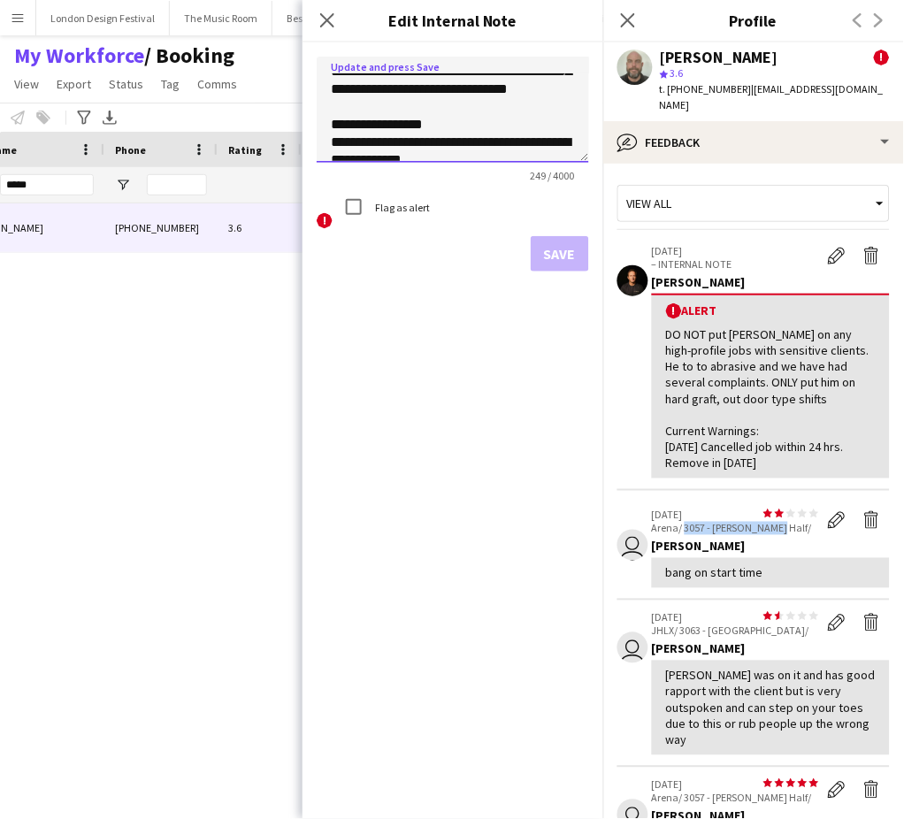
scroll to position [78, 0]
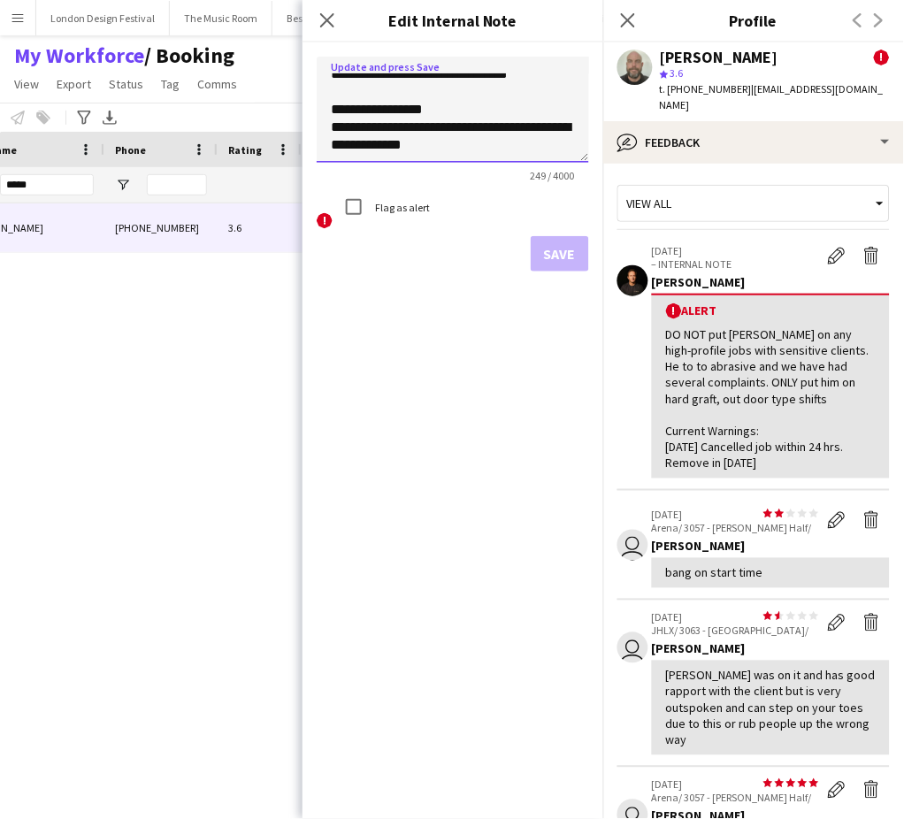
click at [516, 148] on textarea "**********" at bounding box center [453, 110] width 272 height 106
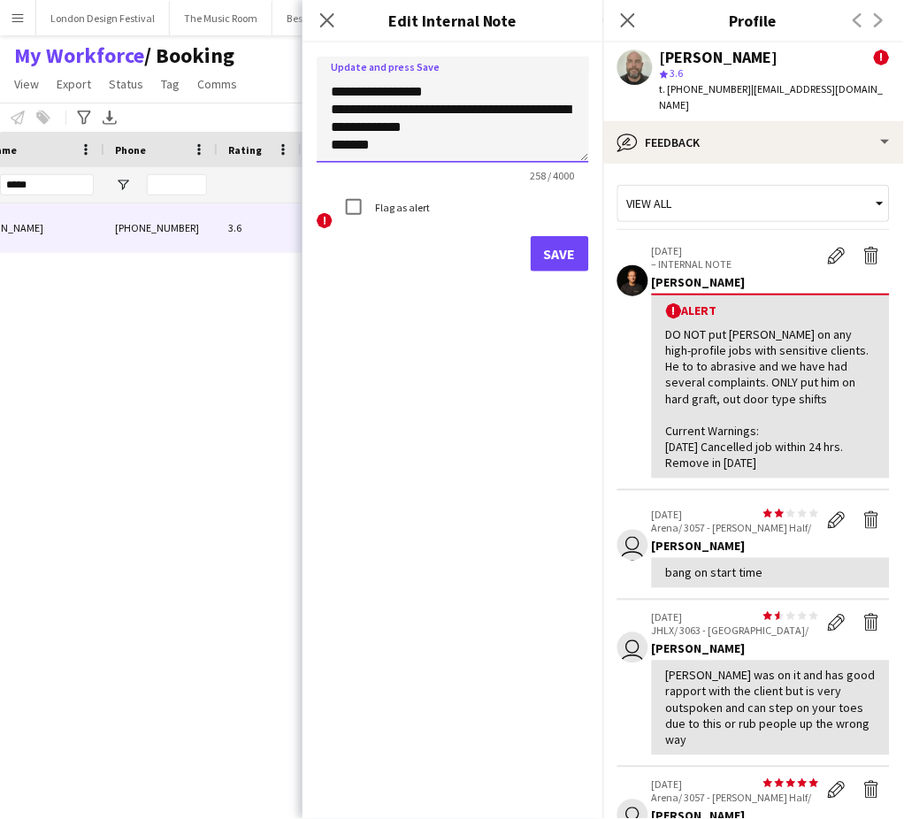
paste textarea "**********"
type textarea "**********"
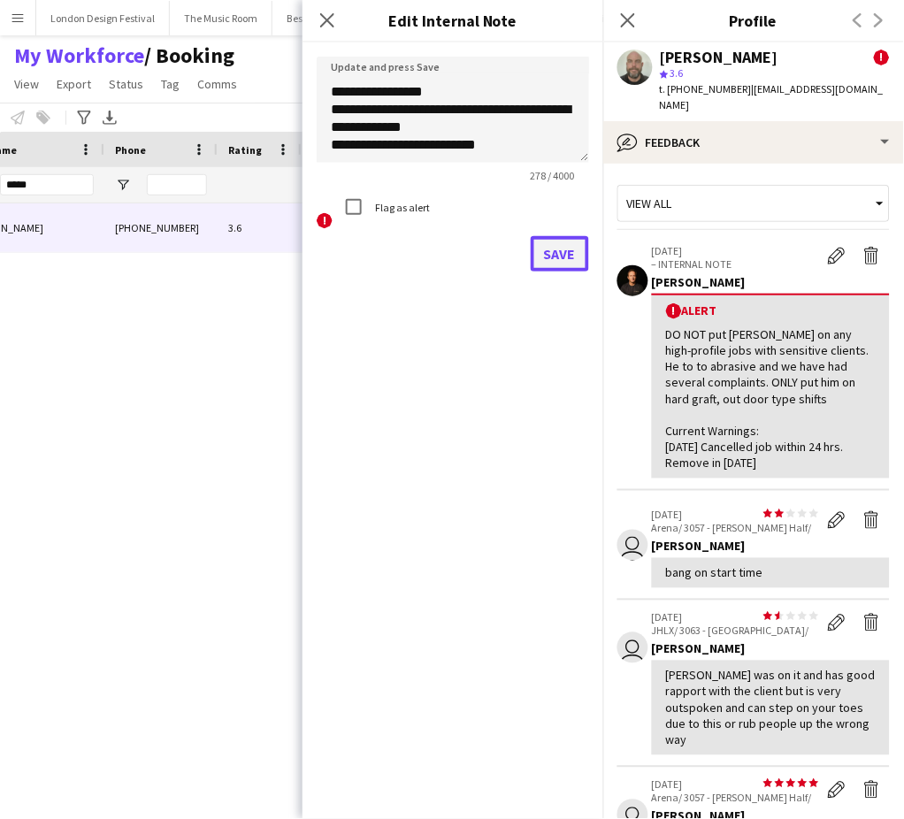
click at [564, 260] on button "Save" at bounding box center [560, 253] width 58 height 35
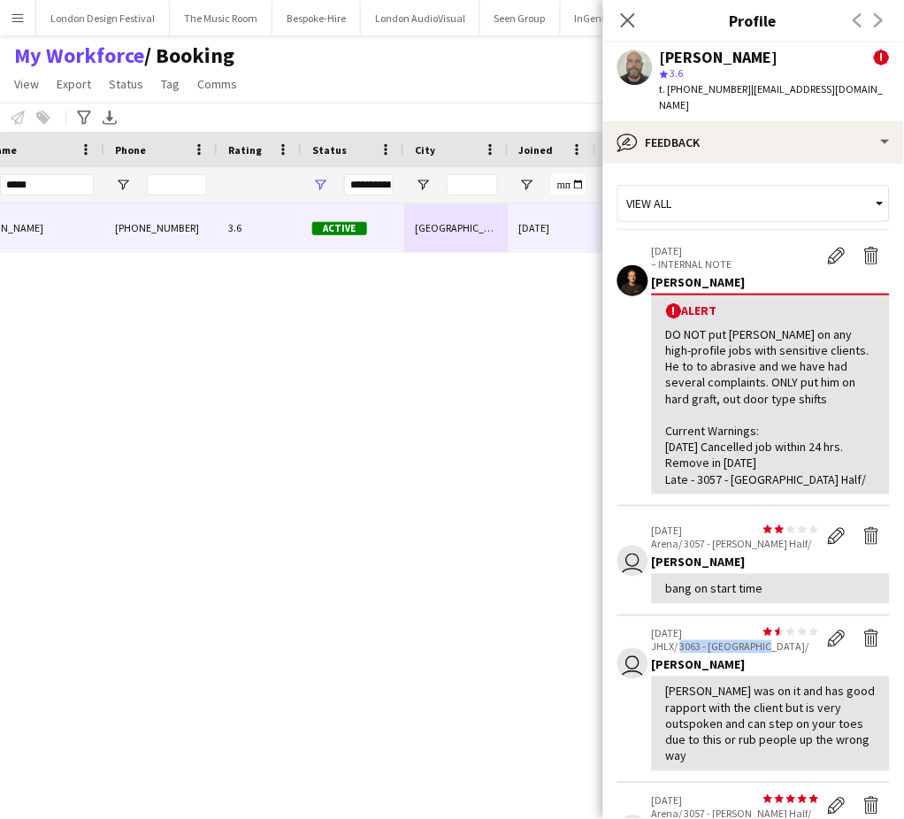
drag, startPoint x: 681, startPoint y: 630, endPoint x: 757, endPoint y: 627, distance: 76.1
click at [757, 640] on p "JHLX/ 3063 - [GEOGRAPHIC_DATA]/" at bounding box center [735, 646] width 167 height 13
copy p "3063 - QEII Centre"
click at [819, 244] on button "Edit alert" at bounding box center [836, 255] width 35 height 23
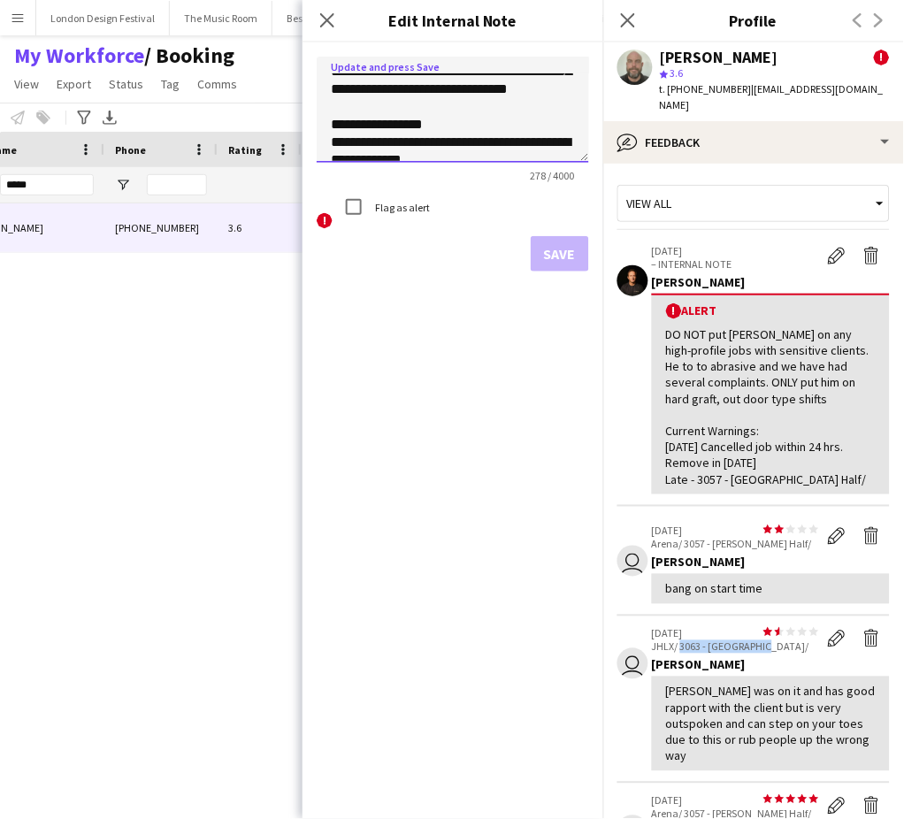
scroll to position [96, 0]
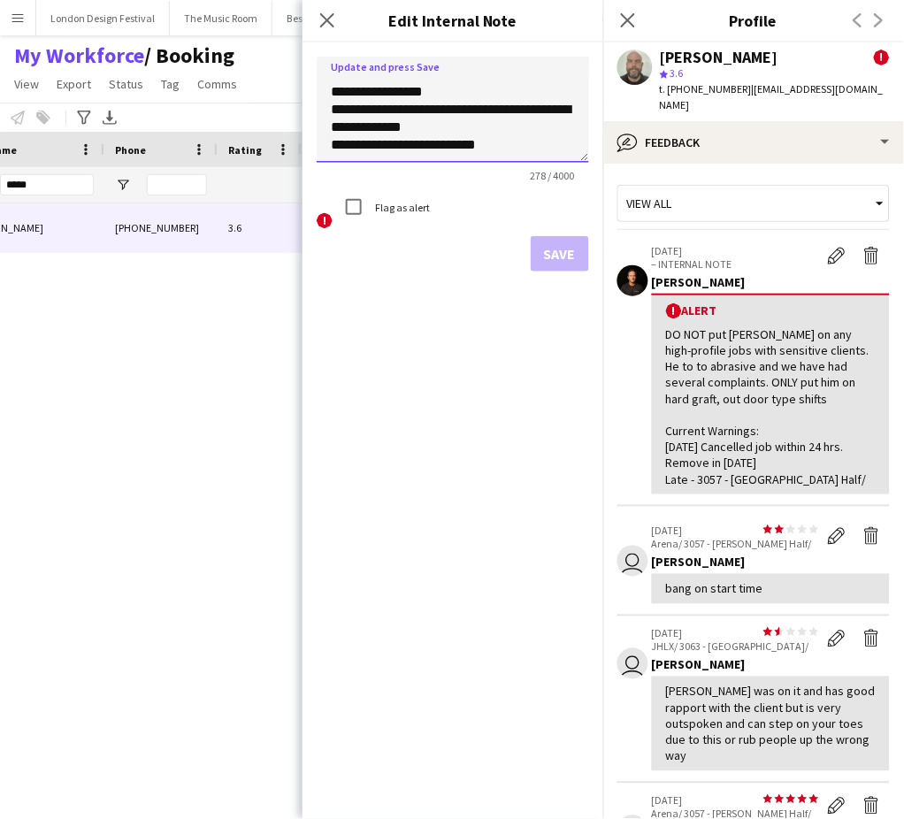
click at [532, 150] on textarea "**********" at bounding box center [453, 110] width 272 height 106
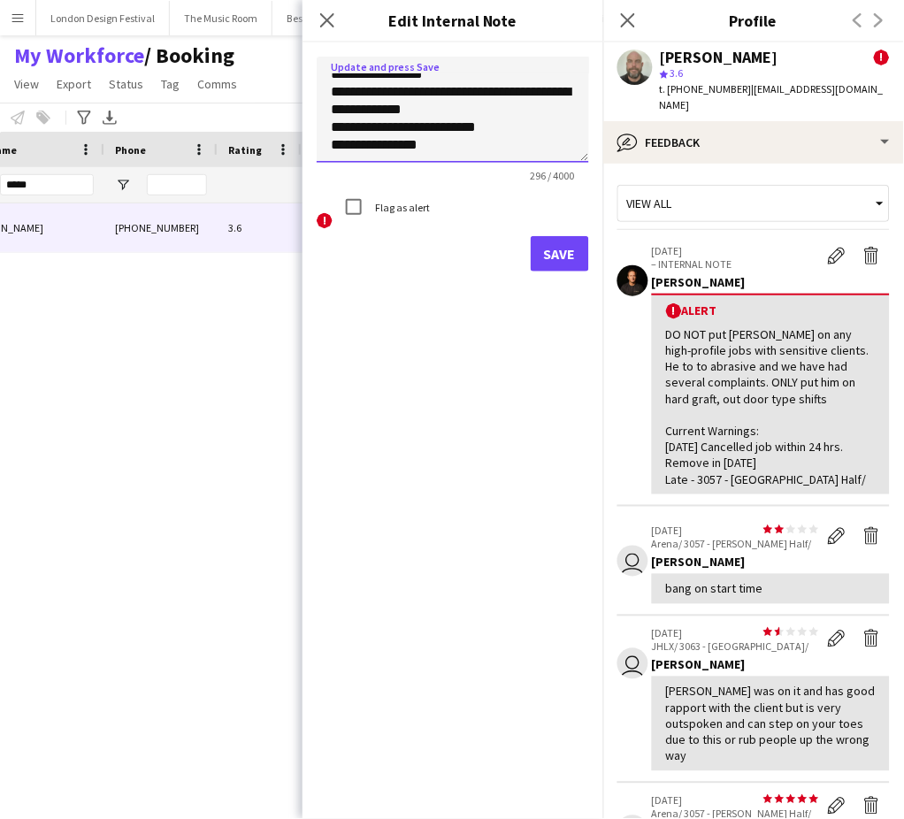
paste textarea "**********"
type textarea "**********"
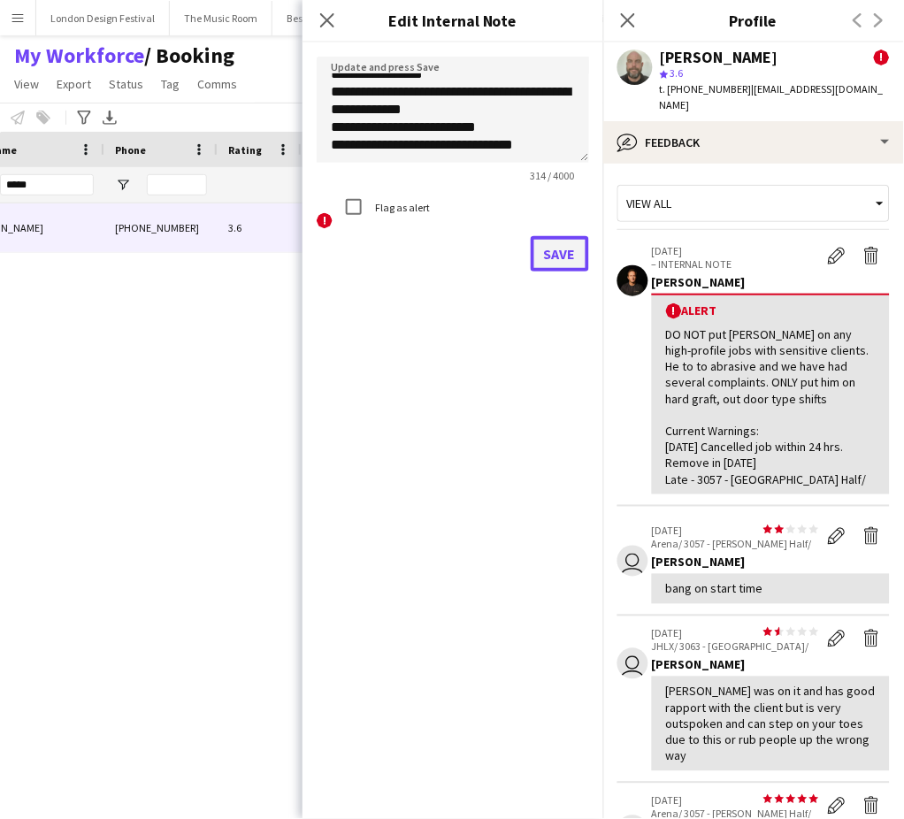
click at [562, 249] on button "Save" at bounding box center [560, 253] width 58 height 35
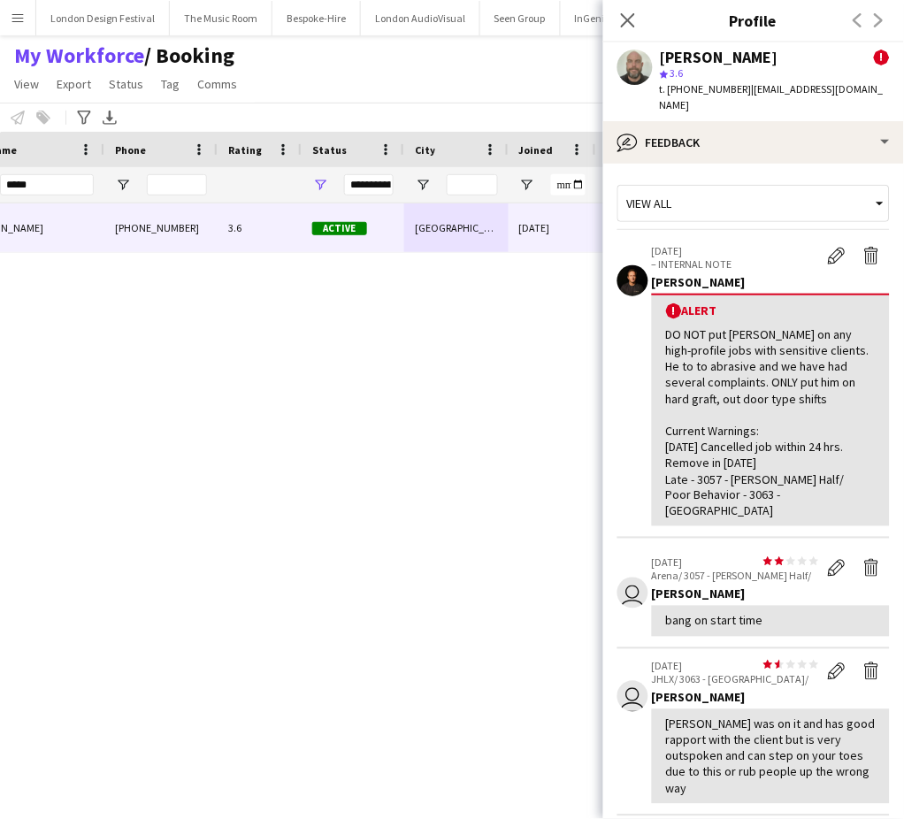
scroll to position [587, 0]
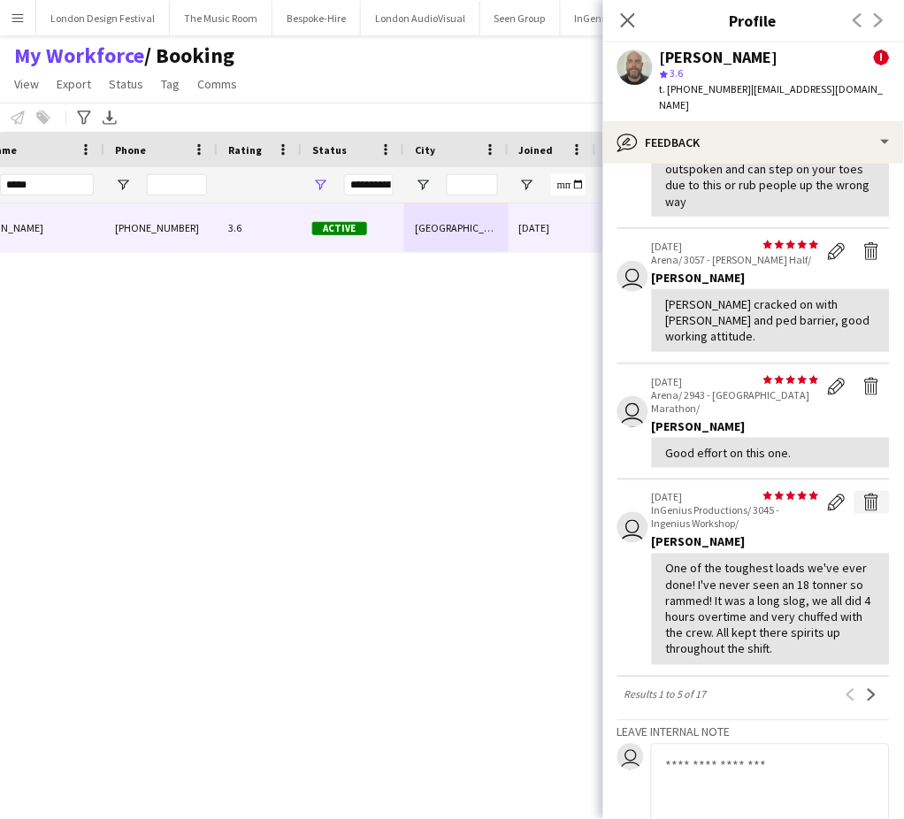
click at [863, 494] on app-icon "Delete feedback" at bounding box center [872, 503] width 18 height 18
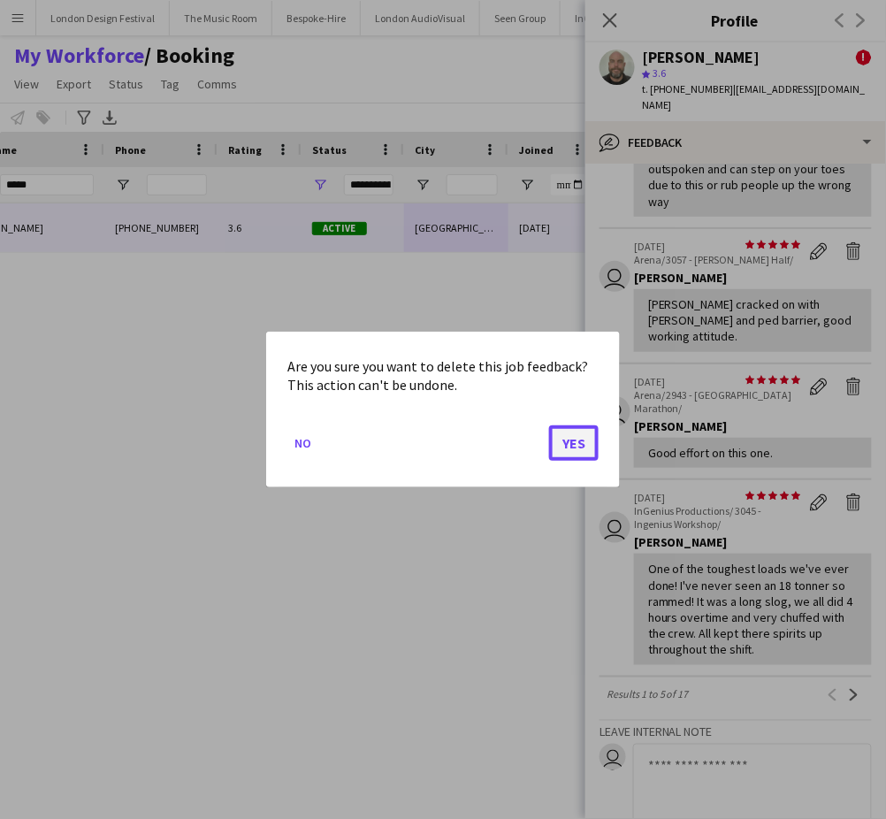
click at [577, 432] on button "Yes" at bounding box center [574, 442] width 50 height 35
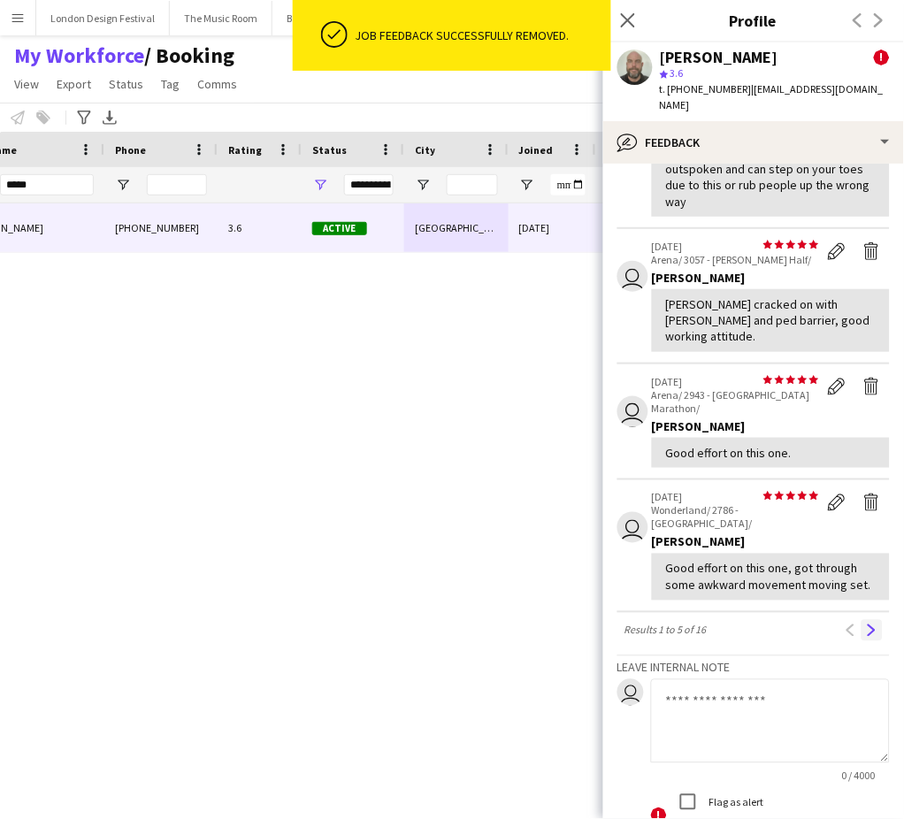
click at [861, 620] on button "Next" at bounding box center [871, 630] width 21 height 21
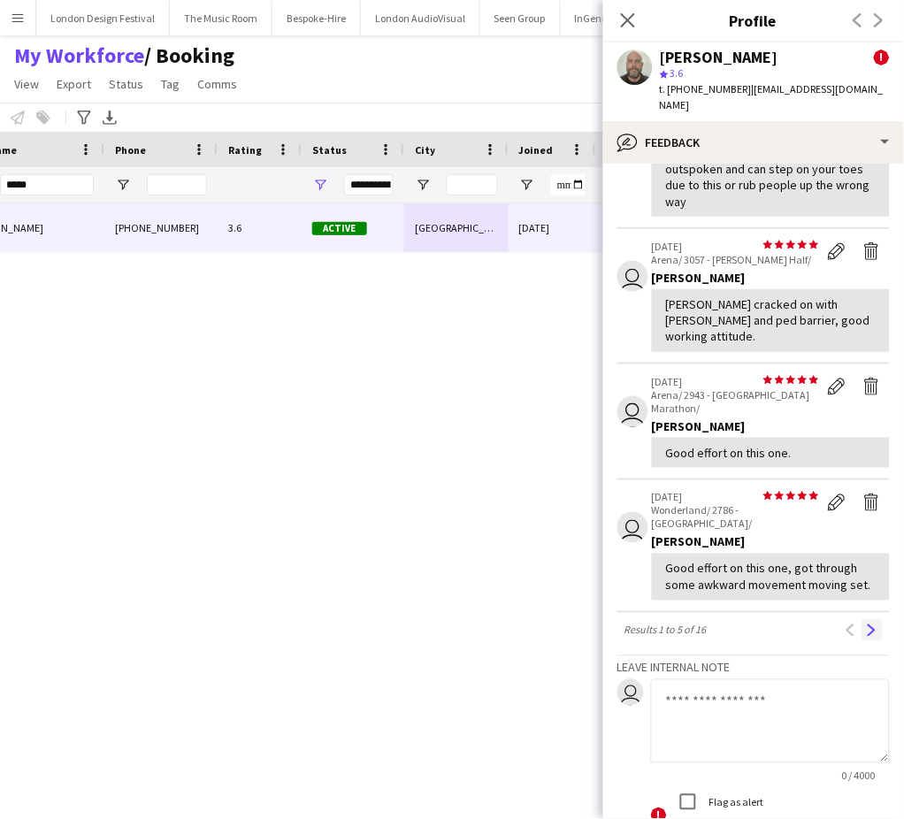
scroll to position [0, 0]
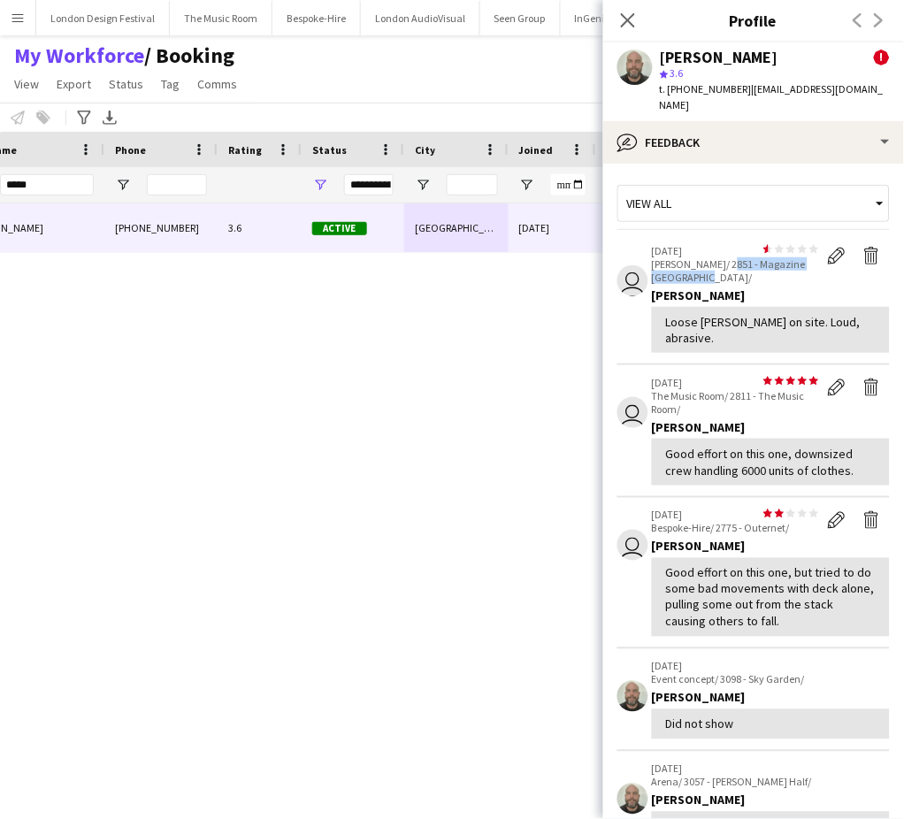
drag, startPoint x: 723, startPoint y: 249, endPoint x: 731, endPoint y: 258, distance: 11.9
click at [731, 258] on p "Veevers Carter/ 2851 - Magazine Greenwich/" at bounding box center [735, 270] width 167 height 27
copy p "2851 - Magazine Greenwich/"
click at [863, 247] on app-icon "Delete feedback" at bounding box center [872, 256] width 18 height 18
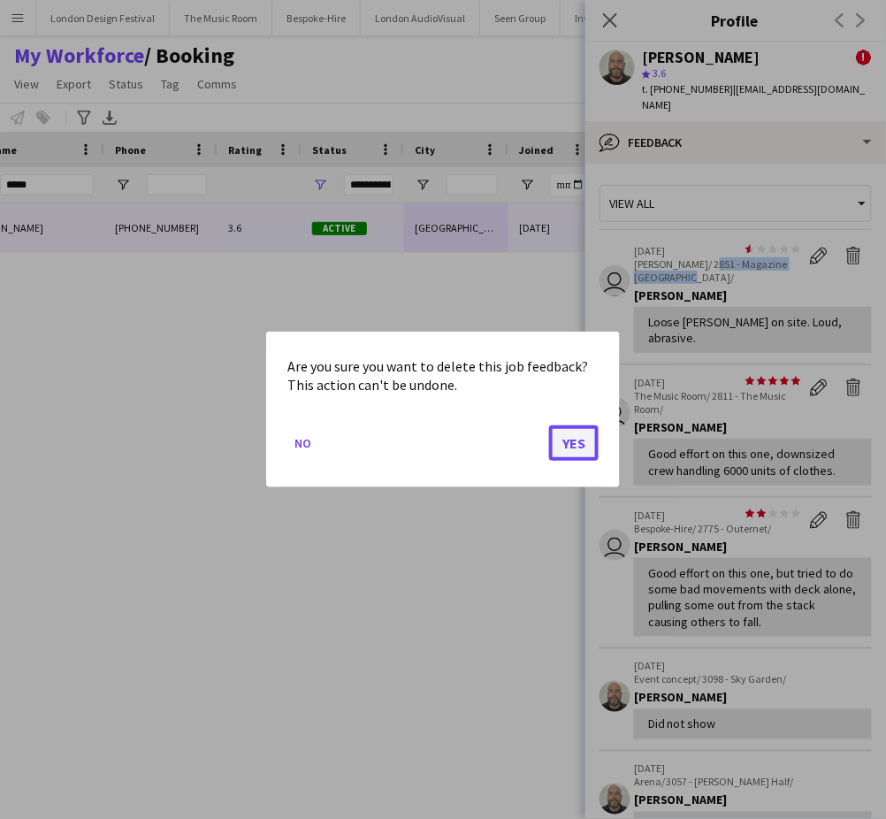
click at [585, 438] on button "Yes" at bounding box center [574, 442] width 50 height 35
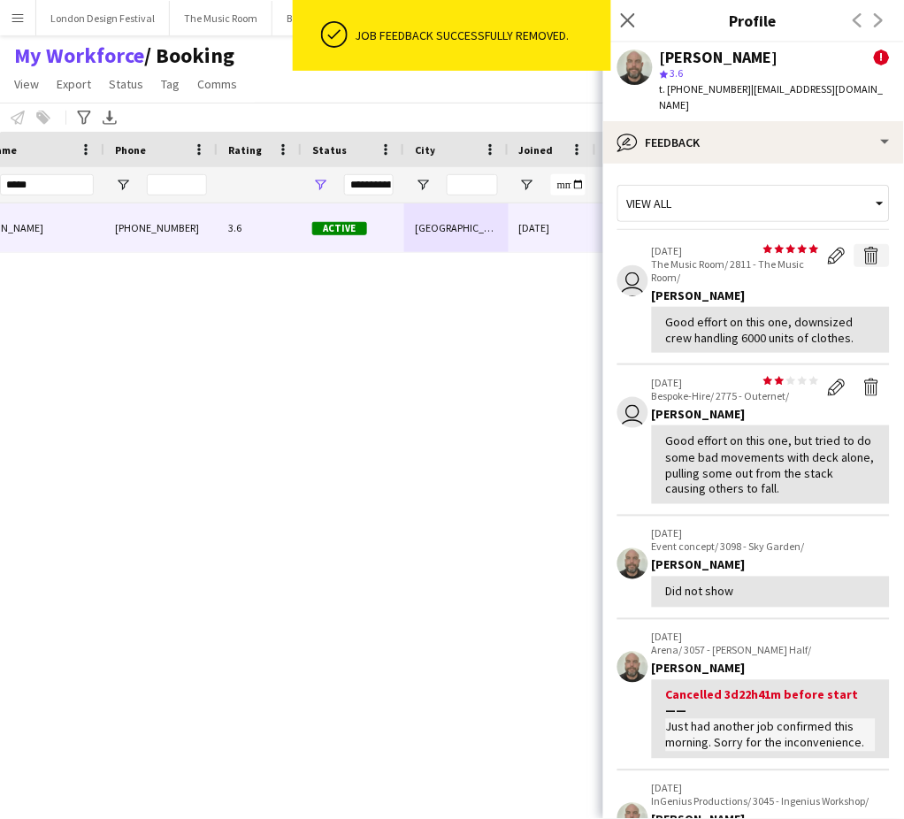
click at [854, 245] on button "Delete feedback" at bounding box center [871, 255] width 35 height 23
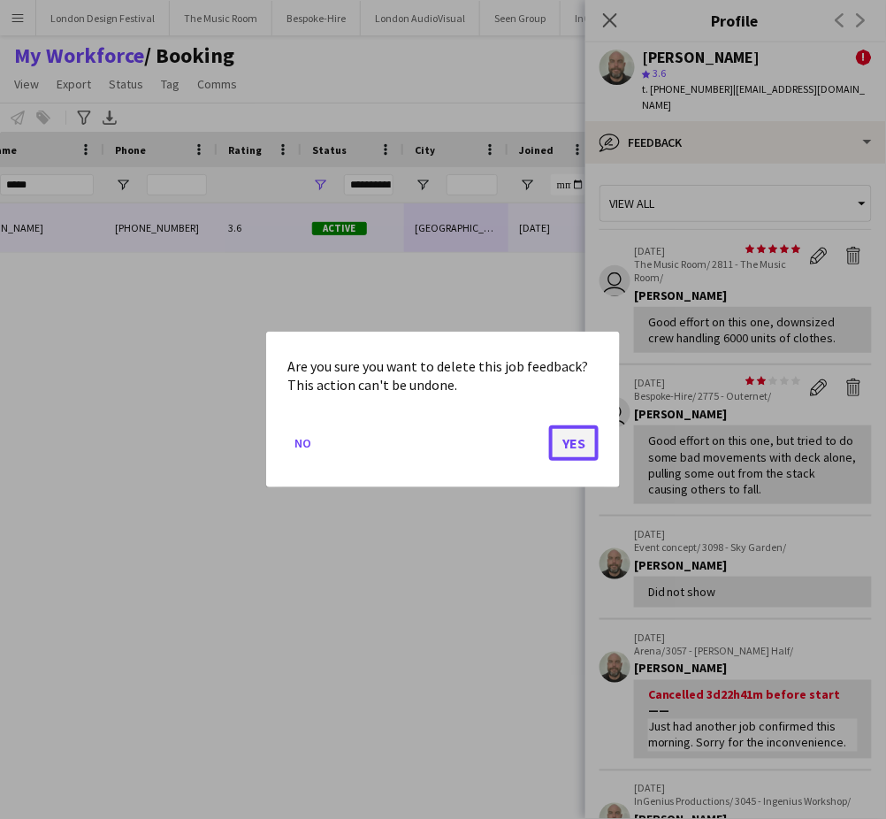
click at [567, 442] on button "Yes" at bounding box center [574, 442] width 50 height 35
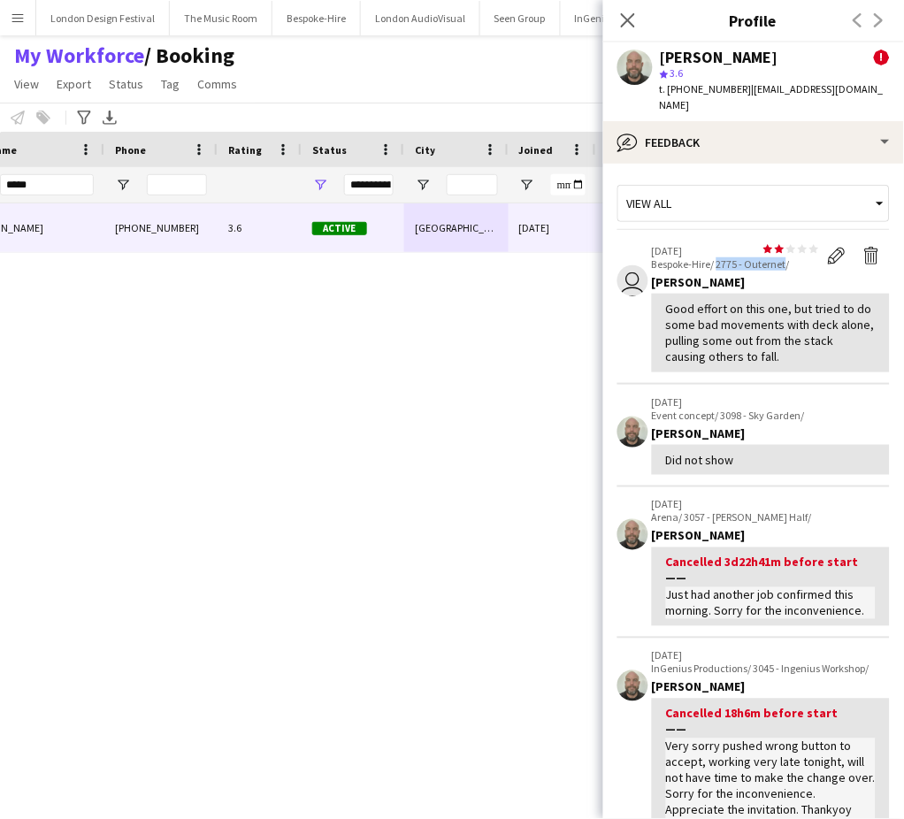
drag, startPoint x: 718, startPoint y: 246, endPoint x: 787, endPoint y: 249, distance: 69.1
click at [787, 257] on p "Bespoke-Hire/ 2775 - Outernet/" at bounding box center [735, 263] width 167 height 13
copy p "2775 - Outernet"
click at [863, 247] on app-icon "Delete feedback" at bounding box center [872, 256] width 18 height 18
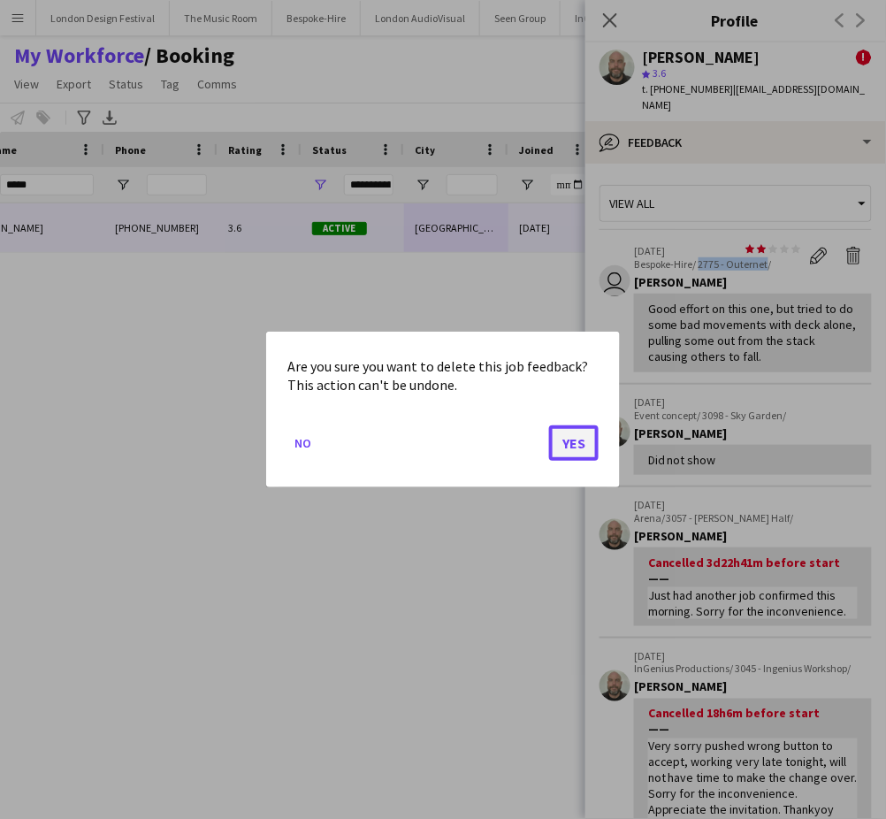
click at [567, 434] on button "Yes" at bounding box center [574, 442] width 50 height 35
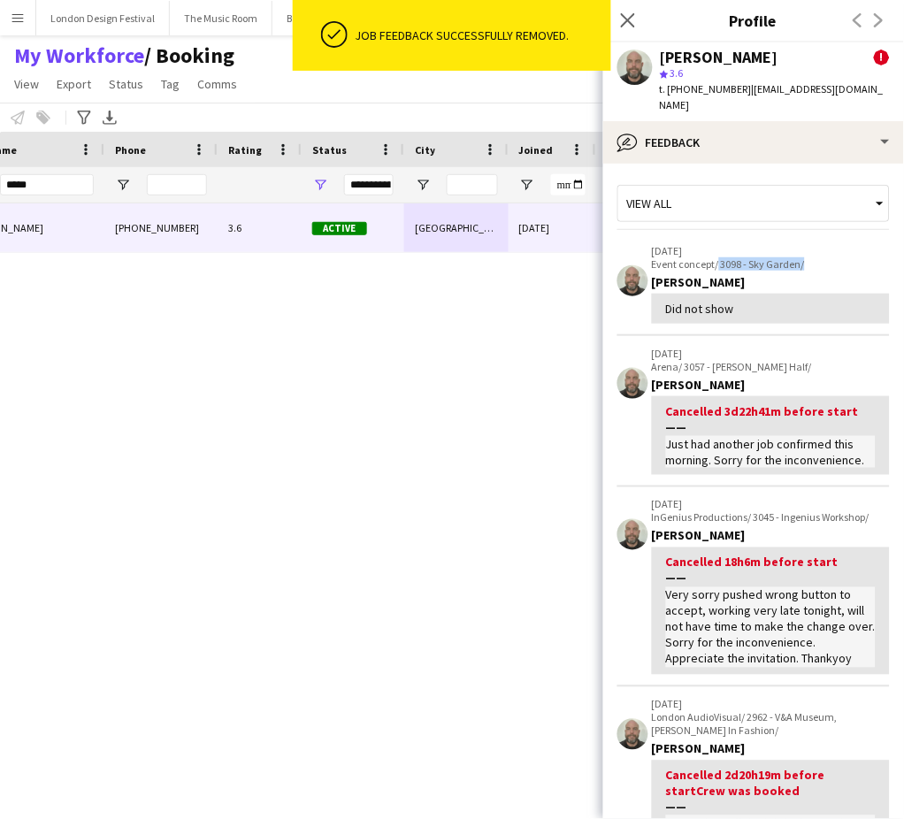
drag, startPoint x: 719, startPoint y: 249, endPoint x: 809, endPoint y: 242, distance: 90.4
click at [809, 257] on p "Event concept/ 3098 - Sky Garden/" at bounding box center [771, 263] width 238 height 13
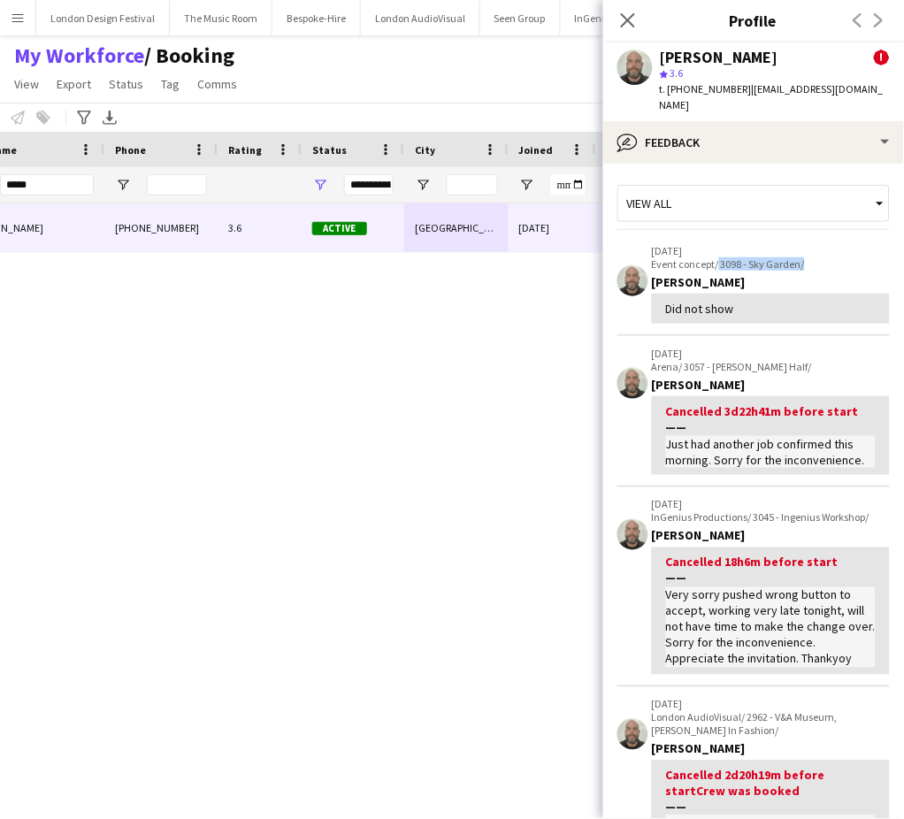
copy p "3098 - Sky Garden/"
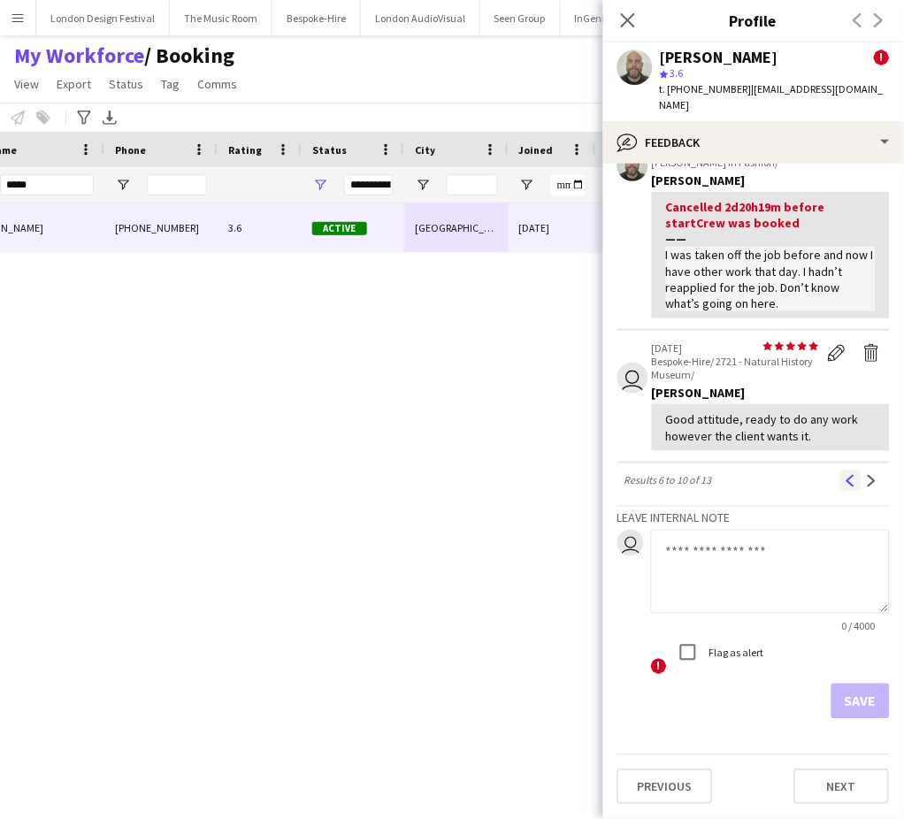
click at [845, 481] on app-icon "Previous" at bounding box center [851, 481] width 12 height 12
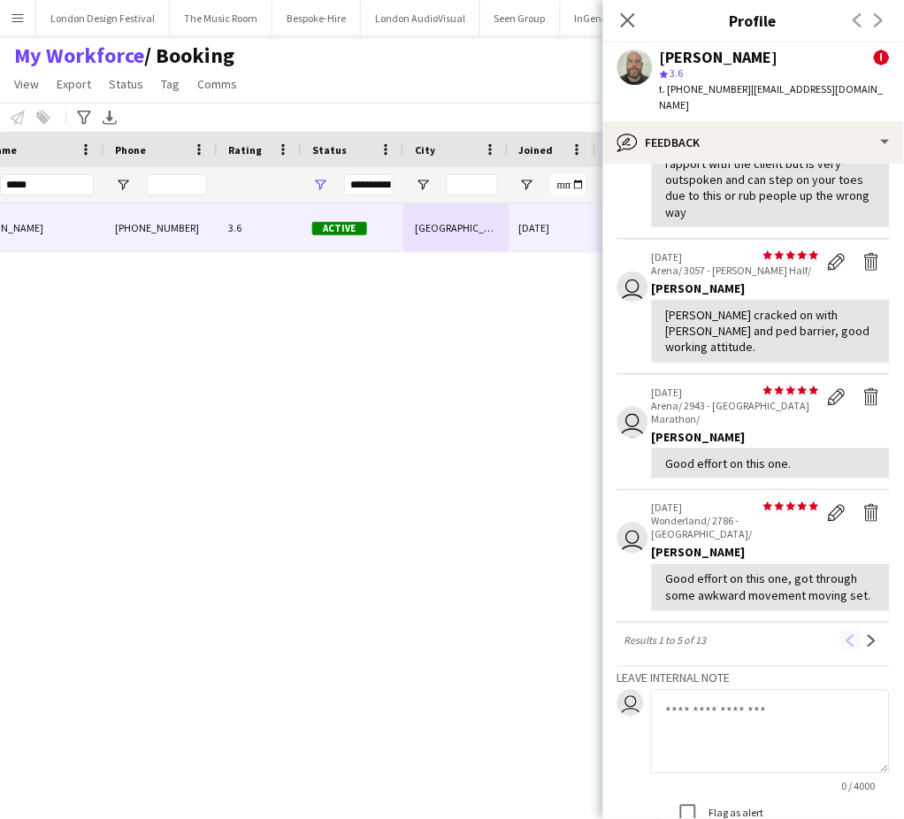
scroll to position [0, 0]
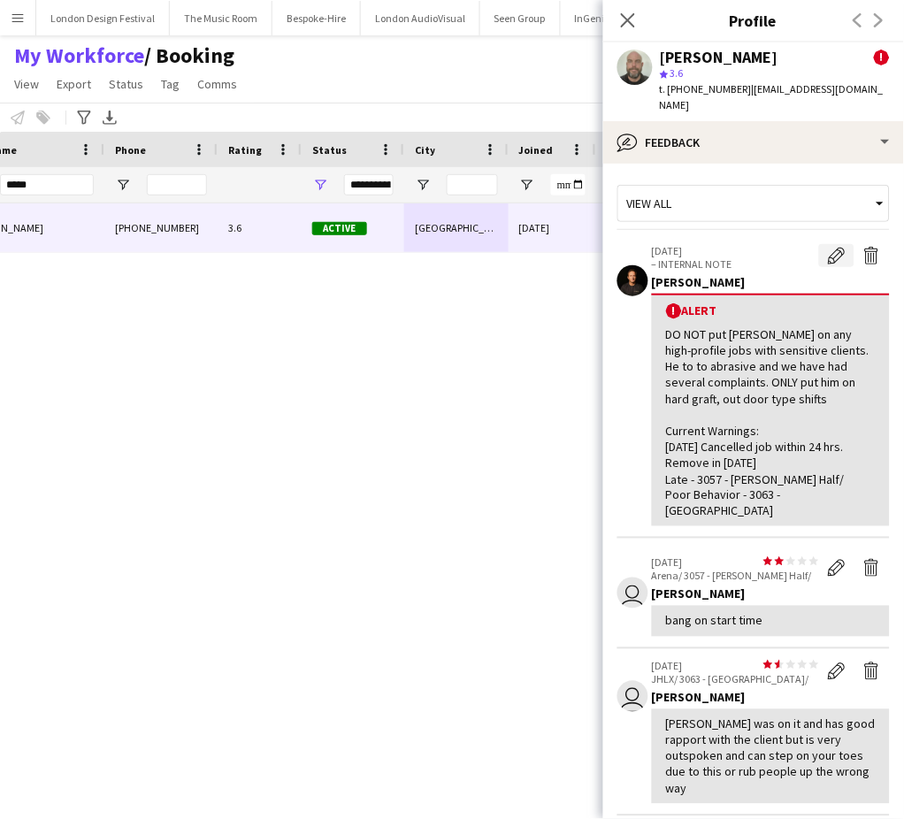
click at [819, 244] on button "Edit alert" at bounding box center [836, 255] width 35 height 23
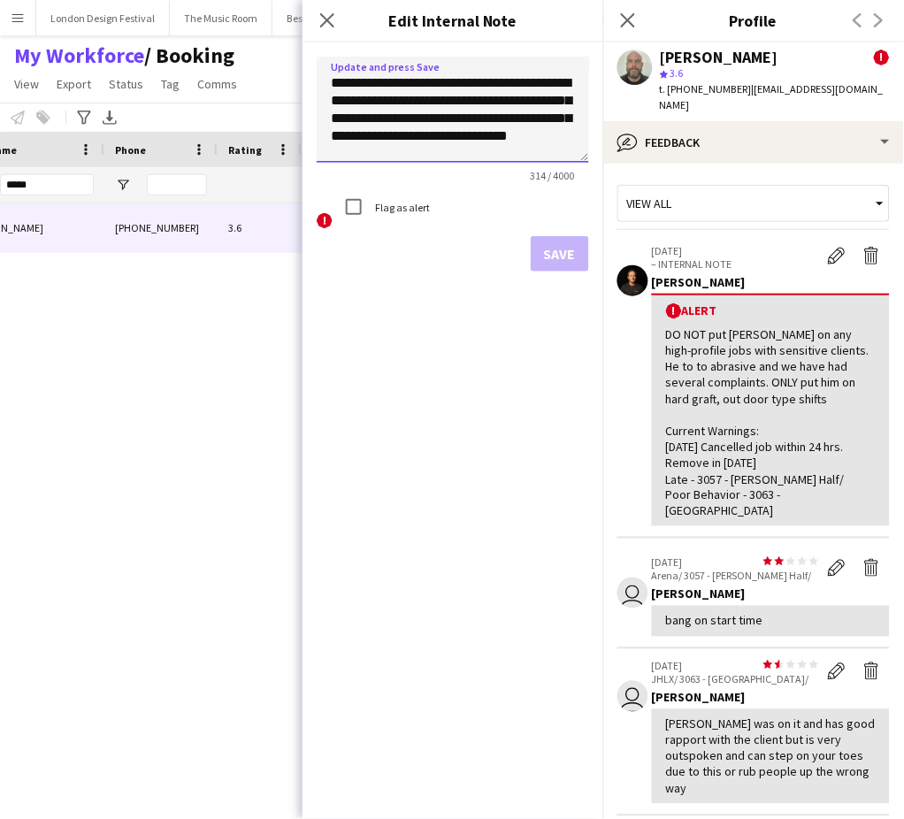
click at [528, 152] on textarea "**********" at bounding box center [453, 110] width 272 height 106
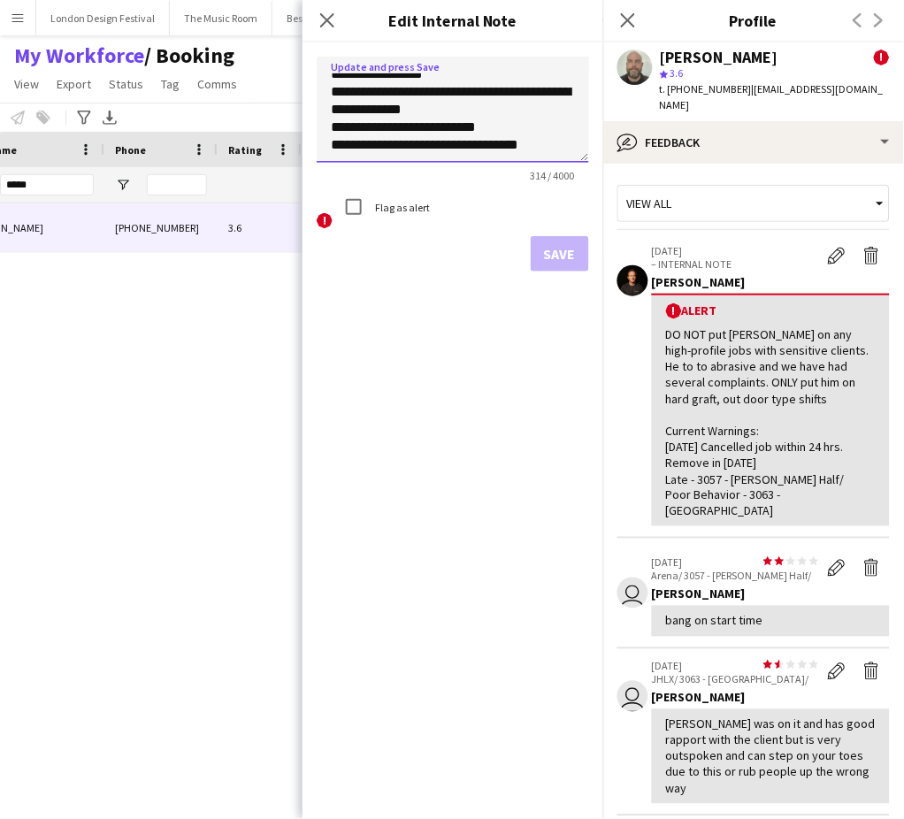
scroll to position [124, 0]
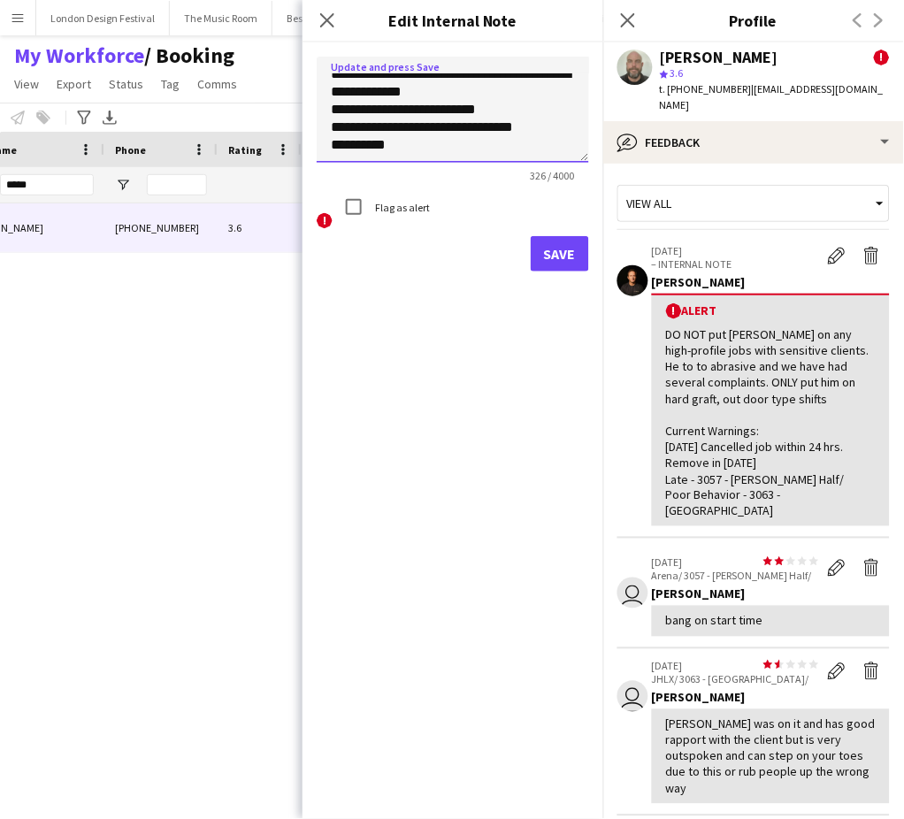
paste textarea "**********"
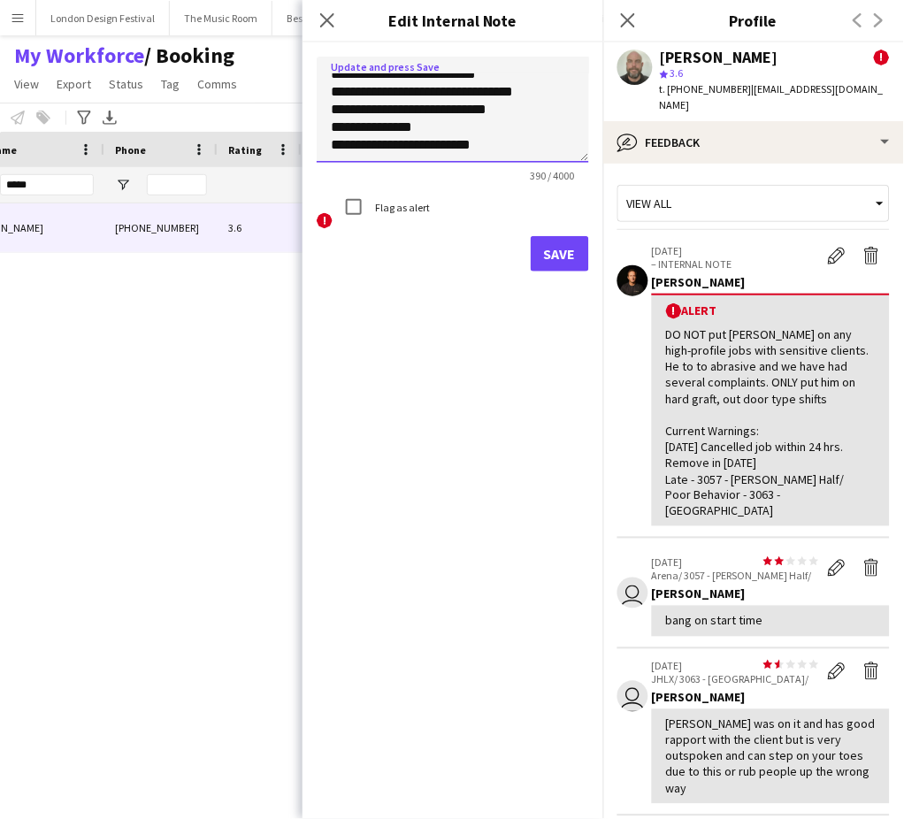
click at [329, 133] on textarea "**********" at bounding box center [453, 110] width 272 height 106
type textarea "**********"
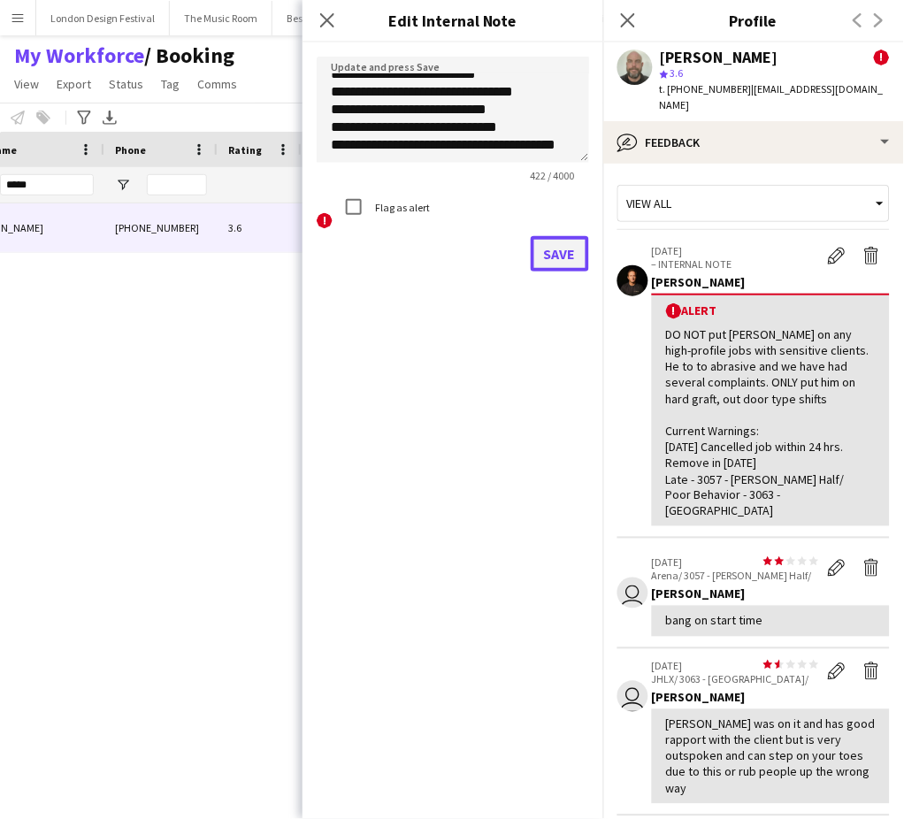
click at [558, 255] on button "Save" at bounding box center [560, 253] width 58 height 35
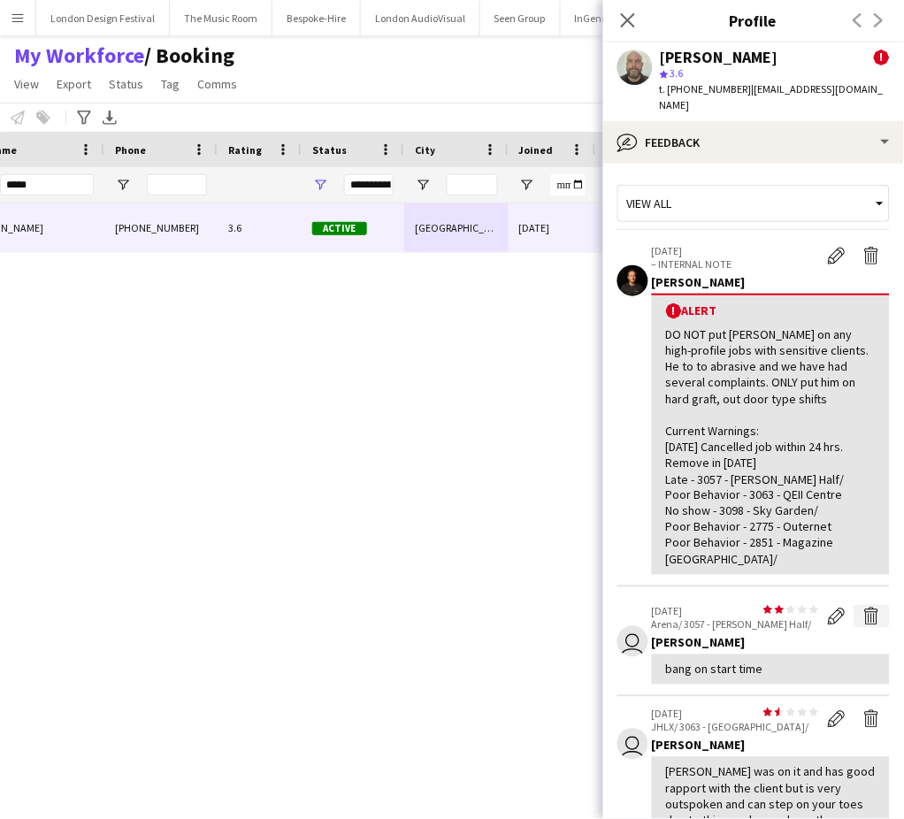
click at [863, 608] on app-icon "Delete feedback" at bounding box center [872, 617] width 18 height 18
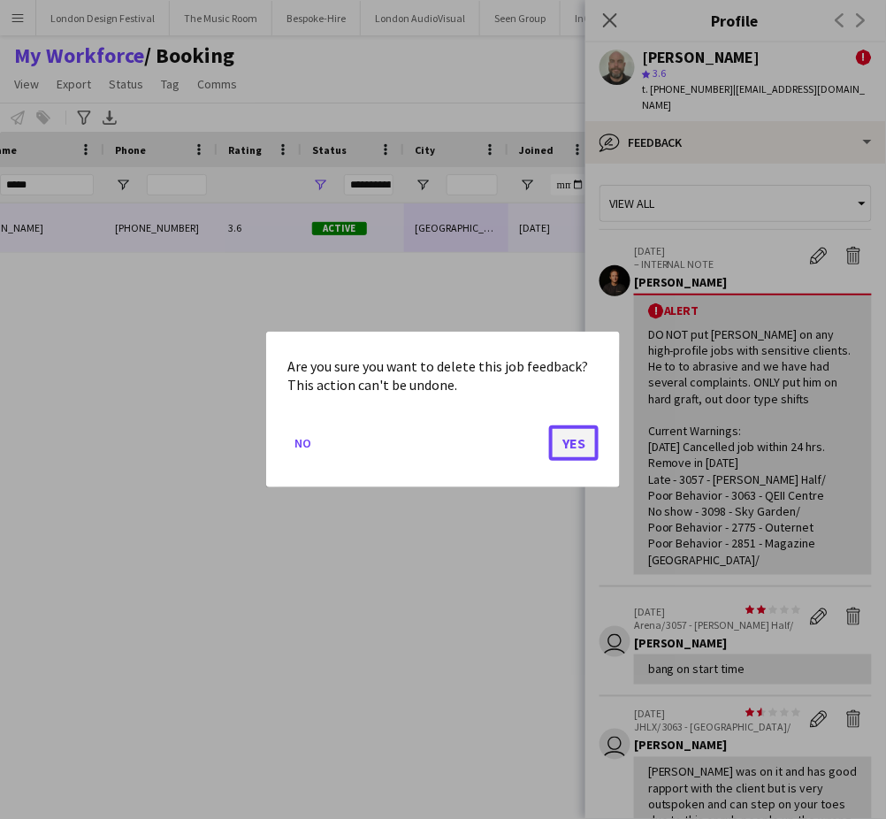
click at [561, 445] on button "Yes" at bounding box center [574, 442] width 50 height 35
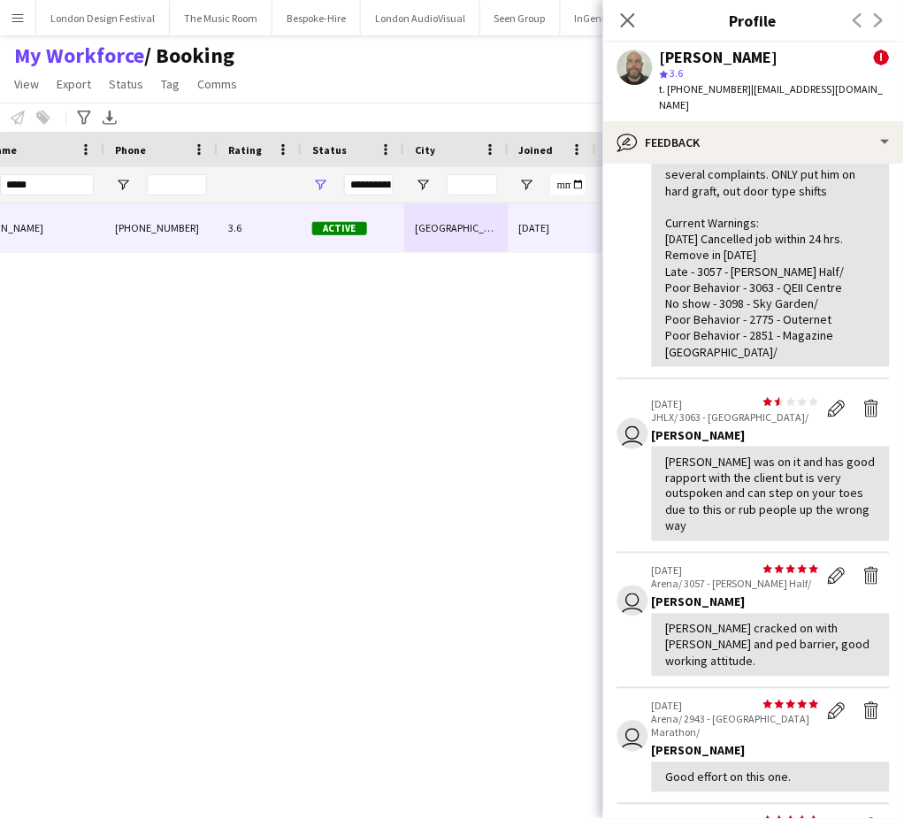
scroll to position [221, 0]
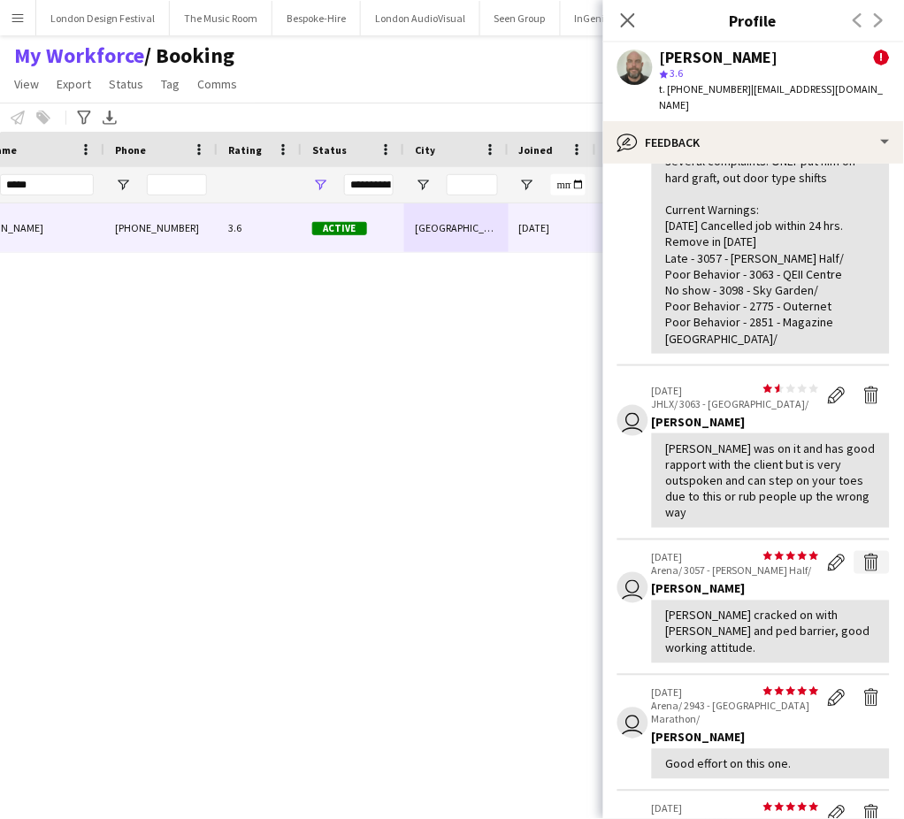
click at [863, 554] on app-icon "Delete feedback" at bounding box center [872, 563] width 18 height 18
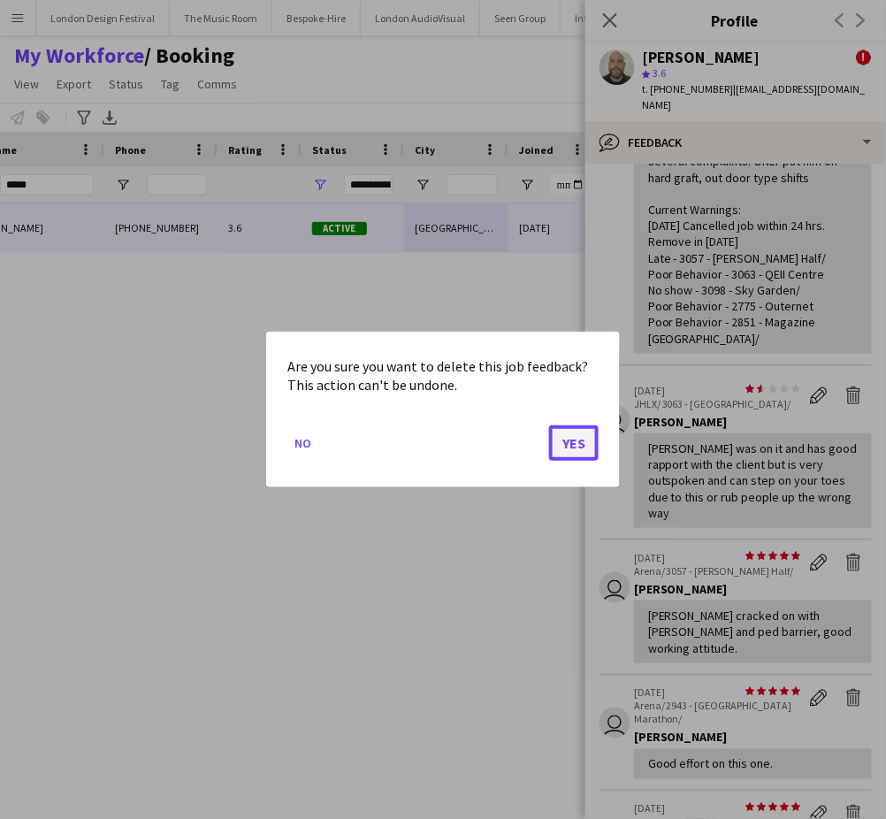
click at [568, 437] on button "Yes" at bounding box center [574, 442] width 50 height 35
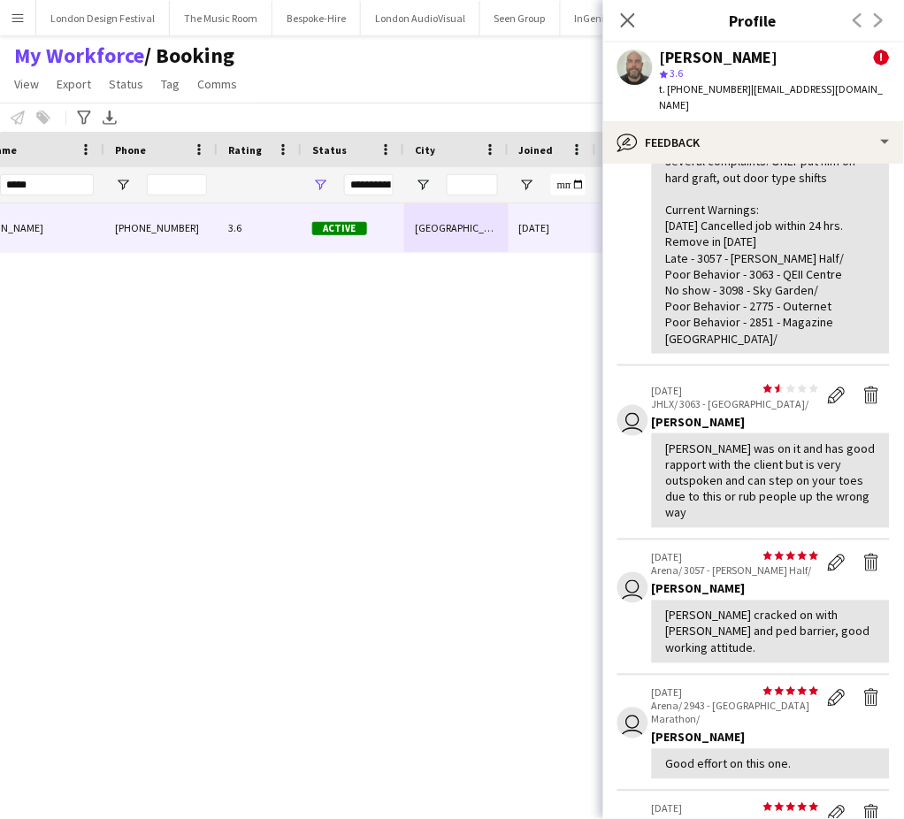
scroll to position [0, 0]
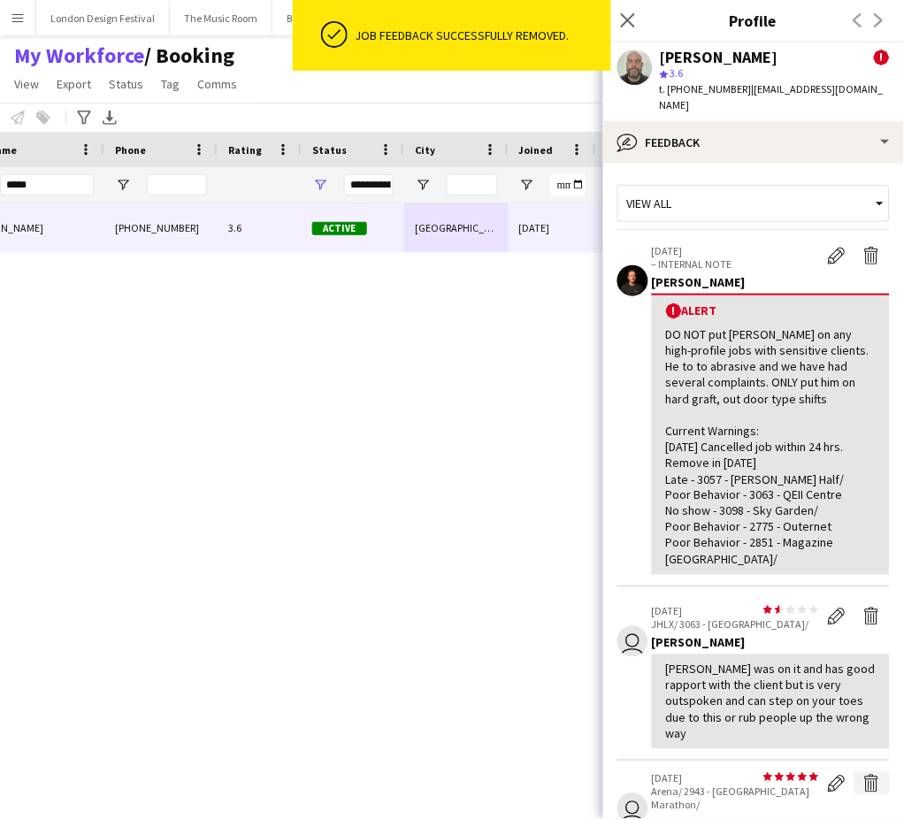
click at [863, 775] on app-icon "Delete feedback" at bounding box center [872, 784] width 18 height 18
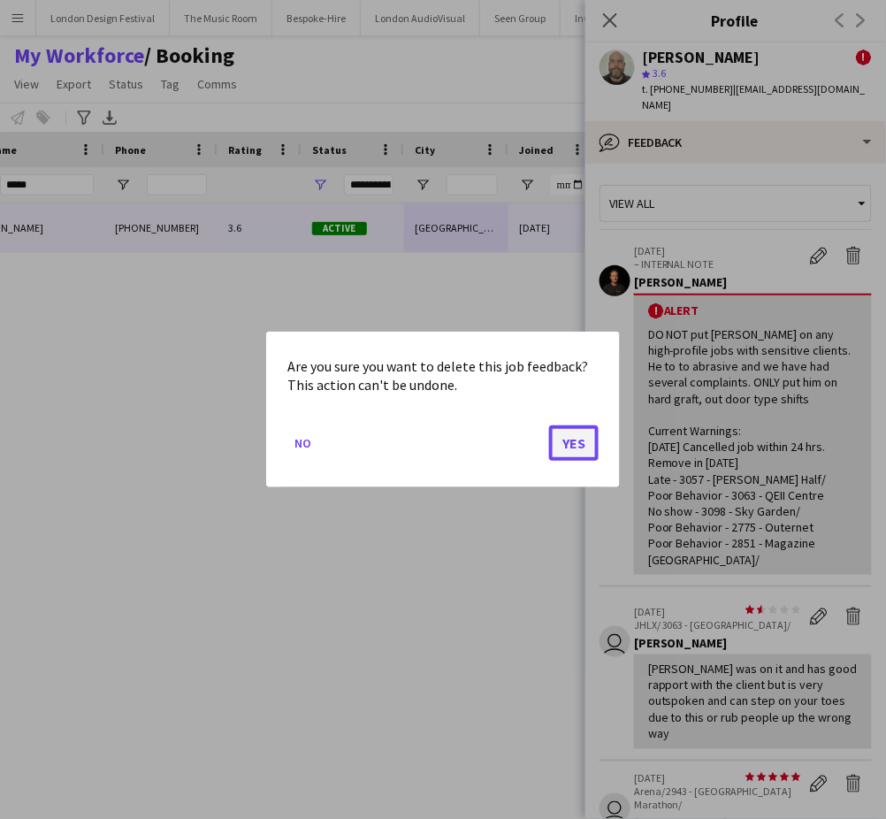
click at [577, 442] on button "Yes" at bounding box center [574, 442] width 50 height 35
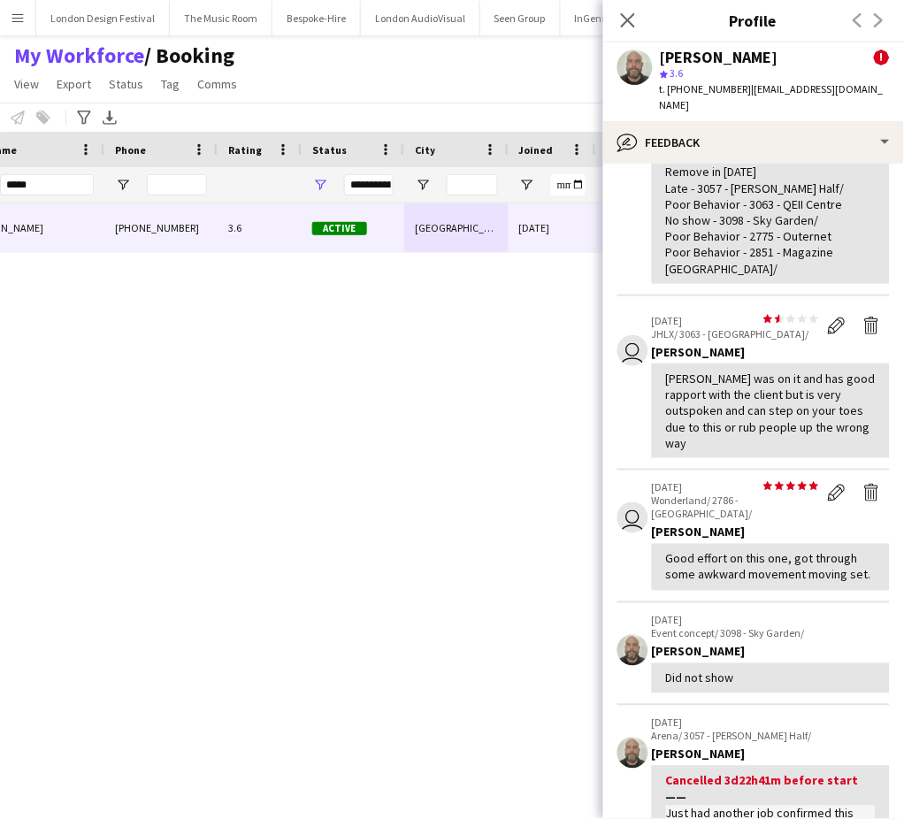
scroll to position [317, 0]
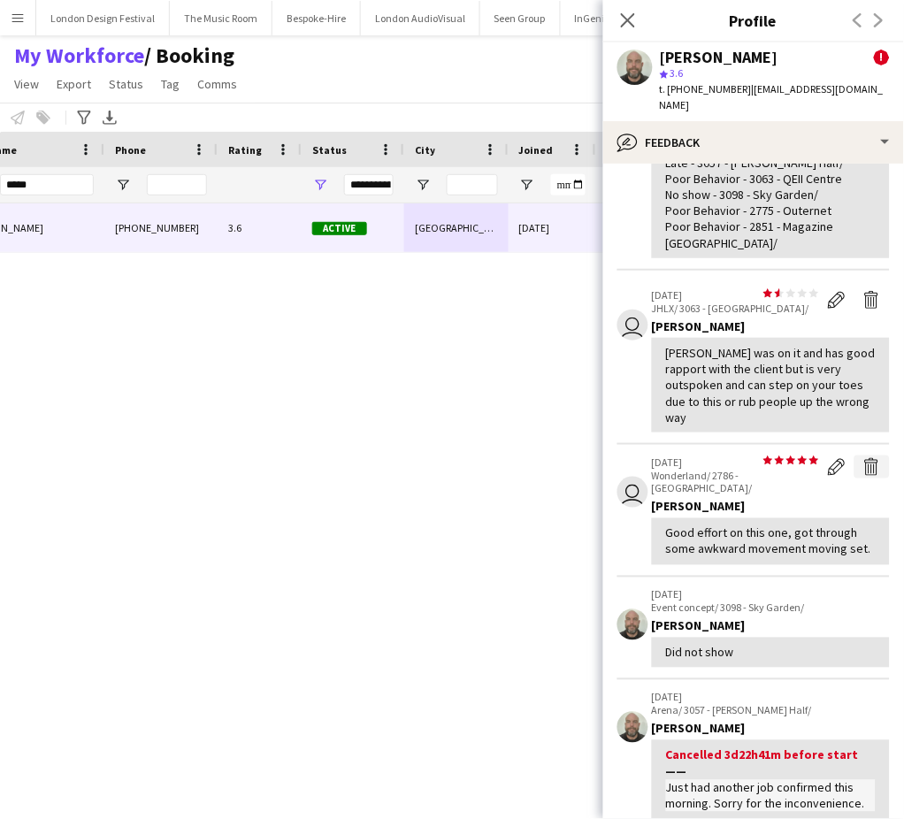
click at [863, 458] on app-icon "Delete feedback" at bounding box center [872, 467] width 18 height 18
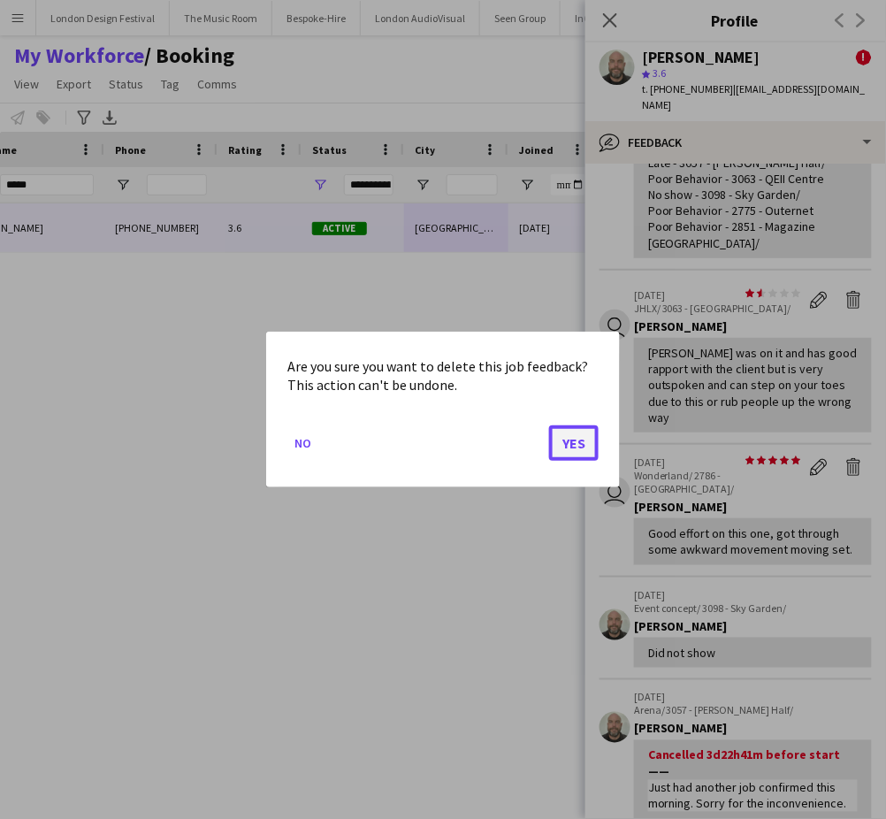
click at [571, 443] on button "Yes" at bounding box center [574, 442] width 50 height 35
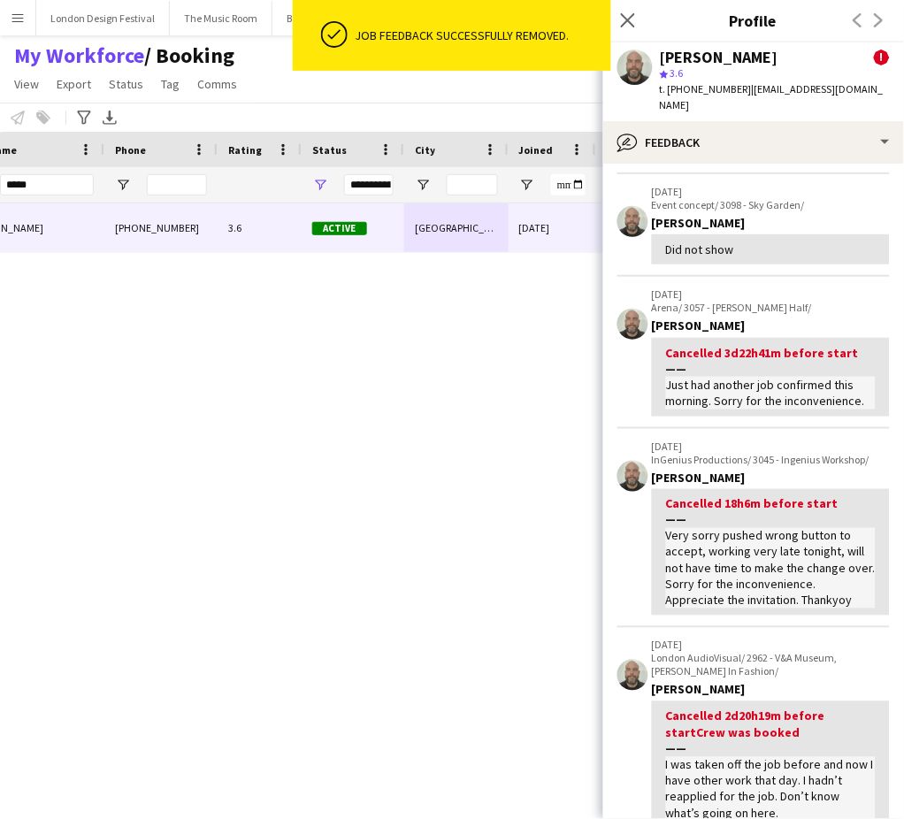
scroll to position [970, 0]
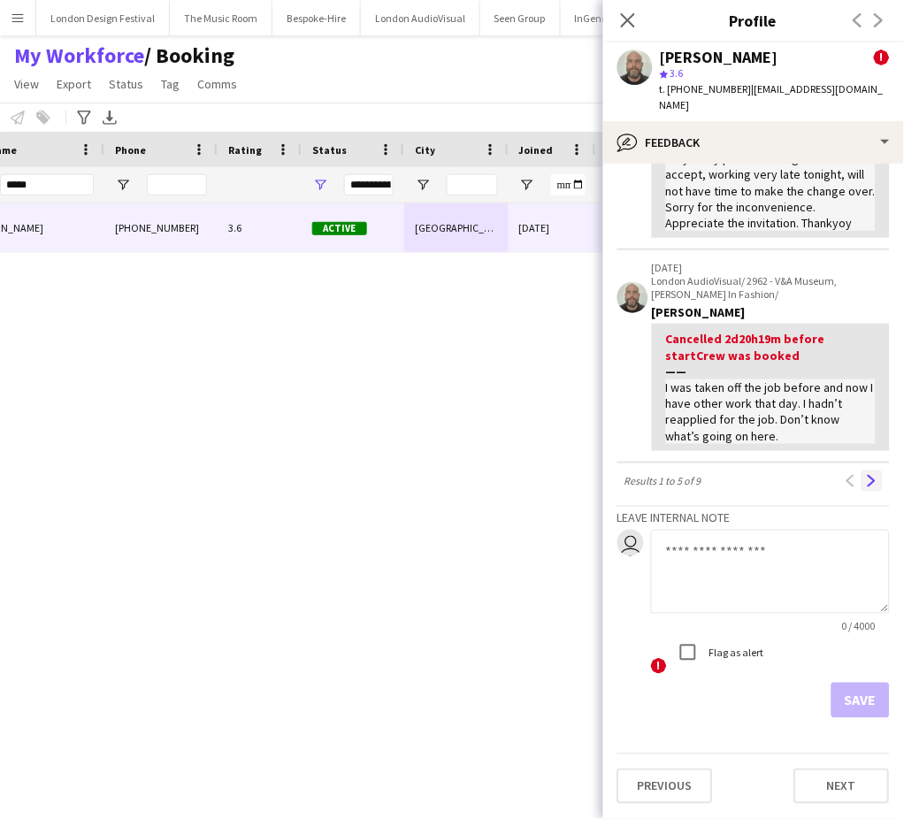
click at [866, 487] on app-icon "Next" at bounding box center [872, 481] width 12 height 12
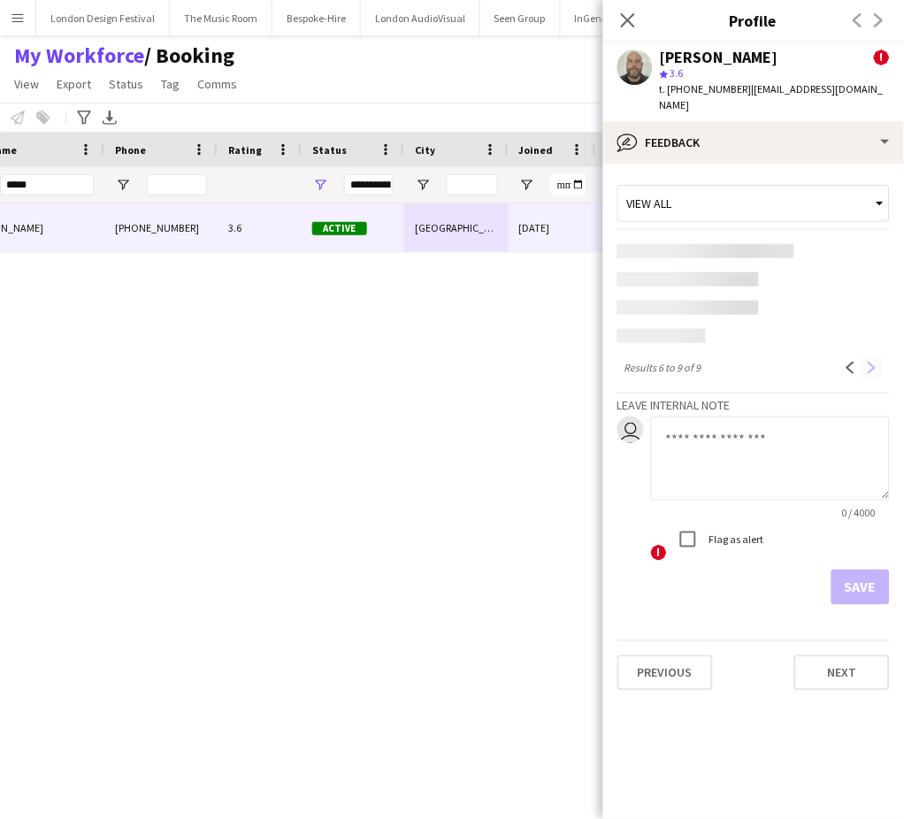
scroll to position [0, 0]
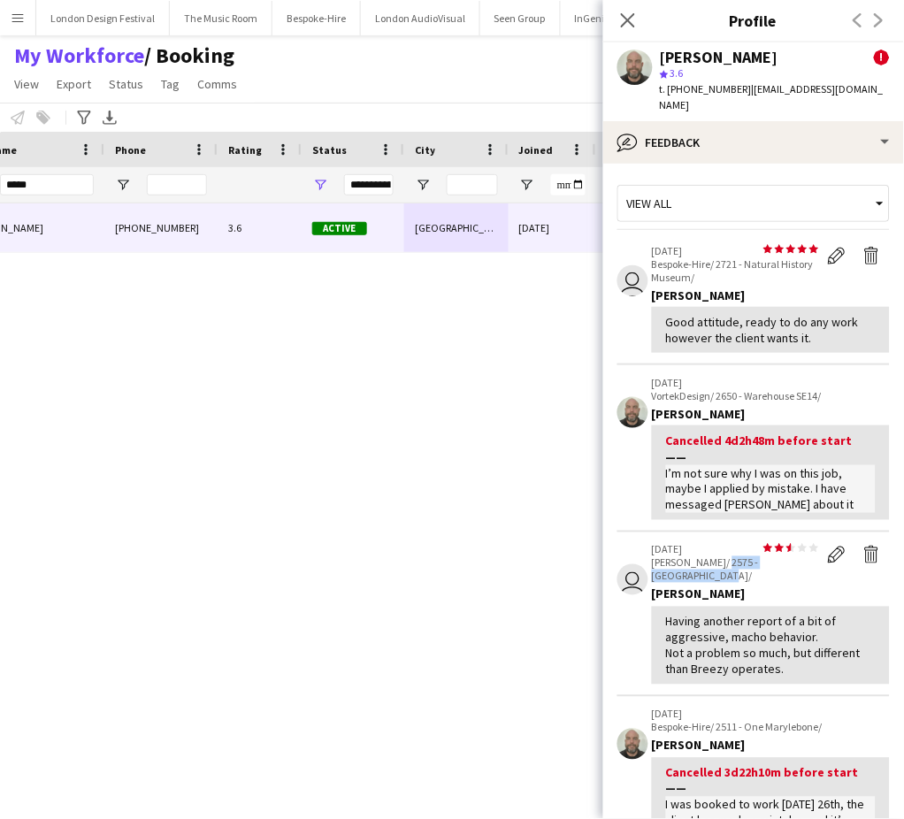
drag, startPoint x: 719, startPoint y: 541, endPoint x: 737, endPoint y: 561, distance: 26.3
click at [737, 561] on p "Veevers Carter/ 2575 - Royal Academy/" at bounding box center [735, 569] width 167 height 27
copy p "2575 - Royal Academy/"
click at [863, 247] on app-icon "Delete feedback" at bounding box center [872, 256] width 18 height 18
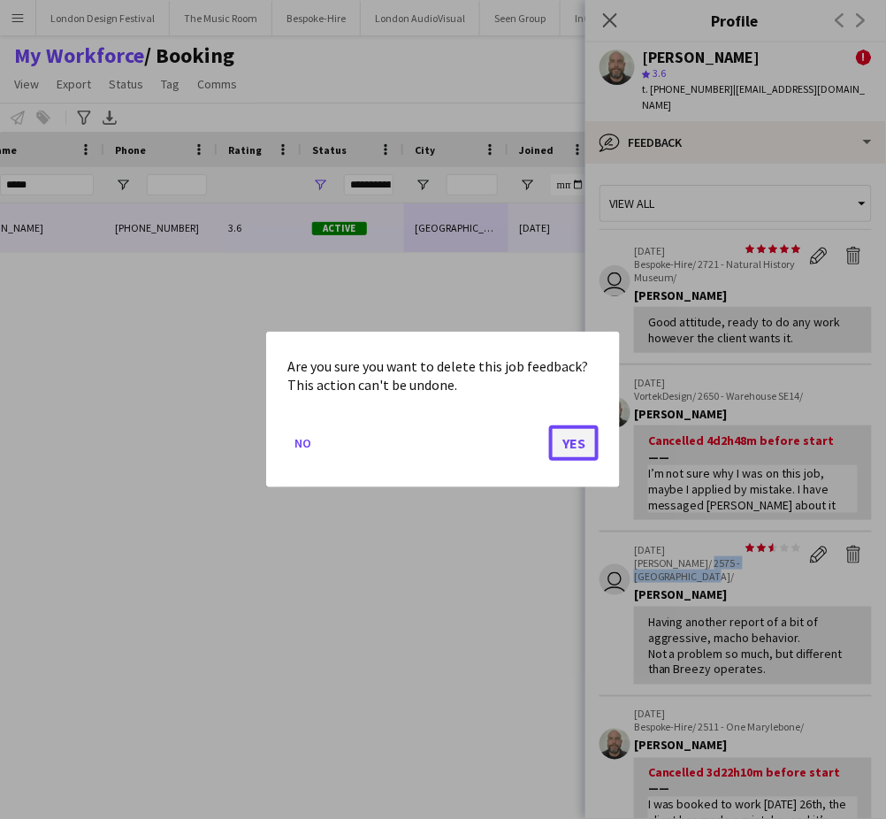
click at [572, 445] on button "Yes" at bounding box center [574, 442] width 50 height 35
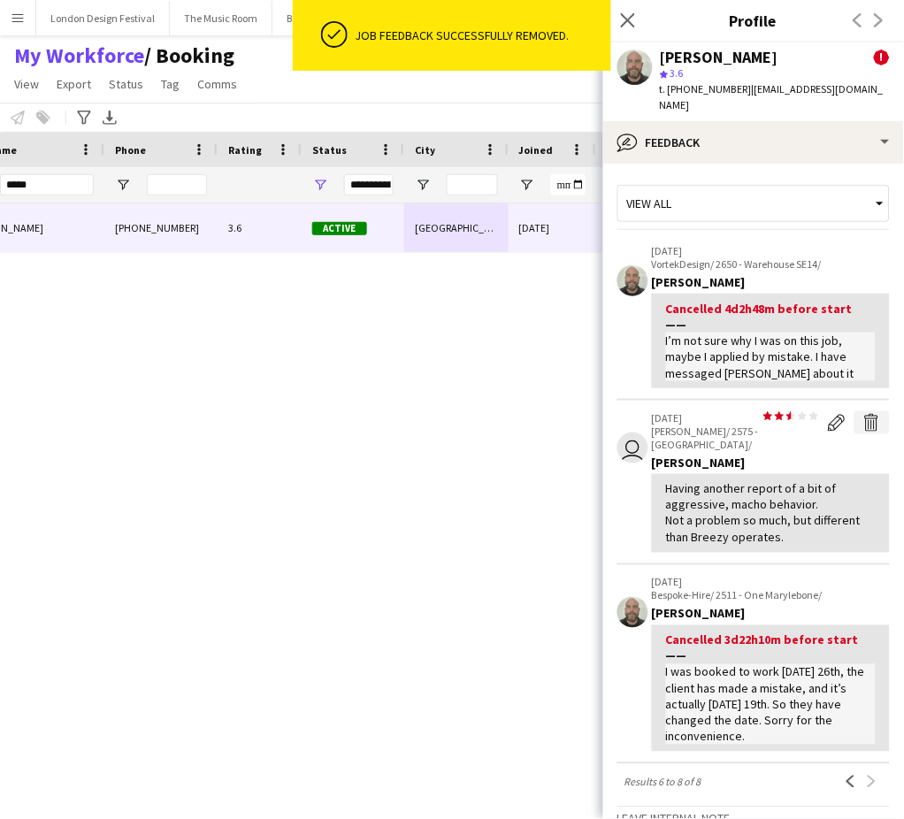
click at [863, 414] on app-icon "Delete feedback" at bounding box center [872, 423] width 18 height 18
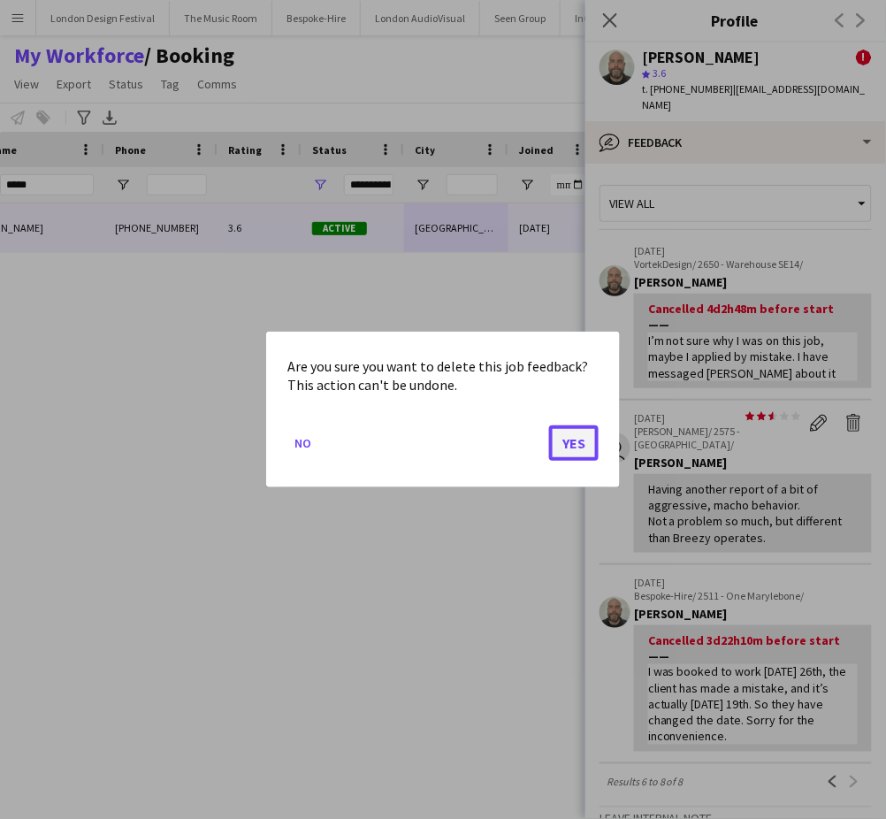
click at [562, 442] on button "Yes" at bounding box center [574, 442] width 50 height 35
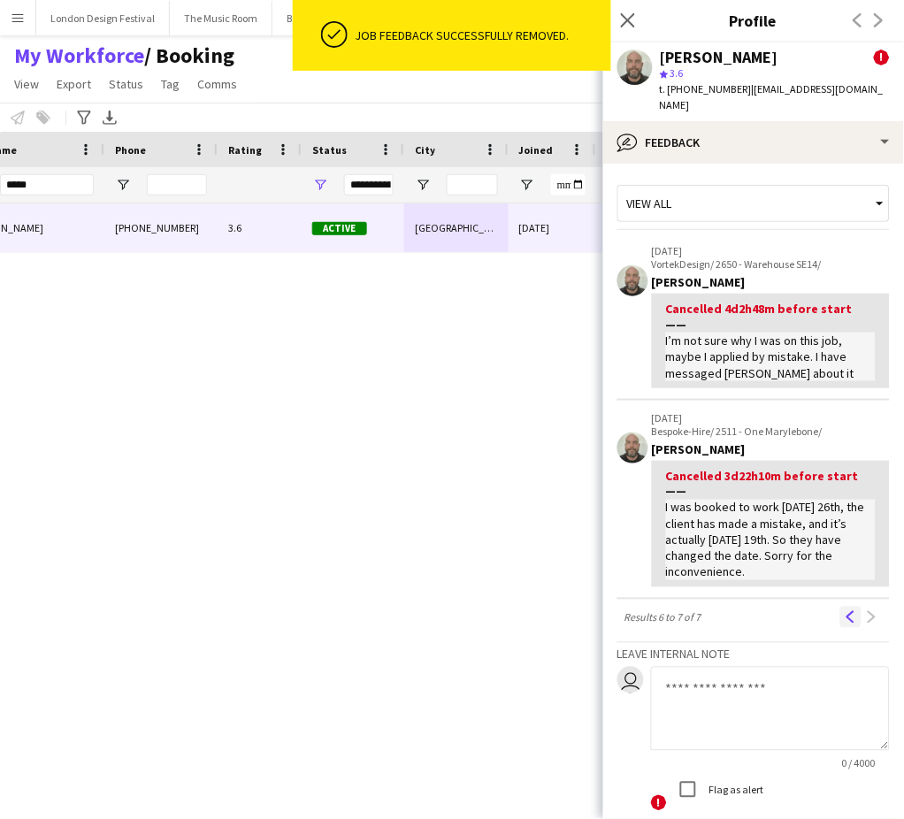
click at [845, 611] on app-icon "Previous" at bounding box center [851, 617] width 12 height 12
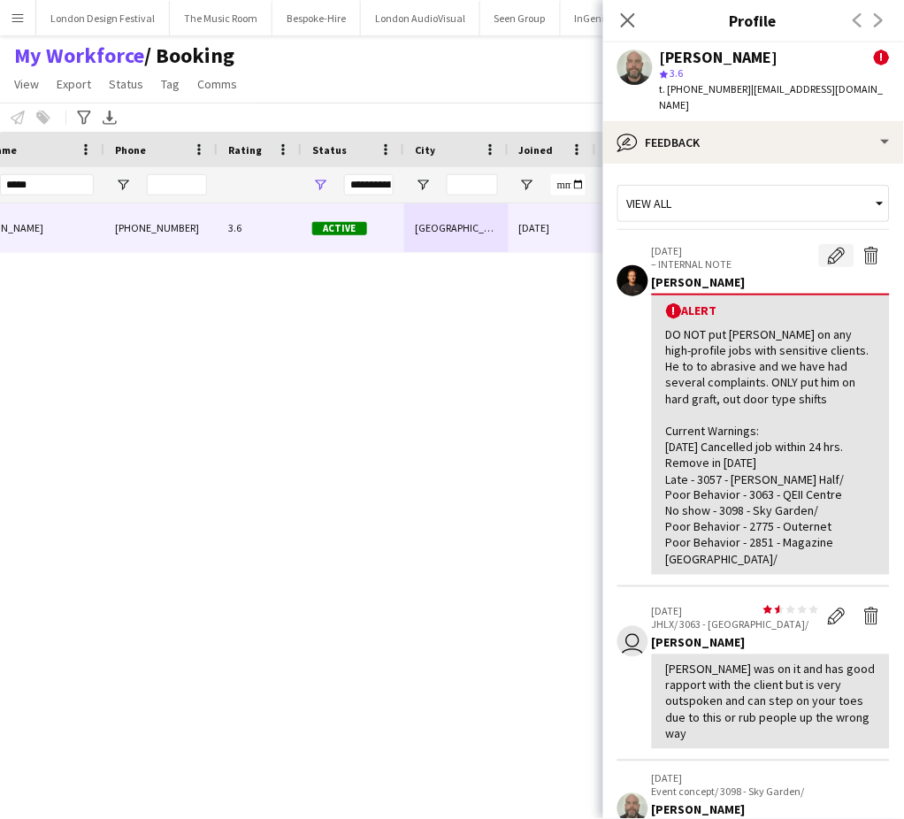
click at [828, 247] on app-icon "Edit alert" at bounding box center [837, 256] width 18 height 18
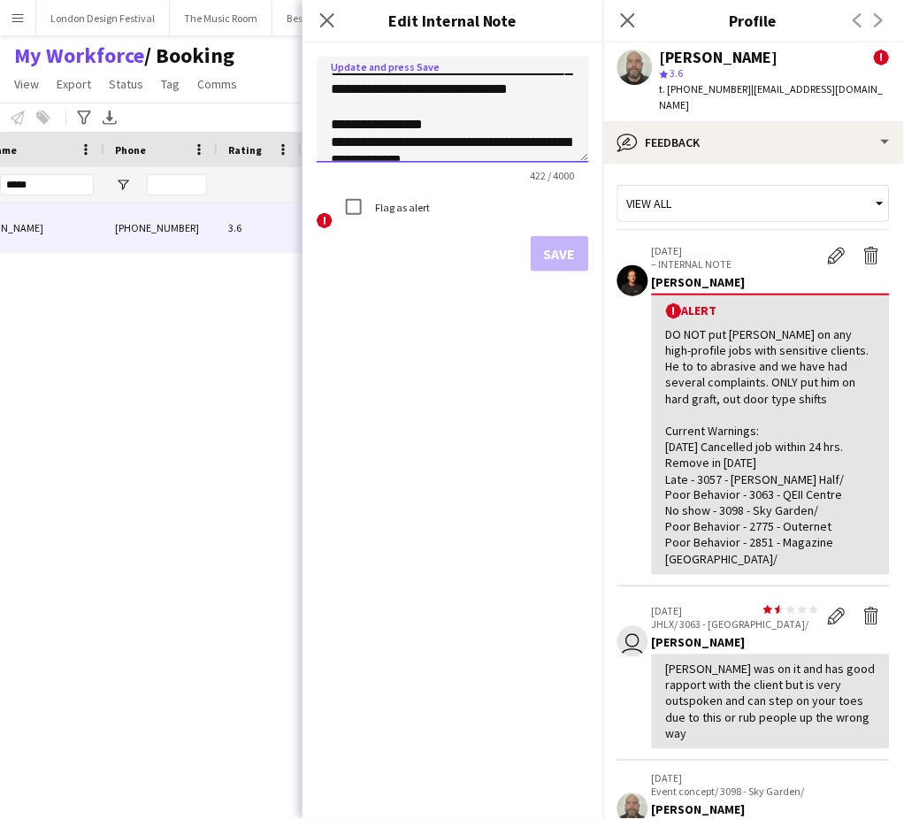
scroll to position [185, 0]
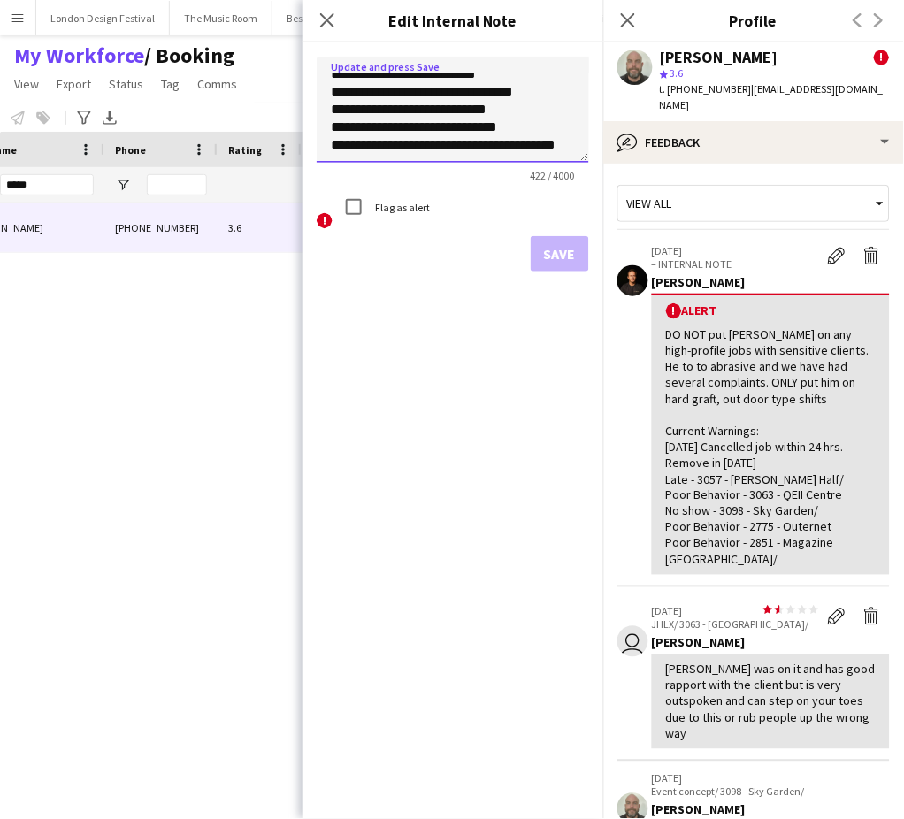
click at [539, 143] on textarea "**********" at bounding box center [453, 110] width 272 height 106
paste textarea "**********"
type textarea "**********"
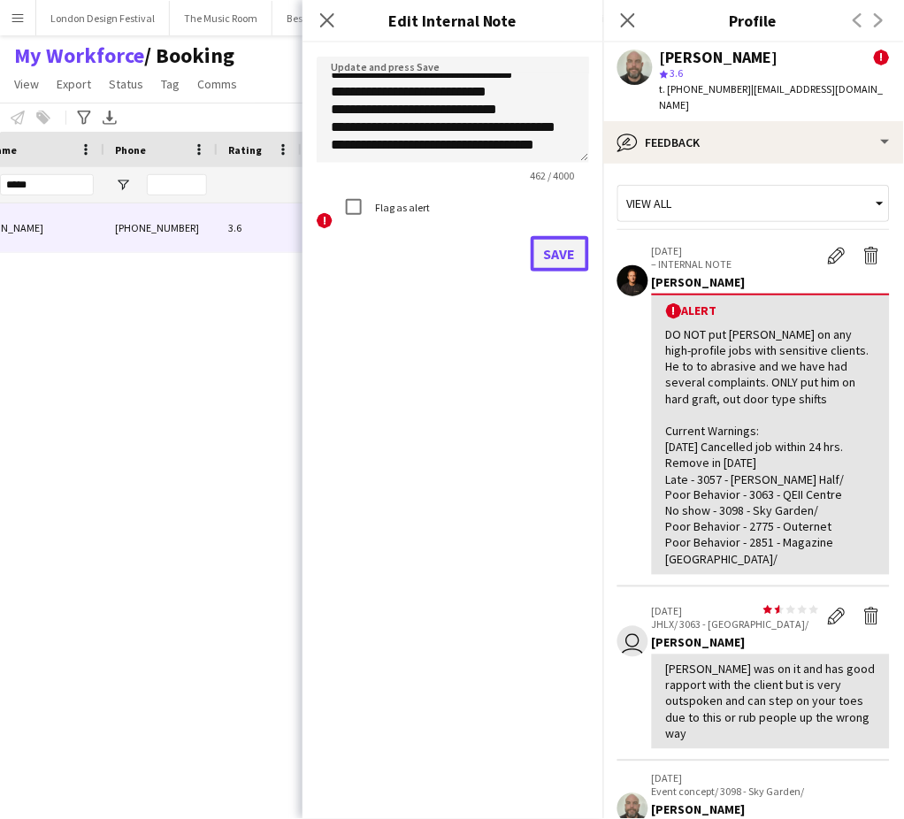
click at [570, 249] on button "Save" at bounding box center [560, 253] width 58 height 35
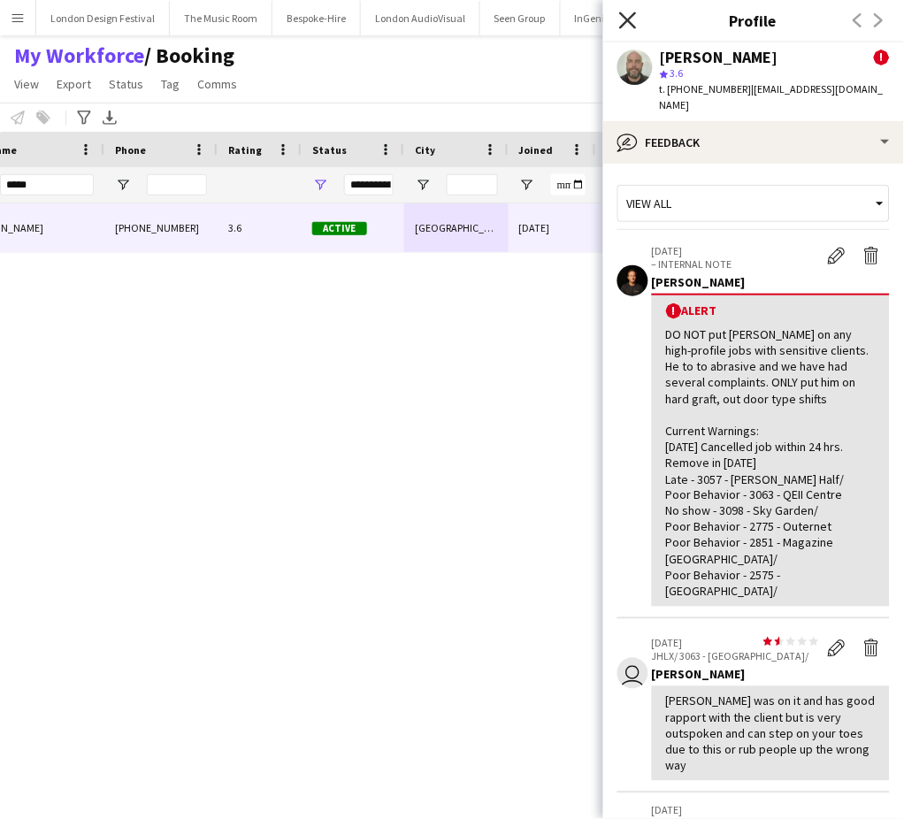
click at [633, 20] on icon "Close pop-in" at bounding box center [627, 19] width 17 height 17
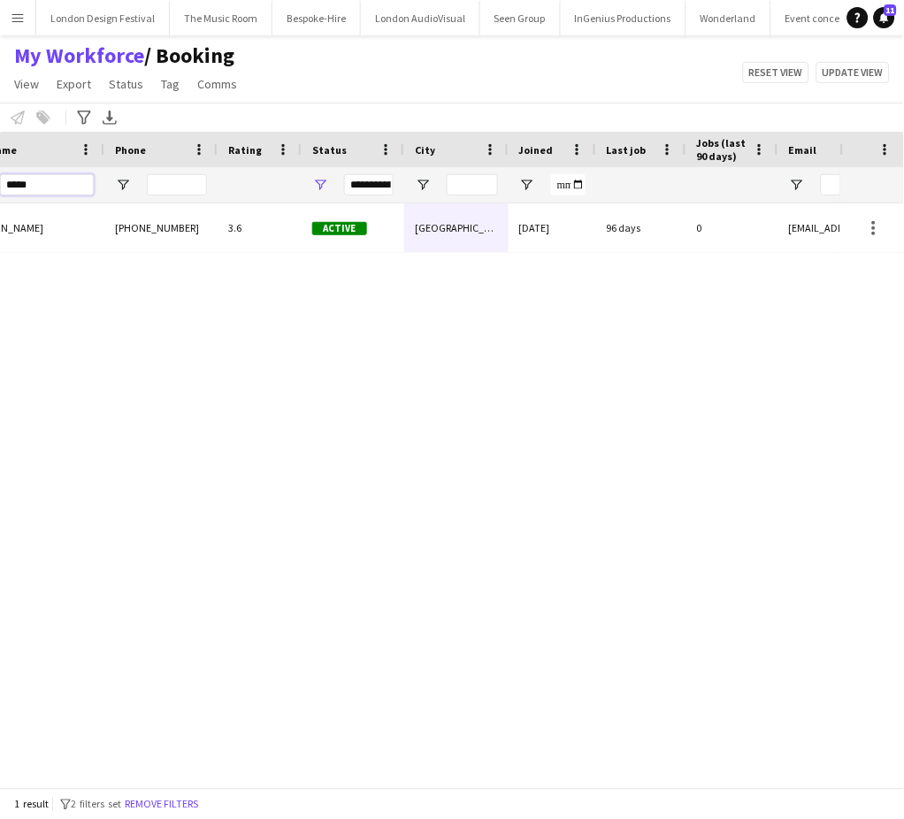
click at [76, 182] on input "*****" at bounding box center [47, 184] width 94 height 21
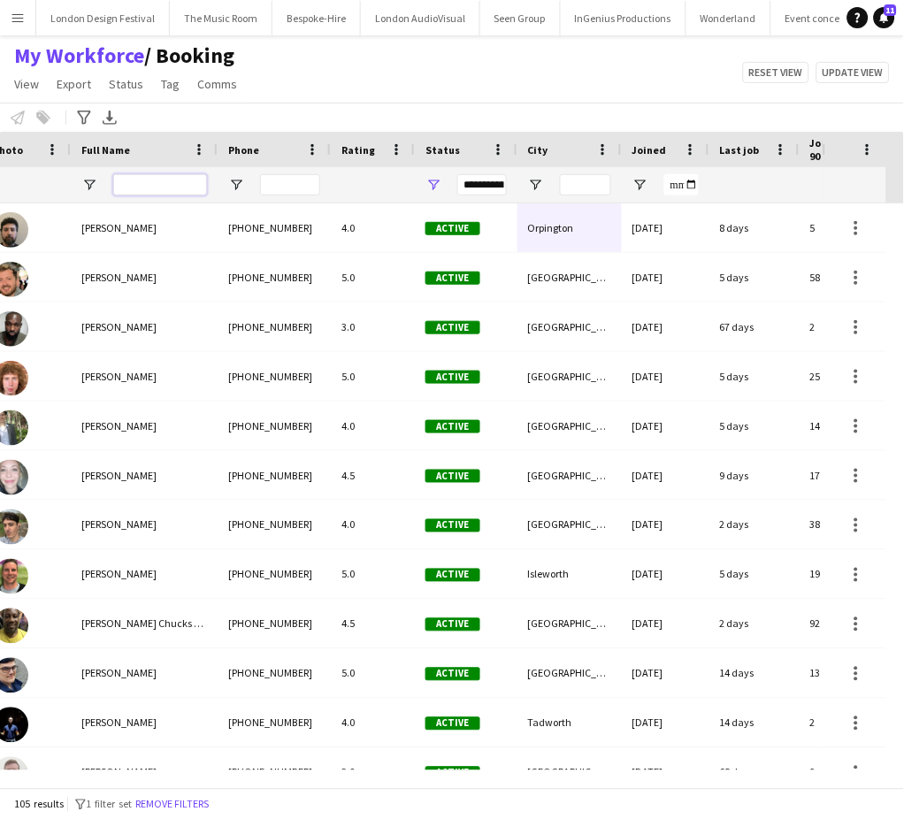
scroll to position [0, 0]
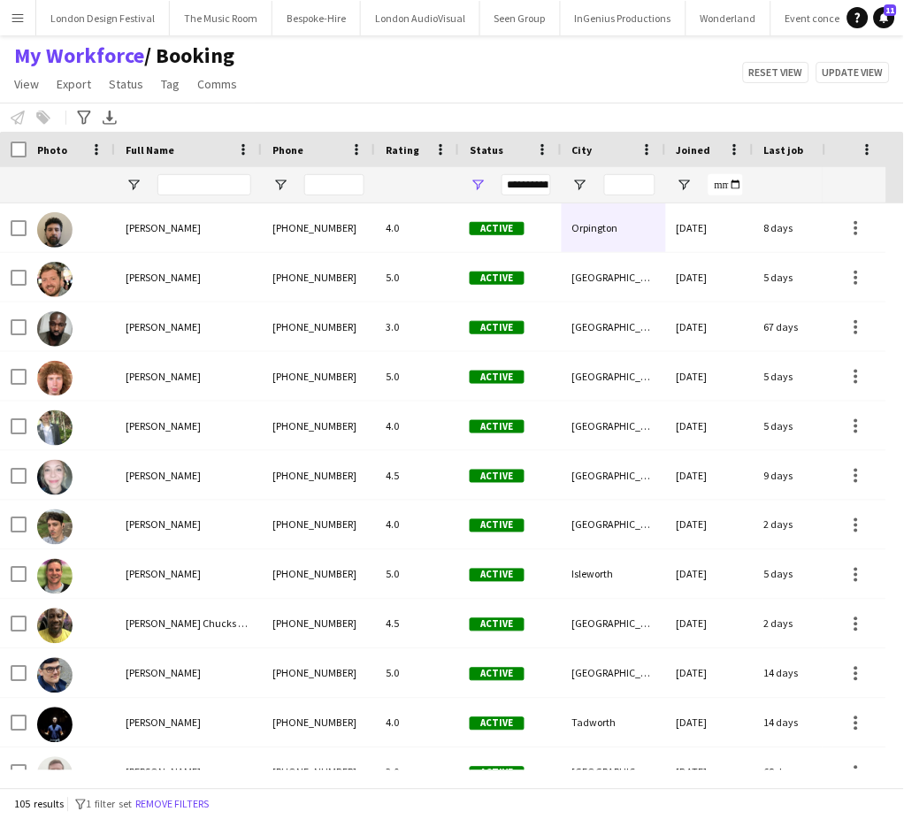
click at [397, 143] on span "Rating" at bounding box center [403, 149] width 34 height 13
click at [401, 150] on span "Rating" at bounding box center [403, 149] width 34 height 13
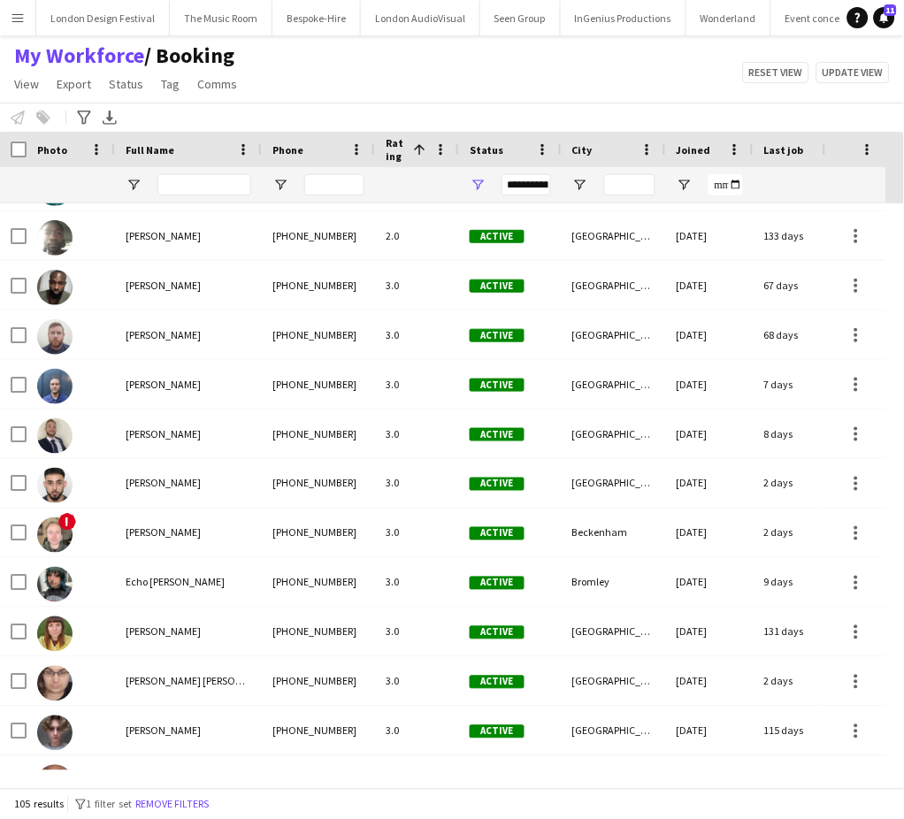
scroll to position [788, 0]
